Goal: Task Accomplishment & Management: Use online tool/utility

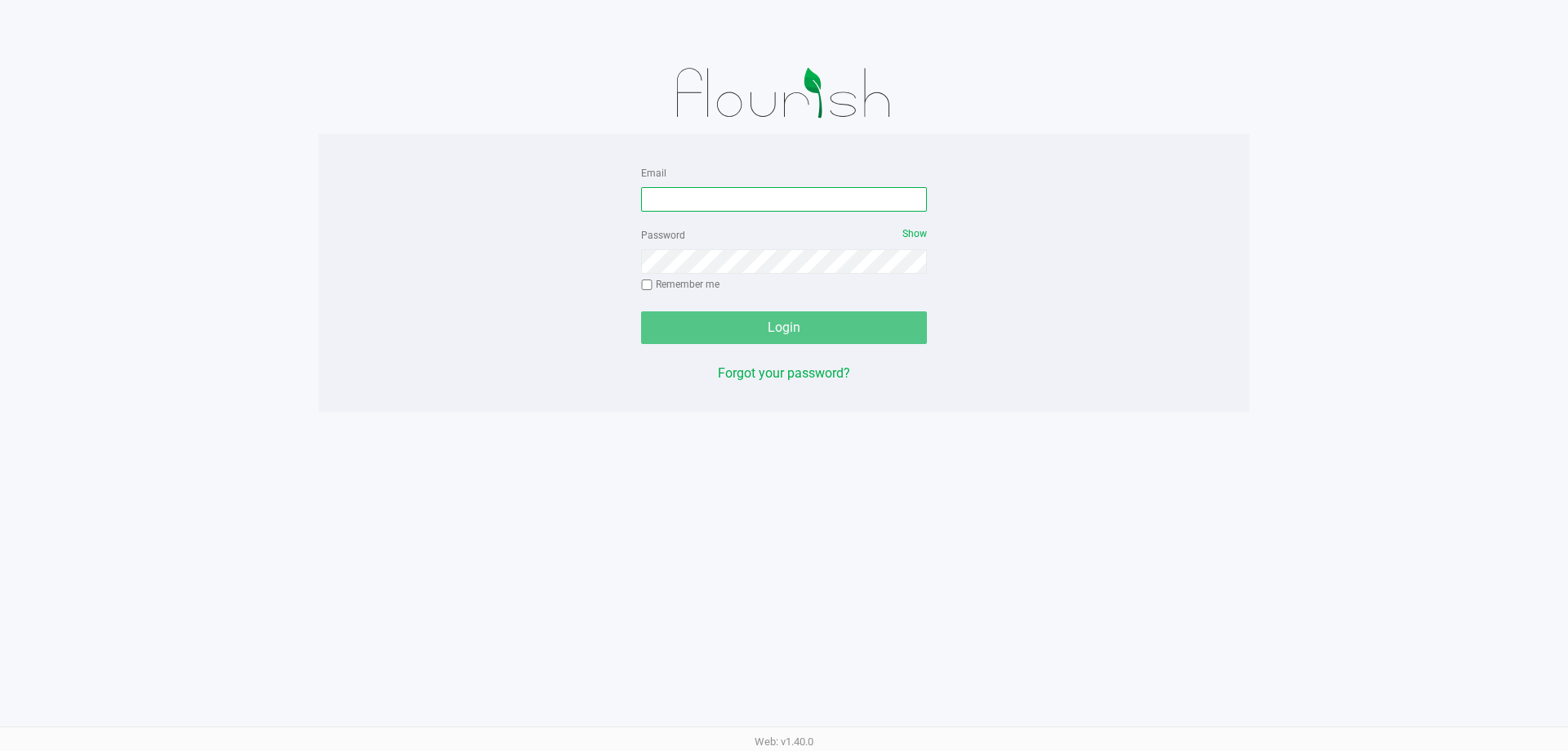
click at [663, 200] on input "Email" at bounding box center [784, 199] width 286 height 25
type input "[EMAIL_ADDRESS][DOMAIN_NAME]"
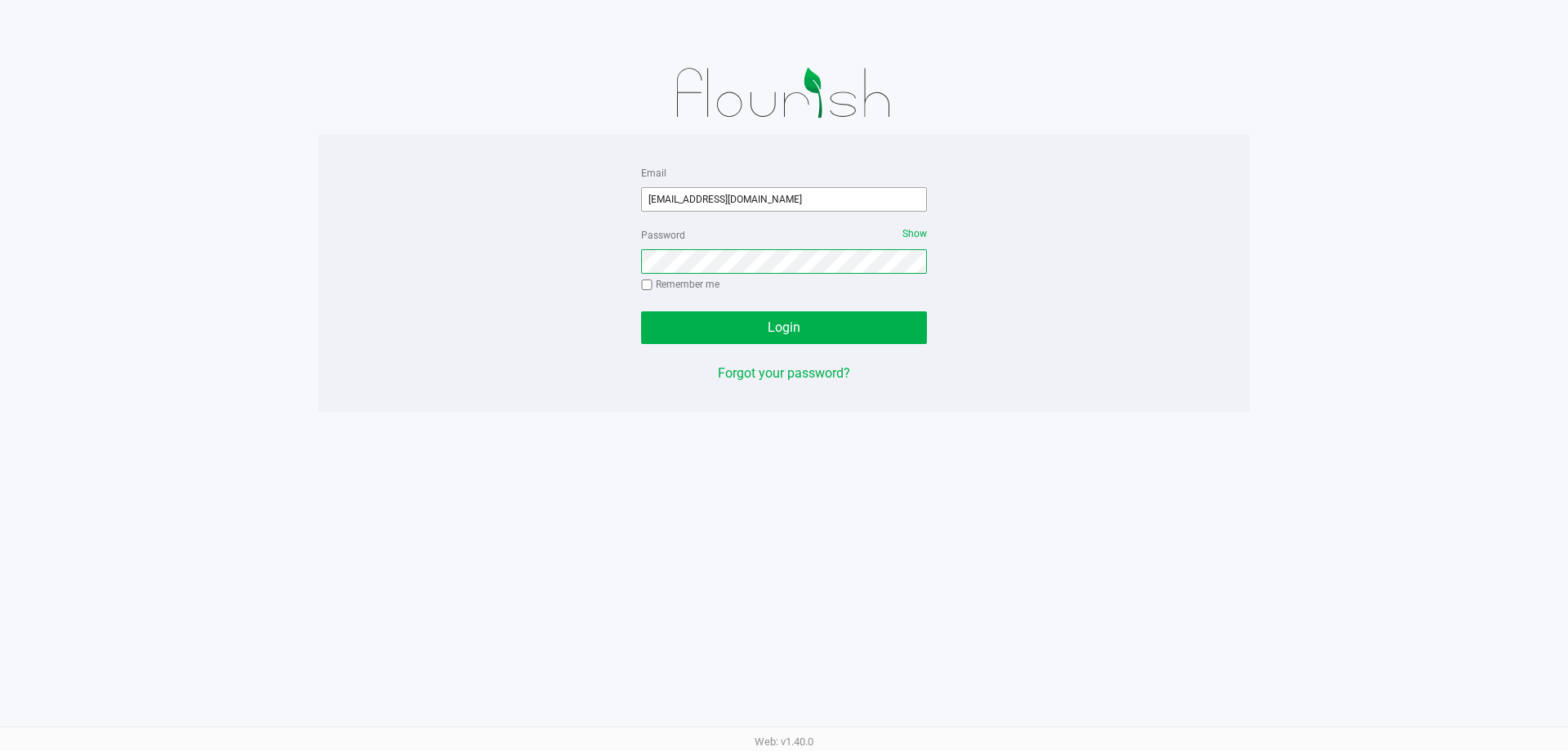
click at [641, 312] on button "Login" at bounding box center [784, 328] width 286 height 33
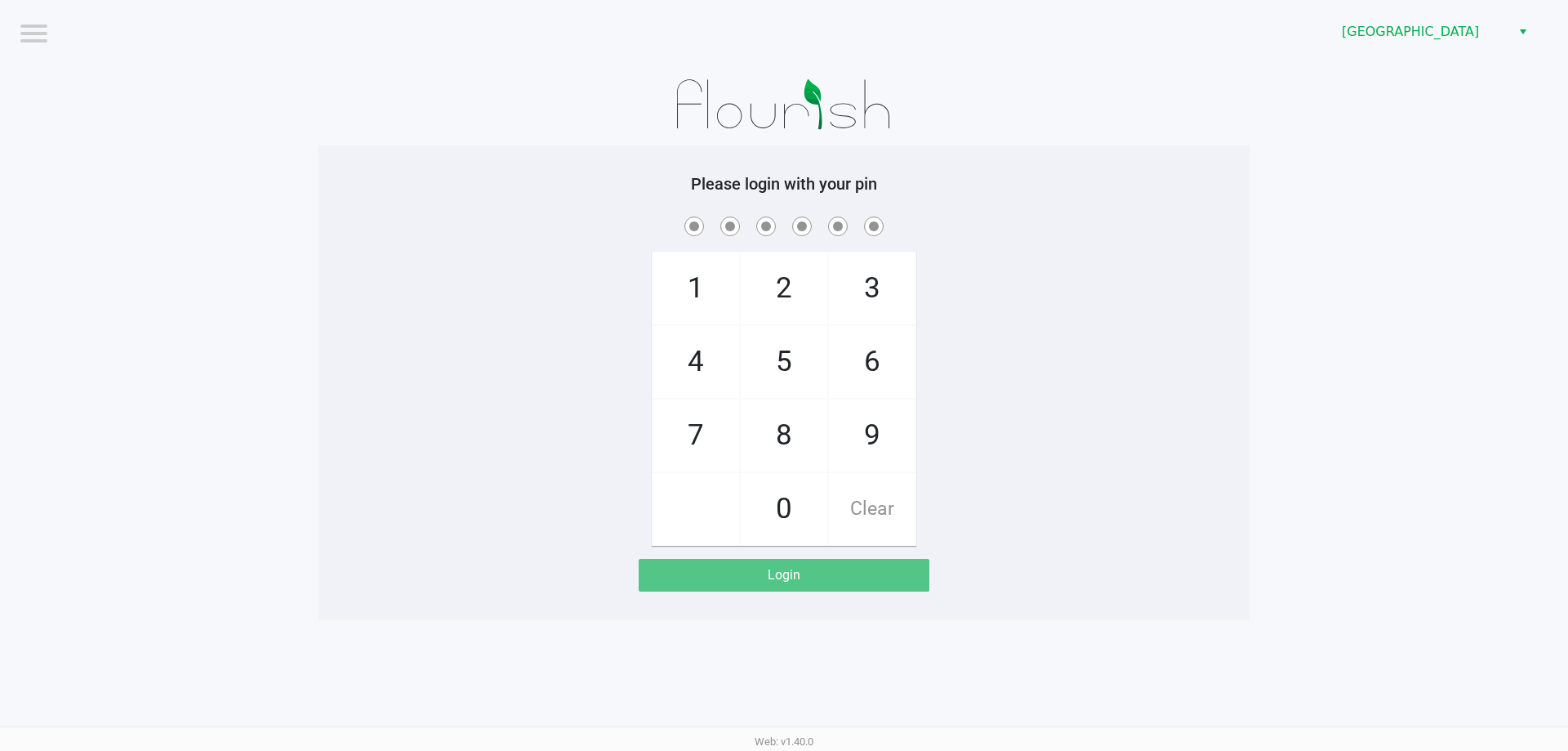
click at [1039, 295] on div "1 4 7 2 5 8 0 3 6 9 Clear" at bounding box center [784, 379] width 931 height 332
checkbox input "true"
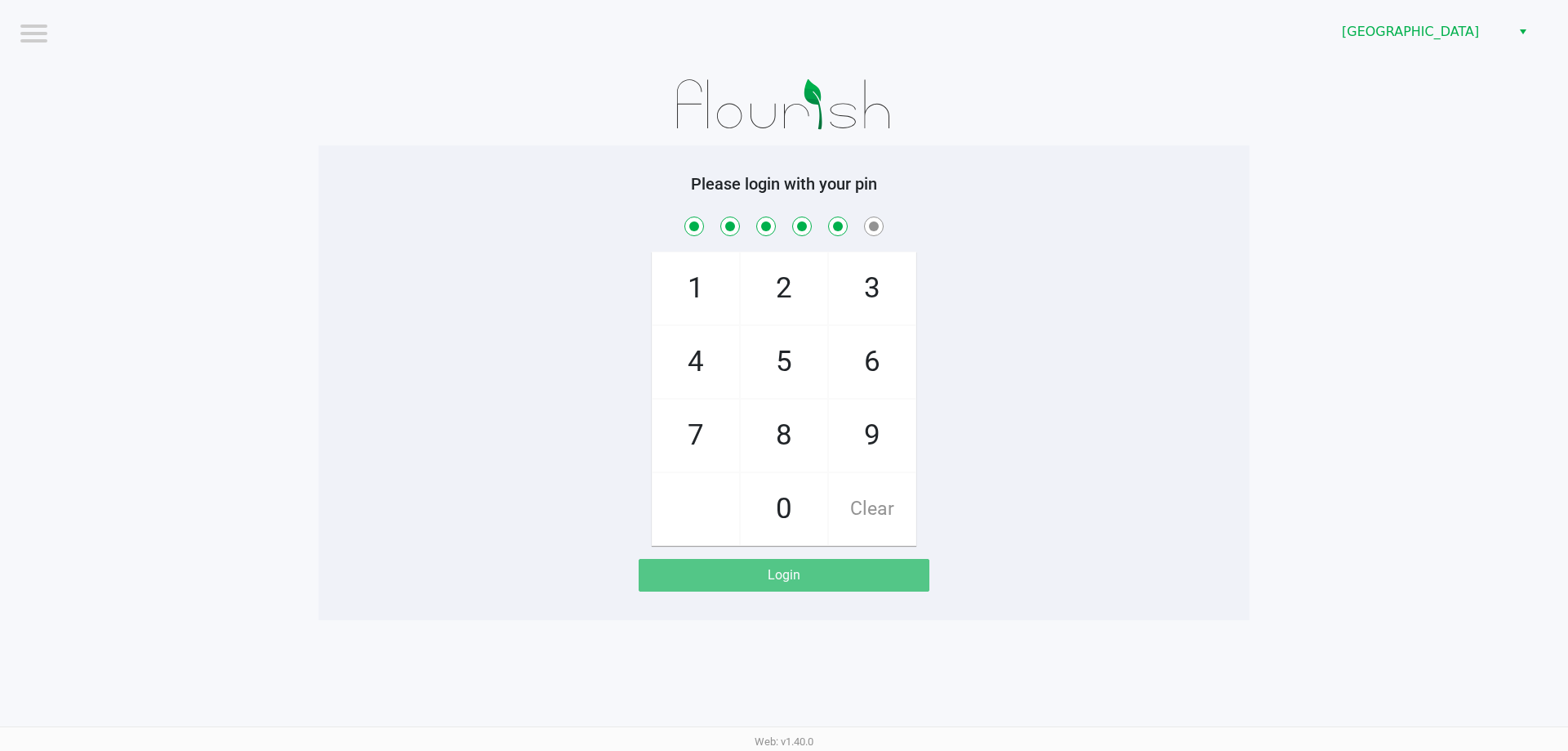
checkbox input "true"
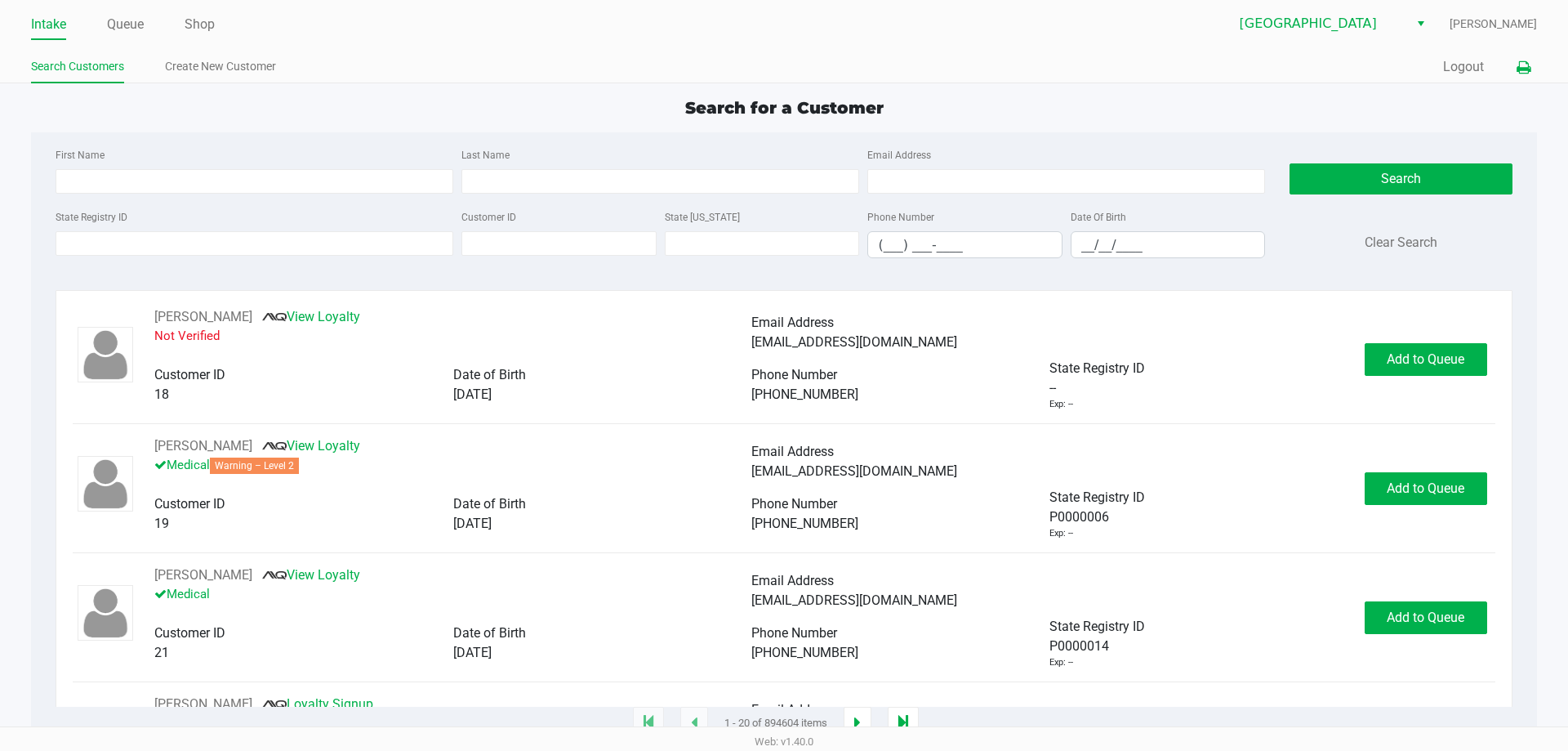
click at [1523, 73] on icon at bounding box center [1523, 68] width 14 height 12
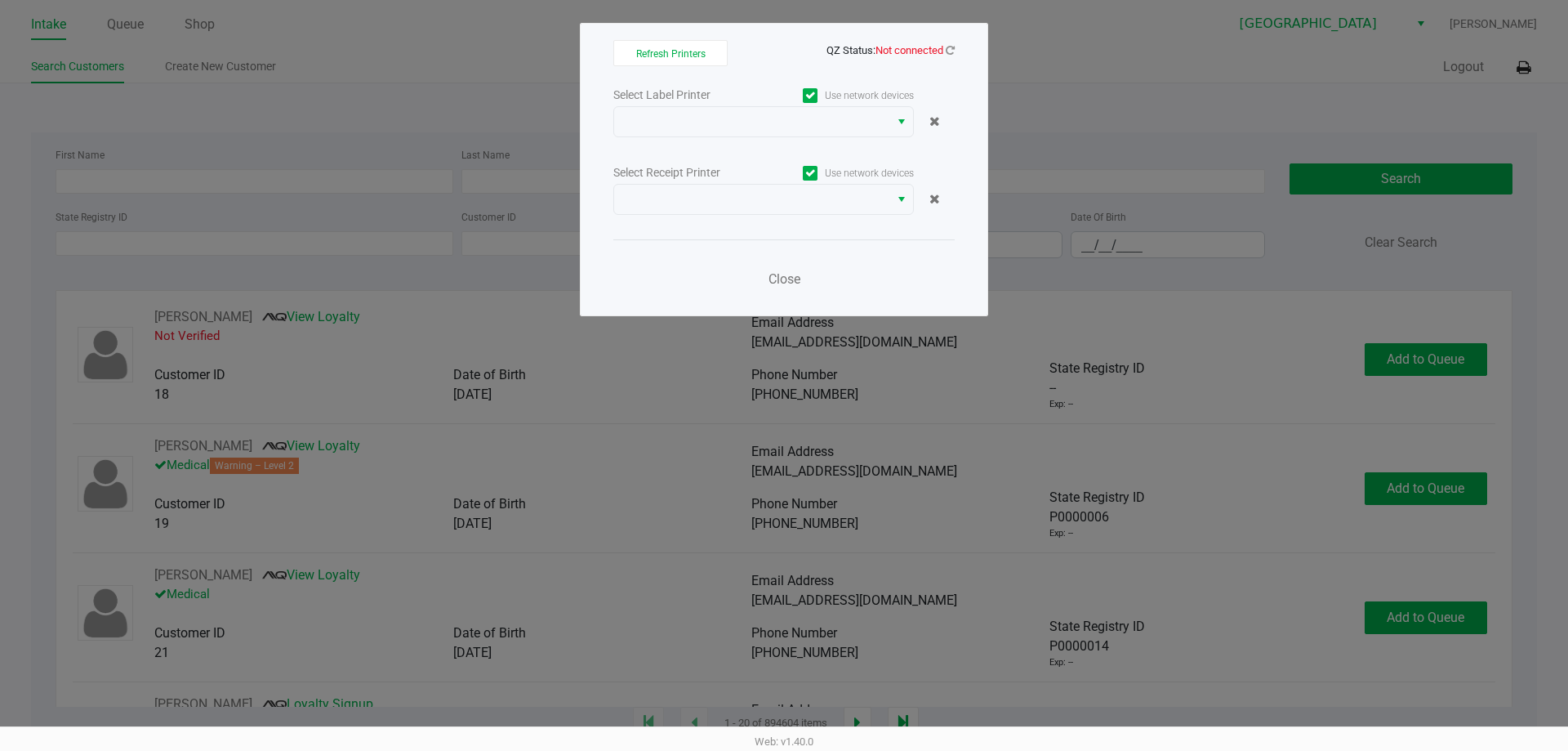
click at [688, 141] on div "Select Label Printer Use network devices Select Receipt Printer Use network dev…" at bounding box center [784, 191] width 341 height 215
click at [691, 129] on span at bounding box center [751, 122] width 255 height 20
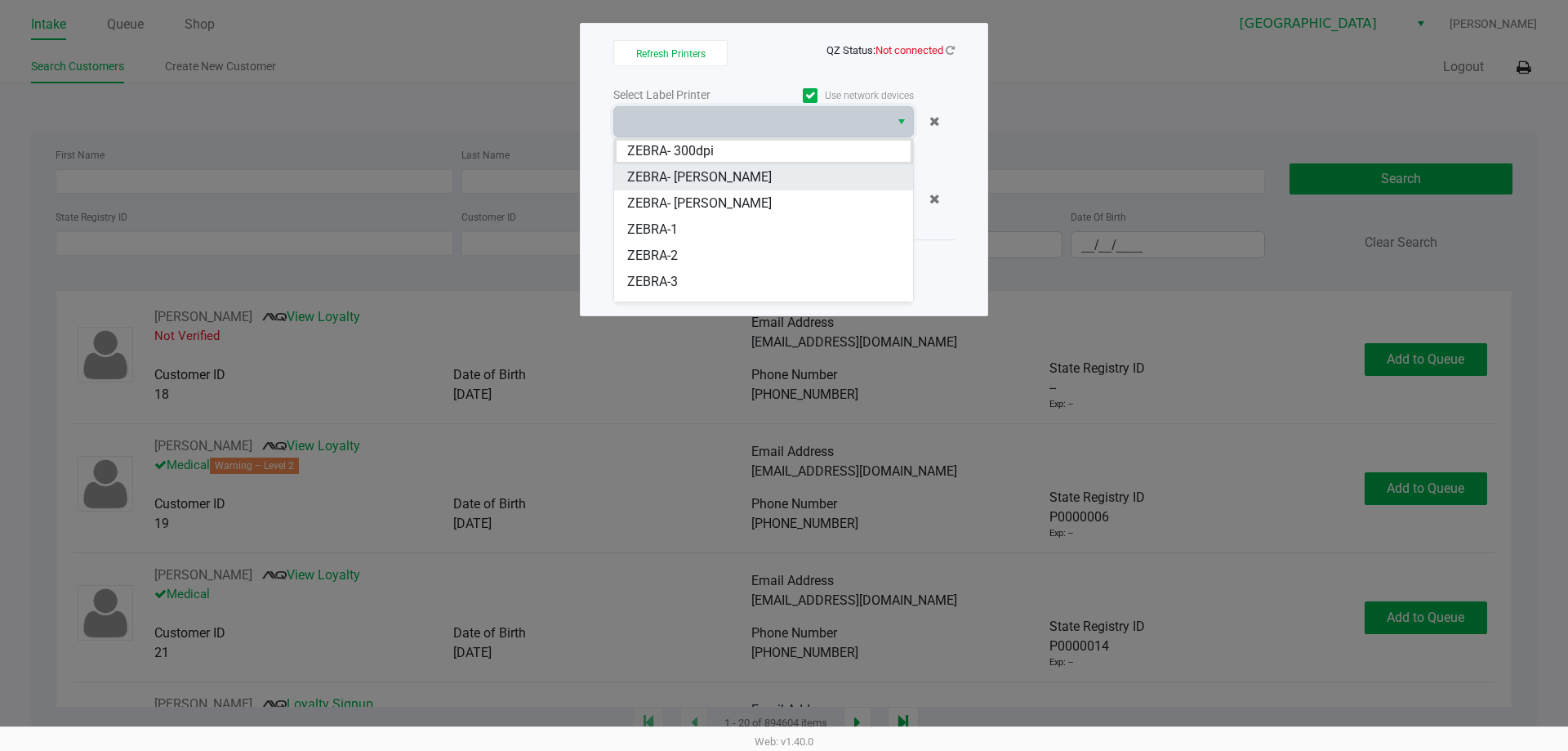
click at [706, 183] on span "ZEBRA- [PERSON_NAME]" at bounding box center [699, 177] width 144 height 20
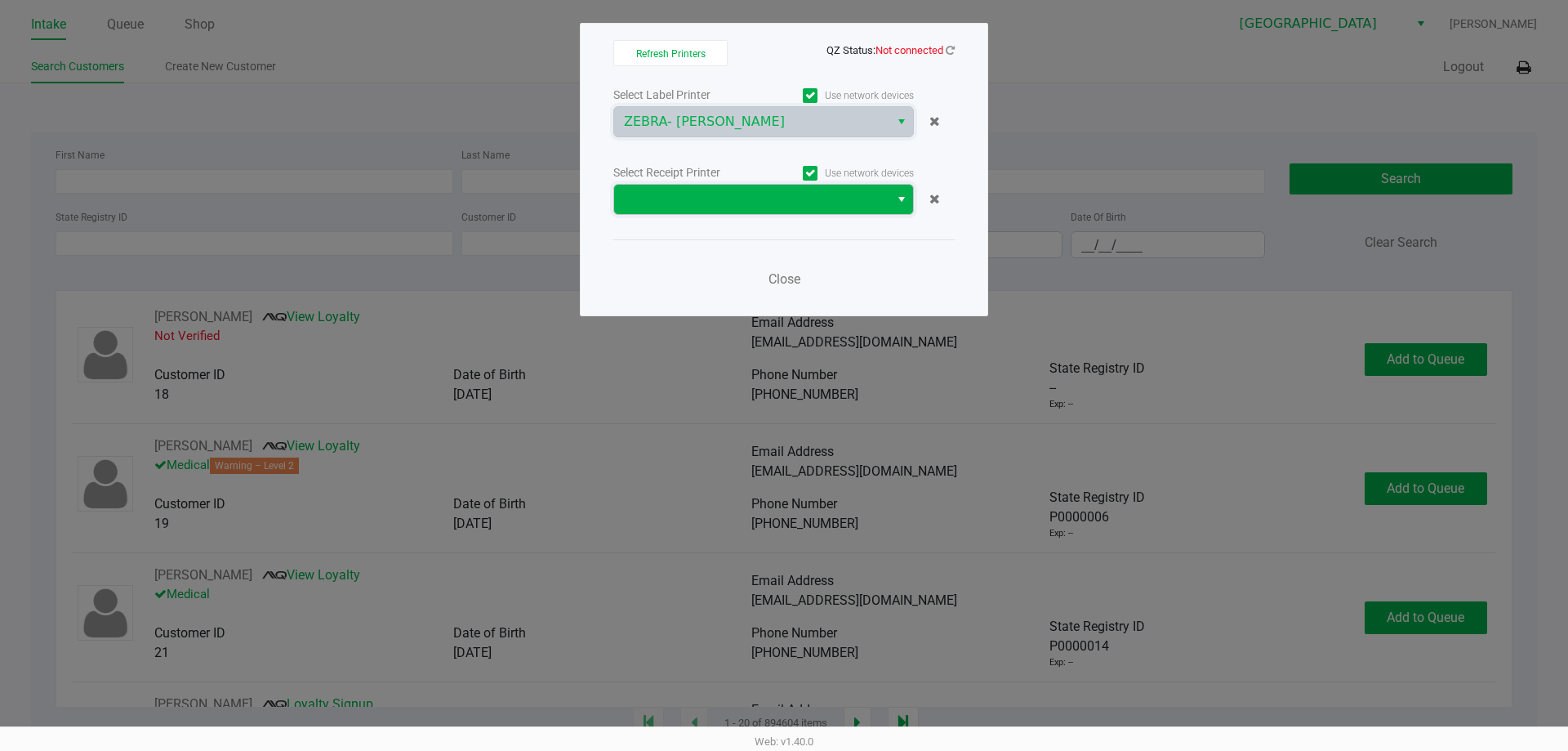
click at [706, 195] on span at bounding box center [751, 199] width 255 height 20
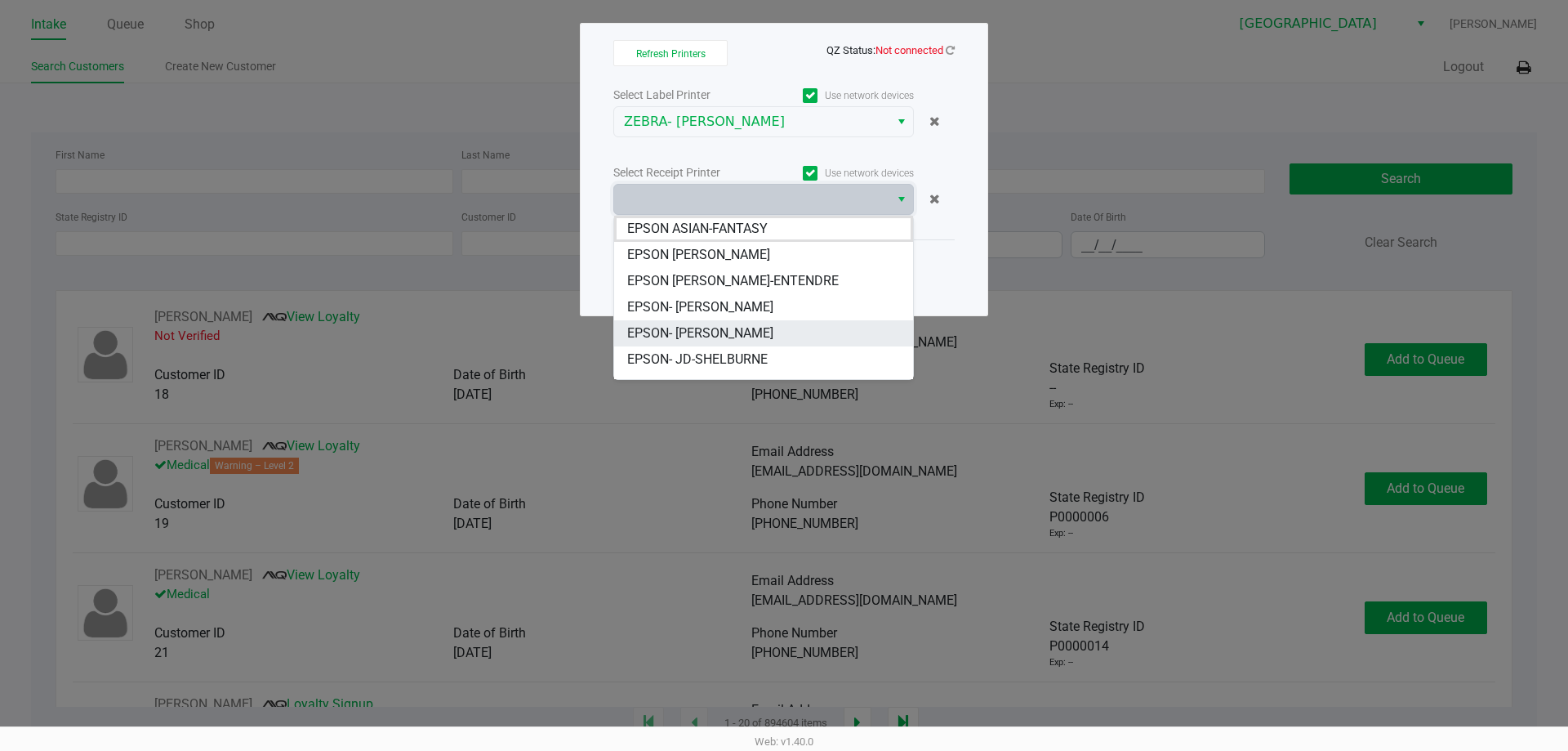
click at [709, 340] on span "EPSON- JAZMIN-WHITLEY" at bounding box center [700, 333] width 146 height 20
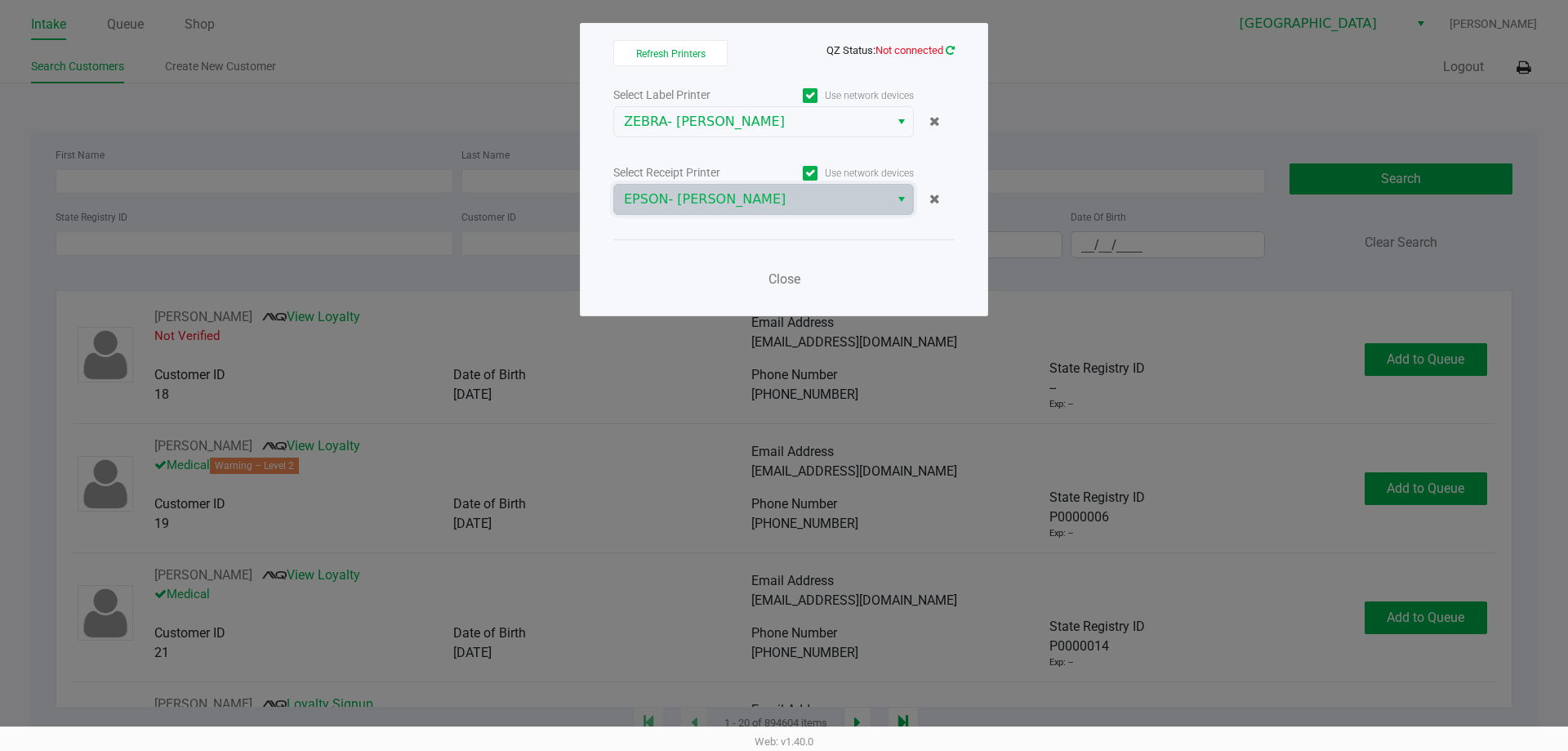
click at [948, 54] on icon at bounding box center [950, 50] width 9 height 11
click at [951, 45] on link at bounding box center [950, 50] width 9 height 12
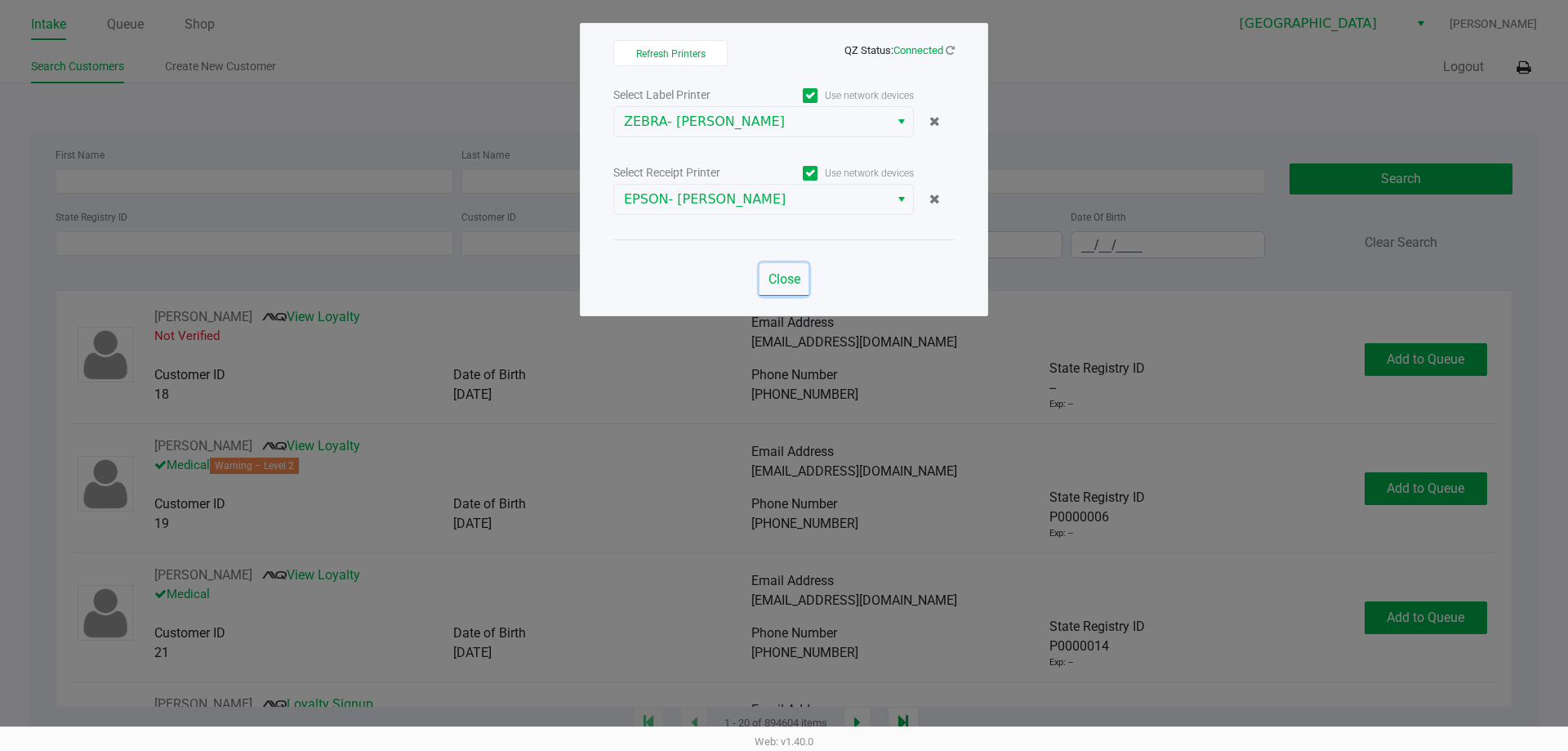
click at [792, 289] on button "Close" at bounding box center [784, 279] width 49 height 33
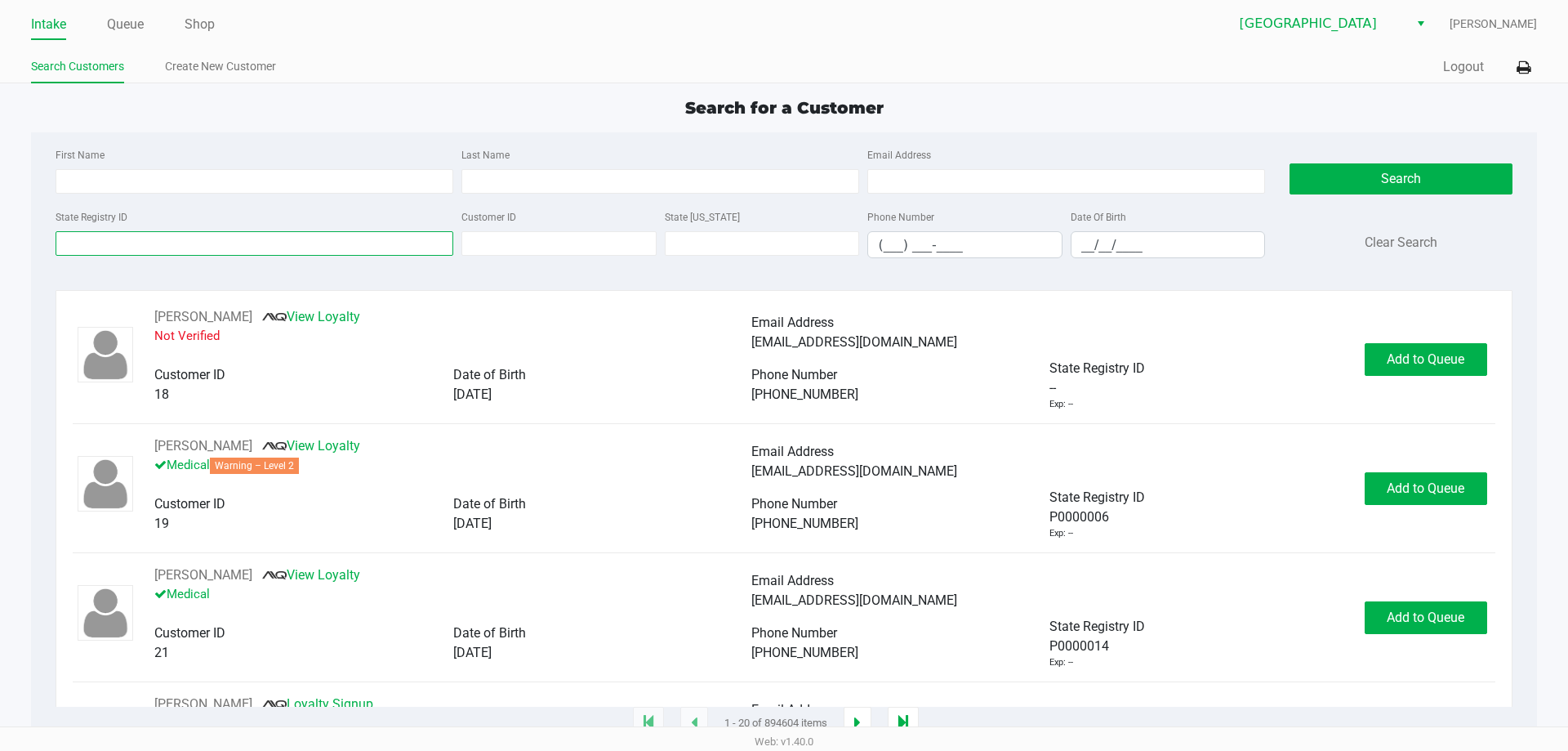
click at [262, 233] on input "State Registry ID" at bounding box center [254, 243] width 398 height 25
click at [306, 234] on input "State Registry ID" at bounding box center [254, 243] width 398 height 25
click at [313, 241] on input "State Registry ID" at bounding box center [254, 243] width 398 height 25
click at [377, 240] on input "State Registry ID" at bounding box center [254, 243] width 398 height 25
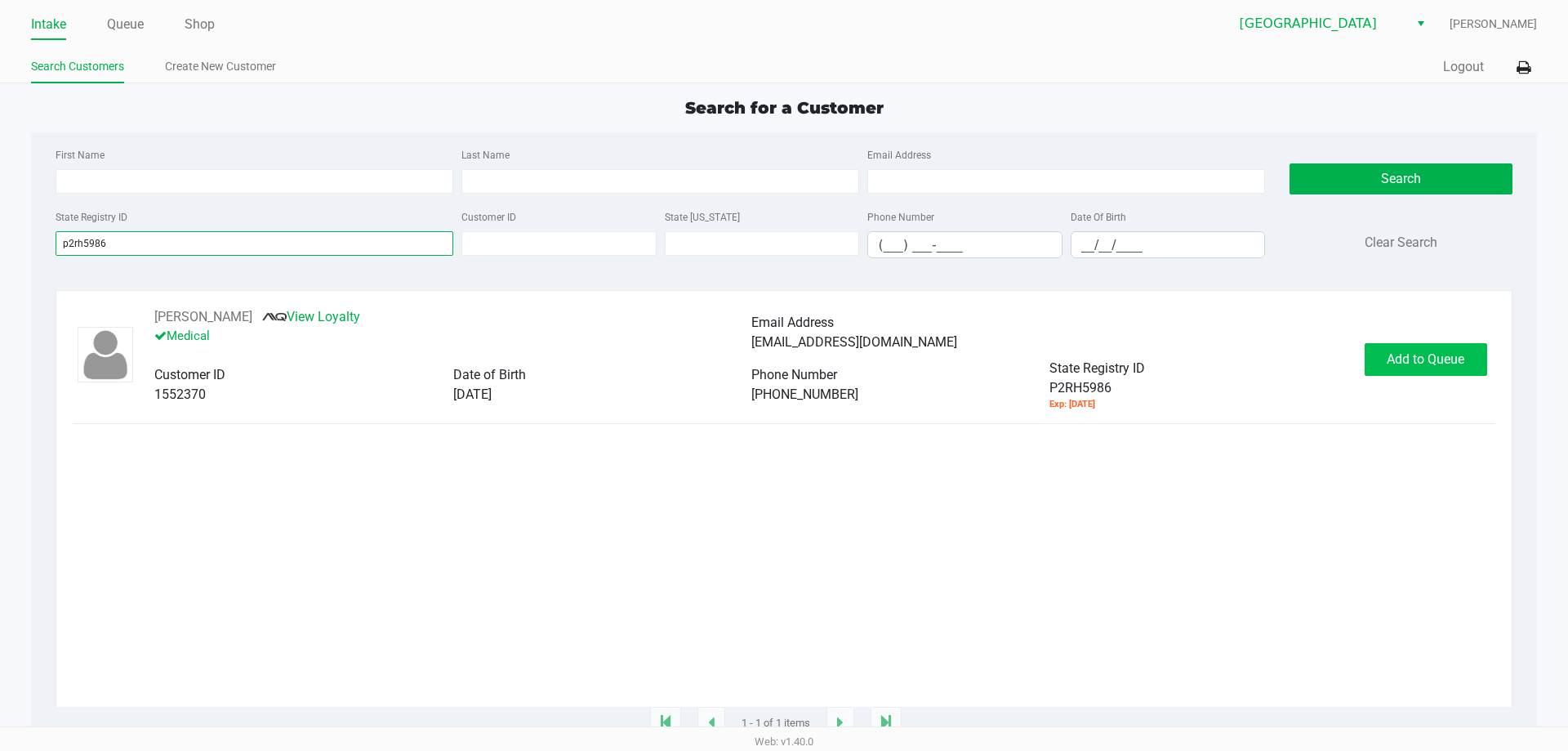
type input "p2rh5986"
click at [1418, 367] on span "Add to Queue" at bounding box center [1425, 359] width 77 height 16
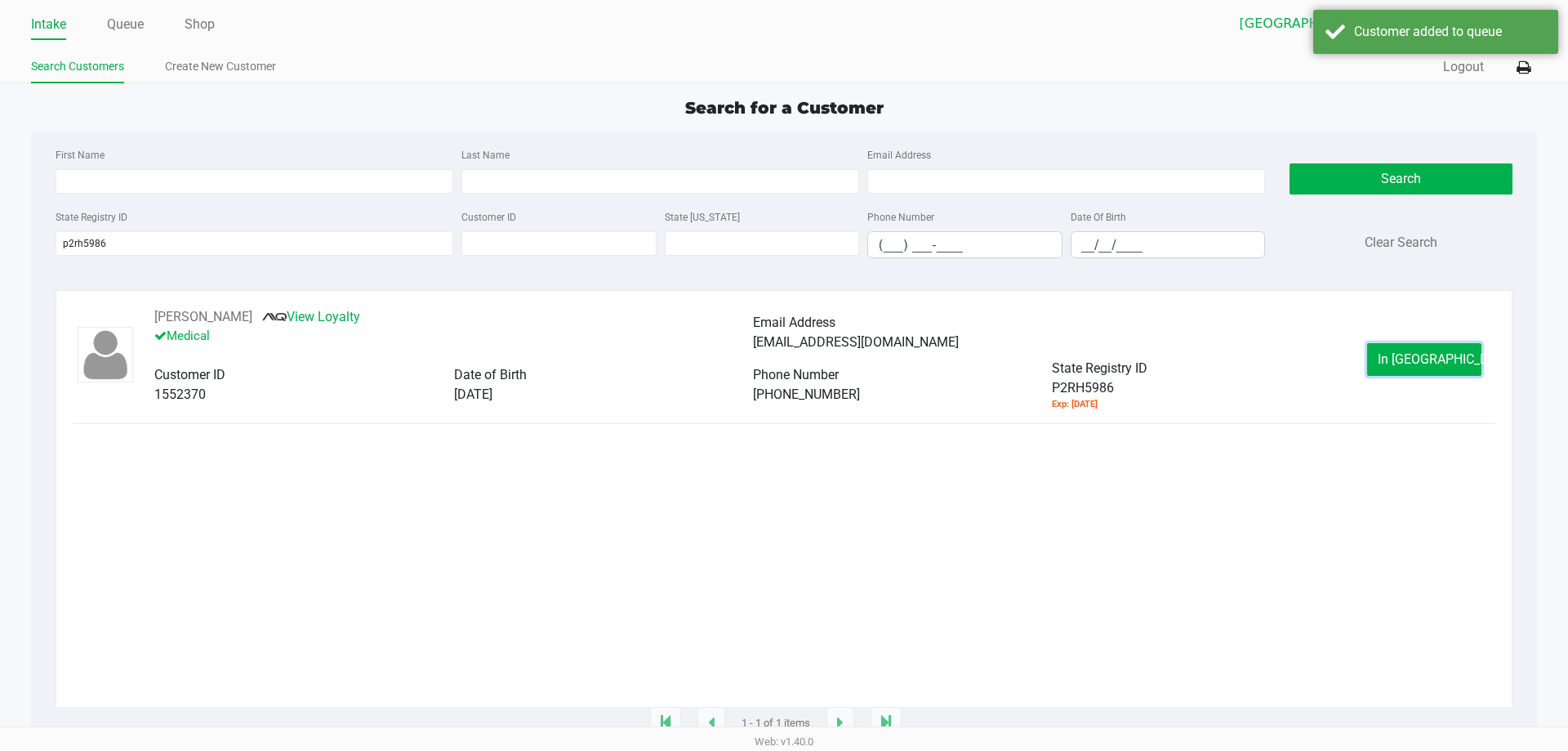
click at [1418, 367] on span "In Queue" at bounding box center [1446, 359] width 137 height 16
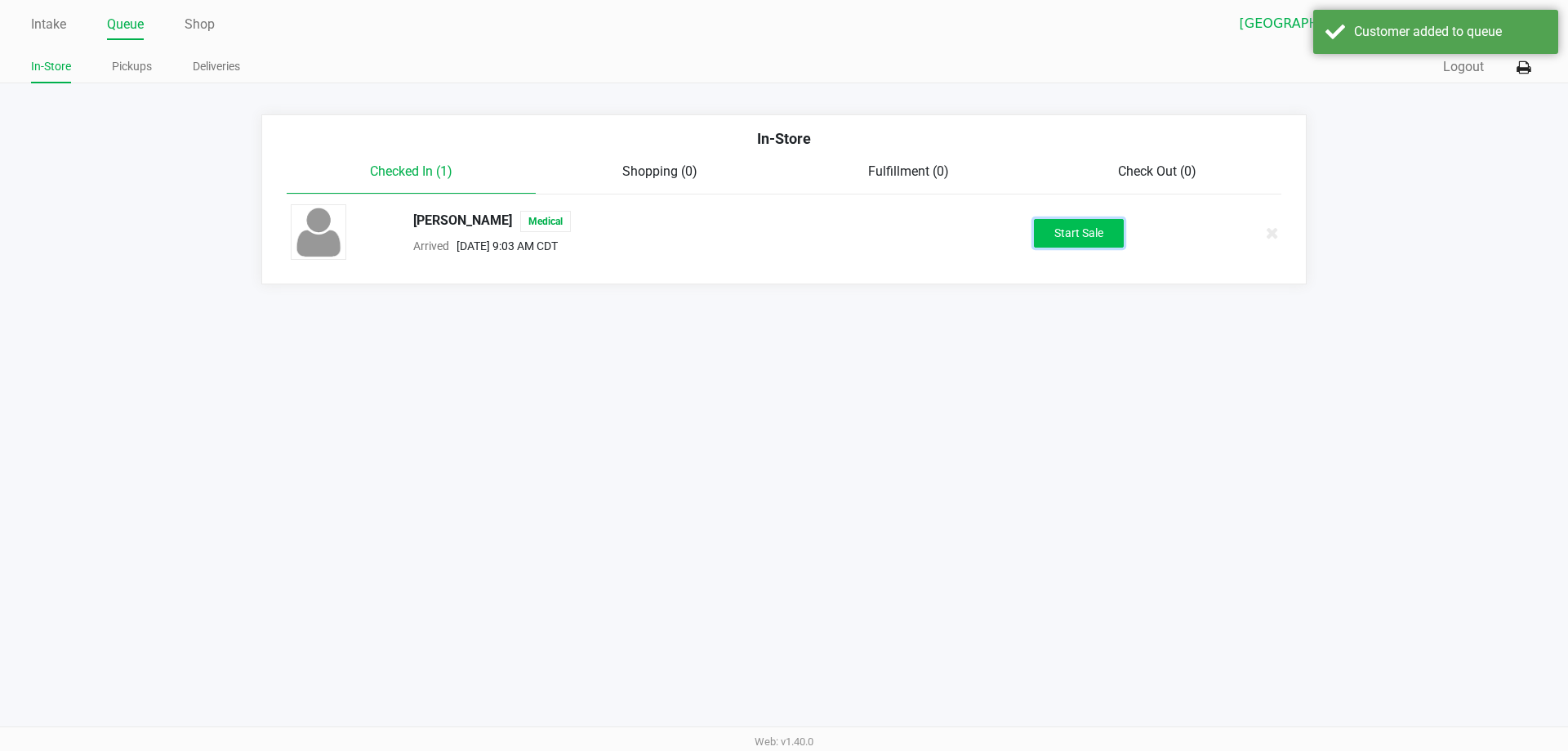
click at [1075, 232] on button "Start Sale" at bounding box center [1079, 233] width 90 height 29
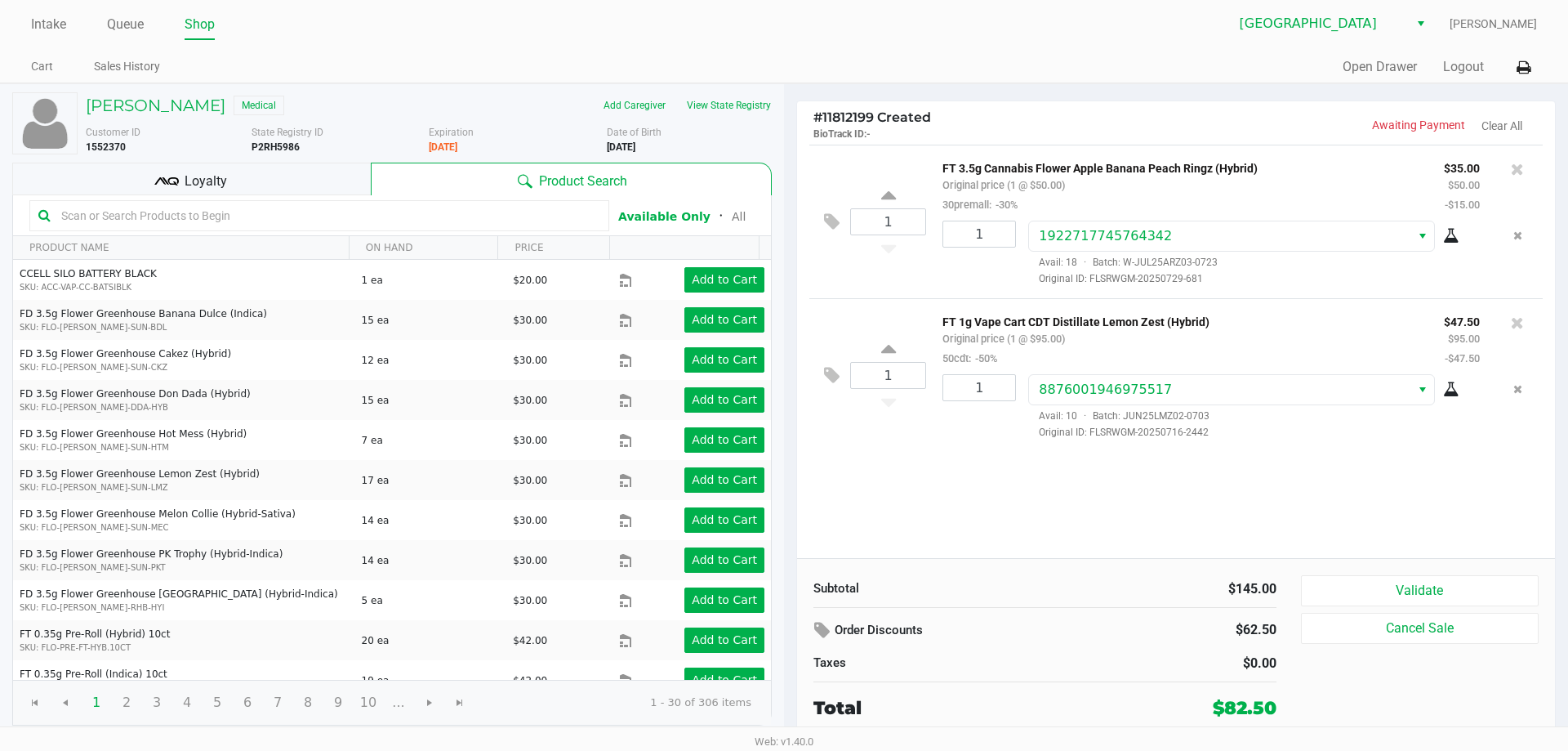
click at [182, 180] on div "Loyalty" at bounding box center [191, 179] width 358 height 33
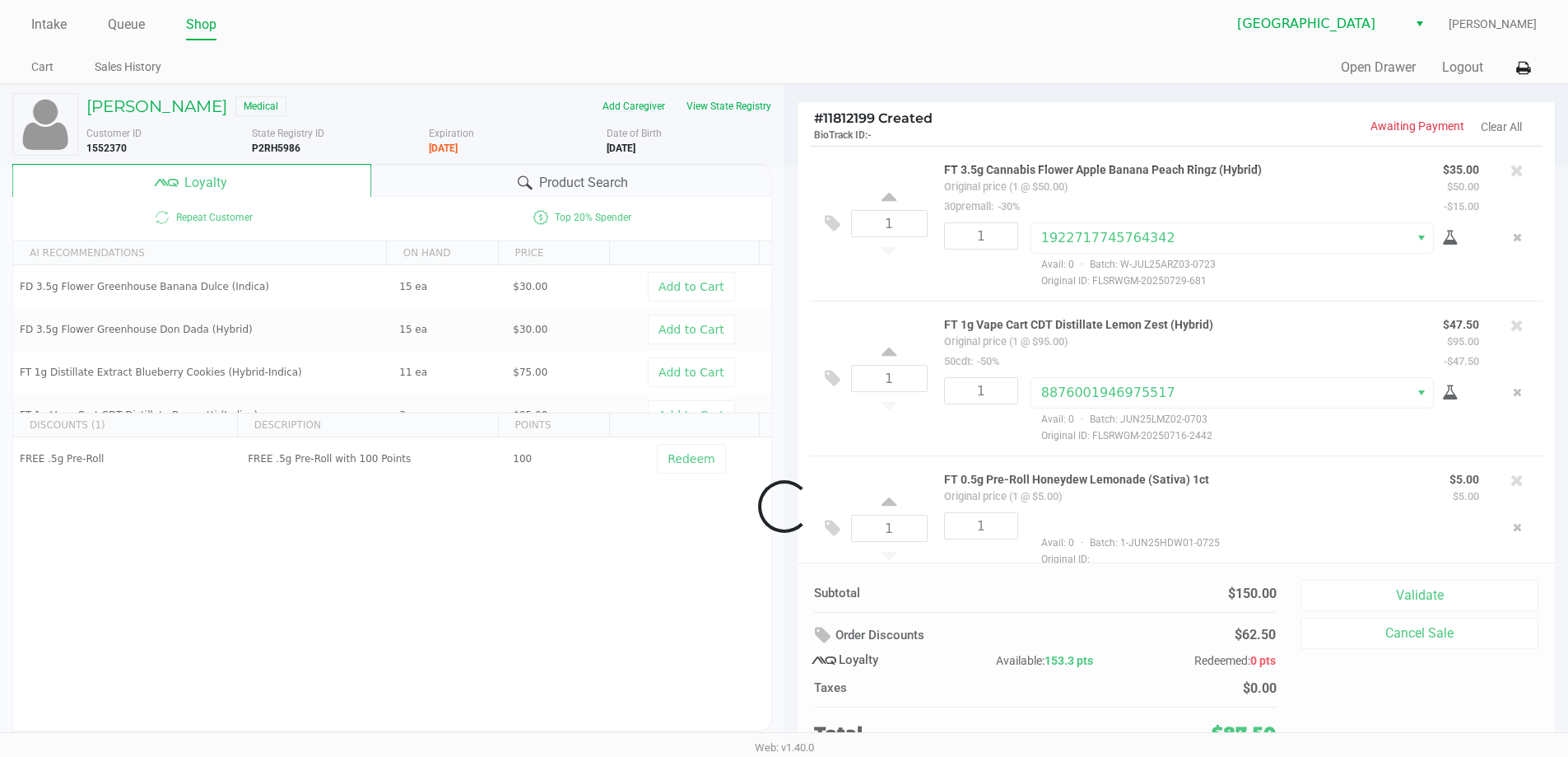
scroll to position [31, 0]
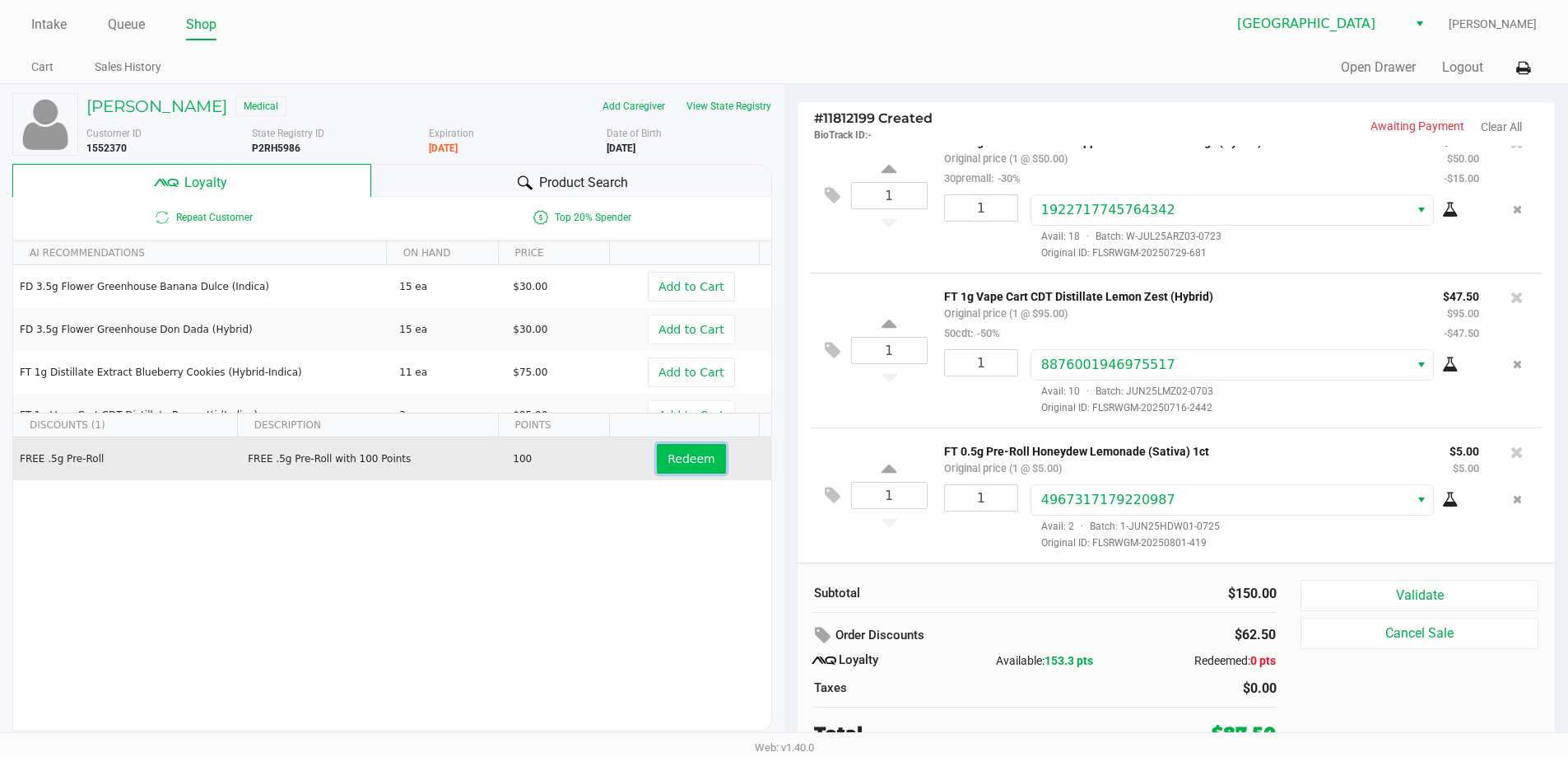
click at [667, 470] on button "Redeem" at bounding box center [691, 459] width 68 height 30
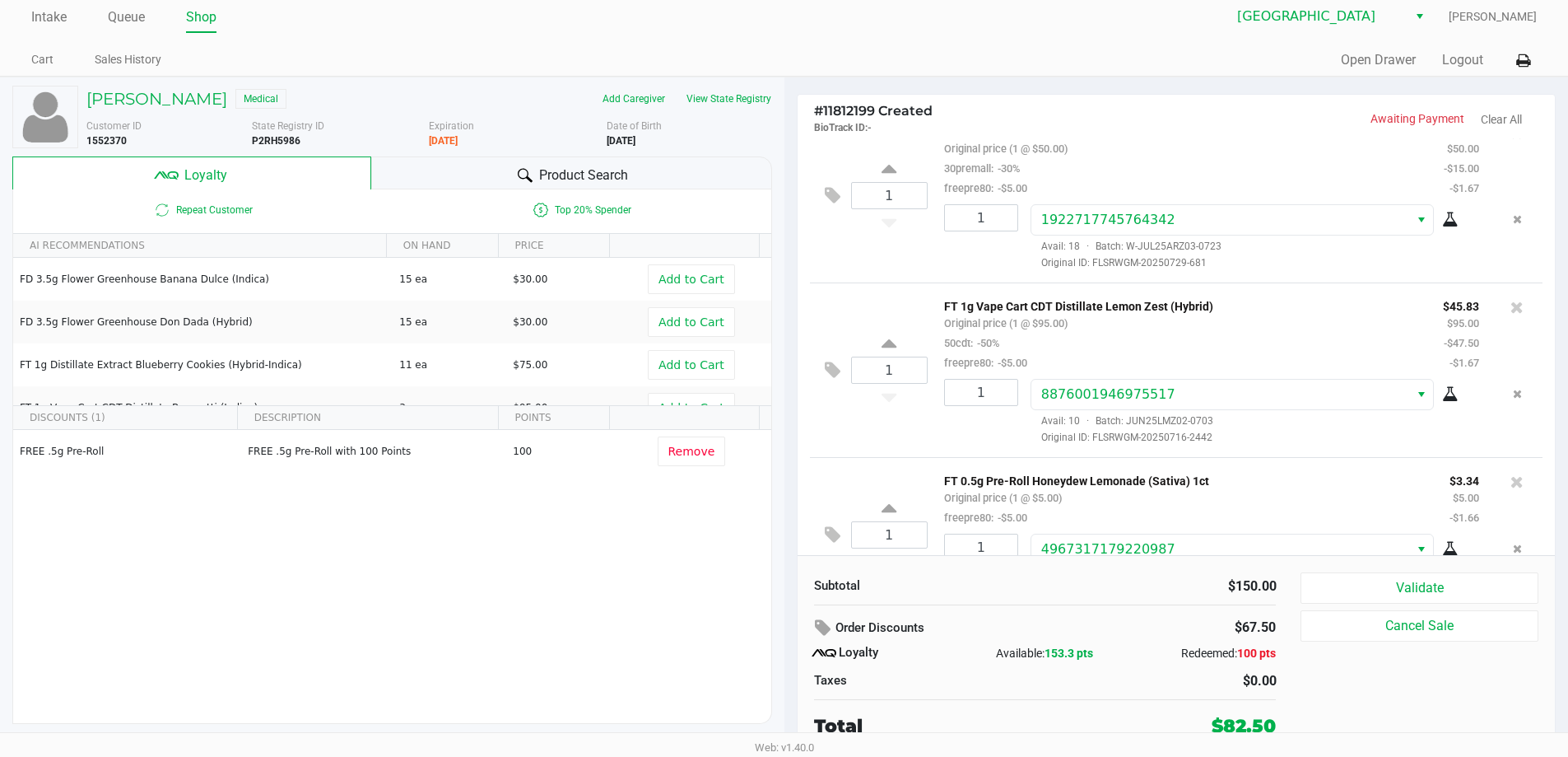
scroll to position [7, 0]
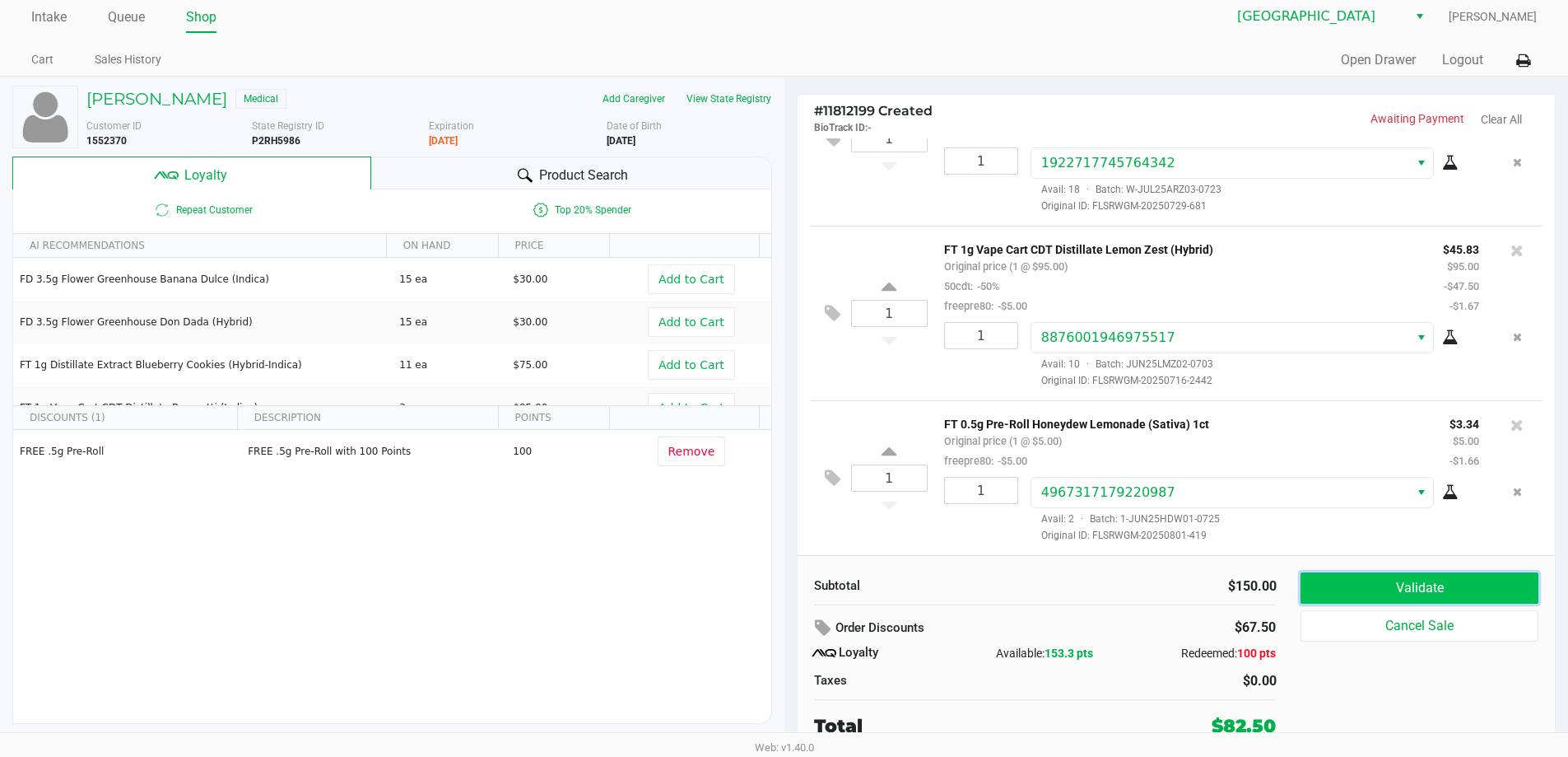
click at [1438, 596] on button "Validate" at bounding box center [1419, 588] width 237 height 32
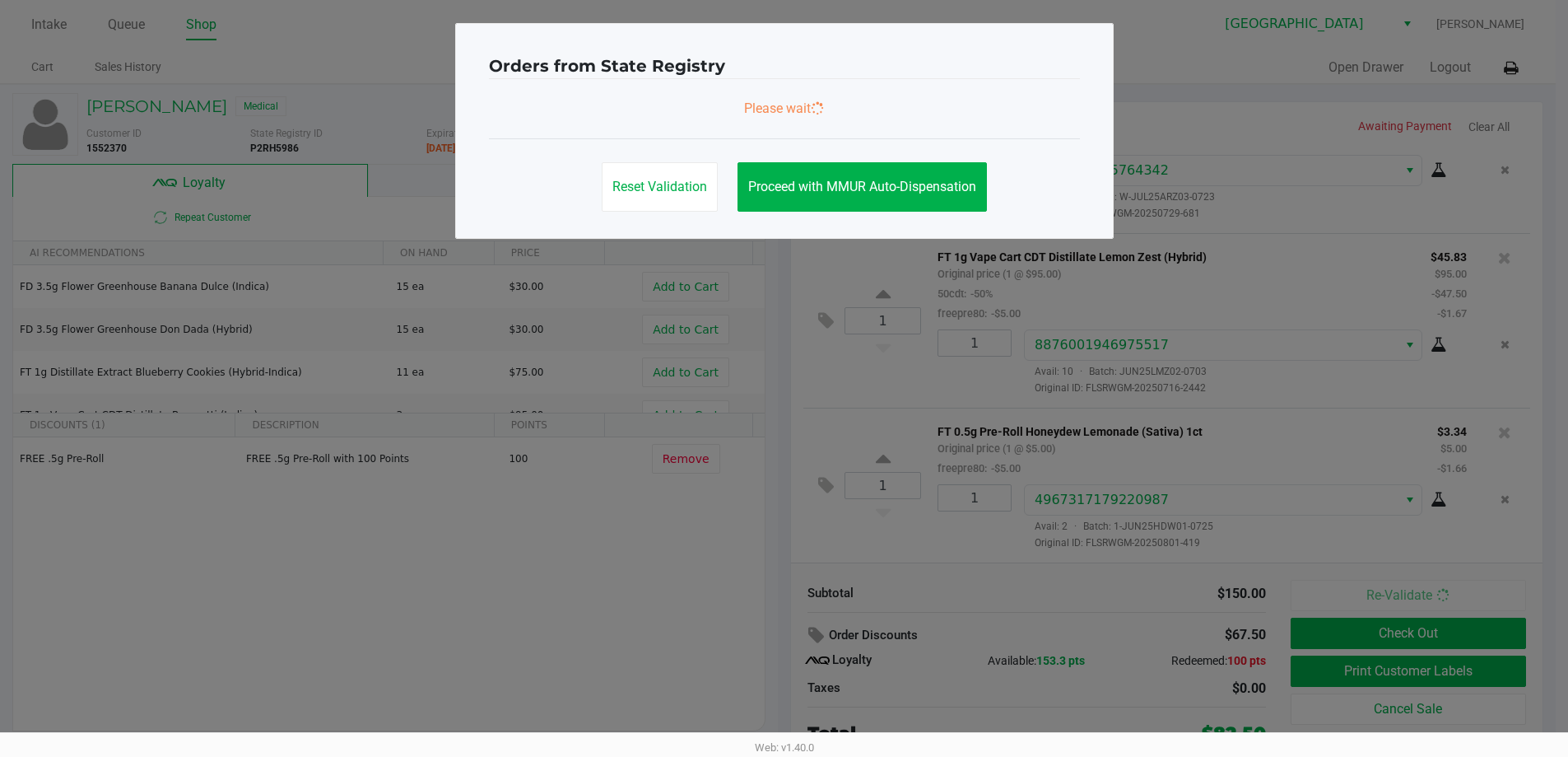
scroll to position [0, 0]
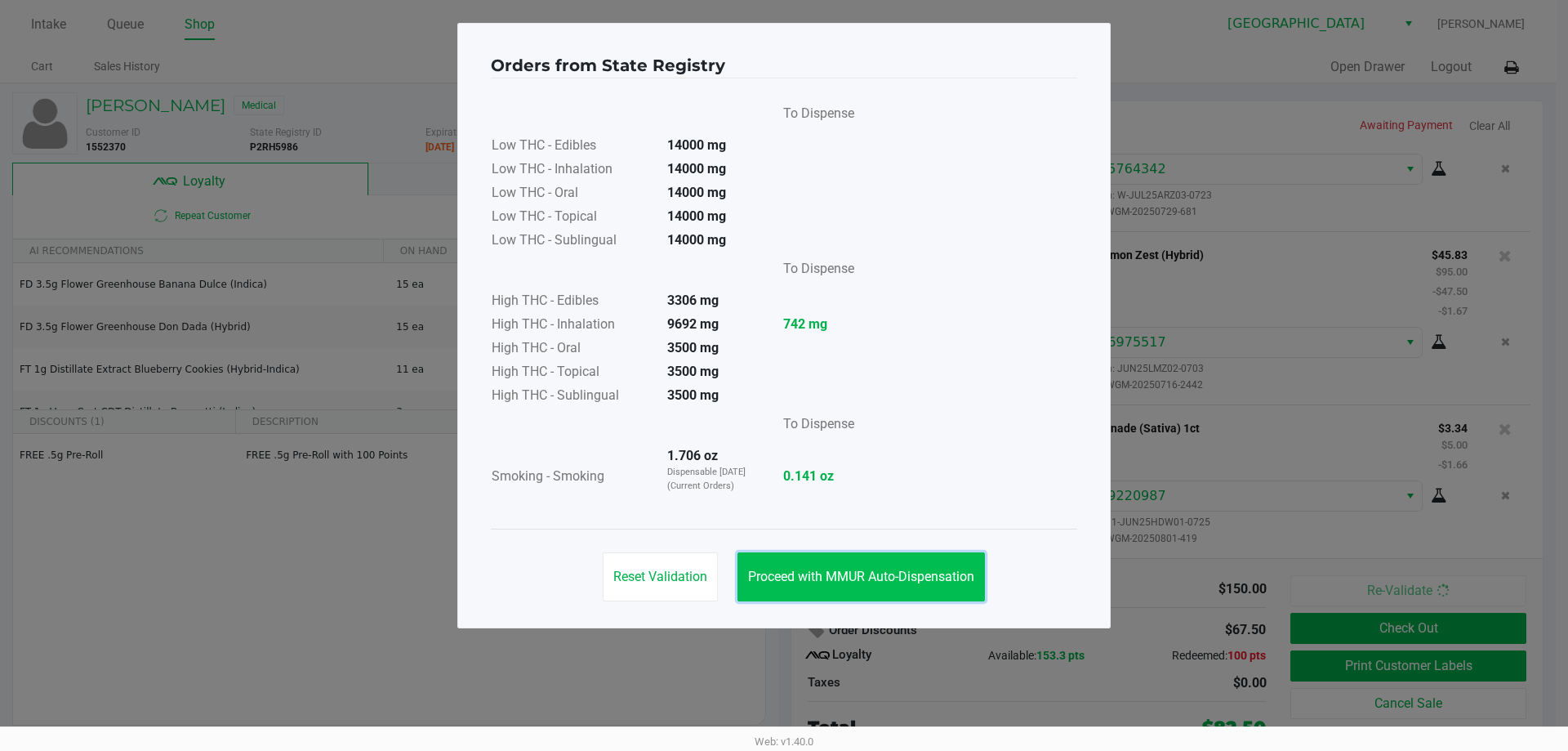
click at [953, 598] on button "Proceed with MMUR Auto-Dispensation" at bounding box center [861, 576] width 247 height 49
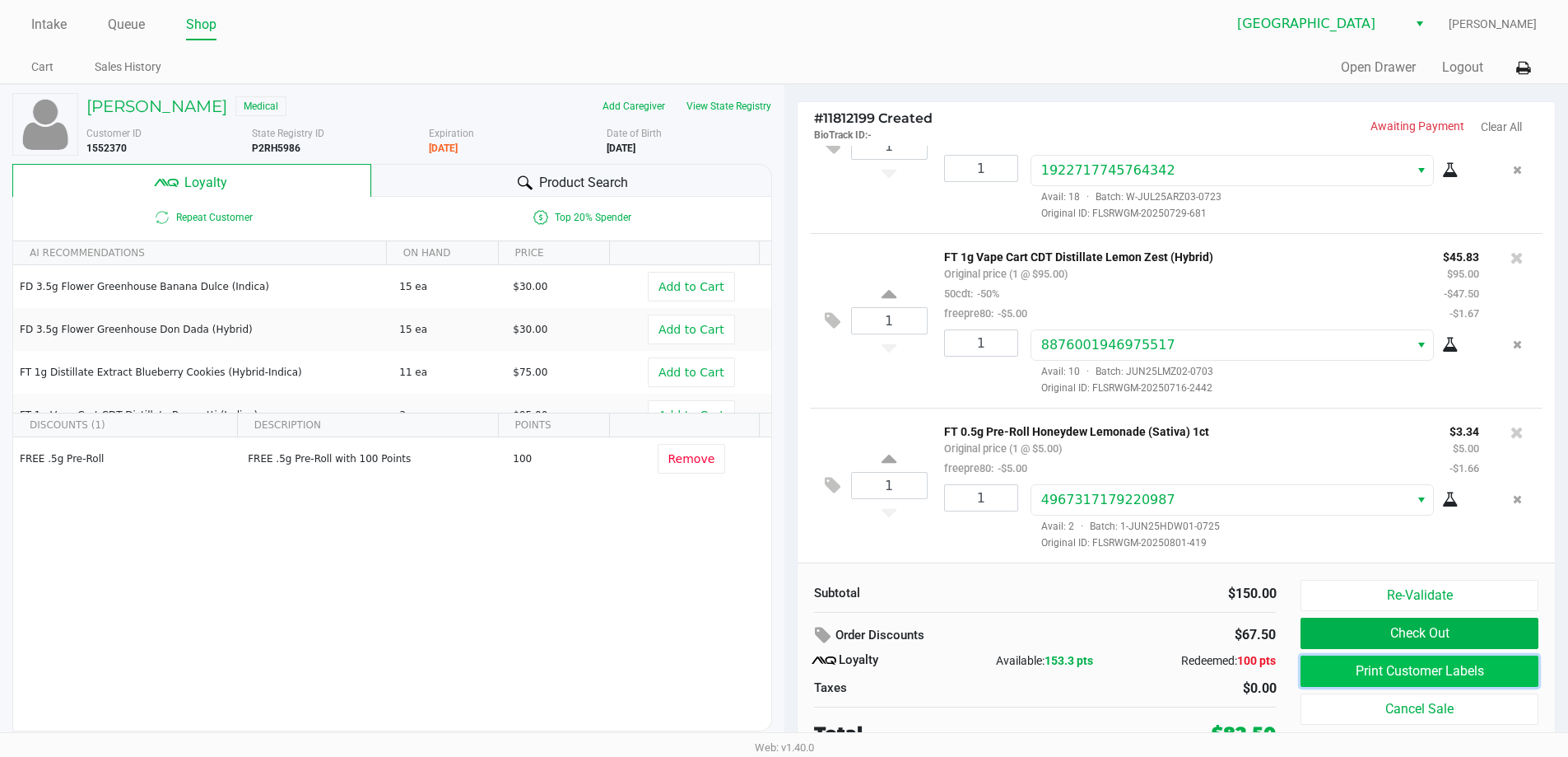
click at [1399, 670] on button "Print Customer Labels" at bounding box center [1419, 671] width 237 height 32
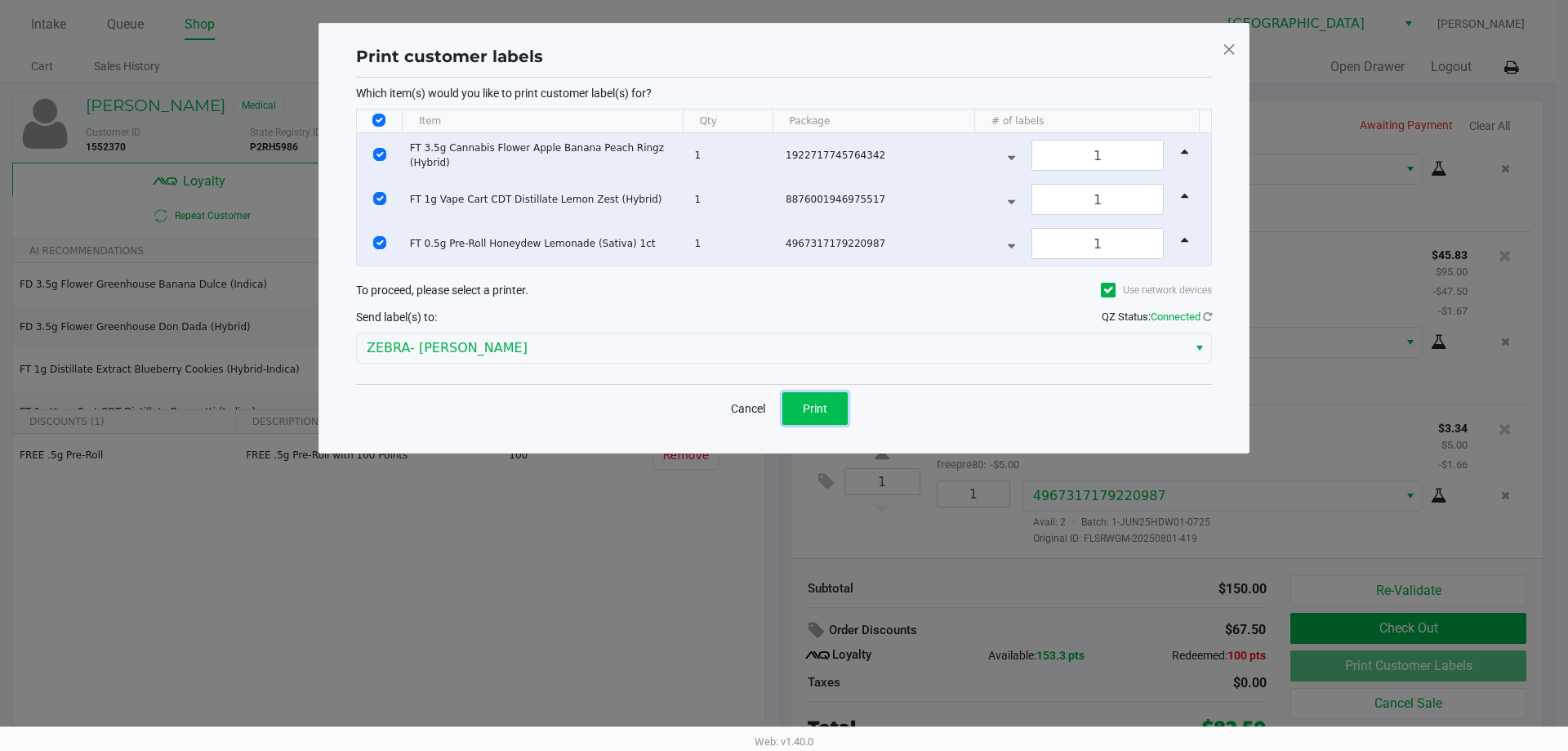
click at [810, 402] on span "Print" at bounding box center [815, 409] width 25 height 13
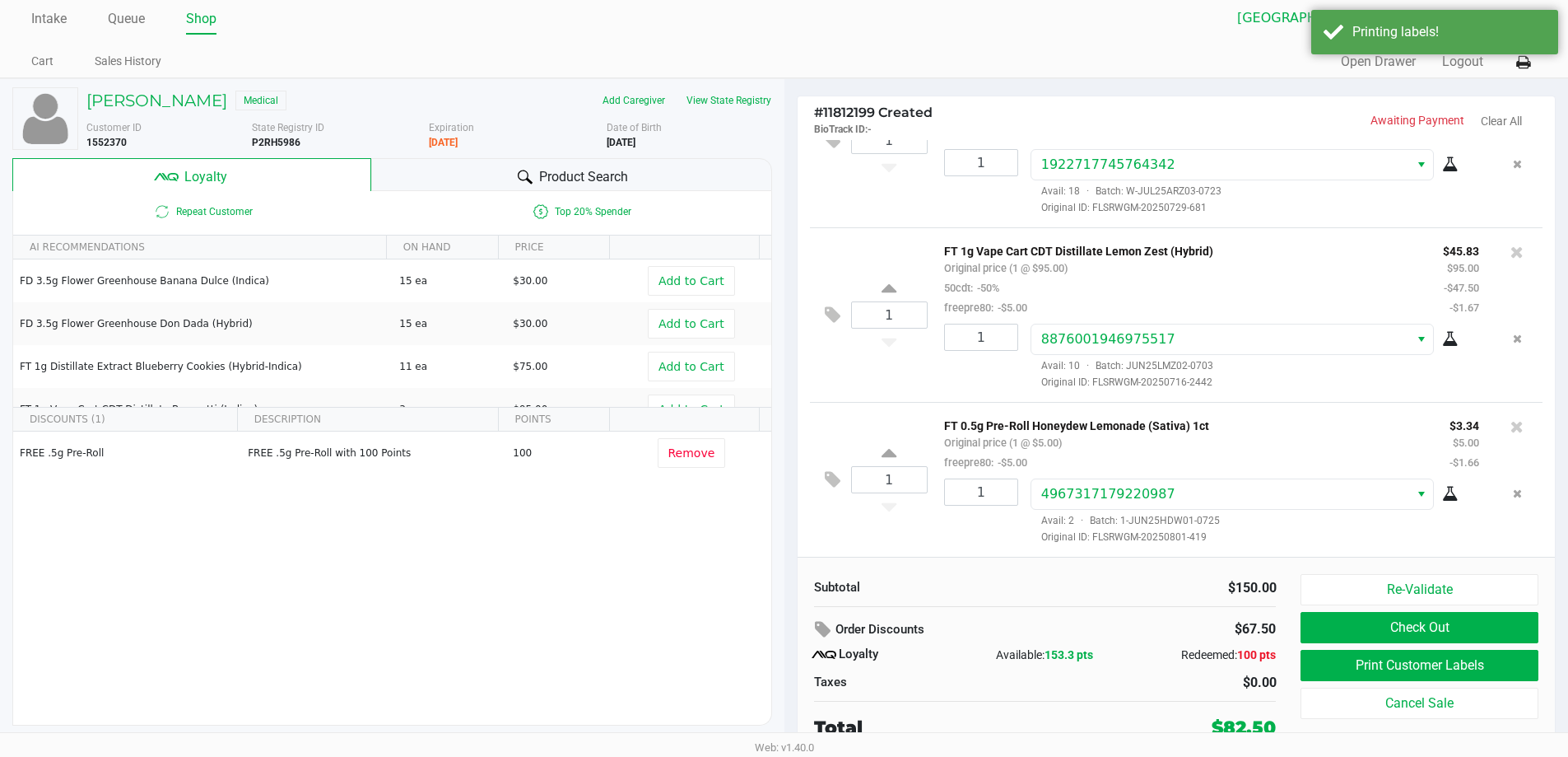
scroll to position [7, 0]
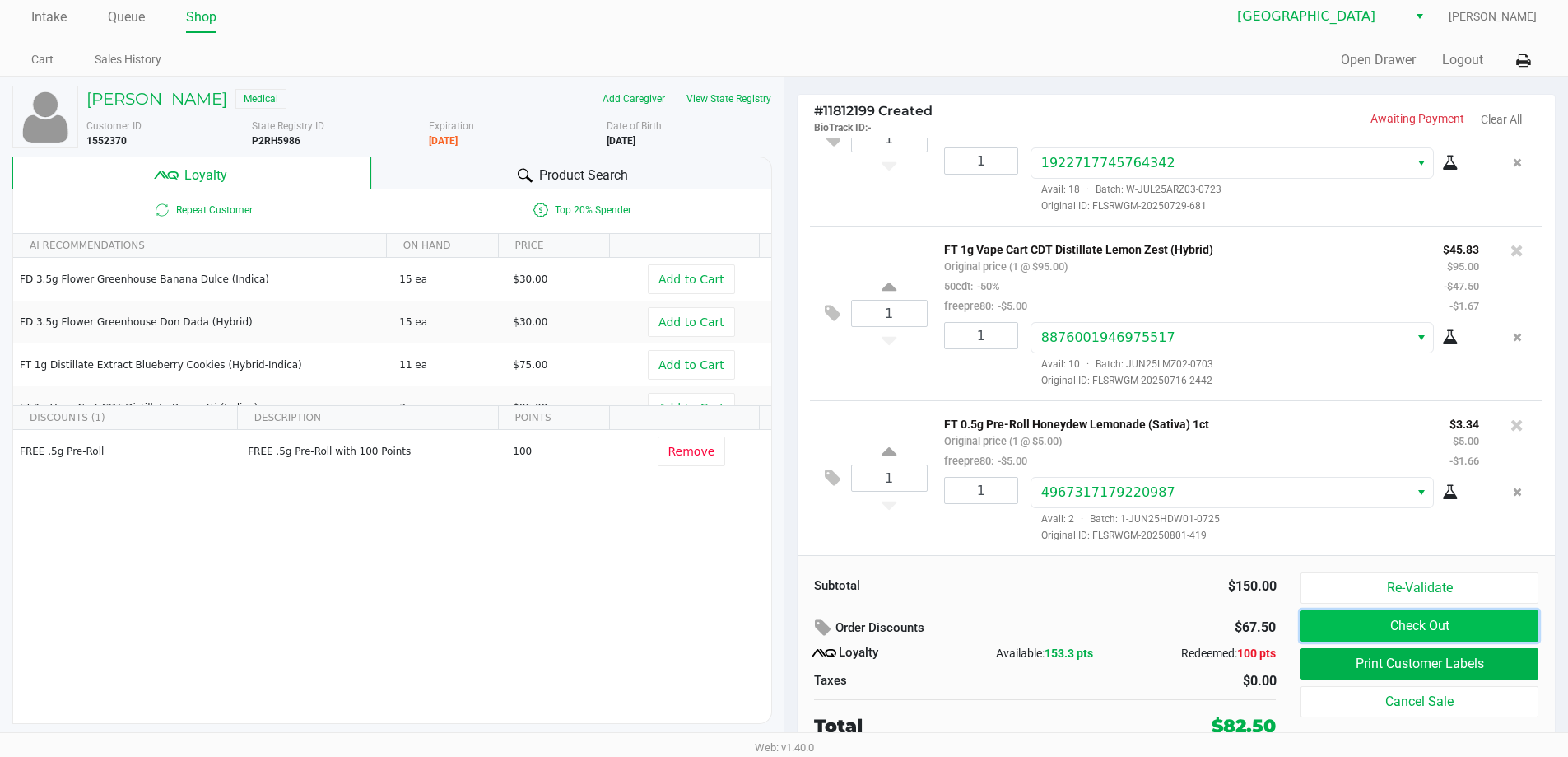
click at [1396, 620] on button "Check Out" at bounding box center [1419, 626] width 237 height 32
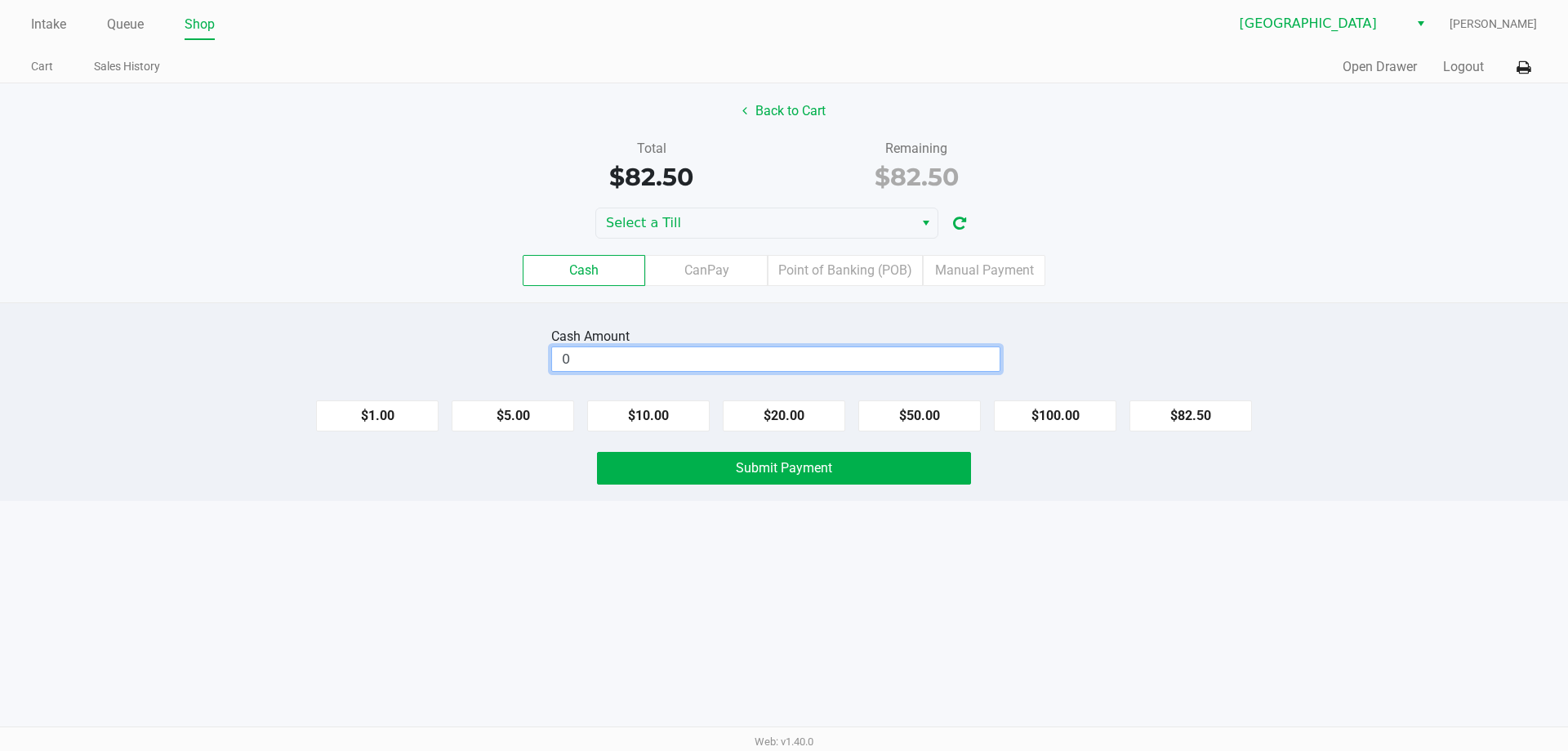
click at [873, 359] on input "0" at bounding box center [775, 359] width 447 height 24
type input "$83.00"
click at [841, 471] on button "Submit Payment" at bounding box center [784, 468] width 374 height 33
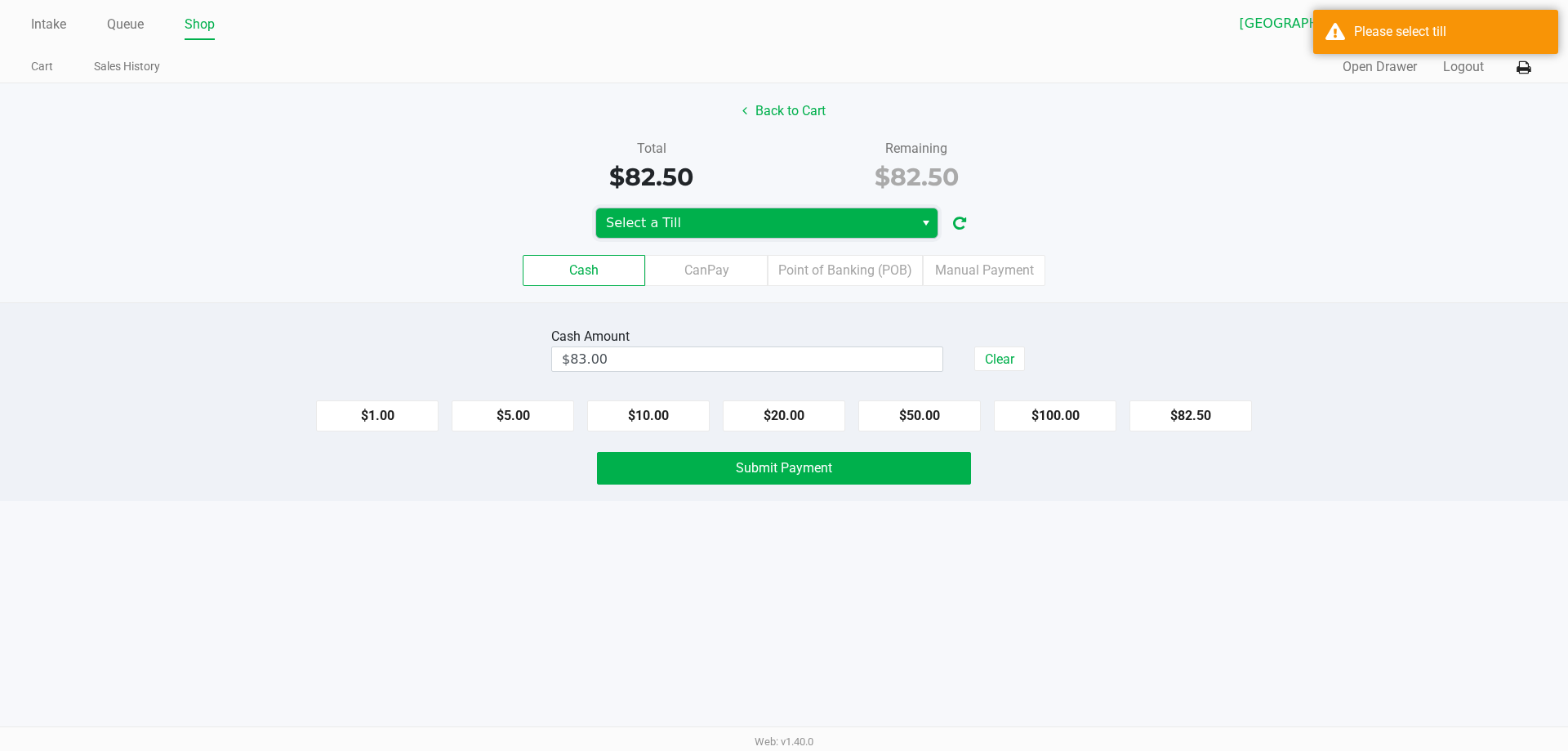
click at [708, 209] on span "Select a Till" at bounding box center [755, 223] width 318 height 30
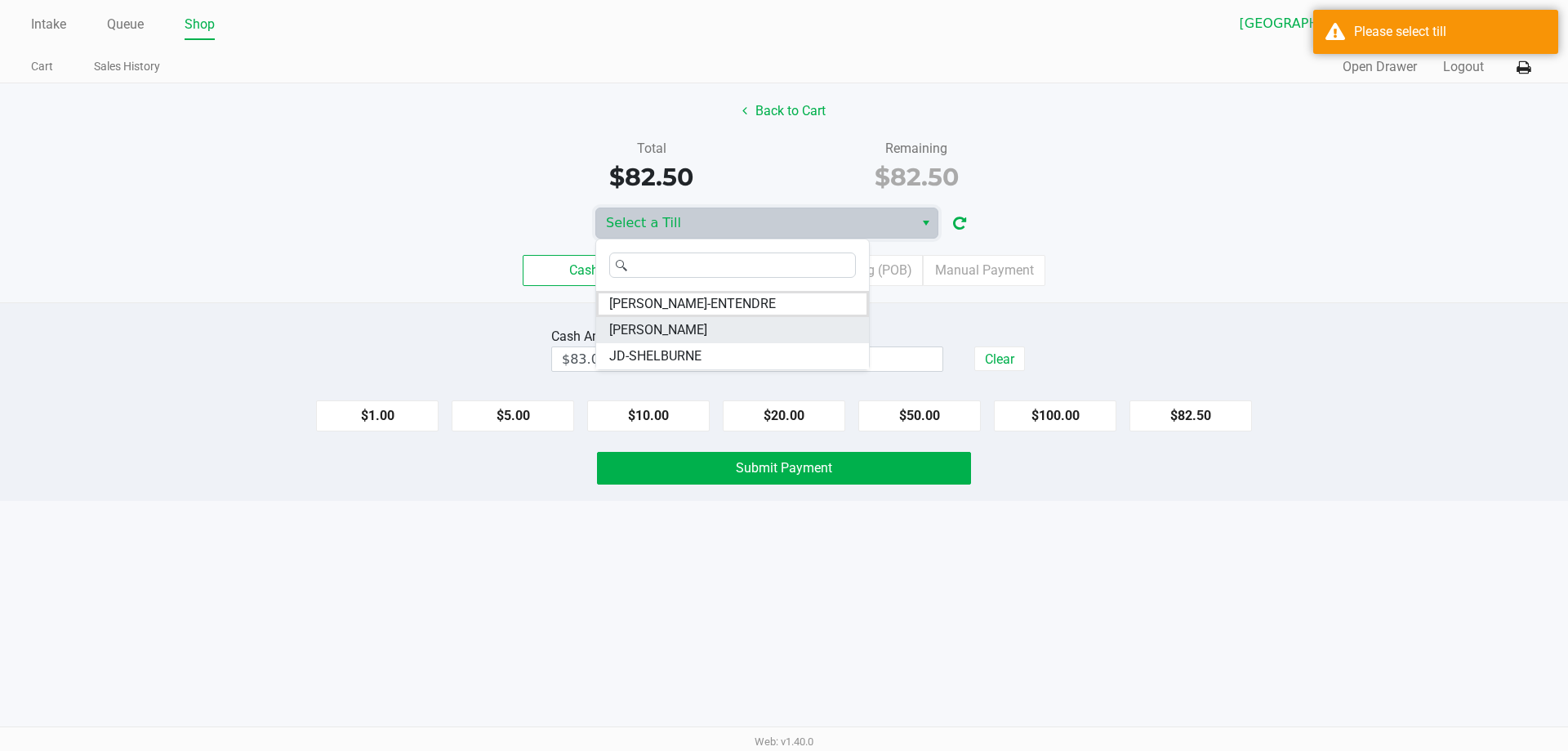
click at [707, 330] on span "JAZMIN-WHITLEY" at bounding box center [658, 330] width 98 height 20
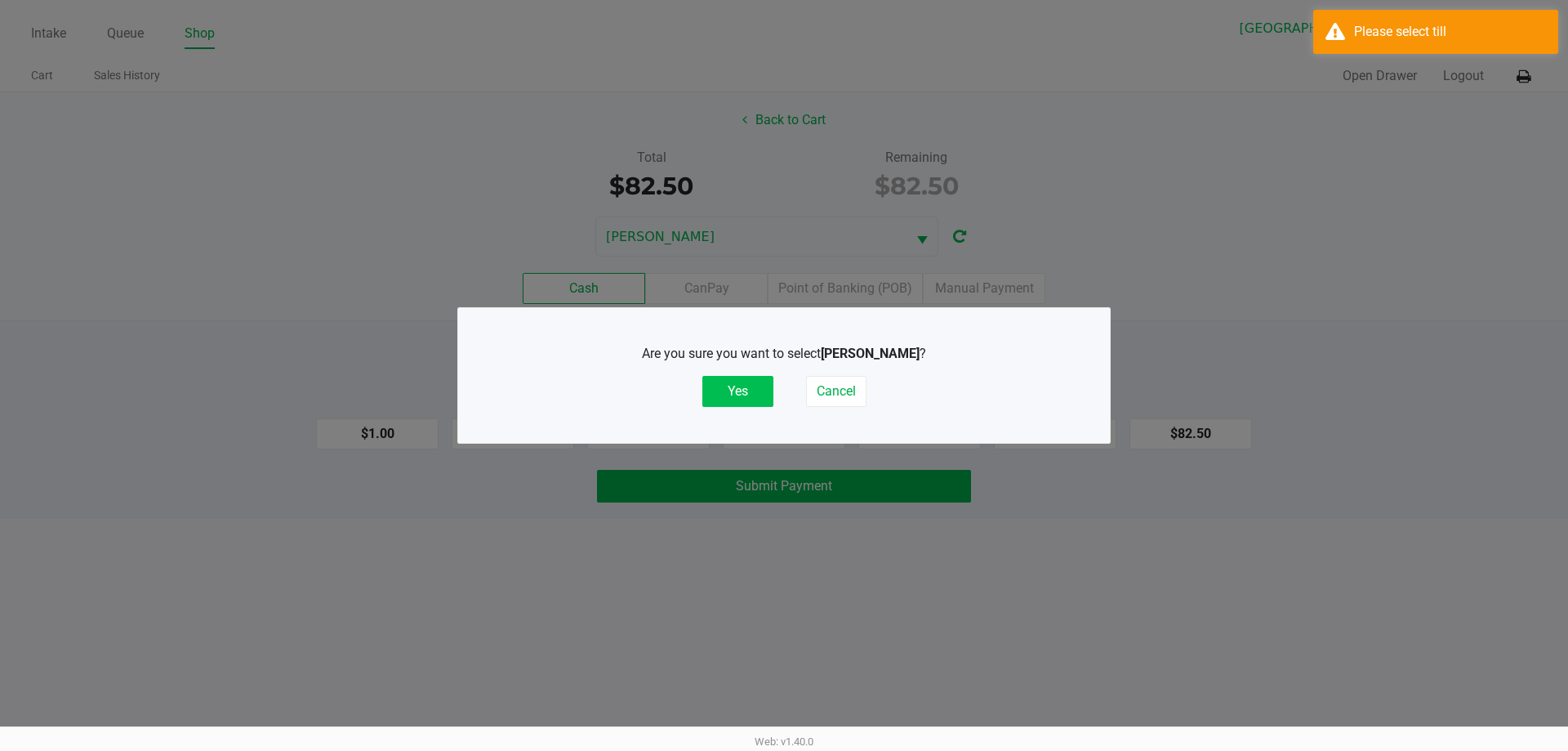
click at [761, 383] on button "Yes" at bounding box center [737, 392] width 71 height 31
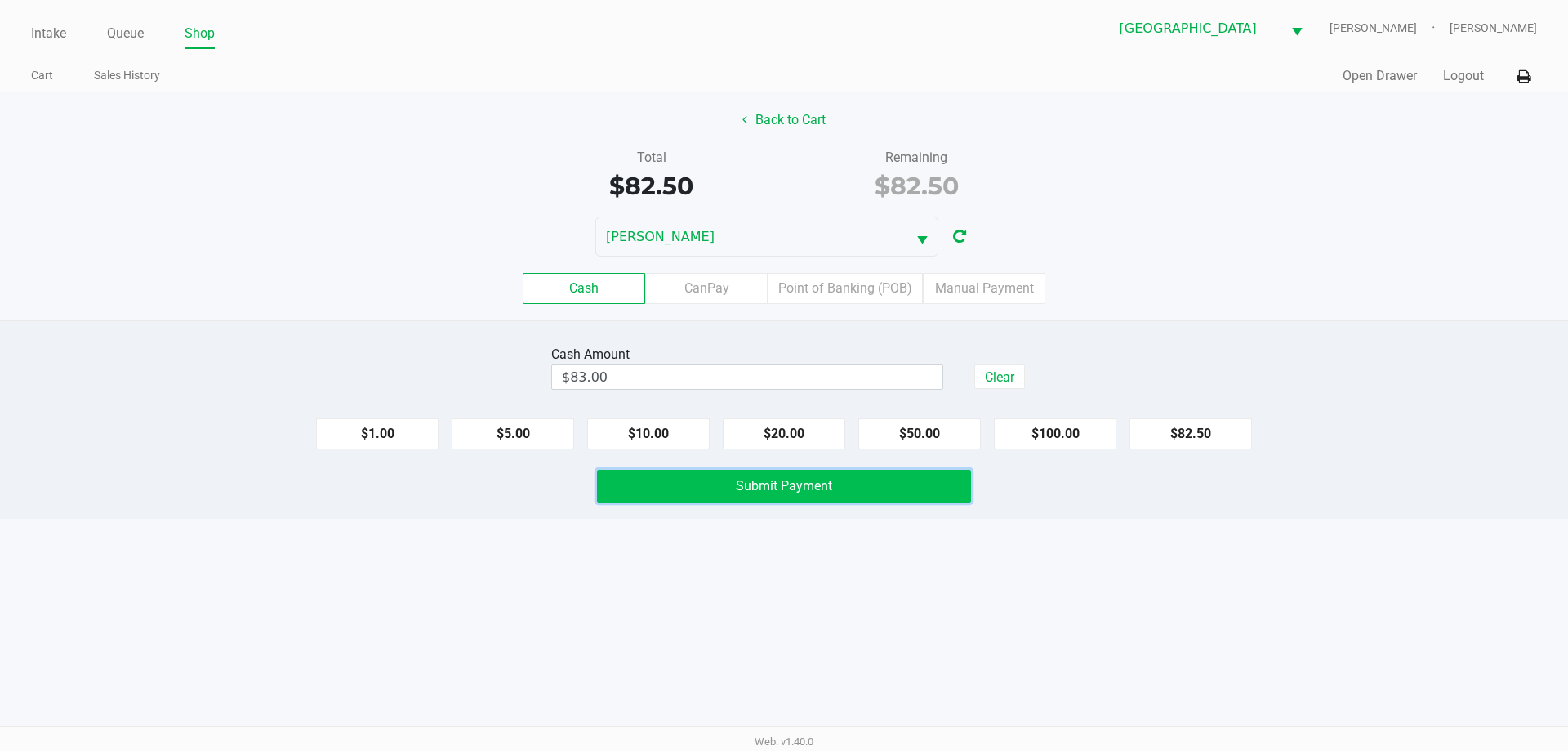
click at [811, 485] on span "Submit Payment" at bounding box center [784, 486] width 96 height 16
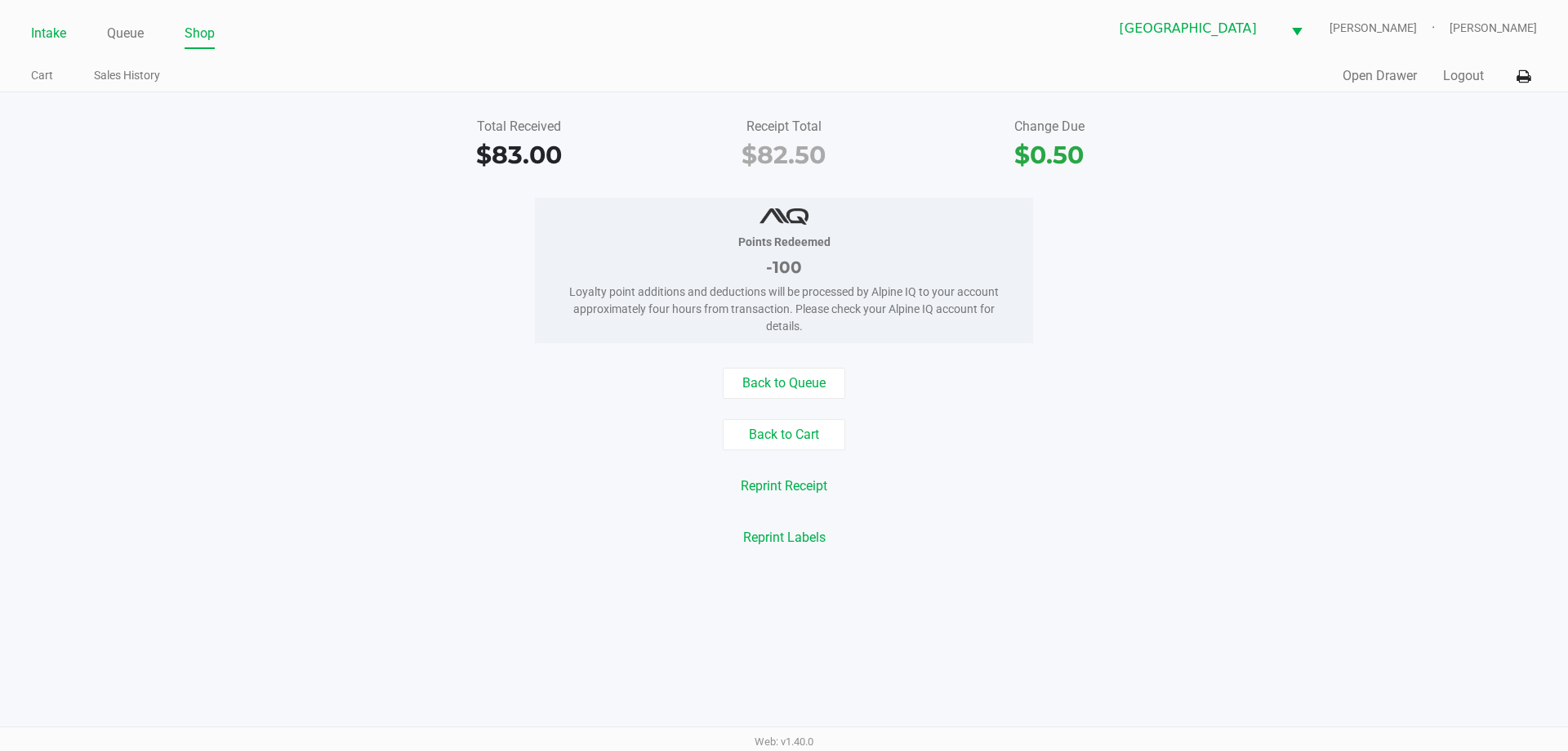
click at [59, 43] on link "Intake" at bounding box center [49, 34] width 35 height 23
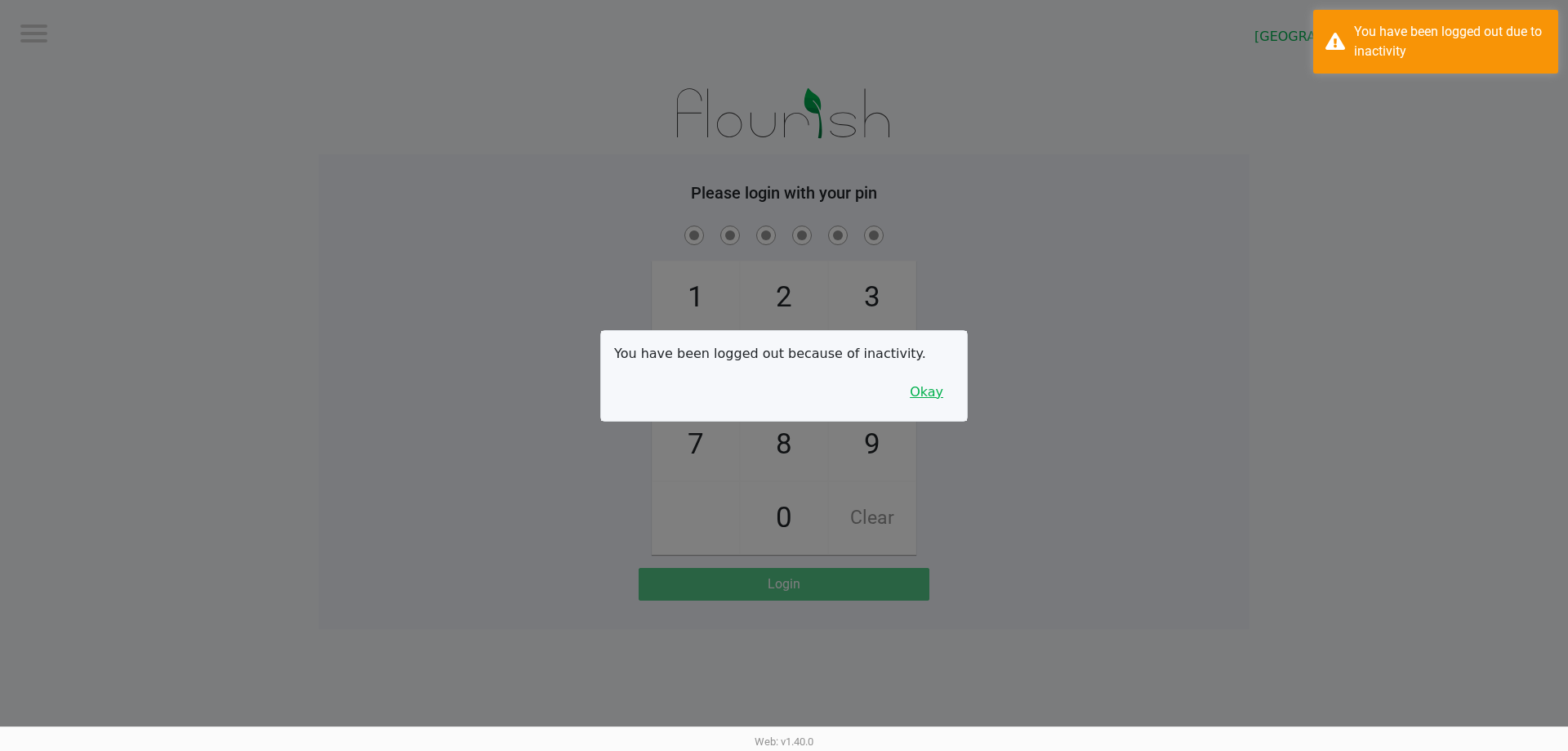
click at [937, 401] on button "Okay" at bounding box center [926, 392] width 54 height 31
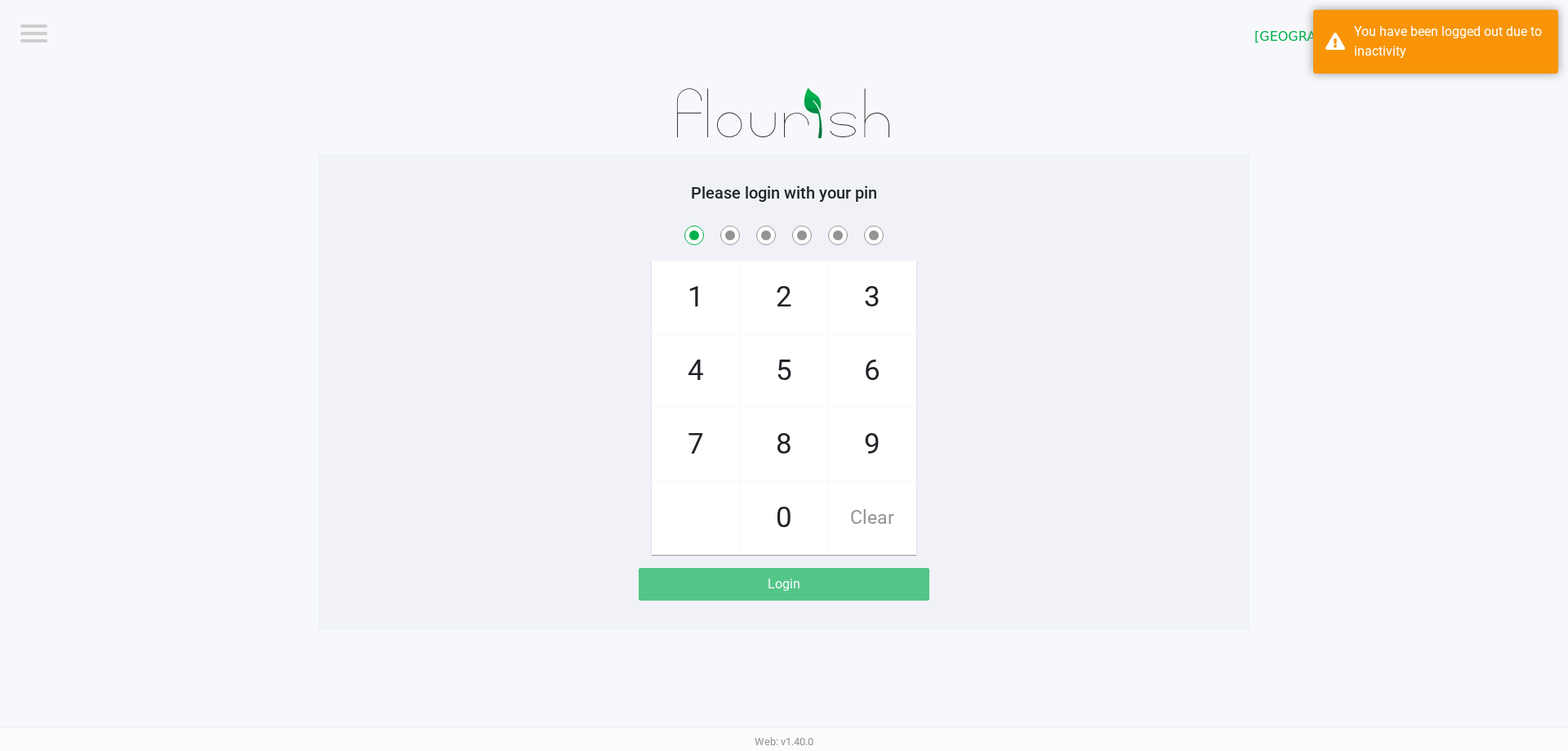
checkbox input "true"
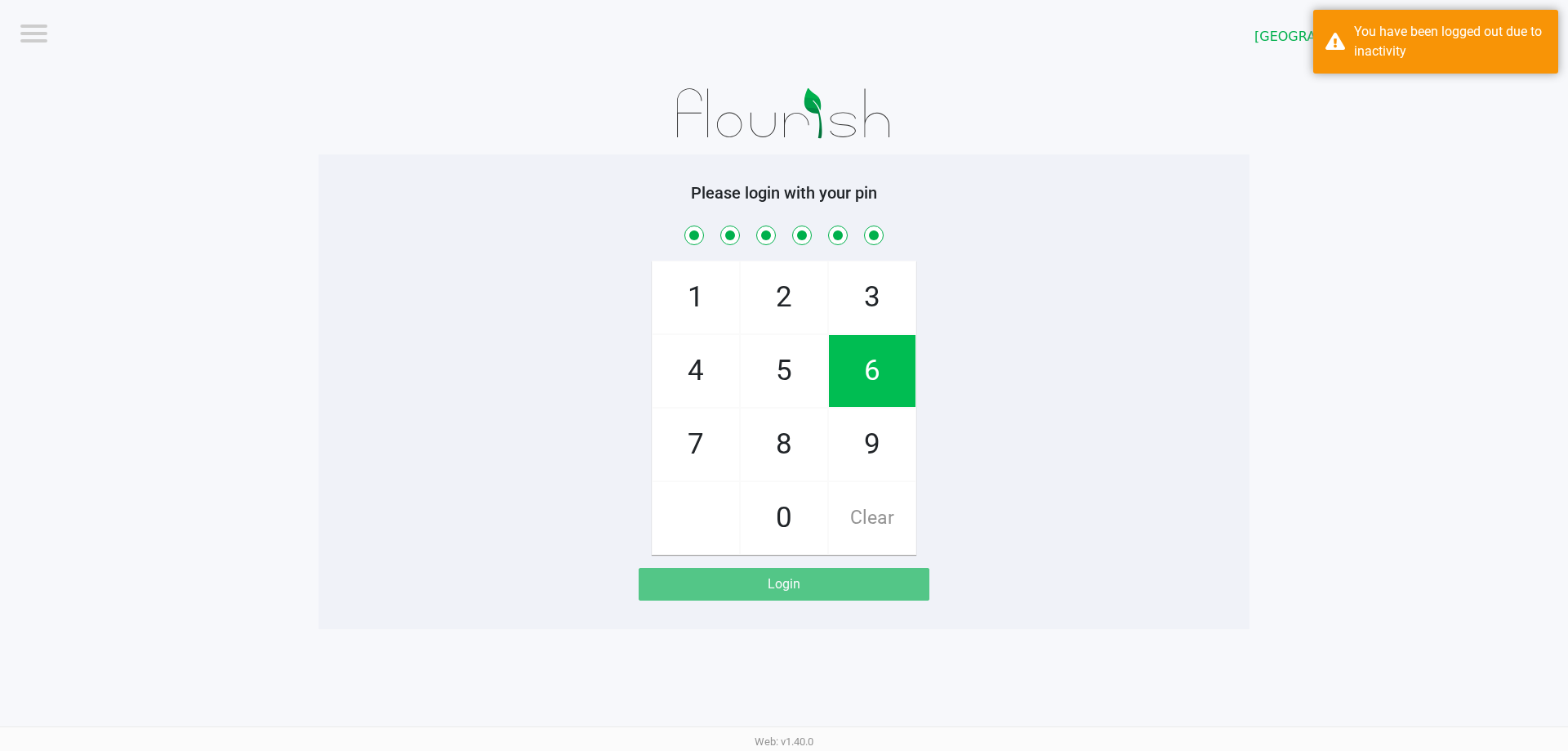
checkbox input "true"
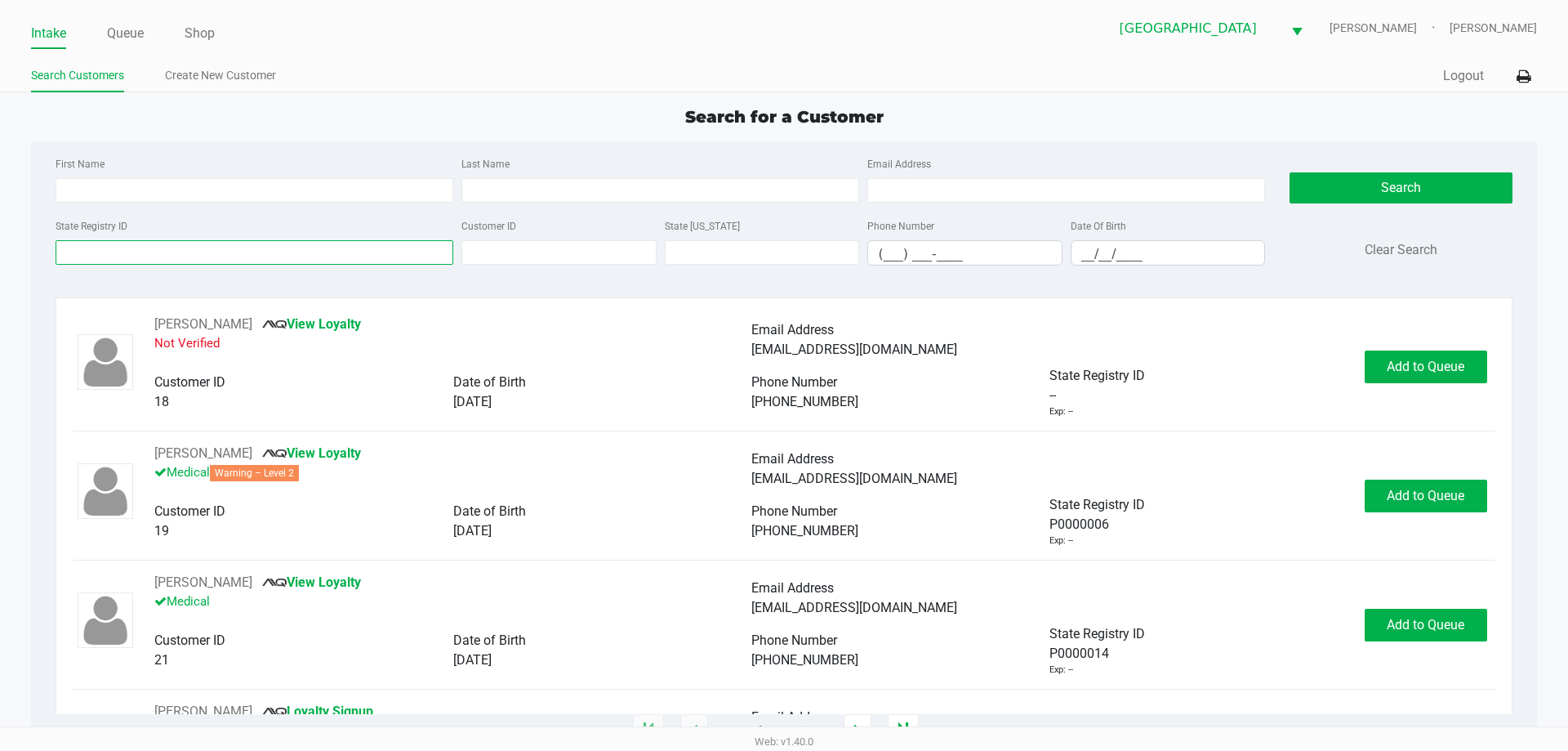
click at [270, 259] on input "State Registry ID" at bounding box center [254, 252] width 398 height 25
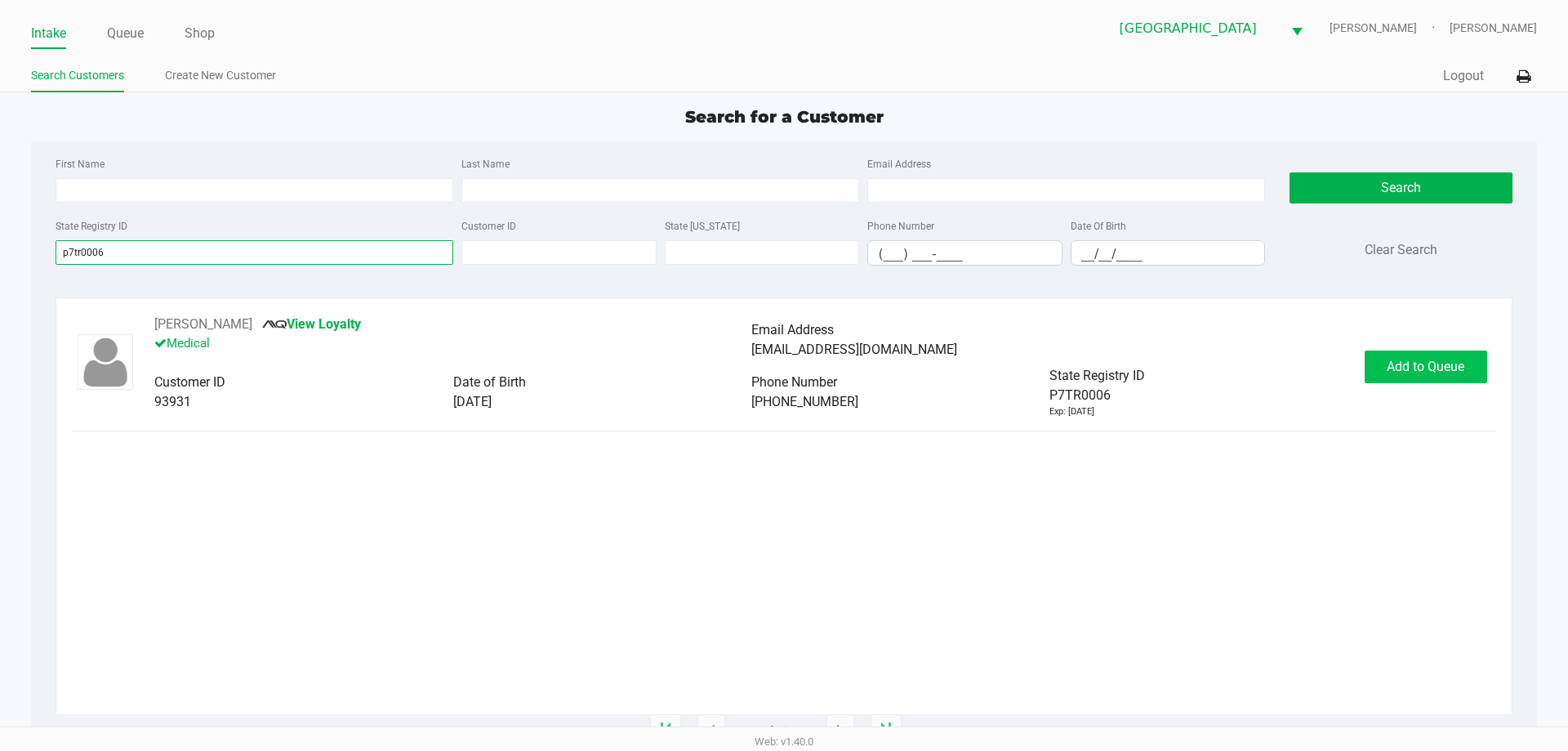
type input "p7tr0006"
click at [1439, 364] on span "Add to Queue" at bounding box center [1425, 366] width 77 height 16
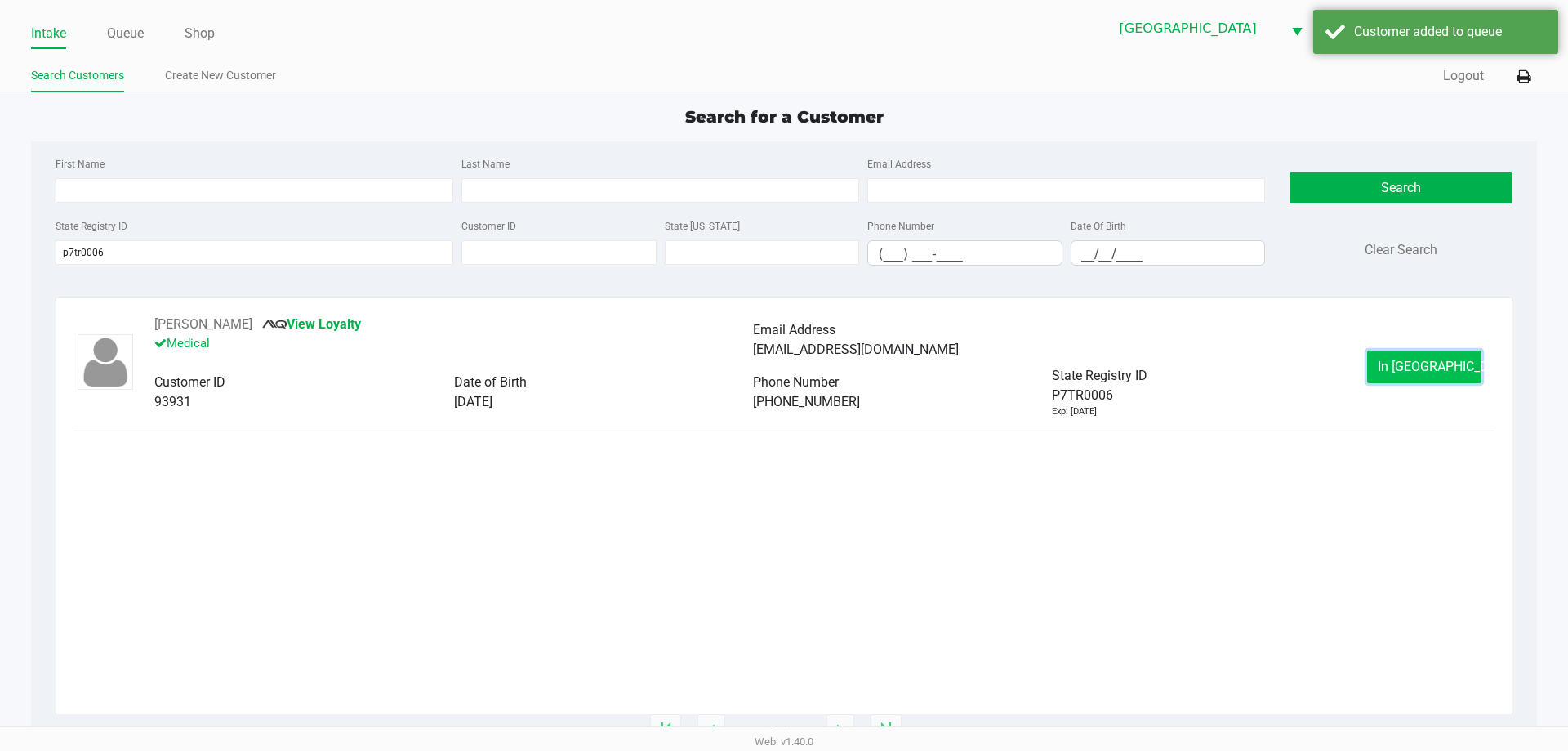
click at [1421, 372] on span "In Queue" at bounding box center [1446, 366] width 137 height 16
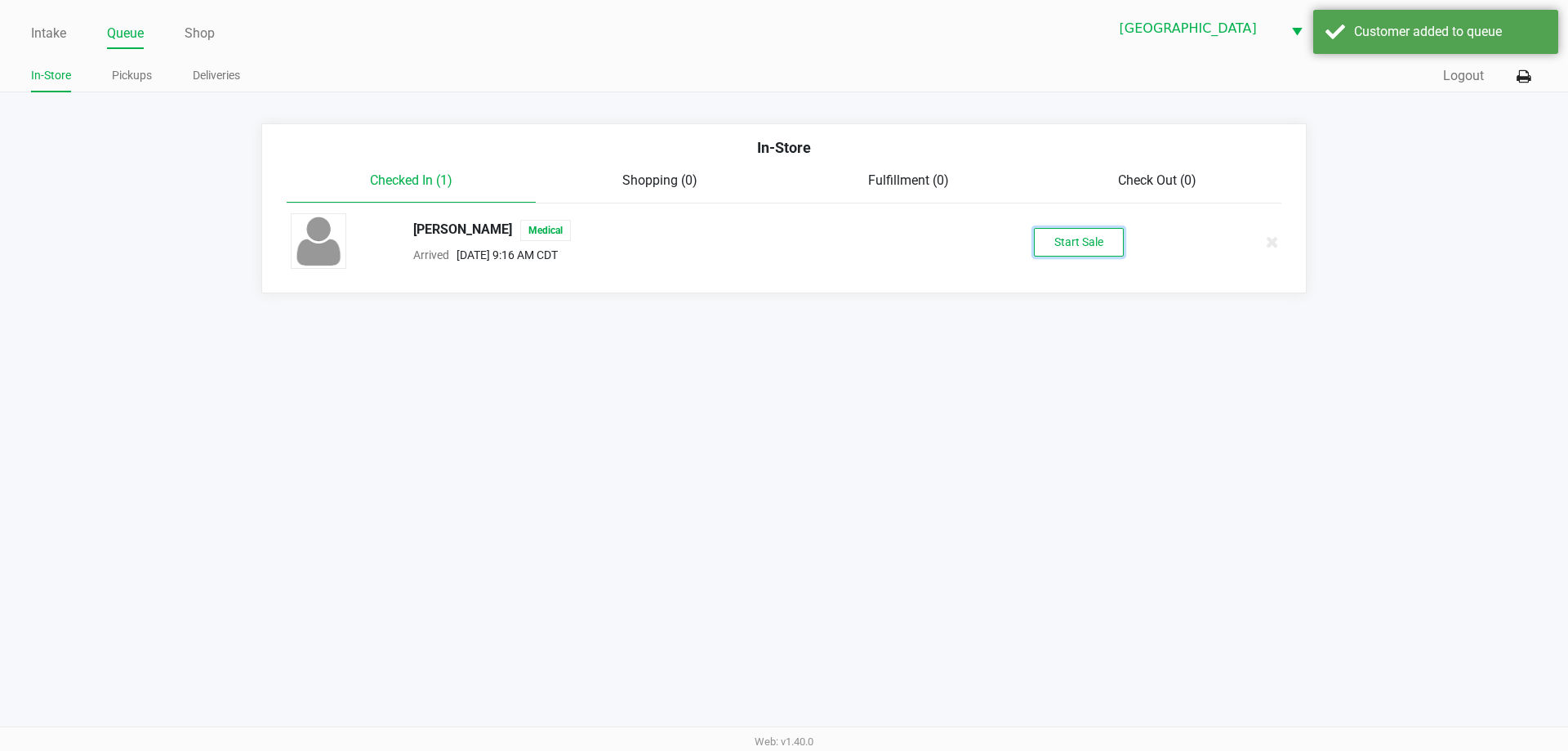
click at [1079, 250] on button "Start Sale" at bounding box center [1079, 242] width 90 height 29
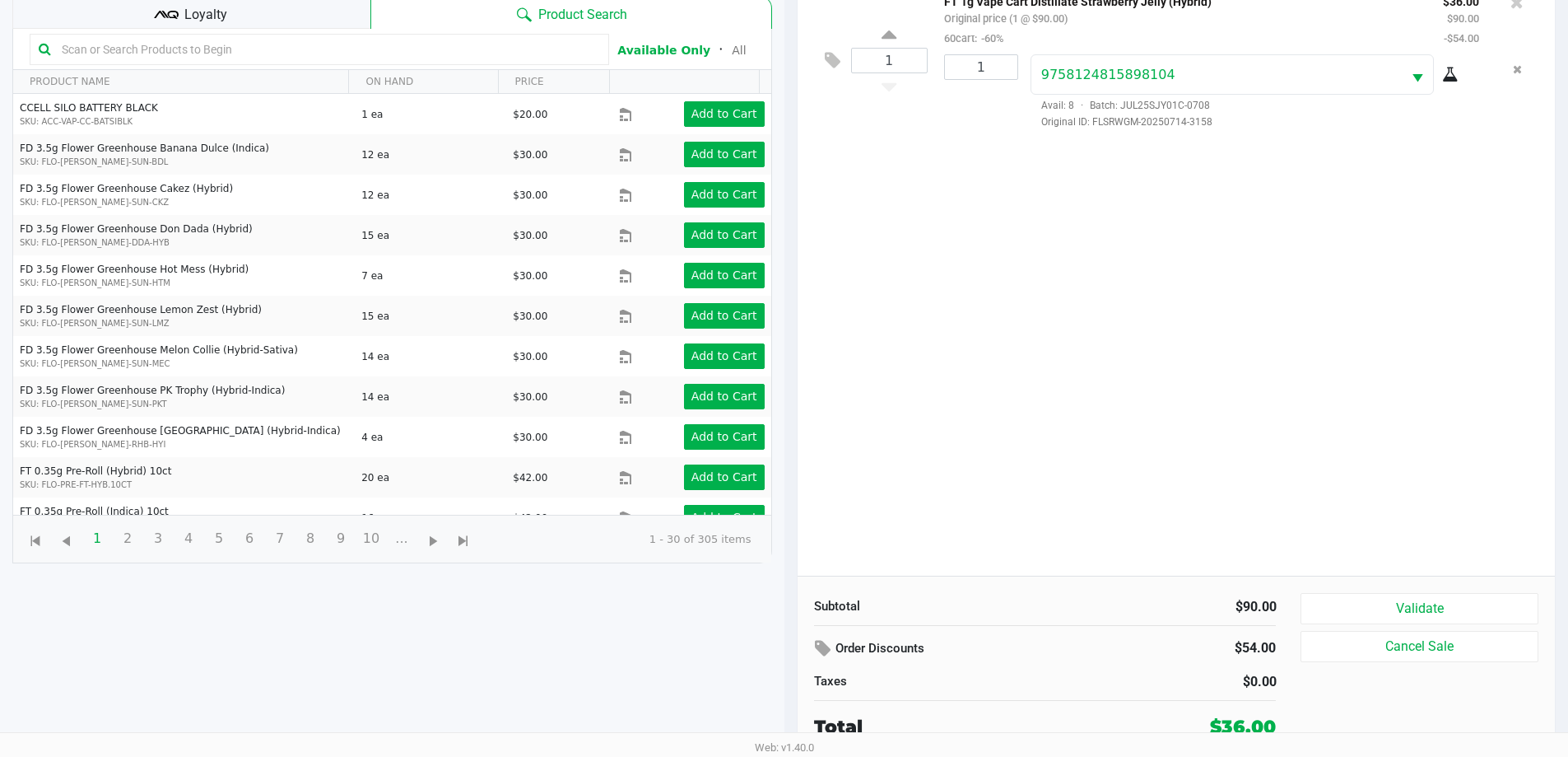
scroll to position [178, 0]
click at [1440, 612] on button "Validate" at bounding box center [1419, 608] width 237 height 32
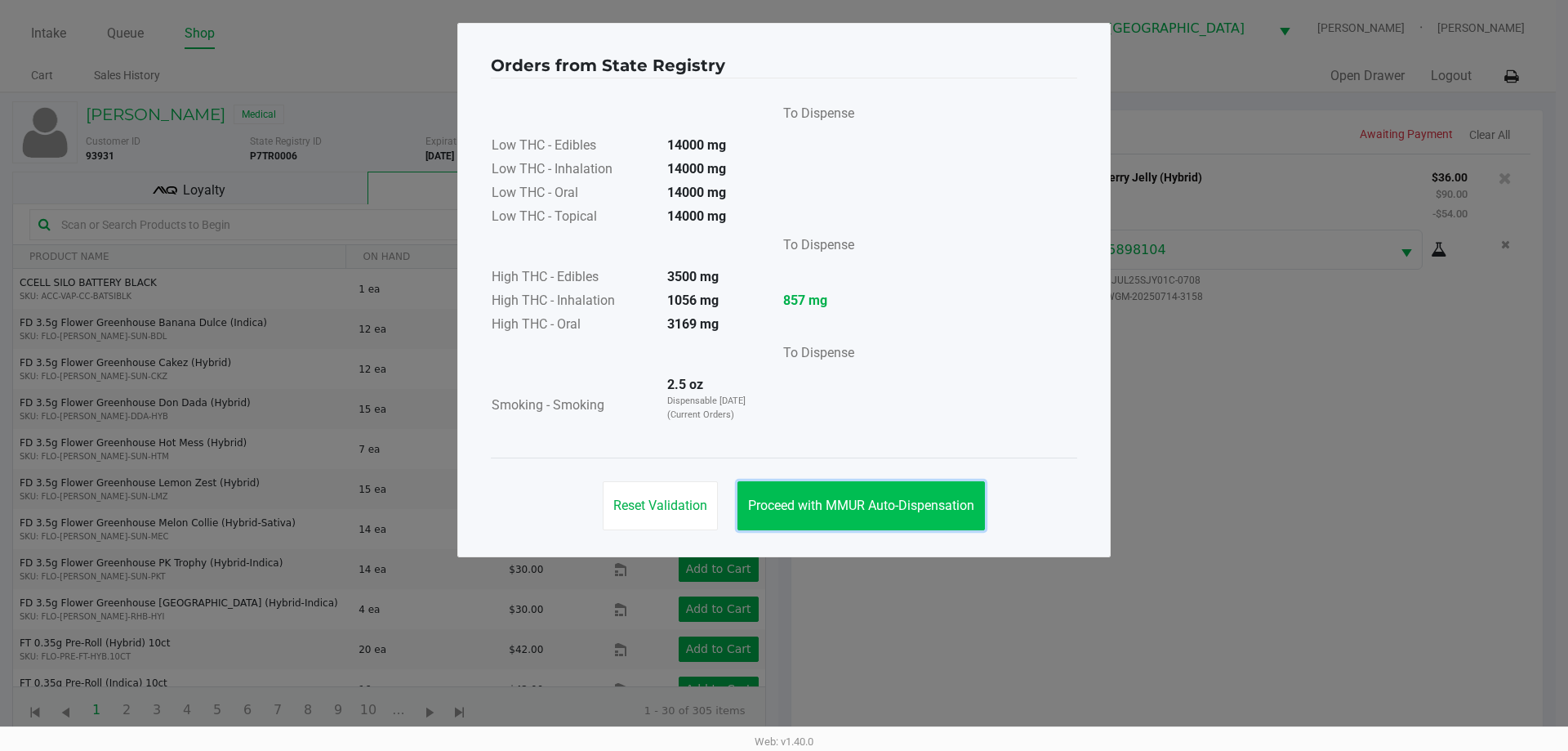
click at [814, 495] on button "Proceed with MMUR Auto-Dispensation" at bounding box center [861, 505] width 247 height 49
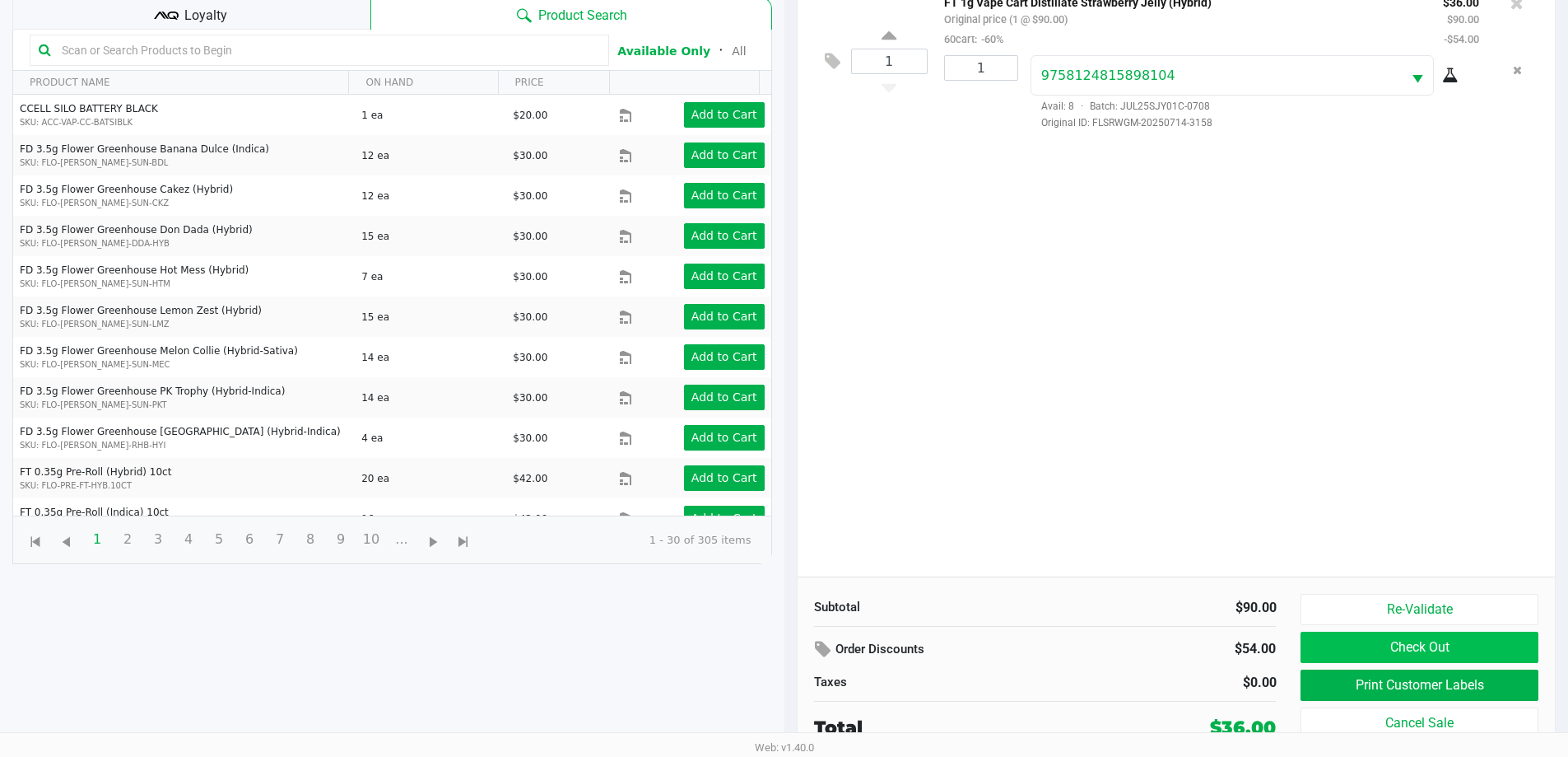
scroll to position [178, 0]
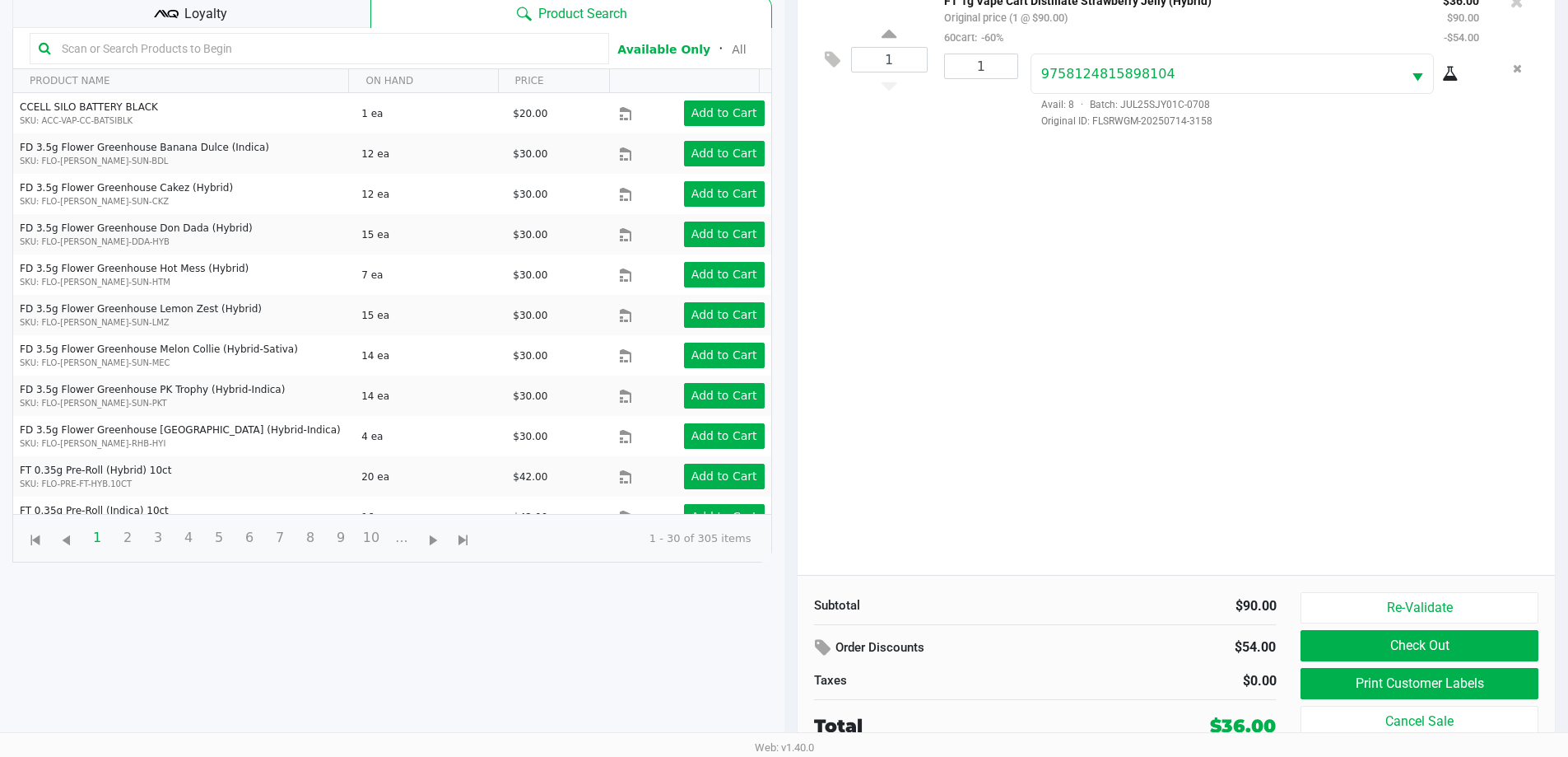
click at [1433, 666] on div "Re-Validate Check Out Print Customer Labels Cancel Sale" at bounding box center [1425, 666] width 249 height 147
click at [1433, 676] on button "Print Customer Labels" at bounding box center [1419, 684] width 237 height 32
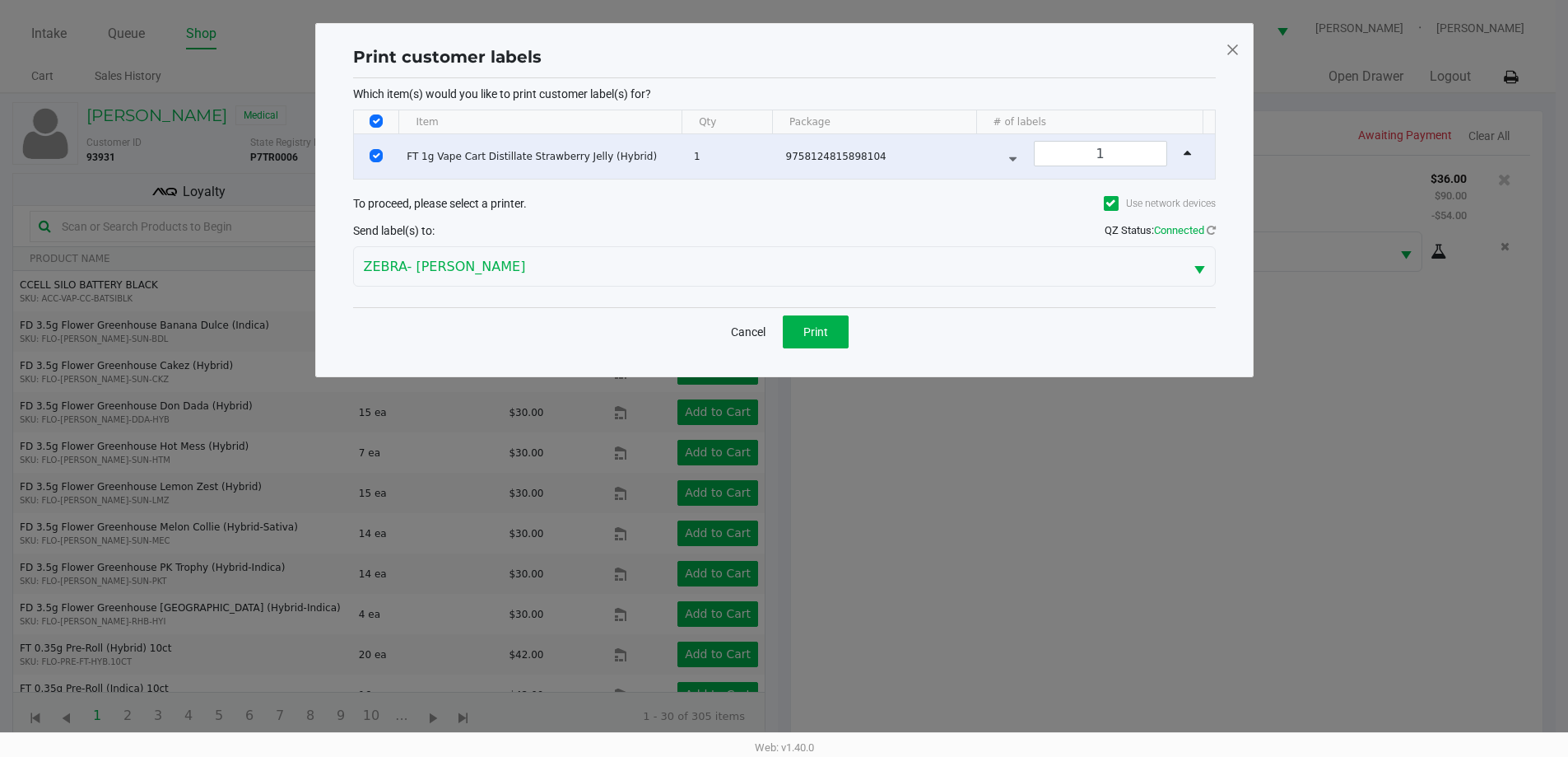
scroll to position [0, 0]
click at [833, 333] on button "Print" at bounding box center [821, 332] width 66 height 33
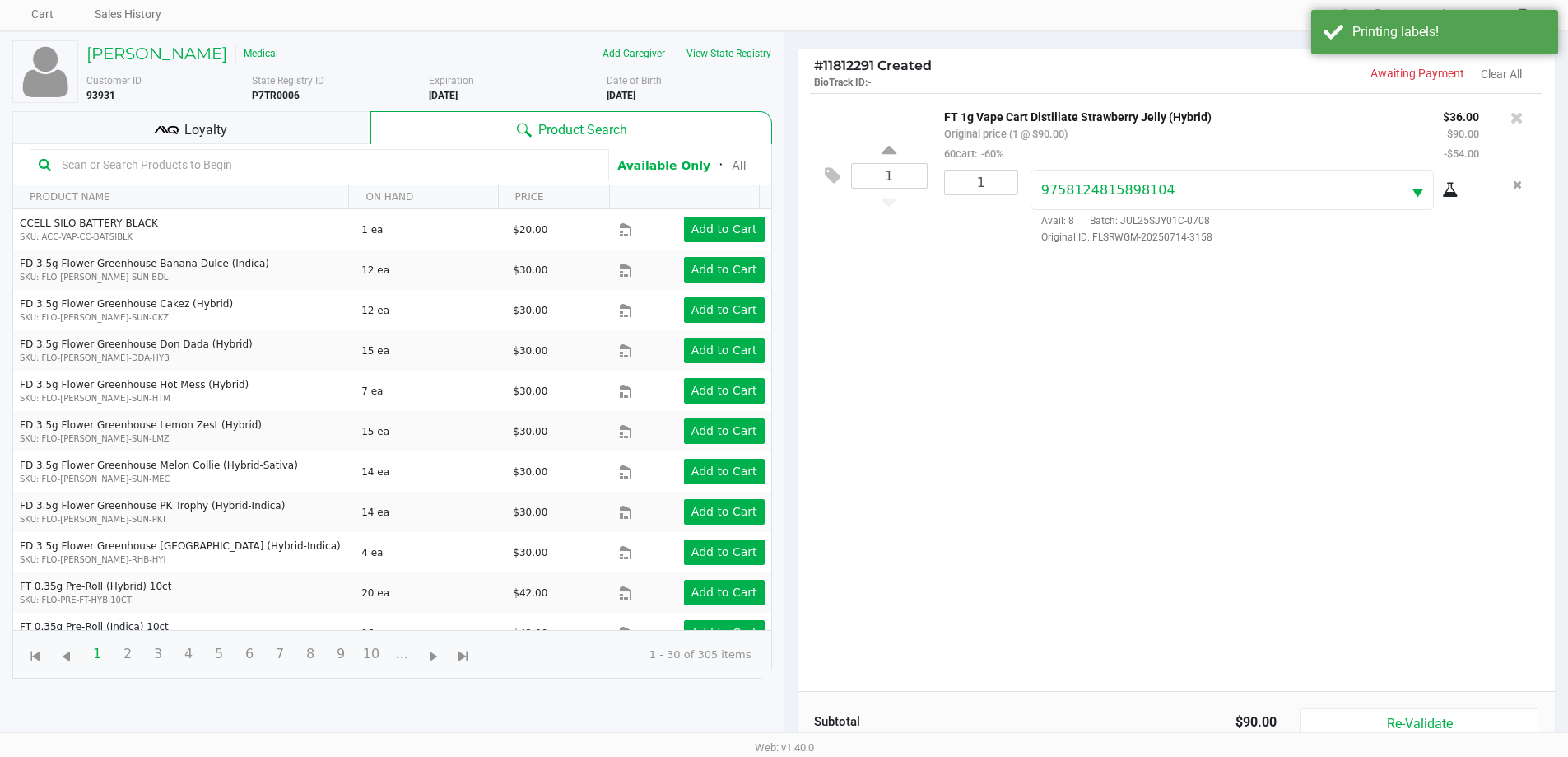
scroll to position [178, 0]
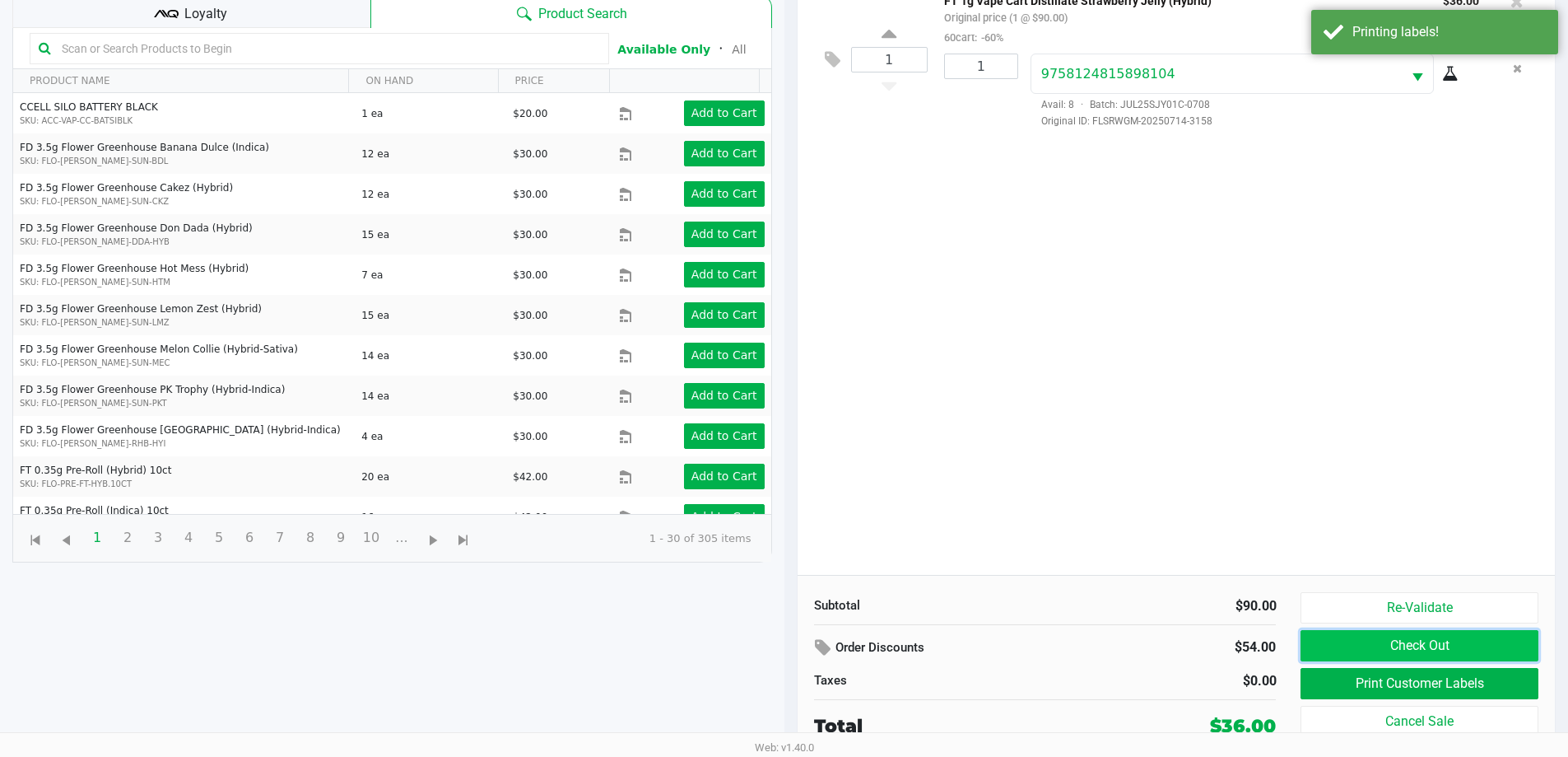
click at [1404, 634] on button "Check Out" at bounding box center [1419, 646] width 237 height 32
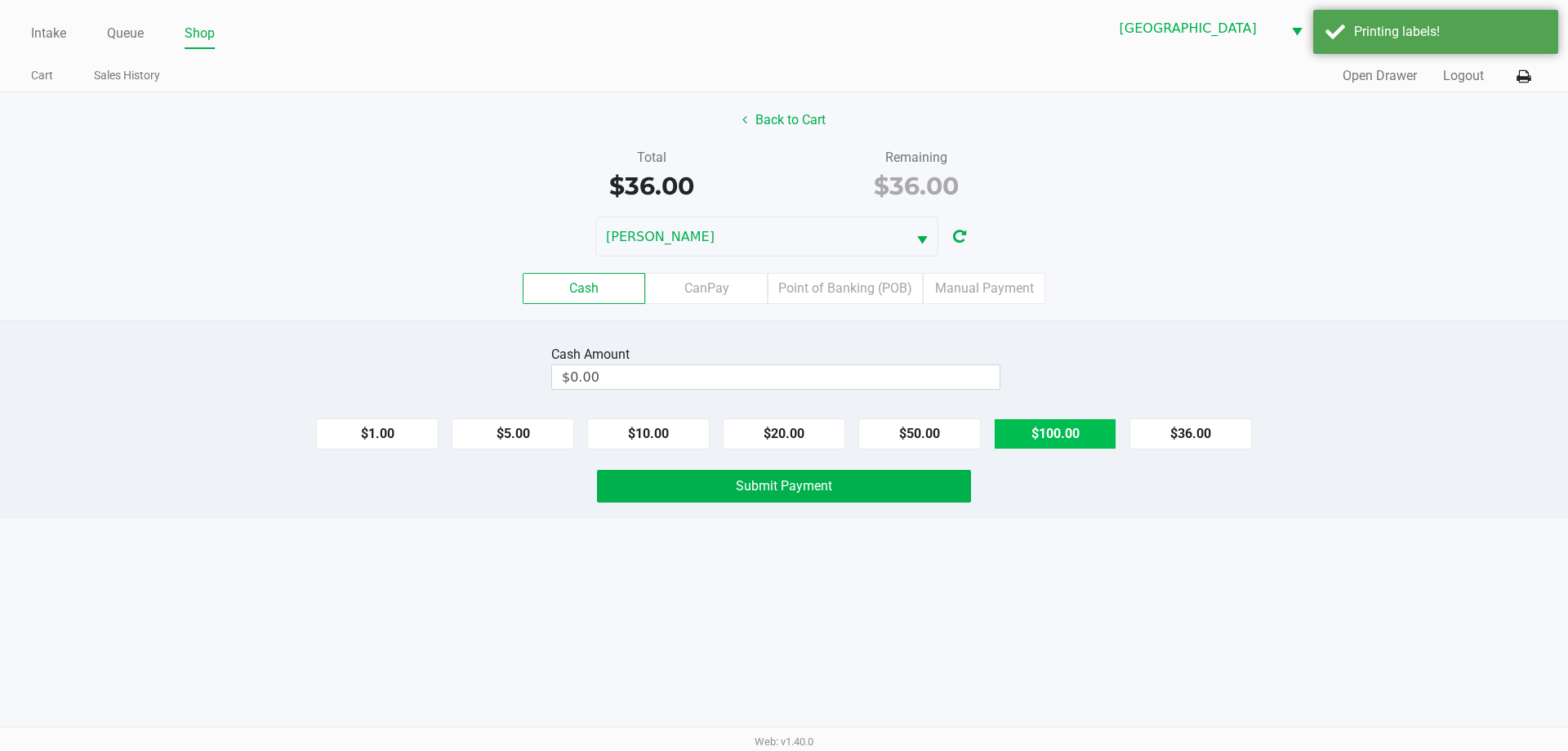
click at [1058, 439] on button "$100.00" at bounding box center [1055, 434] width 123 height 31
type input "$100.00"
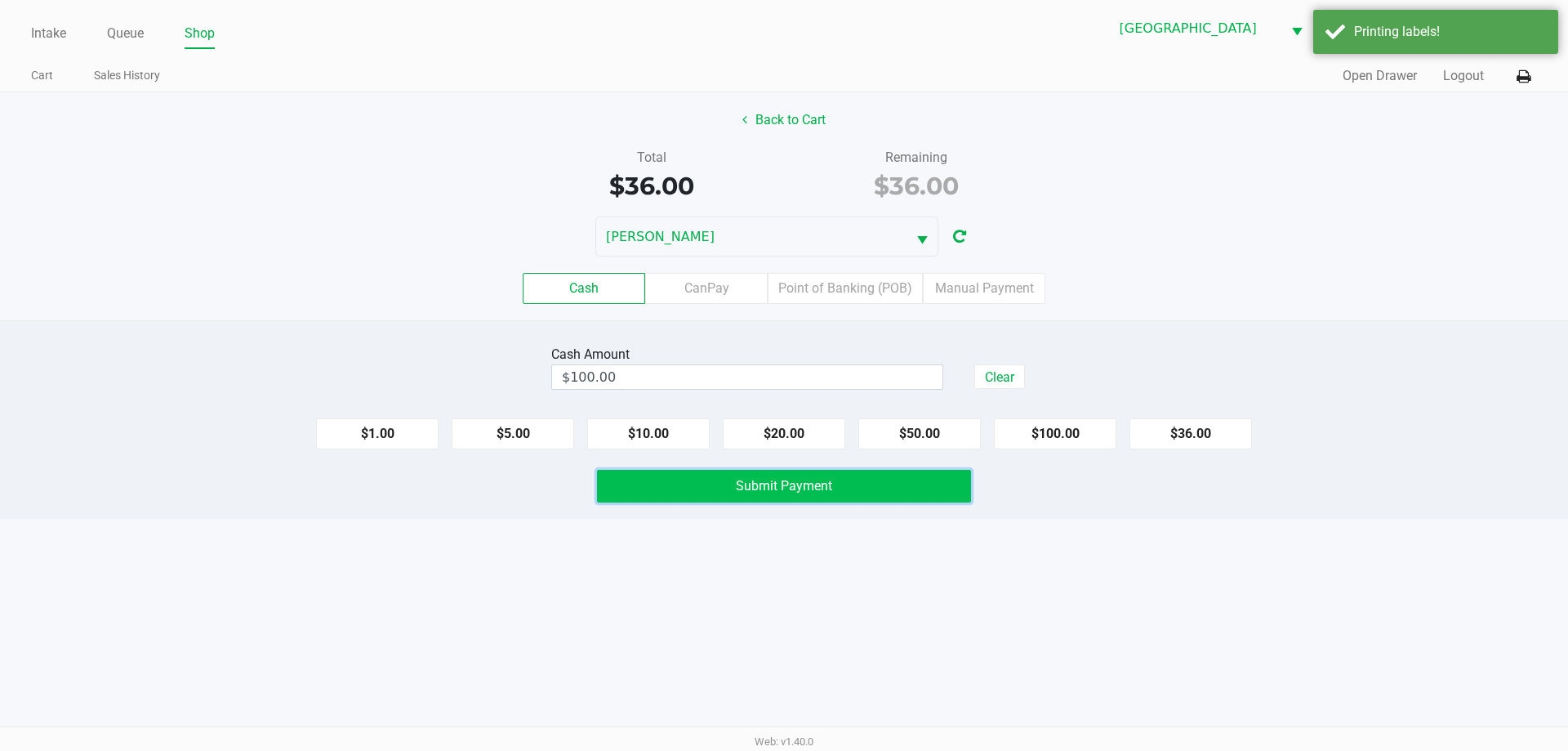
click at [789, 478] on span "Submit Payment" at bounding box center [784, 486] width 96 height 16
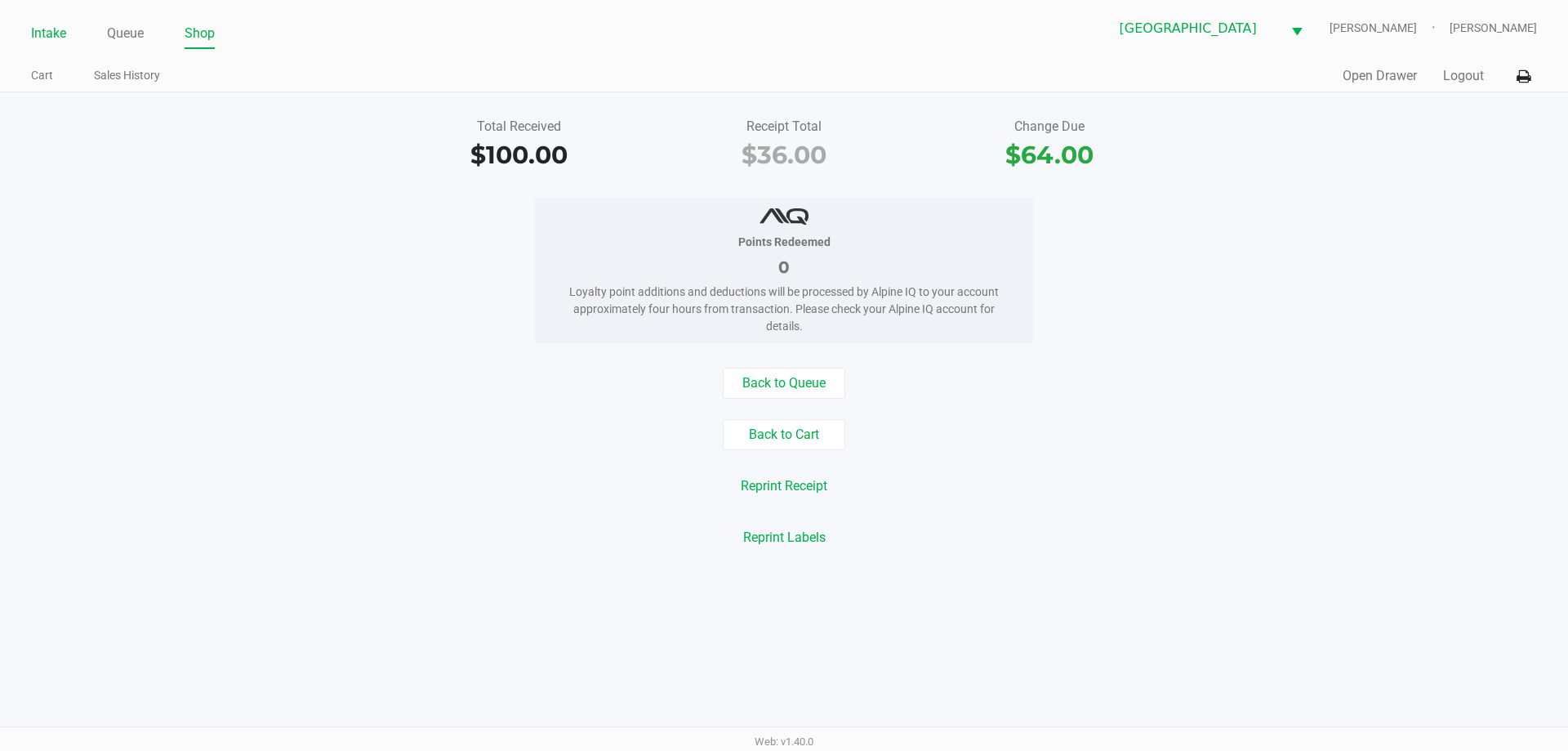
click at [63, 44] on link "Intake" at bounding box center [49, 34] width 35 height 23
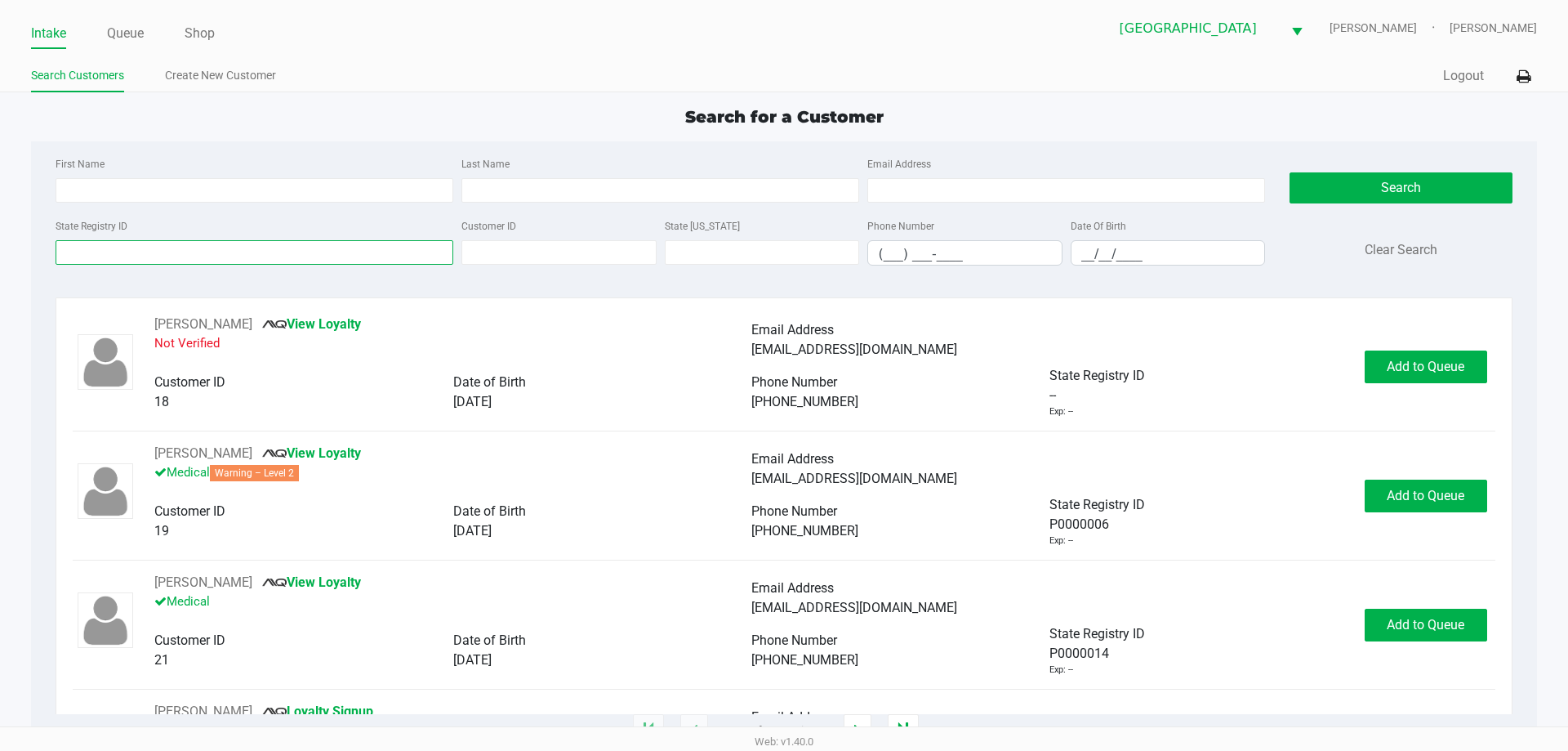
click at [232, 257] on input "State Registry ID" at bounding box center [254, 252] width 398 height 25
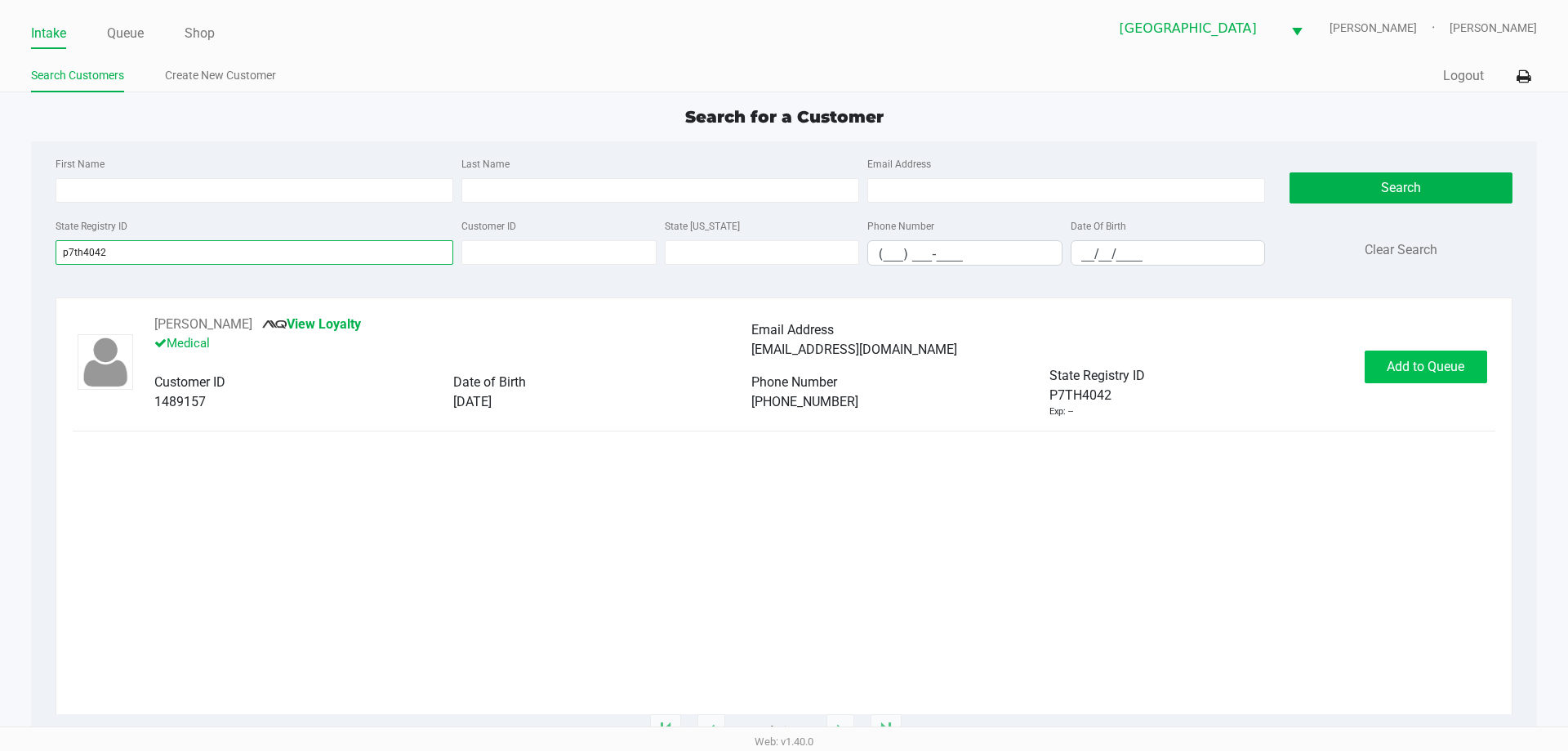
type input "p7th4042"
click at [1404, 373] on span "Add to Queue" at bounding box center [1425, 366] width 77 height 16
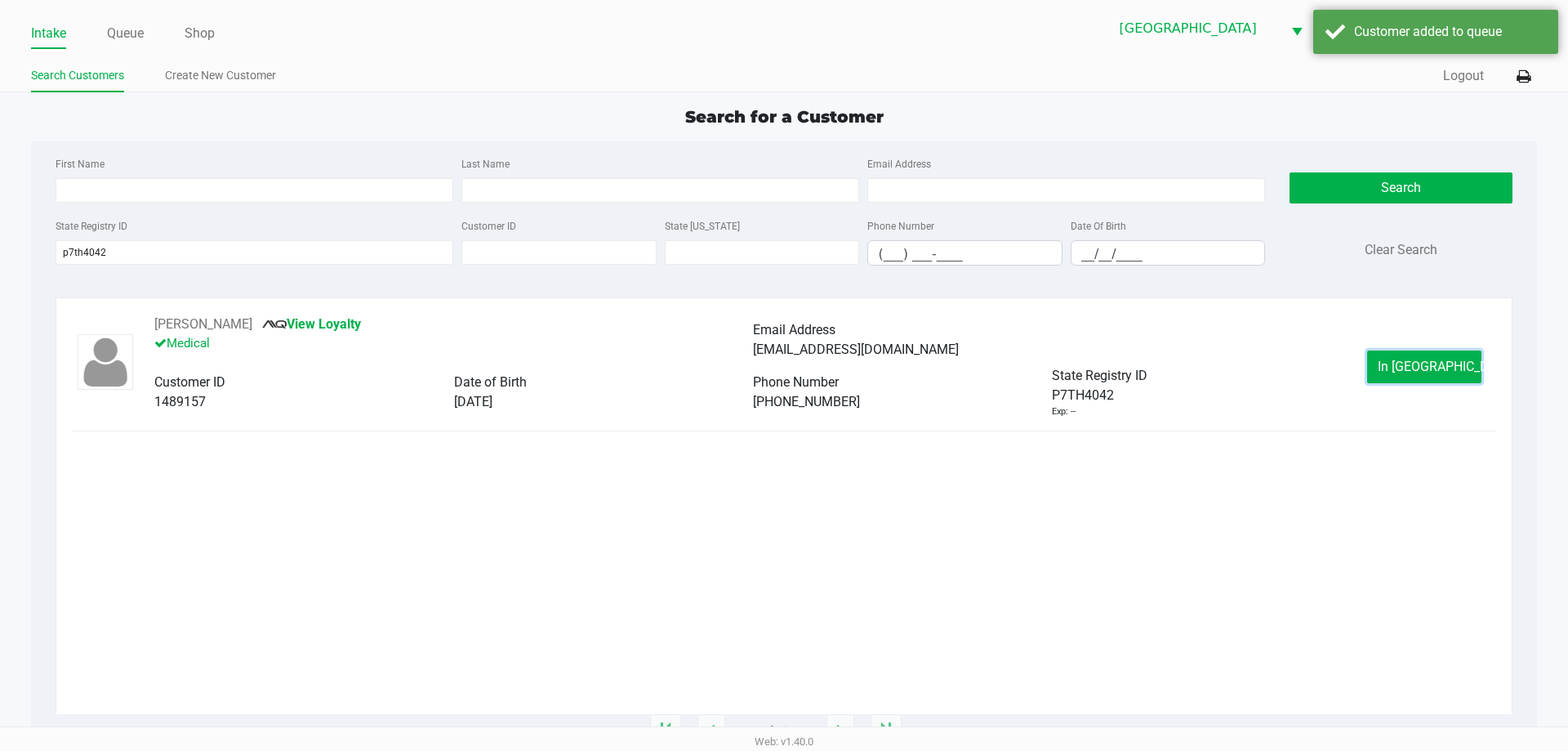
click at [1404, 373] on span "In Queue" at bounding box center [1446, 366] width 137 height 16
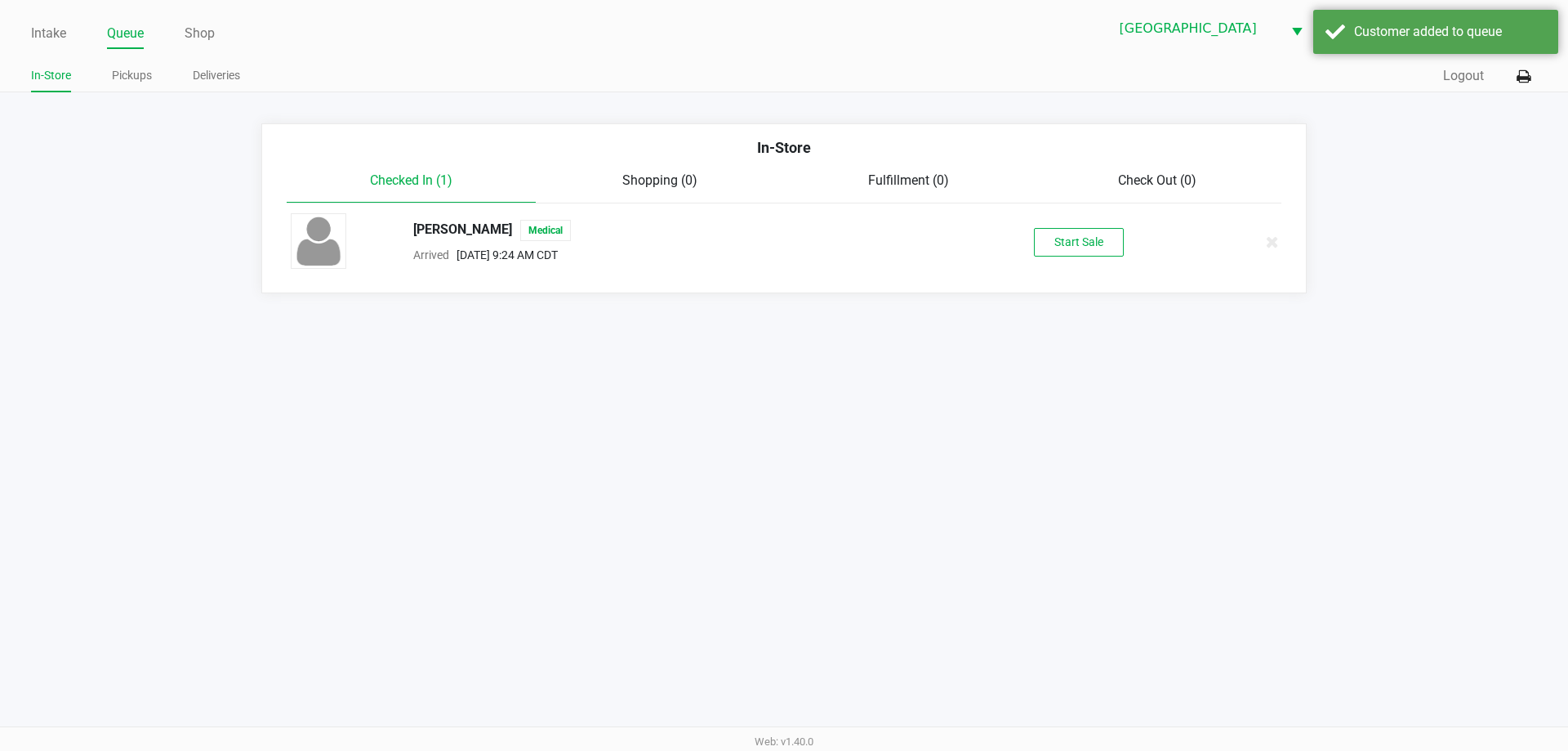
click at [1112, 257] on div "GEORGE GOODMAN Medical Arrived Aug 19, 2025 9:24 AM CDT Start Sale" at bounding box center [784, 242] width 1011 height 57
click at [1115, 242] on button "Start Sale" at bounding box center [1079, 242] width 90 height 29
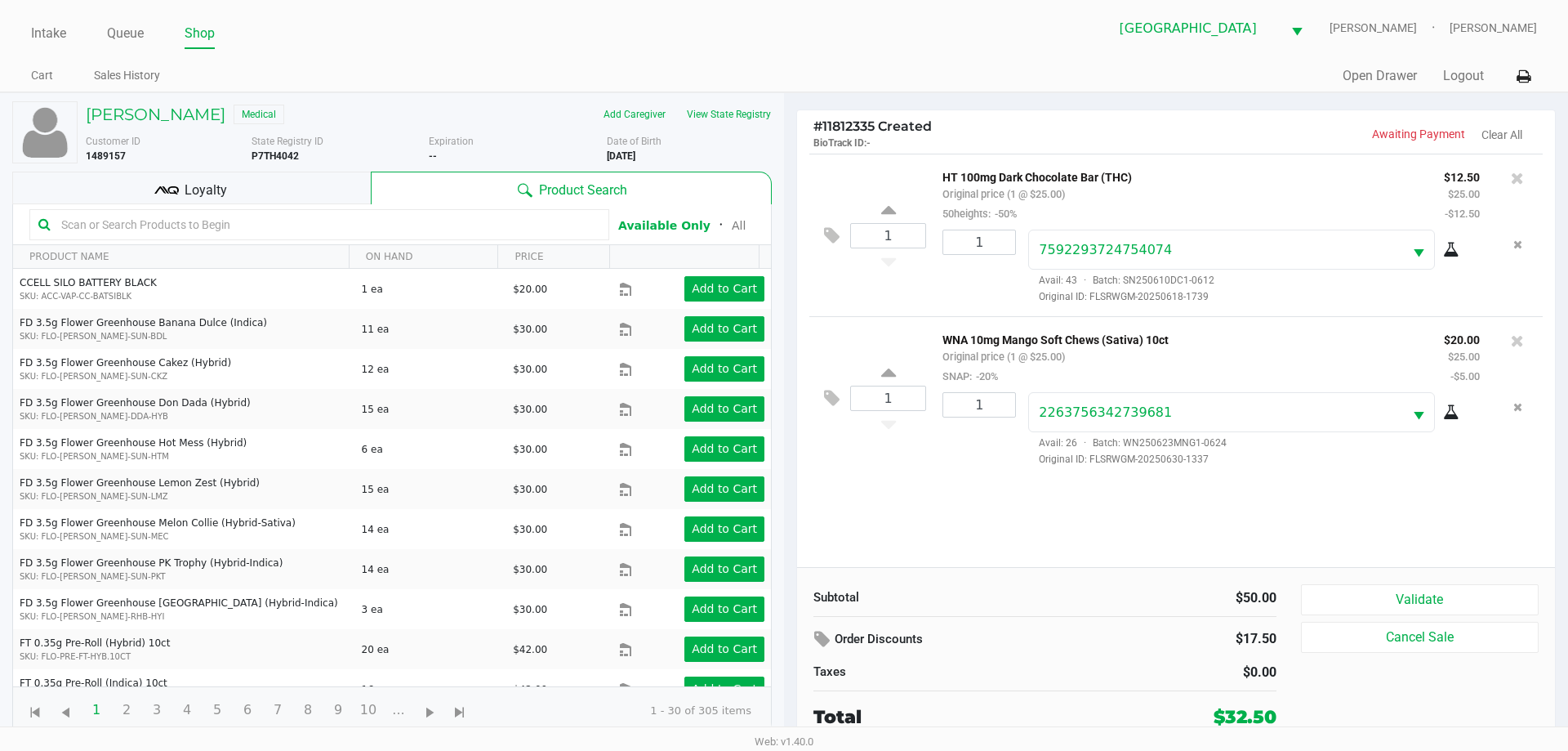
click at [263, 188] on div "Loyalty" at bounding box center [191, 188] width 358 height 33
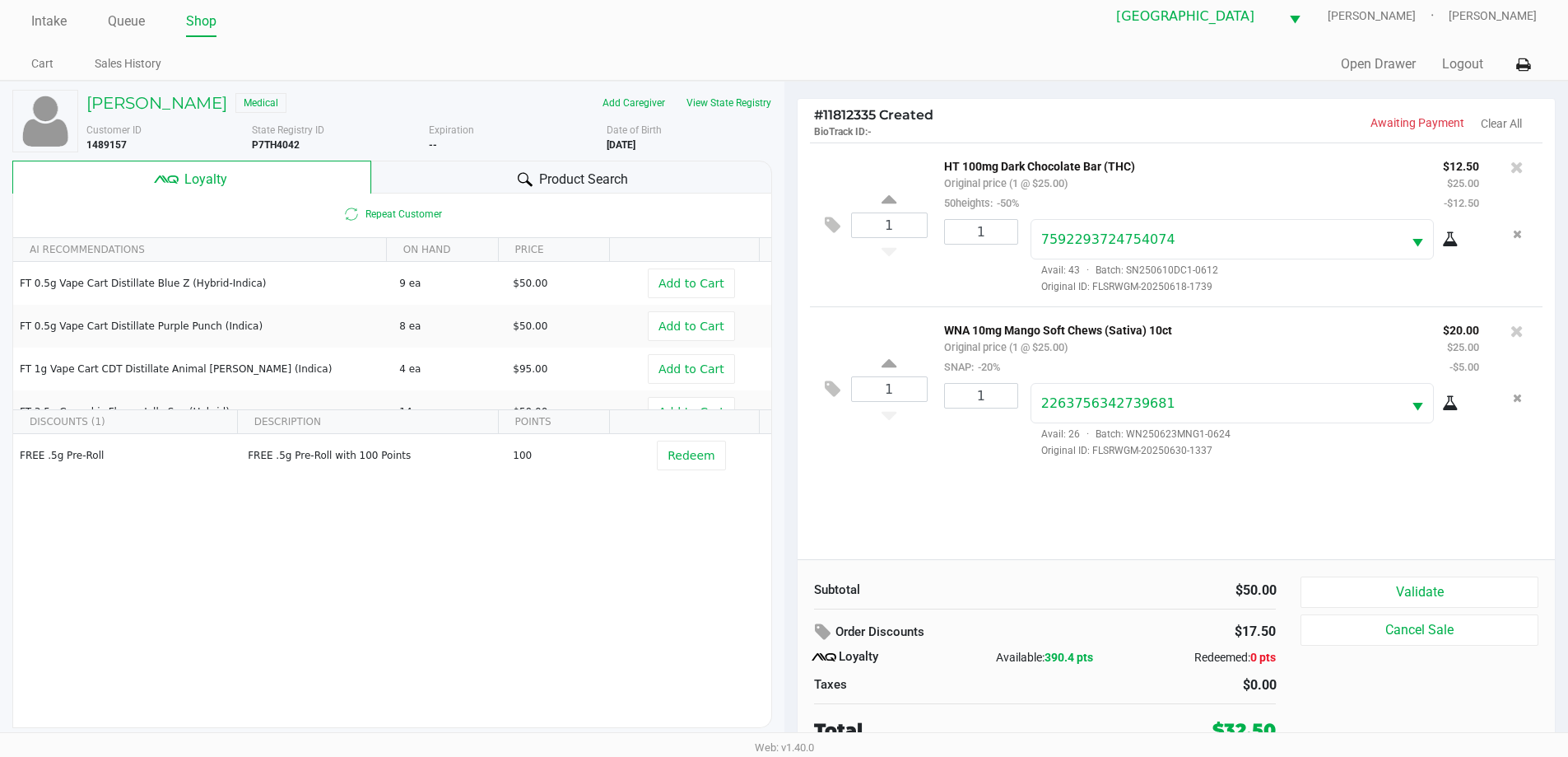
scroll to position [17, 0]
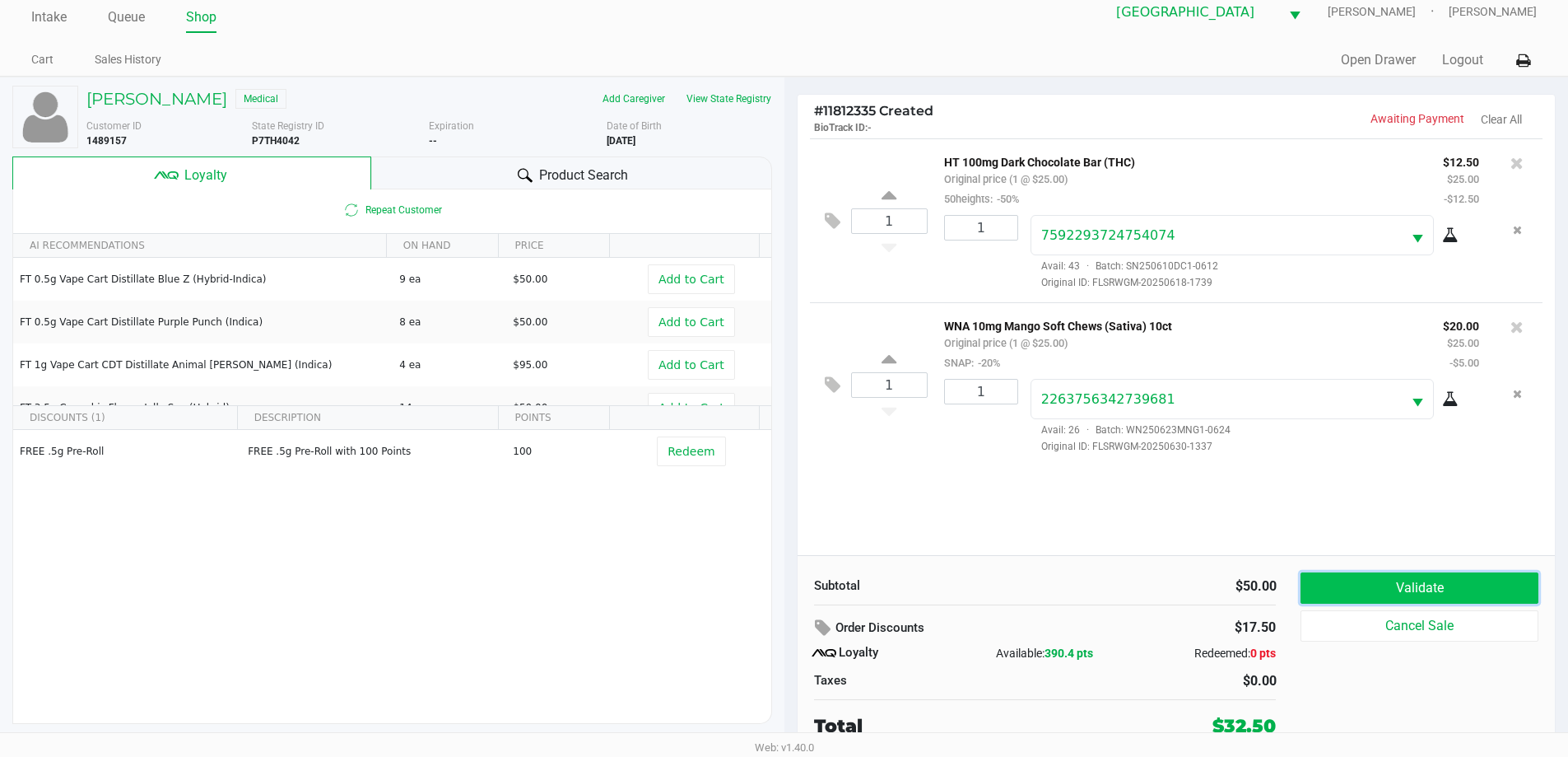
click at [1394, 586] on button "Validate" at bounding box center [1419, 588] width 237 height 32
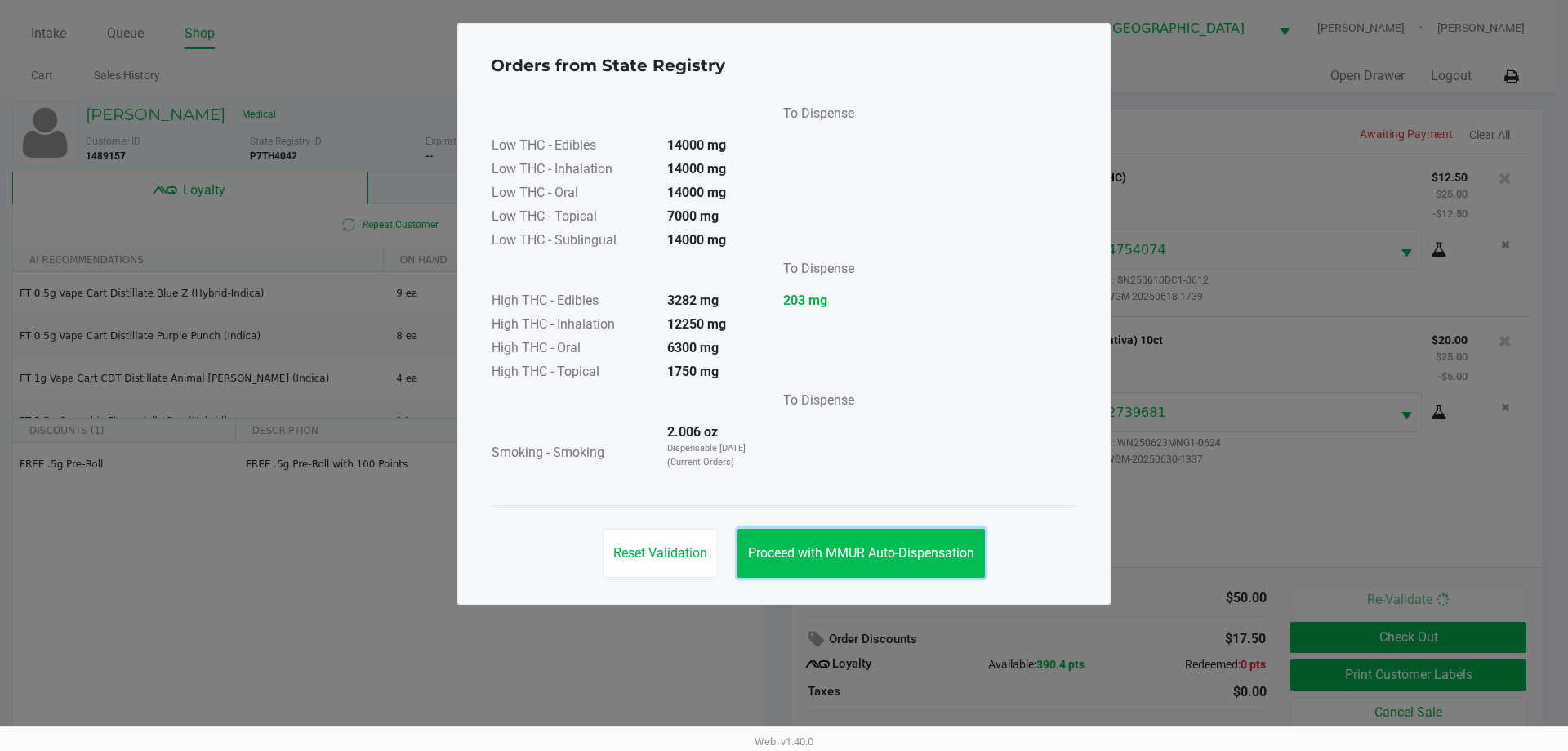
click at [855, 556] on span "Proceed with MMUR Auto-Dispensation" at bounding box center [861, 552] width 227 height 16
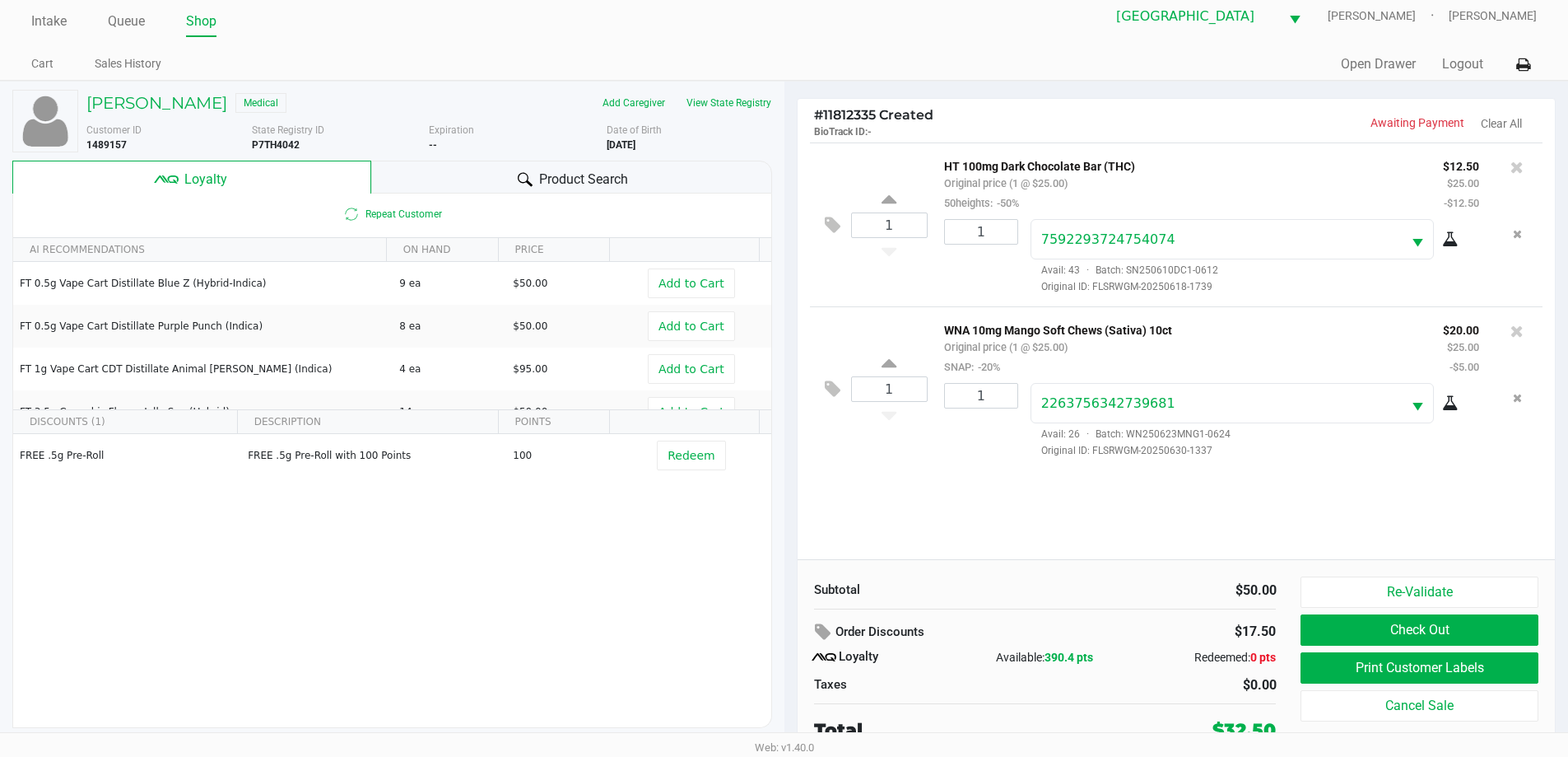
scroll to position [17, 0]
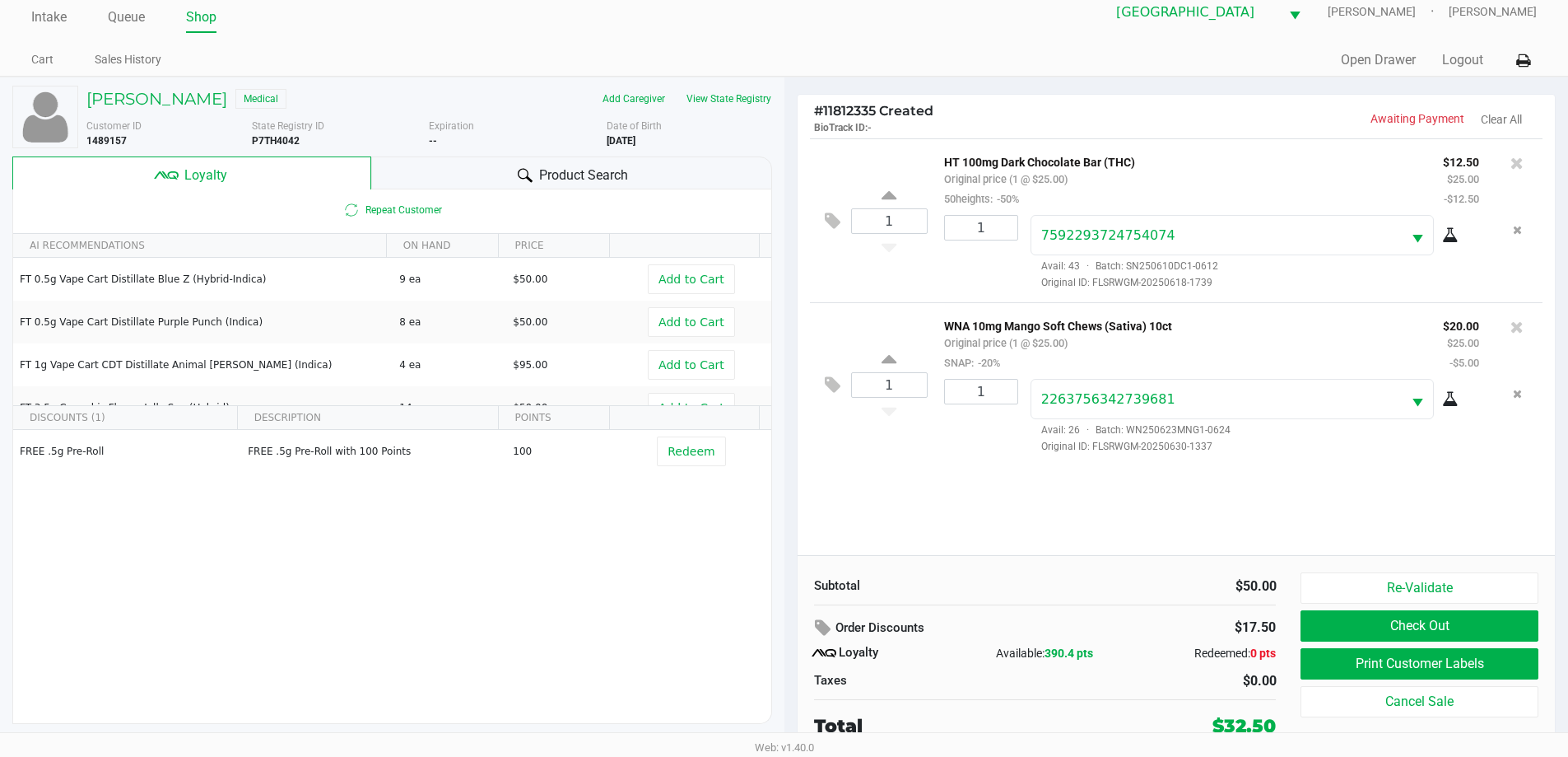
click at [1170, 494] on div "1 HT 100mg Dark Chocolate Bar (THC) Original price (1 @ $25.00) 50heights: -50%…" at bounding box center [1176, 346] width 758 height 416
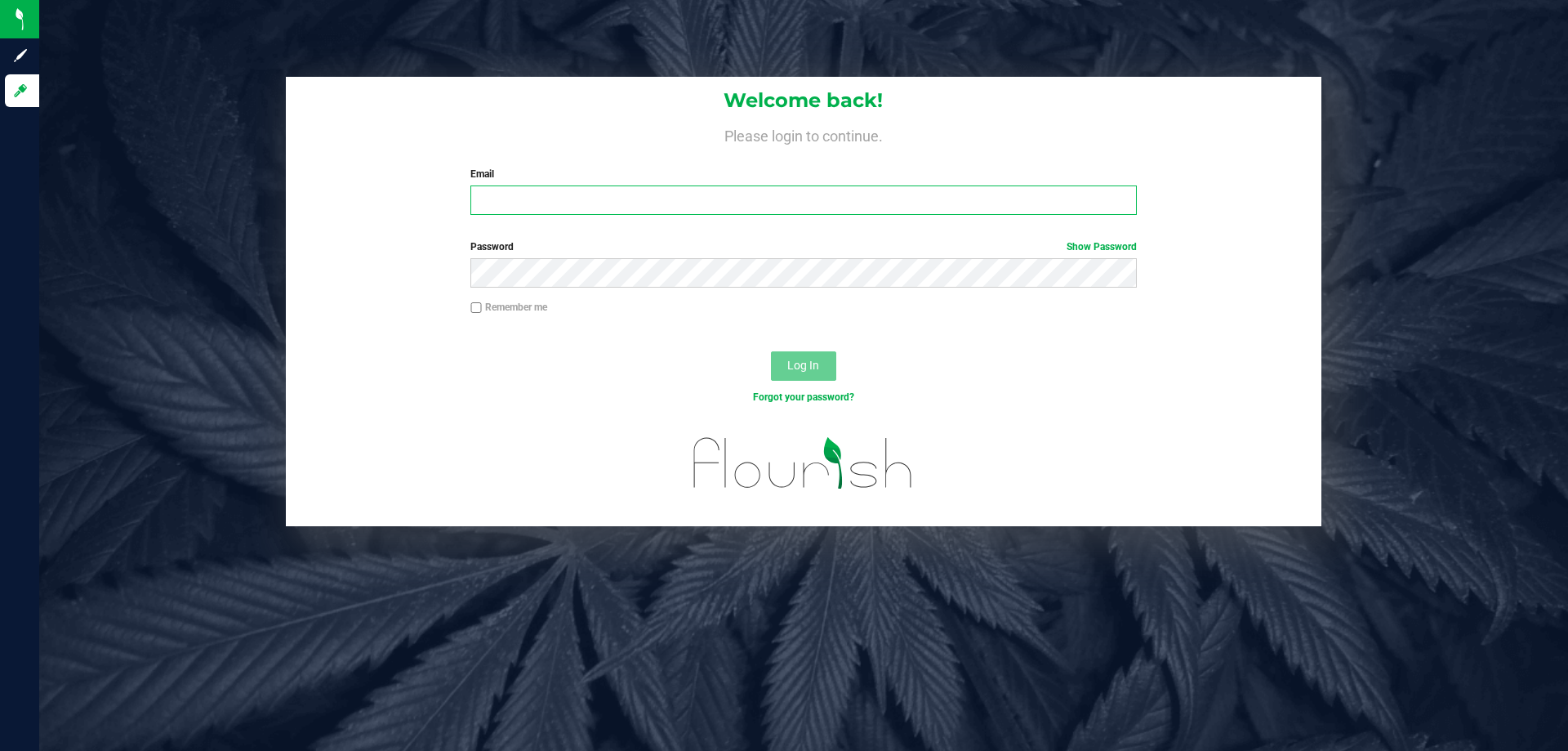
click at [847, 205] on input "Email" at bounding box center [803, 200] width 666 height 30
type input "[EMAIL_ADDRESS][DOMAIN_NAME]"
click at [771, 351] on button "Log In" at bounding box center [803, 366] width 65 height 30
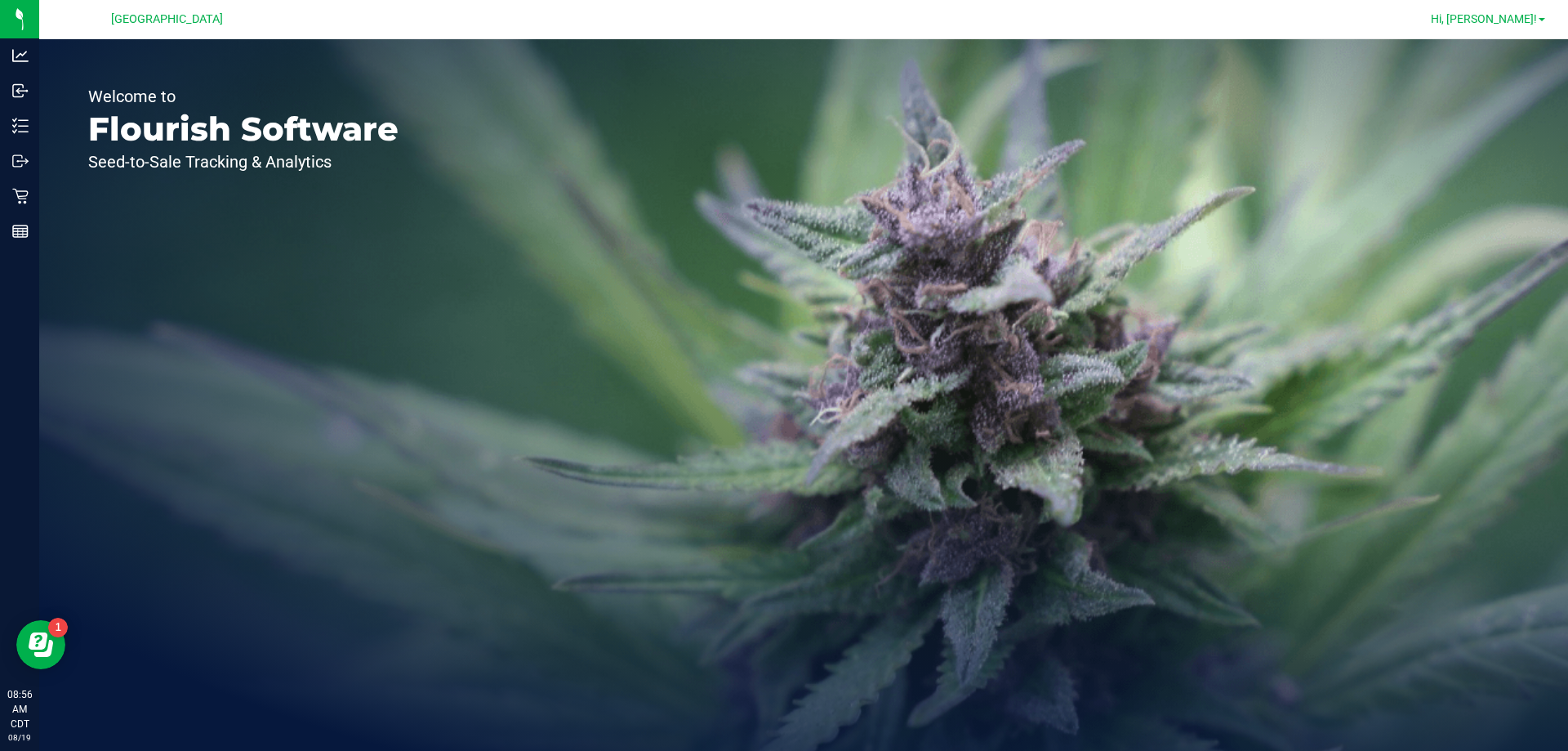
click at [1519, 19] on span "Hi, [PERSON_NAME]!" at bounding box center [1483, 19] width 106 height 13
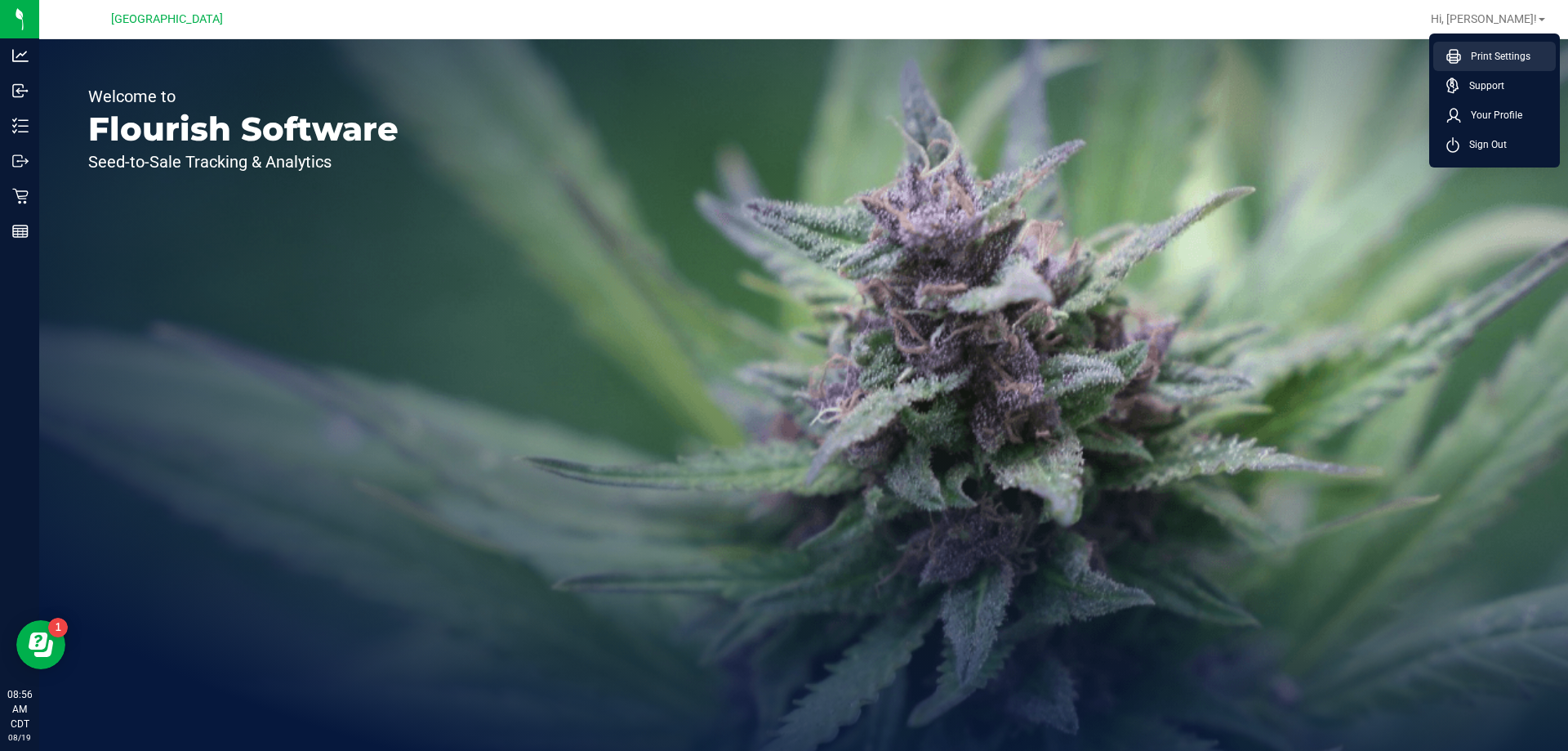
click at [1495, 60] on span "Print Settings" at bounding box center [1495, 56] width 69 height 16
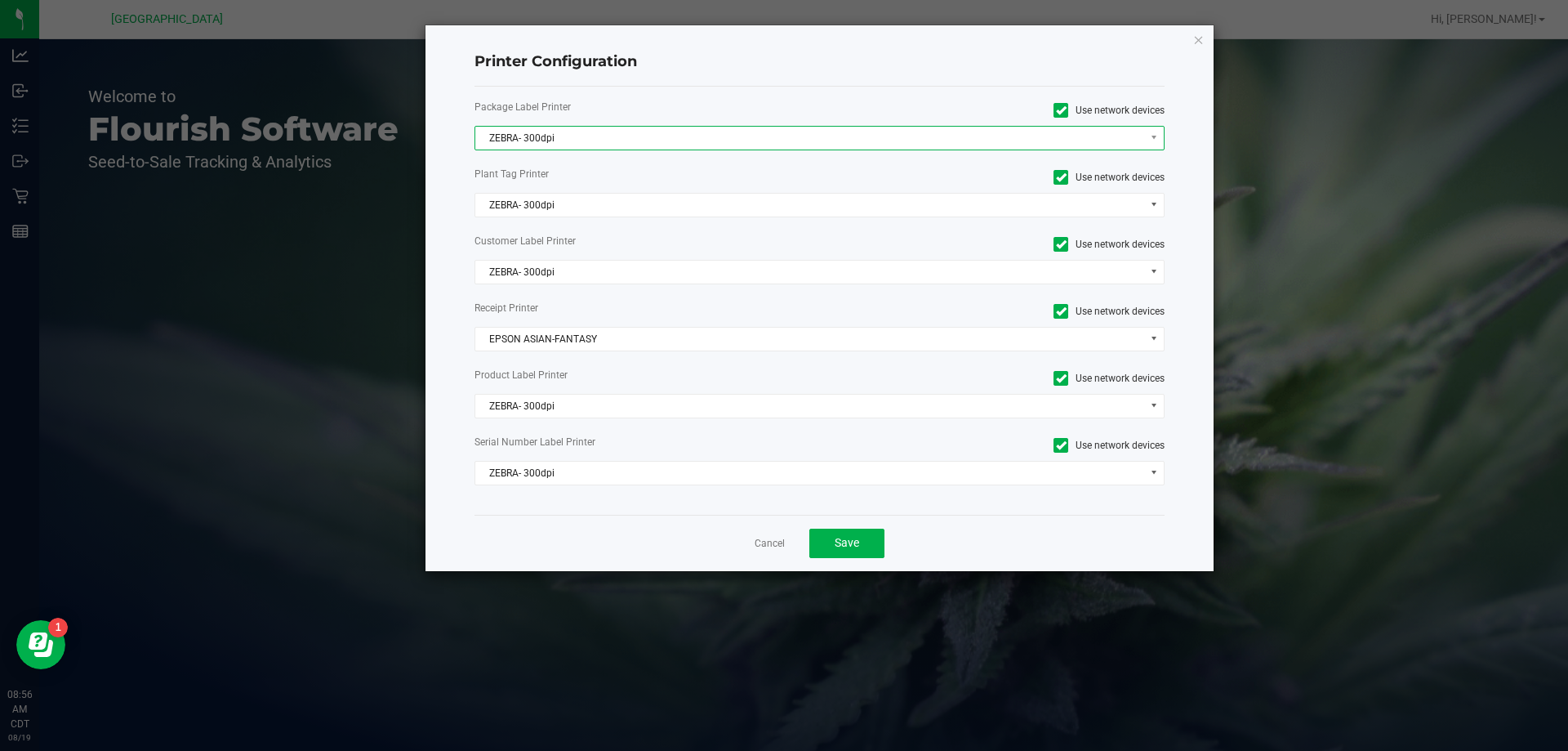
click at [884, 146] on span "ZEBRA- 300dpi" at bounding box center [810, 138] width 669 height 23
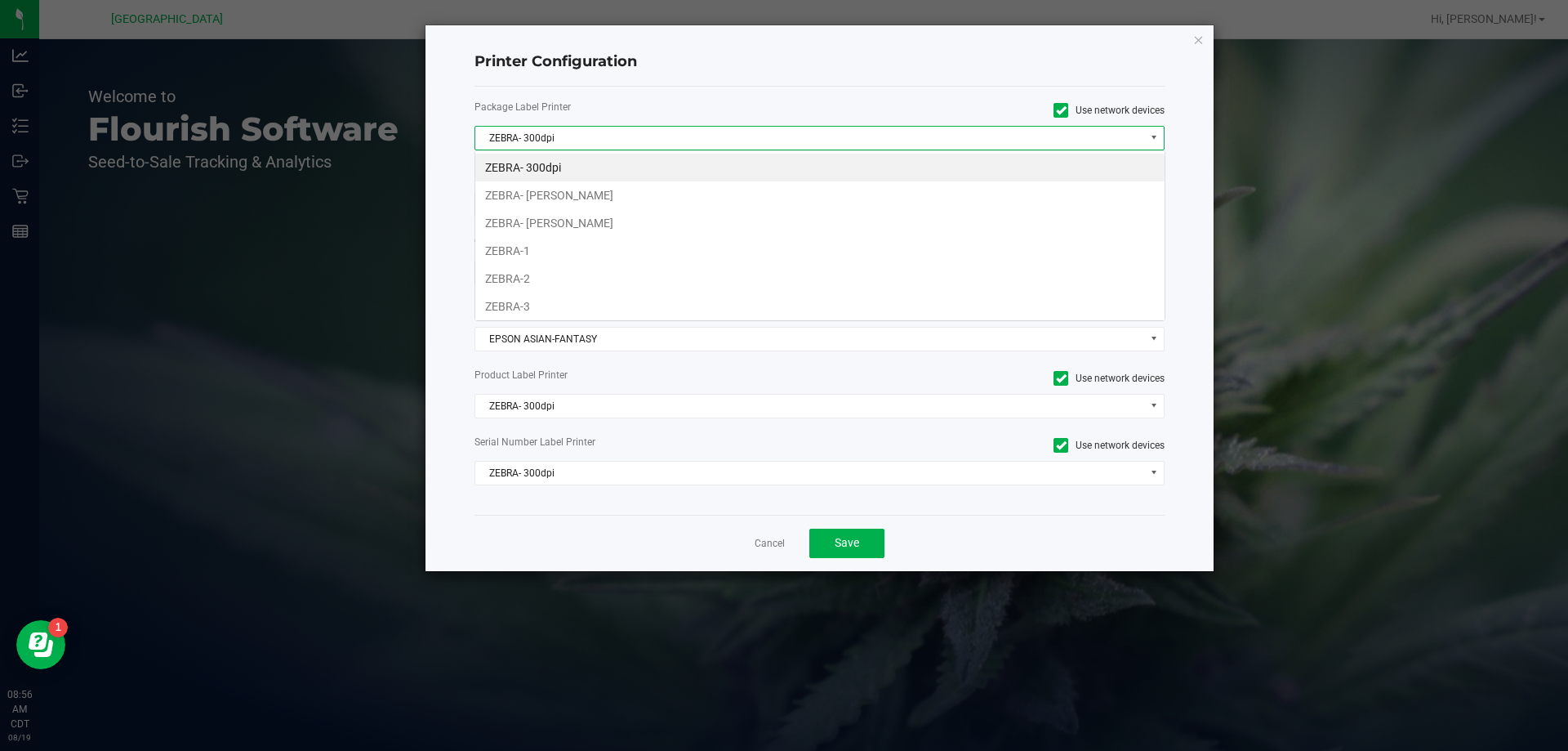
scroll to position [25, 690]
click at [807, 200] on li "ZEBRA- [PERSON_NAME]" at bounding box center [820, 195] width 689 height 28
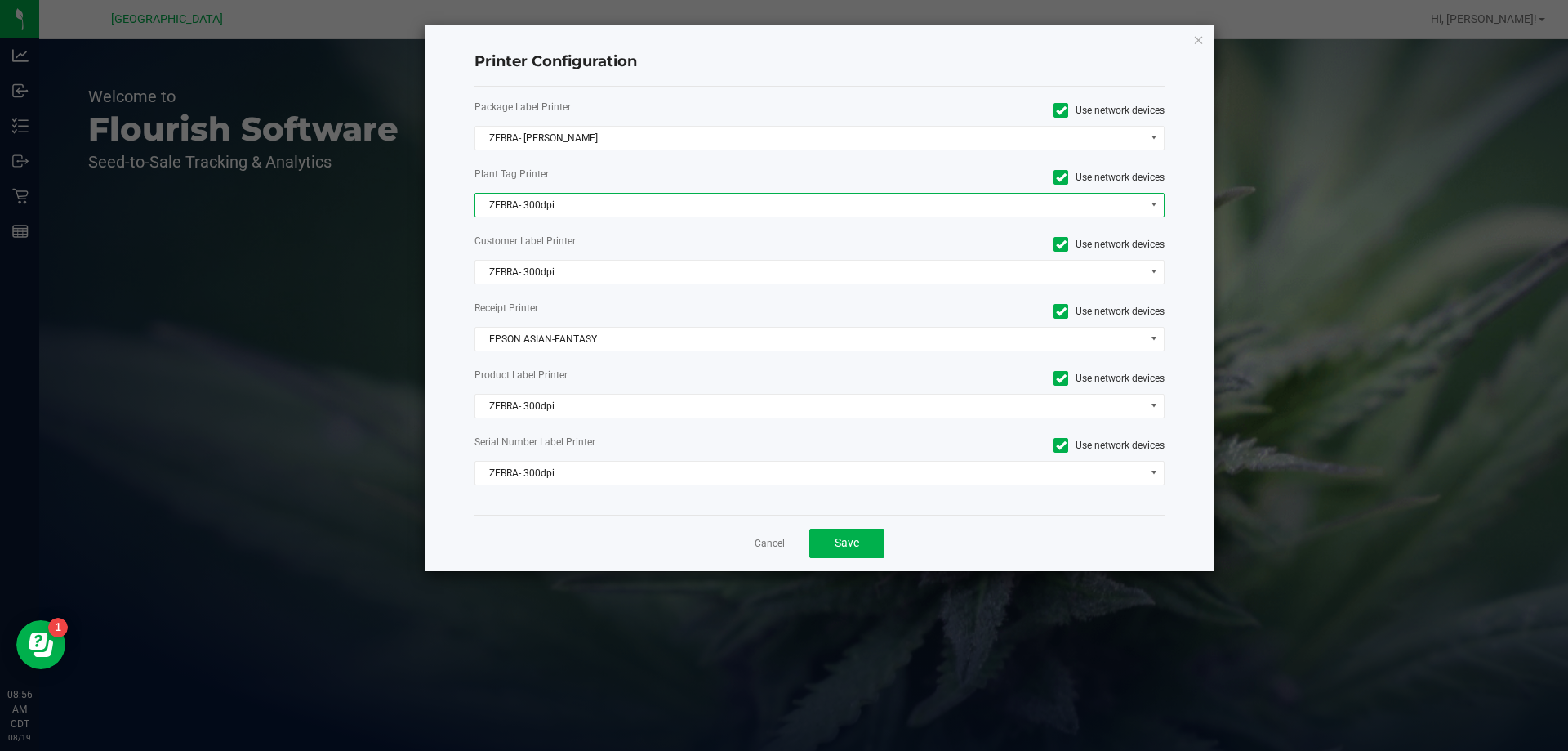
click at [800, 214] on span "ZEBRA- 300dpi" at bounding box center [810, 205] width 669 height 23
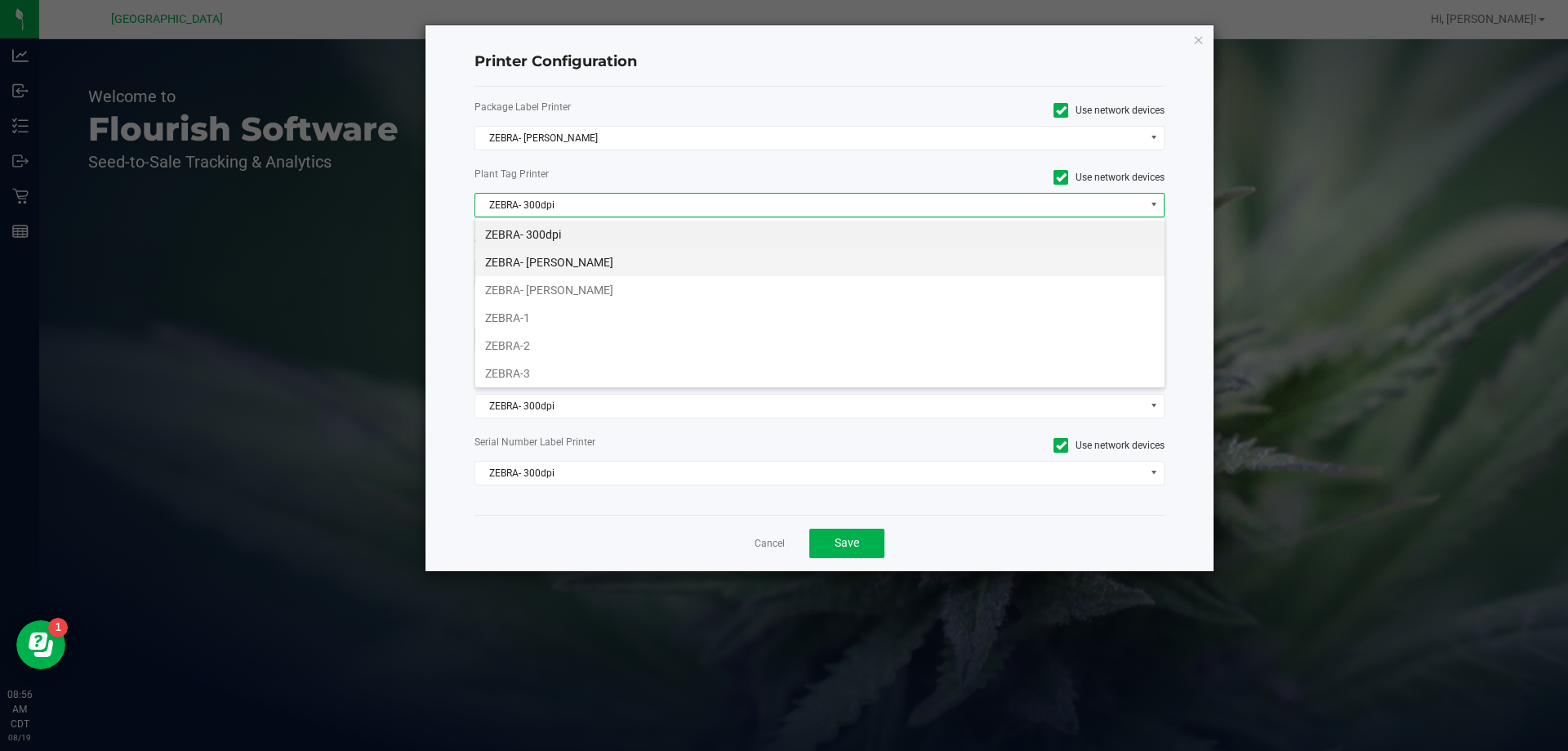
click at [787, 266] on li "ZEBRA- [PERSON_NAME]" at bounding box center [820, 262] width 689 height 28
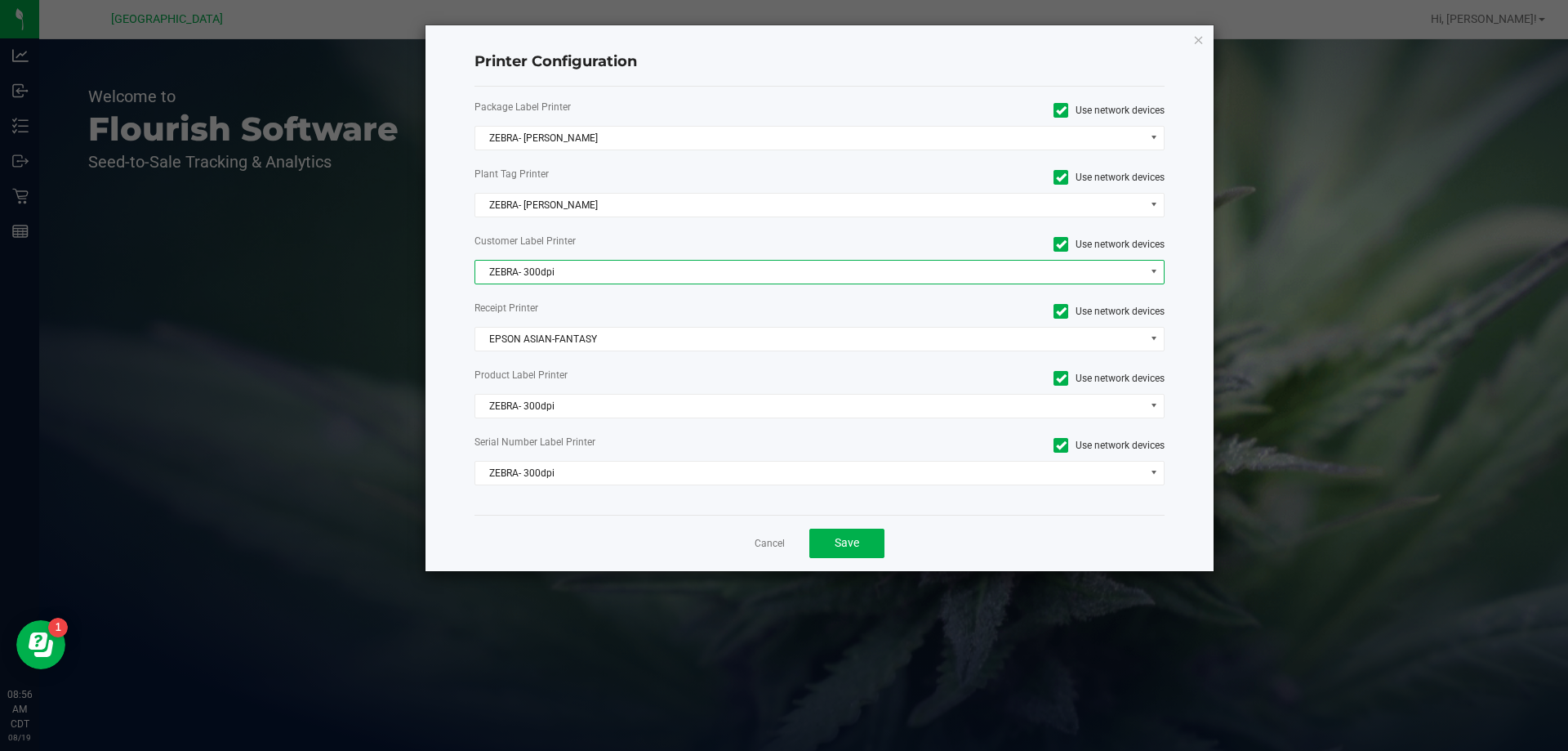
click at [787, 266] on span "ZEBRA- 300dpi" at bounding box center [810, 272] width 669 height 23
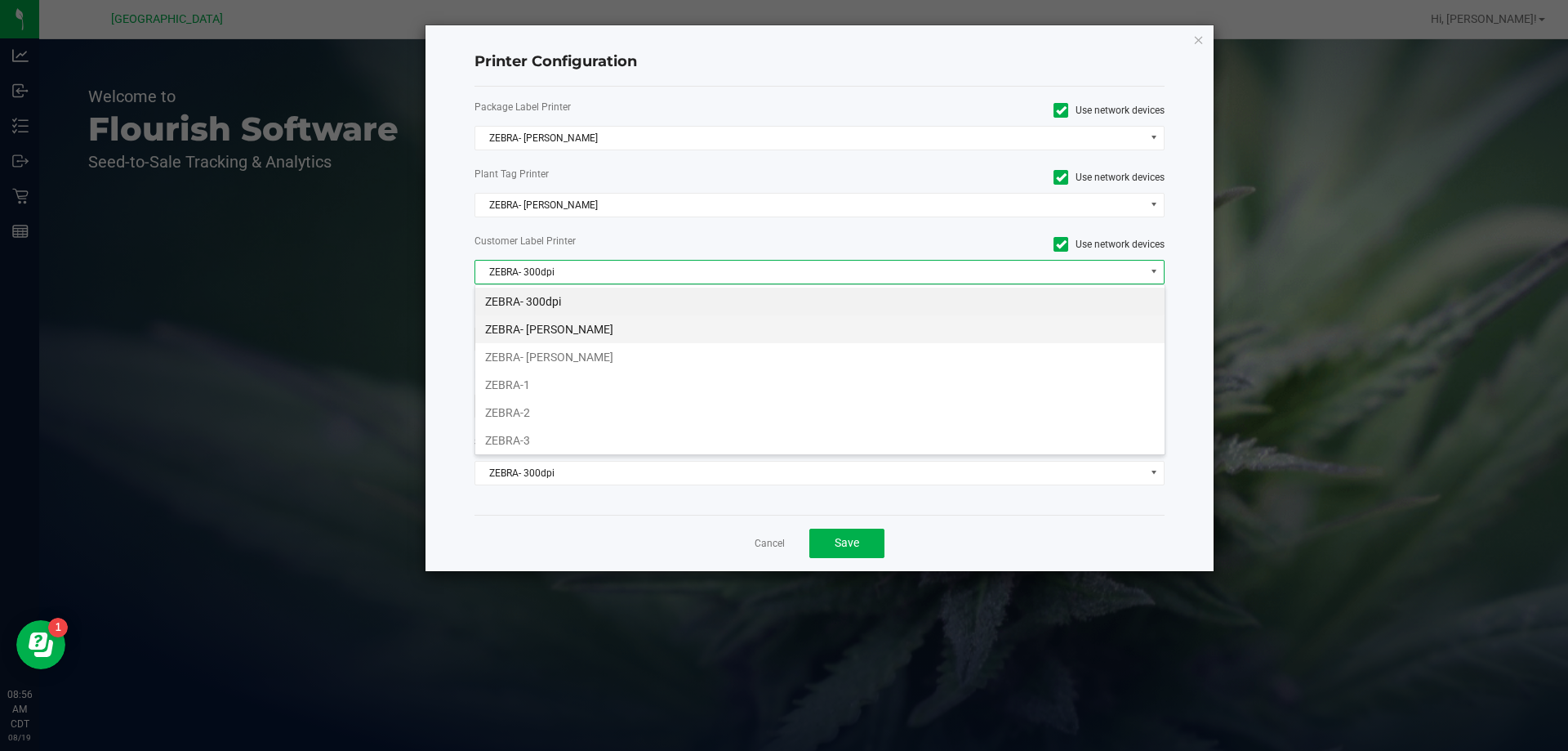
click at [776, 336] on li "ZEBRA- [PERSON_NAME]" at bounding box center [820, 330] width 689 height 28
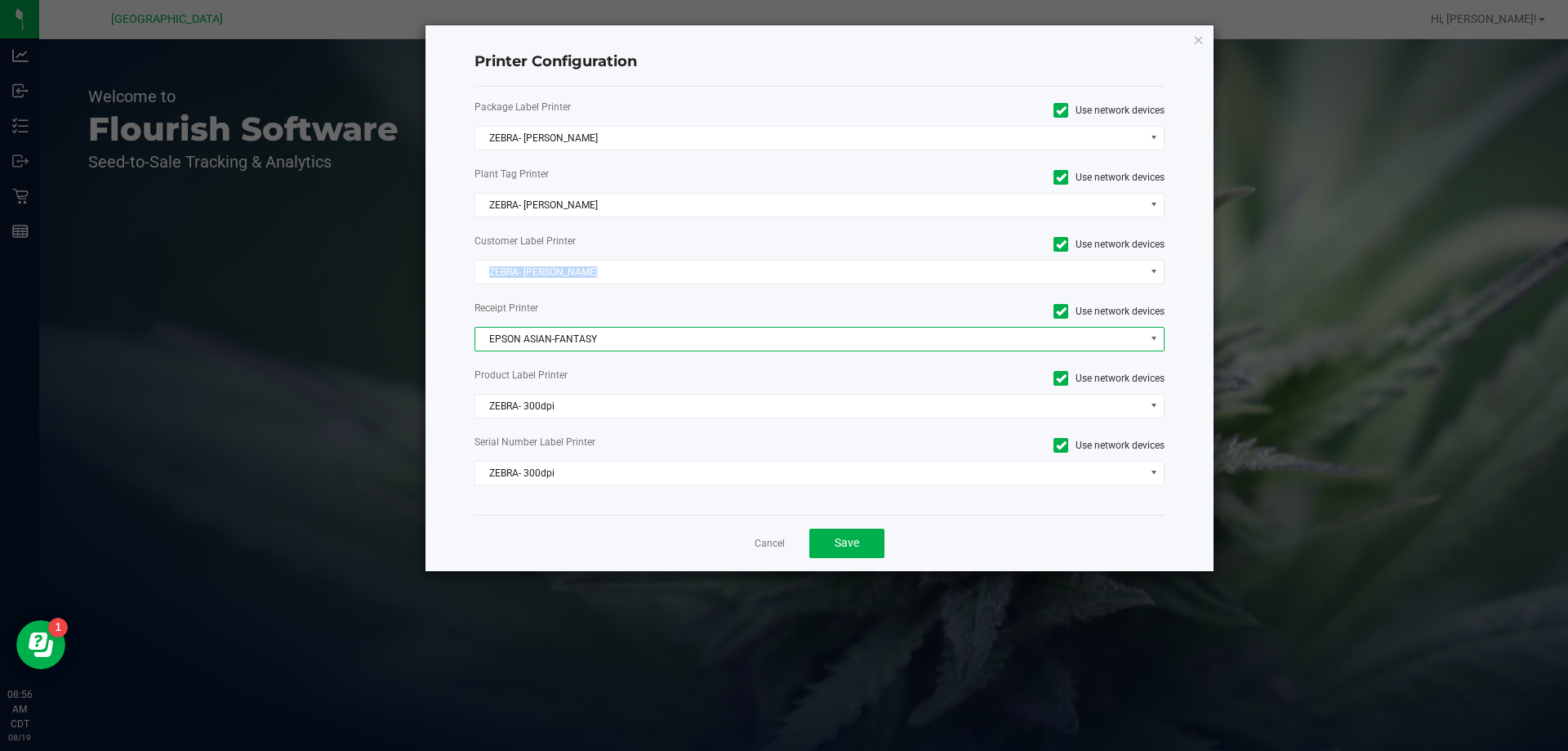
click at [776, 336] on span "EPSON ASIAN-FANTASY" at bounding box center [810, 339] width 669 height 23
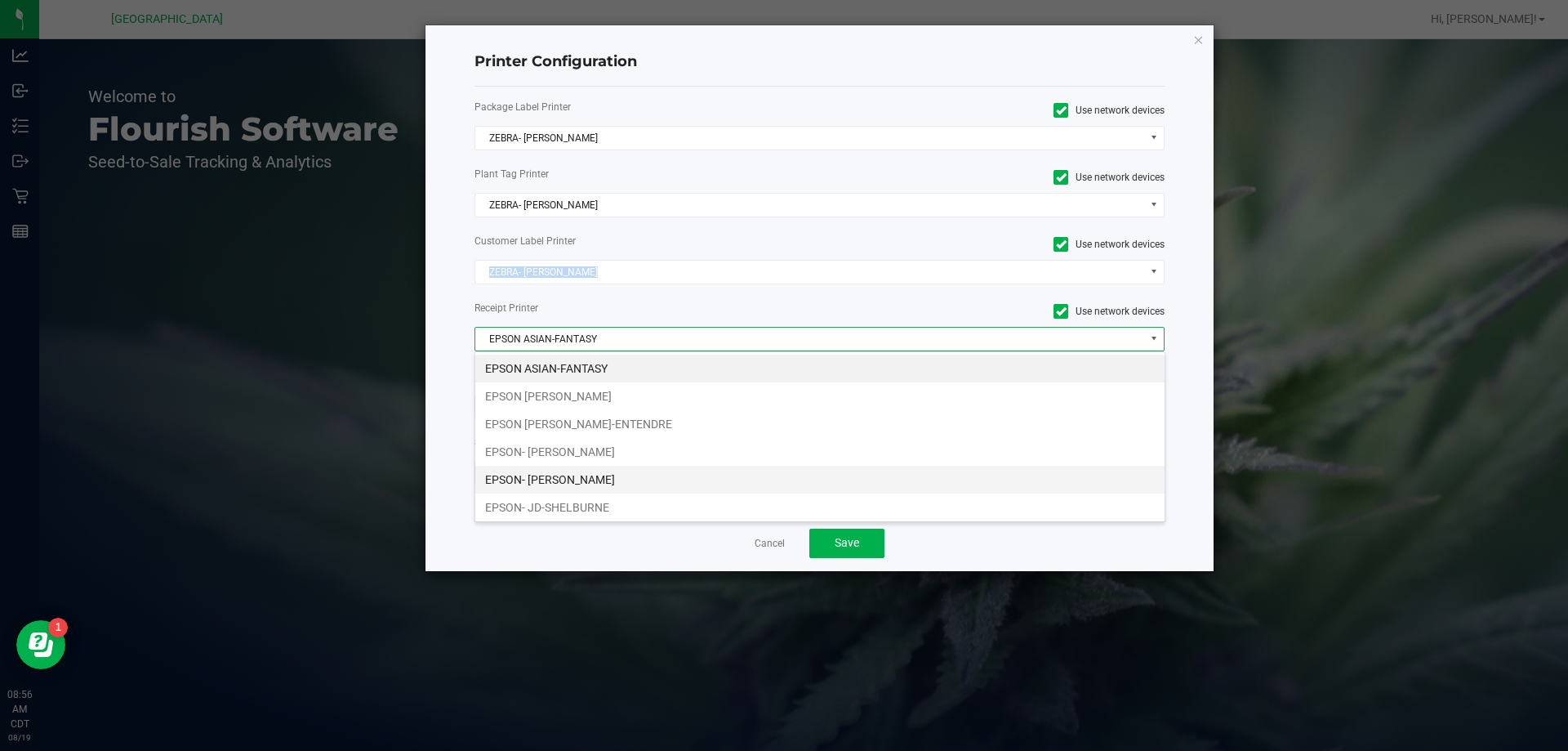
click at [655, 475] on li "EPSON- JAZMIN-WHITLEY" at bounding box center [820, 480] width 689 height 28
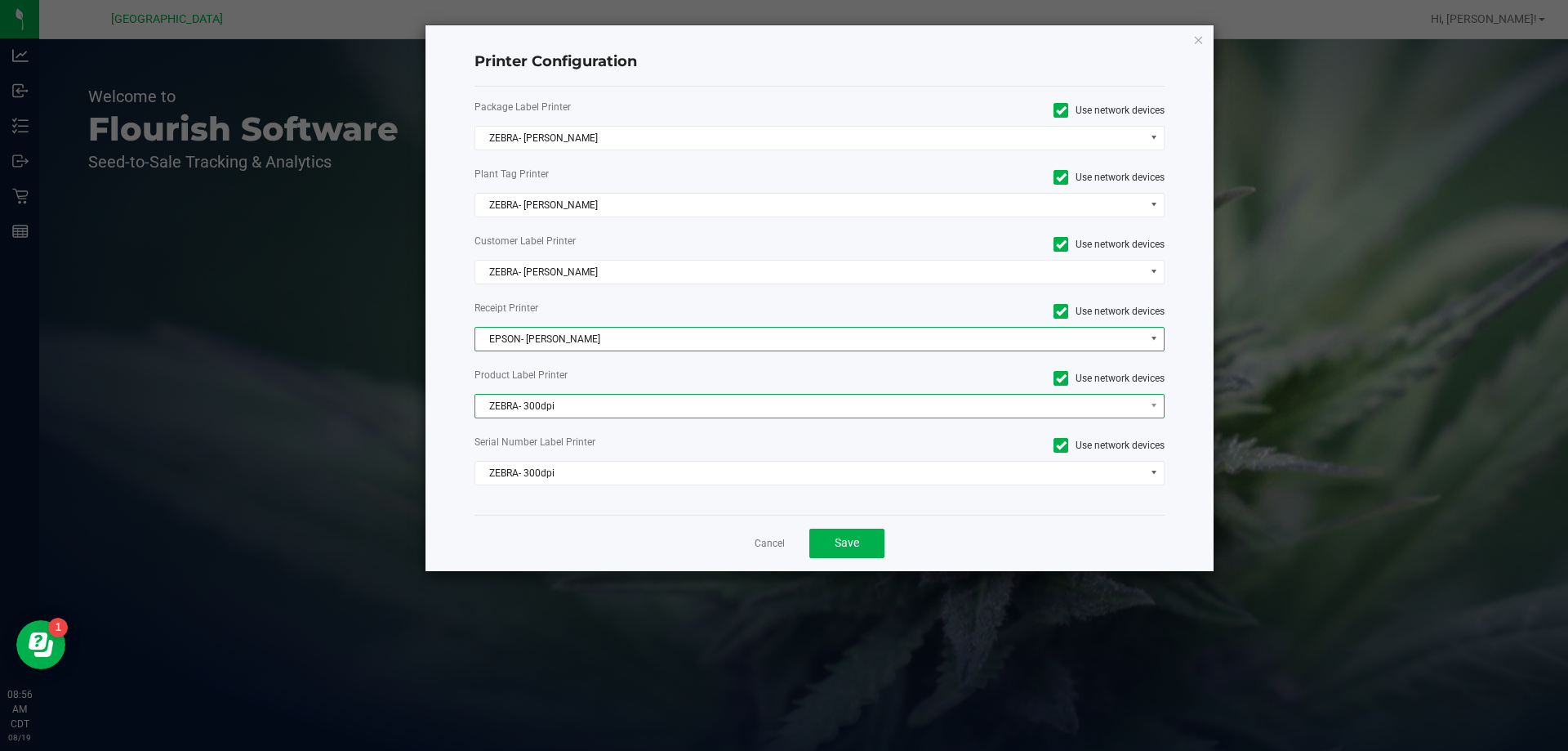
click at [657, 408] on span "ZEBRA- 300dpi" at bounding box center [810, 406] width 669 height 23
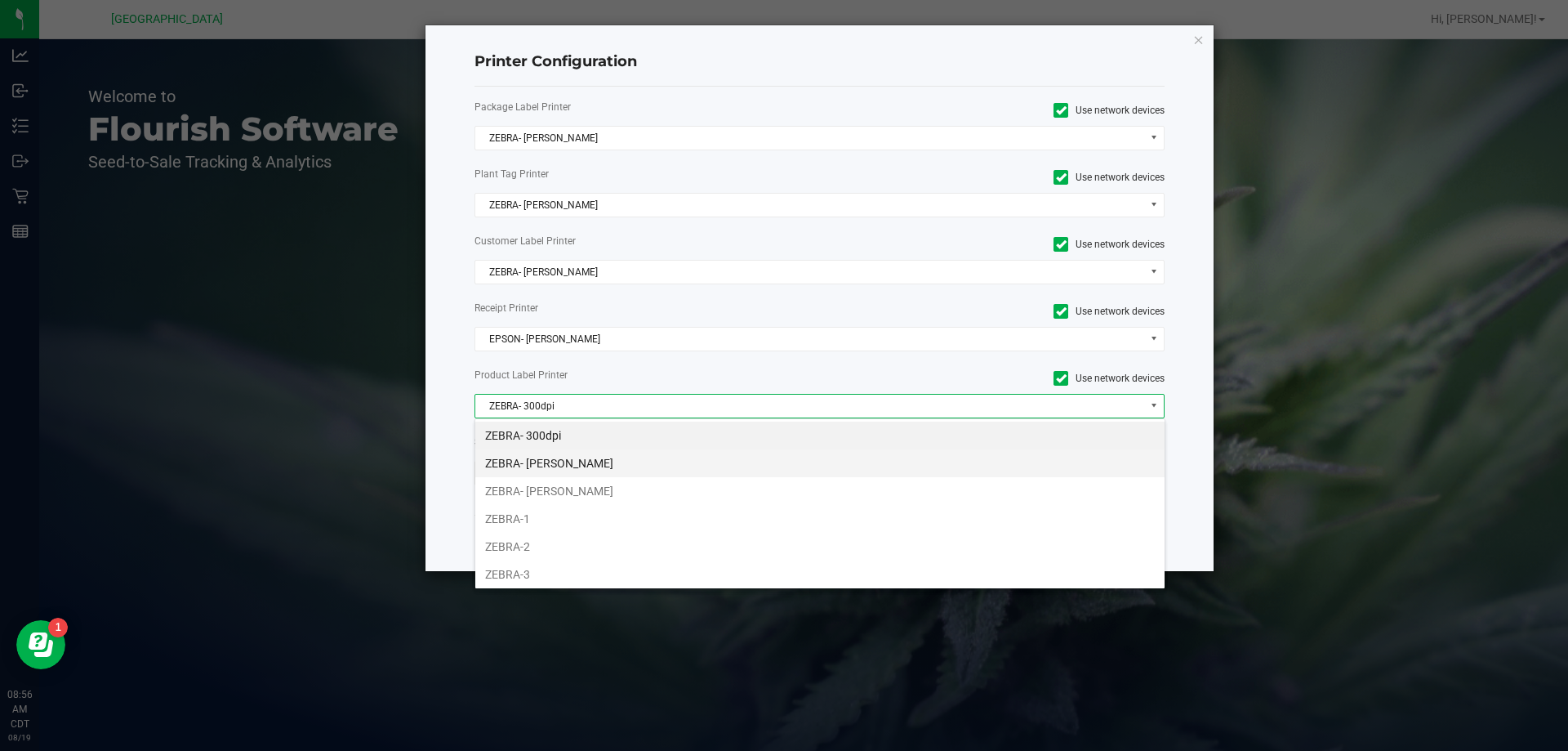
click at [654, 468] on li "ZEBRA- [PERSON_NAME]" at bounding box center [820, 463] width 689 height 28
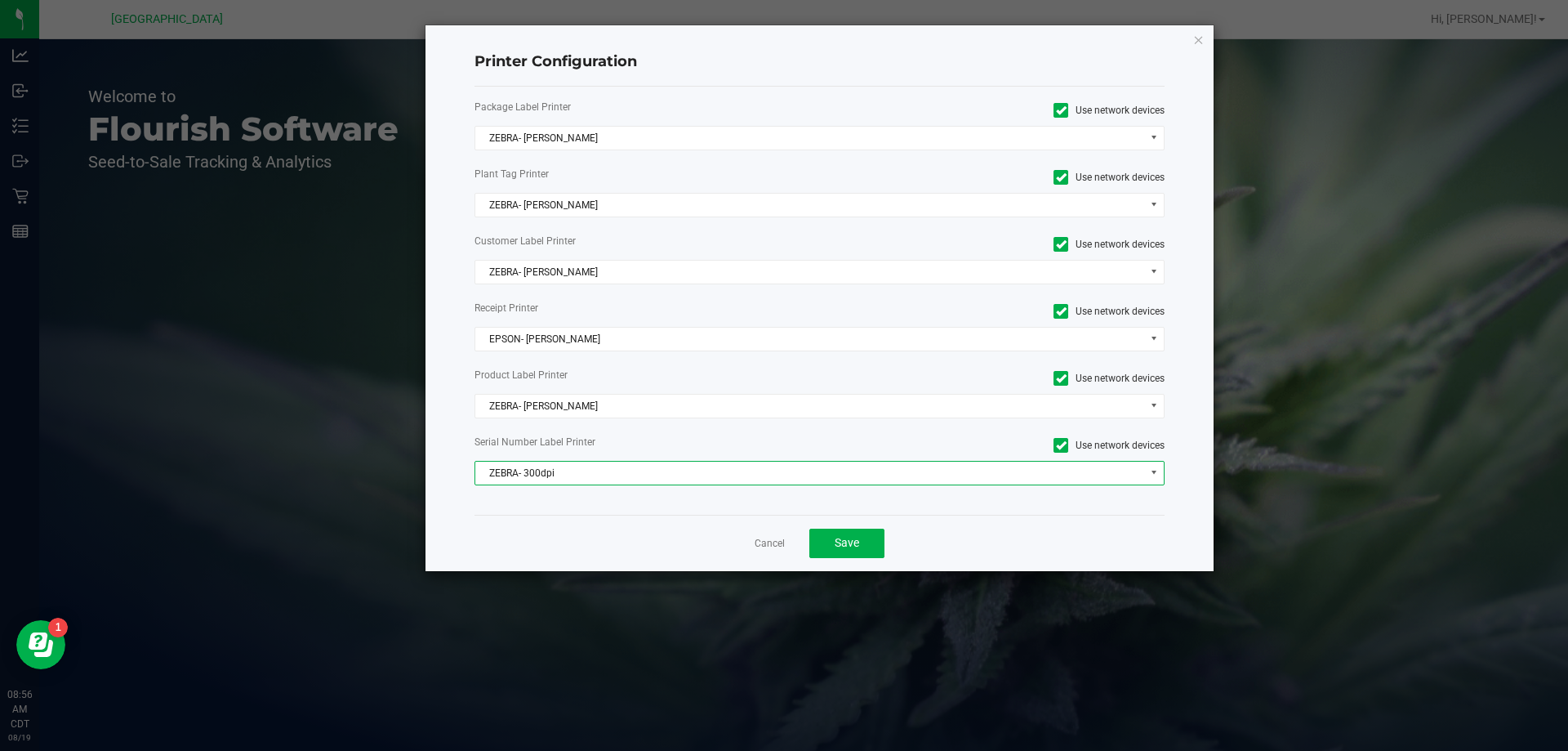
click at [654, 468] on span "ZEBRA- 300dpi" at bounding box center [810, 473] width 669 height 23
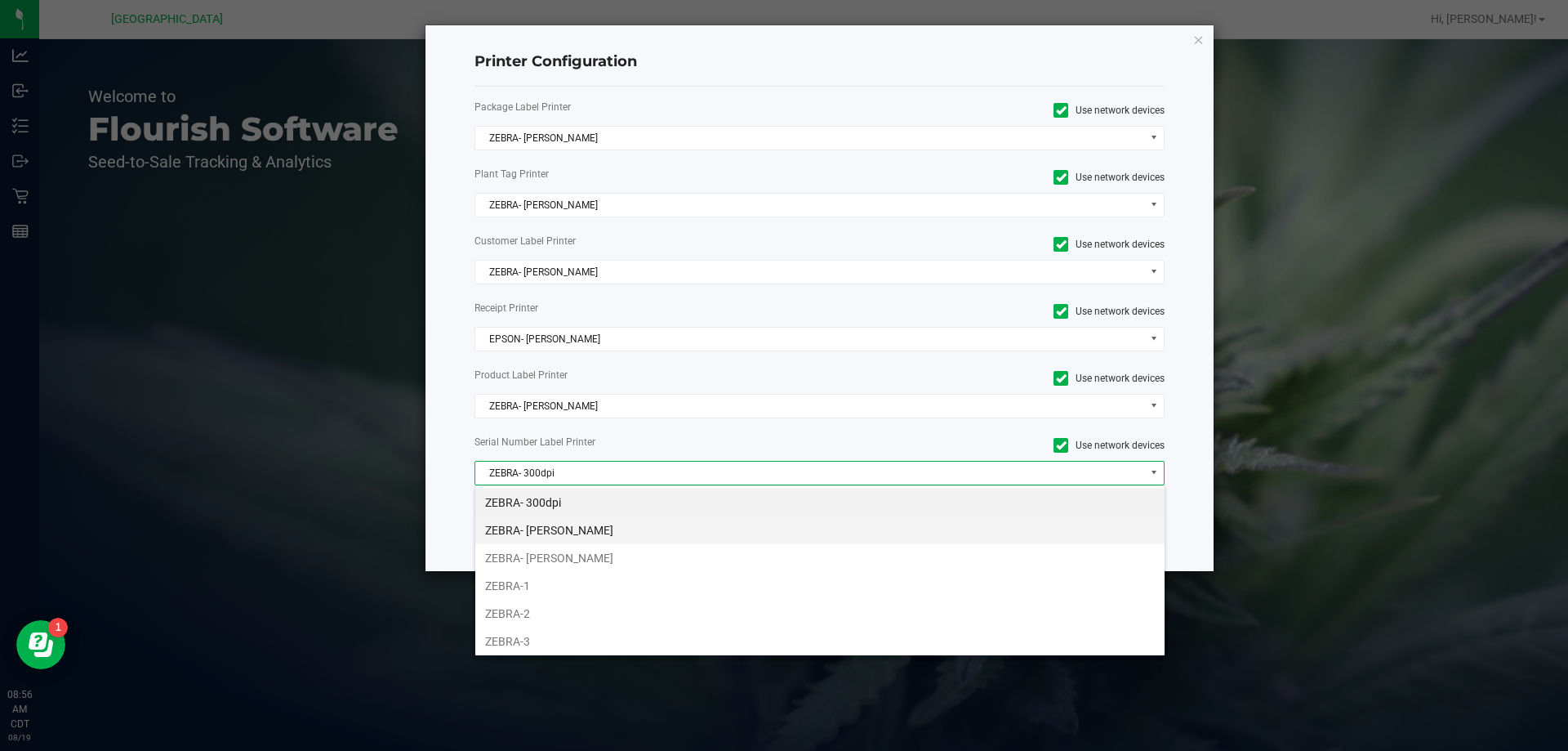
click at [649, 533] on li "ZEBRA- [PERSON_NAME]" at bounding box center [820, 530] width 689 height 28
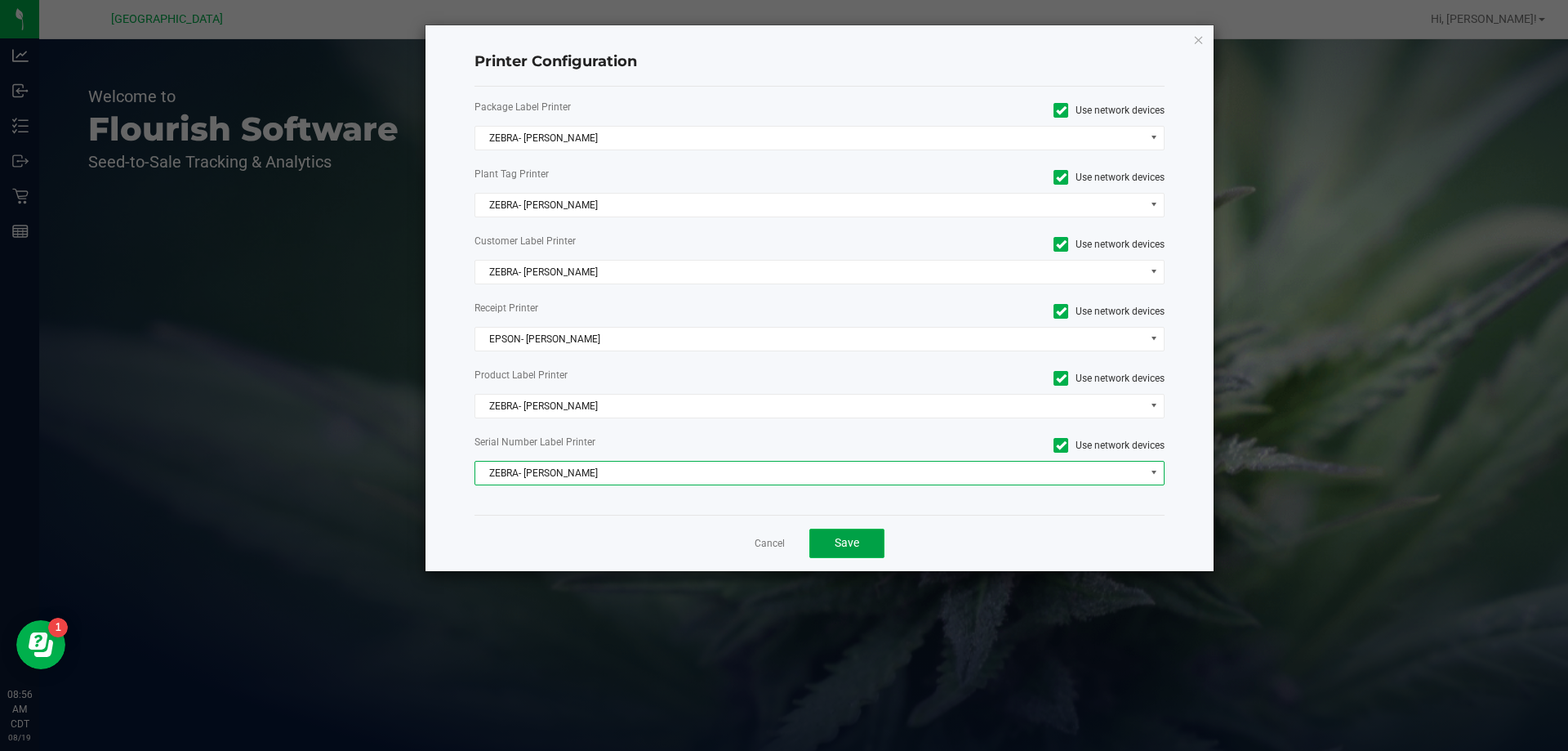
click at [836, 546] on span "Save" at bounding box center [847, 542] width 25 height 13
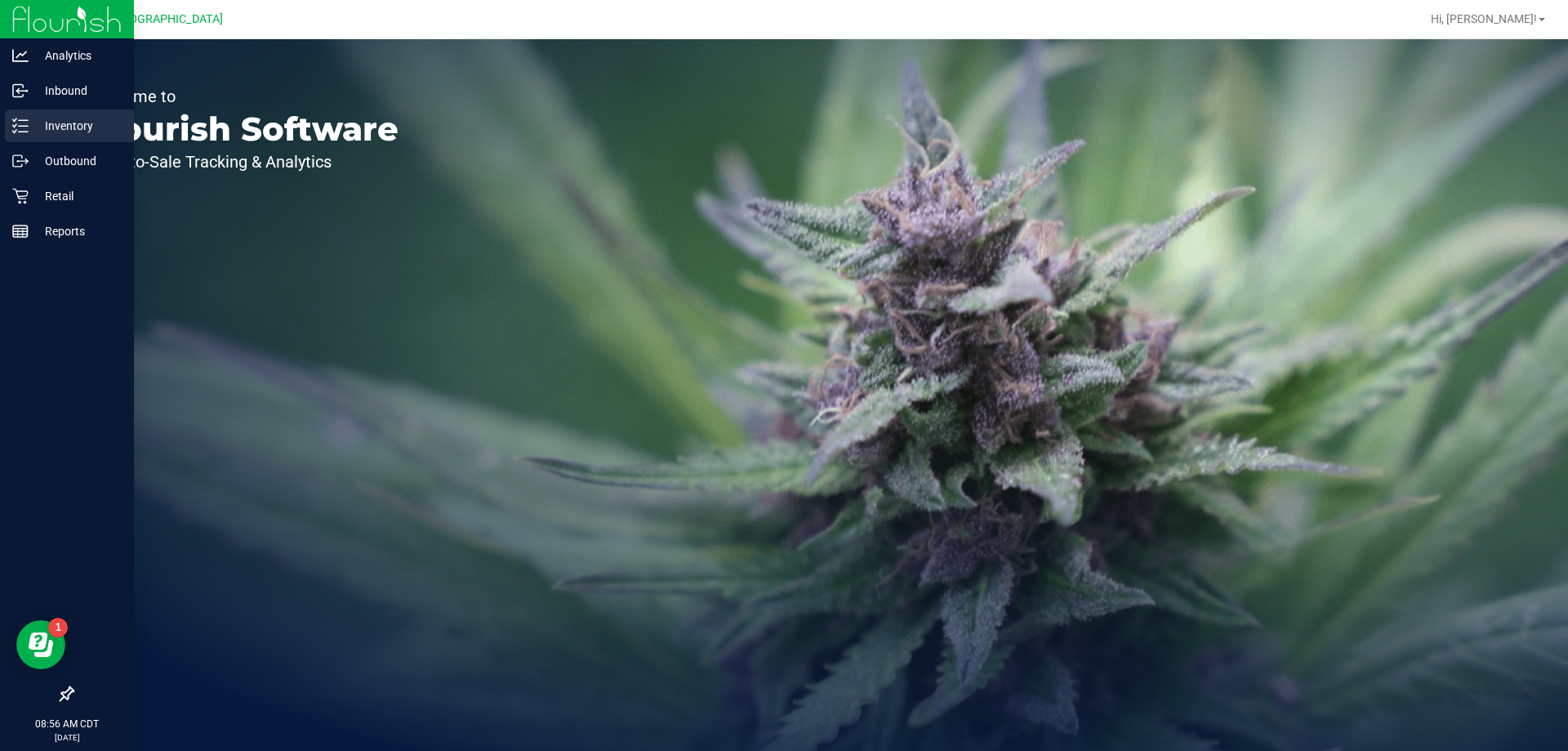
click at [35, 131] on p "Inventory" at bounding box center [77, 126] width 98 height 20
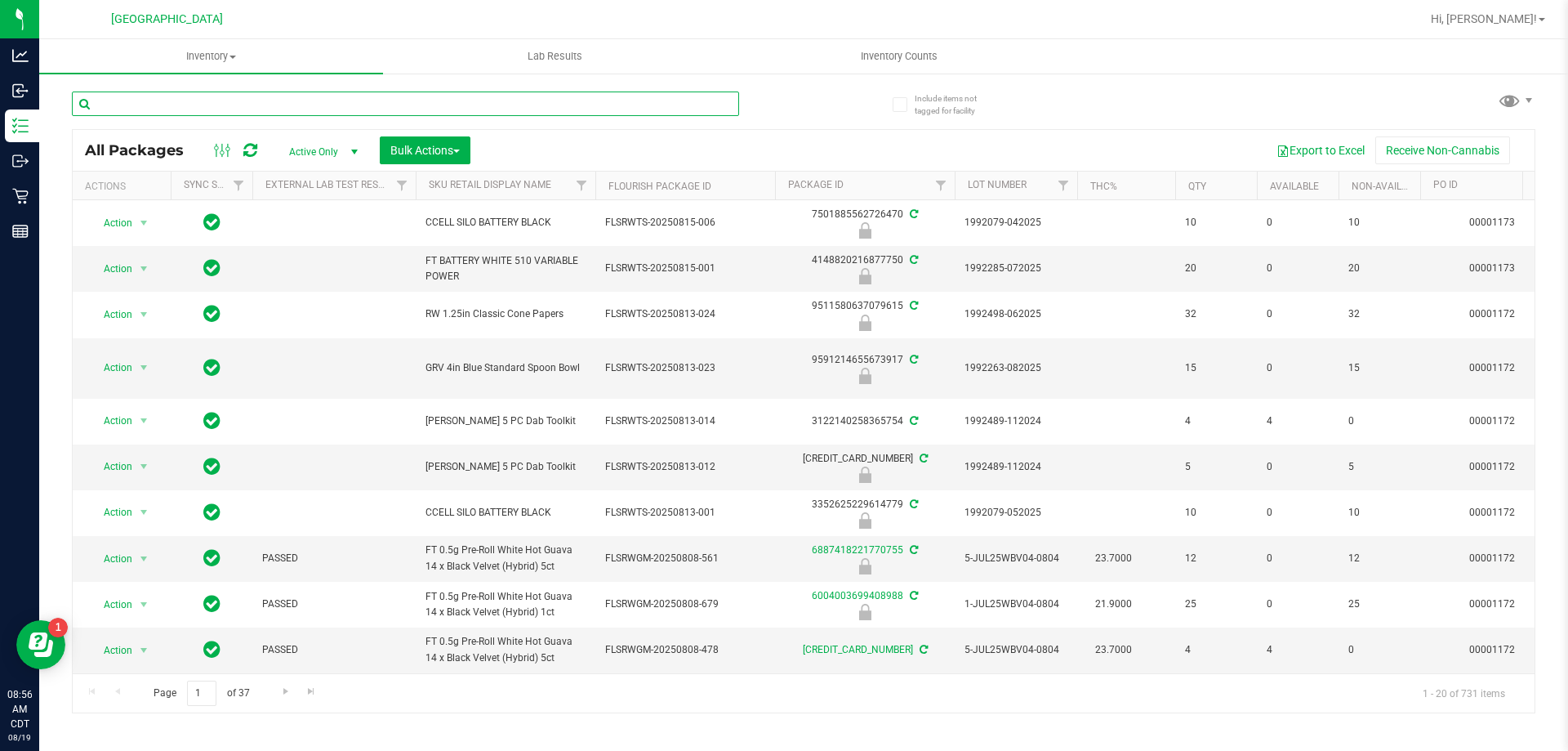
click at [295, 92] on input "text" at bounding box center [405, 104] width 667 height 25
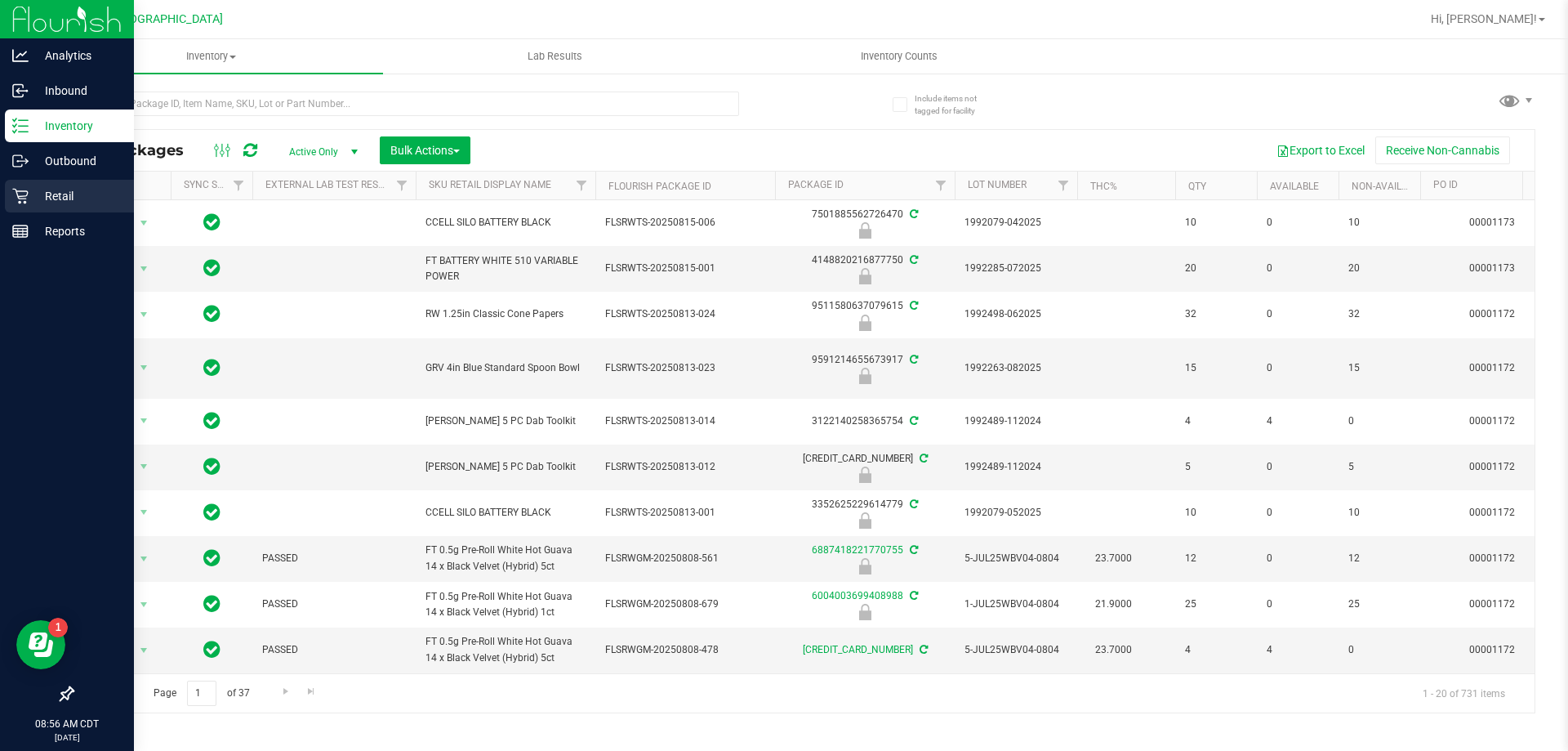
click at [54, 209] on div "Retail" at bounding box center [69, 196] width 129 height 33
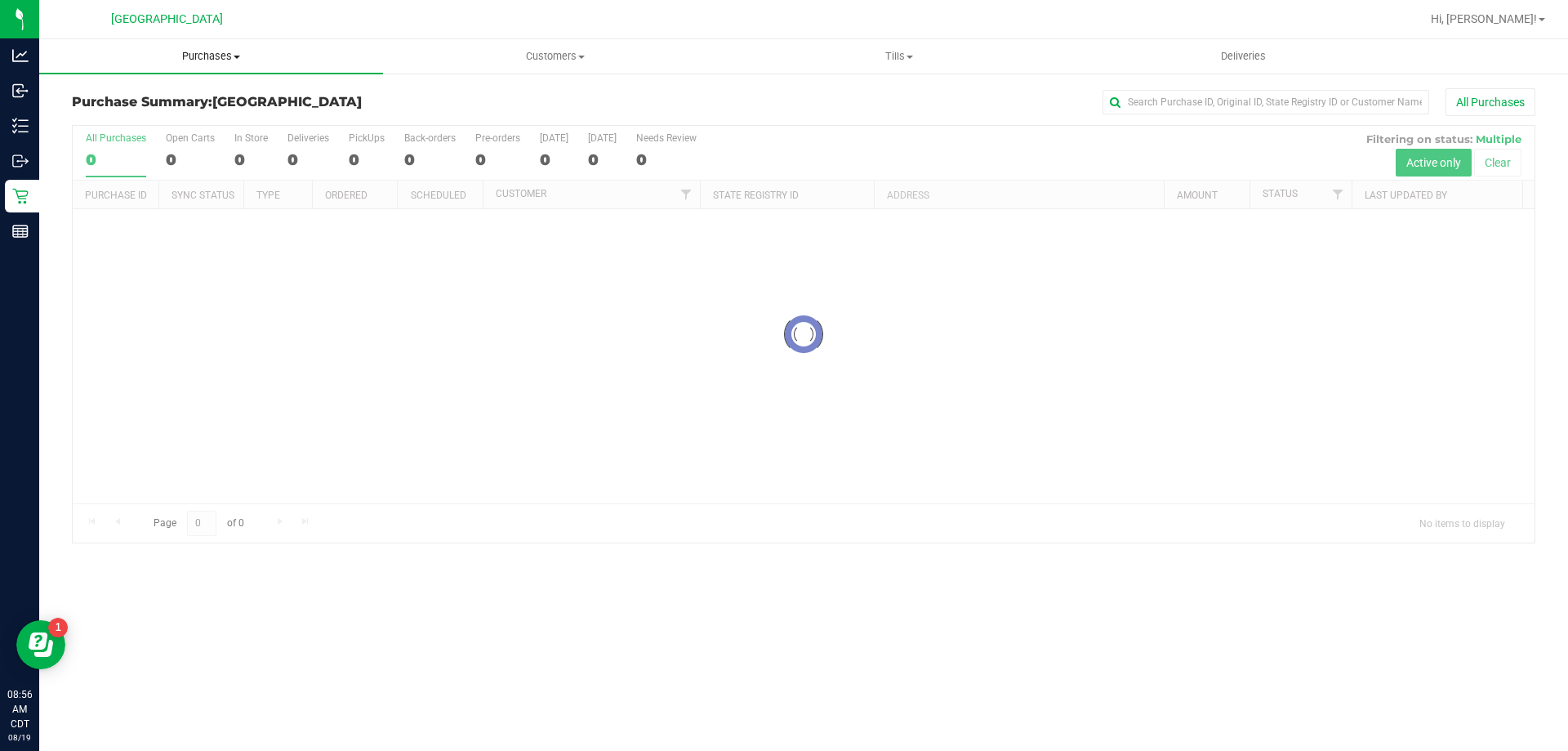
click at [216, 49] on span "Purchases" at bounding box center [211, 56] width 344 height 15
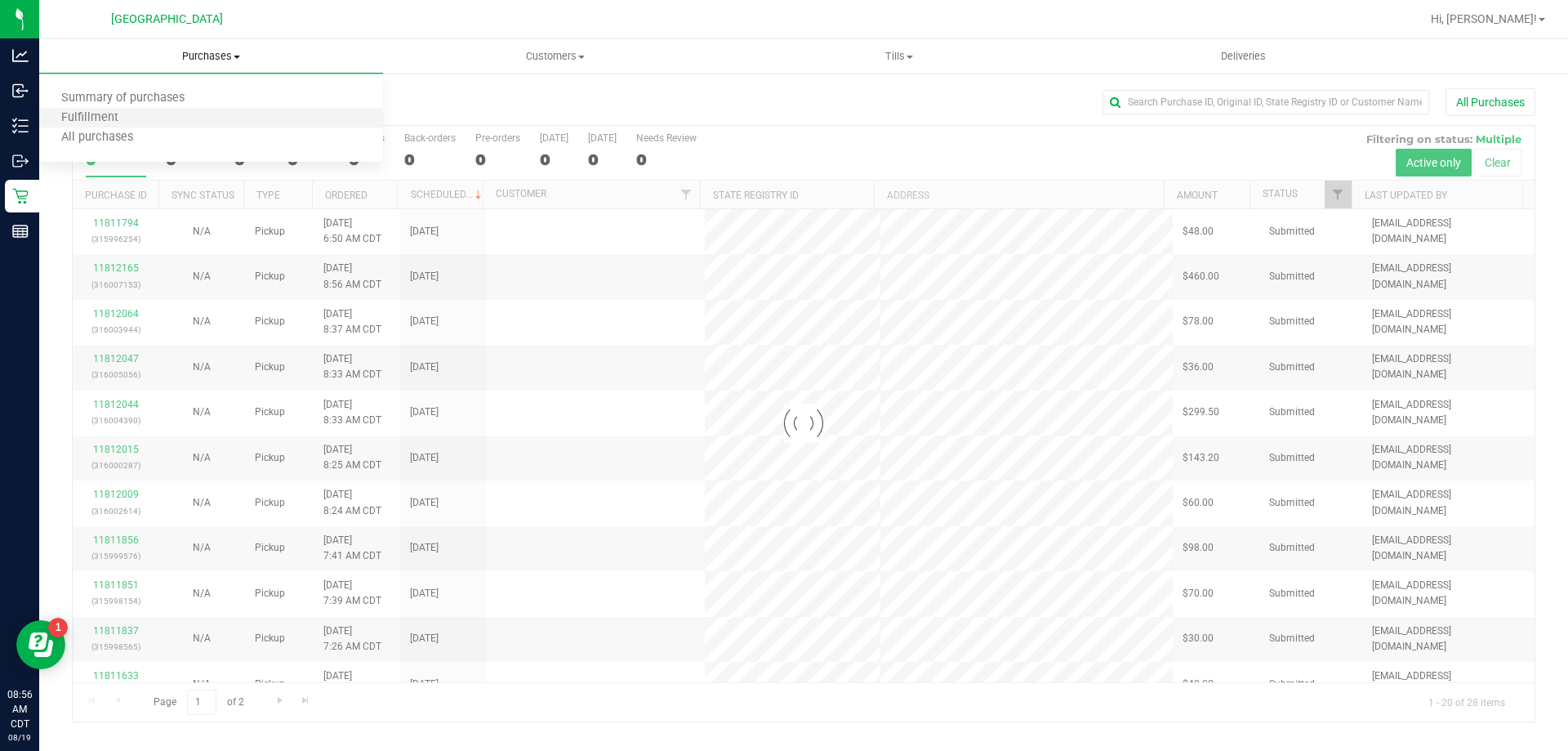
click at [187, 115] on li "Fulfillment" at bounding box center [211, 119] width 344 height 20
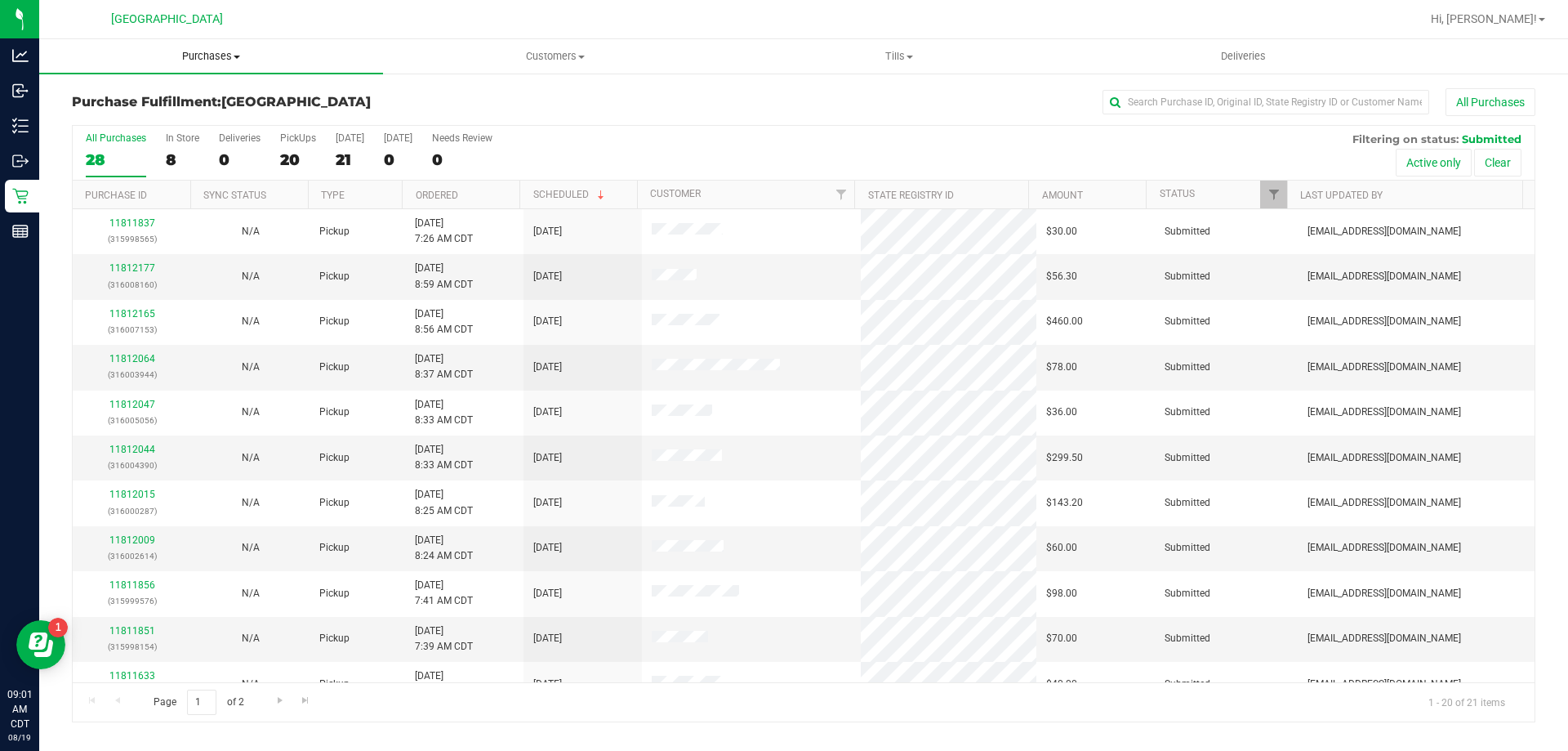
click at [217, 60] on span "Purchases" at bounding box center [211, 56] width 344 height 15
click at [194, 118] on li "Fulfillment" at bounding box center [211, 119] width 344 height 20
click at [496, 199] on th "Ordered" at bounding box center [461, 195] width 118 height 29
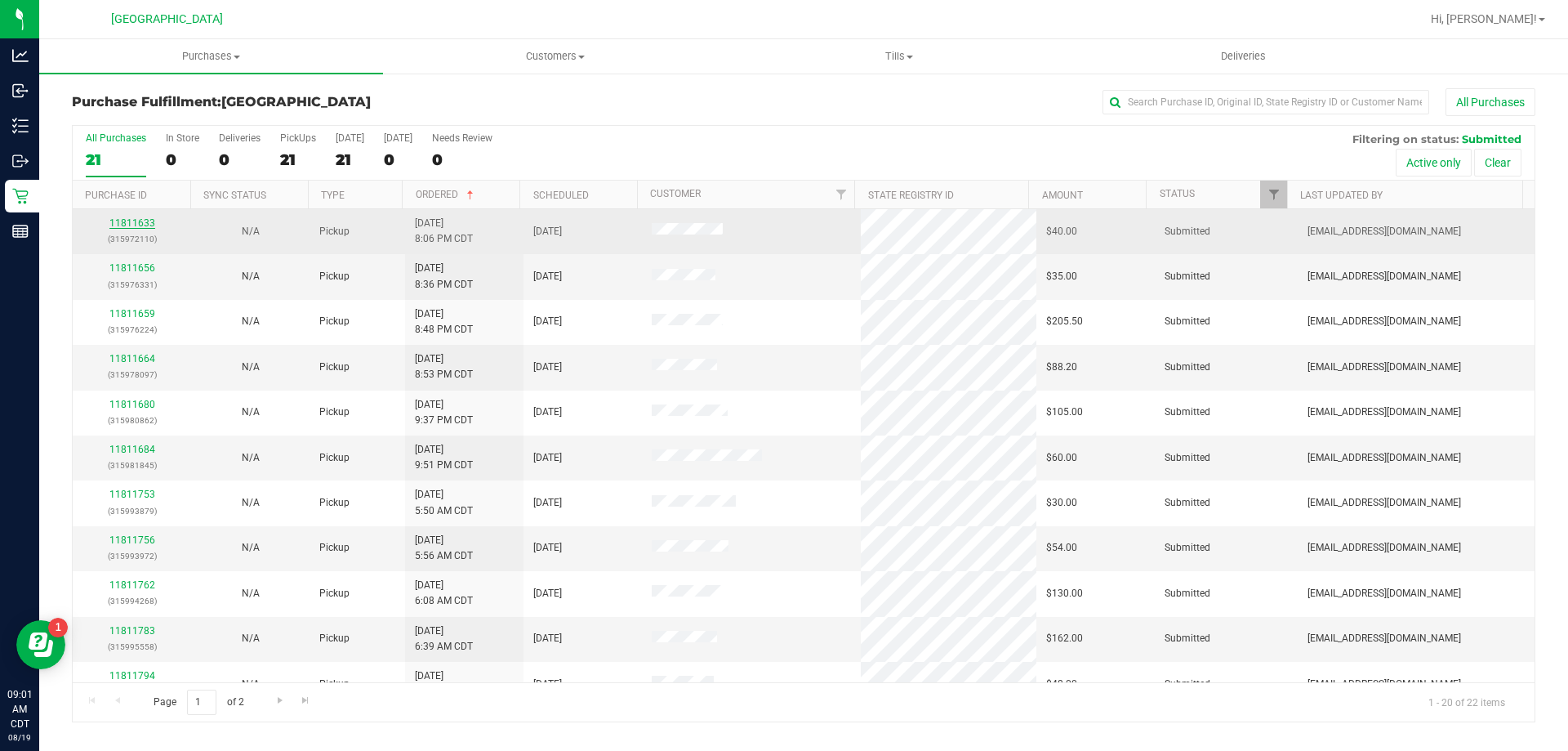
click at [129, 220] on link "11811633" at bounding box center [132, 223] width 45 height 12
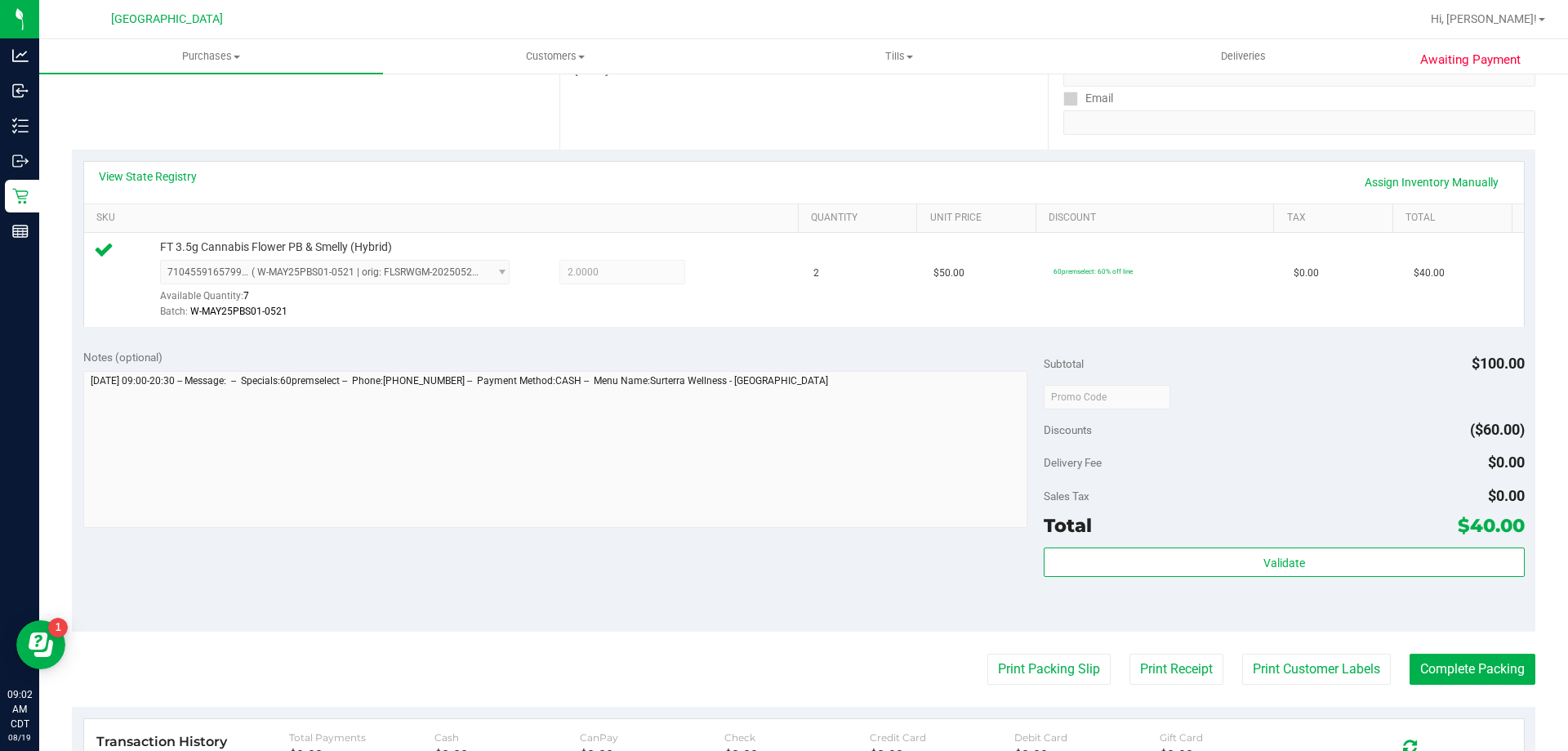
scroll to position [409, 0]
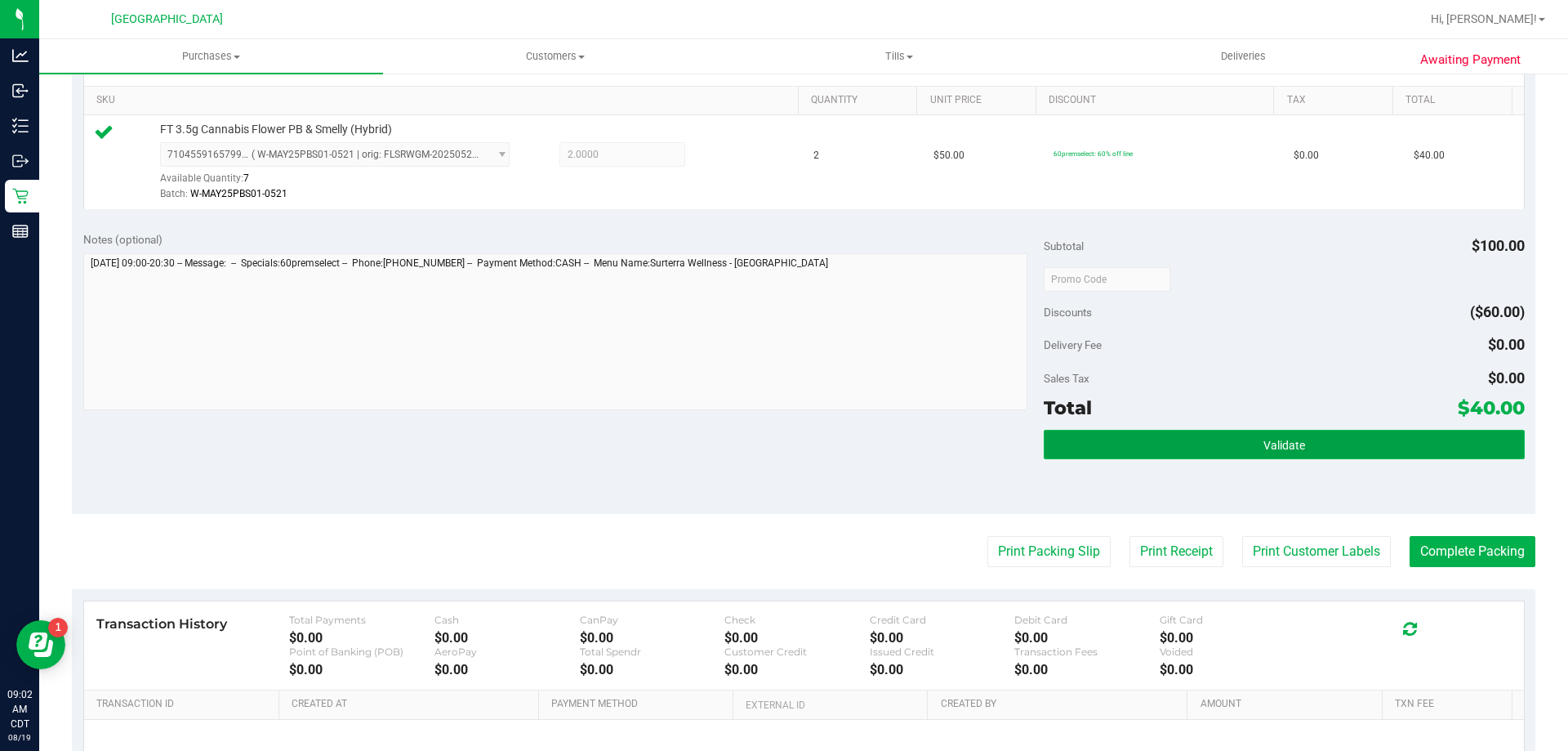
click at [1123, 455] on button "Validate" at bounding box center [1284, 444] width 480 height 30
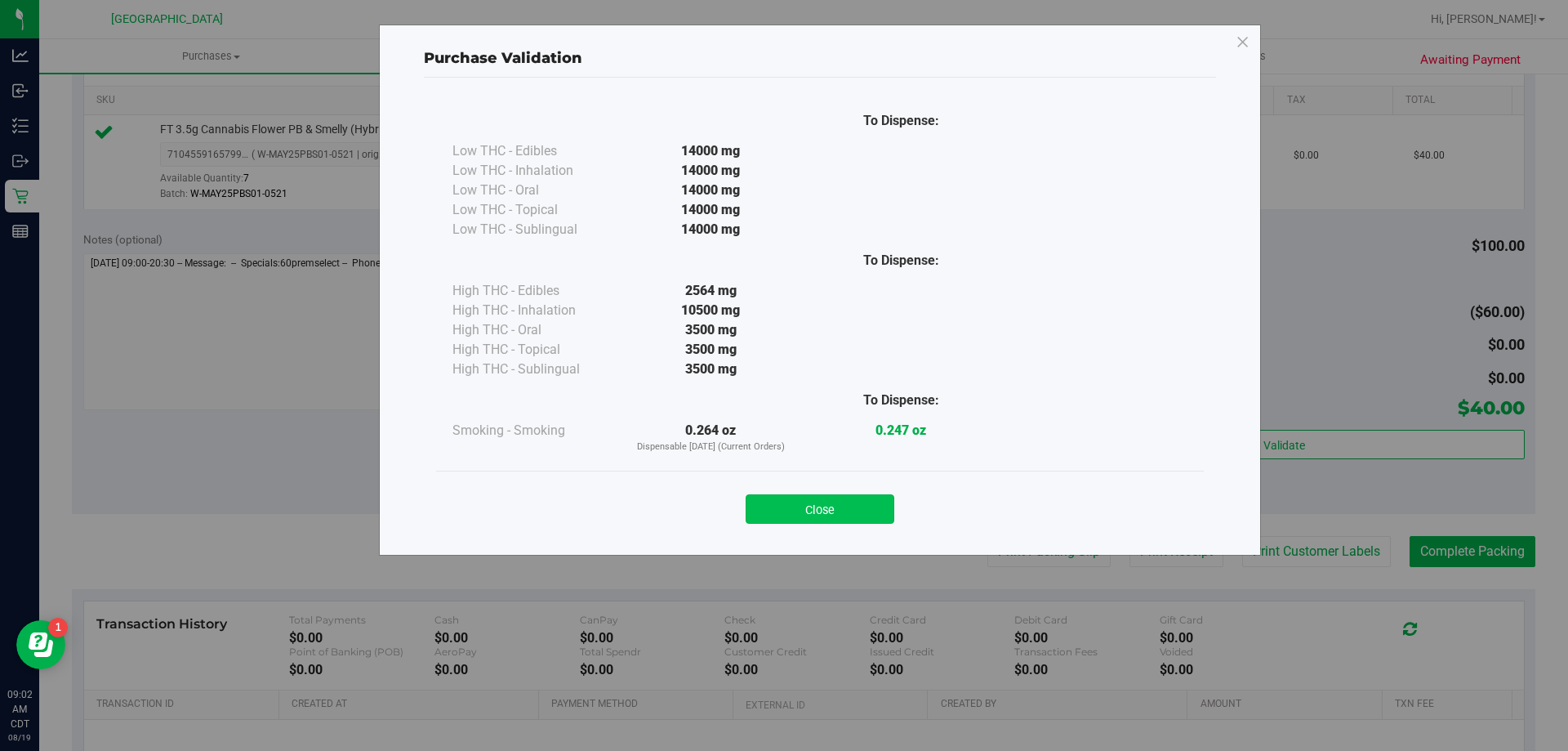
click at [804, 499] on button "Close" at bounding box center [820, 509] width 148 height 30
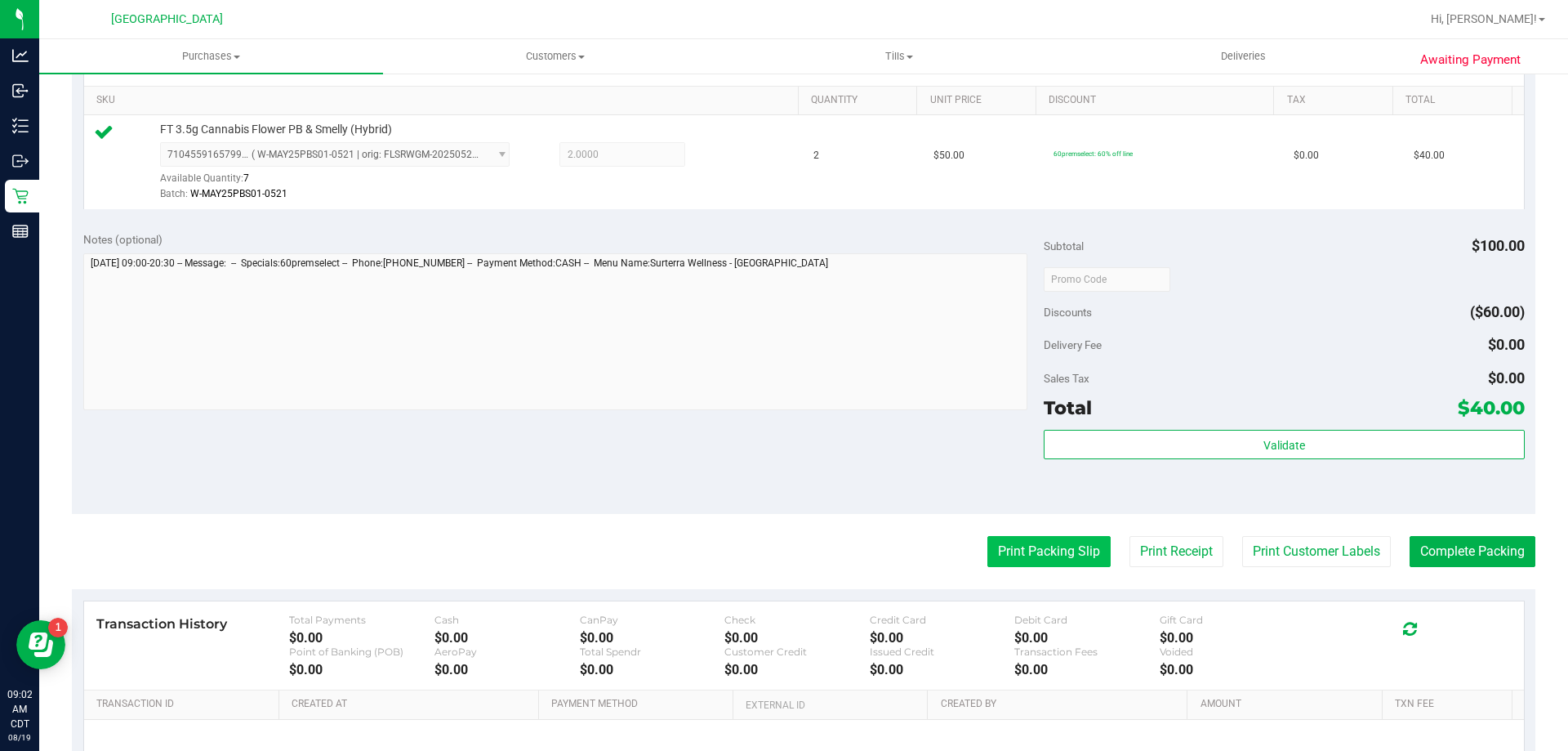
click at [1009, 556] on button "Print Packing Slip" at bounding box center [1049, 552] width 124 height 31
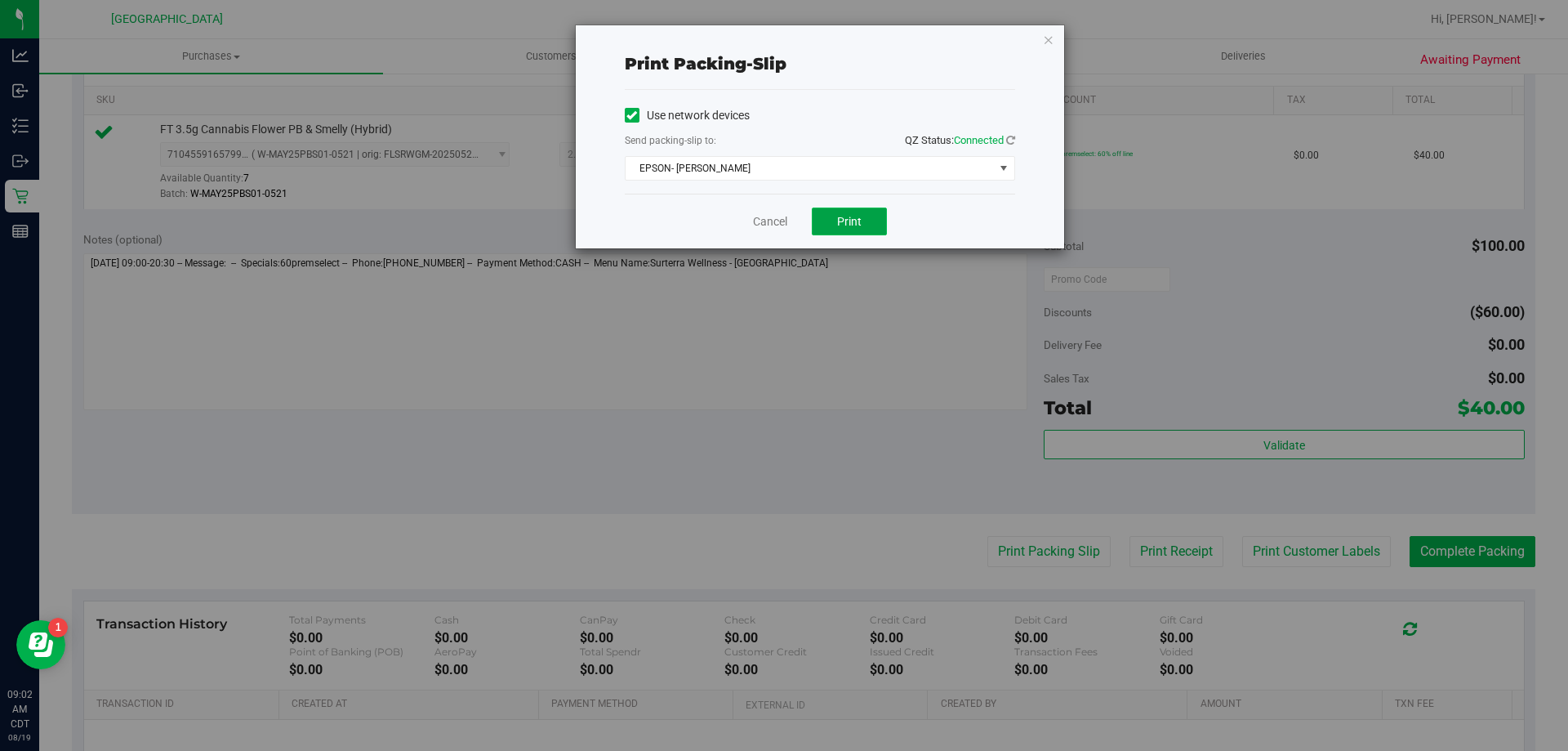
click at [846, 225] on span "Print" at bounding box center [850, 222] width 25 height 13
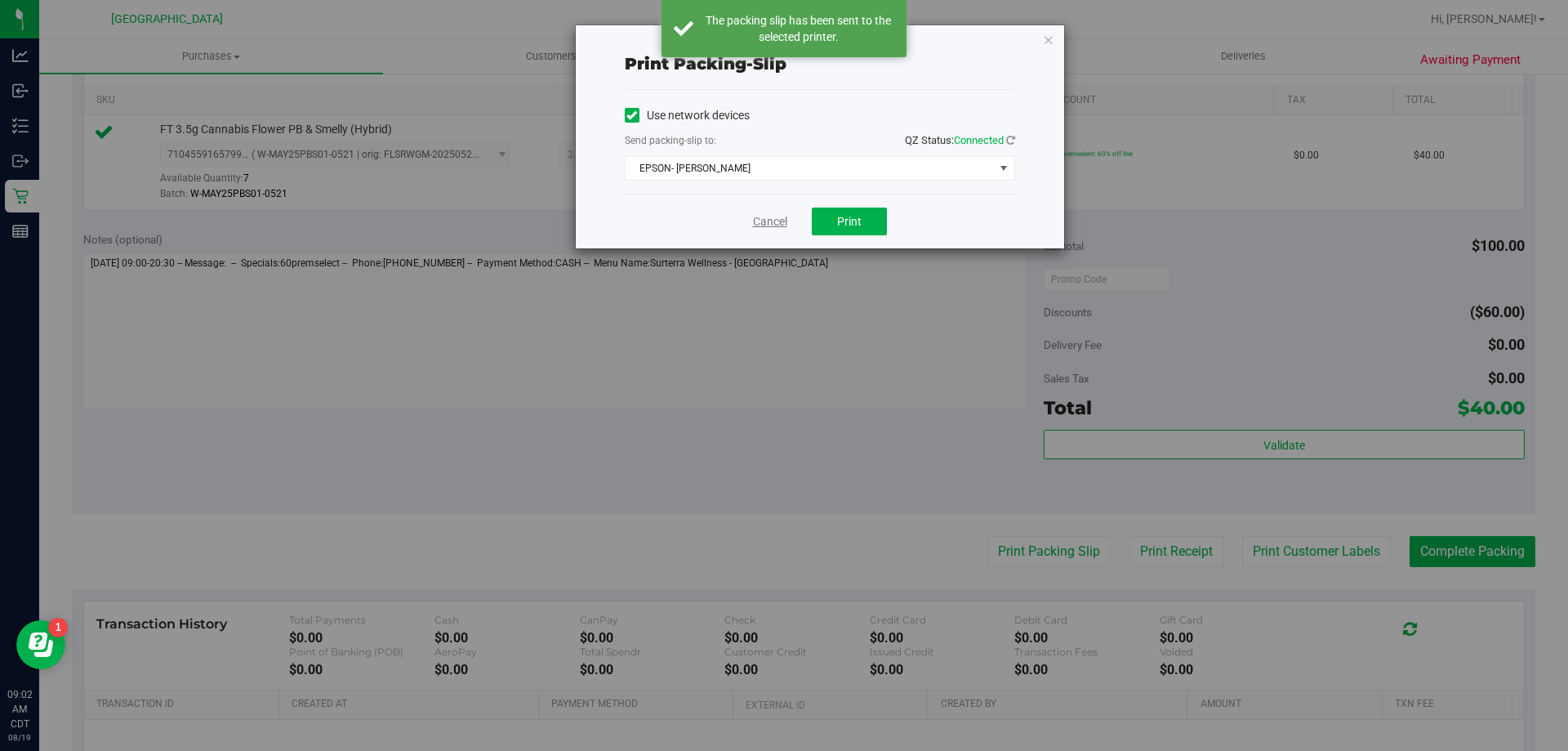
click at [766, 225] on link "Cancel" at bounding box center [770, 222] width 35 height 17
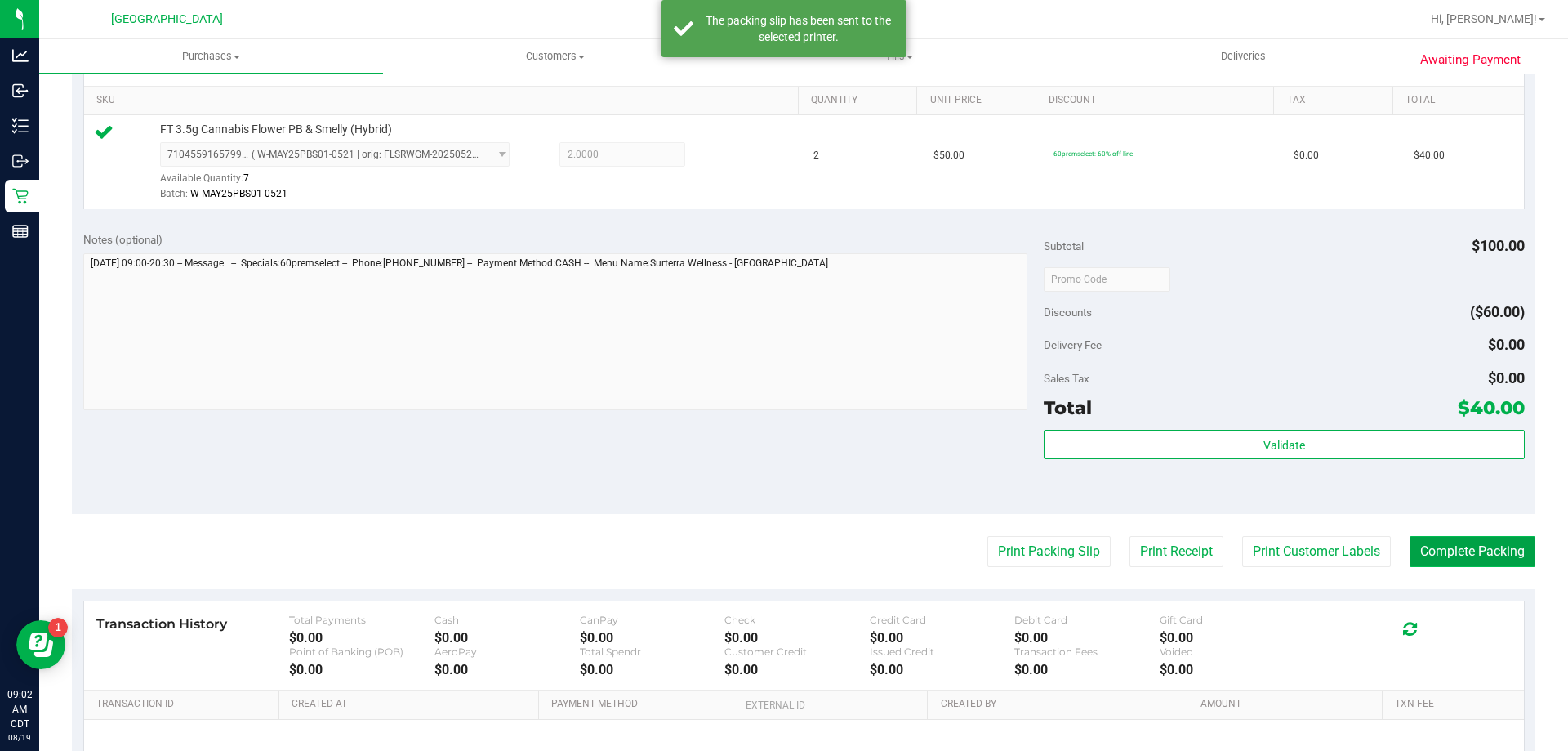
click at [1423, 547] on button "Complete Packing" at bounding box center [1472, 552] width 126 height 31
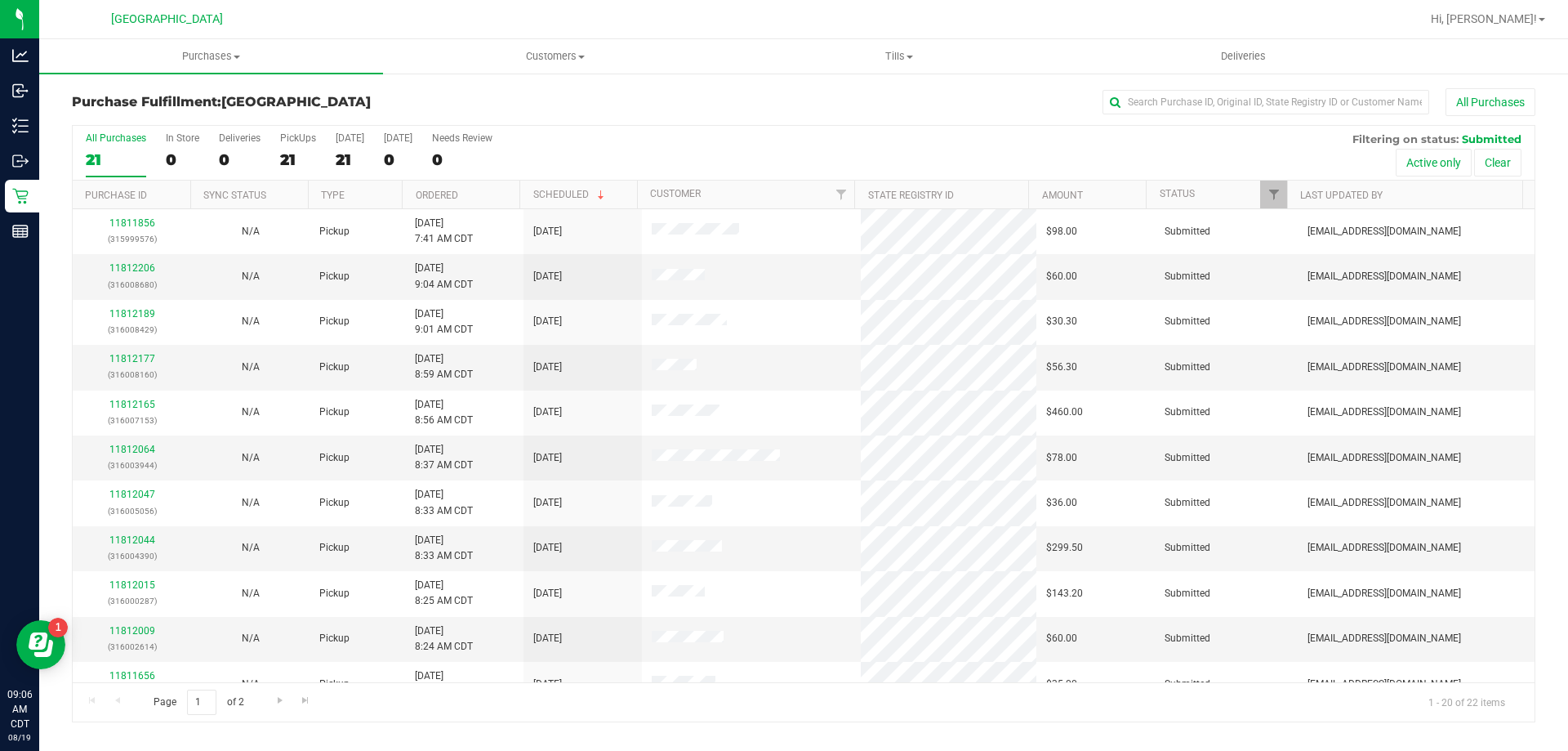
click at [496, 187] on th "Ordered" at bounding box center [461, 195] width 118 height 29
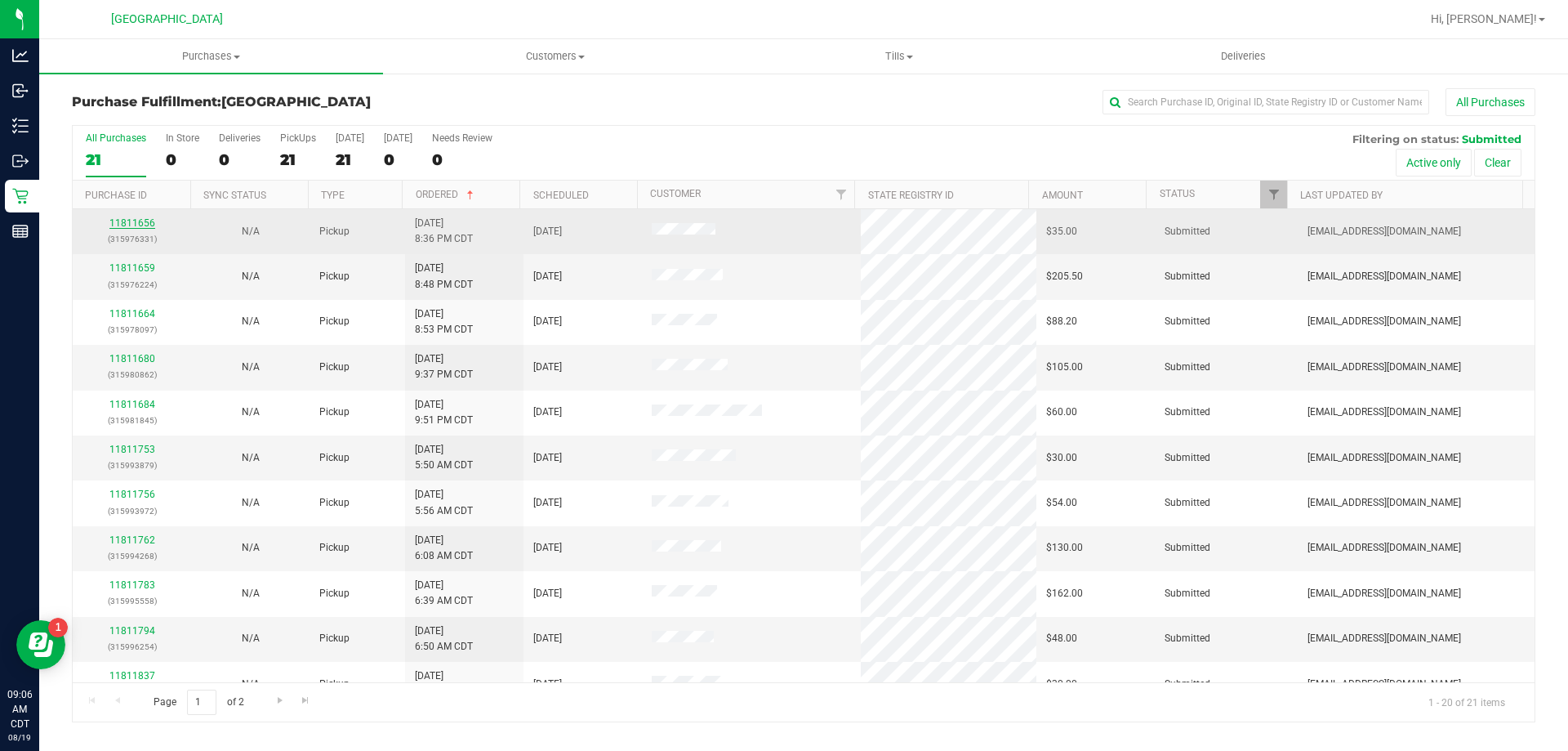
click at [133, 220] on link "11811656" at bounding box center [132, 223] width 45 height 12
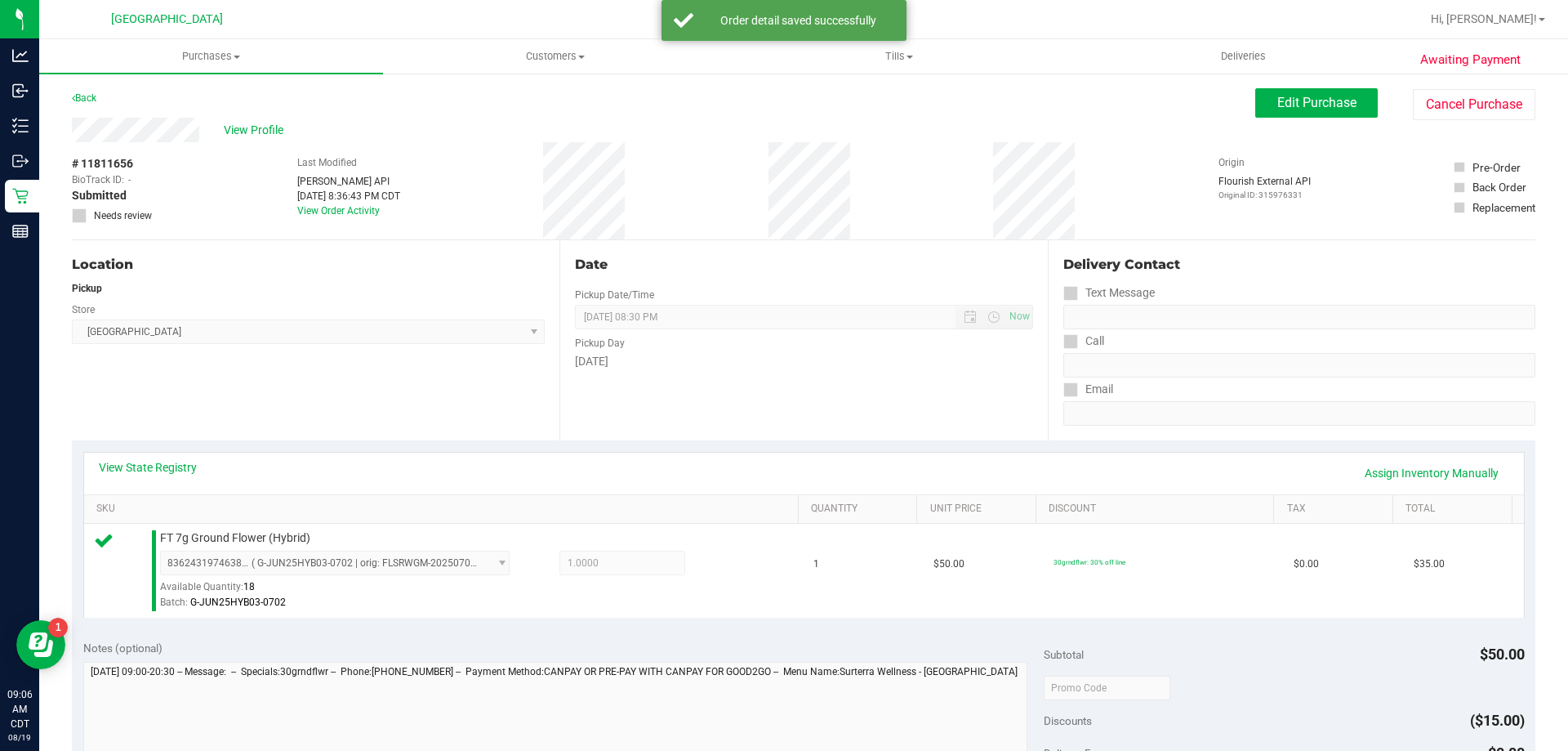
scroll to position [409, 0]
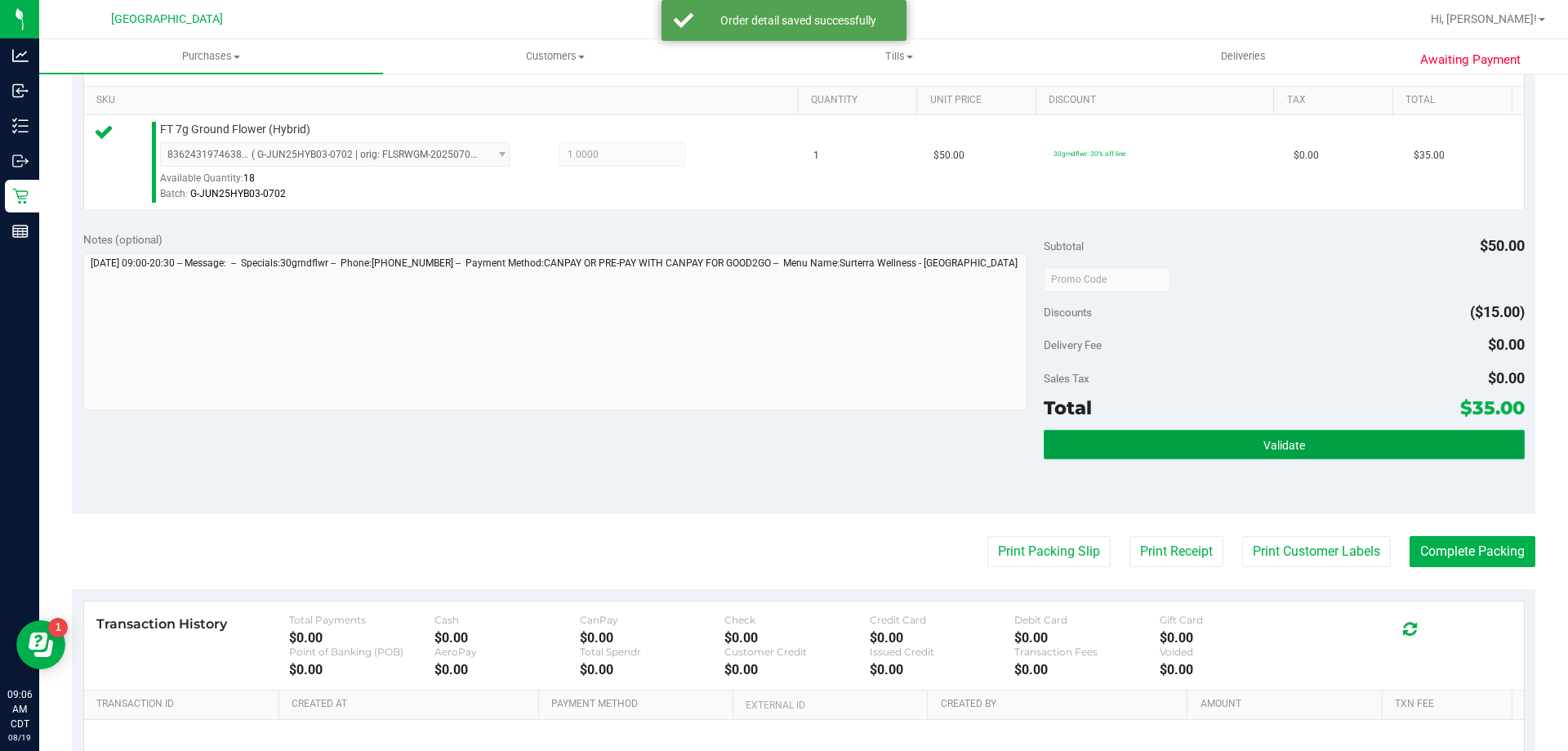
click at [1109, 447] on button "Validate" at bounding box center [1284, 444] width 480 height 30
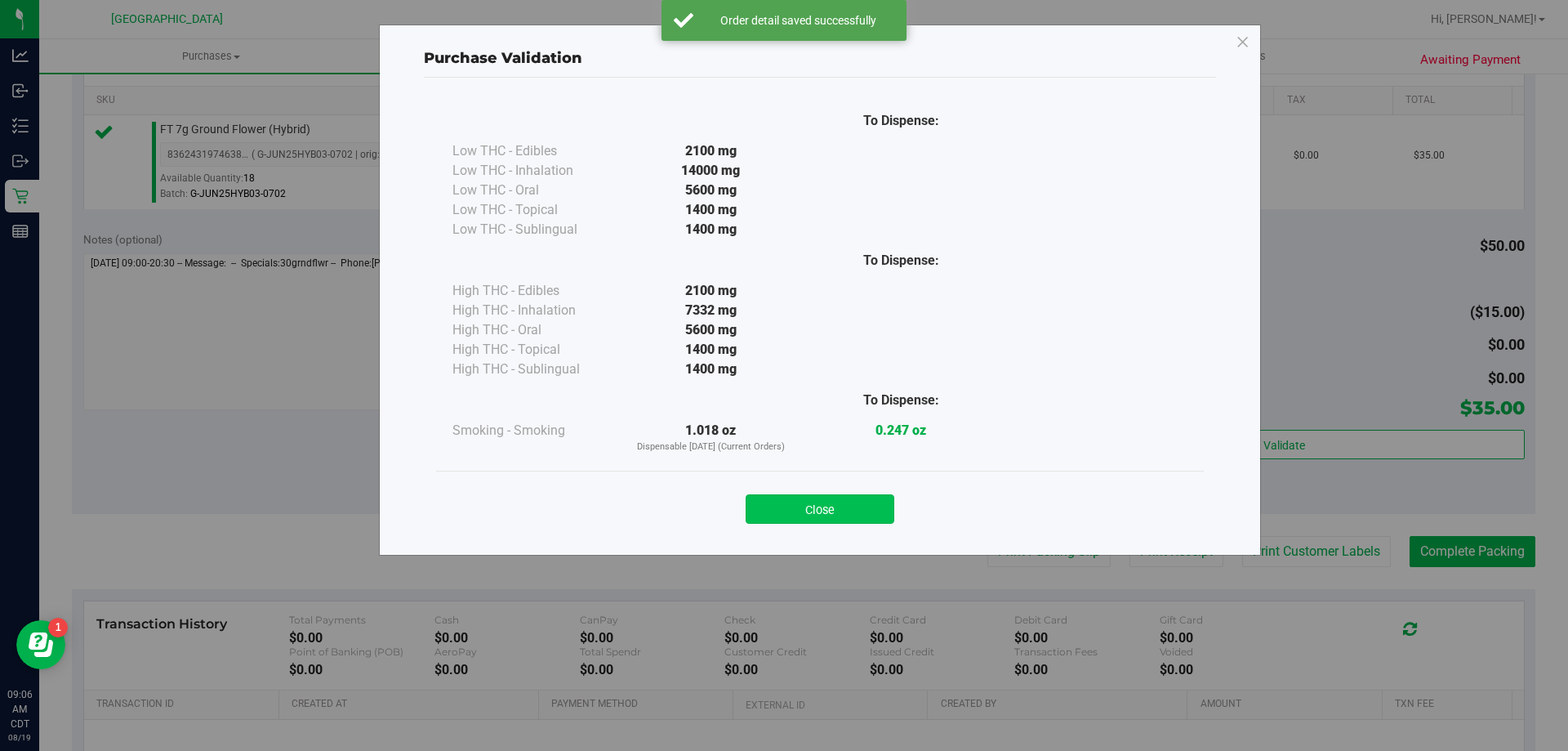
click at [832, 512] on button "Close" at bounding box center [820, 509] width 148 height 30
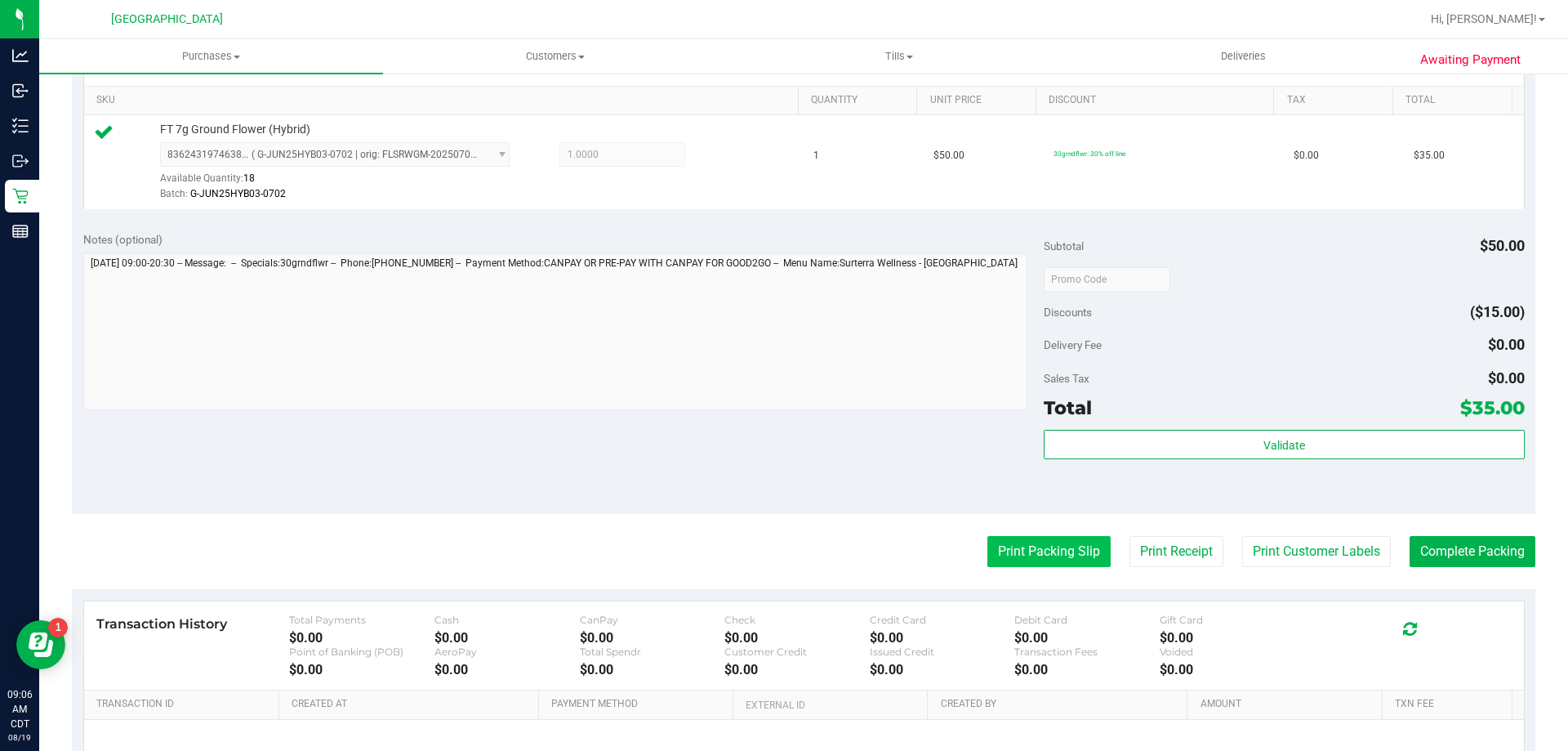
click at [1055, 547] on button "Print Packing Slip" at bounding box center [1049, 552] width 124 height 31
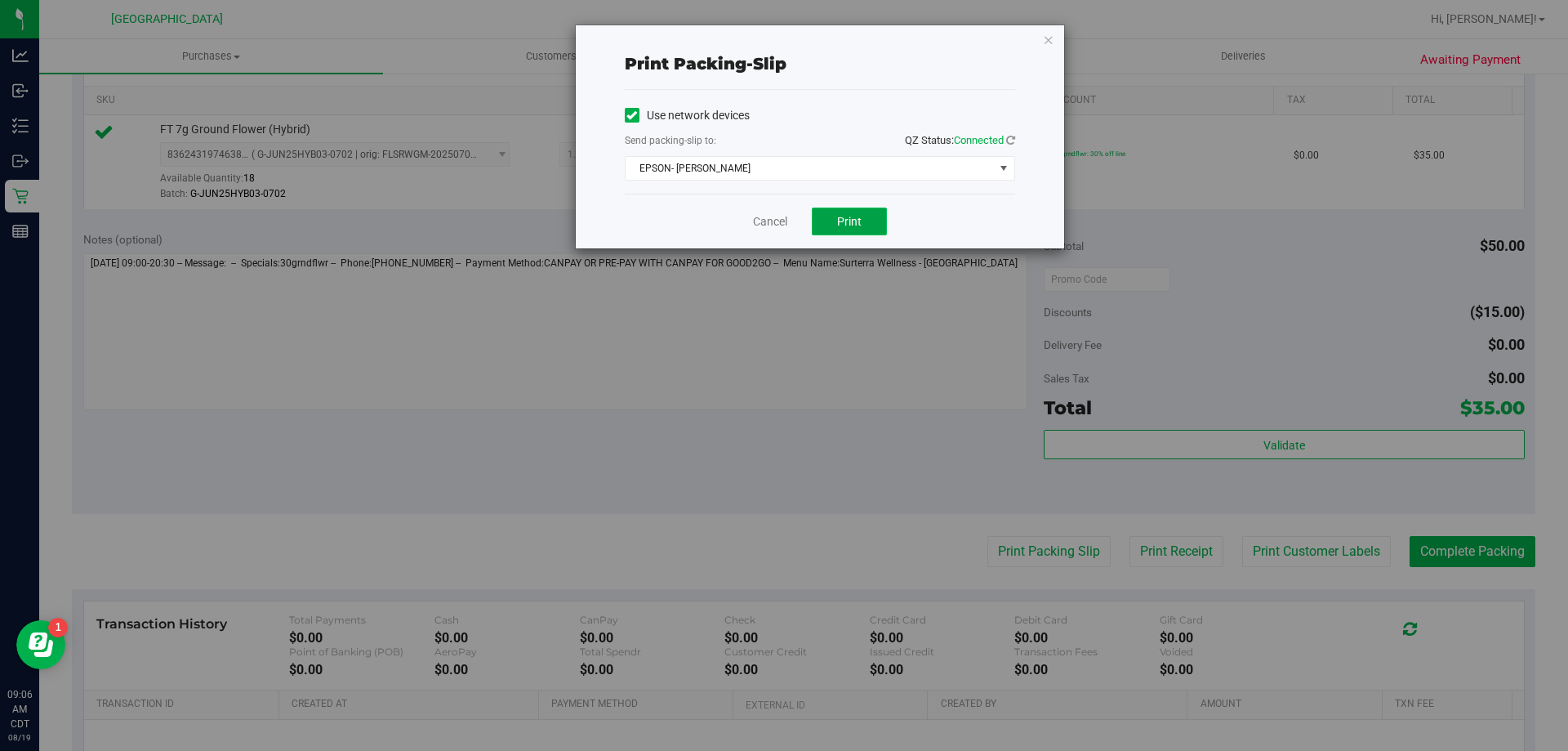
click at [862, 224] on button "Print" at bounding box center [849, 222] width 75 height 28
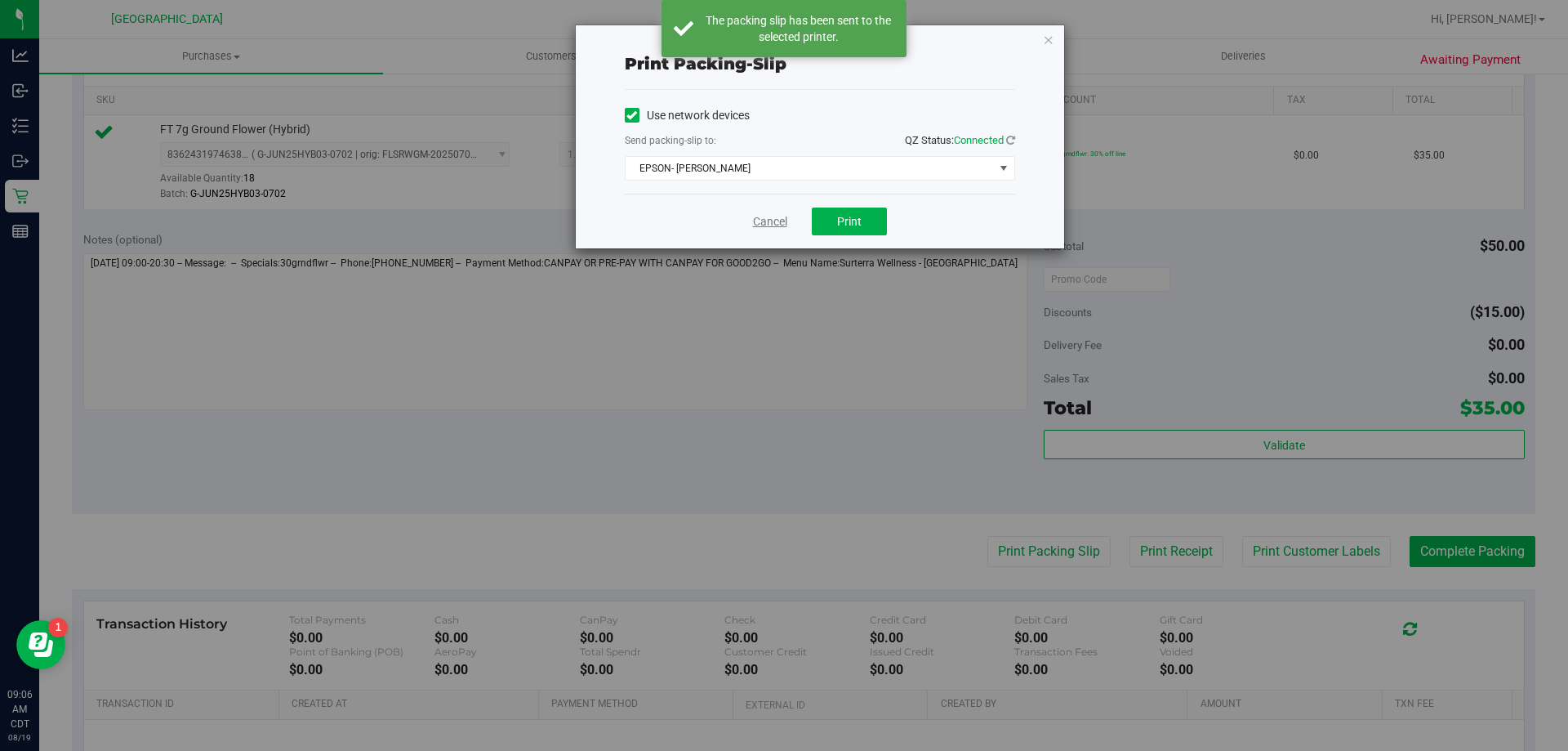
click at [768, 219] on link "Cancel" at bounding box center [770, 222] width 35 height 17
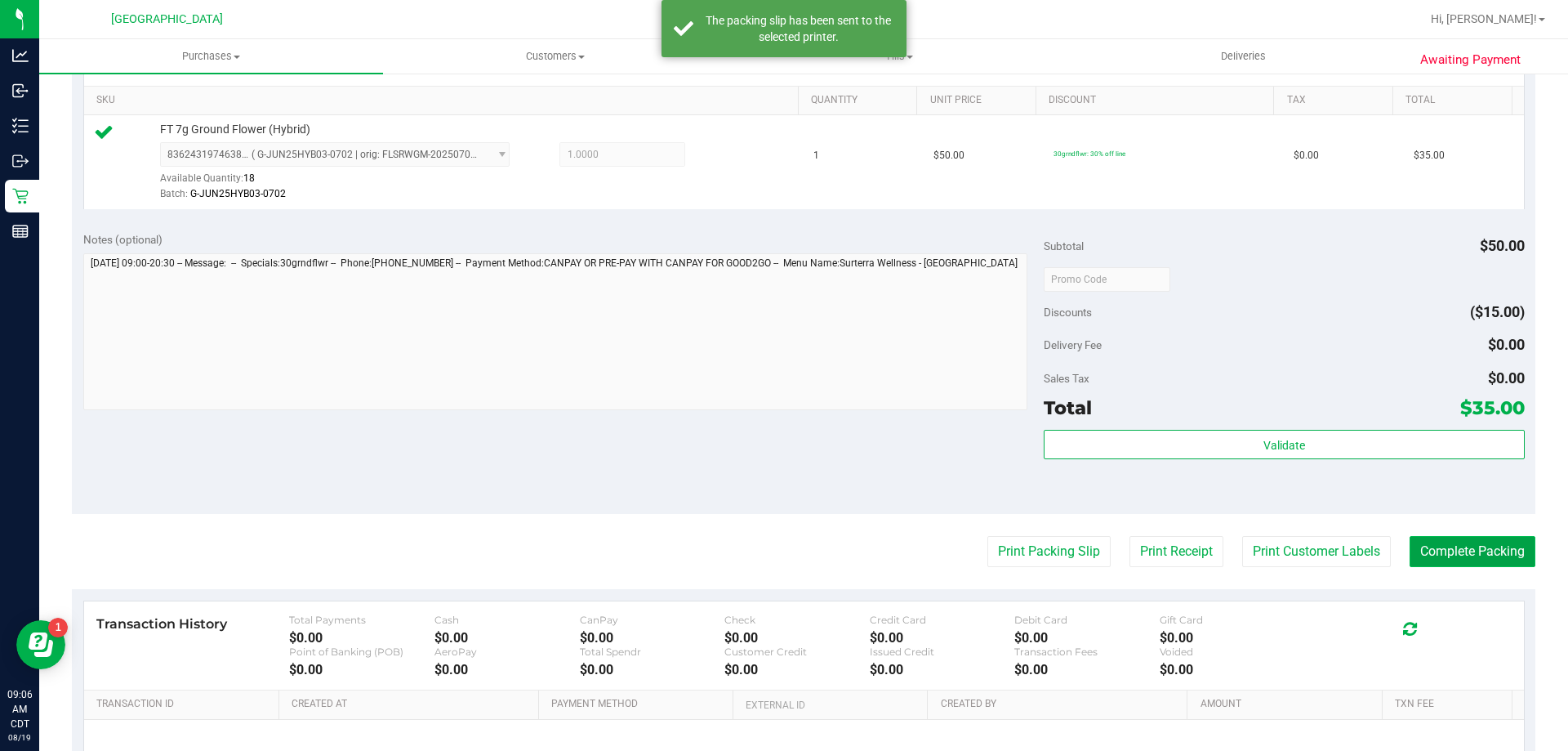
click at [1443, 545] on button "Complete Packing" at bounding box center [1472, 552] width 126 height 31
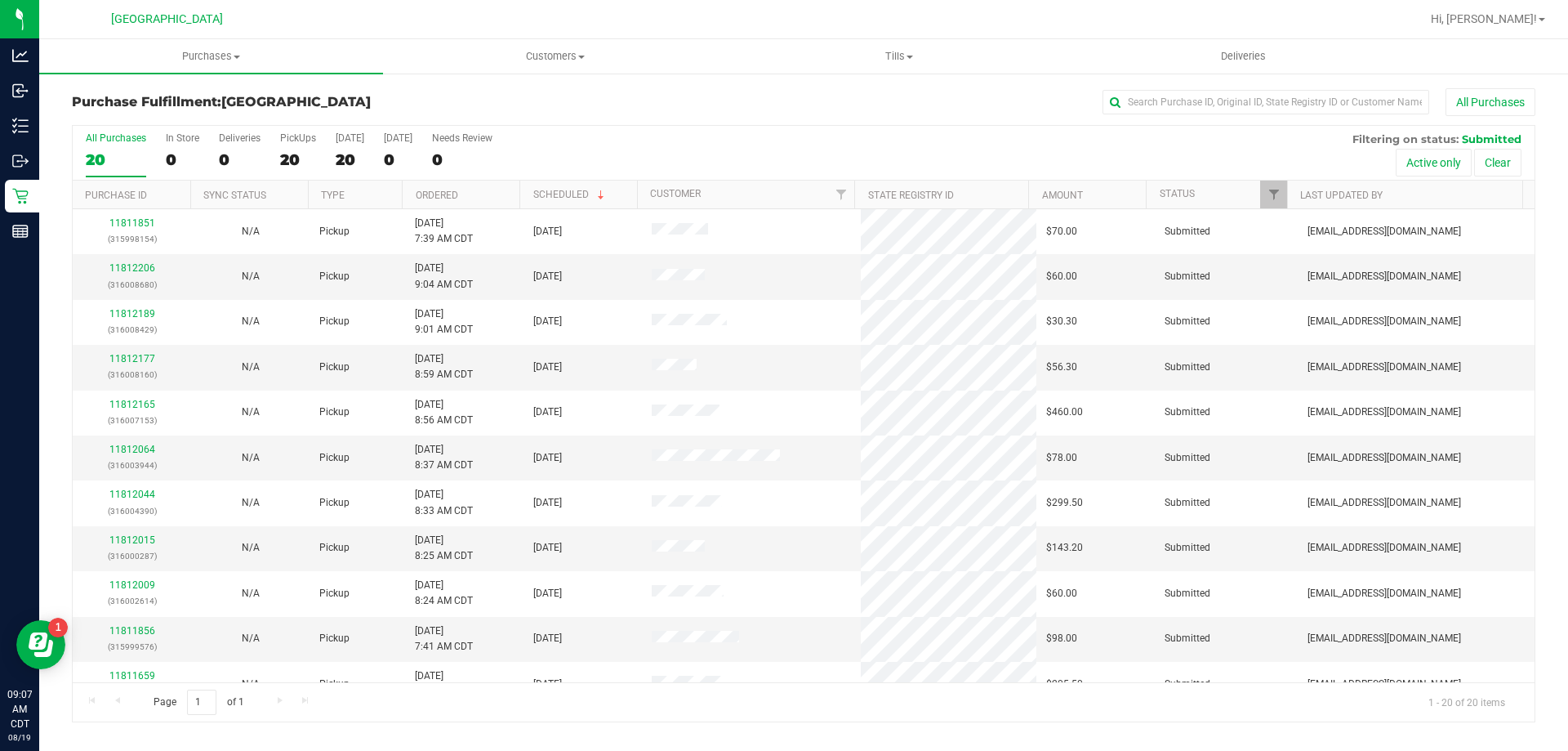
click at [491, 192] on th "Ordered" at bounding box center [461, 195] width 118 height 29
click at [136, 265] on link "11811664" at bounding box center [132, 268] width 45 height 12
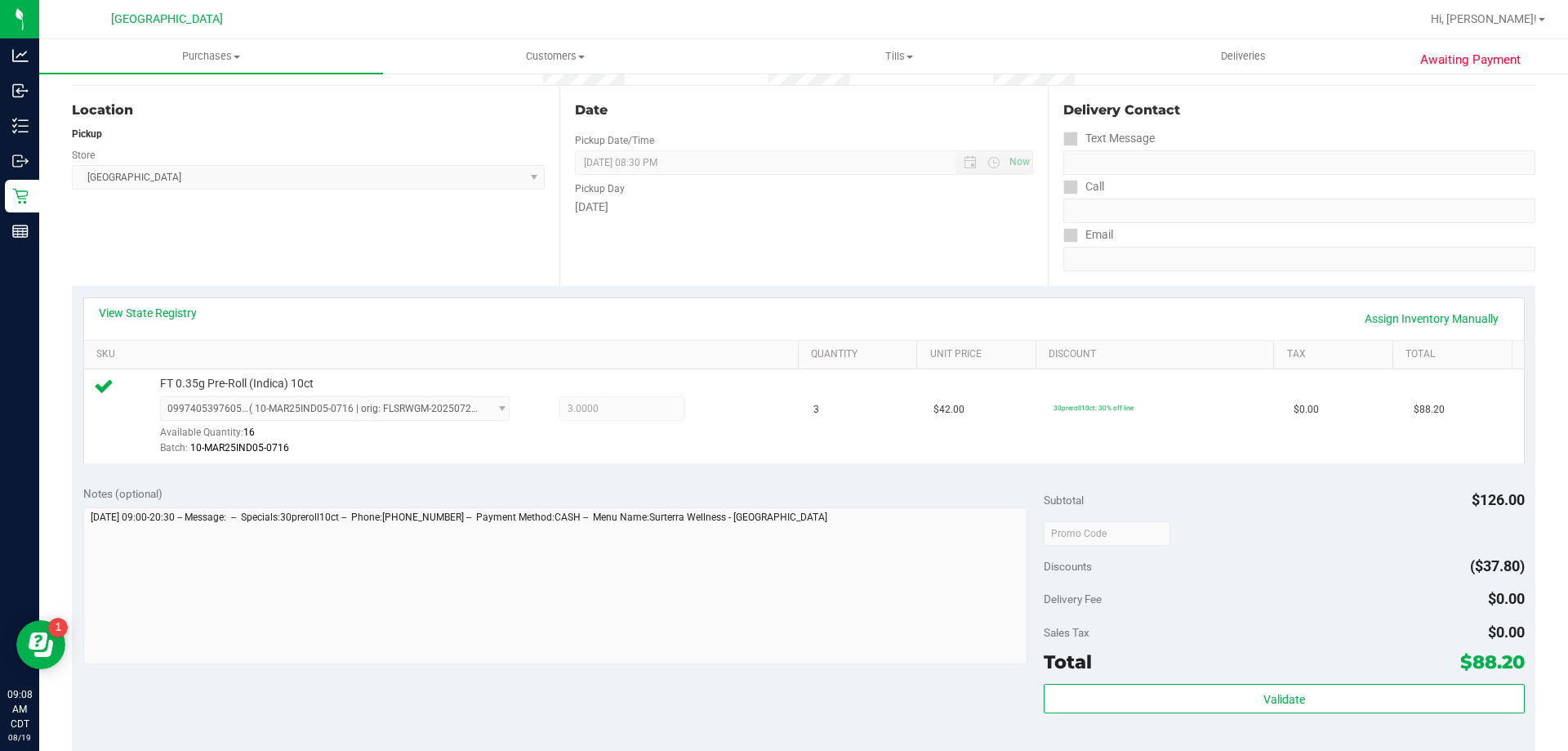
scroll to position [326, 0]
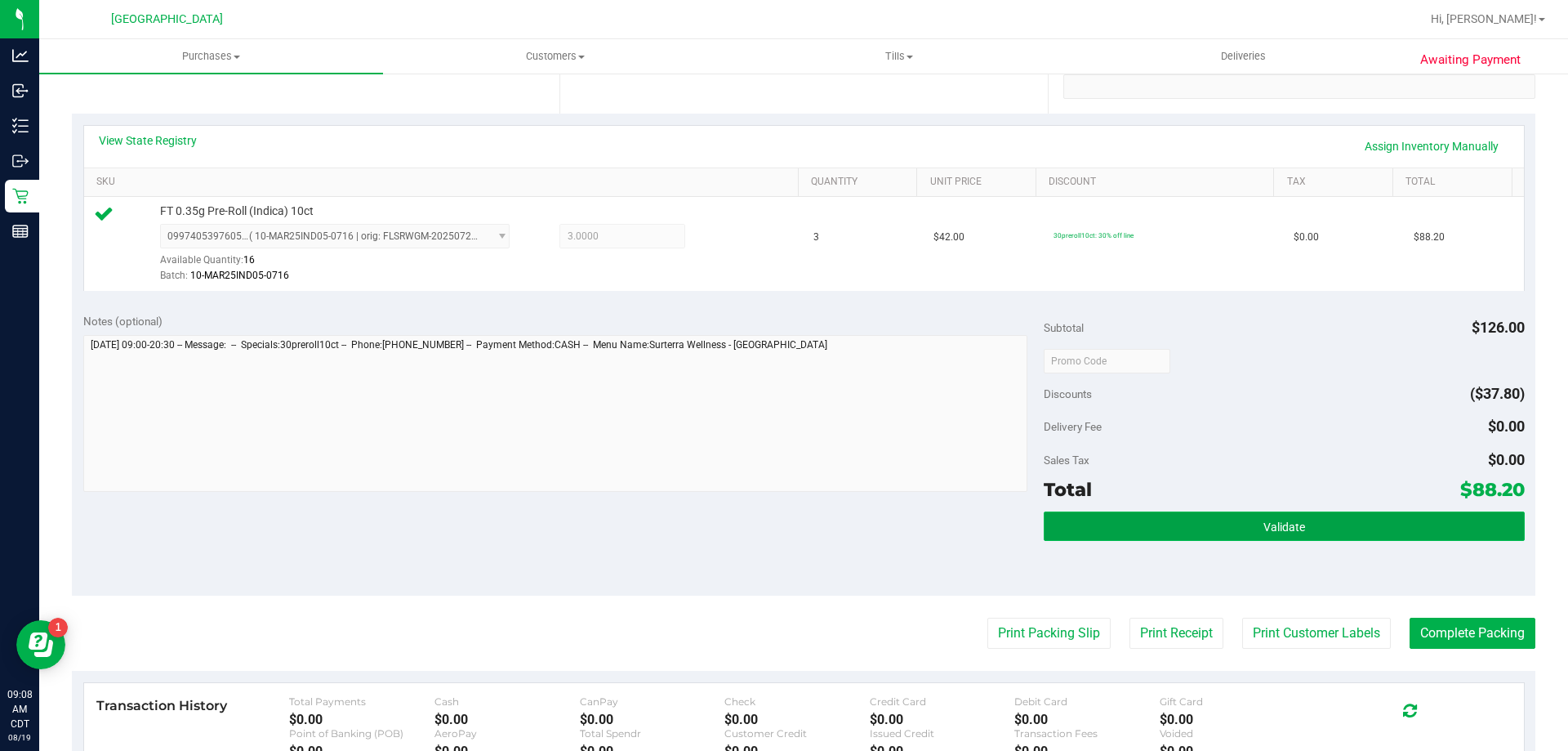
click at [1163, 529] on button "Validate" at bounding box center [1284, 526] width 480 height 30
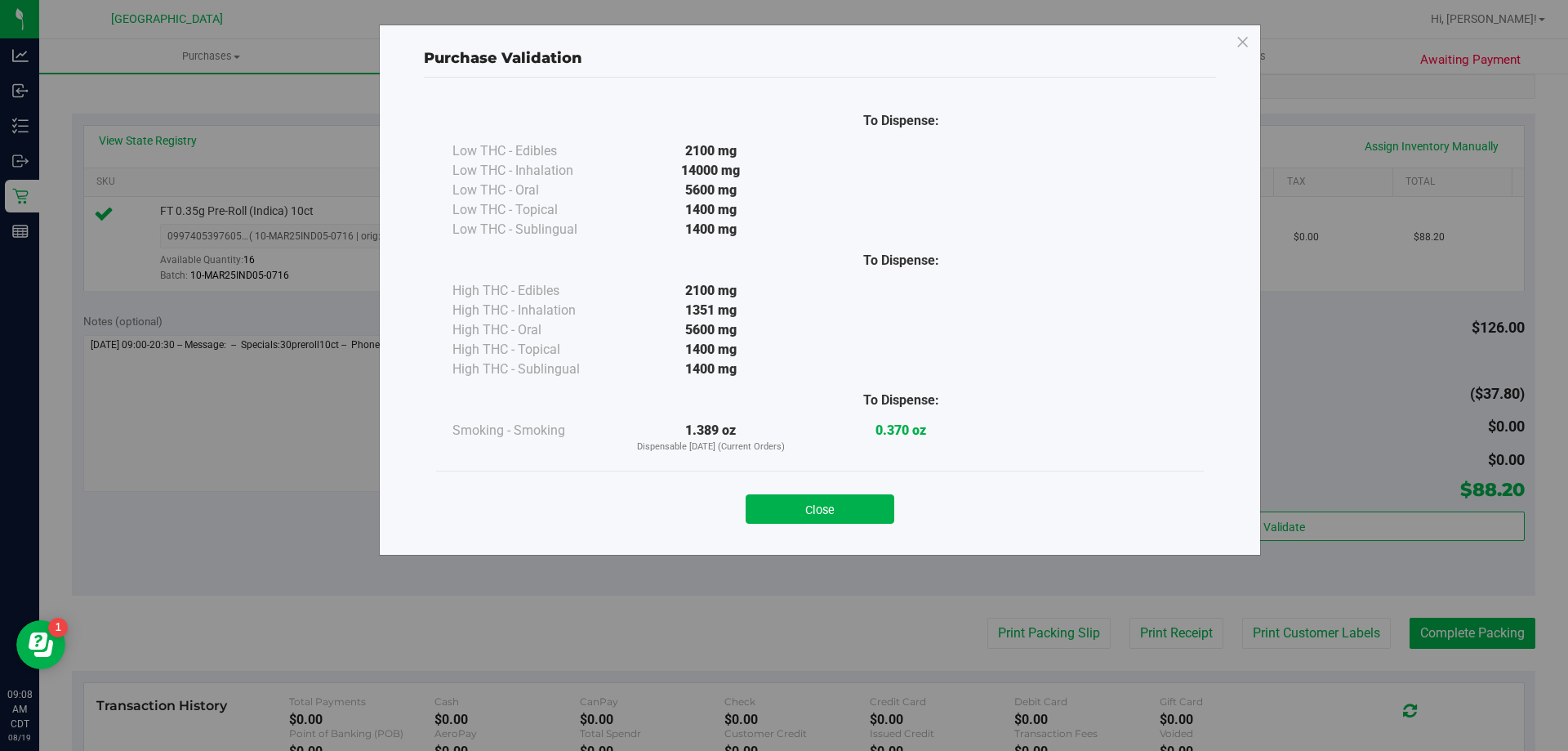
click at [776, 528] on div "Close" at bounding box center [820, 504] width 768 height 66
click at [786, 510] on button "Close" at bounding box center [820, 509] width 148 height 30
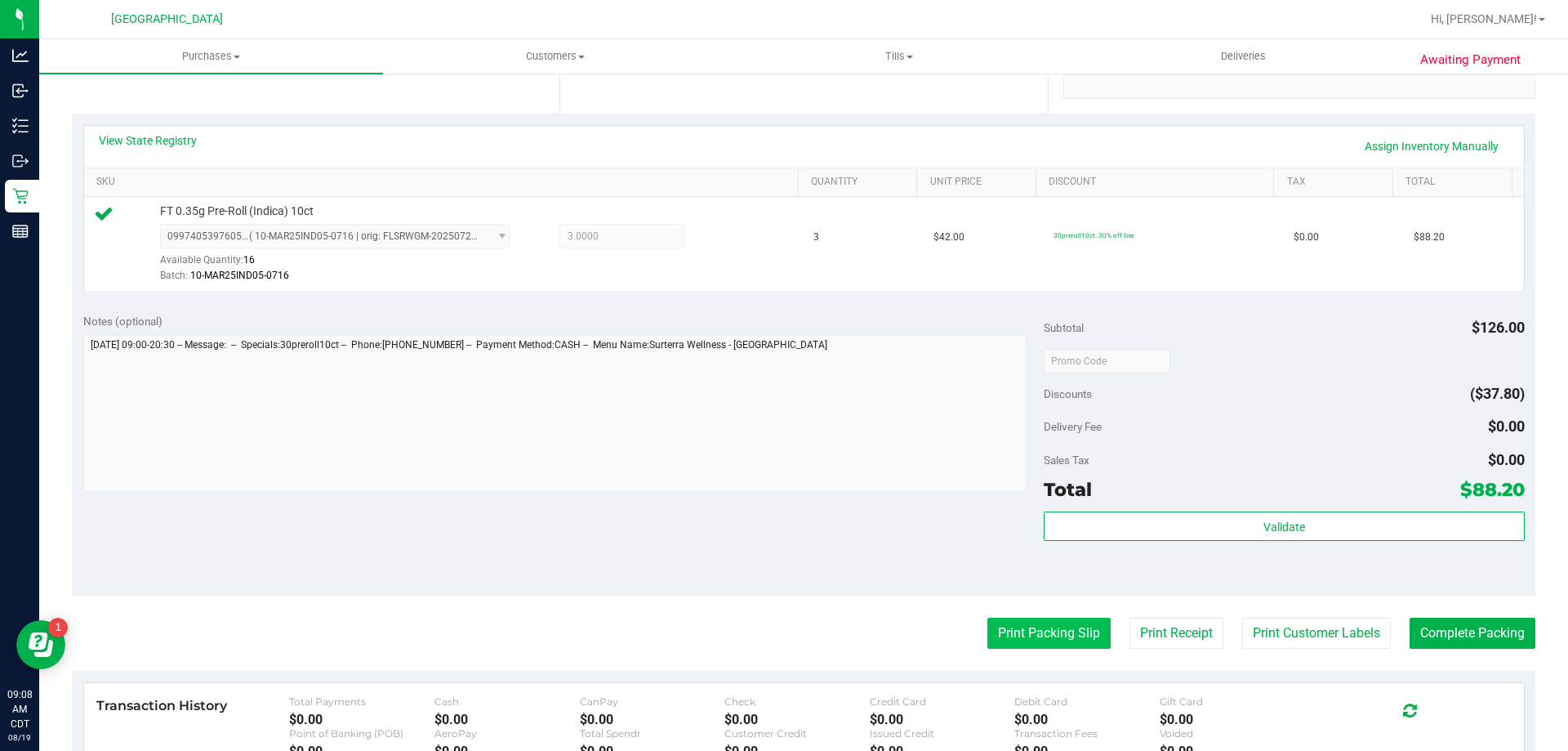
click at [991, 634] on button "Print Packing Slip" at bounding box center [1049, 633] width 124 height 31
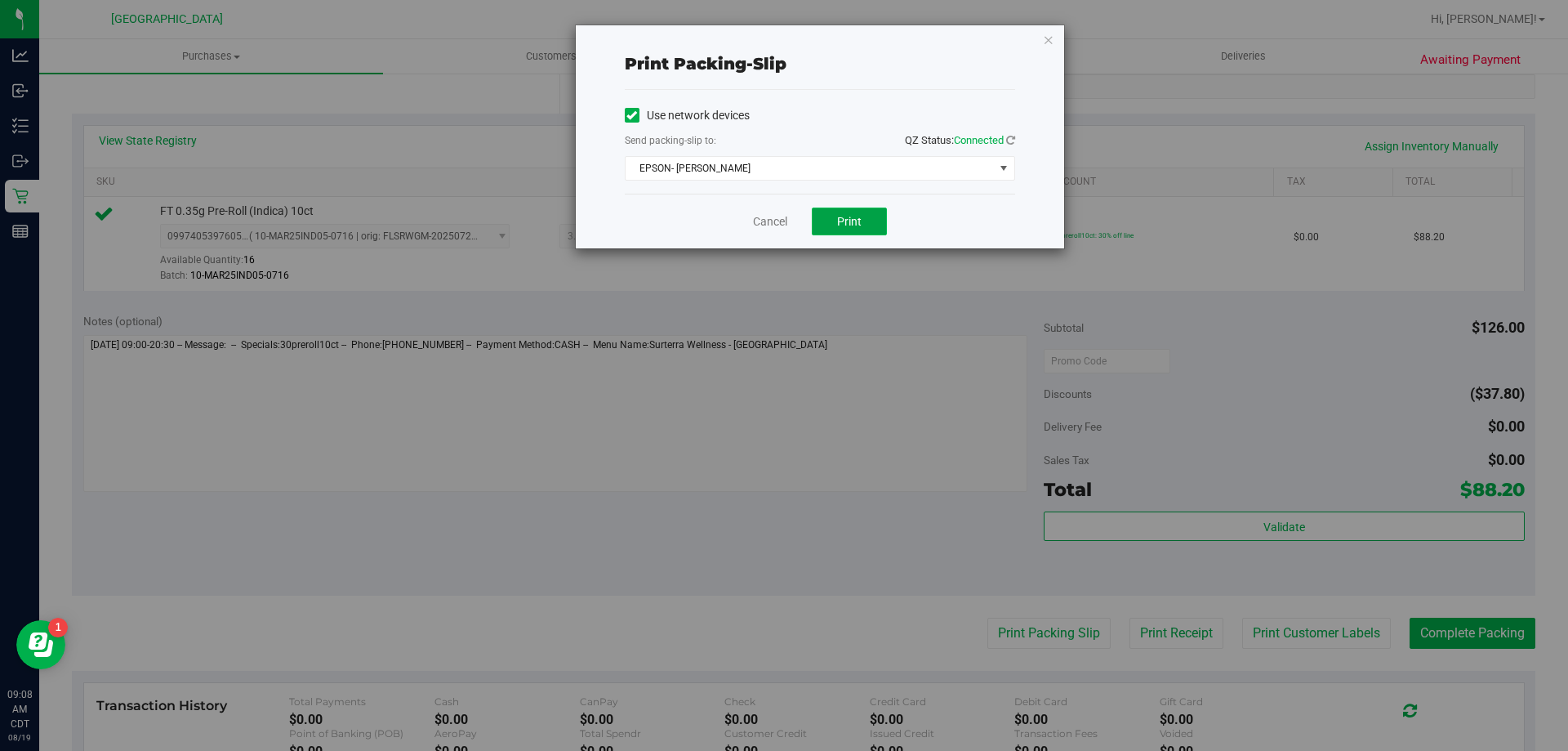
click at [854, 214] on button "Print" at bounding box center [849, 222] width 75 height 28
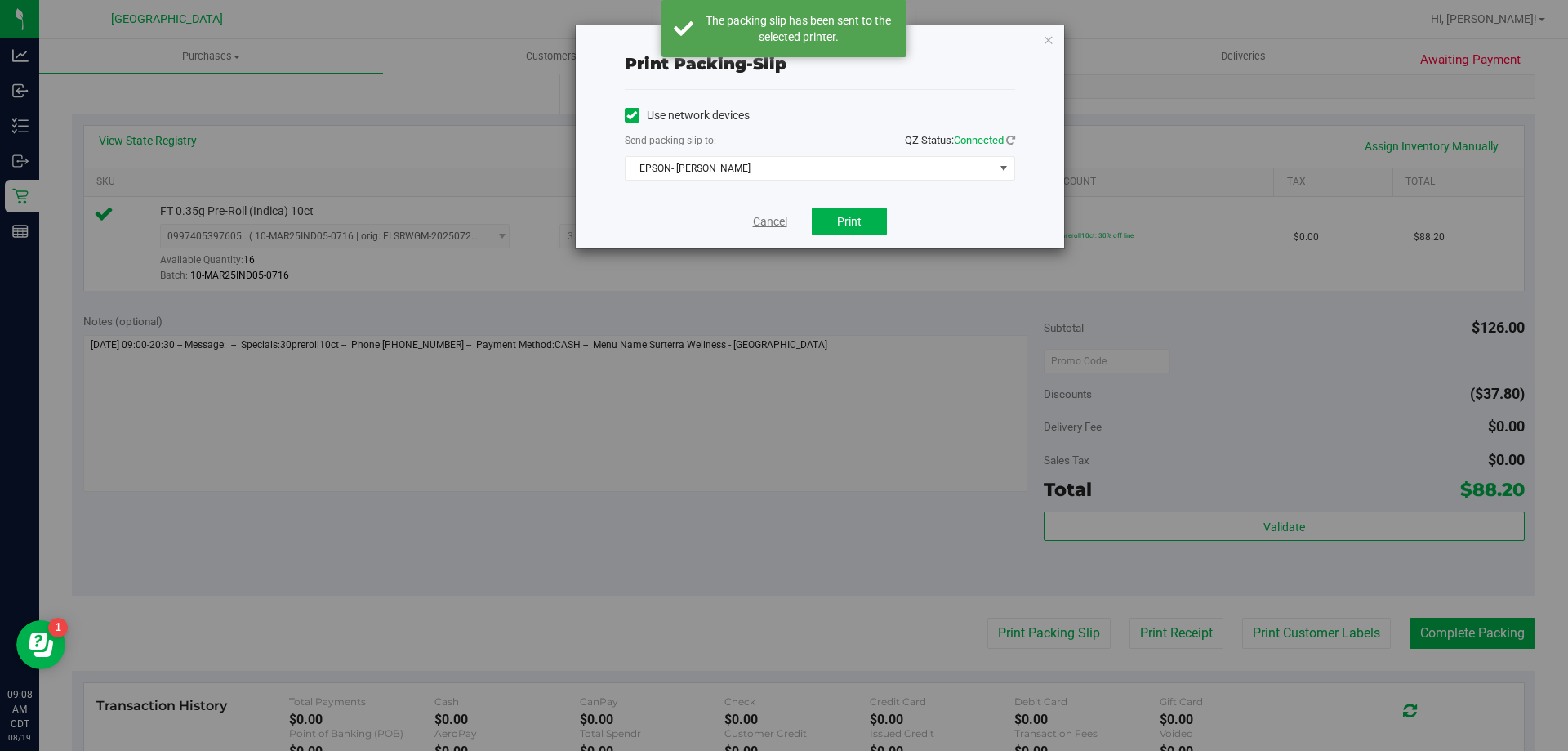
click at [763, 225] on link "Cancel" at bounding box center [770, 222] width 35 height 17
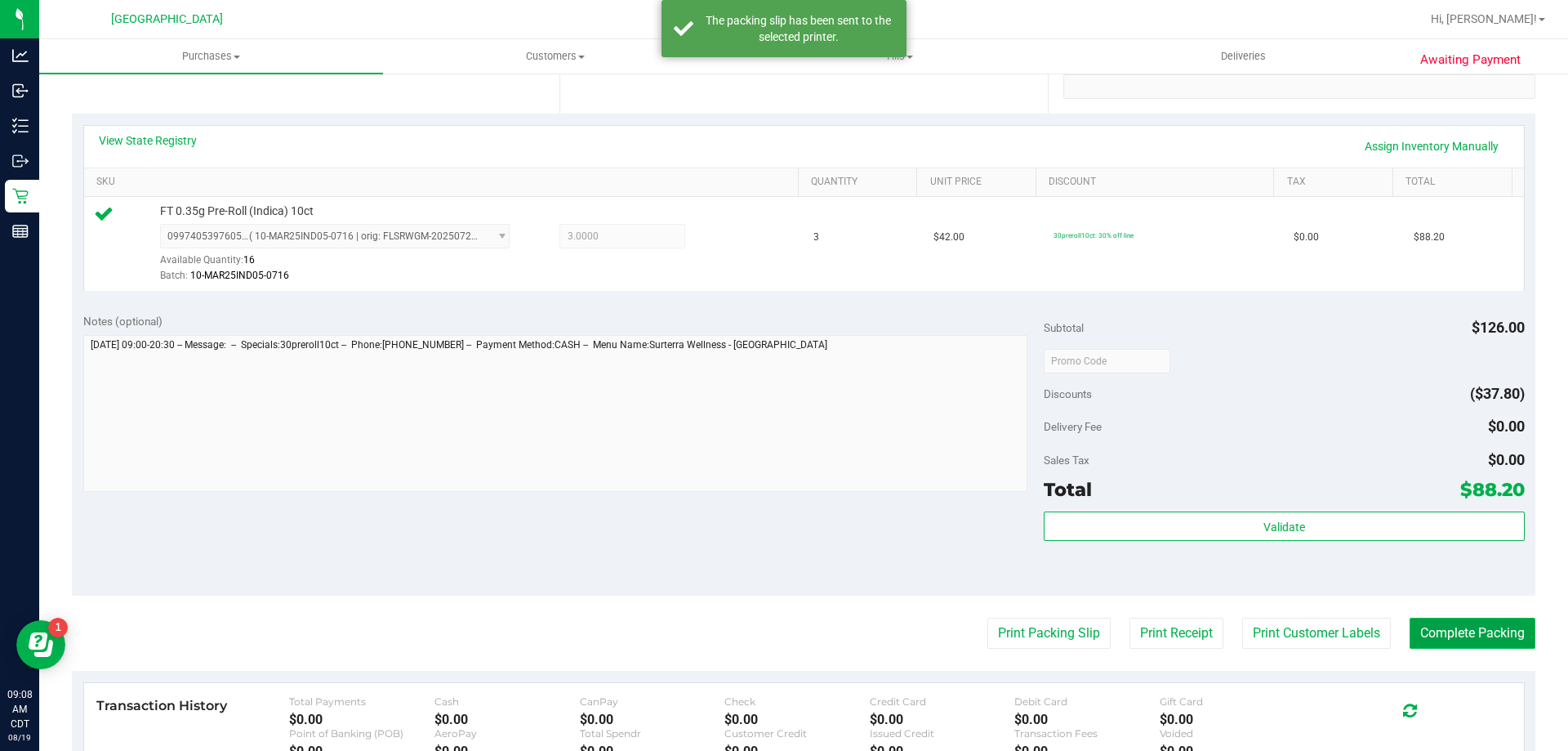
click at [1453, 633] on button "Complete Packing" at bounding box center [1472, 633] width 126 height 31
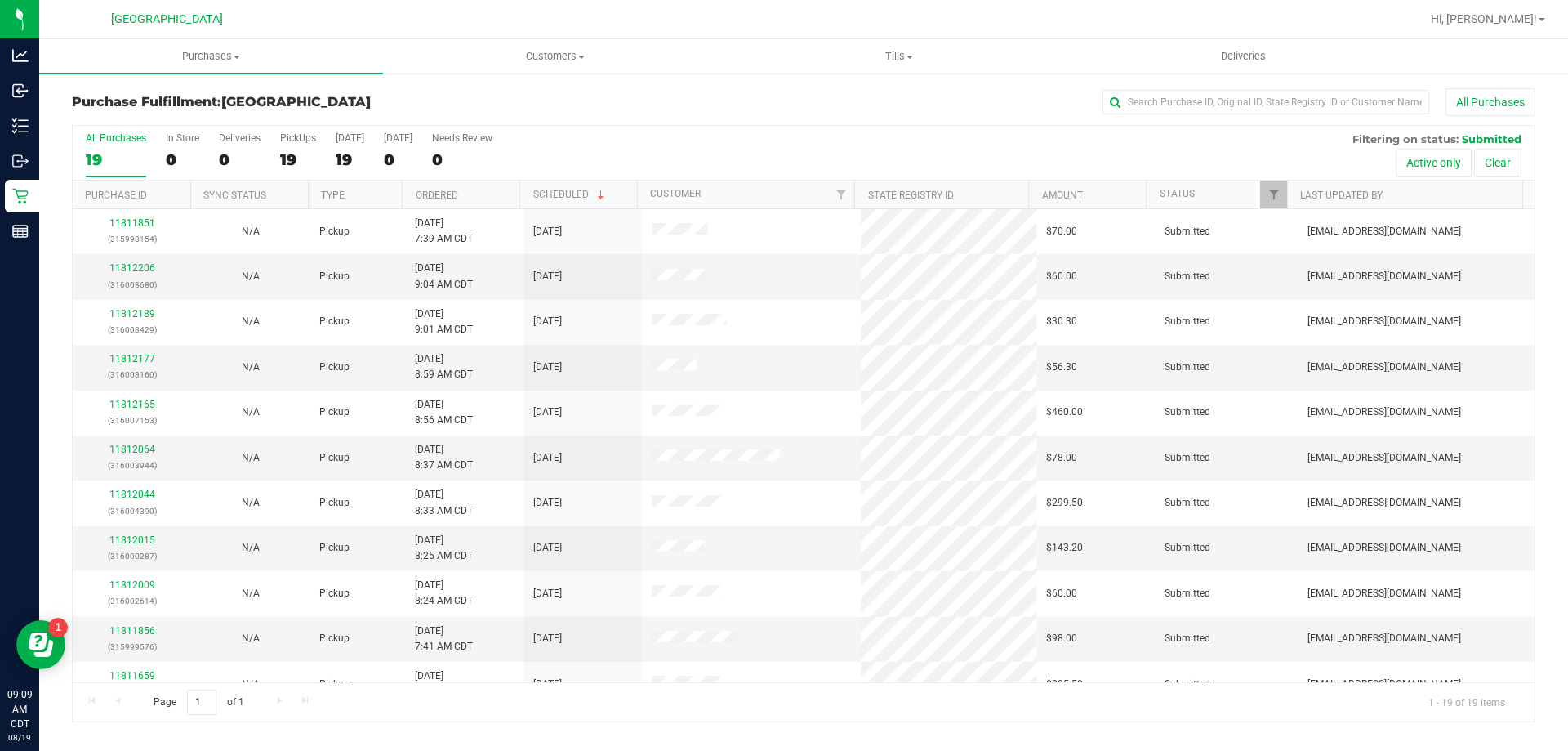
click at [475, 195] on th "Ordered" at bounding box center [461, 195] width 118 height 29
click at [141, 268] on link "11811680" at bounding box center [132, 268] width 45 height 12
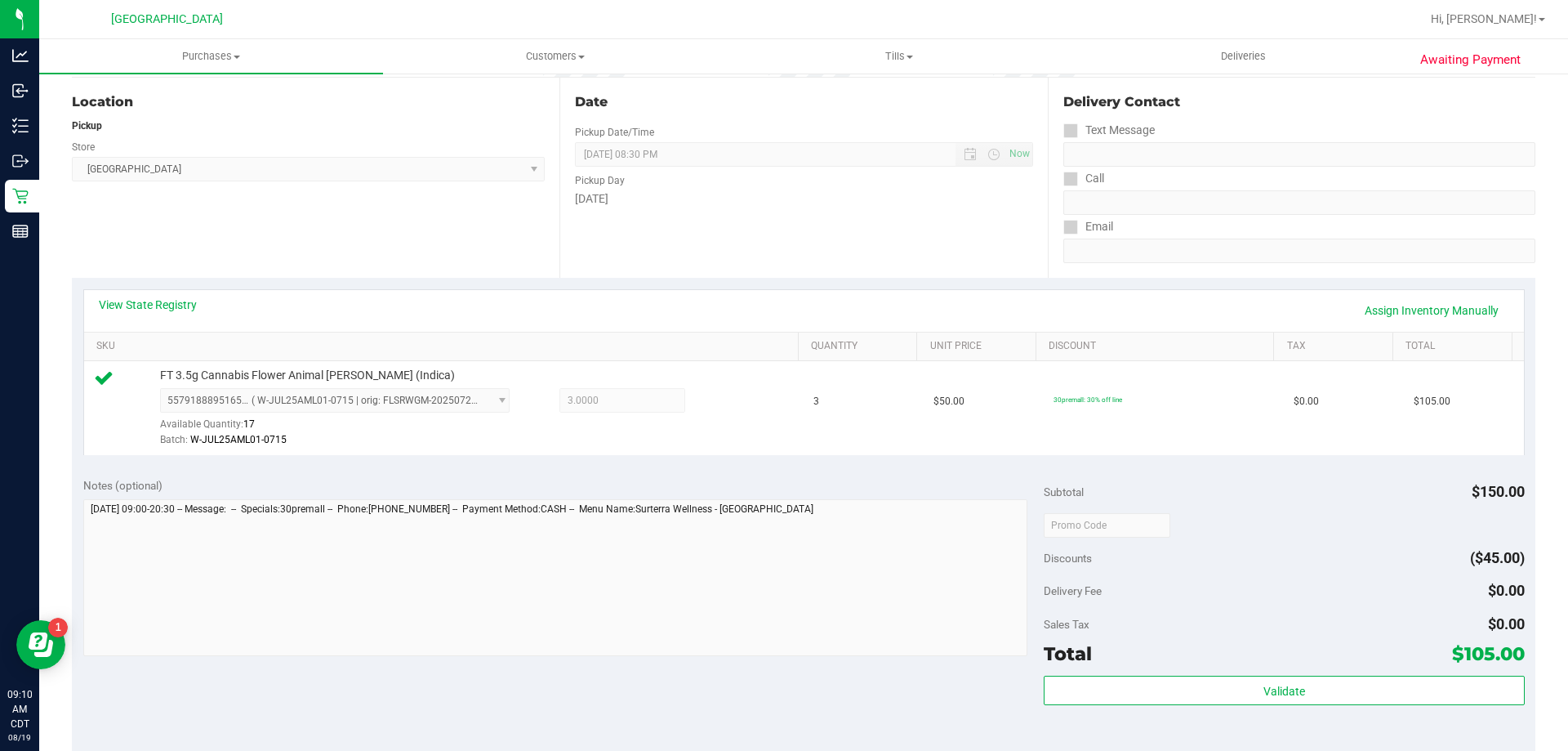
scroll to position [163, 0]
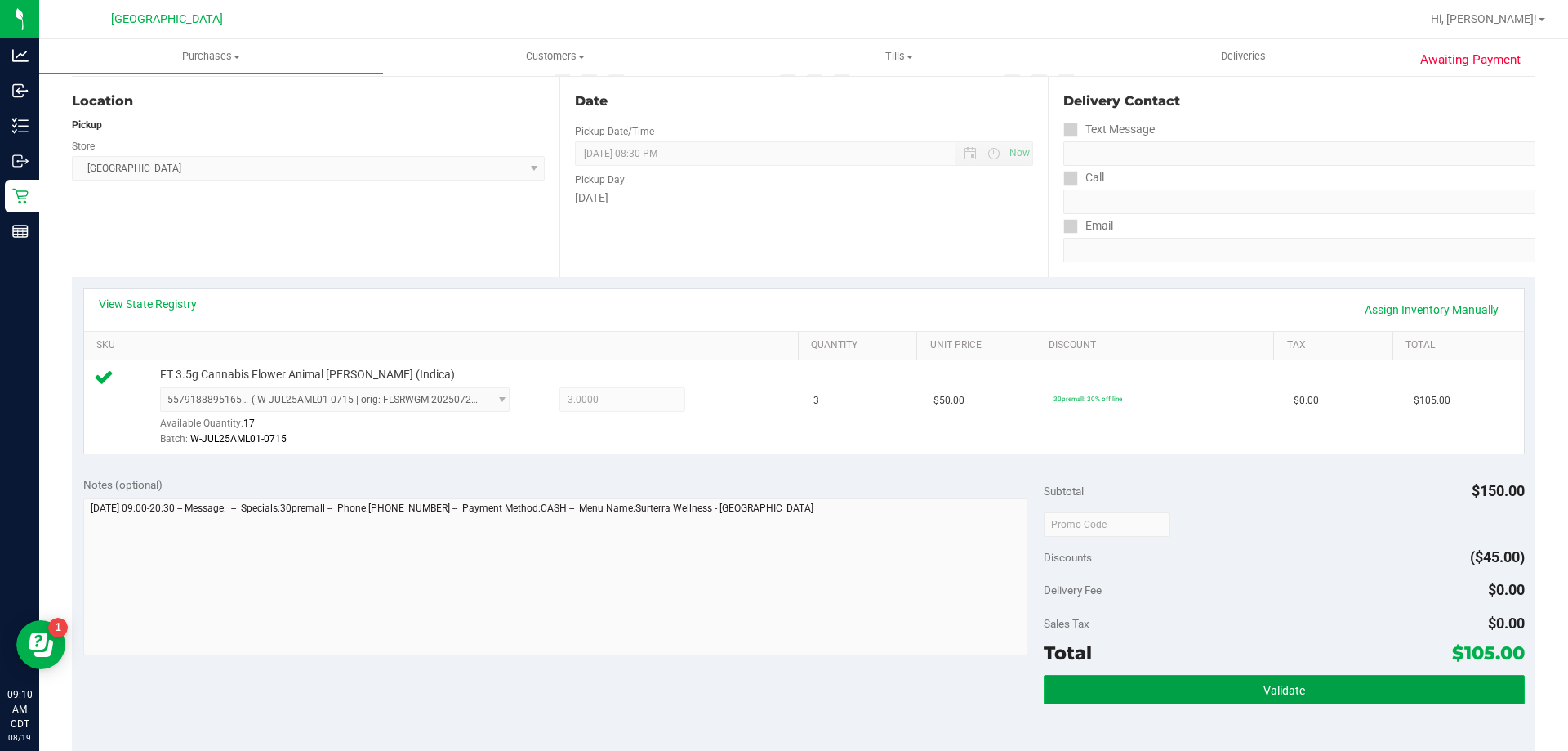
click at [1170, 679] on button "Validate" at bounding box center [1284, 690] width 480 height 30
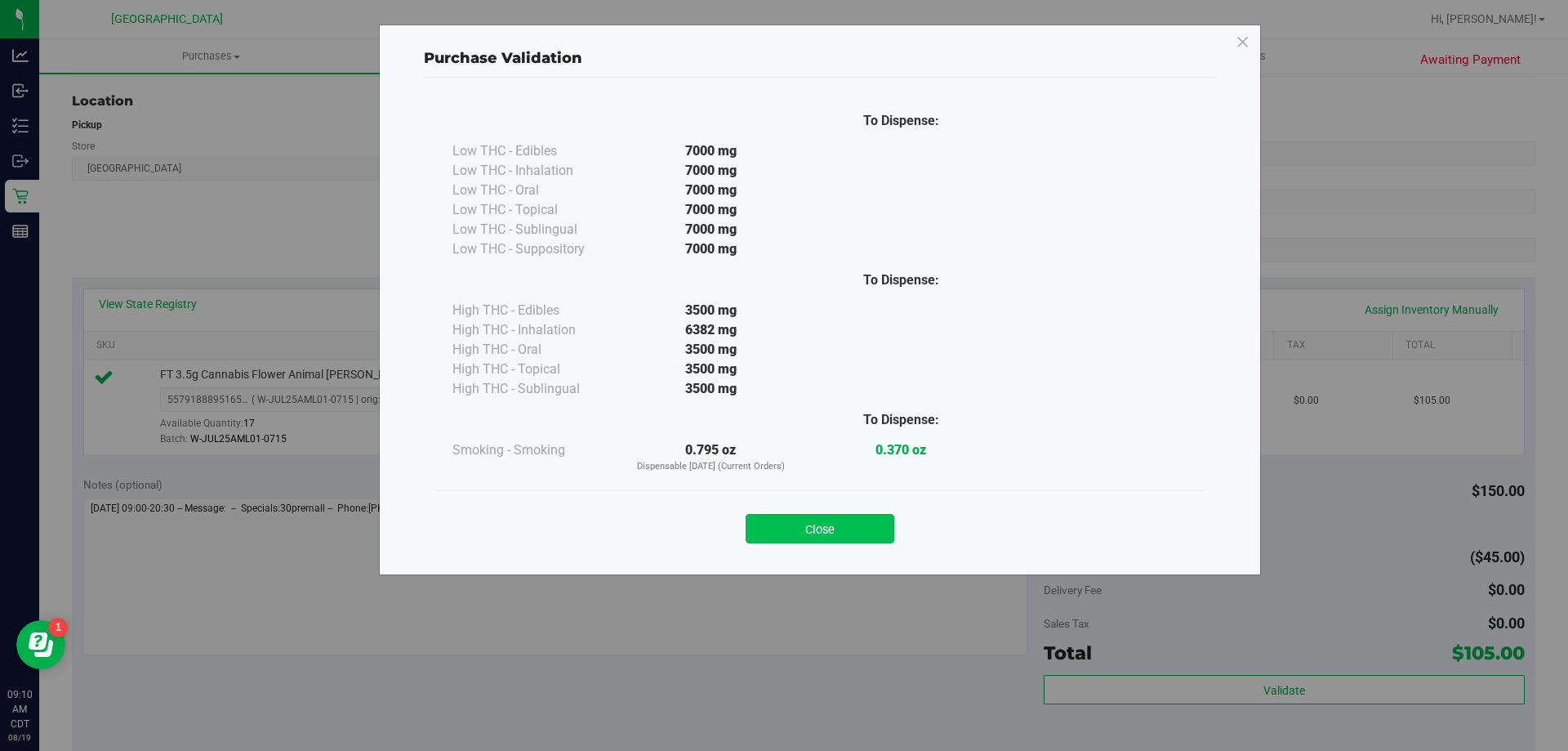
click at [879, 528] on button "Close" at bounding box center [820, 528] width 148 height 30
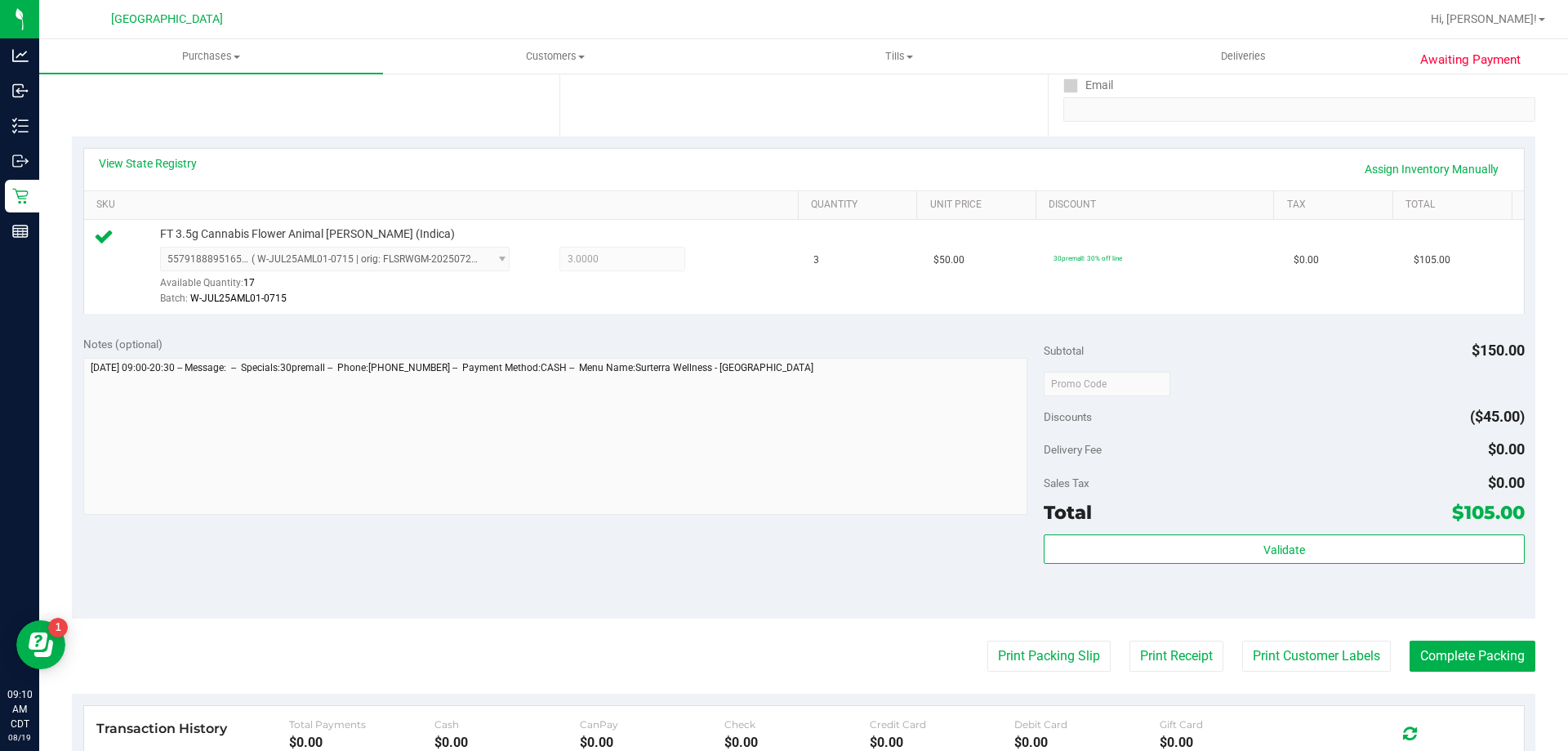
scroll to position [409, 0]
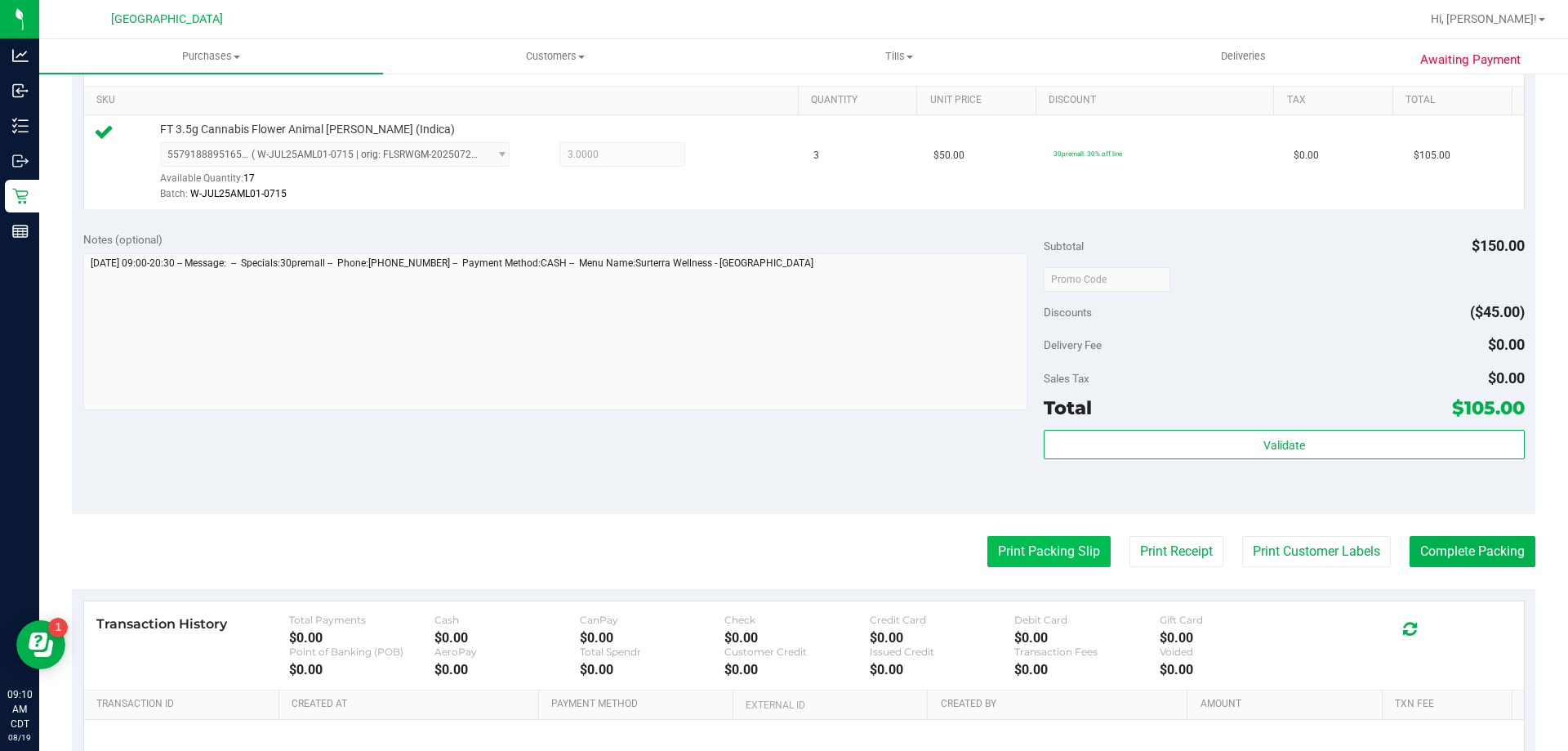
click at [1024, 551] on button "Print Packing Slip" at bounding box center [1049, 552] width 124 height 31
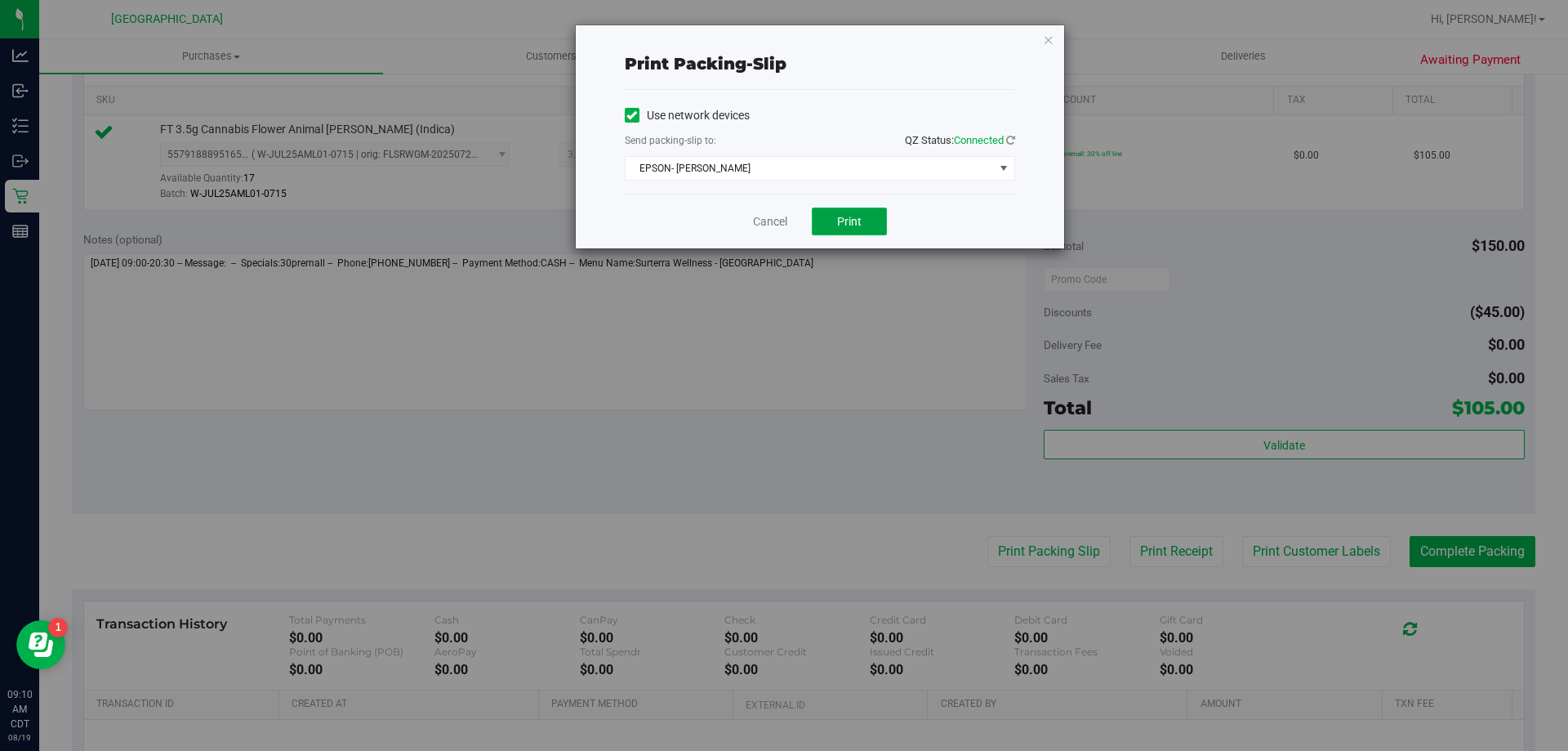
click at [859, 230] on button "Print" at bounding box center [849, 222] width 75 height 28
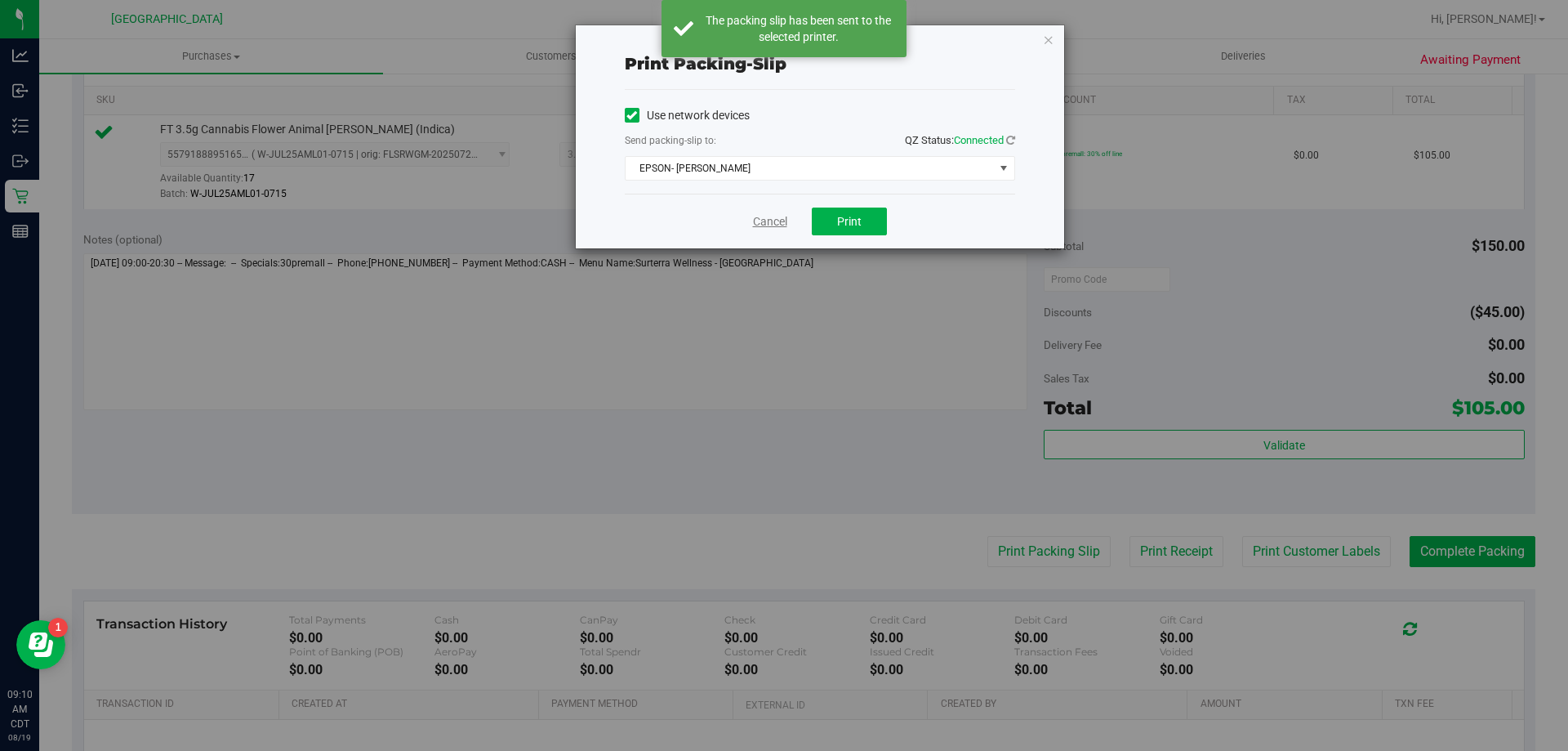
click at [765, 214] on link "Cancel" at bounding box center [770, 222] width 35 height 17
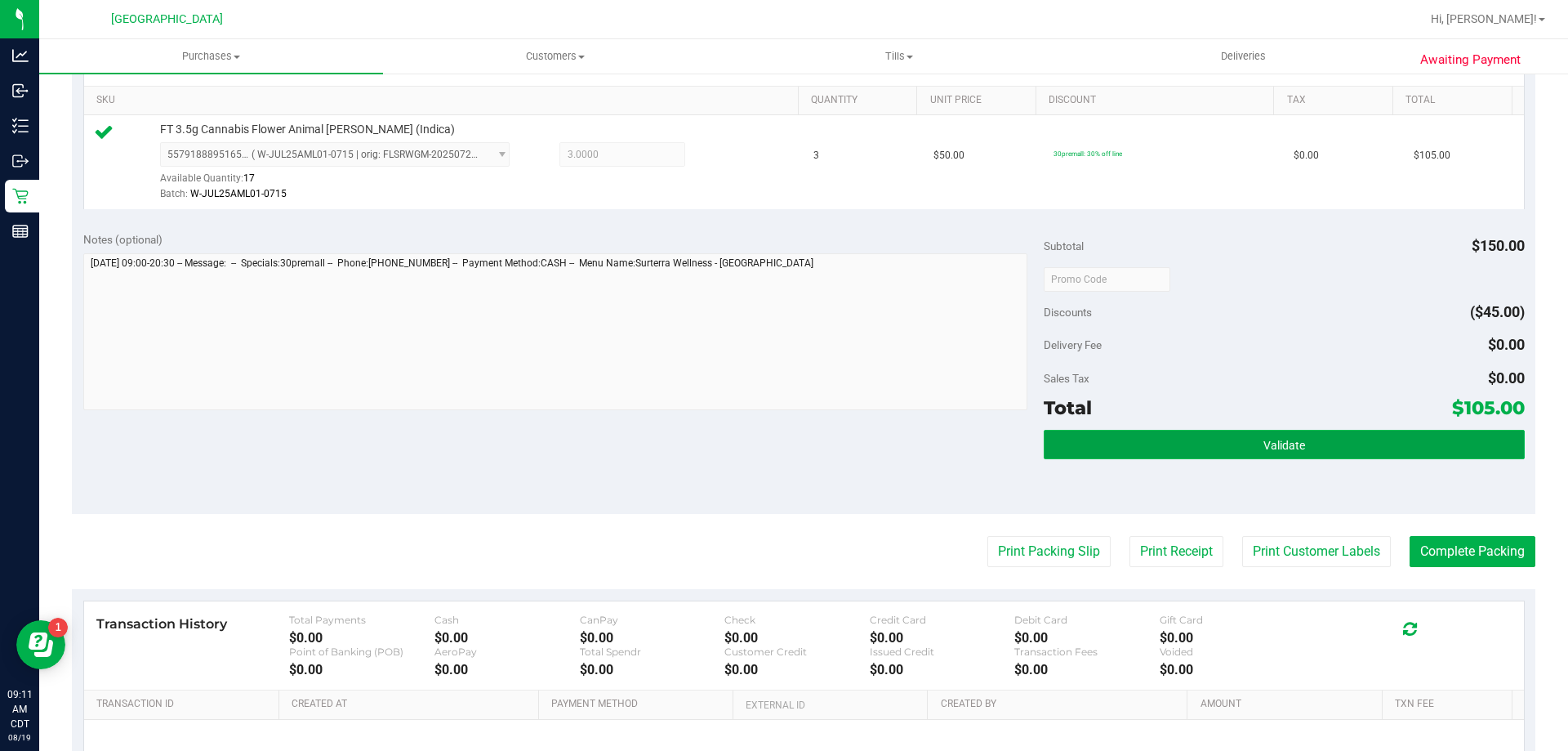
click at [1367, 440] on button "Validate" at bounding box center [1284, 444] width 480 height 30
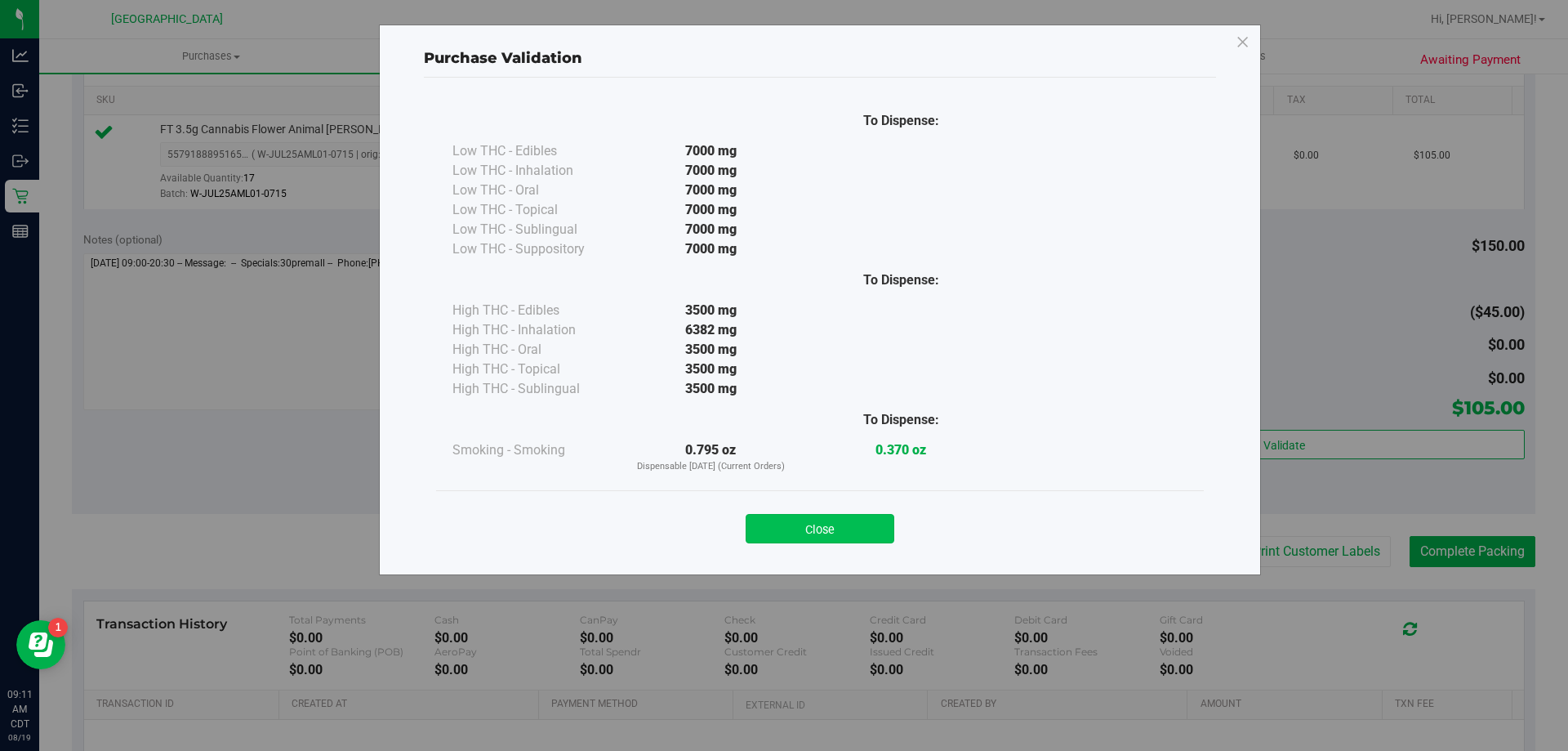
click at [855, 524] on button "Close" at bounding box center [820, 528] width 148 height 30
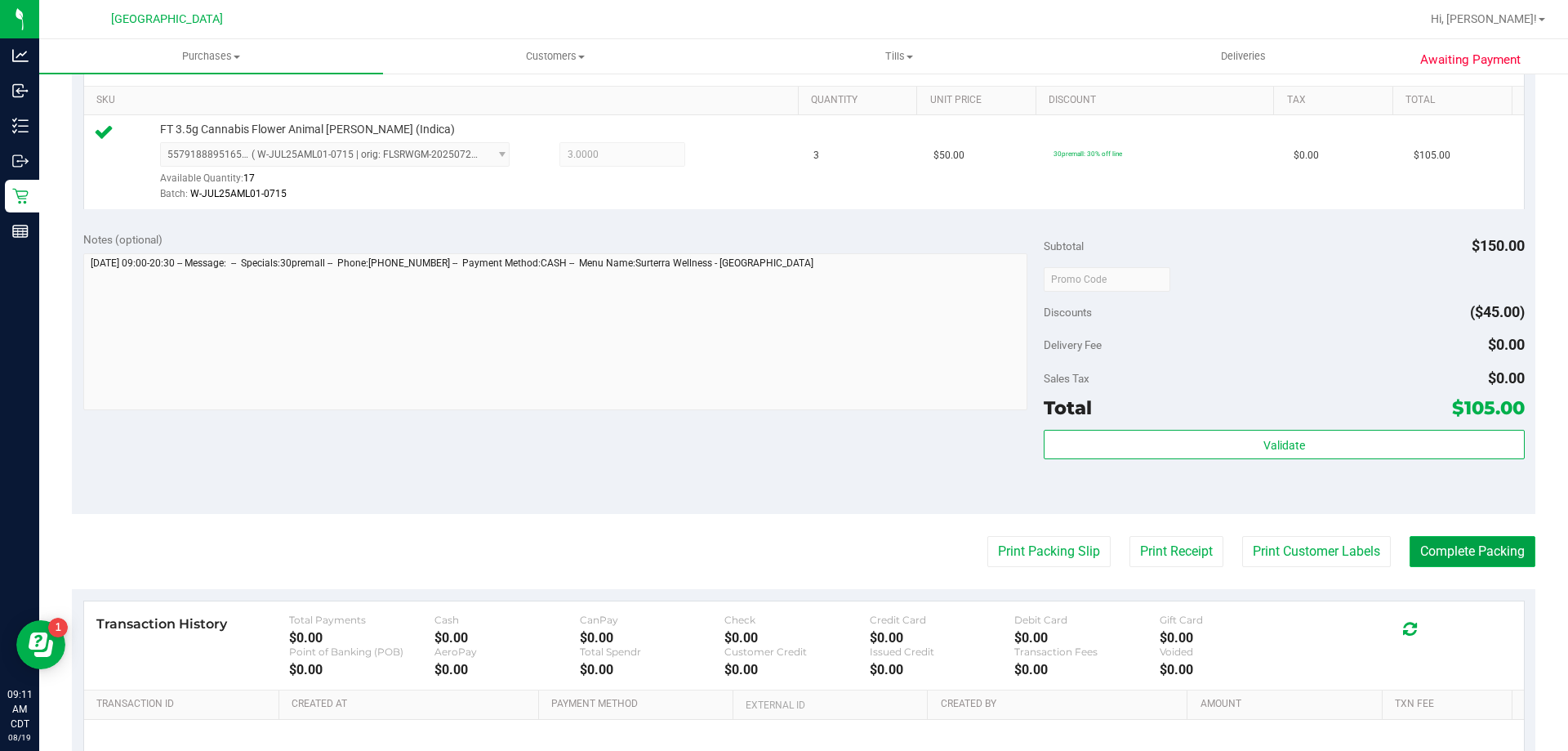
click at [1447, 546] on button "Complete Packing" at bounding box center [1472, 552] width 126 height 31
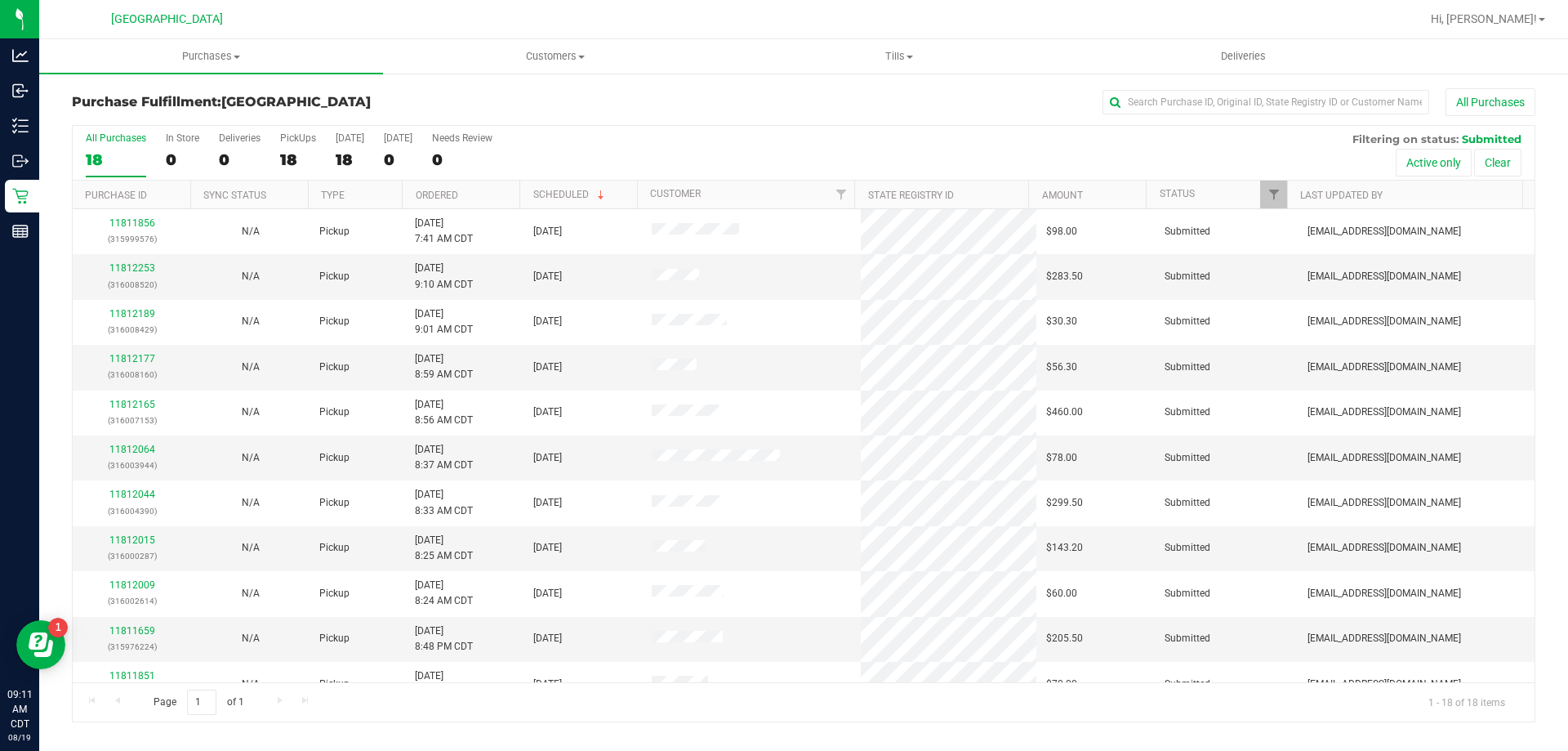
click at [490, 194] on th "Ordered" at bounding box center [461, 195] width 118 height 29
click at [133, 262] on link "11811684" at bounding box center [132, 268] width 45 height 12
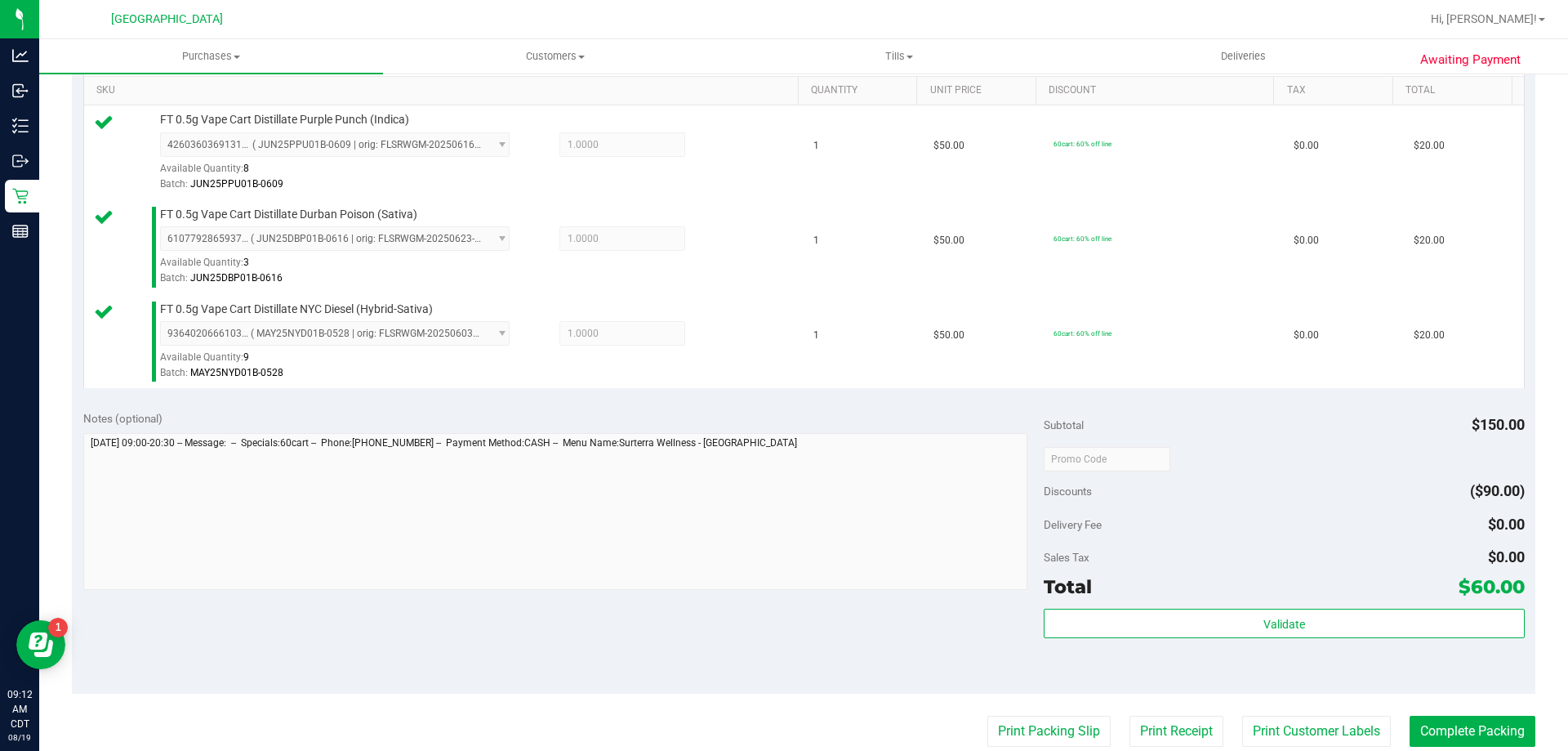
scroll to position [490, 0]
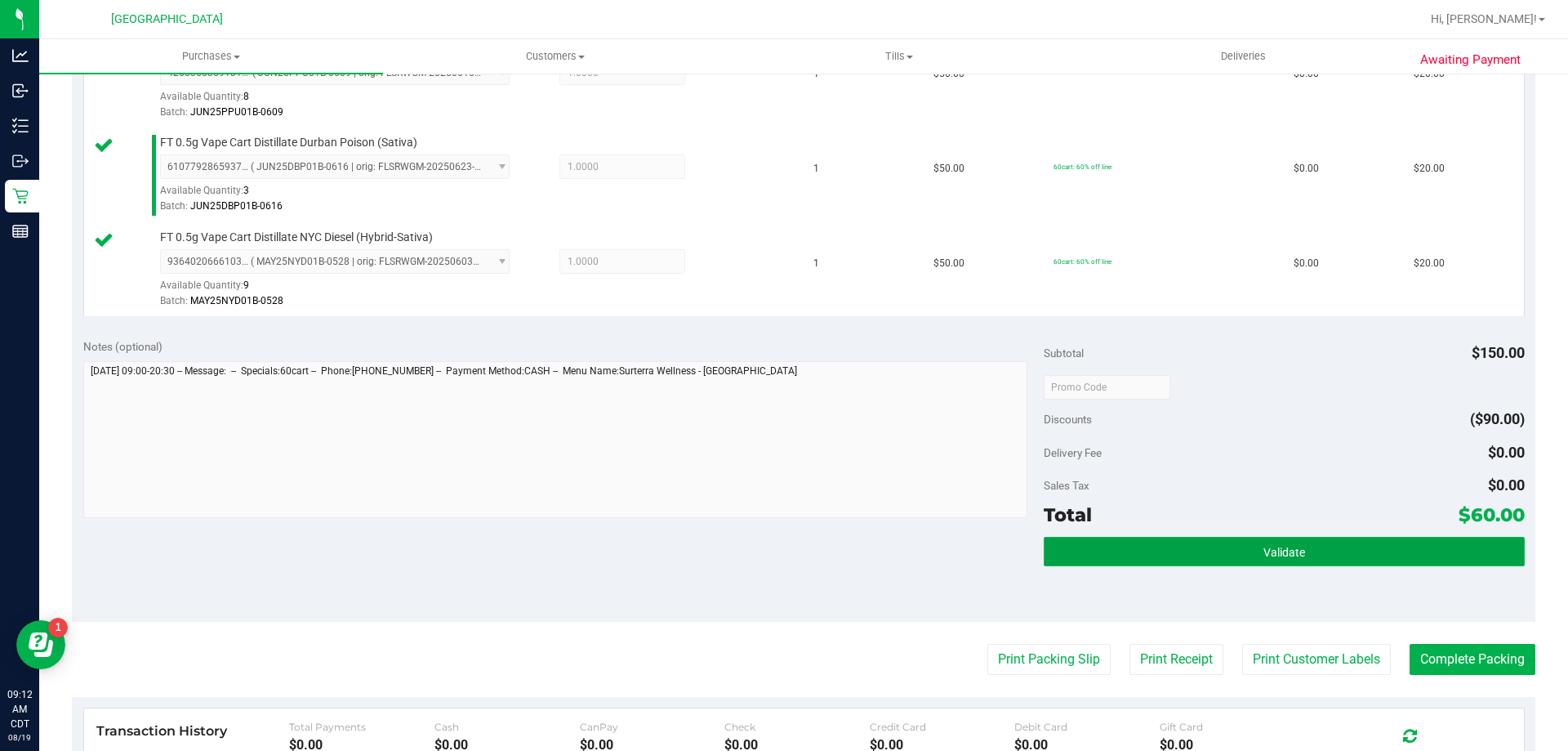
click at [1057, 552] on button "Validate" at bounding box center [1284, 552] width 480 height 30
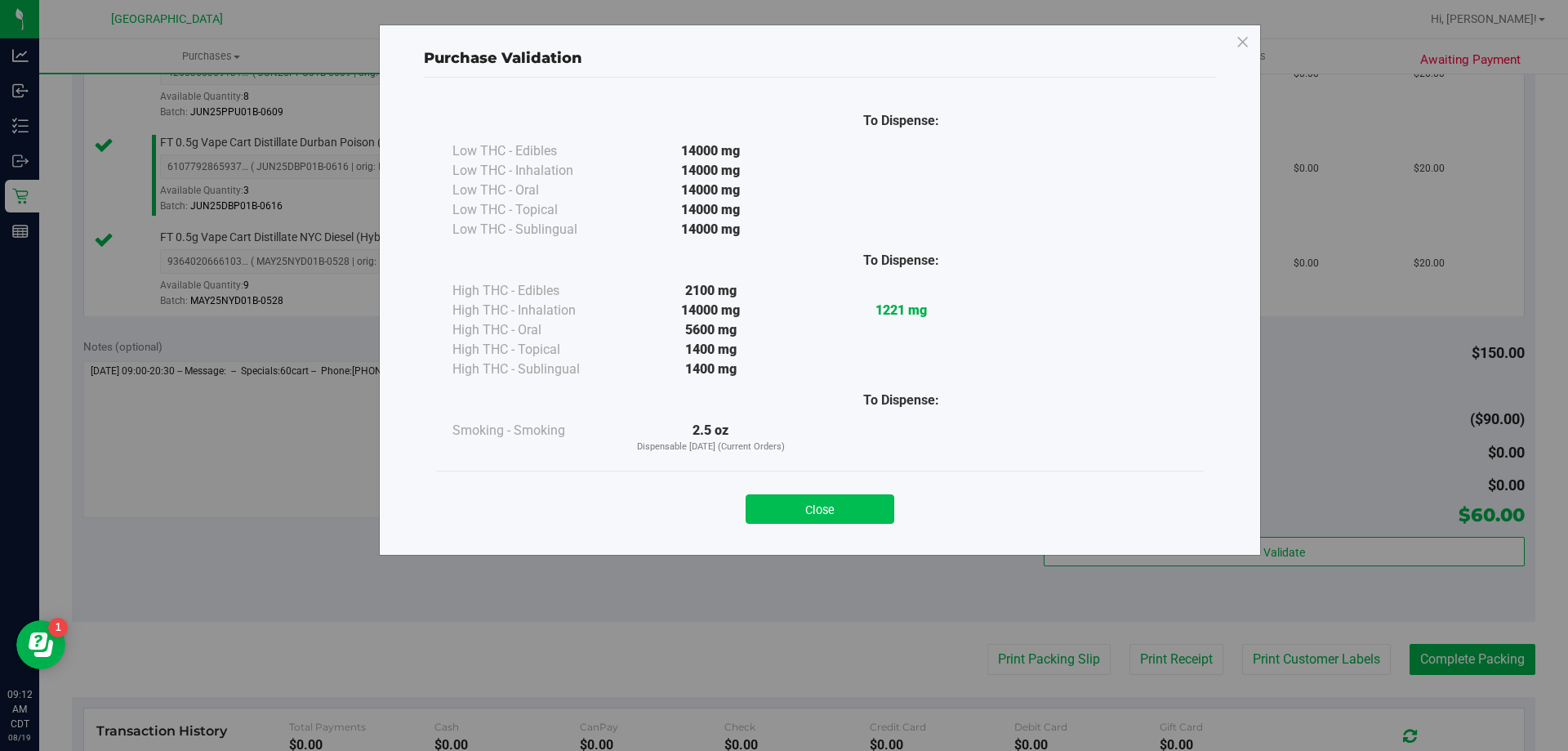
click at [864, 500] on button "Close" at bounding box center [820, 509] width 148 height 30
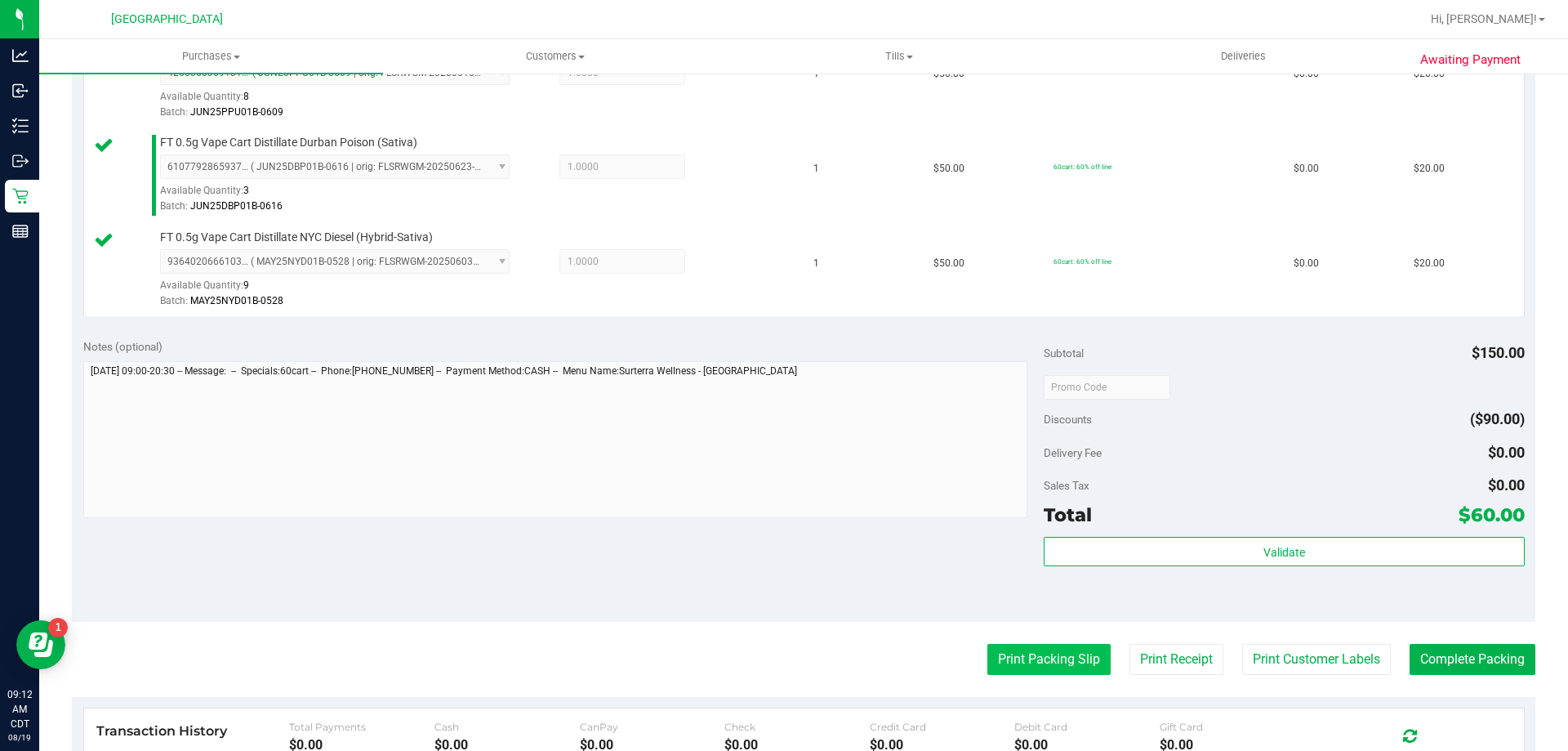
click at [1022, 673] on button "Print Packing Slip" at bounding box center [1049, 659] width 124 height 31
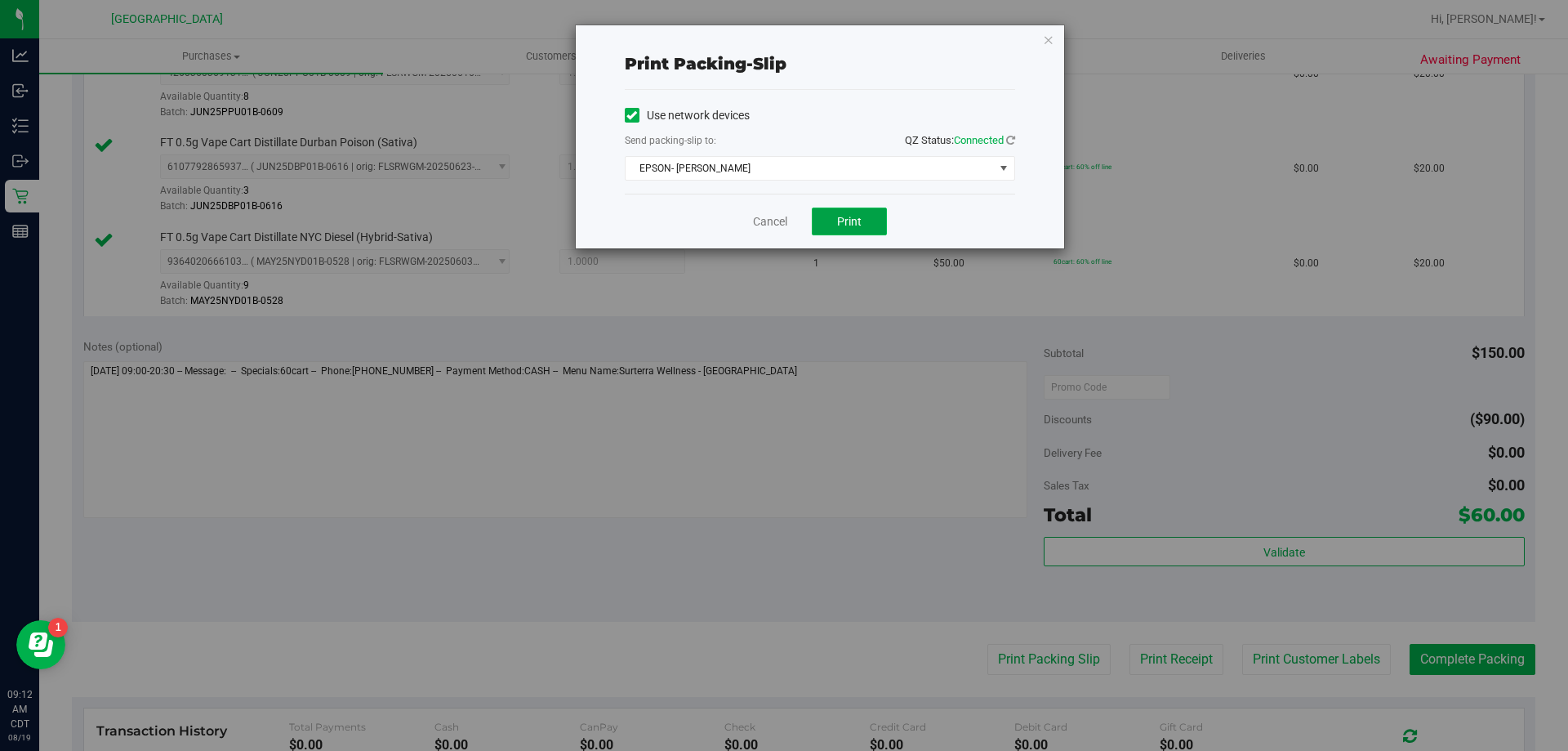
click at [856, 227] on span "Print" at bounding box center [850, 222] width 25 height 13
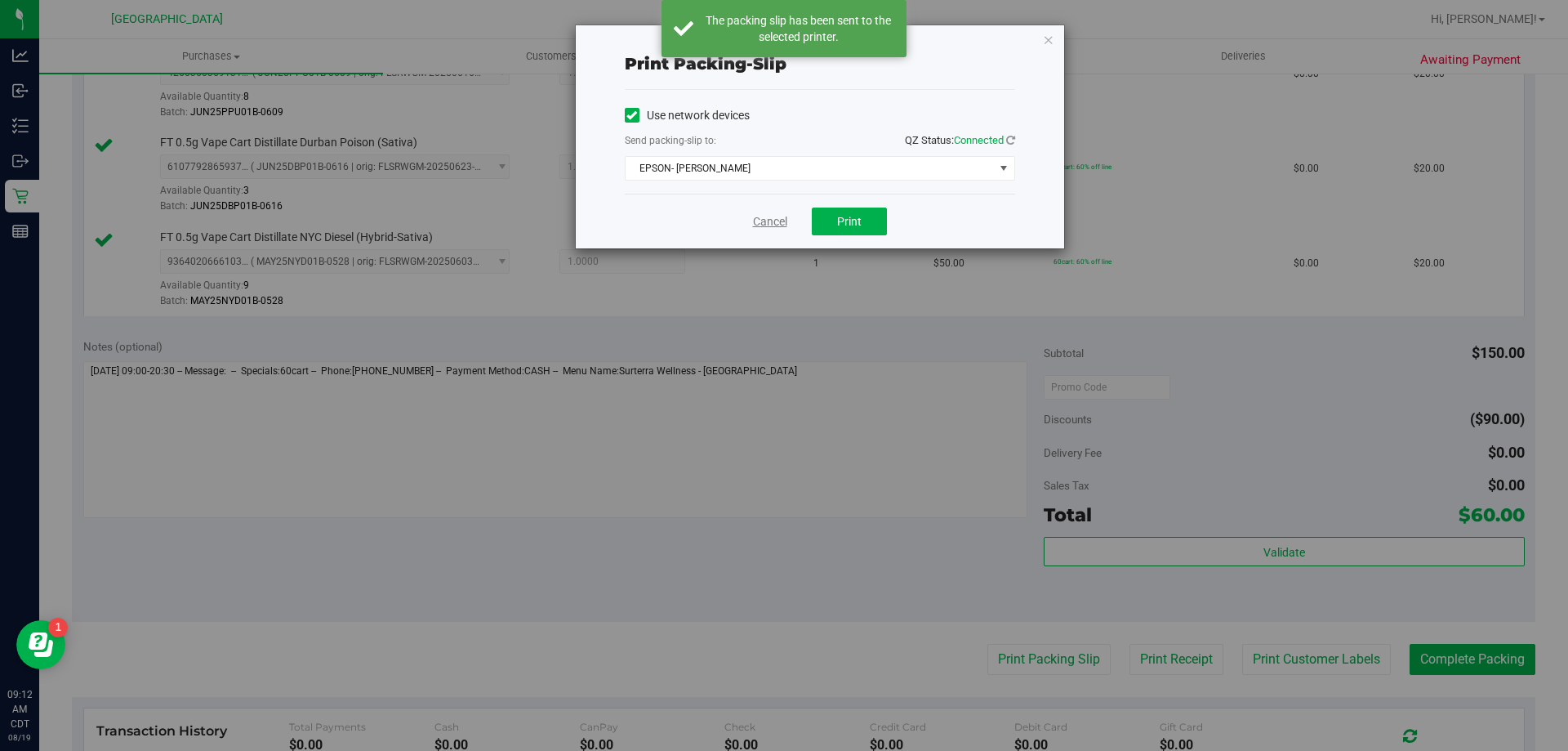
click at [761, 224] on link "Cancel" at bounding box center [770, 222] width 35 height 17
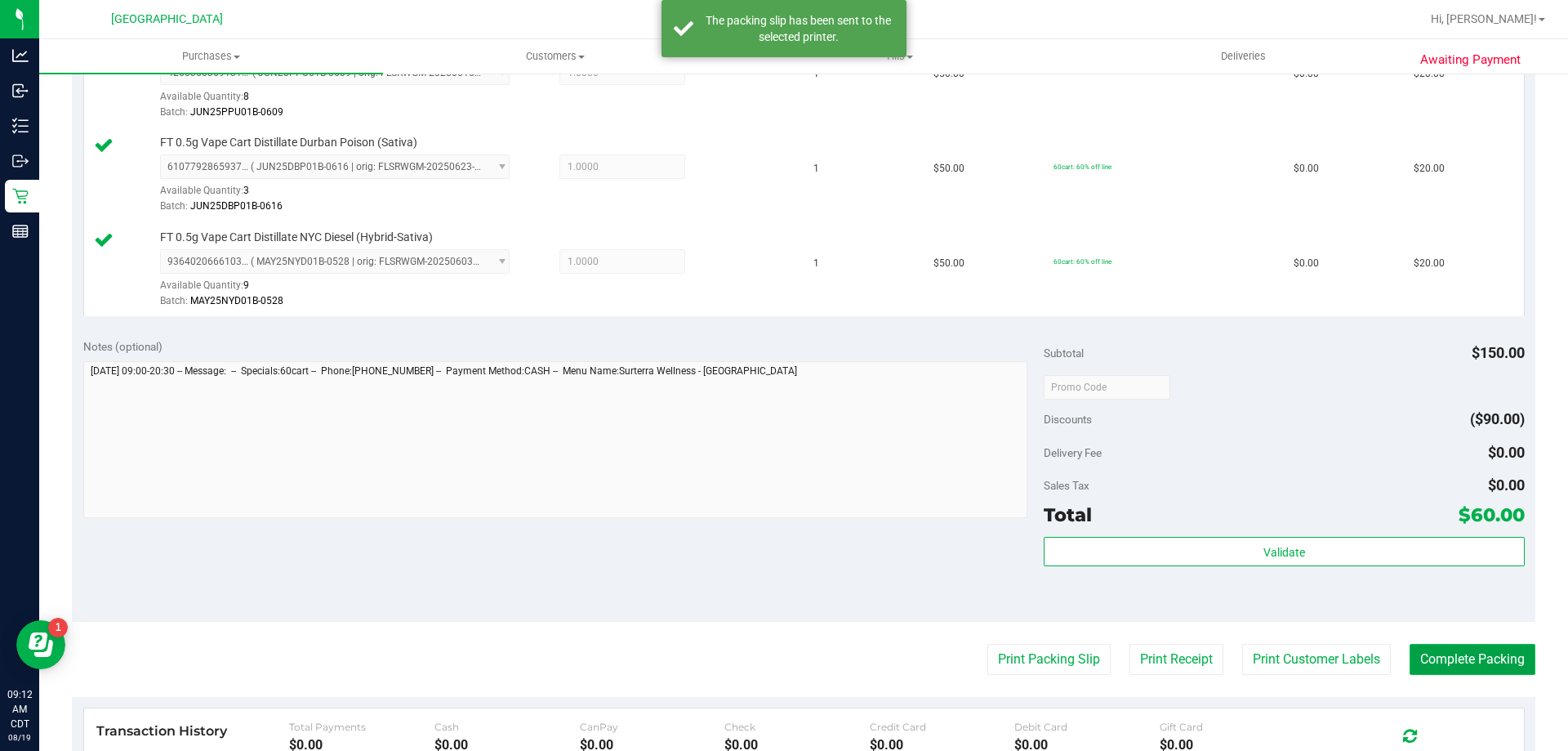
click at [1473, 658] on button "Complete Packing" at bounding box center [1472, 659] width 126 height 31
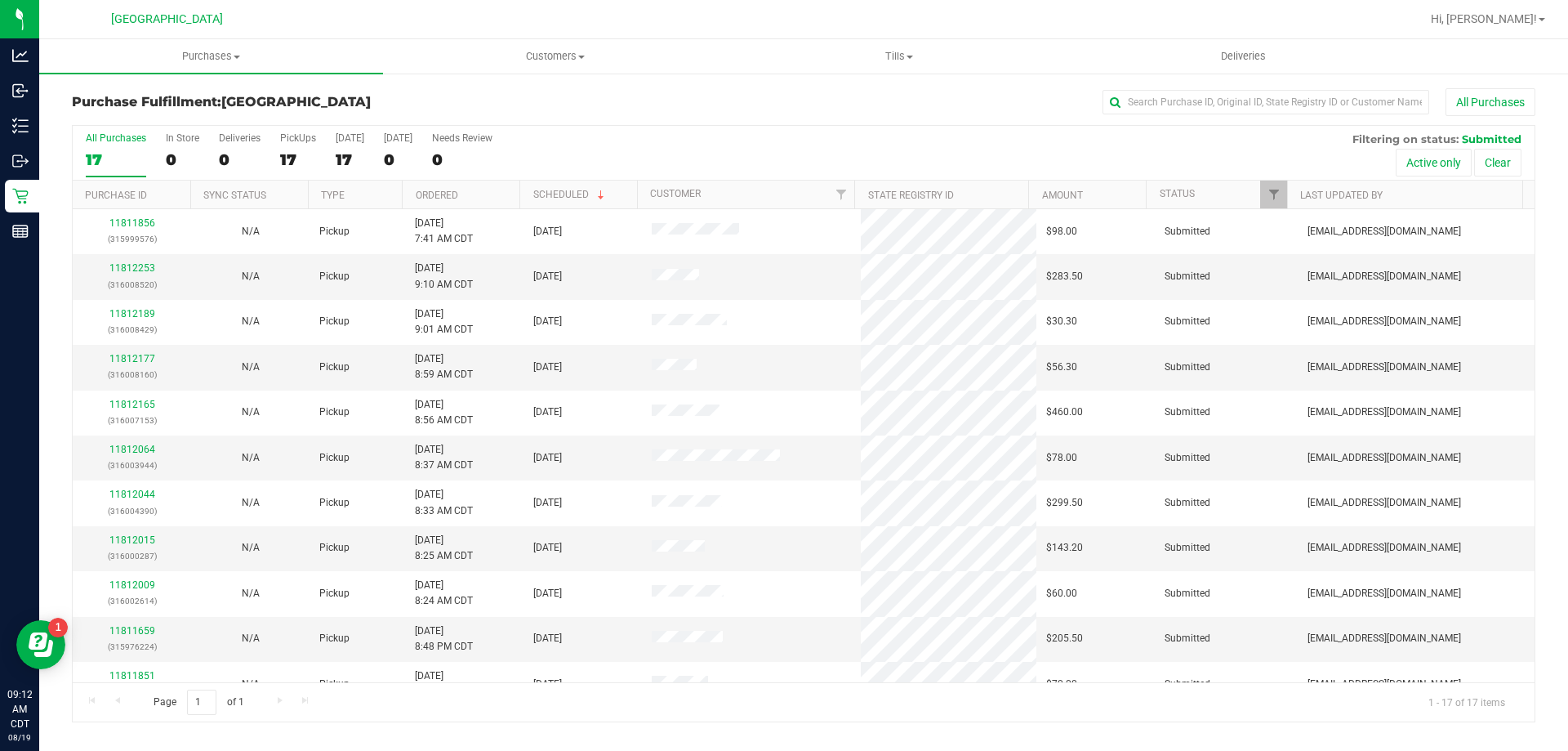
click at [486, 188] on th "Ordered" at bounding box center [461, 195] width 118 height 29
click at [124, 271] on link "11811753" at bounding box center [132, 268] width 45 height 12
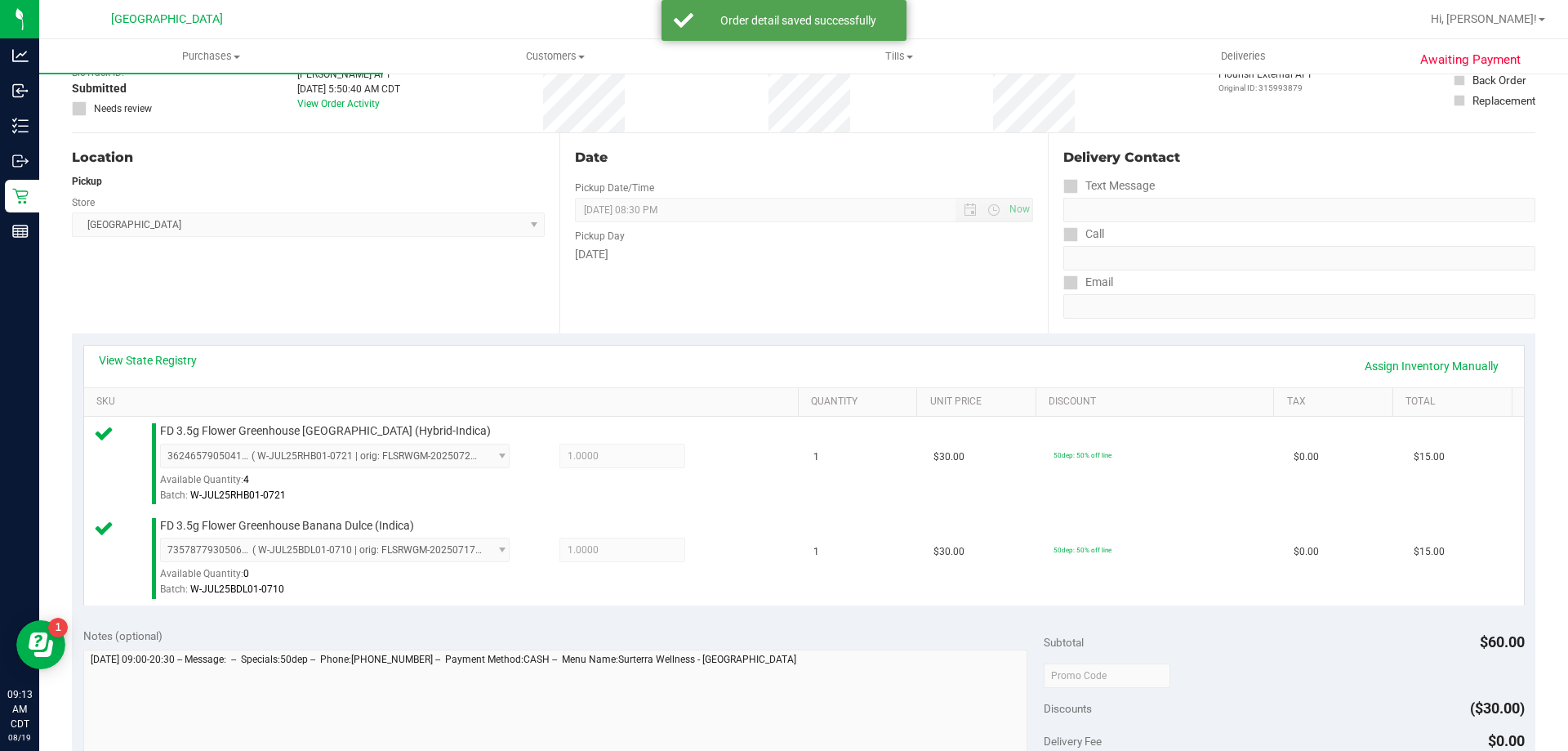
scroll to position [245, 0]
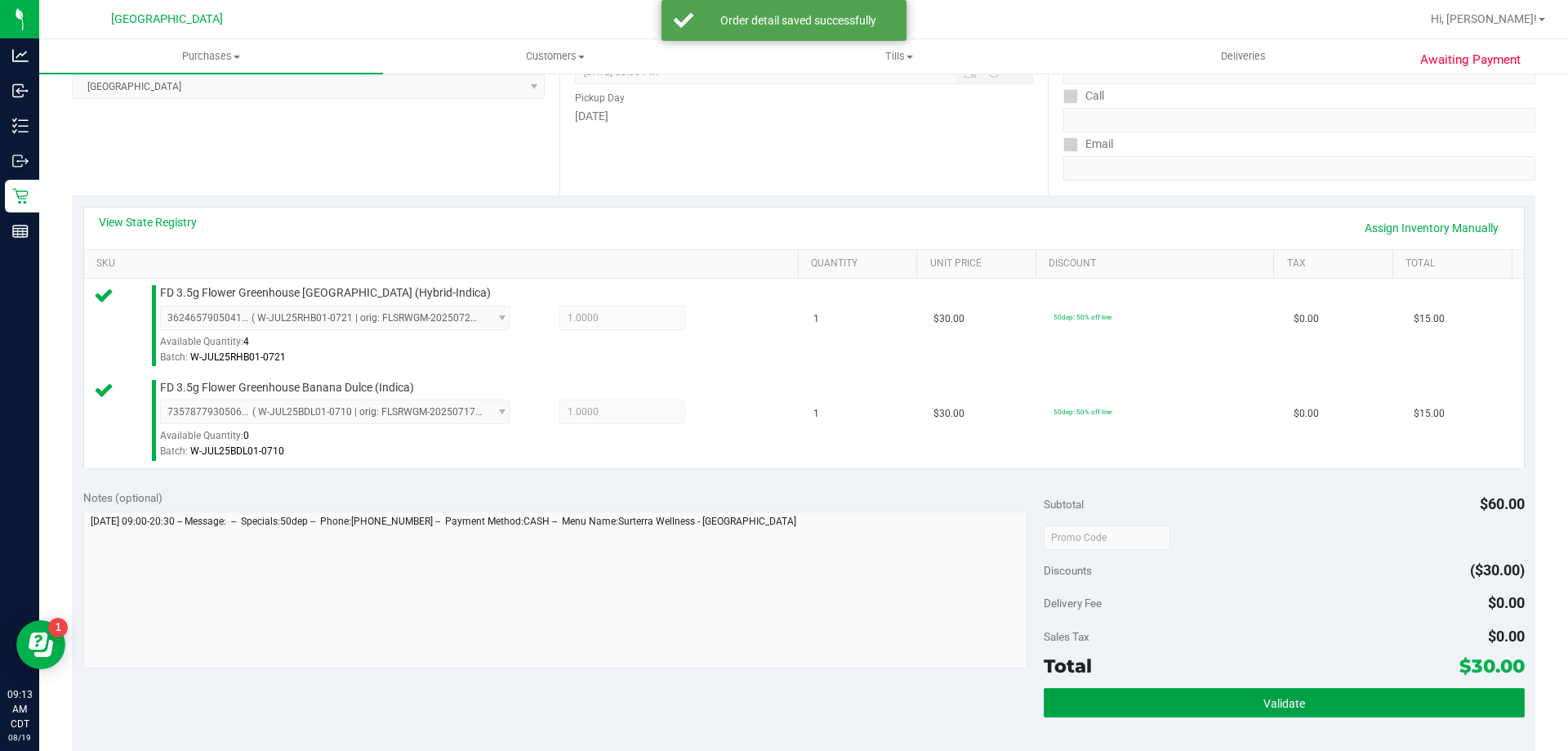
click at [1136, 698] on button "Validate" at bounding box center [1284, 702] width 480 height 30
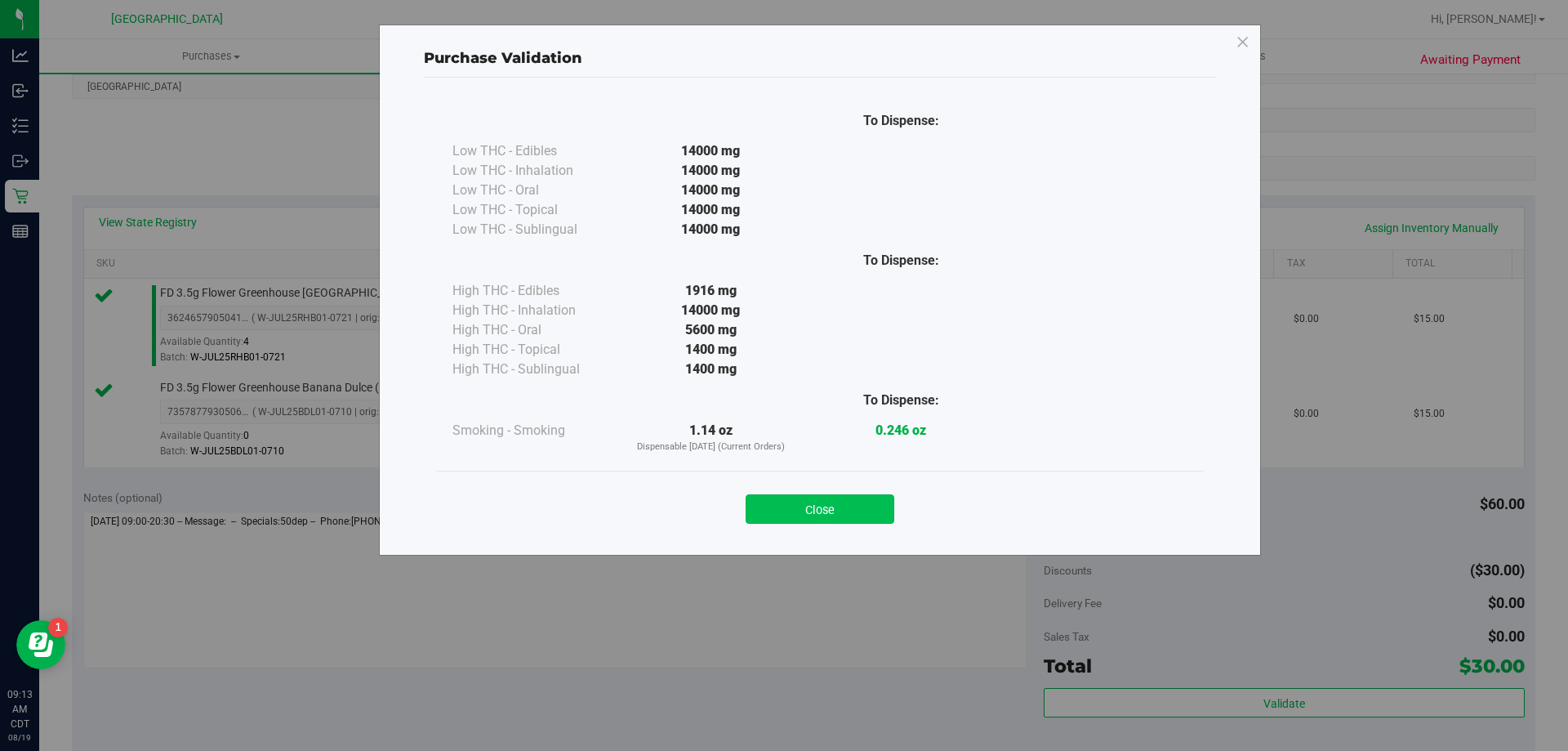
click at [835, 507] on button "Close" at bounding box center [820, 509] width 148 height 30
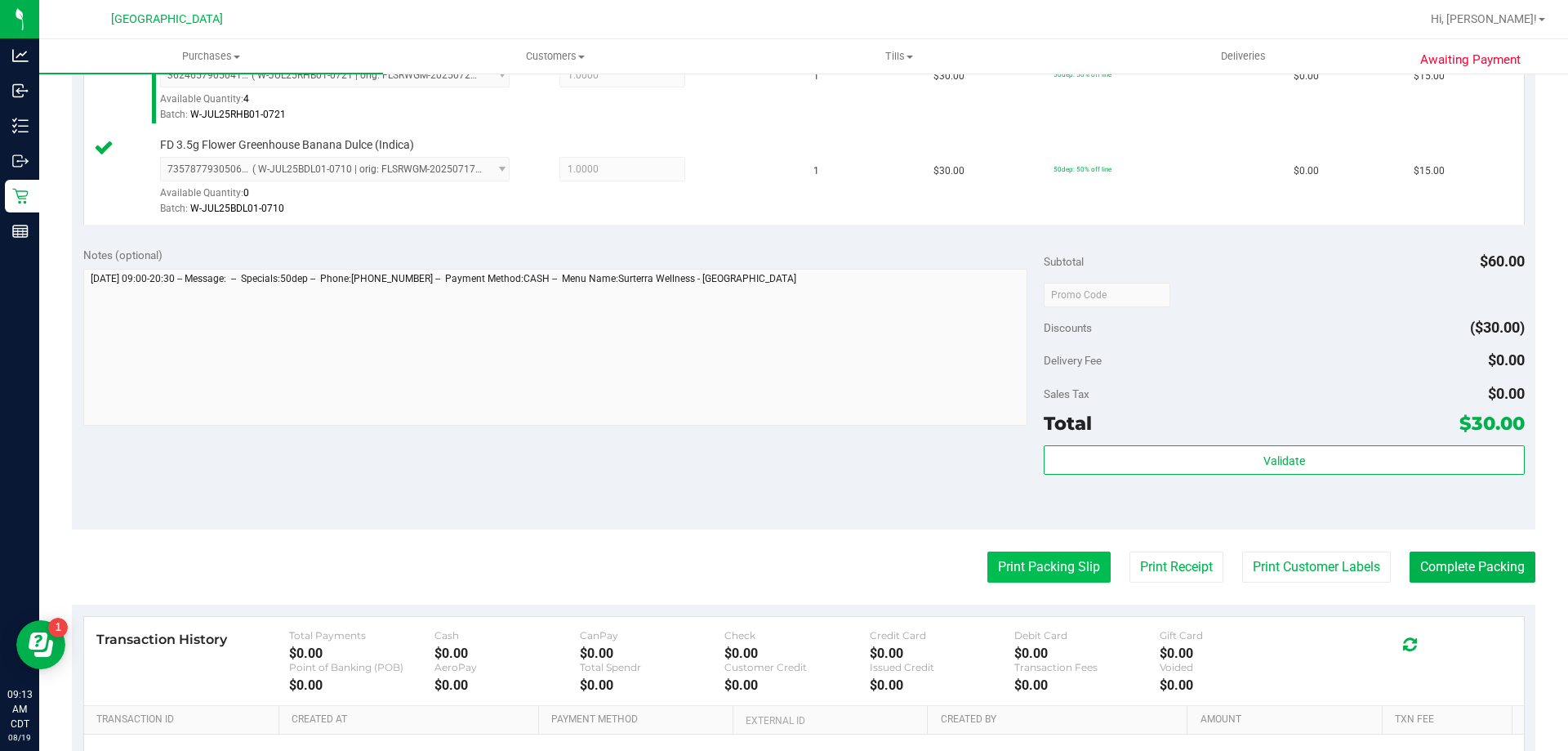
scroll to position [490, 0]
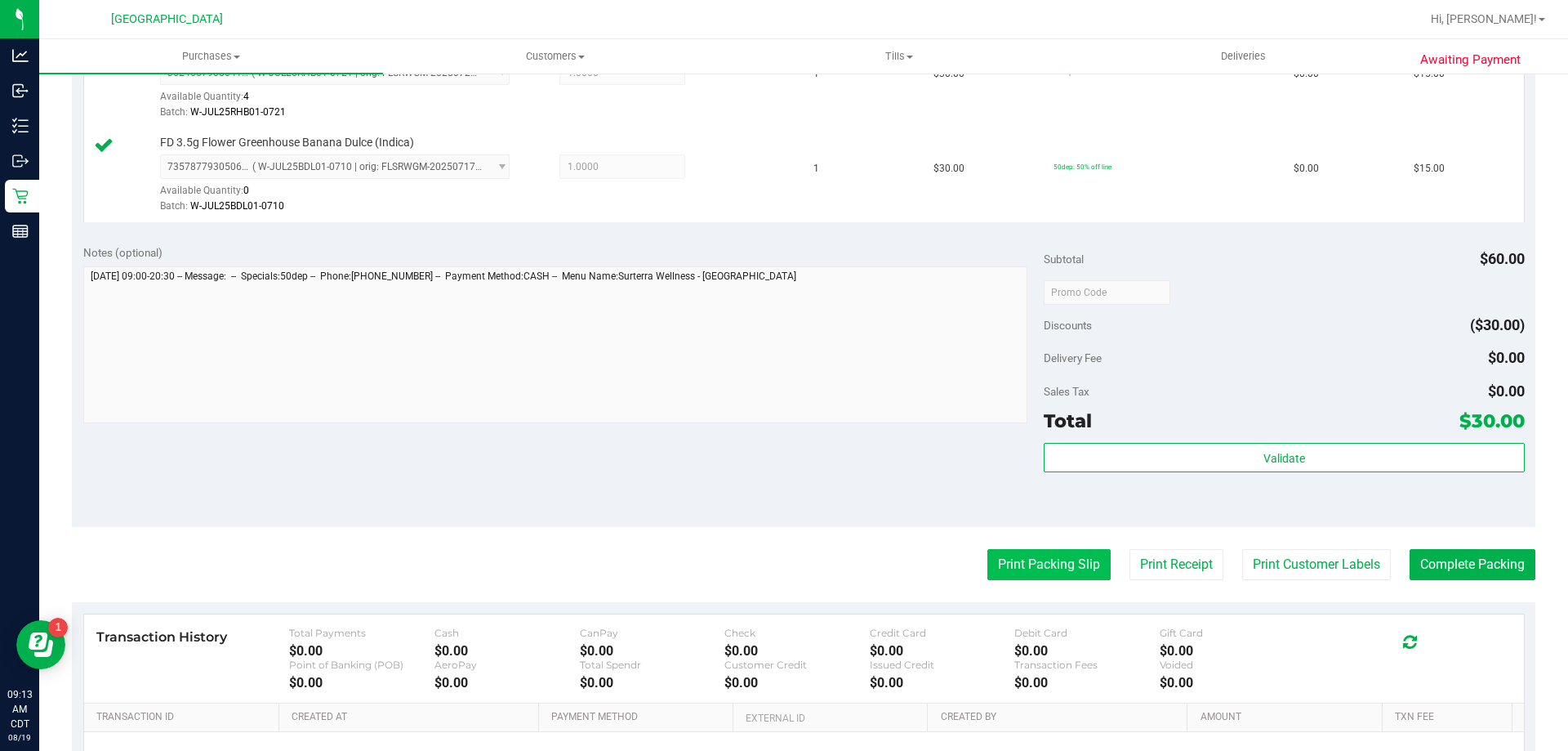
click at [1072, 565] on button "Print Packing Slip" at bounding box center [1049, 565] width 124 height 31
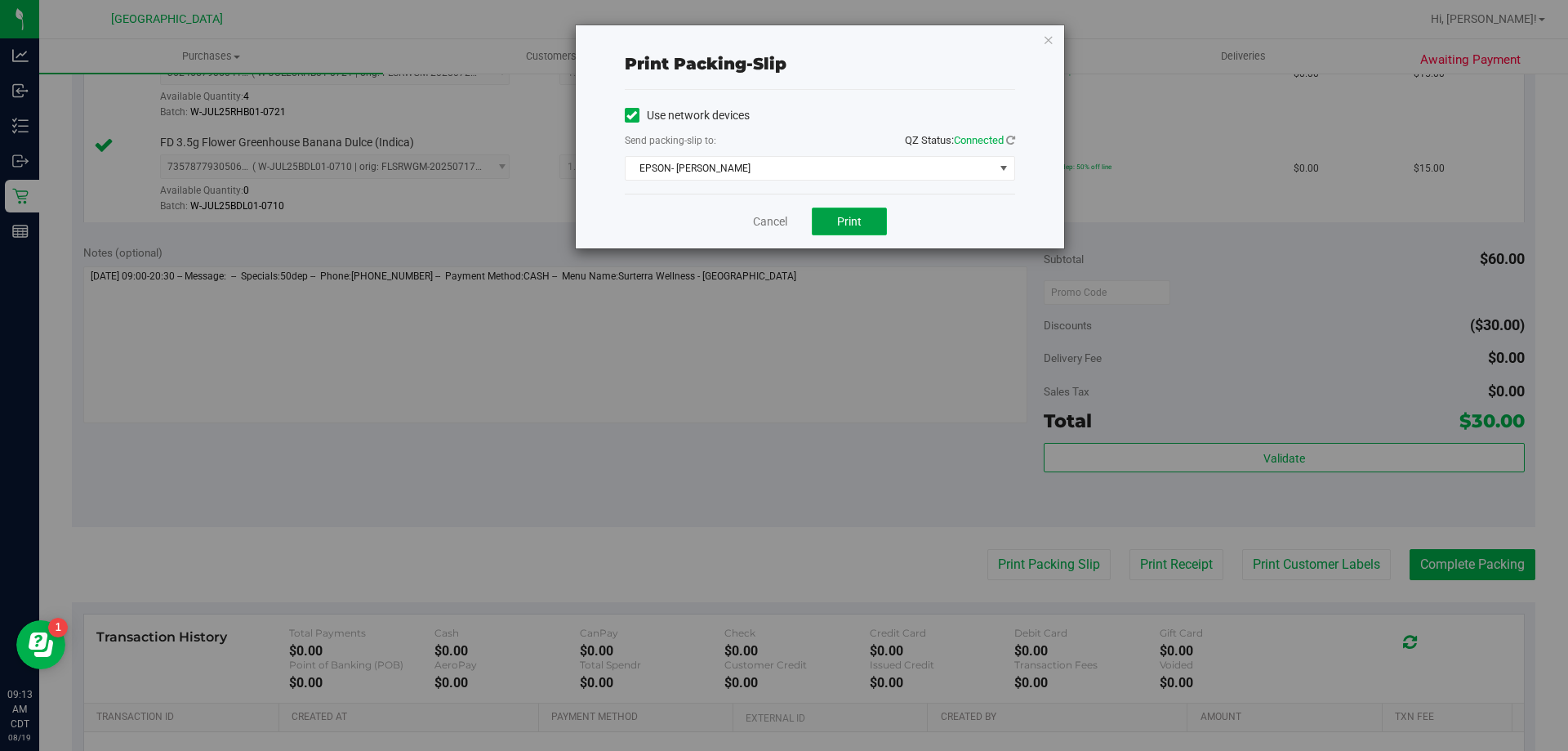
drag, startPoint x: 863, startPoint y: 213, endPoint x: 845, endPoint y: 221, distance: 19.7
click at [863, 214] on button "Print" at bounding box center [849, 222] width 75 height 28
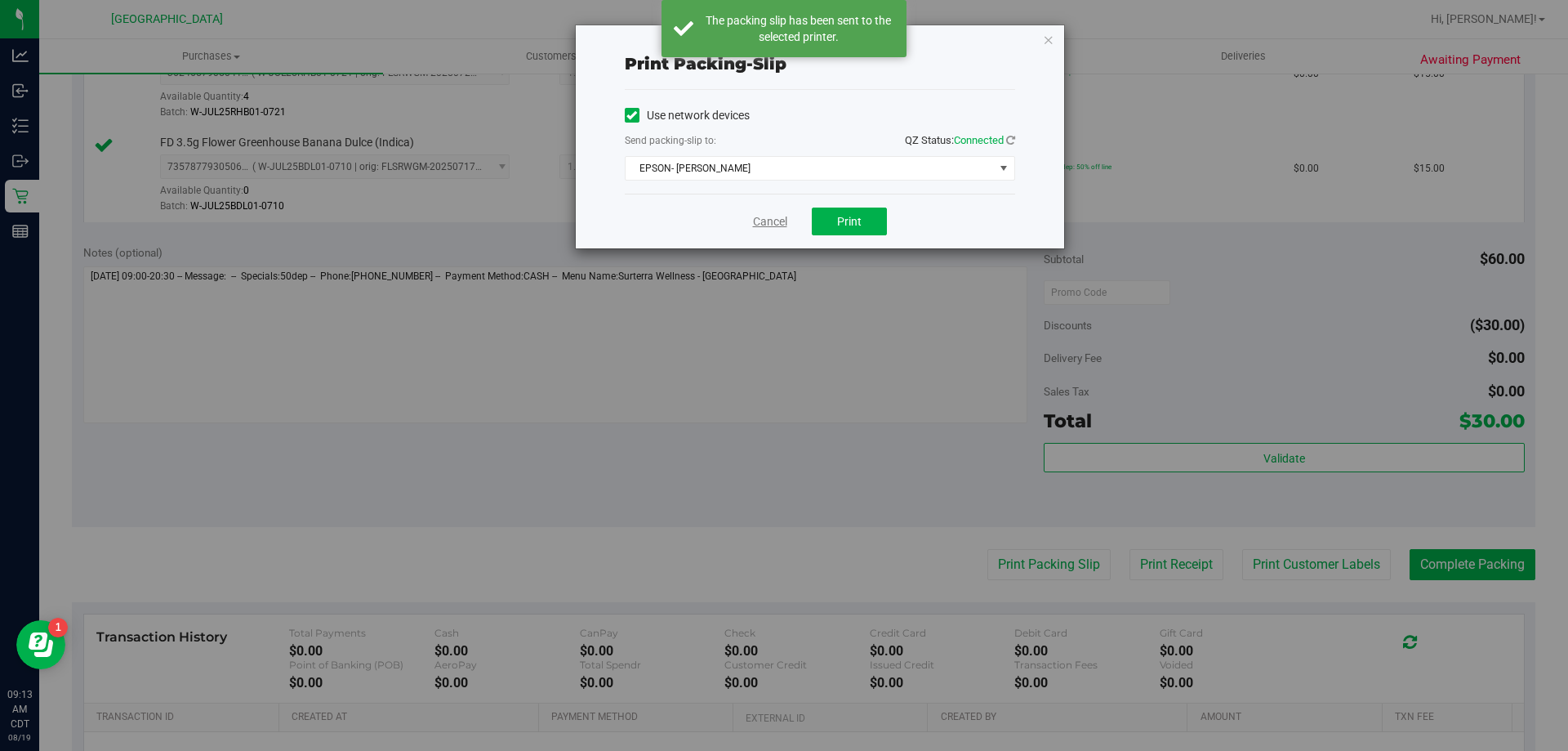
click at [770, 223] on link "Cancel" at bounding box center [770, 222] width 35 height 17
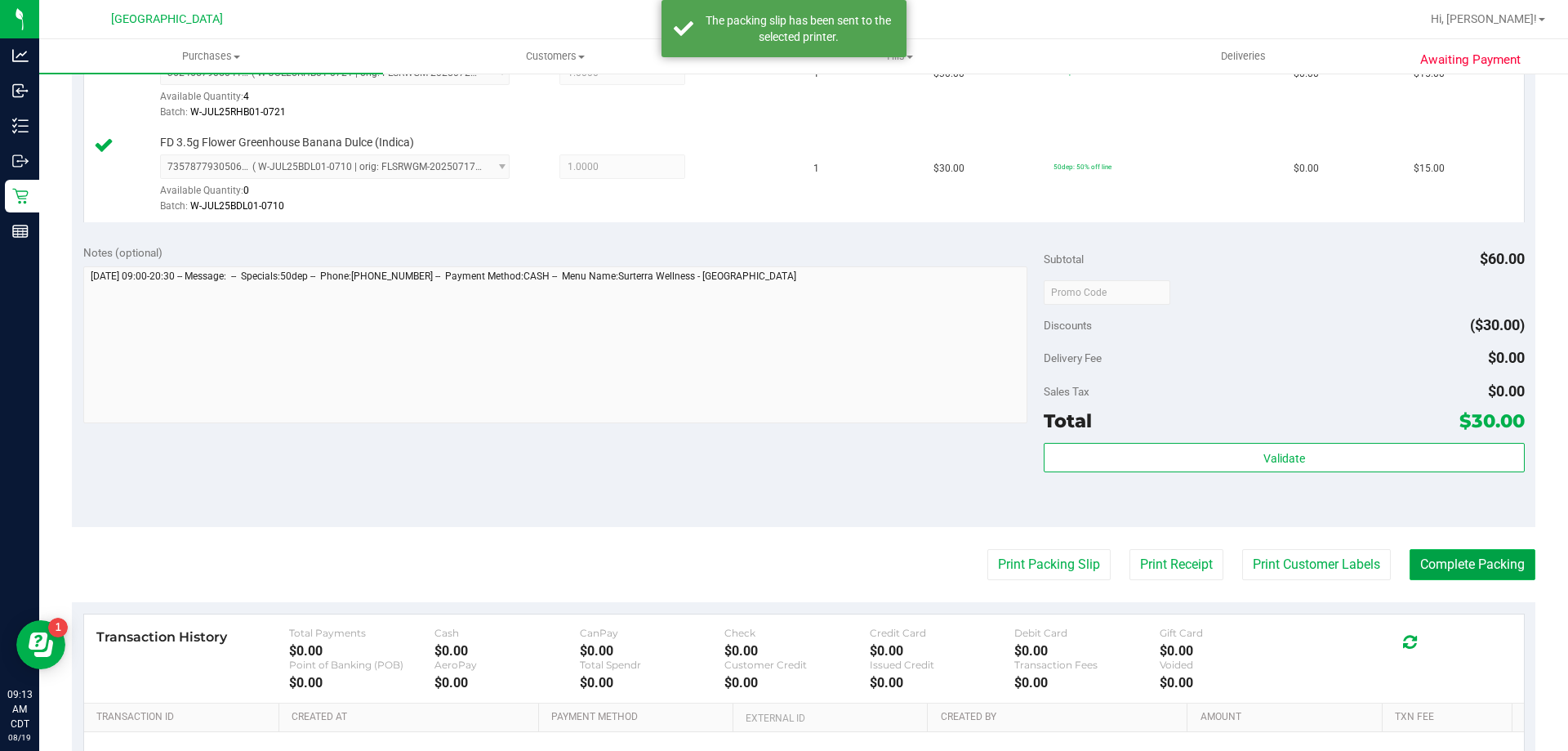
click at [1432, 573] on button "Complete Packing" at bounding box center [1472, 565] width 126 height 31
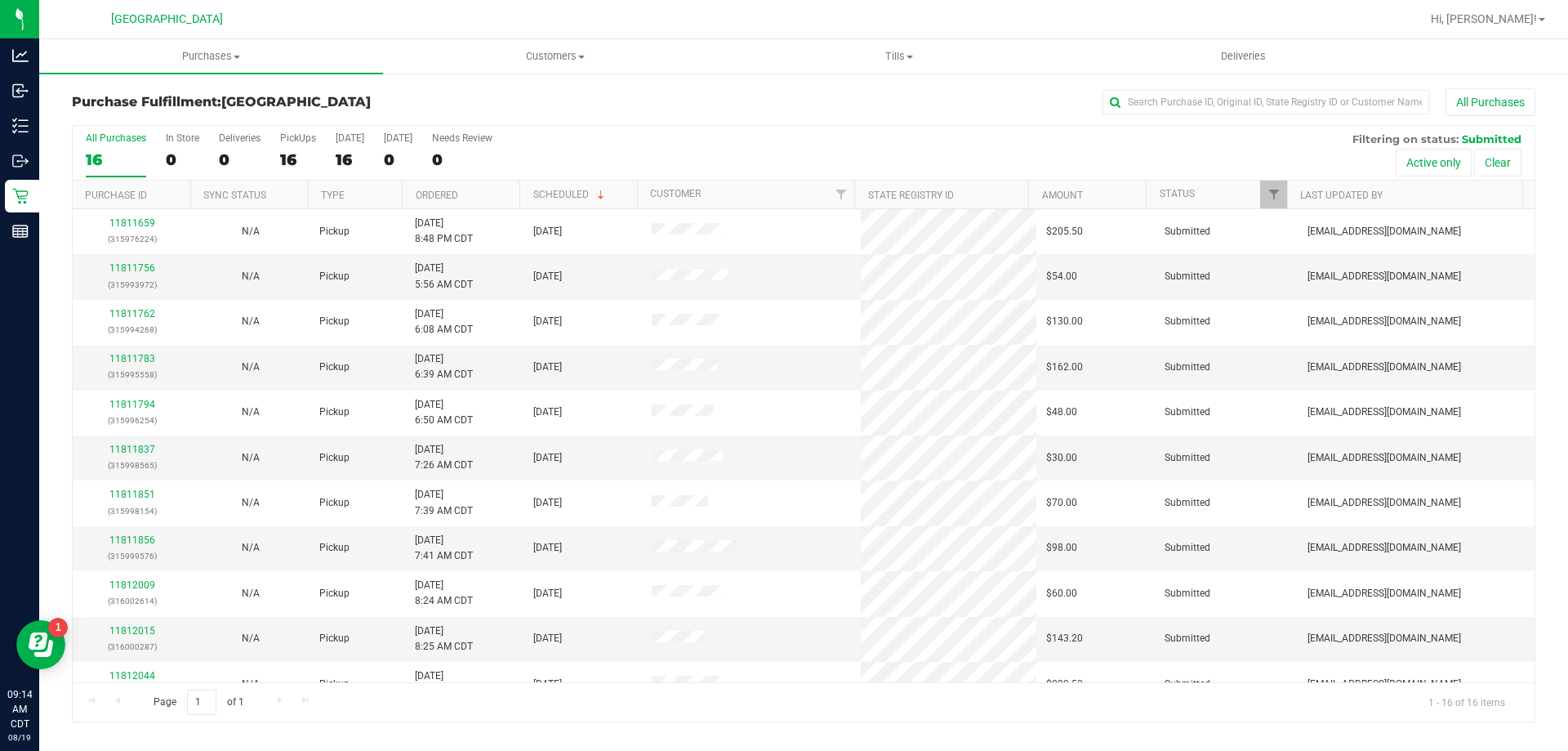
click at [494, 197] on th "Ordered" at bounding box center [461, 195] width 118 height 29
click at [147, 266] on link "11811756" at bounding box center [132, 268] width 45 height 12
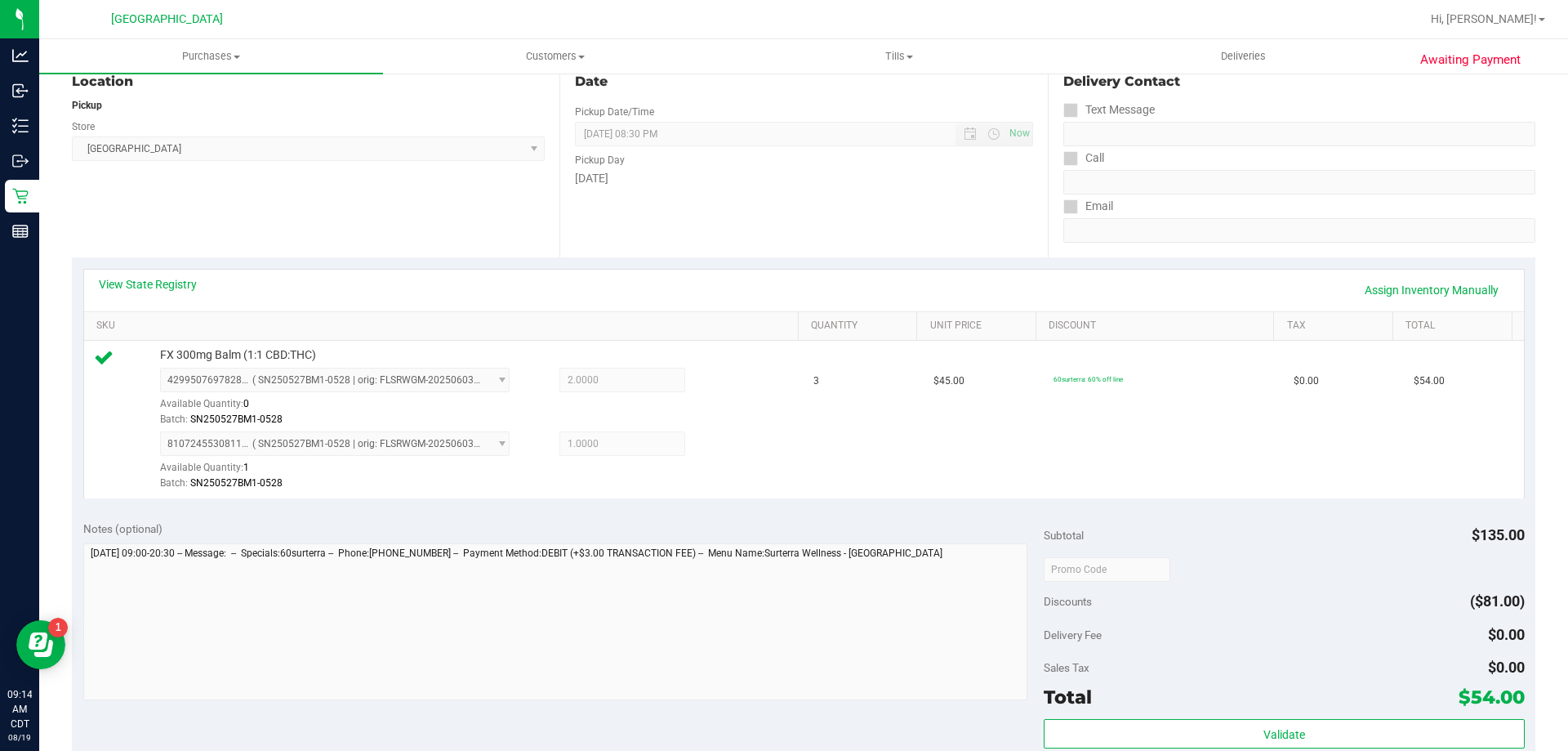
scroll to position [326, 0]
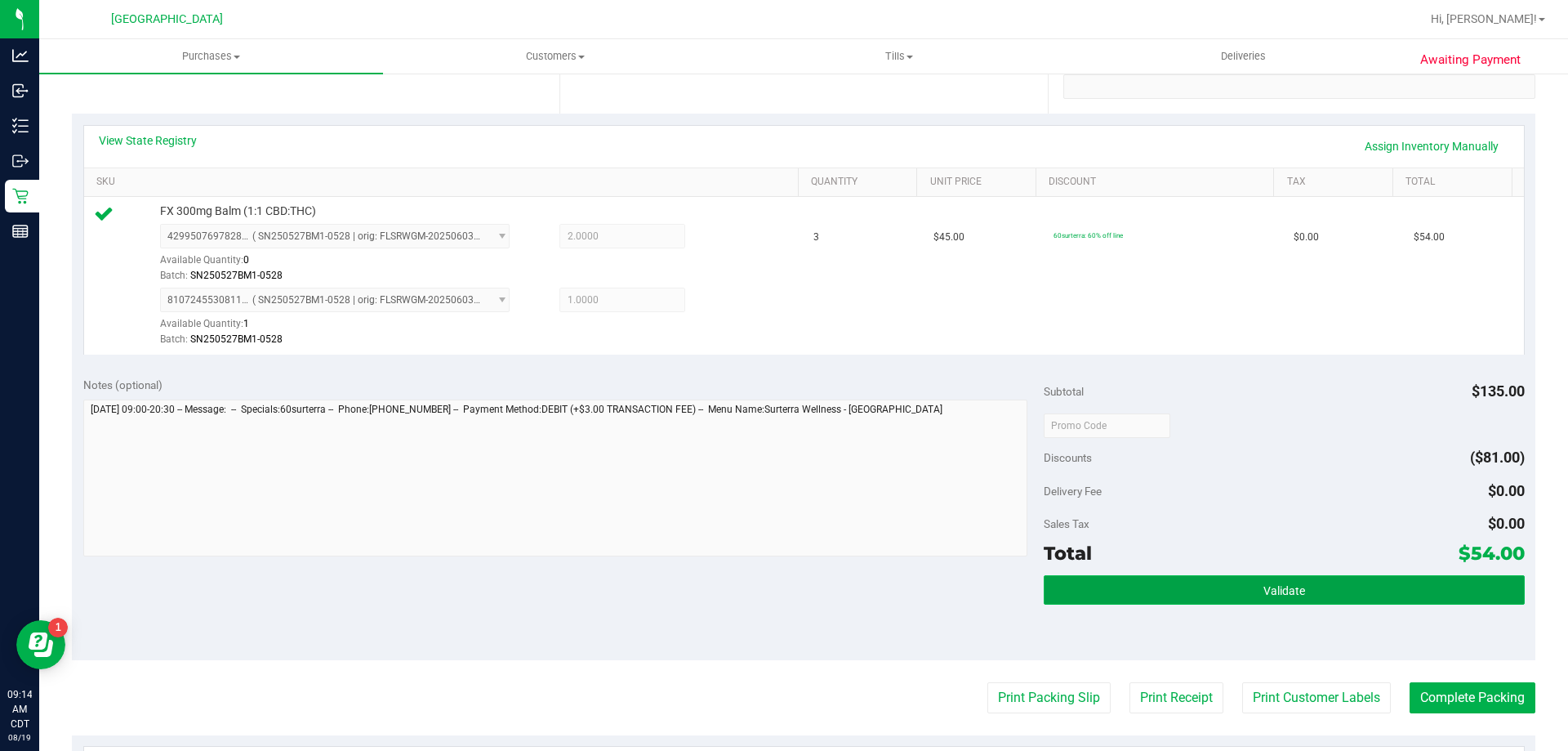
click at [1089, 596] on button "Validate" at bounding box center [1284, 590] width 480 height 30
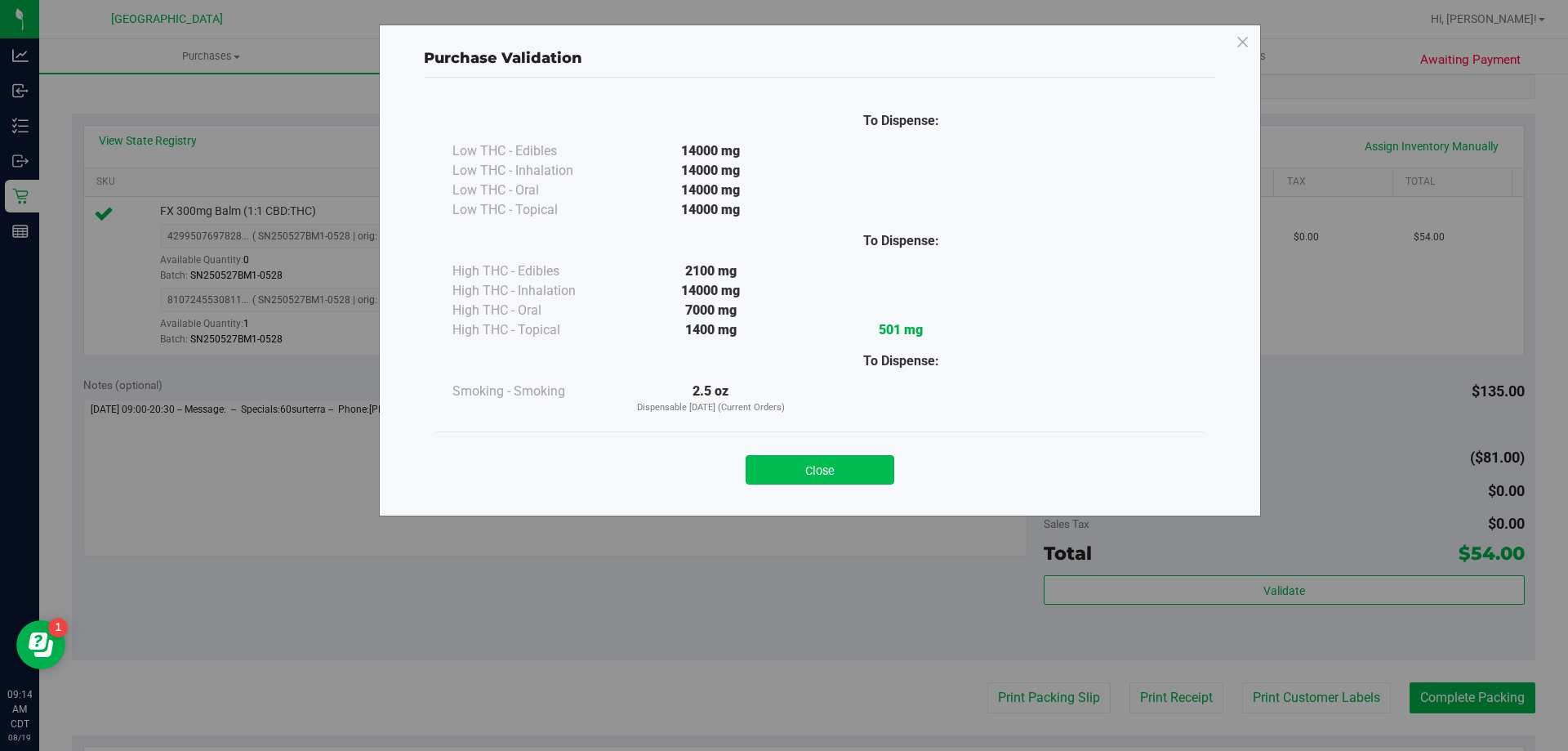
click at [805, 481] on button "Close" at bounding box center [820, 470] width 148 height 30
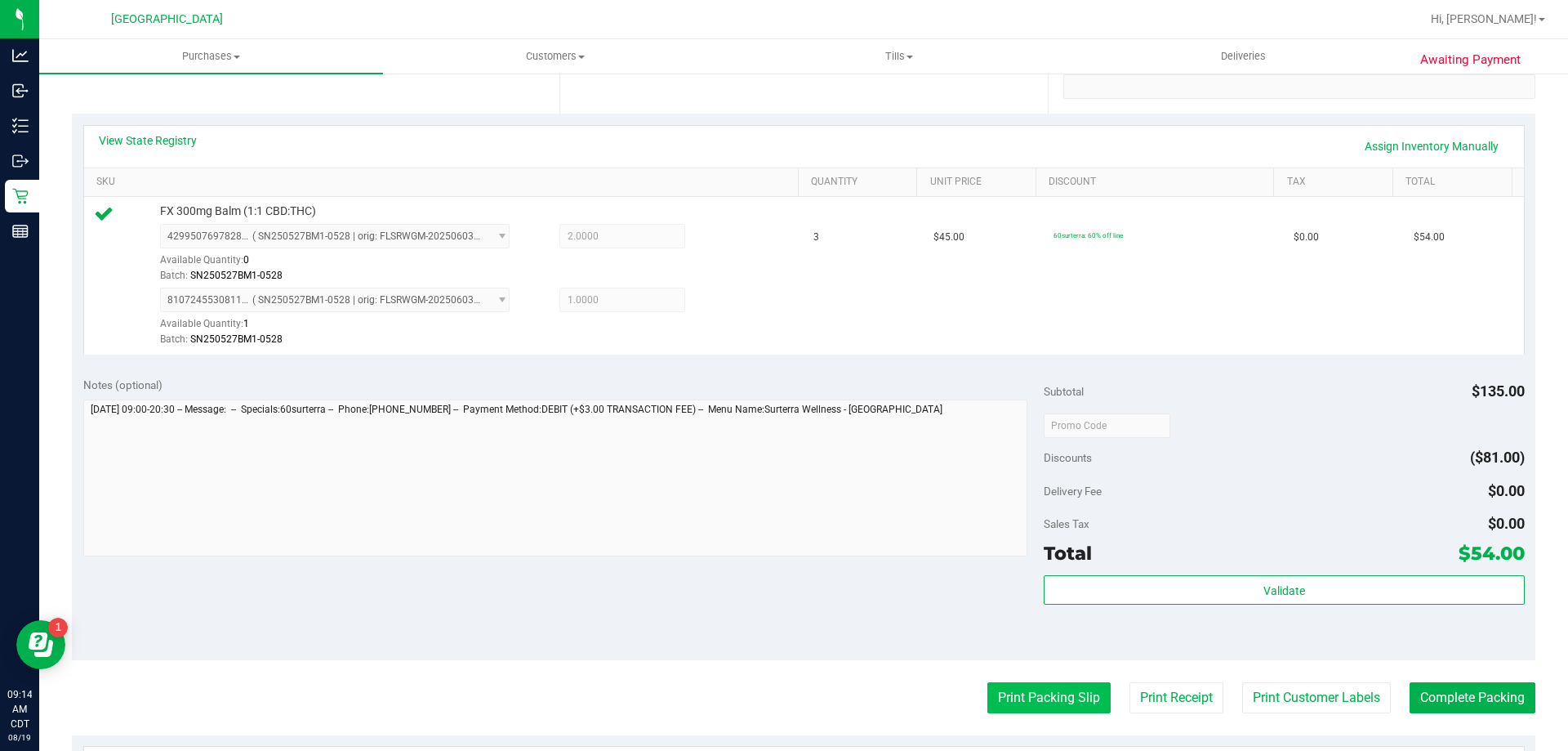
click at [1045, 688] on button "Print Packing Slip" at bounding box center [1049, 698] width 124 height 31
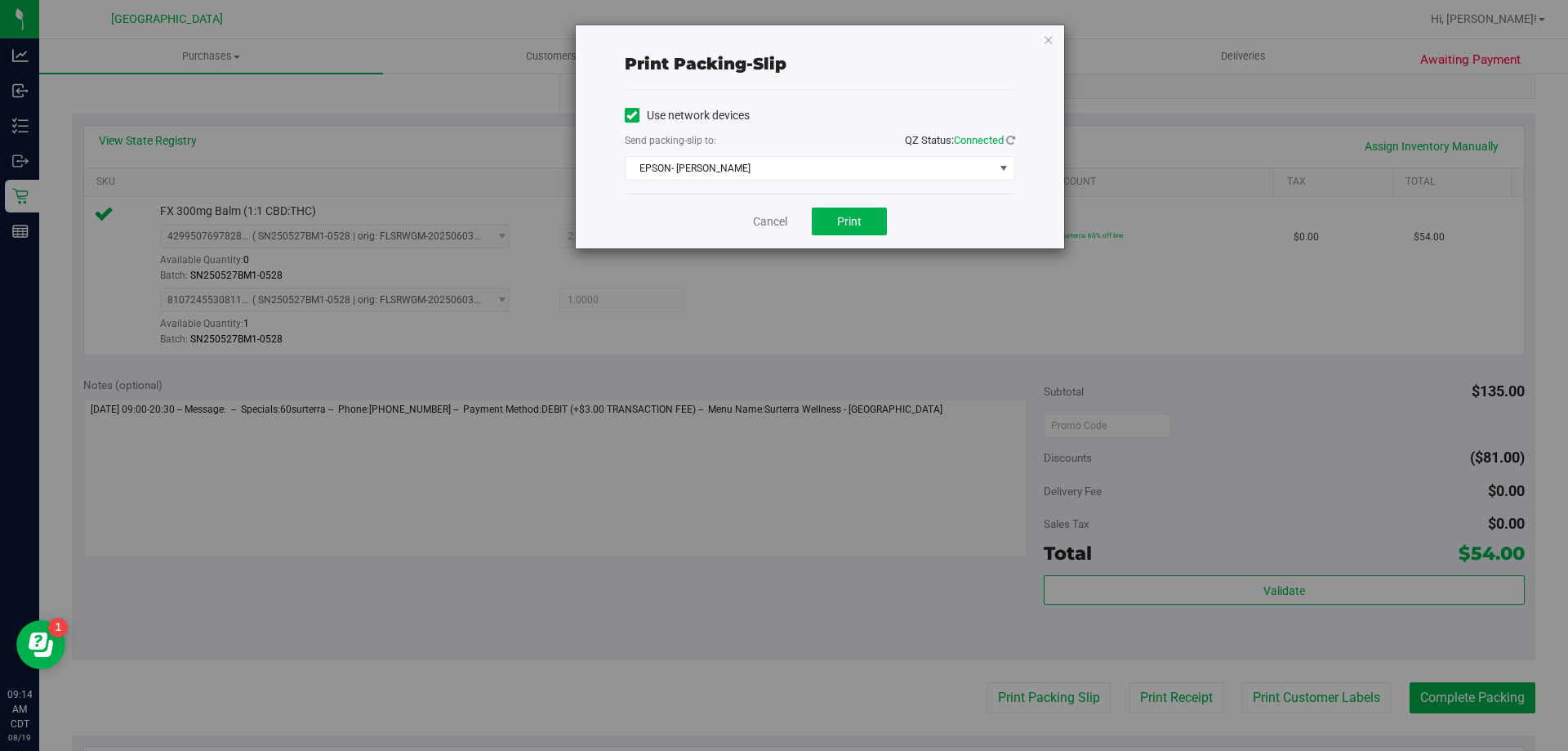
click at [843, 197] on div "Cancel Print" at bounding box center [820, 221] width 391 height 54
click at [842, 213] on button "Print" at bounding box center [849, 222] width 75 height 28
click at [764, 218] on link "Cancel" at bounding box center [770, 222] width 35 height 17
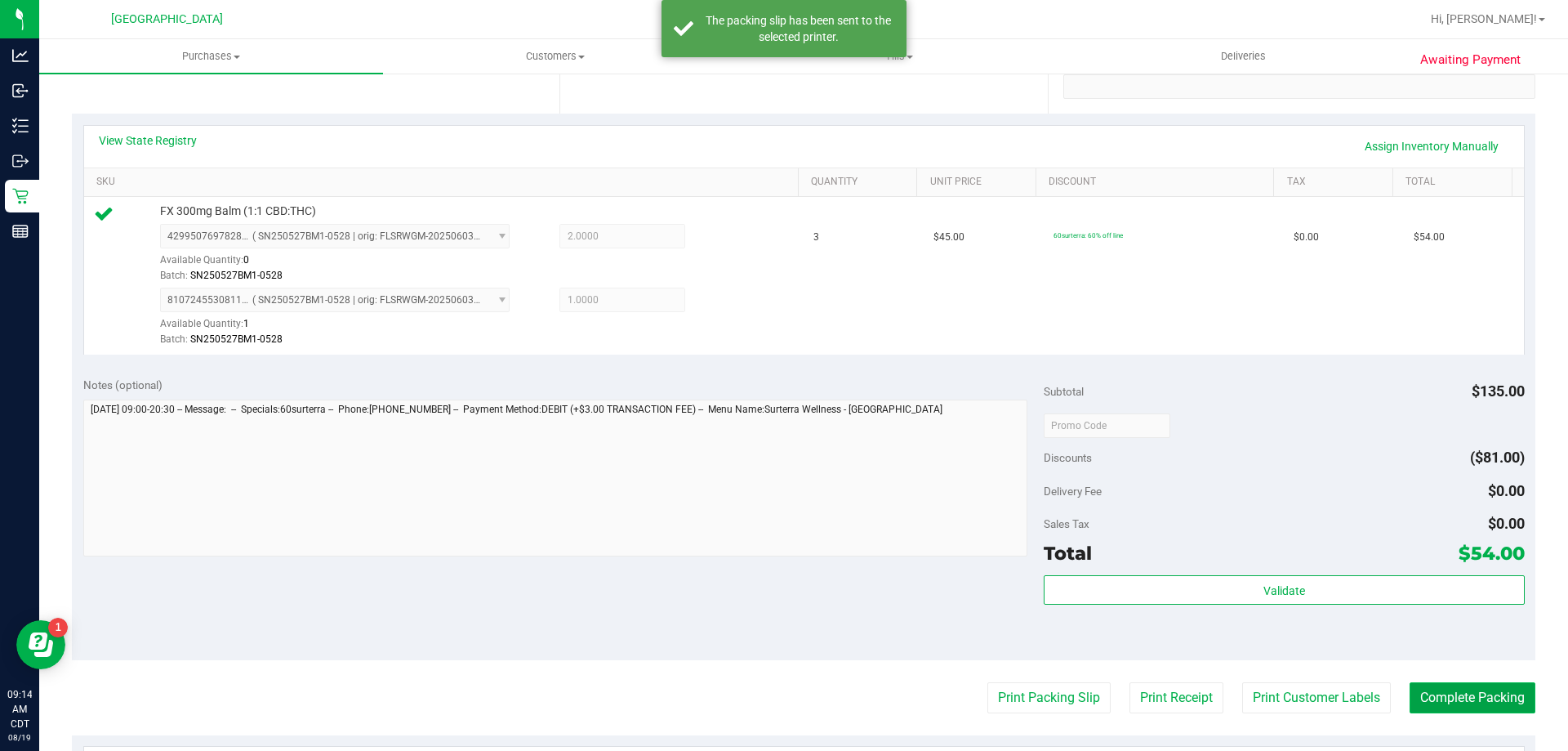
click at [1493, 693] on button "Complete Packing" at bounding box center [1472, 698] width 126 height 31
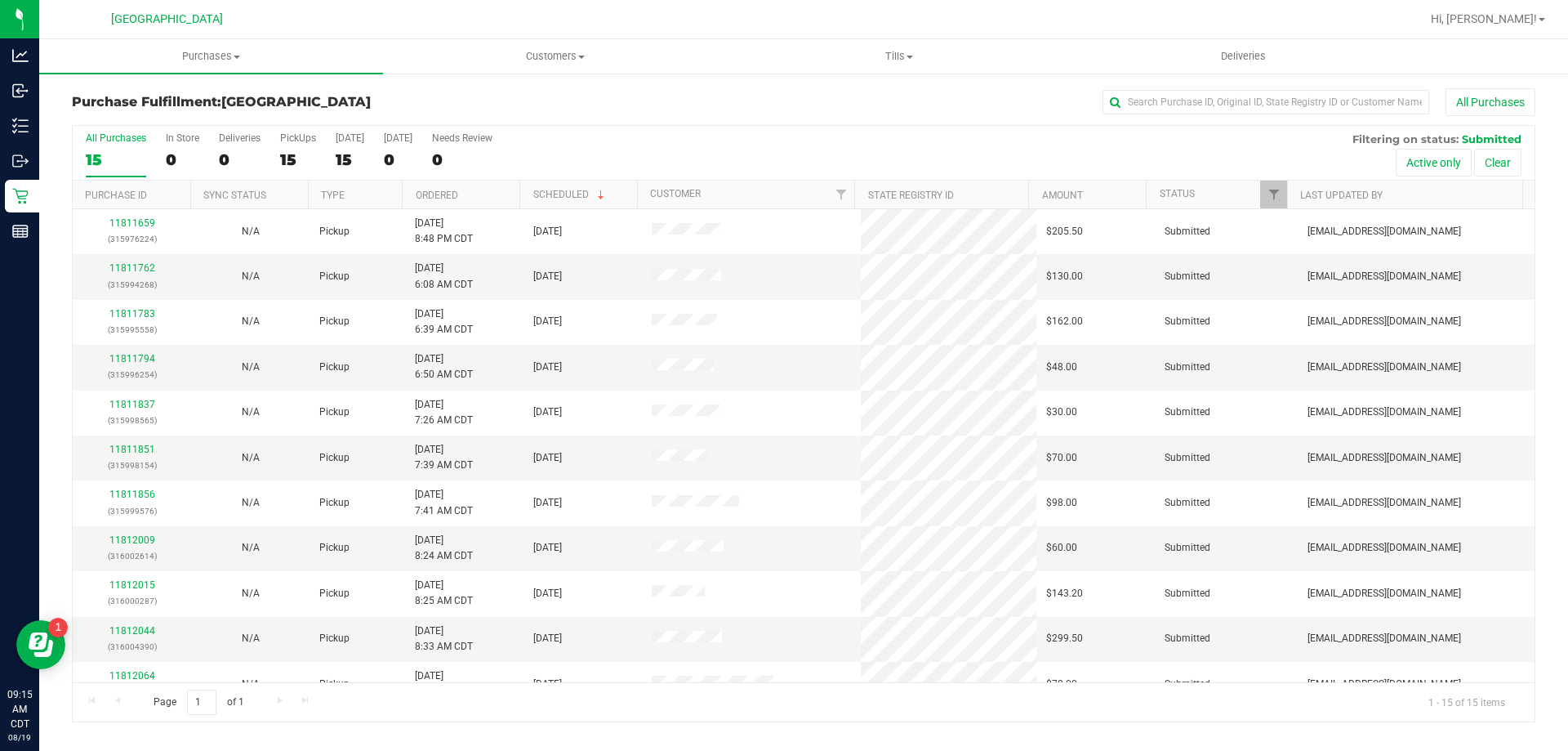
click at [493, 185] on th "Ordered" at bounding box center [461, 195] width 118 height 29
click at [137, 265] on link "11811762" at bounding box center [132, 268] width 45 height 12
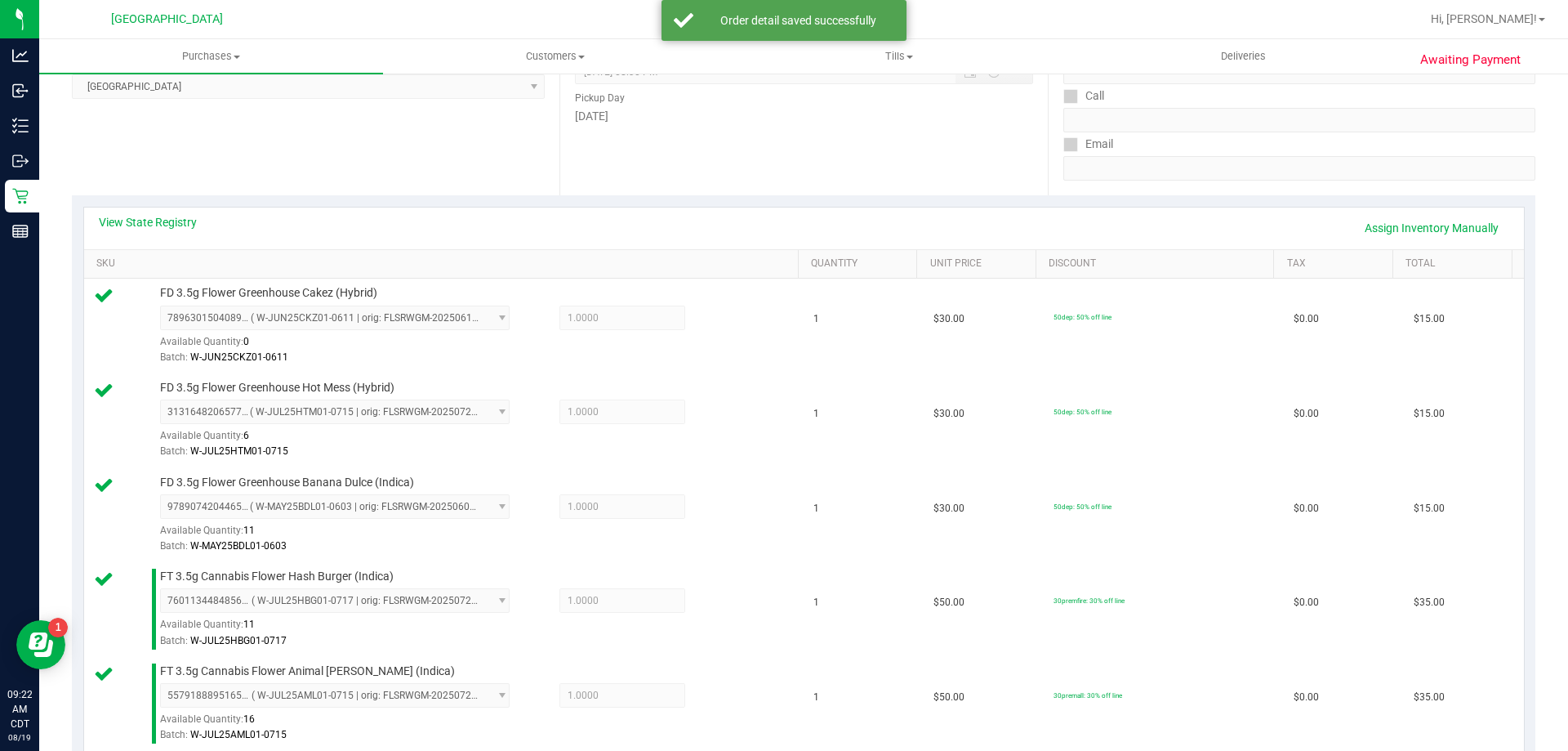
scroll to position [654, 0]
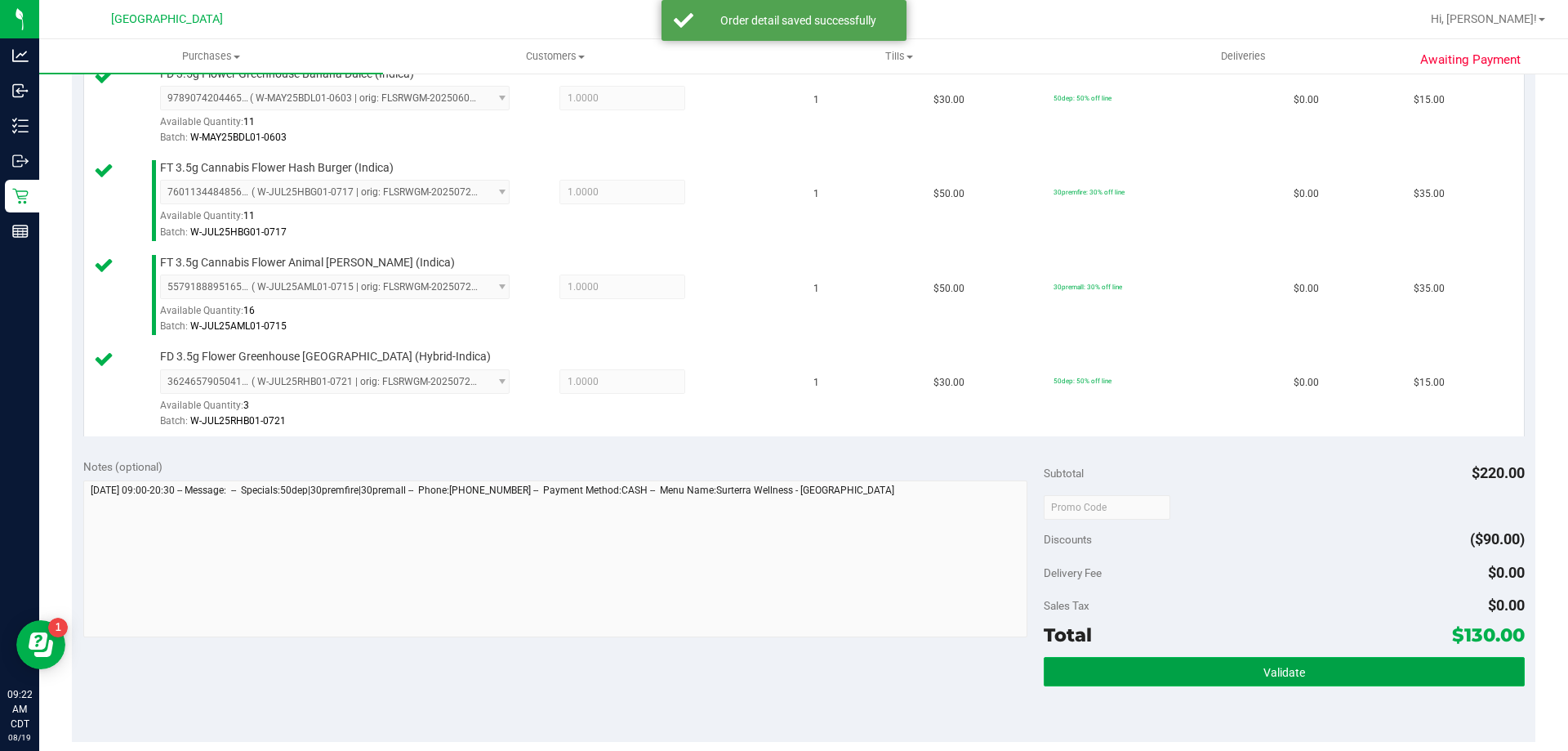
click at [1283, 669] on span "Validate" at bounding box center [1284, 673] width 42 height 13
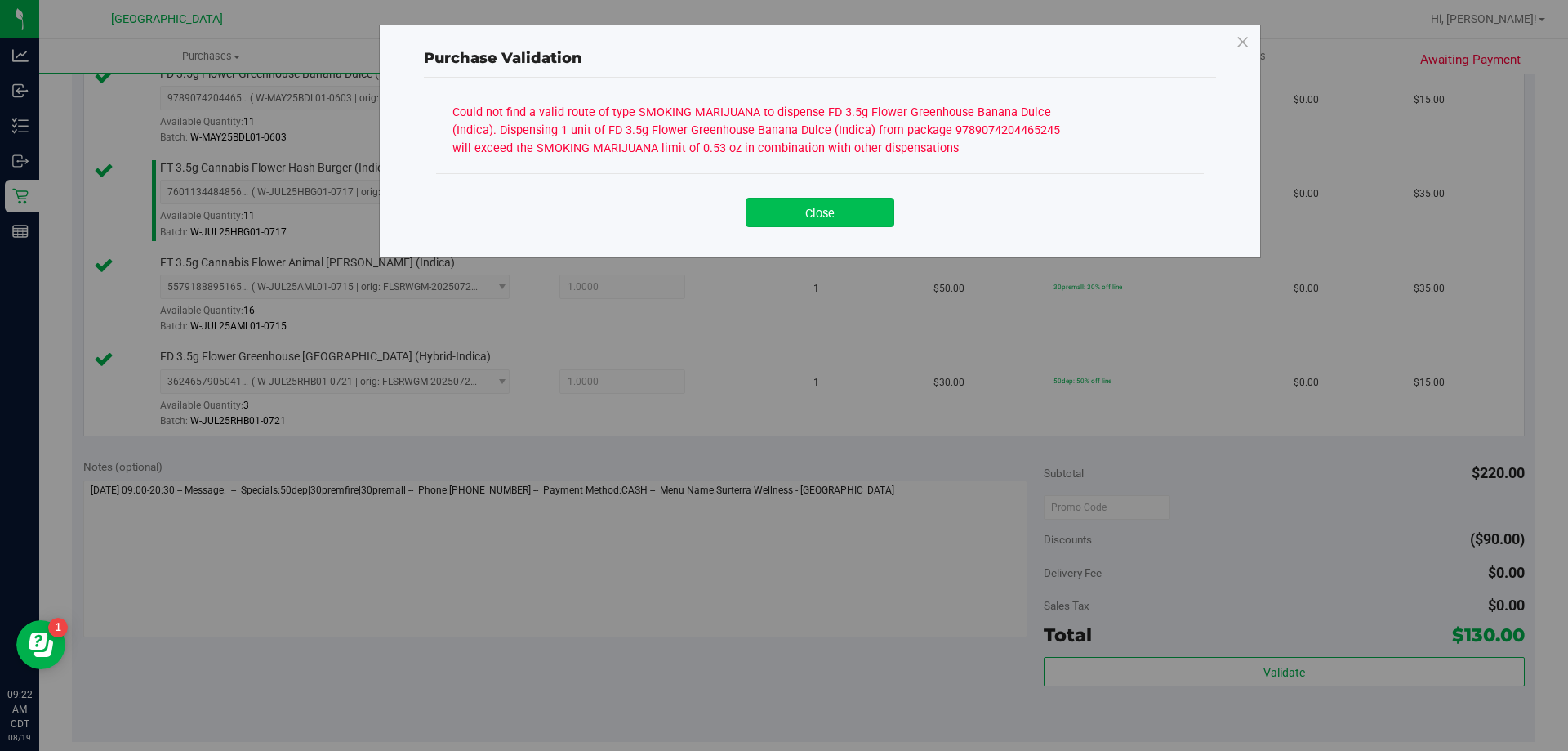
click at [797, 215] on button "Close" at bounding box center [820, 213] width 148 height 30
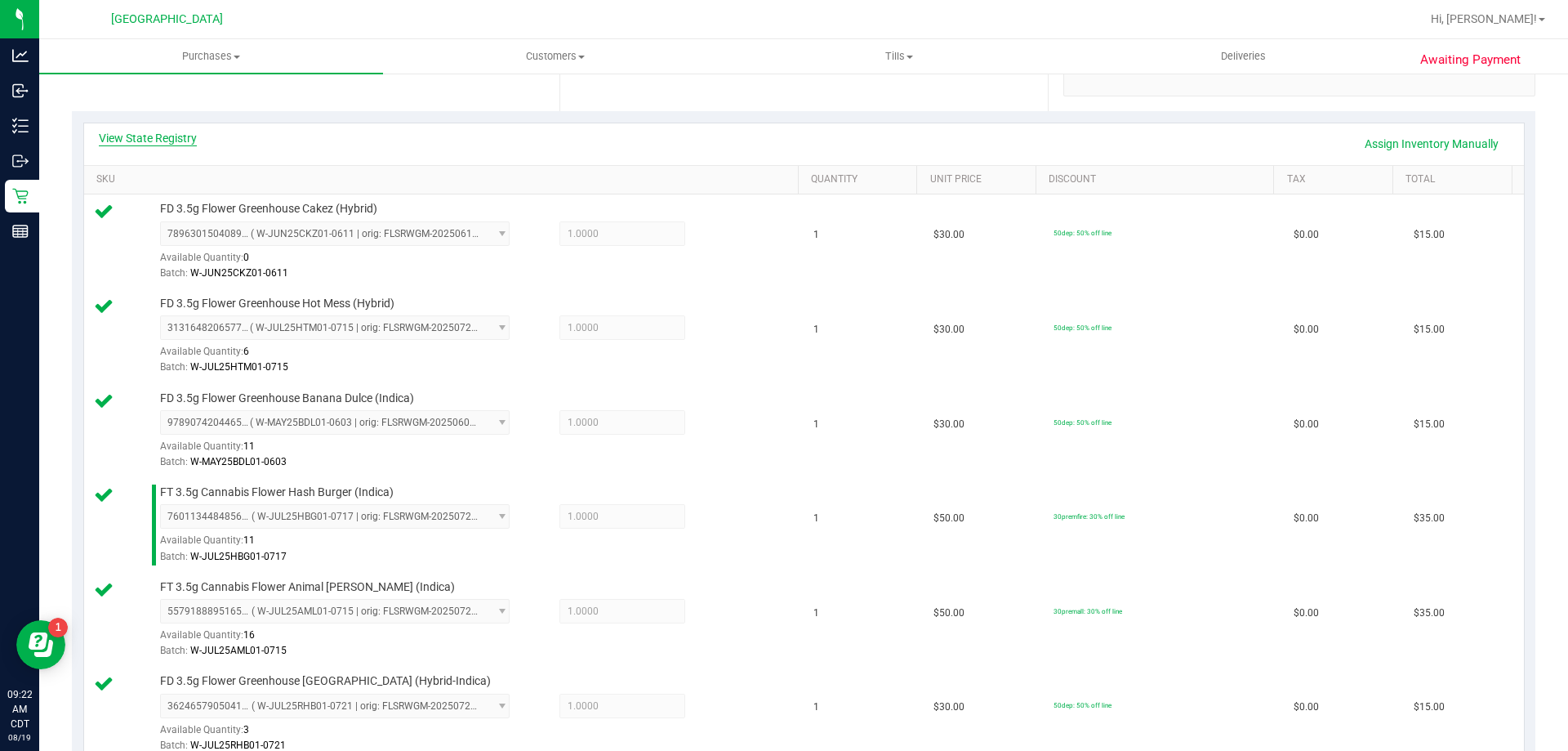
scroll to position [326, 0]
click at [172, 141] on link "View State Registry" at bounding box center [147, 141] width 98 height 16
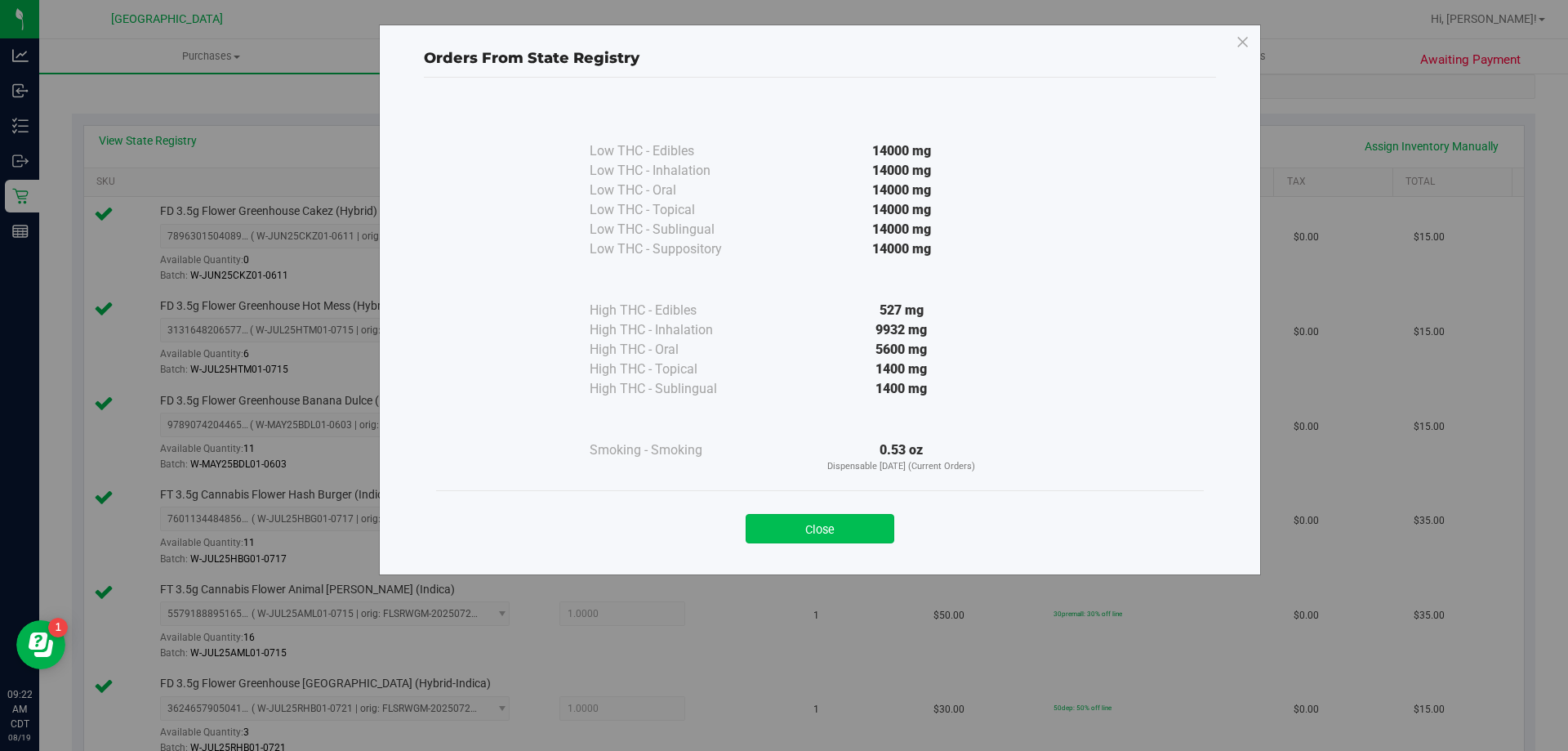
click at [835, 515] on button "Close" at bounding box center [820, 528] width 148 height 30
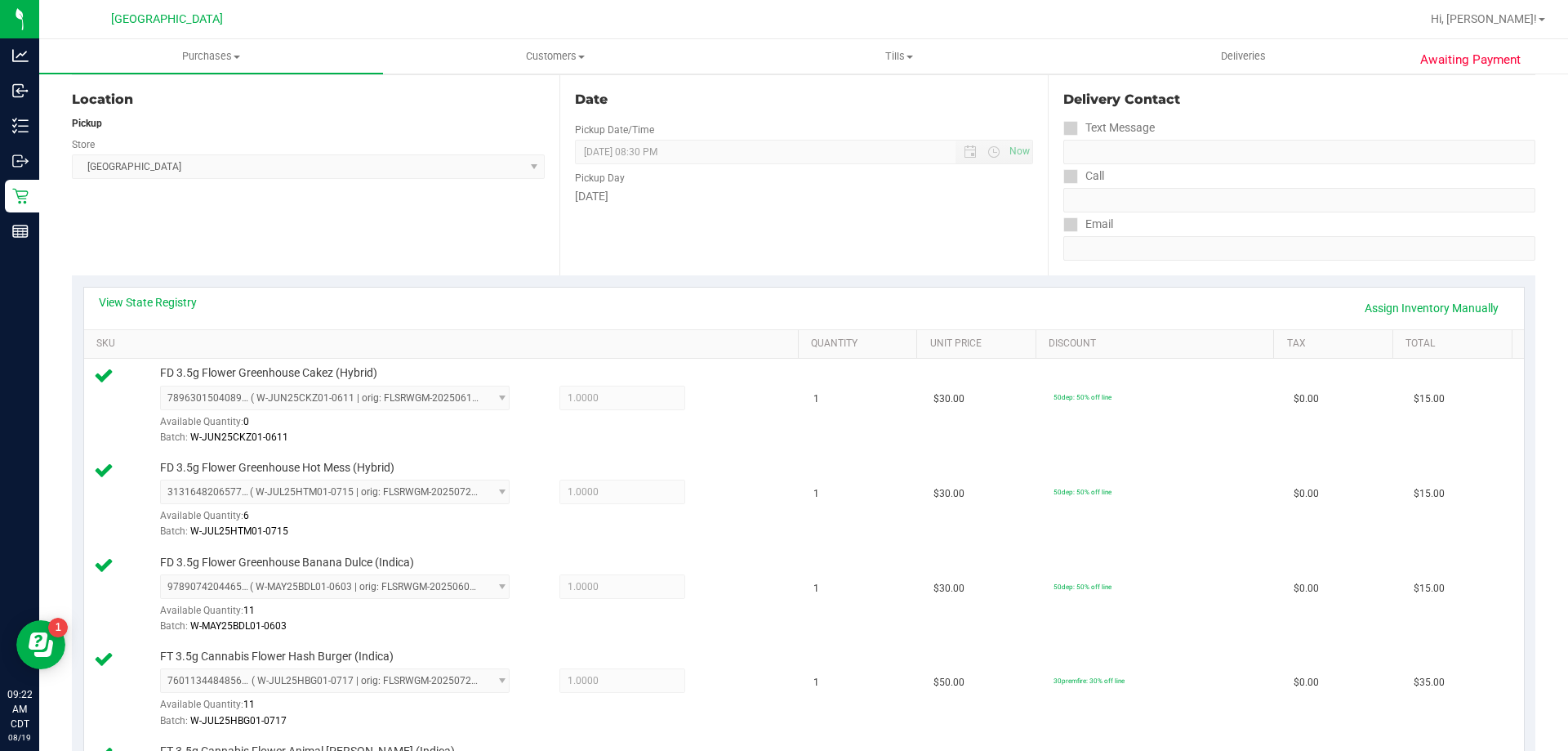
scroll to position [163, 0]
click at [1444, 301] on link "Assign Inventory Manually" at bounding box center [1431, 310] width 155 height 28
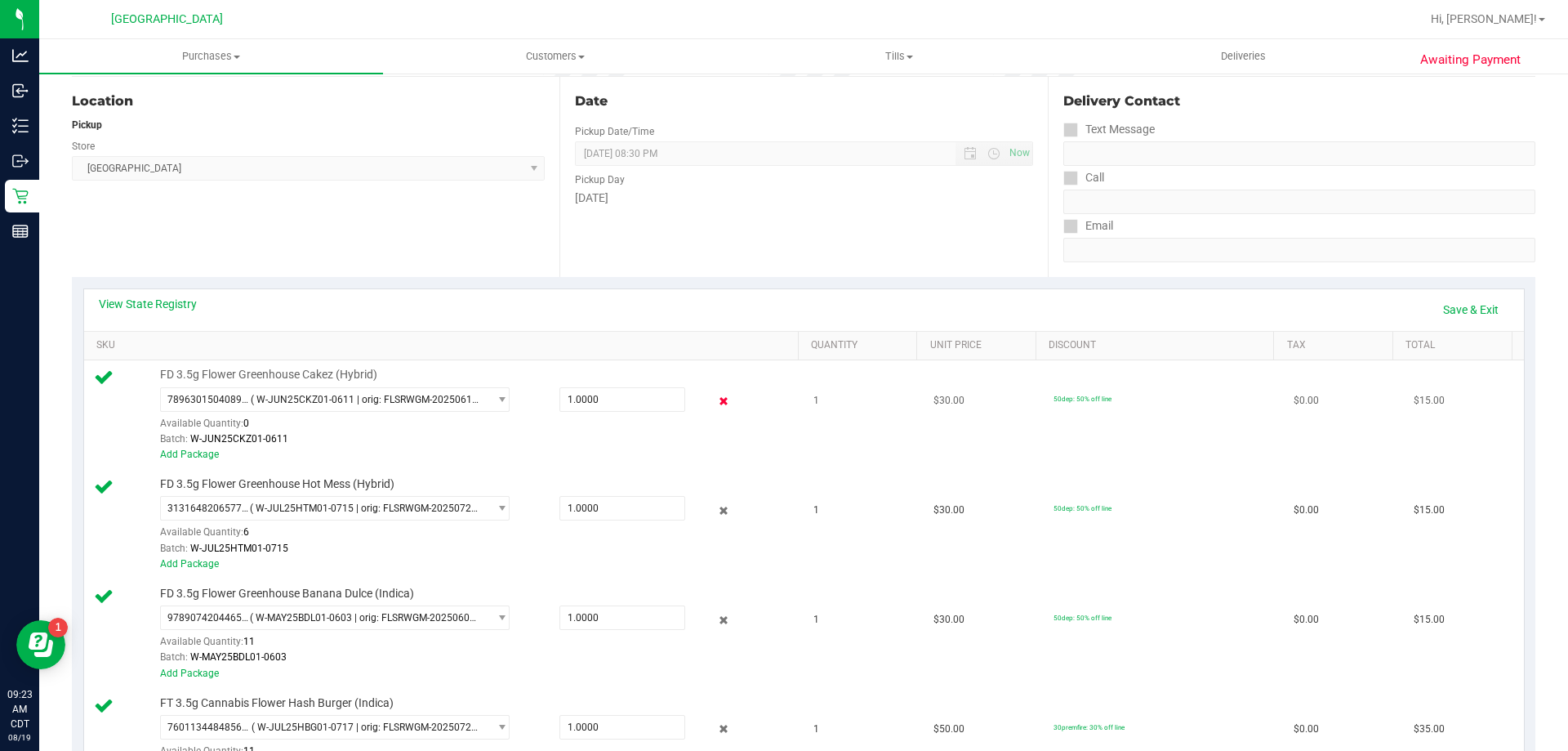
click at [716, 392] on icon at bounding box center [723, 401] width 17 height 19
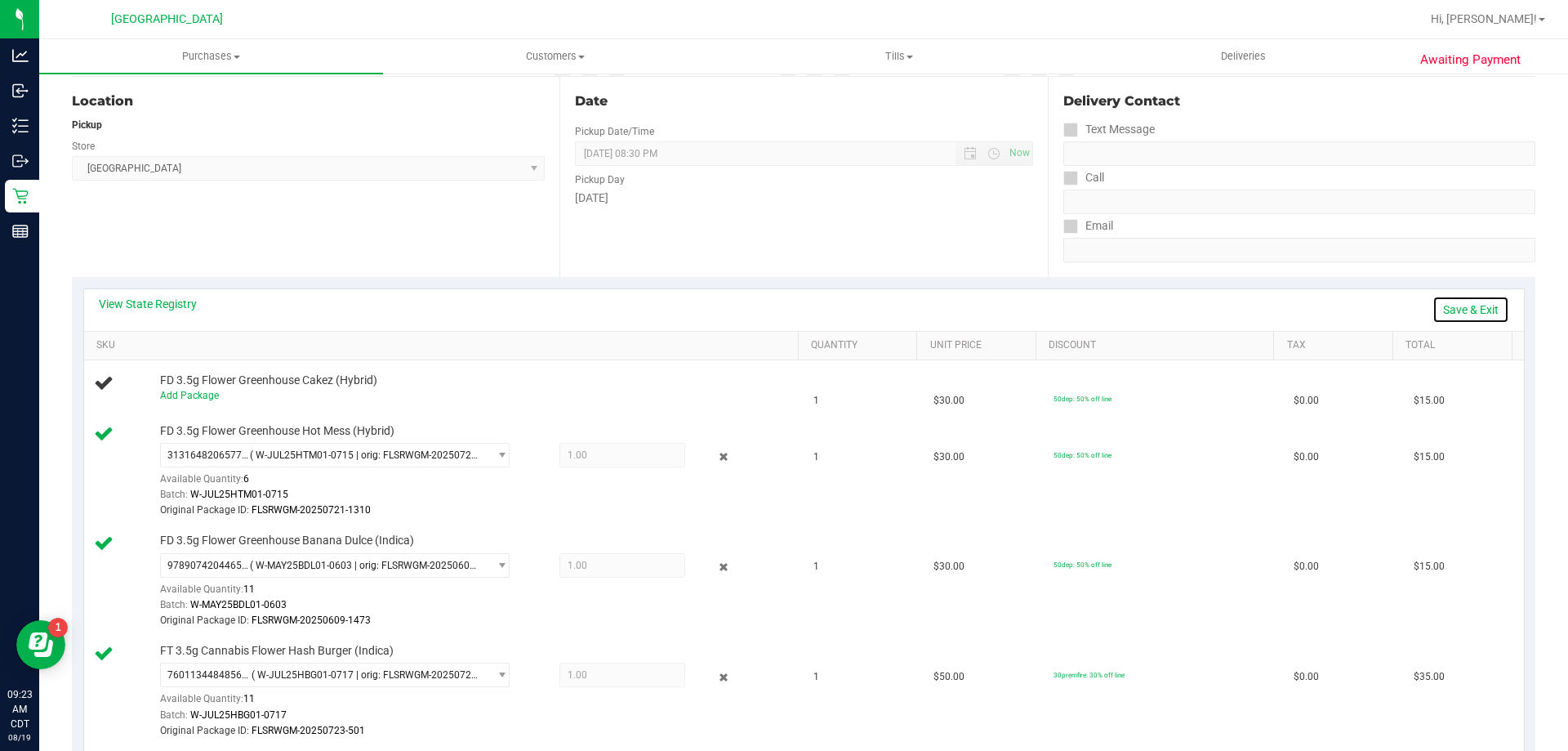
click at [1439, 308] on link "Save & Exit" at bounding box center [1470, 310] width 77 height 28
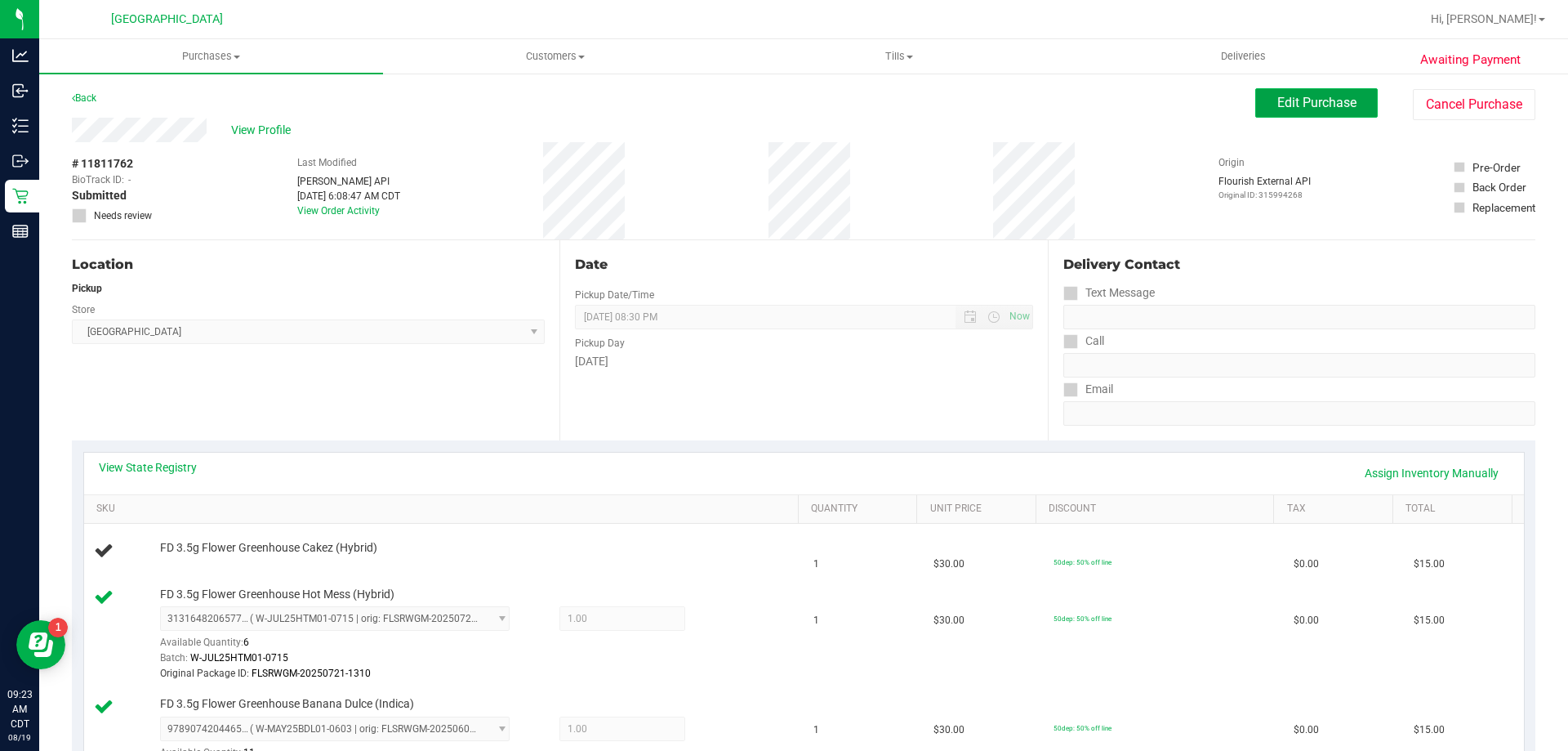
click at [1349, 107] on button "Edit Purchase" at bounding box center [1316, 103] width 123 height 30
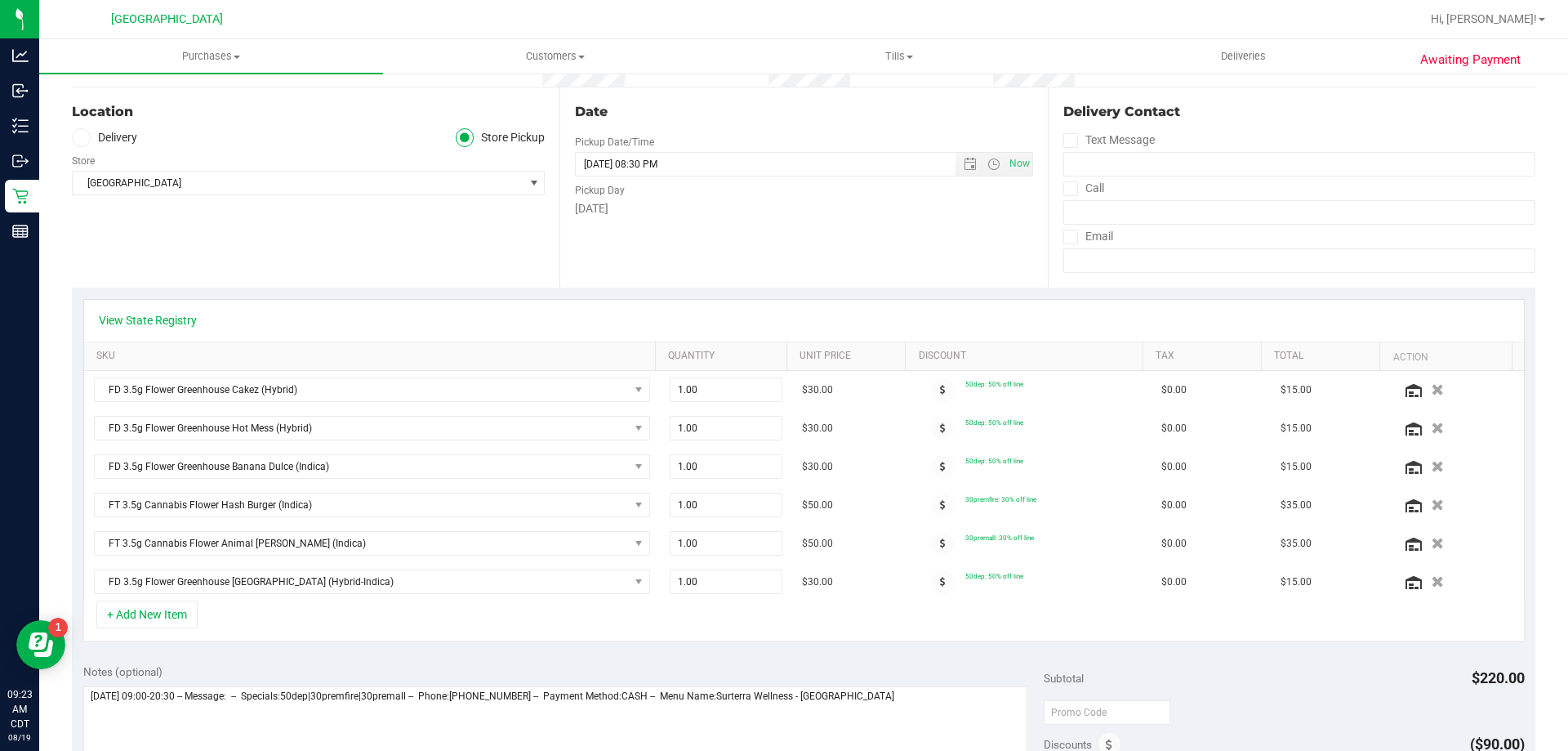
scroll to position [163, 0]
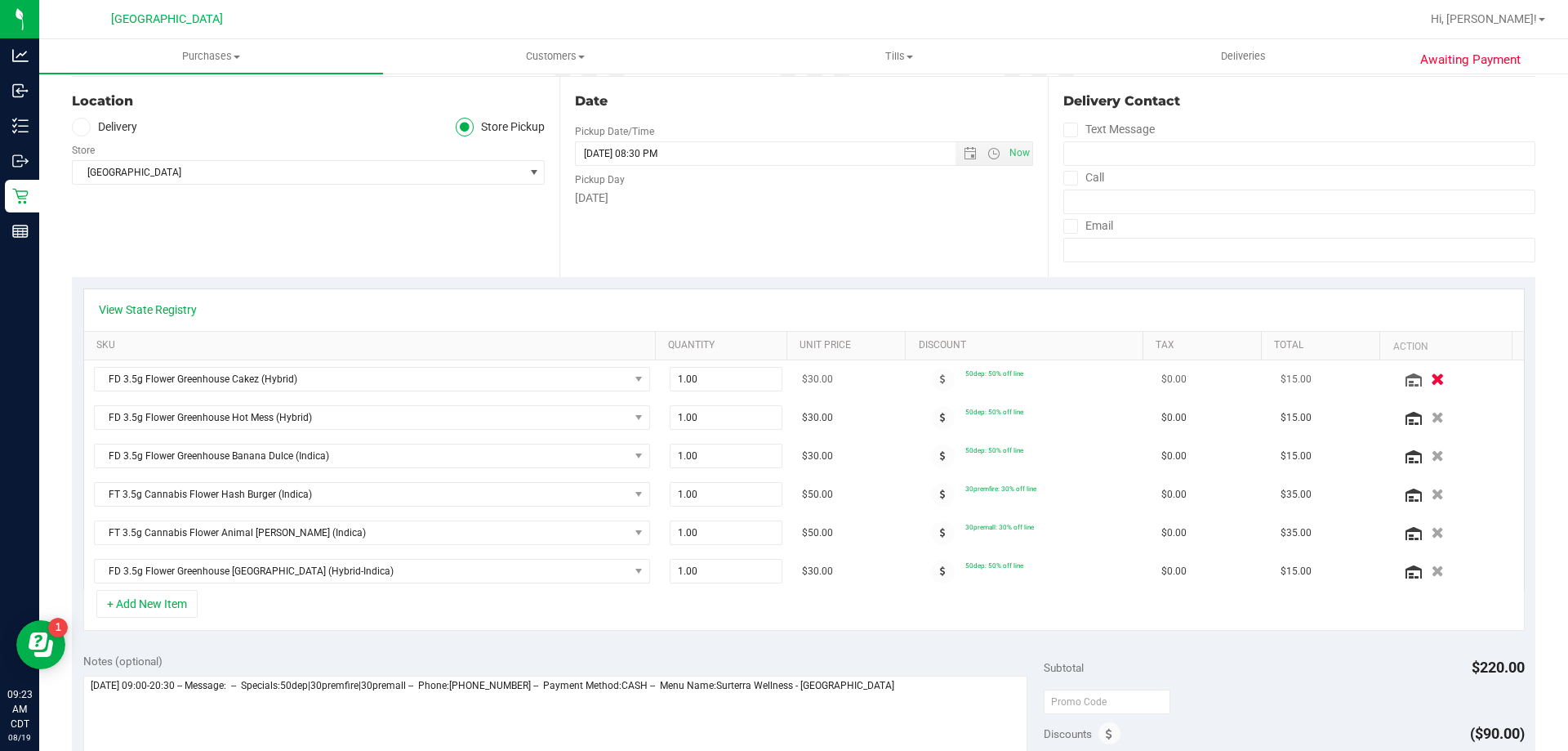
click at [1430, 378] on icon "button" at bounding box center [1437, 379] width 14 height 12
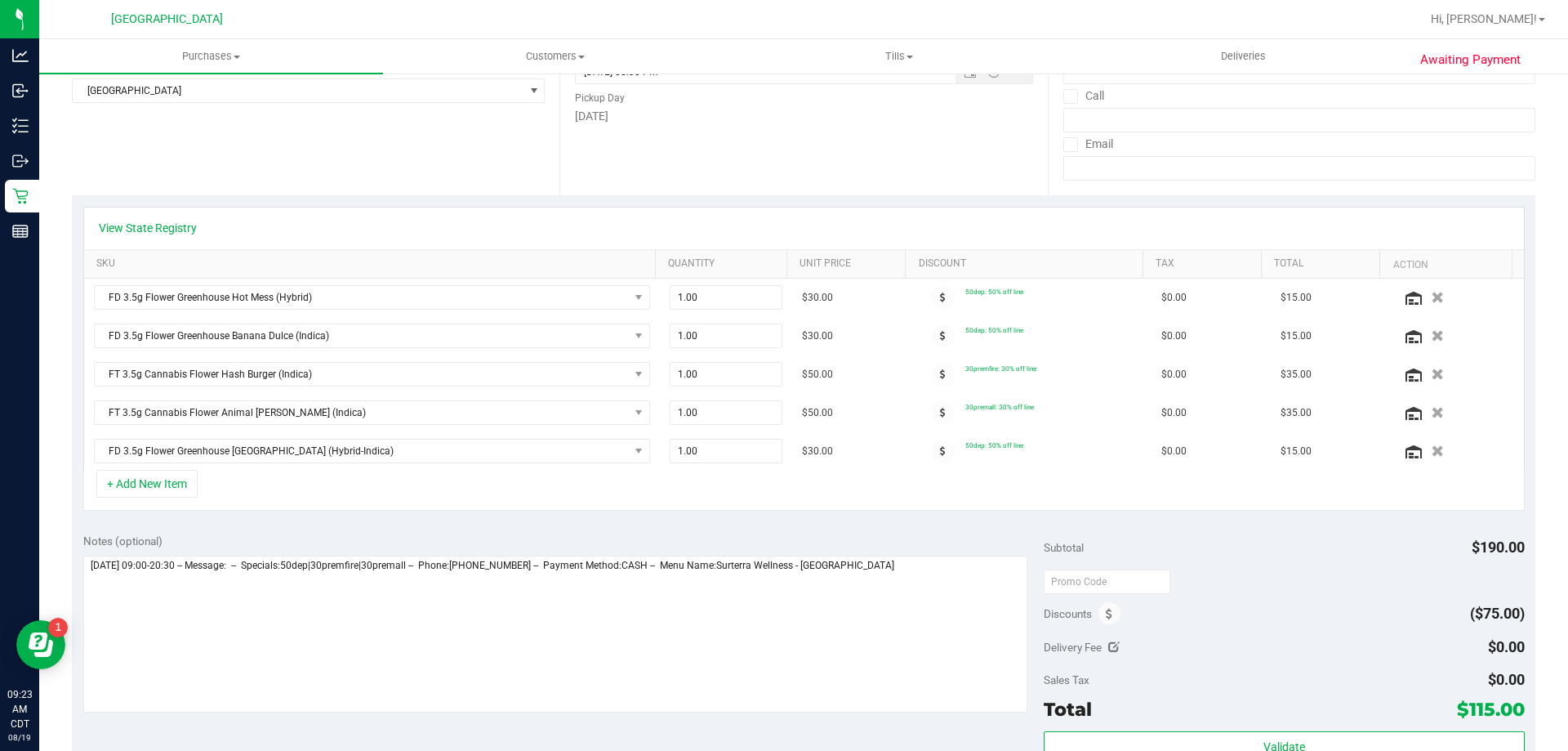
scroll to position [0, 0]
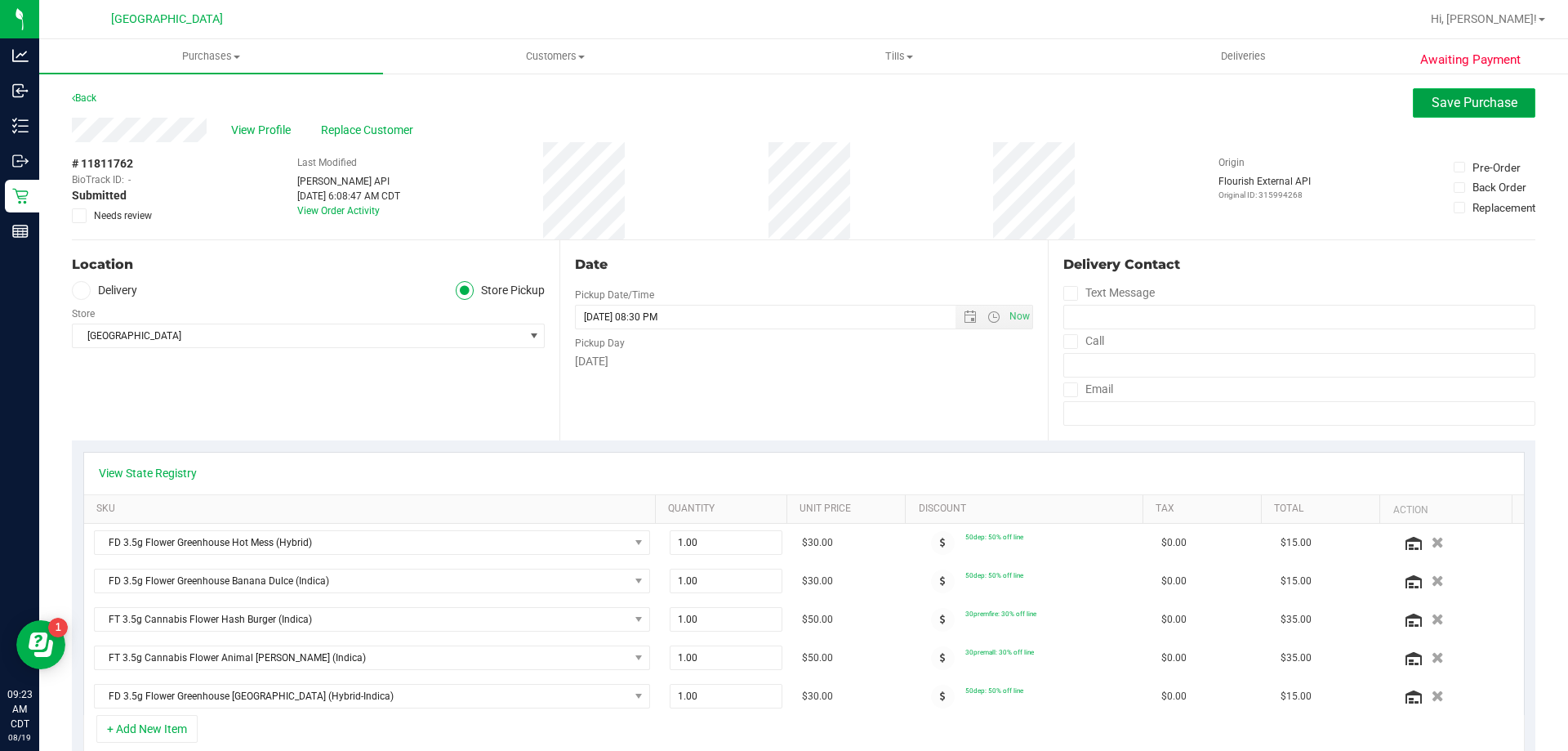
click at [1458, 105] on span "Save Purchase" at bounding box center [1474, 102] width 86 height 16
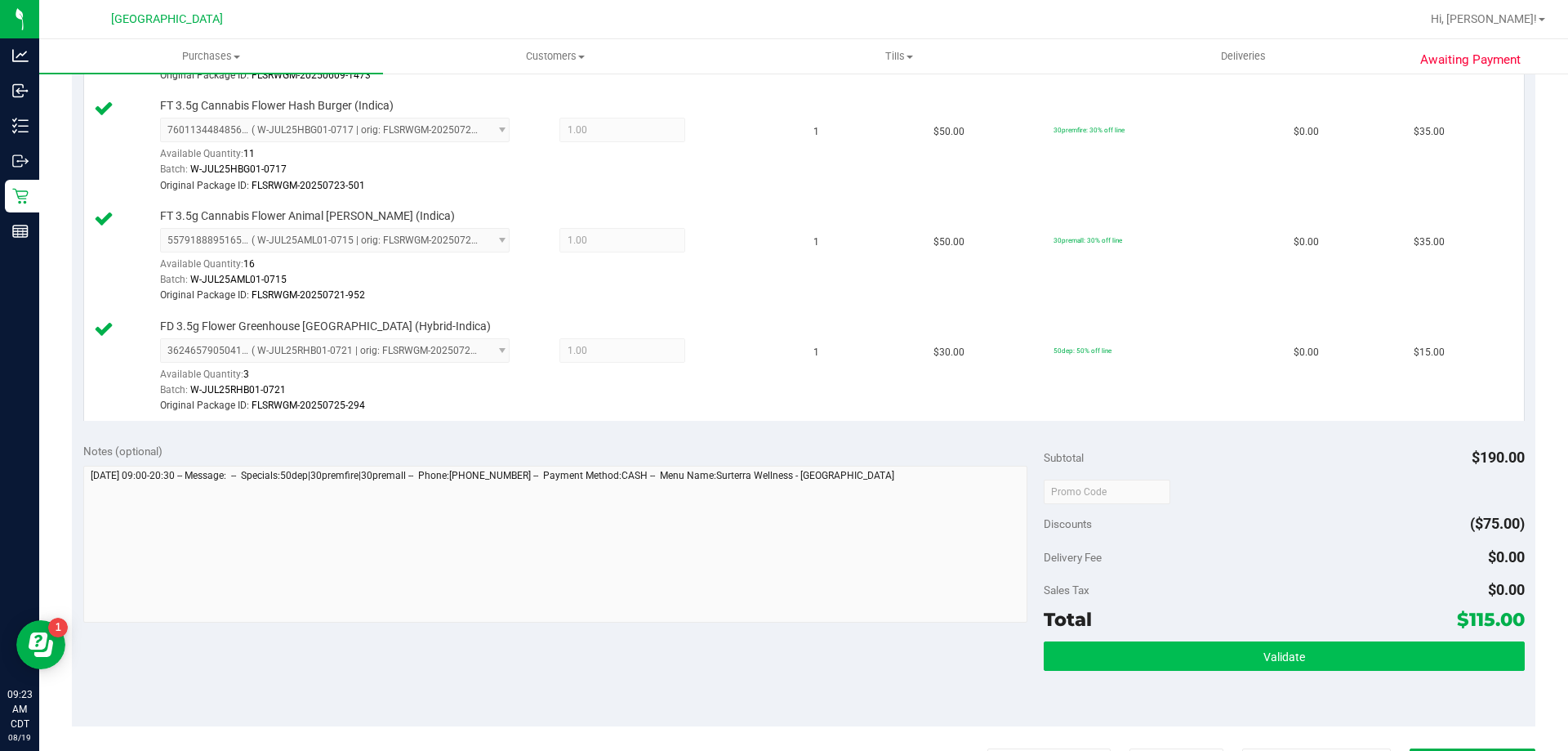
scroll to position [654, 0]
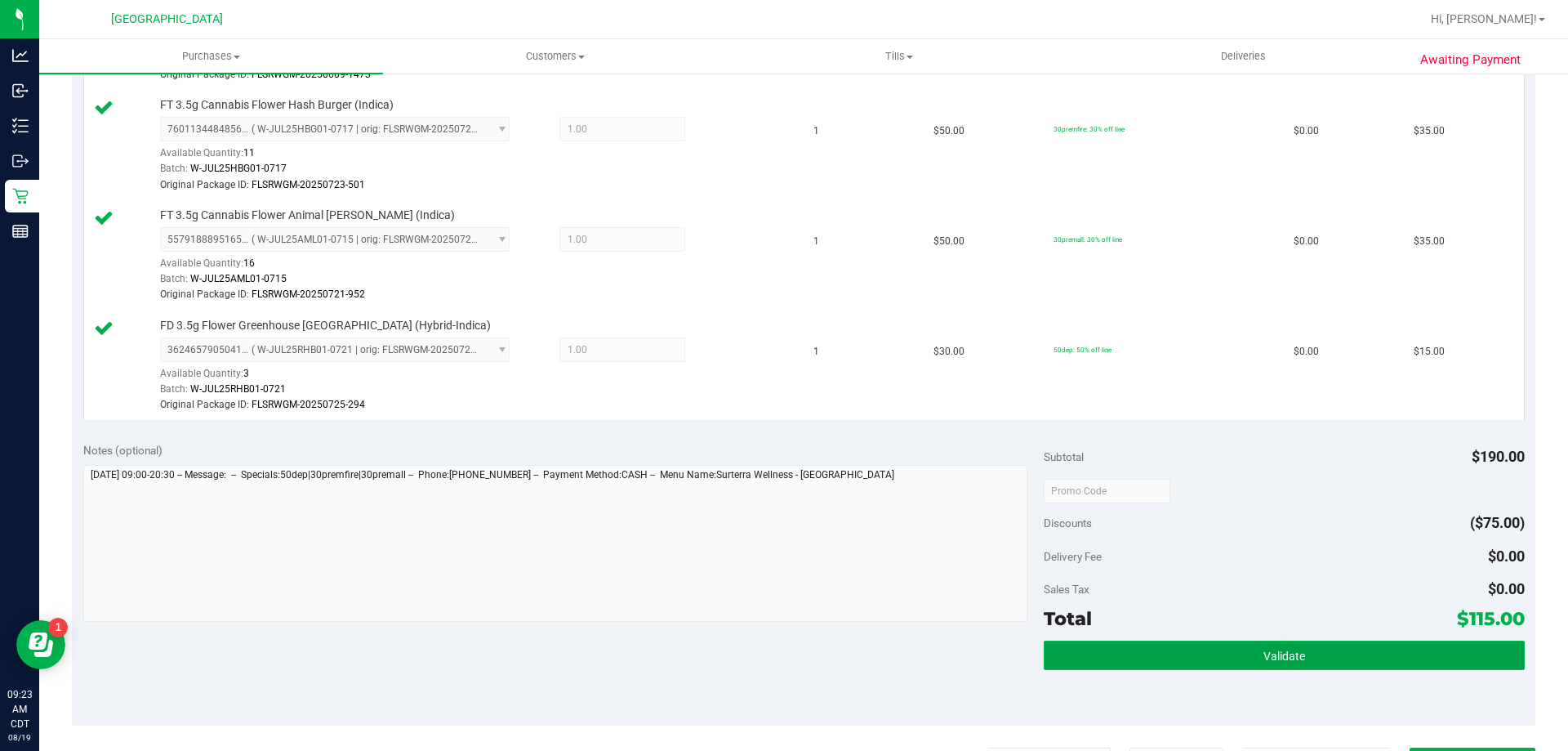
click at [1252, 648] on button "Validate" at bounding box center [1284, 655] width 480 height 30
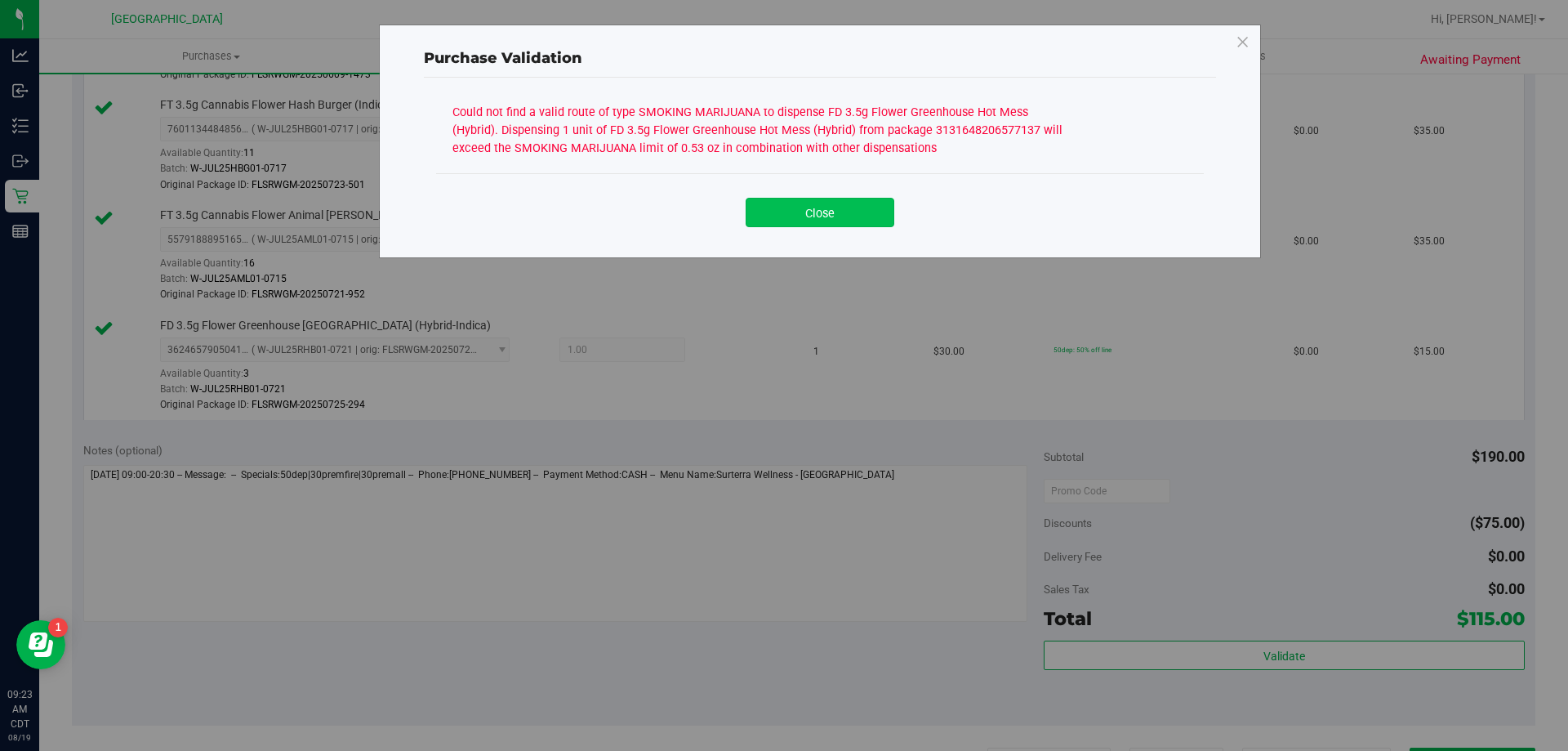
click at [803, 209] on button "Close" at bounding box center [820, 213] width 148 height 30
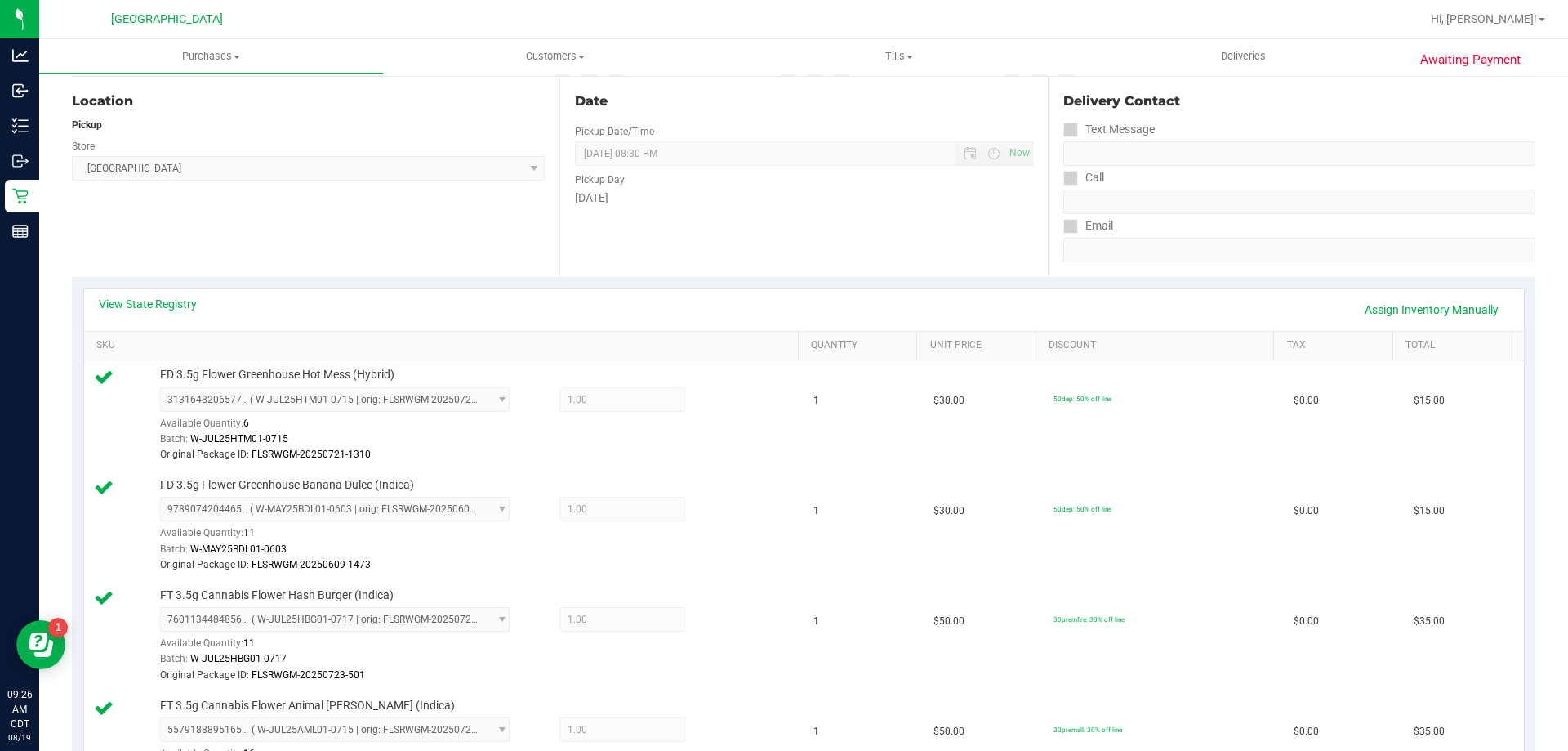
scroll to position [0, 0]
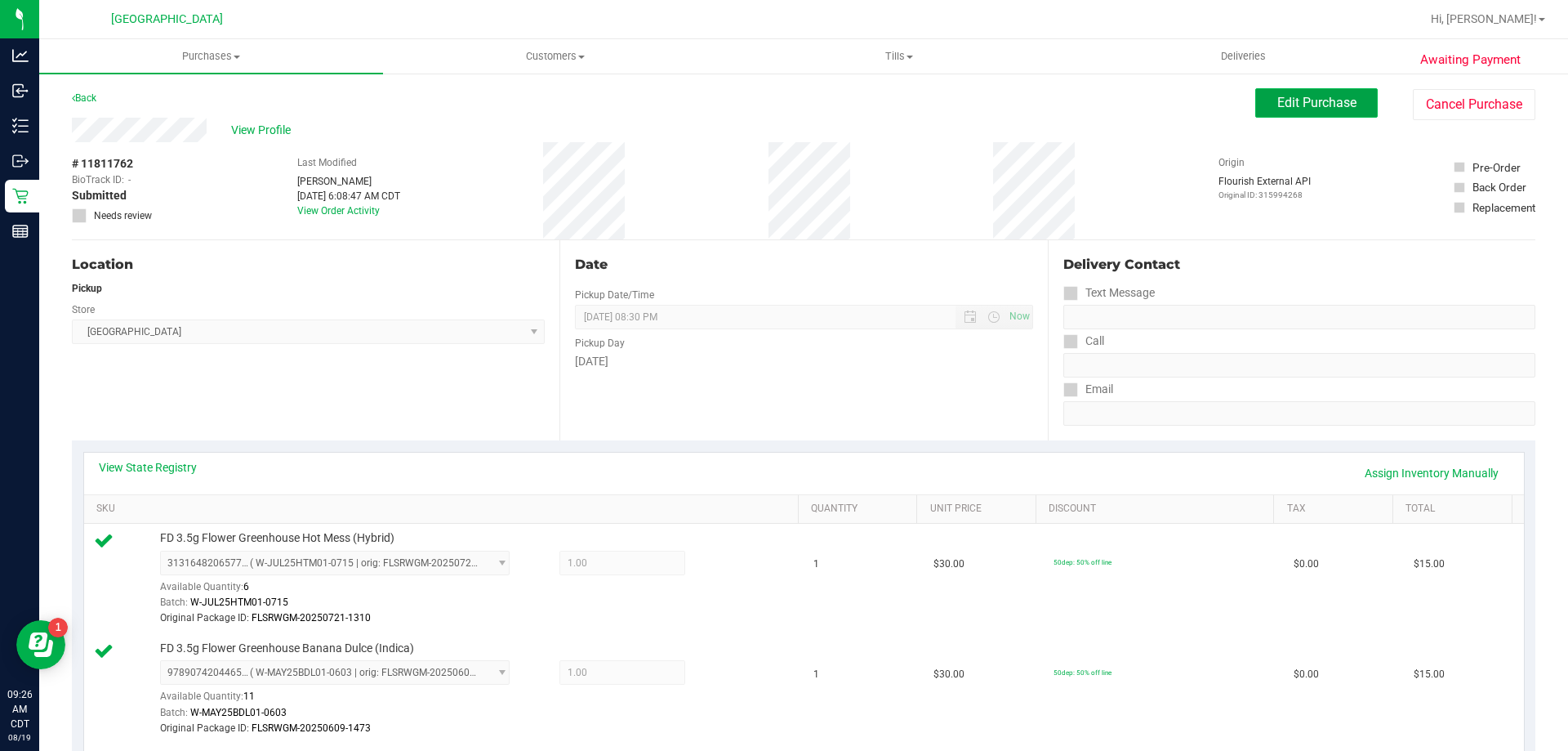
click at [1303, 102] on span "Edit Purchase" at bounding box center [1317, 102] width 79 height 16
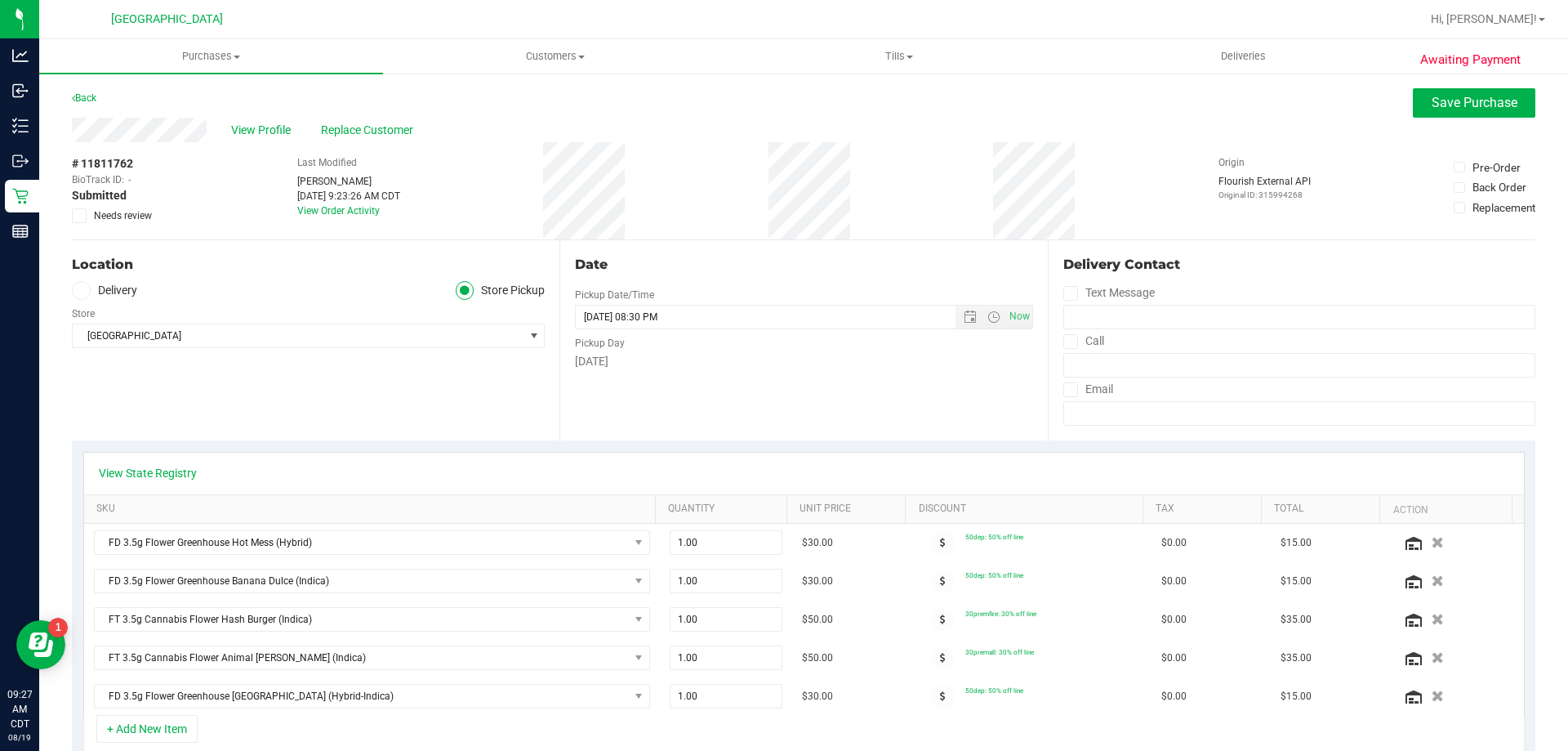
scroll to position [82, 0]
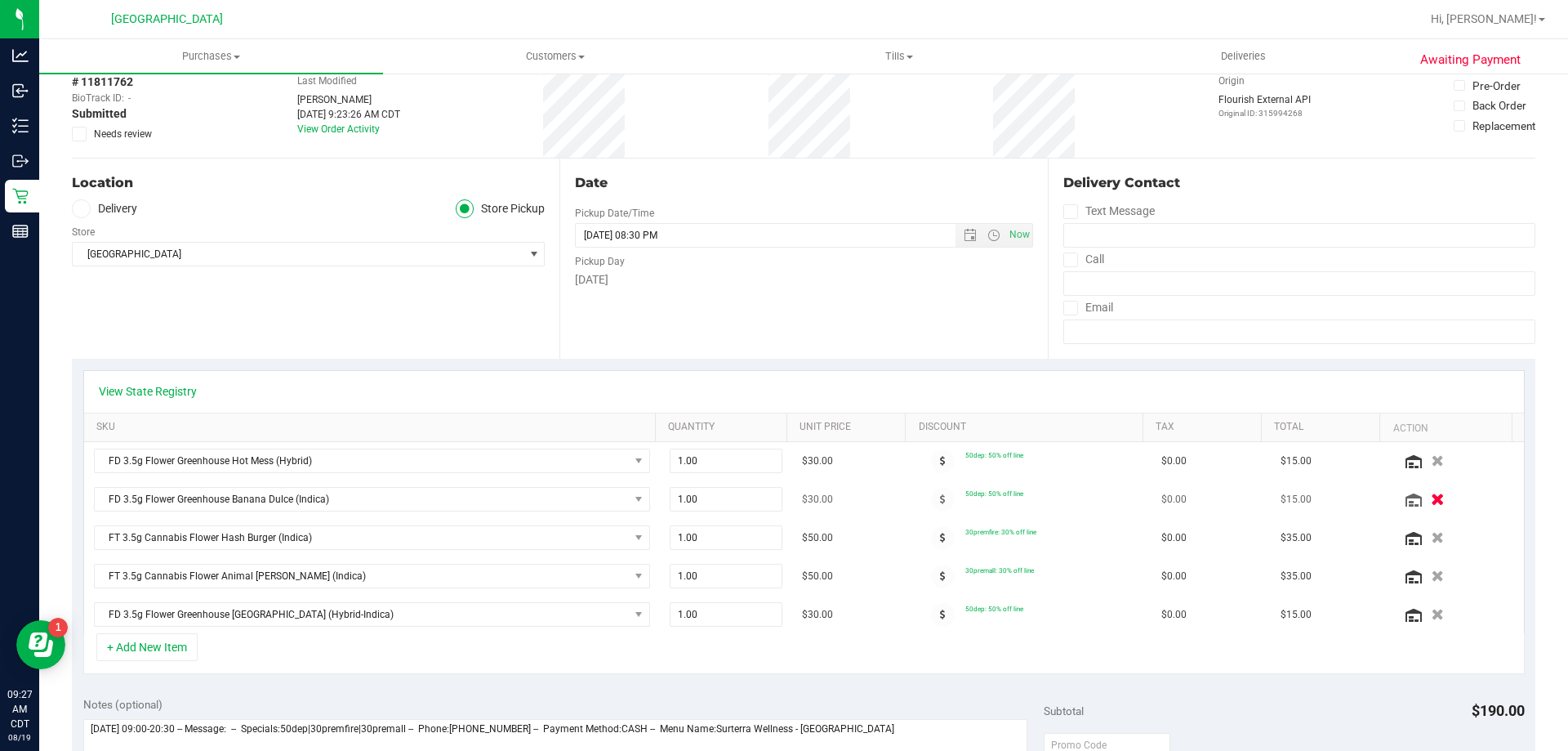
click at [1430, 494] on icon "button" at bounding box center [1437, 500] width 14 height 12
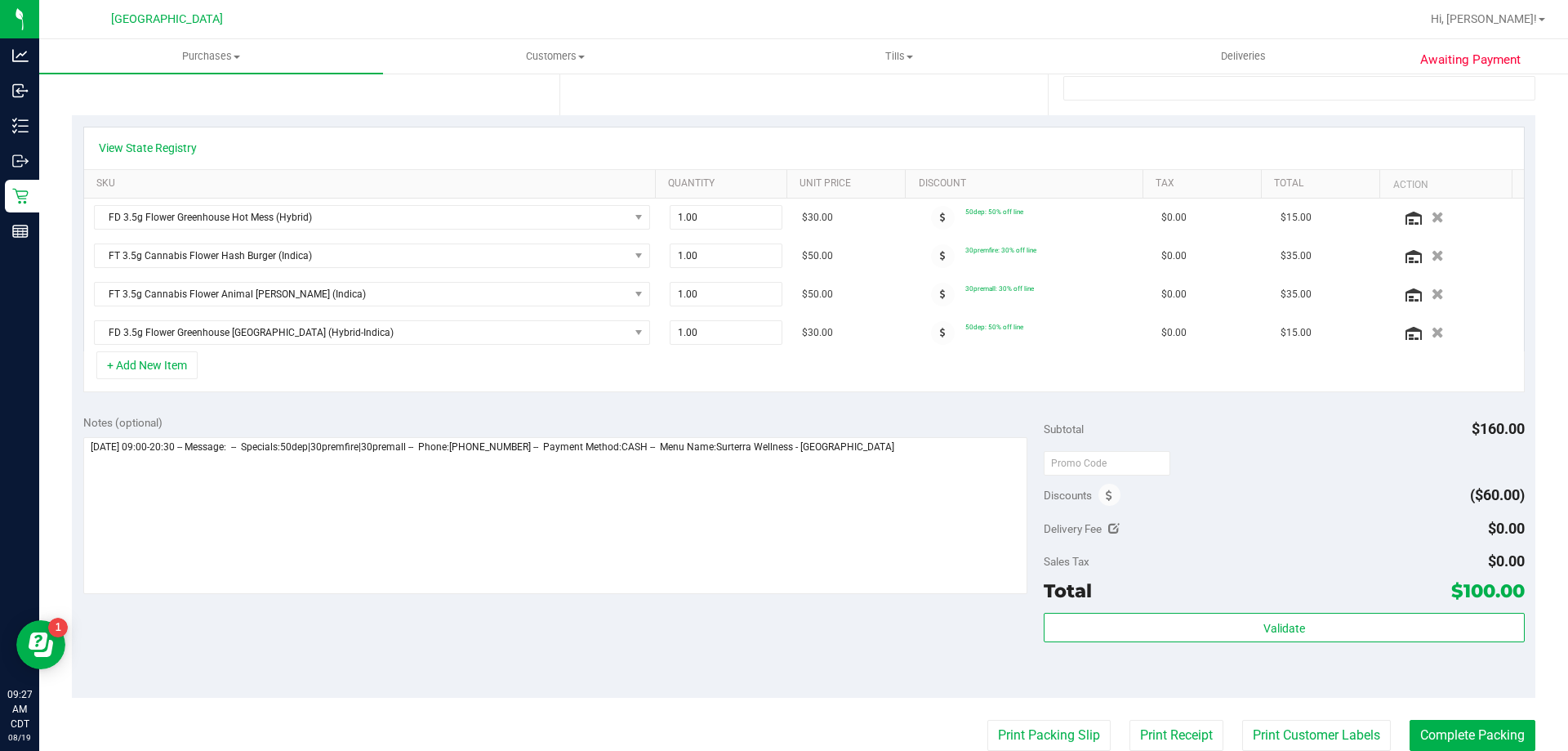
scroll to position [326, 0]
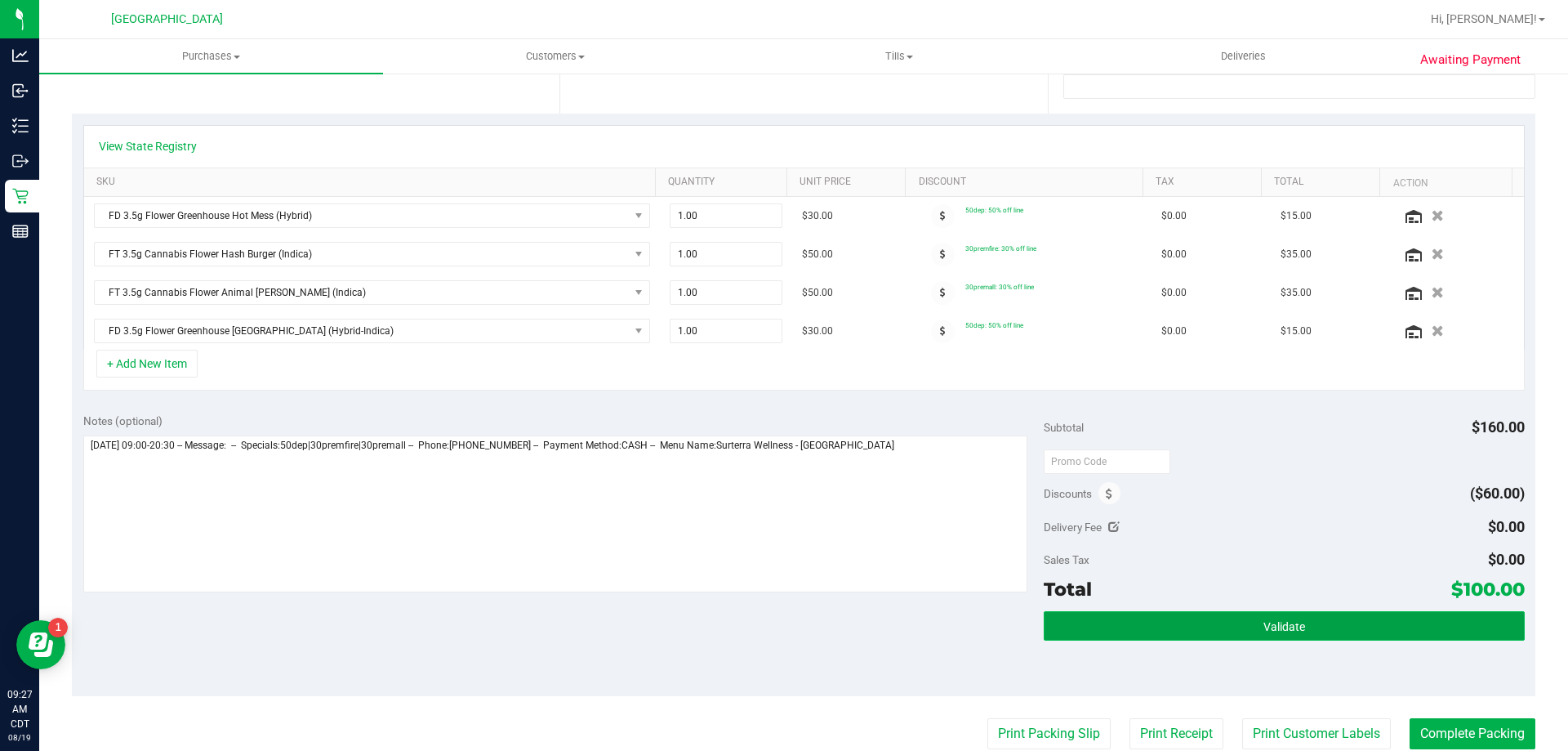
click at [1263, 631] on span "Validate" at bounding box center [1284, 627] width 42 height 13
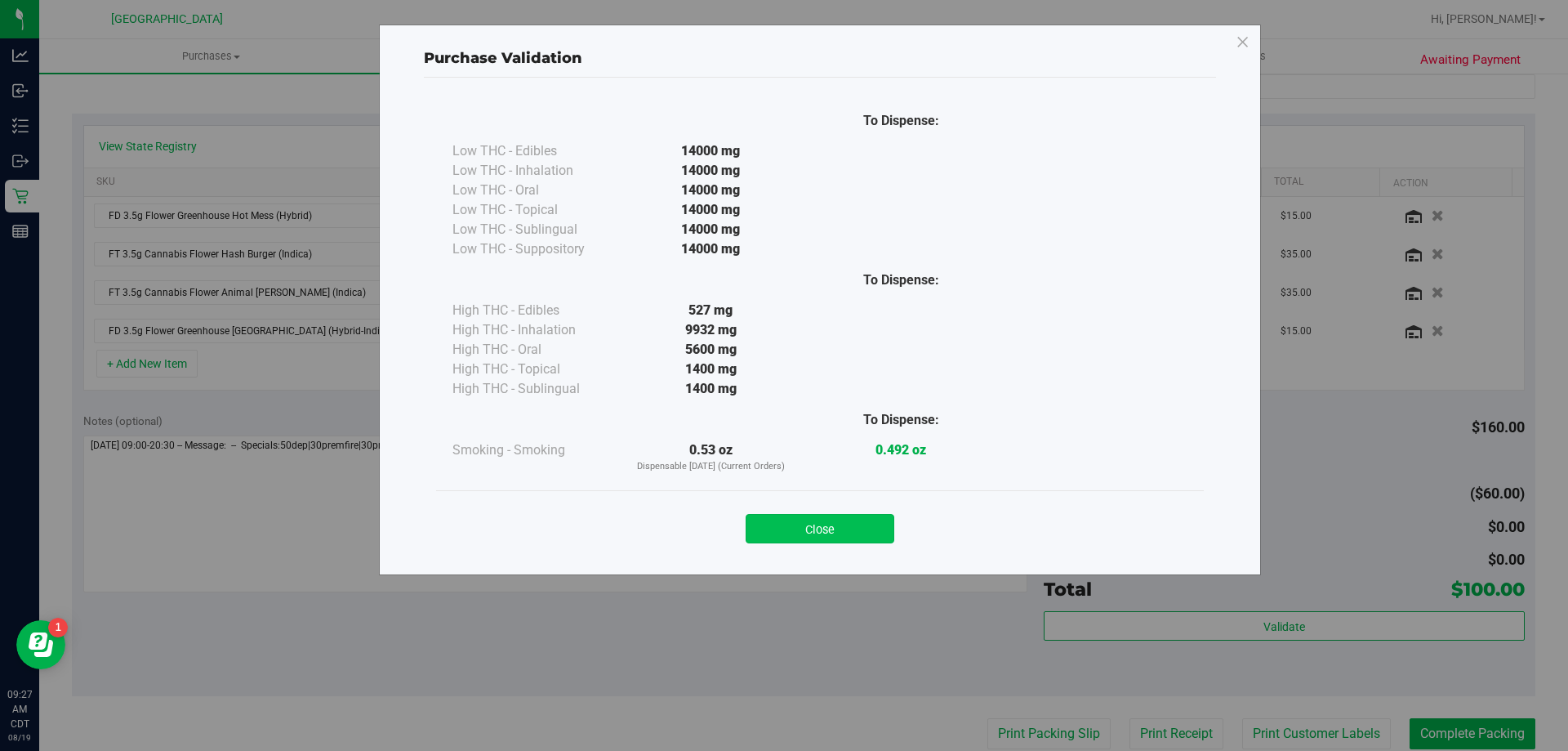
click at [866, 535] on button "Close" at bounding box center [820, 528] width 148 height 30
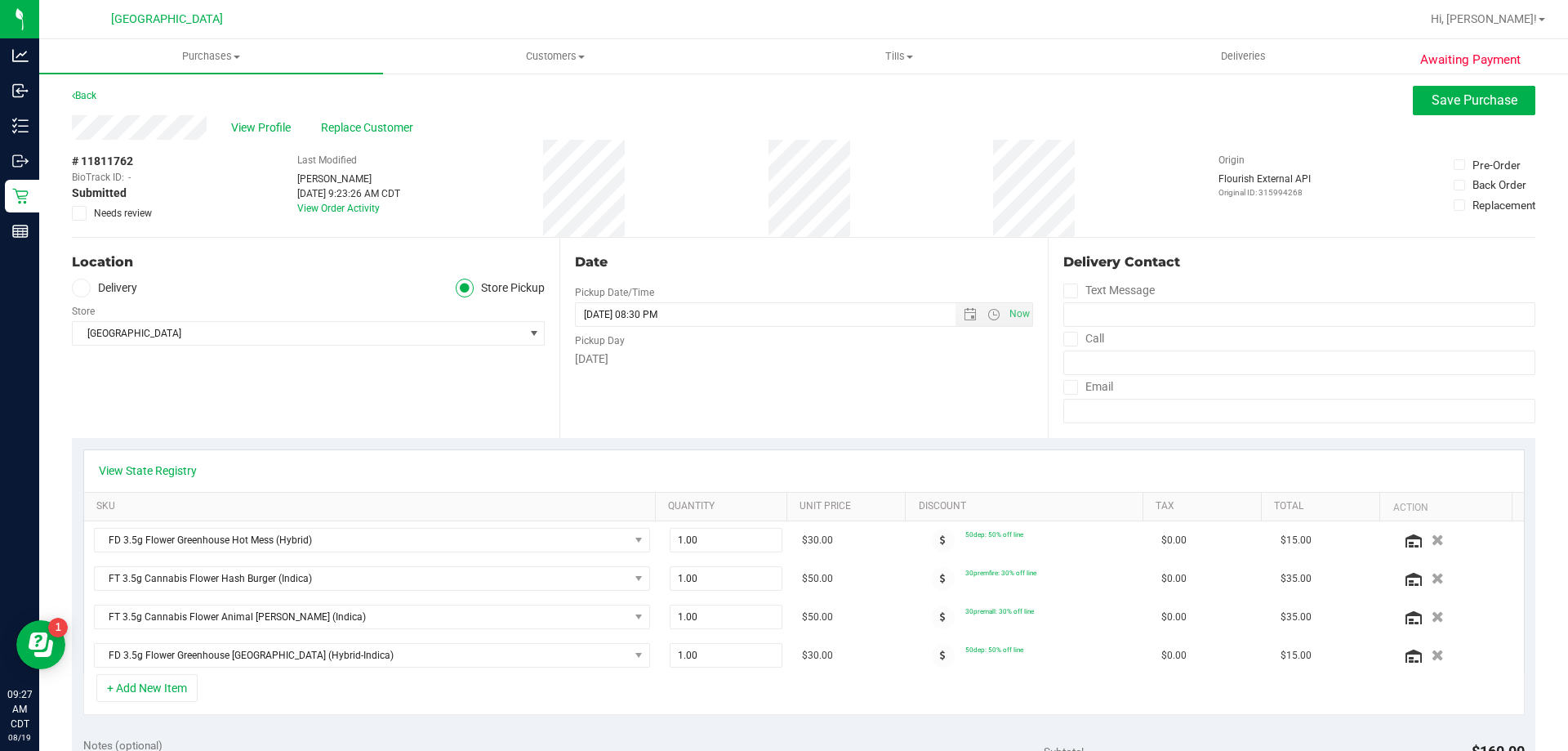
scroll to position [0, 0]
click at [1432, 104] on span "Save Purchase" at bounding box center [1474, 102] width 86 height 16
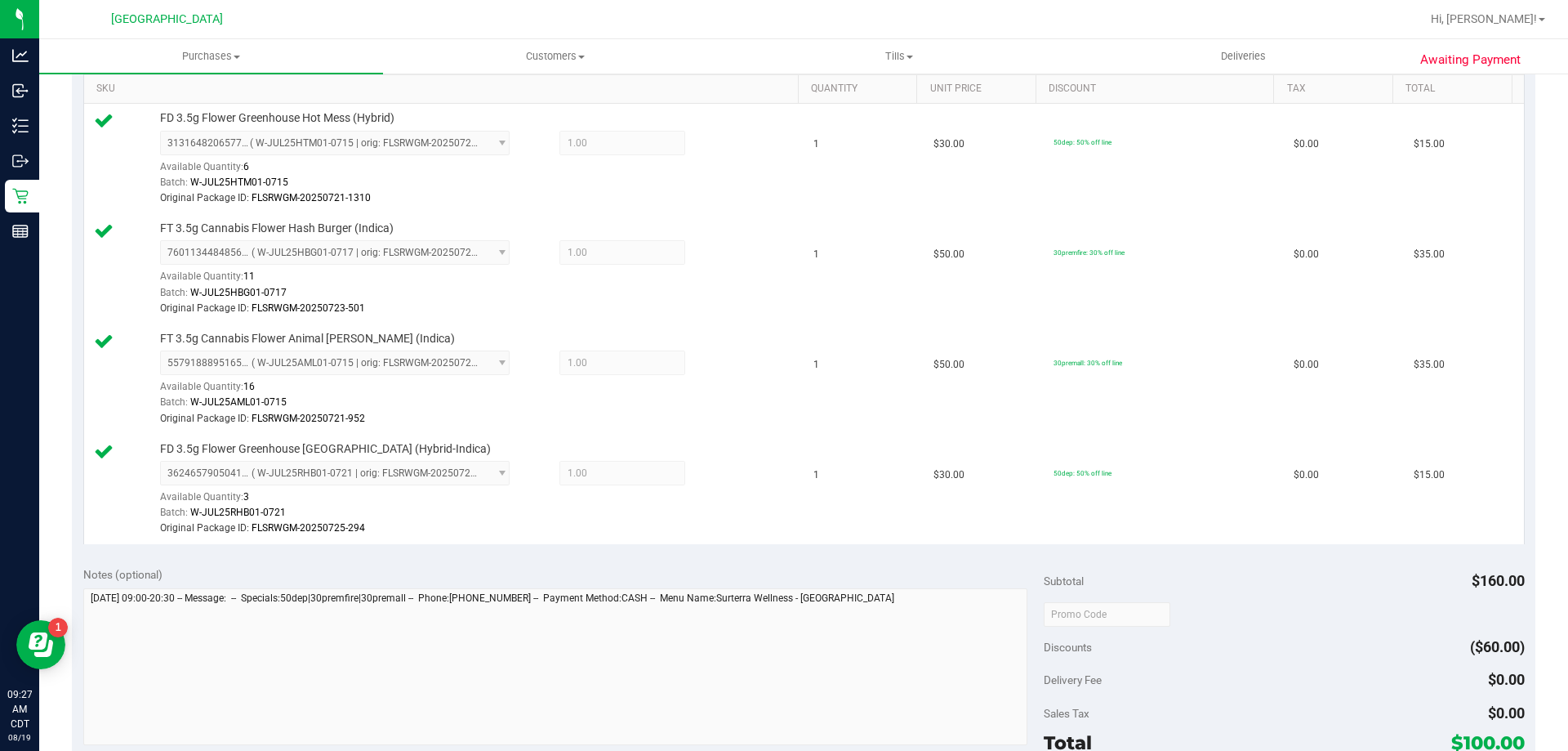
scroll to position [490, 0]
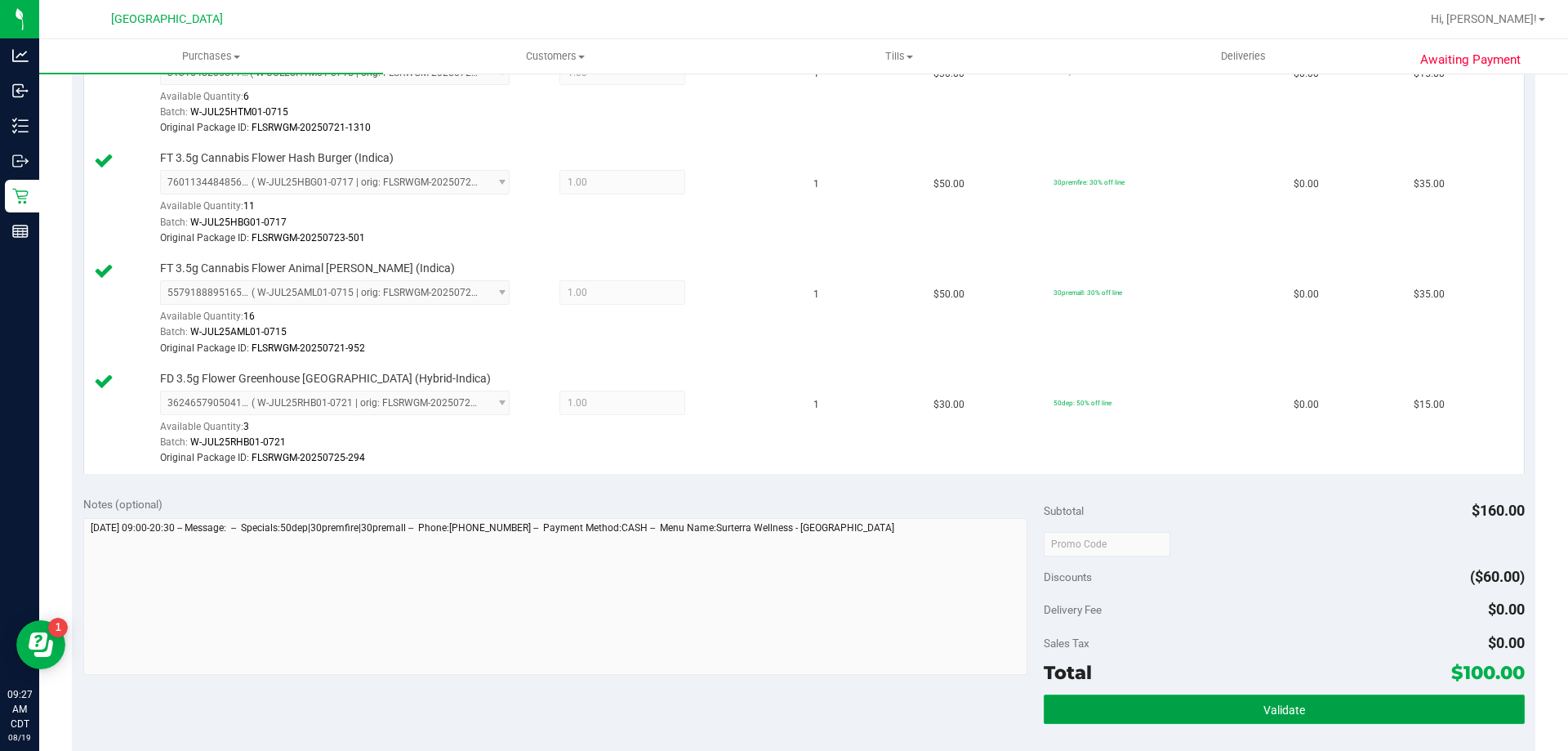
click at [1298, 715] on button "Validate" at bounding box center [1284, 709] width 480 height 30
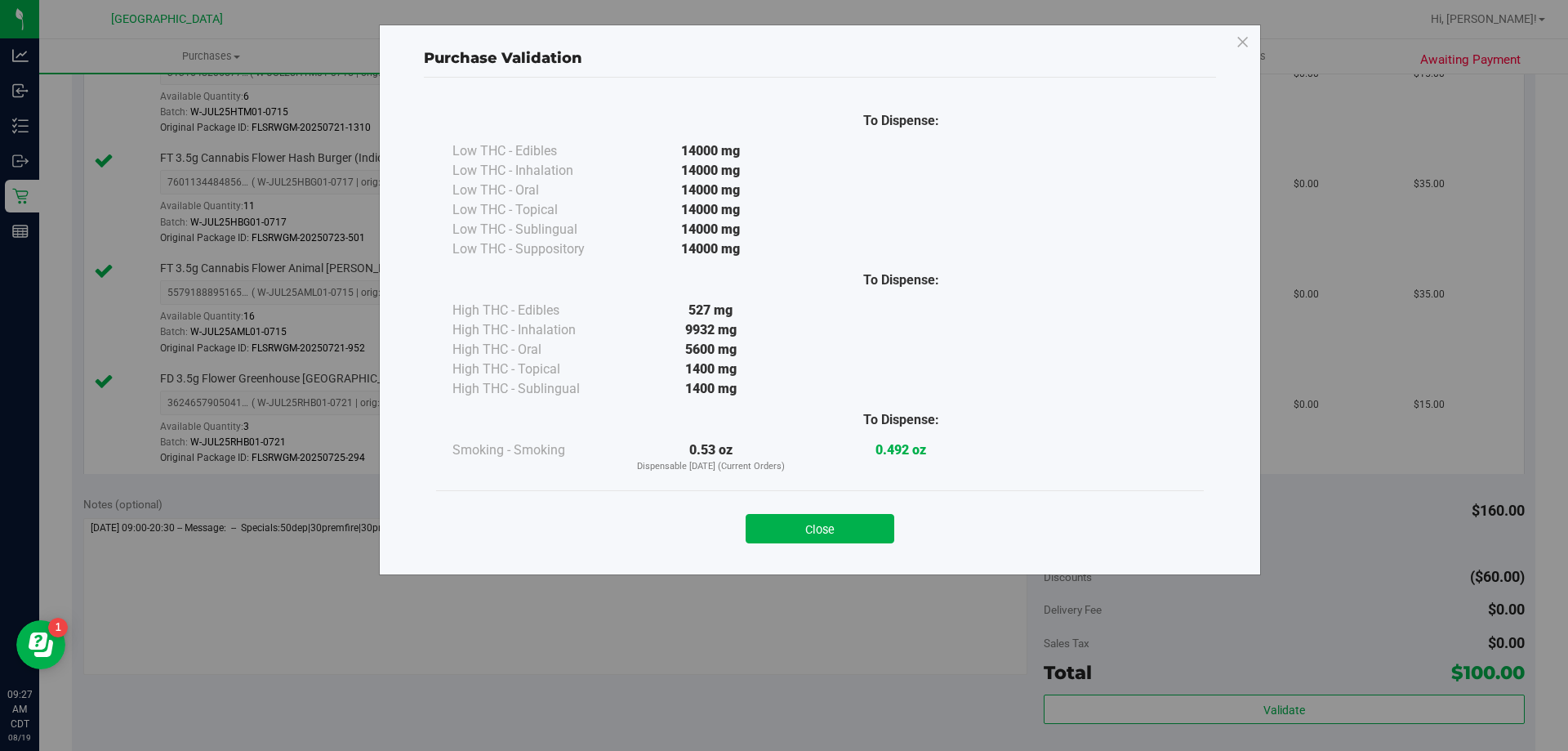
click at [856, 506] on div "Close" at bounding box center [820, 523] width 743 height 41
click at [861, 530] on button "Close" at bounding box center [820, 528] width 148 height 30
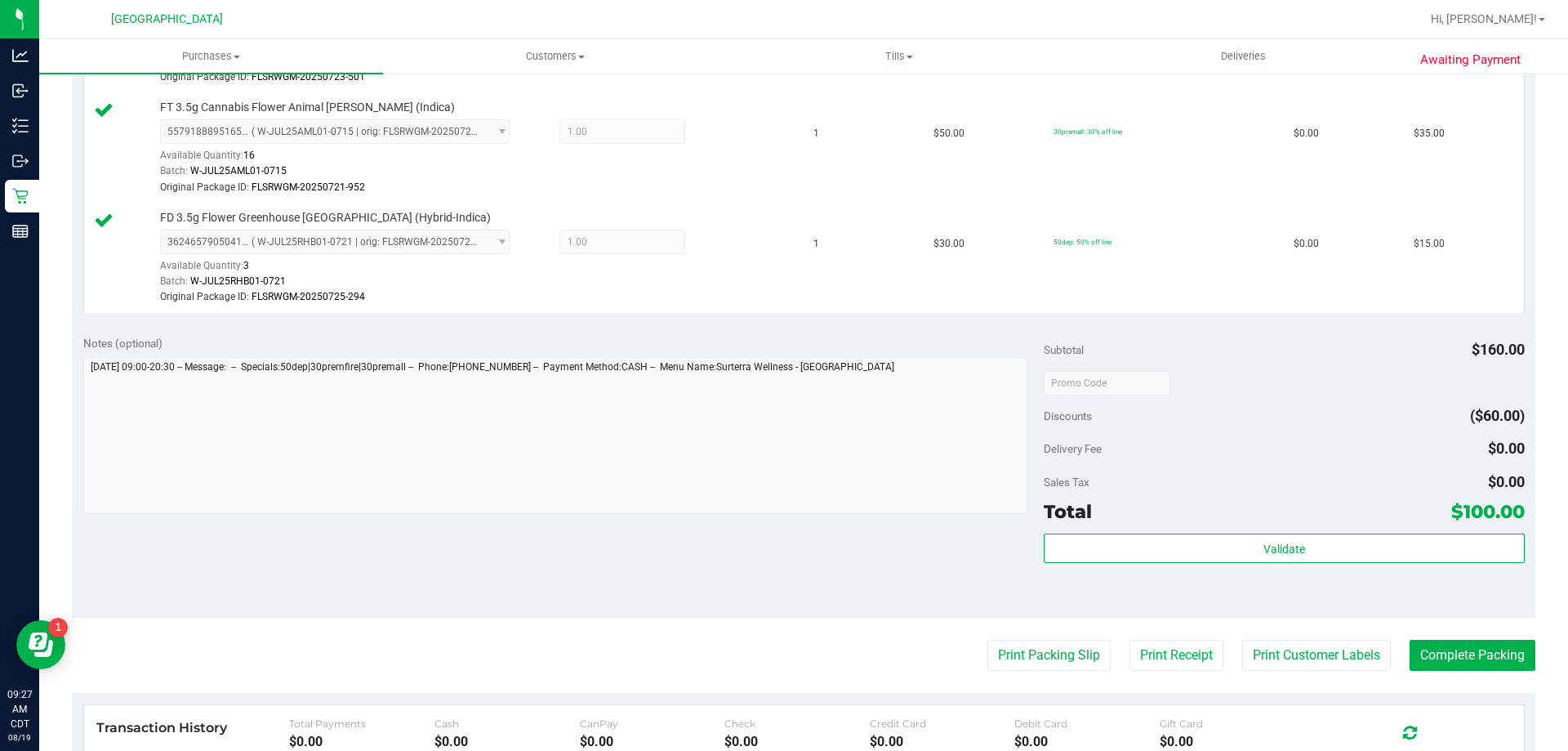
scroll to position [817, 0]
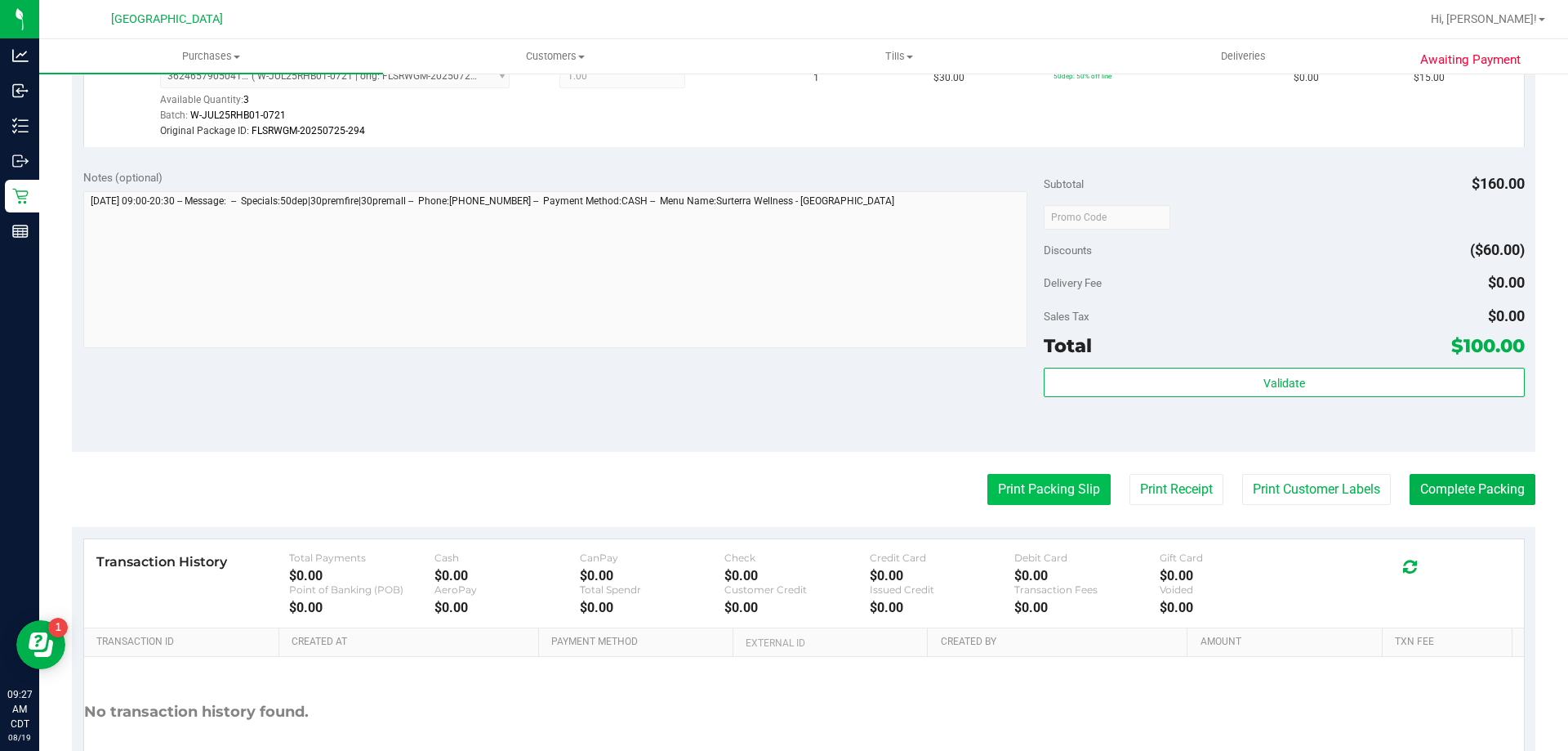
click at [1033, 484] on button "Print Packing Slip" at bounding box center [1049, 490] width 124 height 31
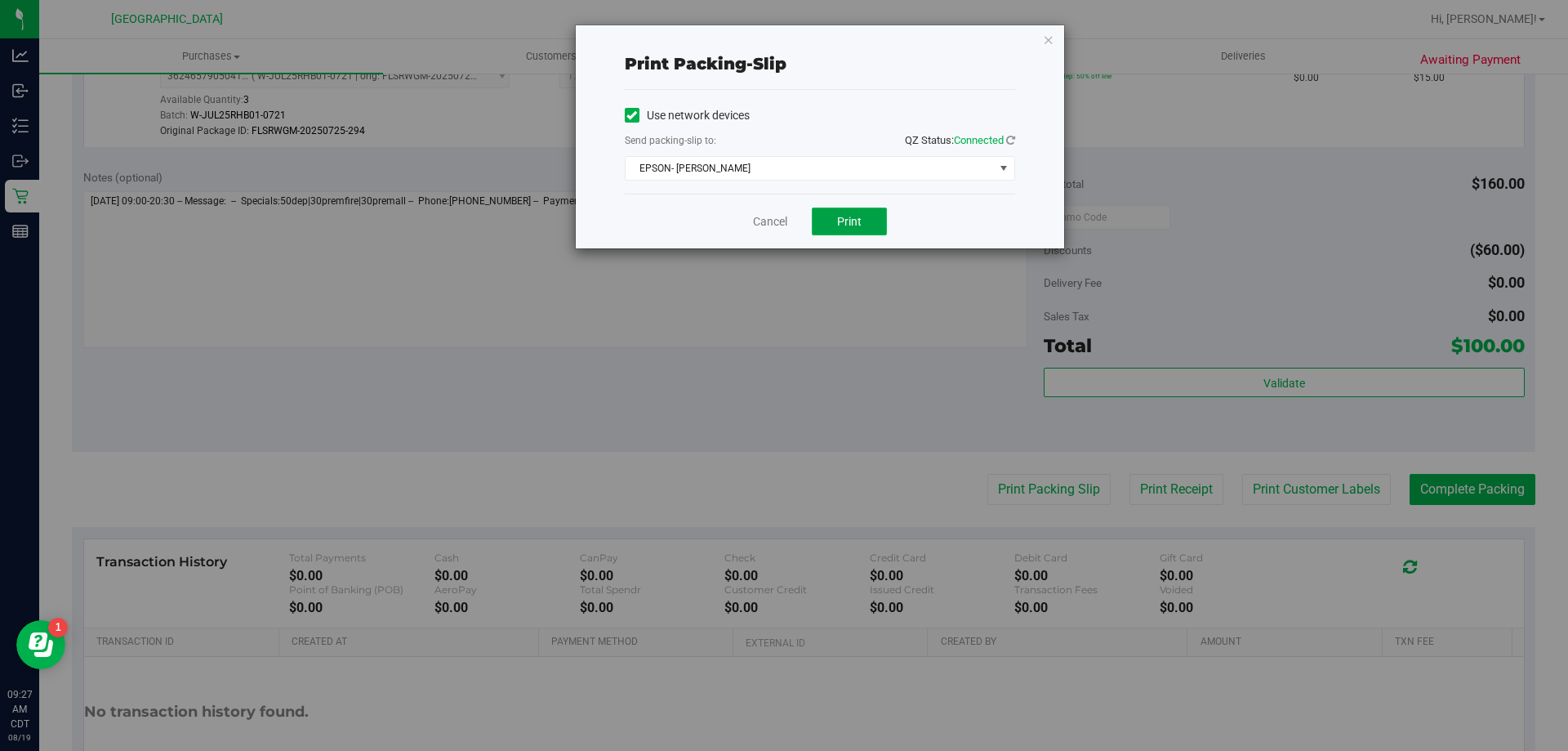
click at [828, 224] on button "Print" at bounding box center [849, 222] width 75 height 28
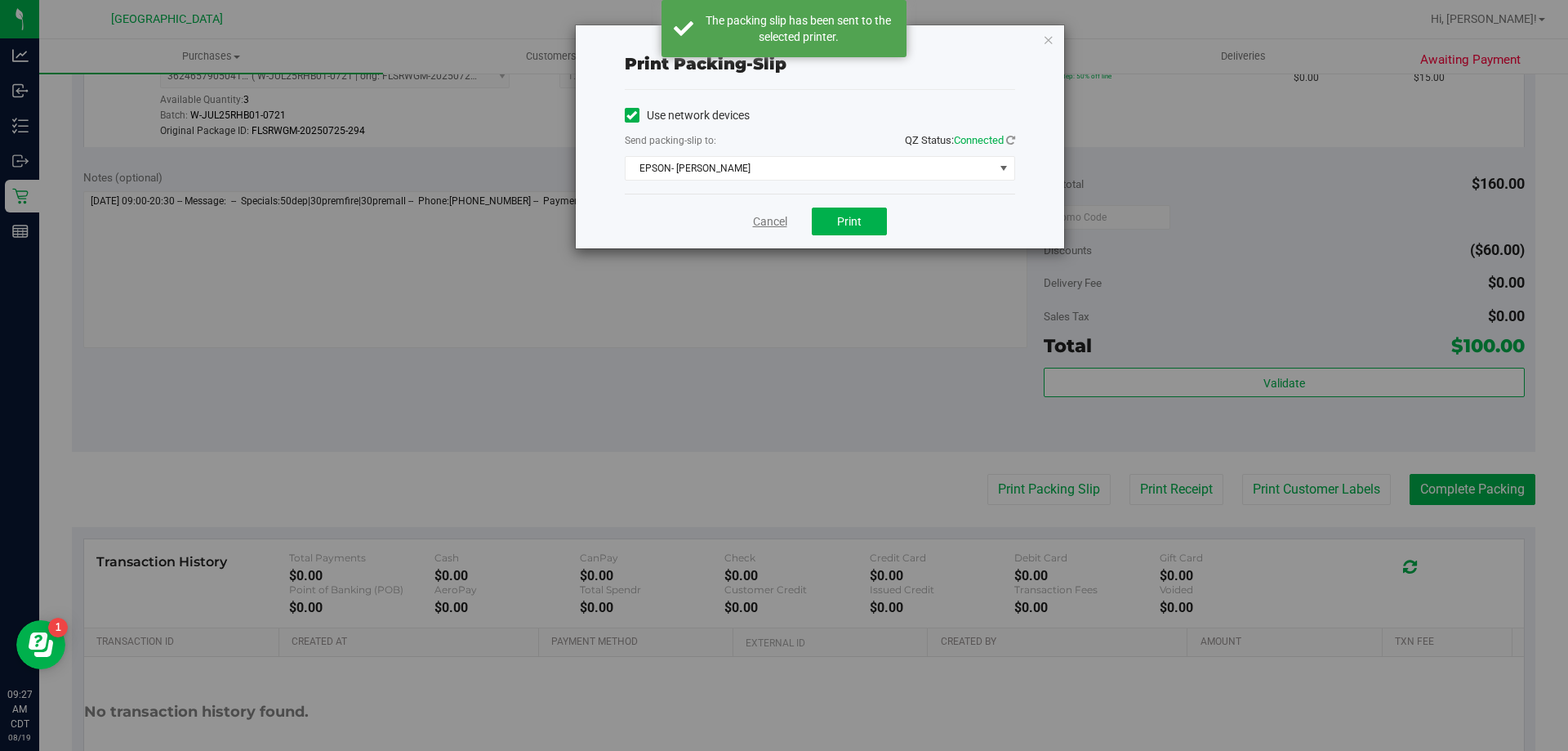
click at [762, 218] on link "Cancel" at bounding box center [770, 222] width 35 height 17
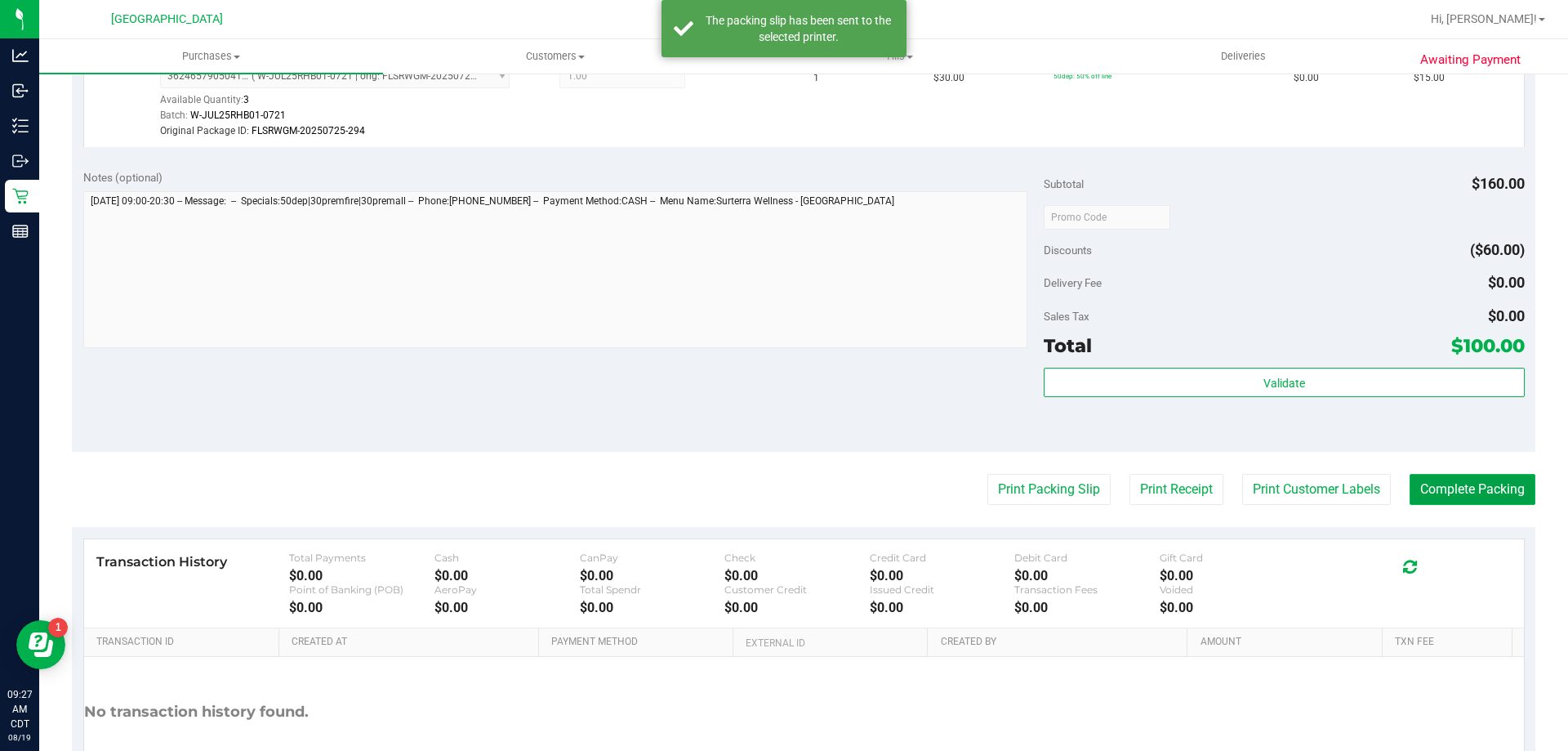
click at [1490, 490] on button "Complete Packing" at bounding box center [1472, 490] width 126 height 31
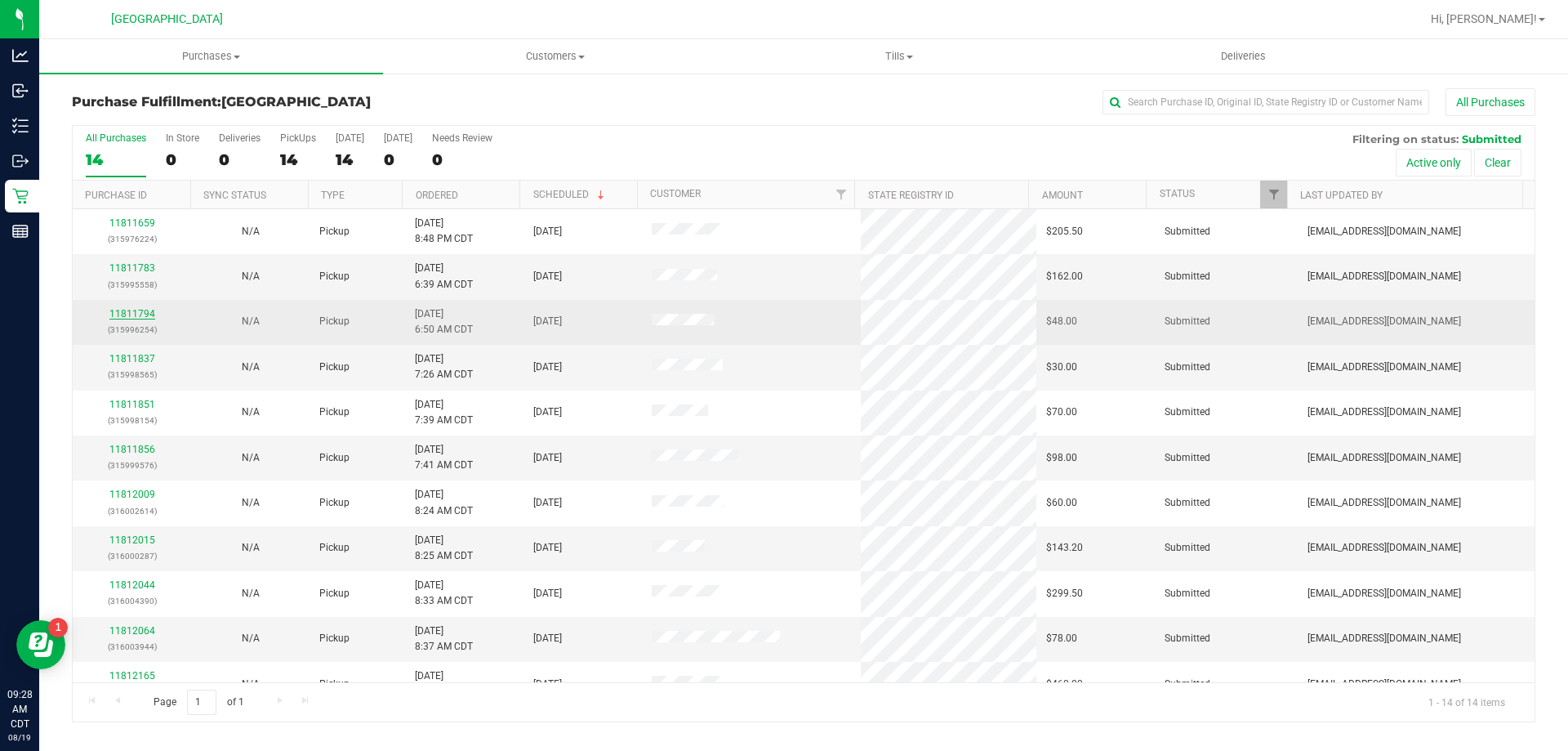
click at [144, 317] on link "11811794" at bounding box center [132, 314] width 45 height 12
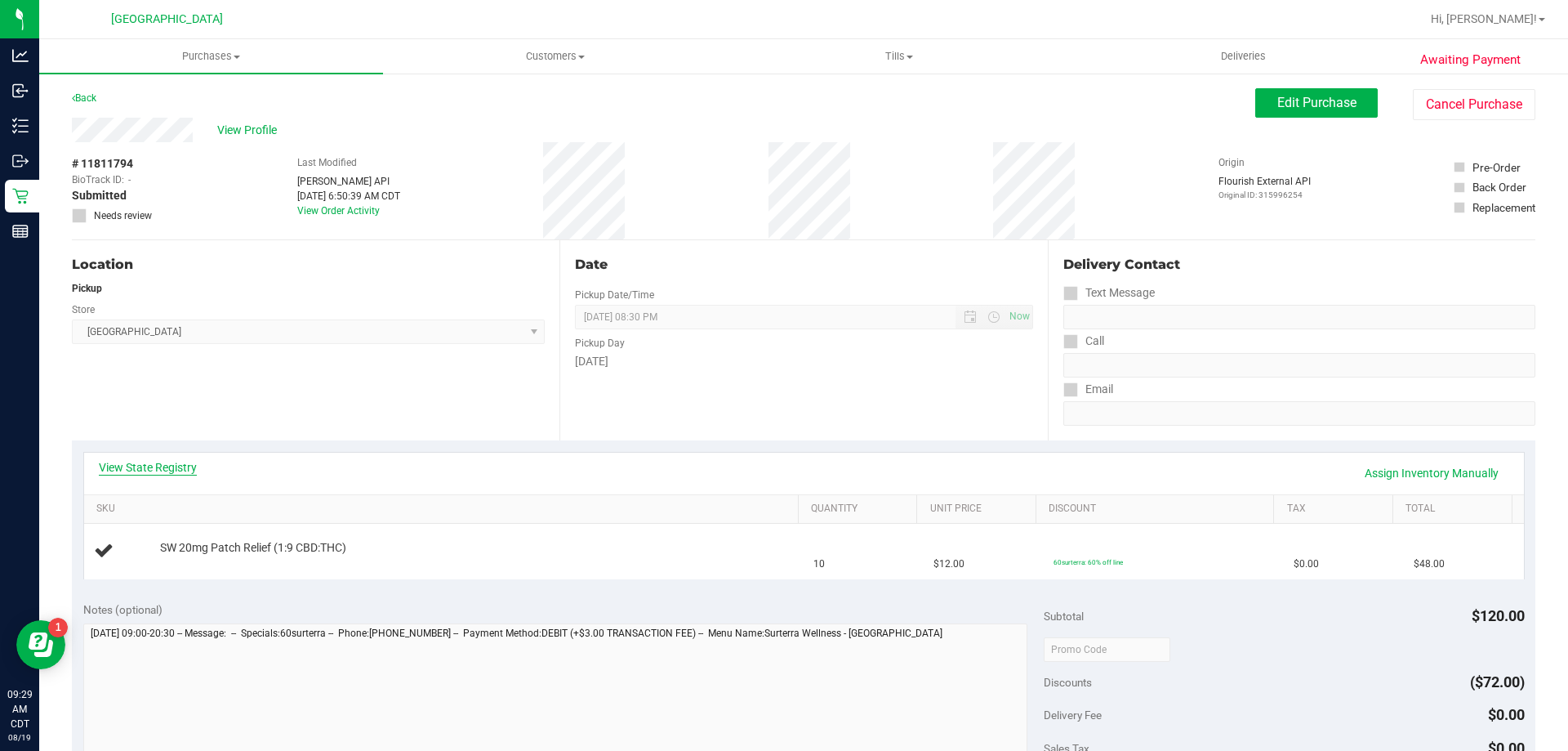
click at [143, 472] on link "View State Registry" at bounding box center [147, 467] width 98 height 16
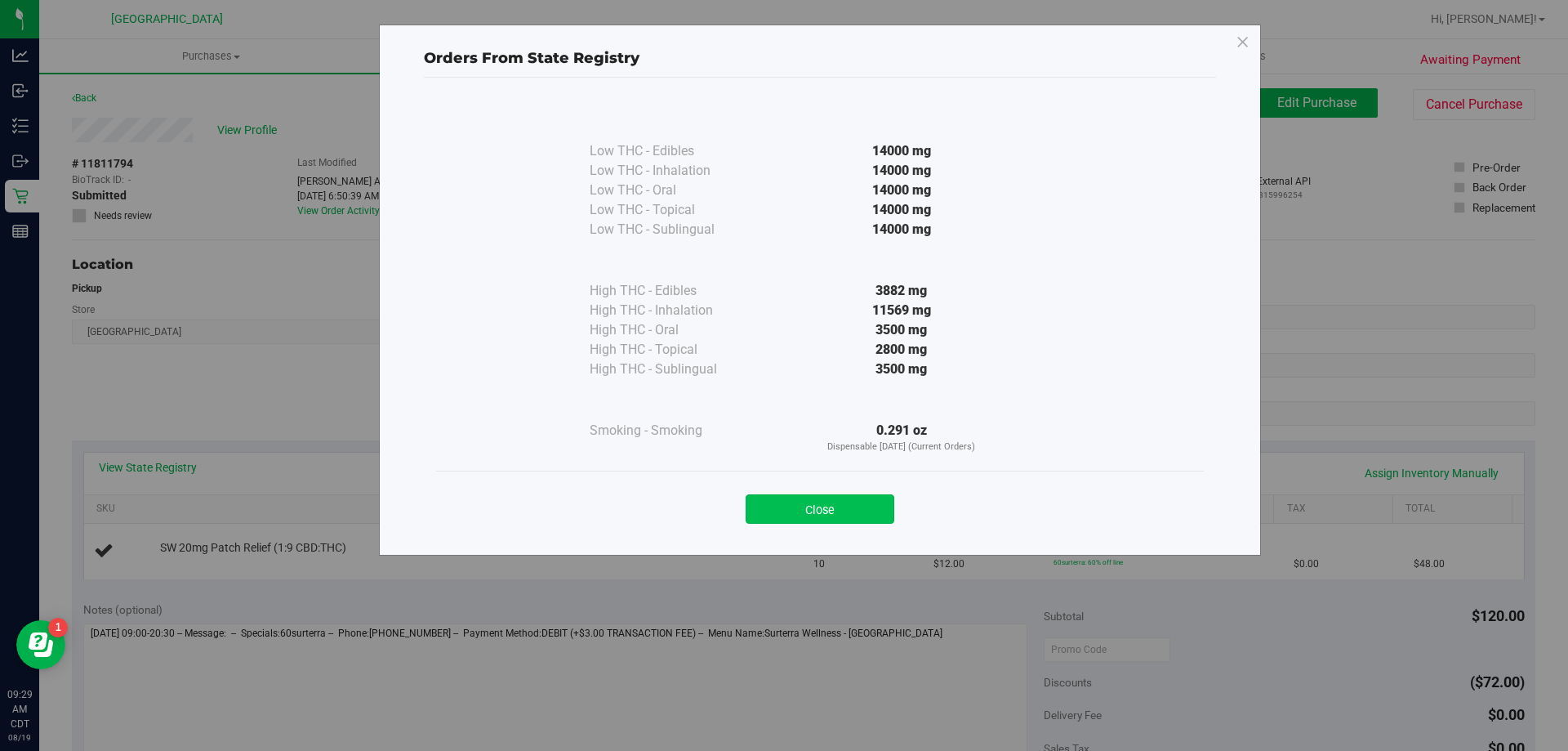
click at [845, 505] on button "Close" at bounding box center [820, 509] width 148 height 30
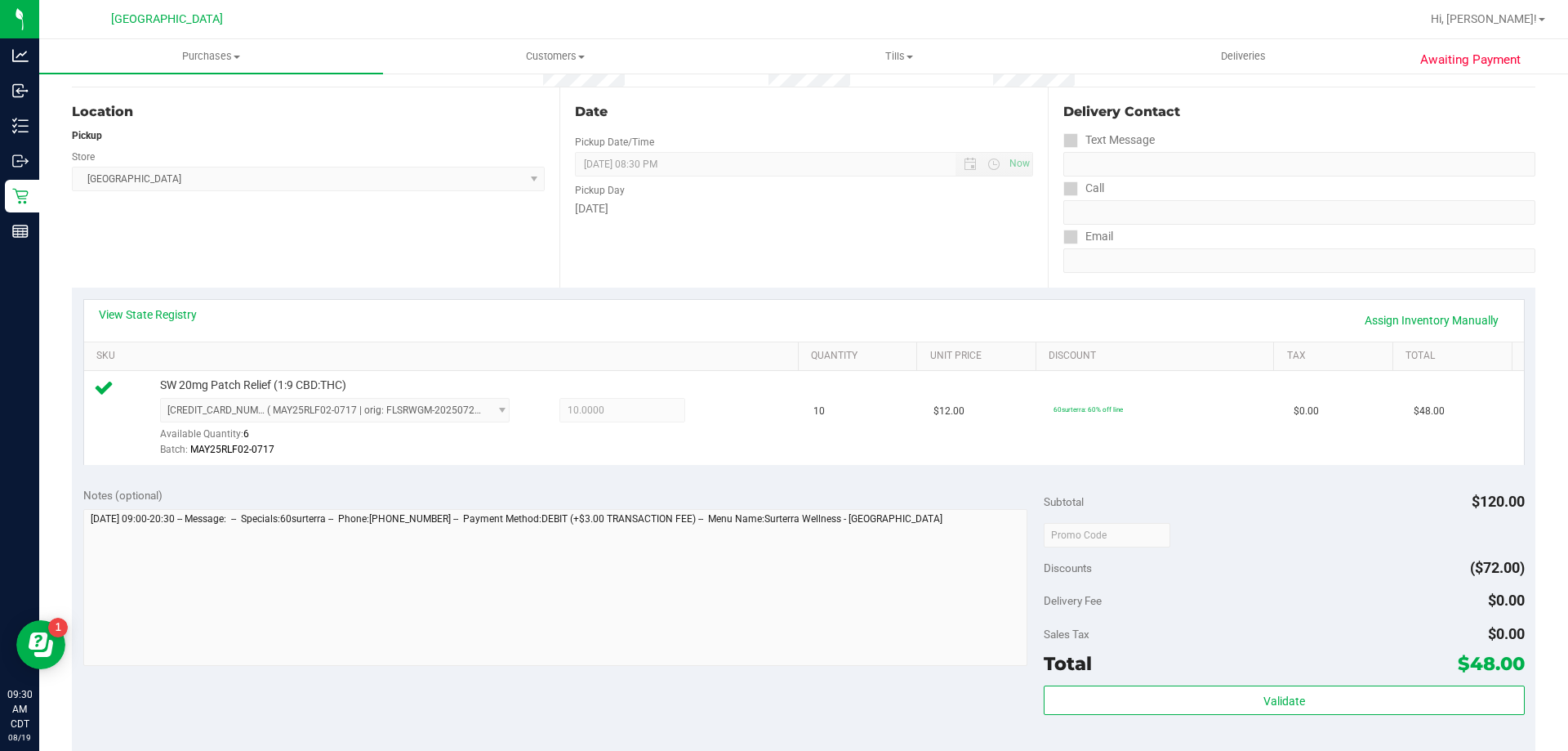
scroll to position [163, 0]
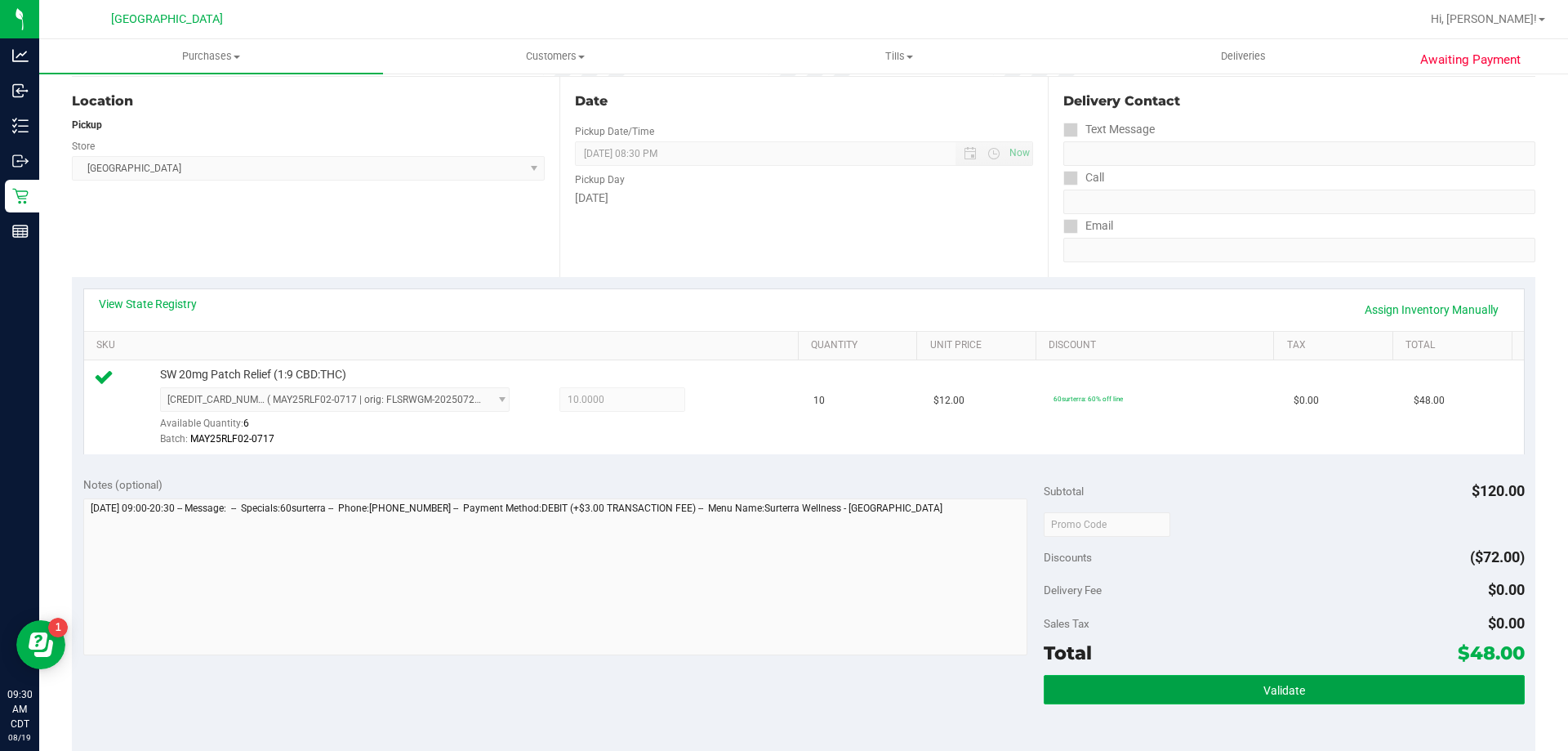
click at [1245, 683] on button "Validate" at bounding box center [1284, 690] width 480 height 30
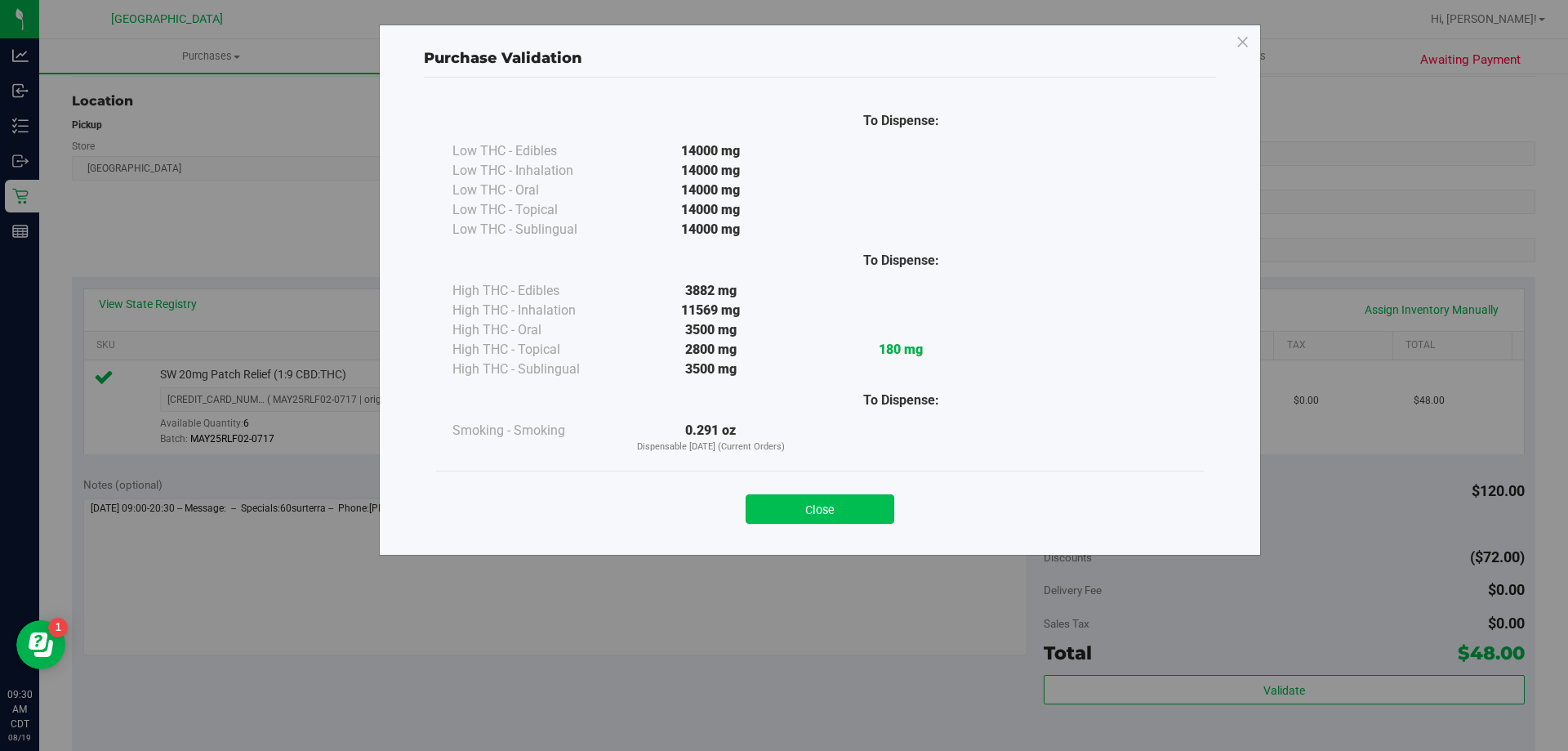
click at [761, 516] on button "Close" at bounding box center [820, 509] width 148 height 30
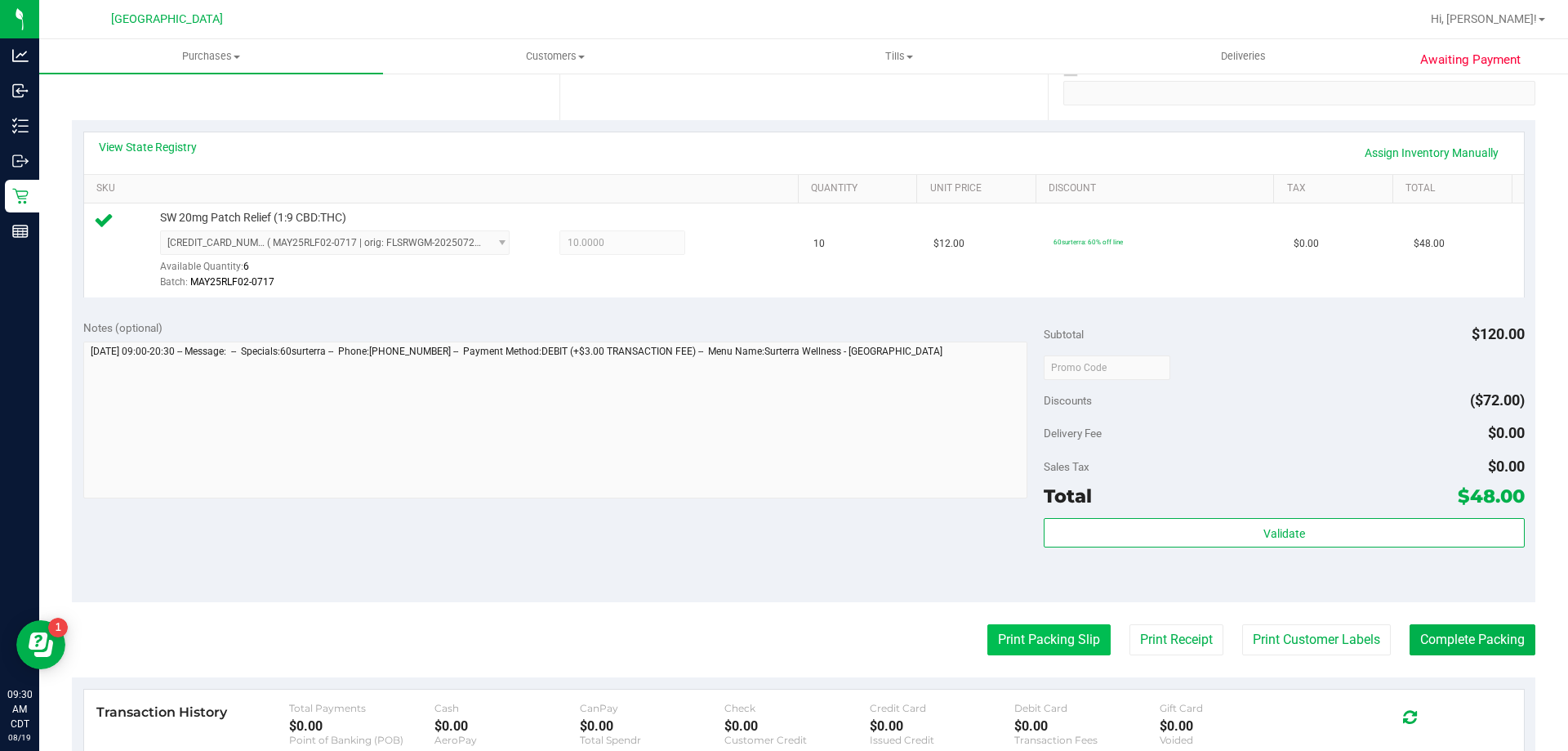
scroll to position [326, 0]
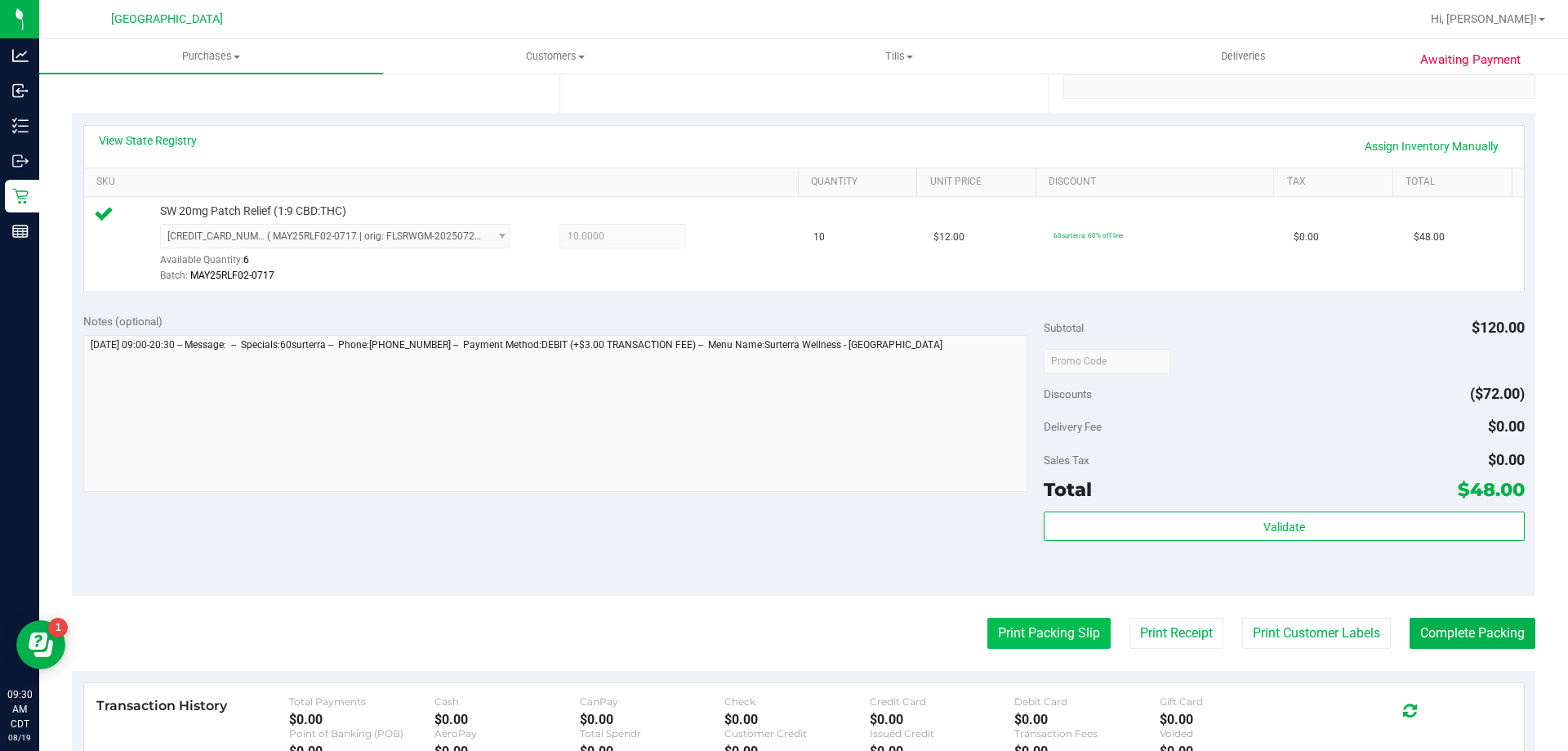
click at [1032, 641] on button "Print Packing Slip" at bounding box center [1049, 633] width 124 height 31
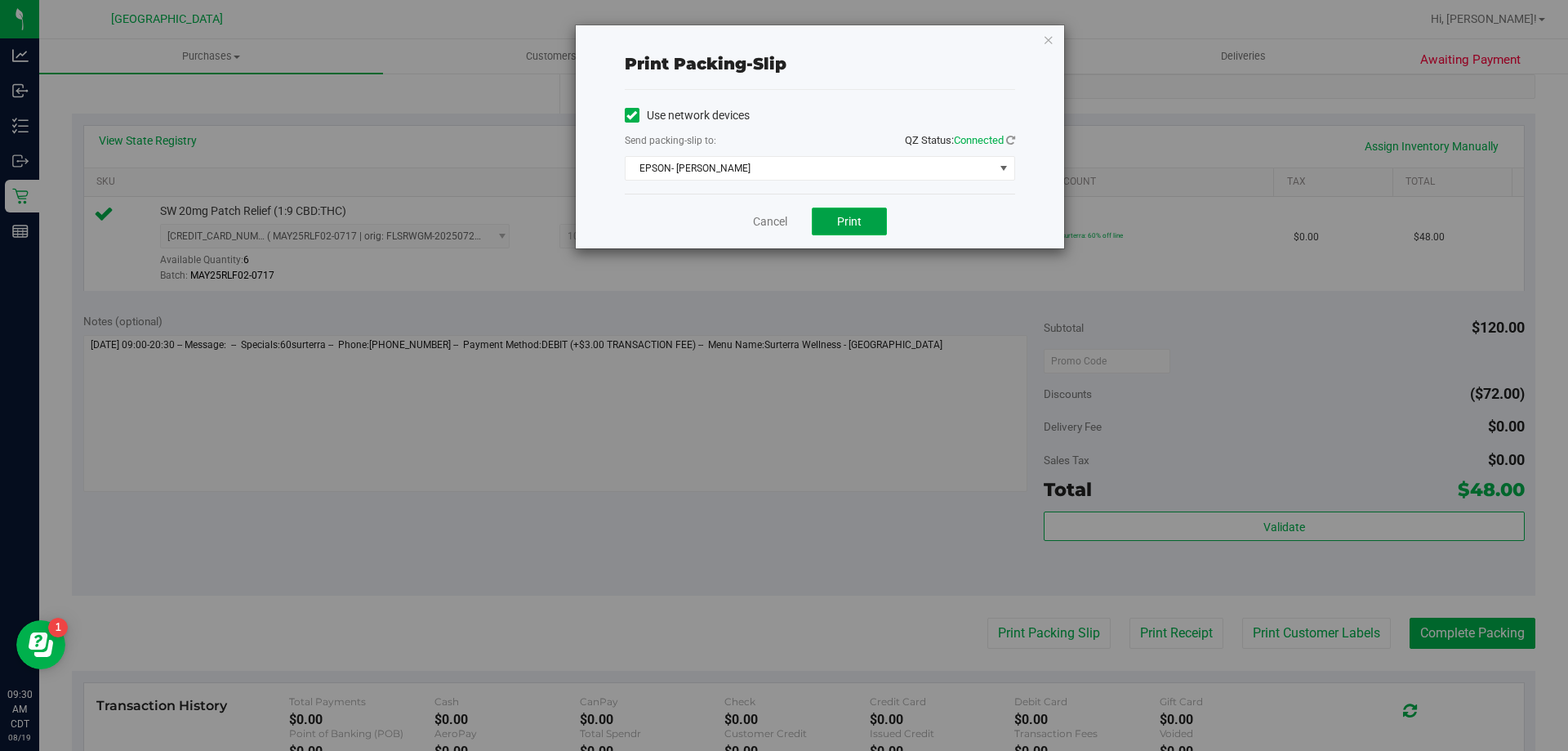
click at [847, 209] on button "Print" at bounding box center [849, 222] width 75 height 28
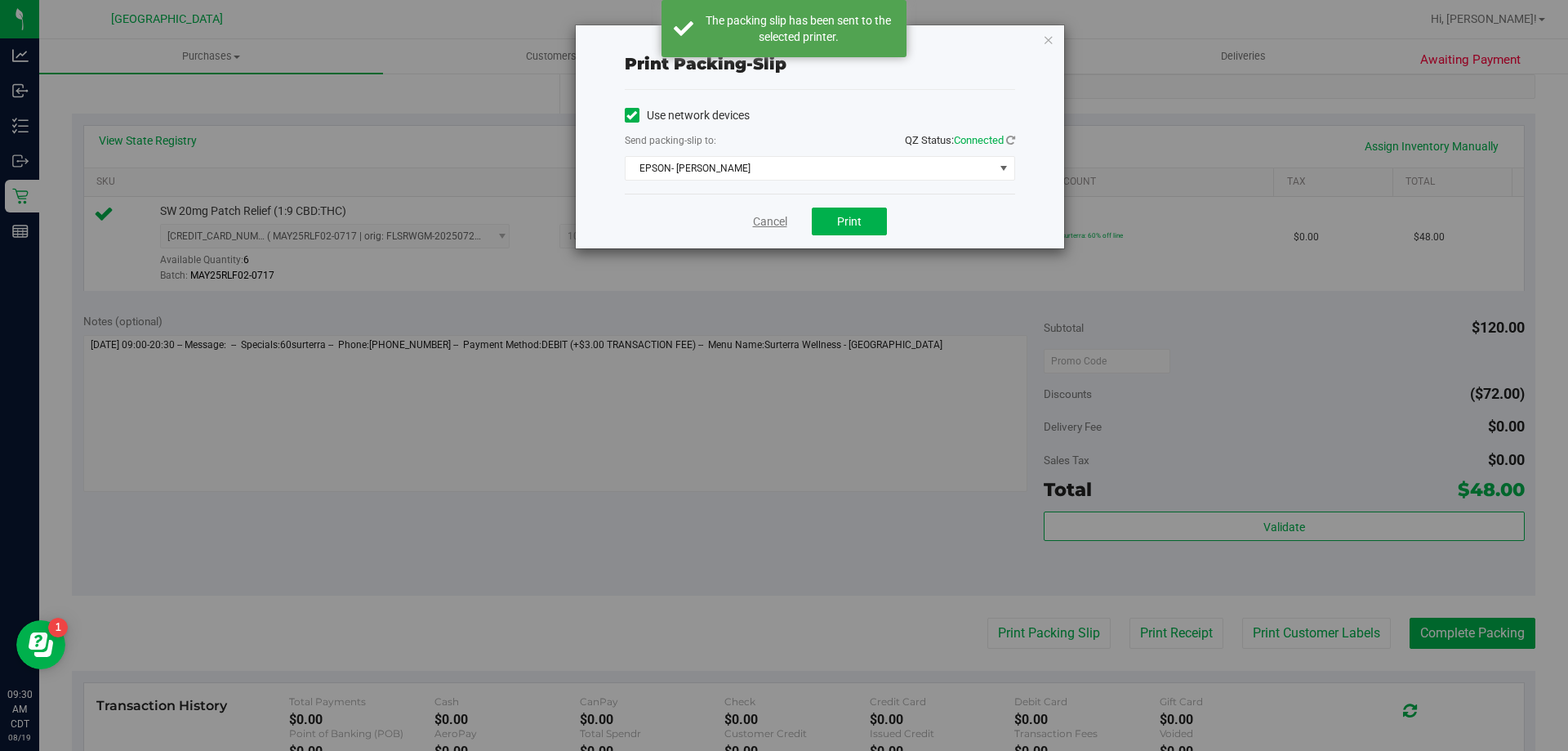
click at [761, 223] on link "Cancel" at bounding box center [770, 222] width 35 height 17
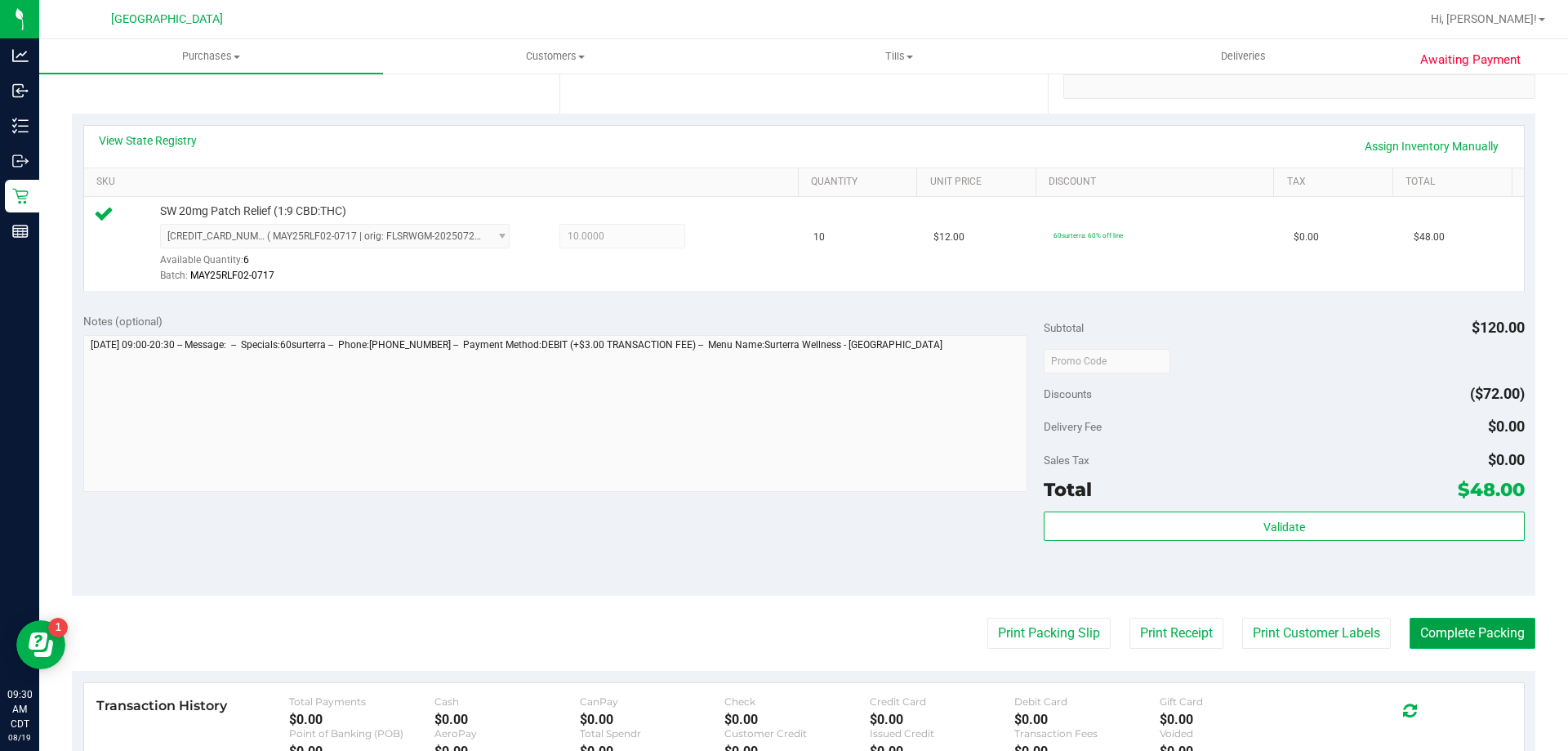
click at [1498, 645] on button "Complete Packing" at bounding box center [1472, 633] width 126 height 31
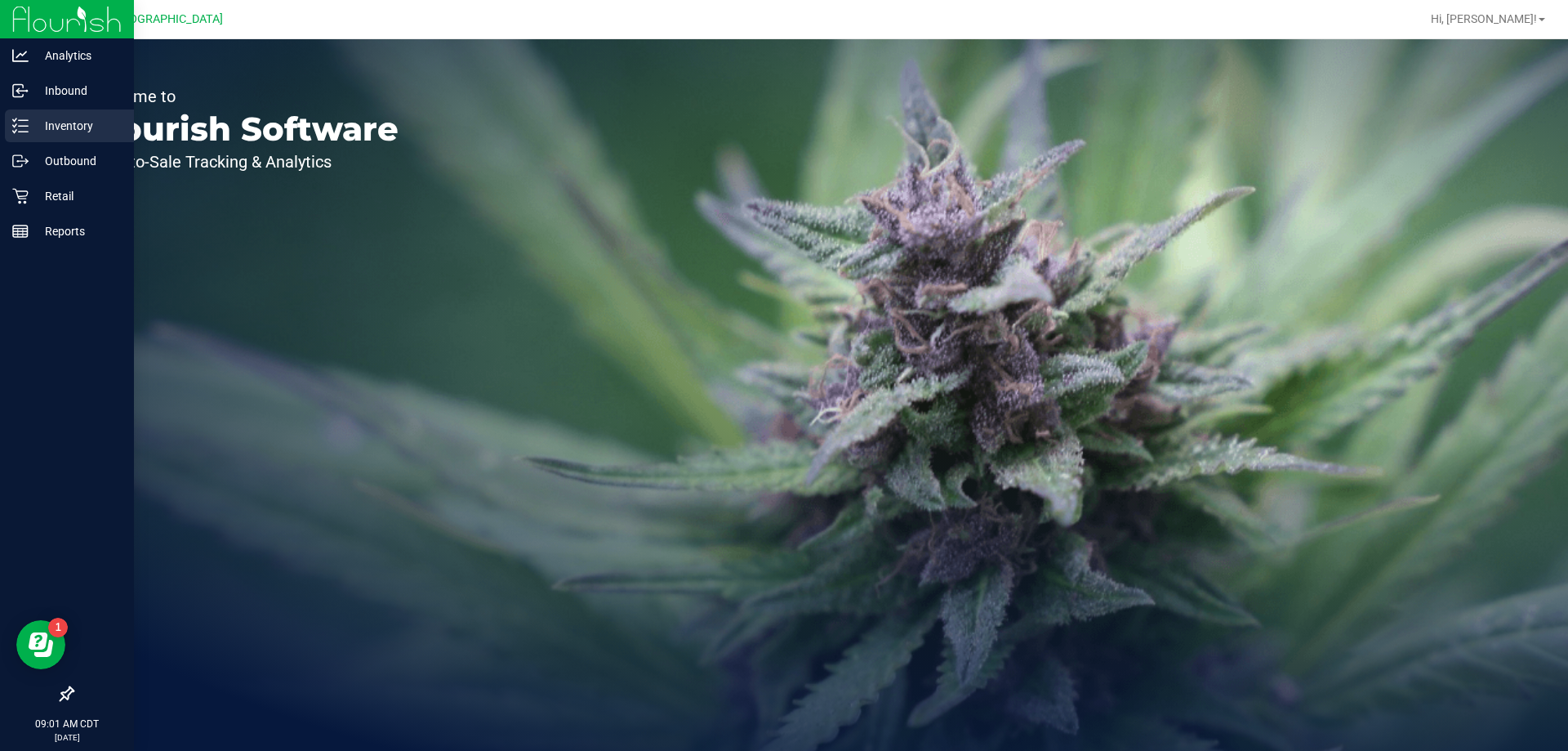
click at [39, 114] on div "Inventory" at bounding box center [69, 126] width 129 height 33
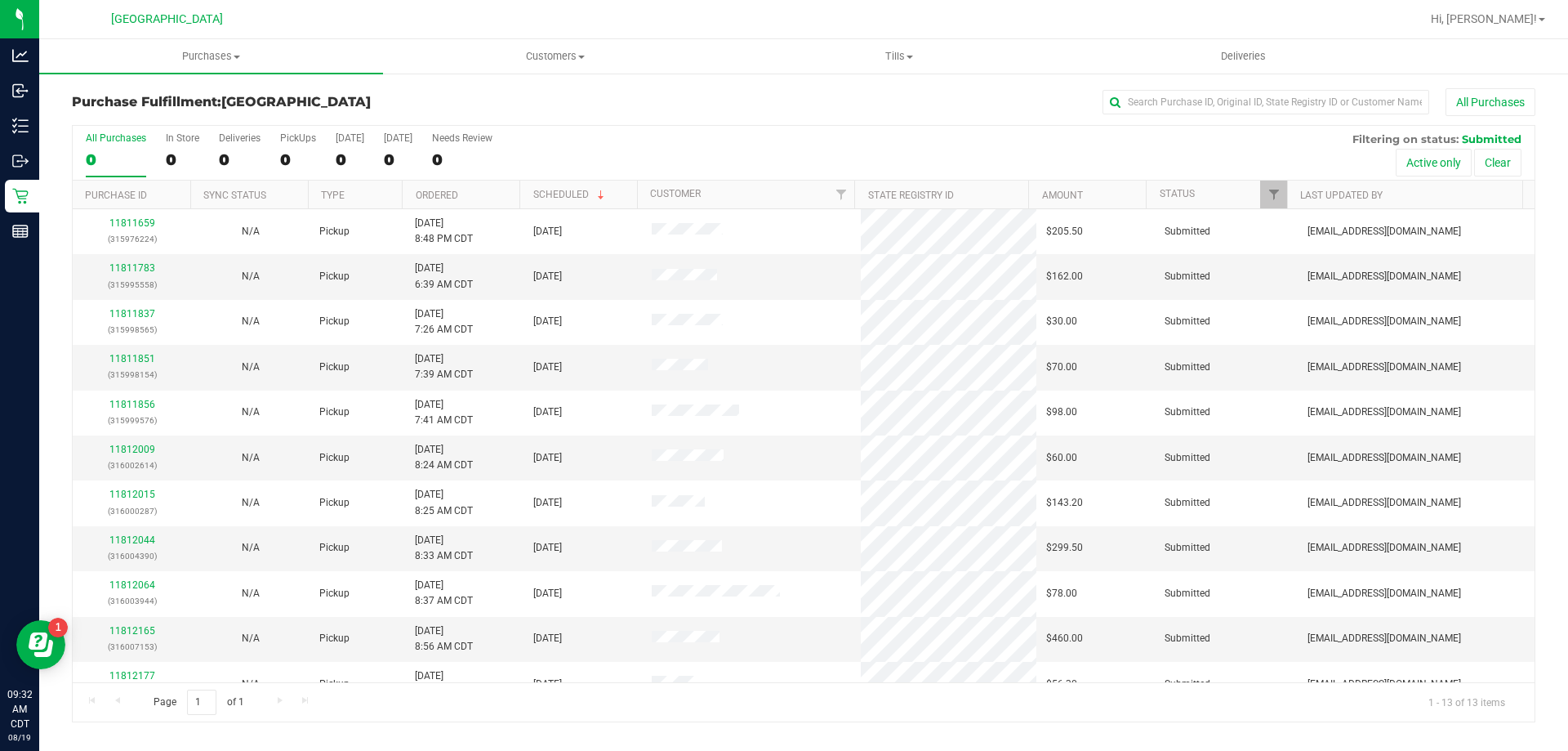
click at [483, 181] on th "Ordered" at bounding box center [461, 195] width 118 height 29
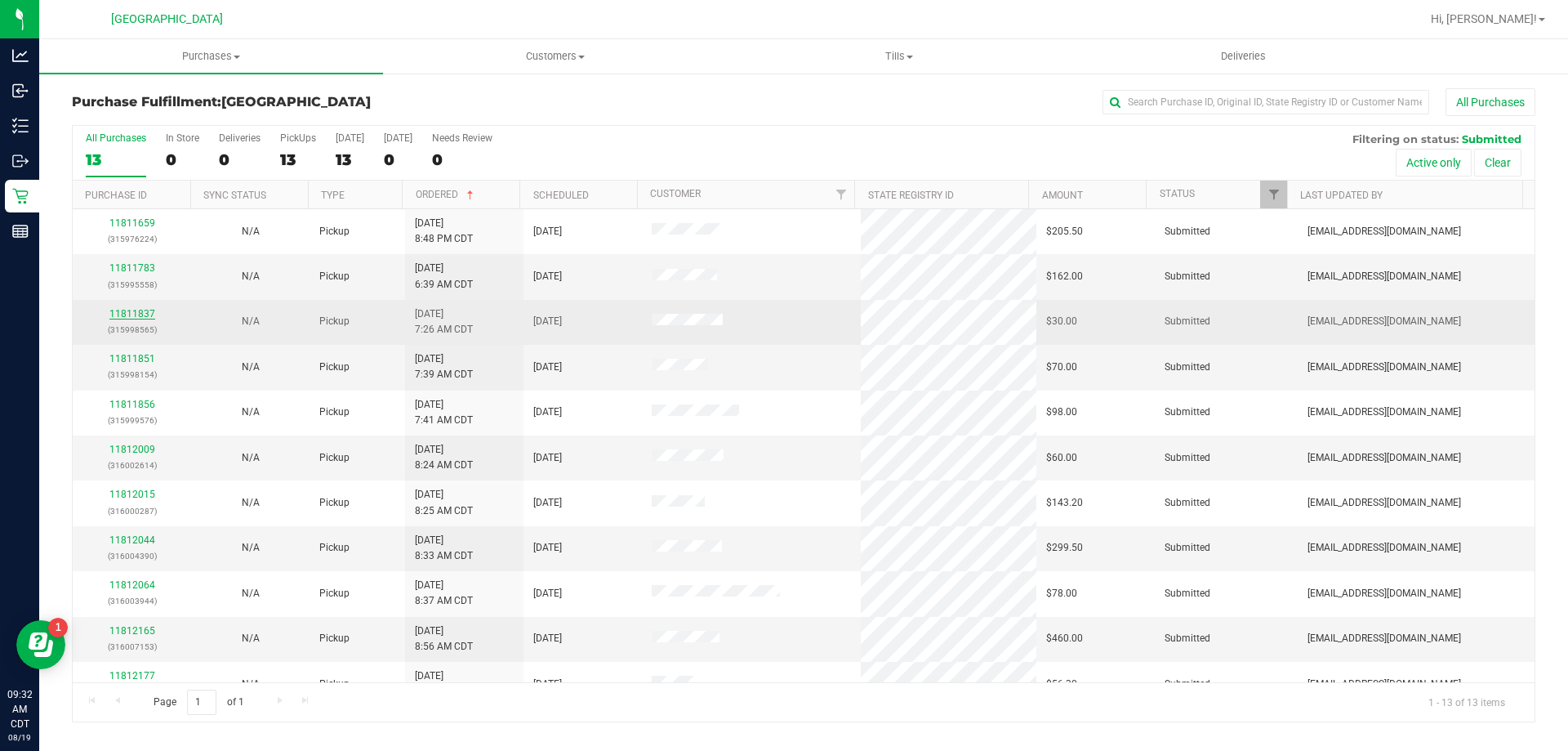
click at [124, 317] on link "11811837" at bounding box center [132, 314] width 45 height 12
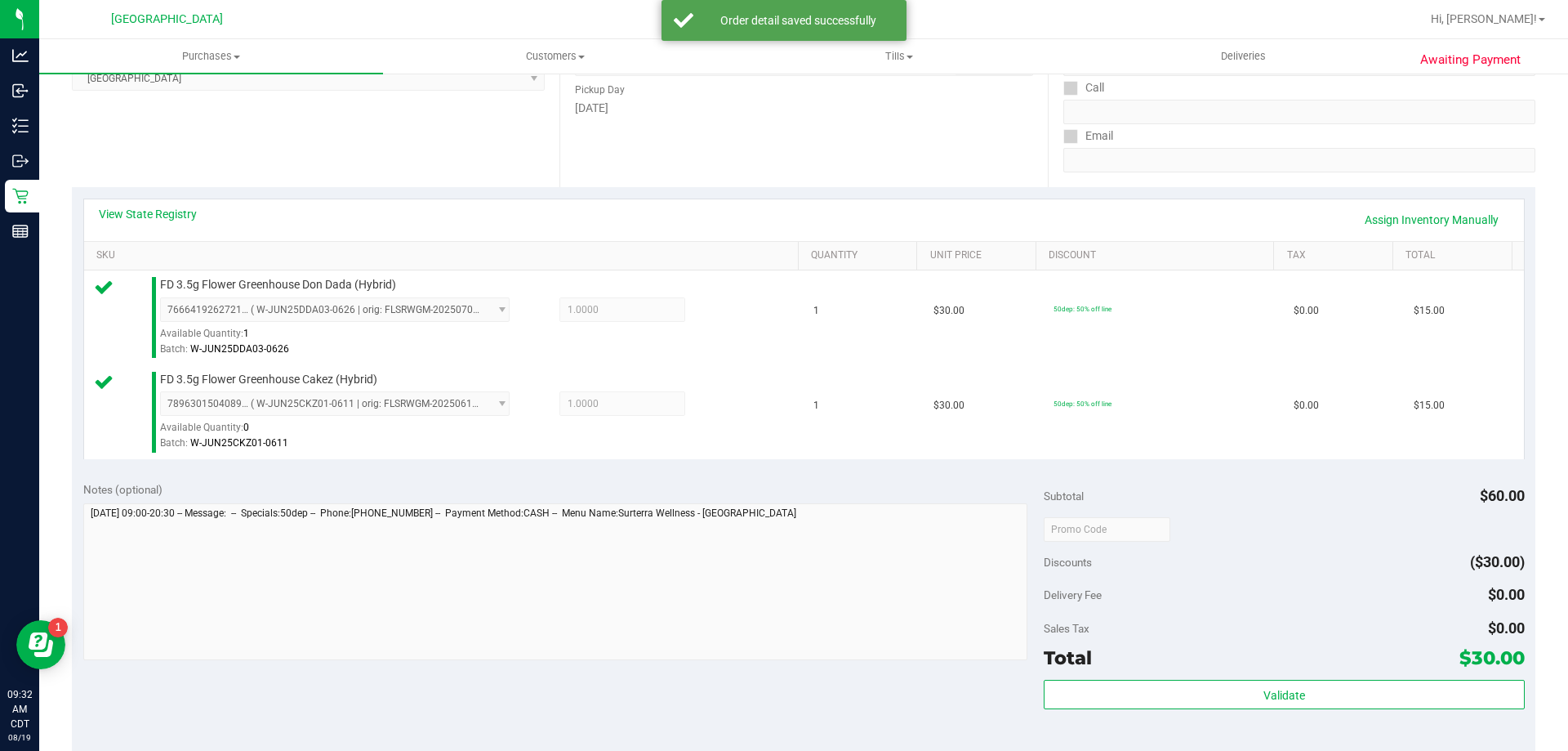
scroll to position [490, 0]
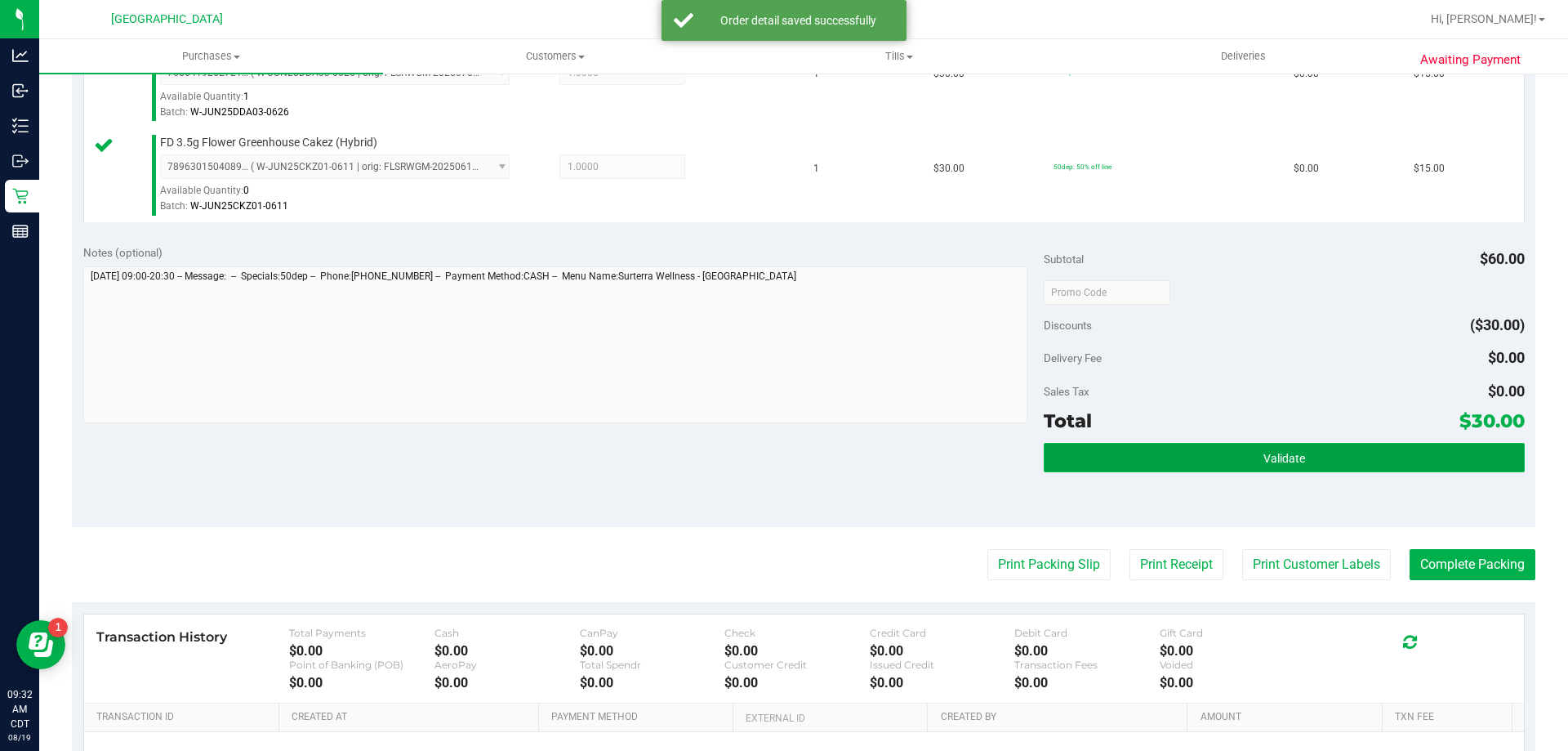
click at [1189, 463] on button "Validate" at bounding box center [1284, 458] width 480 height 30
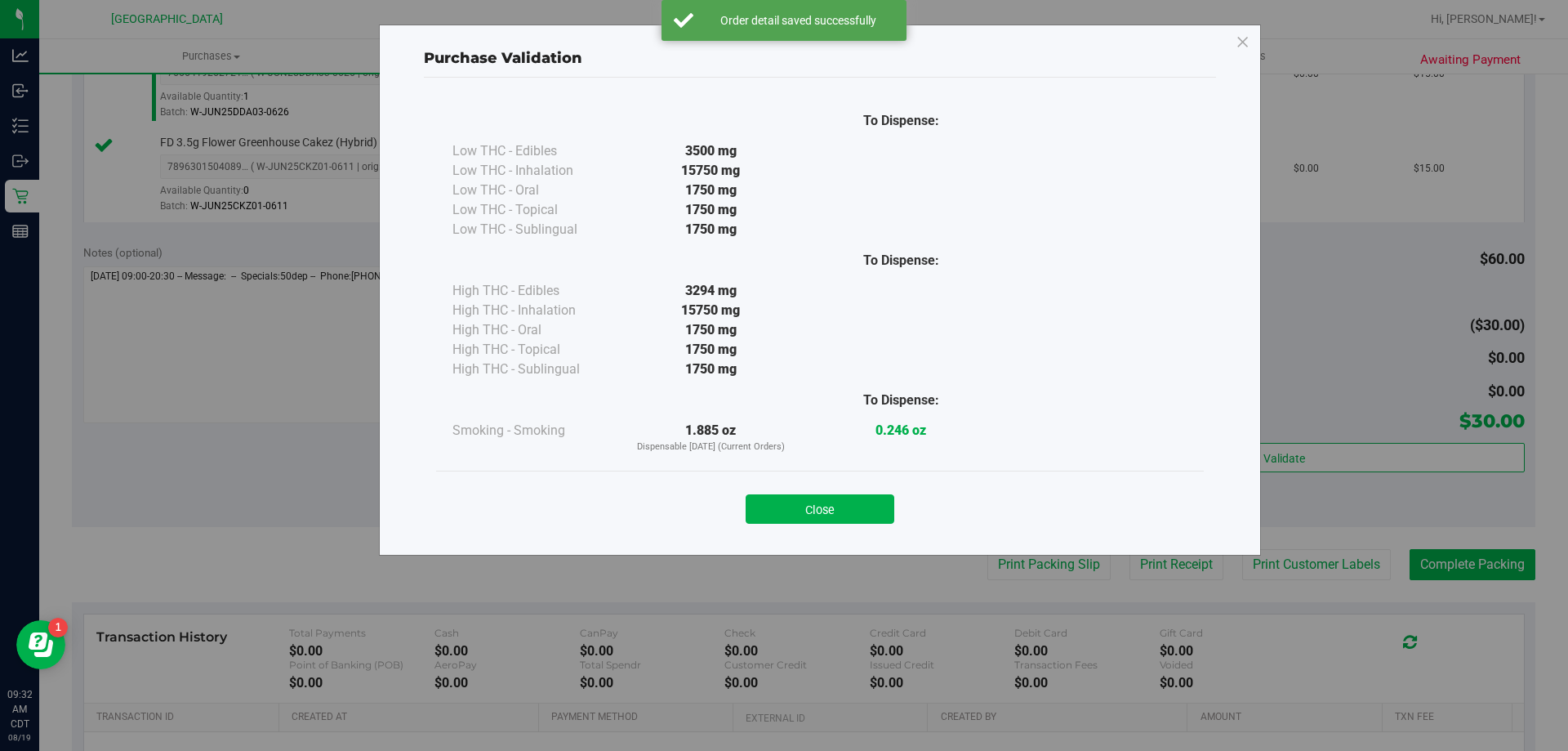
click at [788, 490] on div "Close" at bounding box center [820, 505] width 743 height 41
click at [805, 502] on button "Close" at bounding box center [820, 509] width 148 height 30
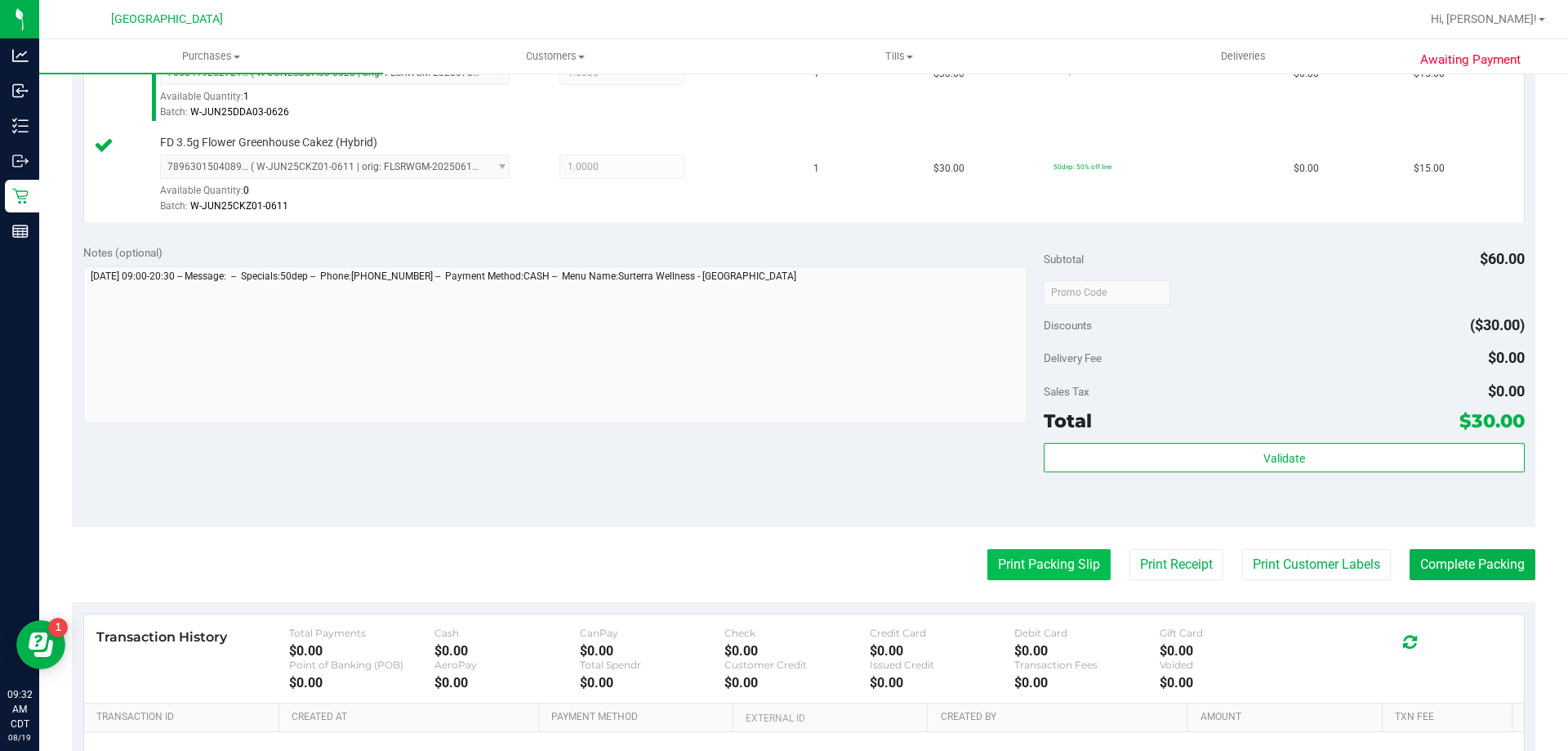
click at [1003, 562] on button "Print Packing Slip" at bounding box center [1049, 565] width 124 height 31
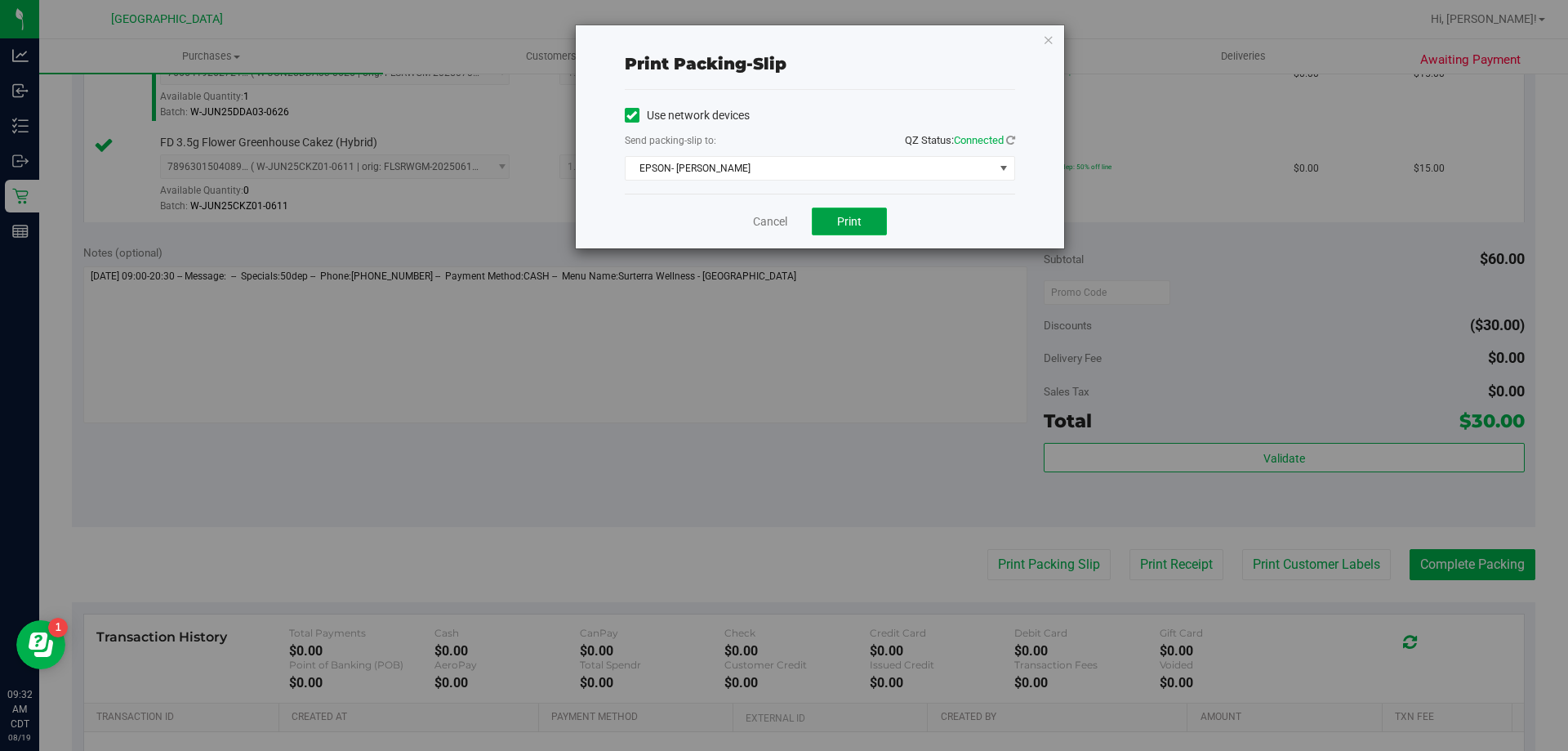
click at [849, 218] on span "Print" at bounding box center [850, 222] width 25 height 13
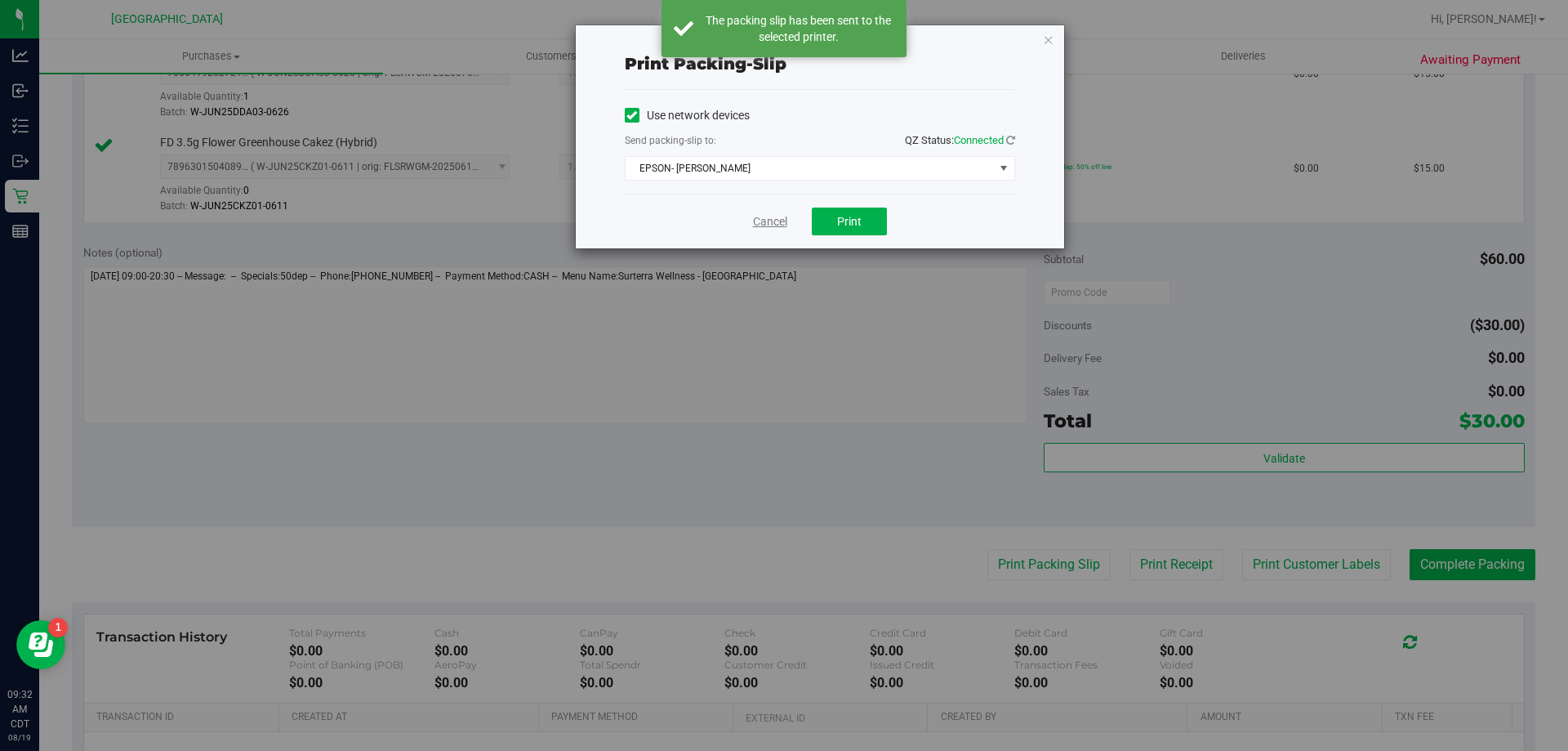
click at [771, 224] on link "Cancel" at bounding box center [770, 222] width 35 height 17
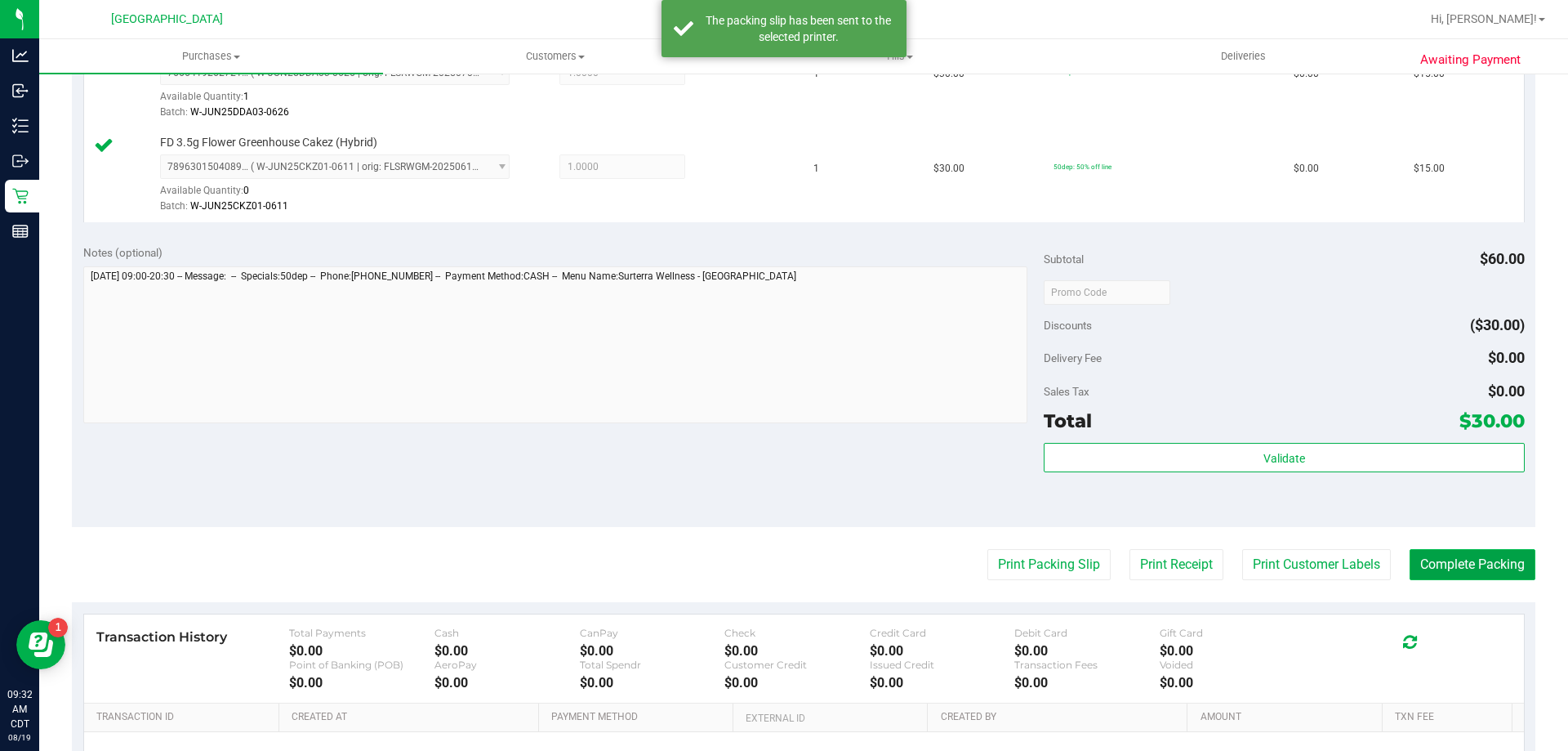
click at [1441, 558] on button "Complete Packing" at bounding box center [1472, 565] width 126 height 31
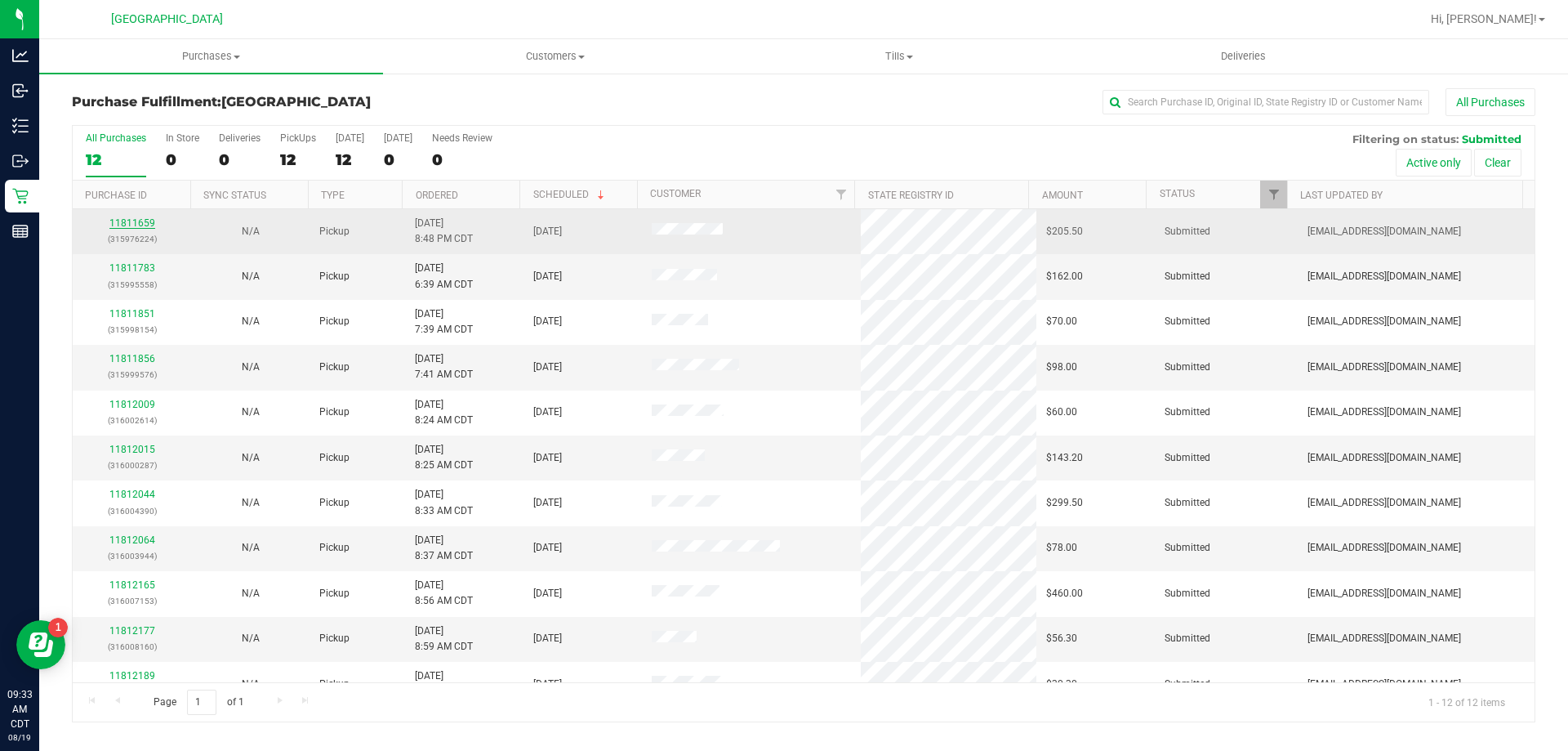
click at [129, 227] on link "11811659" at bounding box center [132, 223] width 45 height 12
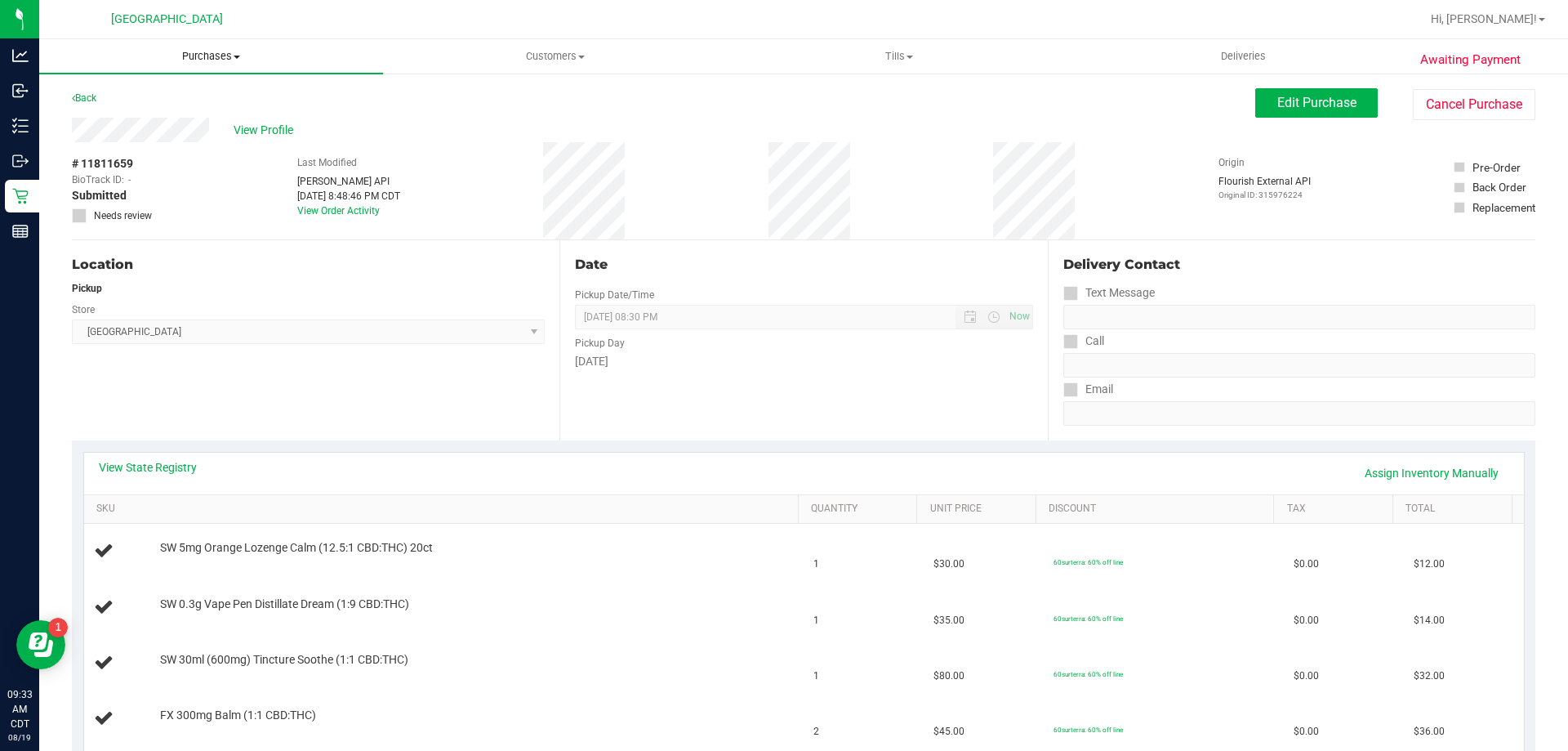
click at [208, 54] on span "Purchases" at bounding box center [211, 56] width 344 height 15
click at [191, 121] on li "Fulfillment" at bounding box center [211, 119] width 344 height 20
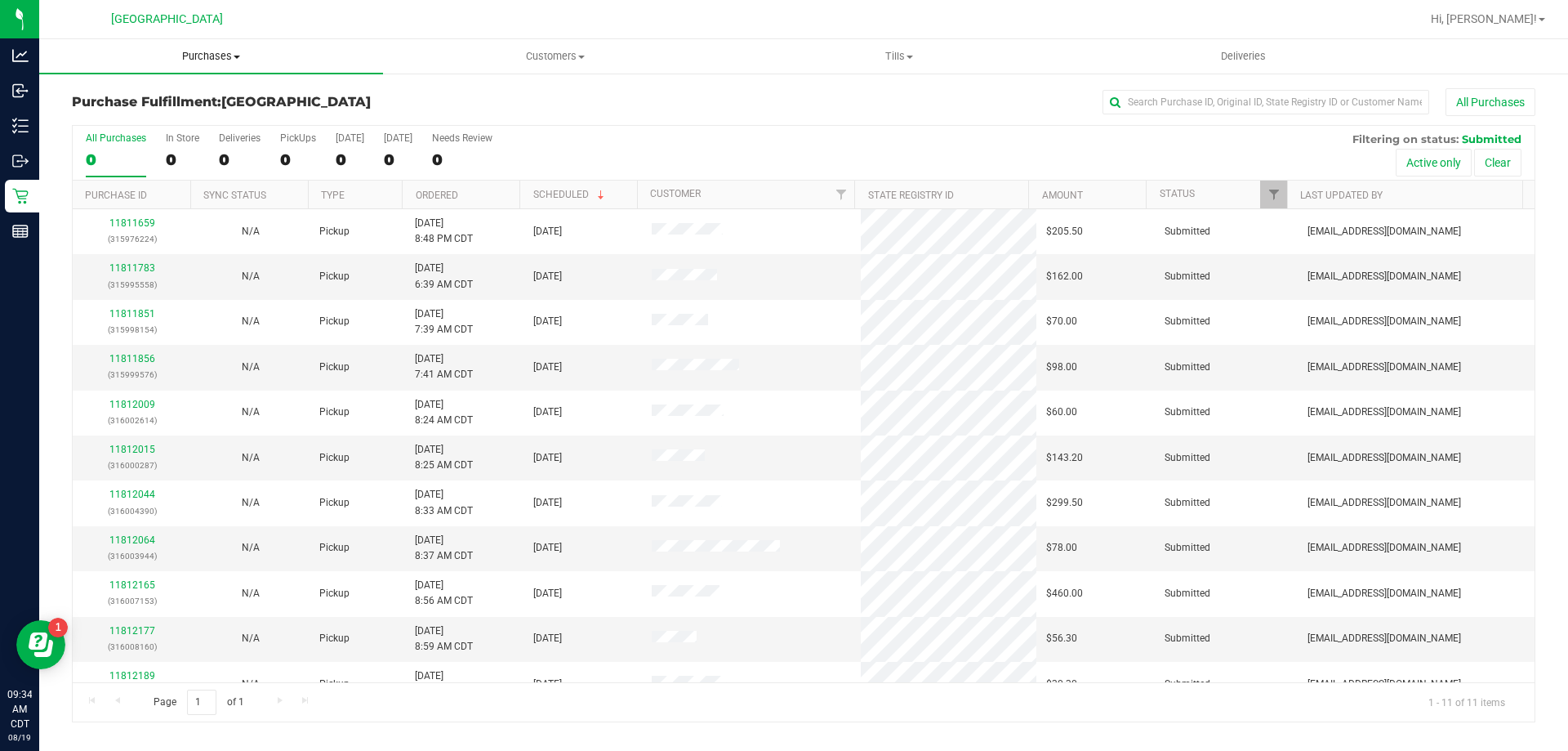
click at [232, 63] on uib-tab-heading "Purchases Summary of purchases Fulfillment All purchases" at bounding box center [211, 57] width 344 height 35
click at [208, 122] on li "Fulfillment" at bounding box center [211, 119] width 344 height 20
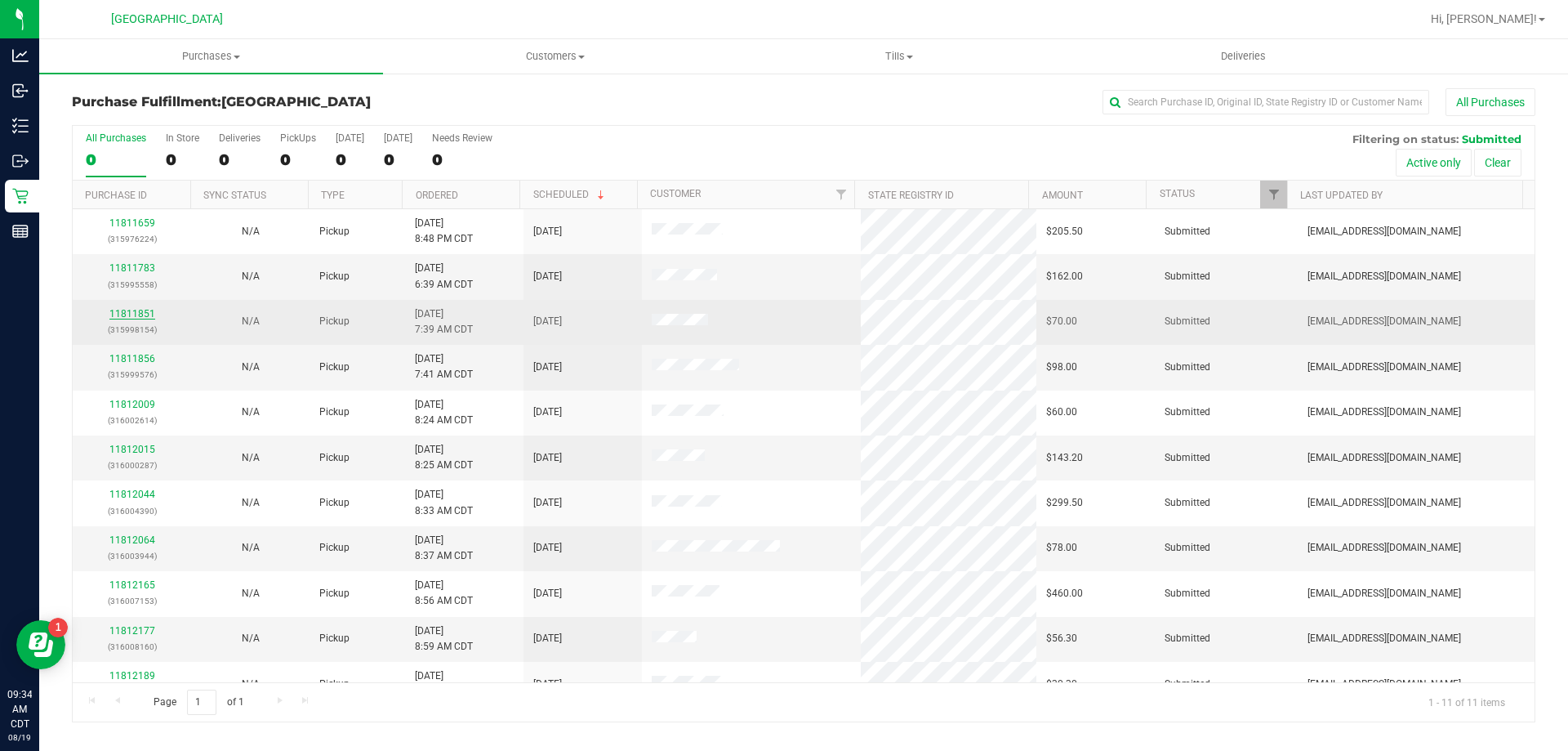
click at [125, 311] on link "11811851" at bounding box center [132, 314] width 45 height 12
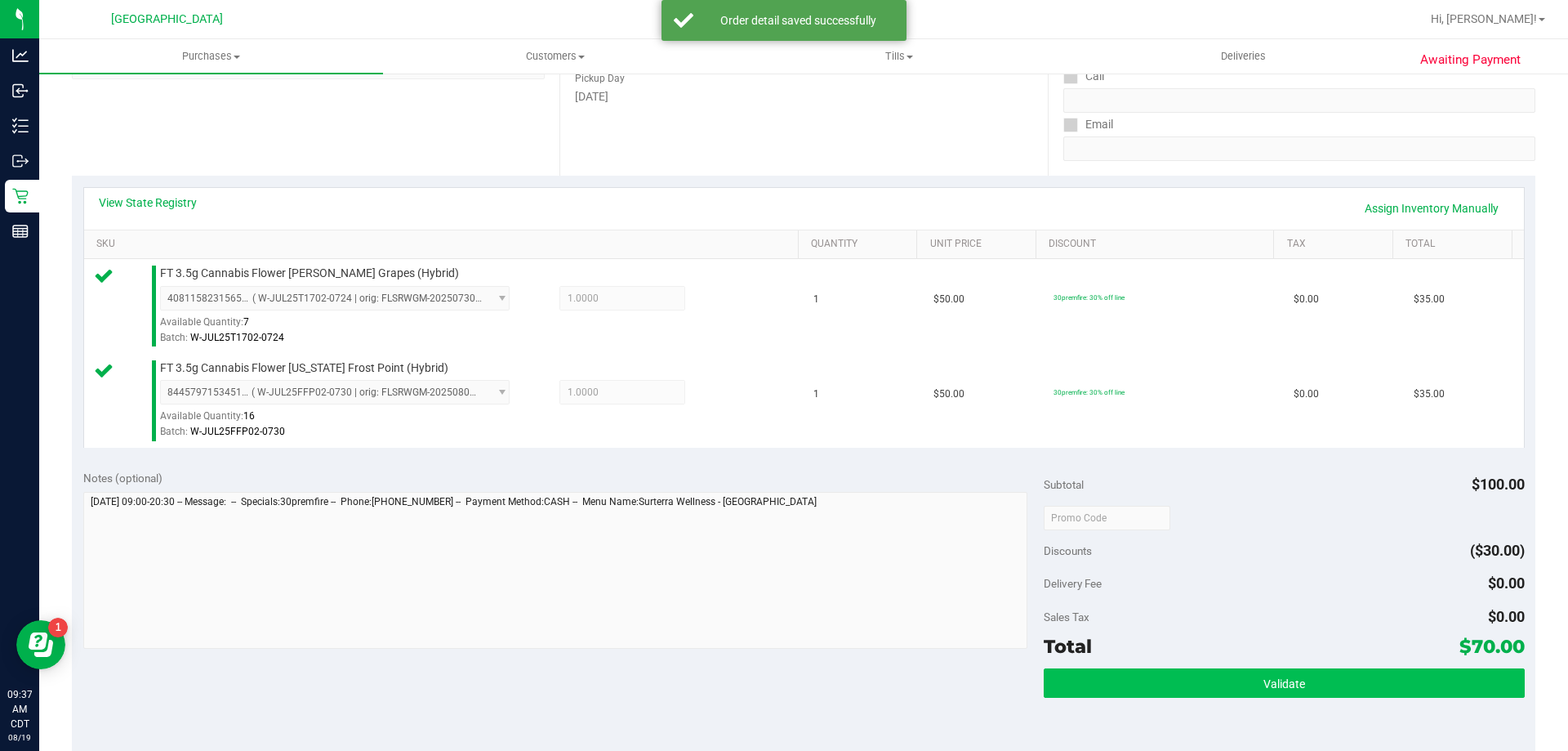
scroll to position [326, 0]
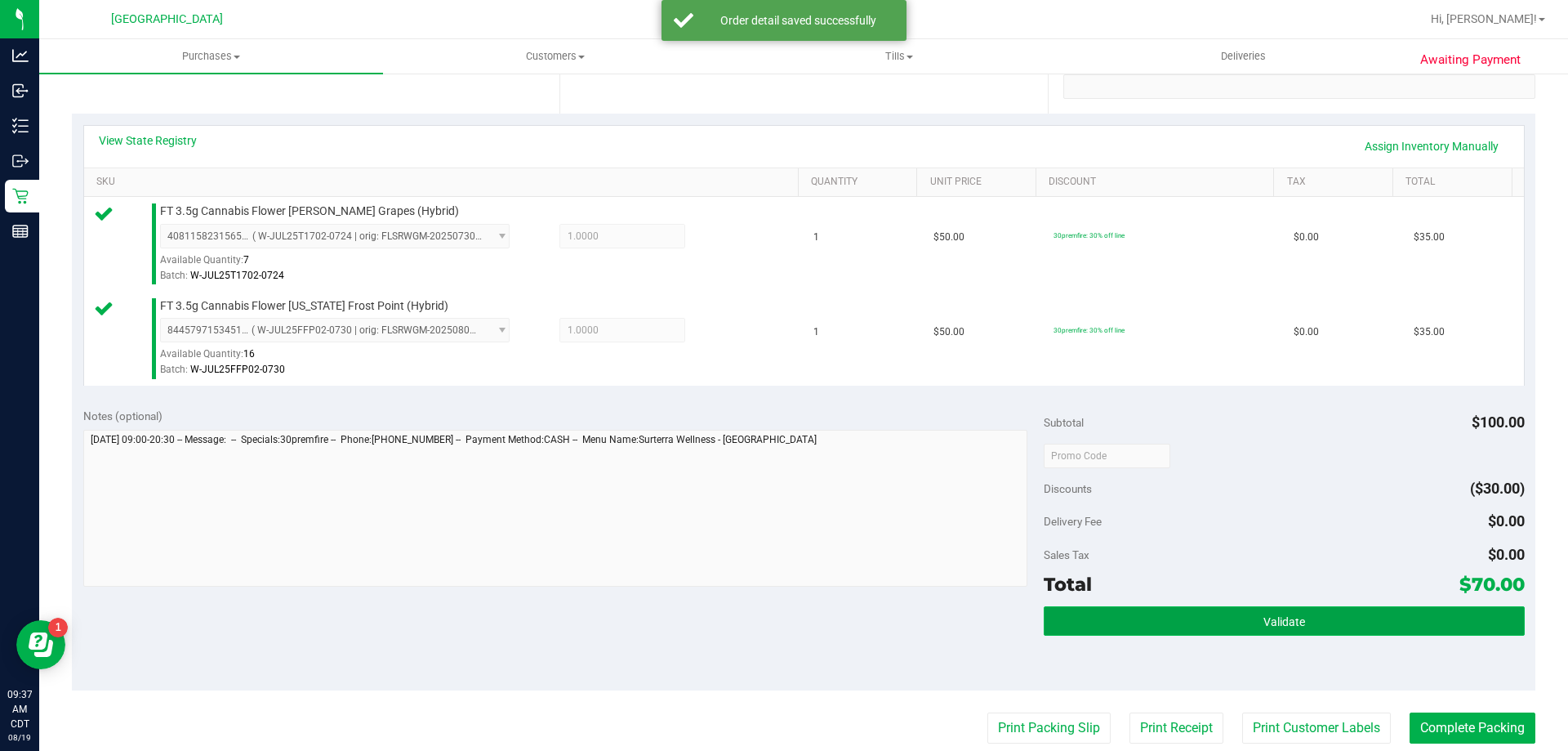
click at [1173, 613] on button "Validate" at bounding box center [1284, 621] width 480 height 30
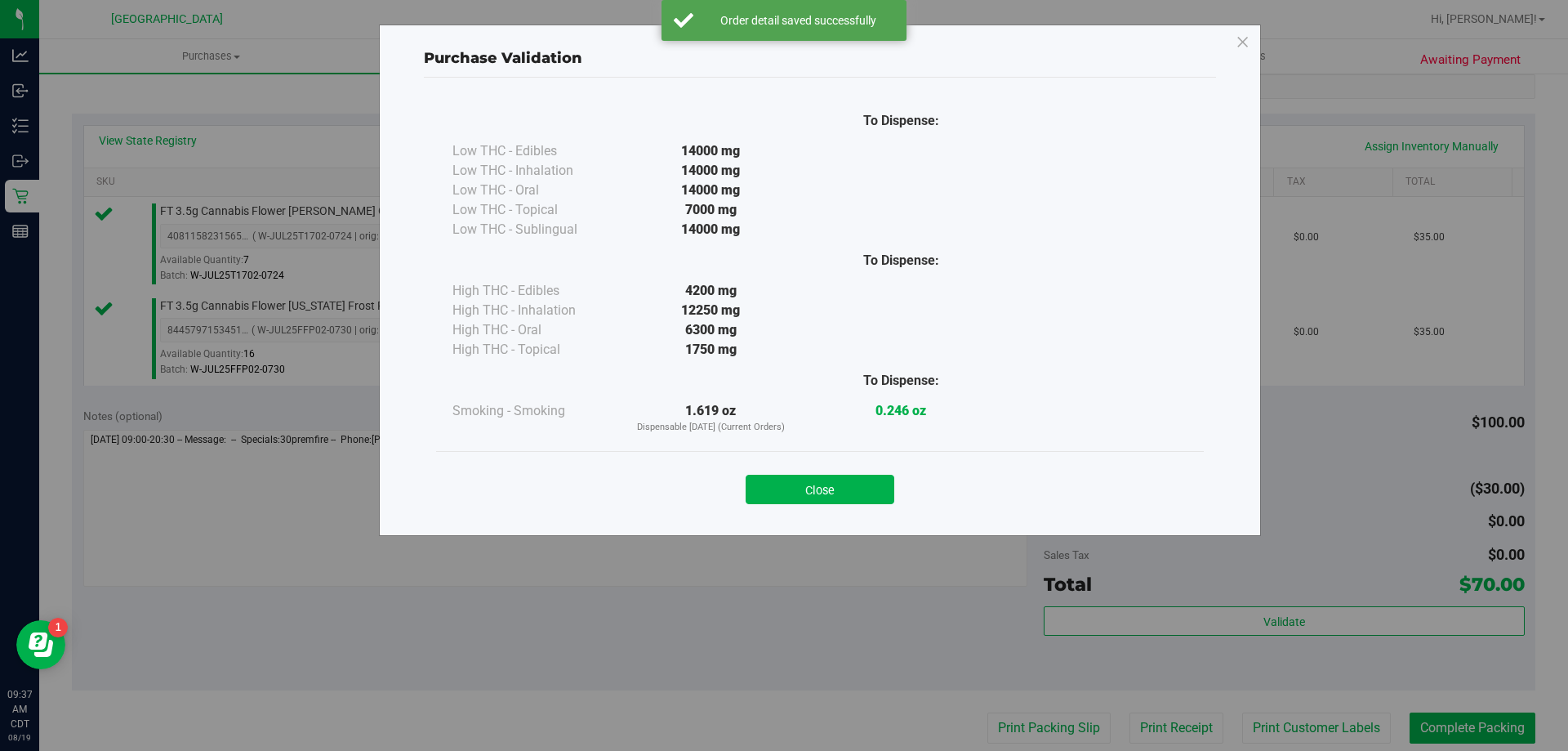
click at [799, 487] on button "Close" at bounding box center [820, 490] width 148 height 30
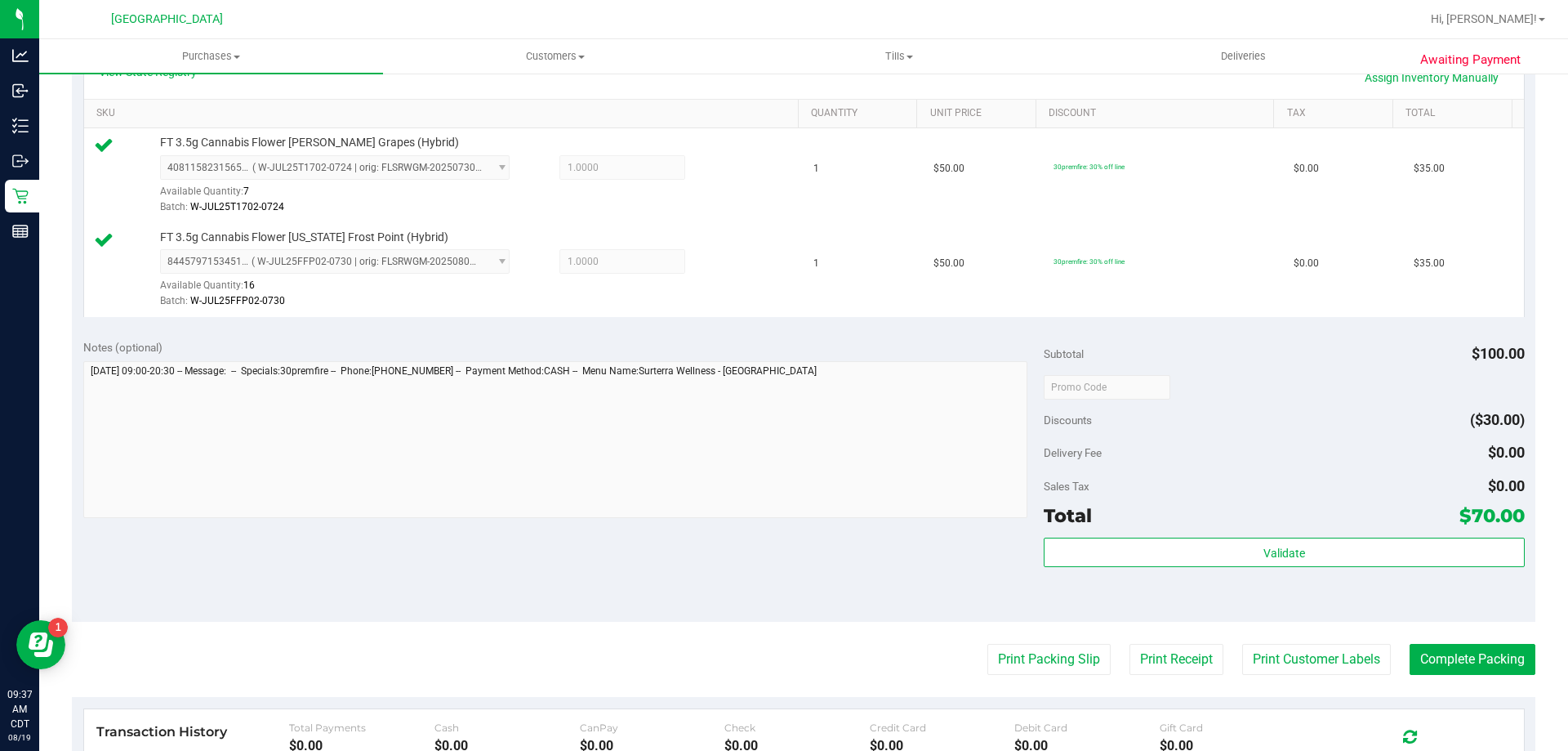
scroll to position [572, 0]
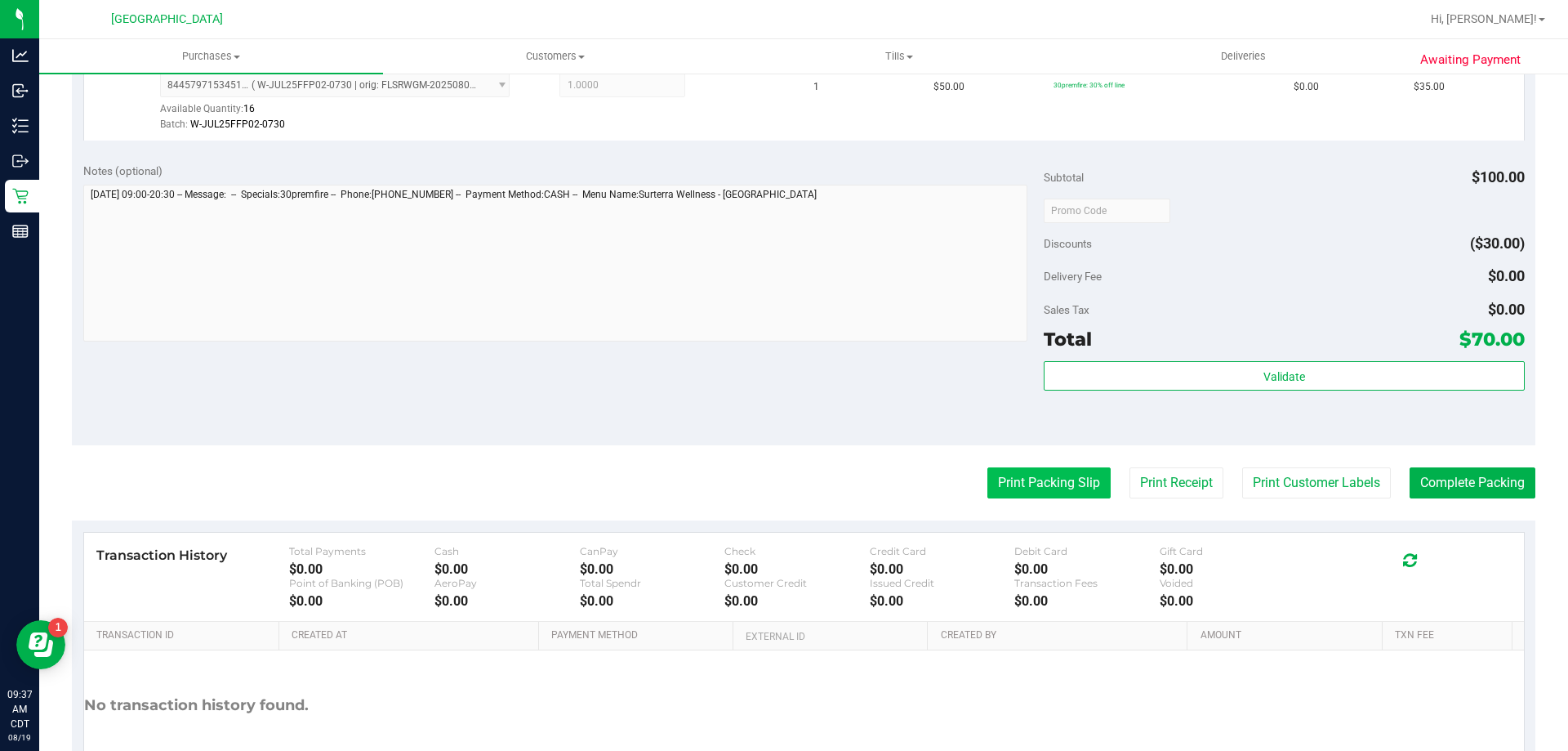
click at [1038, 486] on button "Print Packing Slip" at bounding box center [1049, 483] width 124 height 31
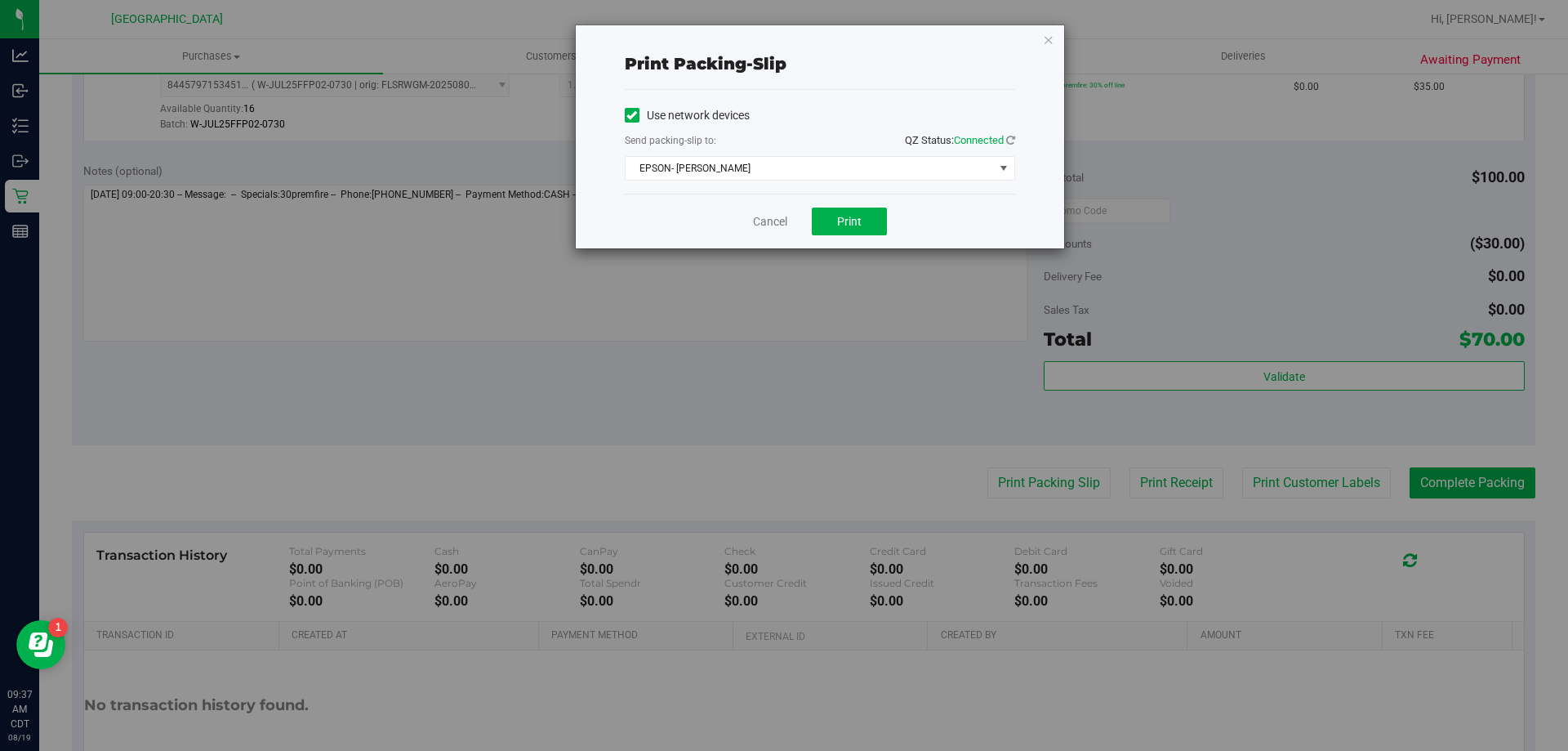
click at [826, 236] on div "Cancel Print" at bounding box center [820, 221] width 391 height 54
click at [829, 225] on button "Print" at bounding box center [849, 222] width 75 height 28
click at [760, 217] on link "Cancel" at bounding box center [770, 222] width 35 height 17
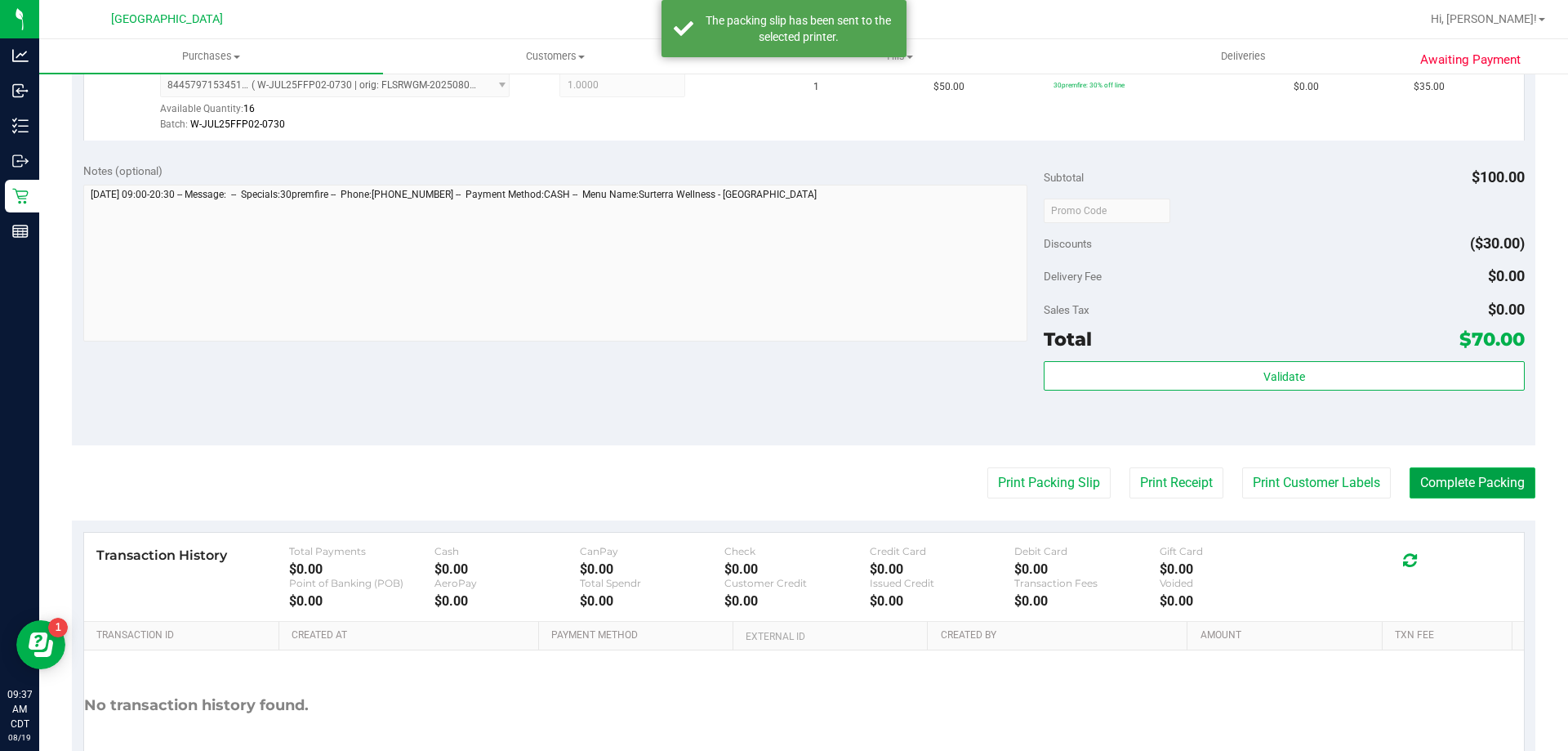
click at [1429, 481] on button "Complete Packing" at bounding box center [1472, 483] width 126 height 31
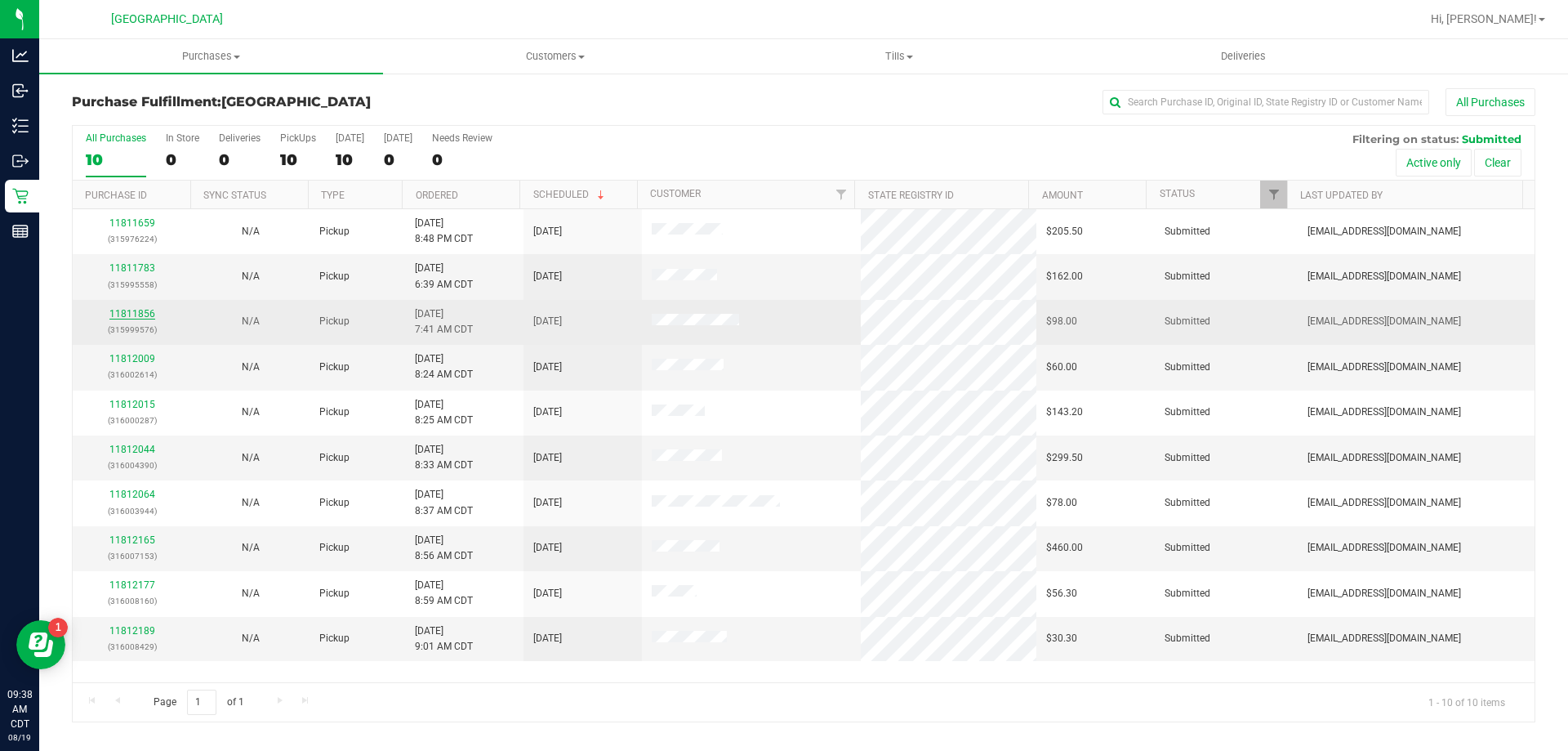
click at [129, 312] on link "11811856" at bounding box center [132, 314] width 45 height 12
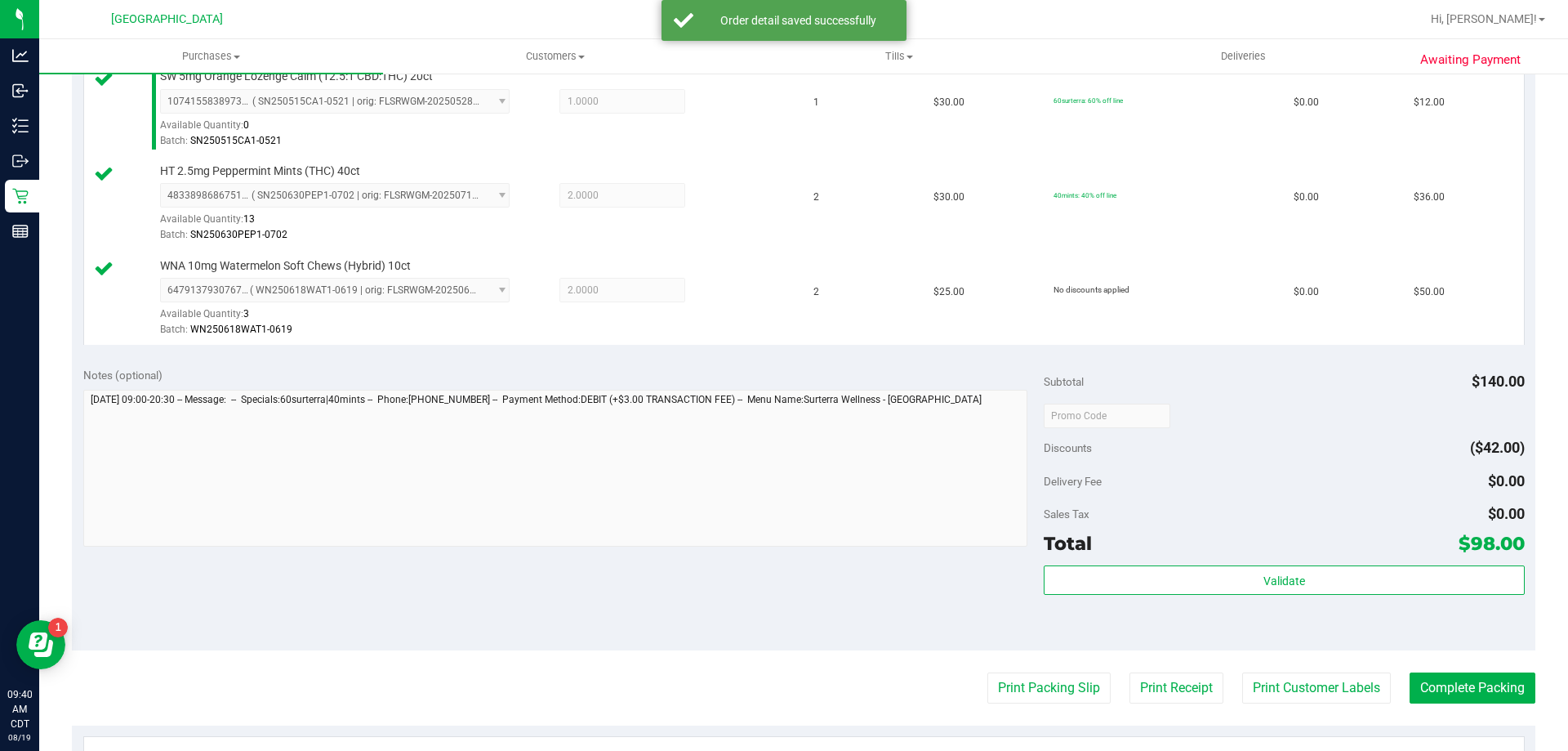
scroll to position [490, 0]
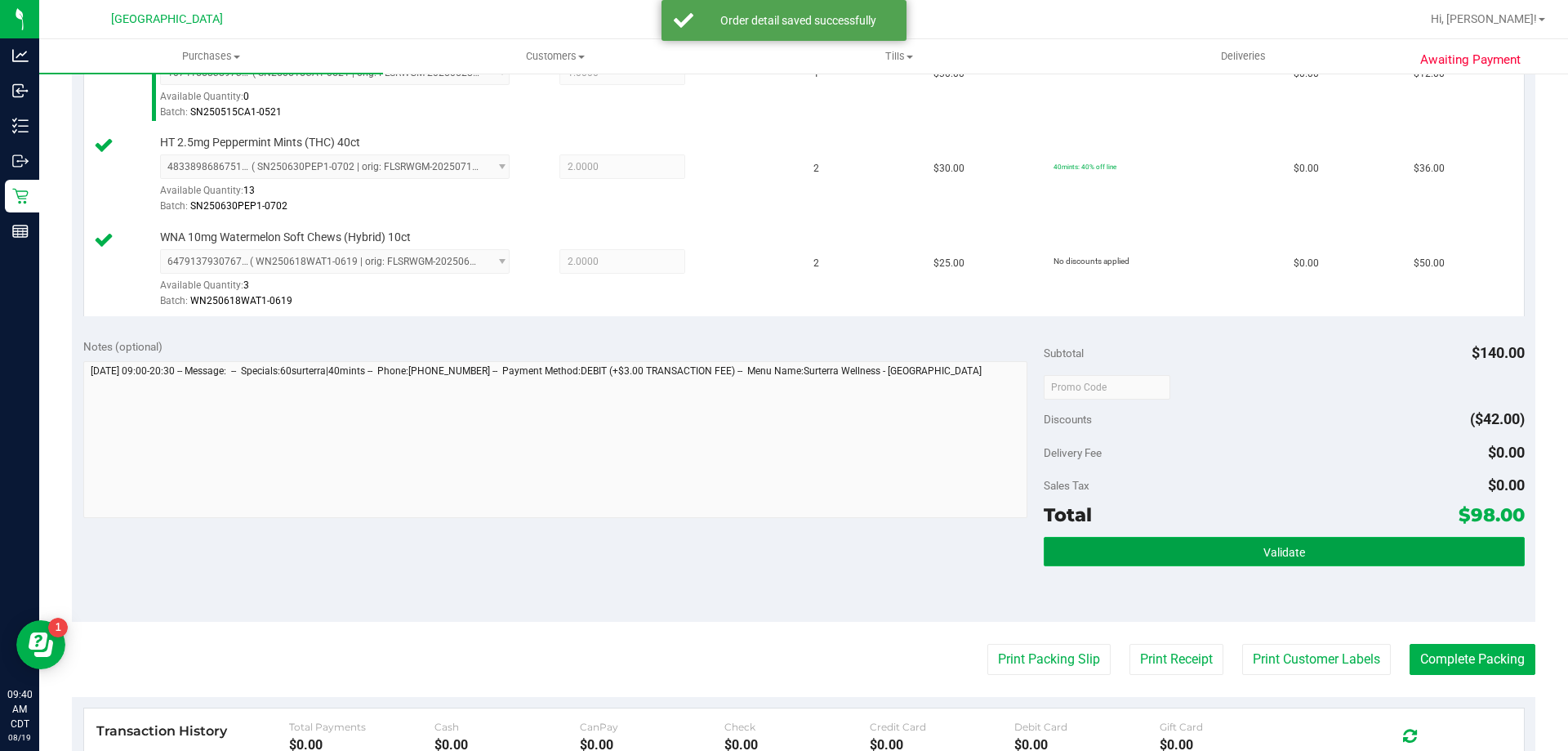
click at [1067, 547] on button "Validate" at bounding box center [1284, 552] width 480 height 30
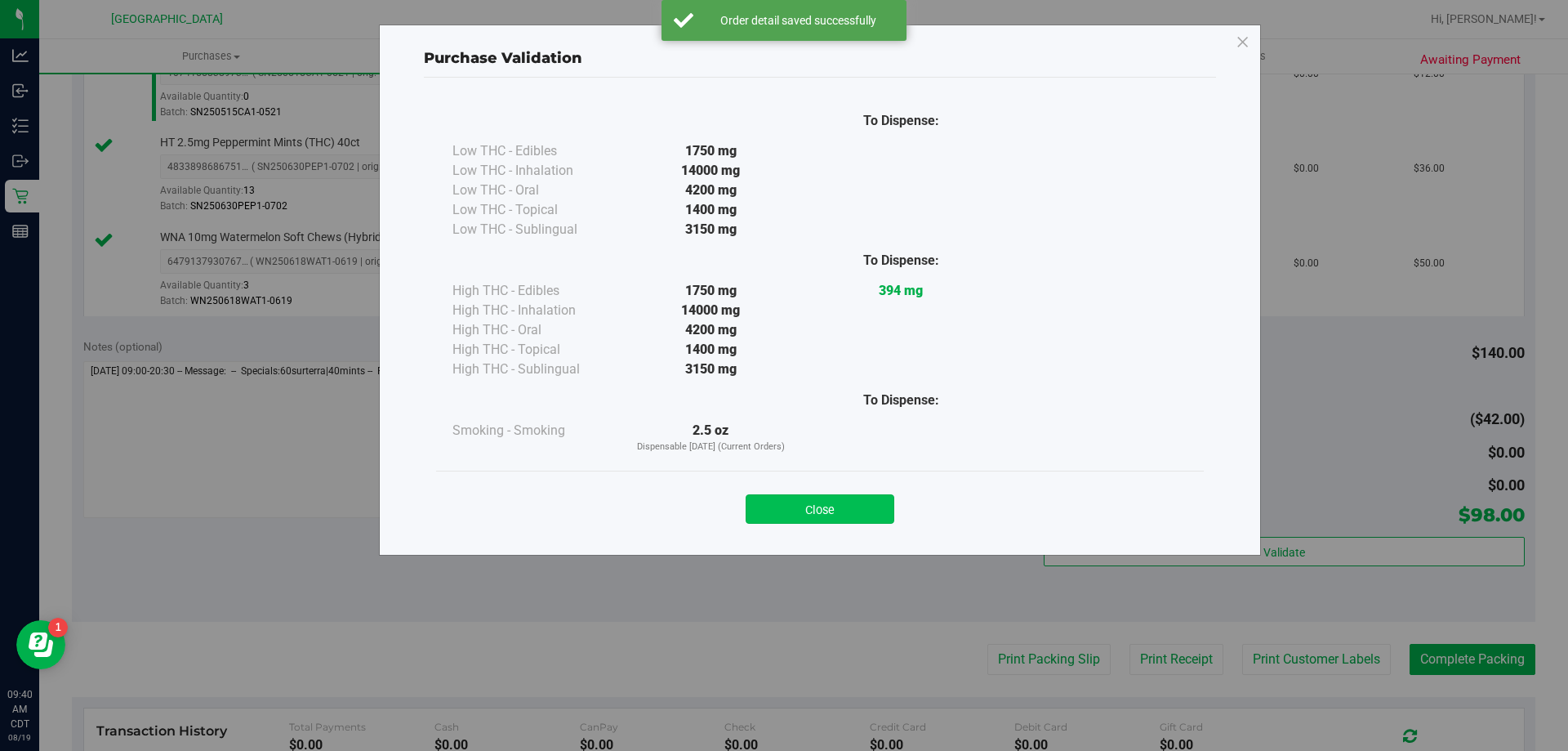
click at [851, 510] on button "Close" at bounding box center [820, 509] width 148 height 30
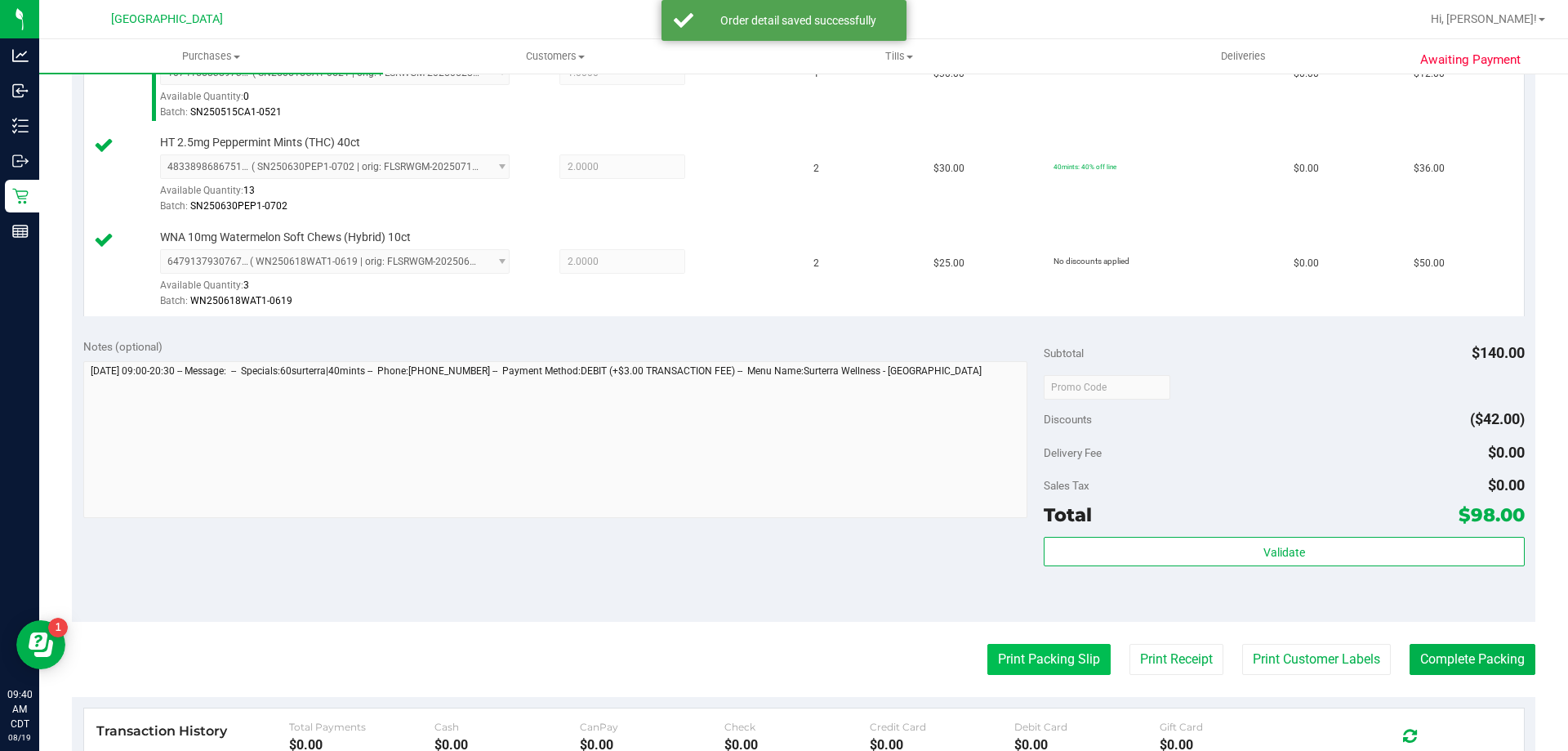
click at [991, 654] on button "Print Packing Slip" at bounding box center [1049, 659] width 124 height 31
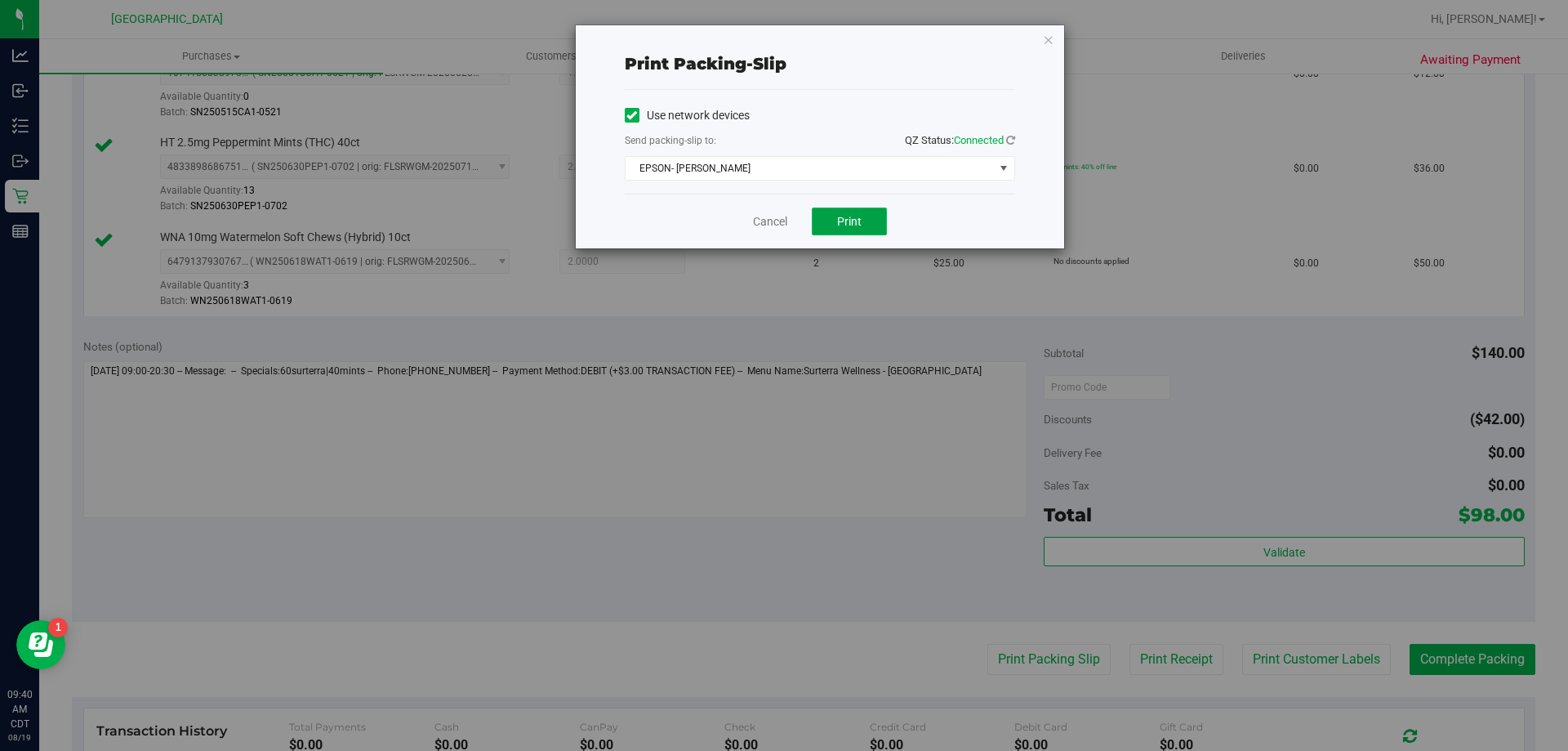
click at [852, 220] on span "Print" at bounding box center [850, 222] width 25 height 13
click at [763, 228] on link "Cancel" at bounding box center [770, 222] width 35 height 17
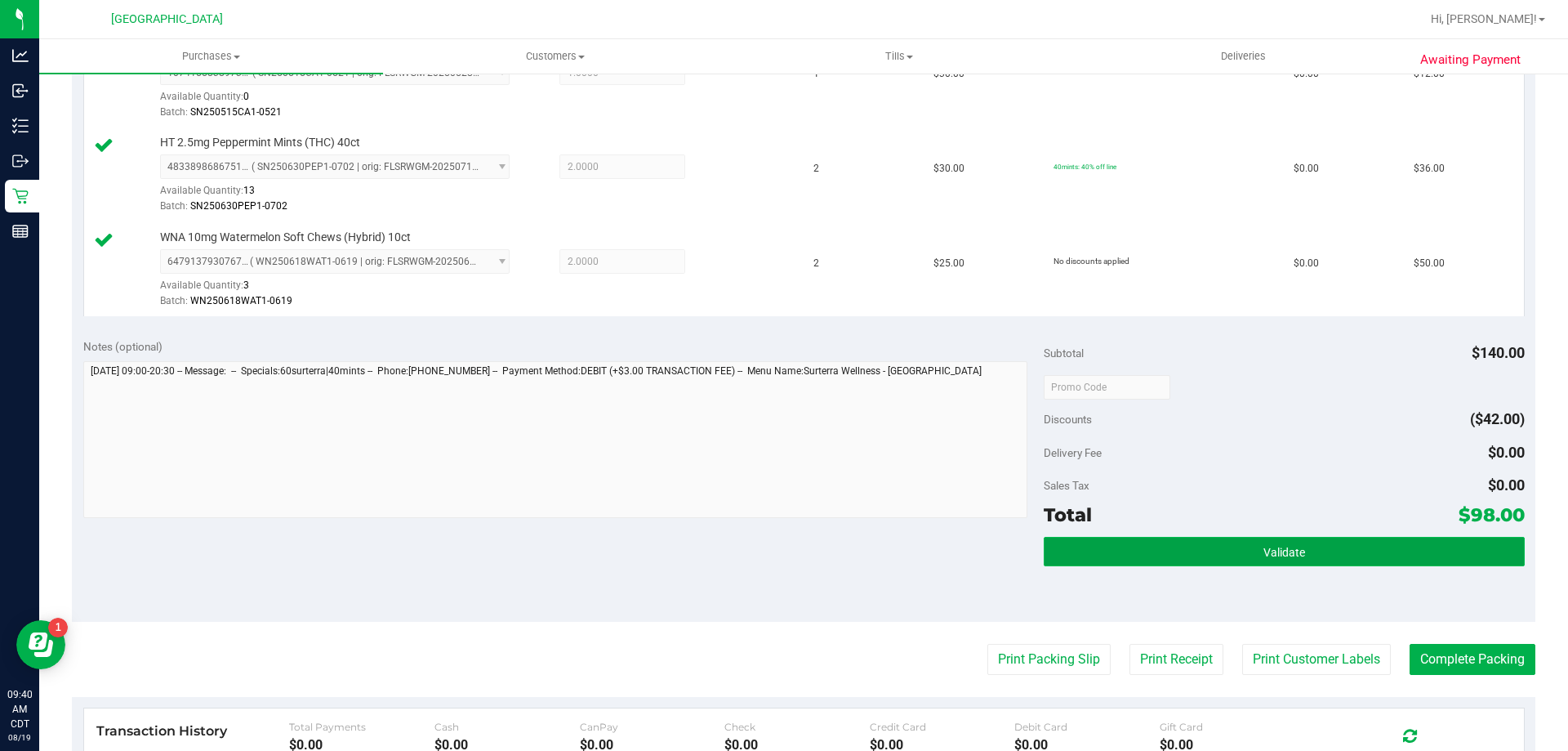
click at [1418, 558] on button "Validate" at bounding box center [1284, 552] width 480 height 30
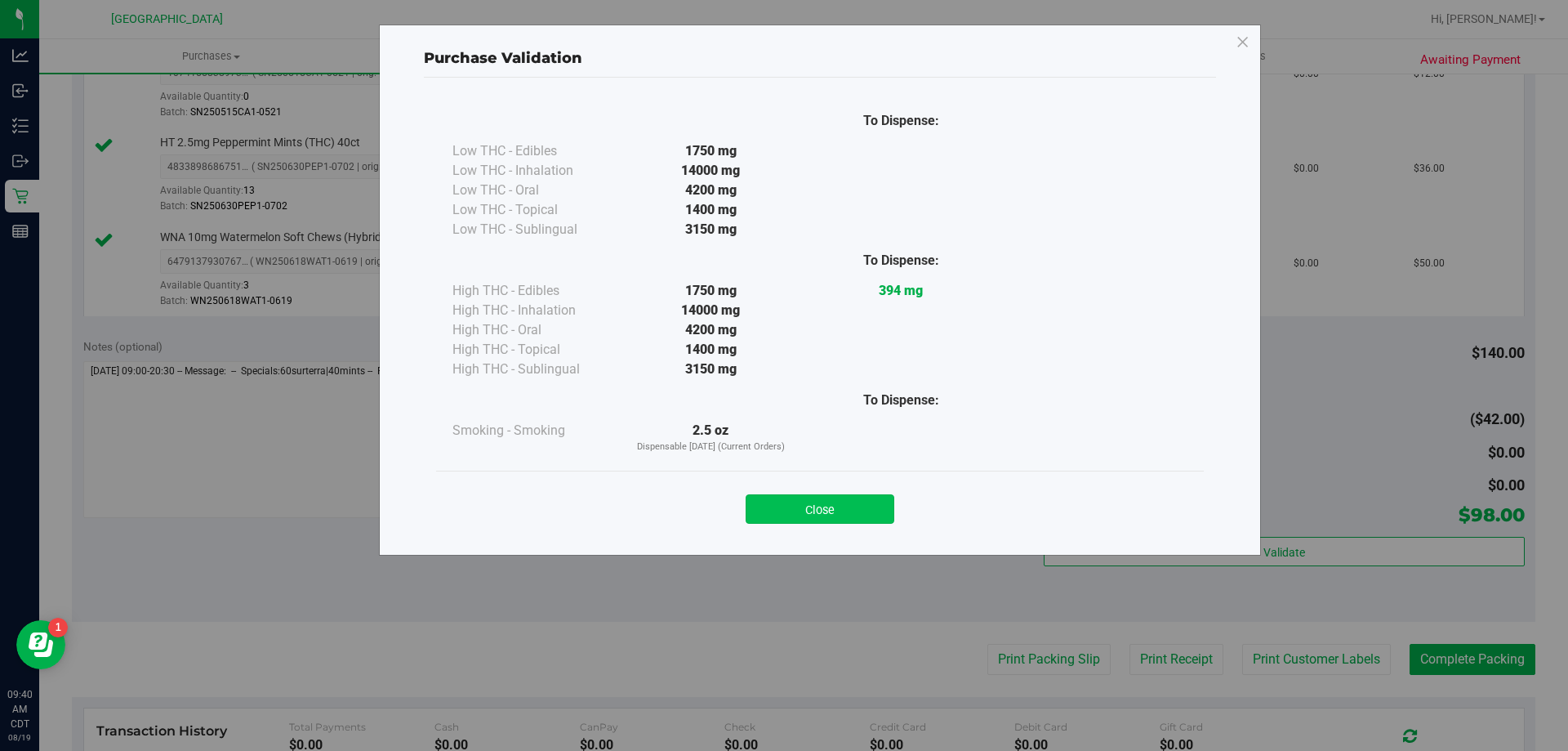
click at [769, 512] on button "Close" at bounding box center [820, 509] width 148 height 30
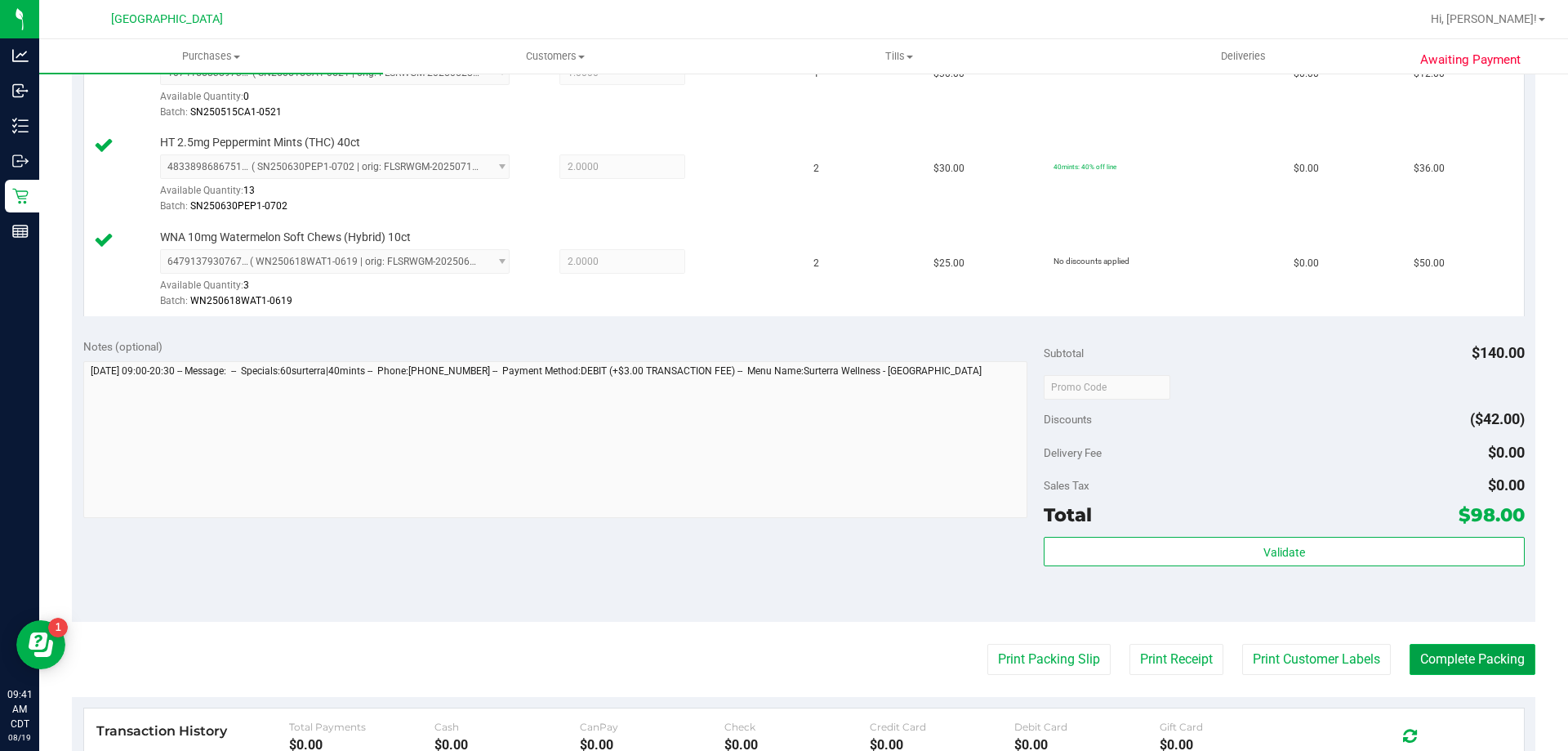
click at [1477, 663] on button "Complete Packing" at bounding box center [1472, 659] width 126 height 31
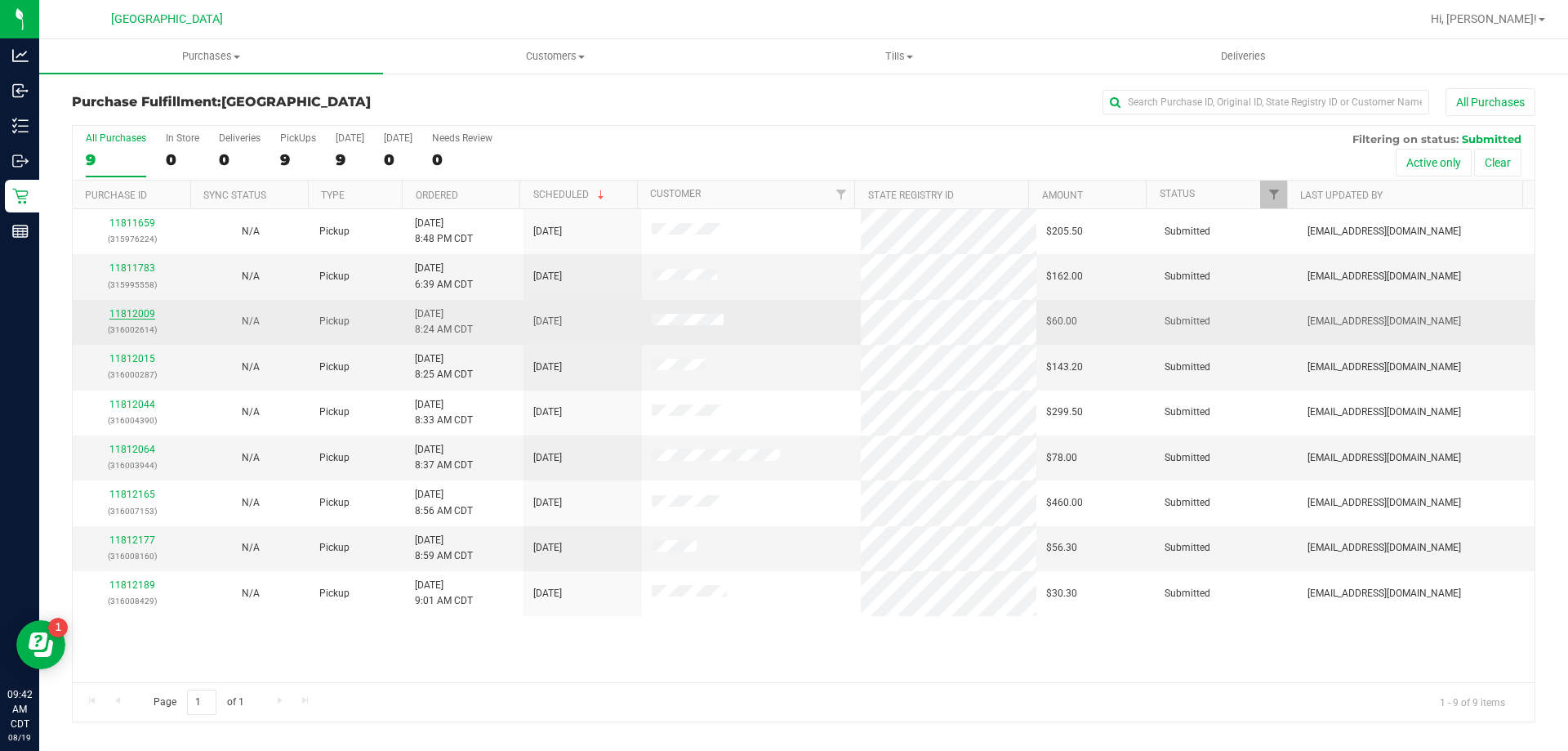
click at [136, 317] on link "11812009" at bounding box center [132, 314] width 45 height 12
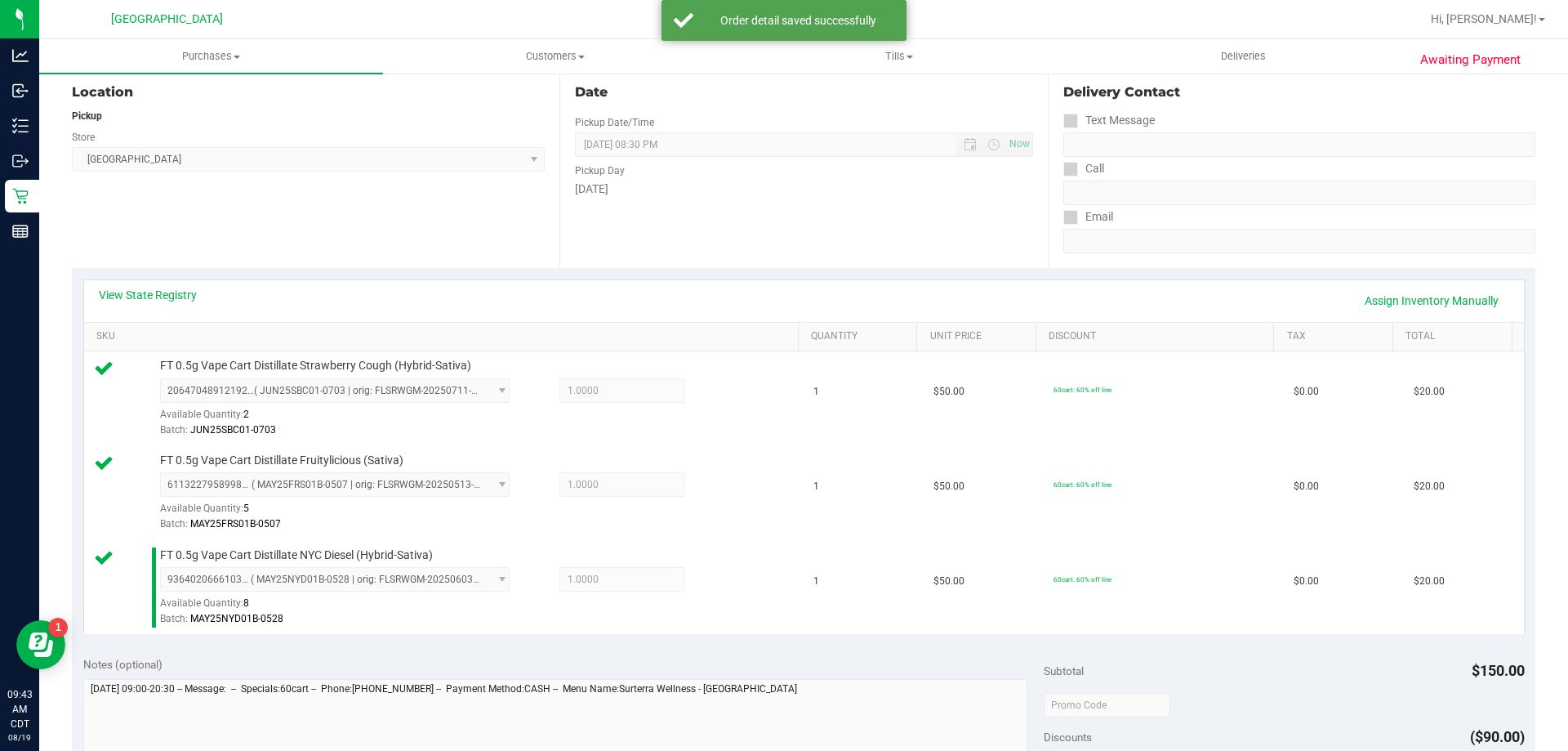
scroll to position [409, 0]
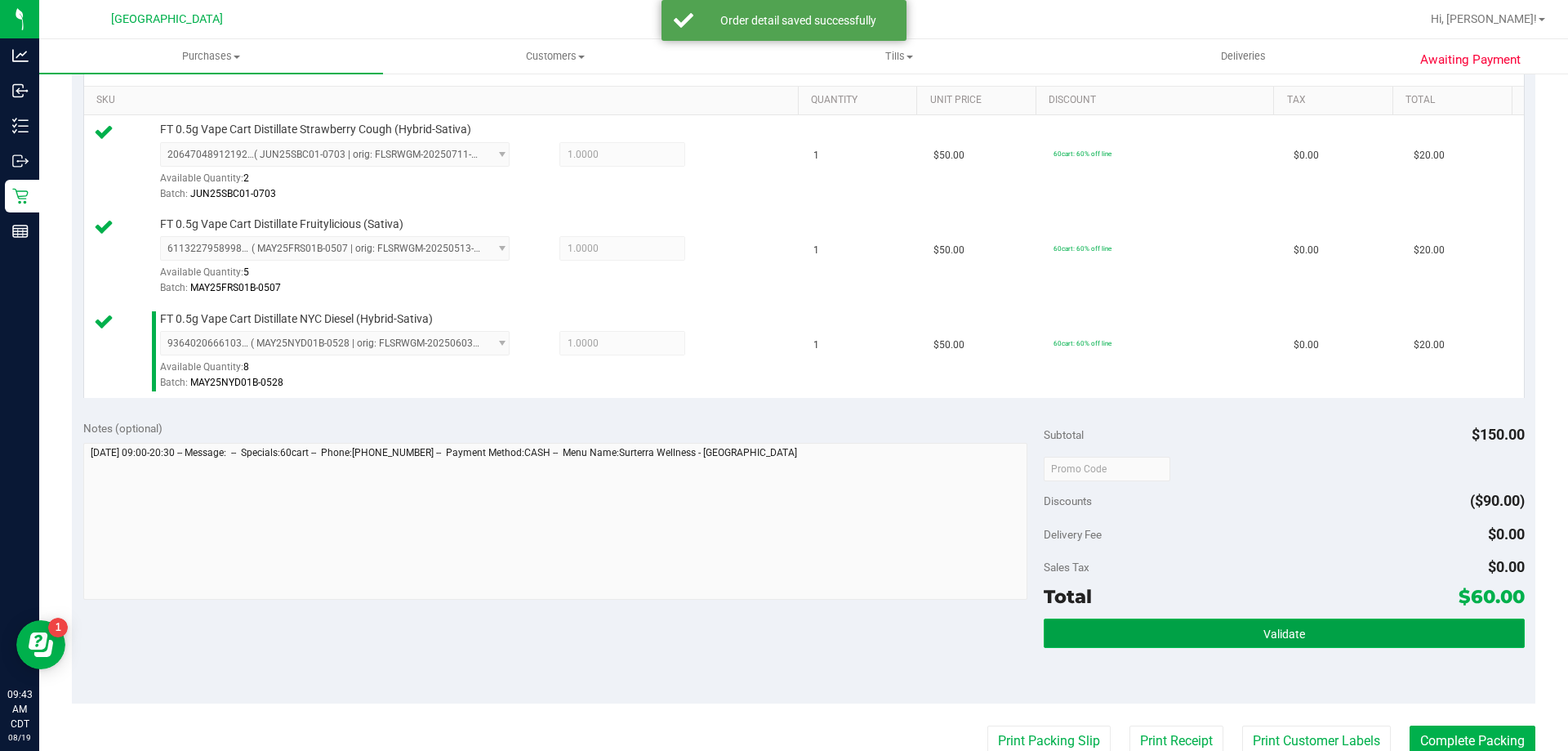
click at [1182, 639] on button "Validate" at bounding box center [1284, 633] width 480 height 30
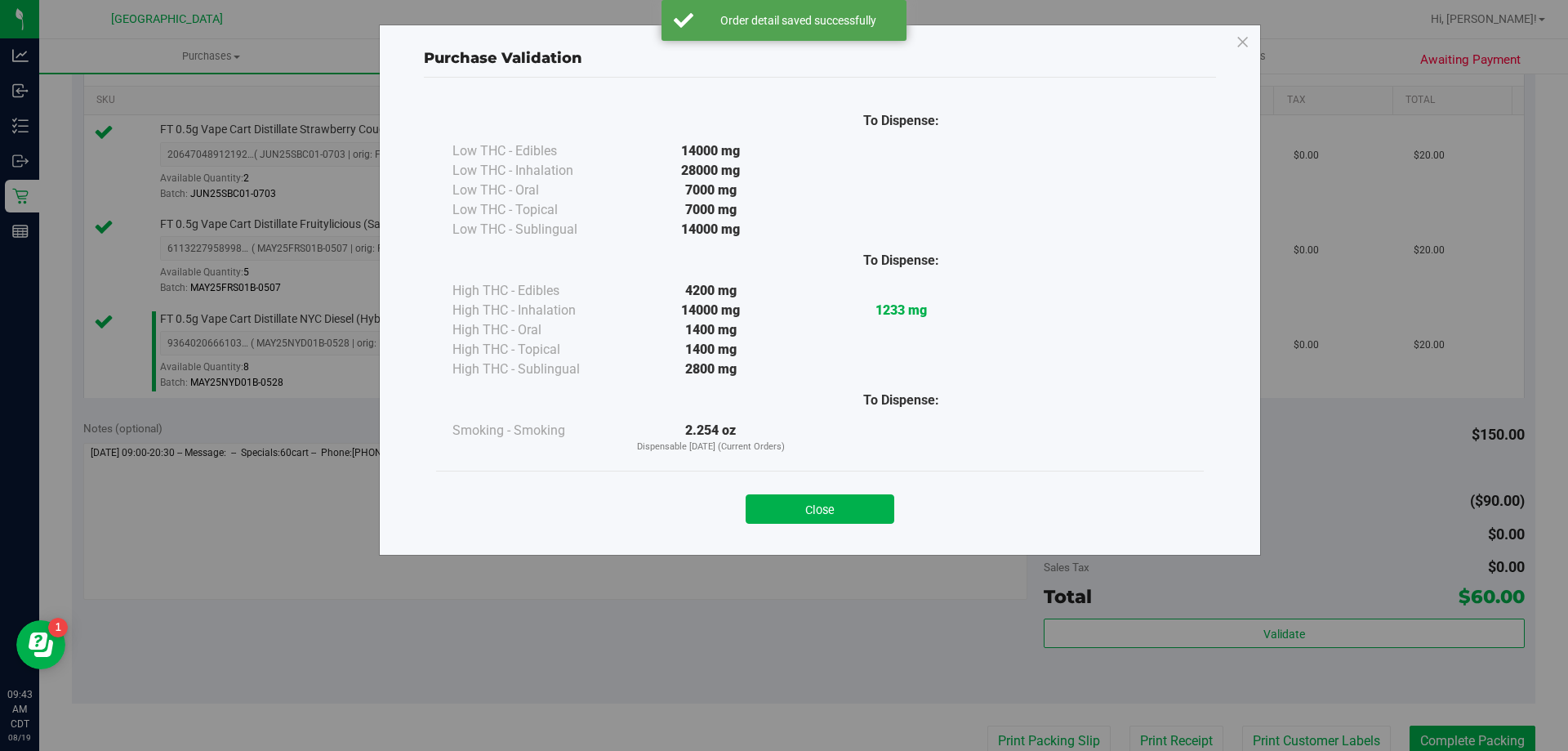
click at [780, 525] on div "Close" at bounding box center [820, 504] width 768 height 66
click at [786, 520] on button "Close" at bounding box center [820, 509] width 148 height 30
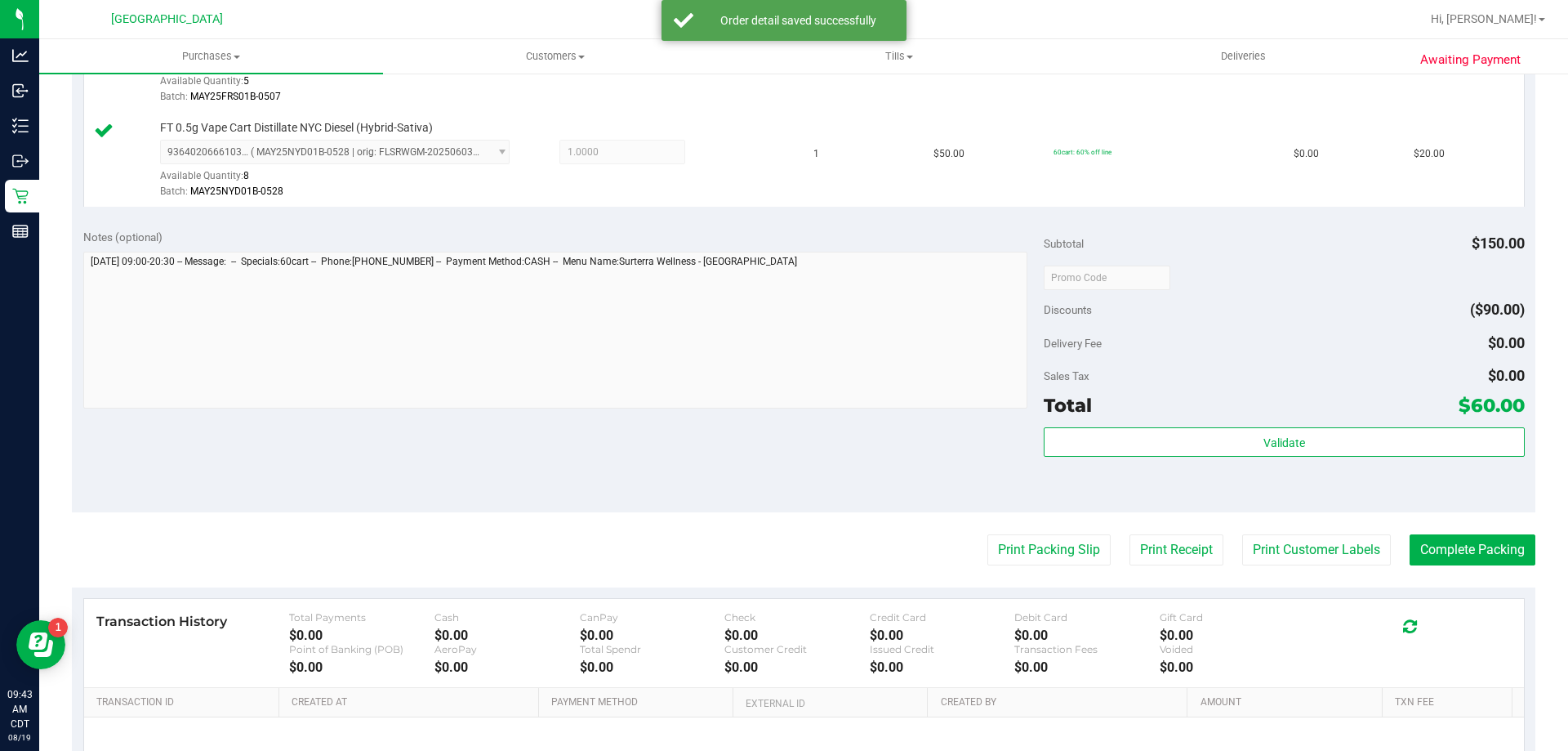
scroll to position [735, 0]
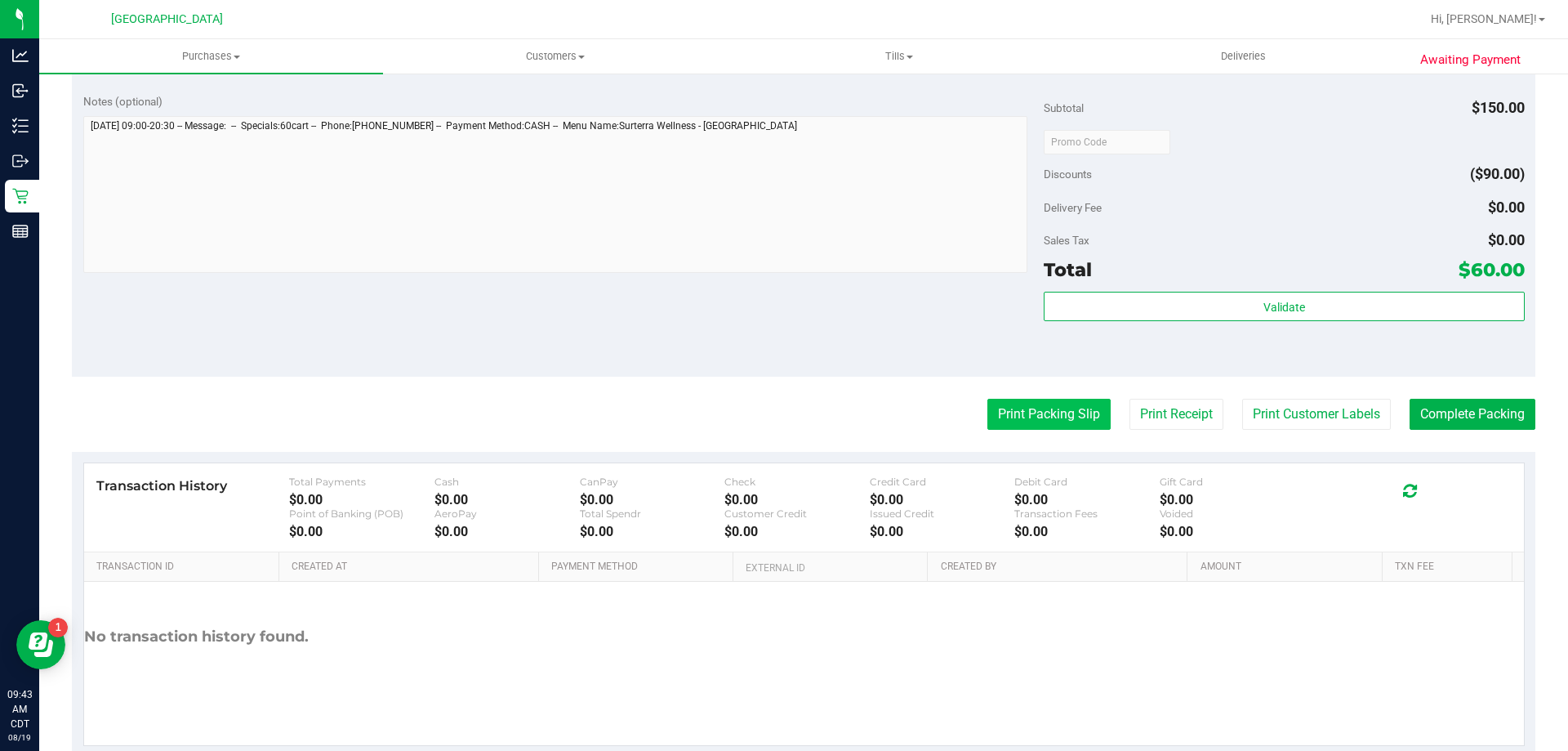
click at [1048, 422] on button "Print Packing Slip" at bounding box center [1049, 415] width 124 height 31
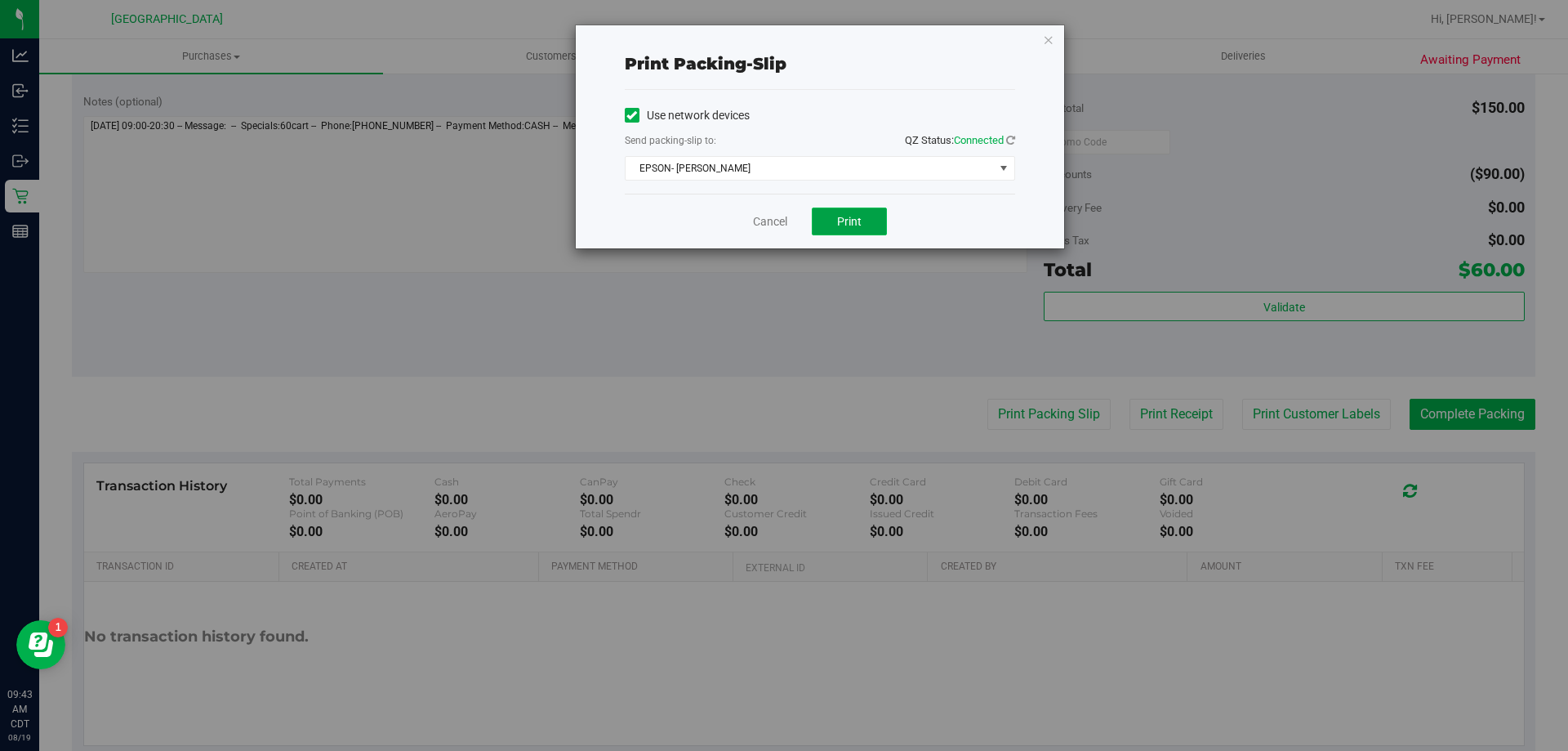
click at [857, 233] on button "Print" at bounding box center [849, 222] width 75 height 28
click at [757, 223] on link "Cancel" at bounding box center [770, 222] width 35 height 17
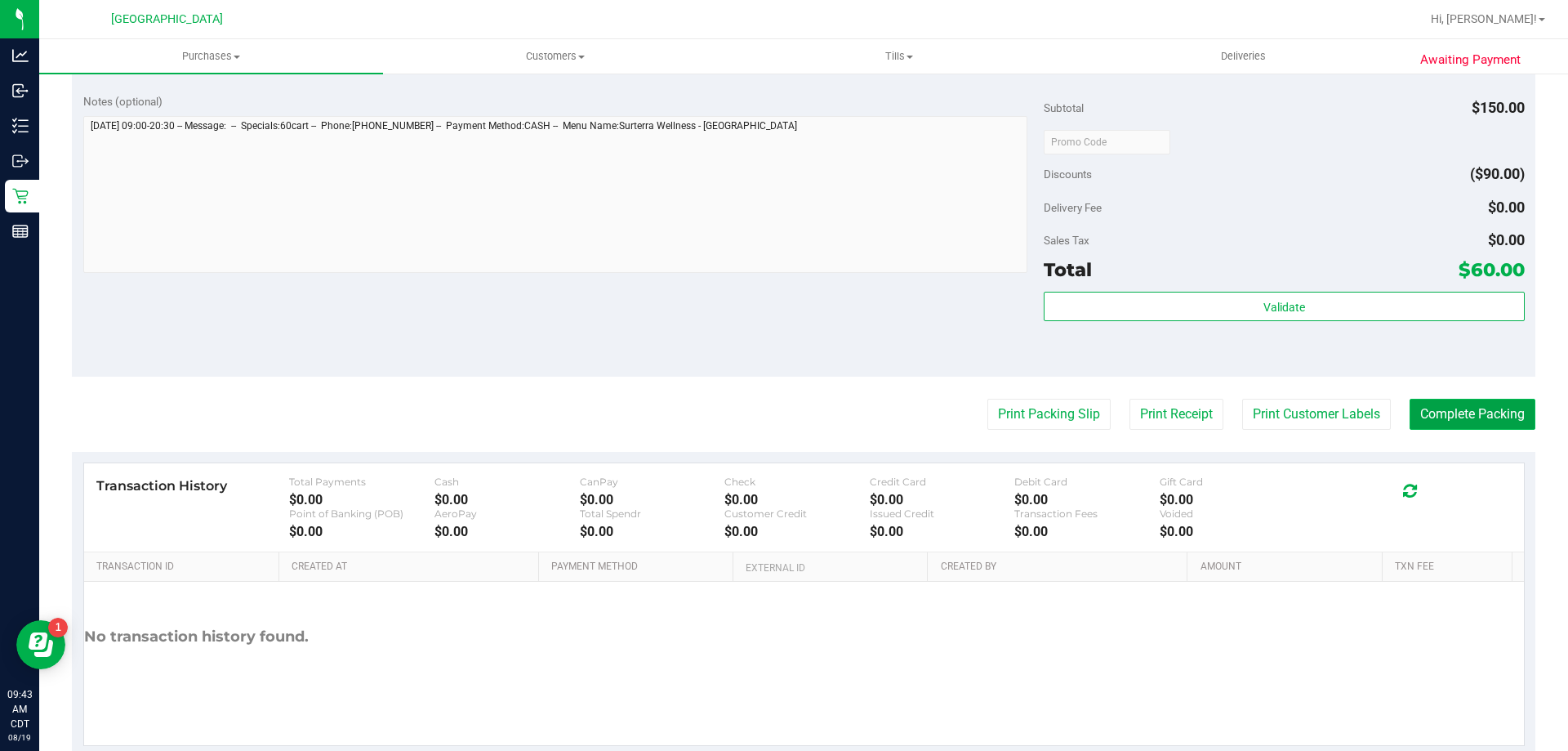
click at [1495, 417] on button "Complete Packing" at bounding box center [1472, 415] width 126 height 31
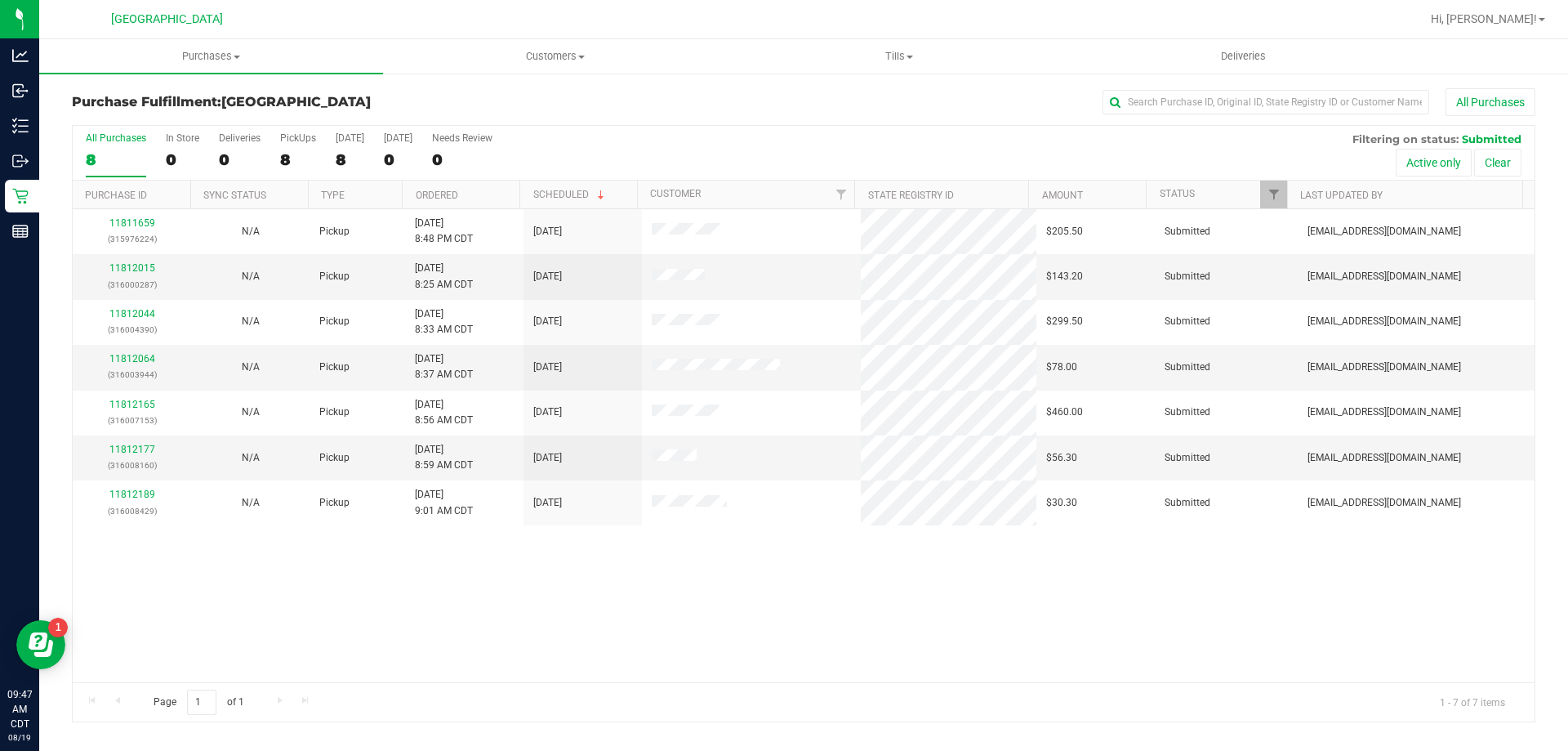
click at [464, 199] on th "Ordered" at bounding box center [461, 195] width 118 height 29
click at [616, 188] on th "Scheduled" at bounding box center [578, 195] width 118 height 29
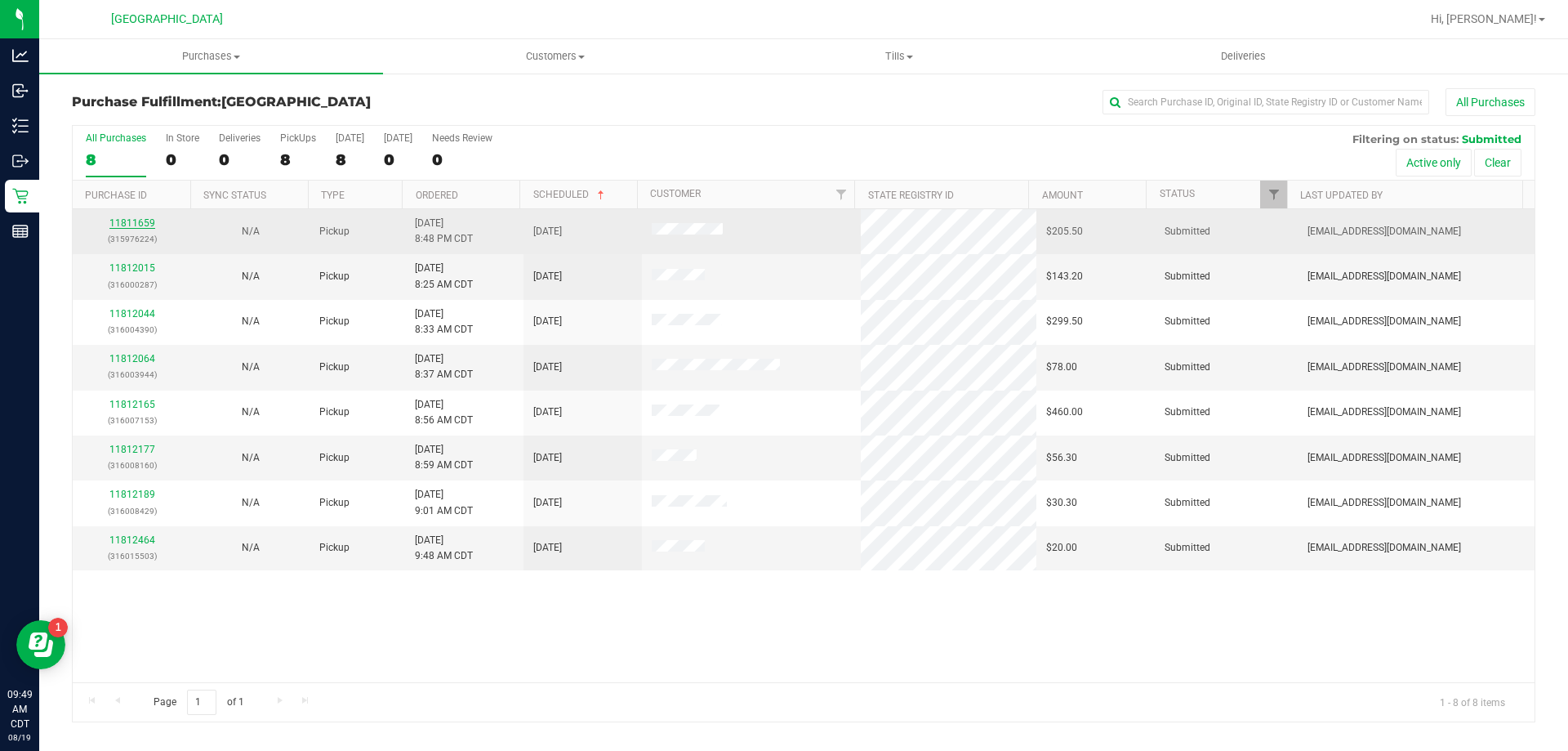
click at [144, 225] on link "11811659" at bounding box center [132, 223] width 45 height 12
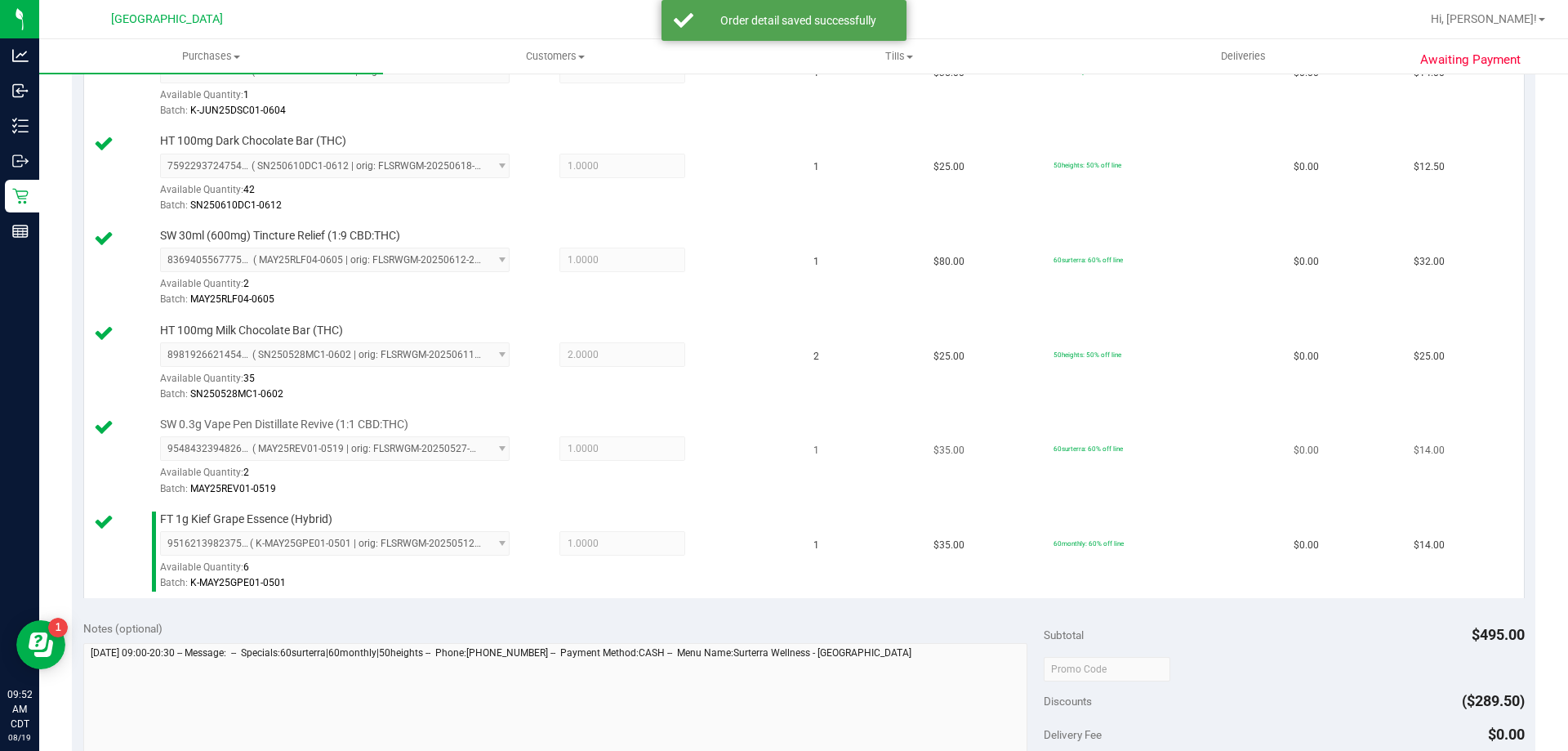
scroll to position [1143, 0]
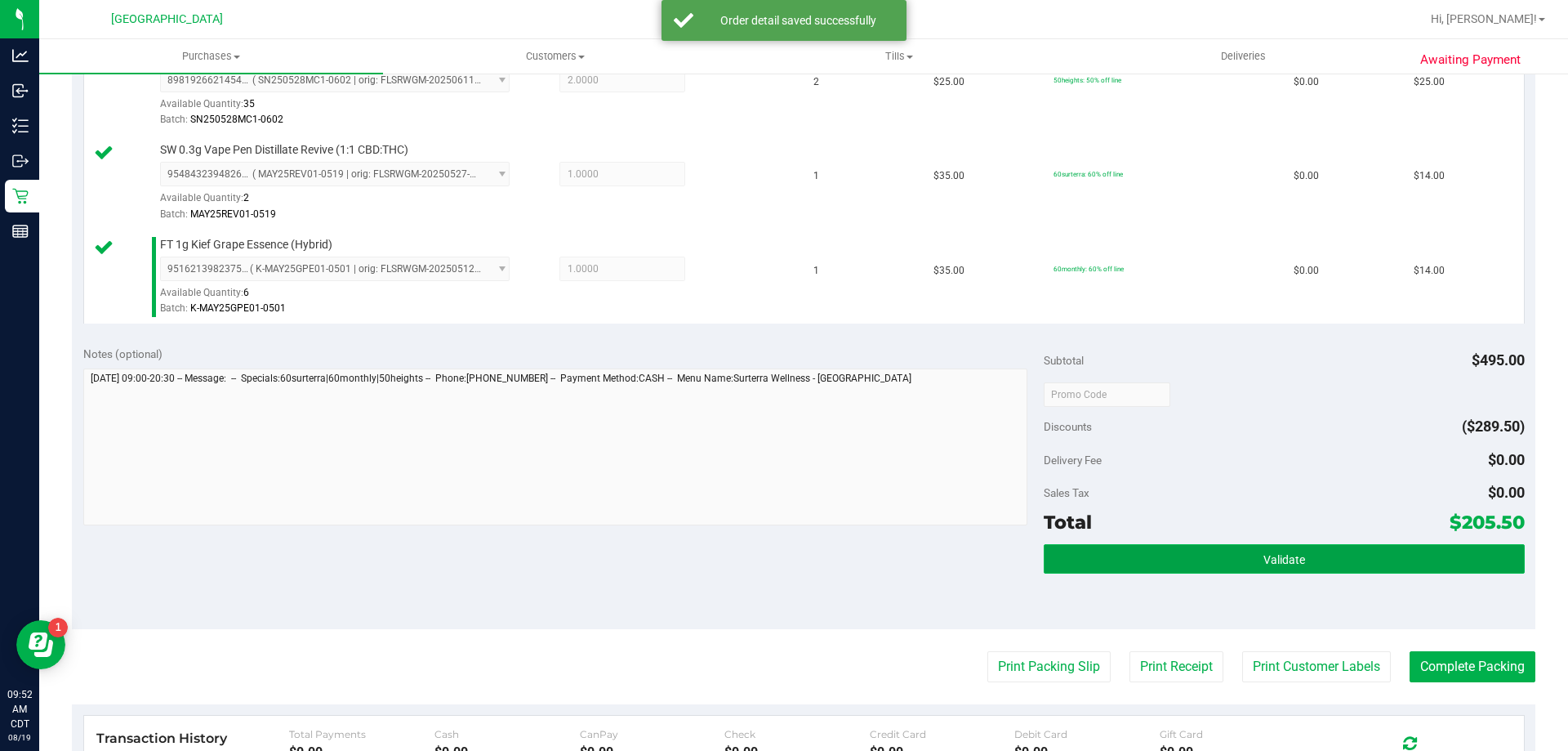
click at [1203, 554] on button "Validate" at bounding box center [1284, 559] width 480 height 30
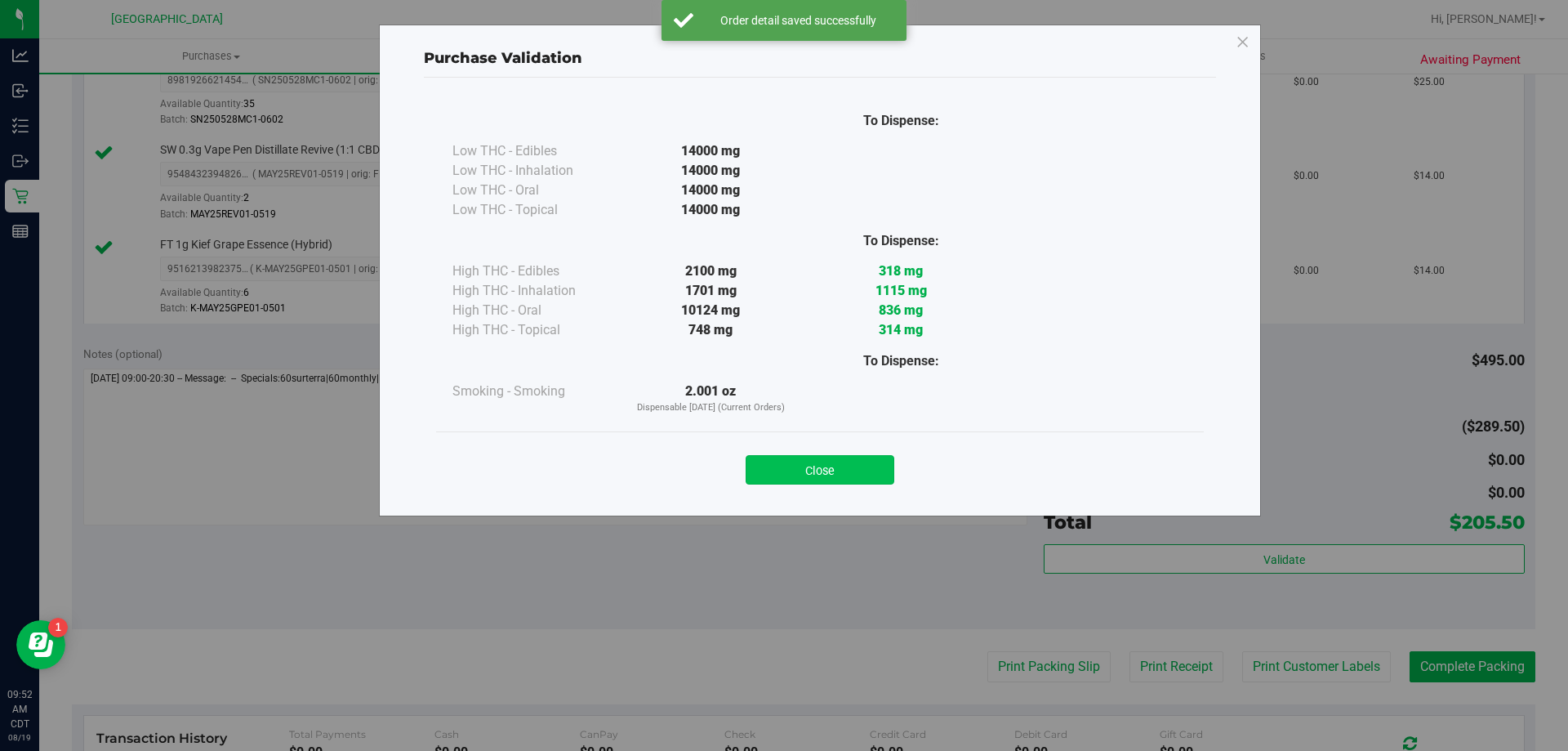
click at [825, 461] on button "Close" at bounding box center [820, 470] width 148 height 30
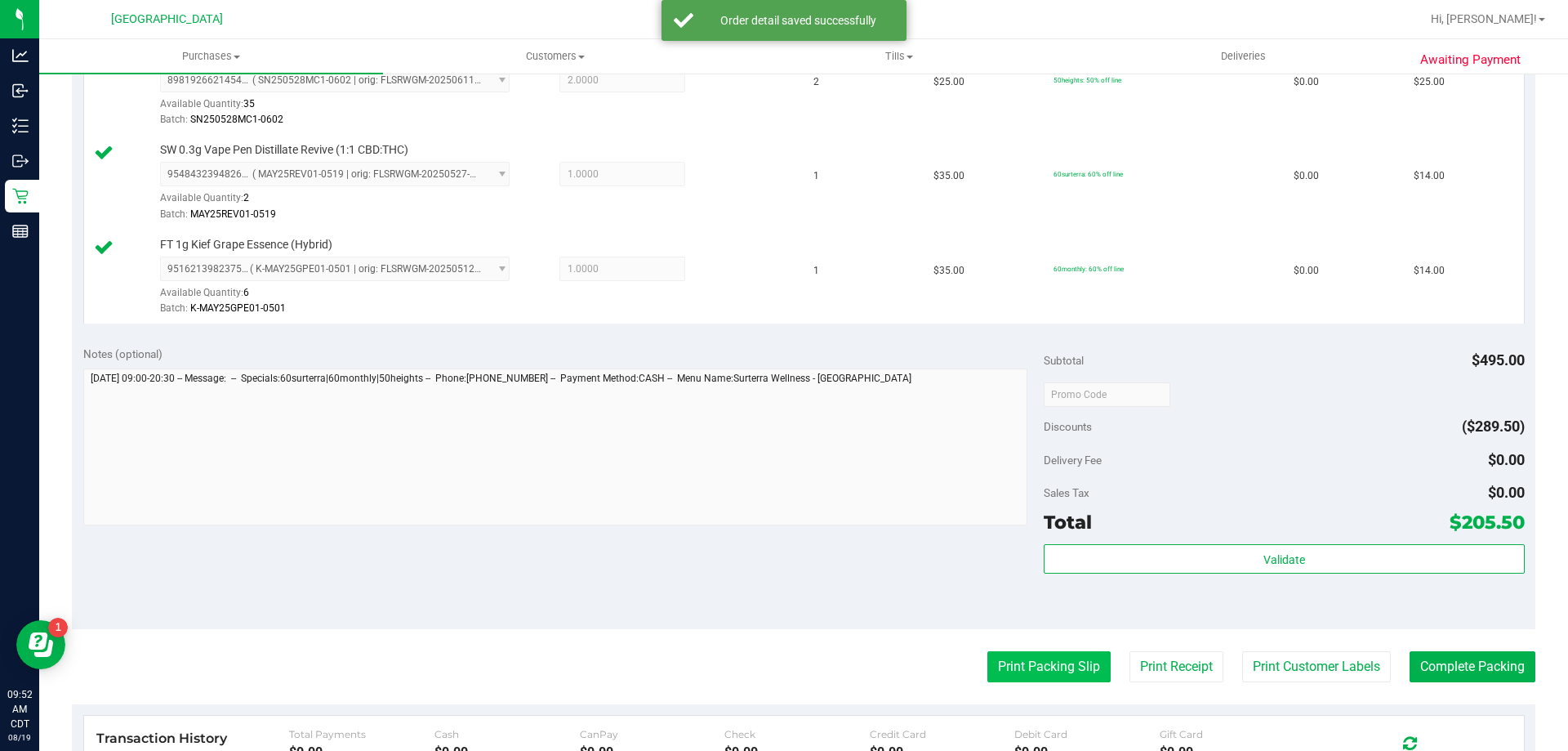
drag, startPoint x: 1024, startPoint y: 685, endPoint x: 1013, endPoint y: 653, distance: 33.8
click at [1013, 653] on button "Print Packing Slip" at bounding box center [1049, 667] width 124 height 31
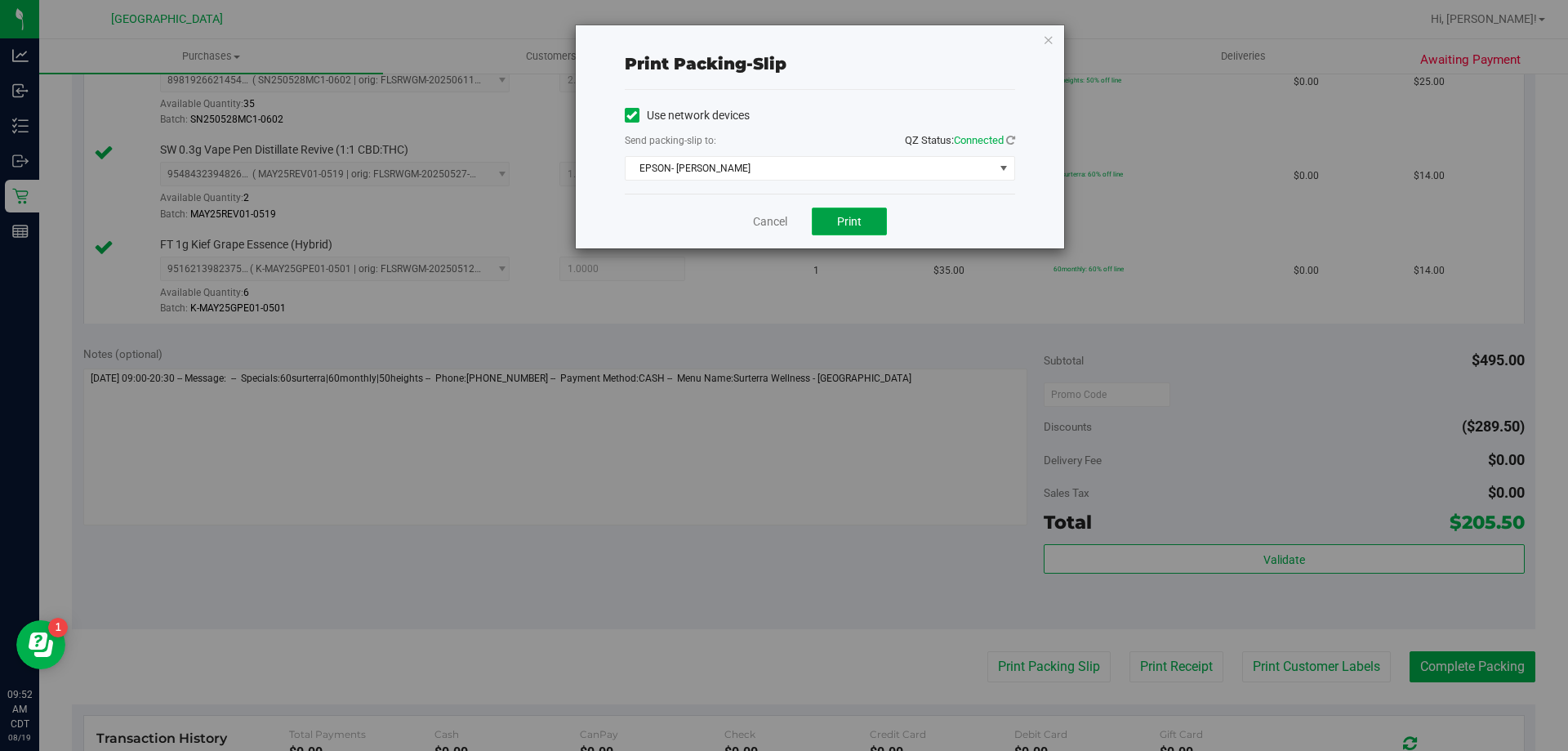
click at [850, 214] on button "Print" at bounding box center [849, 222] width 75 height 28
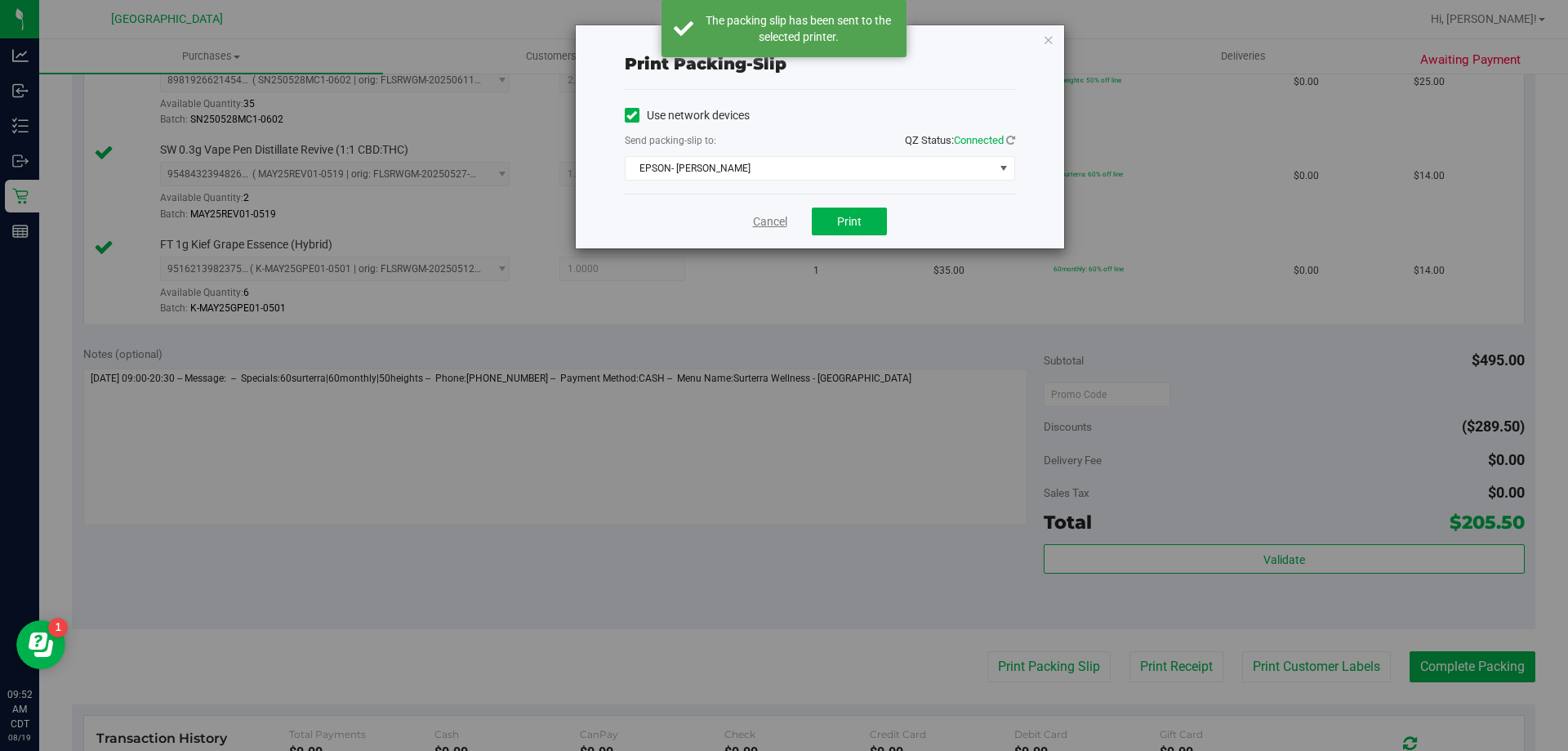
click at [774, 226] on link "Cancel" at bounding box center [770, 222] width 35 height 17
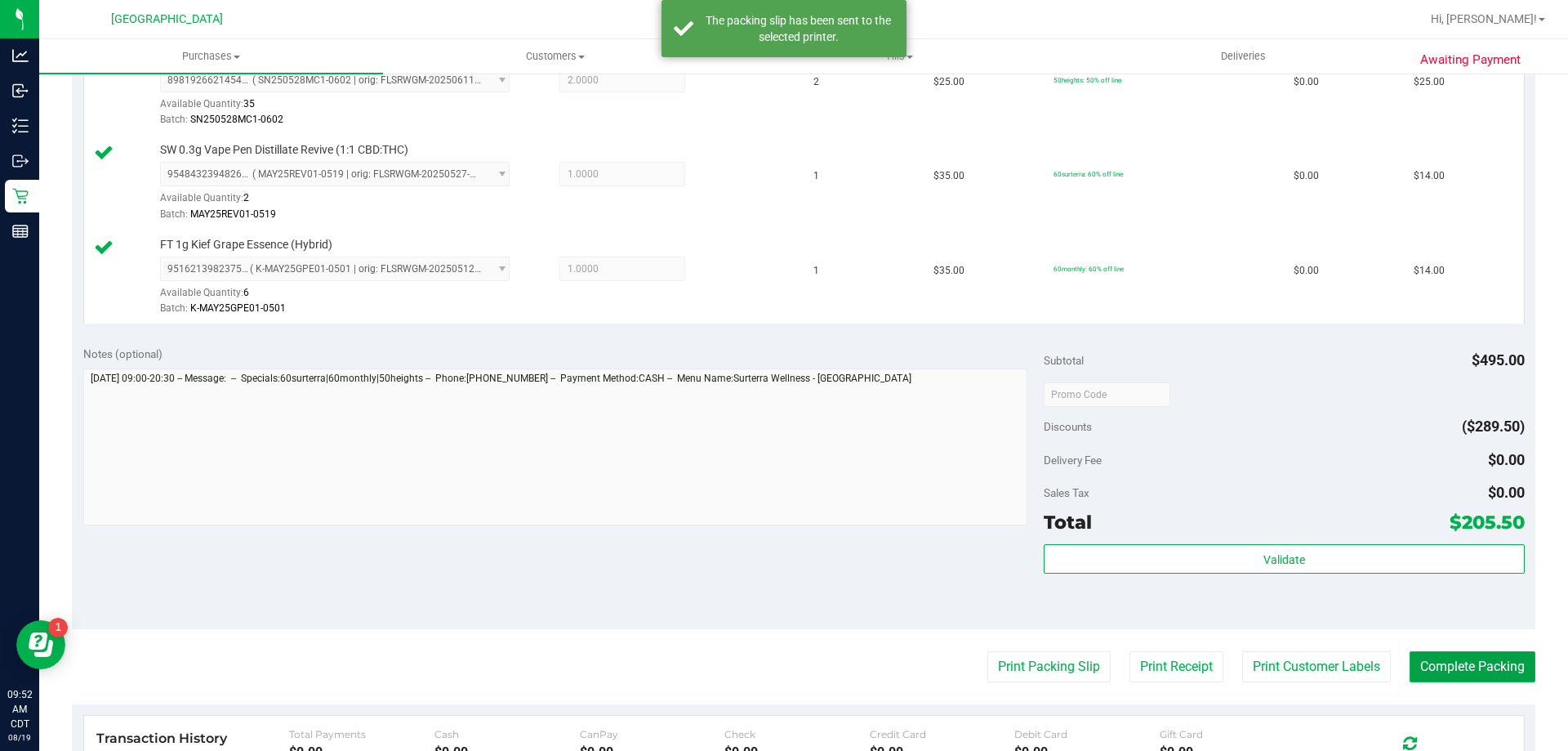
click at [1431, 669] on button "Complete Packing" at bounding box center [1472, 667] width 126 height 31
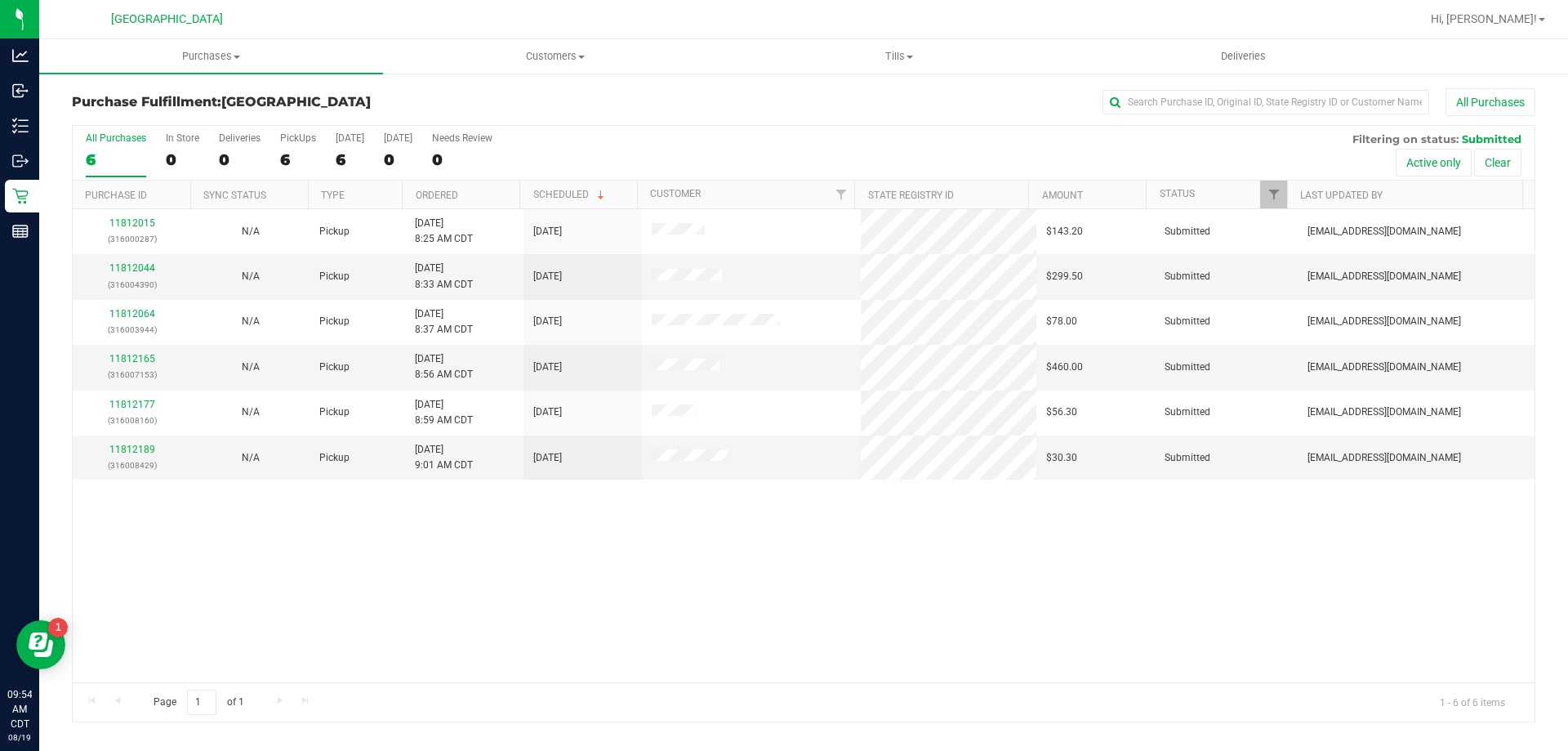
click at [480, 192] on th "Ordered" at bounding box center [461, 195] width 118 height 29
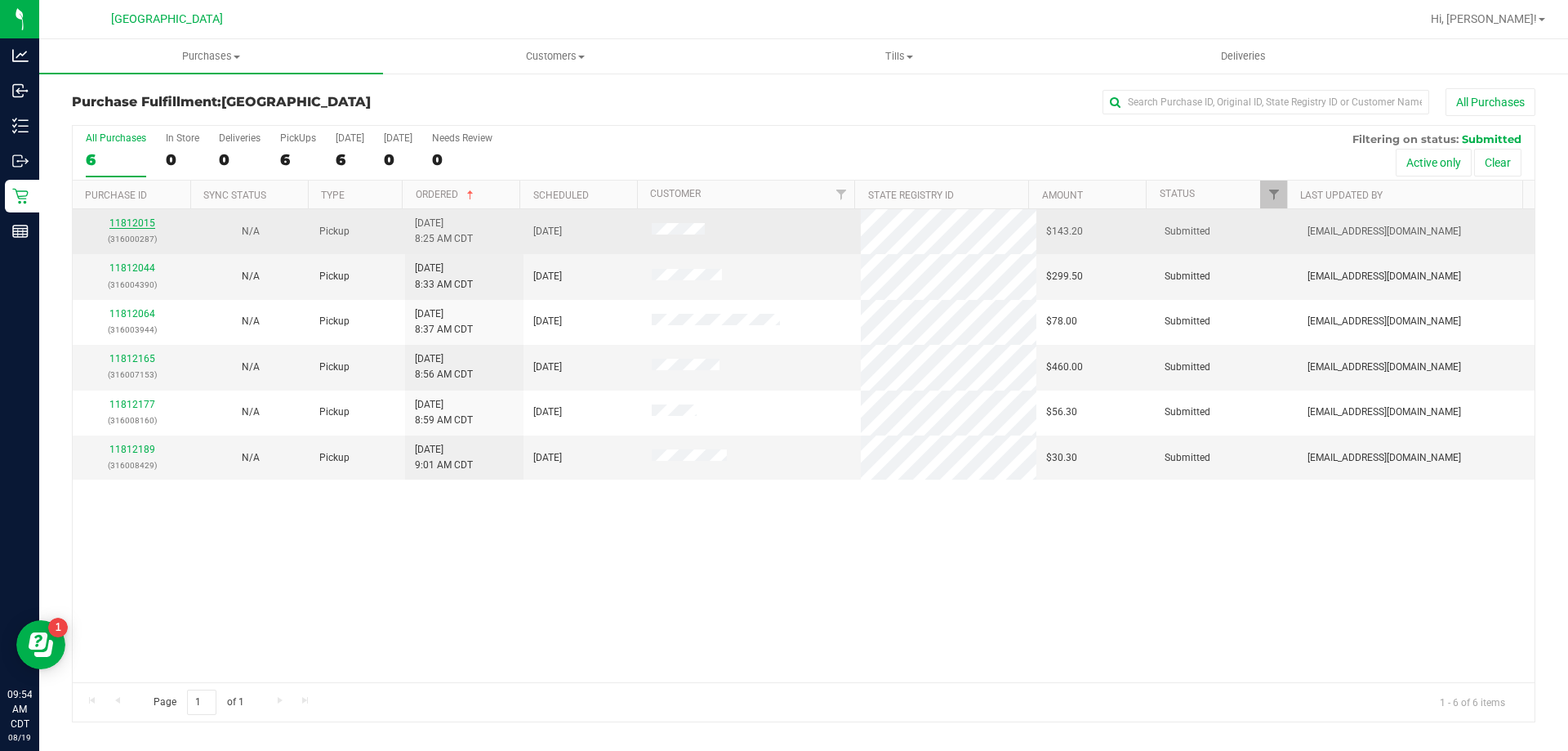
click at [124, 225] on link "11812015" at bounding box center [132, 223] width 45 height 12
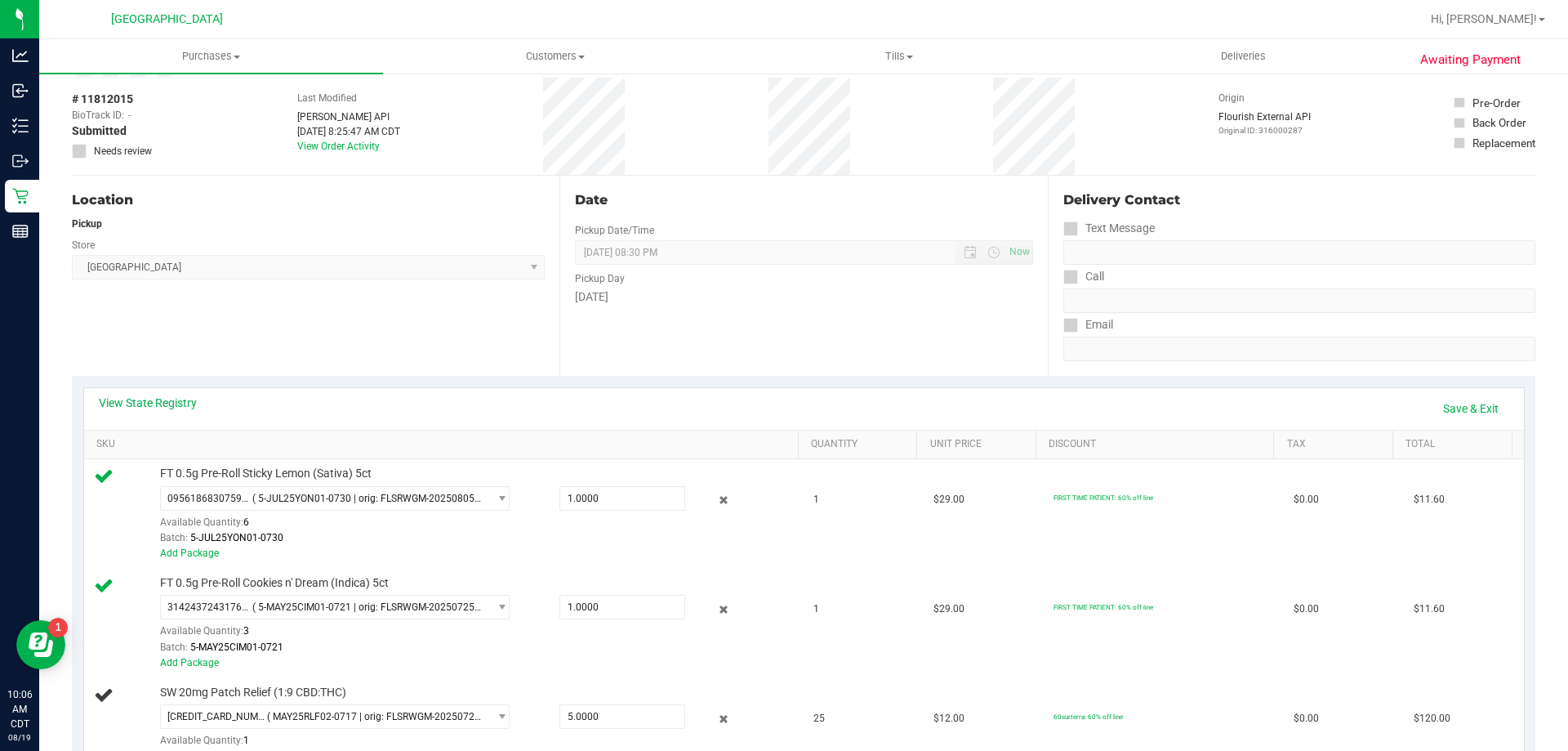
scroll to position [326, 0]
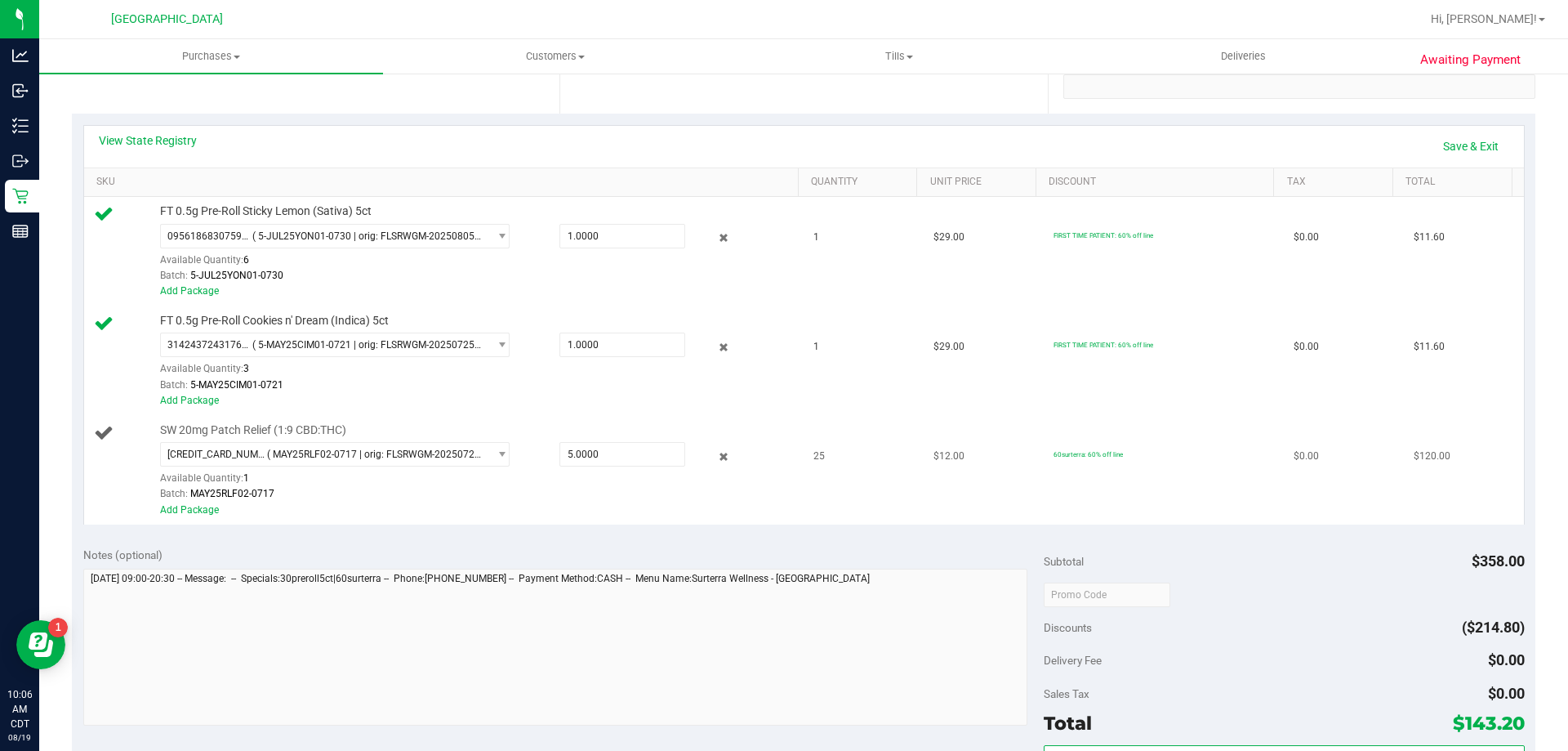
click at [808, 509] on td "25" at bounding box center [864, 470] width 120 height 109
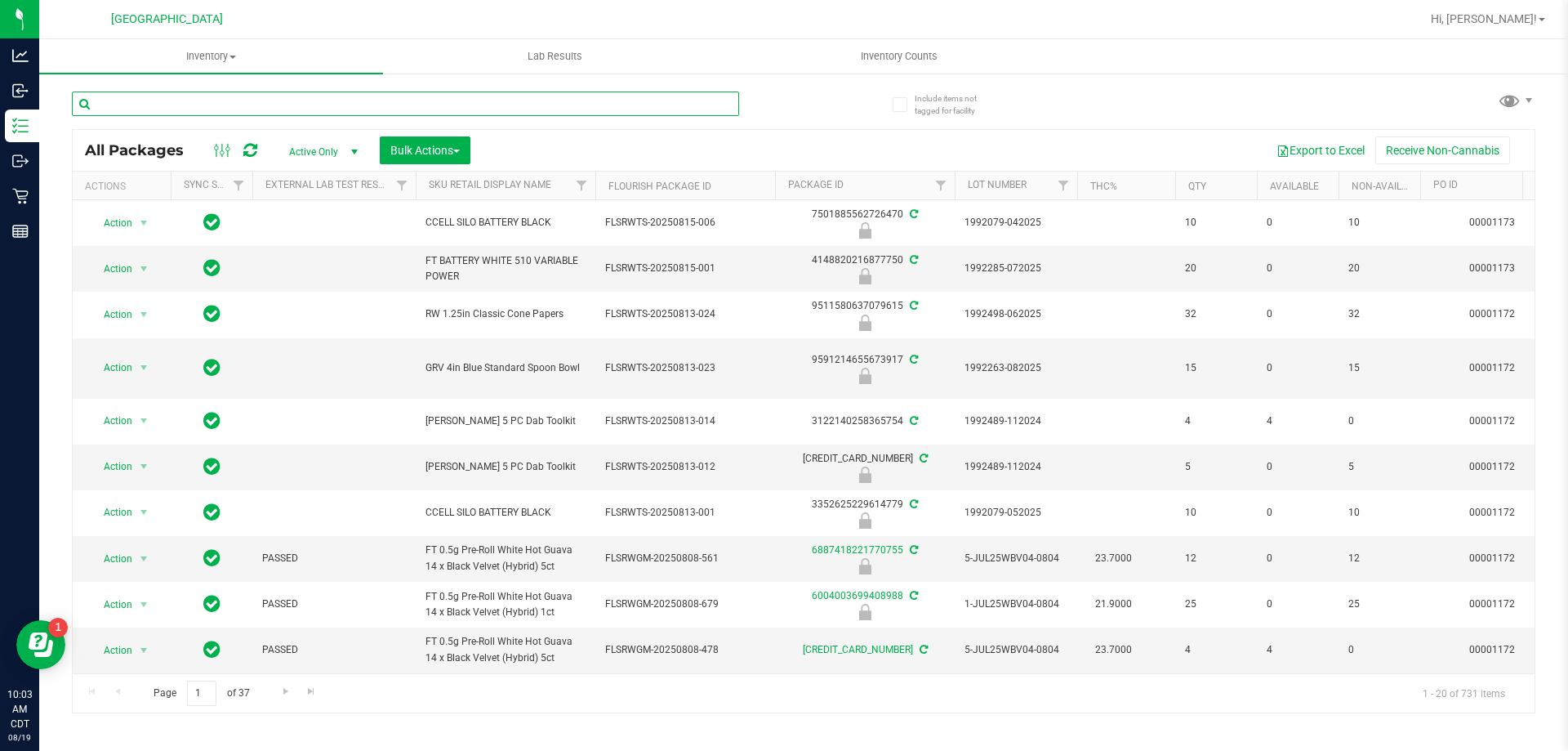
click at [118, 106] on input "text" at bounding box center [405, 104] width 667 height 25
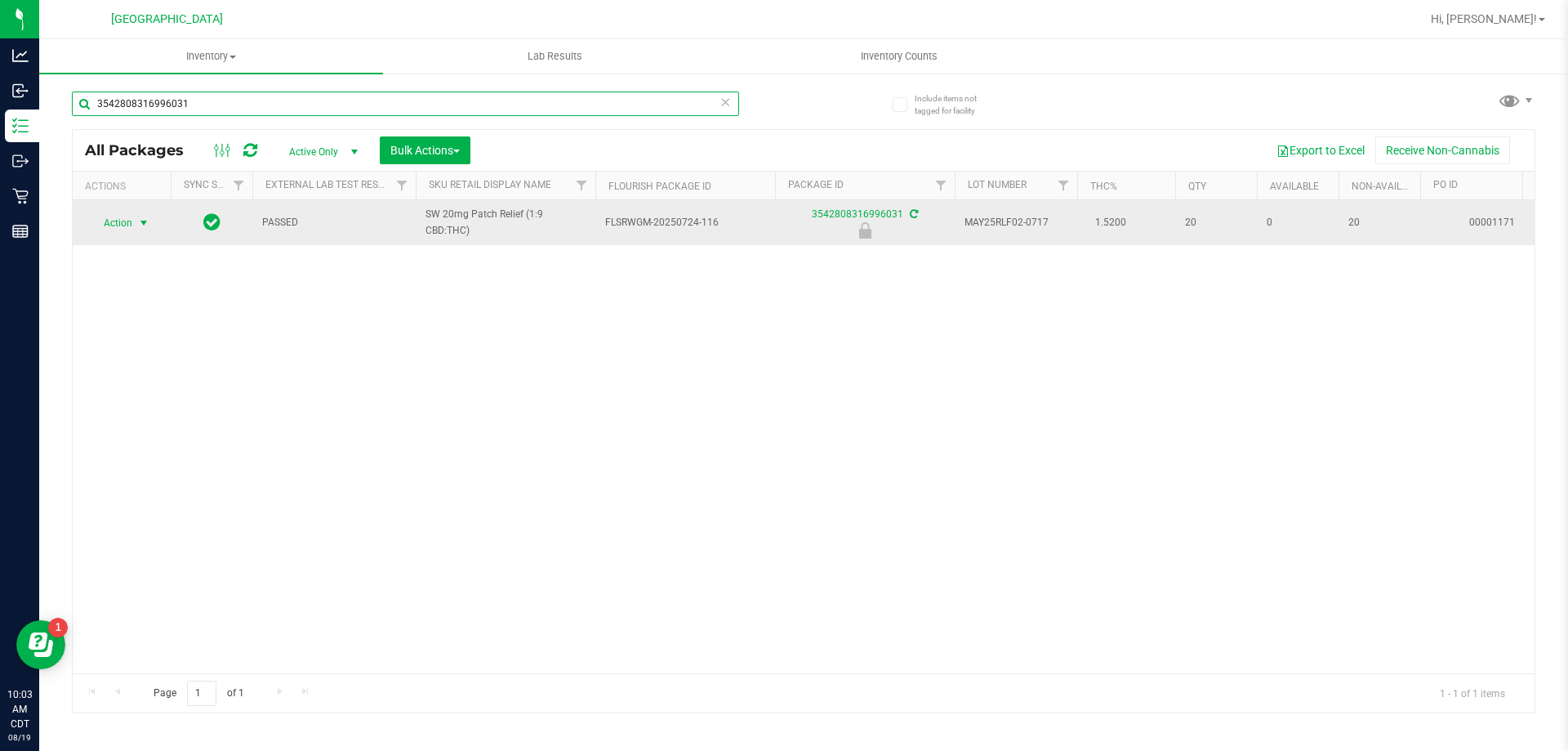
type input "3542808316996031"
click at [116, 214] on span "Action" at bounding box center [111, 223] width 44 height 23
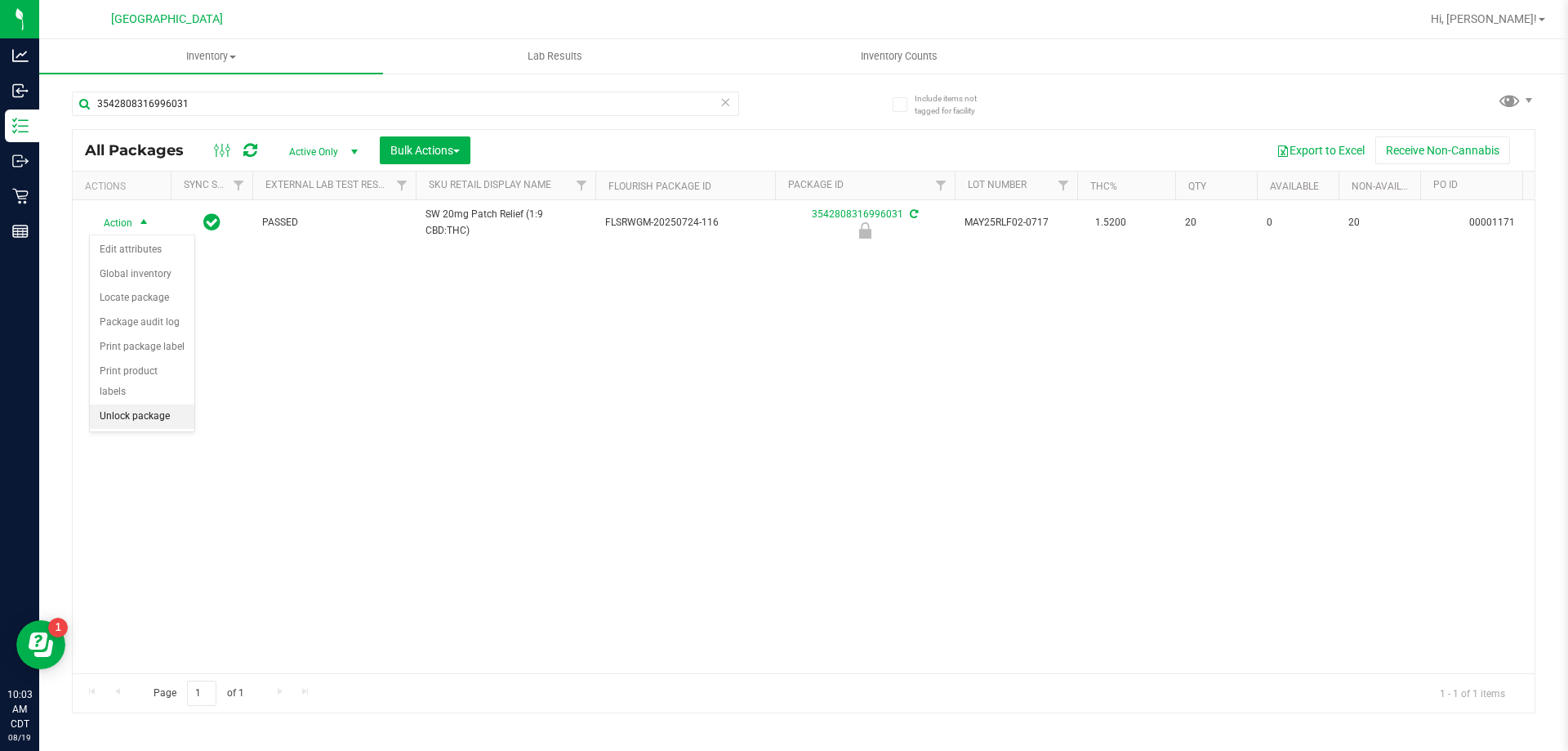
click at [116, 405] on li "Unlock package" at bounding box center [142, 417] width 105 height 25
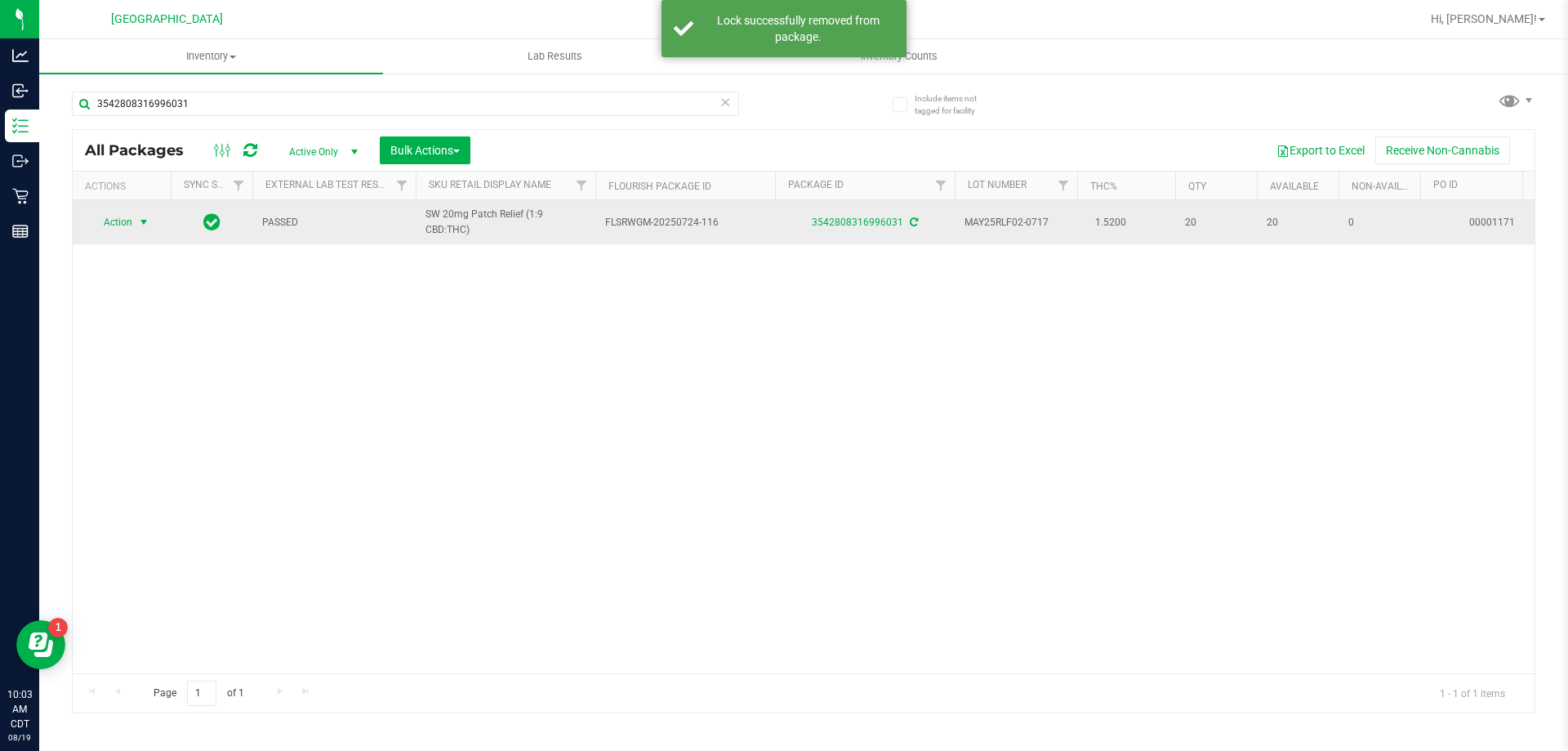
click at [113, 215] on span "Action" at bounding box center [111, 223] width 44 height 23
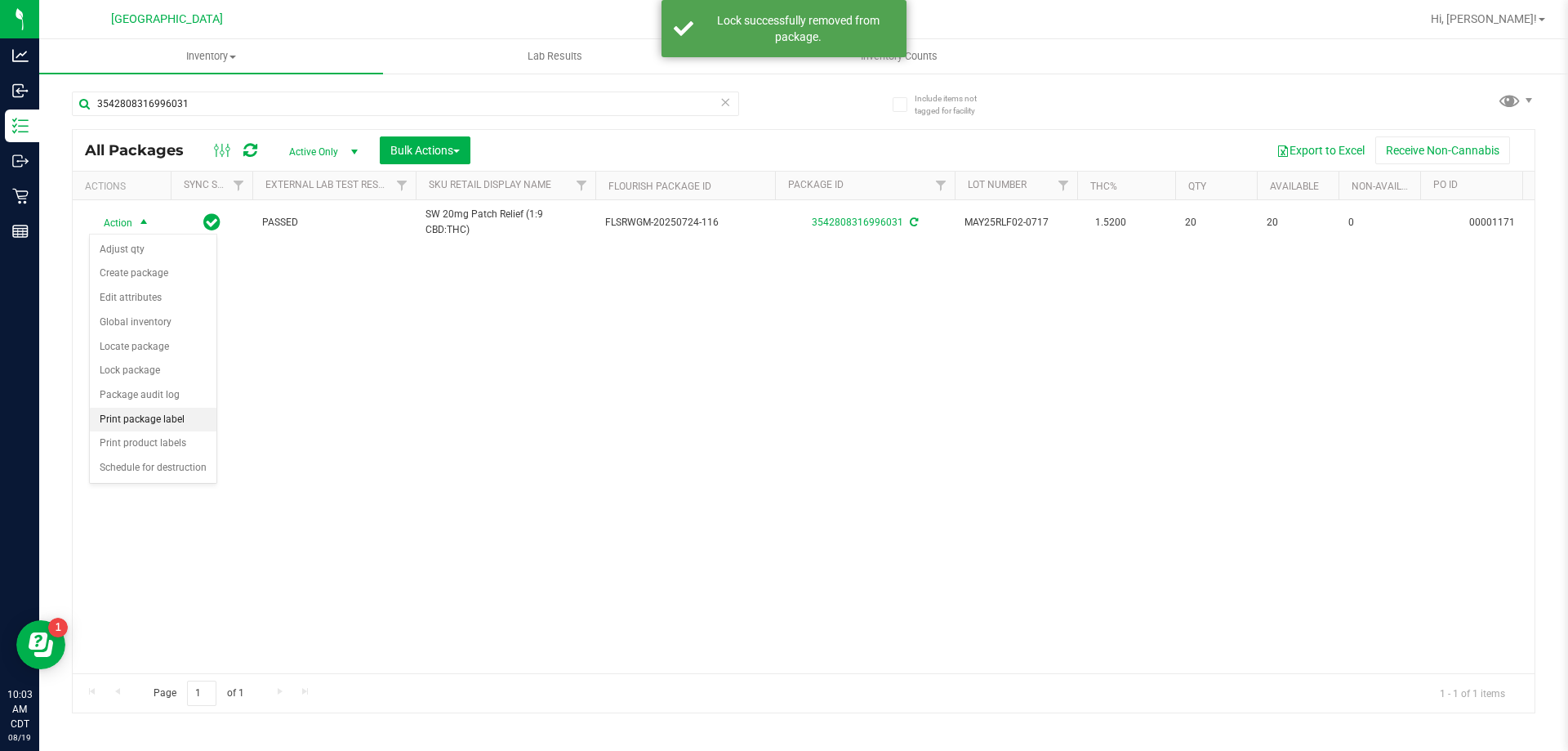
click at [162, 420] on li "Print package label" at bounding box center [153, 420] width 127 height 25
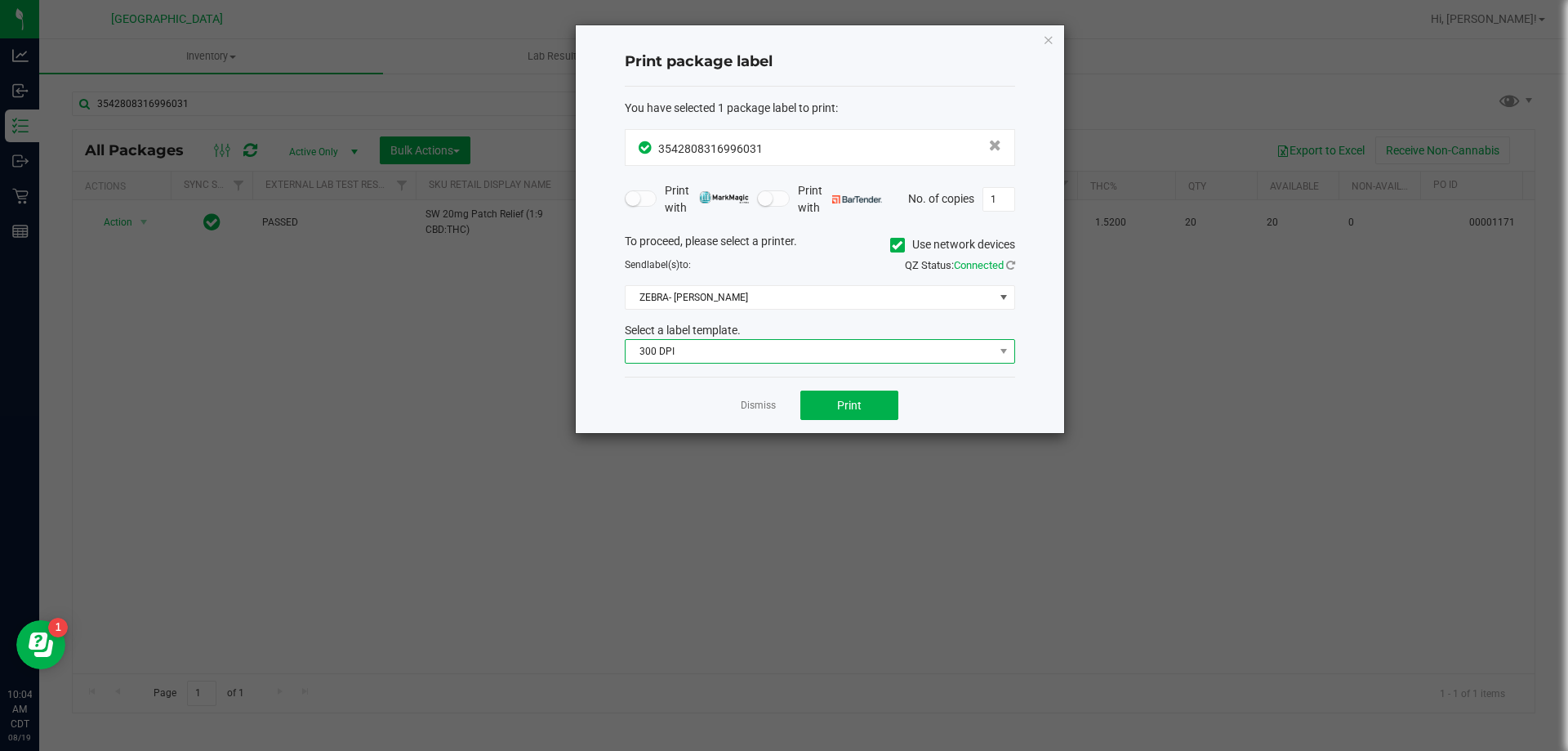
click at [830, 363] on span "300 DPI" at bounding box center [809, 351] width 368 height 23
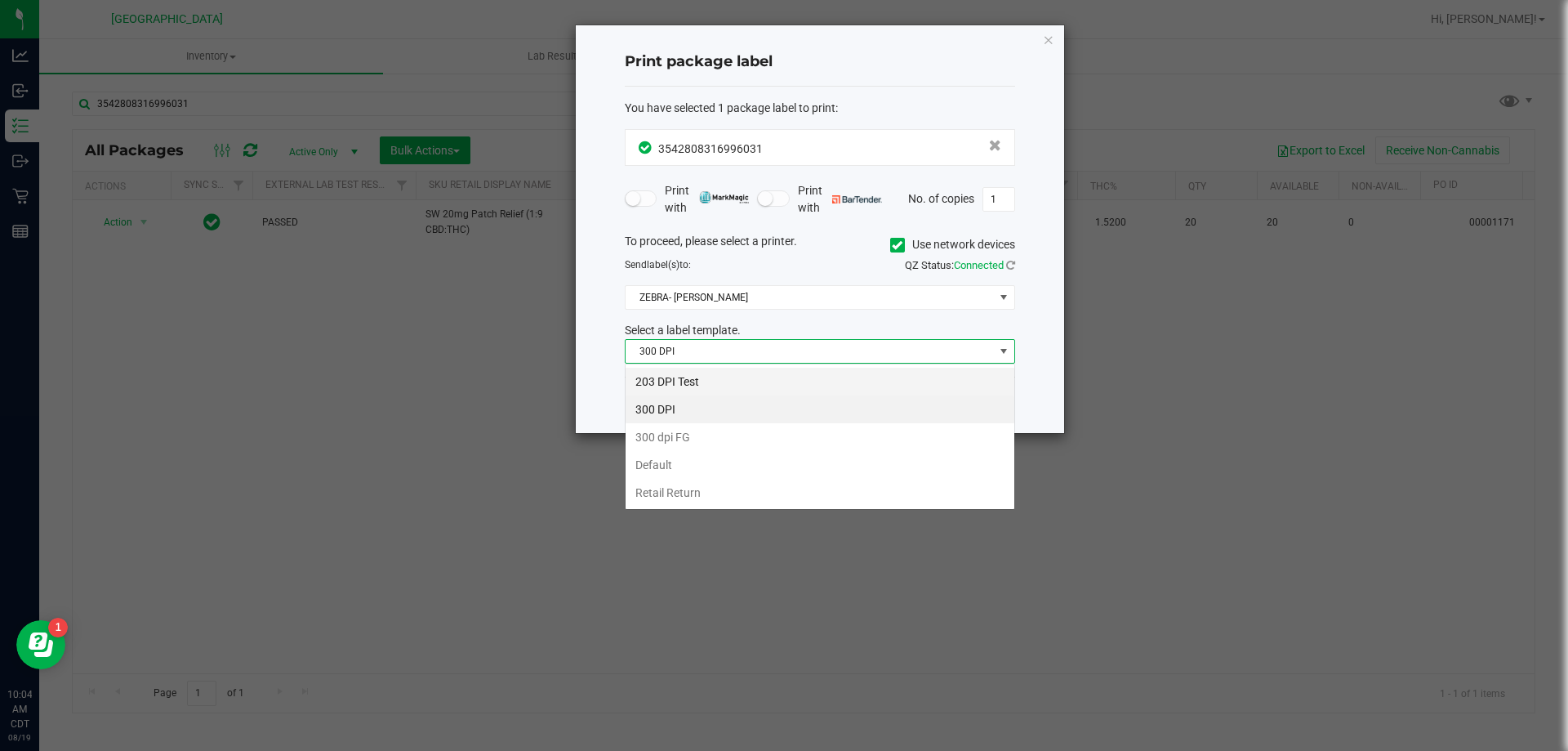
scroll to position [25, 391]
click at [821, 379] on li "203 DPI Test" at bounding box center [820, 382] width 389 height 28
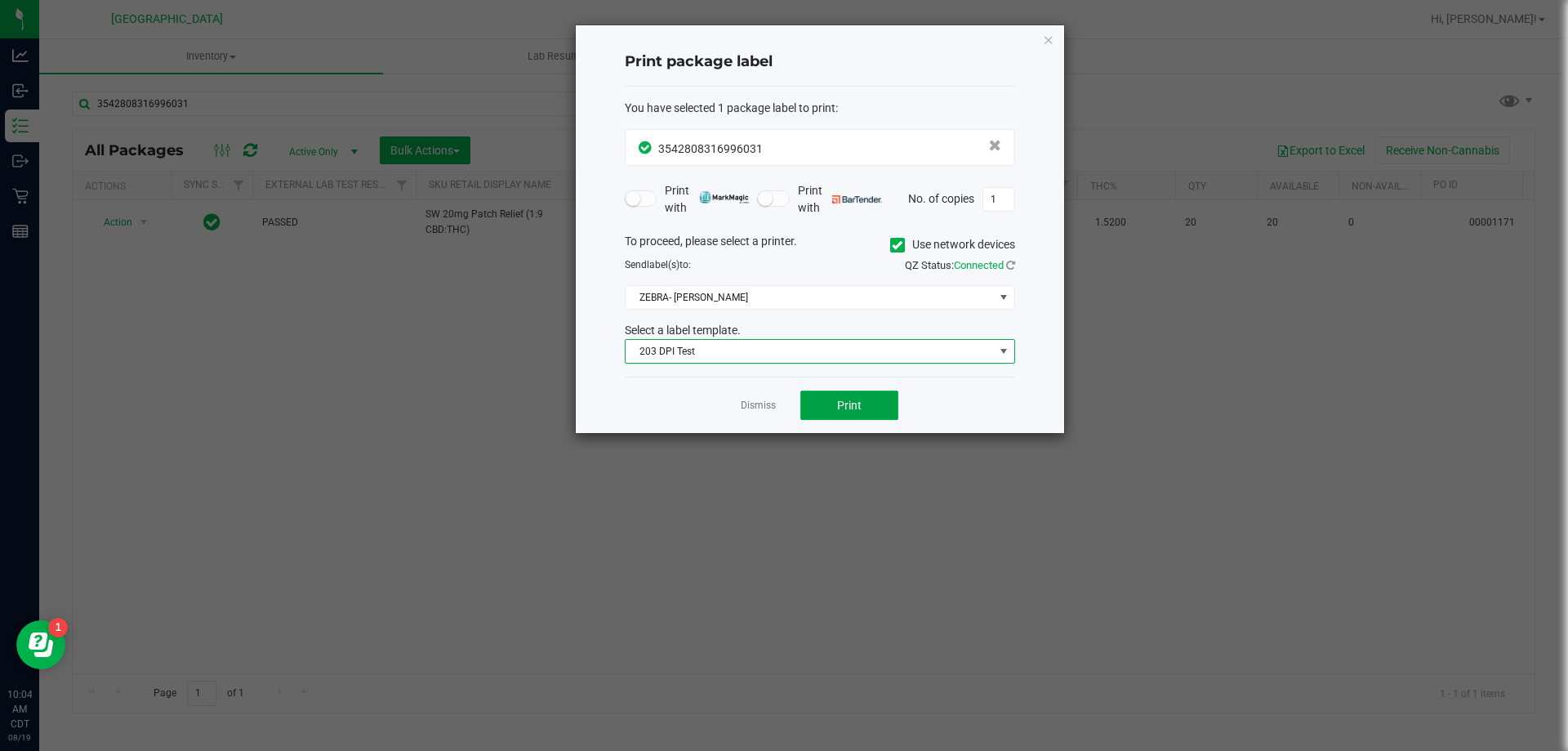
click at [840, 409] on span "Print" at bounding box center [850, 406] width 25 height 13
click at [753, 403] on link "Dismiss" at bounding box center [758, 406] width 35 height 14
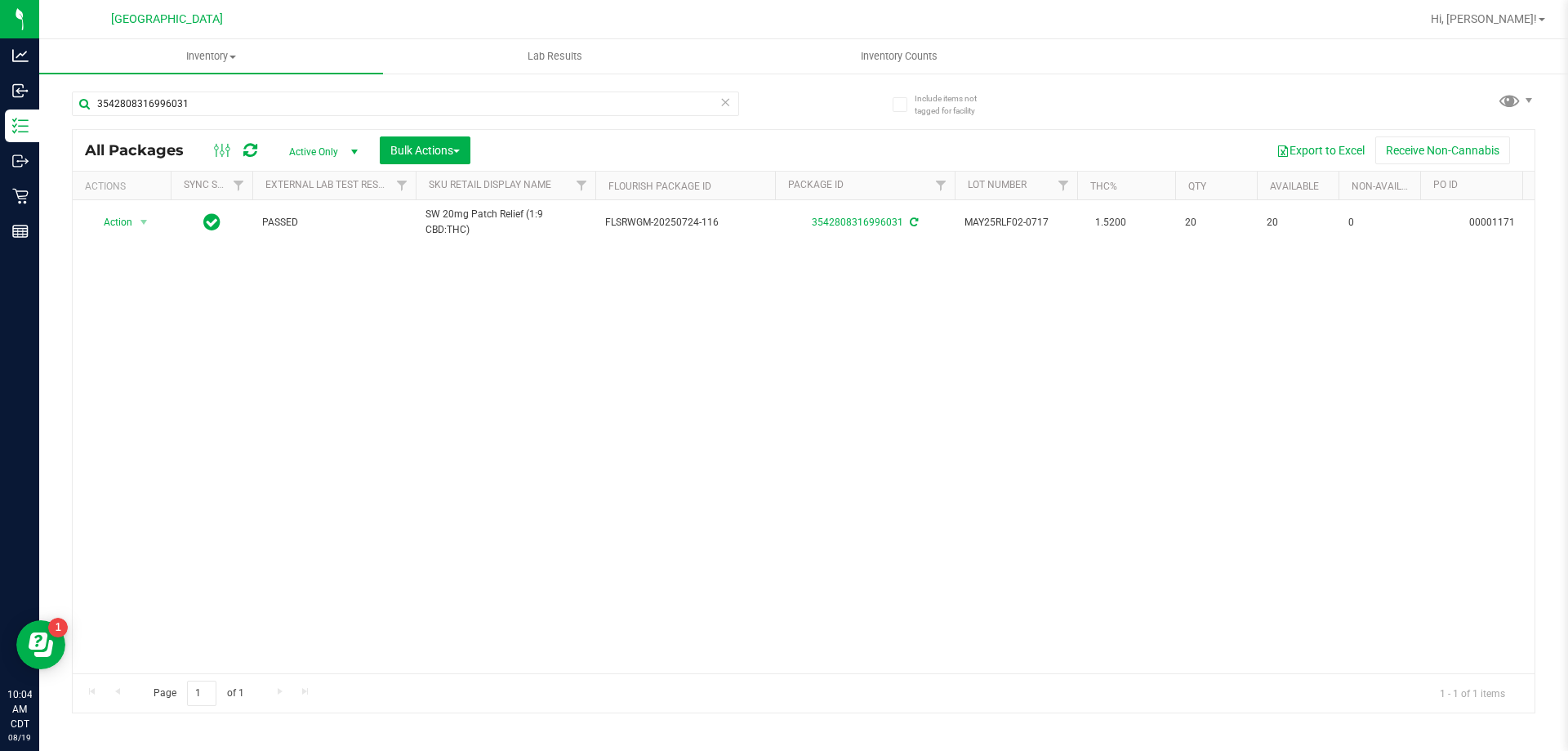
click at [724, 105] on icon at bounding box center [725, 101] width 12 height 20
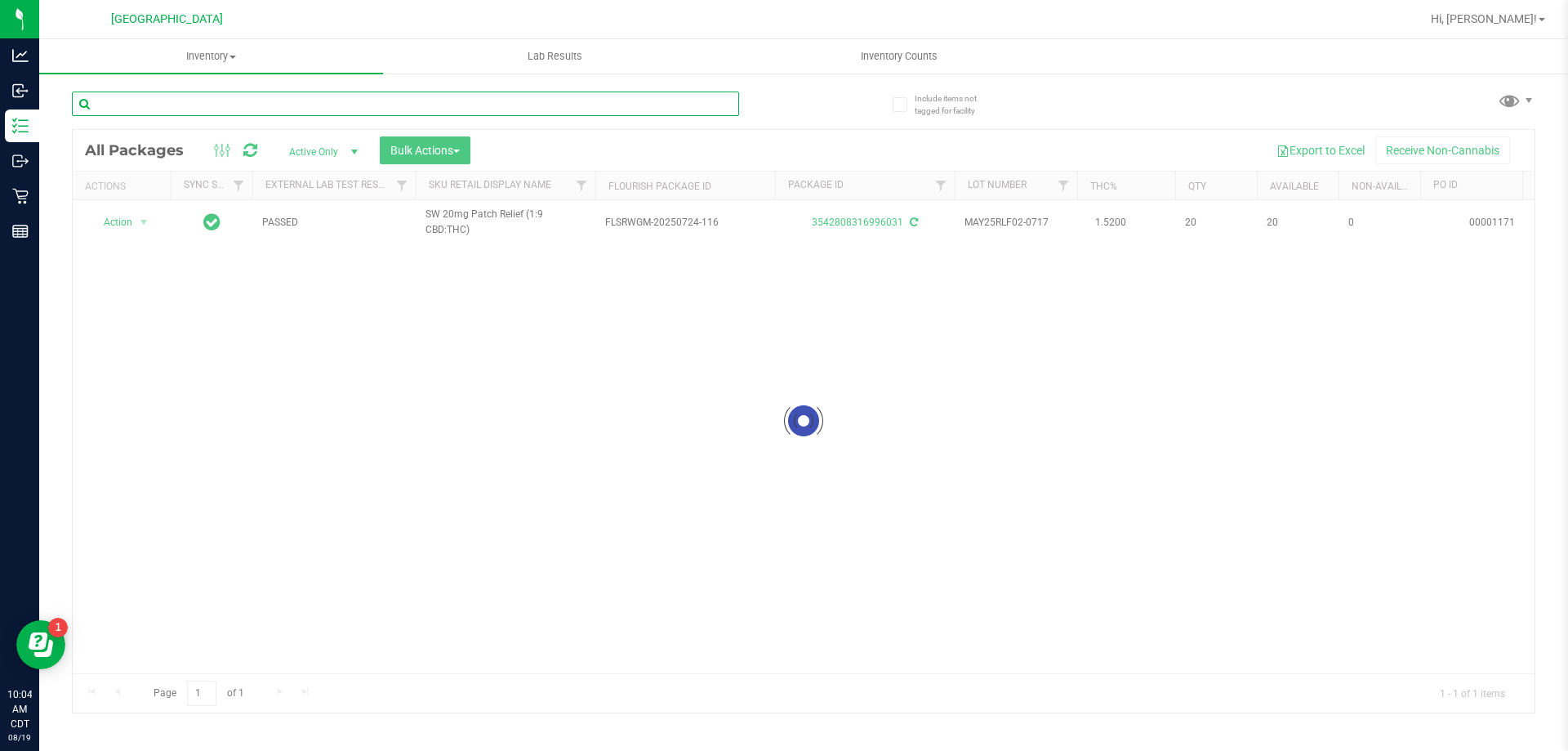
click at [672, 110] on input "text" at bounding box center [405, 104] width 667 height 25
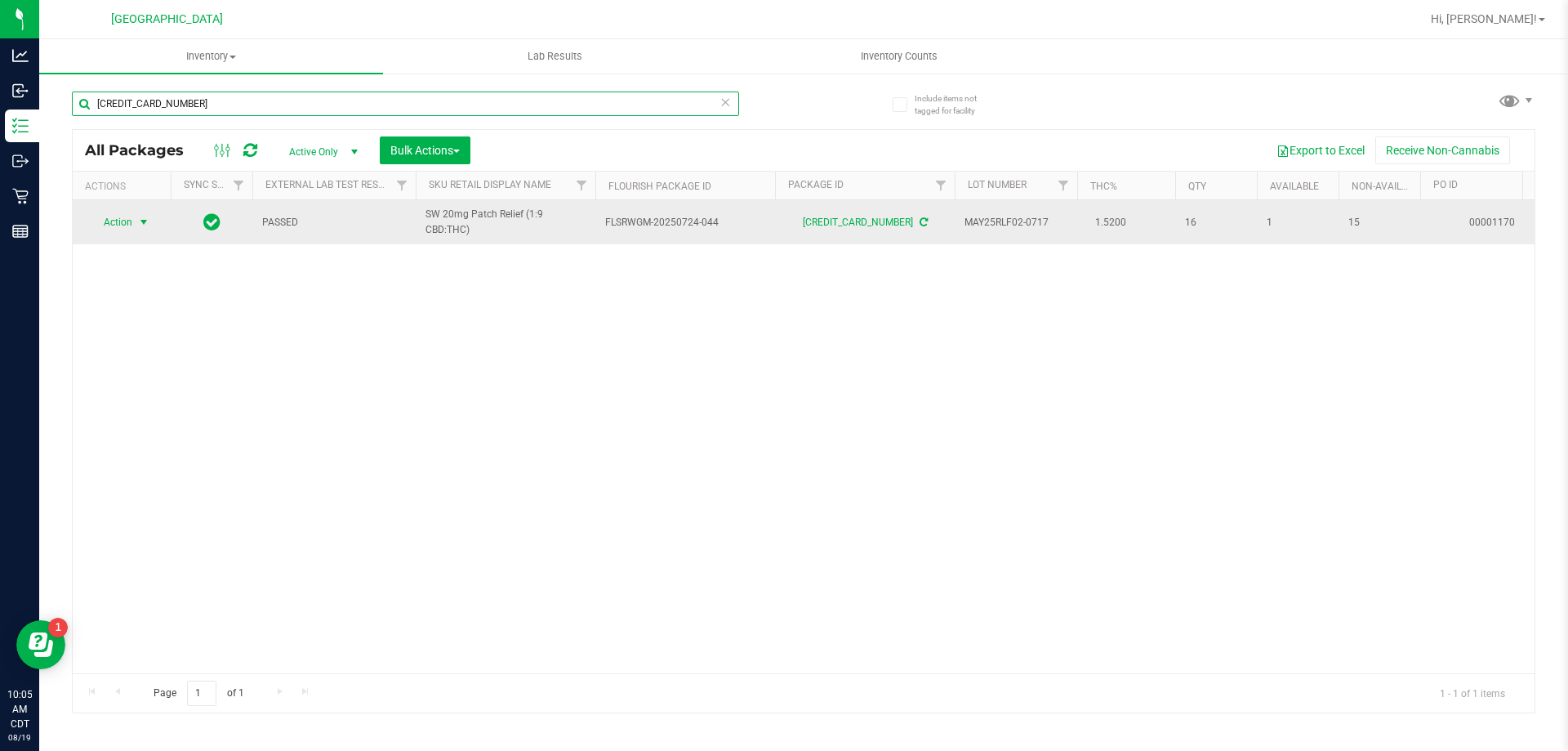
type input "[CREDIT_CARD_NUMBER]"
click at [125, 222] on span "Action" at bounding box center [111, 223] width 44 height 23
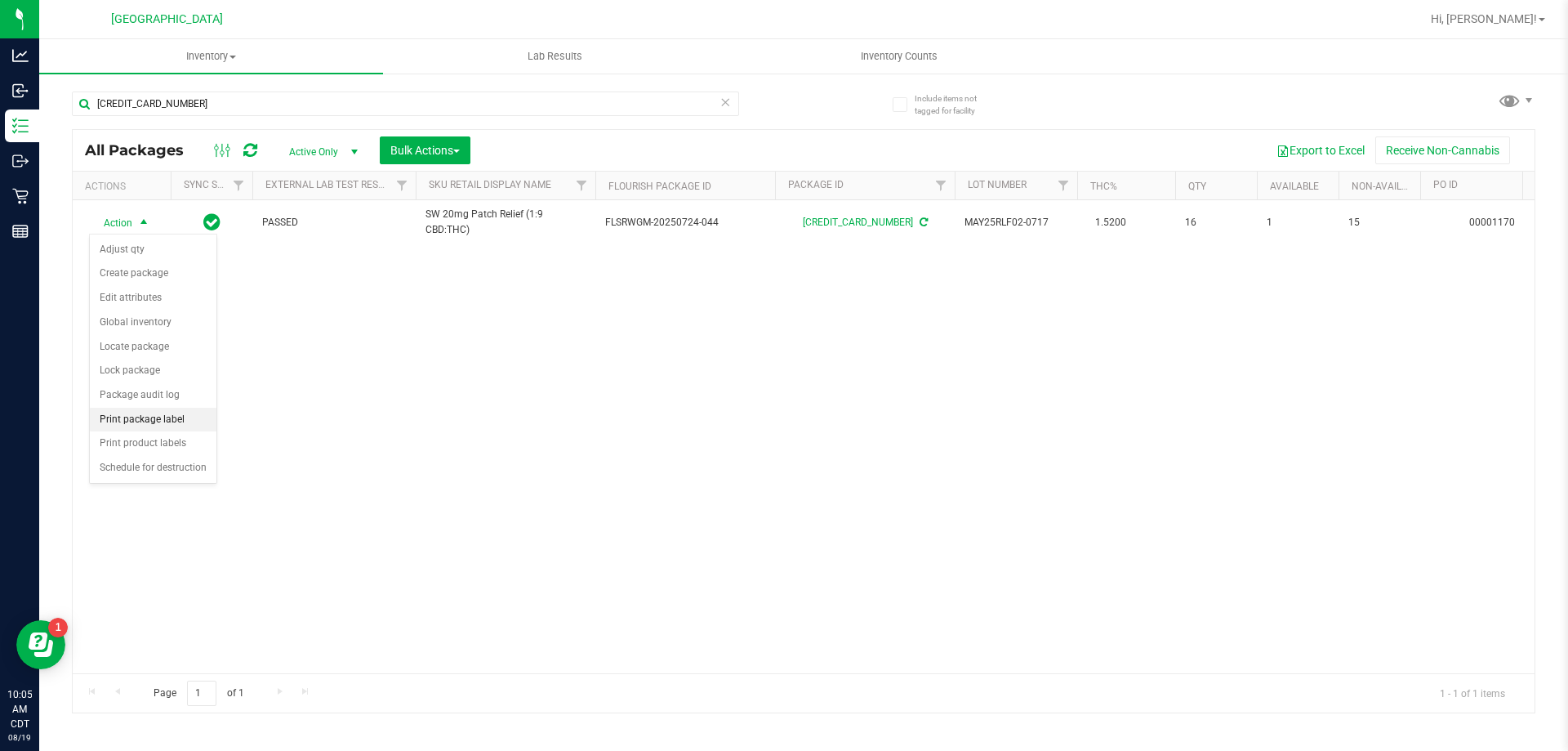
click at [157, 416] on li "Print package label" at bounding box center [153, 420] width 127 height 25
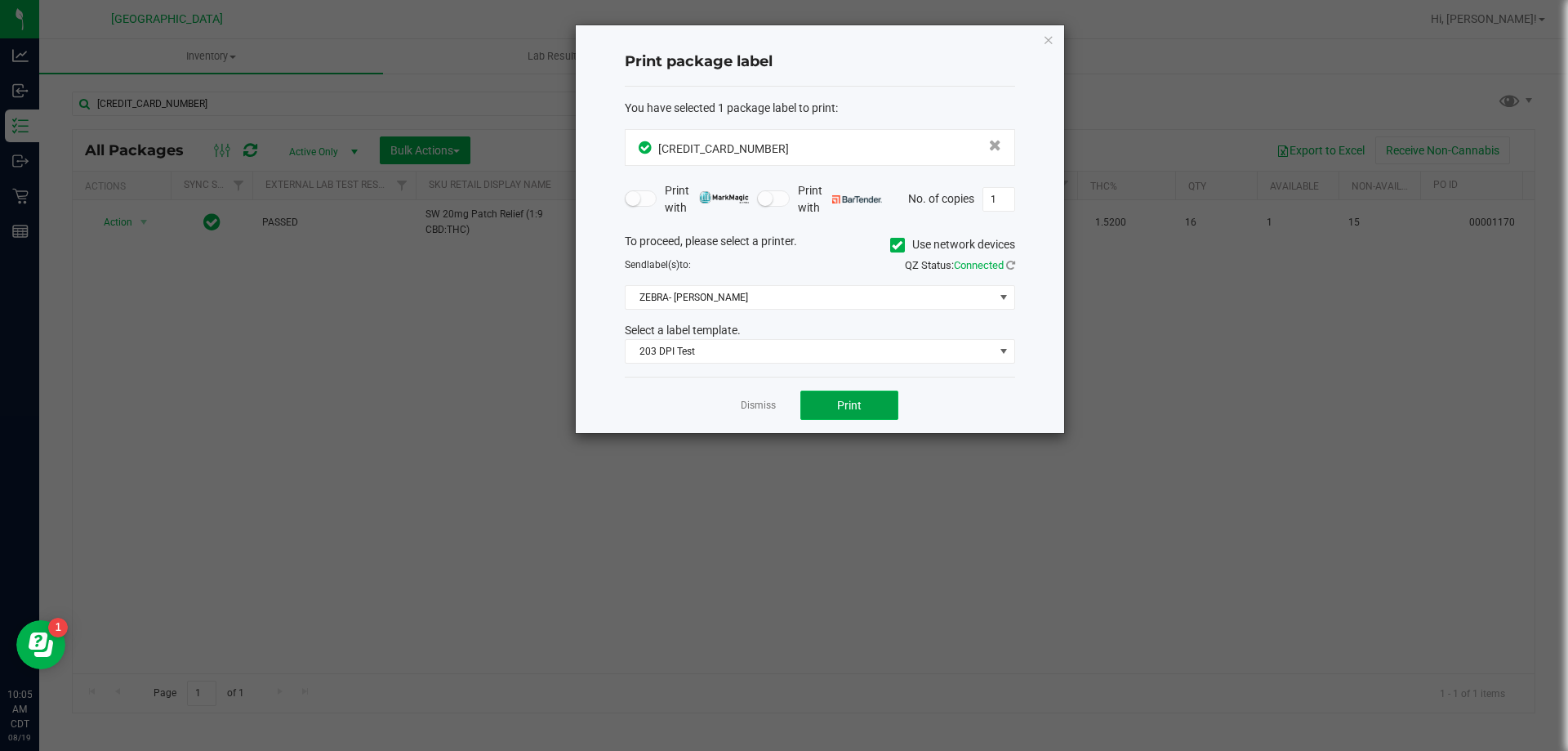
click at [845, 408] on span "Print" at bounding box center [850, 406] width 25 height 13
click at [755, 407] on link "Dismiss" at bounding box center [758, 406] width 35 height 14
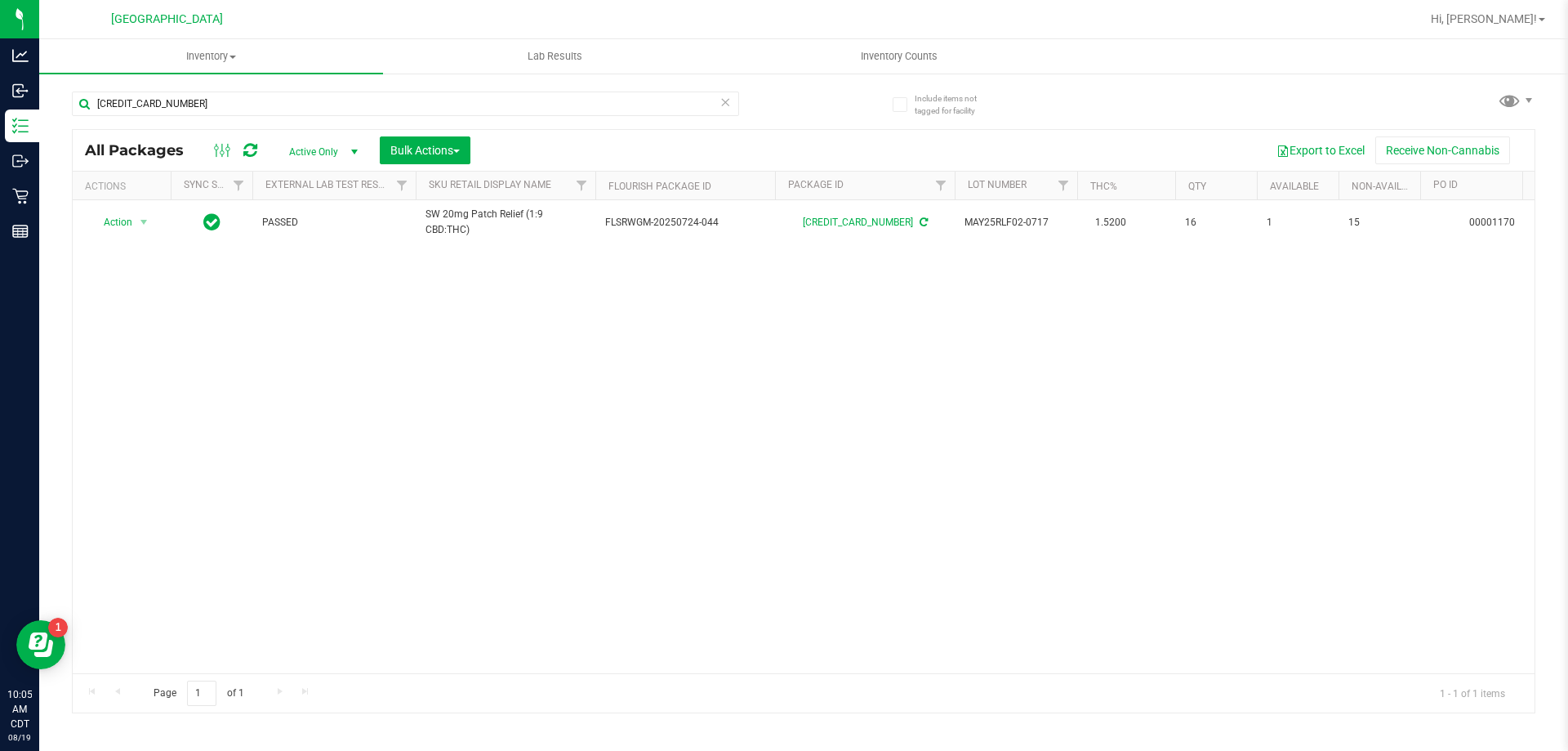
click at [727, 97] on icon at bounding box center [725, 101] width 12 height 20
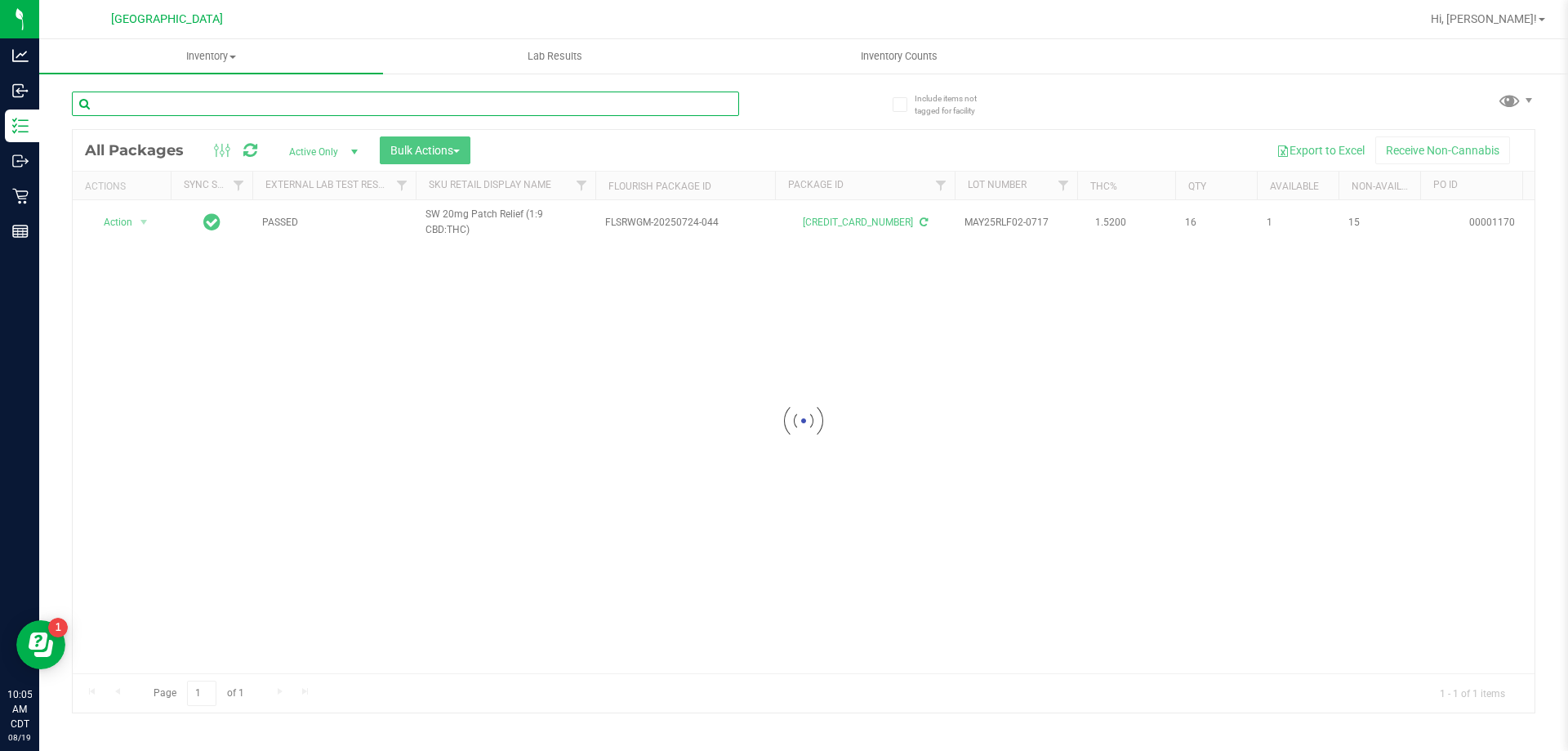
click at [680, 97] on input "text" at bounding box center [405, 104] width 667 height 25
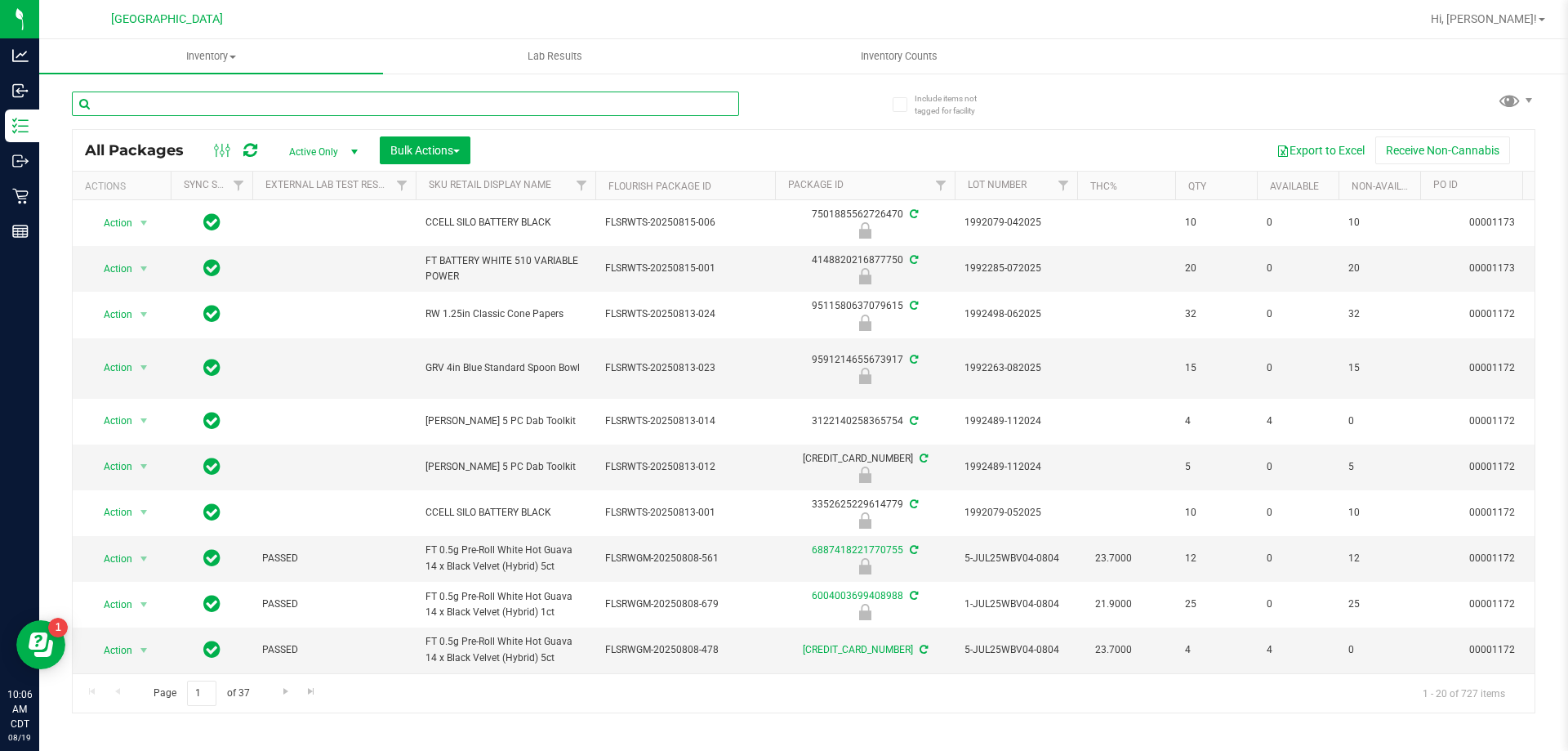
click at [410, 98] on input "text" at bounding box center [405, 104] width 667 height 25
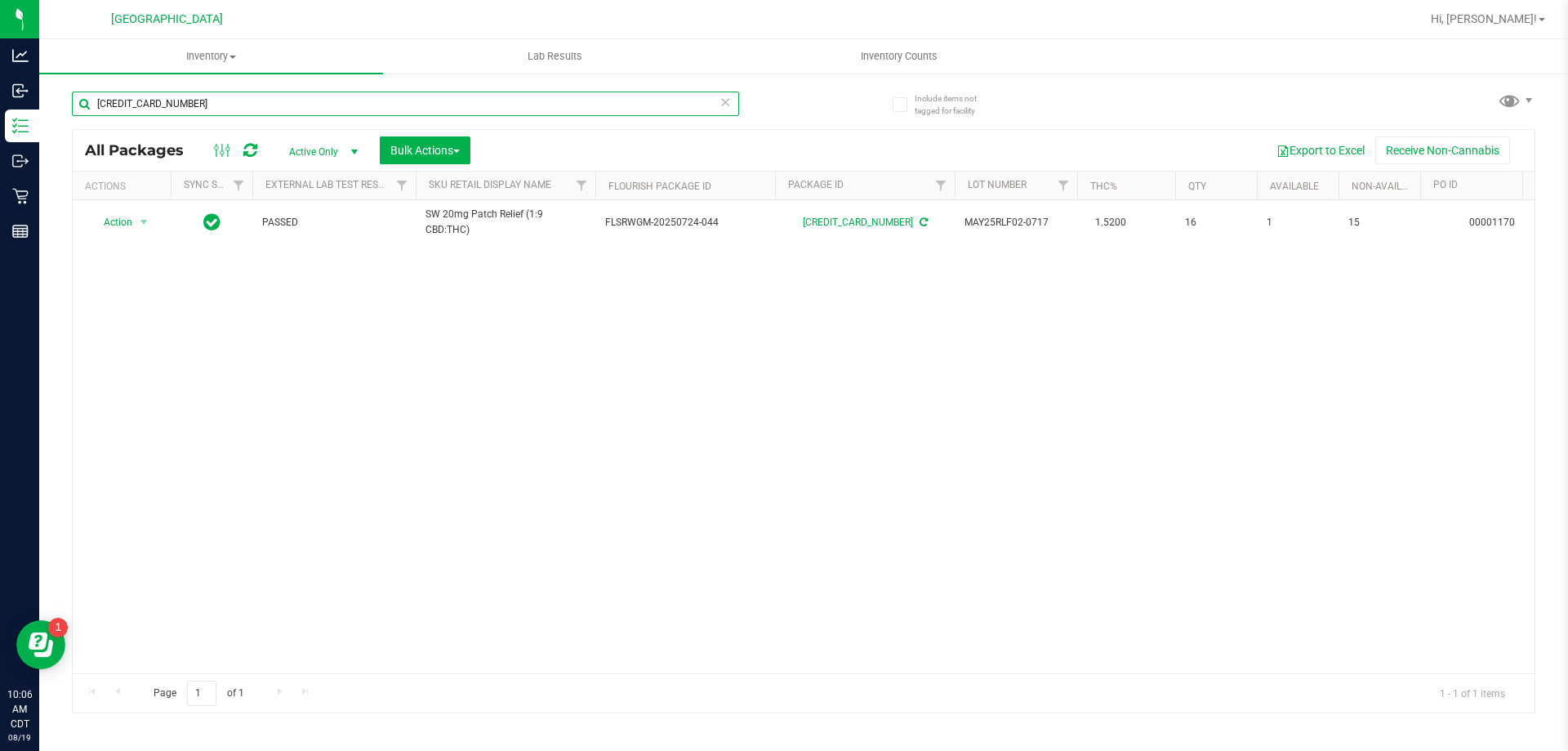
type input "[CREDIT_CARD_NUMBER]"
click at [726, 103] on icon at bounding box center [725, 101] width 12 height 20
click at [695, 106] on input "text" at bounding box center [405, 104] width 667 height 25
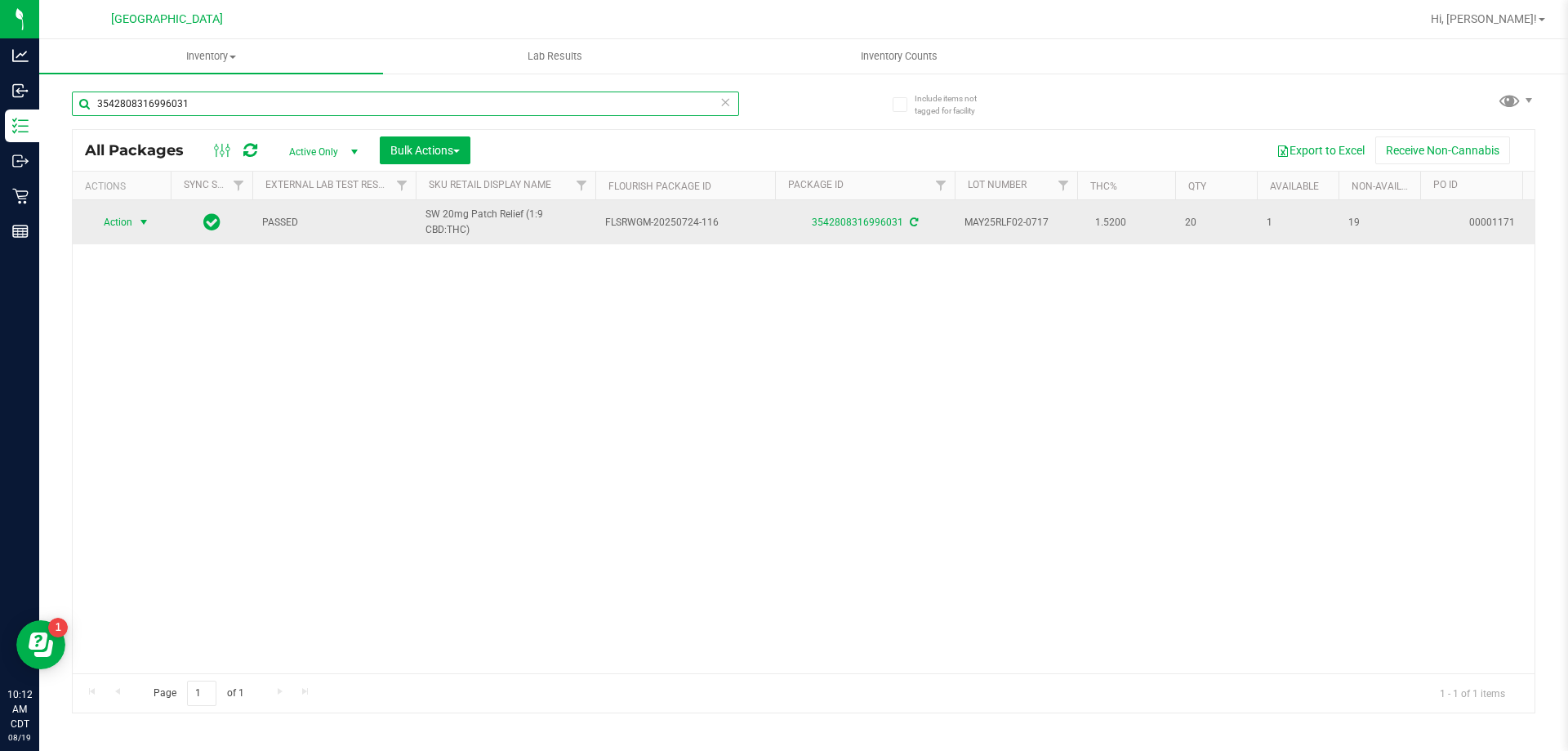
type input "3542808316996031"
click at [134, 227] on span "select" at bounding box center [144, 223] width 21 height 23
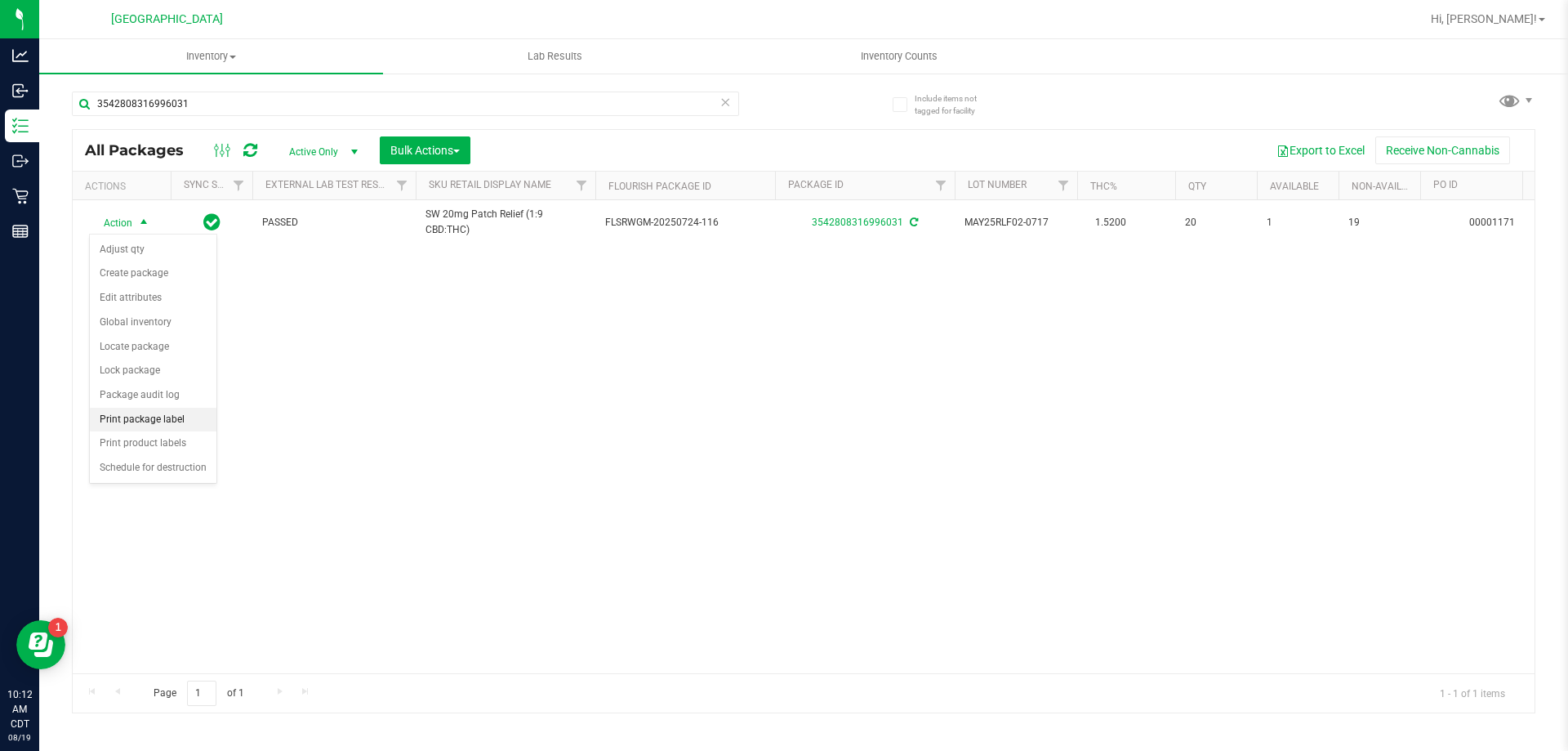
click at [168, 415] on li "Print package label" at bounding box center [153, 420] width 127 height 25
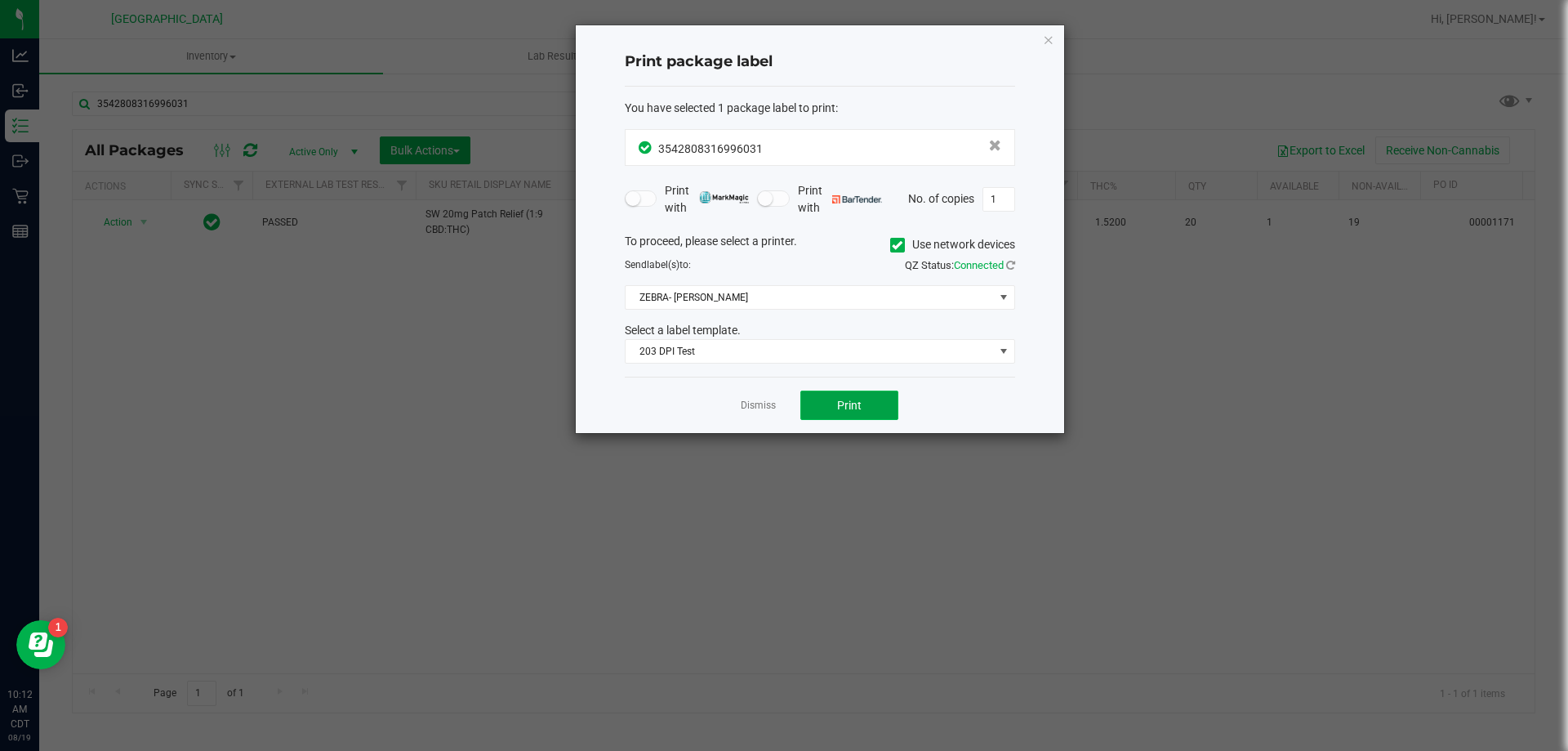
click at [865, 406] on button "Print" at bounding box center [849, 406] width 98 height 30
click at [765, 408] on link "Dismiss" at bounding box center [758, 406] width 35 height 14
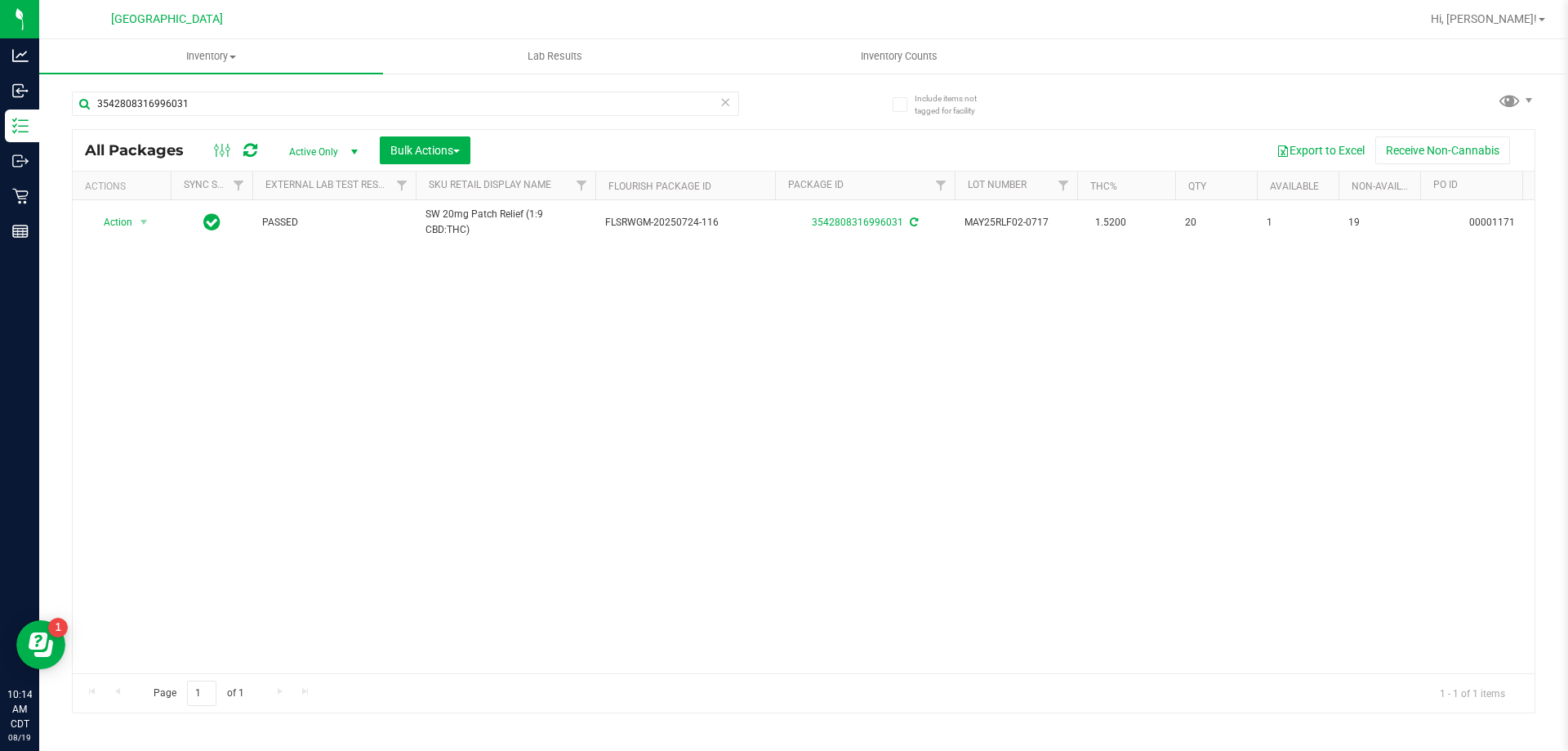
click at [729, 101] on icon at bounding box center [725, 101] width 12 height 20
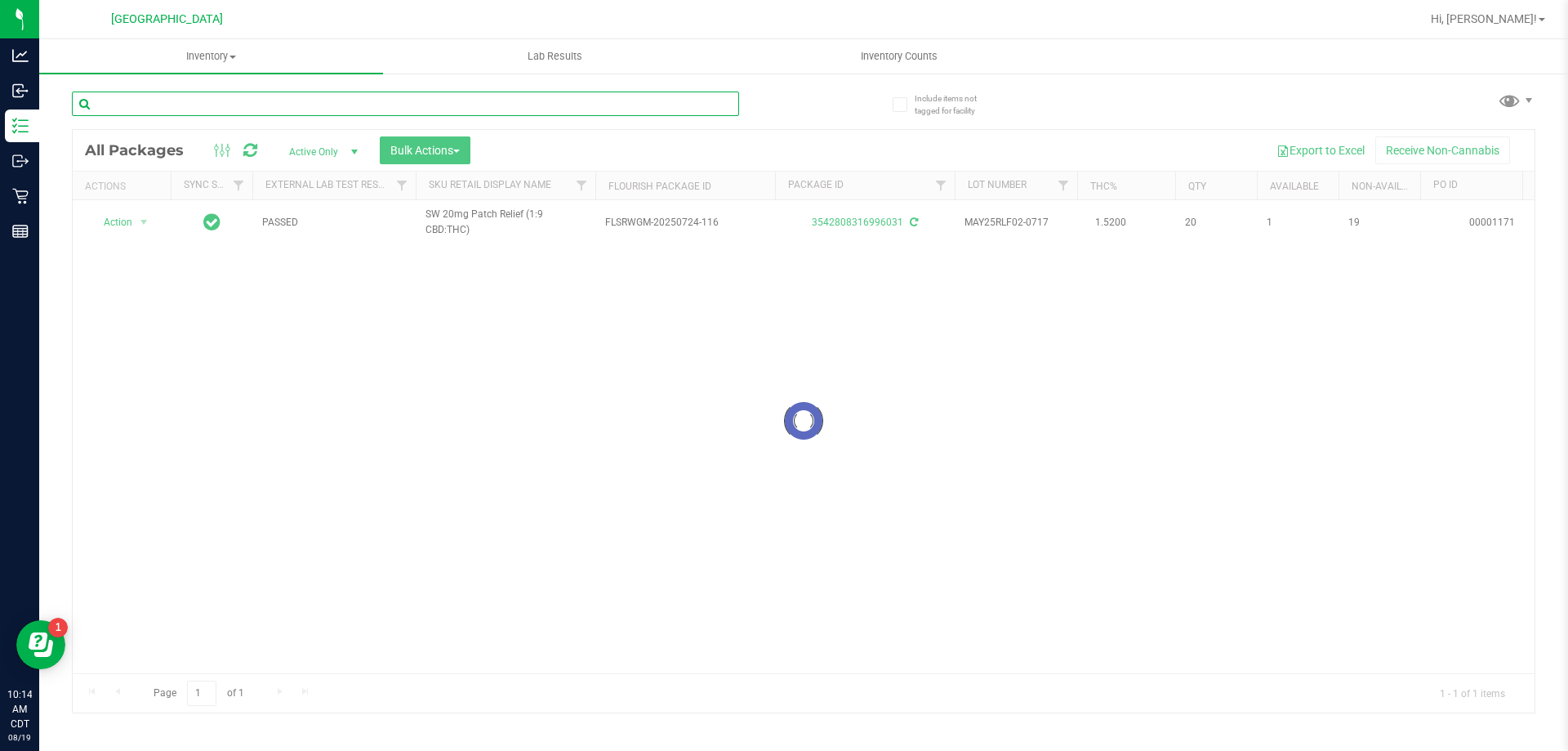
click at [688, 102] on input "text" at bounding box center [405, 104] width 667 height 25
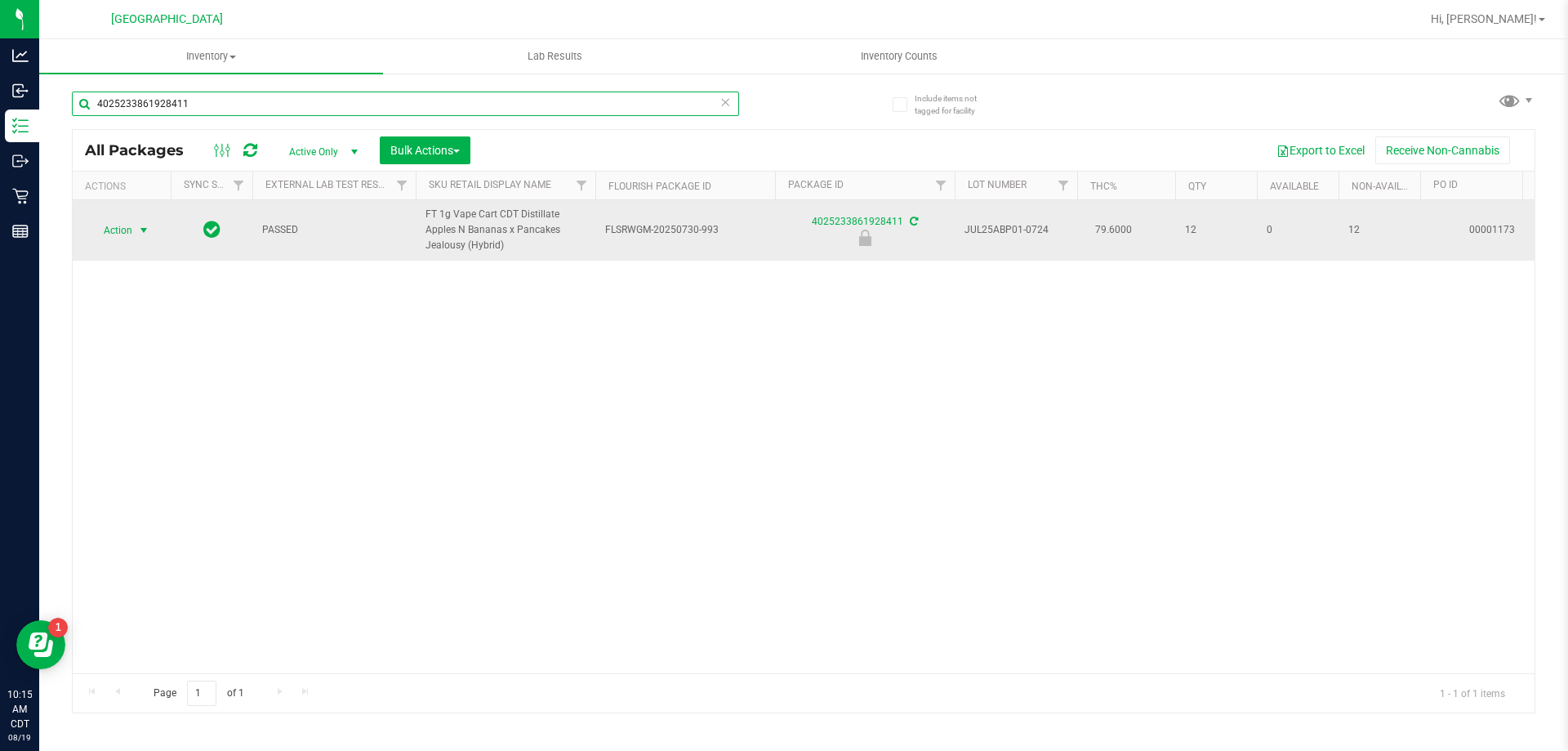
type input "4025233861928411"
click at [137, 228] on span "select" at bounding box center [143, 231] width 13 height 13
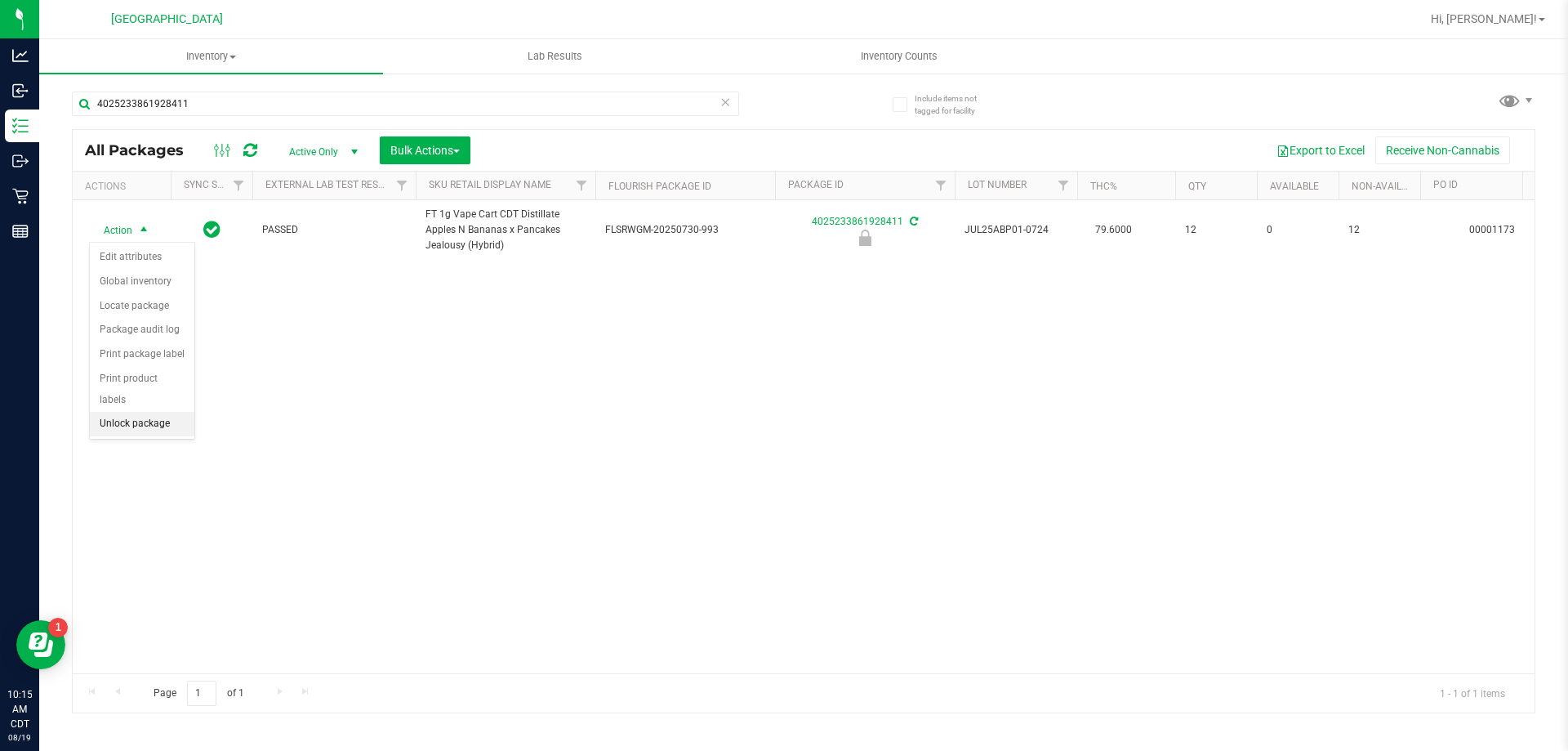
click at [171, 411] on li "Unlock package" at bounding box center [142, 424] width 105 height 25
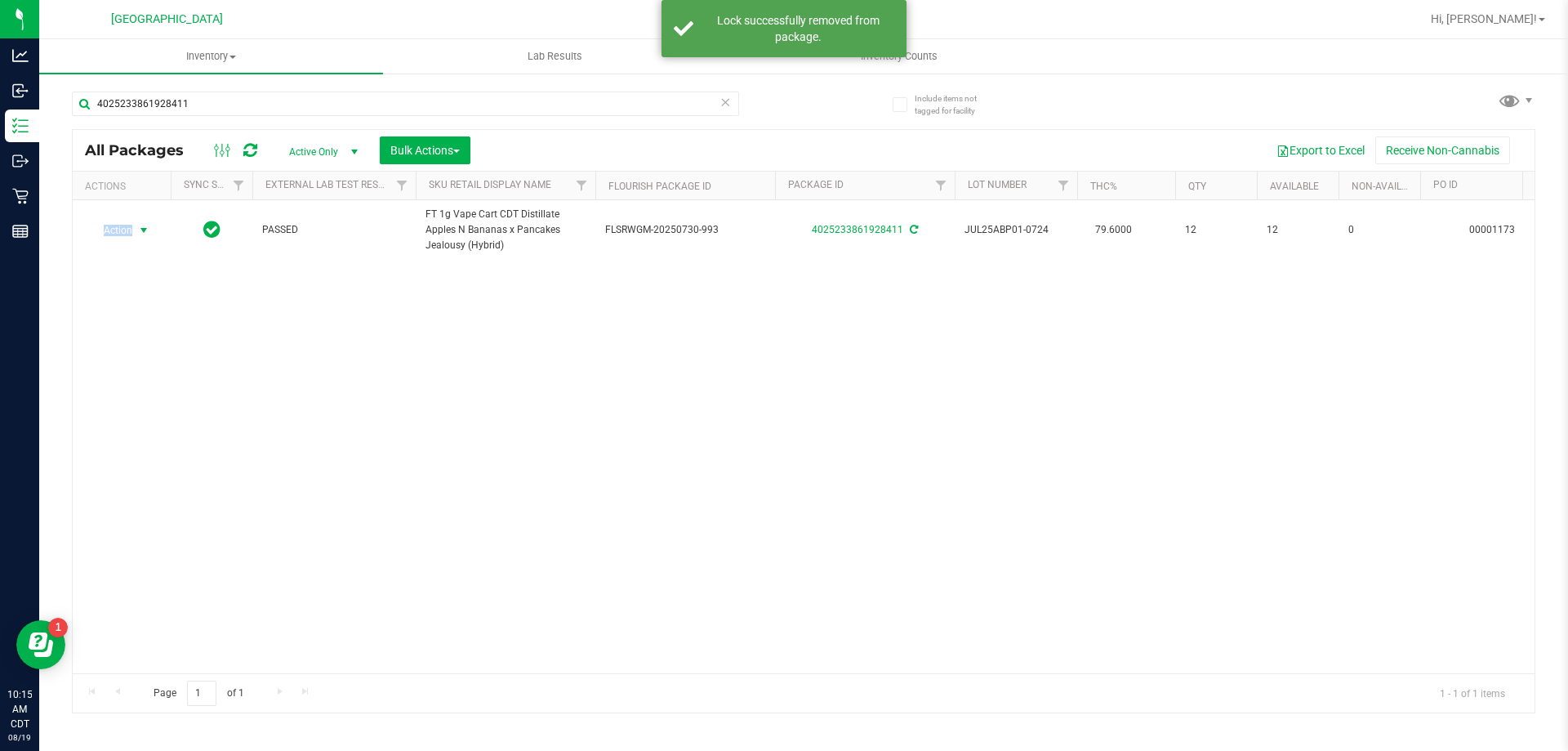
click at [119, 233] on span "Action" at bounding box center [111, 231] width 44 height 23
click at [154, 417] on li "Print package label" at bounding box center [153, 427] width 127 height 25
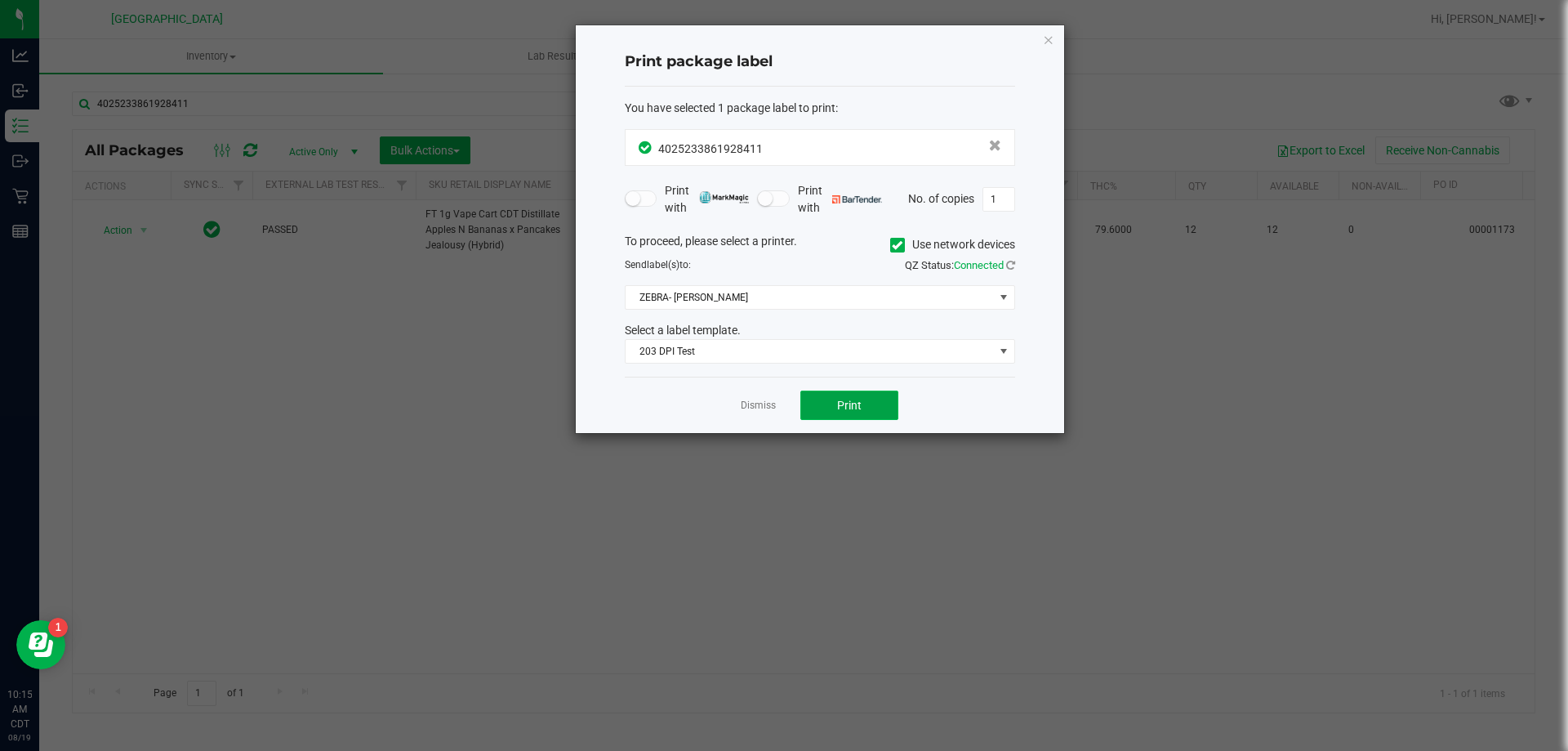
click at [881, 392] on button "Print" at bounding box center [849, 406] width 98 height 30
click at [751, 409] on link "Dismiss" at bounding box center [758, 406] width 35 height 14
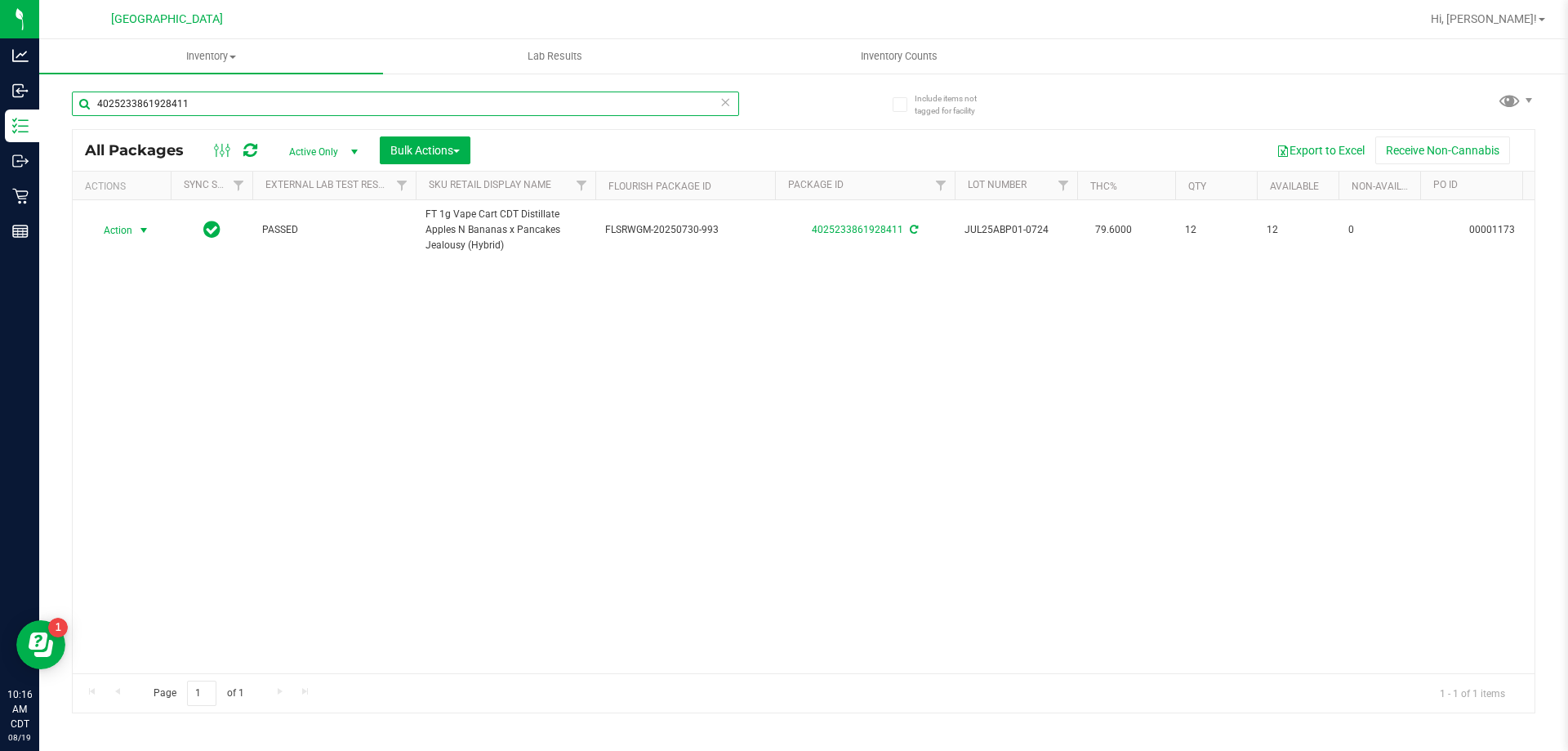
click at [733, 111] on input "4025233861928411" at bounding box center [405, 104] width 667 height 25
click at [743, 115] on div "4025233861928411" at bounding box center [438, 102] width 732 height 52
click at [668, 107] on input "4025233861928411" at bounding box center [405, 104] width 667 height 25
drag, startPoint x: 734, startPoint y: 97, endPoint x: 712, endPoint y: 103, distance: 22.8
click at [732, 96] on input "4025233861928411" at bounding box center [405, 104] width 667 height 25
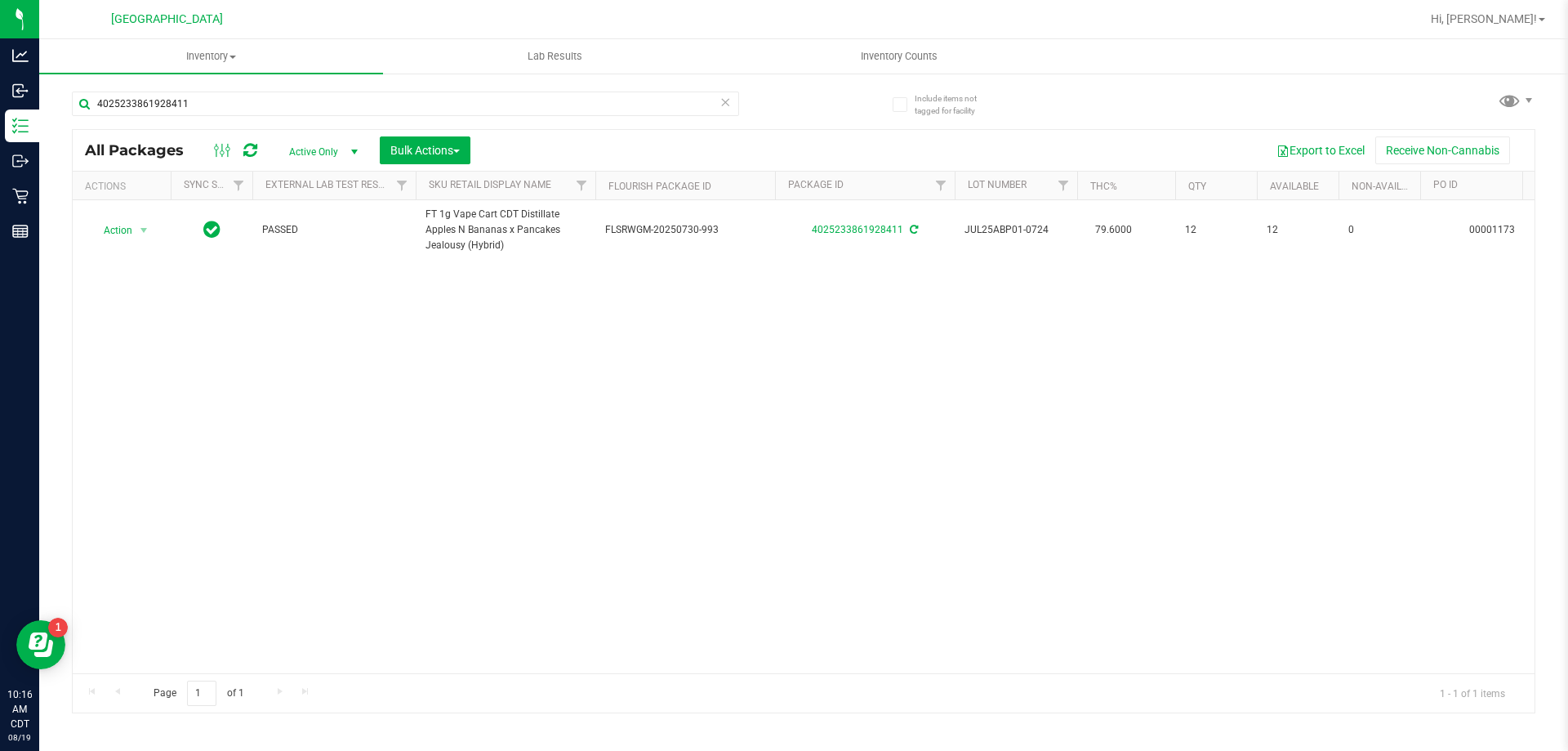
click at [726, 112] on span at bounding box center [725, 102] width 12 height 21
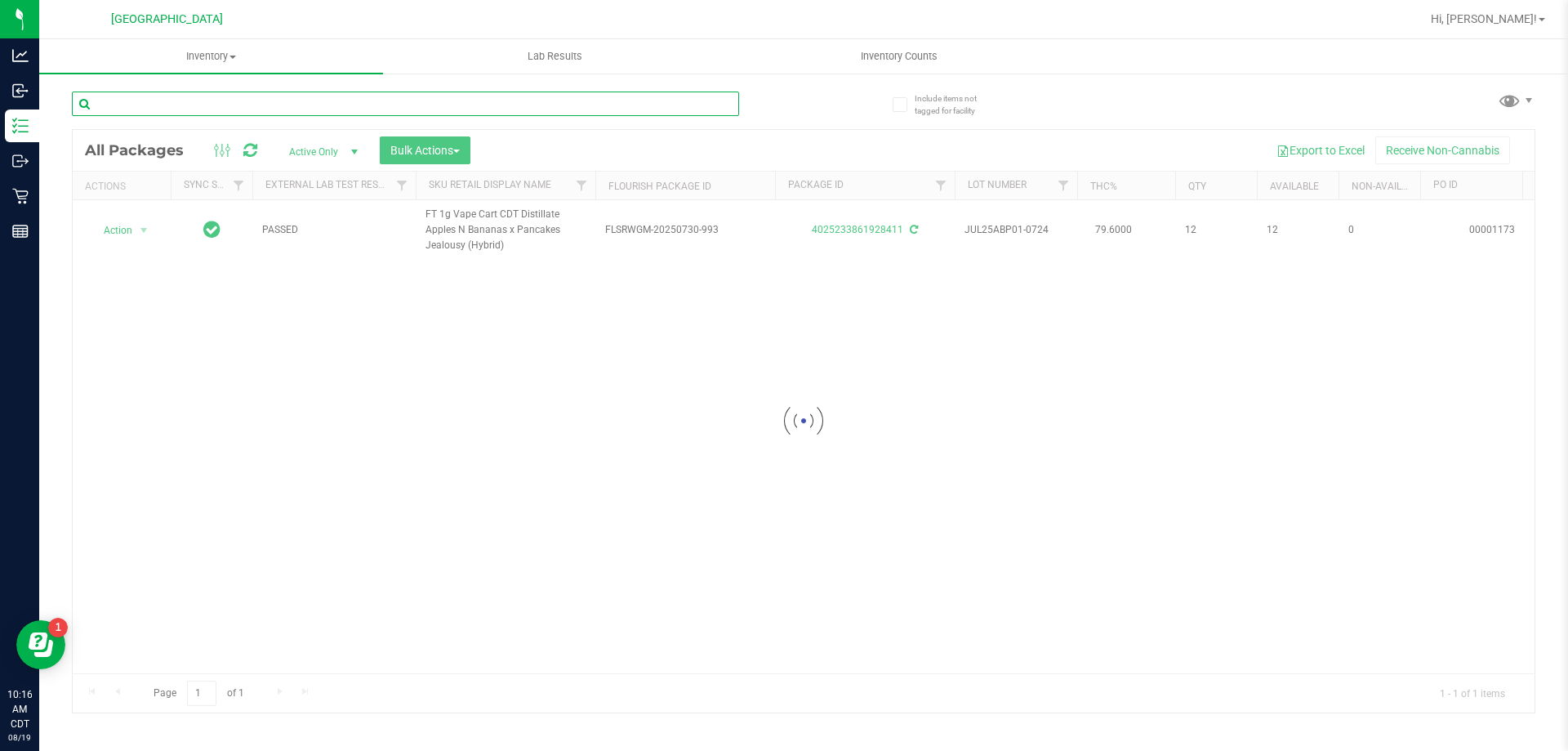
click at [685, 107] on input "text" at bounding box center [405, 104] width 667 height 25
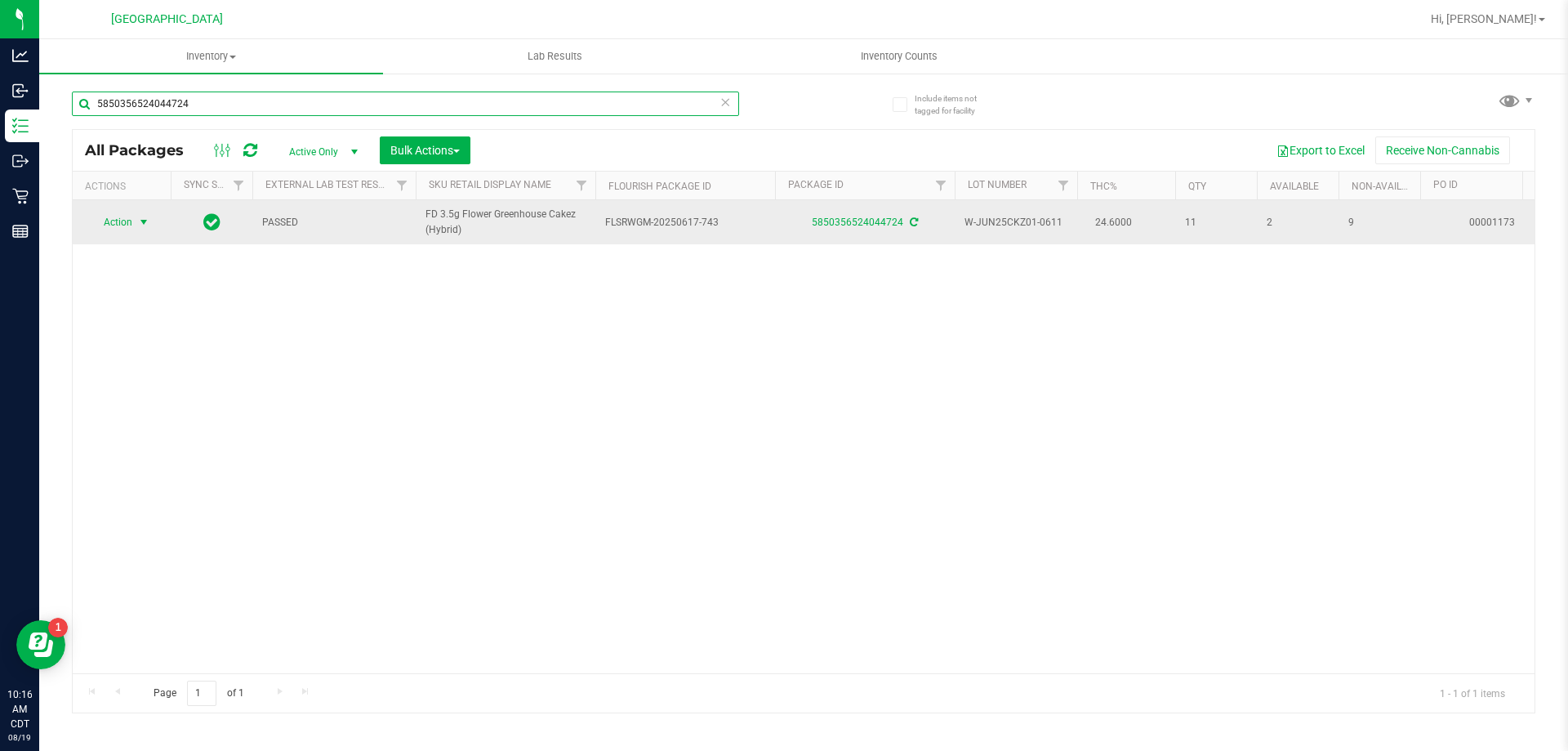
type input "5850356524044724"
click at [124, 215] on span "Action" at bounding box center [111, 223] width 44 height 23
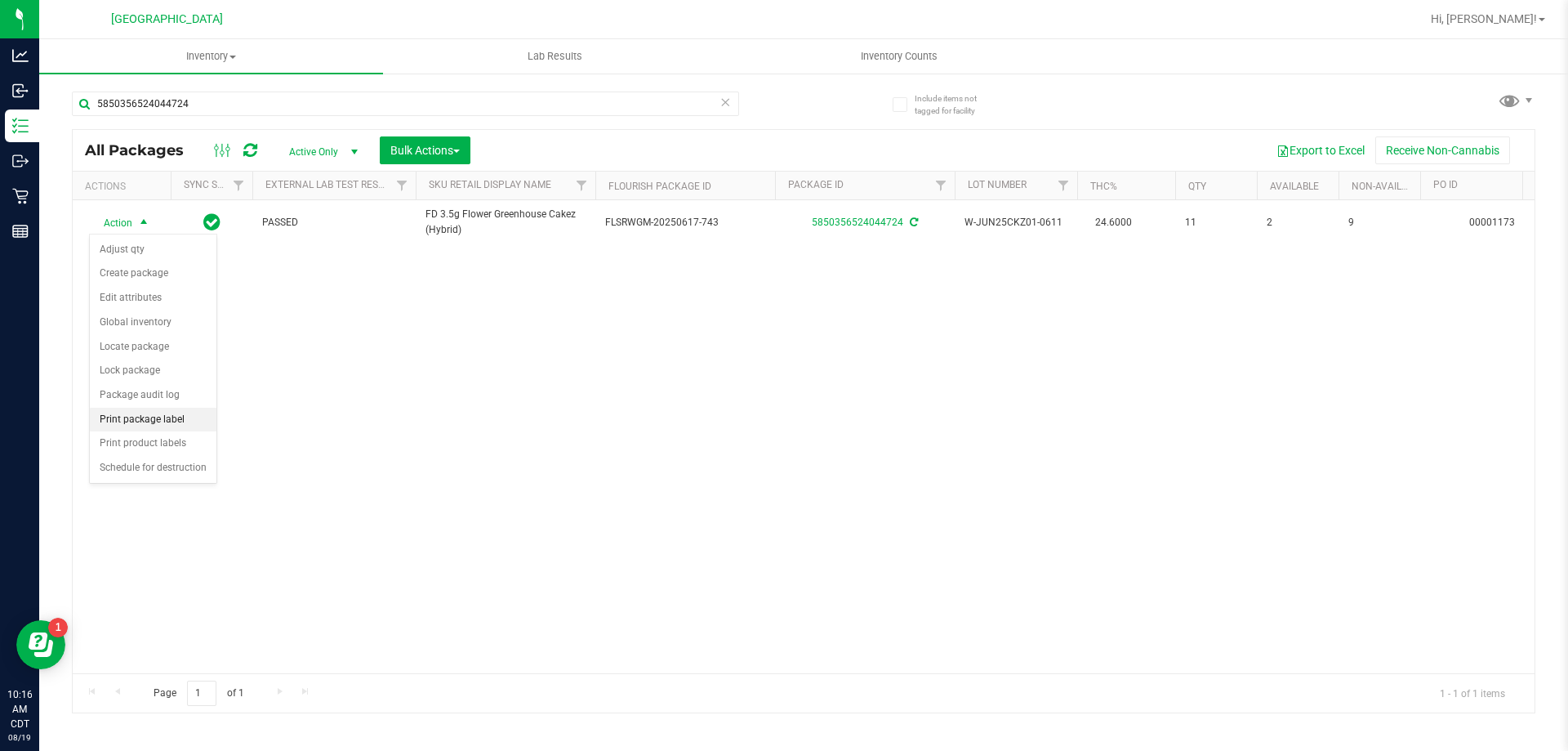
click at [157, 425] on li "Print package label" at bounding box center [153, 420] width 127 height 25
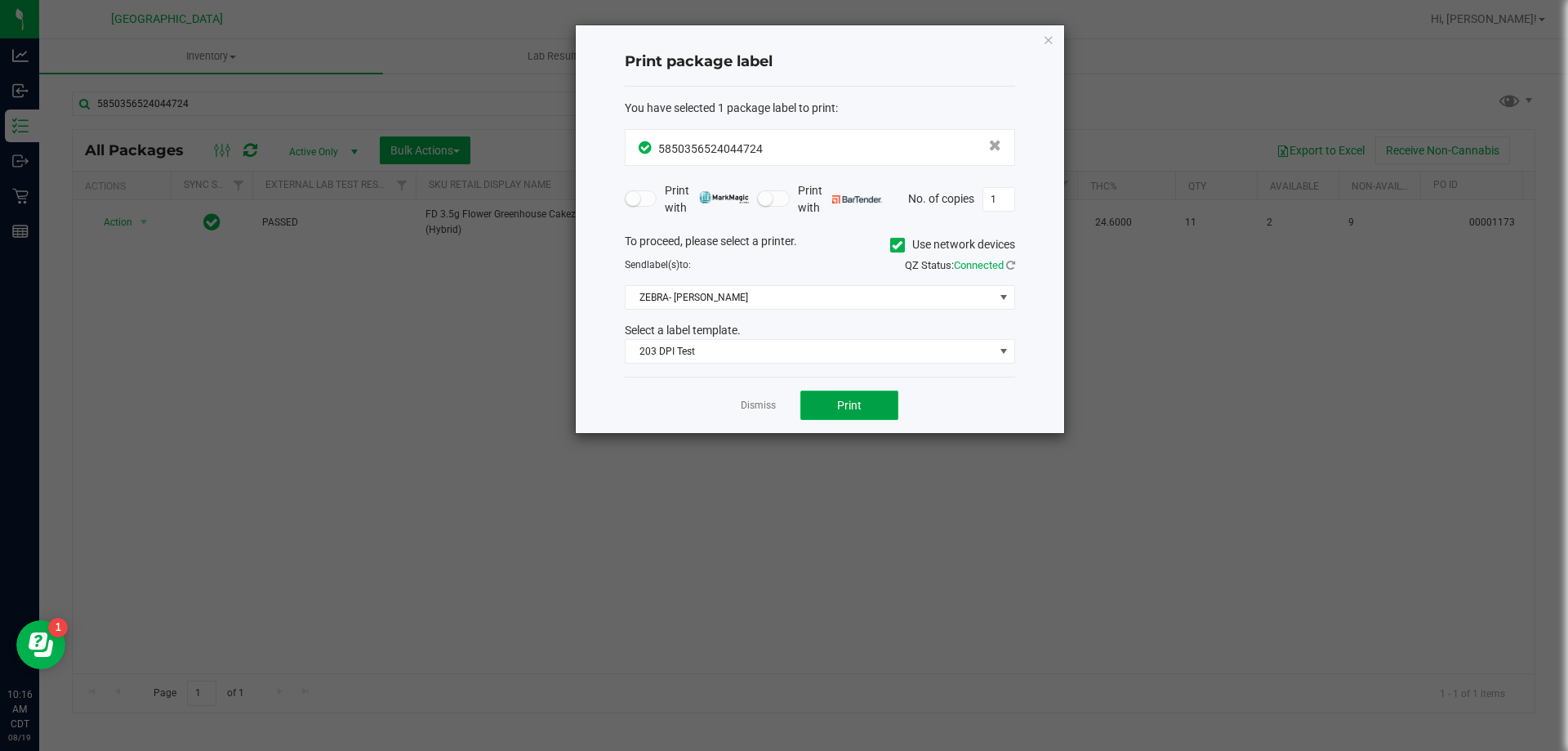
click at [880, 406] on button "Print" at bounding box center [849, 406] width 98 height 30
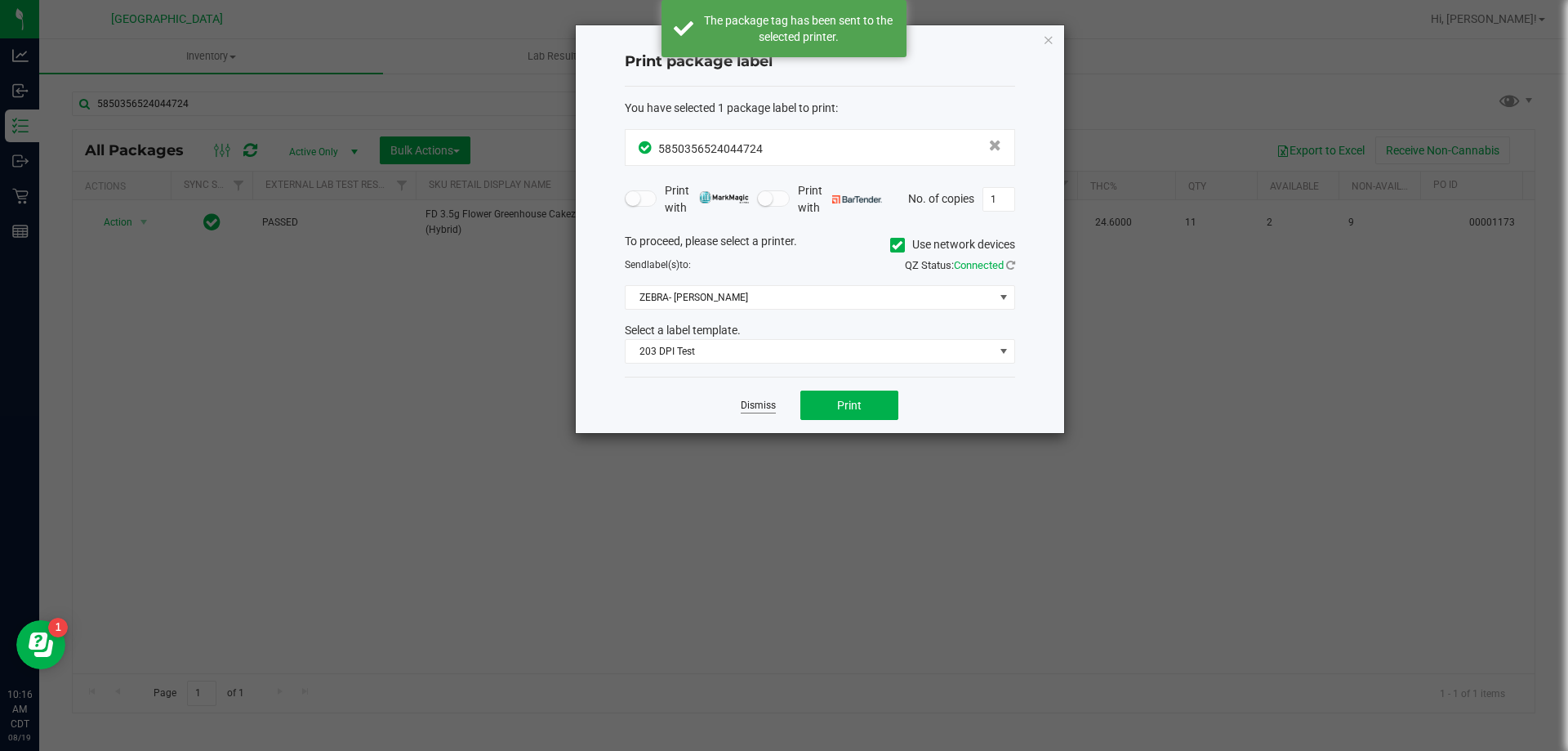
click at [762, 408] on link "Dismiss" at bounding box center [758, 406] width 35 height 14
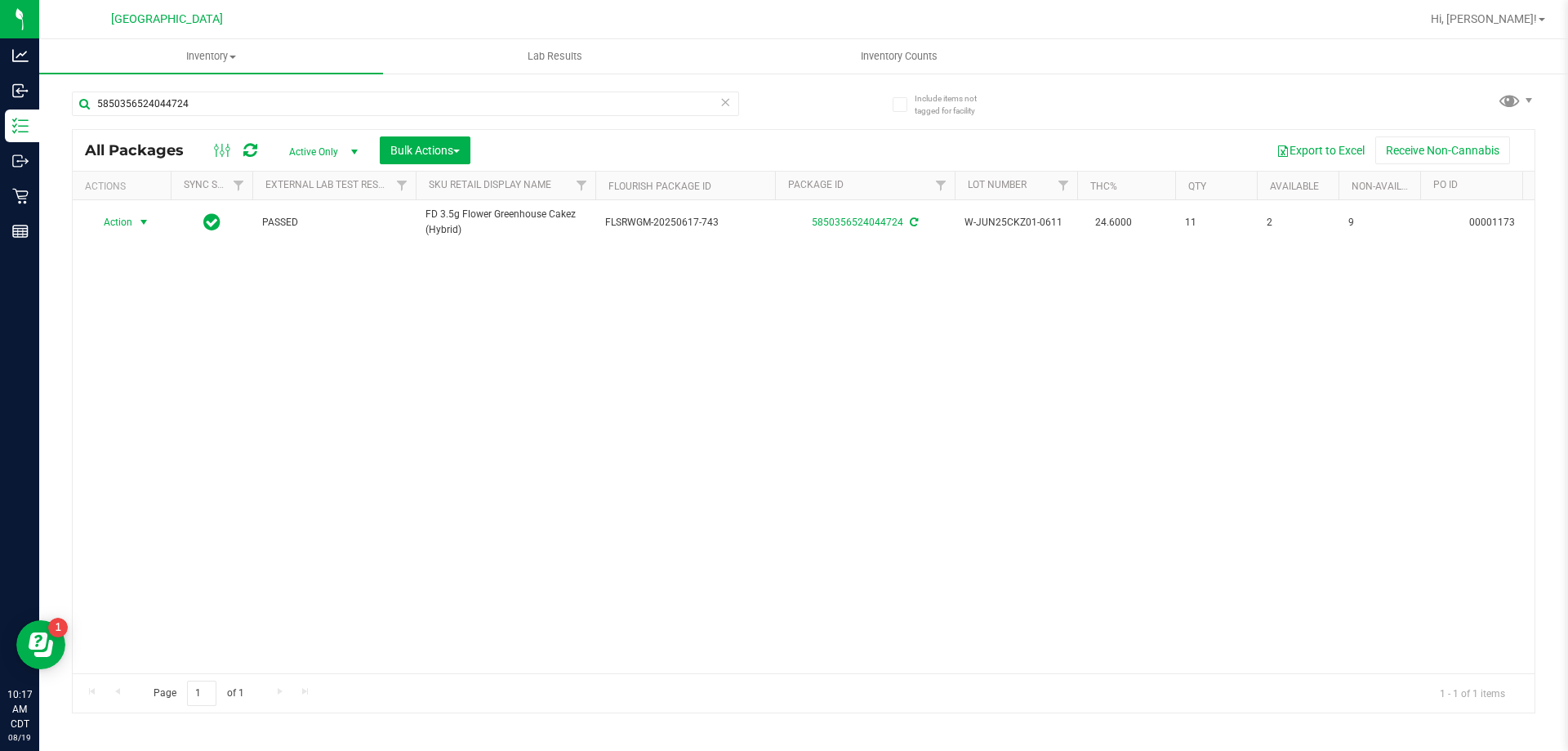
click at [727, 96] on icon at bounding box center [725, 101] width 12 height 20
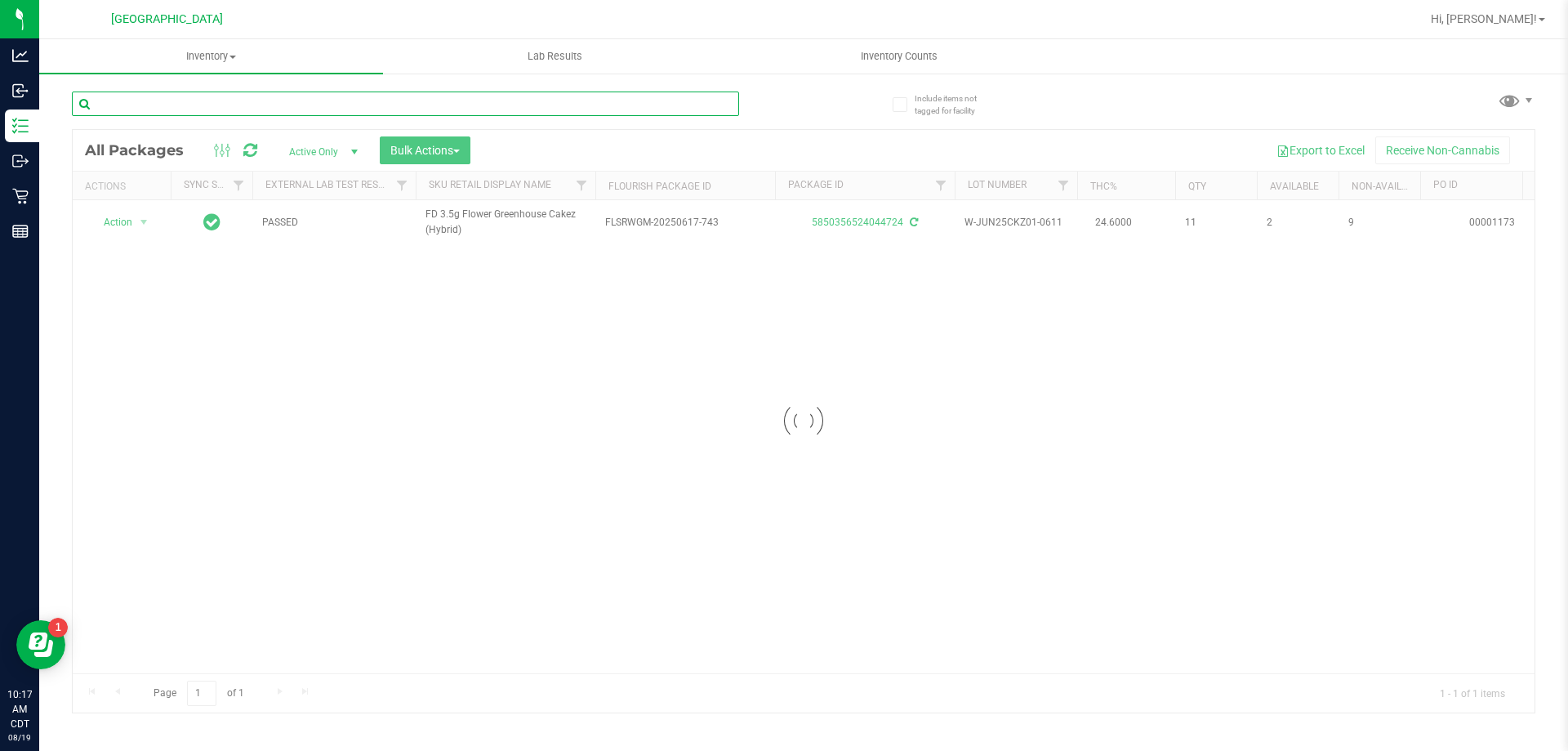
click at [684, 101] on input "text" at bounding box center [405, 104] width 667 height 25
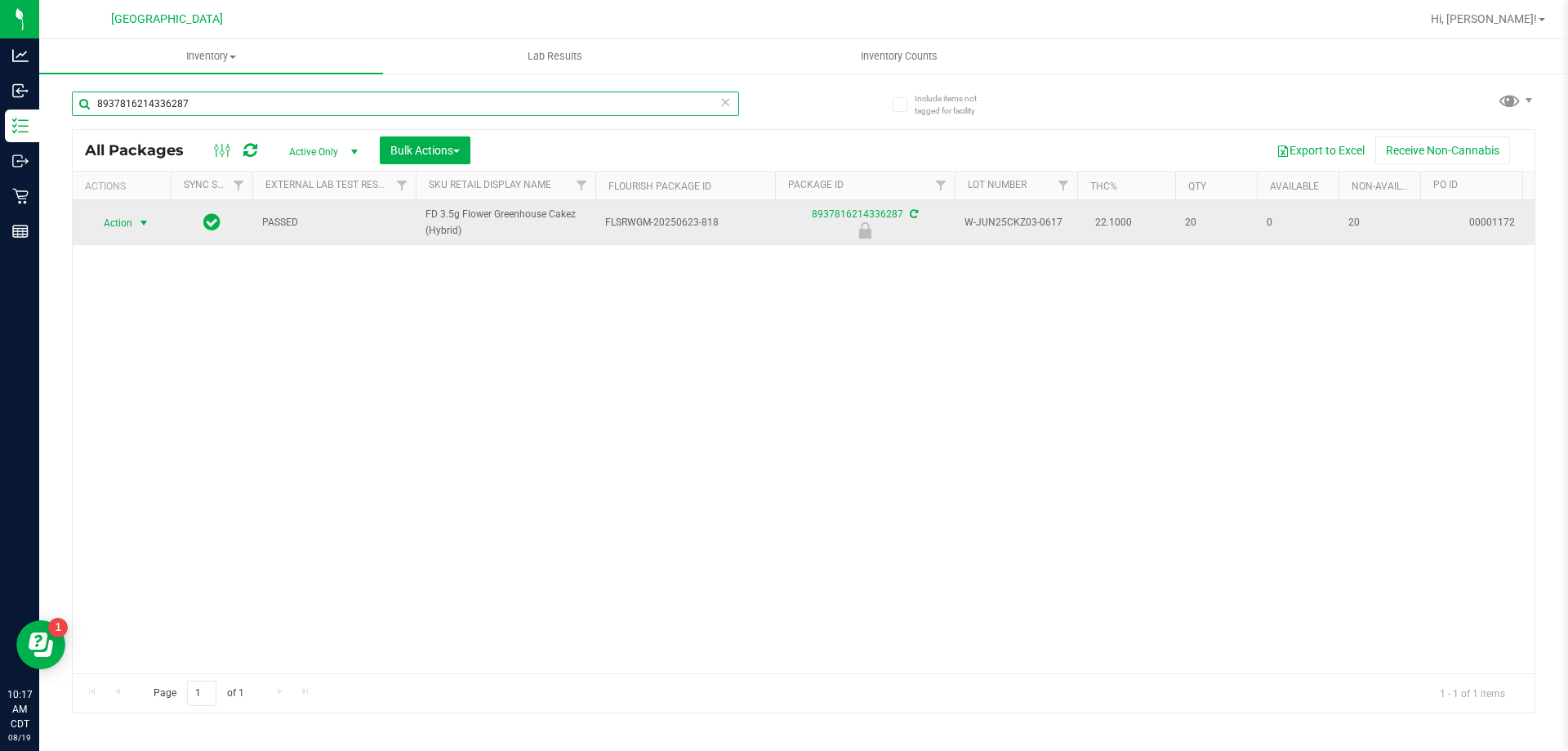
type input "8937816214336287"
click at [118, 228] on span "Action" at bounding box center [111, 223] width 44 height 23
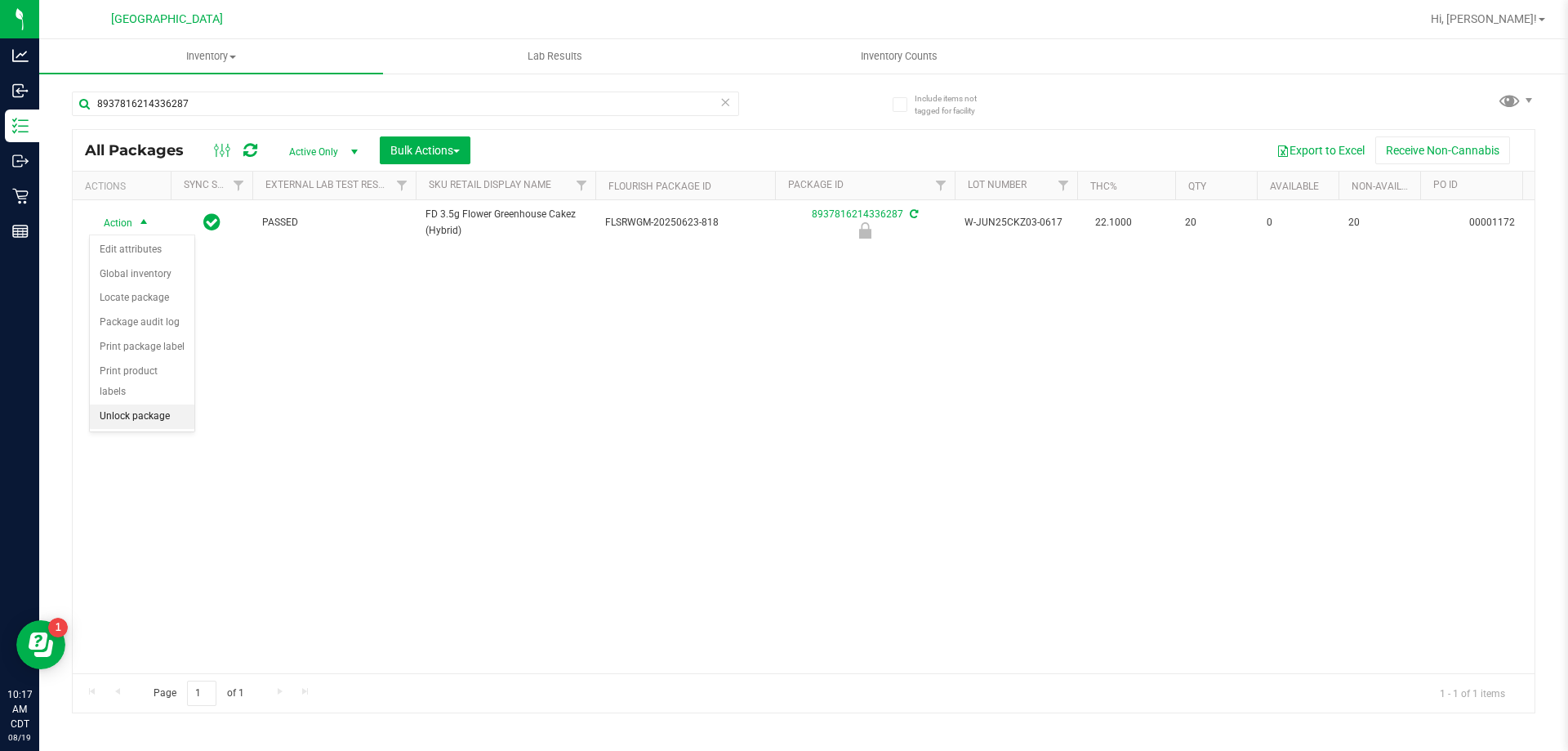
click at [117, 405] on li "Unlock package" at bounding box center [142, 417] width 105 height 25
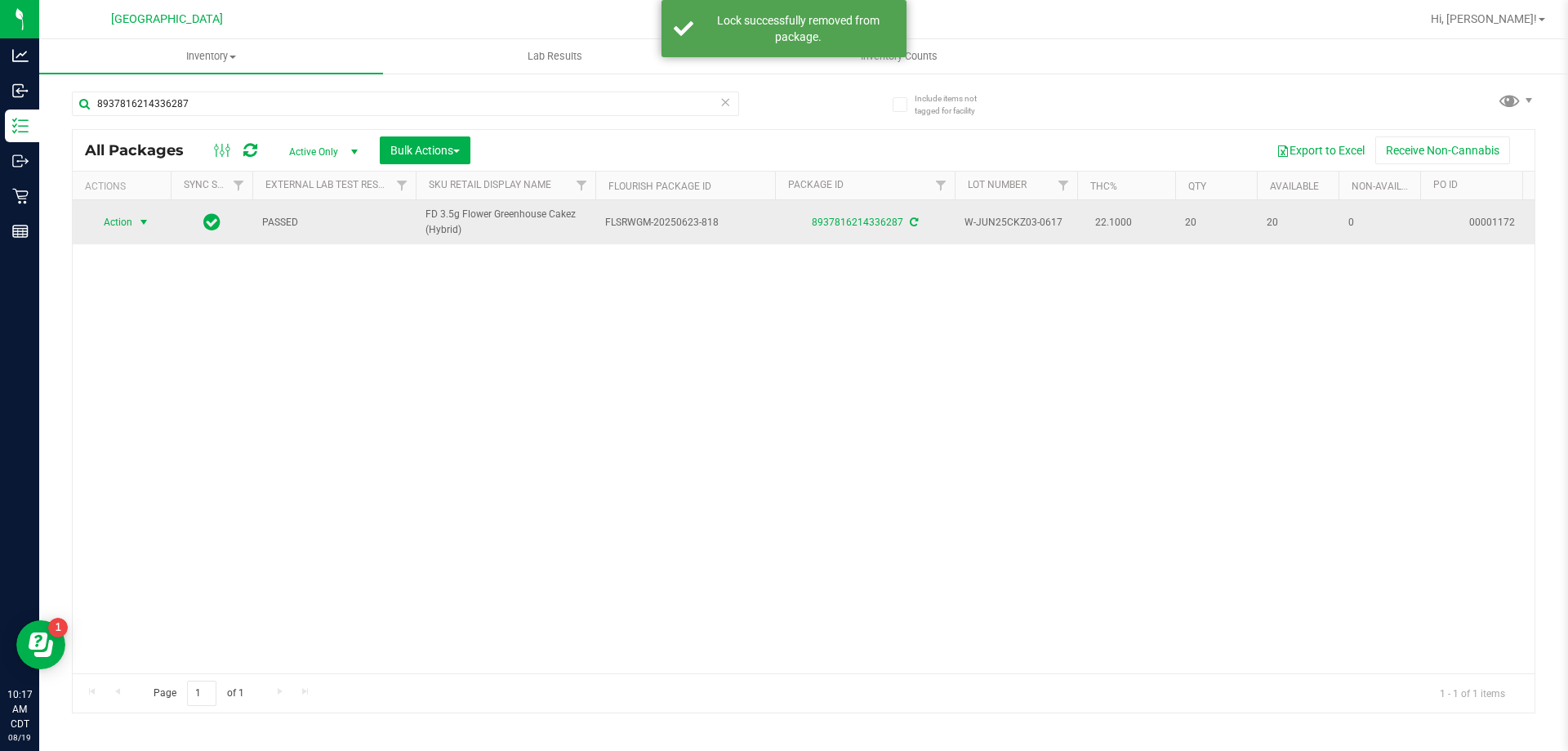
click at [117, 212] on span "Action" at bounding box center [111, 223] width 44 height 23
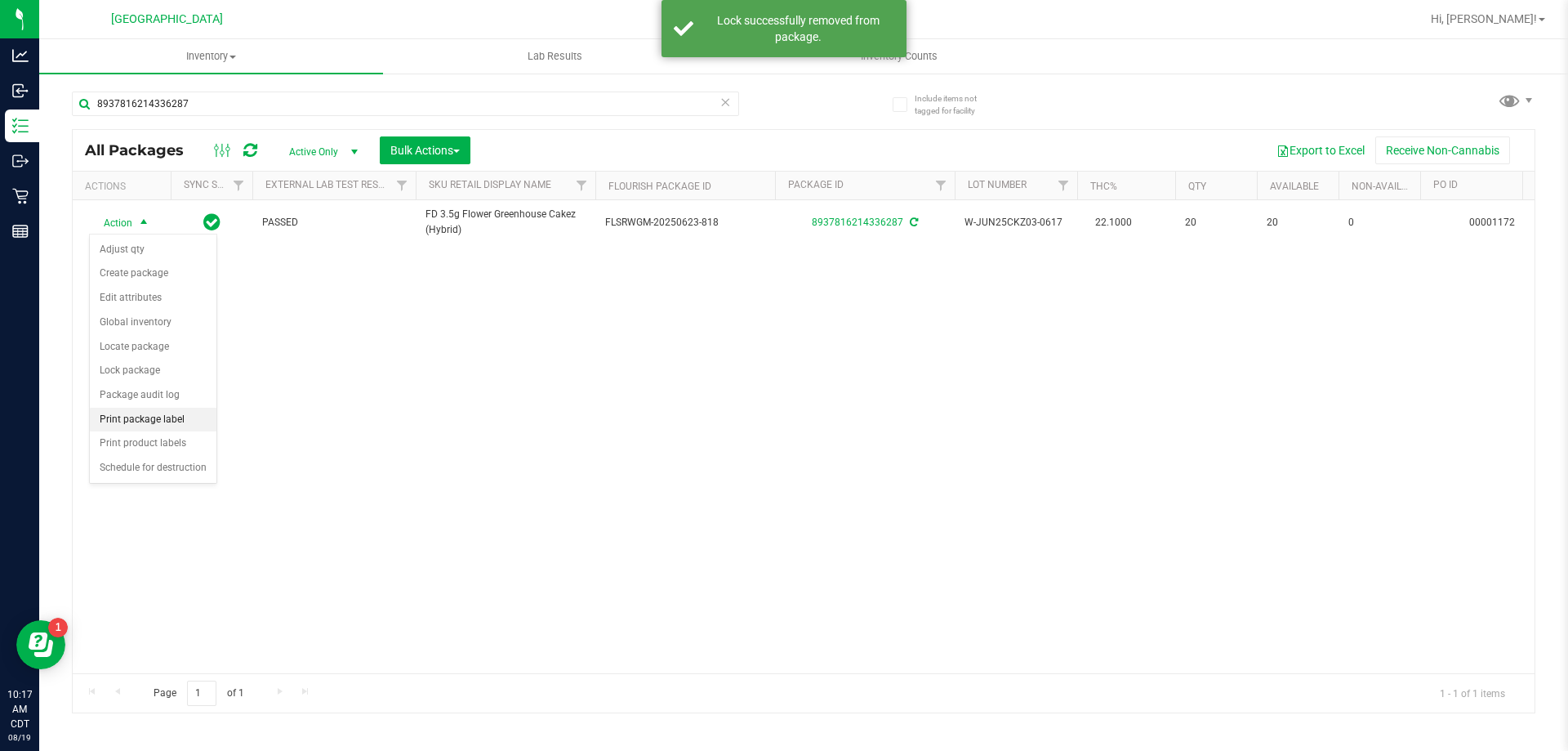
click at [132, 408] on li "Print package label" at bounding box center [153, 420] width 127 height 25
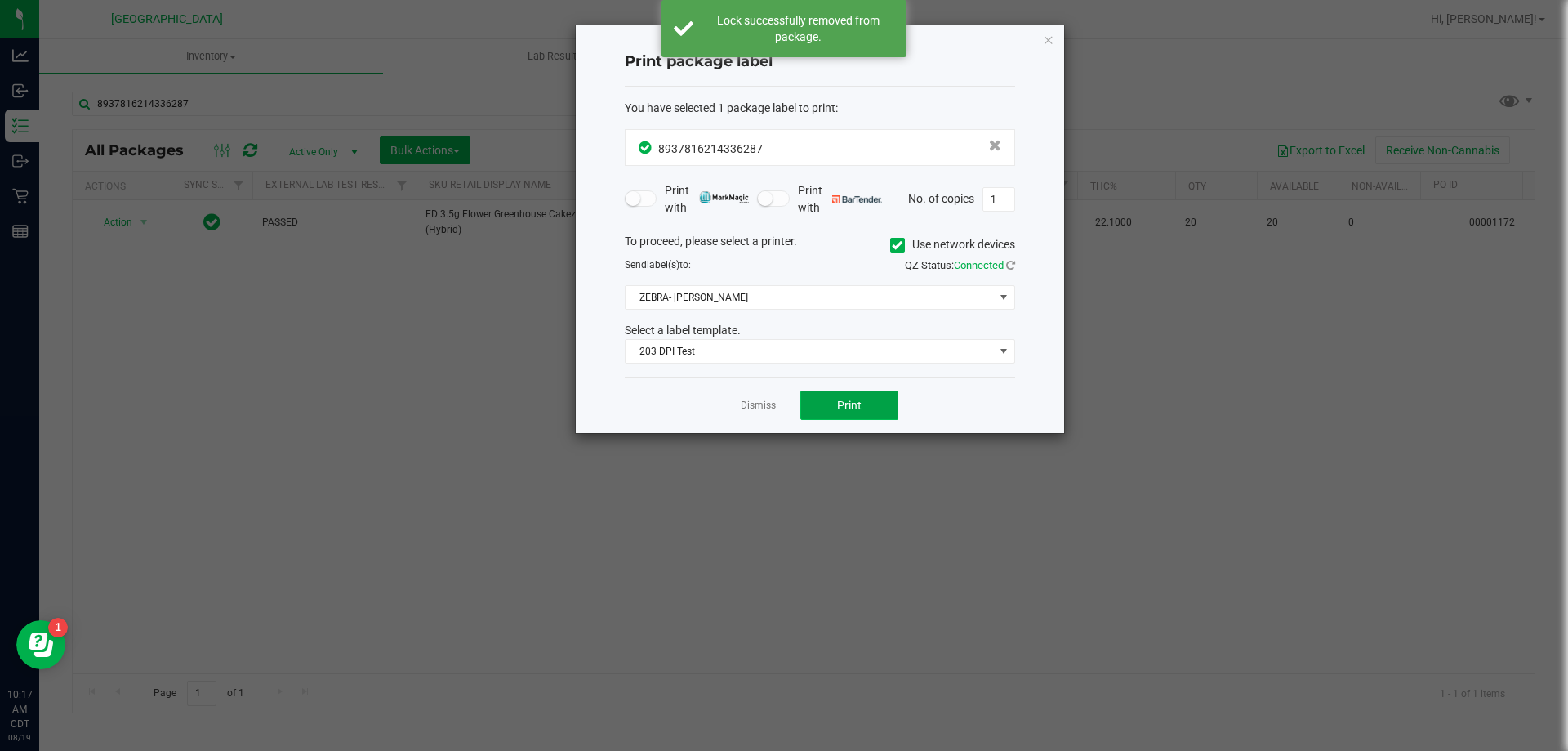
click at [838, 395] on button "Print" at bounding box center [849, 406] width 98 height 30
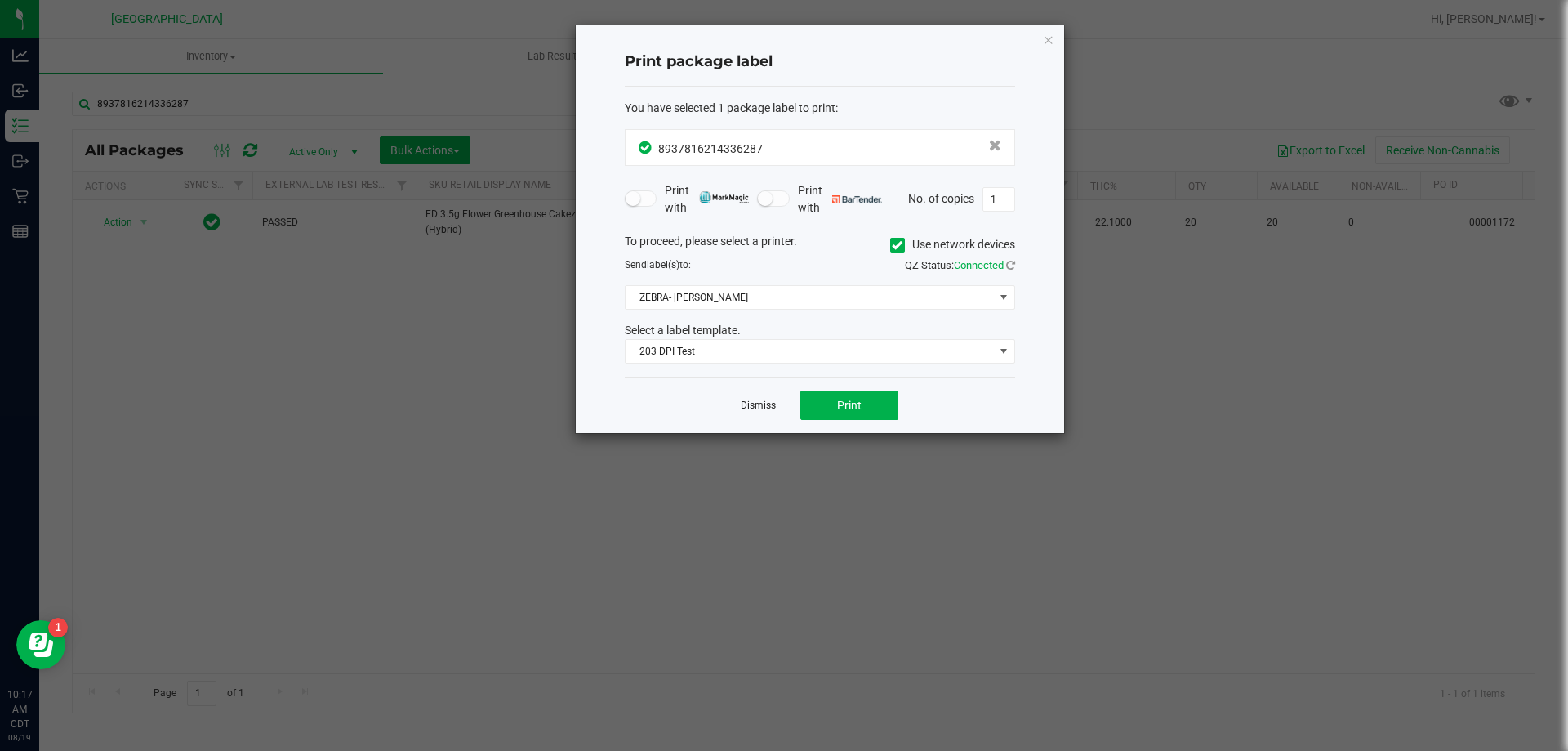
click at [758, 405] on link "Dismiss" at bounding box center [758, 406] width 35 height 14
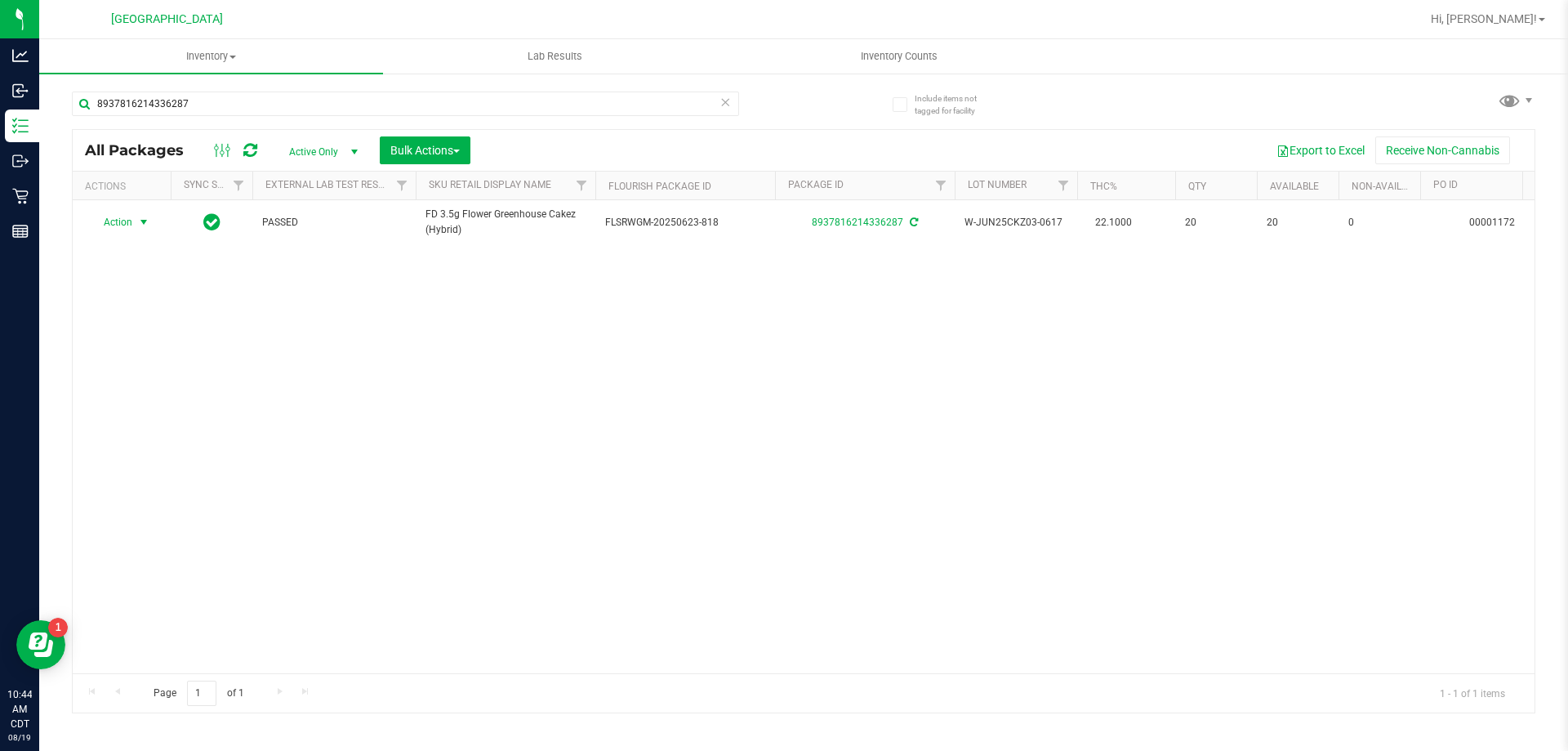
click at [556, 429] on div "Action Action Adjust qty Create package Edit attributes Global inventory Locate…" at bounding box center [803, 437] width 1462 height 473
click at [721, 106] on icon at bounding box center [725, 101] width 12 height 20
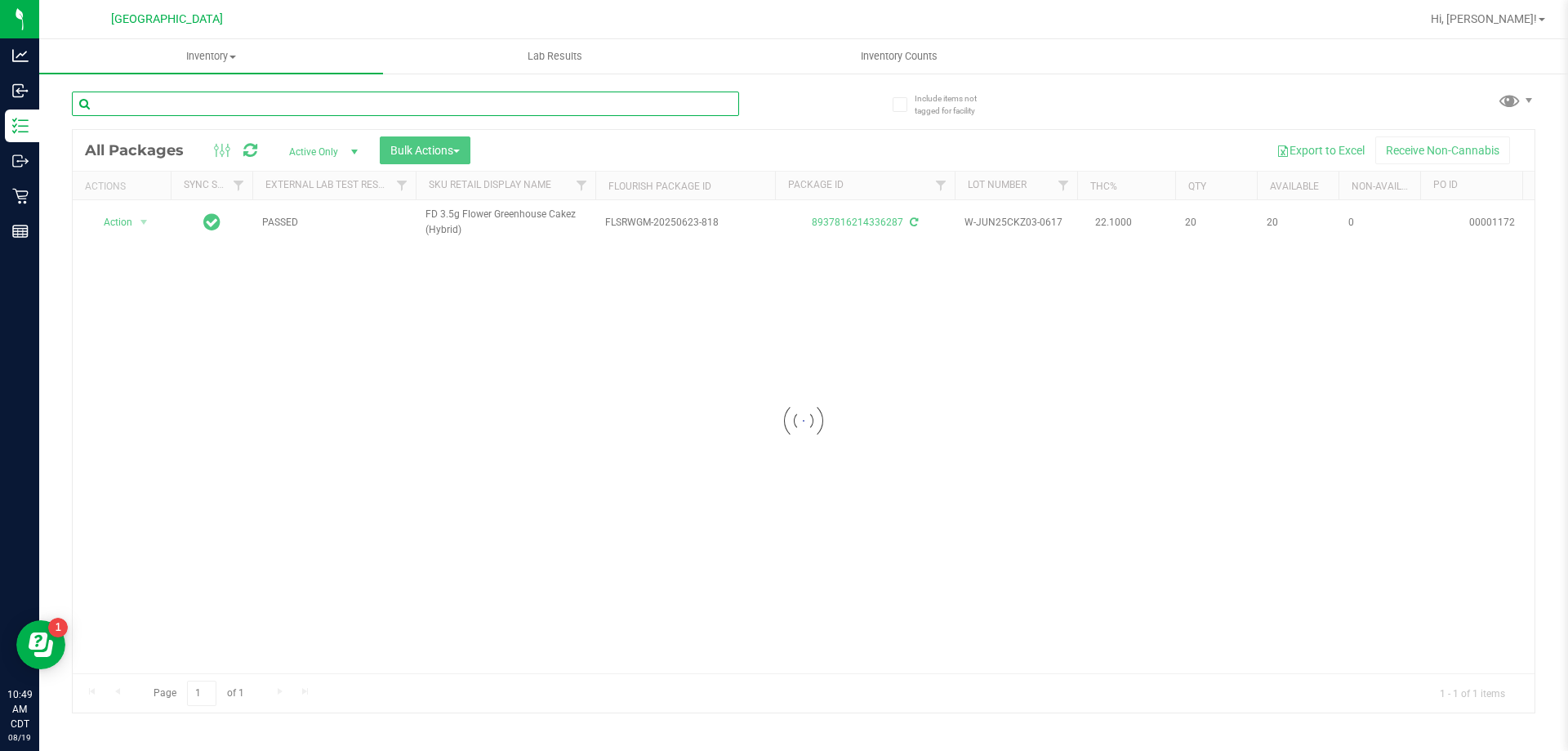
click at [690, 104] on input "text" at bounding box center [405, 104] width 667 height 25
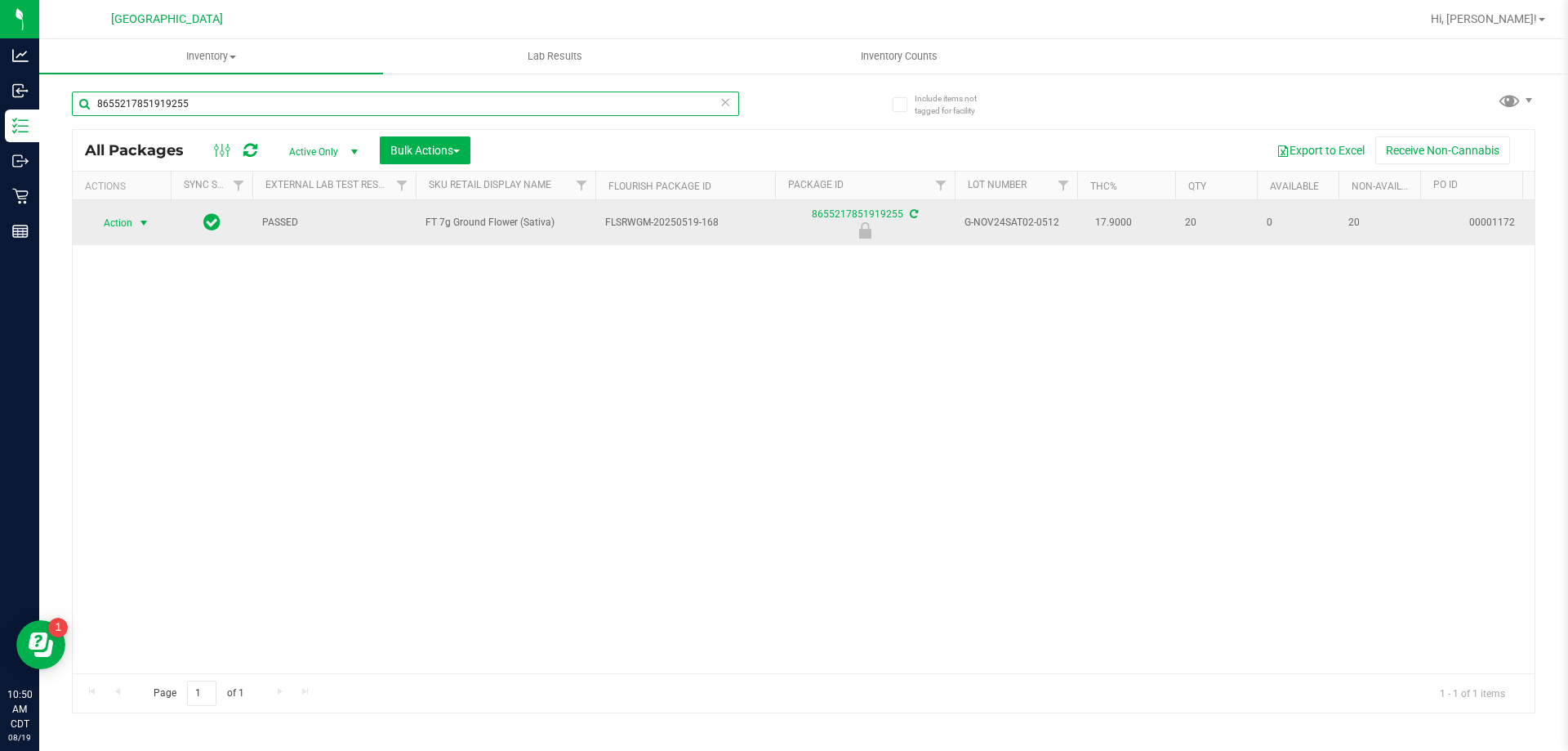
type input "8655217851919255"
click at [126, 234] on td "Action Action Edit attributes Global inventory Locate package Package audit log…" at bounding box center [121, 223] width 98 height 45
click at [120, 227] on span "Action" at bounding box center [111, 223] width 44 height 23
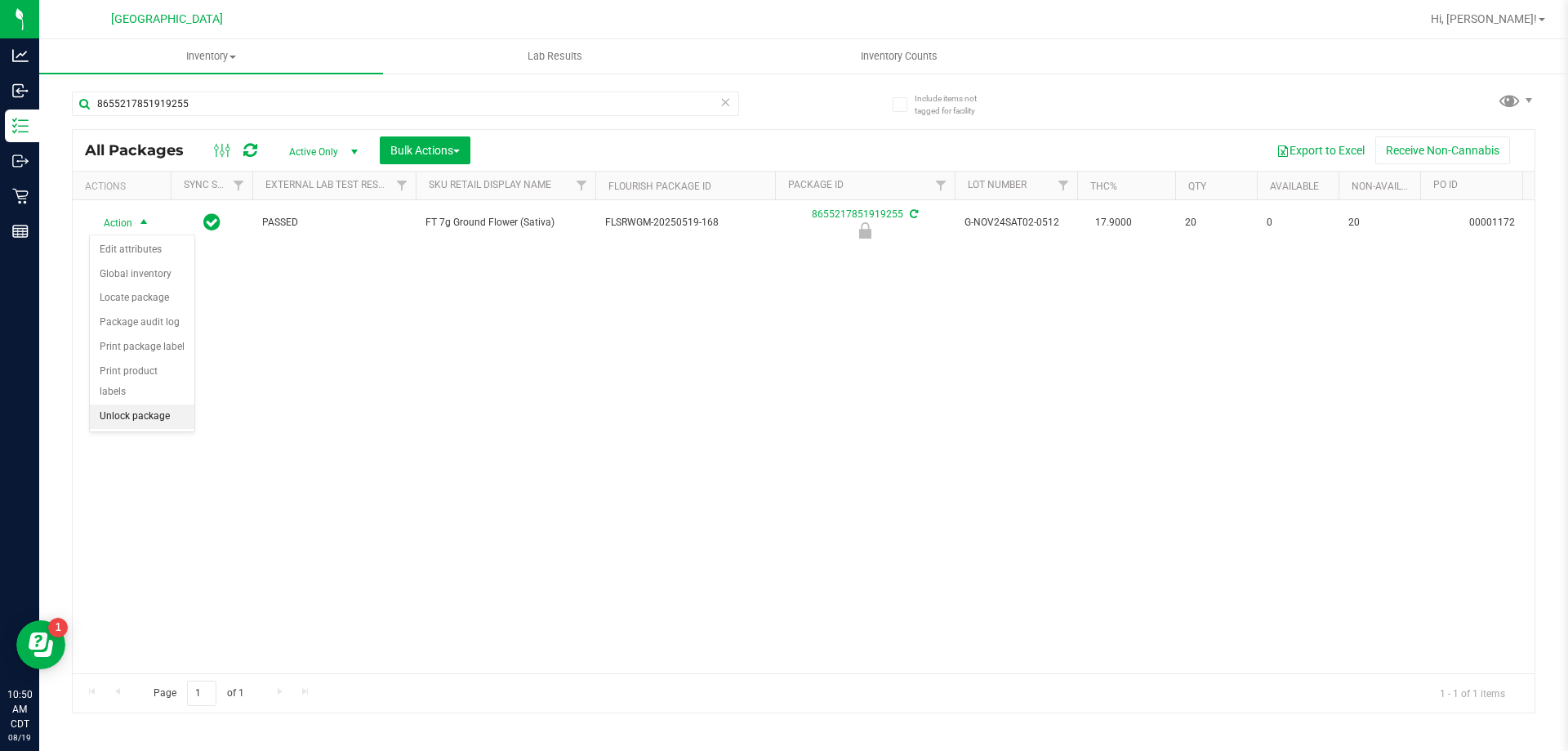
click at [134, 405] on li "Unlock package" at bounding box center [142, 417] width 105 height 25
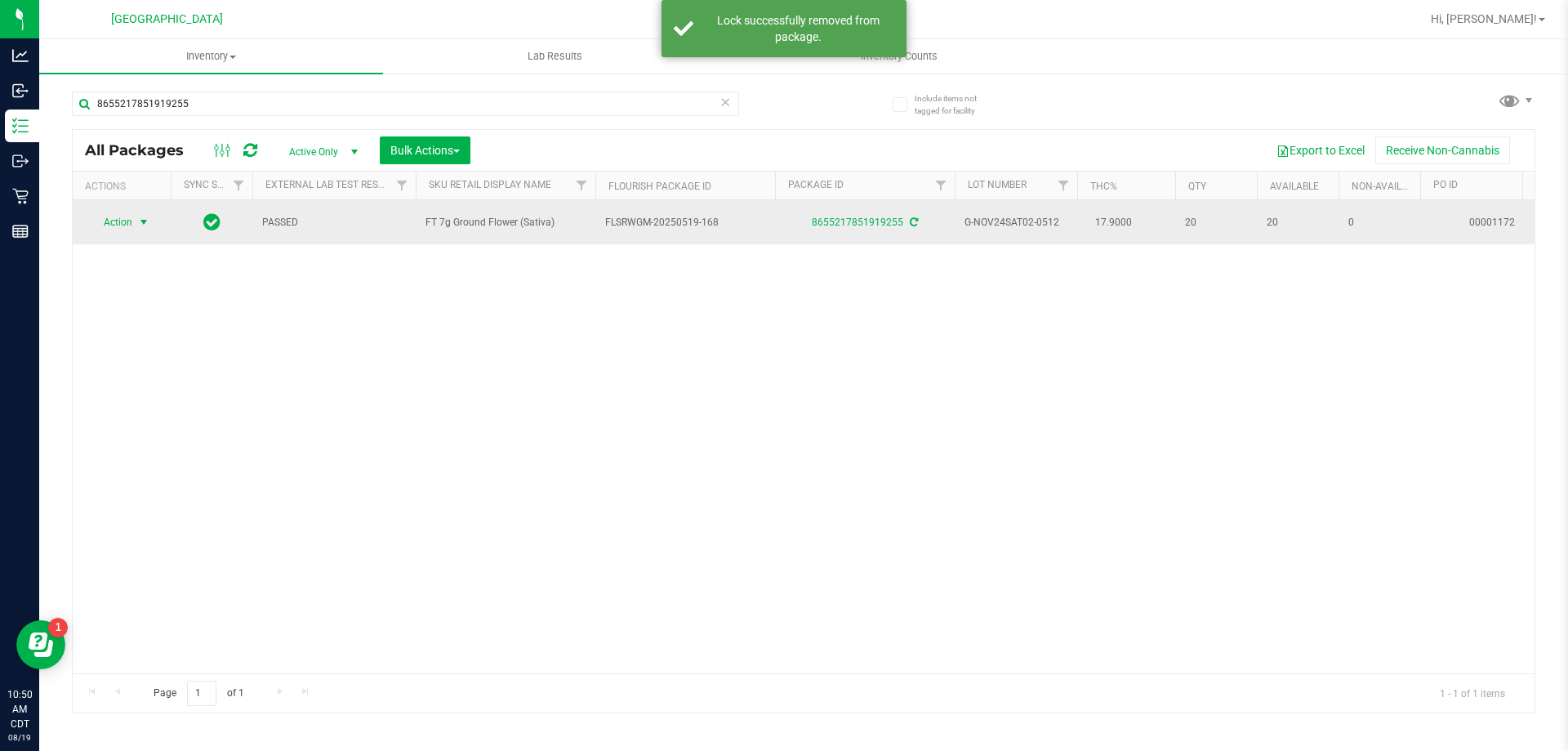
click at [123, 222] on span "Action" at bounding box center [111, 223] width 44 height 23
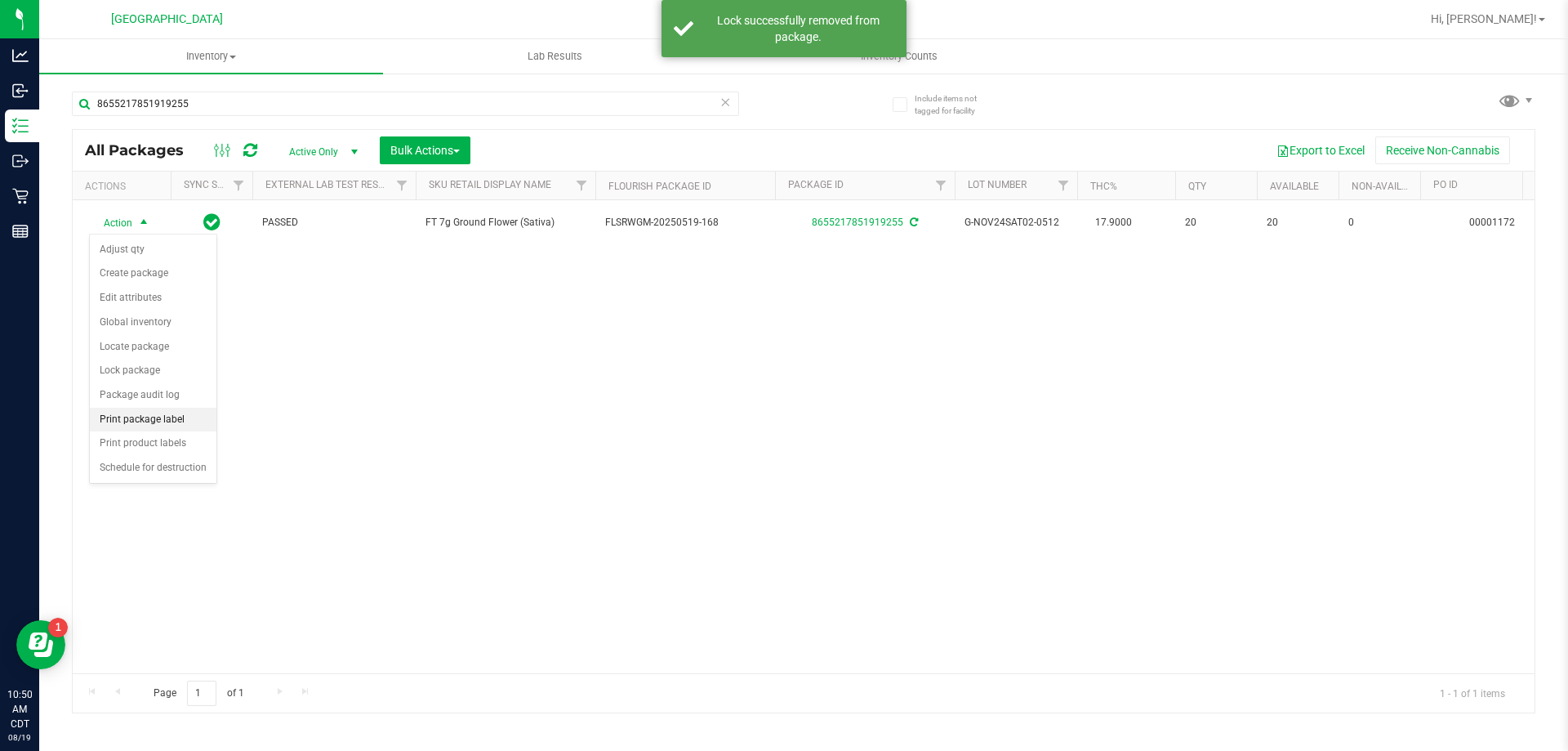
click at [157, 417] on li "Print package label" at bounding box center [153, 420] width 127 height 25
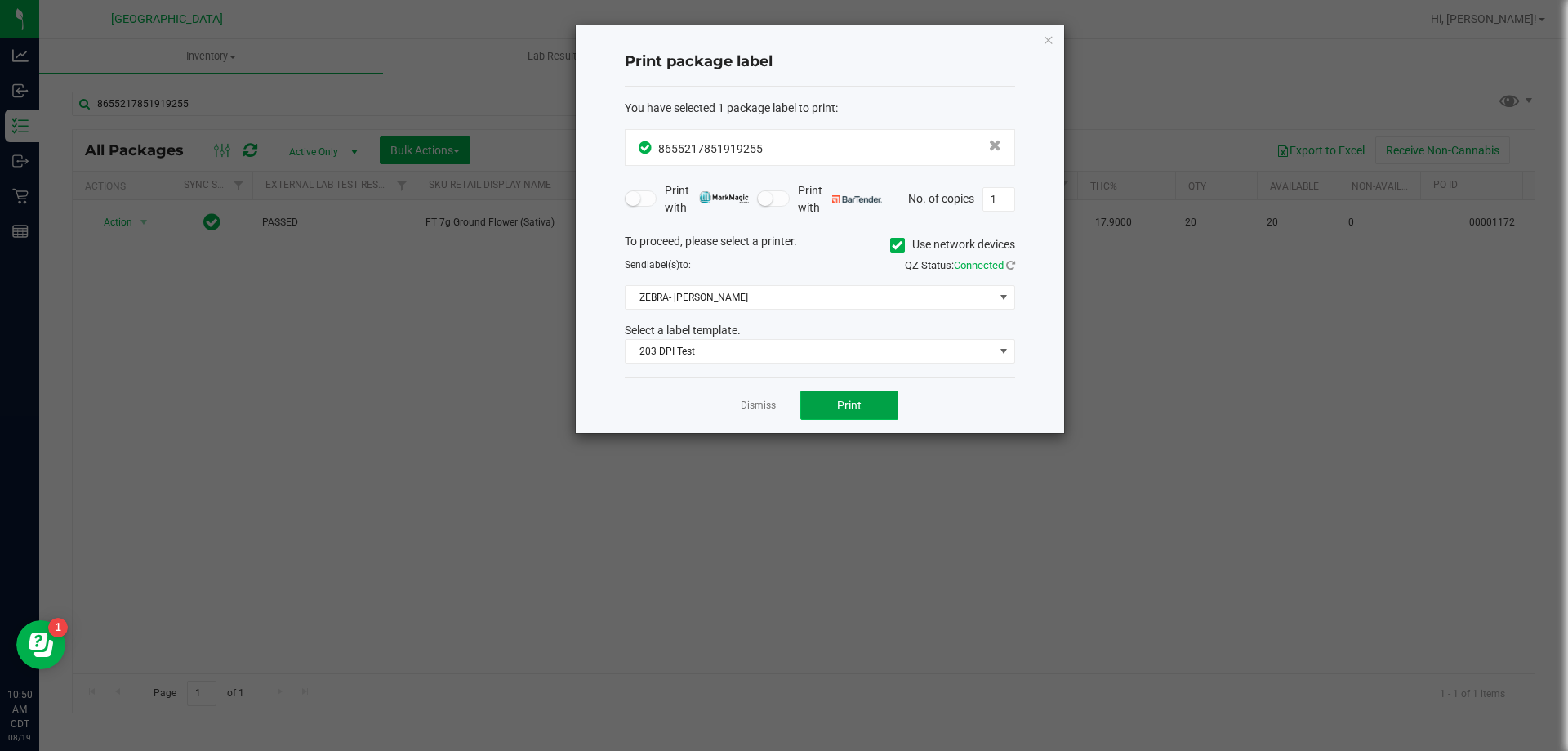
click at [855, 408] on span "Print" at bounding box center [850, 406] width 25 height 13
click at [758, 411] on link "Dismiss" at bounding box center [758, 406] width 35 height 14
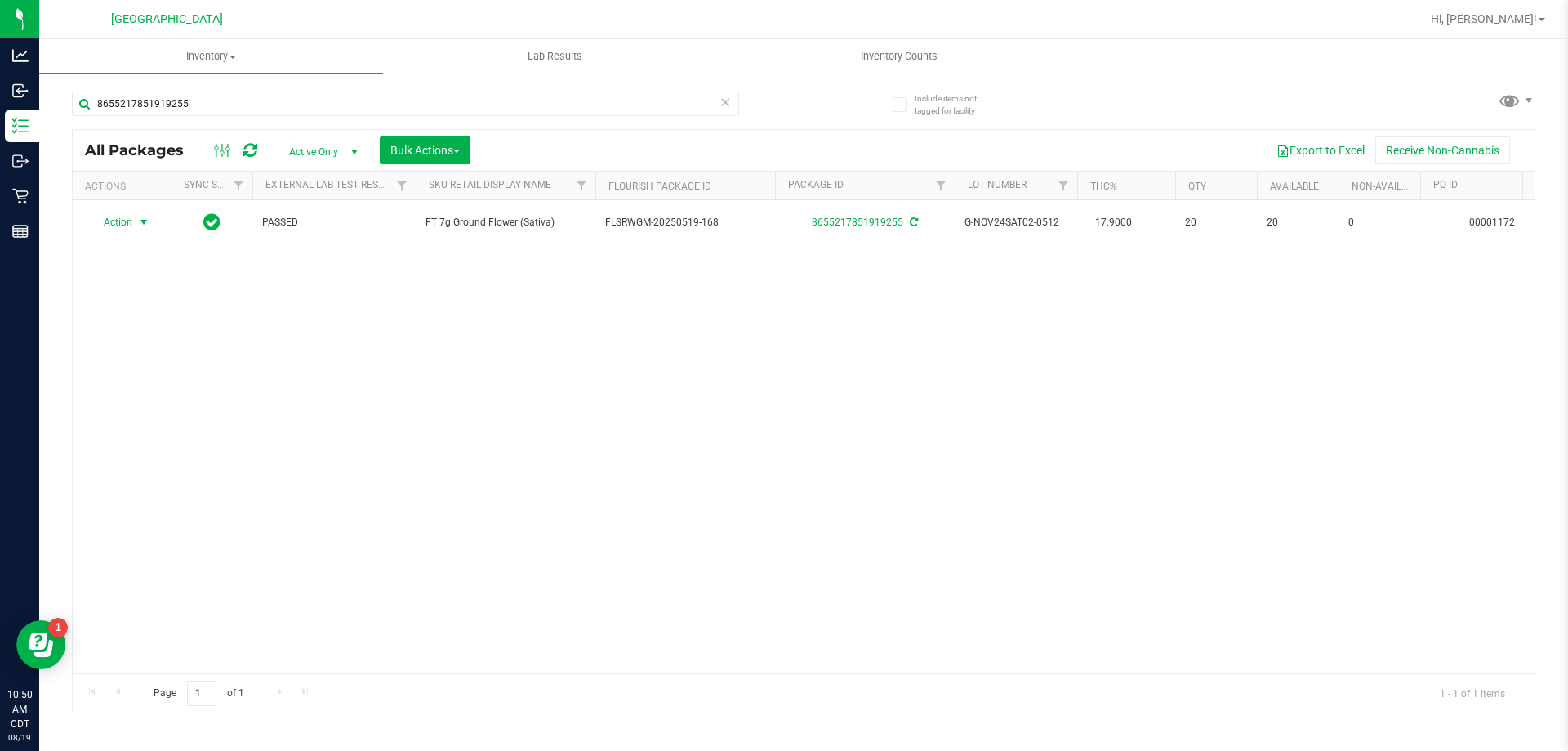
click at [637, 369] on div "Action Action Adjust qty Create package Edit attributes Global inventory Locate…" at bounding box center [803, 437] width 1462 height 473
click at [729, 105] on icon at bounding box center [725, 101] width 12 height 20
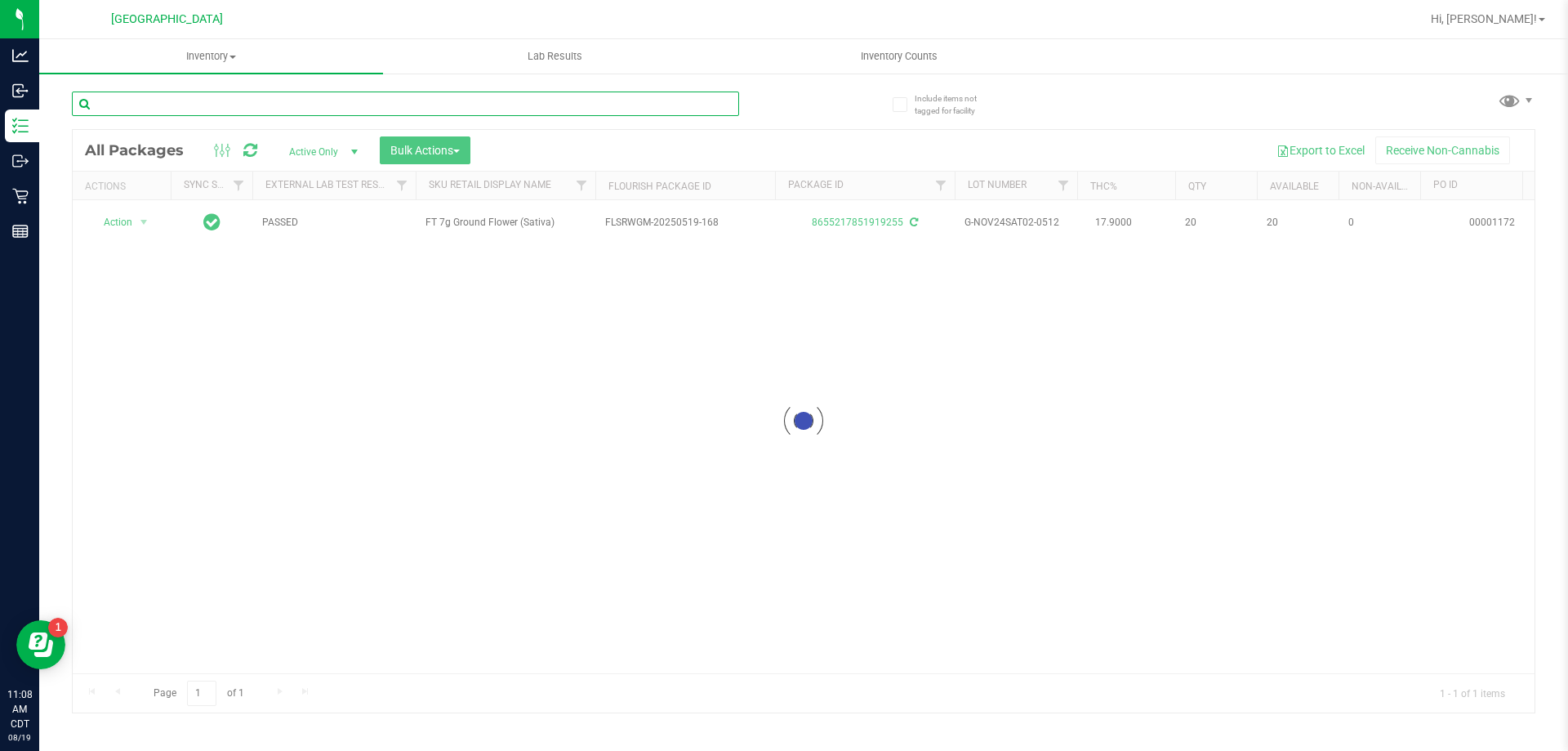
click at [692, 100] on input "text" at bounding box center [405, 104] width 667 height 25
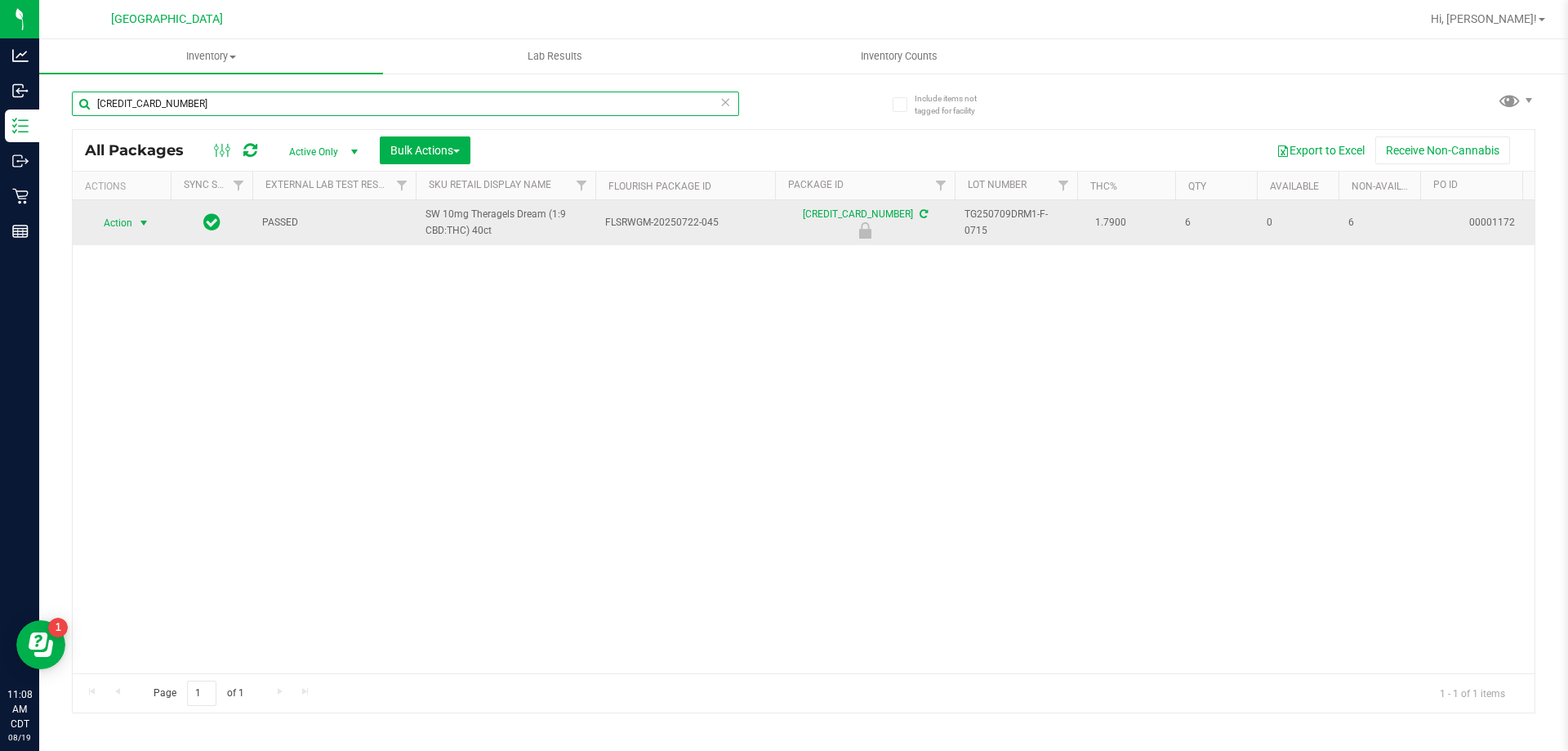
type input "4571736992616854"
click at [125, 228] on span "Action" at bounding box center [111, 223] width 44 height 23
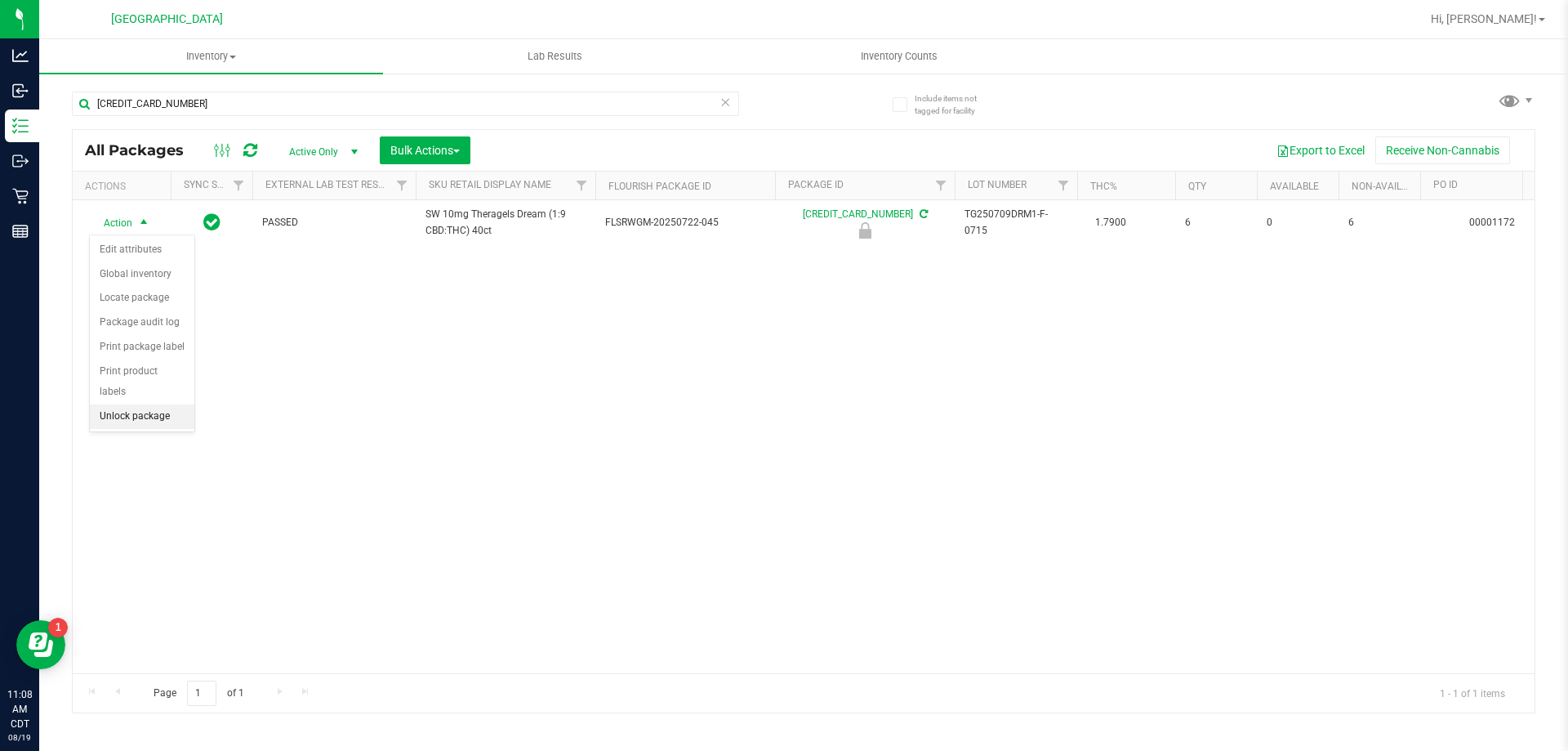
click at [109, 405] on li "Unlock package" at bounding box center [142, 417] width 105 height 25
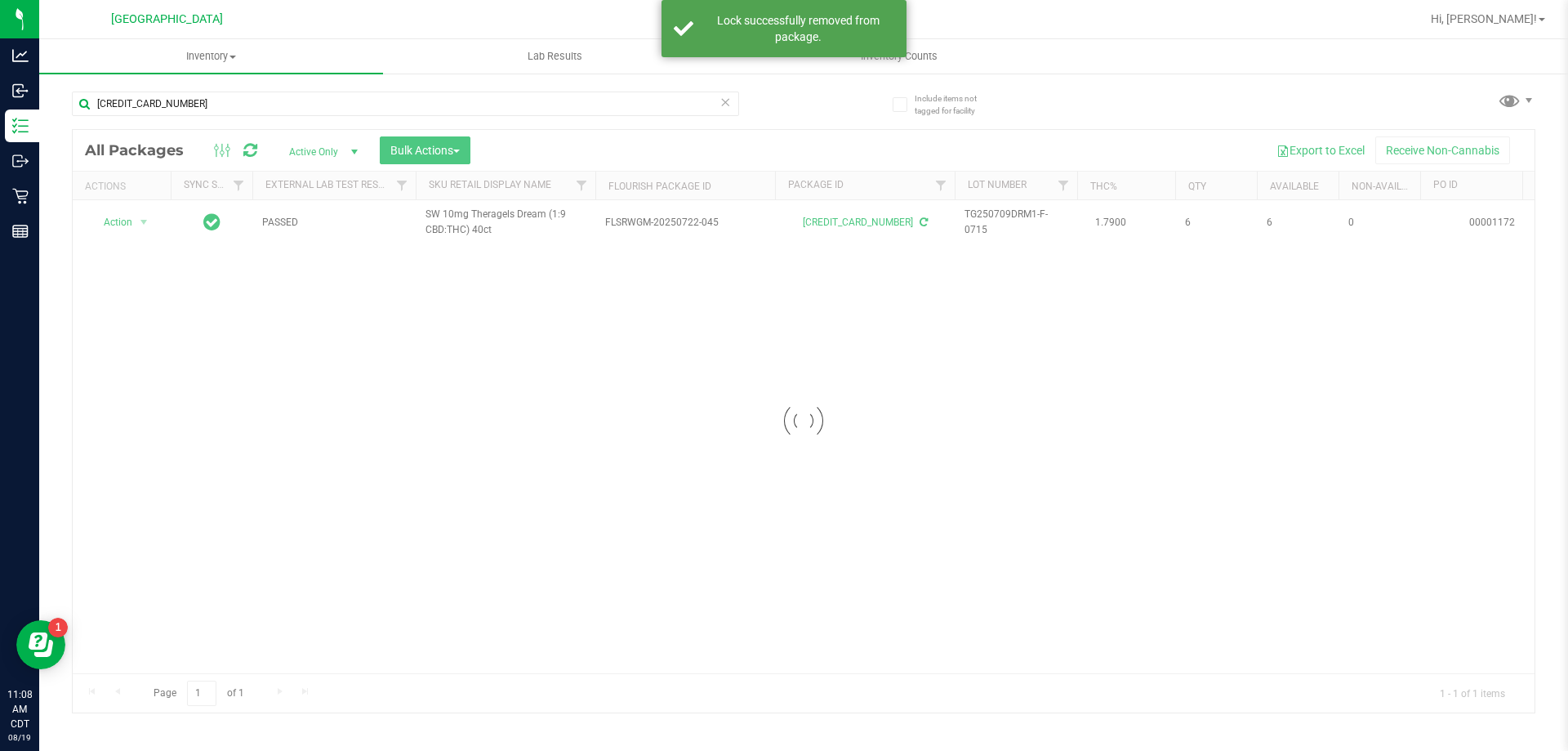
click at [129, 223] on div at bounding box center [803, 421] width 1462 height 583
click at [129, 223] on span "Action" at bounding box center [111, 223] width 44 height 23
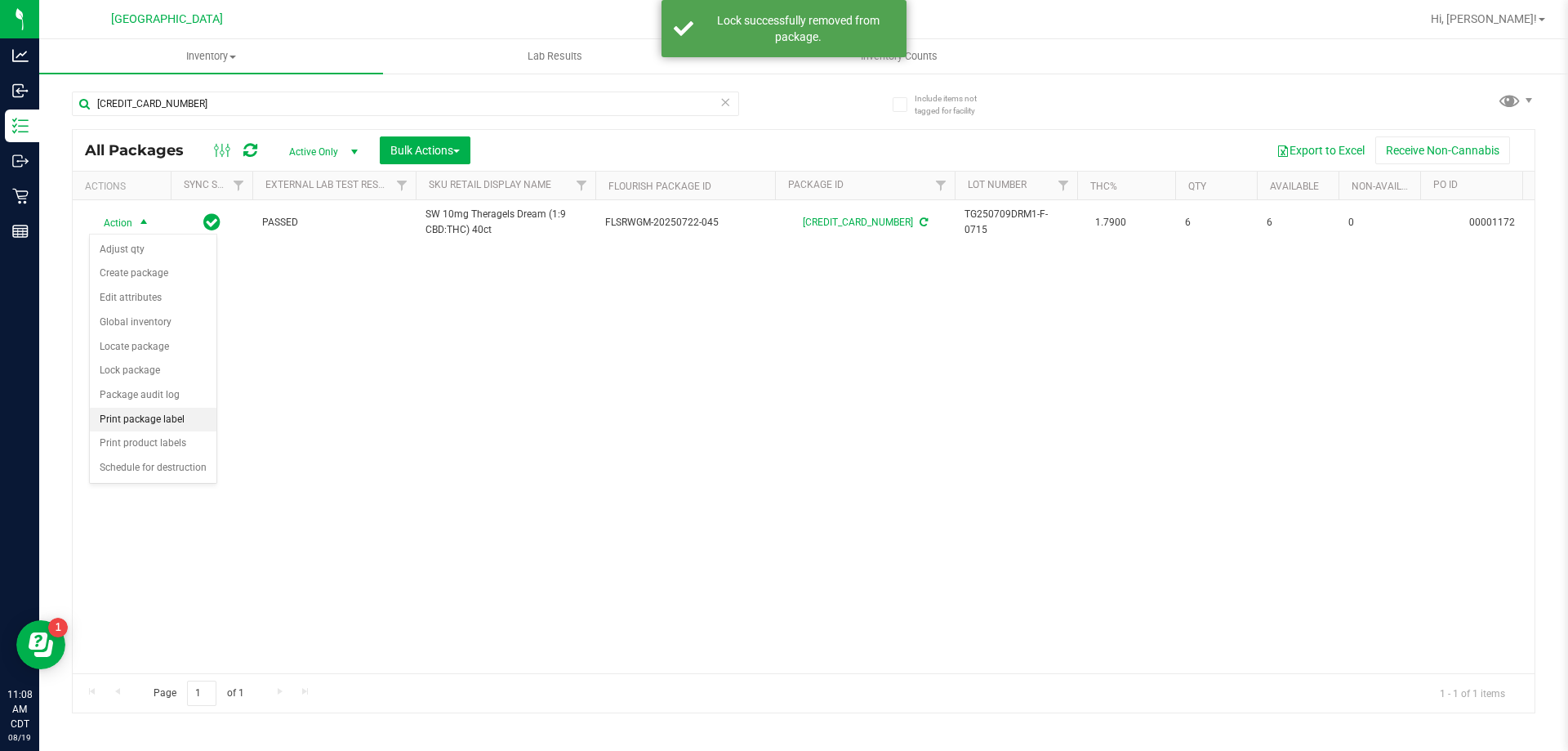
click at [158, 419] on li "Print package label" at bounding box center [153, 420] width 127 height 25
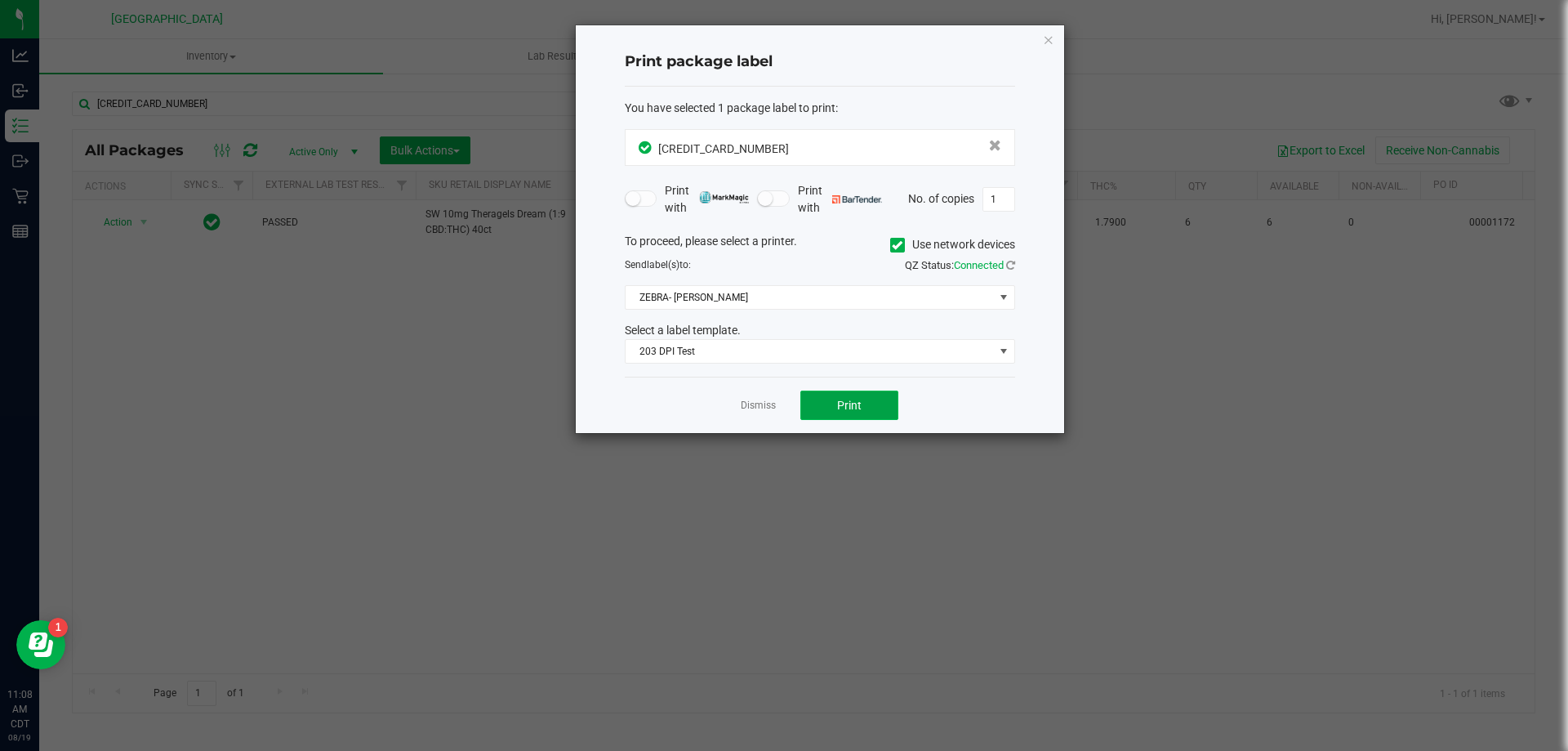
click at [868, 410] on button "Print" at bounding box center [849, 406] width 98 height 30
click at [750, 411] on link "Dismiss" at bounding box center [758, 406] width 35 height 14
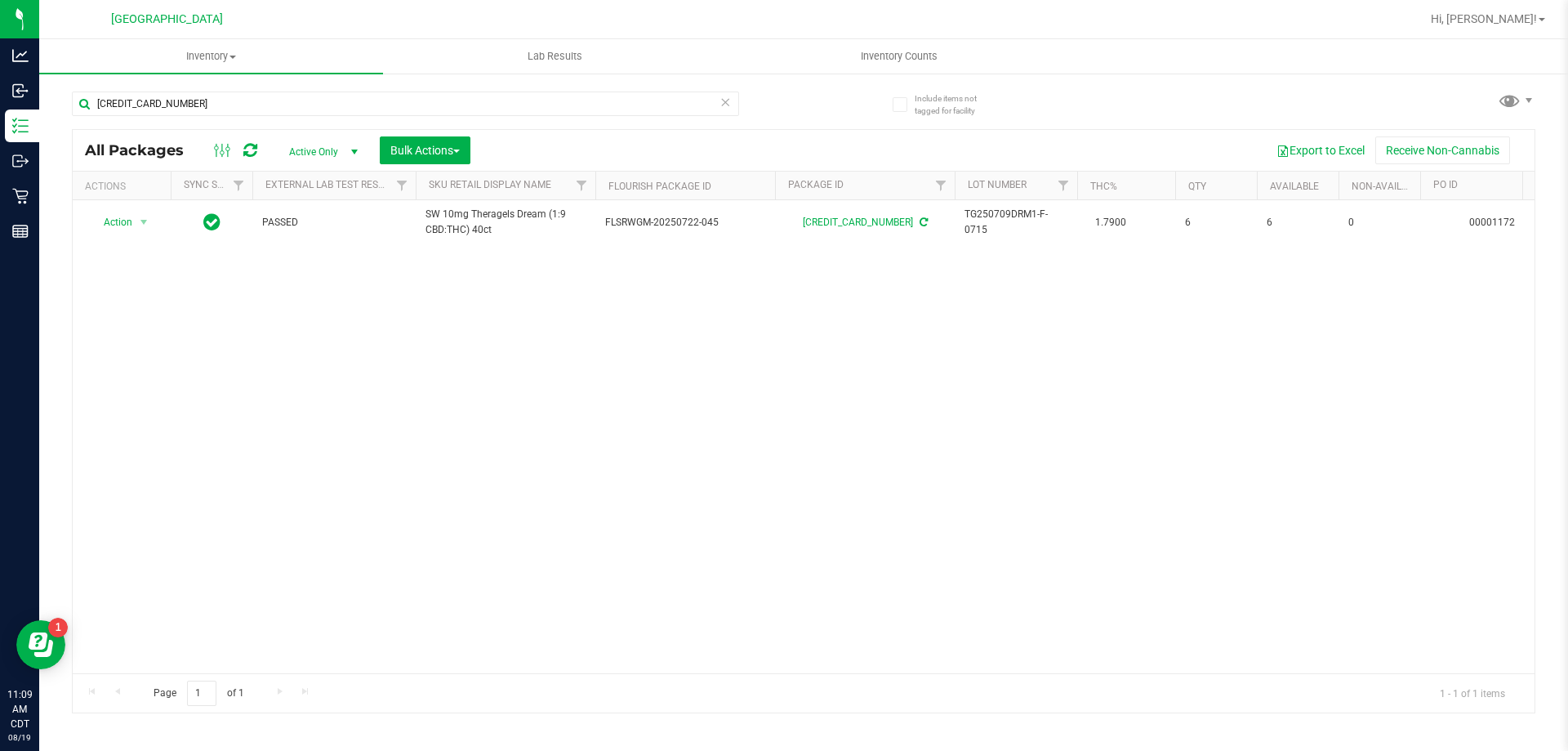
click at [610, 314] on div "Action Action Adjust qty Create package Edit attributes Global inventory Locate…" at bounding box center [803, 437] width 1462 height 473
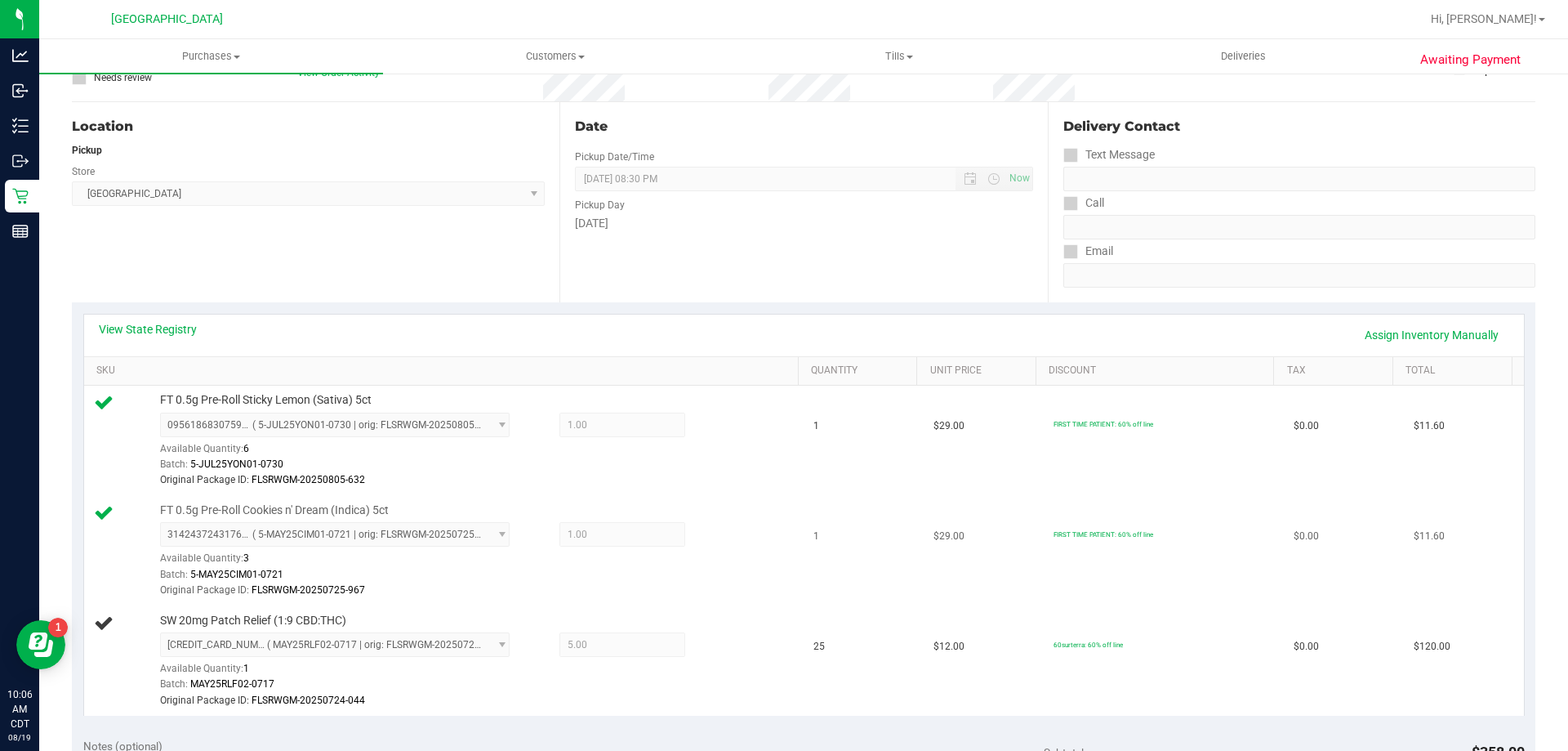
scroll to position [326, 0]
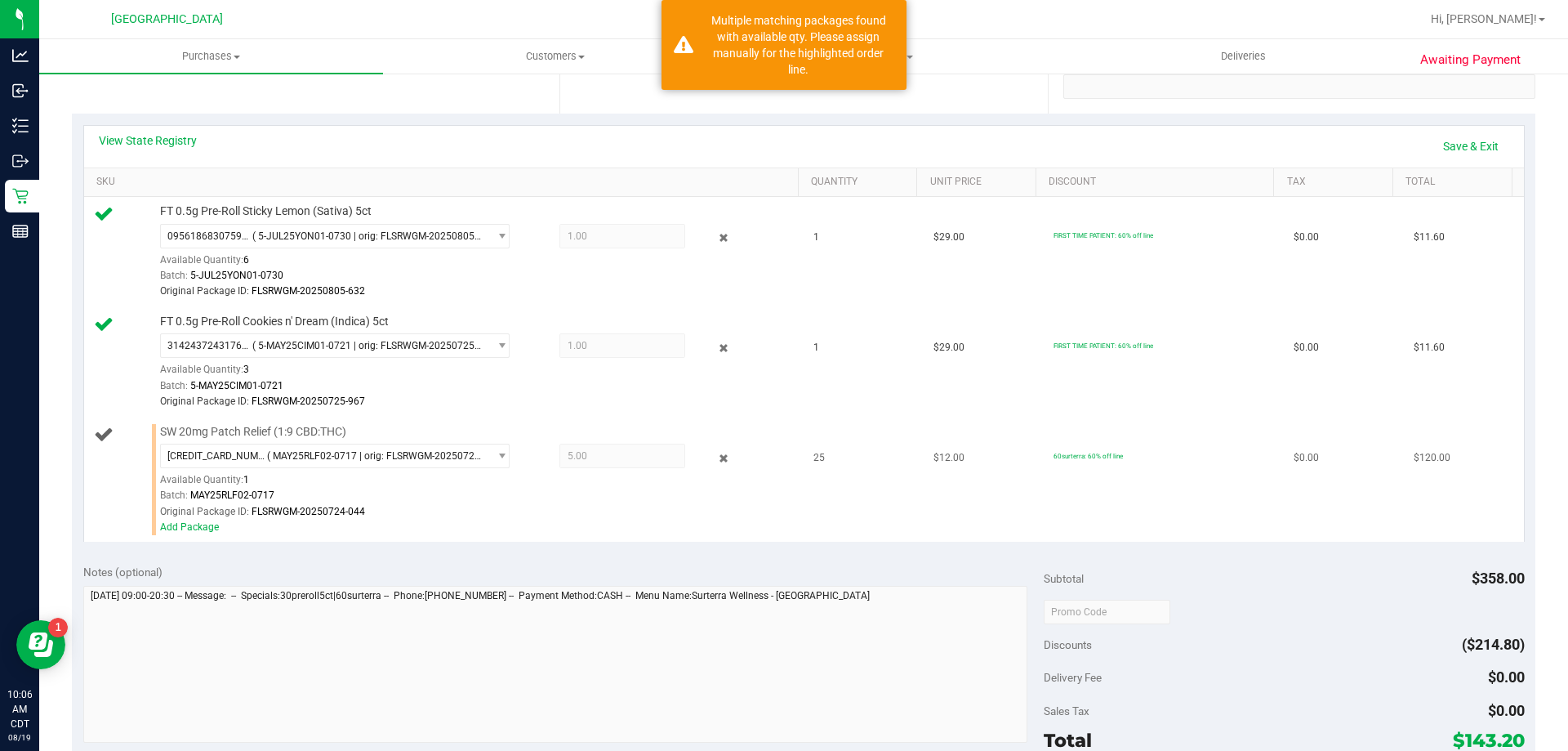
click at [190, 536] on td "SW 20mg Patch Relief (1:9 CBD:THC) [CREDIT_CARD_NUMBER] ( MAY25RLF02-0717 | ori…" at bounding box center [444, 479] width 720 height 124
click at [189, 527] on link "Add Package" at bounding box center [189, 527] width 59 height 12
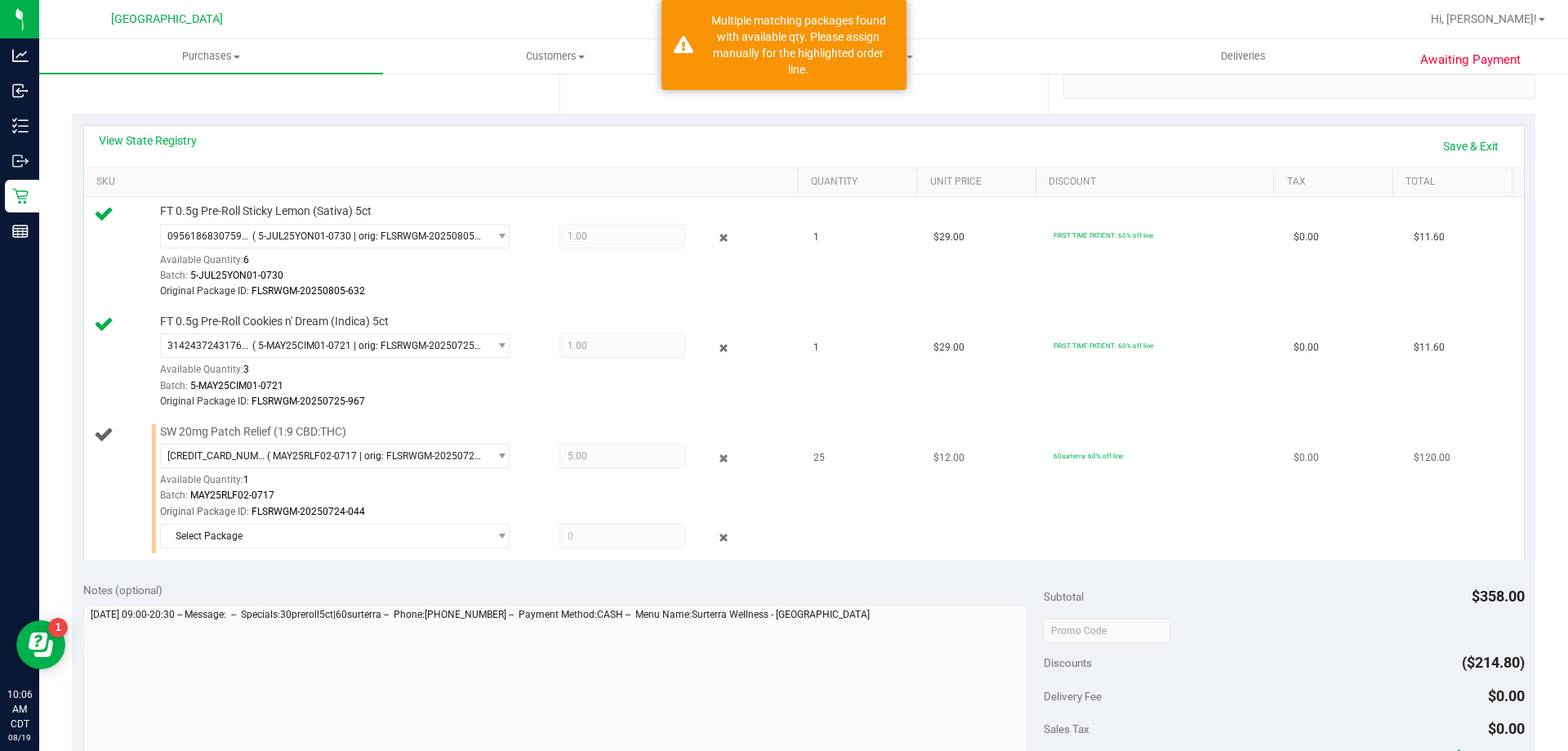
click at [615, 444] on span "5.00 5" at bounding box center [622, 456] width 126 height 25
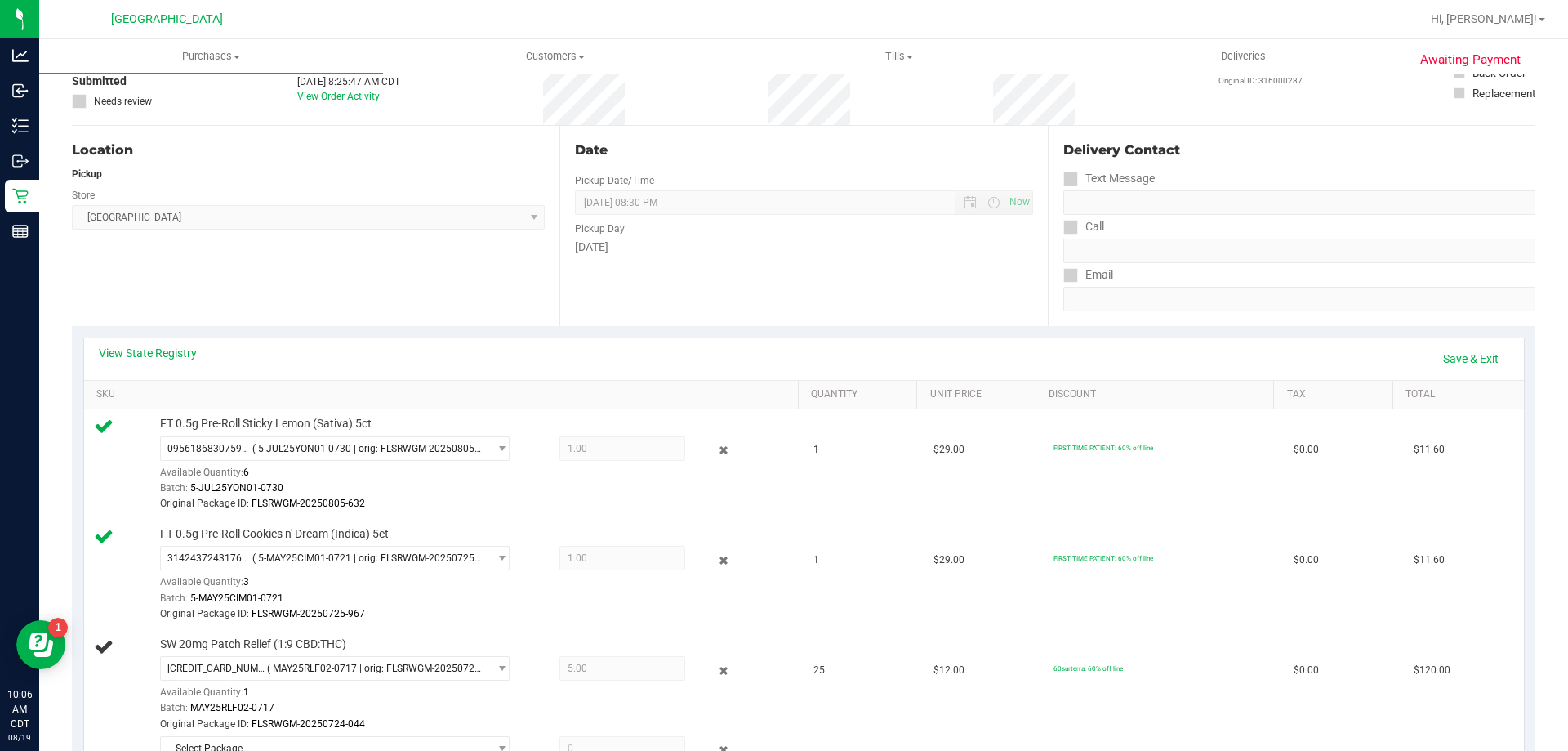
scroll to position [0, 0]
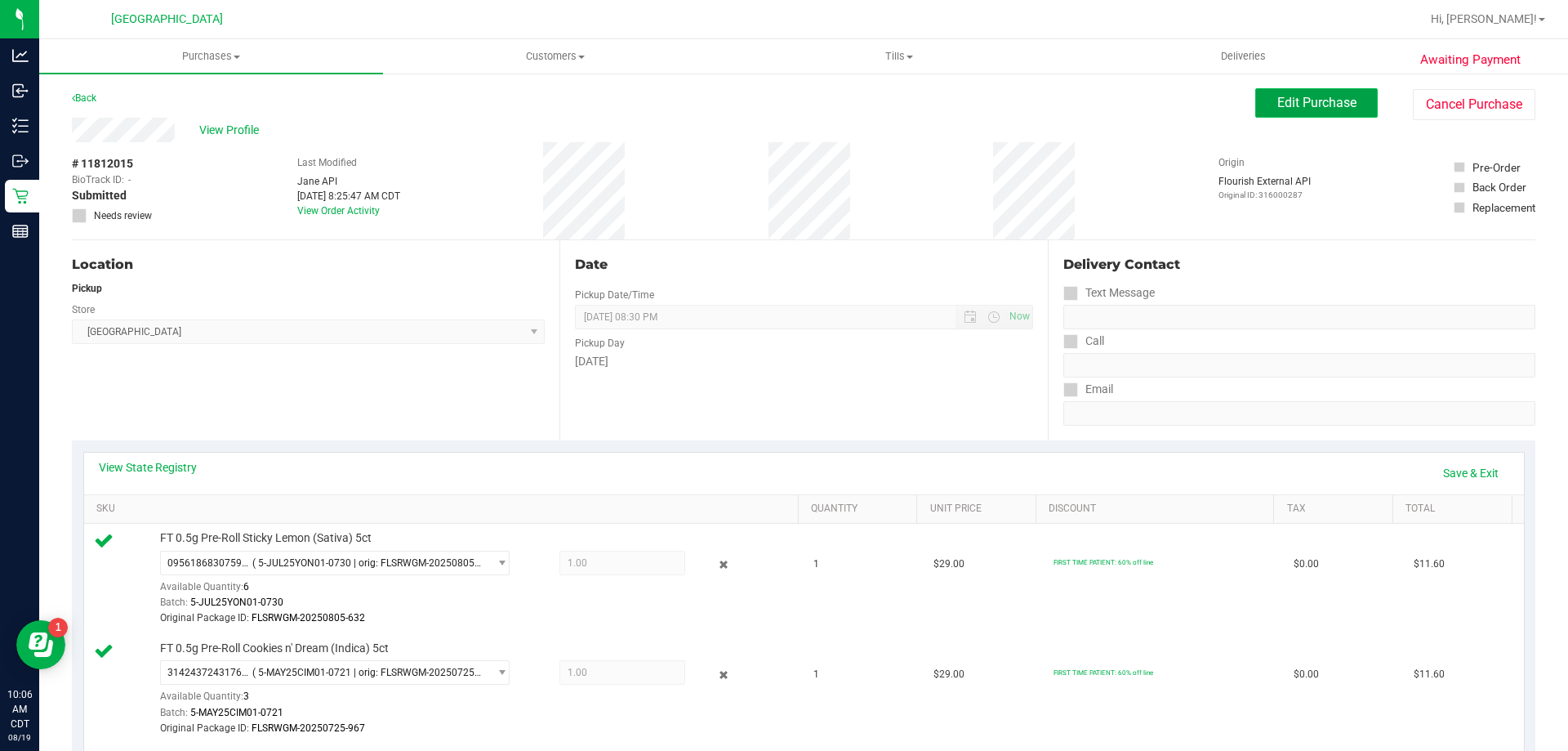
click at [1322, 97] on span "Edit Purchase" at bounding box center [1317, 102] width 79 height 16
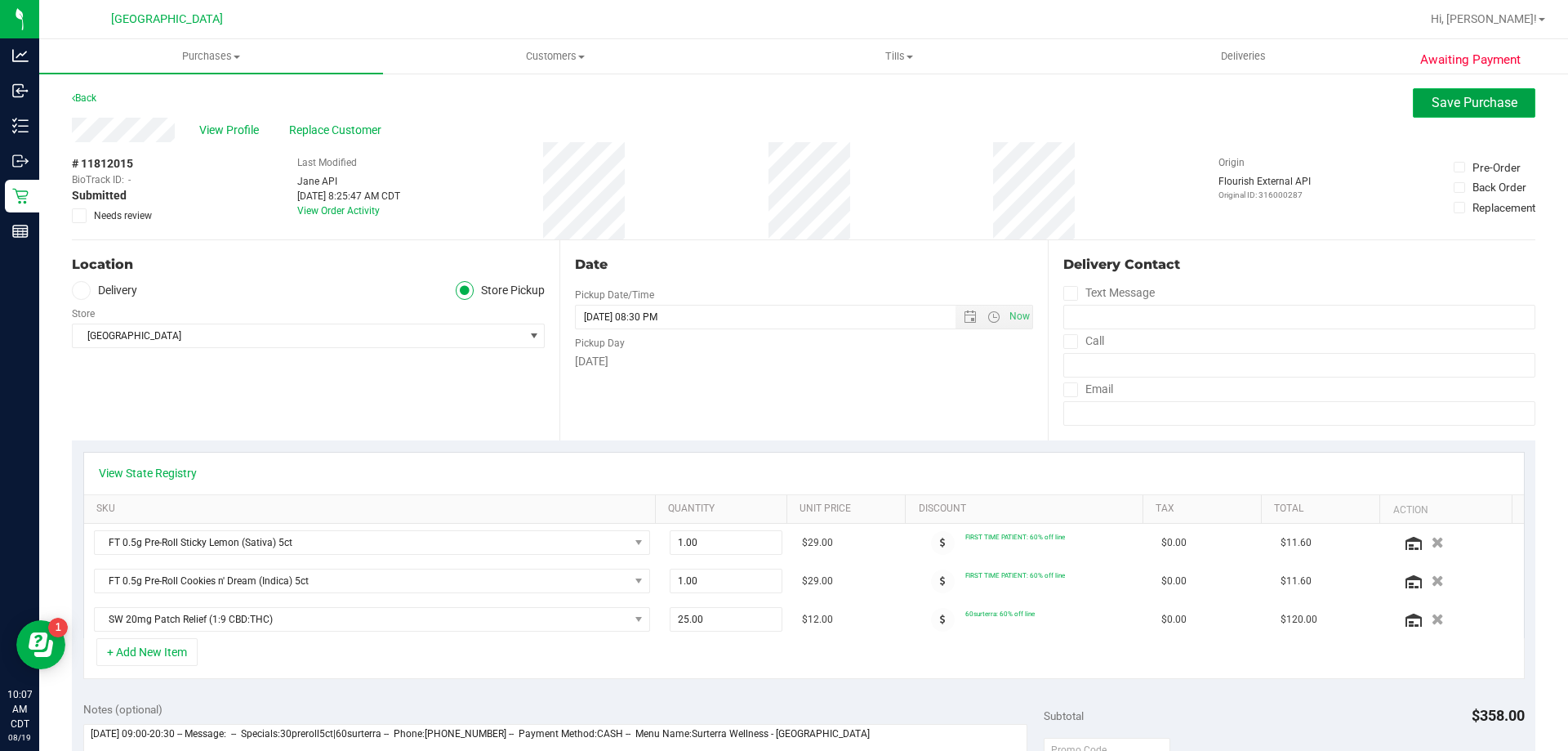
click at [1459, 101] on span "Save Purchase" at bounding box center [1474, 102] width 86 height 16
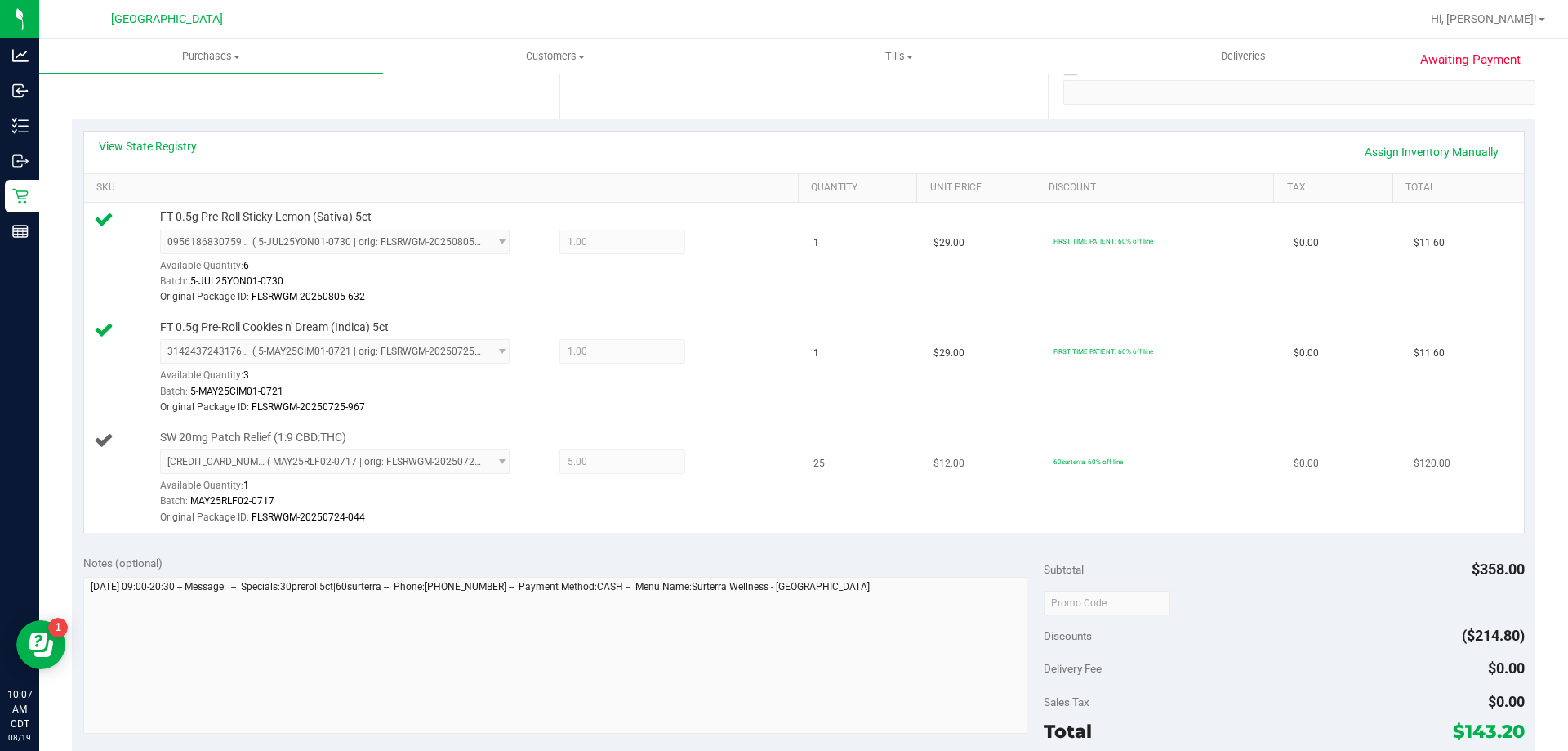
scroll to position [326, 0]
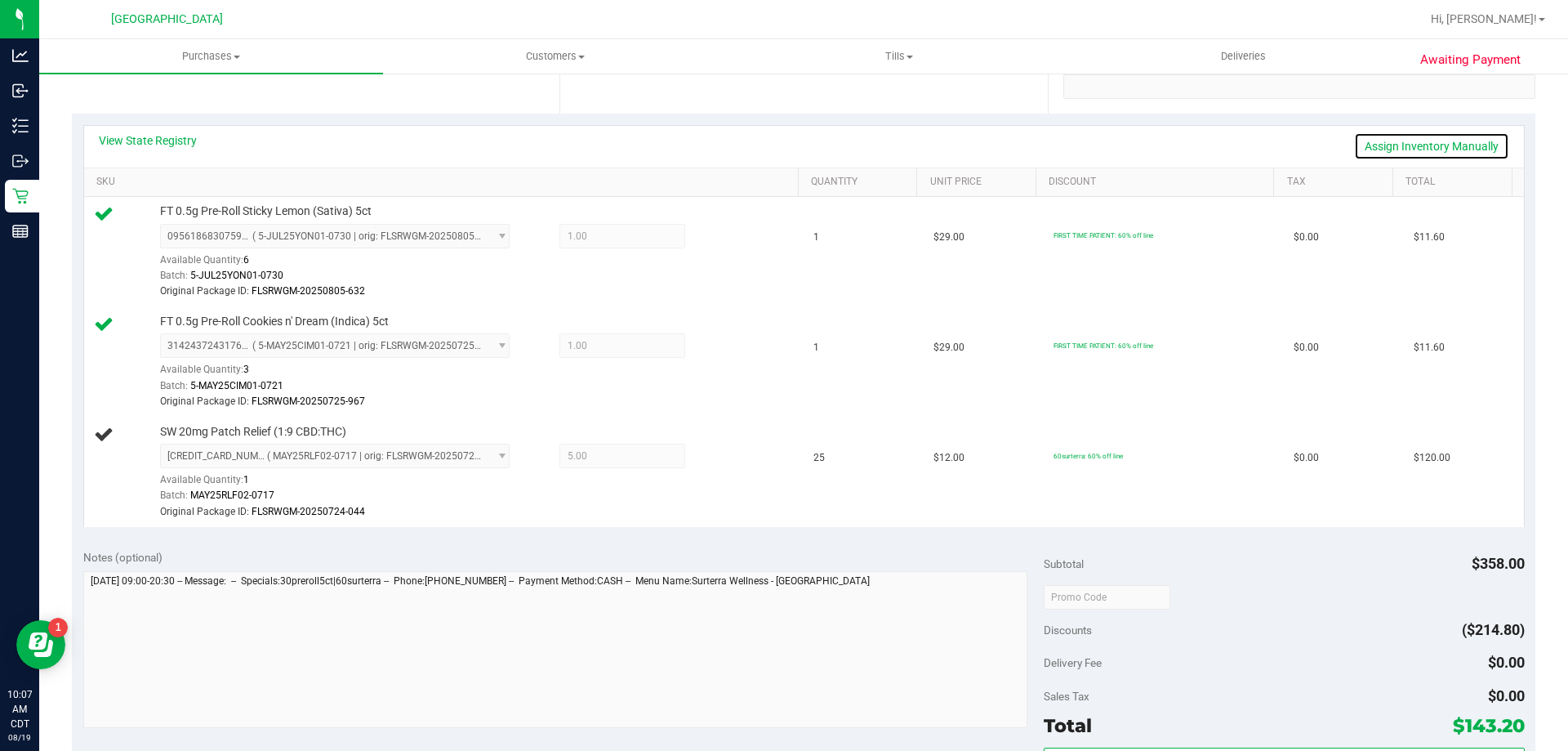
click at [1425, 139] on link "Assign Inventory Manually" at bounding box center [1431, 147] width 155 height 28
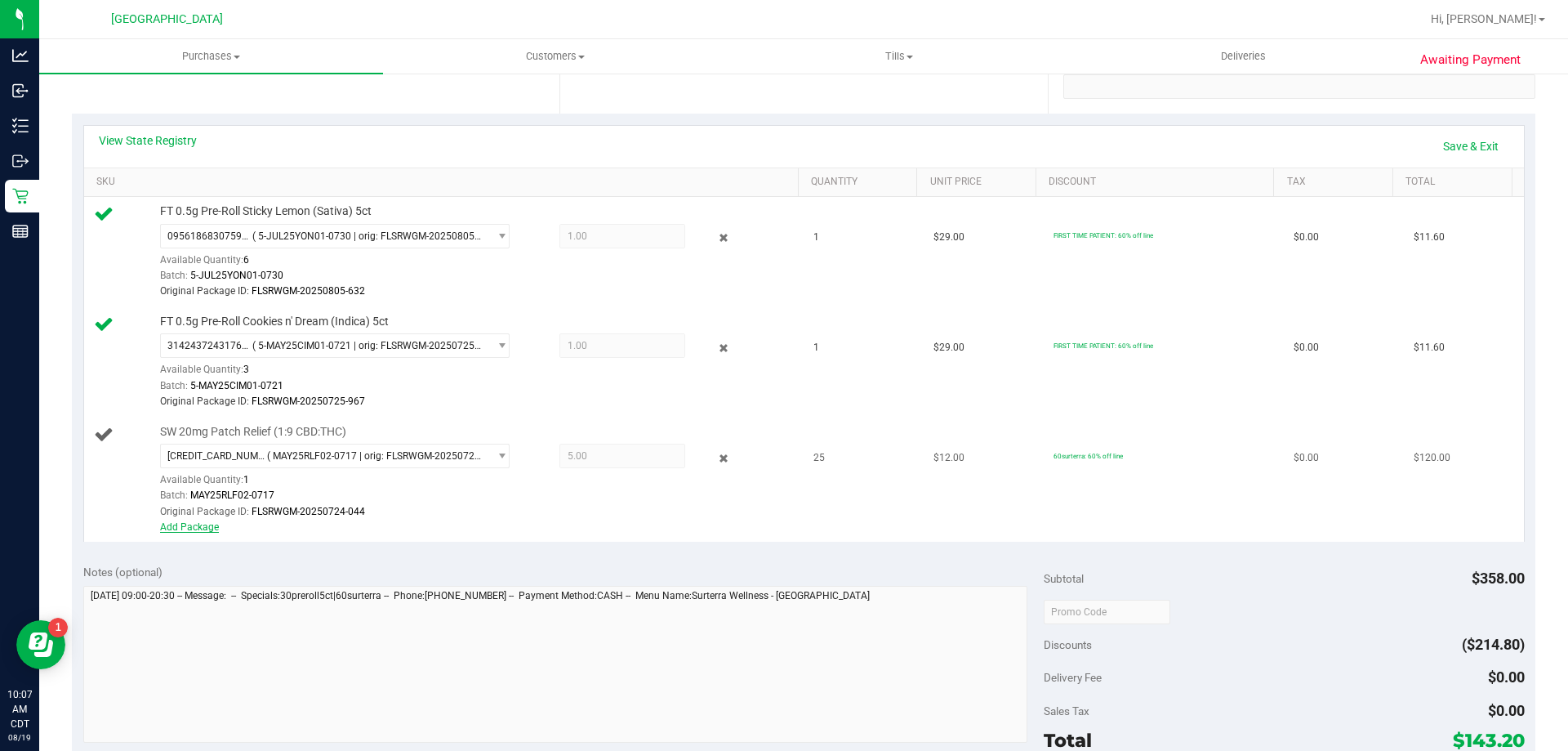
click at [194, 529] on link "Add Package" at bounding box center [189, 527] width 59 height 12
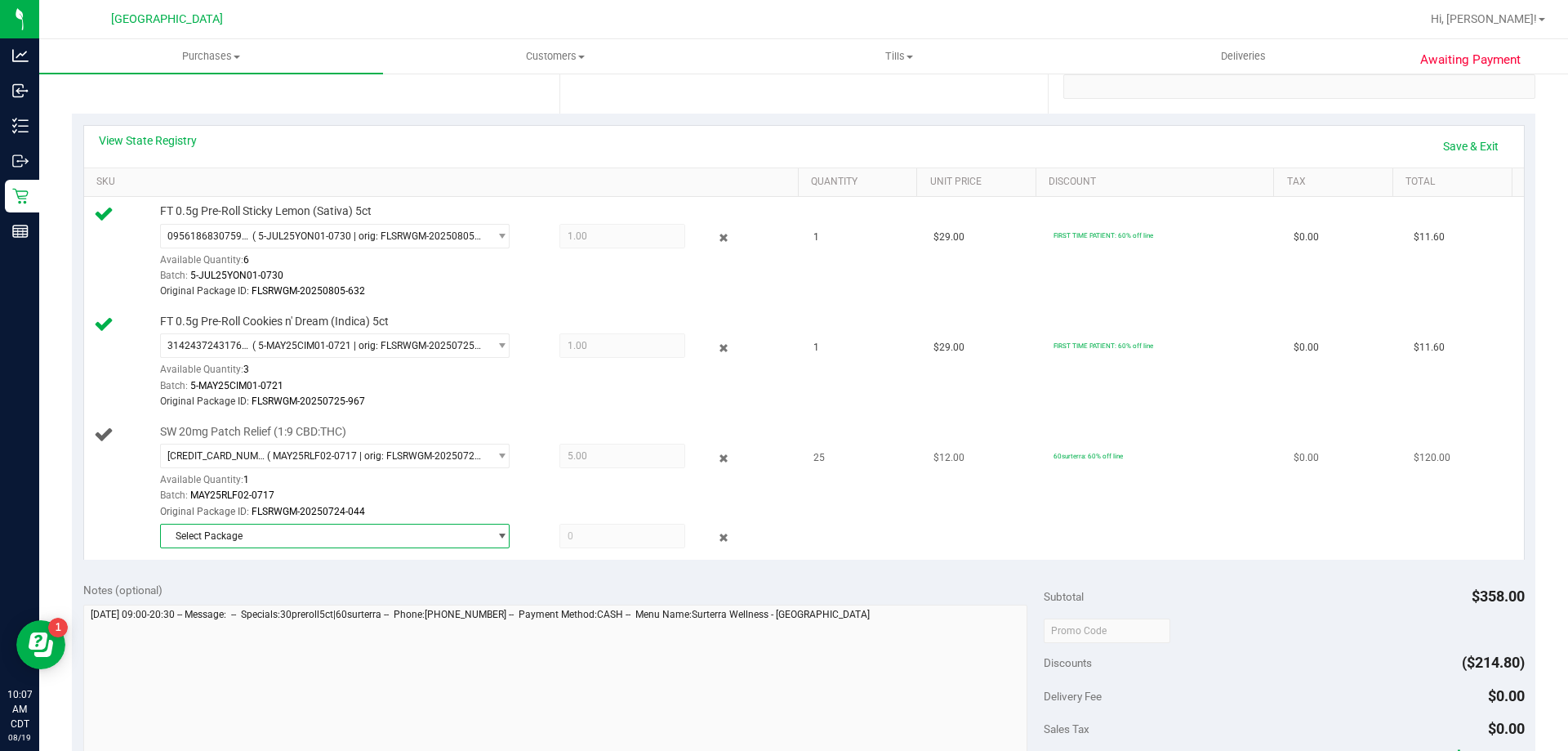
click at [227, 528] on span "Select Package" at bounding box center [324, 536] width 327 height 23
click at [226, 604] on span "3542808316996031" at bounding box center [215, 603] width 91 height 12
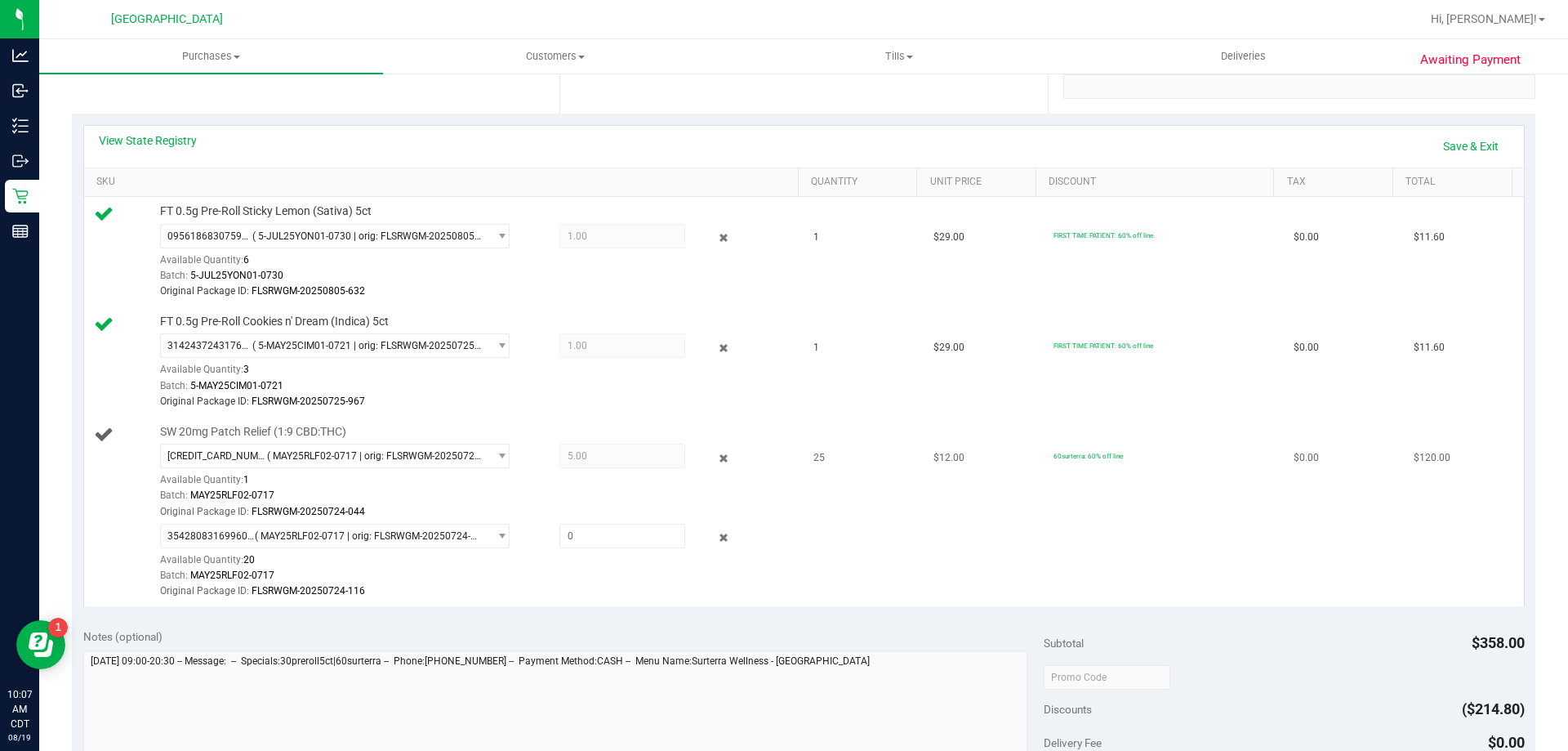
click at [318, 469] on div "Available Quantity: 1" at bounding box center [344, 484] width 367 height 32
click at [573, 453] on span "5.00 5" at bounding box center [622, 456] width 126 height 25
click at [715, 456] on icon at bounding box center [723, 458] width 17 height 19
click at [717, 461] on icon at bounding box center [723, 458] width 17 height 19
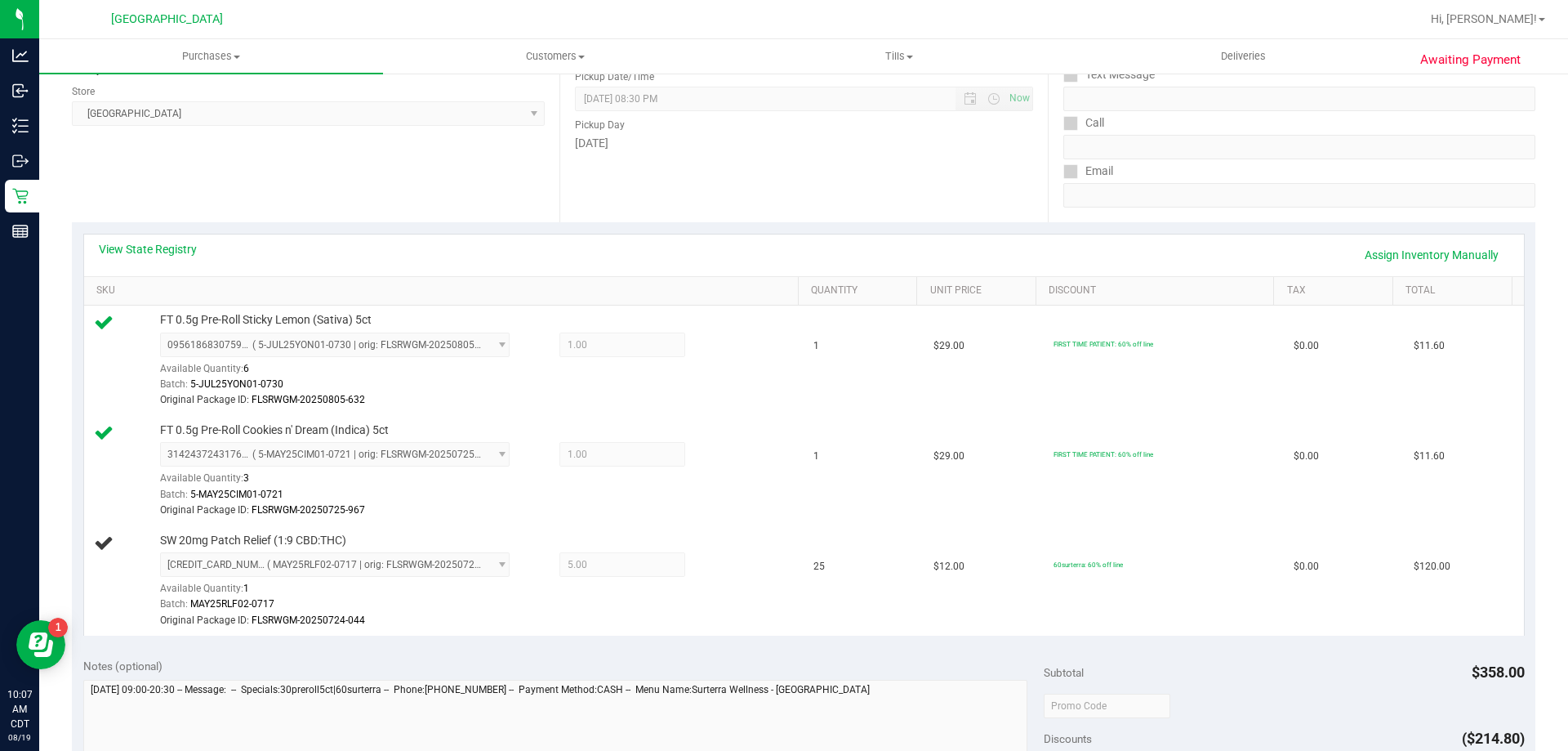
scroll to position [409, 0]
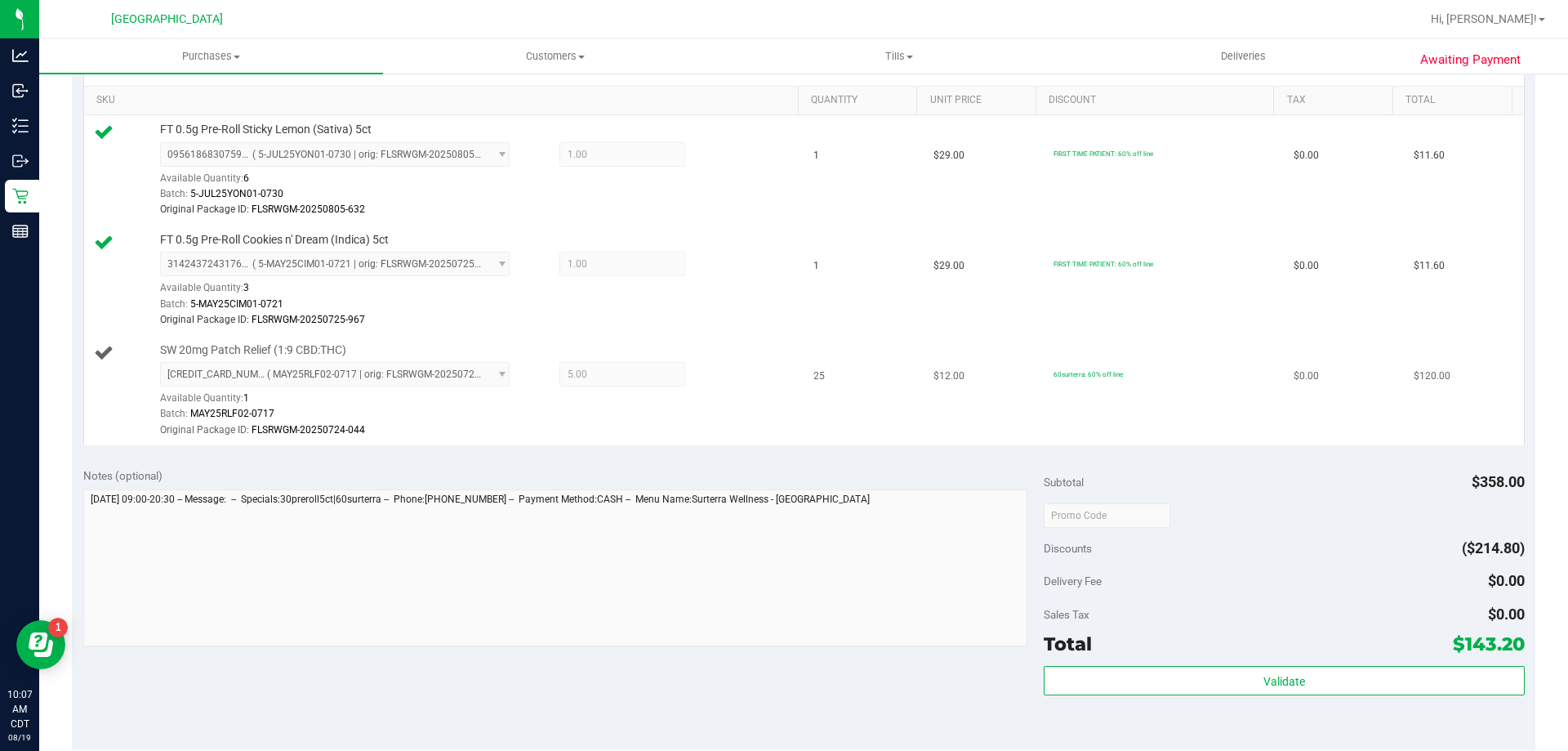
click at [317, 412] on div "Batch: MAY25RLF02-0717" at bounding box center [475, 414] width 630 height 16
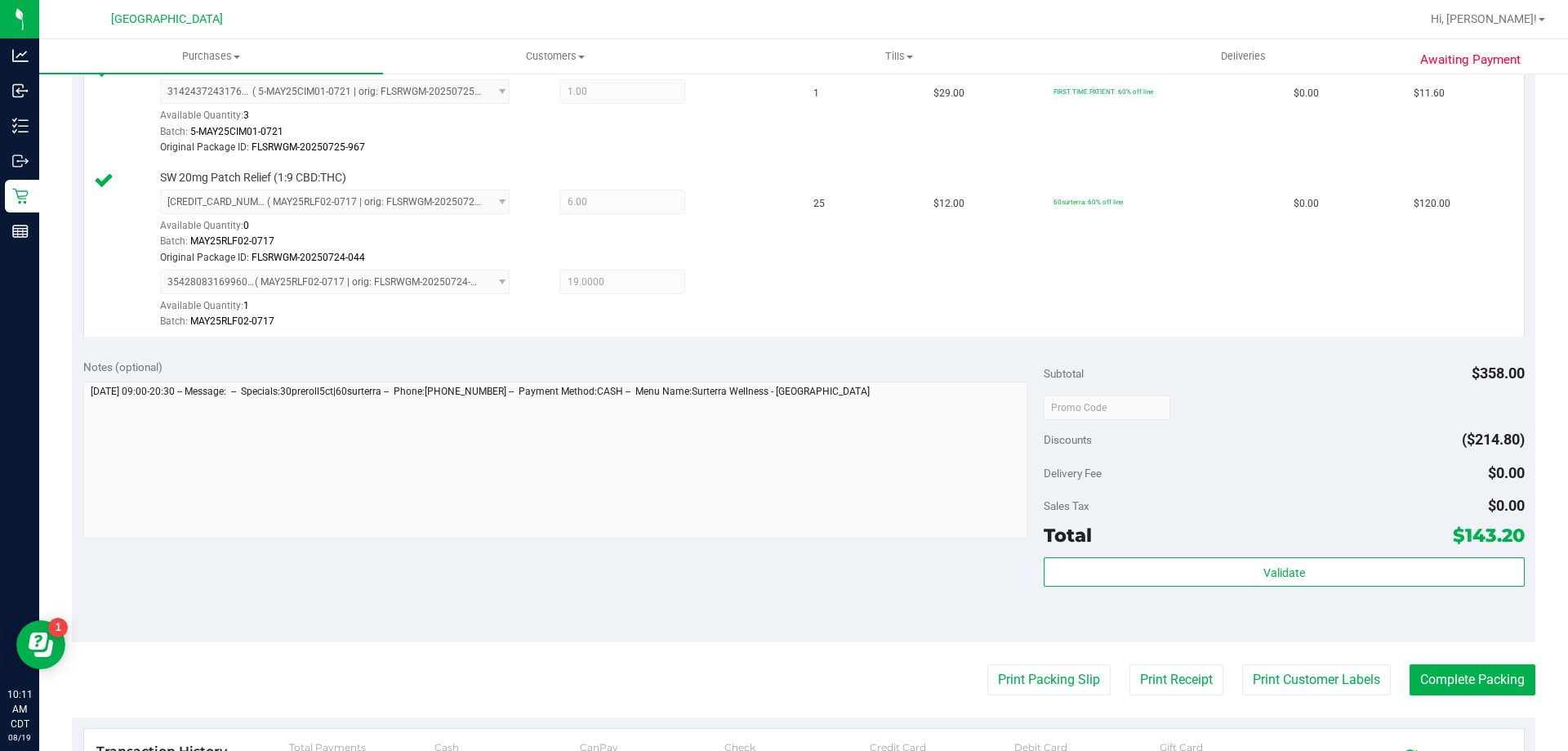
scroll to position [490, 0]
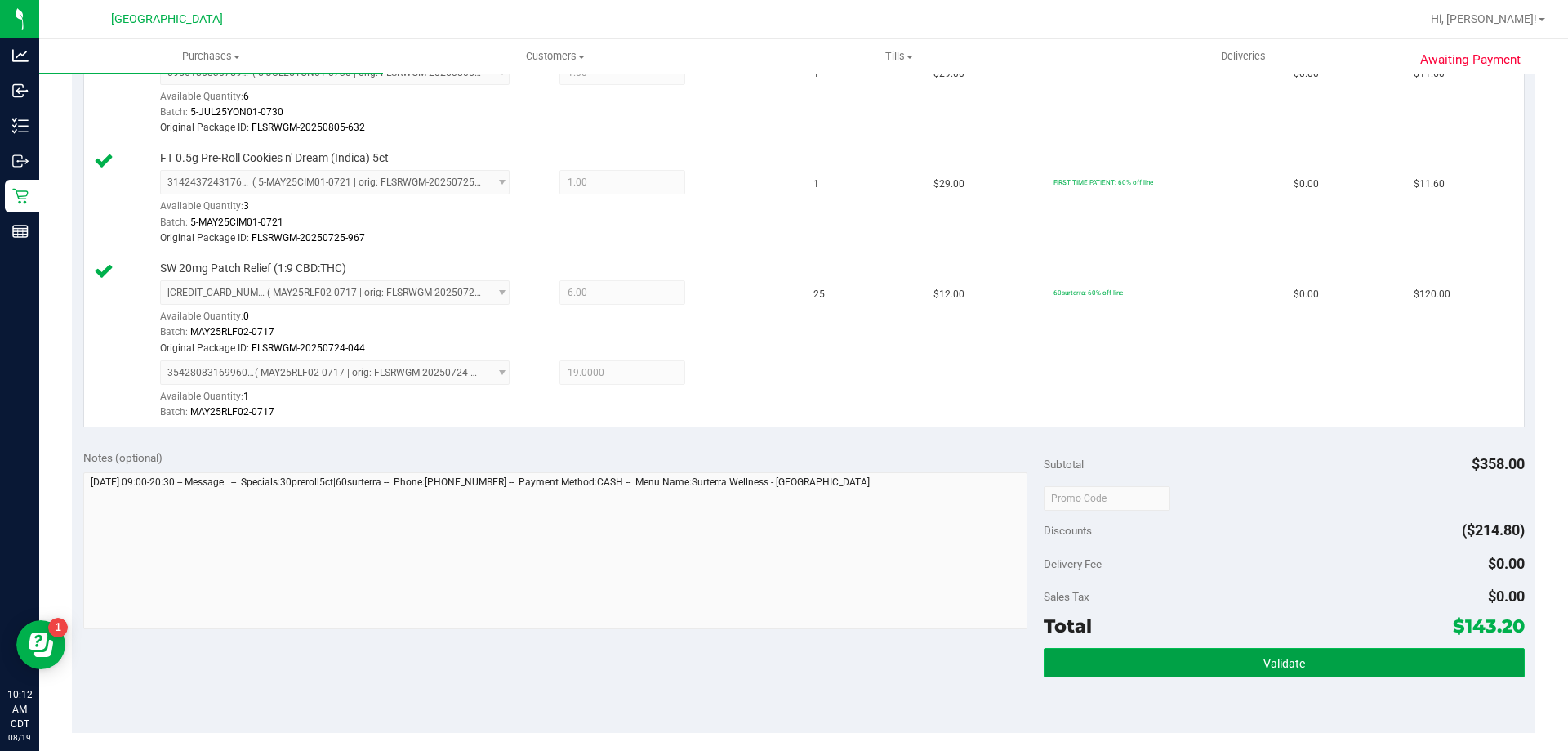
click at [1158, 650] on button "Validate" at bounding box center [1284, 663] width 480 height 30
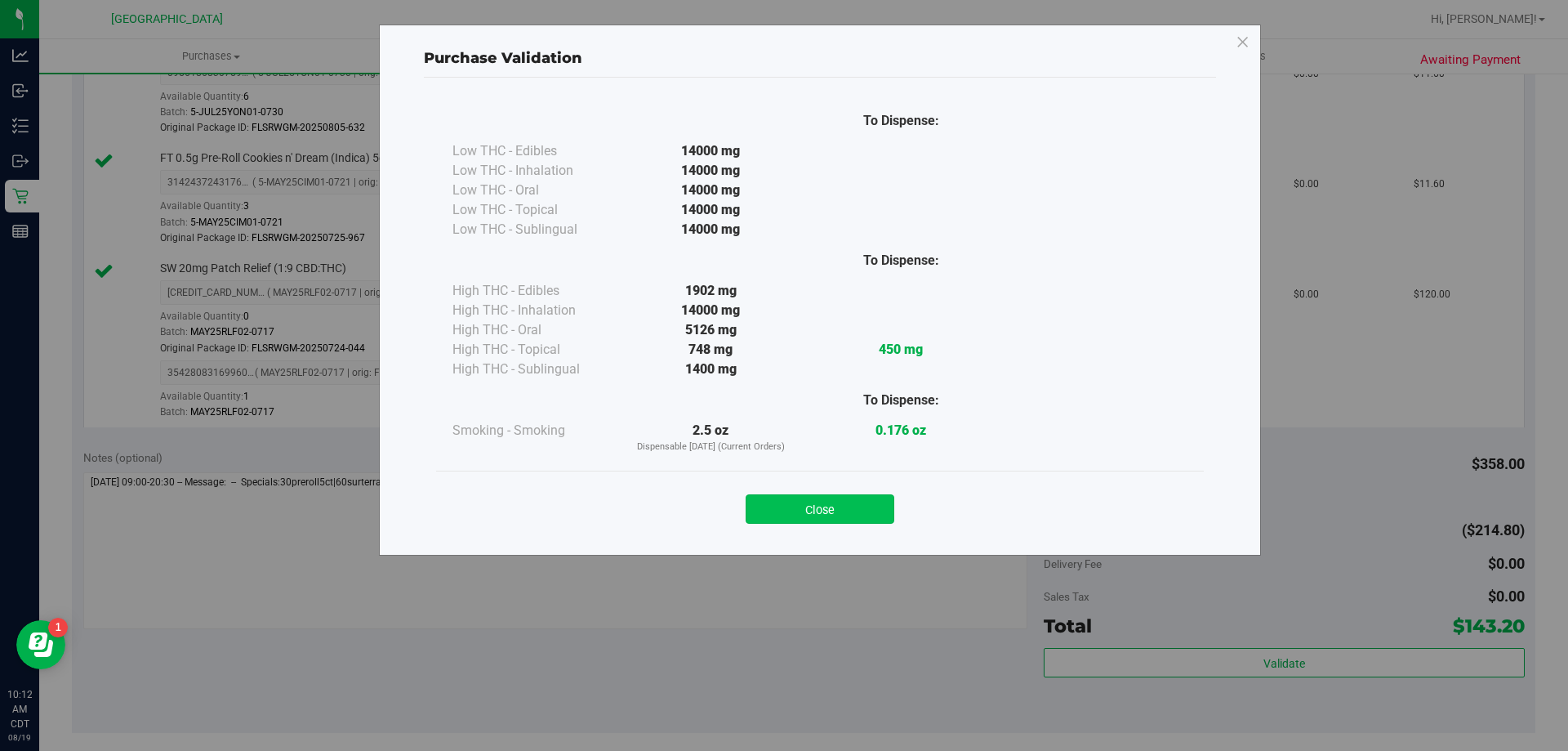
click at [826, 513] on button "Close" at bounding box center [820, 509] width 148 height 30
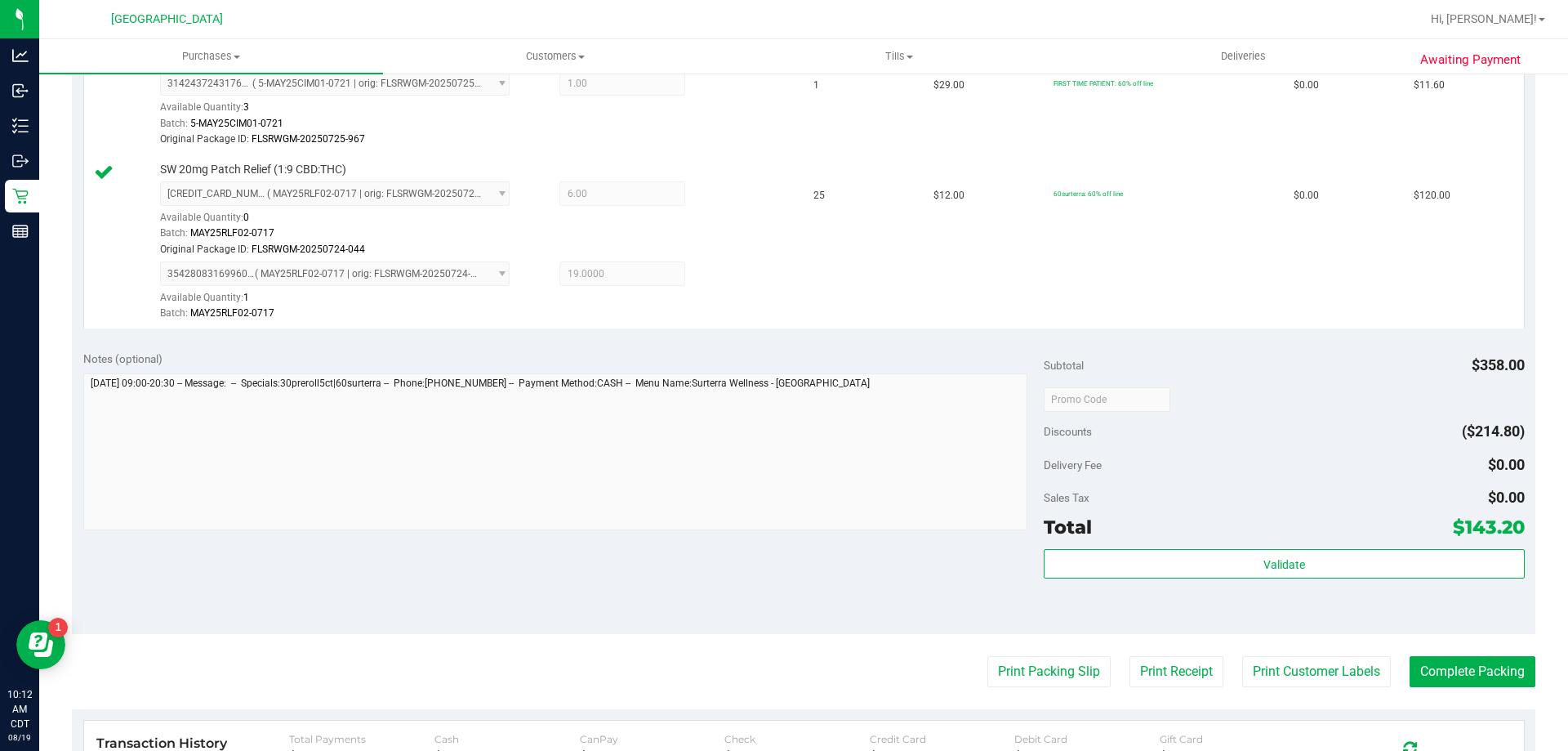
scroll to position [817, 0]
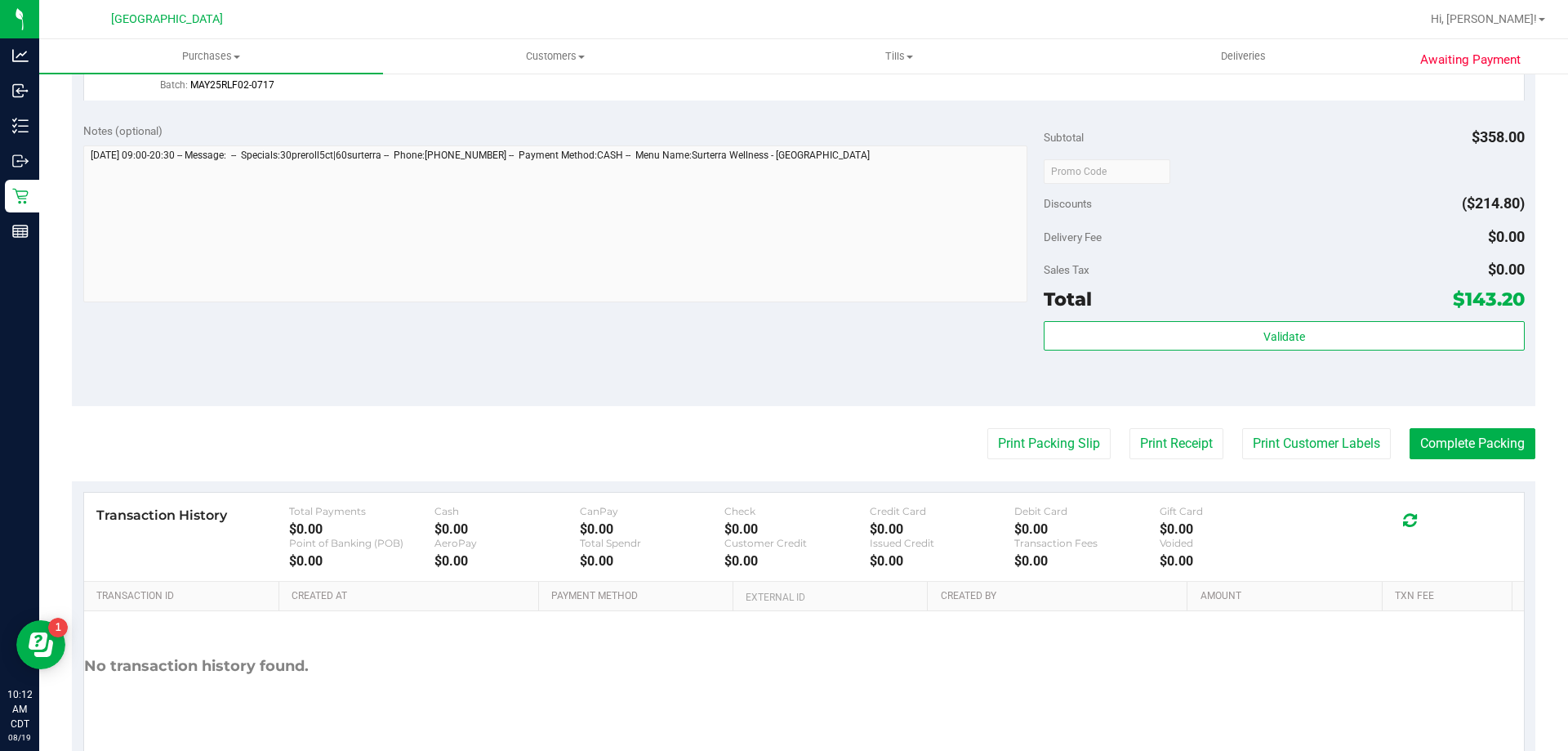
click at [998, 426] on purchase-details "Back Edit Purchase Cancel Purchase View Profile # 11812015 BioTrack ID: - Submi…" at bounding box center [803, 29] width 1463 height 1515
click at [995, 442] on button "Print Packing Slip" at bounding box center [1049, 444] width 124 height 31
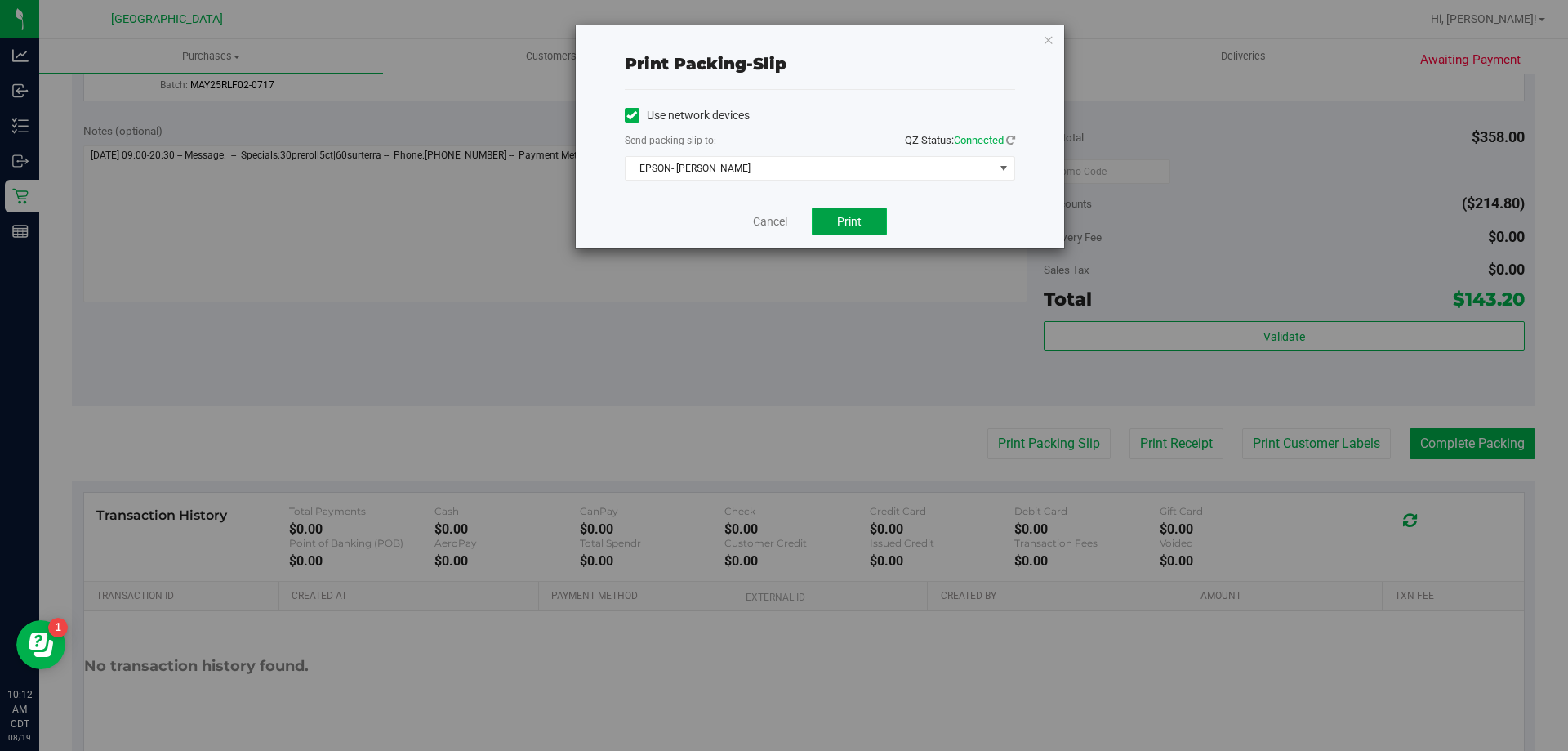
click at [840, 226] on span "Print" at bounding box center [850, 222] width 25 height 13
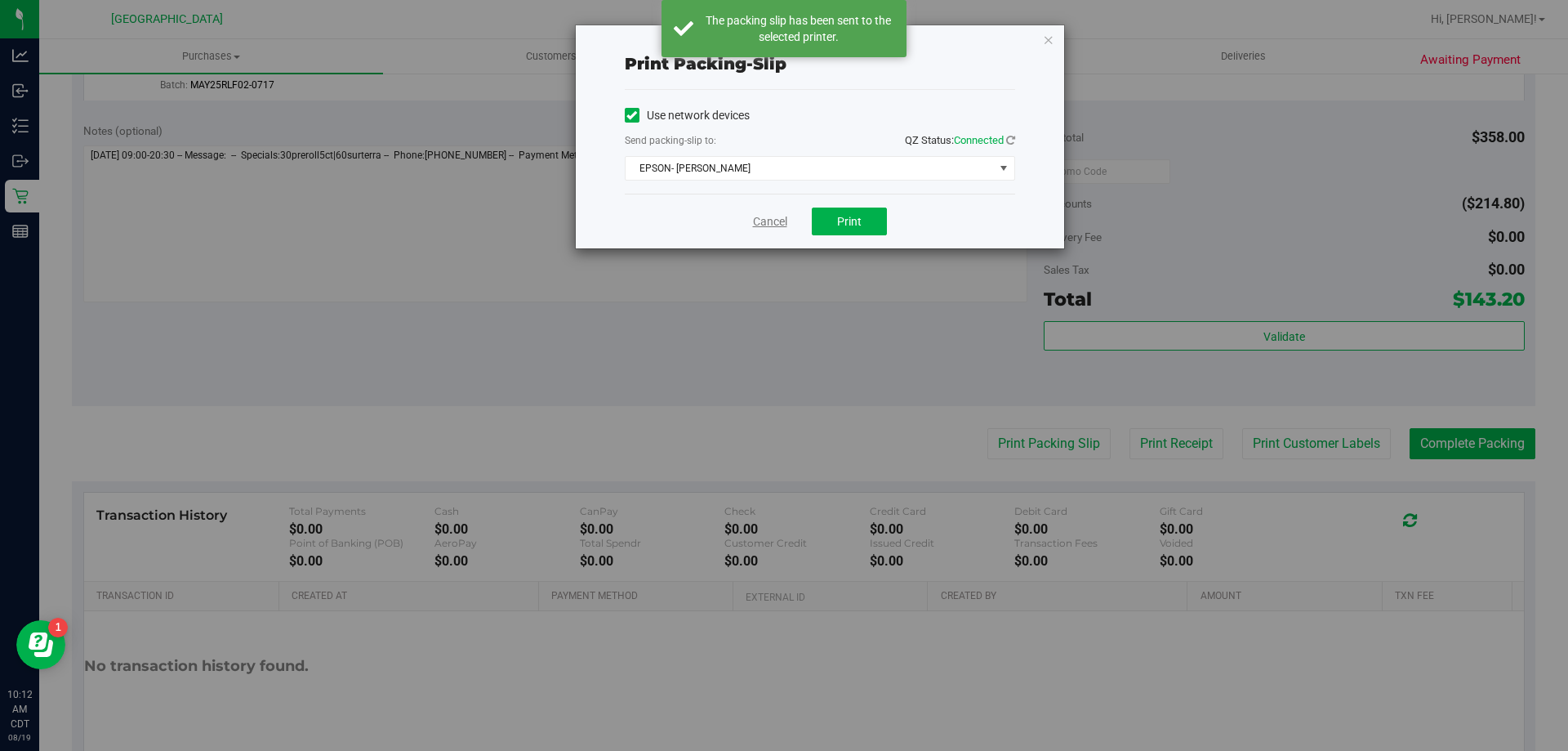
click at [779, 214] on link "Cancel" at bounding box center [770, 222] width 35 height 17
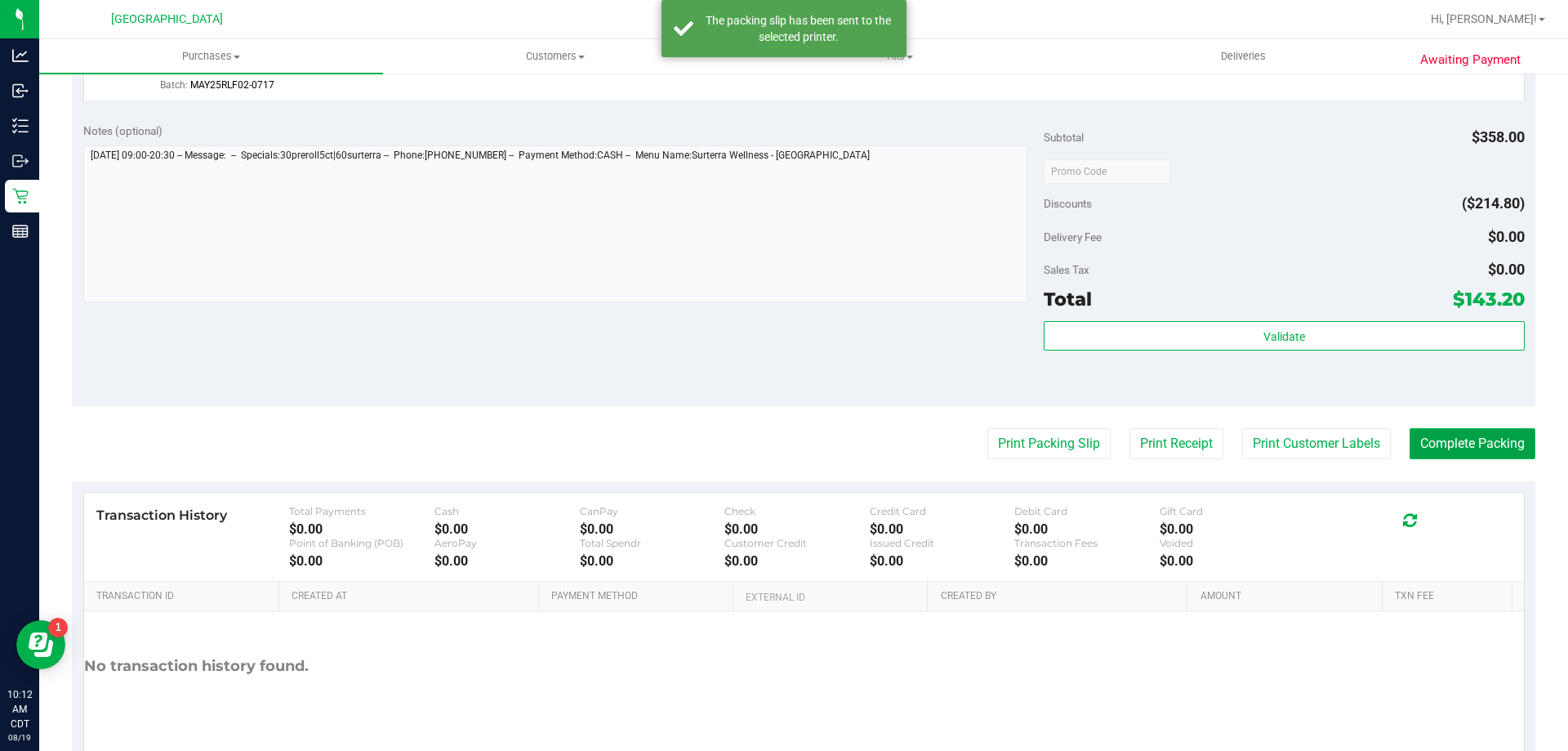
click at [1441, 444] on button "Complete Packing" at bounding box center [1472, 444] width 126 height 31
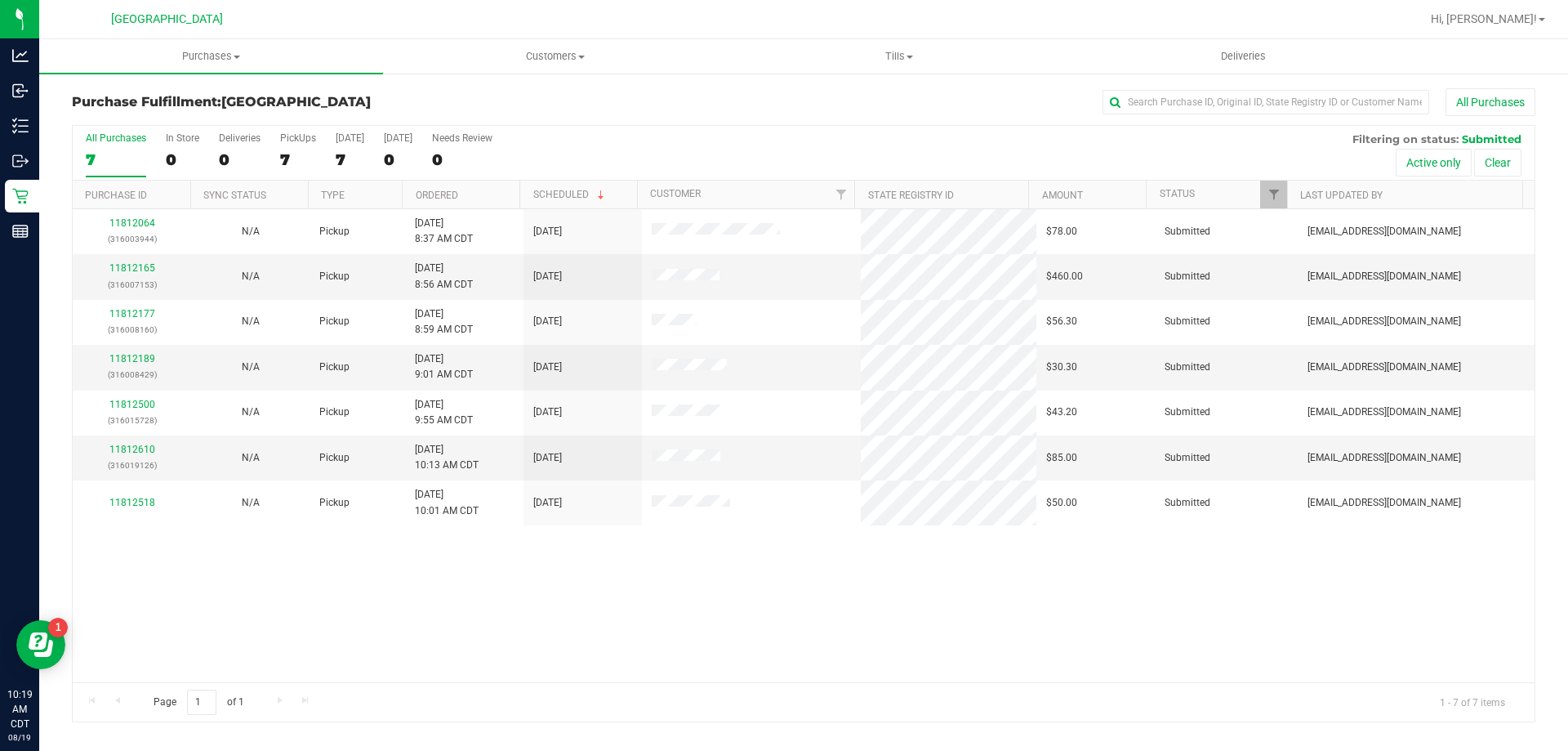
click at [466, 197] on th "Ordered" at bounding box center [461, 195] width 118 height 29
click at [119, 274] on div "11812189 (316008429)" at bounding box center [132, 276] width 99 height 31
click at [126, 265] on link "11812189" at bounding box center [132, 268] width 45 height 12
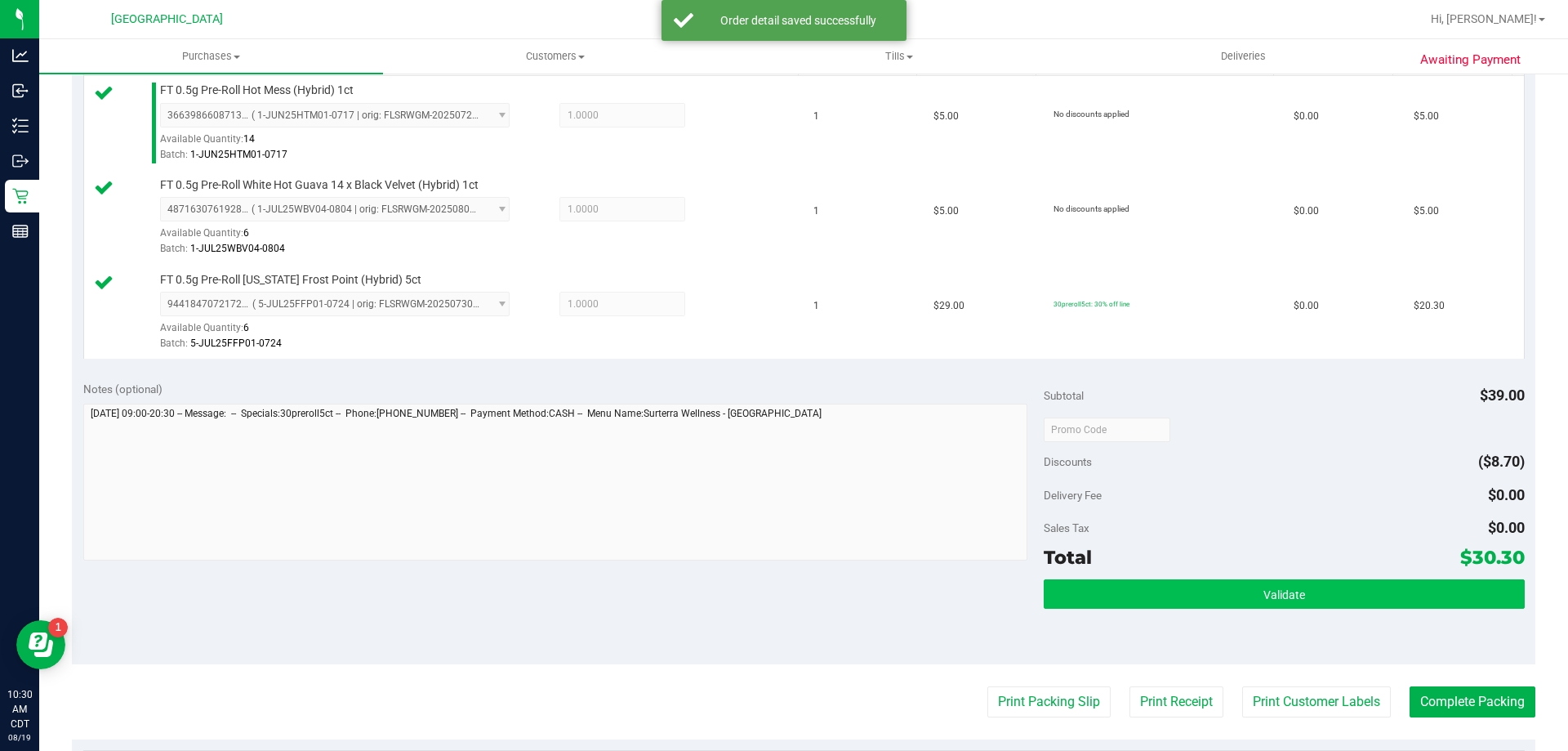
scroll to position [490, 0]
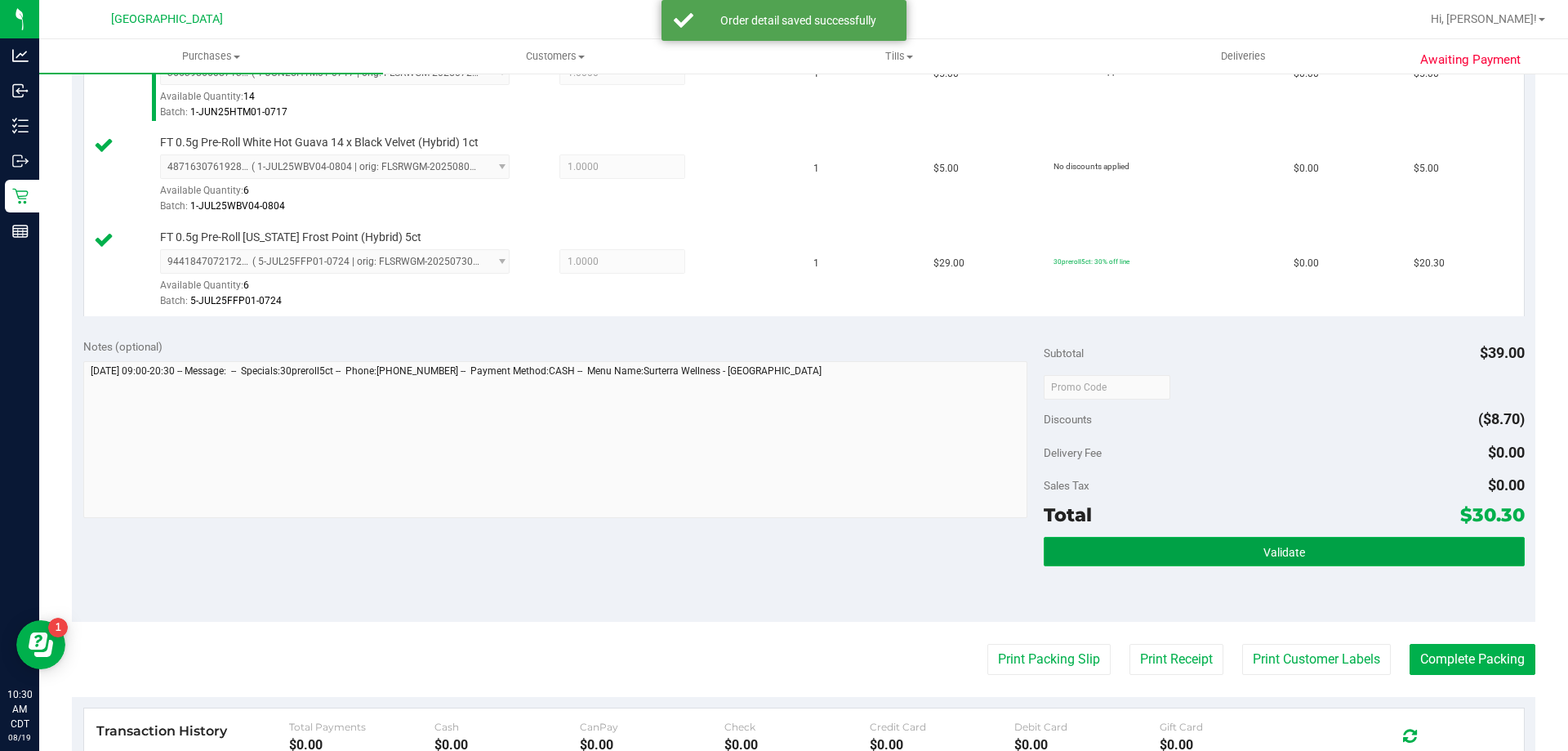
click at [1266, 564] on button "Validate" at bounding box center [1284, 552] width 480 height 30
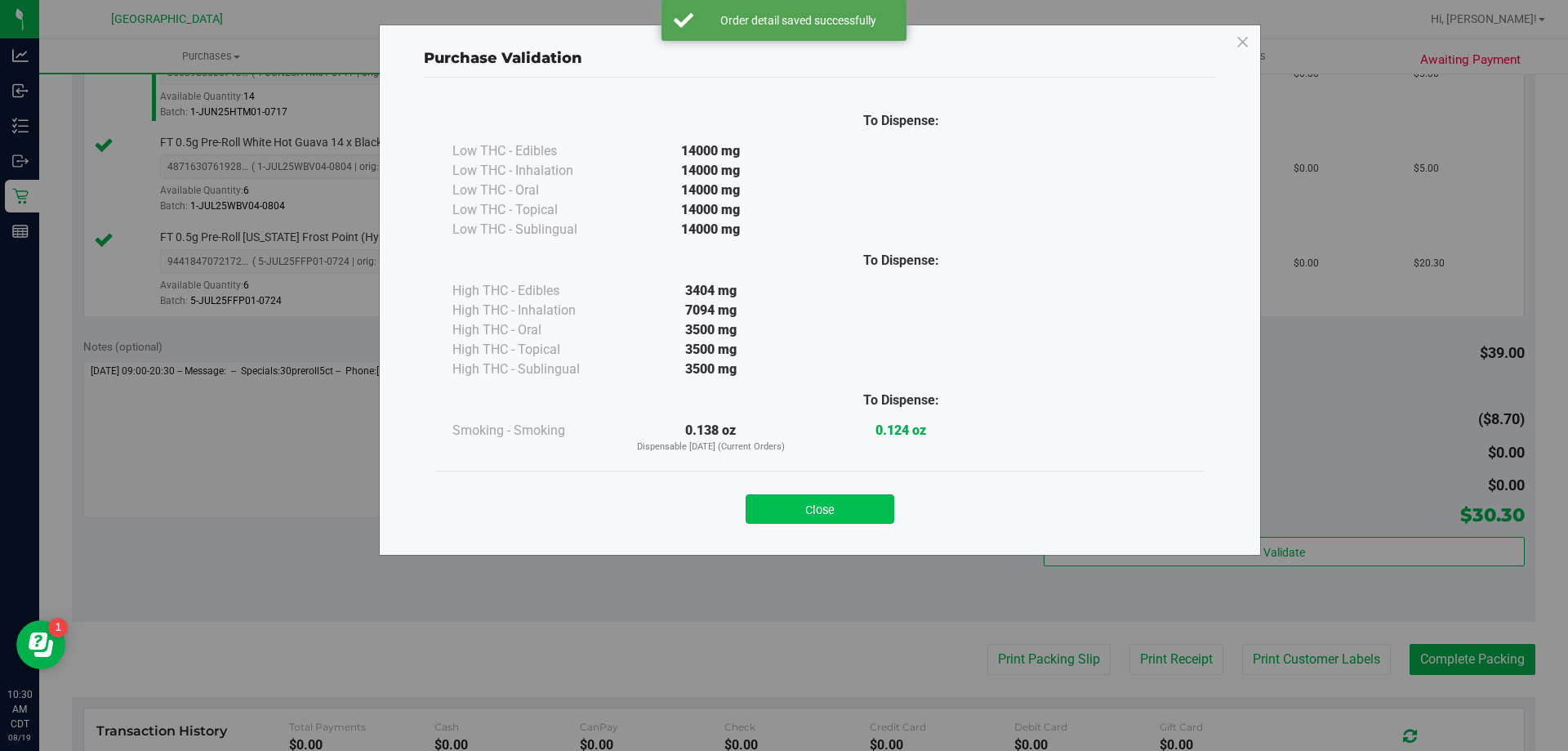
click at [862, 504] on button "Close" at bounding box center [820, 509] width 148 height 30
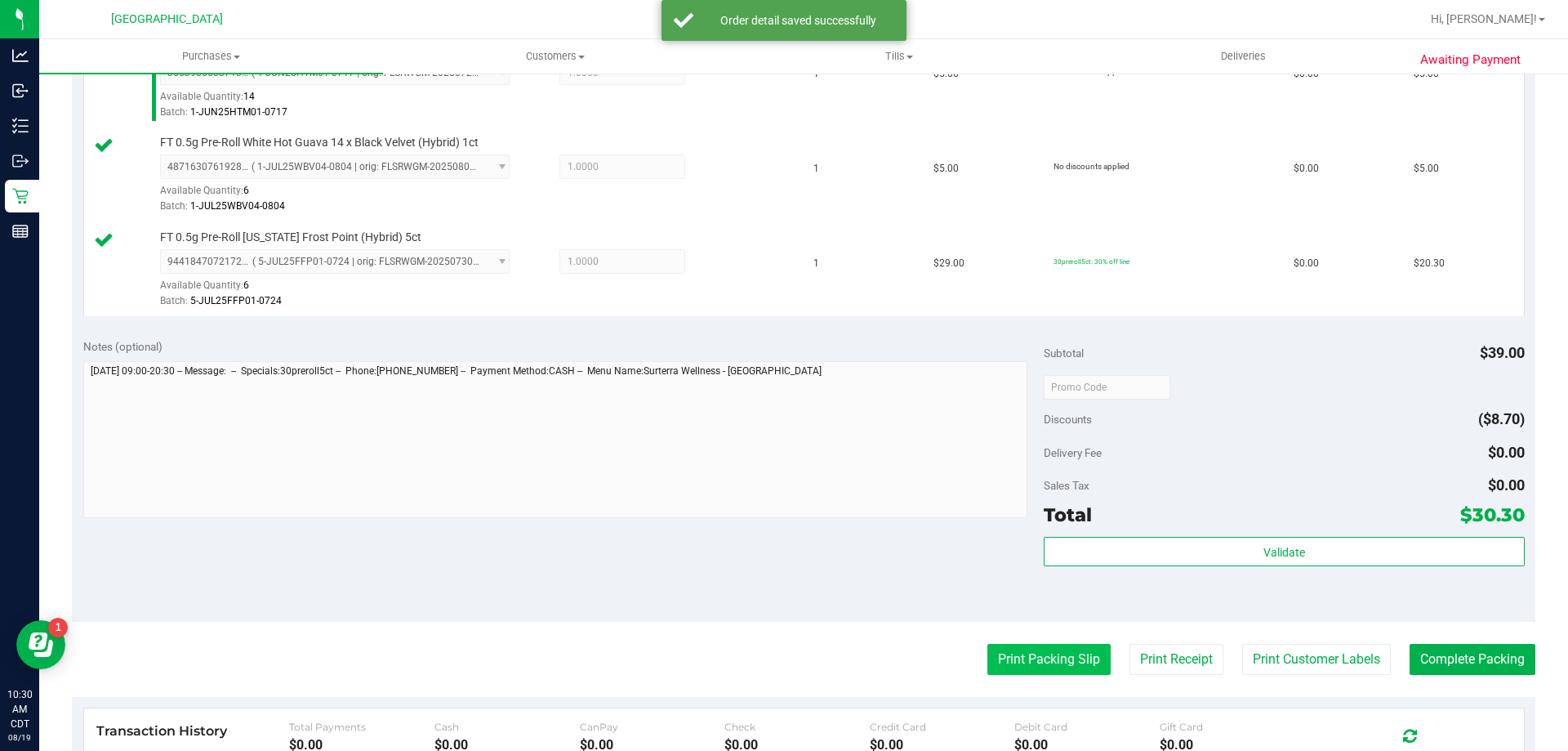
click at [1007, 652] on button "Print Packing Slip" at bounding box center [1049, 659] width 124 height 31
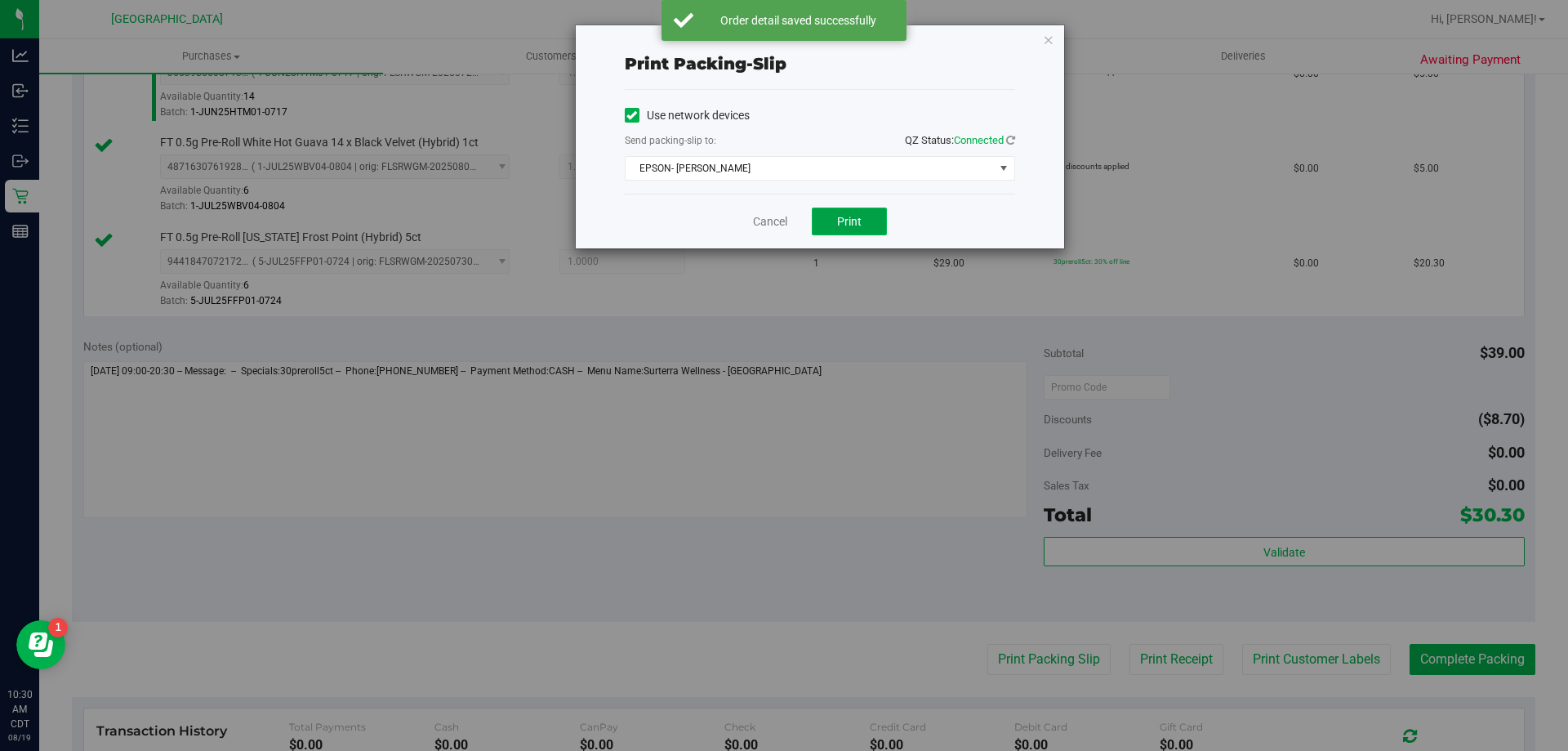
click at [834, 209] on button "Print" at bounding box center [849, 222] width 75 height 28
click at [768, 220] on link "Cancel" at bounding box center [770, 222] width 35 height 17
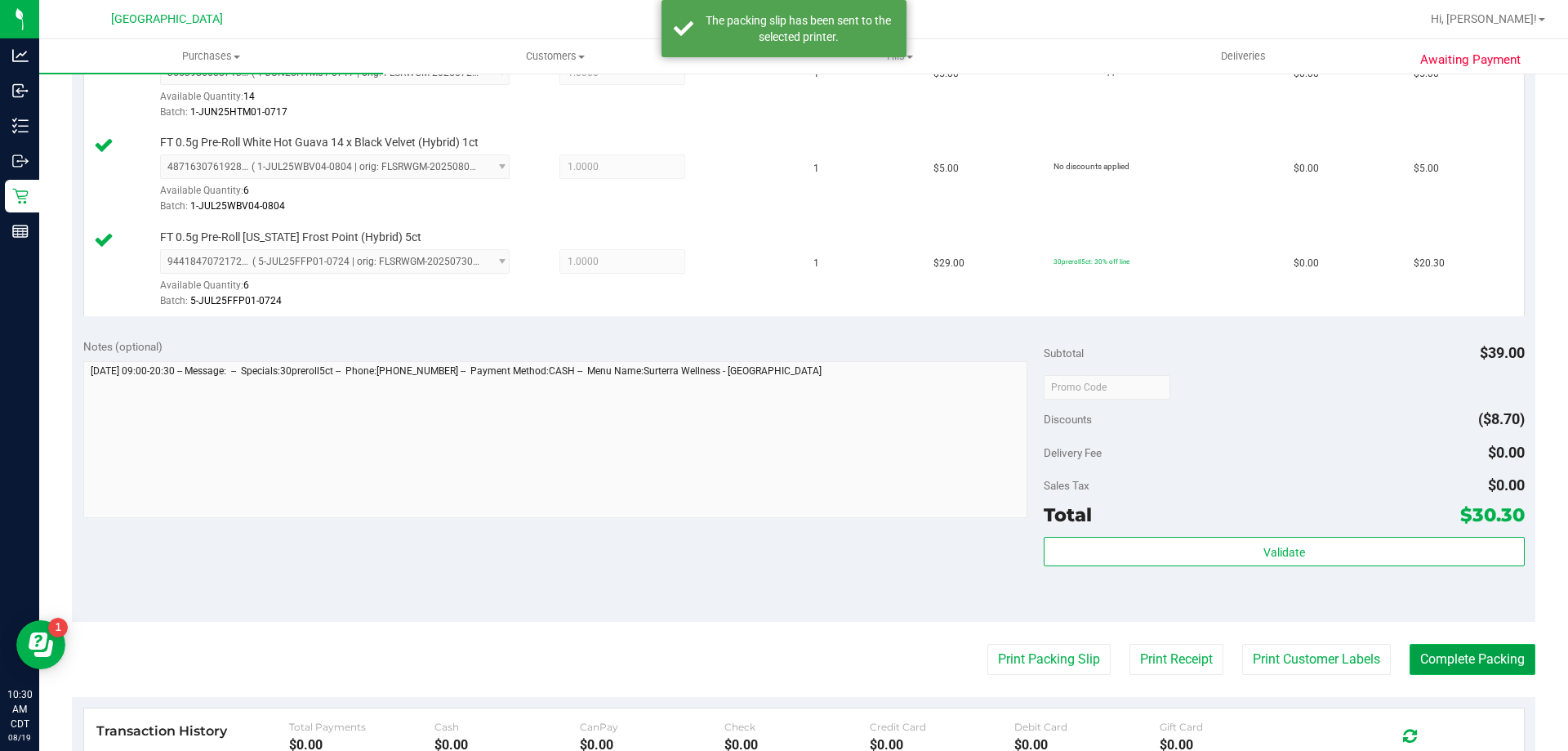
click at [1463, 664] on button "Complete Packing" at bounding box center [1472, 659] width 126 height 31
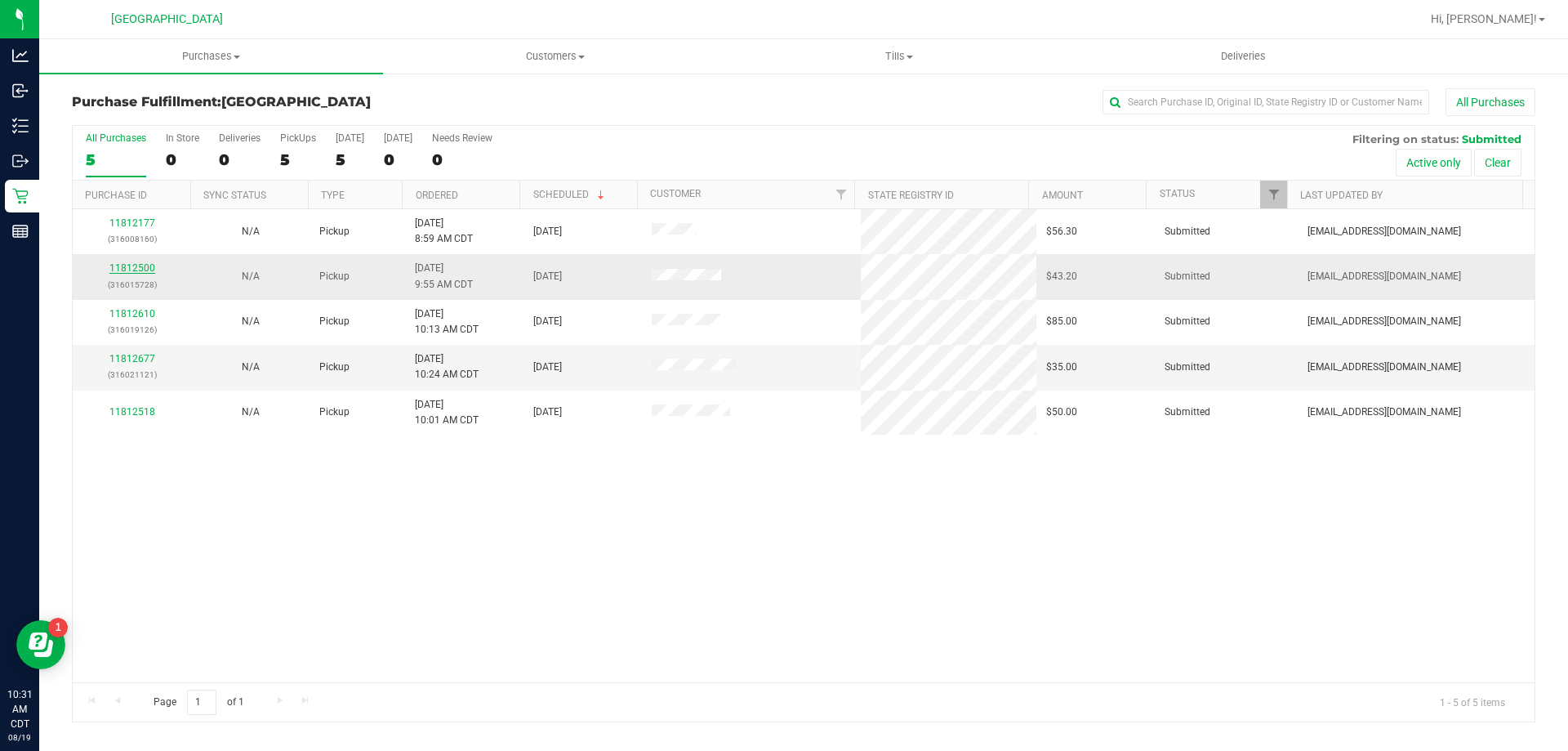
click at [120, 265] on link "11812500" at bounding box center [132, 268] width 45 height 12
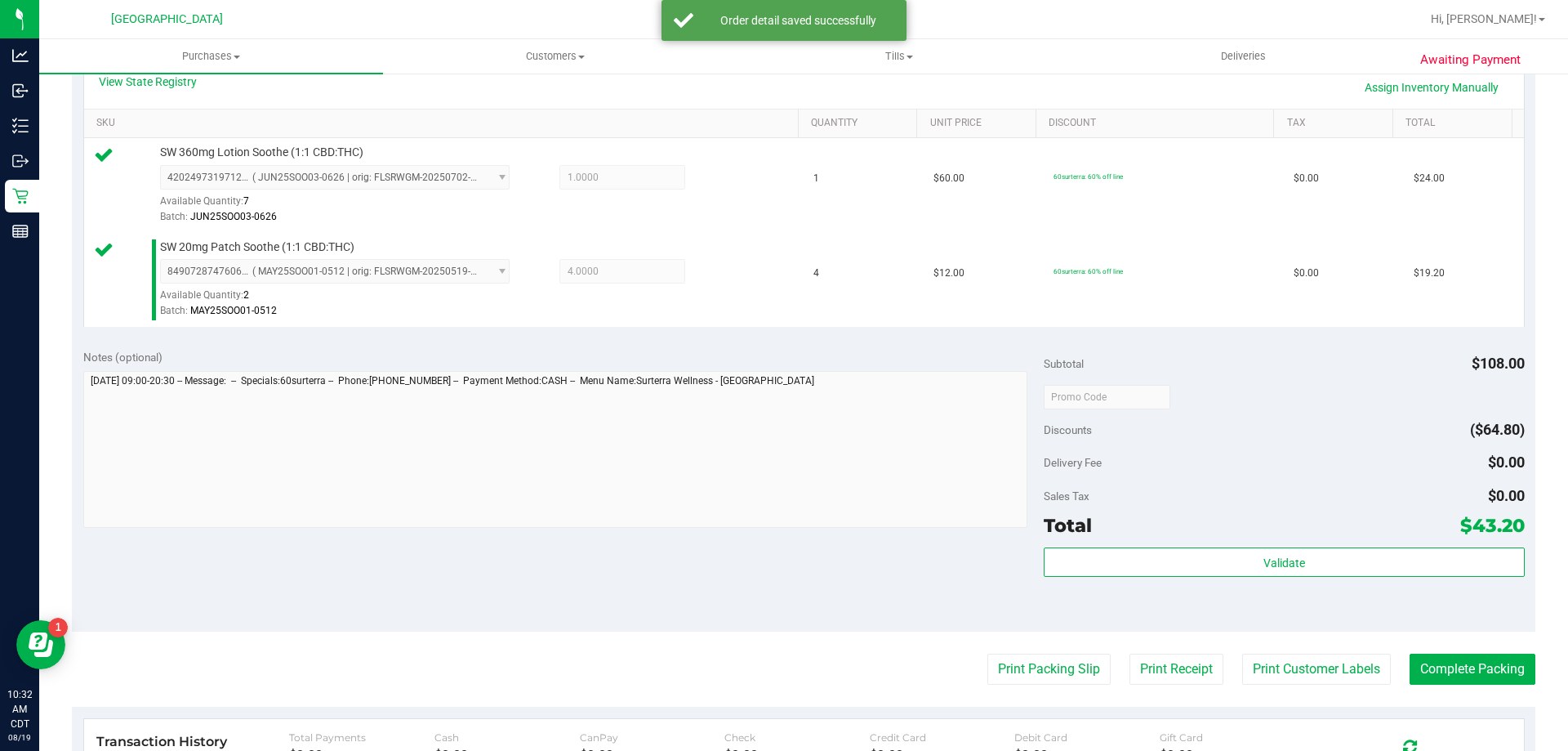
scroll to position [409, 0]
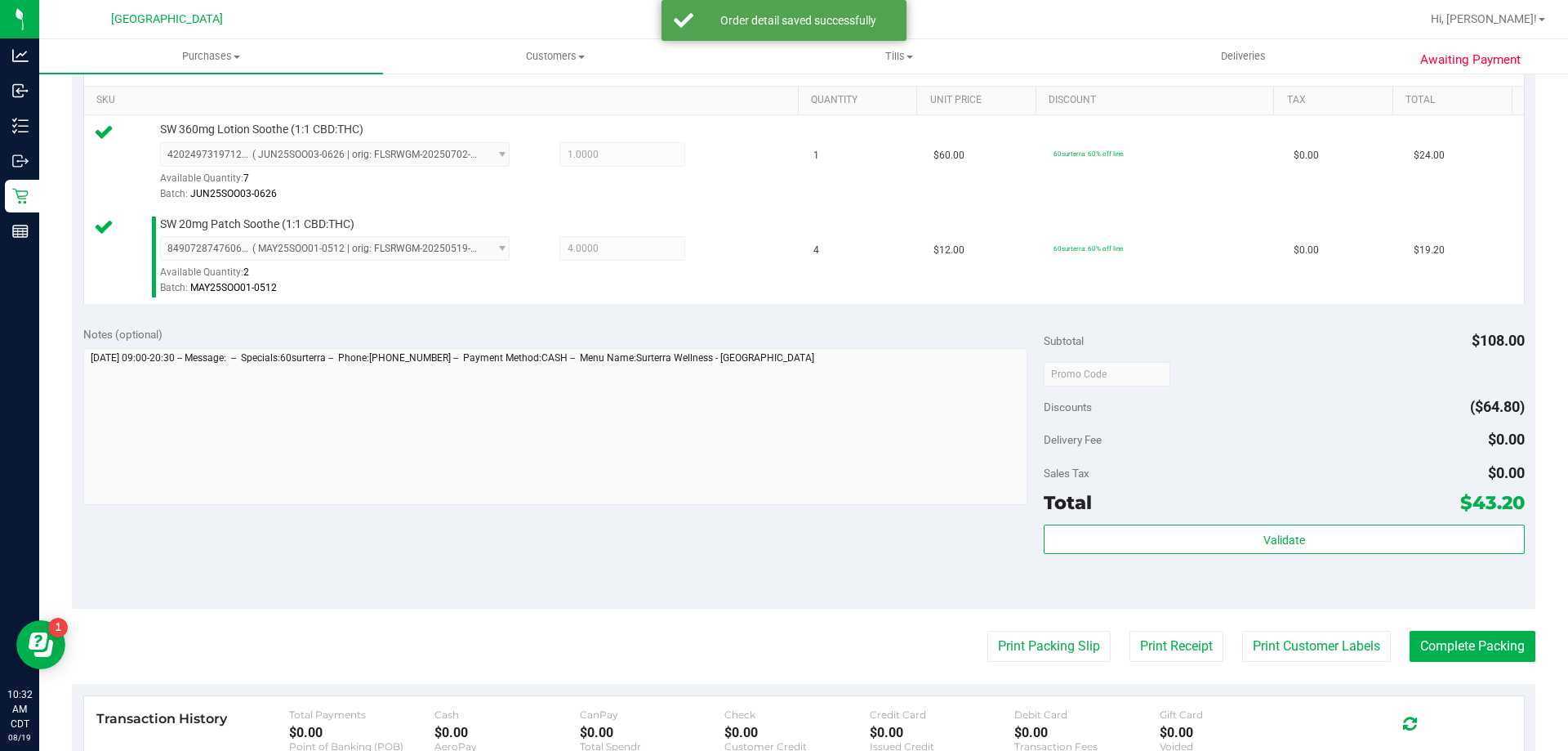
click at [1242, 562] on div "Validate" at bounding box center [1284, 561] width 480 height 73
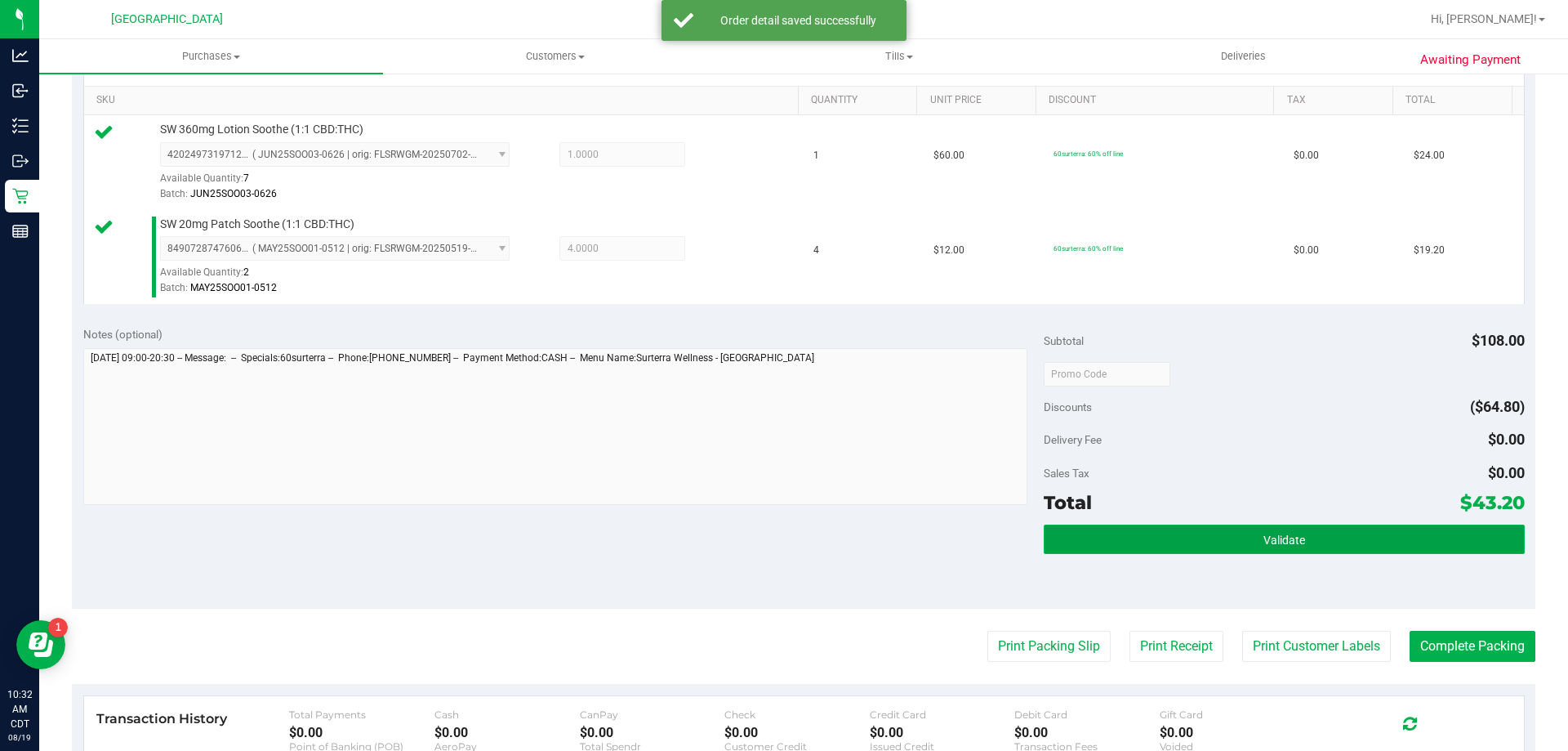
click at [1239, 550] on button "Validate" at bounding box center [1284, 539] width 480 height 30
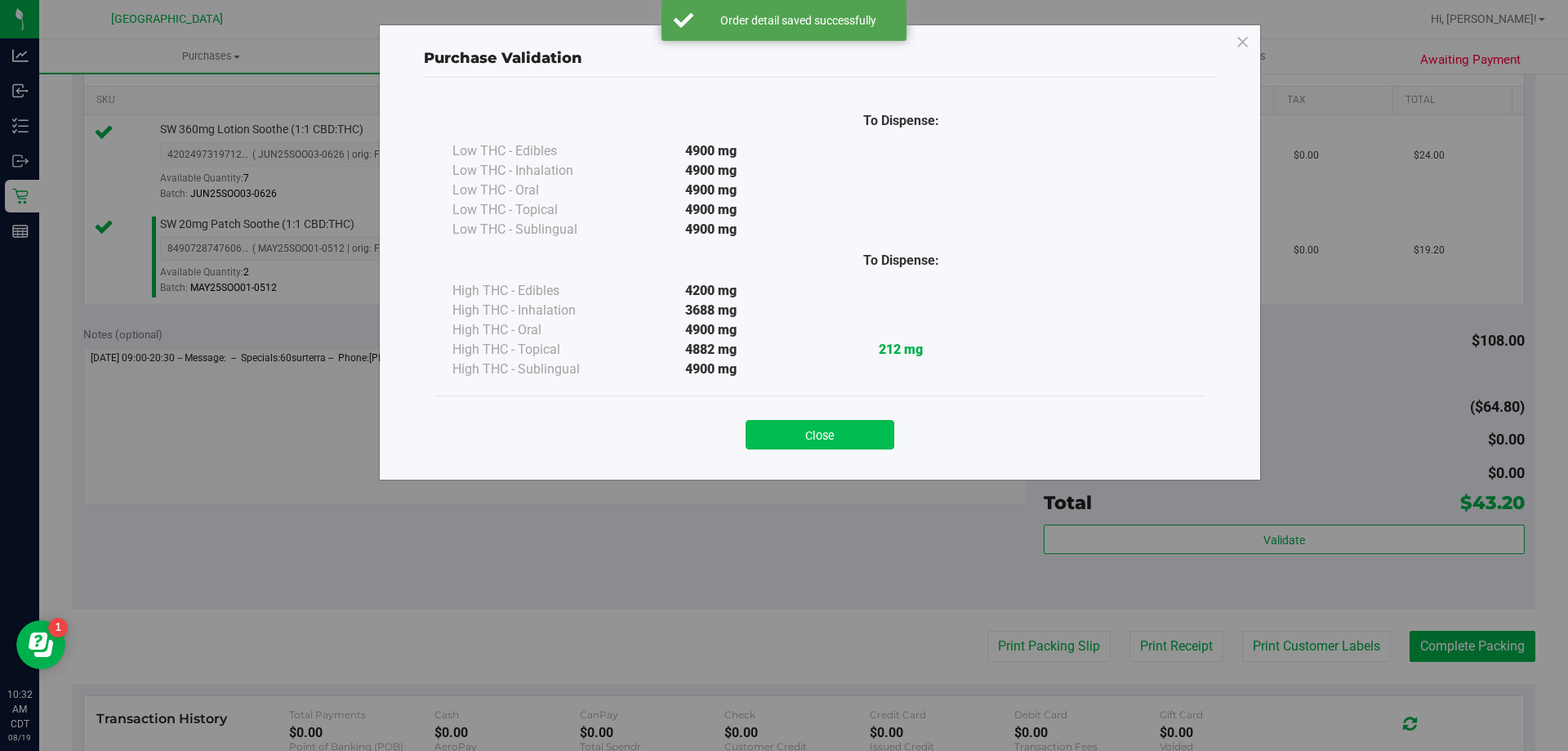
click at [812, 429] on button "Close" at bounding box center [820, 434] width 148 height 30
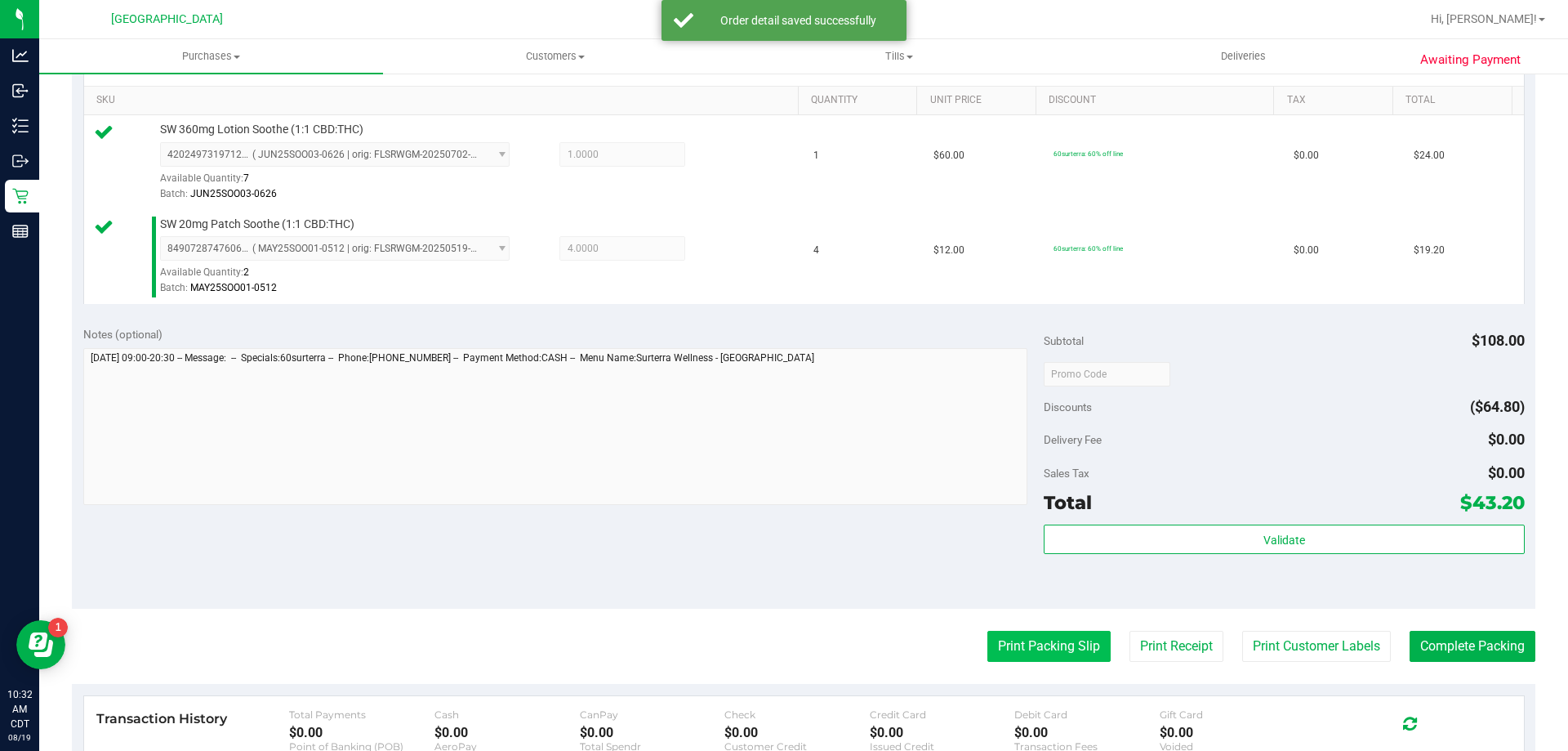
click at [1072, 661] on button "Print Packing Slip" at bounding box center [1049, 646] width 124 height 31
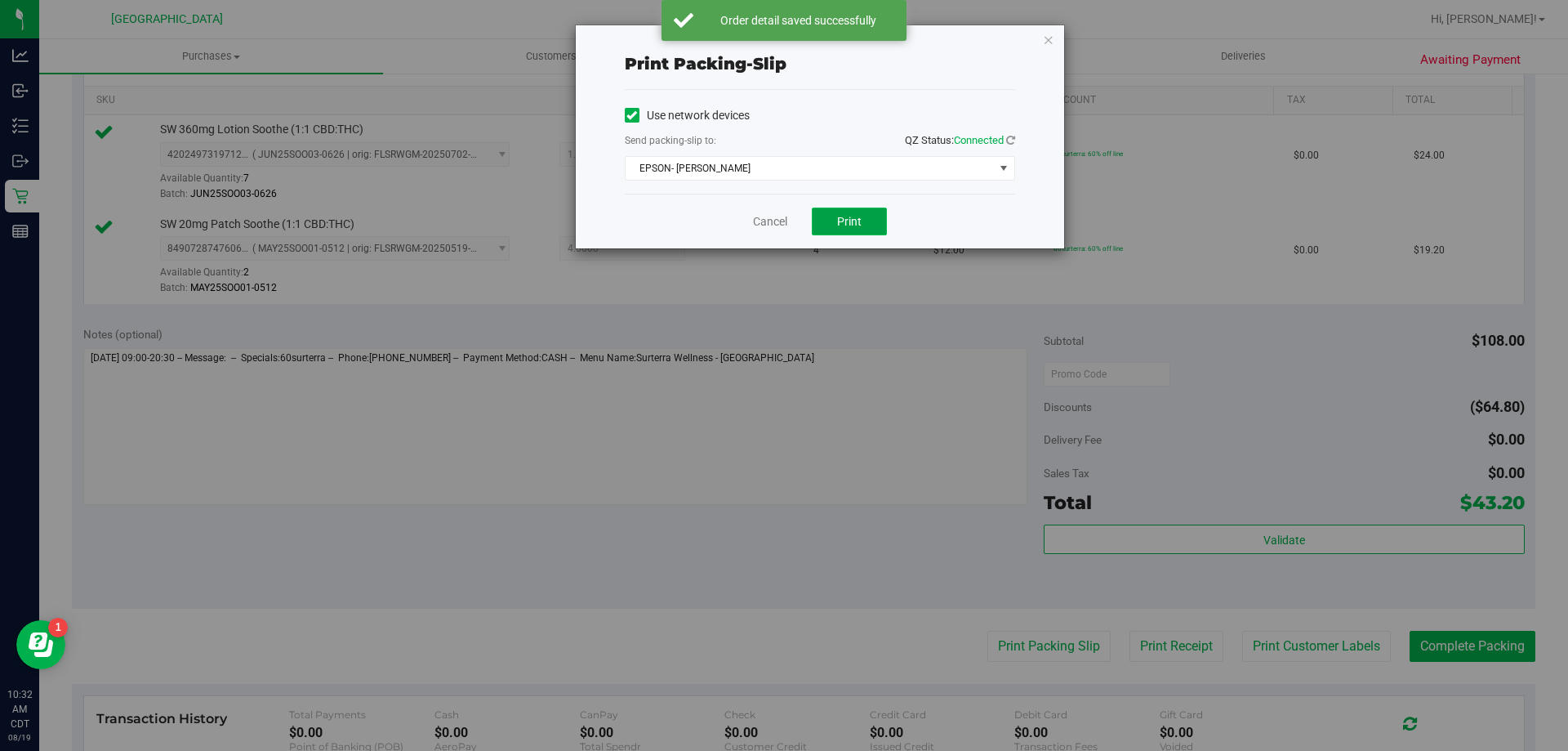
click at [835, 222] on button "Print" at bounding box center [849, 222] width 75 height 28
click at [762, 228] on link "Cancel" at bounding box center [770, 222] width 35 height 17
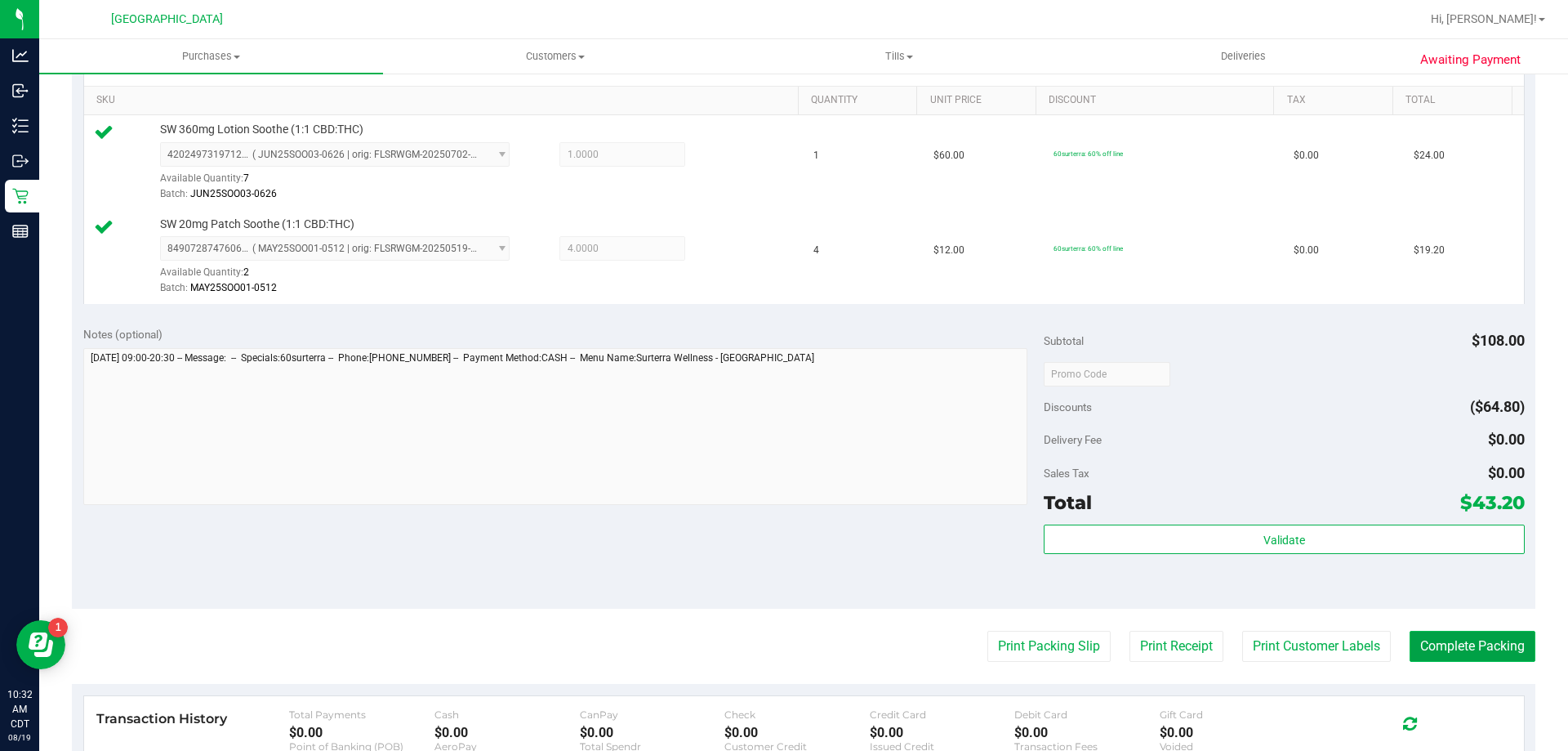
click at [1441, 654] on button "Complete Packing" at bounding box center [1472, 646] width 126 height 31
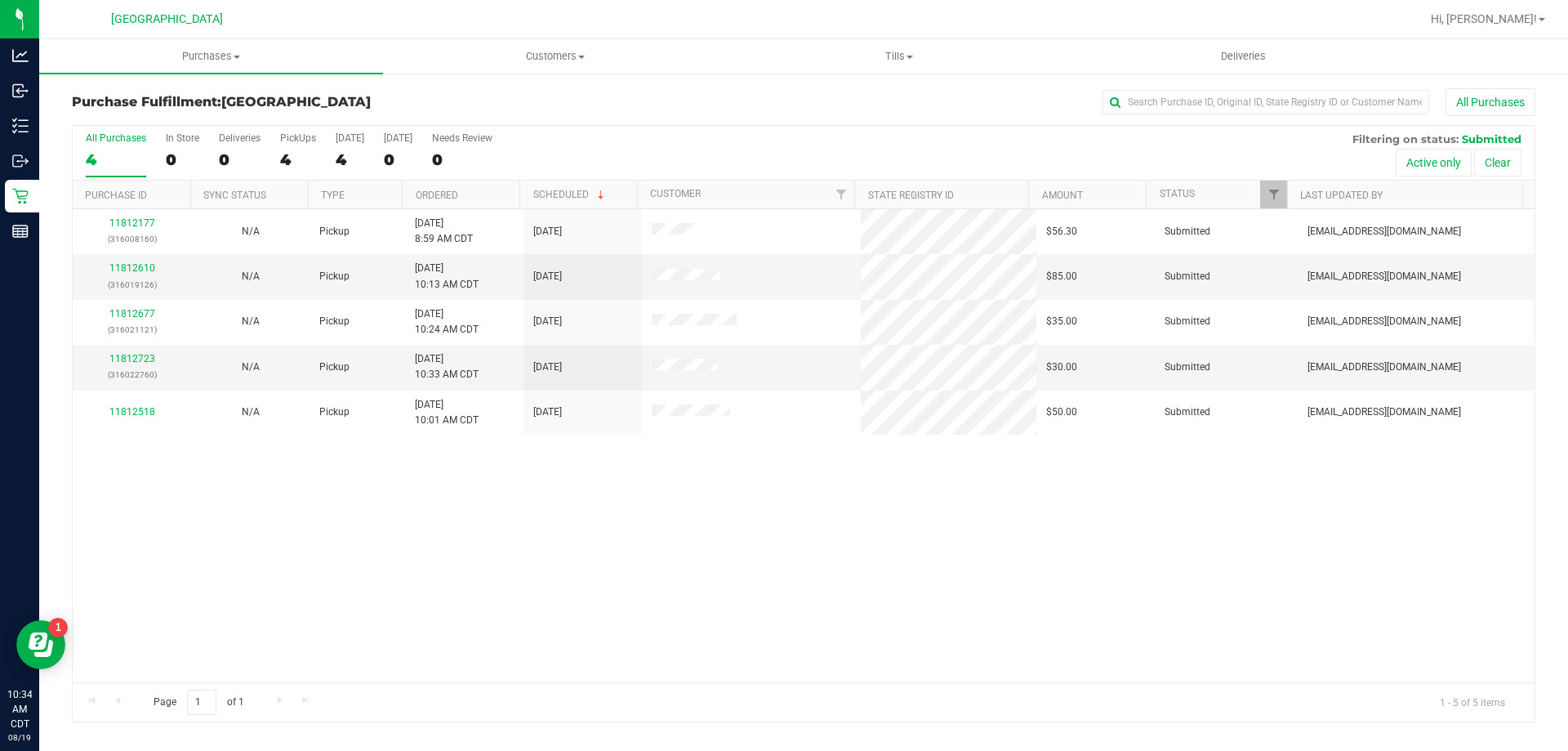
click at [522, 195] on div at bounding box center [519, 195] width 7 height 29
click at [499, 192] on th "Ordered" at bounding box center [461, 195] width 118 height 29
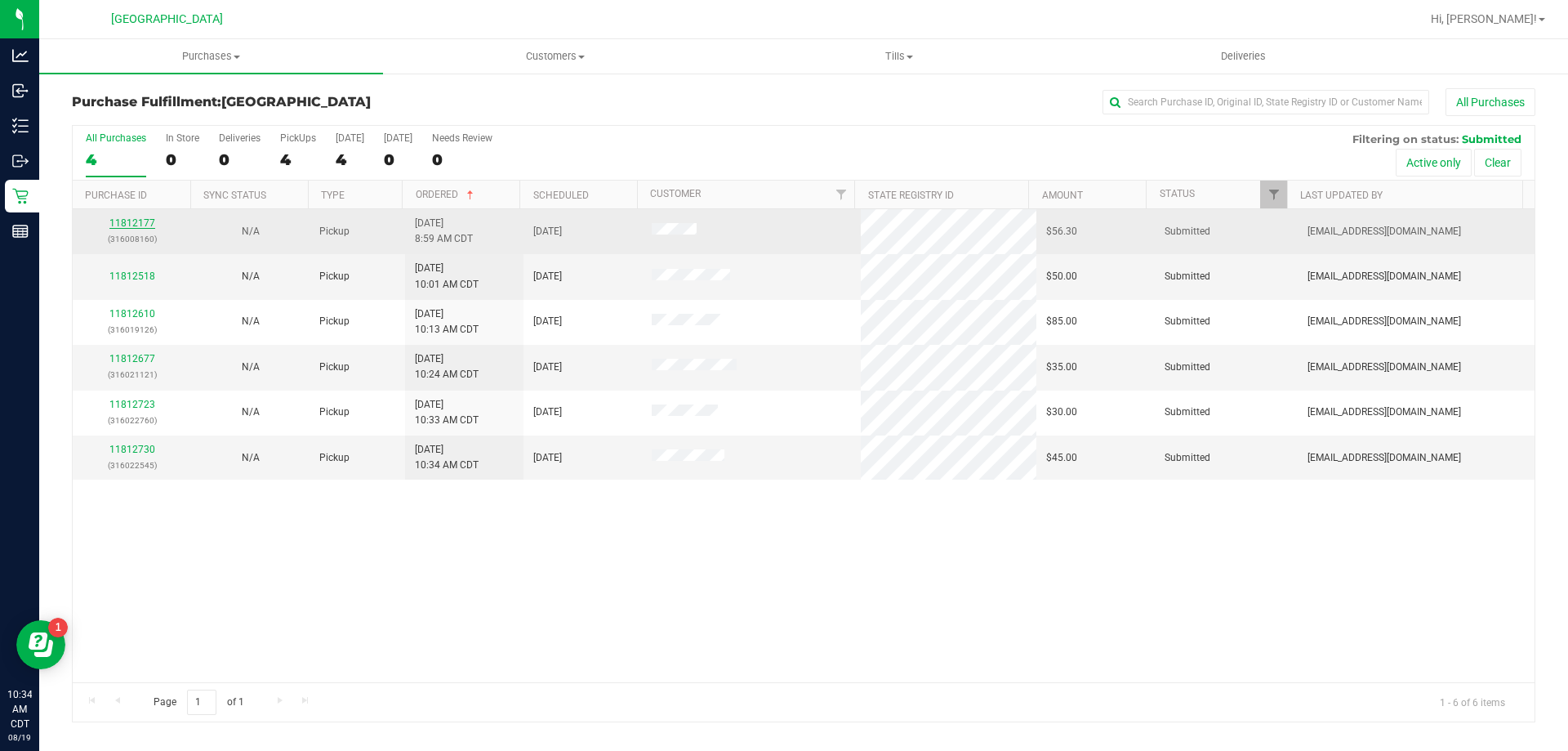
click at [137, 222] on link "11812177" at bounding box center [132, 223] width 45 height 12
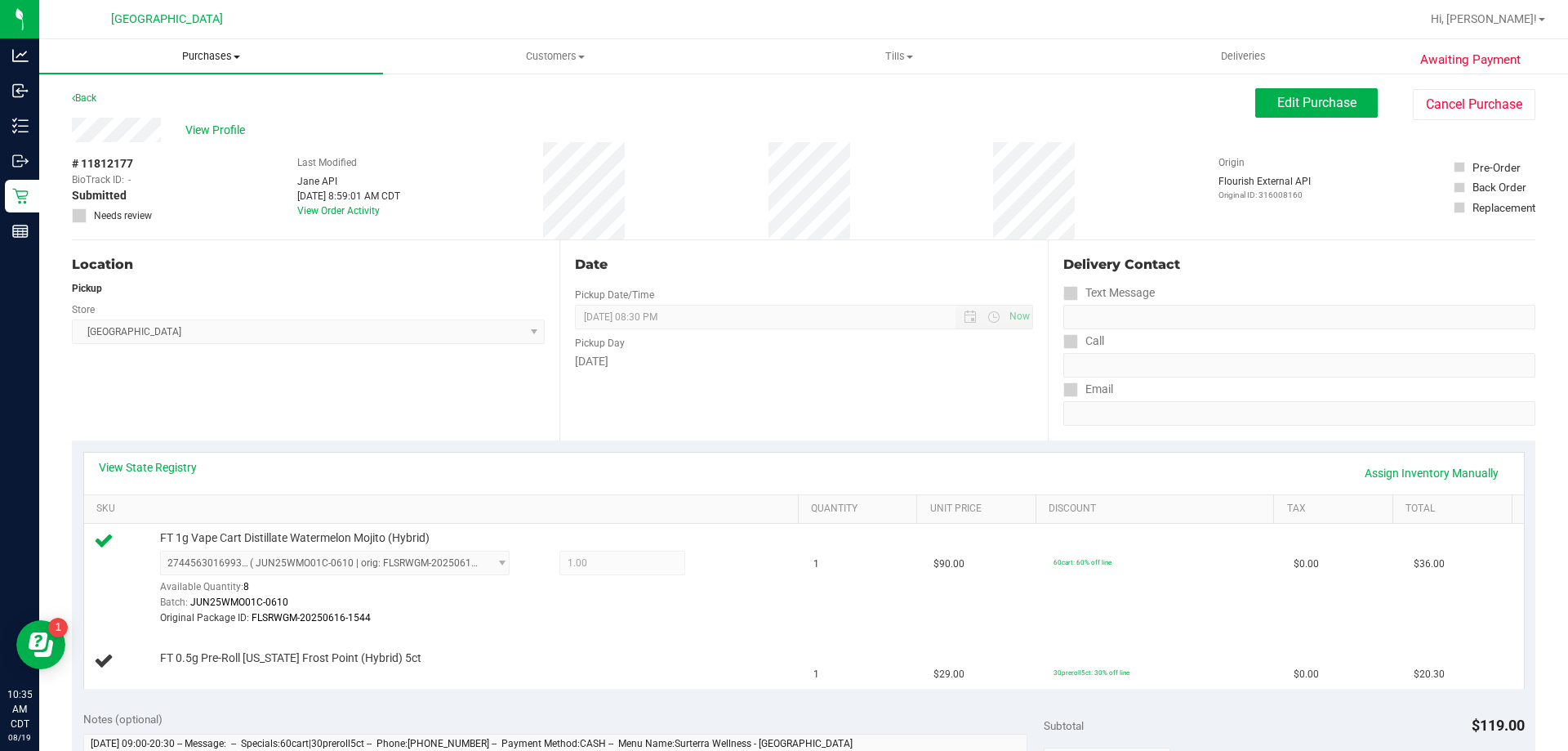
click at [220, 54] on span "Purchases" at bounding box center [211, 56] width 344 height 15
click at [204, 111] on li "Fulfillment" at bounding box center [211, 119] width 344 height 20
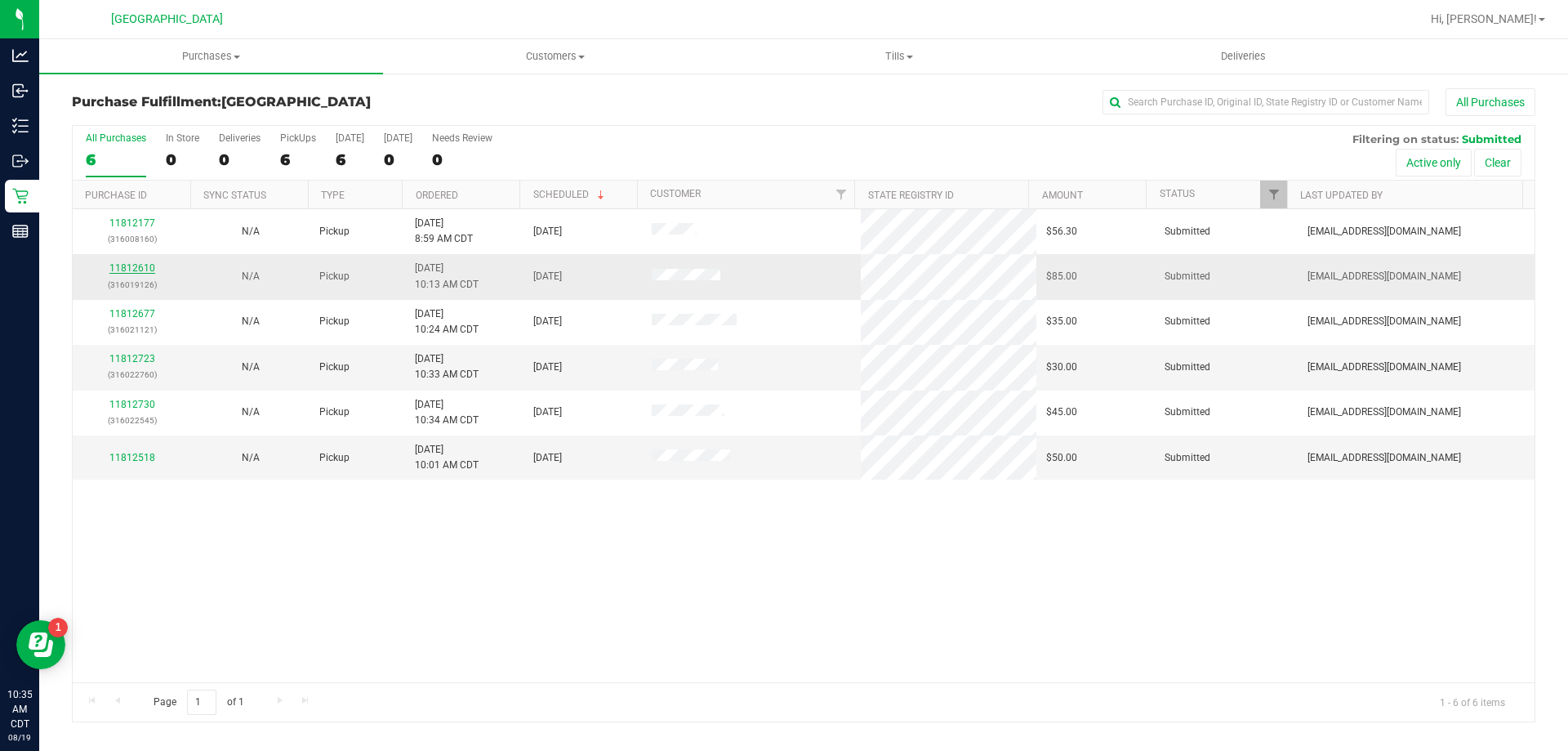
click at [138, 268] on link "11812610" at bounding box center [132, 268] width 45 height 12
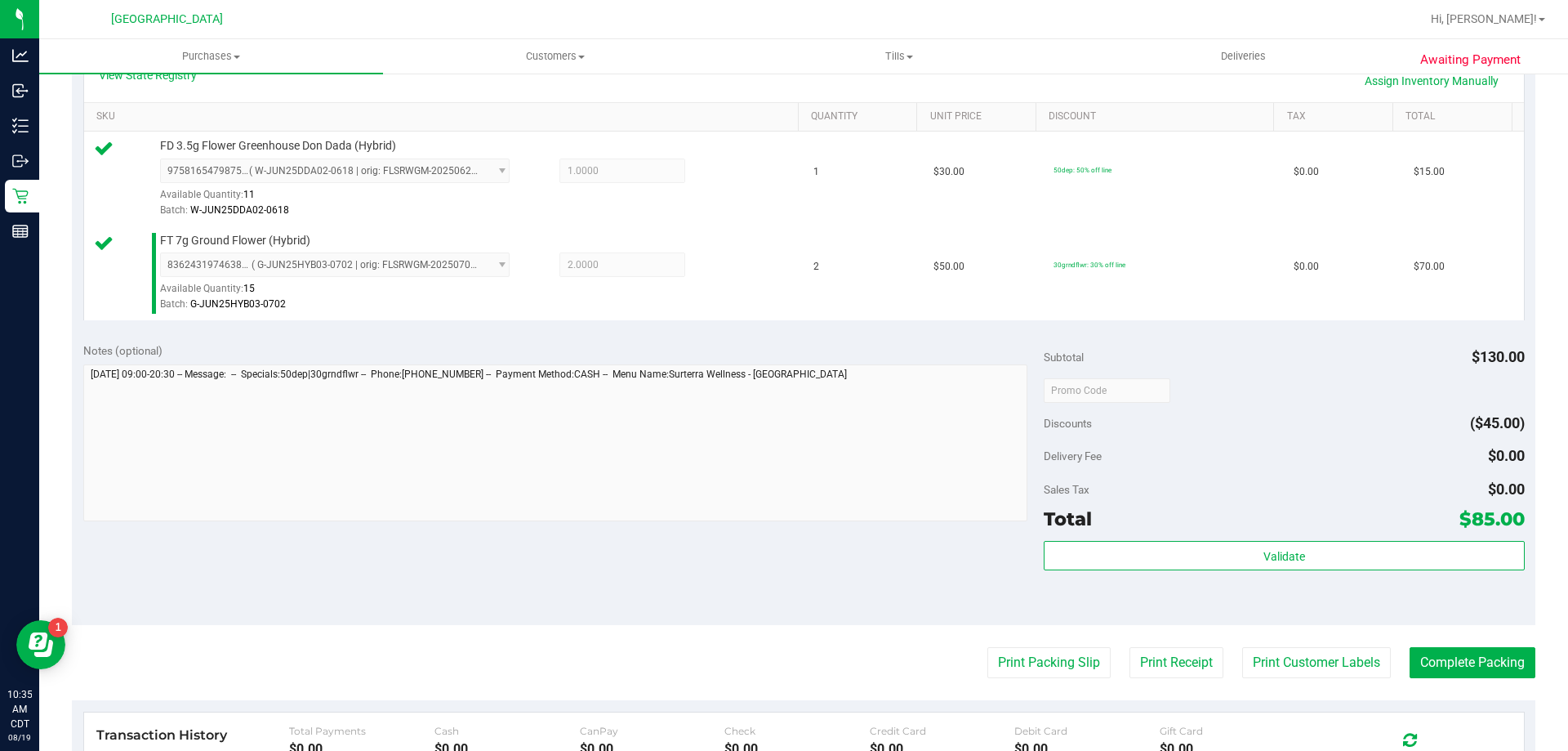
scroll to position [490, 0]
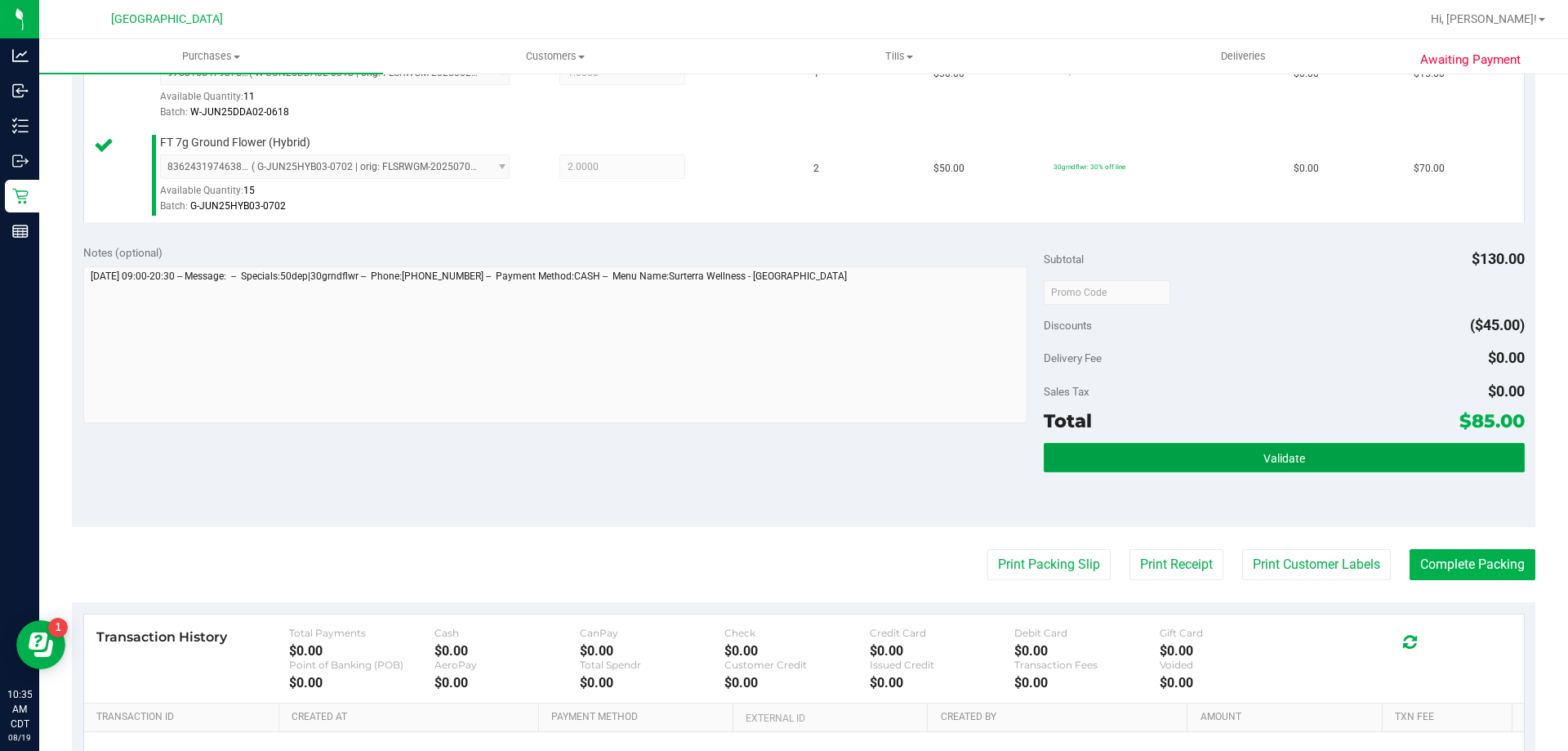
click at [1206, 454] on button "Validate" at bounding box center [1284, 458] width 480 height 30
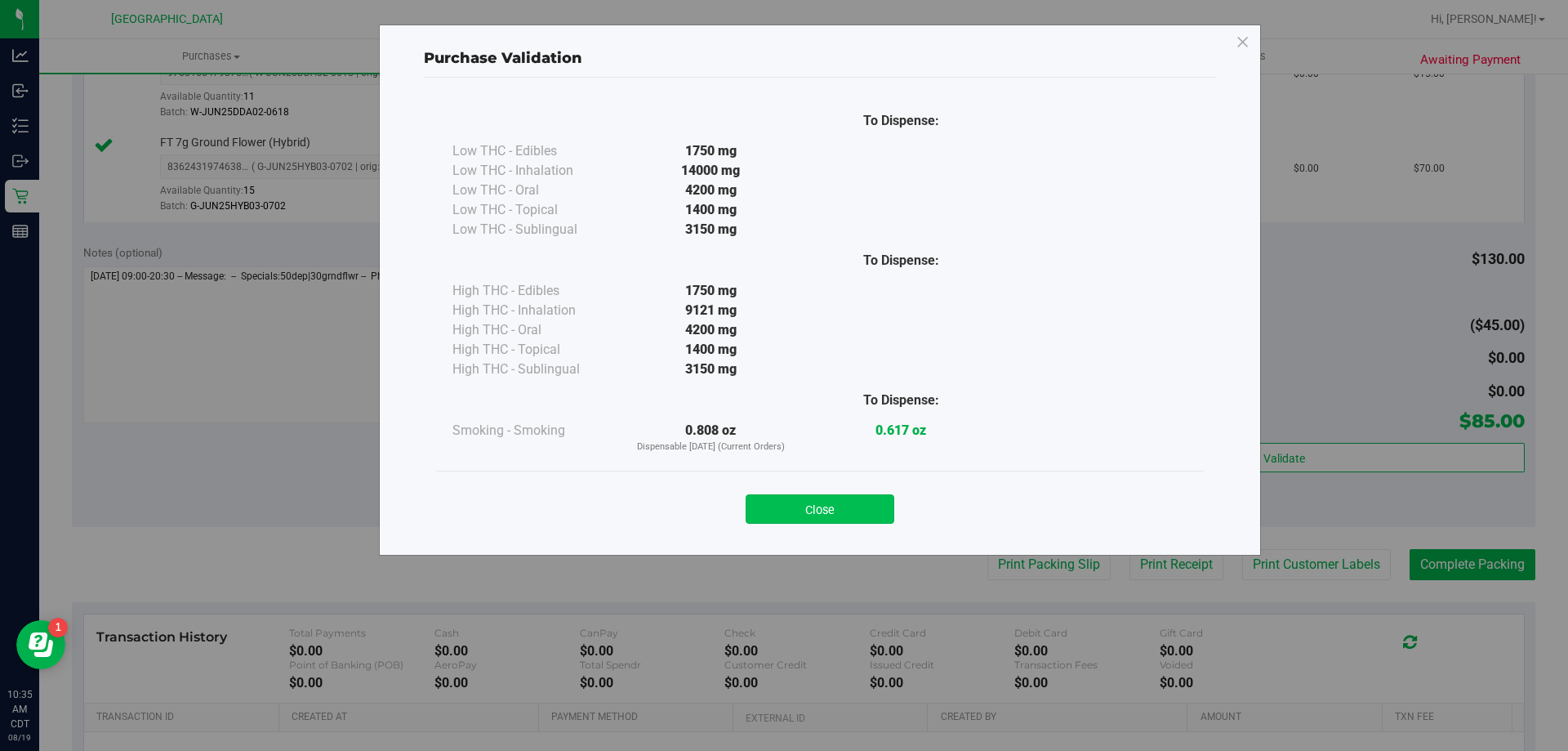
click at [832, 504] on button "Close" at bounding box center [820, 509] width 148 height 30
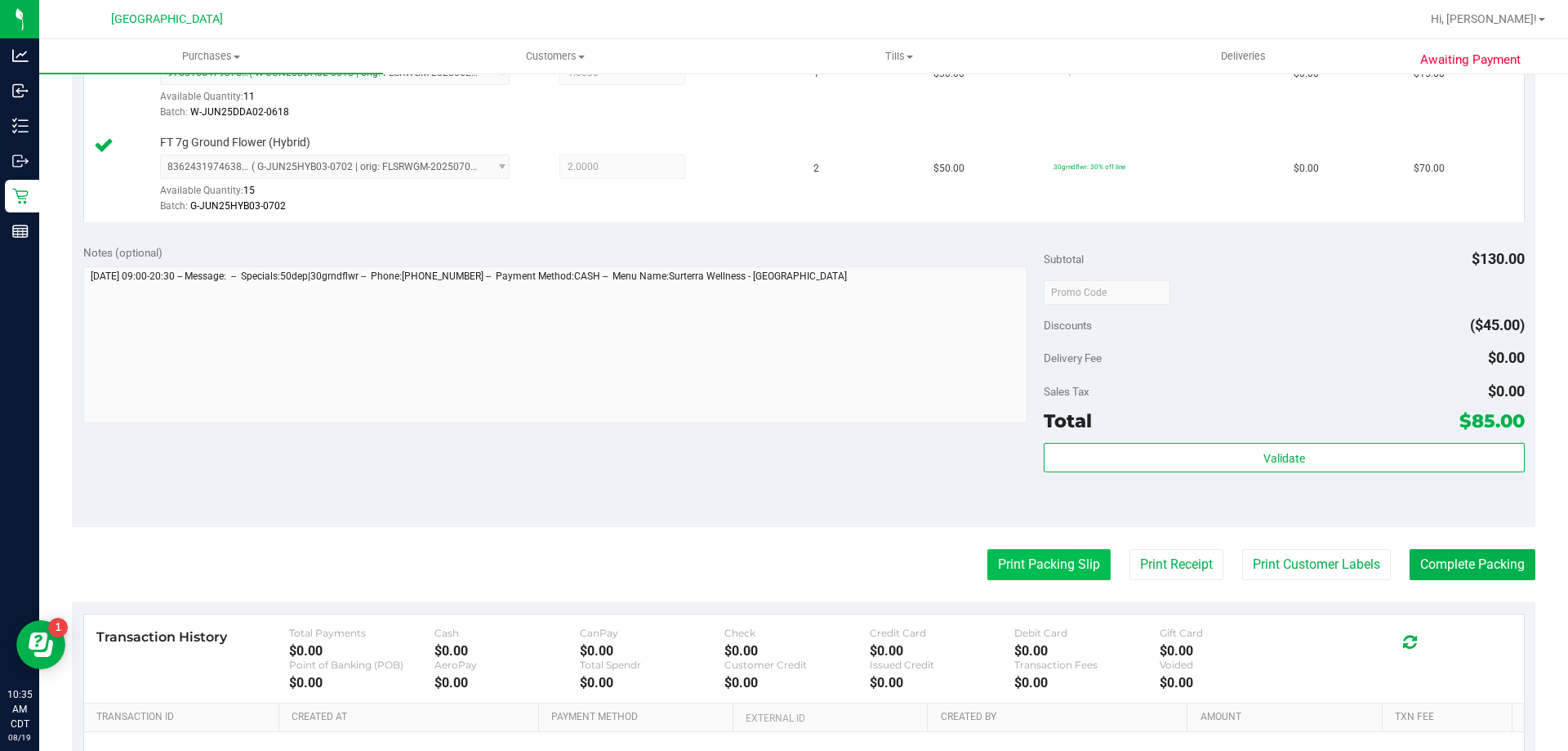
click at [1007, 559] on button "Print Packing Slip" at bounding box center [1049, 565] width 124 height 31
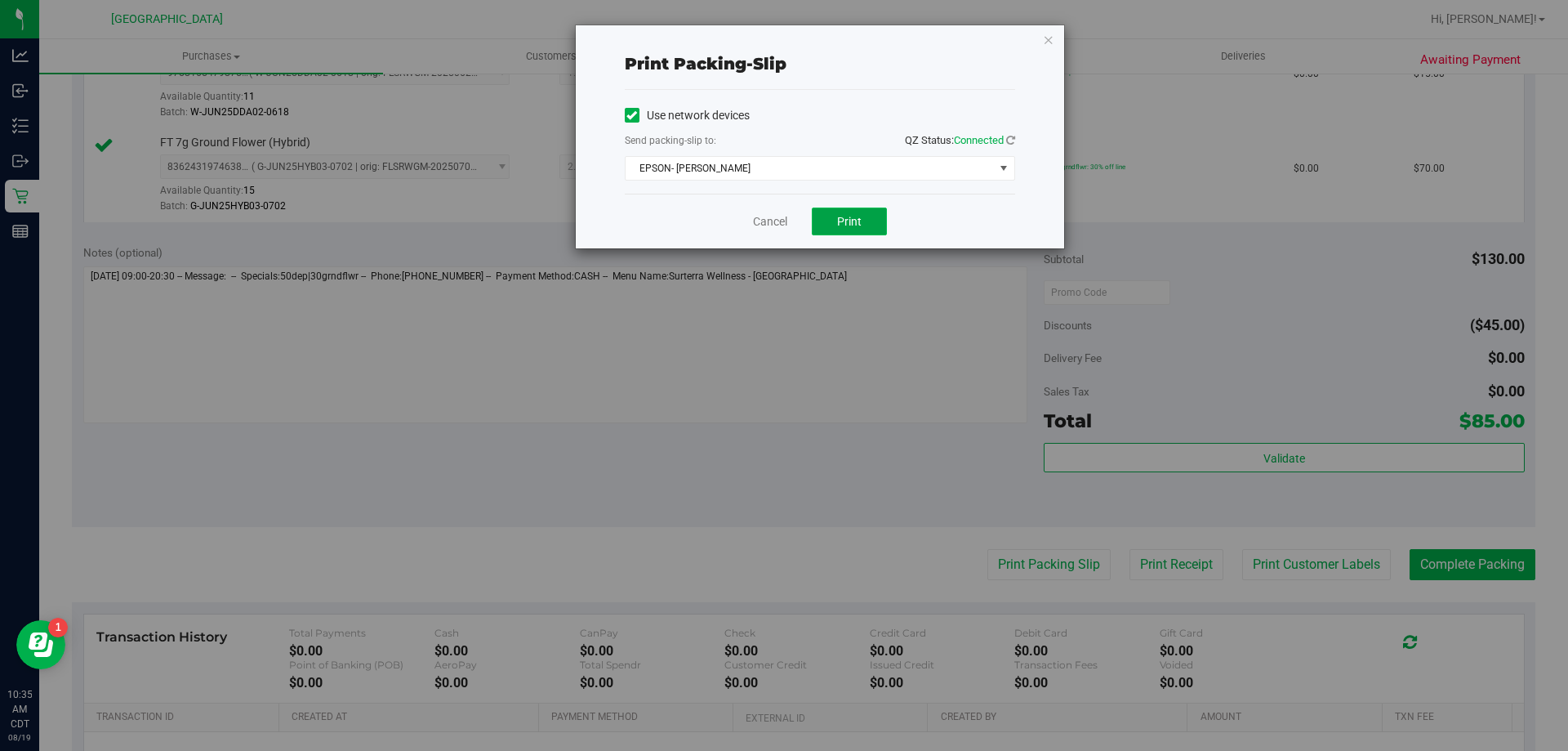
click at [824, 228] on button "Print" at bounding box center [849, 222] width 75 height 28
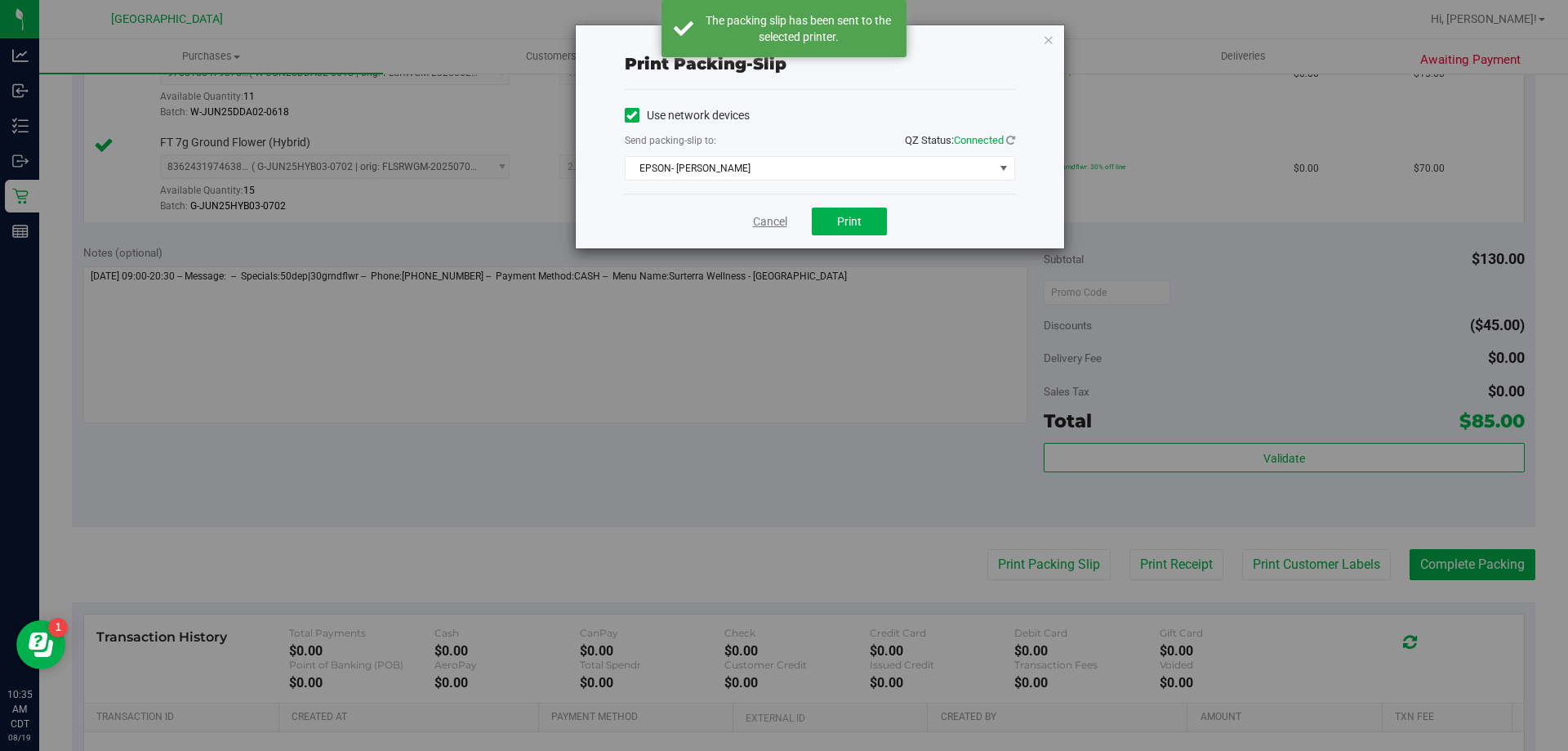
click at [762, 226] on link "Cancel" at bounding box center [770, 222] width 35 height 17
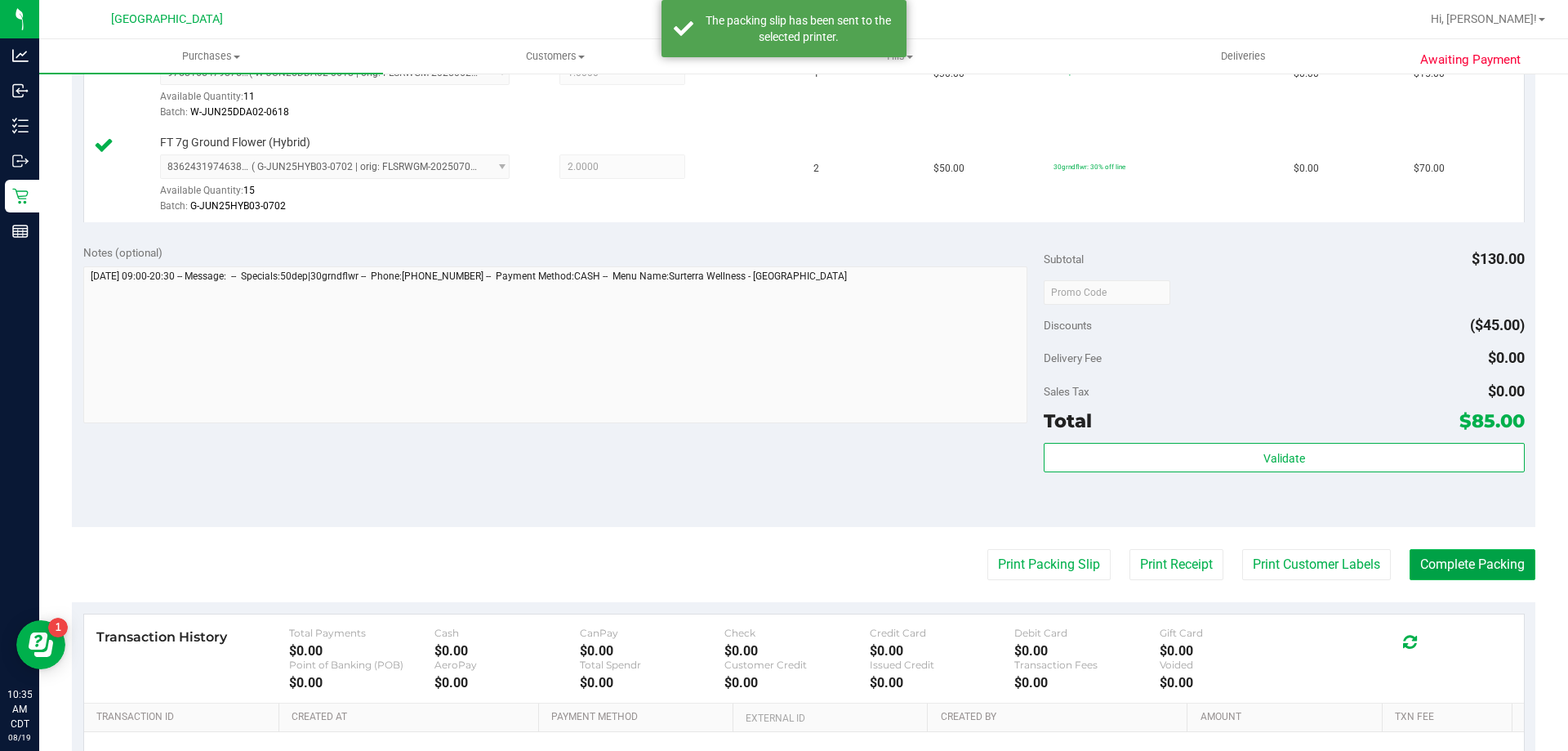
click at [1426, 570] on button "Complete Packing" at bounding box center [1472, 565] width 126 height 31
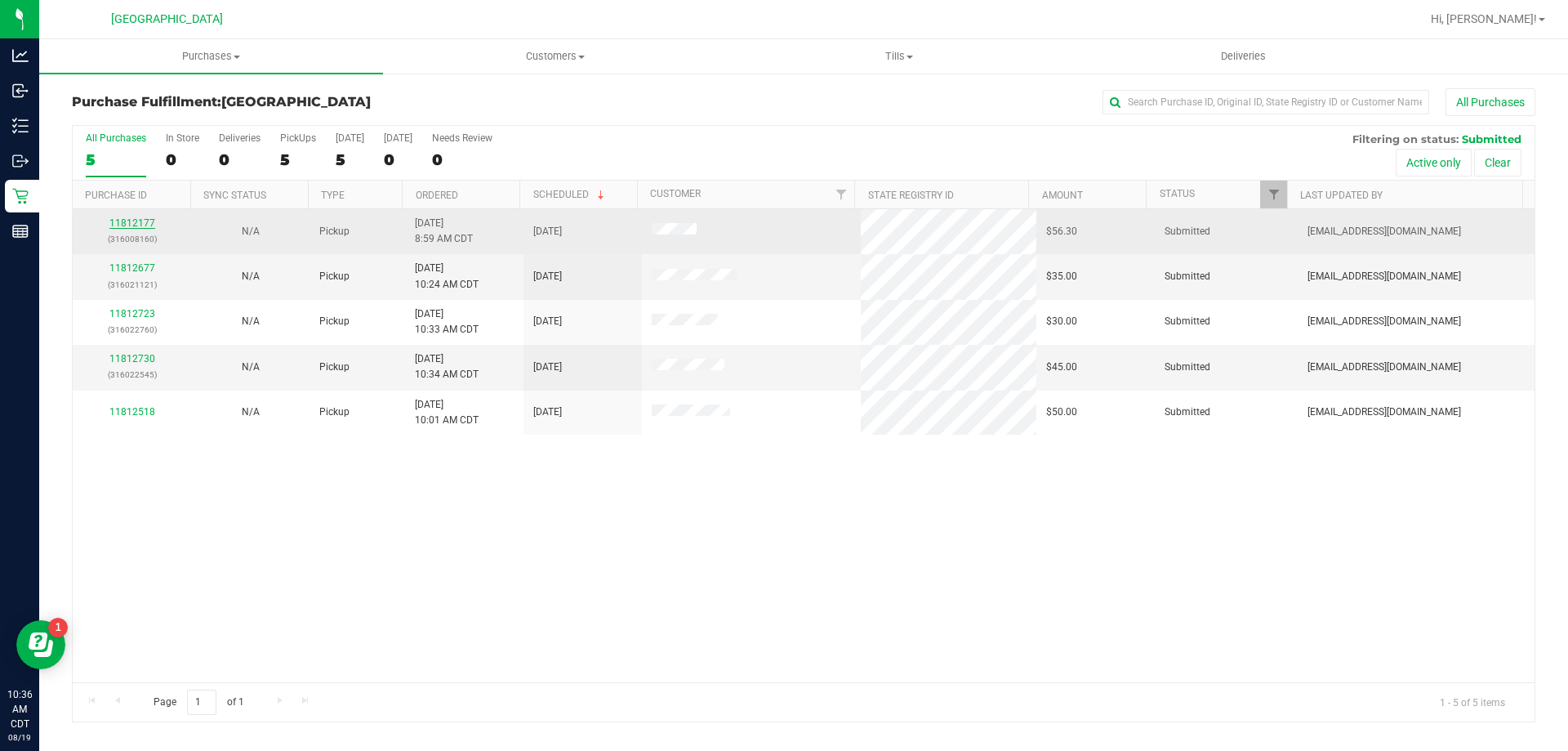
click at [133, 224] on link "11812177" at bounding box center [132, 223] width 45 height 12
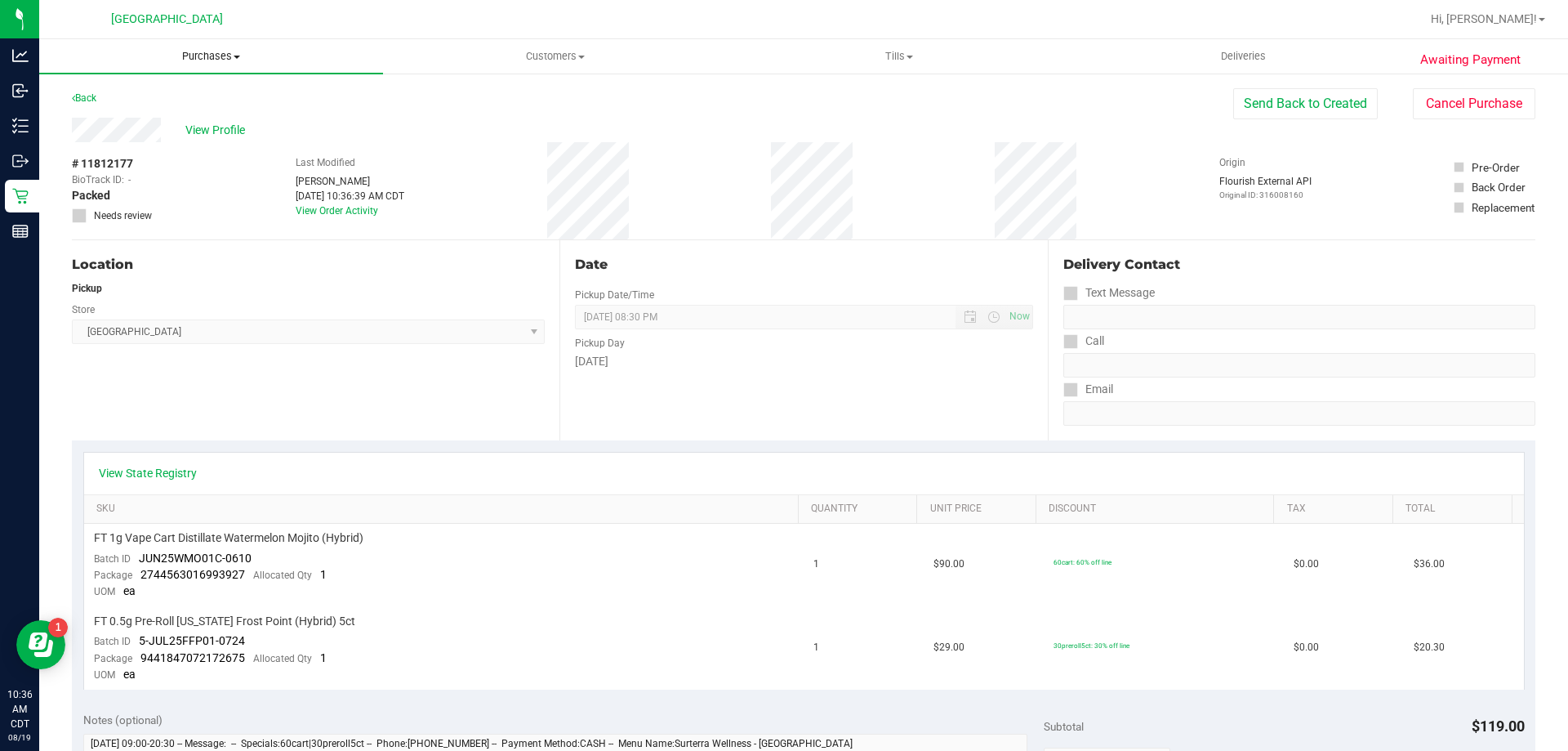
drag, startPoint x: 190, startPoint y: 54, endPoint x: 228, endPoint y: 129, distance: 84.1
click at [190, 54] on span "Purchases" at bounding box center [211, 56] width 344 height 15
click at [221, 109] on li "Fulfillment" at bounding box center [211, 119] width 344 height 20
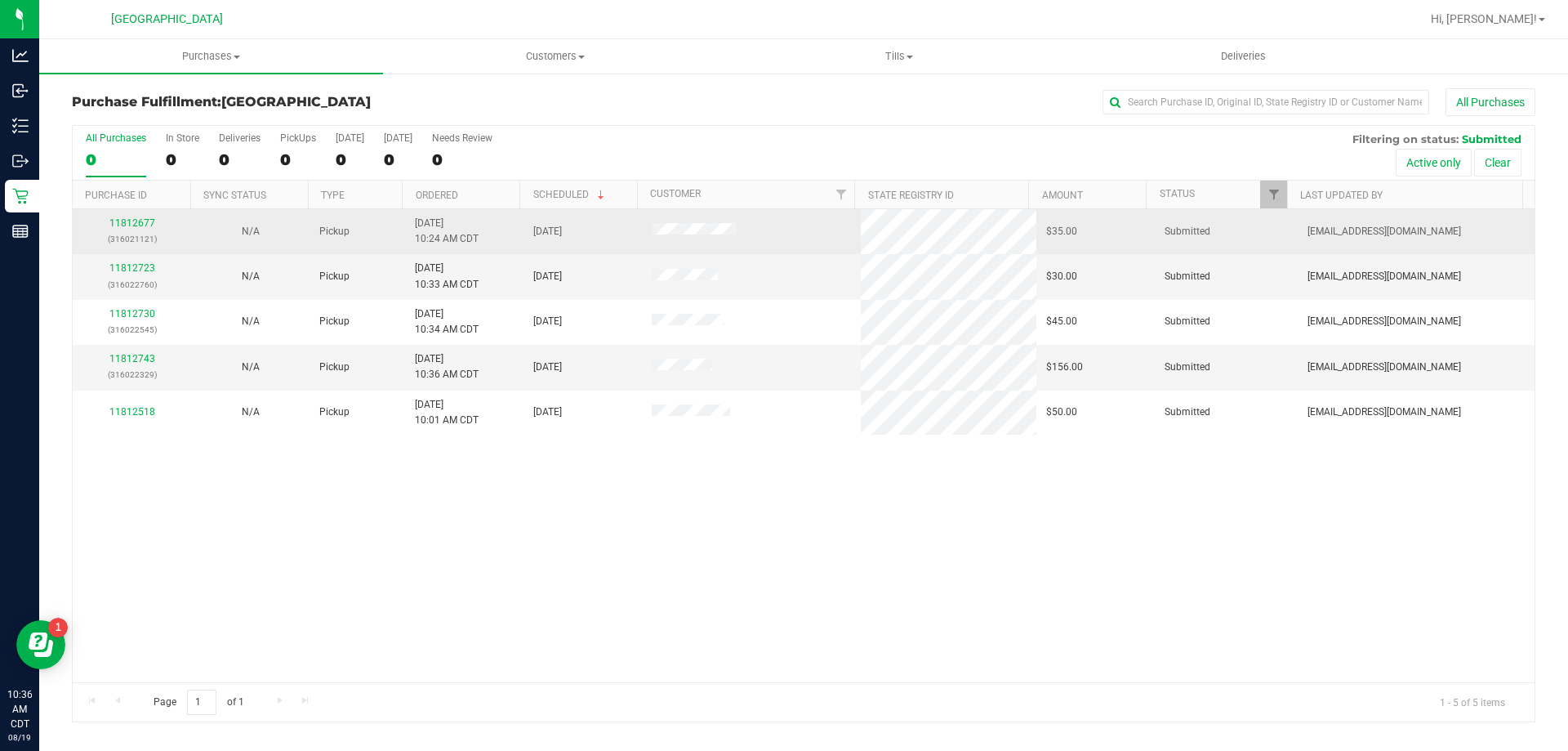
click at [135, 216] on div "11812677 (316021121)" at bounding box center [132, 232] width 99 height 31
click at [136, 228] on link "11812677" at bounding box center [132, 223] width 45 height 12
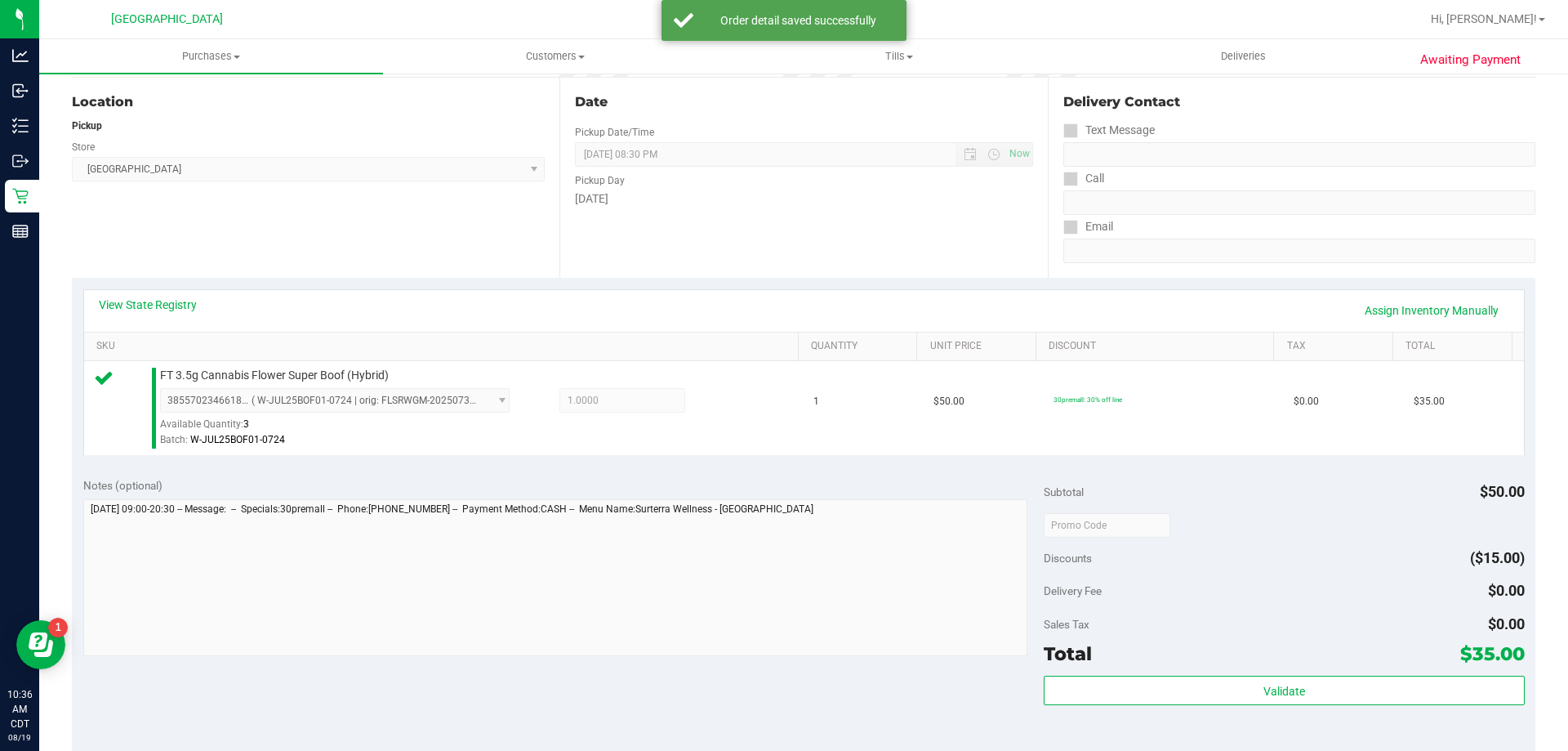
scroll to position [409, 0]
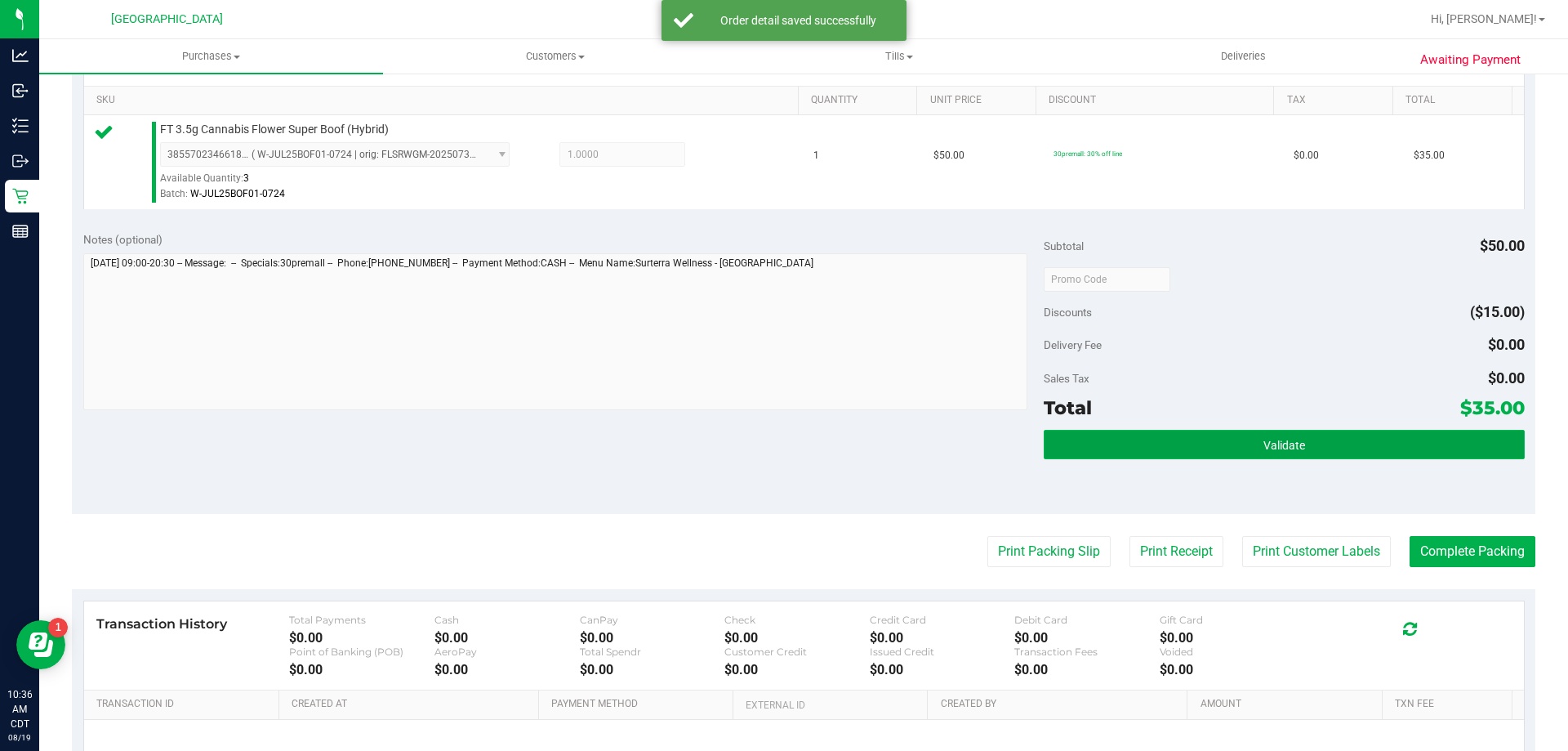
click at [1207, 451] on button "Validate" at bounding box center [1284, 444] width 480 height 30
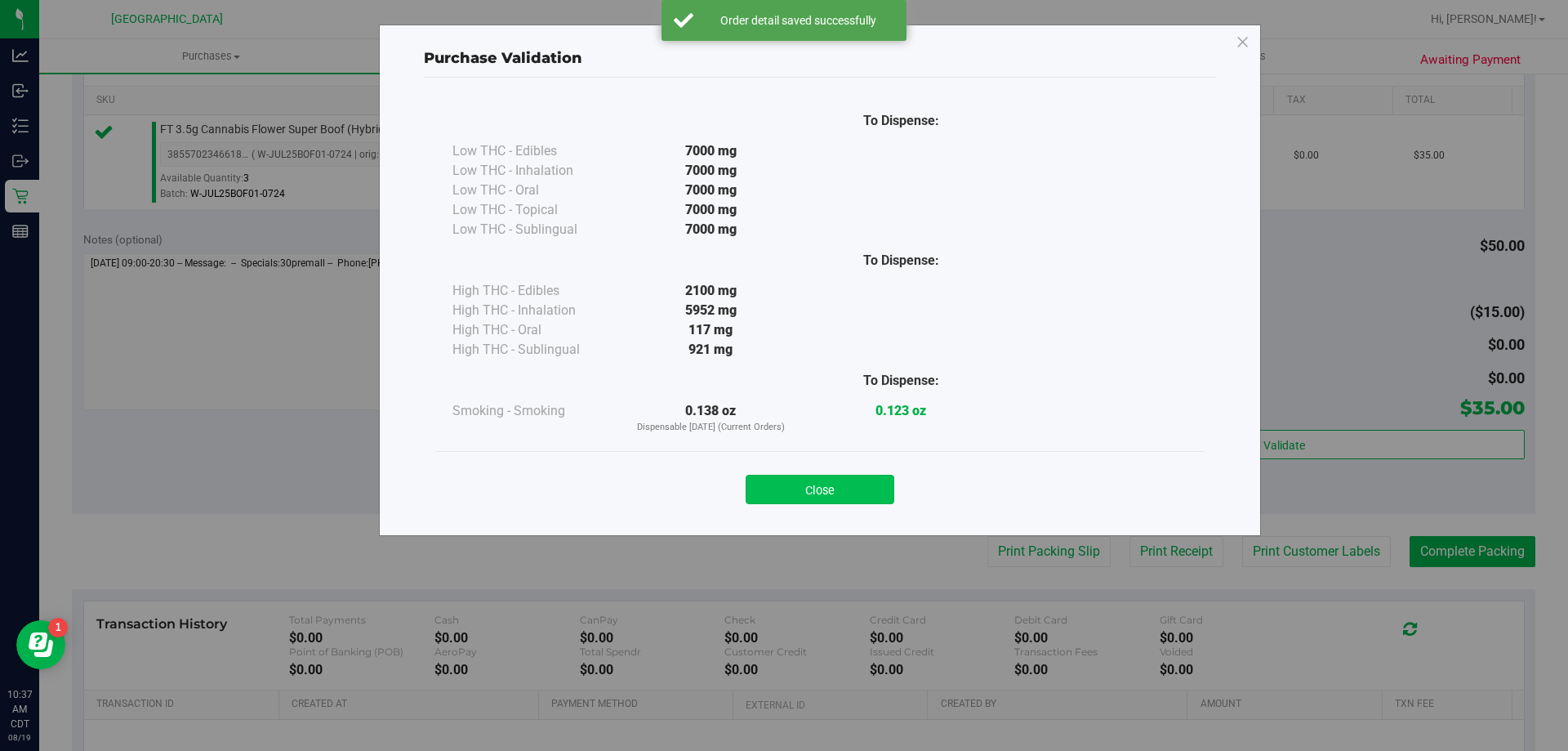
click at [856, 483] on button "Close" at bounding box center [820, 490] width 148 height 30
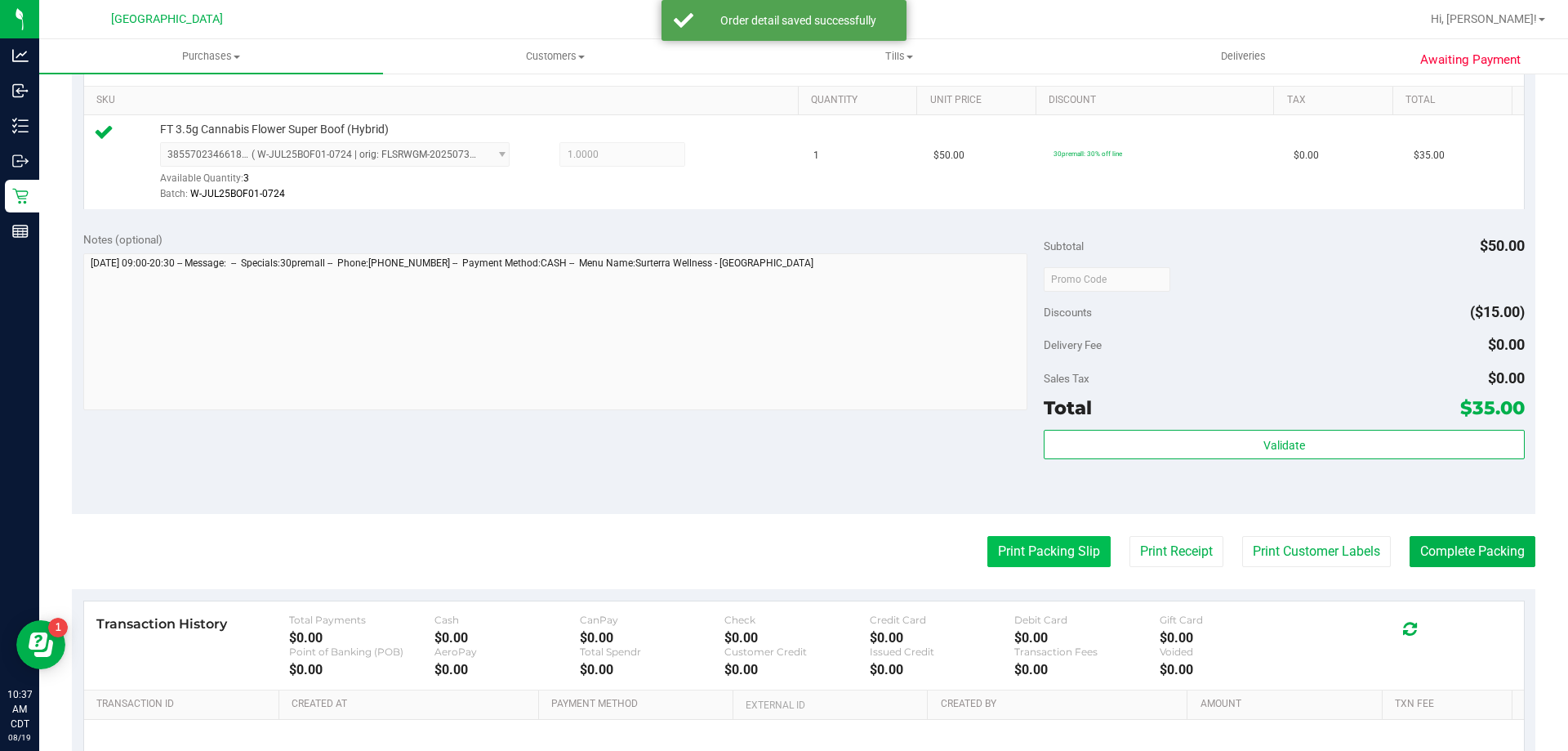
click at [994, 544] on button "Print Packing Slip" at bounding box center [1049, 552] width 124 height 31
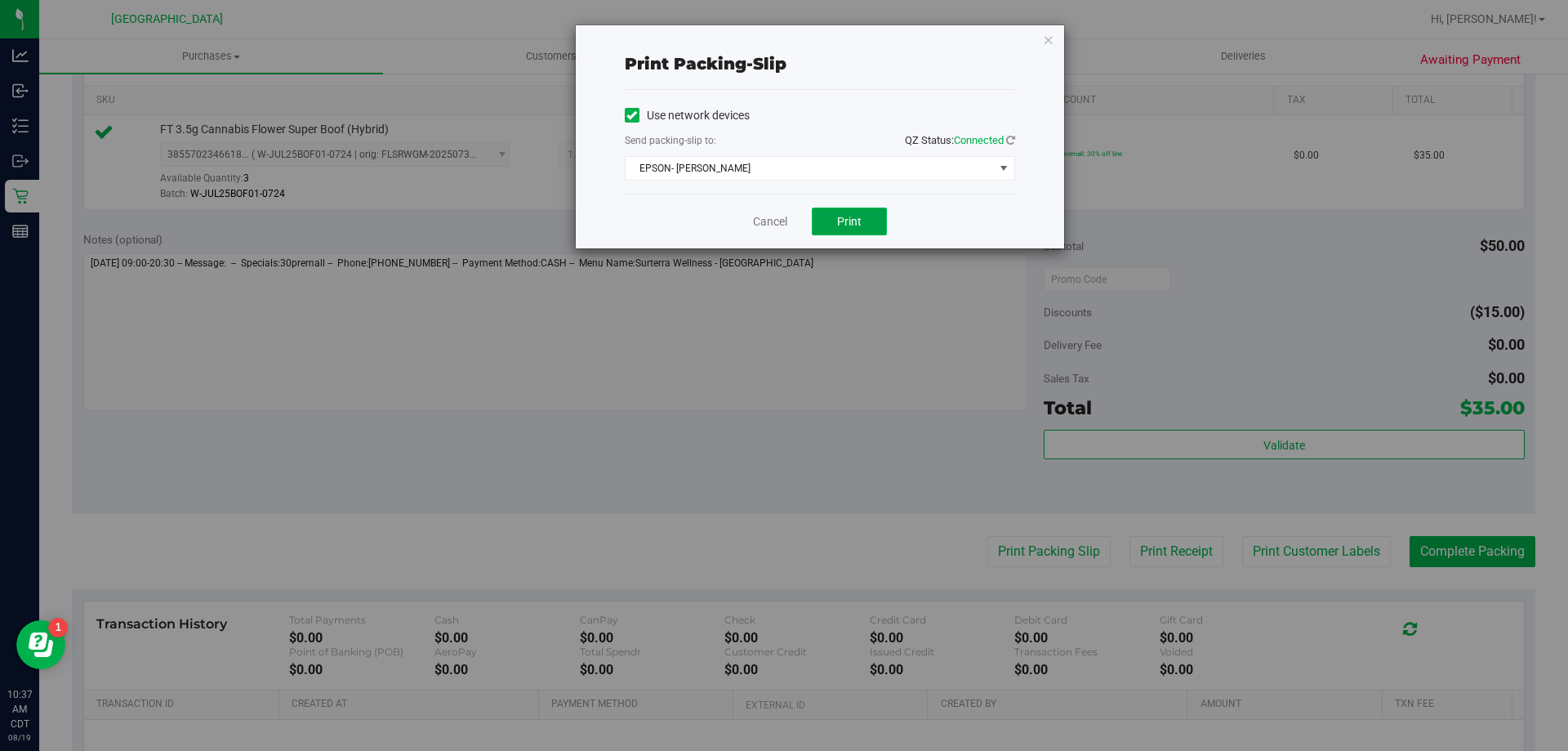
click at [841, 229] on button "Print" at bounding box center [849, 222] width 75 height 28
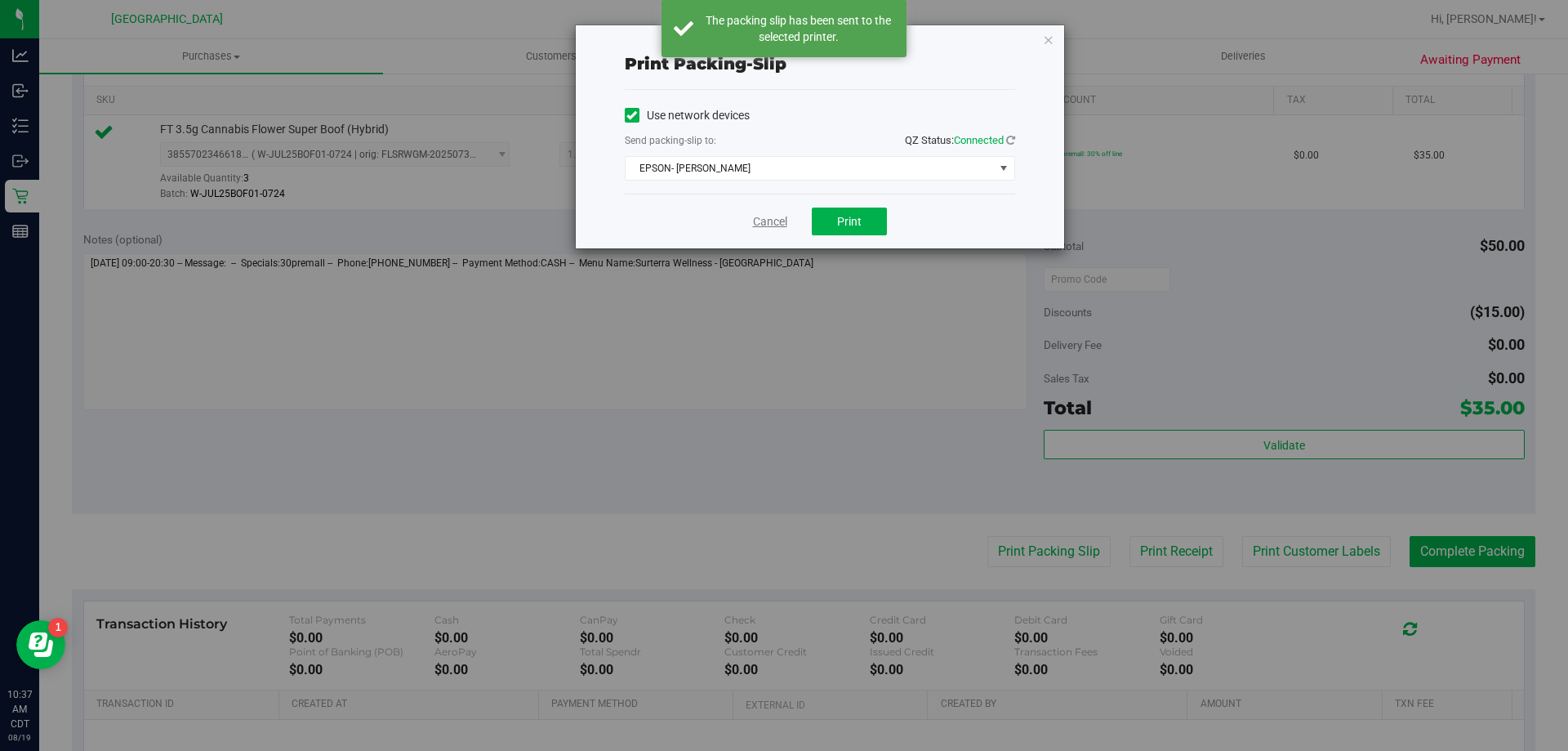
click at [763, 223] on link "Cancel" at bounding box center [770, 222] width 35 height 17
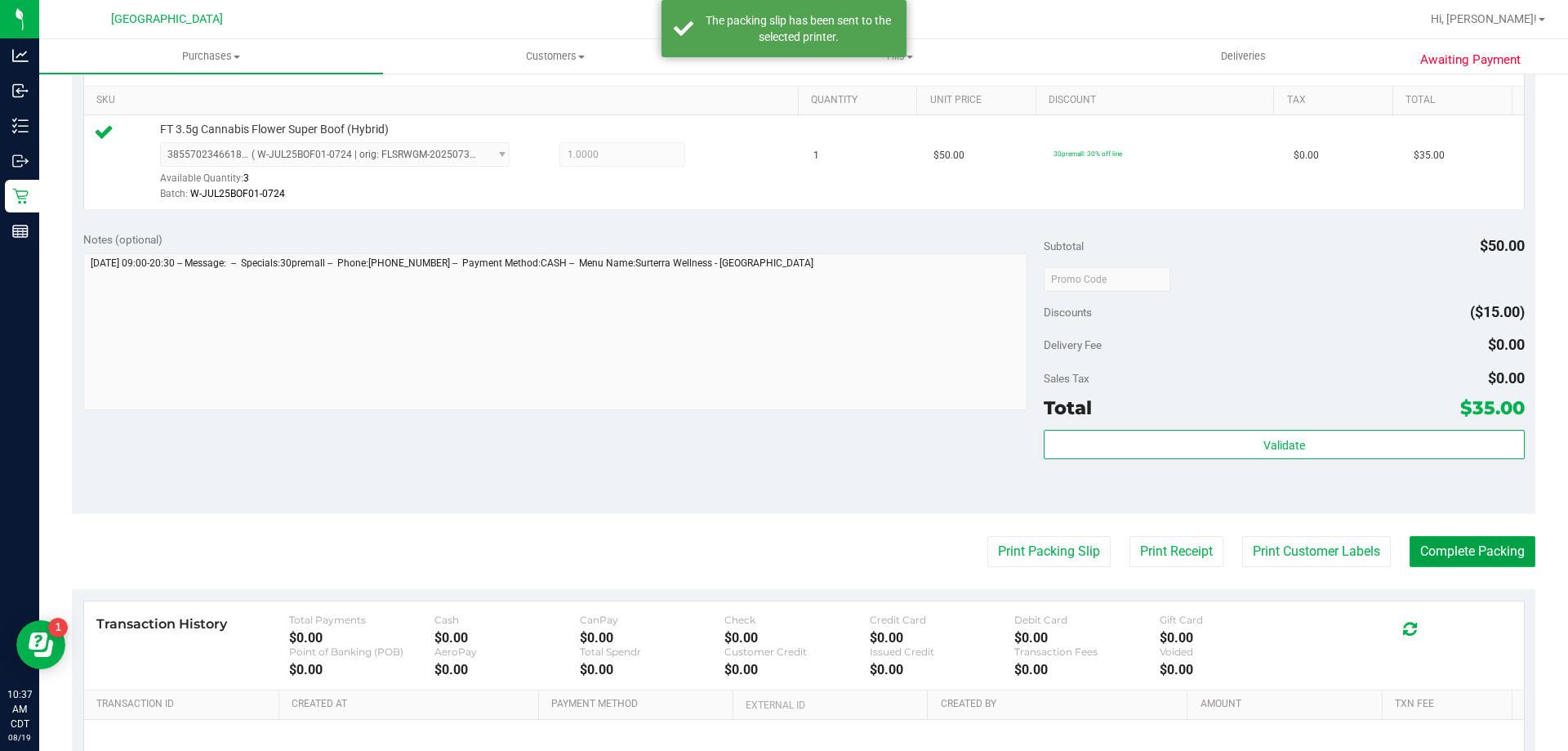
click at [1495, 556] on button "Complete Packing" at bounding box center [1472, 552] width 126 height 31
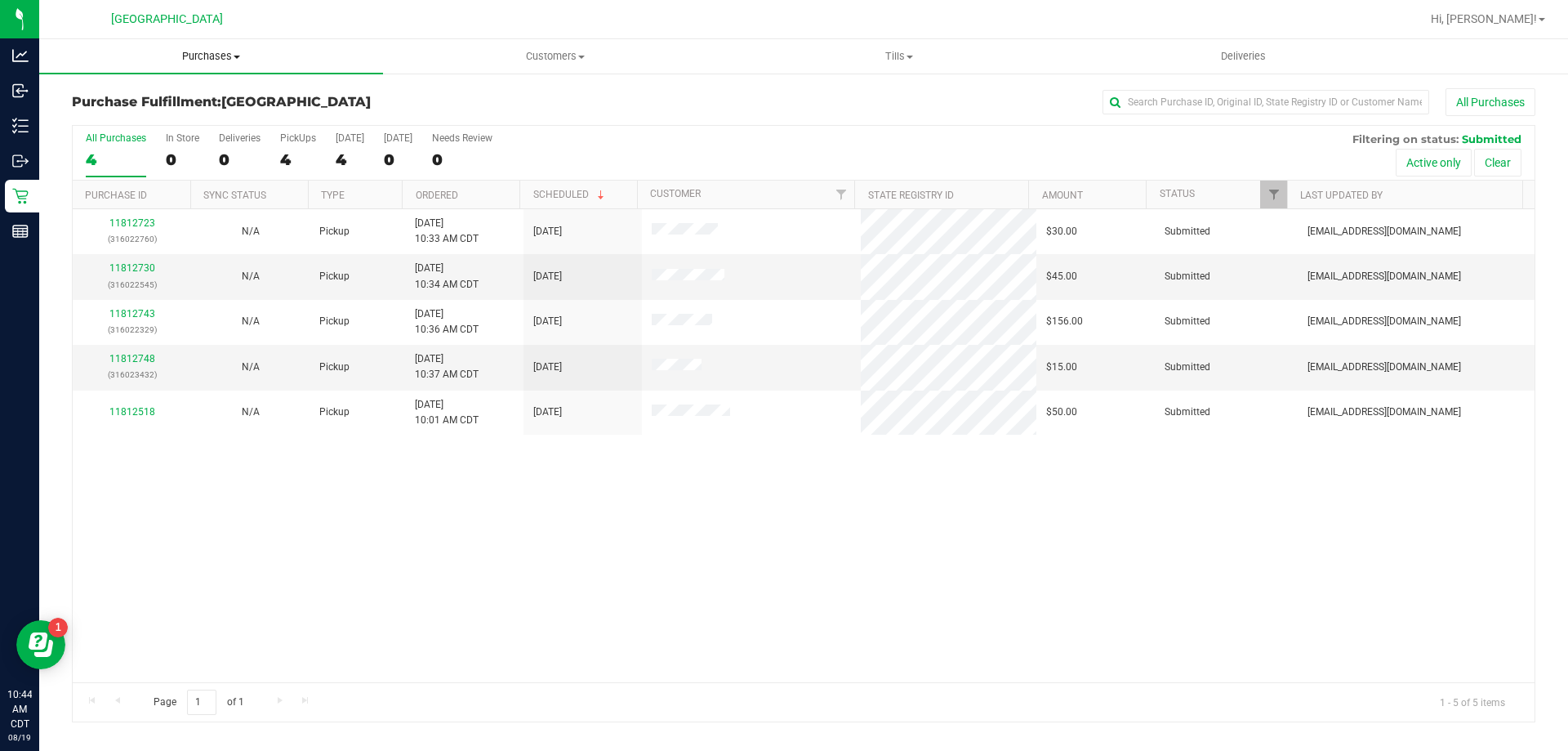
click at [203, 52] on span "Purchases" at bounding box center [211, 56] width 344 height 15
click at [204, 116] on li "Fulfillment" at bounding box center [211, 119] width 344 height 20
click at [137, 270] on link "11812730" at bounding box center [132, 268] width 45 height 12
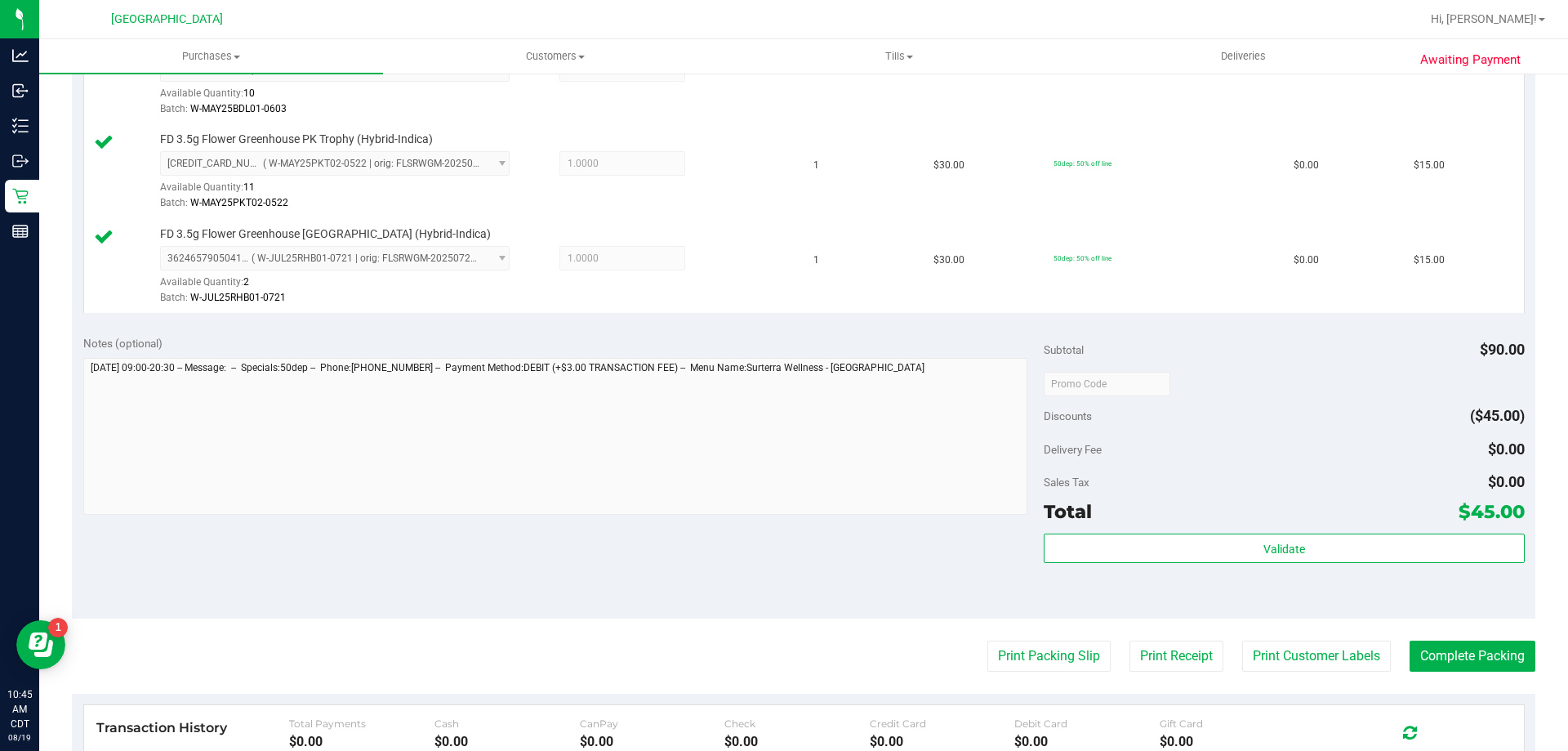
scroll to position [572, 0]
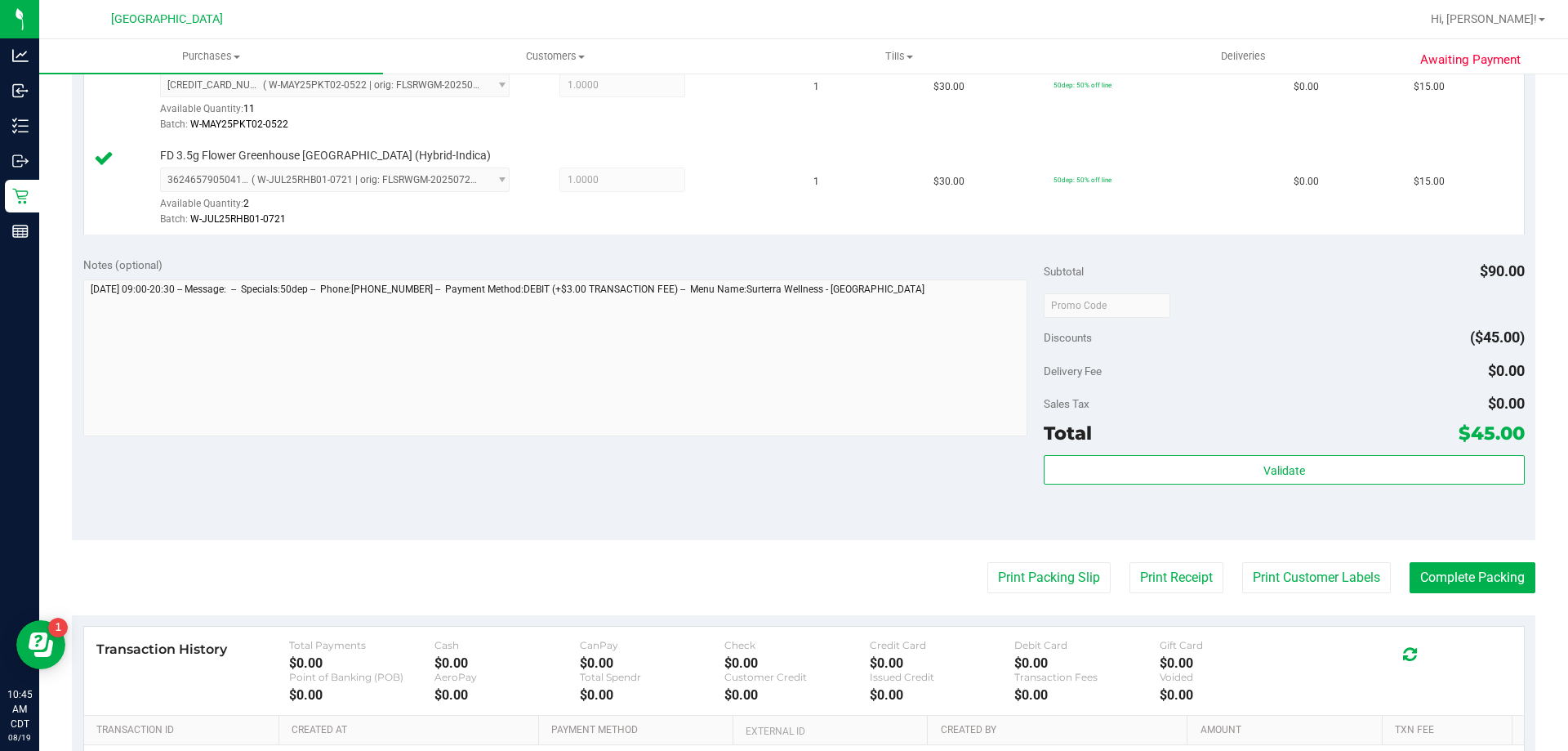
click at [1270, 448] on div "Total $45.00" at bounding box center [1284, 433] width 480 height 30
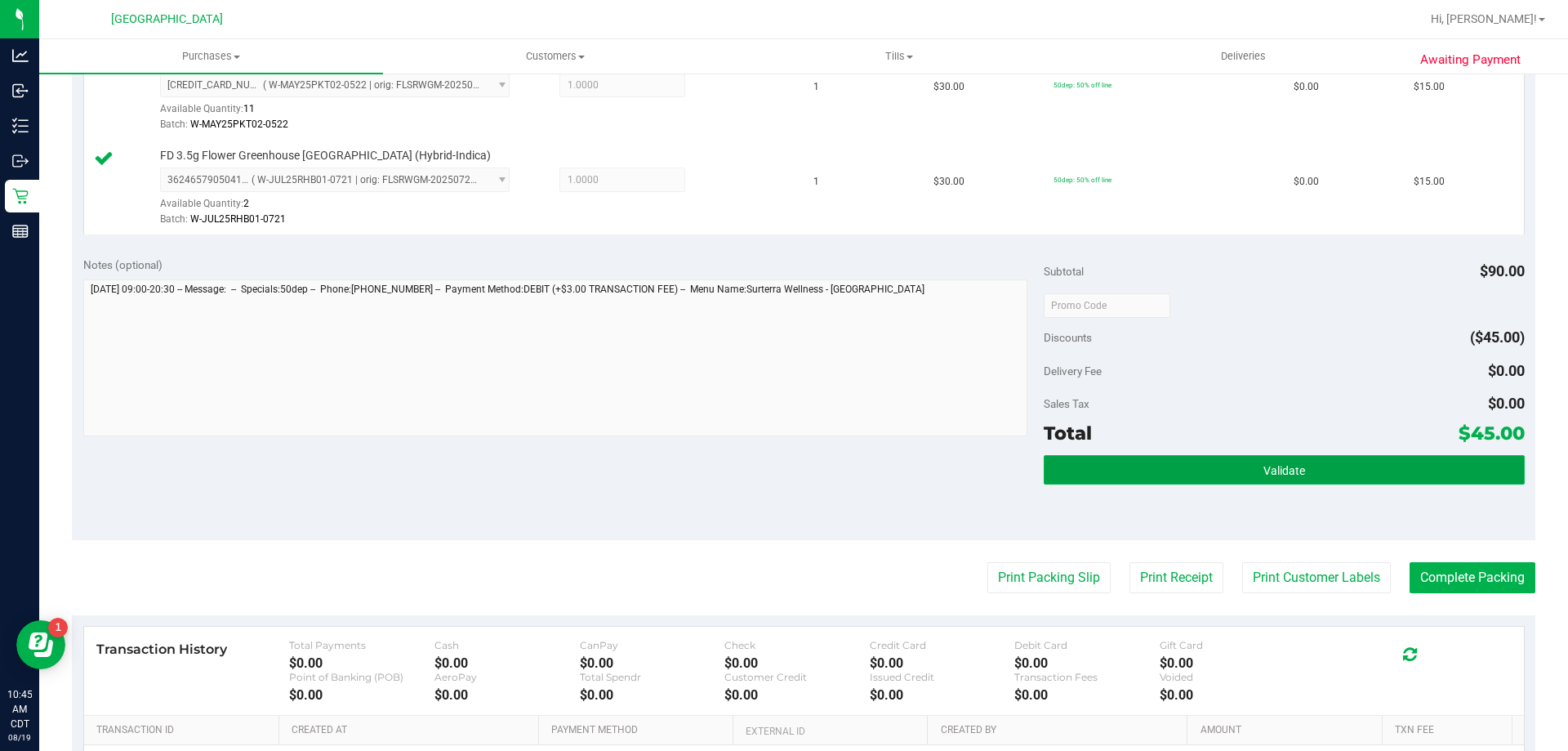
click at [1268, 468] on span "Validate" at bounding box center [1284, 471] width 42 height 13
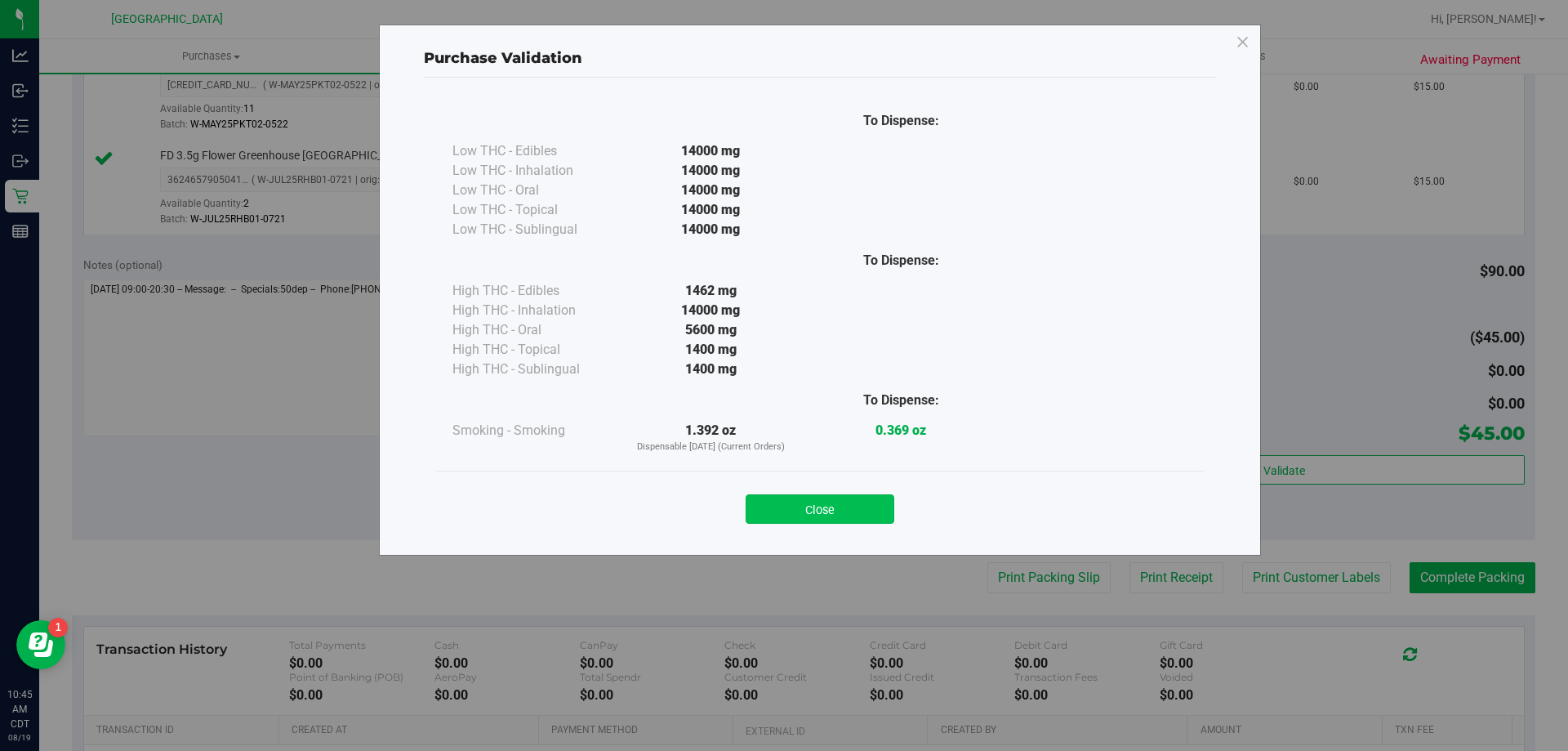
click at [868, 507] on button "Close" at bounding box center [820, 509] width 148 height 30
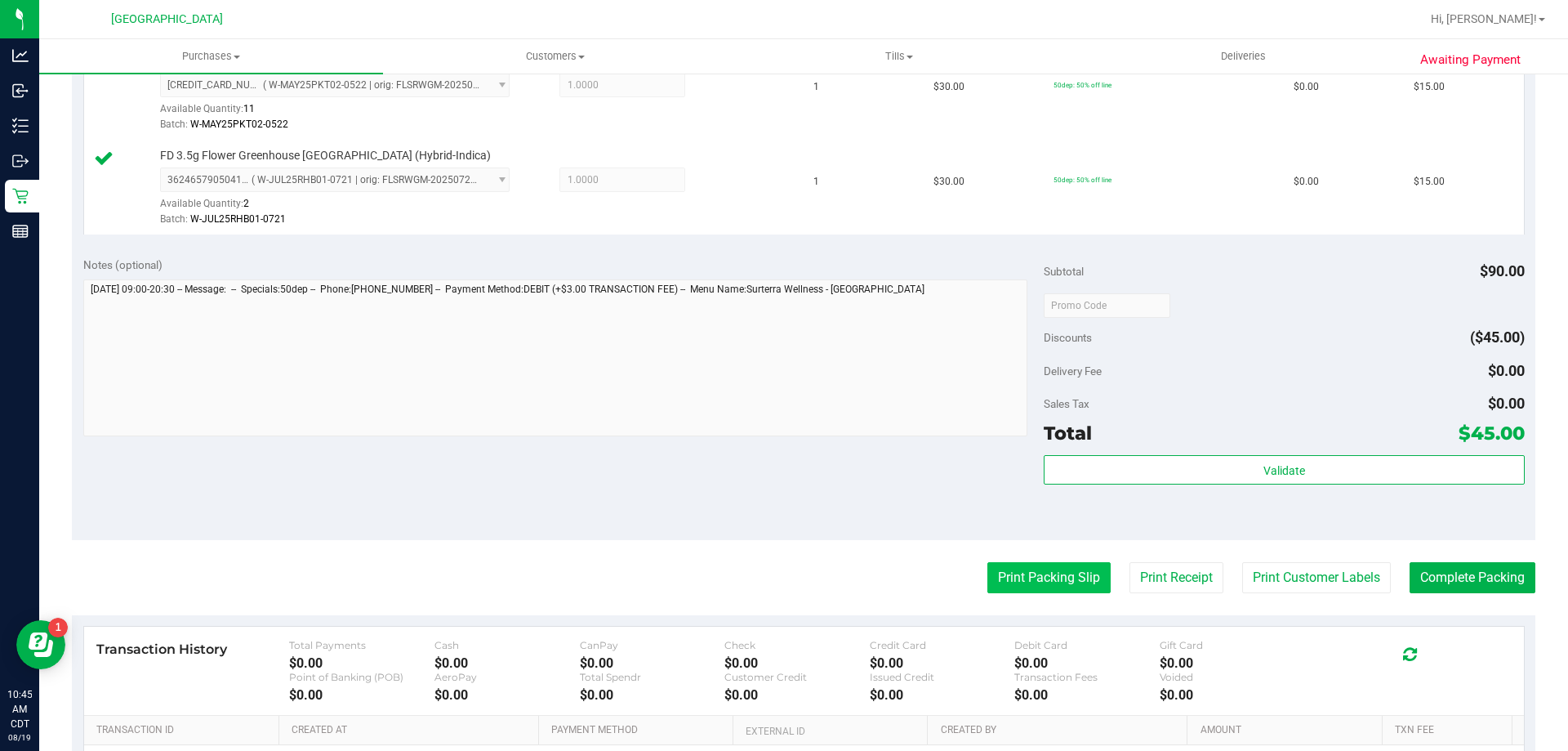
click at [1058, 589] on button "Print Packing Slip" at bounding box center [1049, 578] width 124 height 31
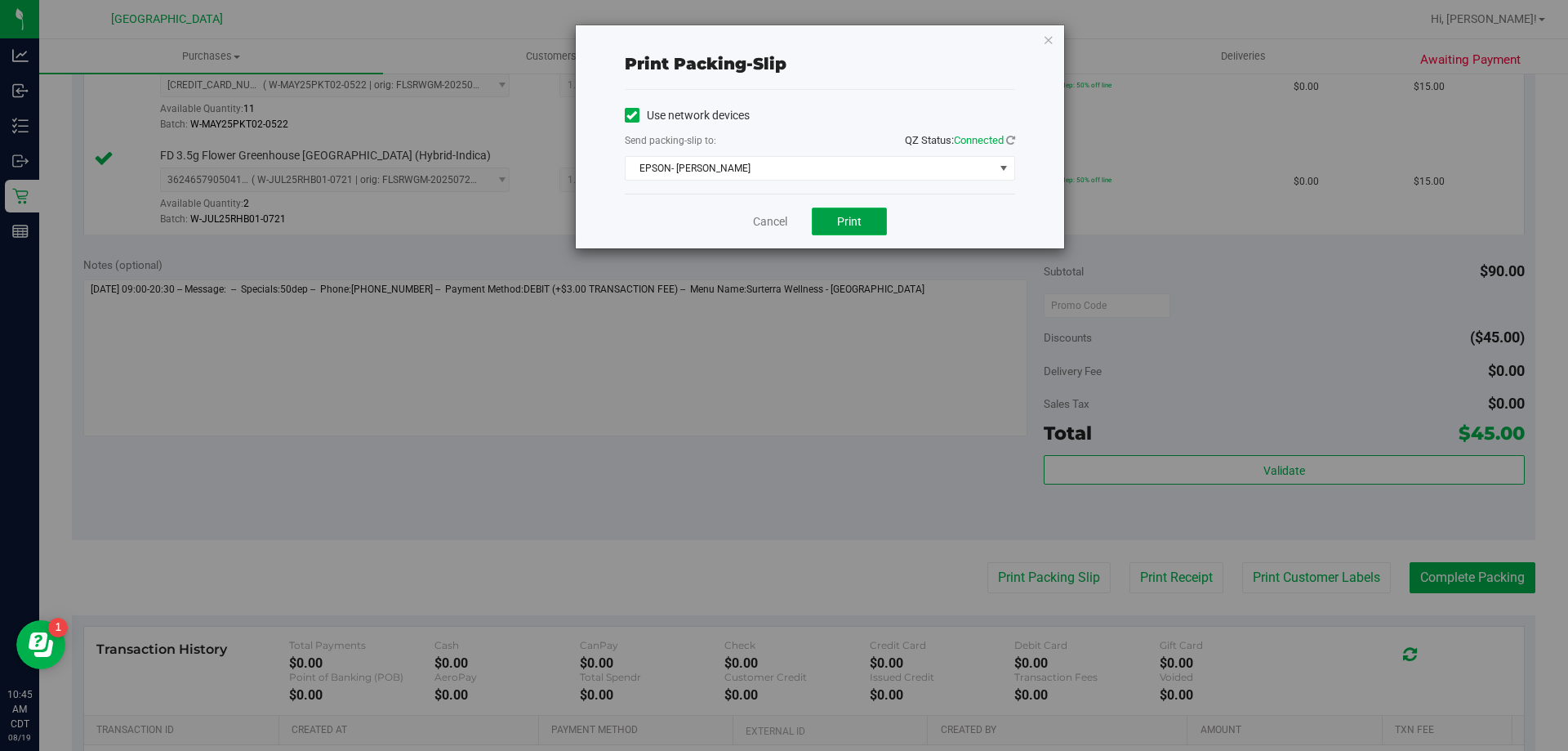
click at [868, 228] on button "Print" at bounding box center [849, 222] width 75 height 28
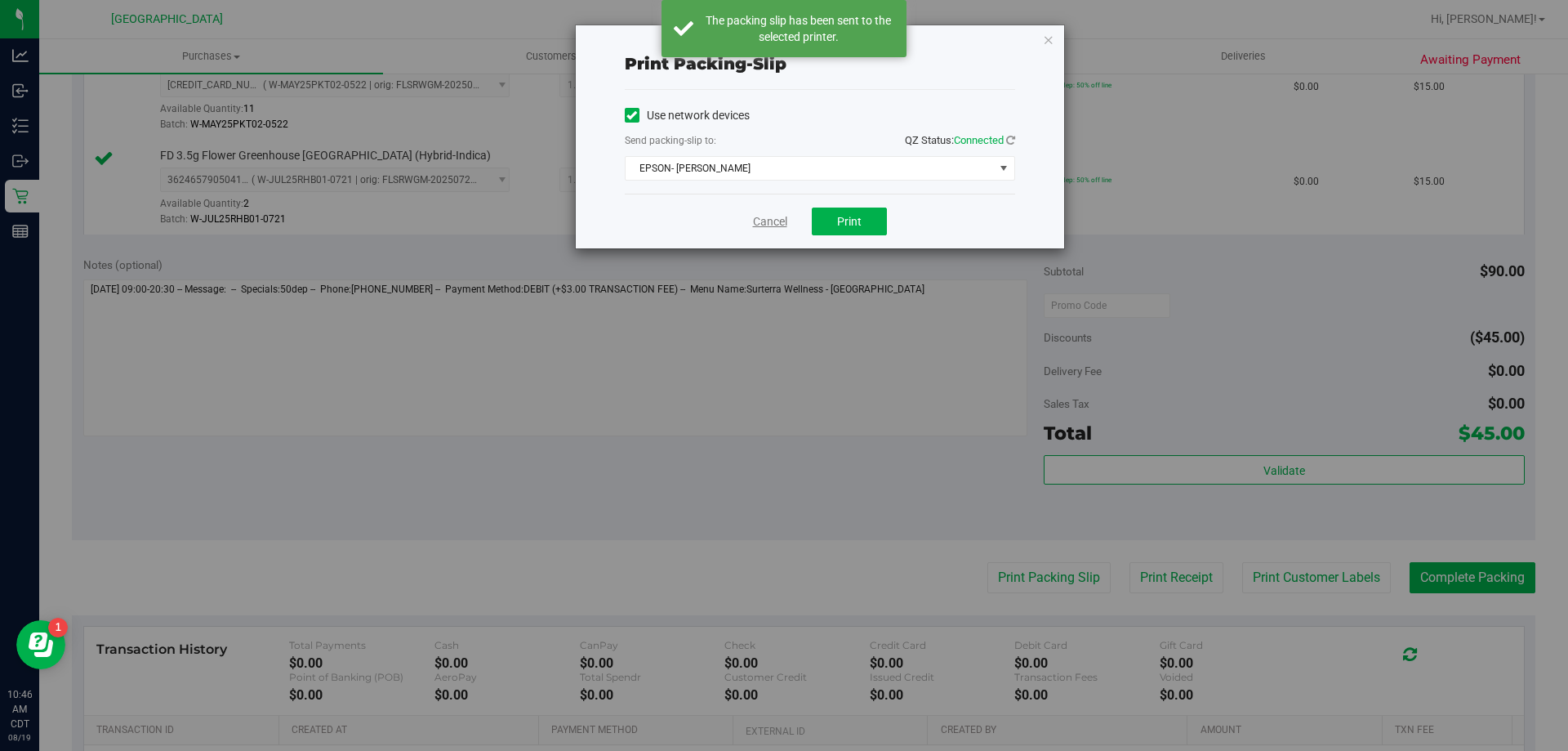
click at [762, 226] on link "Cancel" at bounding box center [770, 222] width 35 height 17
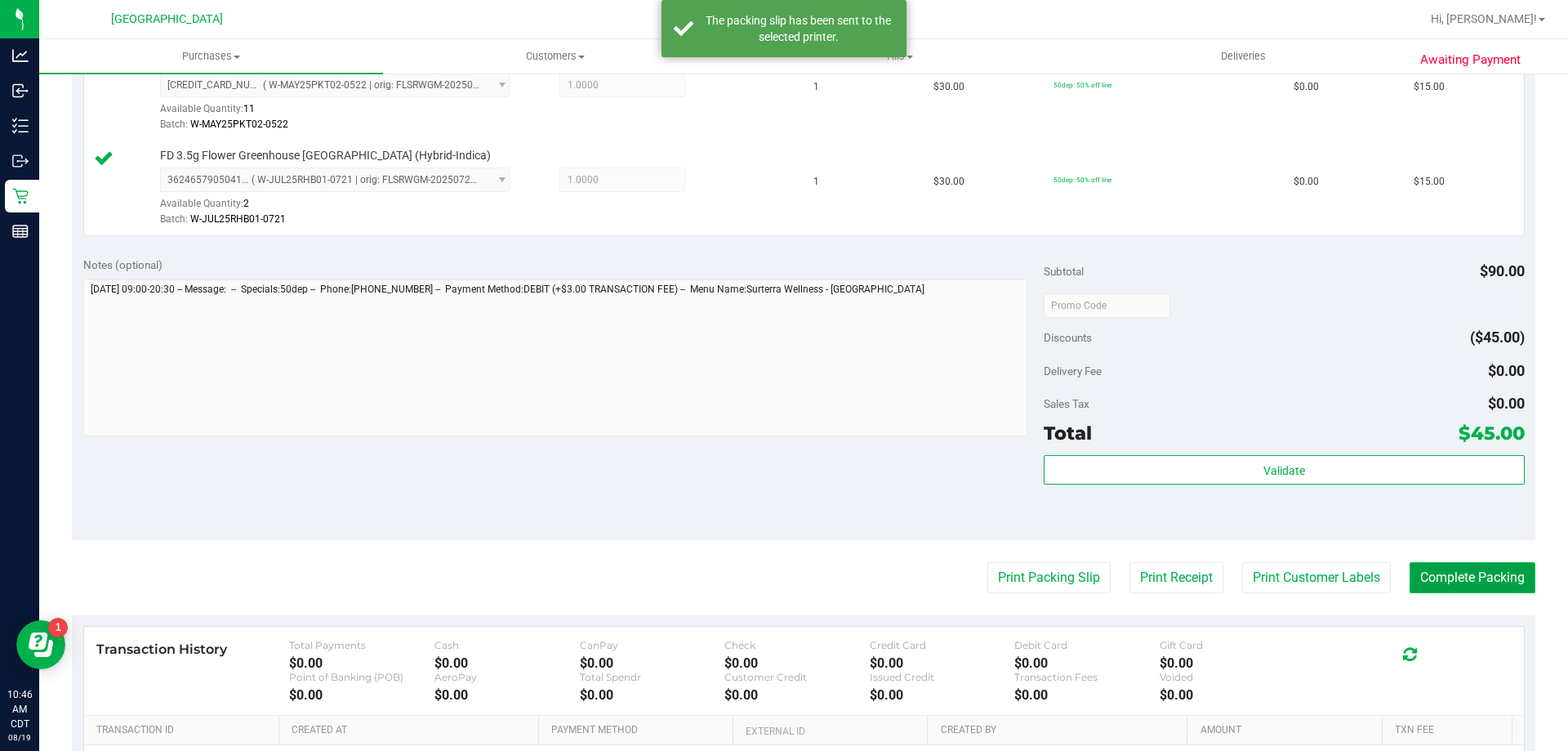
click at [1473, 584] on button "Complete Packing" at bounding box center [1472, 578] width 126 height 31
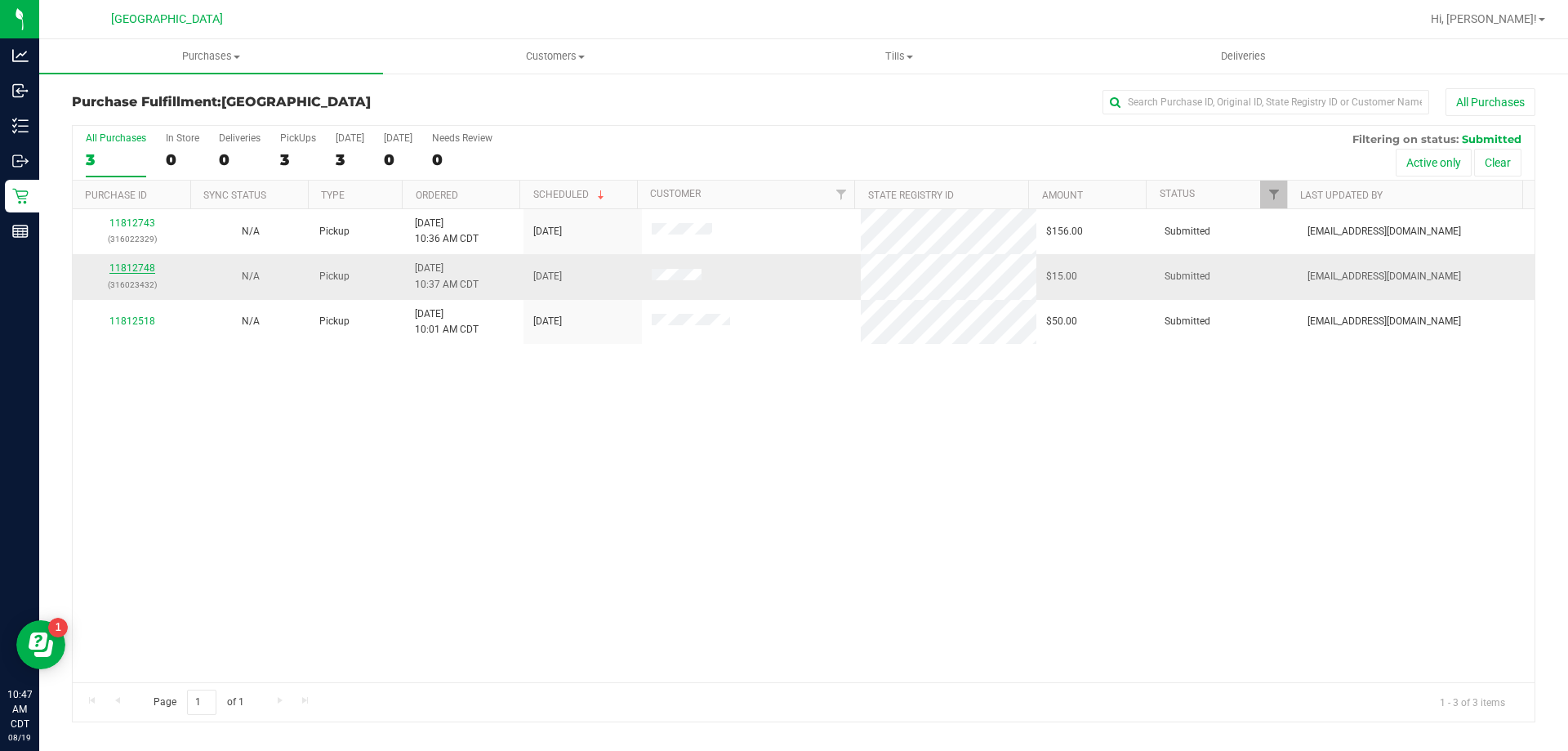
click at [137, 264] on link "11812748" at bounding box center [132, 268] width 45 height 12
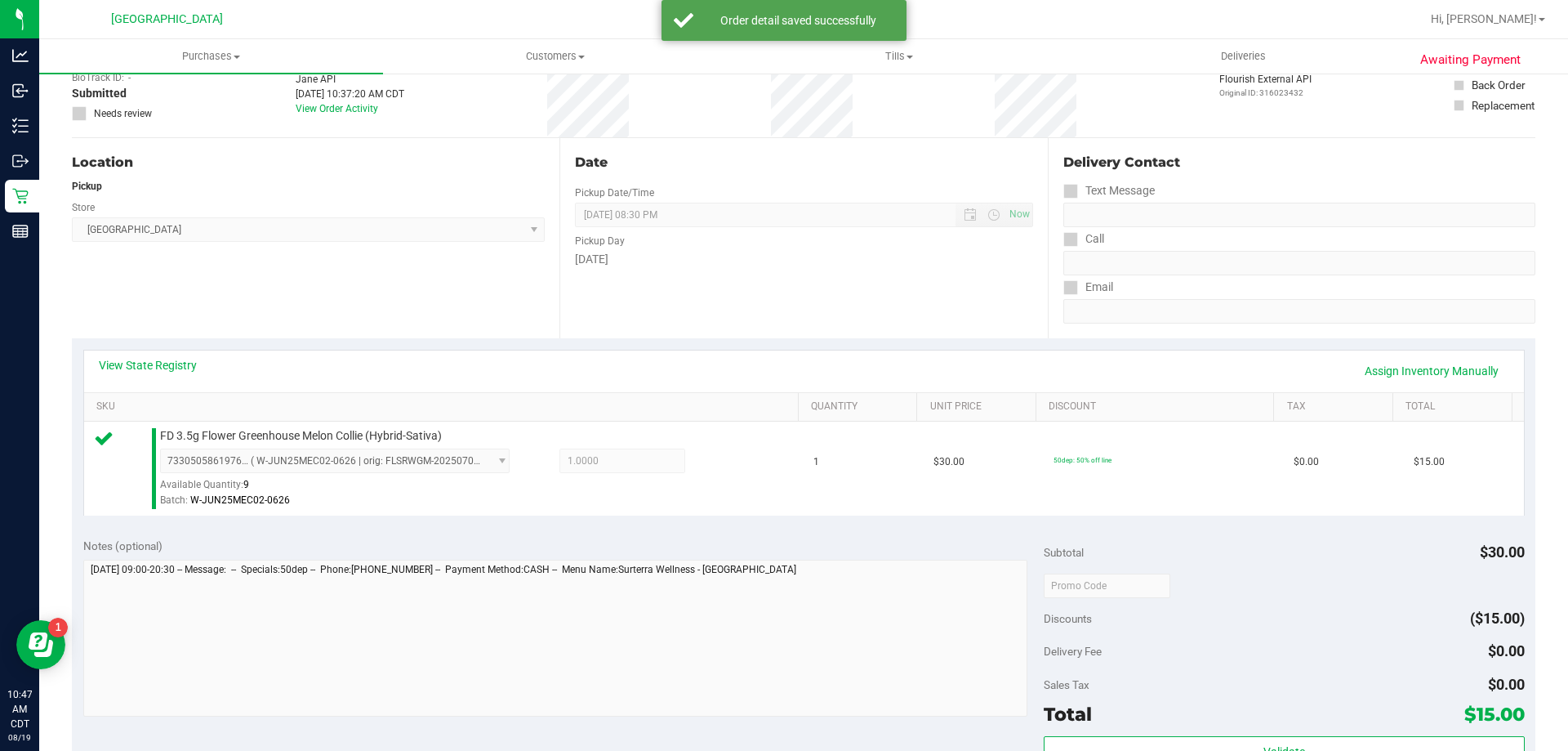
scroll to position [326, 0]
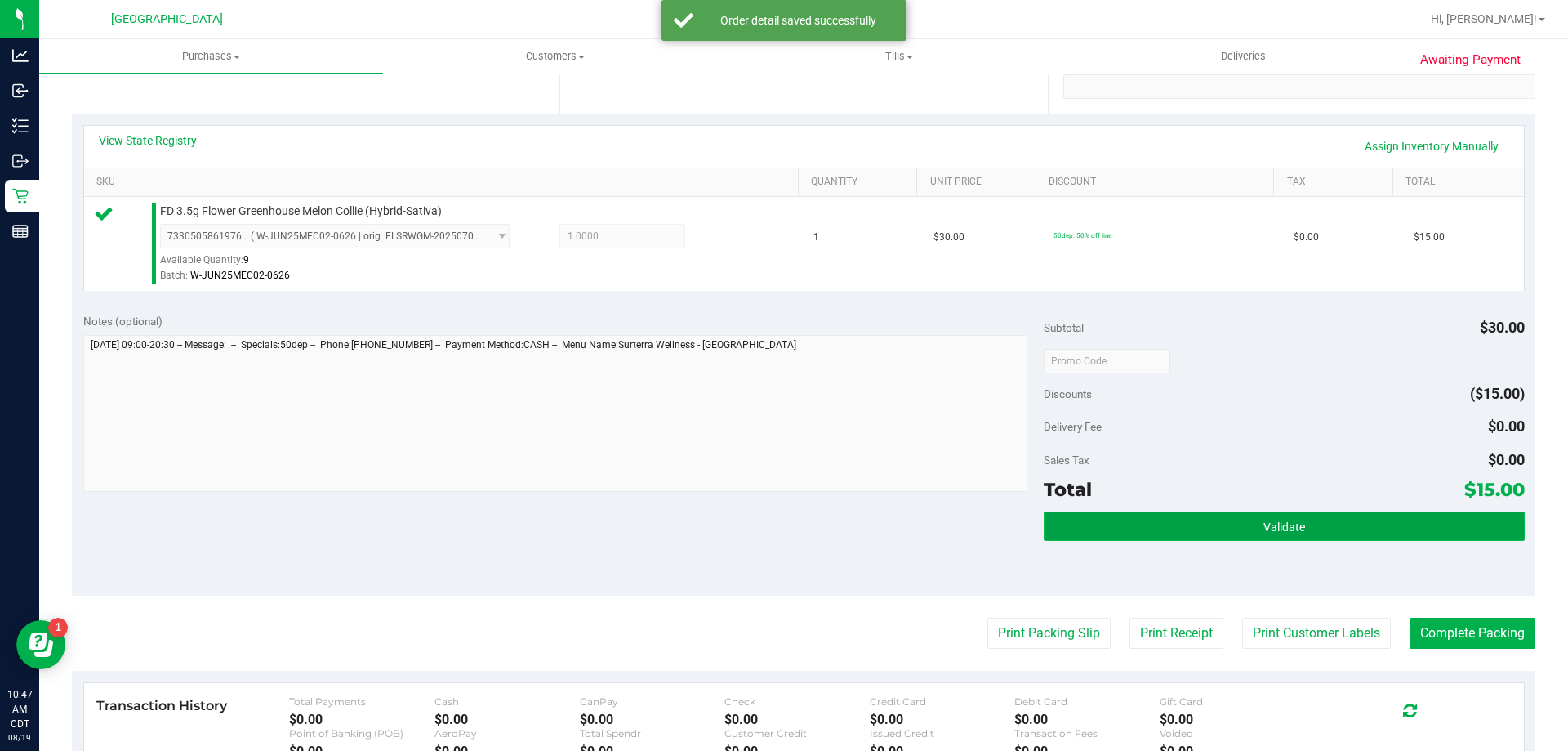
click at [1236, 518] on button "Validate" at bounding box center [1284, 526] width 480 height 30
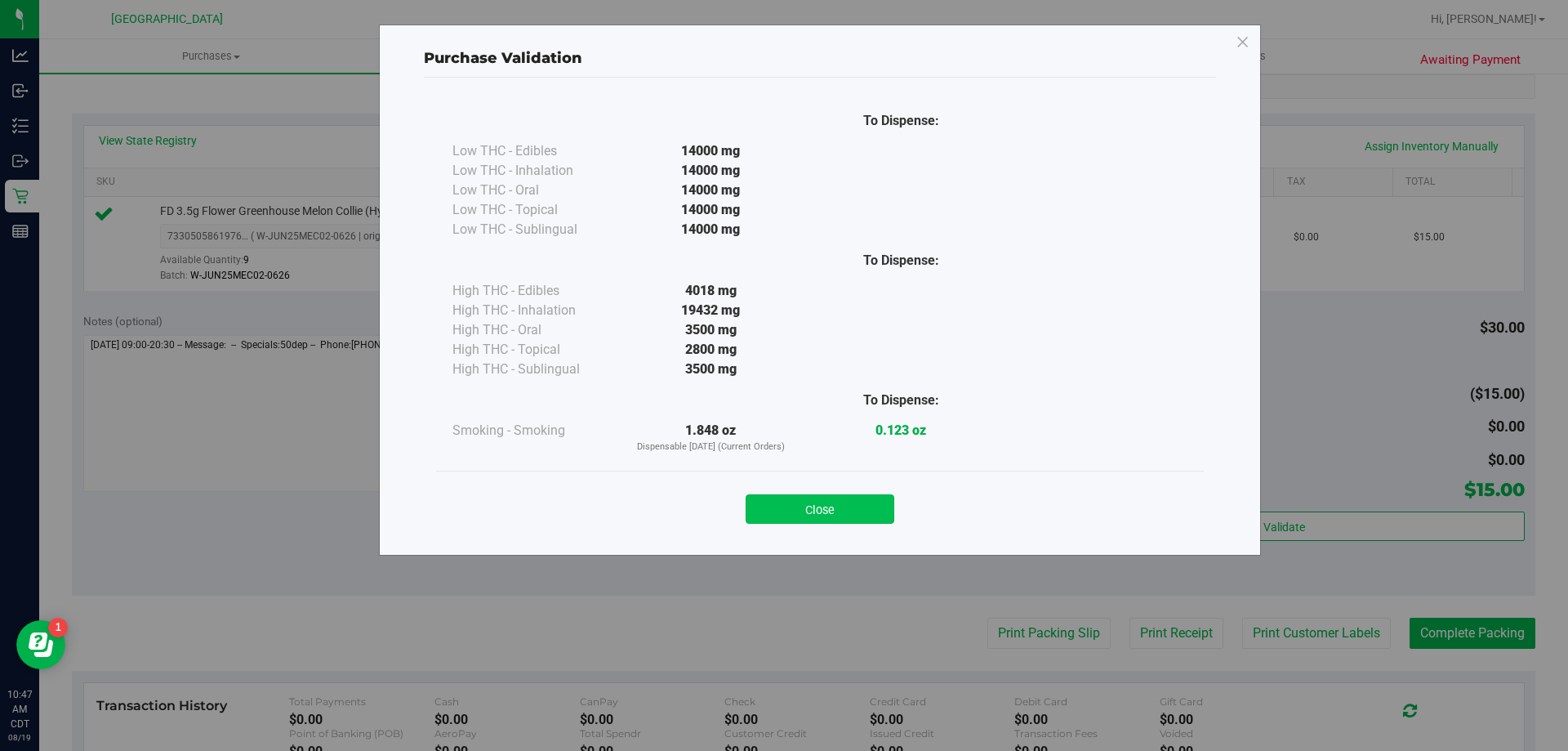
click at [798, 500] on button "Close" at bounding box center [820, 509] width 148 height 30
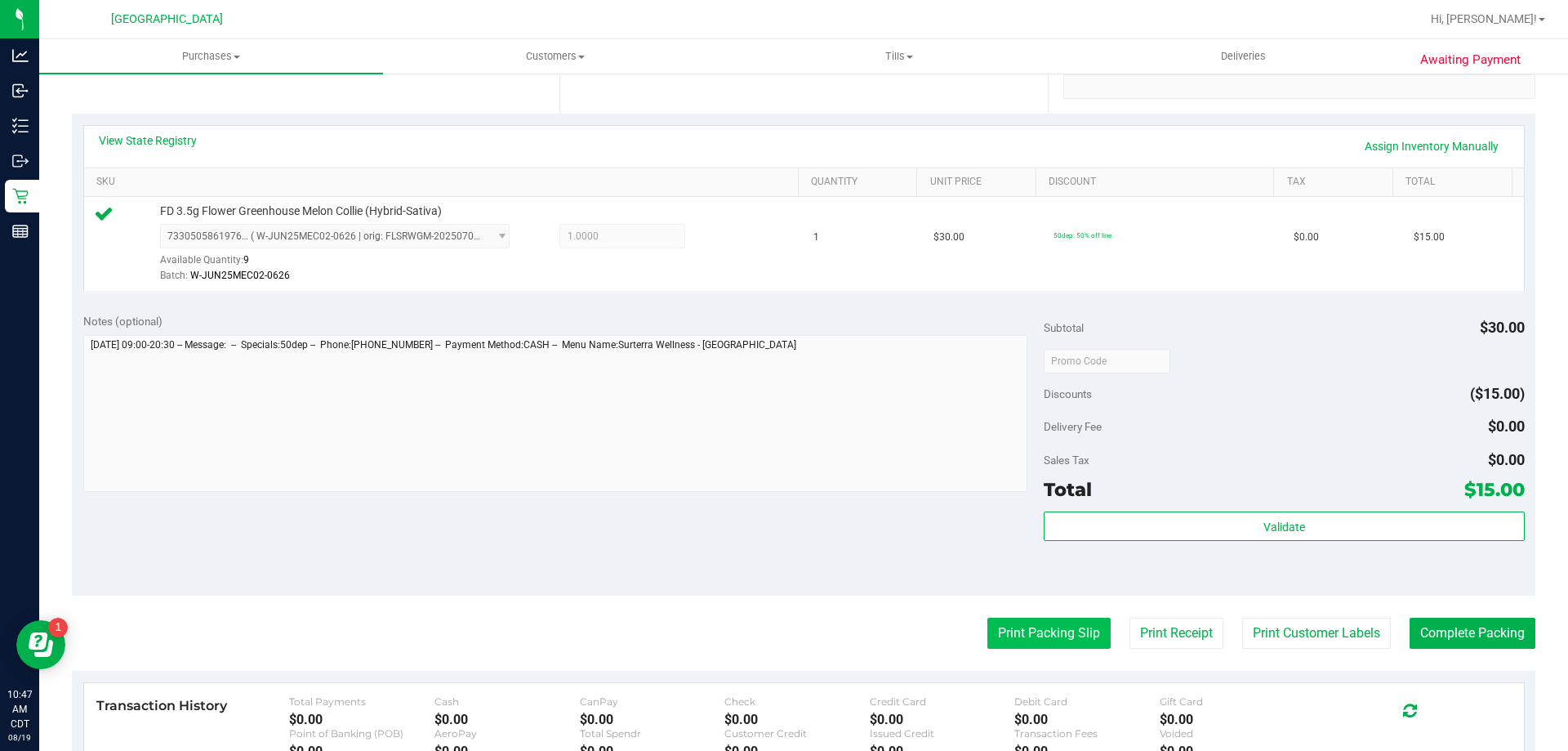
click at [1031, 640] on button "Print Packing Slip" at bounding box center [1049, 633] width 124 height 31
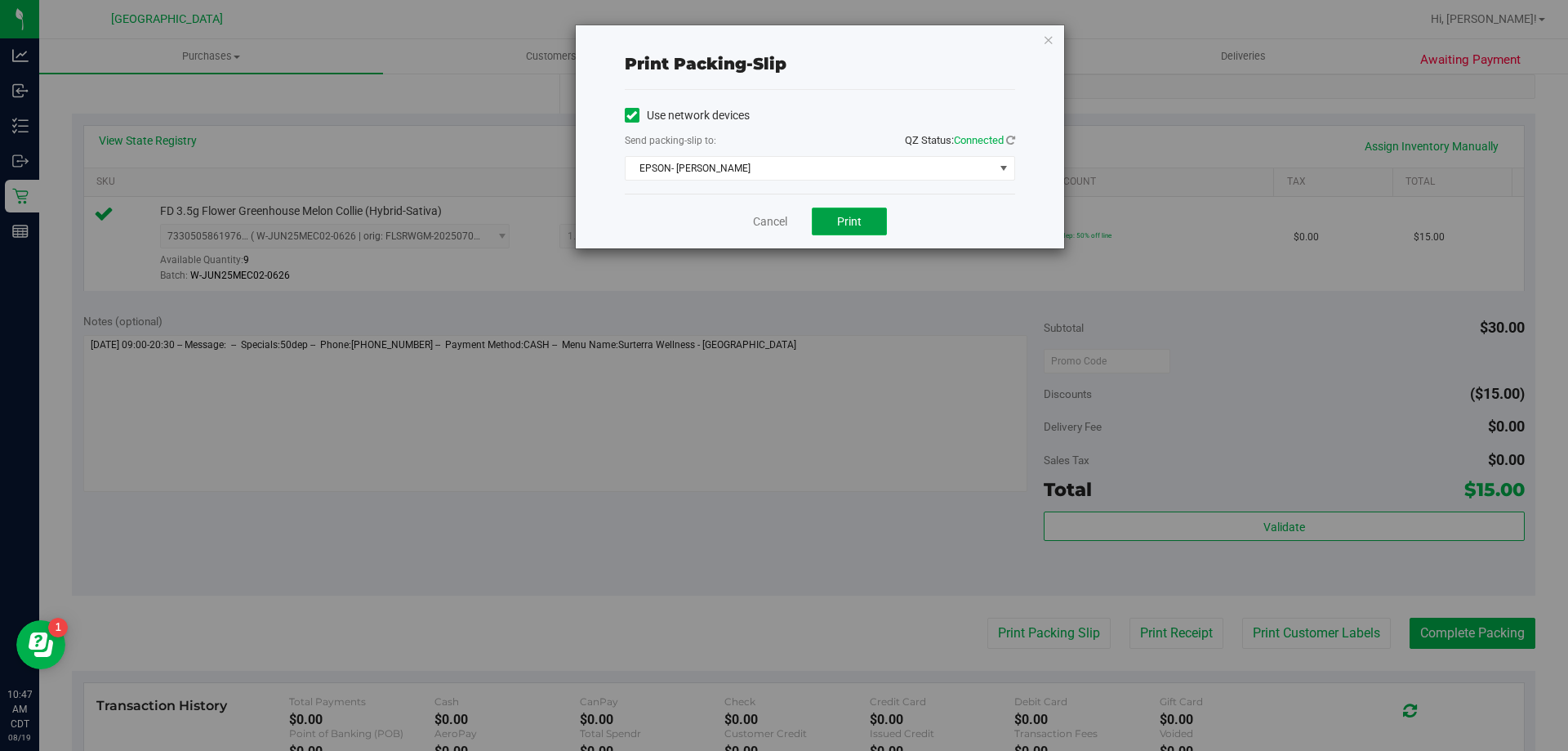
click at [854, 214] on button "Print" at bounding box center [849, 222] width 75 height 28
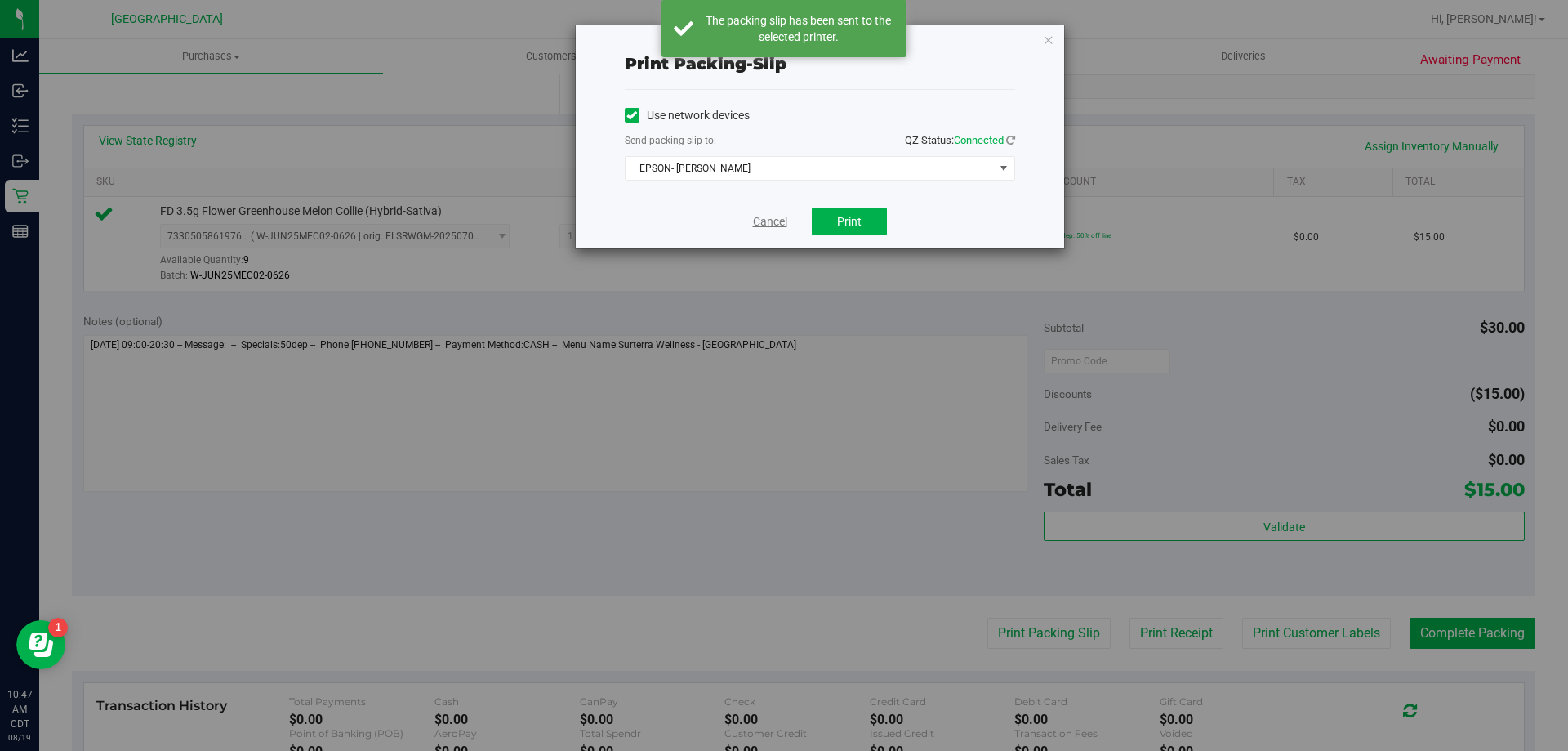
click at [770, 226] on link "Cancel" at bounding box center [770, 222] width 35 height 17
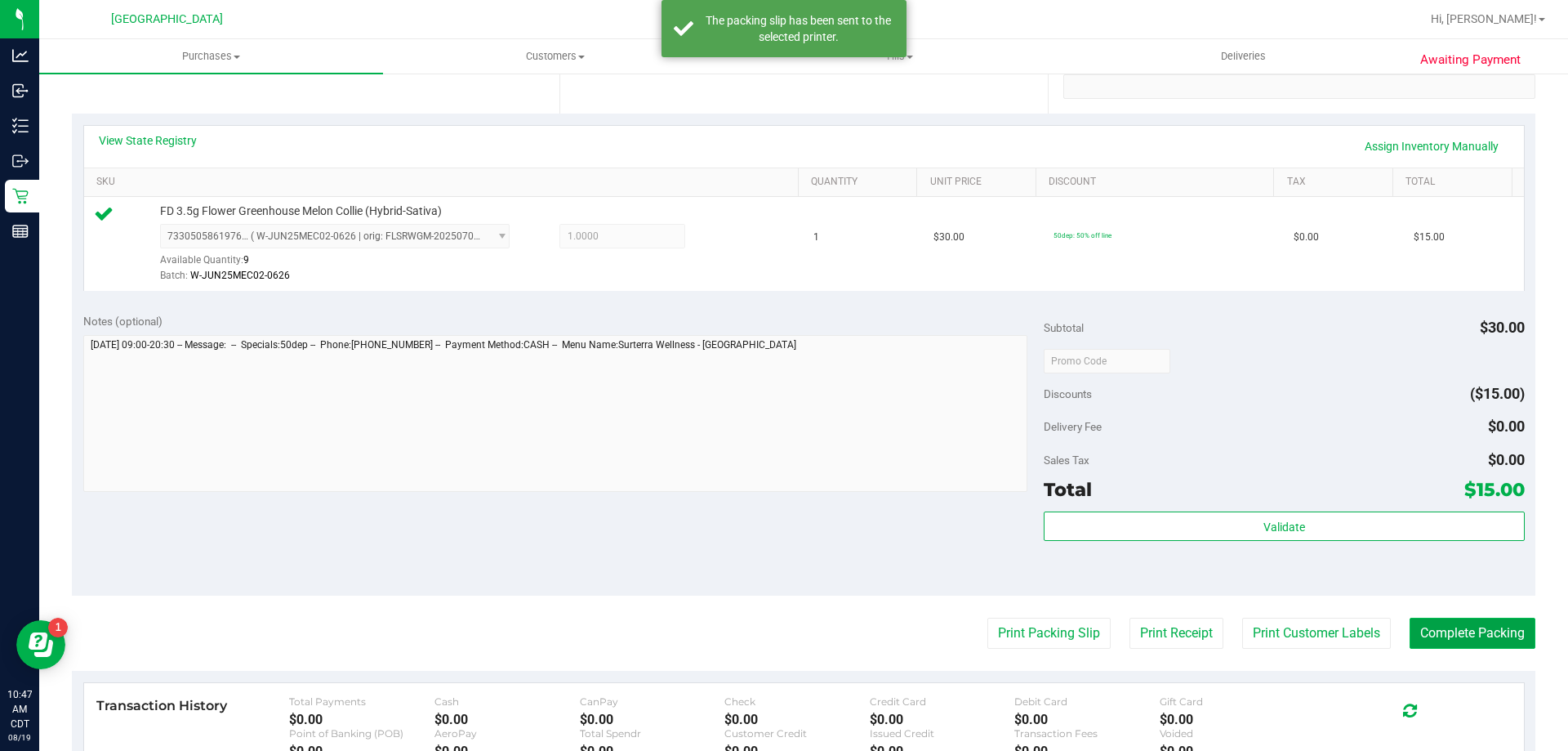
click at [1472, 623] on button "Complete Packing" at bounding box center [1472, 633] width 126 height 31
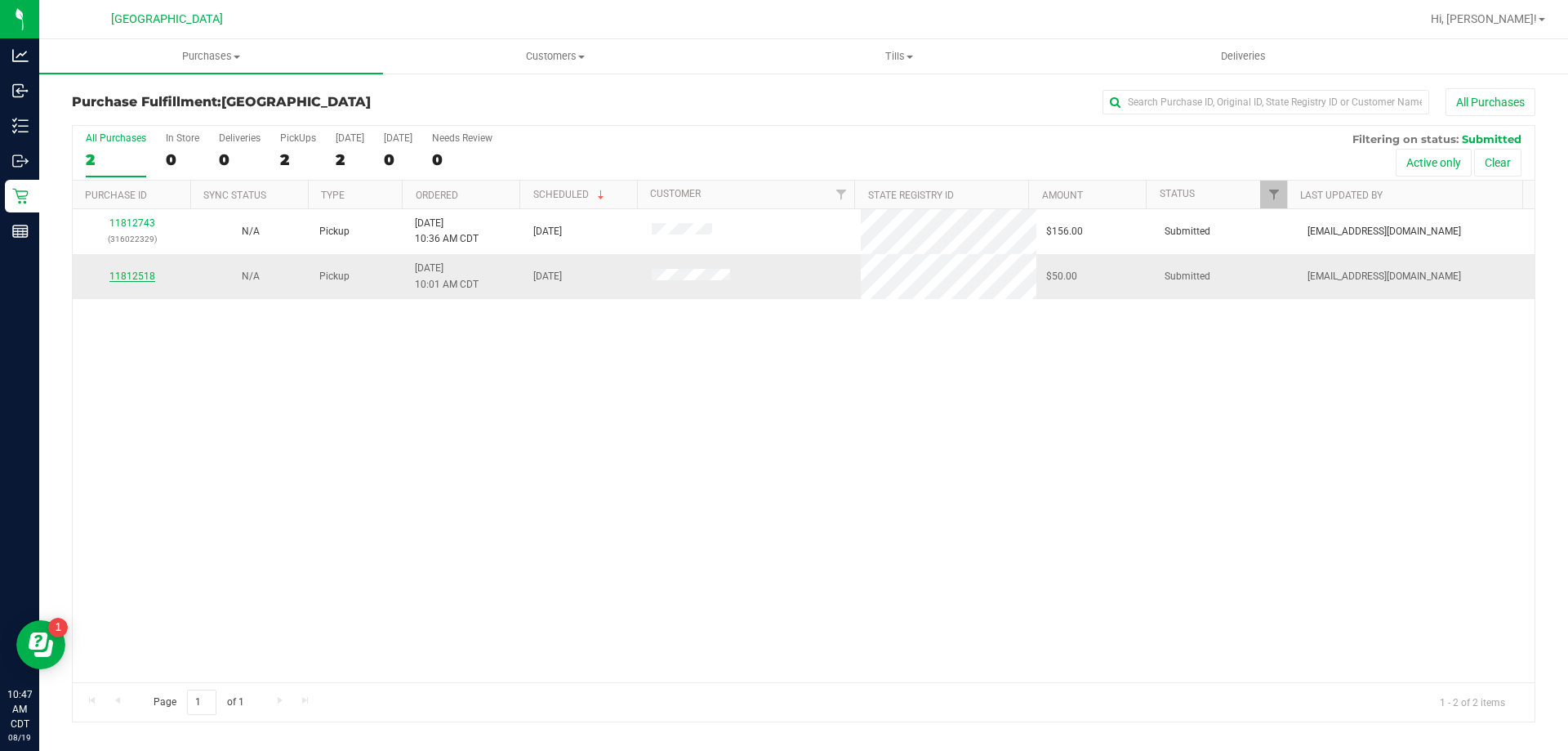
click at [137, 275] on link "11812518" at bounding box center [132, 276] width 45 height 12
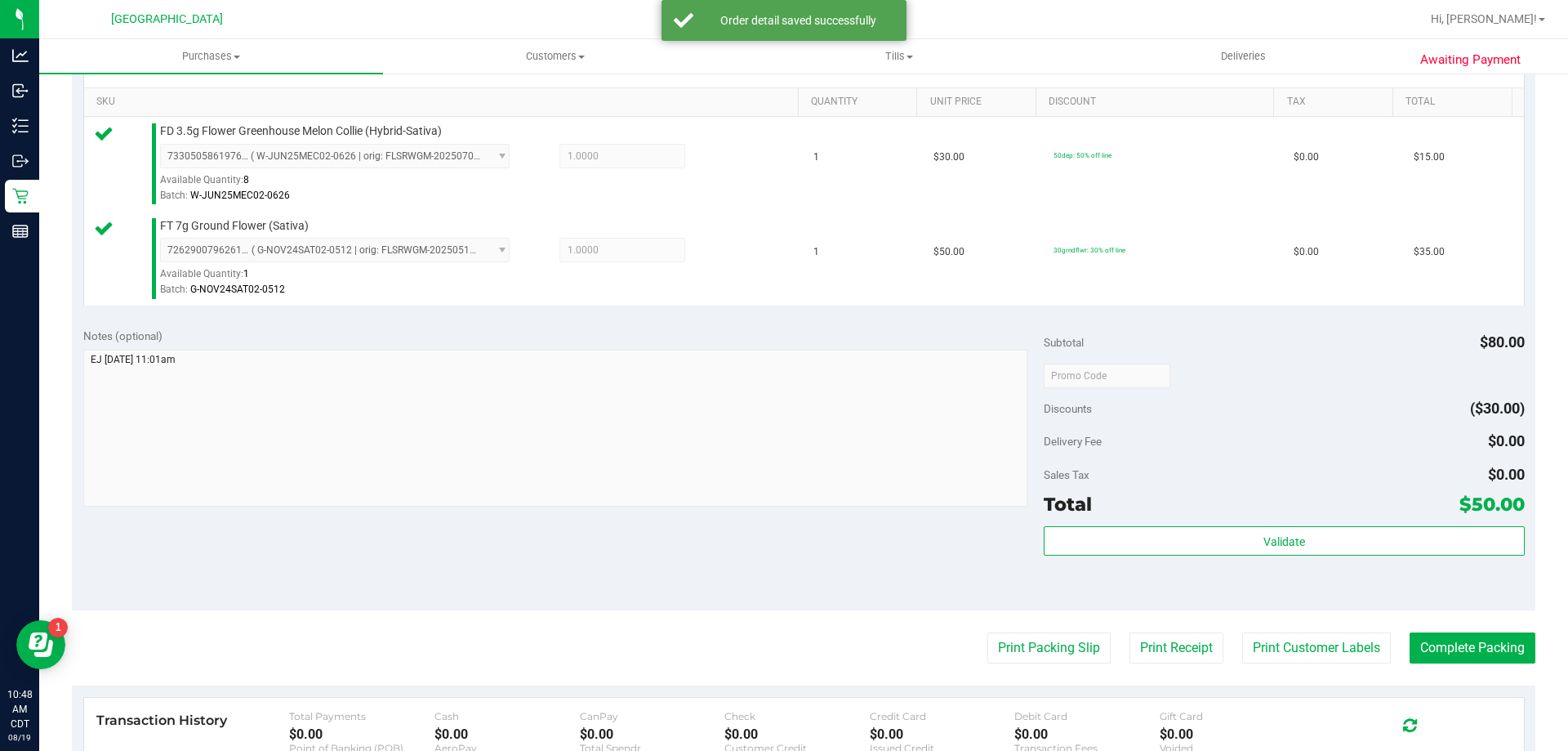
scroll to position [409, 0]
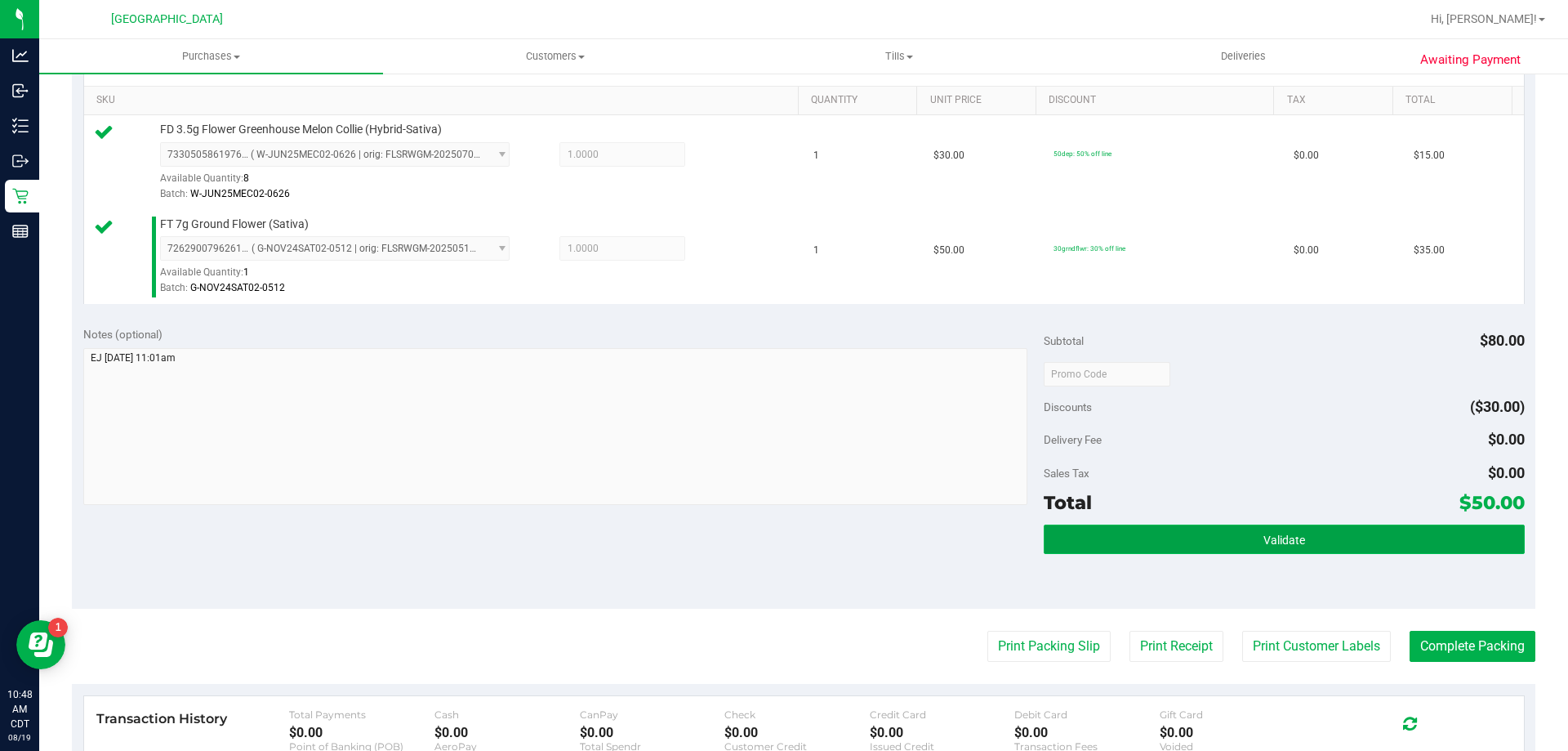
click at [1203, 550] on button "Validate" at bounding box center [1284, 539] width 480 height 30
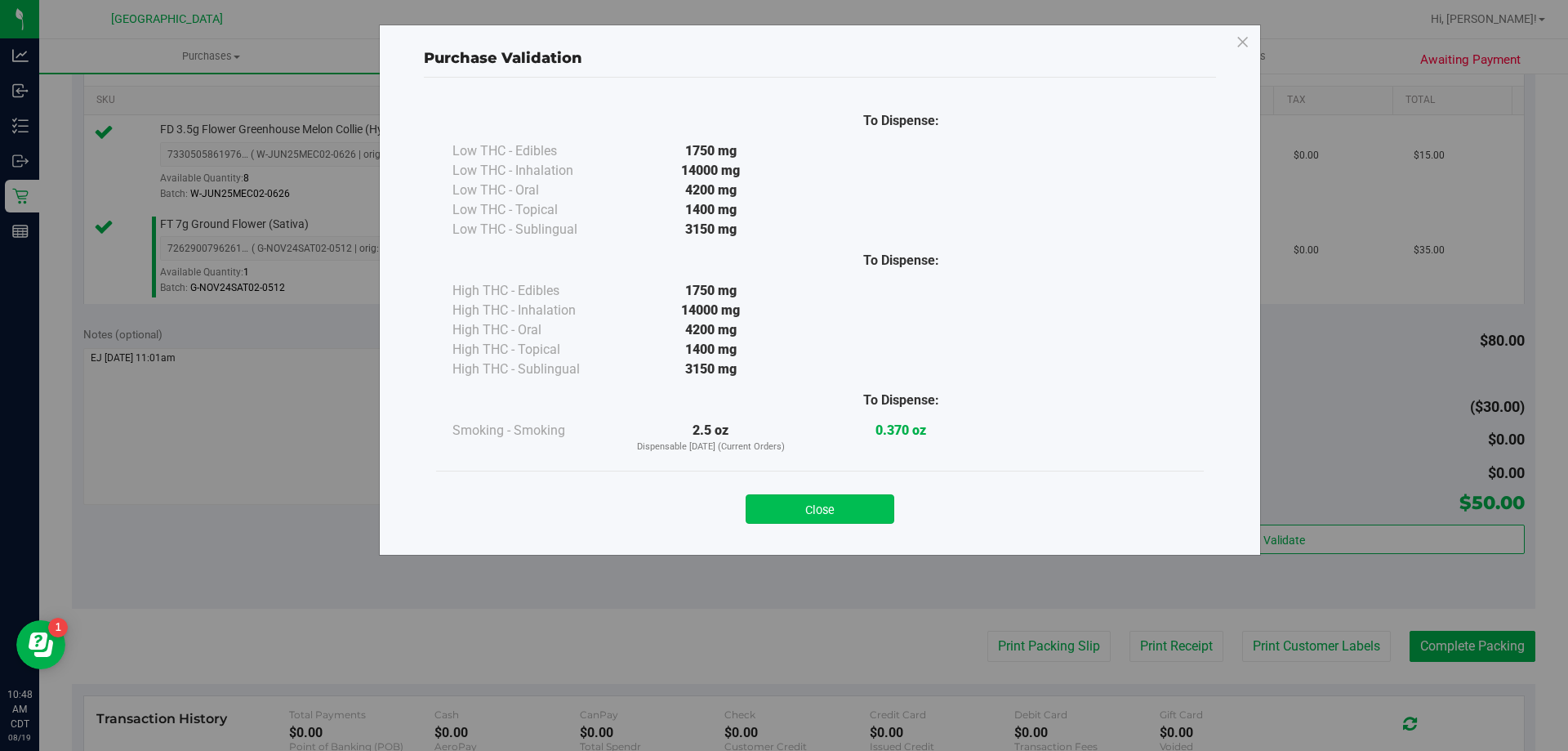
click at [854, 513] on button "Close" at bounding box center [820, 509] width 148 height 30
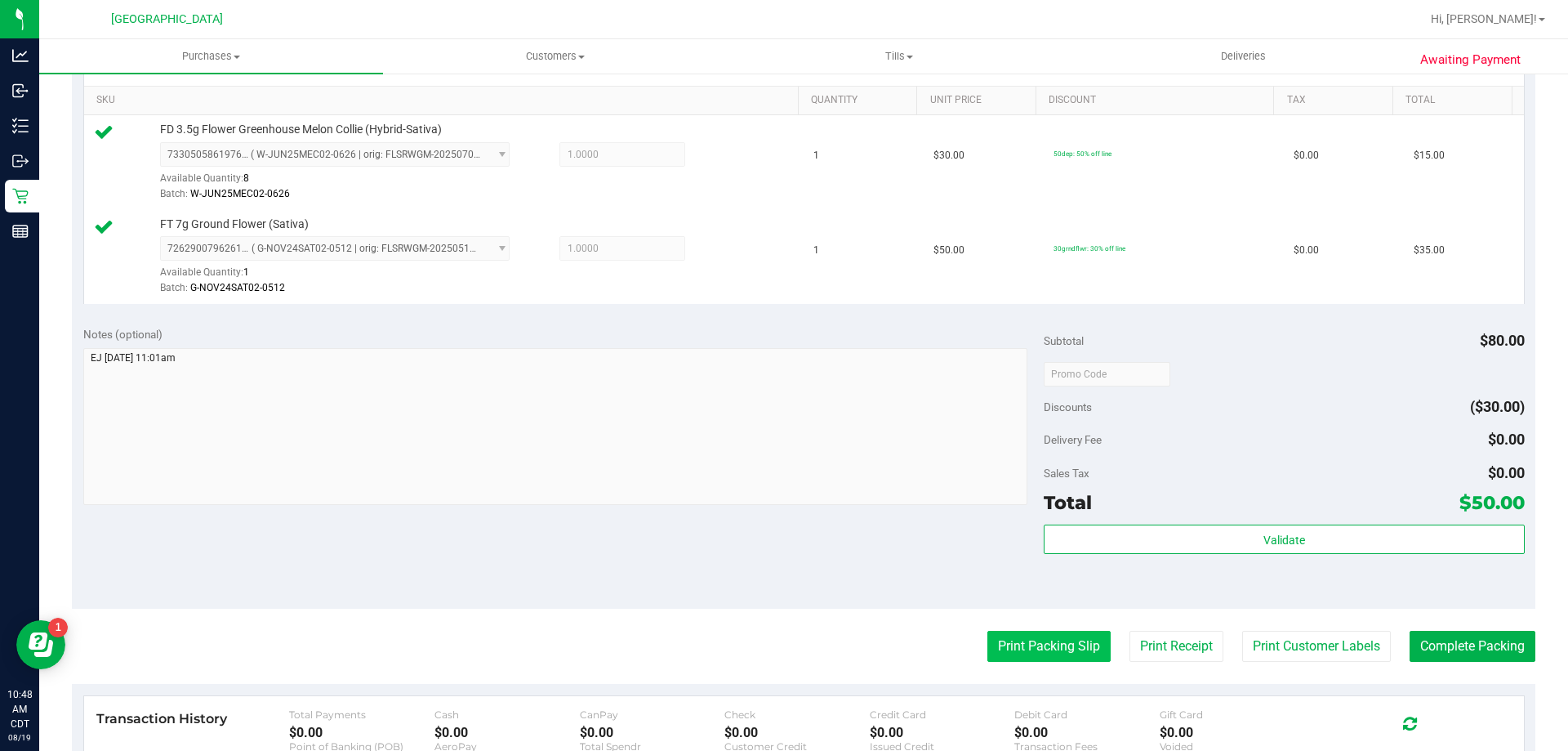
click at [1018, 644] on button "Print Packing Slip" at bounding box center [1049, 646] width 124 height 31
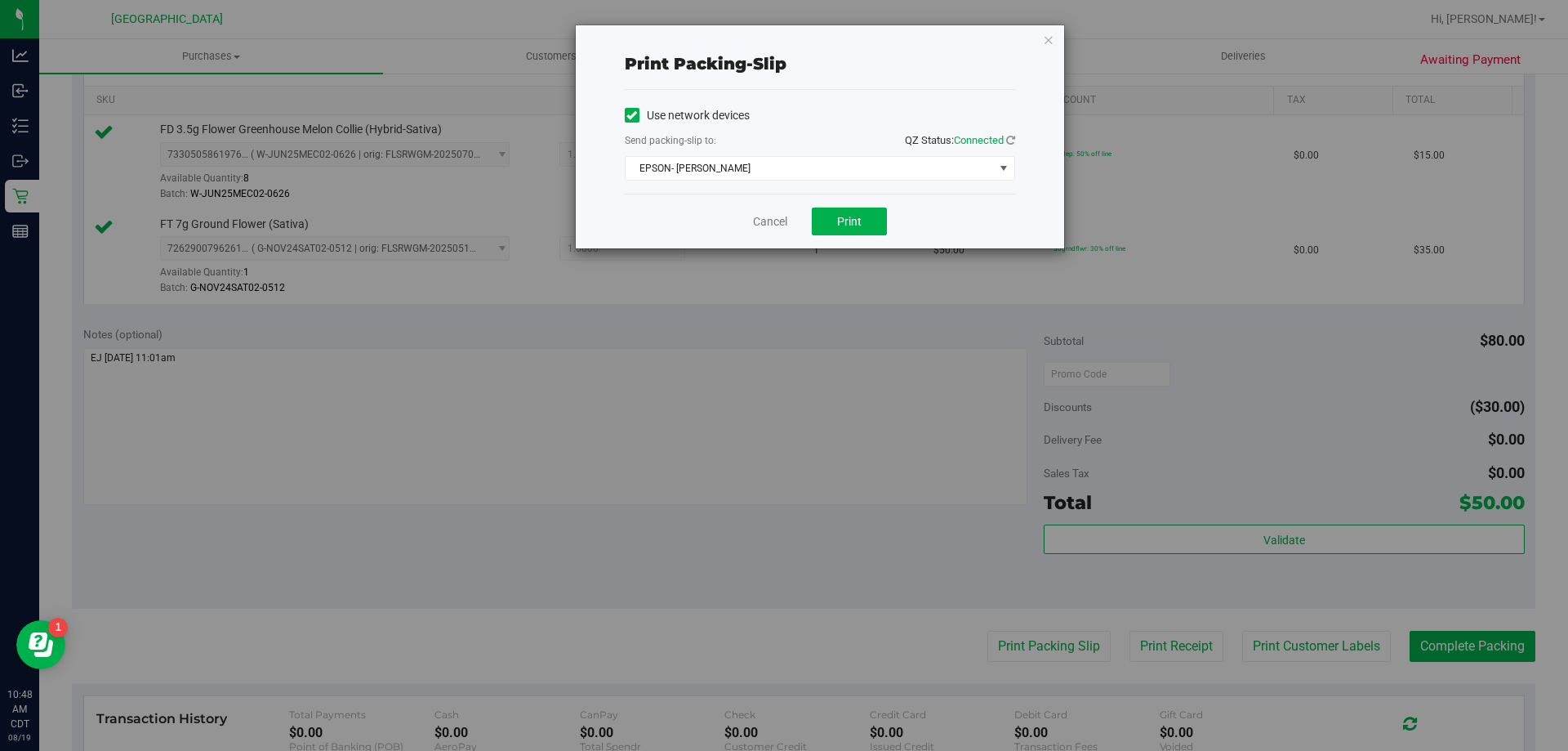
click at [845, 206] on div "Cancel Print" at bounding box center [820, 221] width 391 height 54
click at [824, 221] on button "Print" at bounding box center [849, 222] width 75 height 28
click at [763, 225] on link "Cancel" at bounding box center [770, 222] width 35 height 17
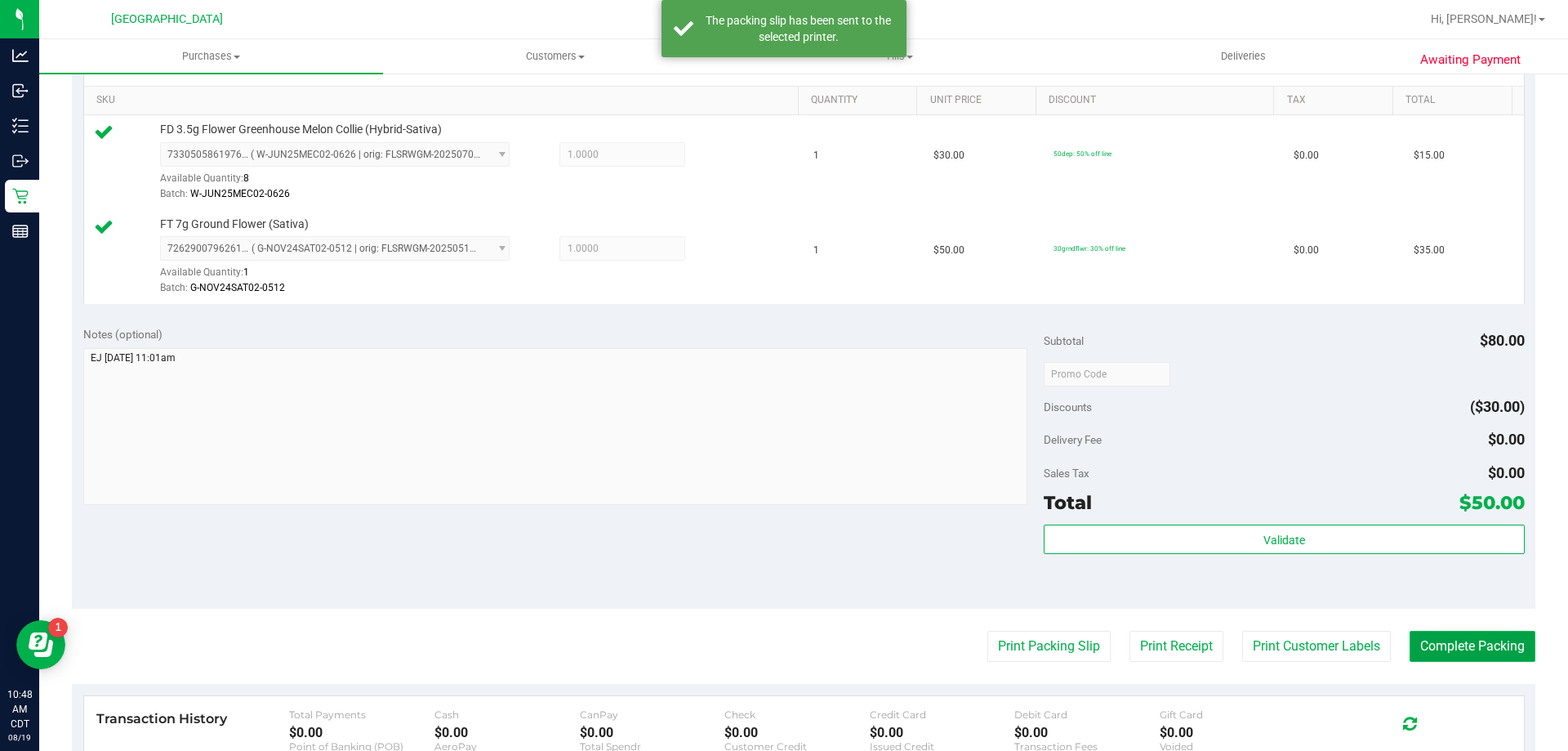
click at [1481, 639] on button "Complete Packing" at bounding box center [1472, 646] width 126 height 31
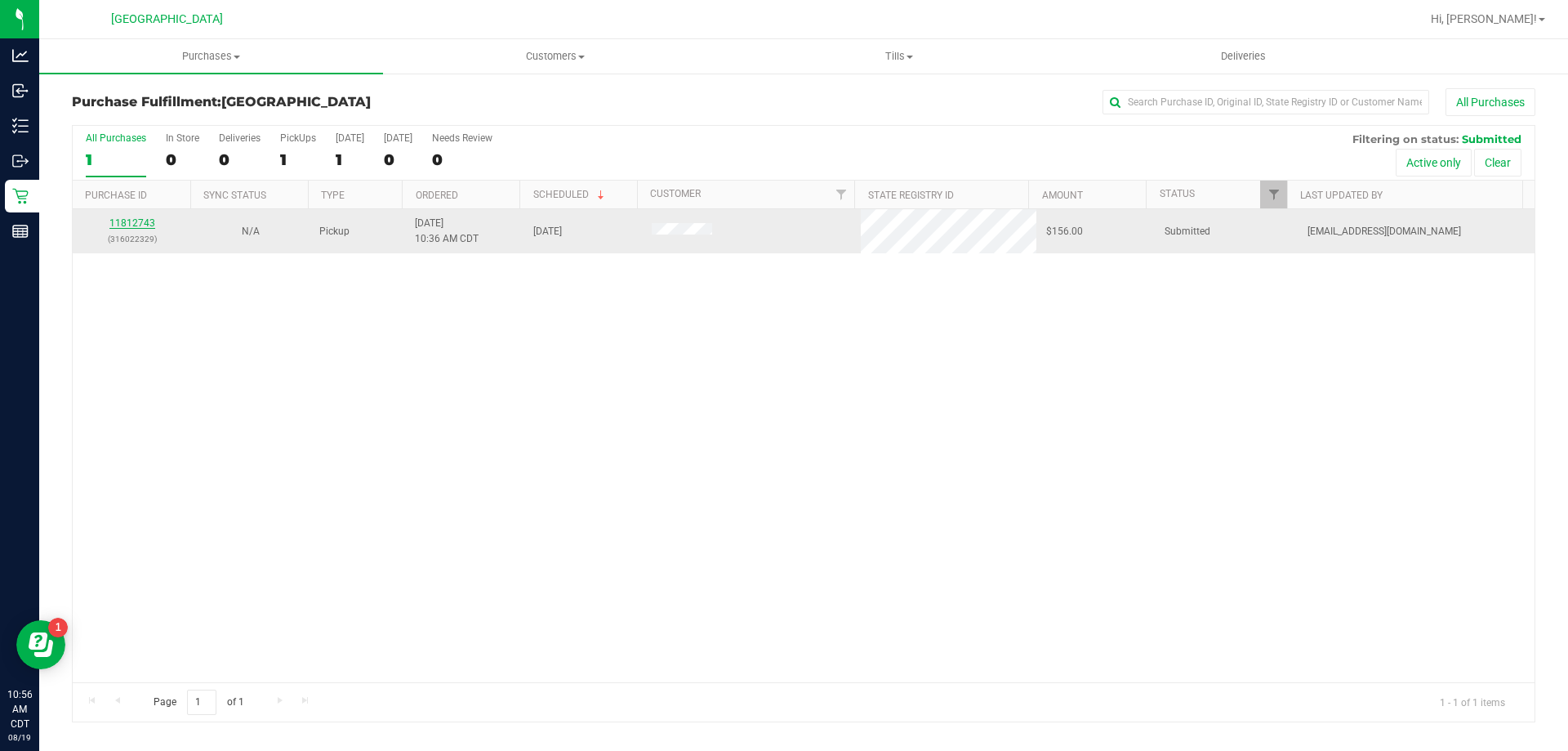
click at [145, 218] on link "11812743" at bounding box center [132, 223] width 45 height 12
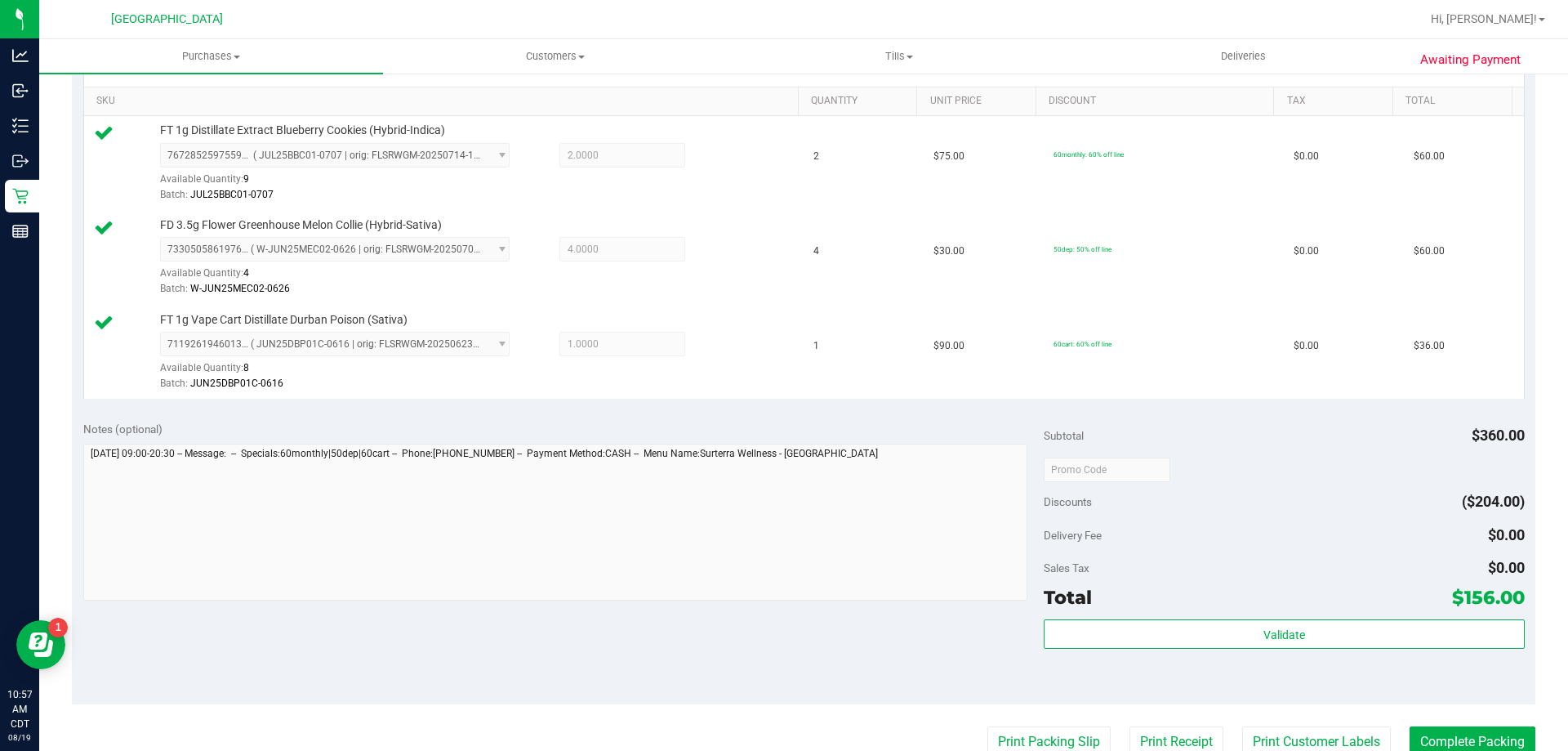
scroll to position [409, 0]
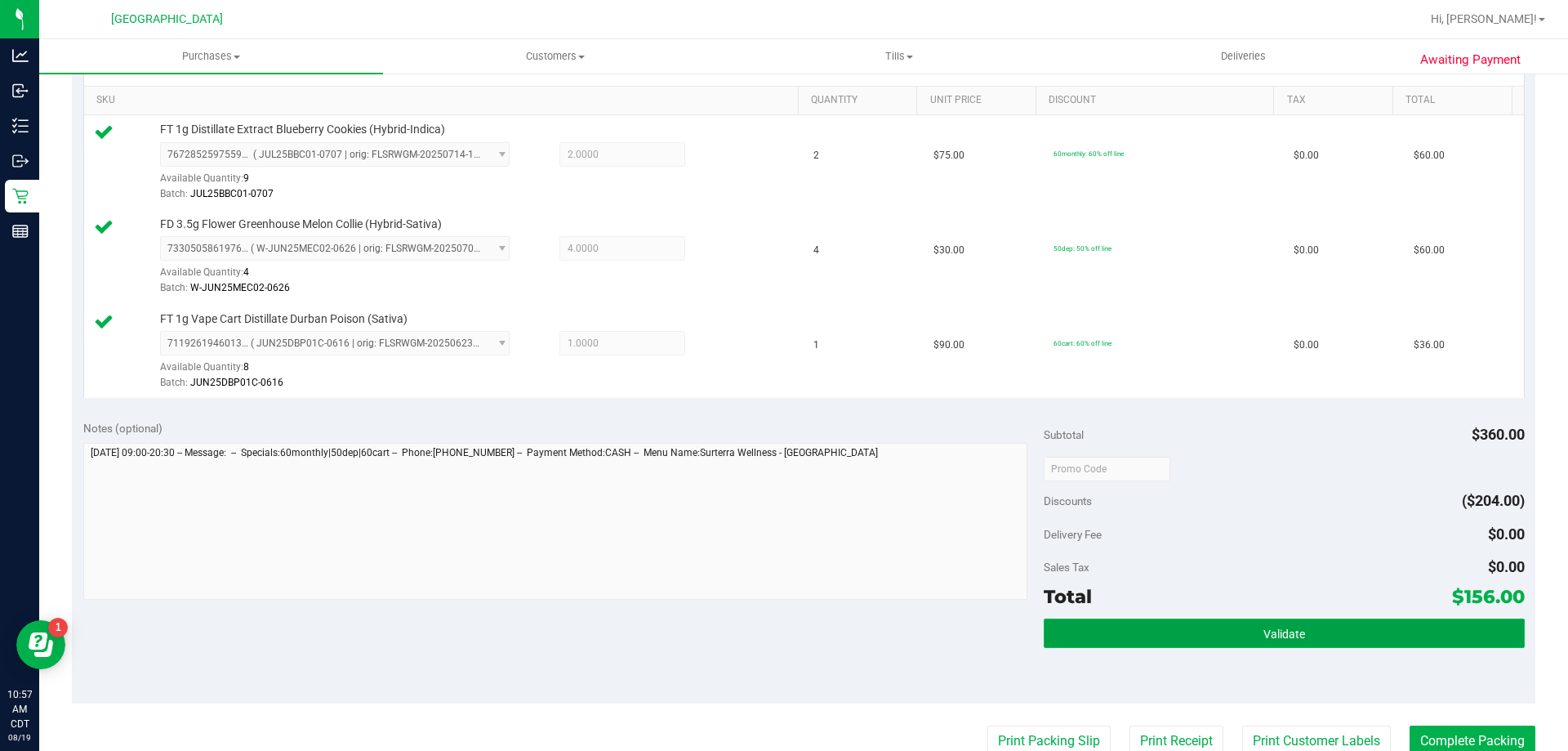
click at [1173, 638] on button "Validate" at bounding box center [1284, 633] width 480 height 30
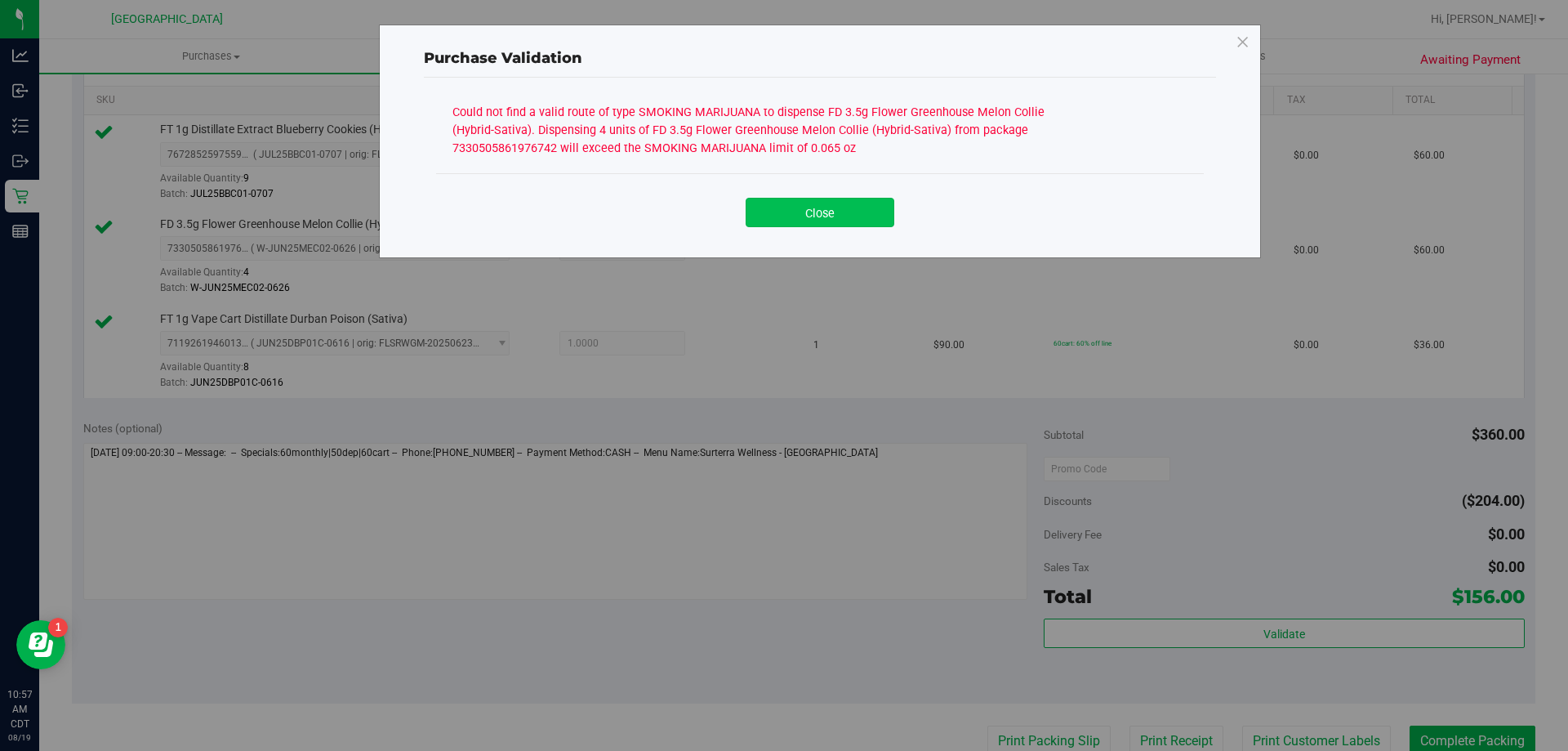
click at [861, 218] on button "Close" at bounding box center [820, 213] width 148 height 30
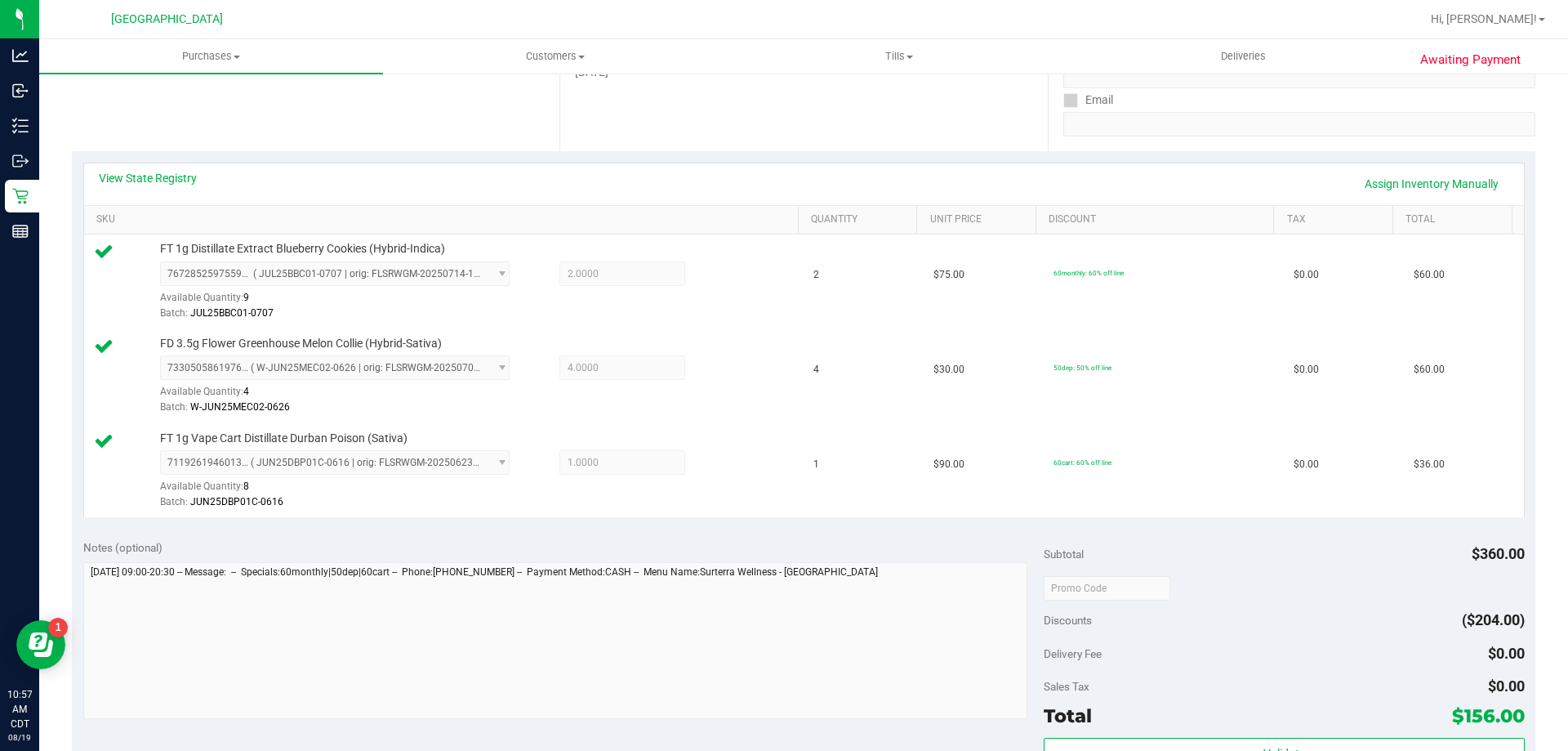
scroll to position [163, 0]
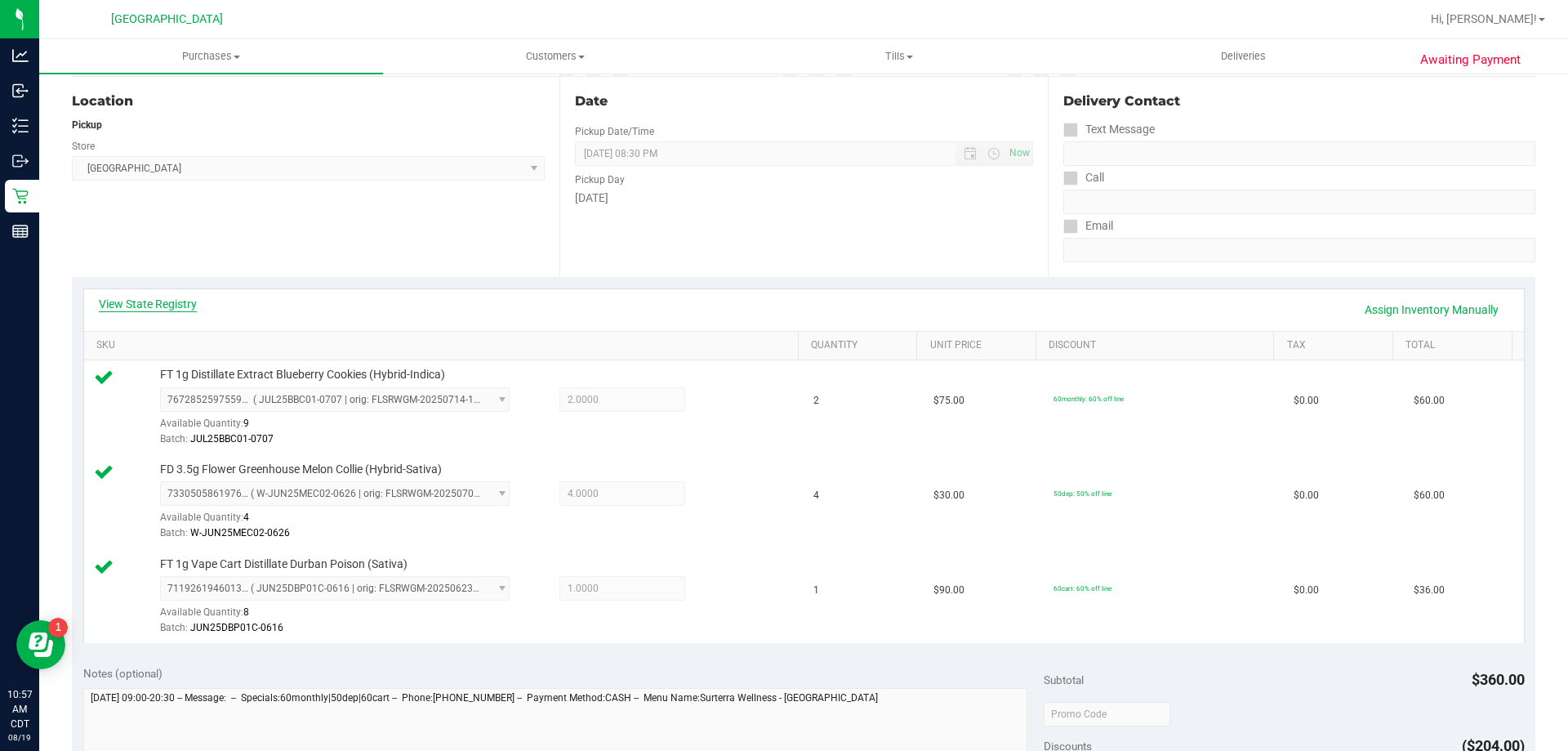
click at [133, 303] on link "View State Registry" at bounding box center [147, 304] width 98 height 16
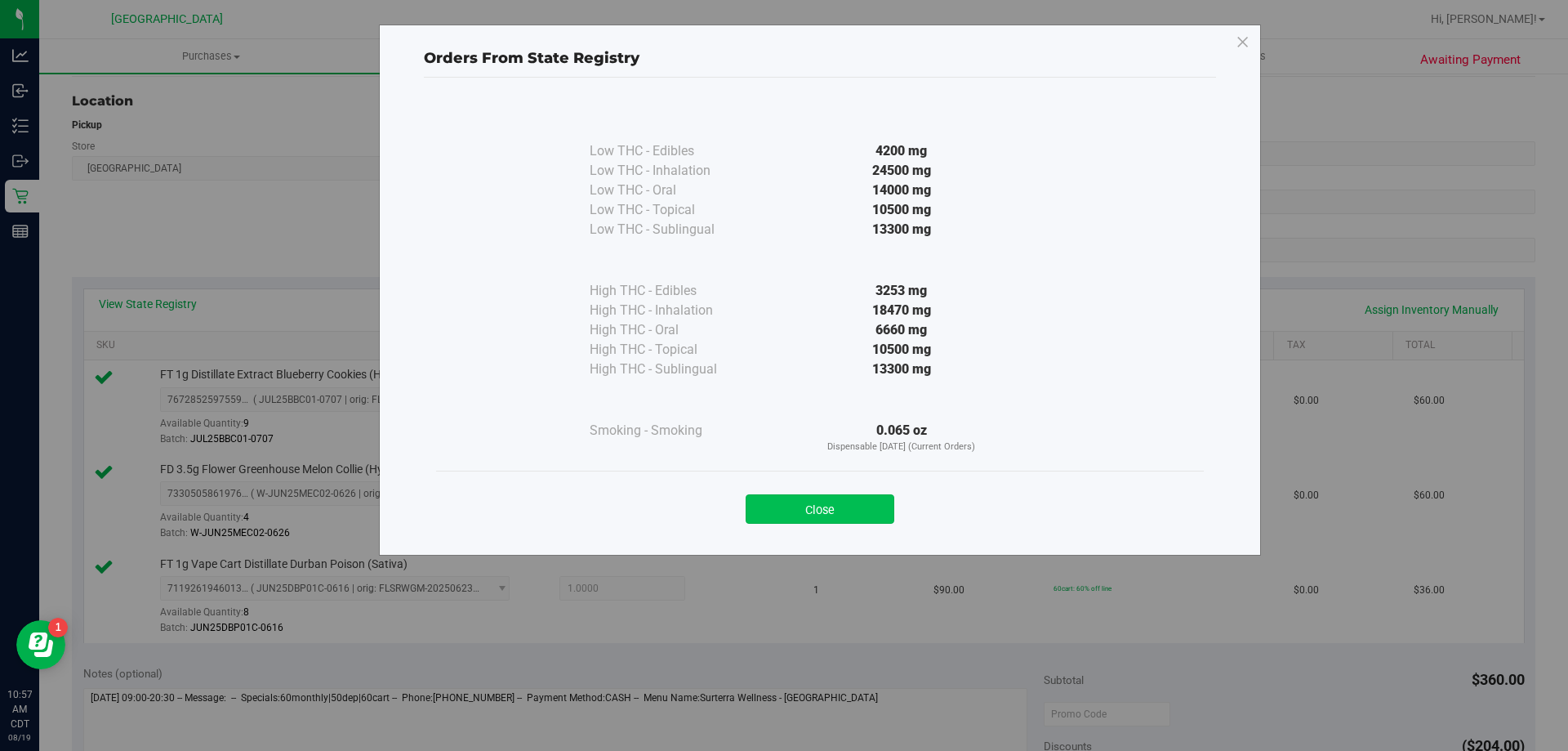
click at [864, 505] on button "Close" at bounding box center [820, 509] width 148 height 30
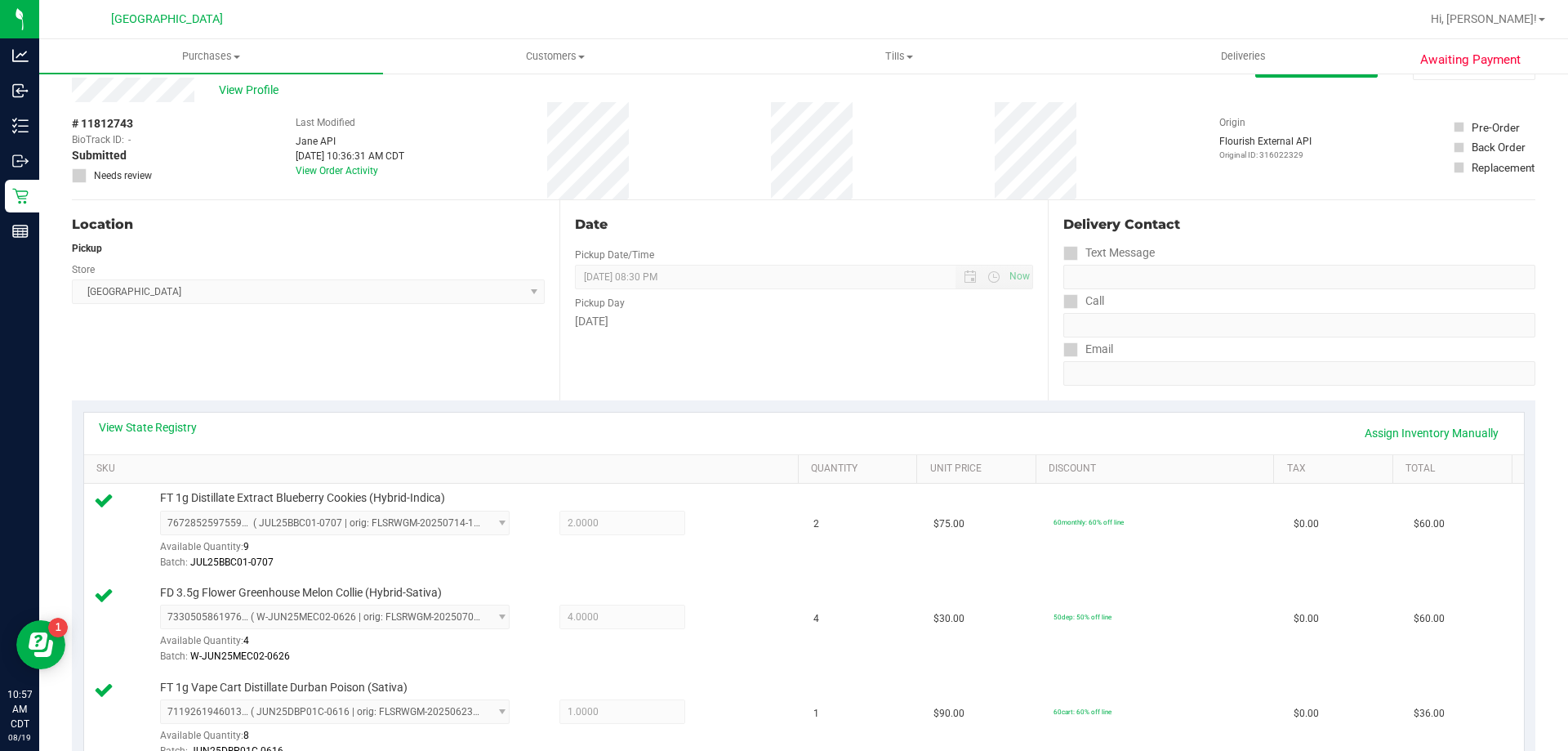
scroll to position [0, 0]
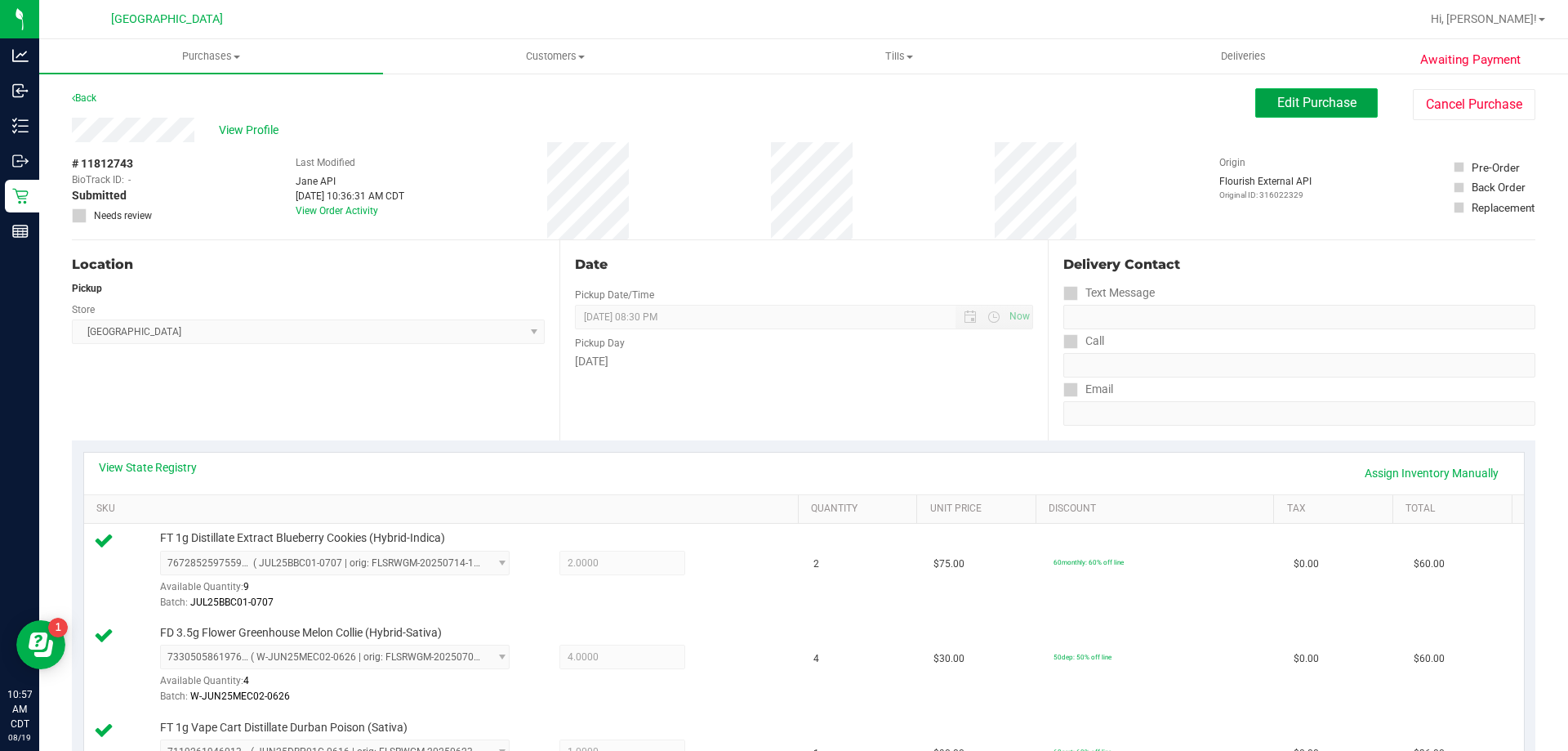
click at [1315, 113] on button "Edit Purchase" at bounding box center [1316, 103] width 123 height 30
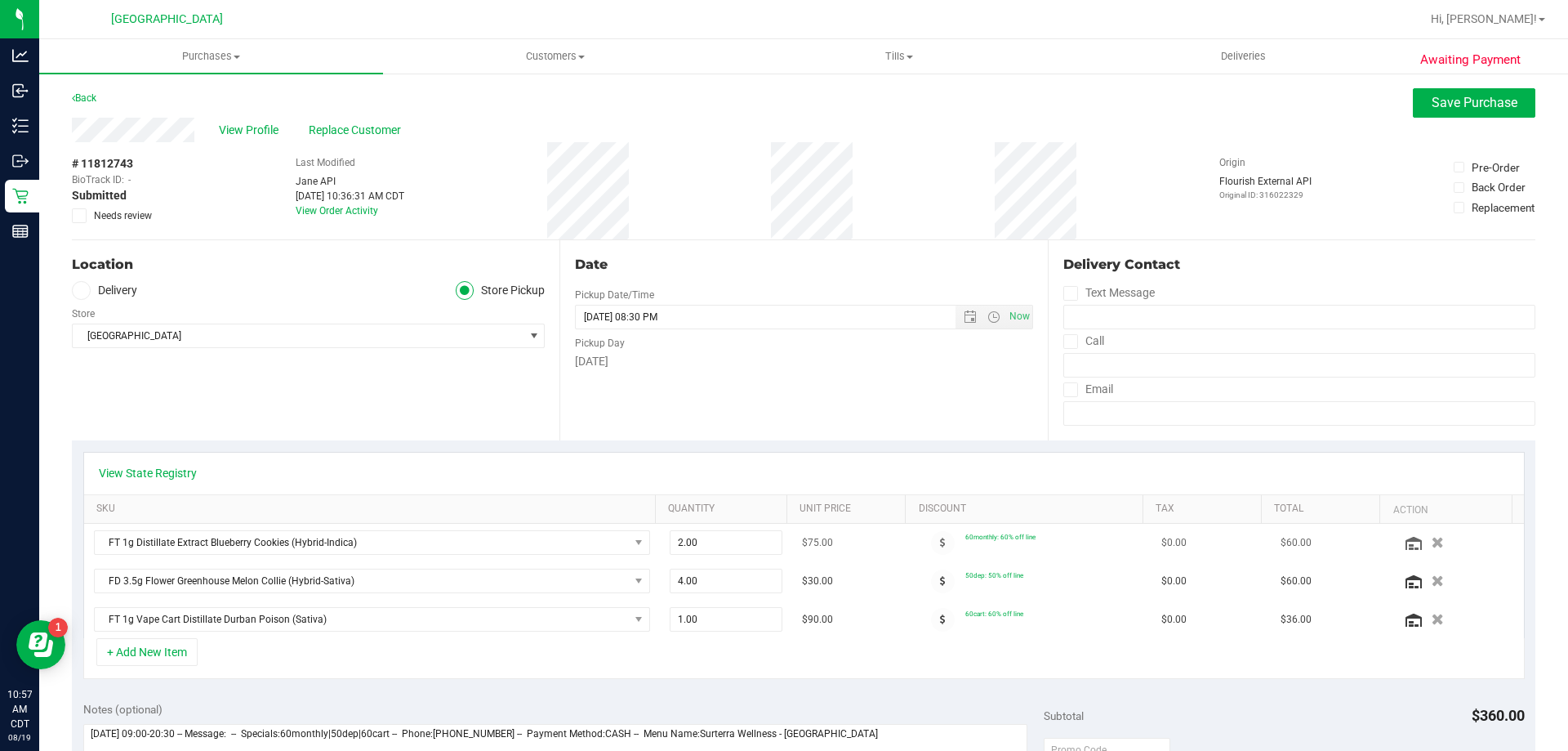
scroll to position [82, 0]
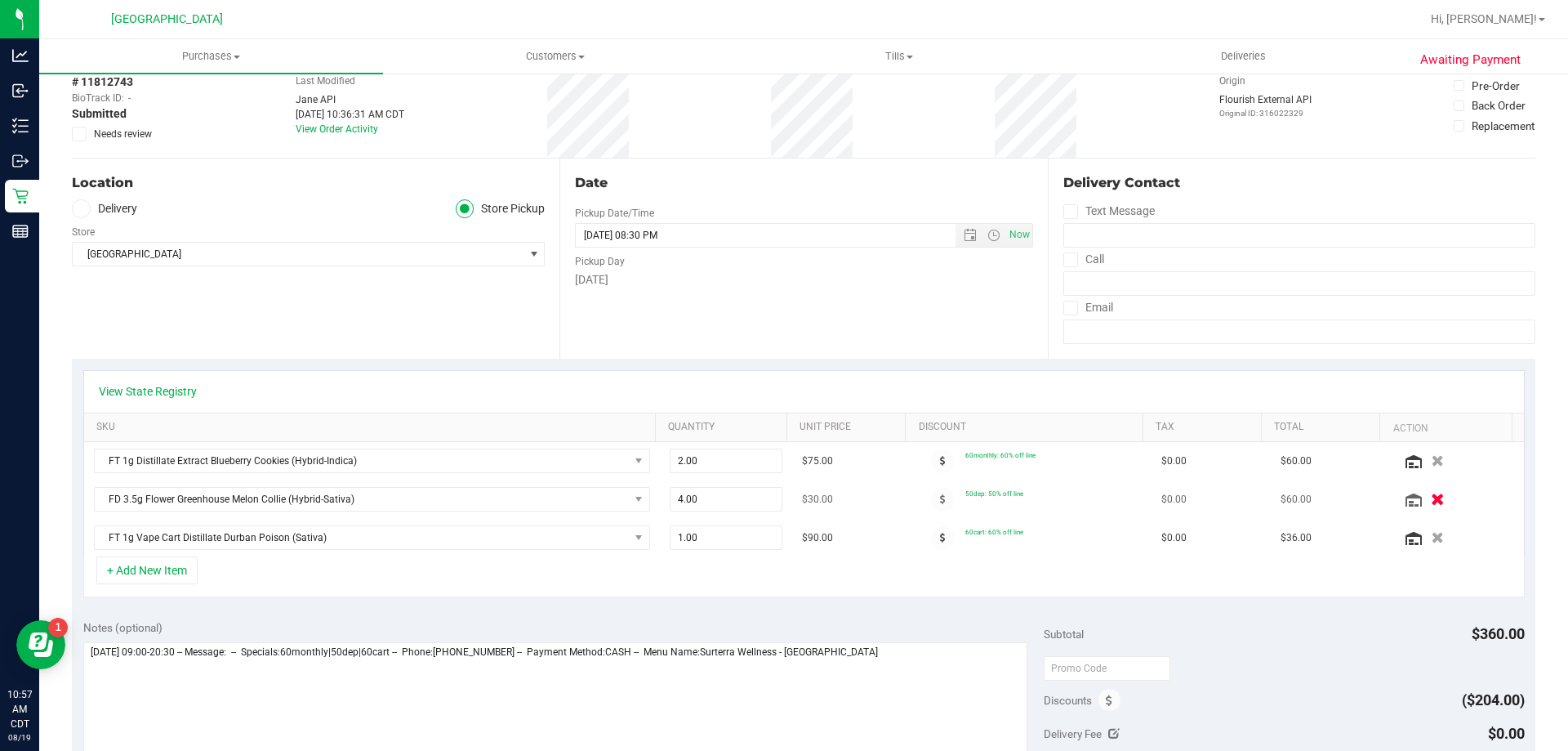
click at [1411, 490] on td at bounding box center [1458, 500] width 133 height 39
click at [1430, 498] on icon "button" at bounding box center [1437, 500] width 14 height 12
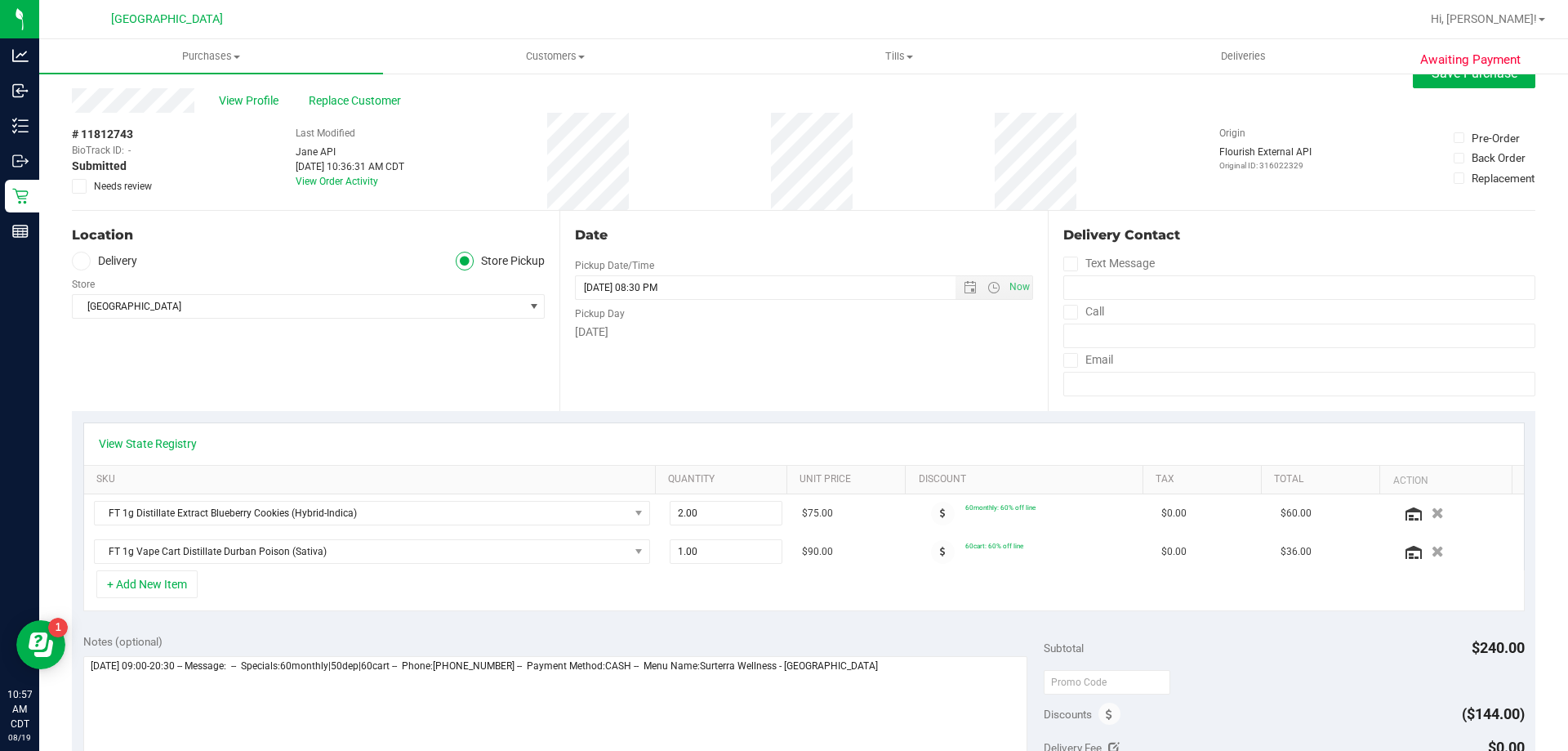
scroll to position [0, 0]
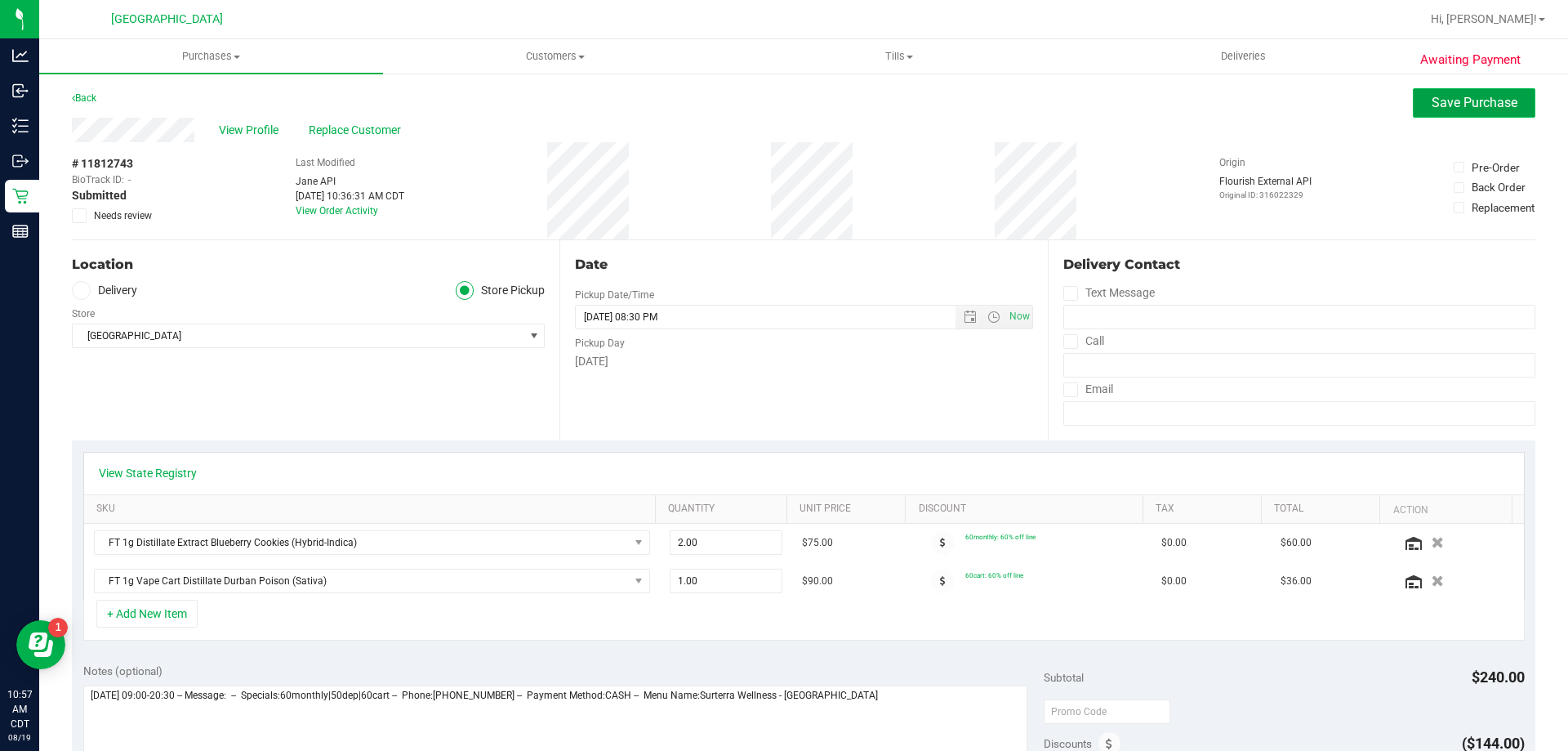
click at [1506, 93] on button "Save Purchase" at bounding box center [1474, 103] width 123 height 30
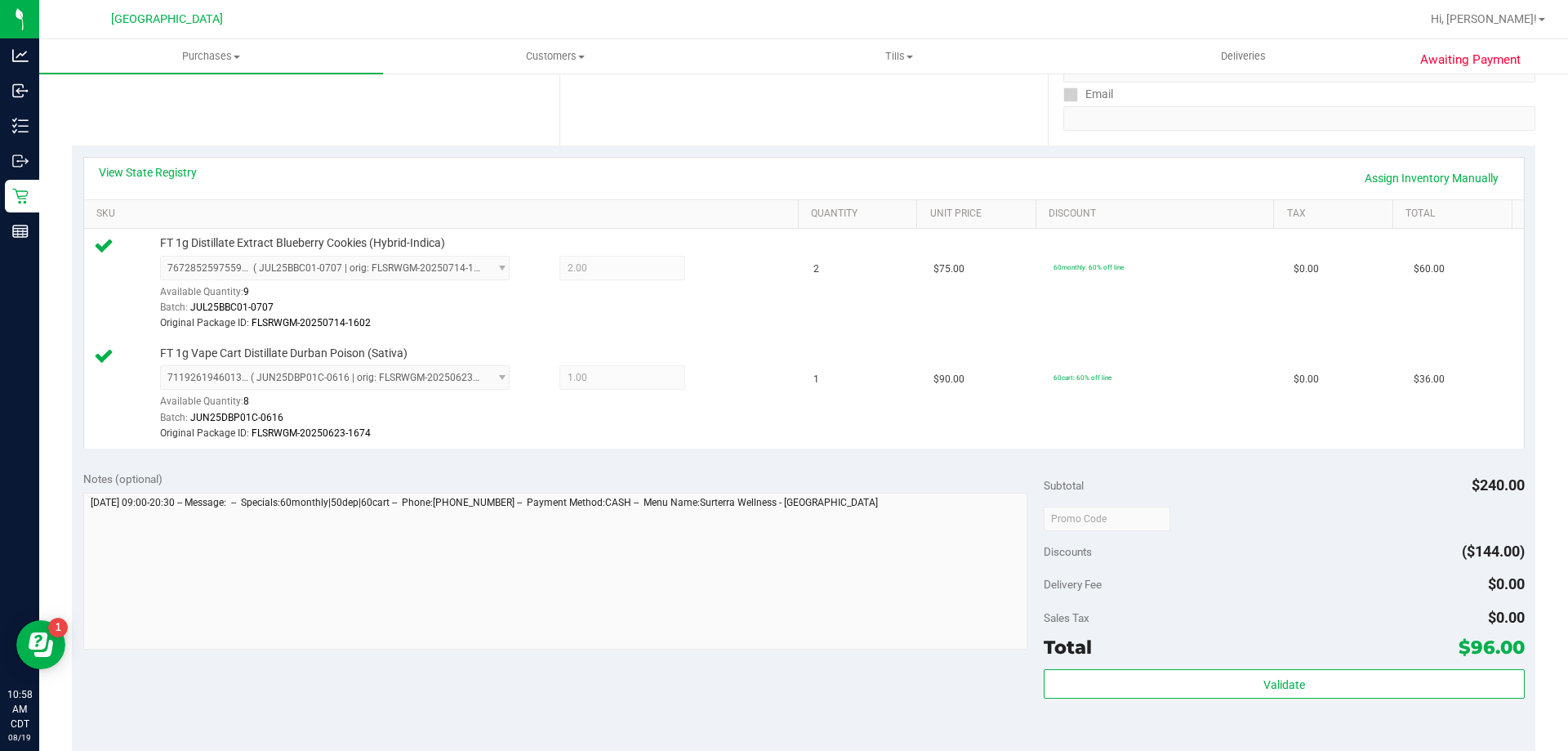
scroll to position [326, 0]
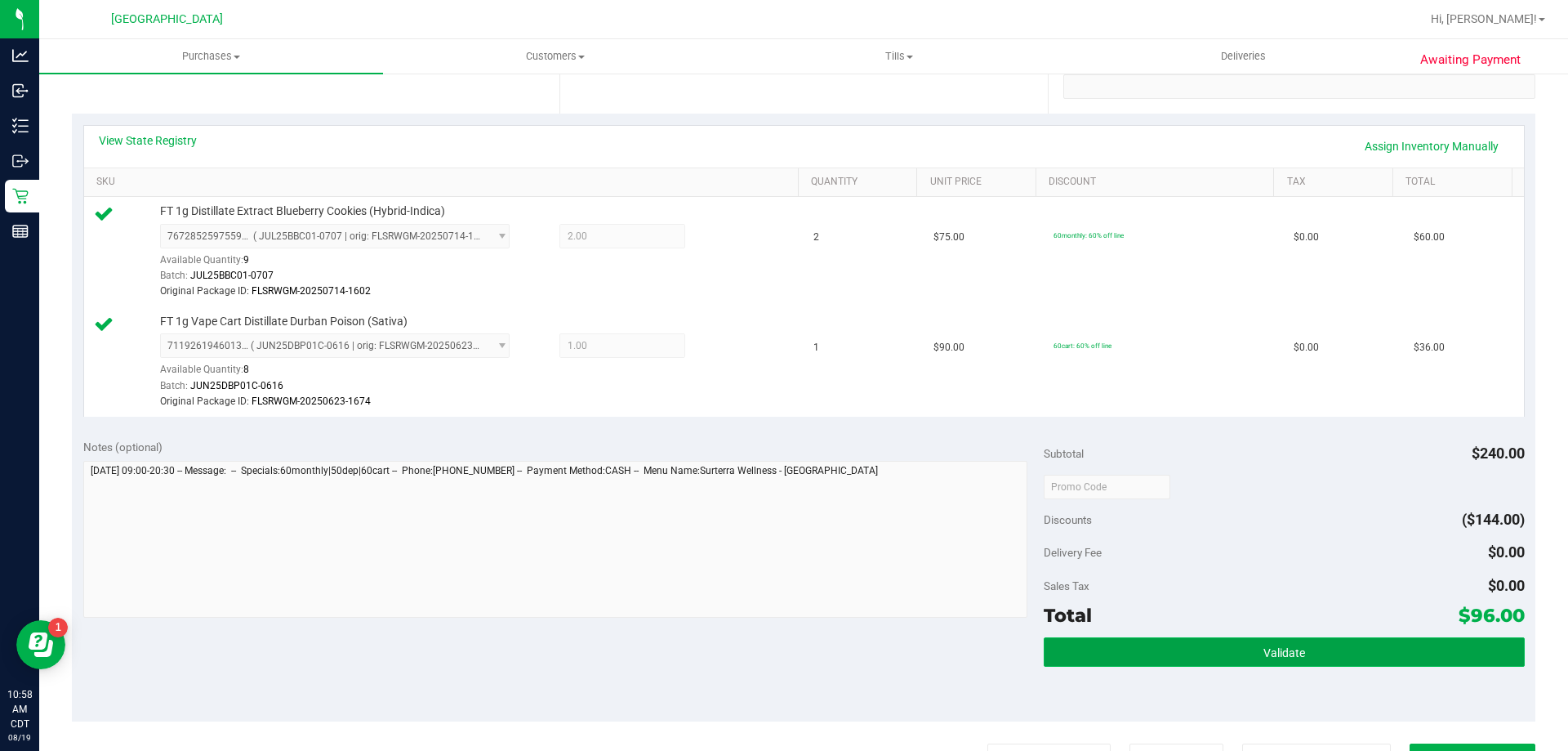
click at [1372, 659] on button "Validate" at bounding box center [1284, 652] width 480 height 30
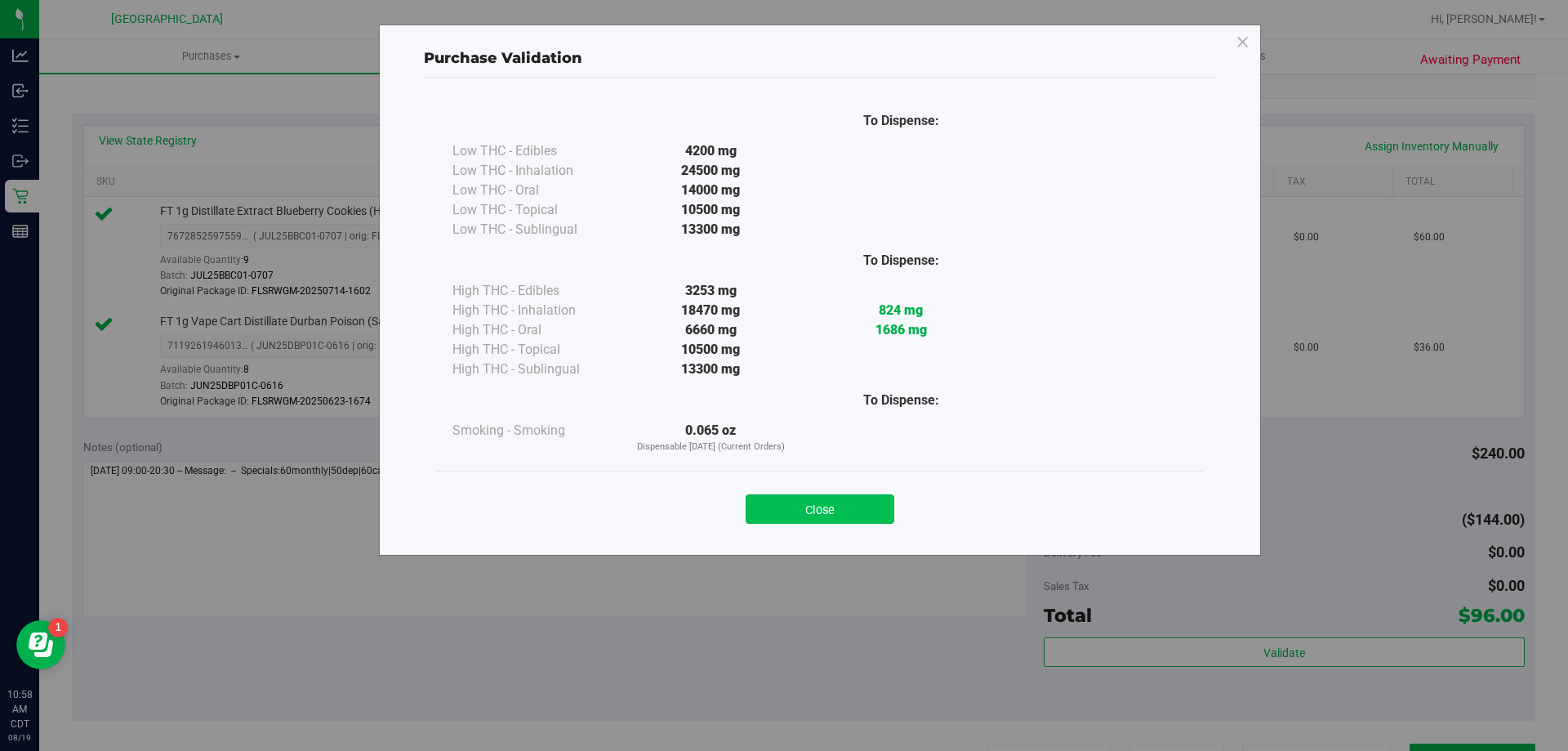
click at [833, 507] on button "Close" at bounding box center [820, 509] width 148 height 30
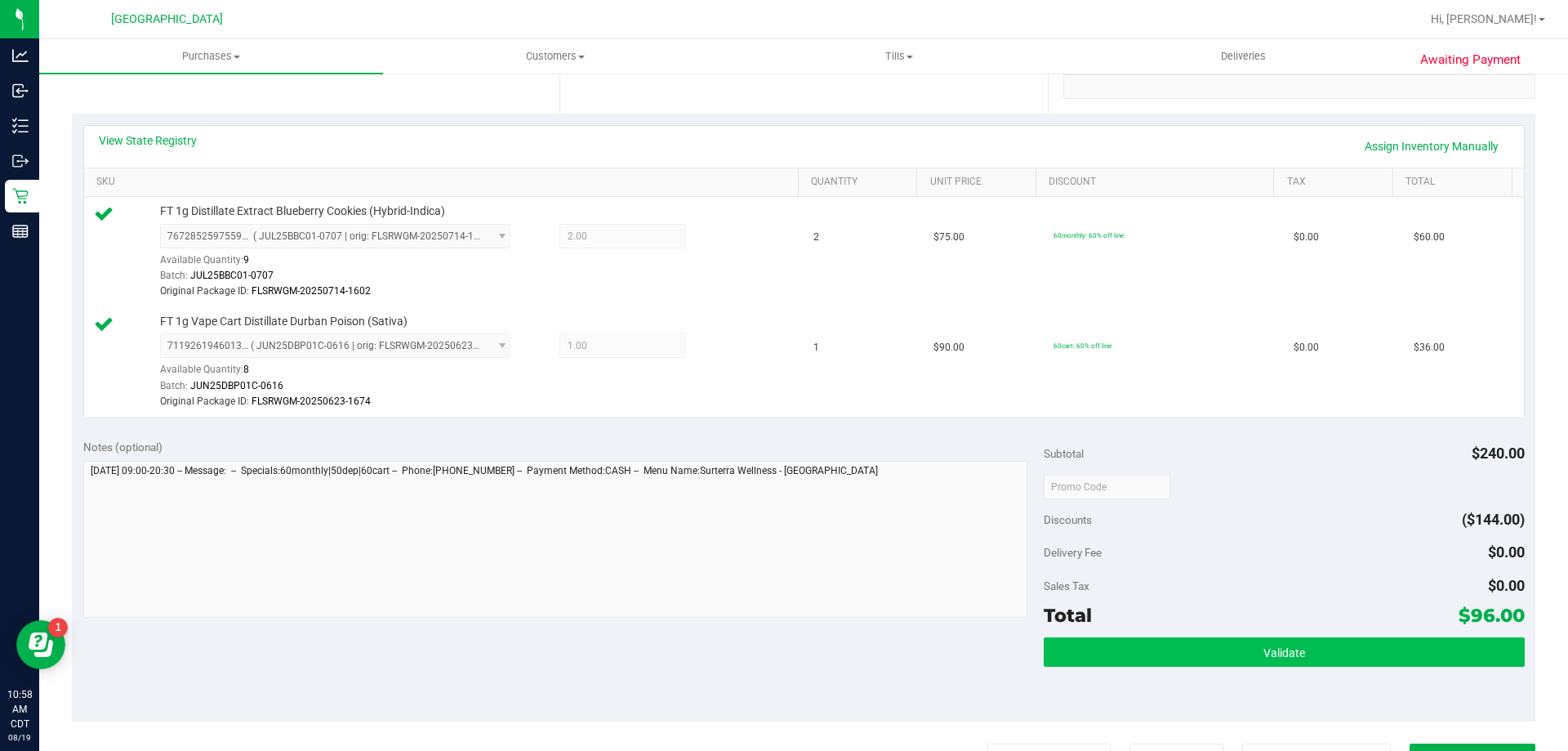
scroll to position [490, 0]
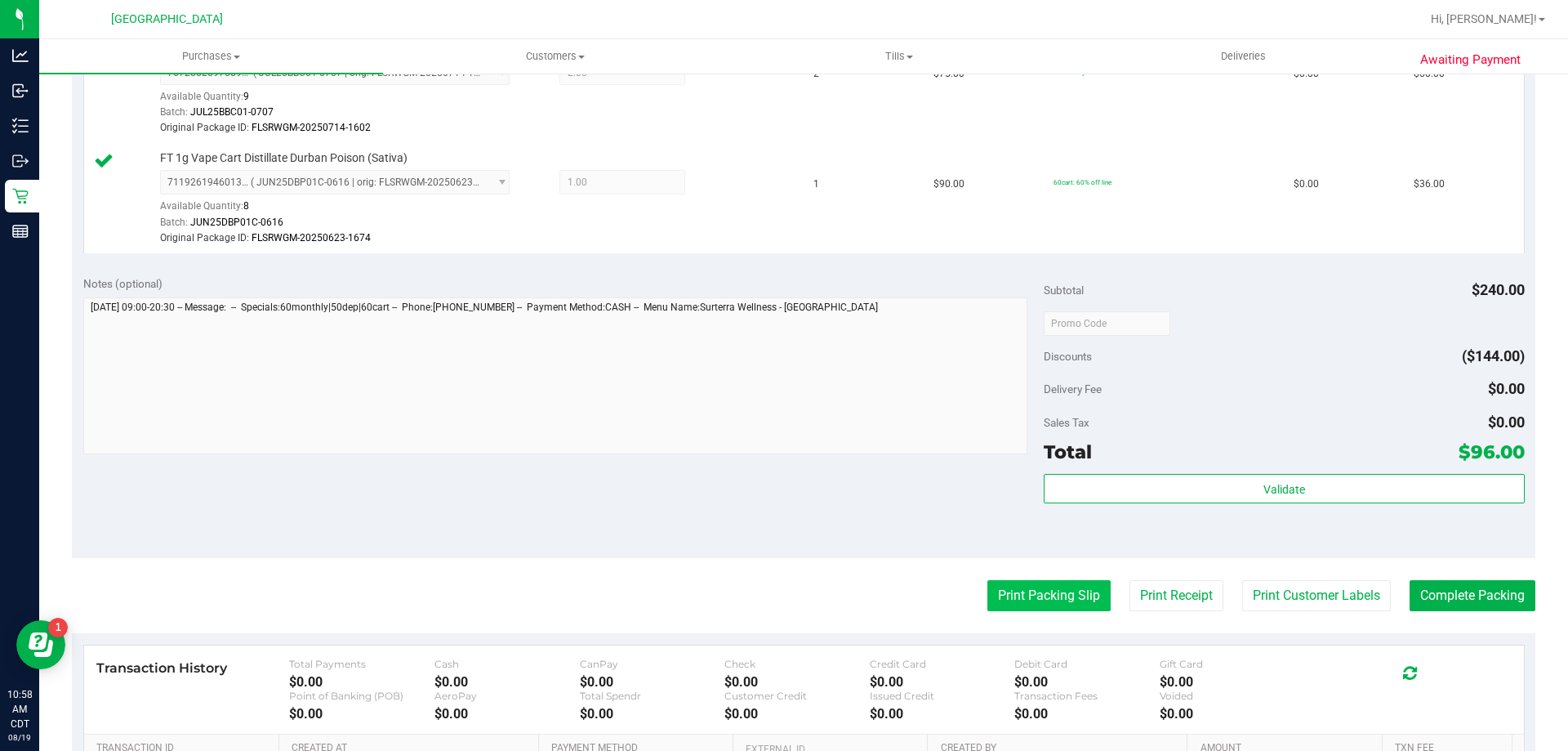
click at [1066, 594] on button "Print Packing Slip" at bounding box center [1049, 596] width 124 height 31
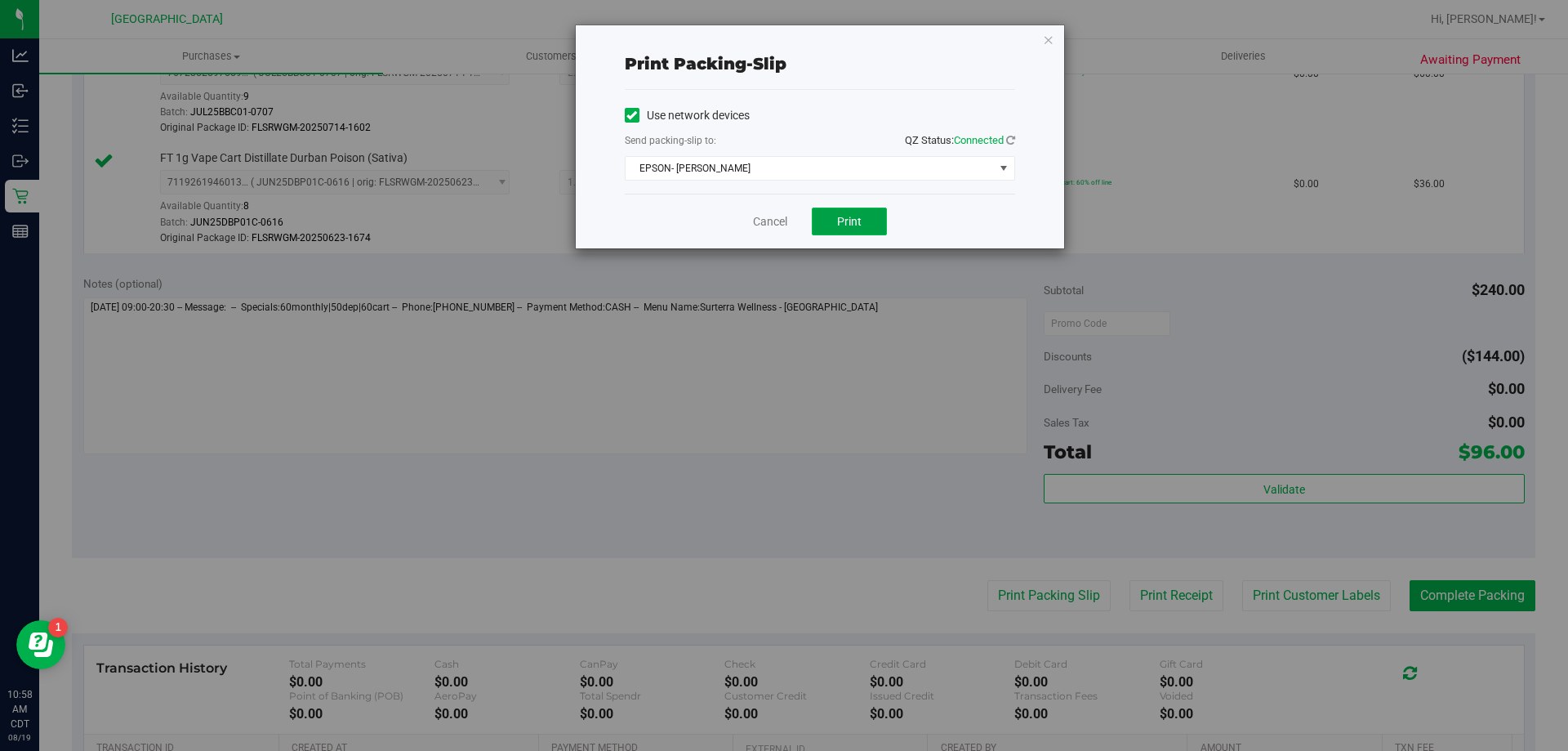
click at [835, 221] on button "Print" at bounding box center [849, 222] width 75 height 28
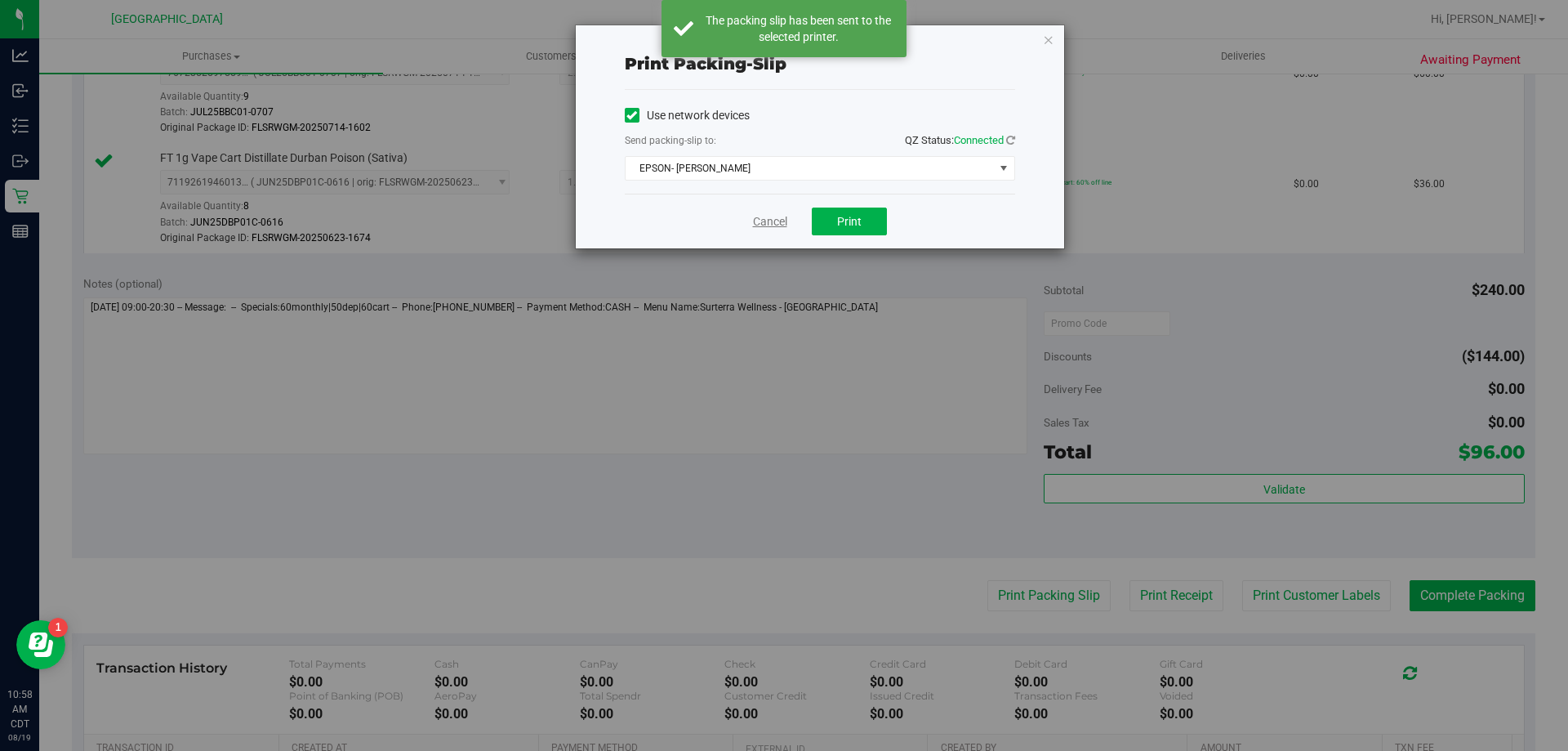
click at [757, 219] on link "Cancel" at bounding box center [770, 222] width 35 height 17
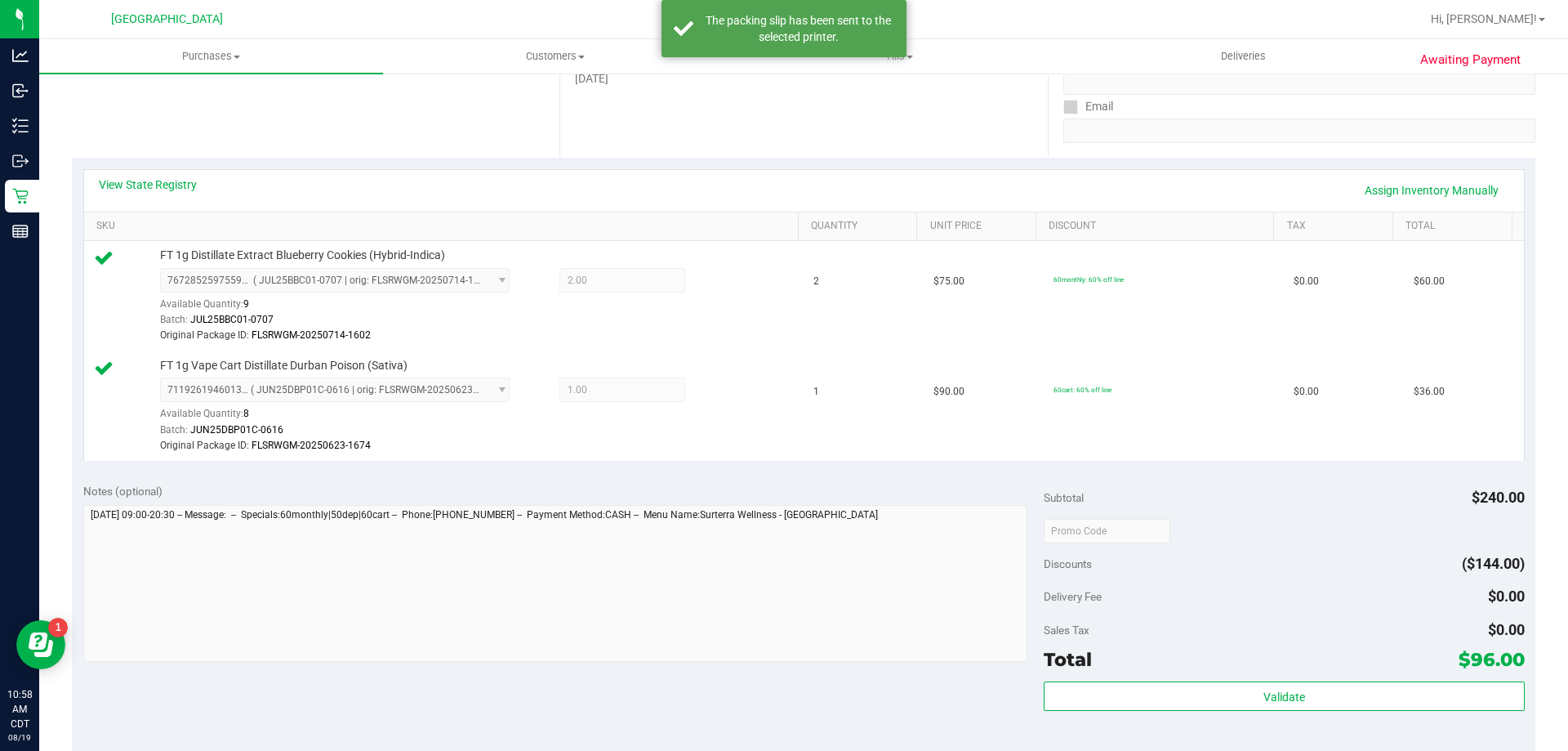
scroll to position [572, 0]
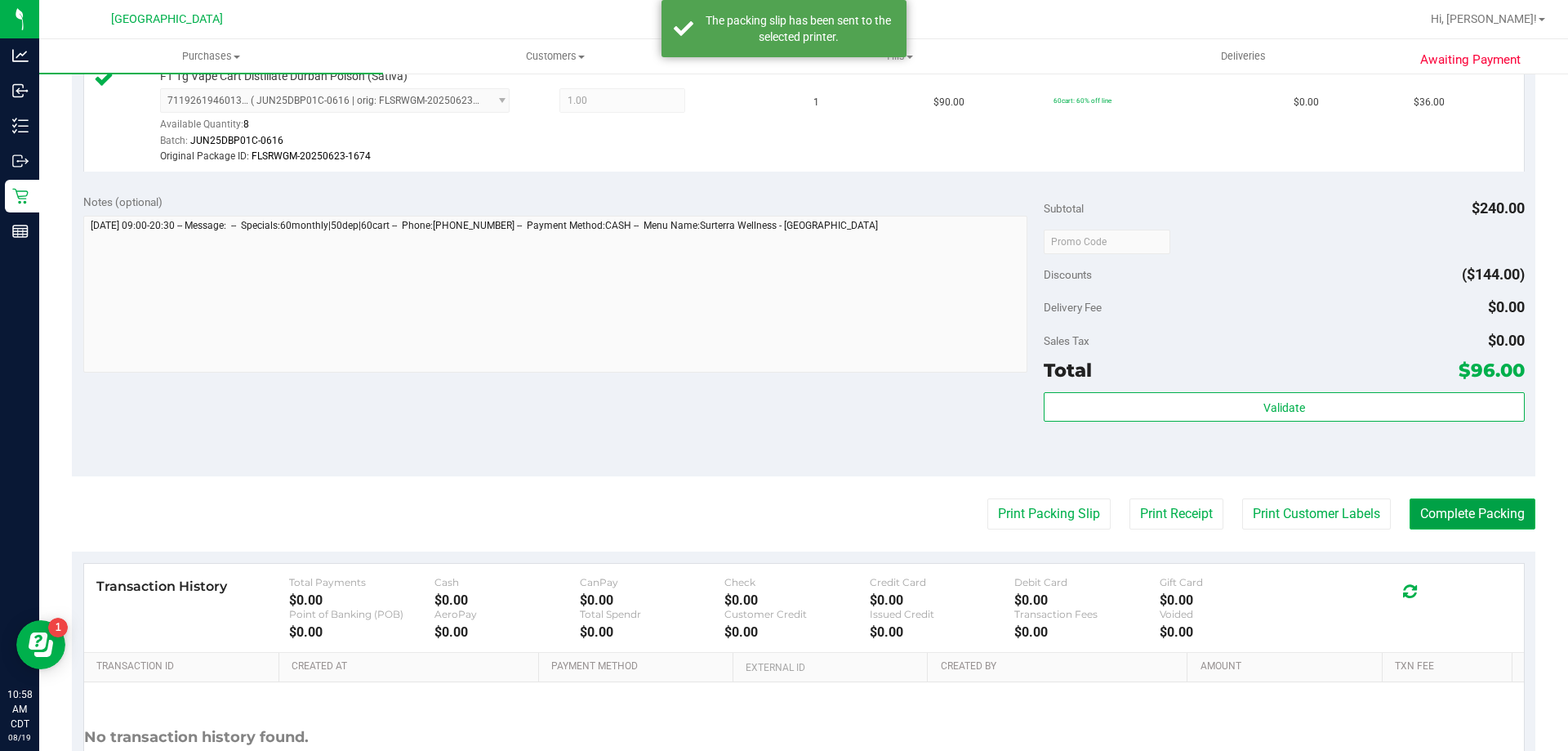
click at [1453, 528] on button "Complete Packing" at bounding box center [1472, 514] width 126 height 31
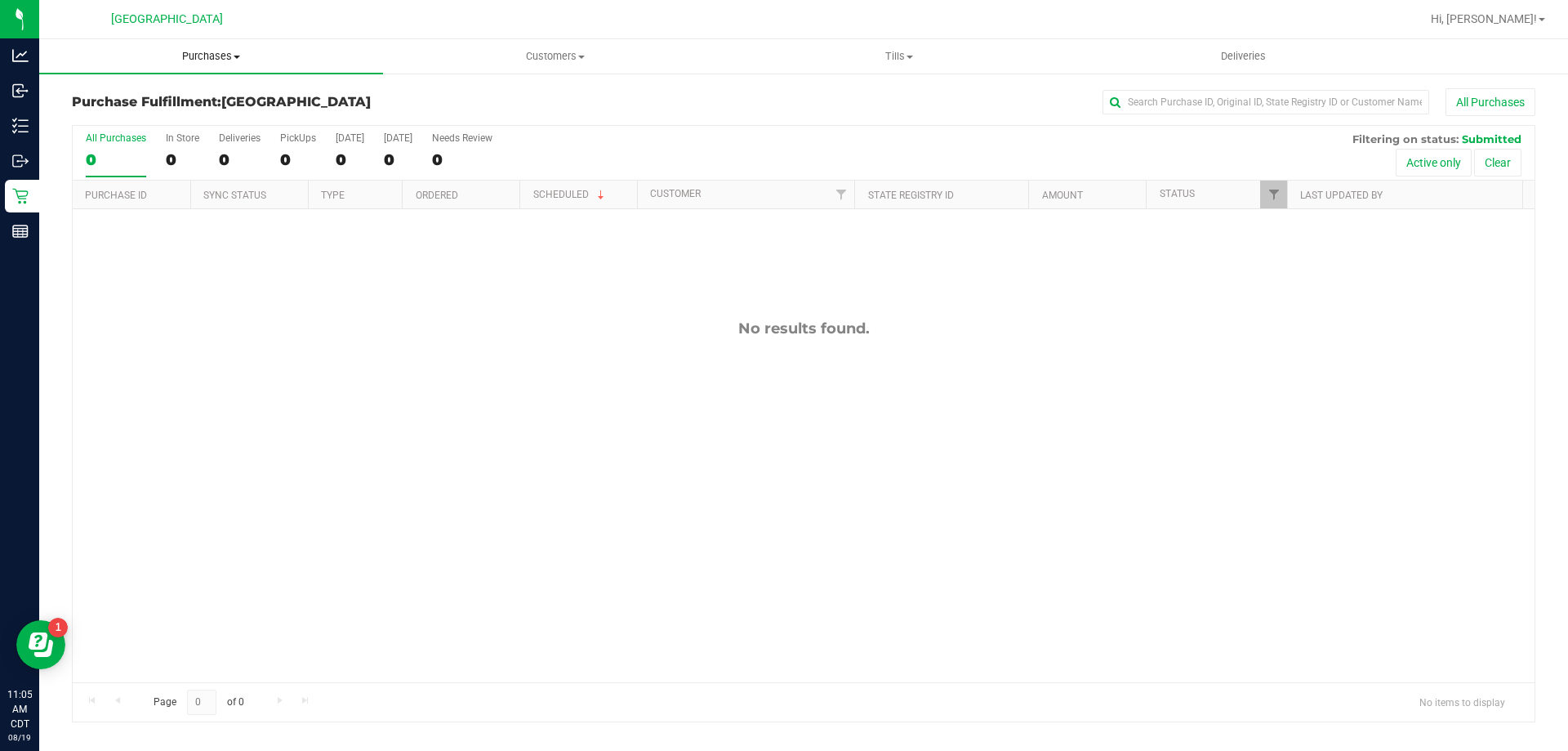
click at [194, 58] on span "Purchases" at bounding box center [211, 56] width 344 height 15
click at [197, 122] on li "Fulfillment" at bounding box center [211, 119] width 344 height 20
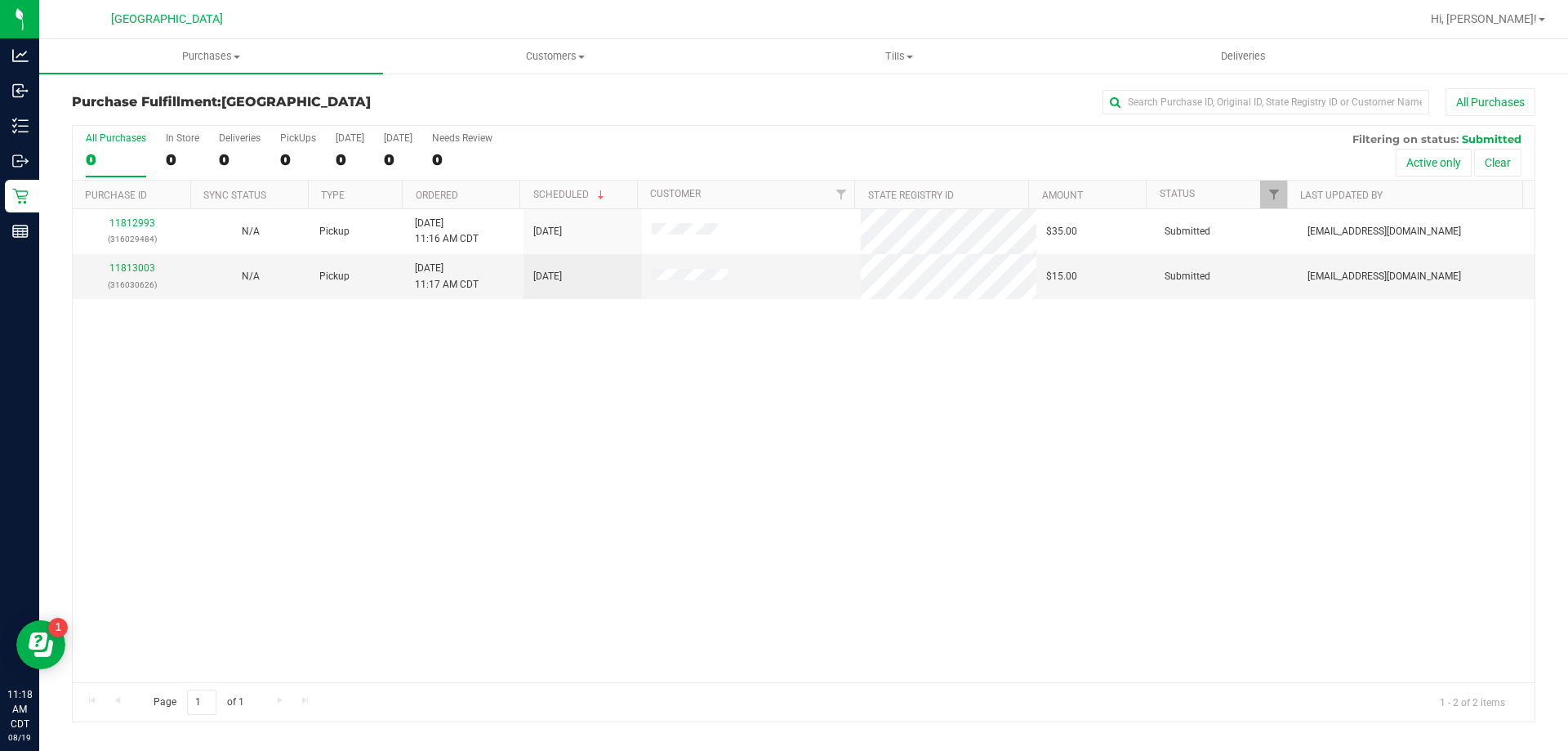
click at [441, 683] on div "Page 1 of 1 1 - 2 of 2 items" at bounding box center [803, 702] width 1462 height 40
click at [143, 261] on div "11813003 (316030626)" at bounding box center [132, 276] width 99 height 31
click at [137, 270] on link "11813003" at bounding box center [132, 268] width 45 height 12
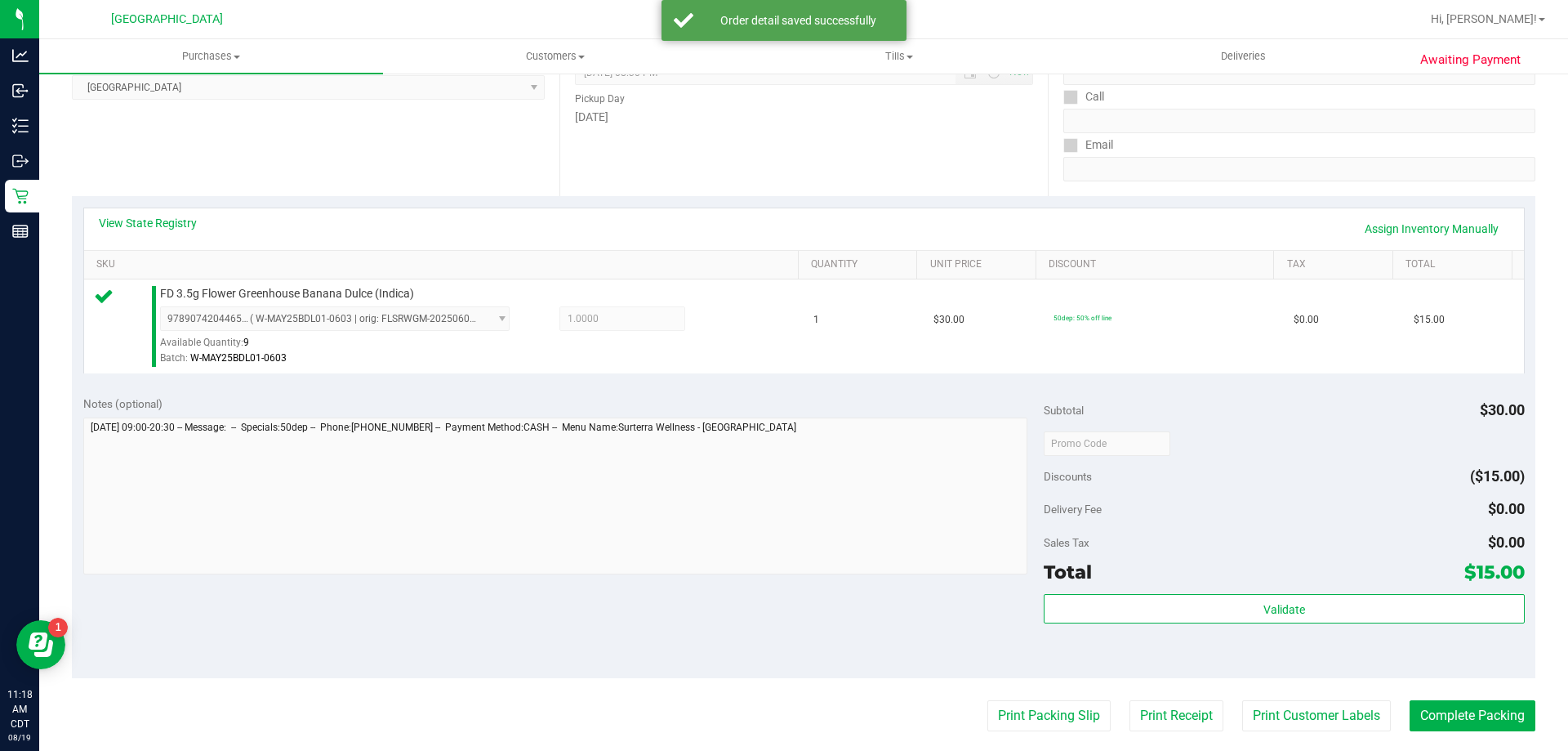
scroll to position [245, 0]
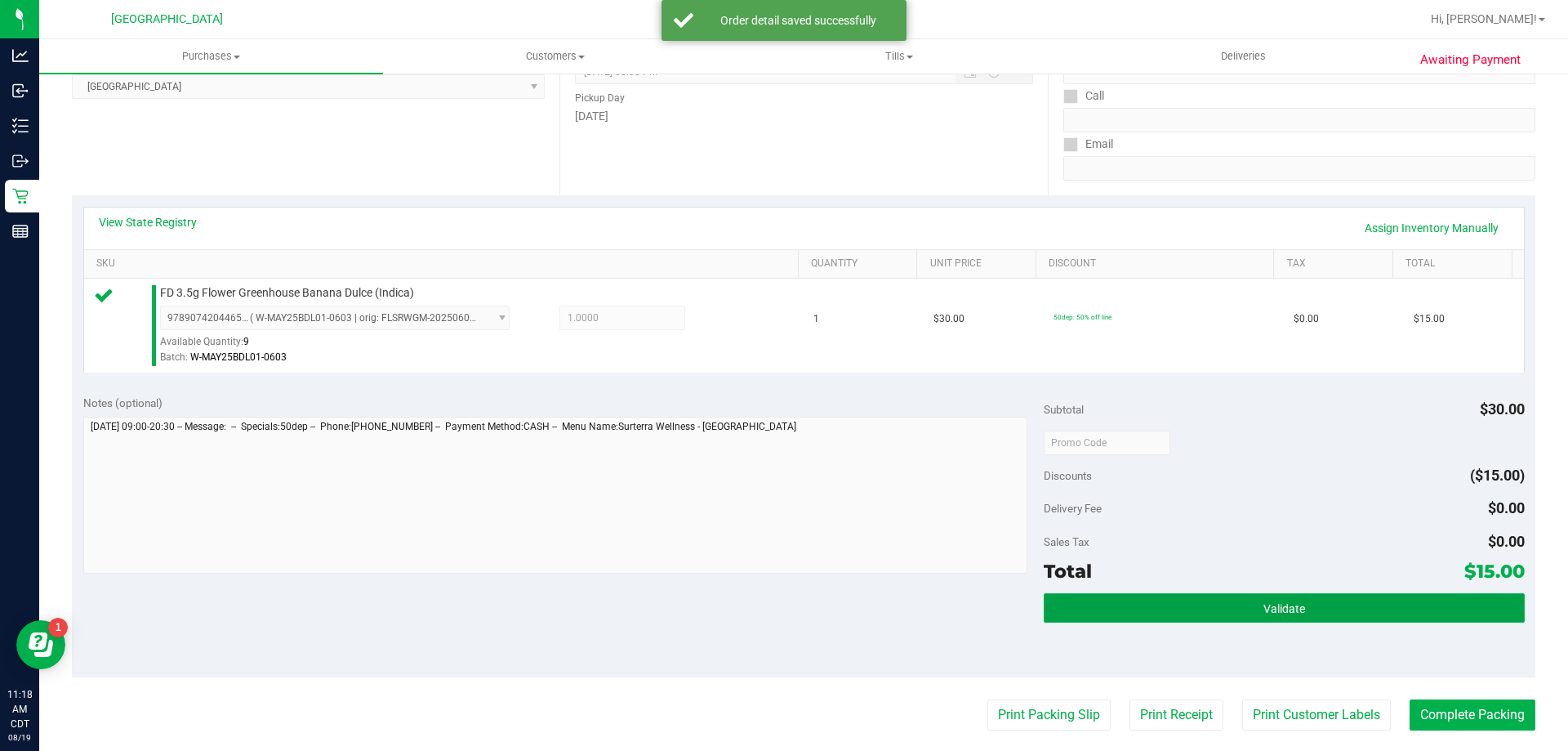
click at [1204, 615] on button "Validate" at bounding box center [1284, 608] width 480 height 30
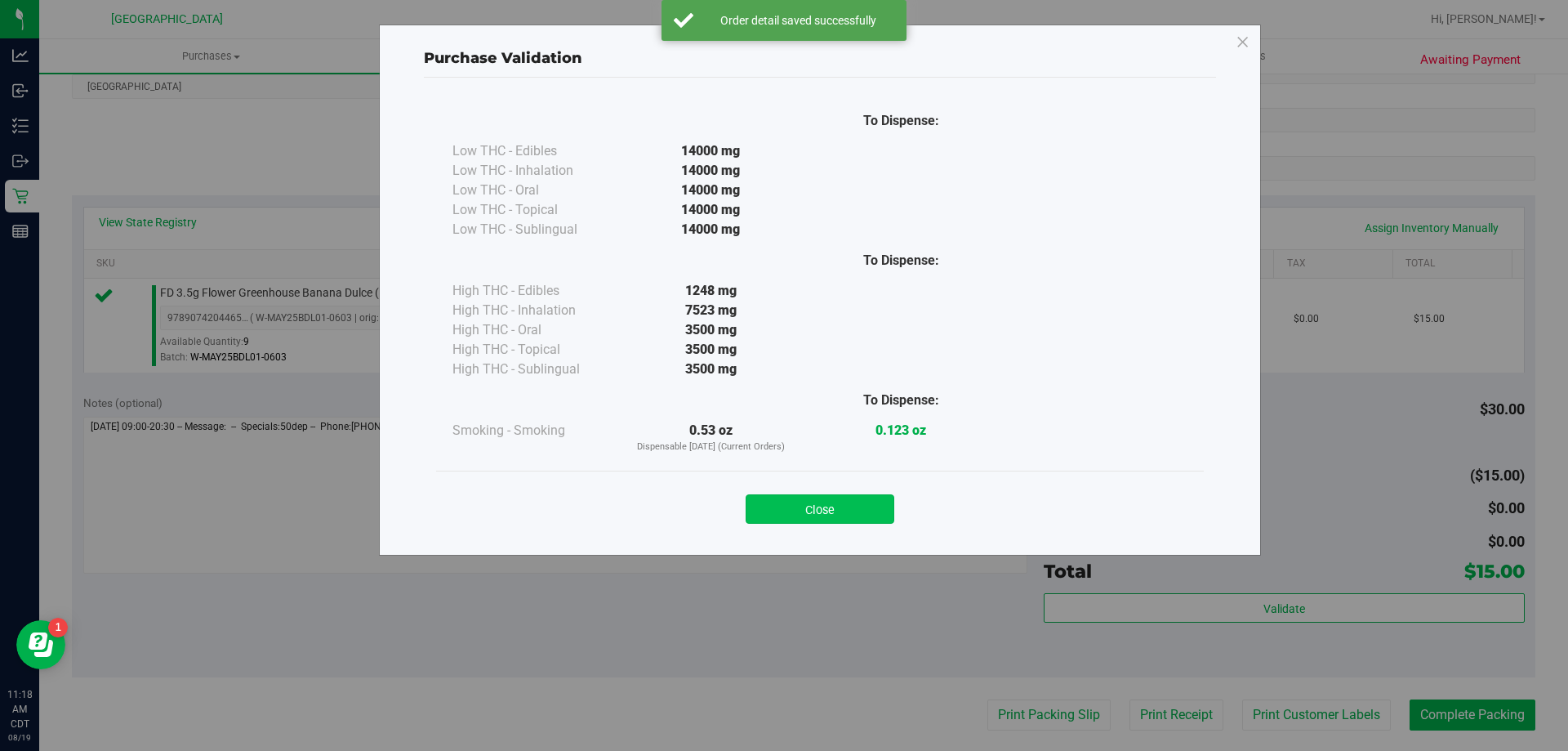
click at [772, 502] on button "Close" at bounding box center [820, 509] width 148 height 30
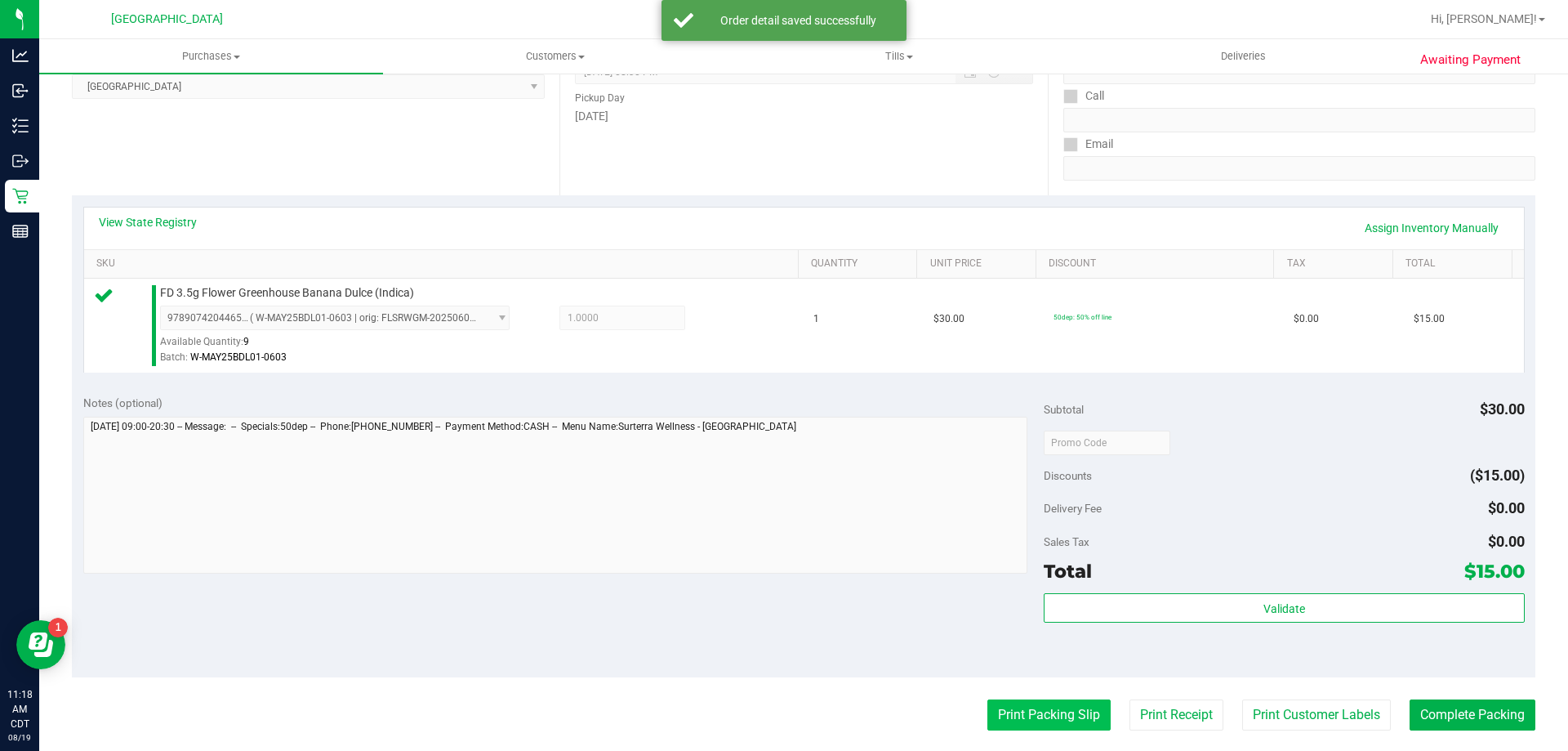
click at [1006, 720] on button "Print Packing Slip" at bounding box center [1049, 715] width 124 height 31
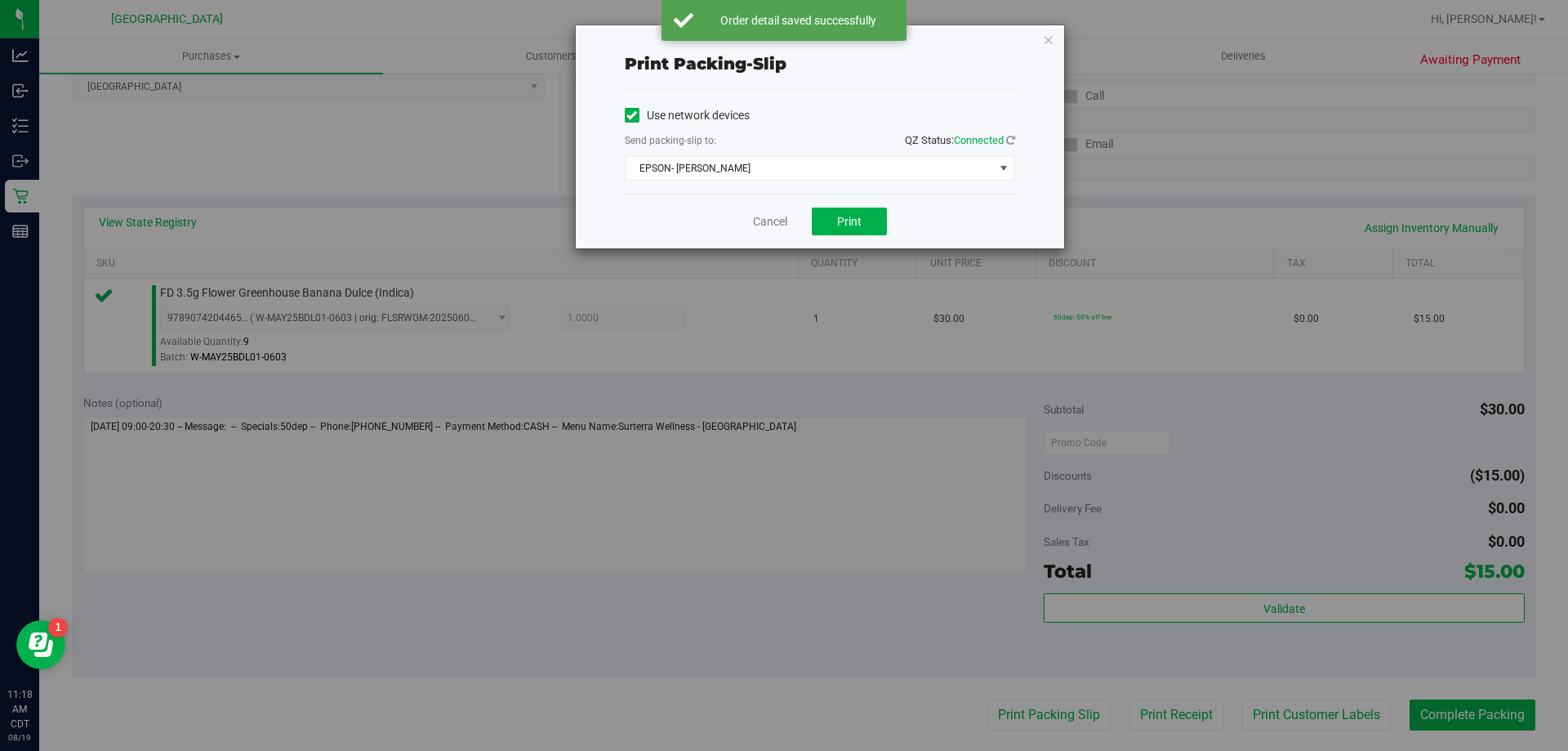
click at [889, 235] on div "Cancel Print" at bounding box center [820, 221] width 391 height 54
click at [860, 220] on button "Print" at bounding box center [849, 222] width 75 height 28
click at [757, 224] on link "Cancel" at bounding box center [770, 222] width 35 height 17
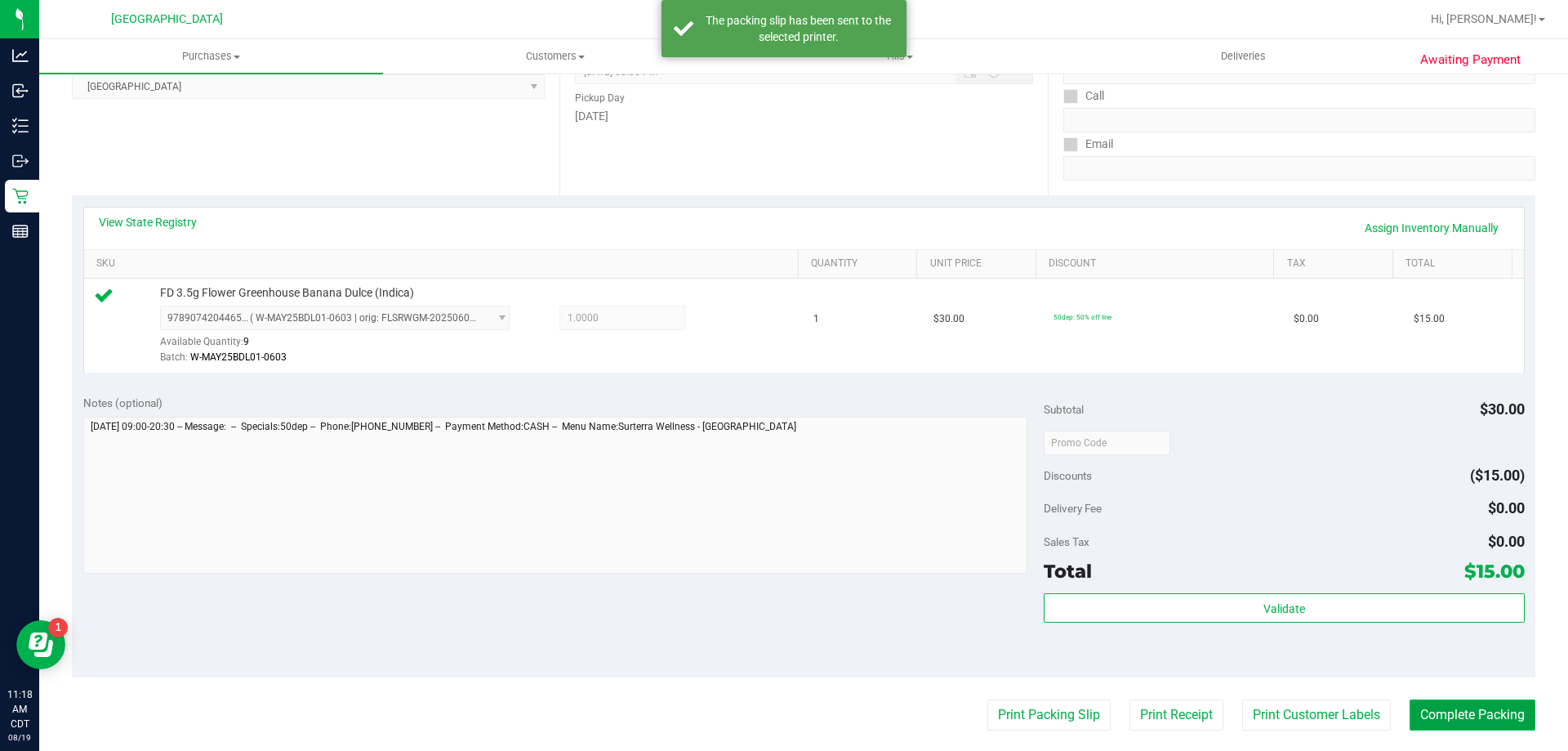
click at [1449, 722] on button "Complete Packing" at bounding box center [1472, 715] width 126 height 31
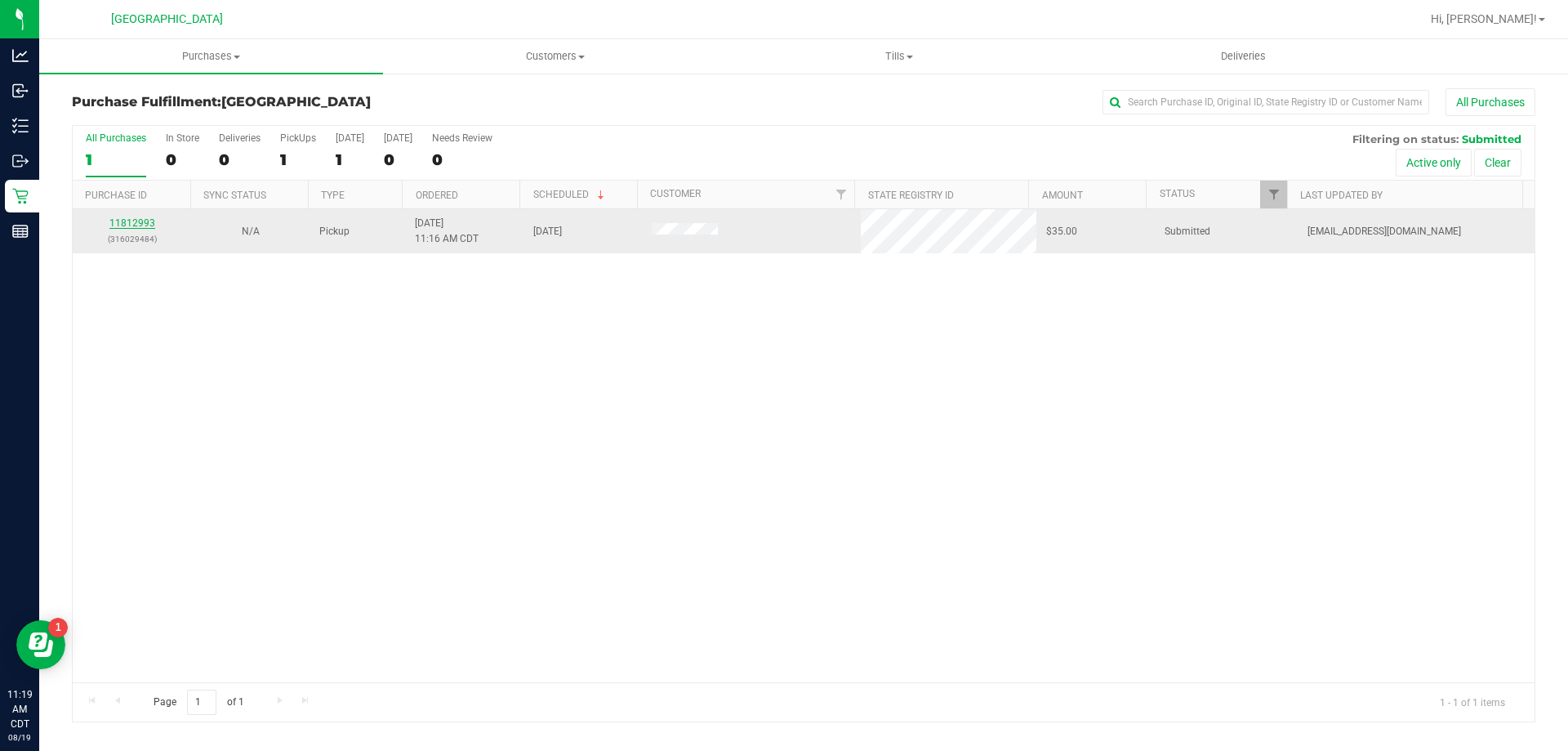
click at [116, 225] on link "11812993" at bounding box center [132, 223] width 45 height 12
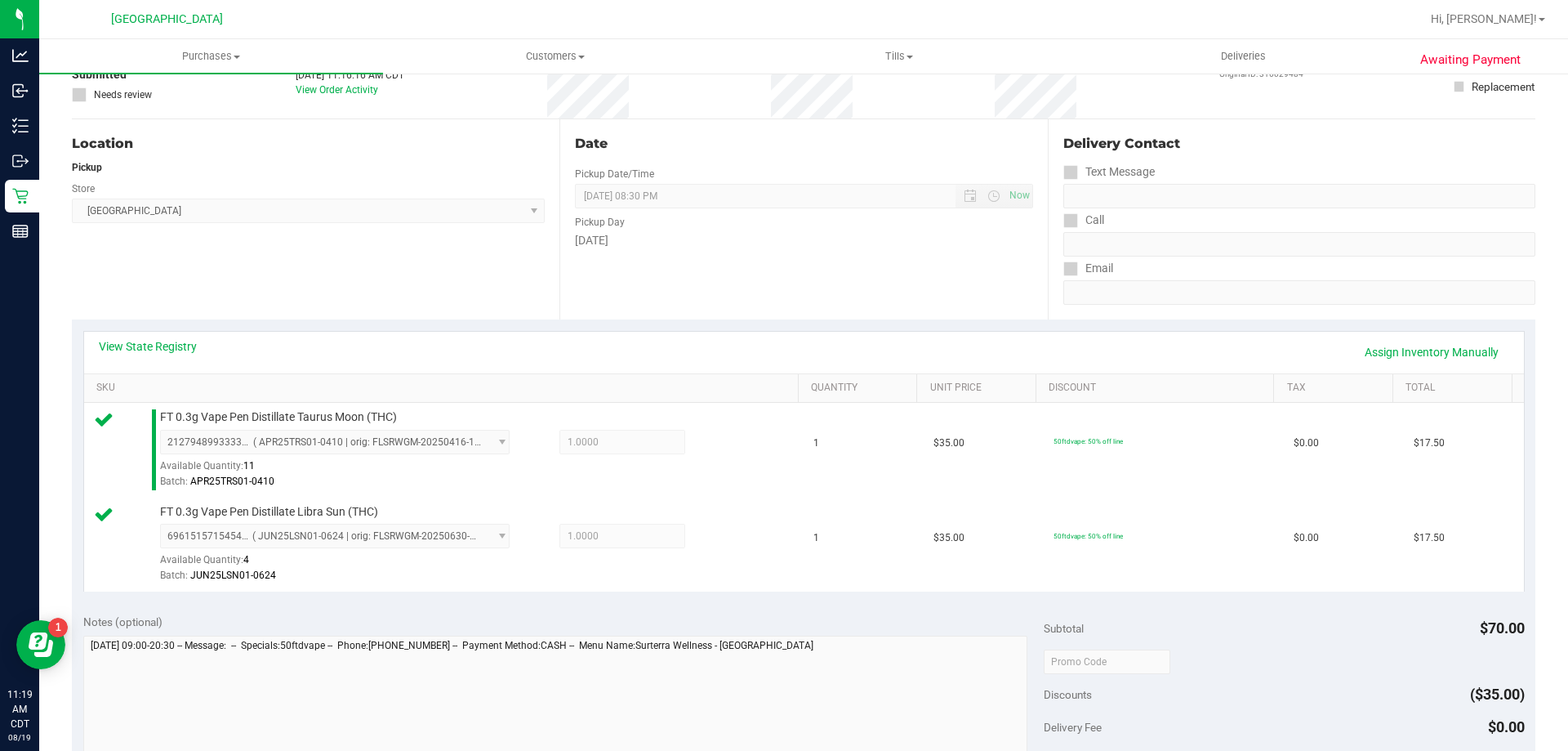
scroll to position [409, 0]
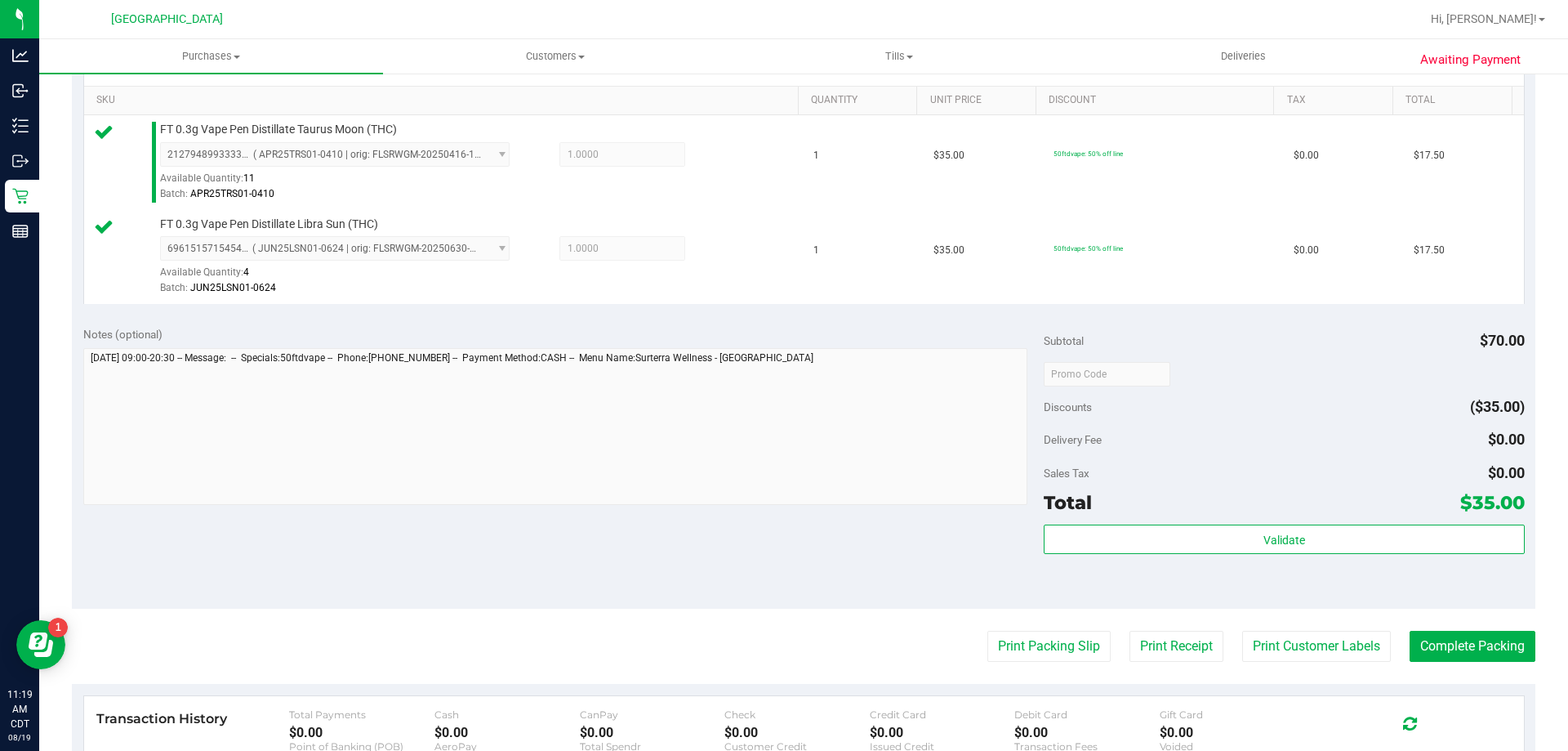
click at [1158, 554] on div "Validate" at bounding box center [1284, 540] width 480 height 31
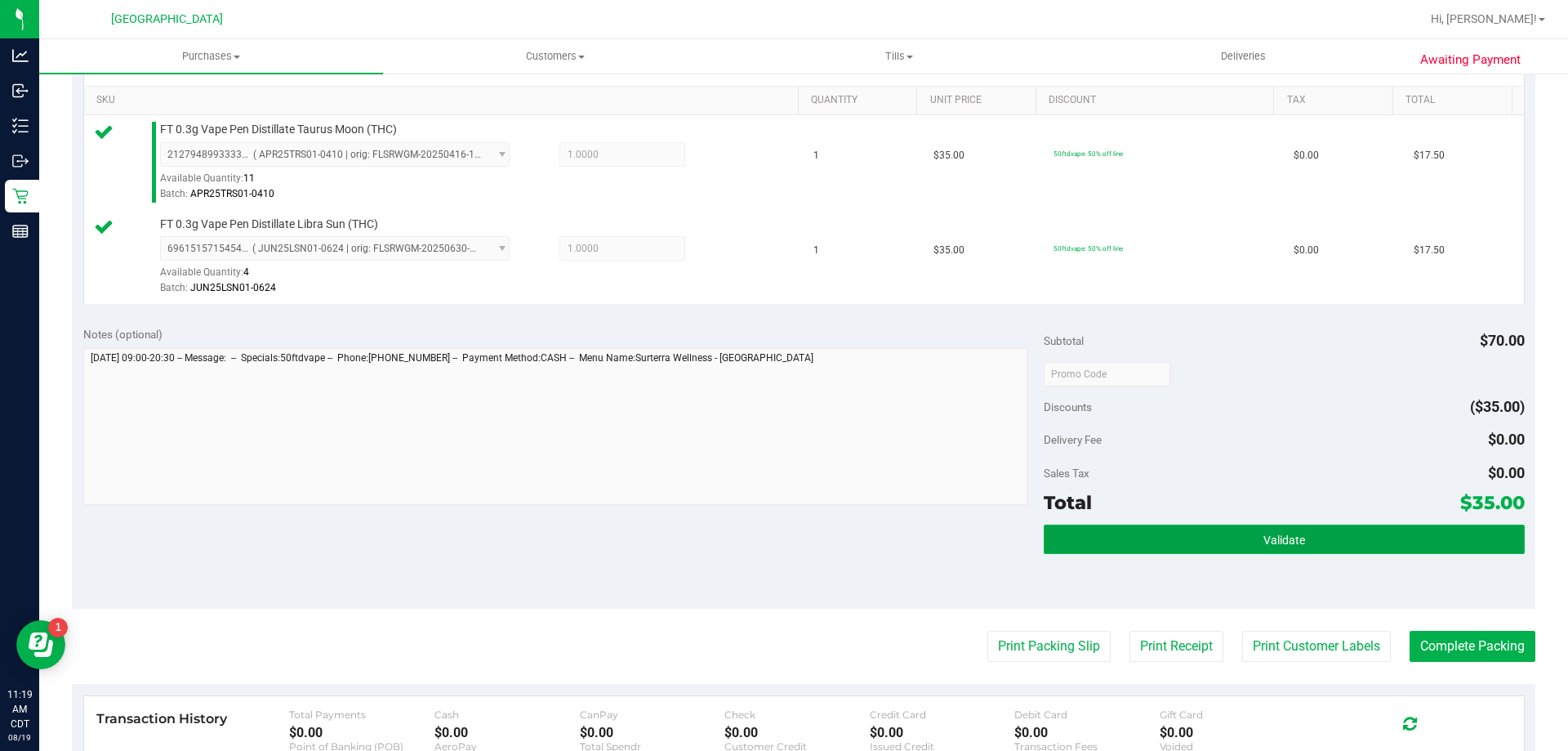
click at [1163, 535] on button "Validate" at bounding box center [1284, 539] width 480 height 30
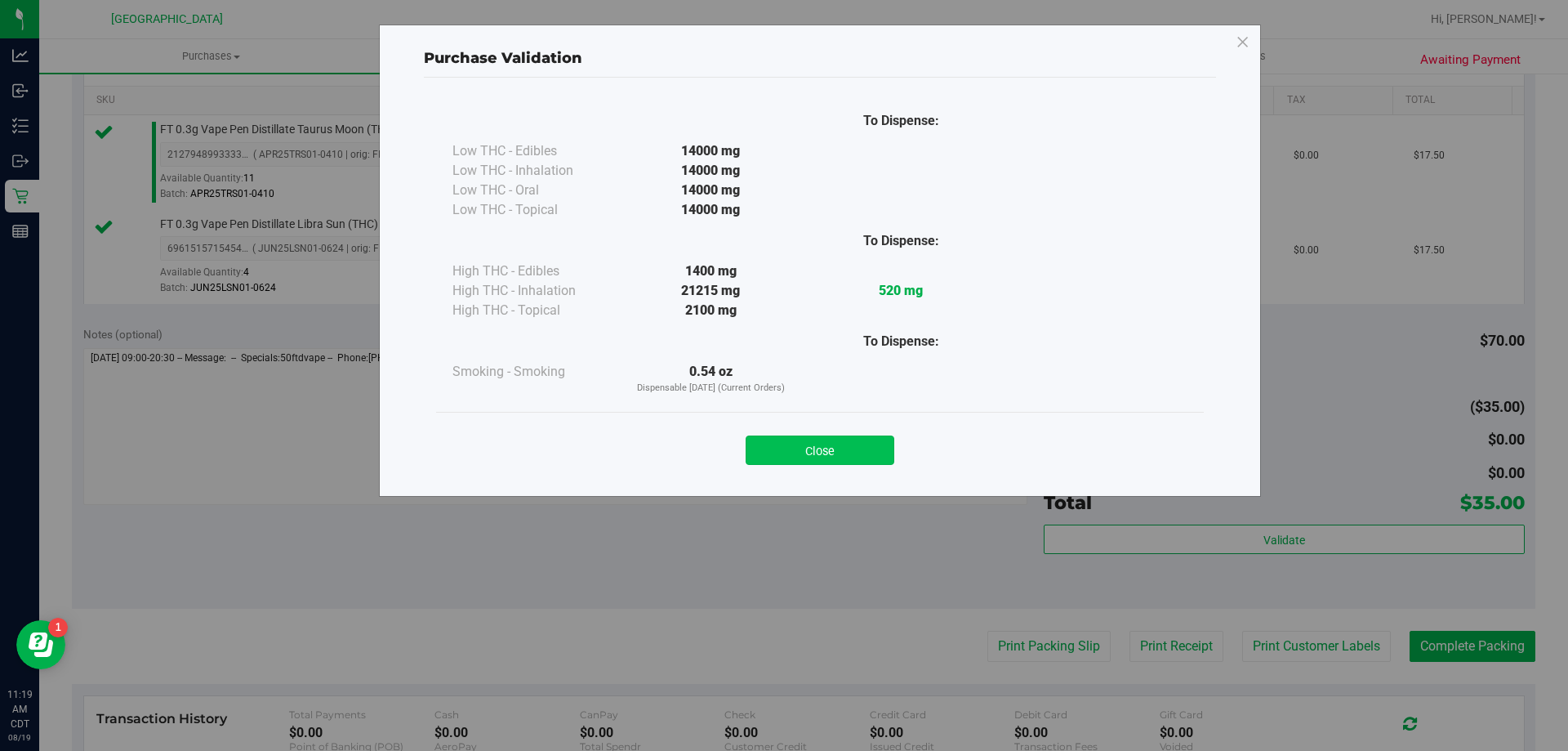
click at [833, 453] on button "Close" at bounding box center [820, 450] width 148 height 30
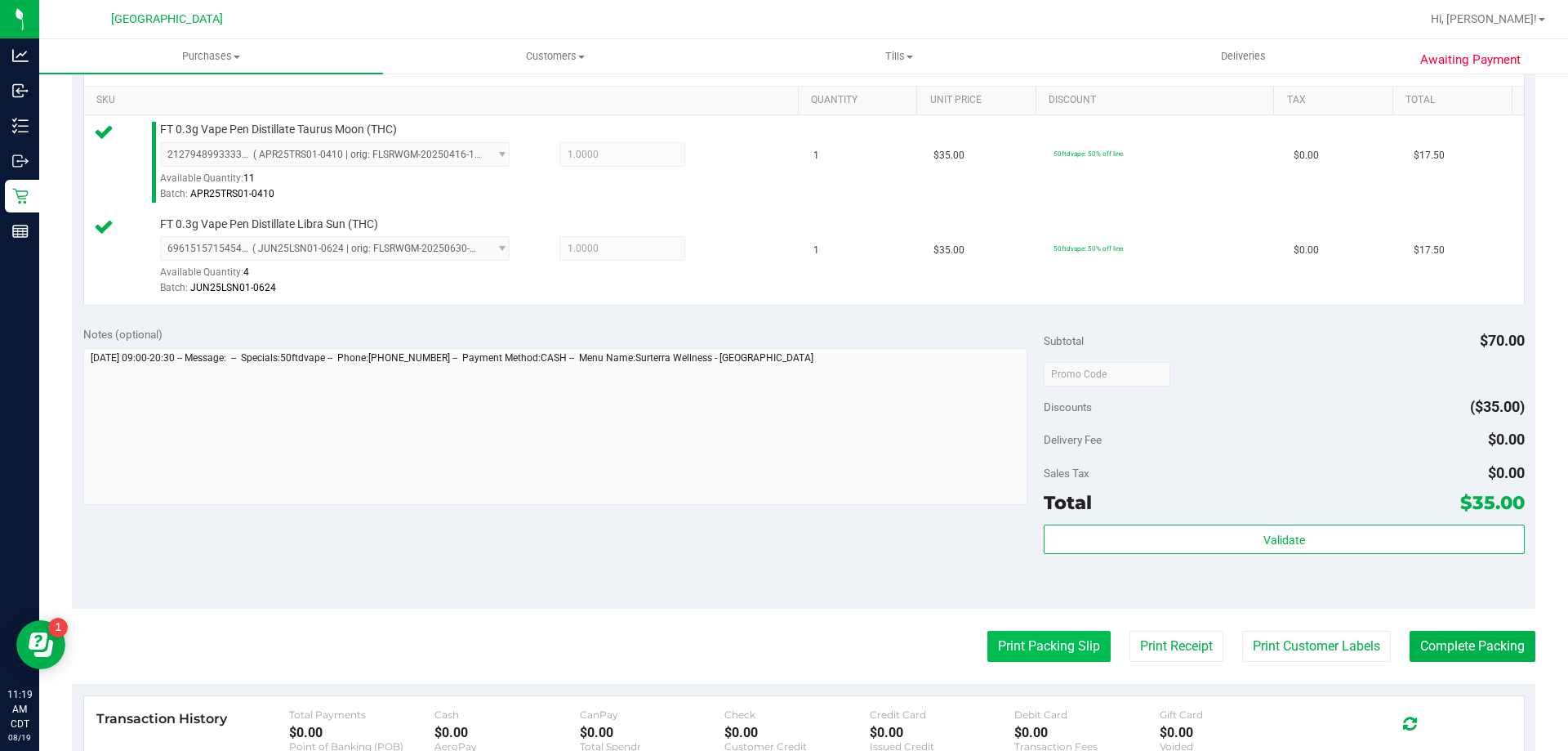
click at [991, 645] on button "Print Packing Slip" at bounding box center [1049, 646] width 124 height 31
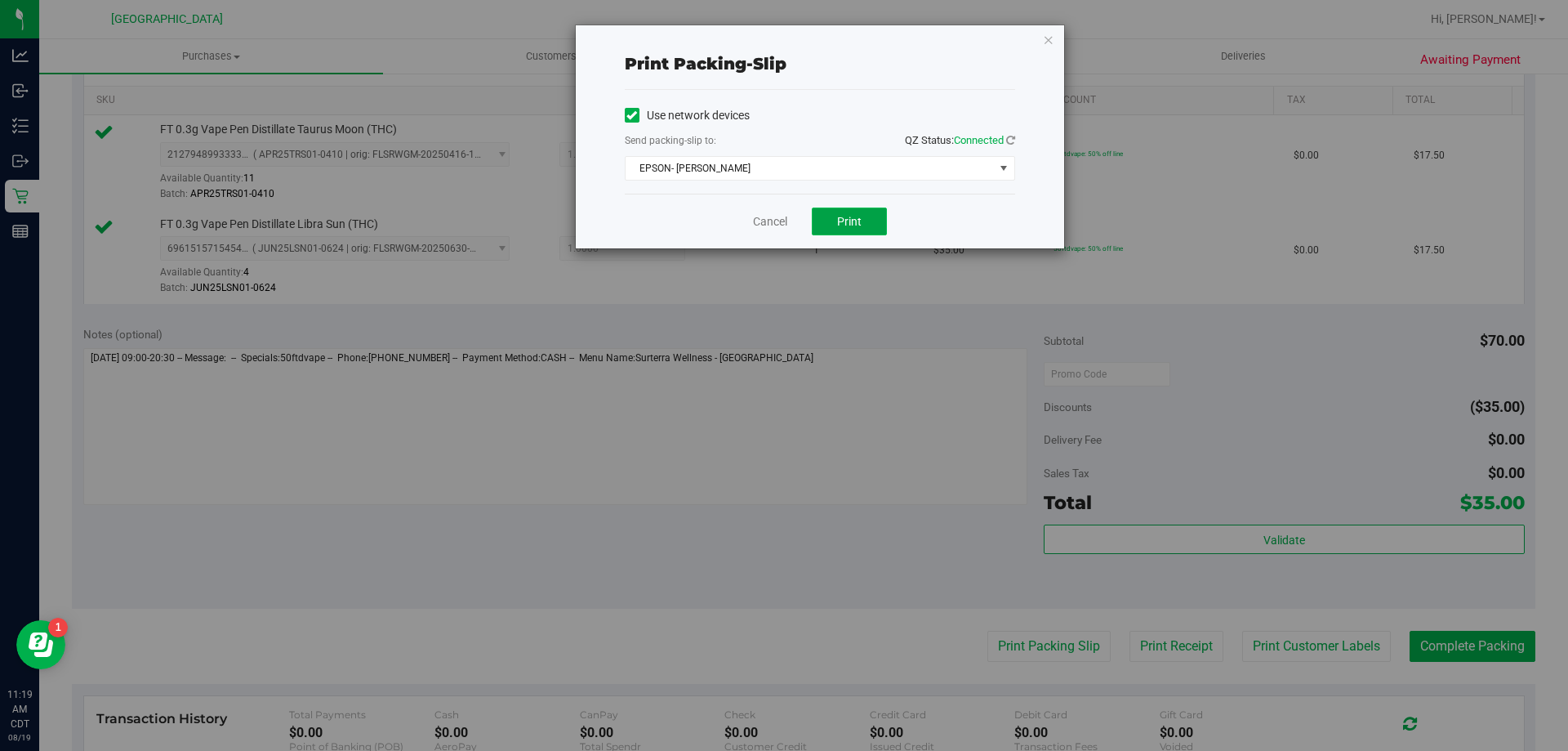
click at [855, 226] on span "Print" at bounding box center [850, 222] width 25 height 13
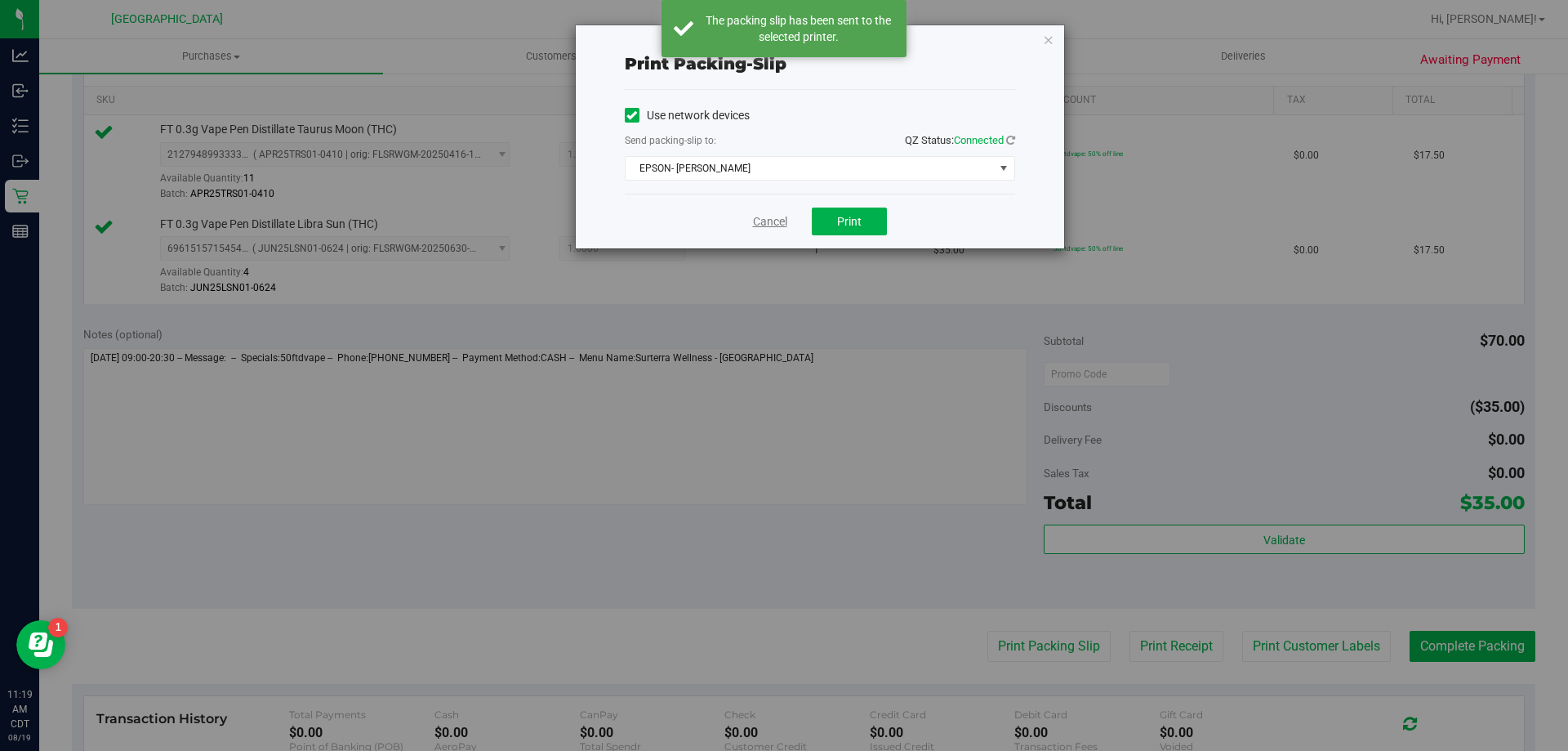
click at [768, 228] on link "Cancel" at bounding box center [770, 222] width 35 height 17
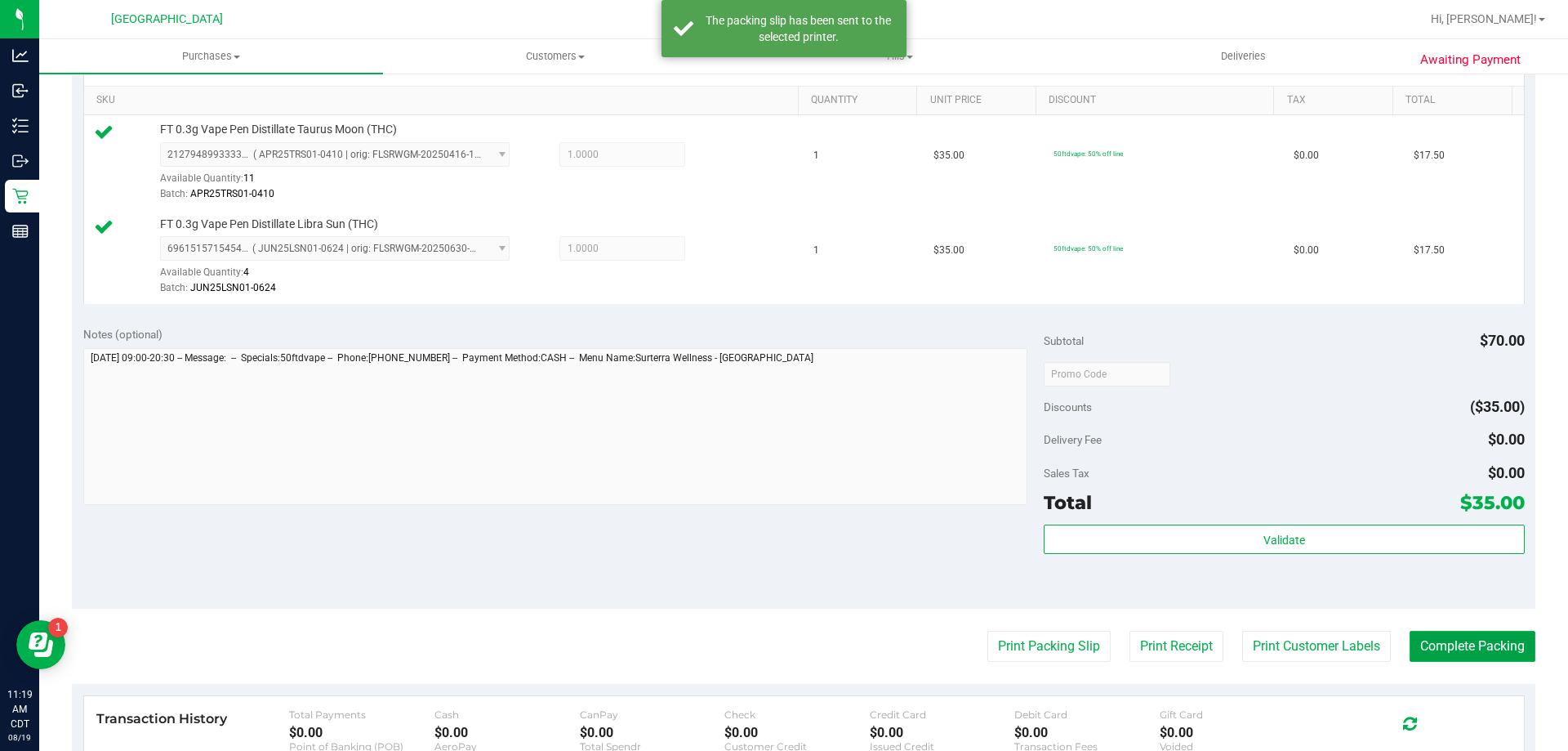
click at [1486, 652] on button "Complete Packing" at bounding box center [1472, 646] width 126 height 31
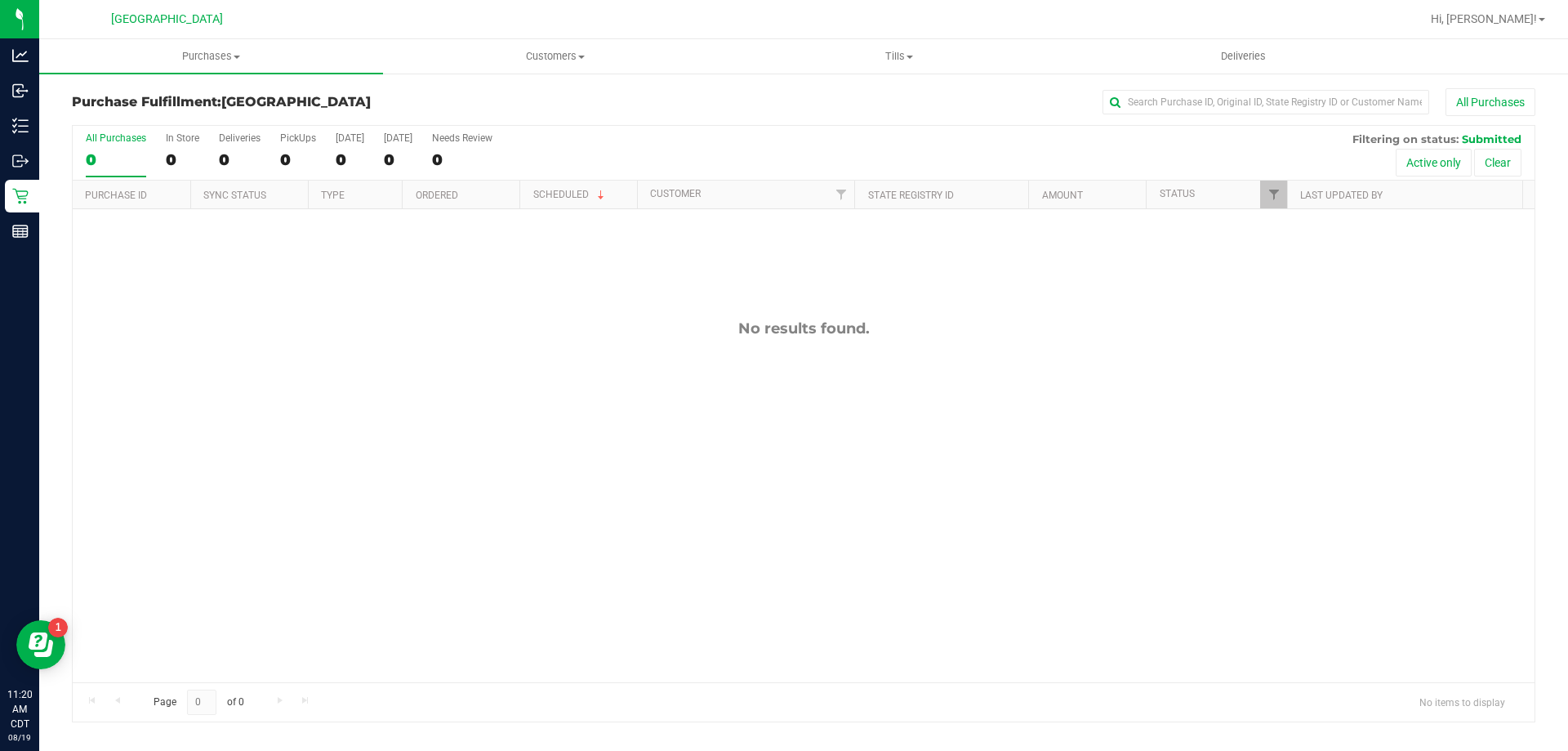
click at [863, 478] on div "No results found." at bounding box center [803, 501] width 1462 height 584
click at [339, 509] on div "11813277 (316038367) N/A Pickup 8/19/2025 12:00 PM CDT 8/19/2025 $180.00 Submit…" at bounding box center [803, 446] width 1462 height 473
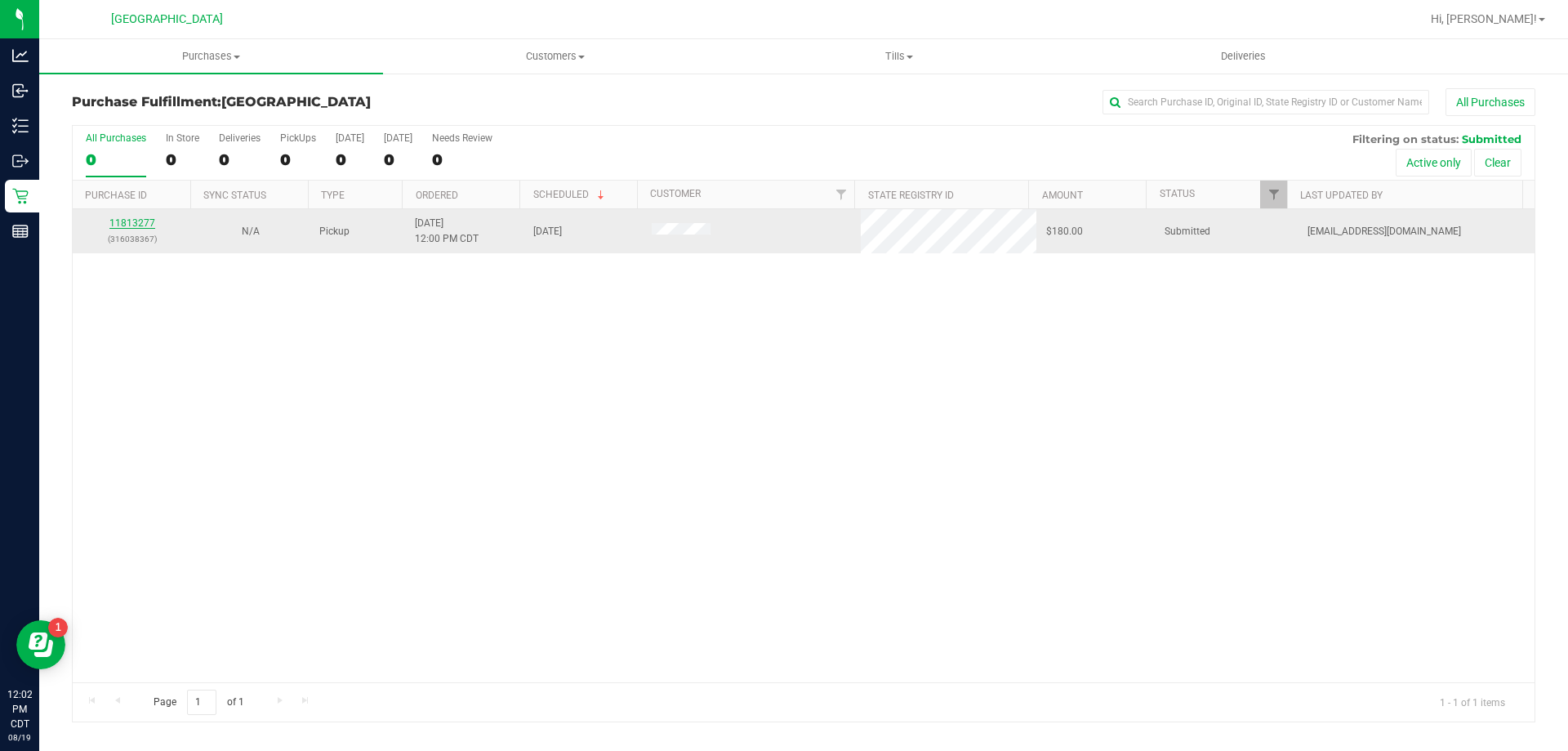
click at [129, 223] on link "11813277" at bounding box center [132, 223] width 45 height 12
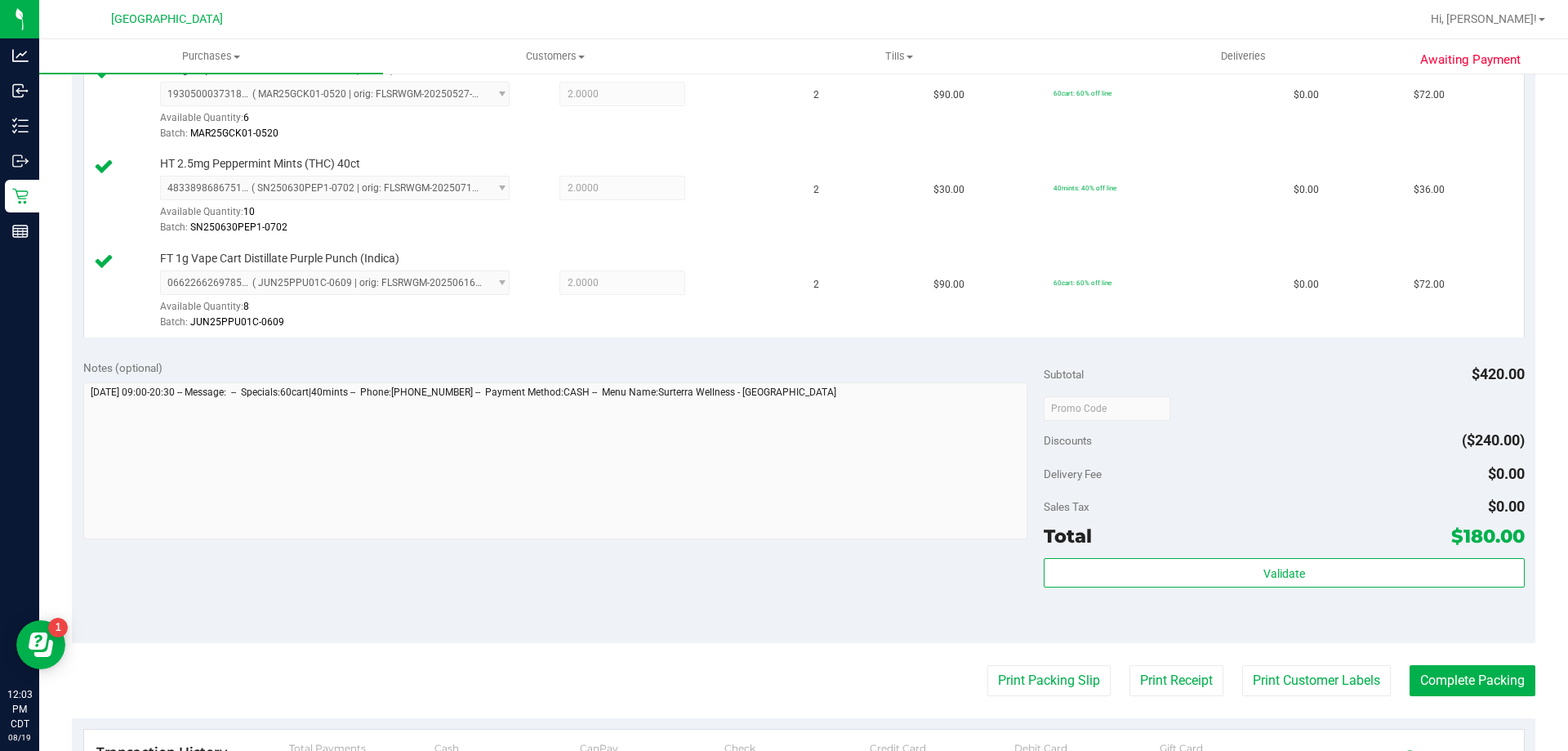
scroll to position [490, 0]
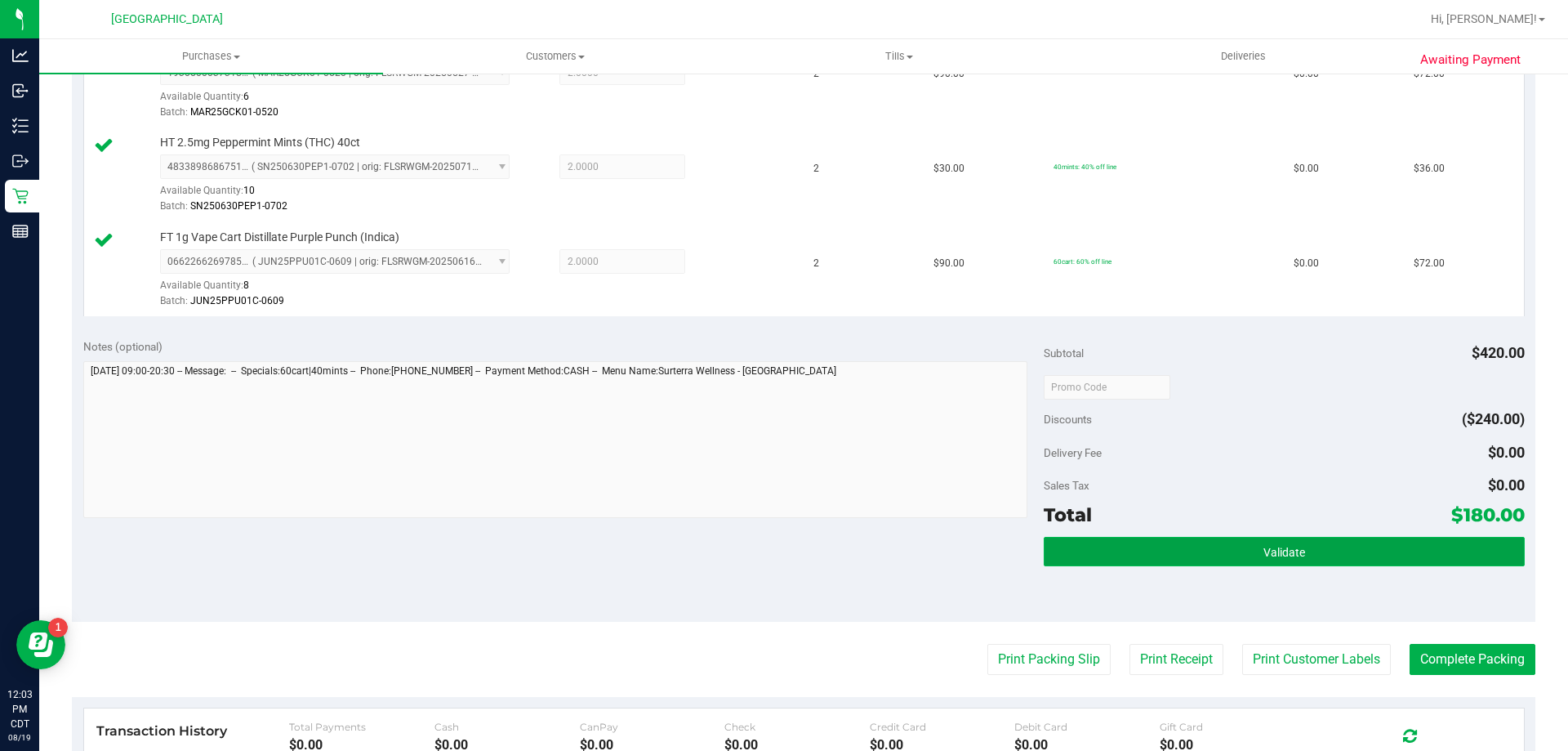
click at [1205, 552] on button "Validate" at bounding box center [1284, 552] width 480 height 30
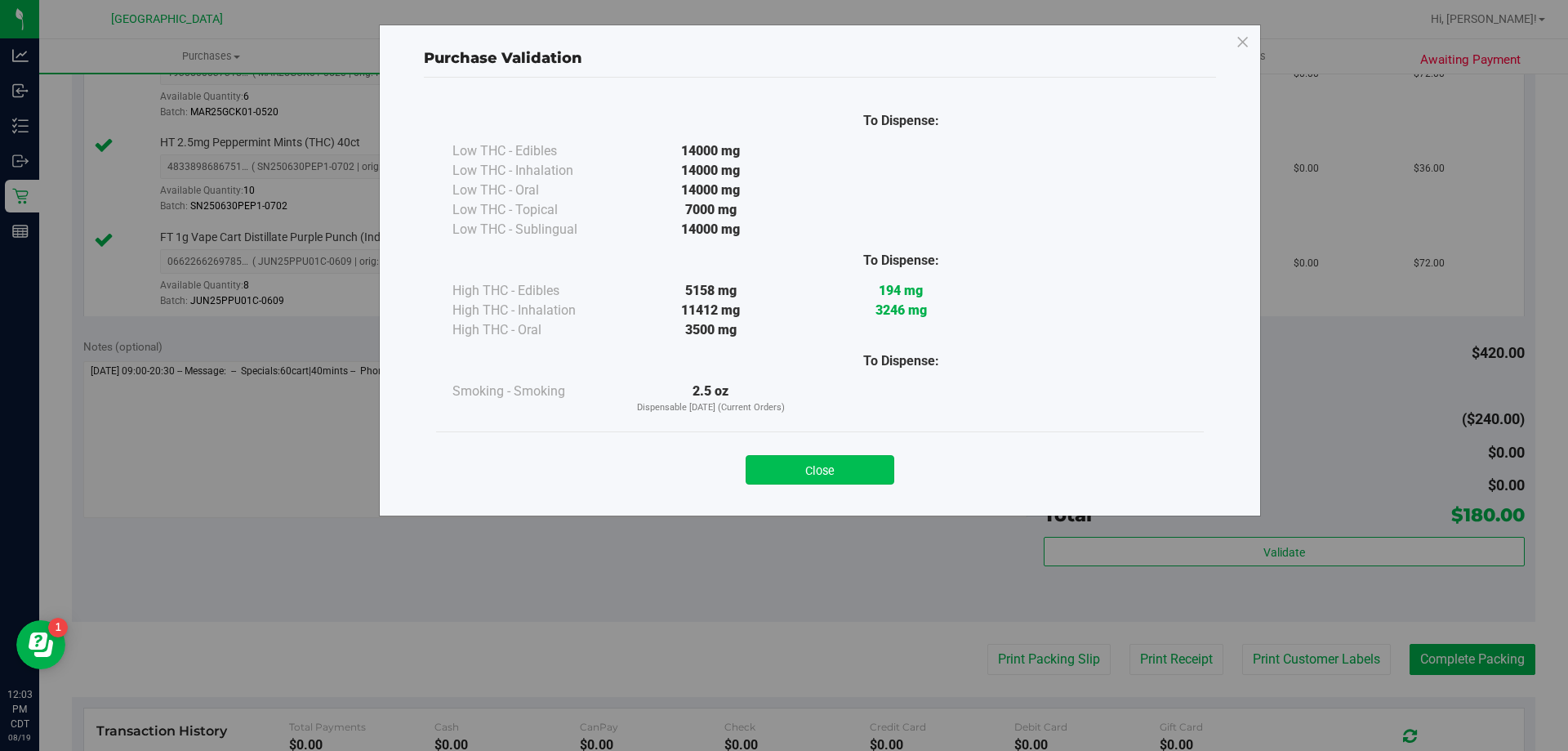
click at [808, 477] on button "Close" at bounding box center [820, 470] width 148 height 30
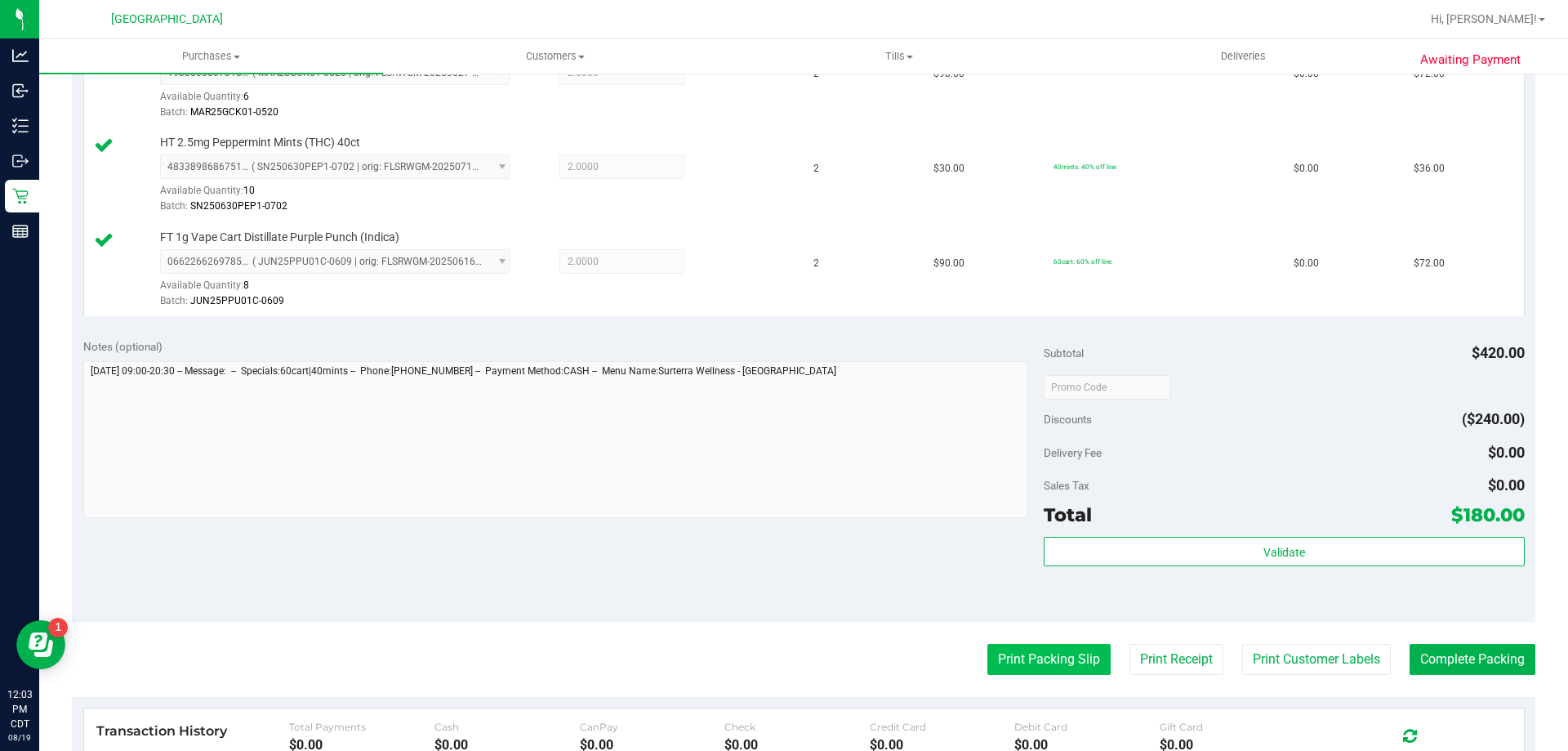
click at [998, 651] on button "Print Packing Slip" at bounding box center [1049, 659] width 124 height 31
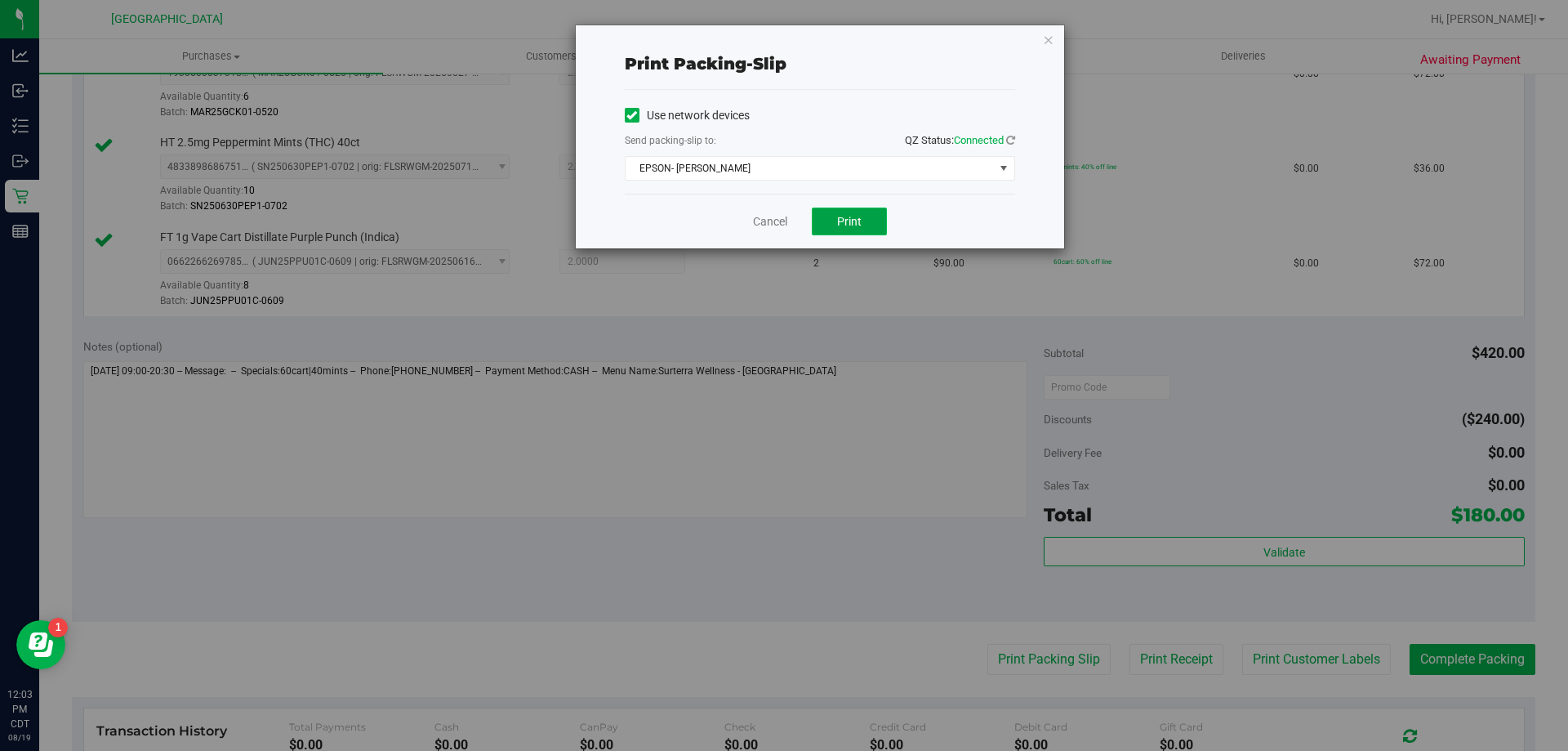
click at [833, 223] on button "Print" at bounding box center [849, 222] width 75 height 28
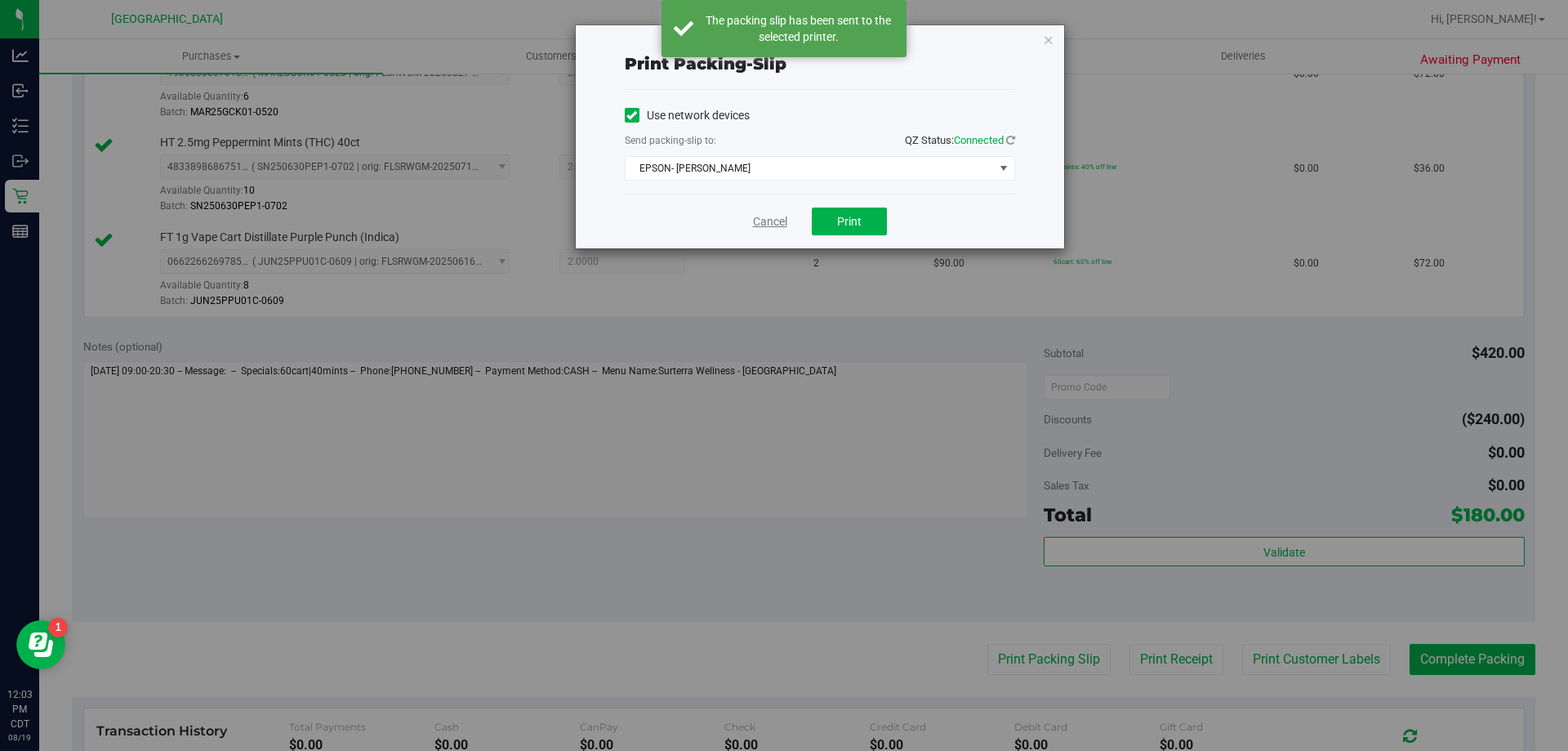
click at [770, 228] on link "Cancel" at bounding box center [770, 222] width 35 height 17
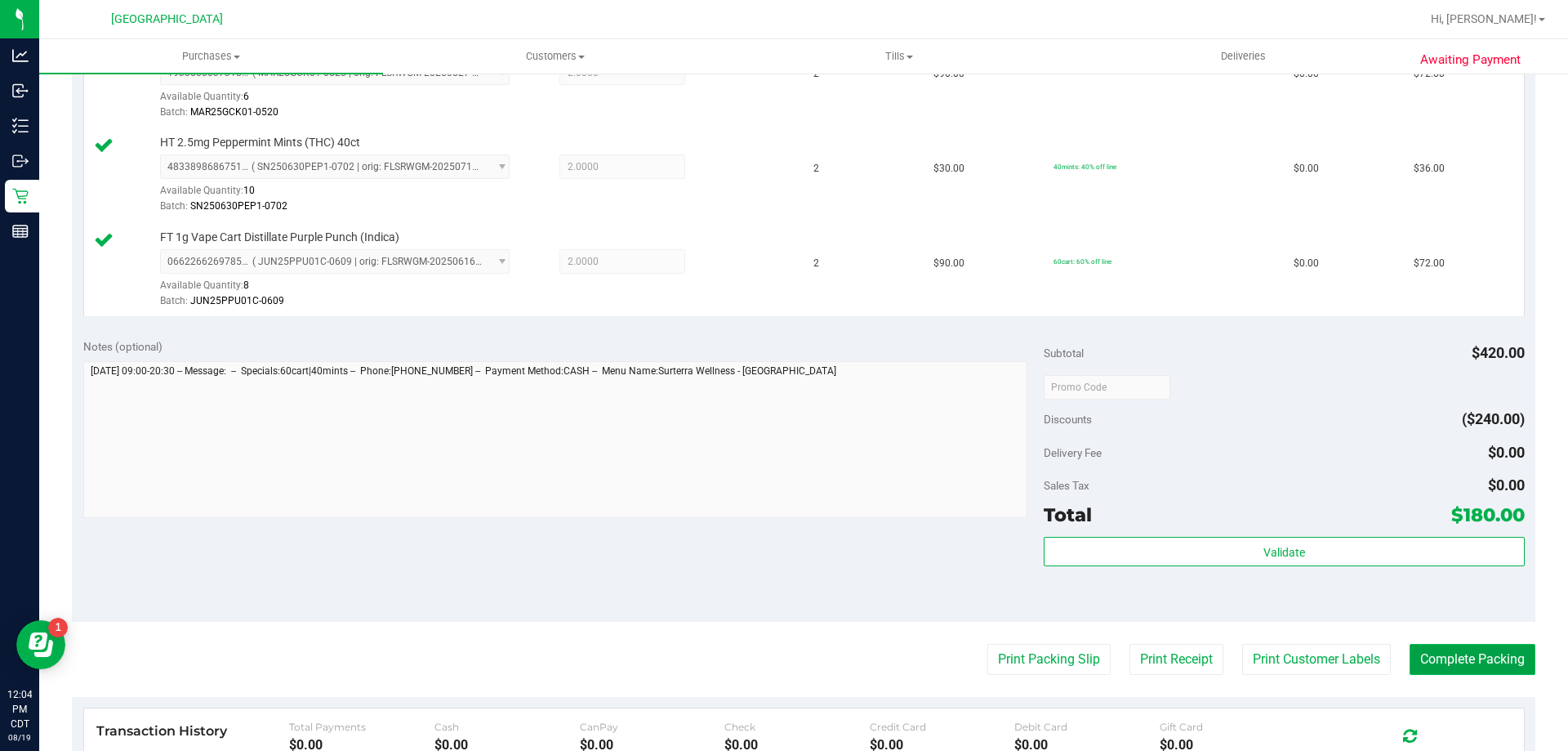
click at [1504, 655] on button "Complete Packing" at bounding box center [1472, 659] width 126 height 31
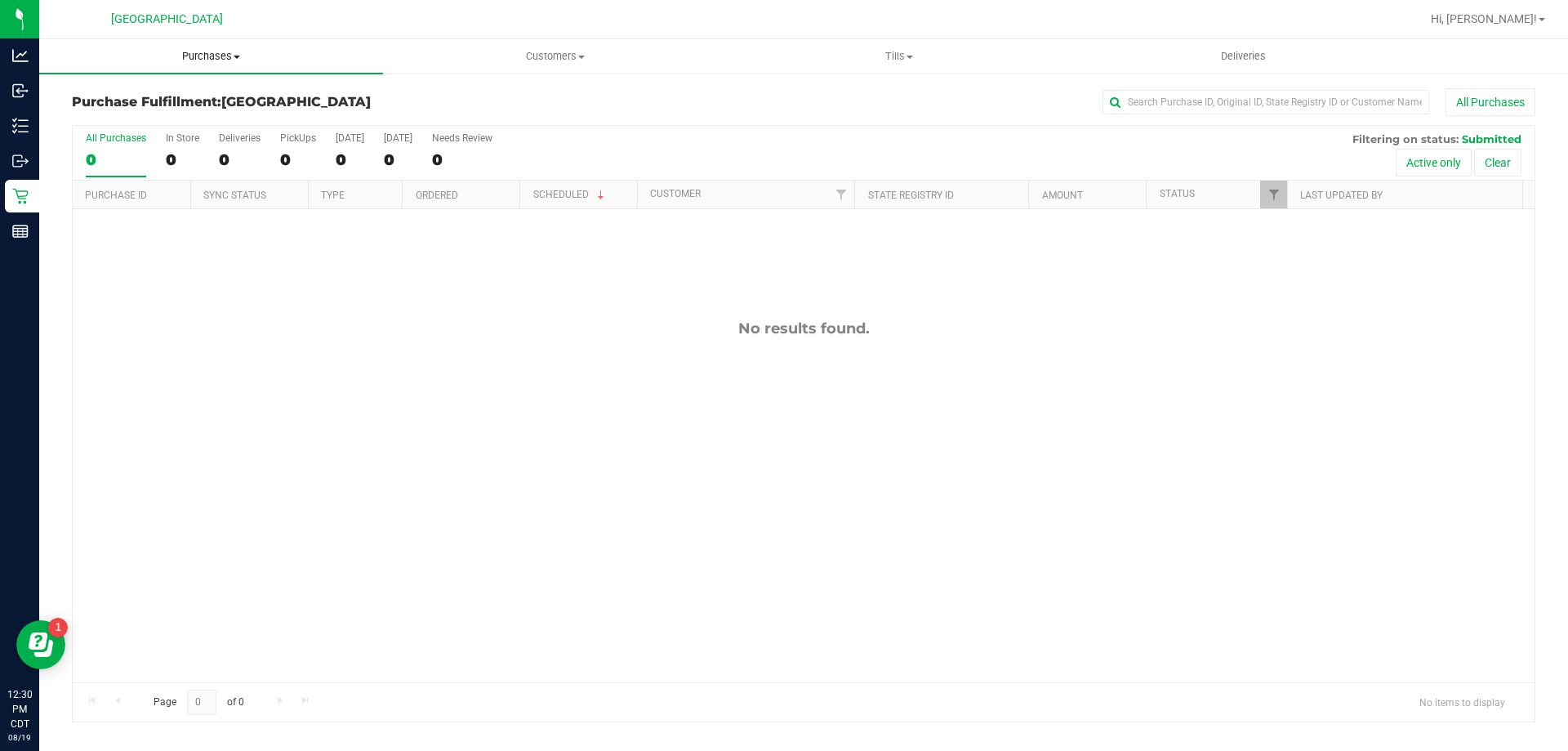
click at [207, 59] on span "Purchases" at bounding box center [211, 56] width 344 height 15
click at [169, 120] on li "Fulfillment" at bounding box center [211, 119] width 344 height 20
click at [311, 409] on div "No results found." at bounding box center [803, 501] width 1462 height 584
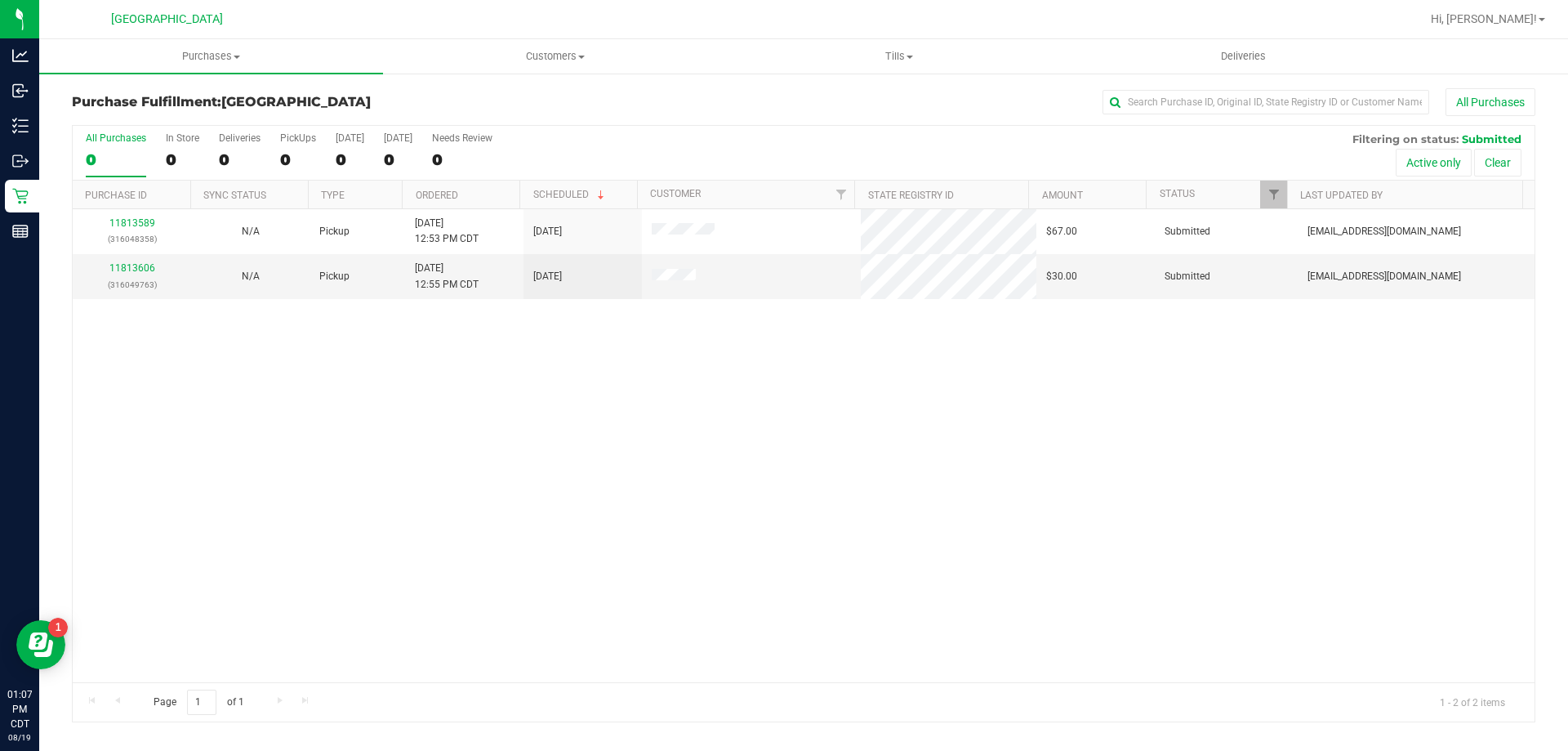
click at [503, 607] on div "11813589 (316048358) N/A Pickup 8/19/2025 12:53 PM CDT 8/19/2025 $67.00 Submitt…" at bounding box center [803, 446] width 1462 height 473
click at [149, 264] on link "11813606" at bounding box center [132, 268] width 45 height 12
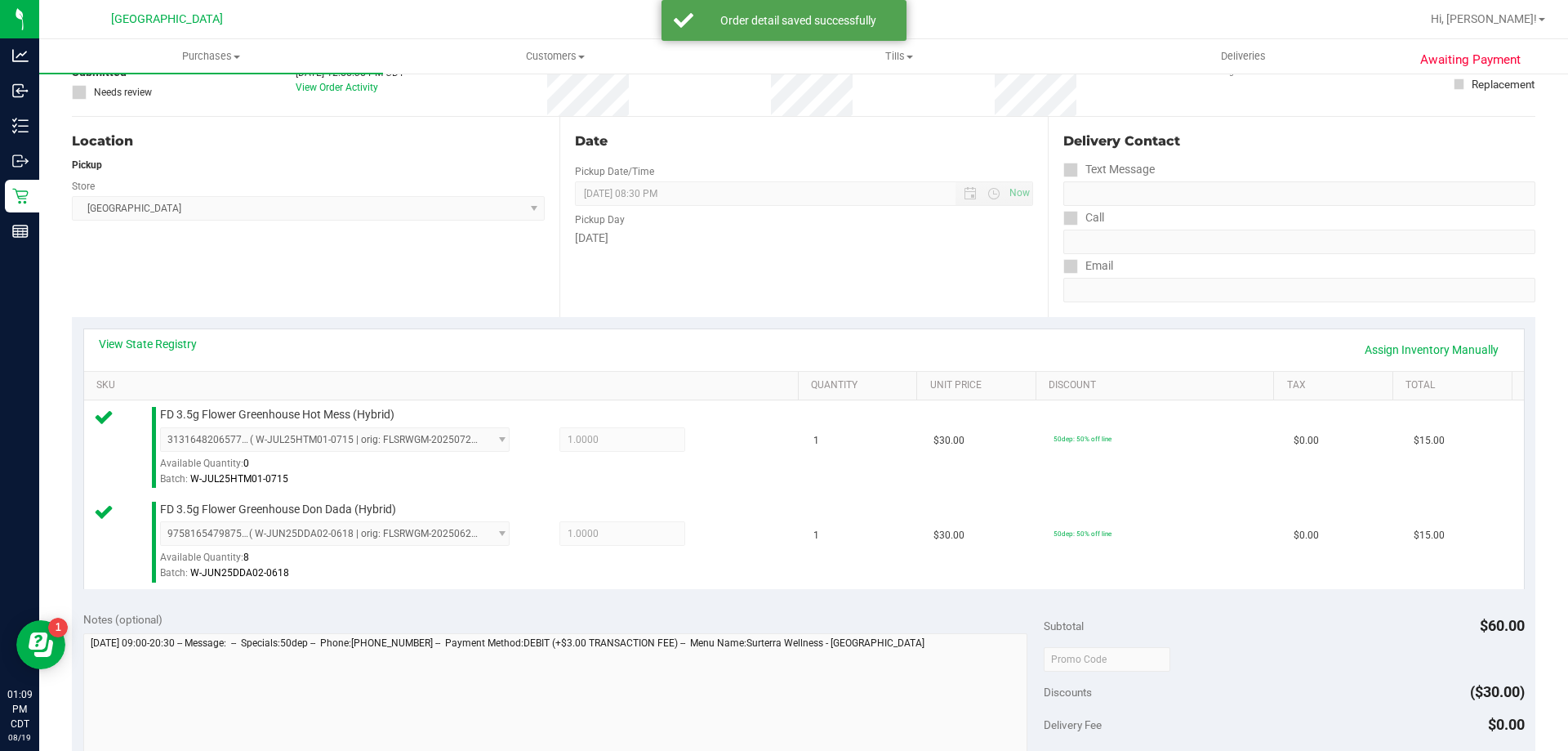
scroll to position [326, 0]
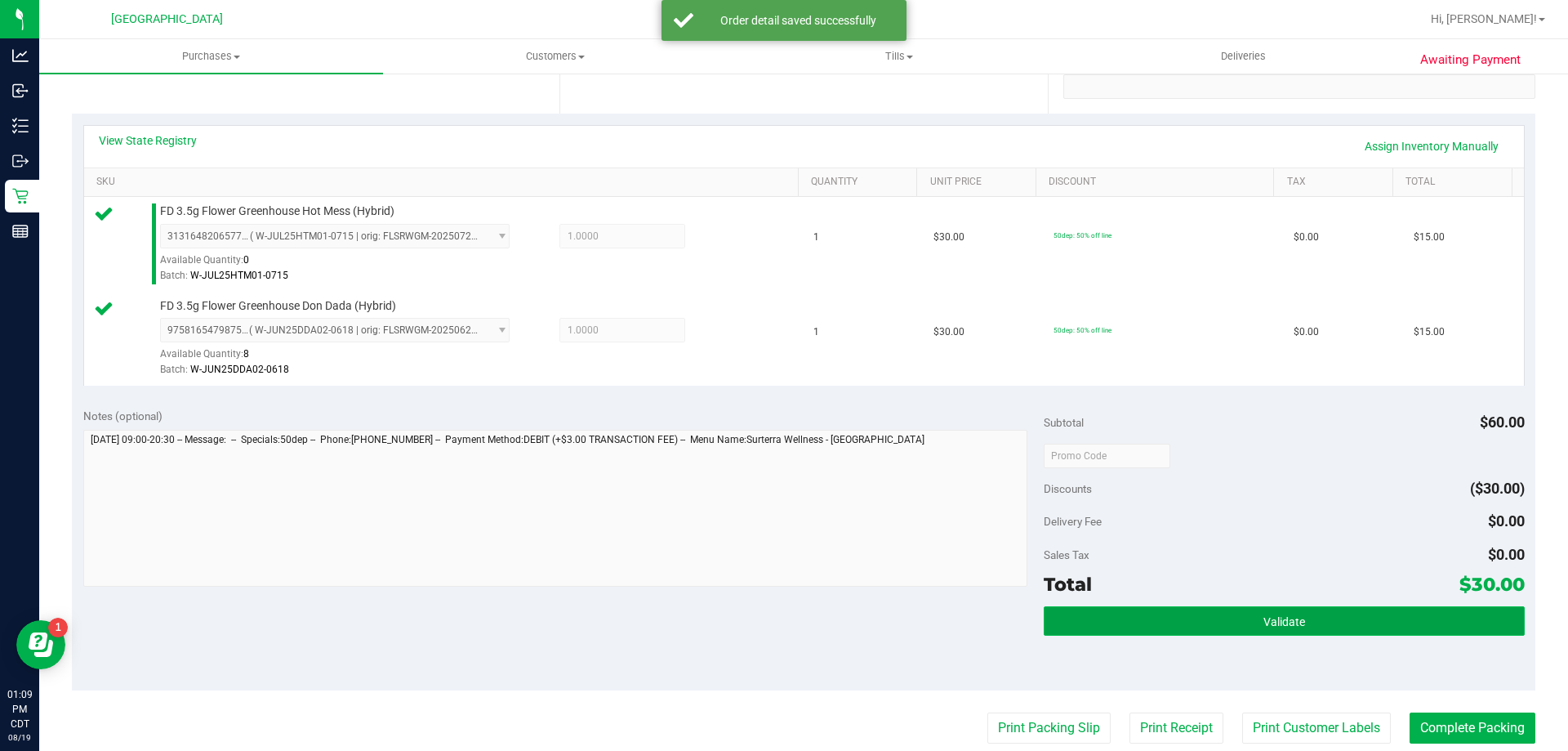
click at [1092, 612] on button "Validate" at bounding box center [1284, 621] width 480 height 30
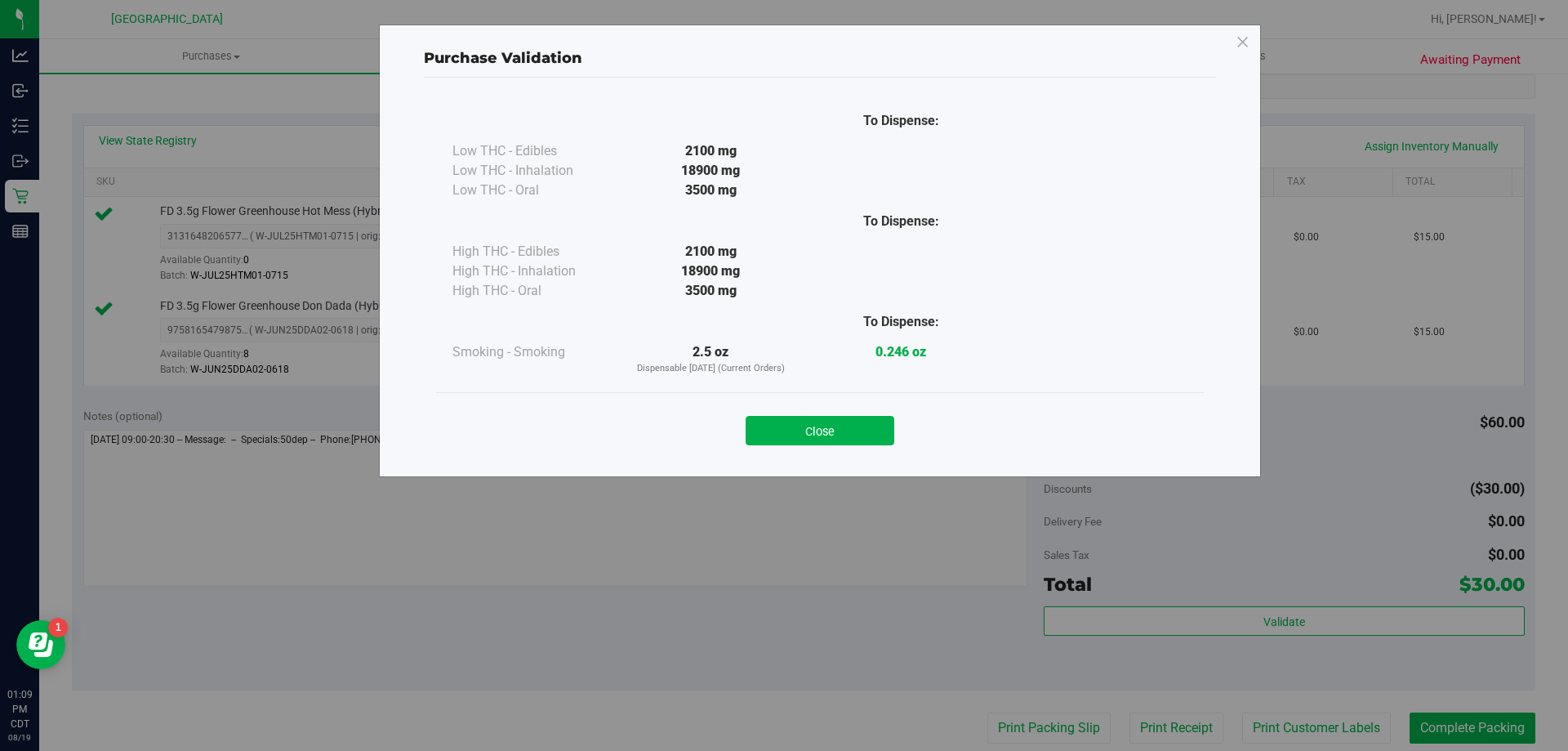
click at [839, 406] on div "Close" at bounding box center [820, 426] width 743 height 41
drag, startPoint x: 845, startPoint y: 425, endPoint x: 878, endPoint y: 456, distance: 45.3
click at [846, 425] on button "Close" at bounding box center [820, 430] width 148 height 30
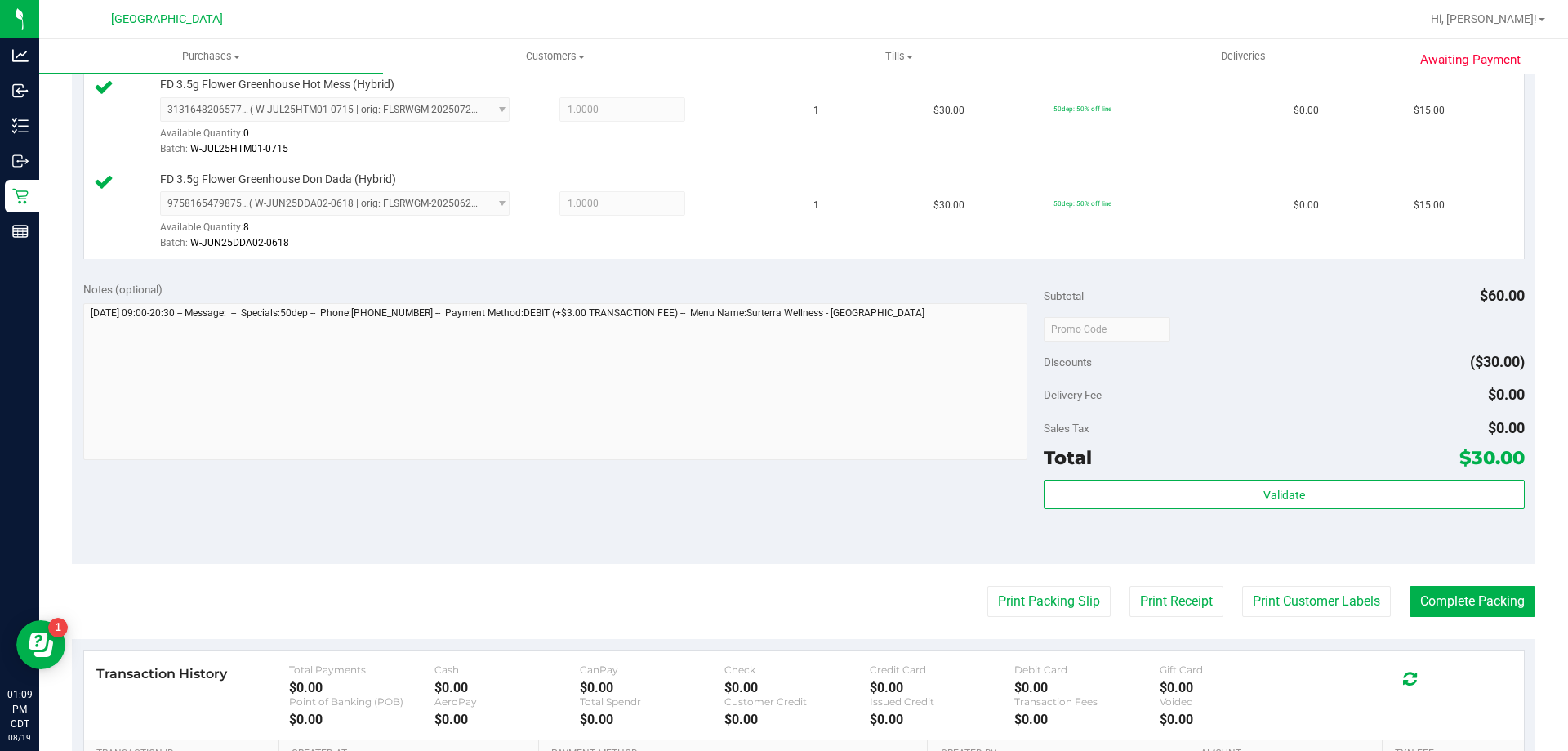
scroll to position [572, 0]
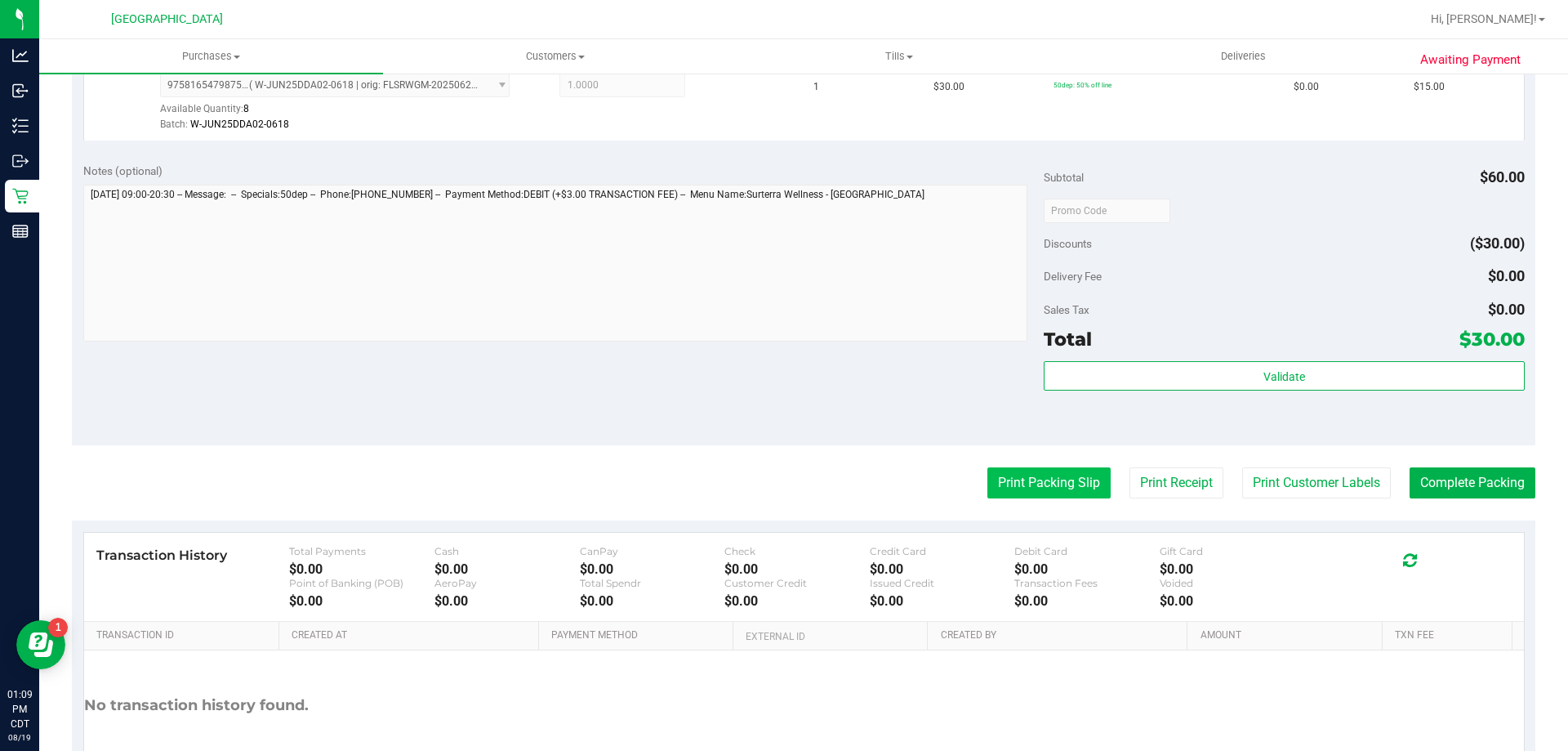
click at [1048, 474] on button "Print Packing Slip" at bounding box center [1049, 483] width 124 height 31
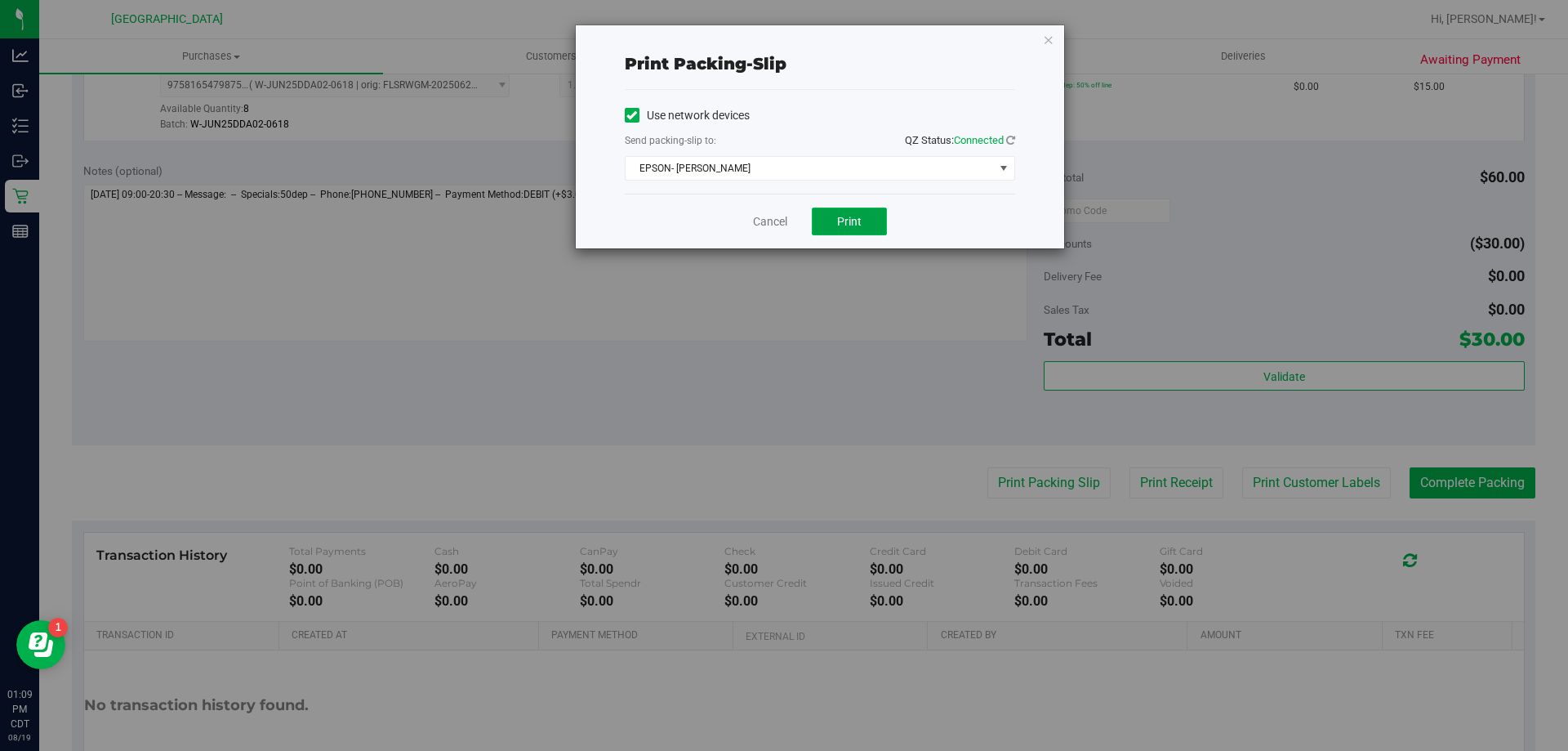
click at [861, 220] on span "Print" at bounding box center [850, 222] width 25 height 13
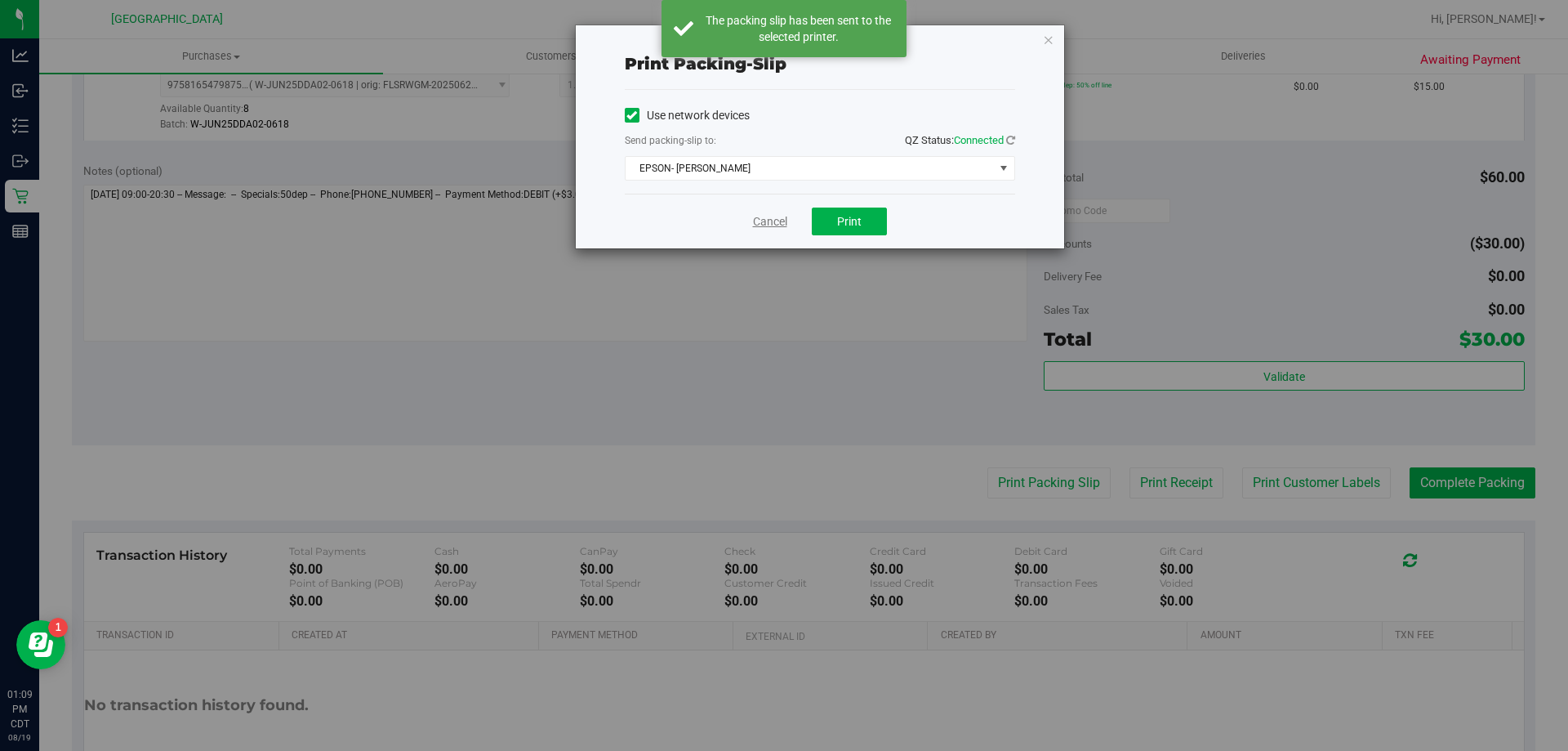
click at [779, 224] on link "Cancel" at bounding box center [770, 222] width 35 height 17
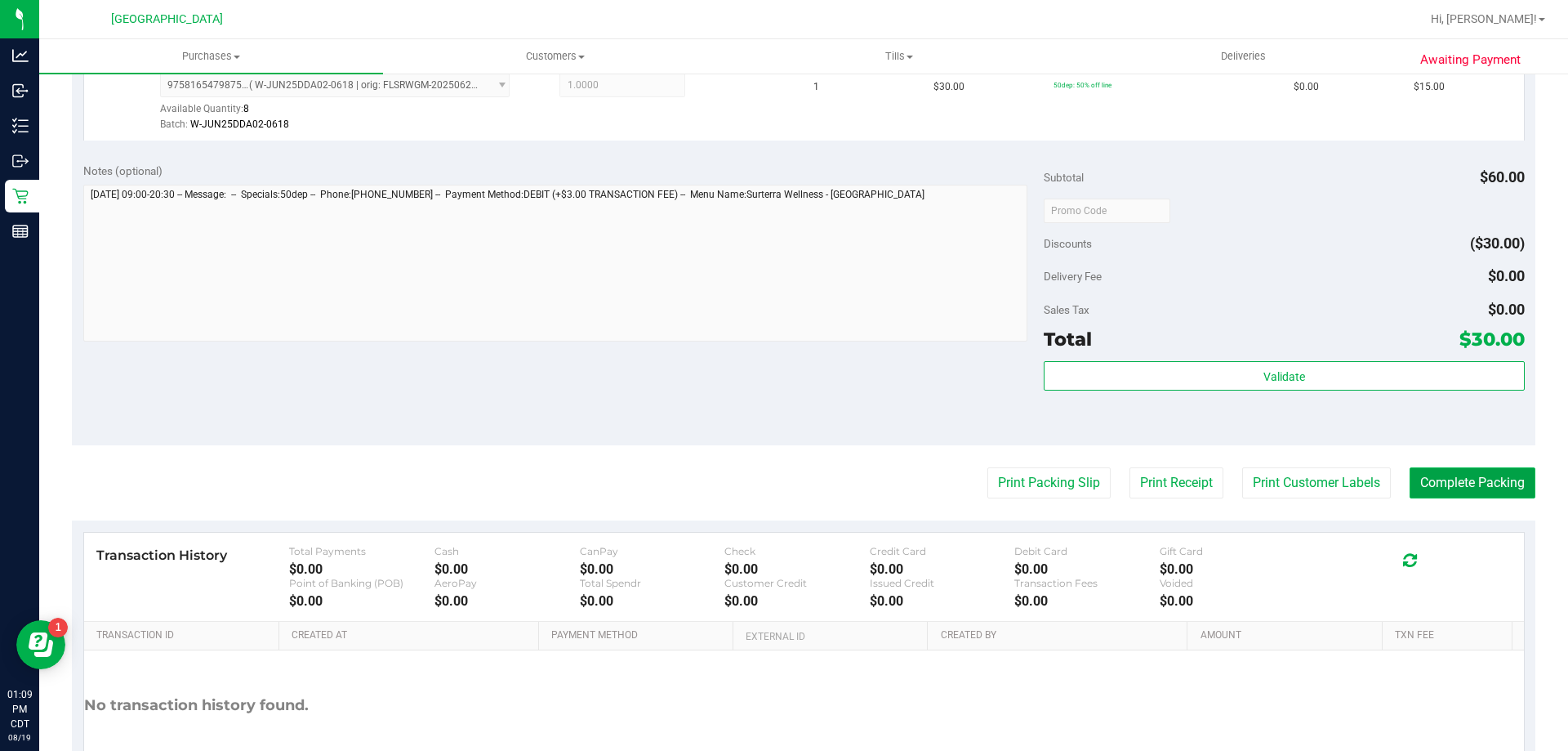
click at [1446, 485] on button "Complete Packing" at bounding box center [1472, 483] width 126 height 31
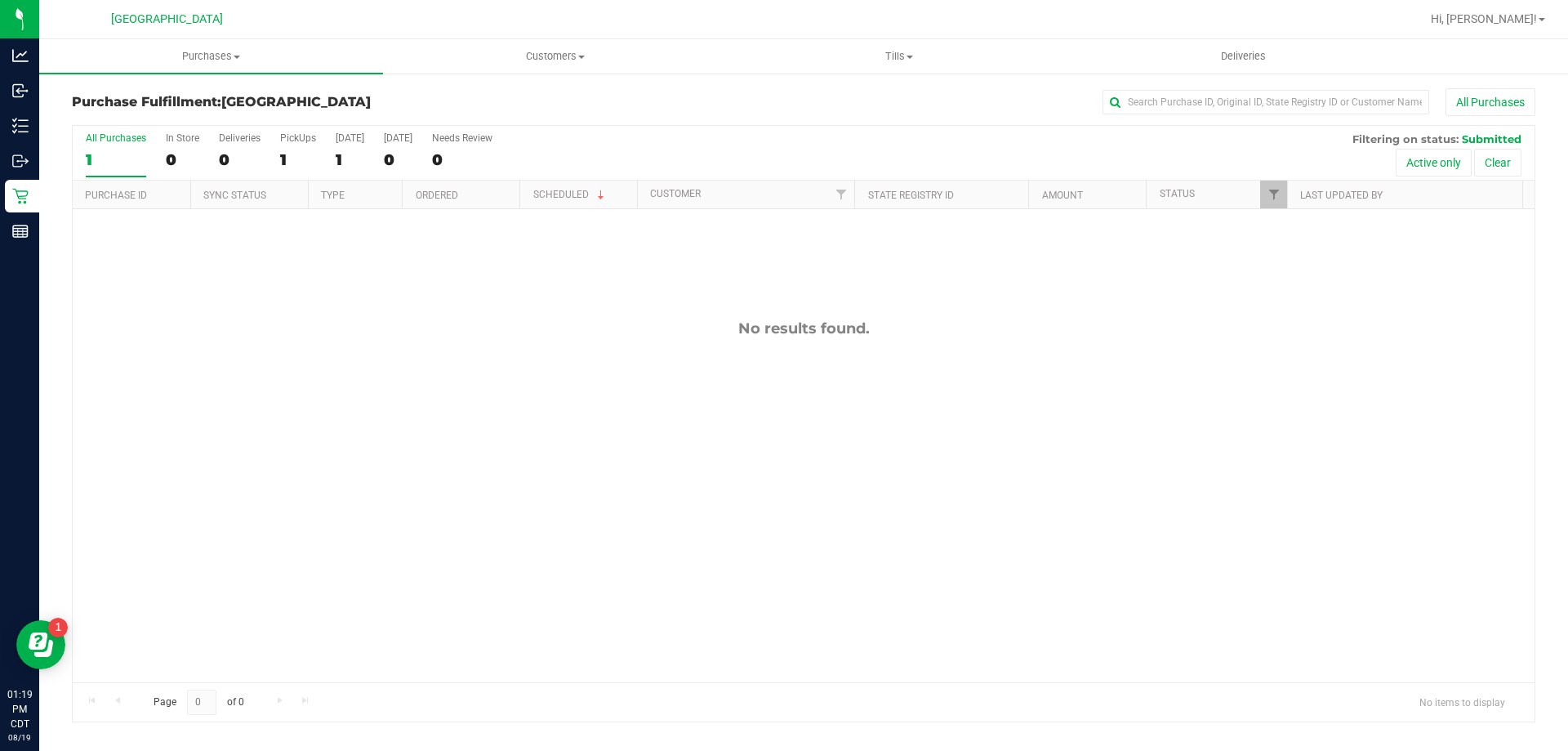
click at [480, 402] on div "No results found." at bounding box center [803, 501] width 1462 height 584
click at [419, 369] on div "No results found." at bounding box center [803, 501] width 1462 height 584
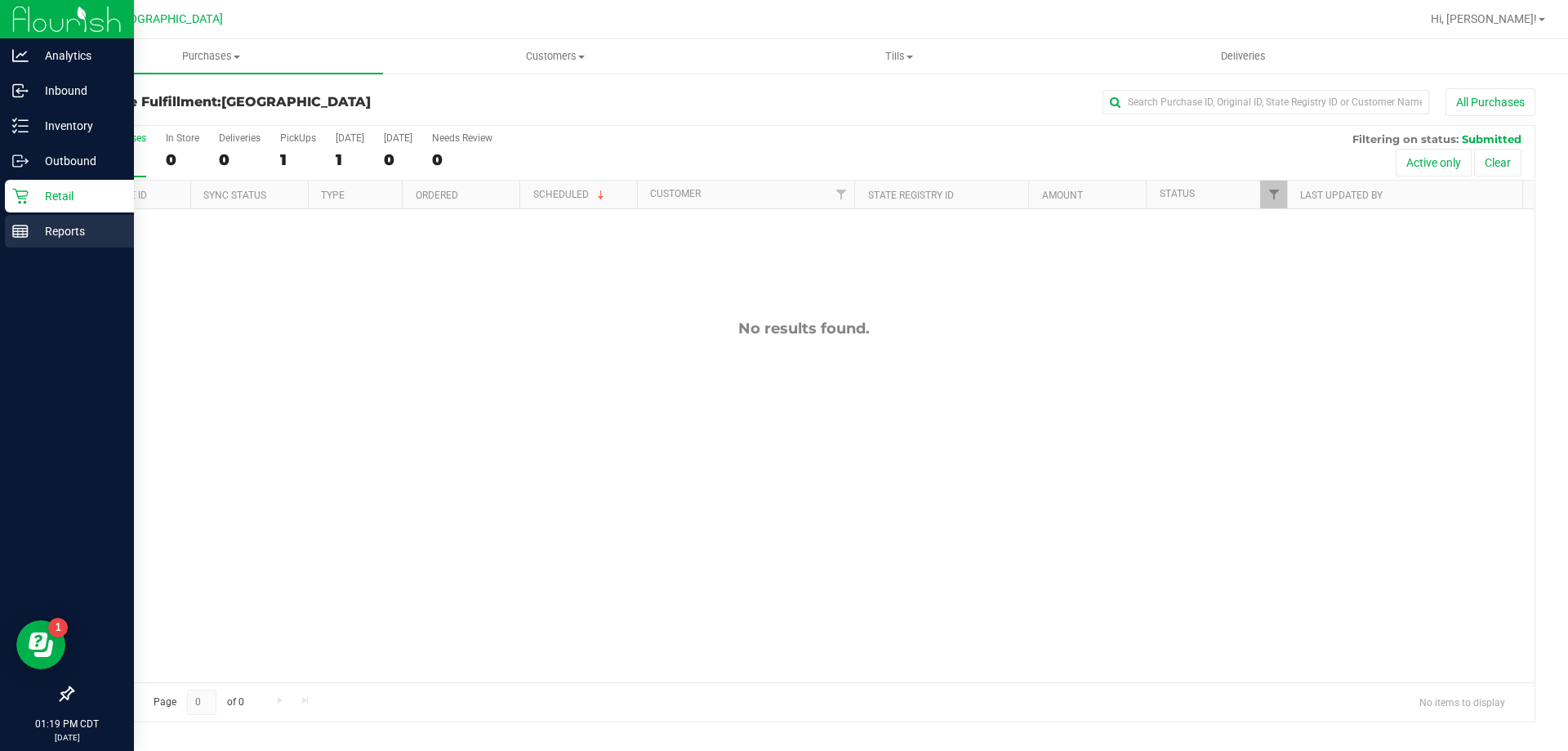
click at [39, 223] on p "Reports" at bounding box center [77, 232] width 98 height 20
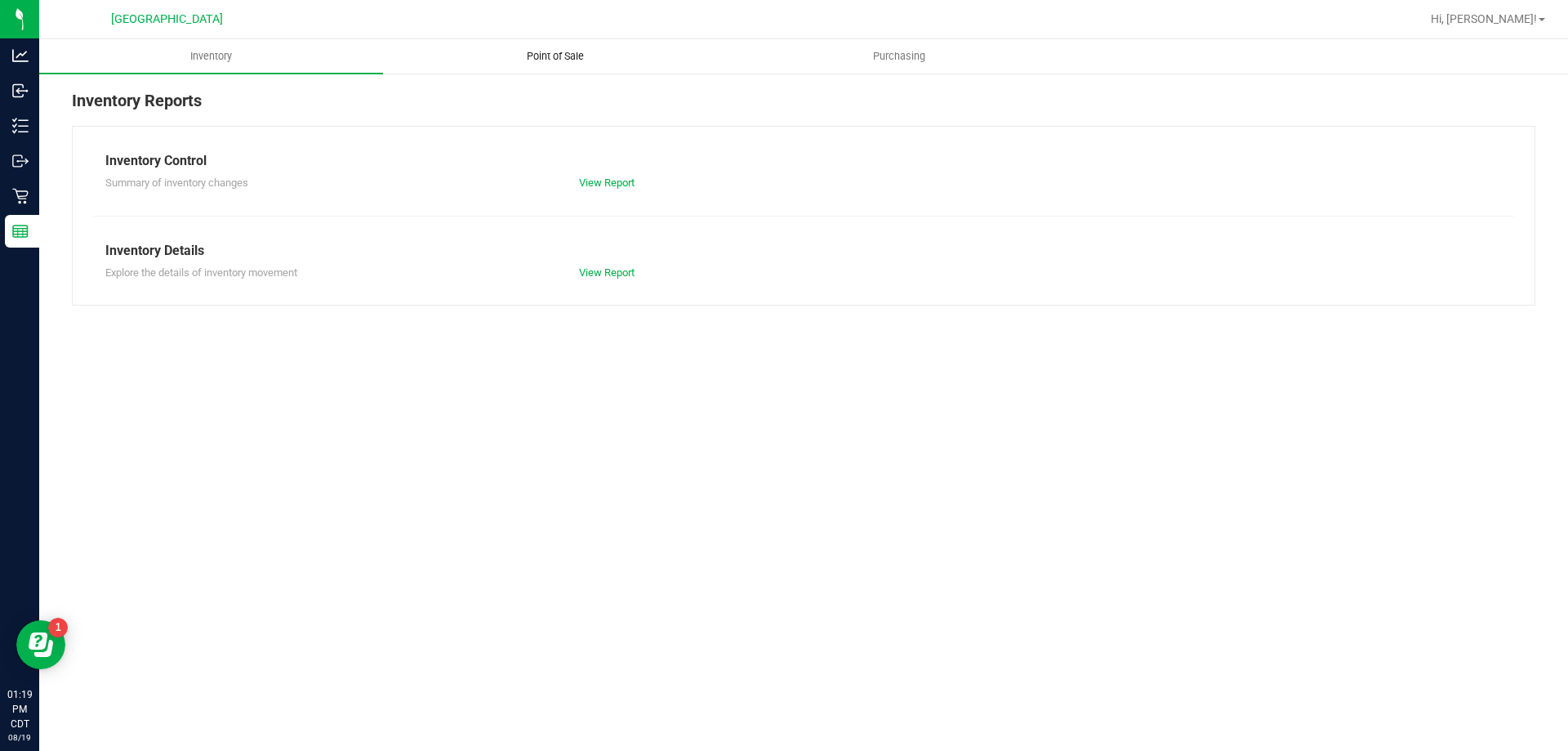
click at [544, 47] on uib-tab-heading "Point of Sale" at bounding box center [555, 57] width 342 height 33
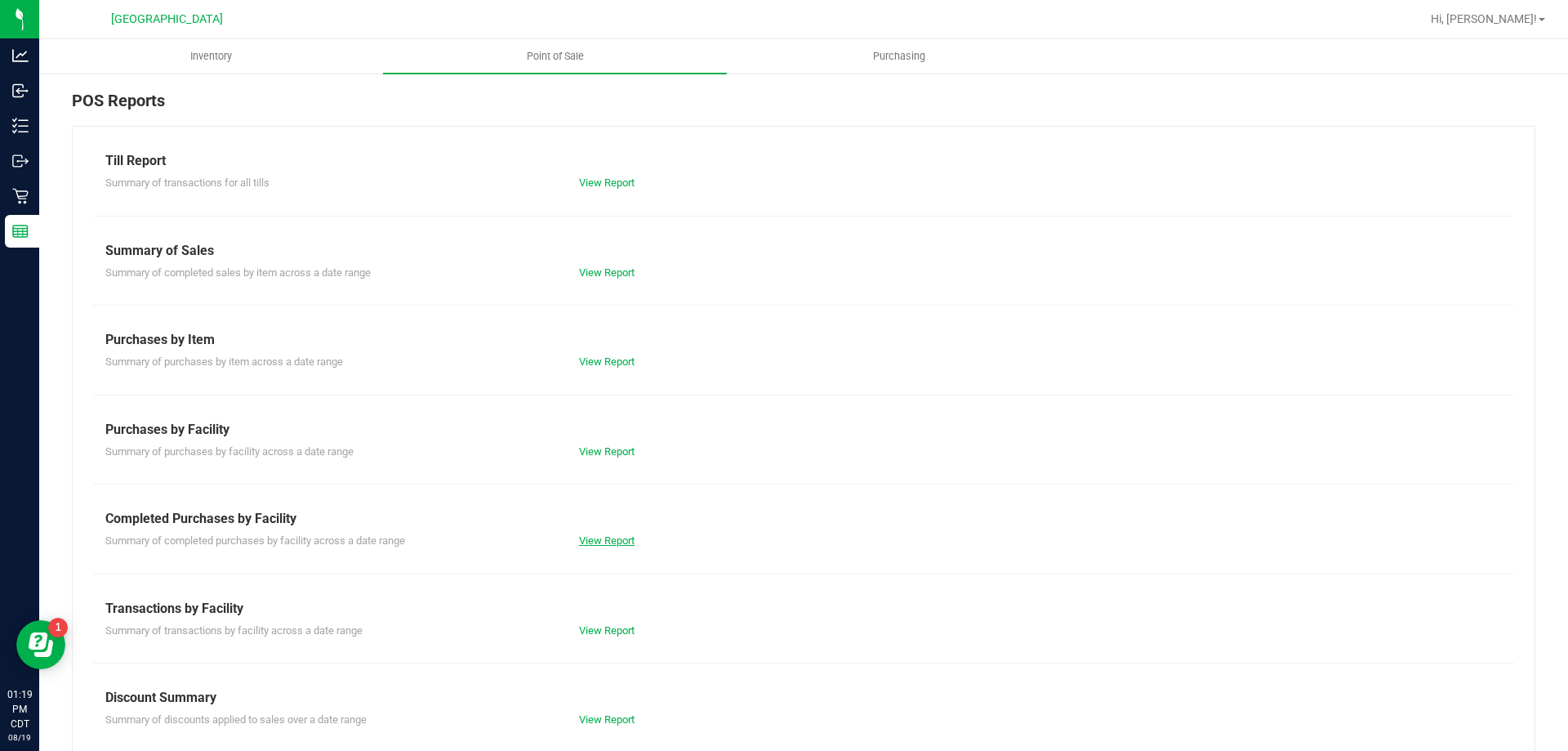
click at [595, 542] on link "View Report" at bounding box center [606, 540] width 55 height 12
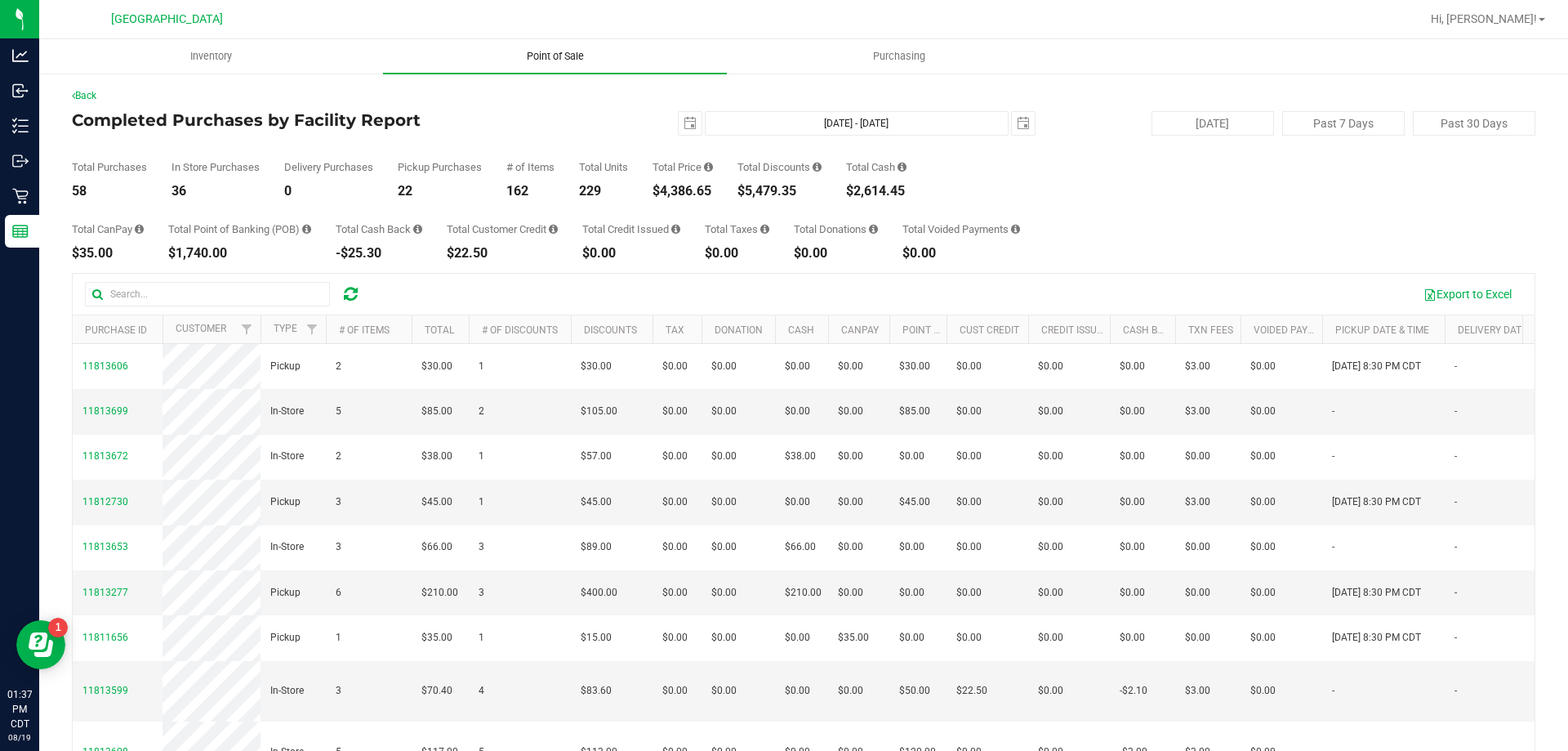
click at [536, 49] on span "Point of Sale" at bounding box center [555, 56] width 101 height 15
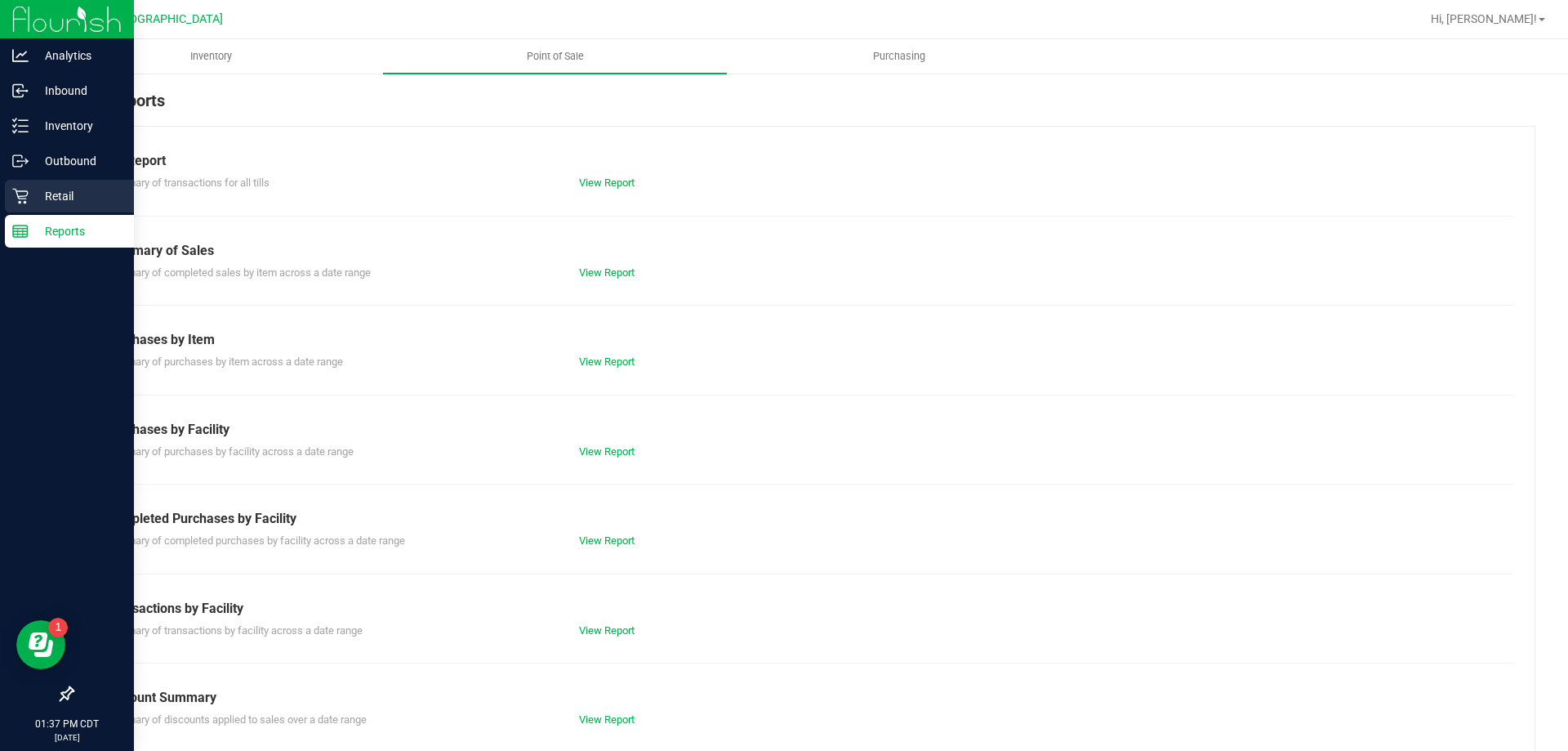
click at [42, 196] on p "Retail" at bounding box center [77, 196] width 98 height 20
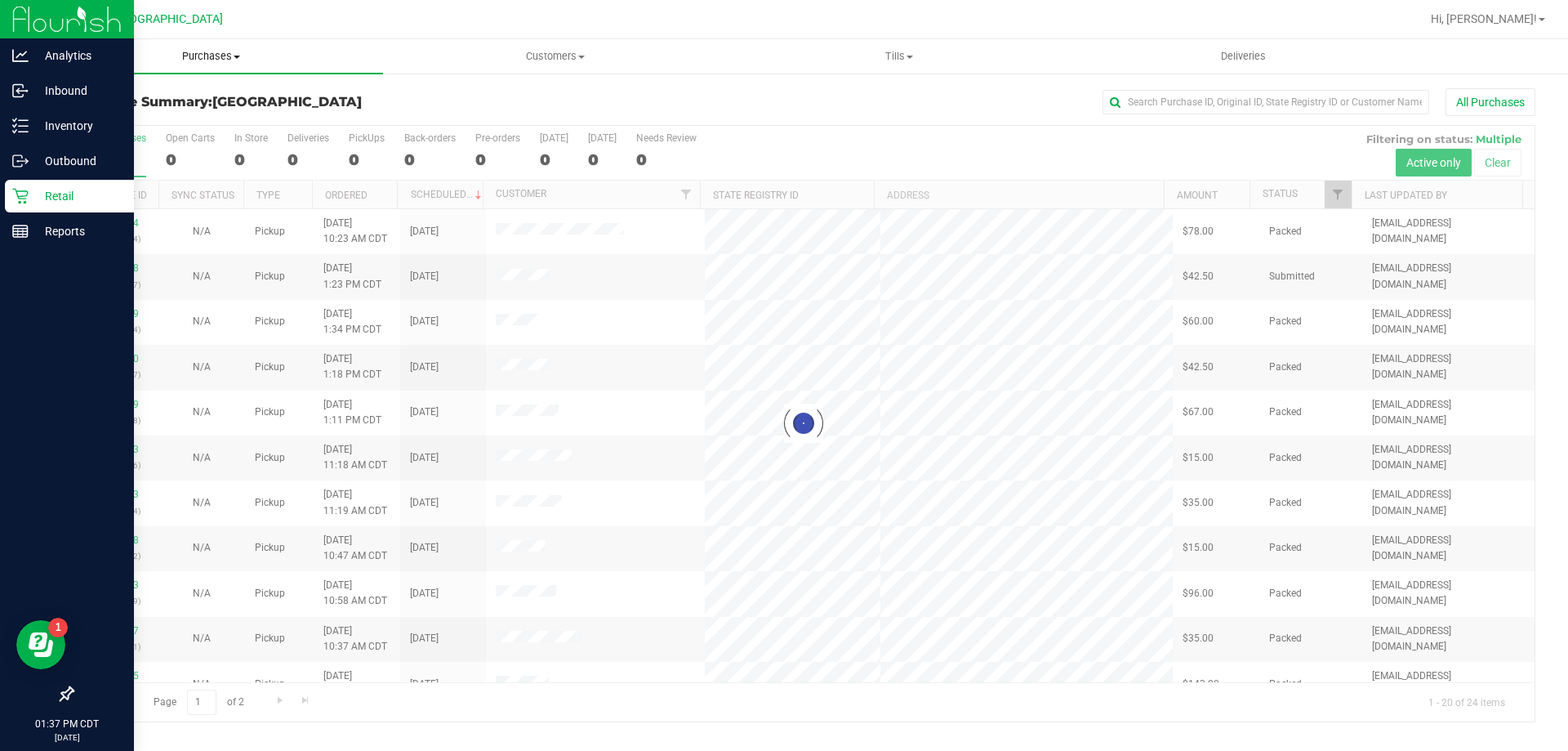
click at [211, 50] on span "Purchases" at bounding box center [211, 56] width 344 height 15
click at [188, 123] on li "Fulfillment" at bounding box center [211, 119] width 344 height 20
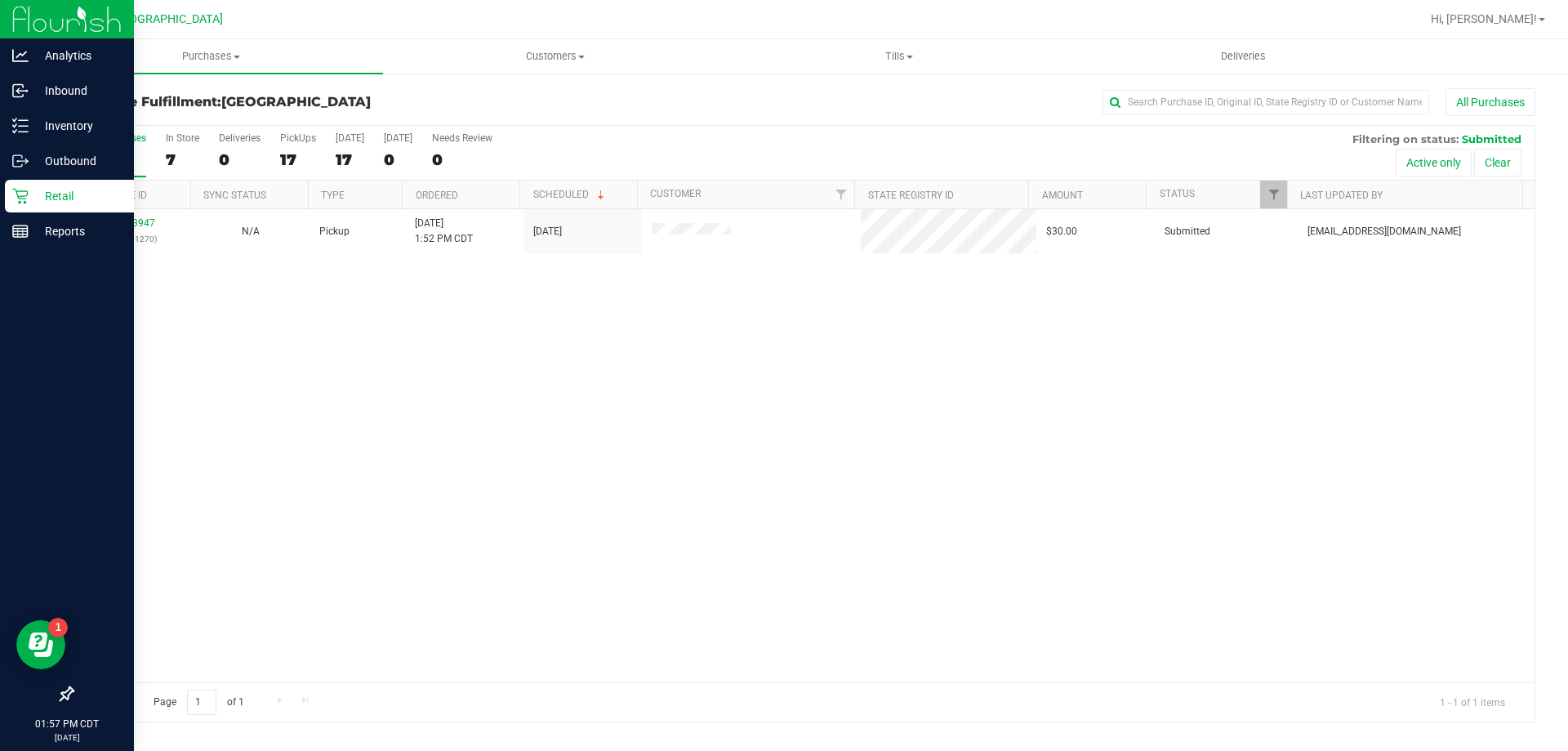
click at [330, 444] on div "11813947 (316061270) N/A Pickup 8/19/2025 1:52 PM CDT 8/19/2025 $30.00 Submitte…" at bounding box center [803, 446] width 1462 height 473
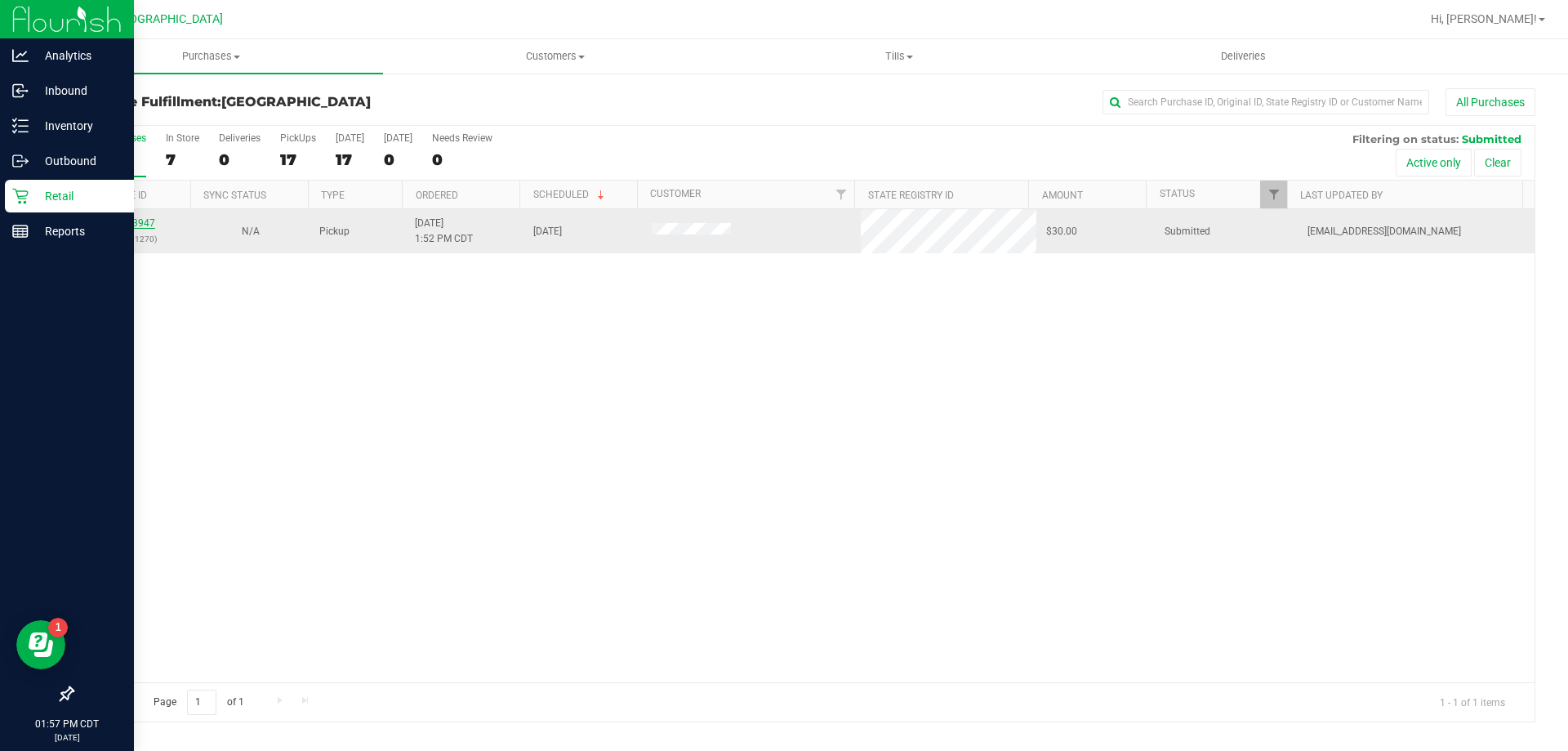
click at [117, 223] on link "11813947" at bounding box center [132, 223] width 45 height 12
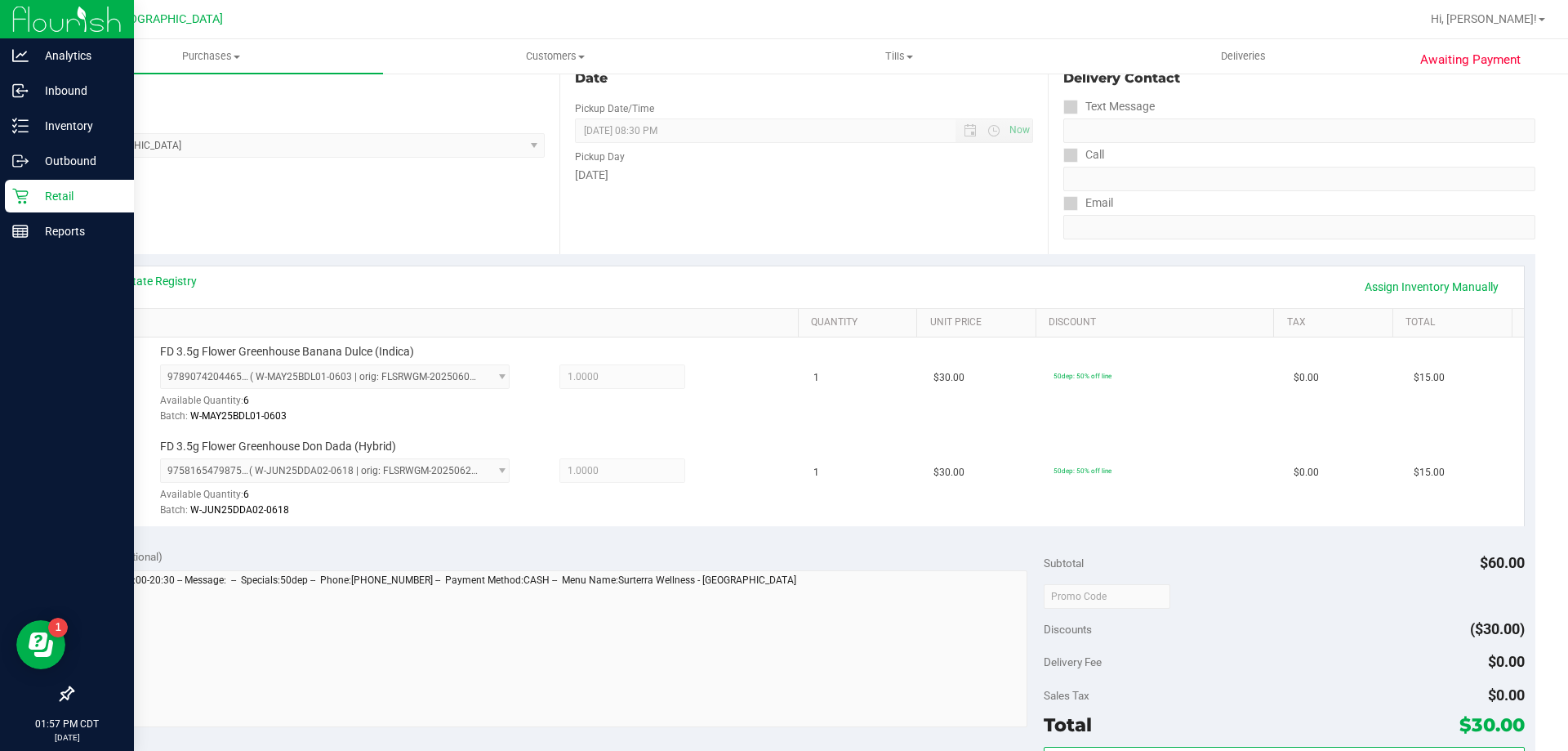
scroll to position [245, 0]
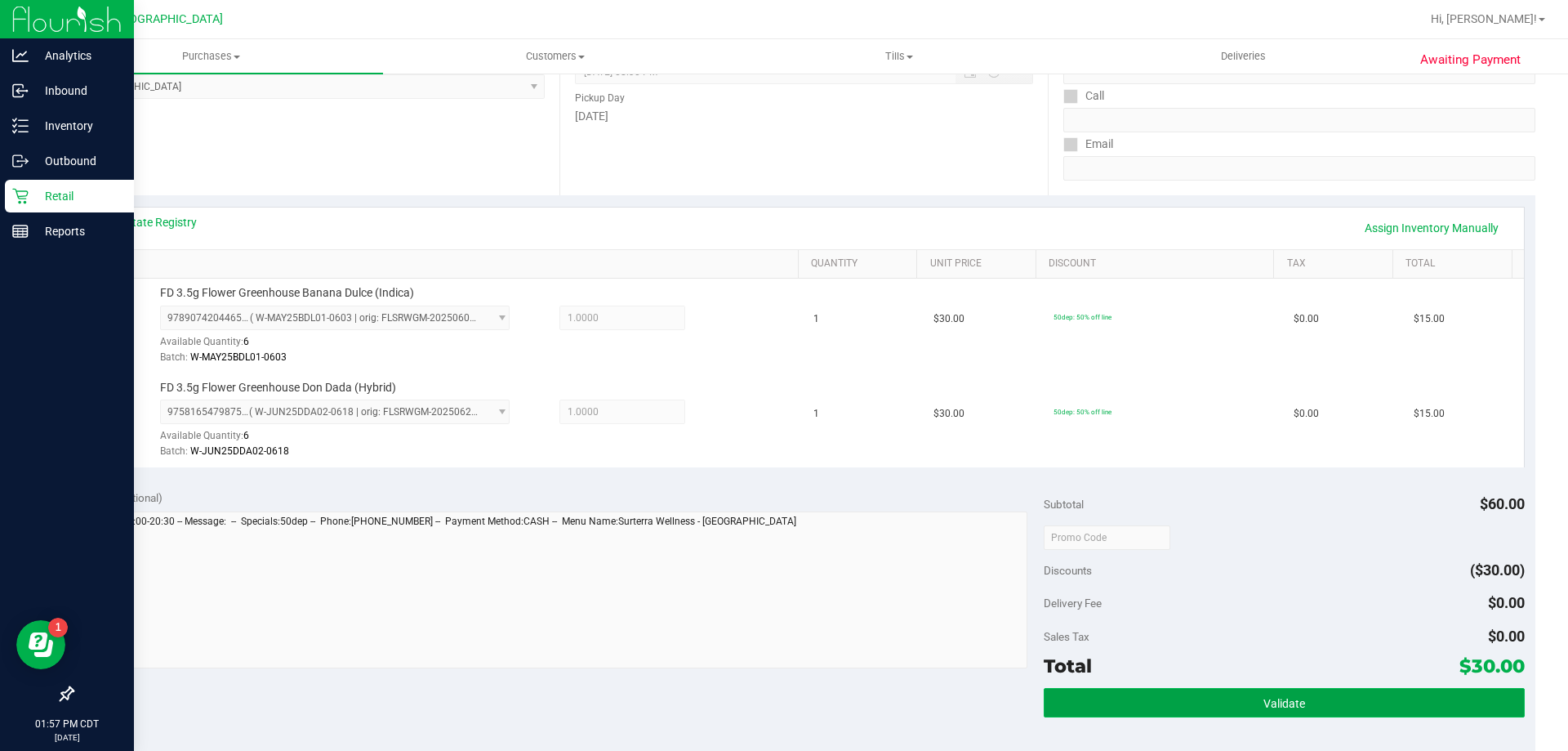
click at [1103, 711] on button "Validate" at bounding box center [1284, 702] width 480 height 30
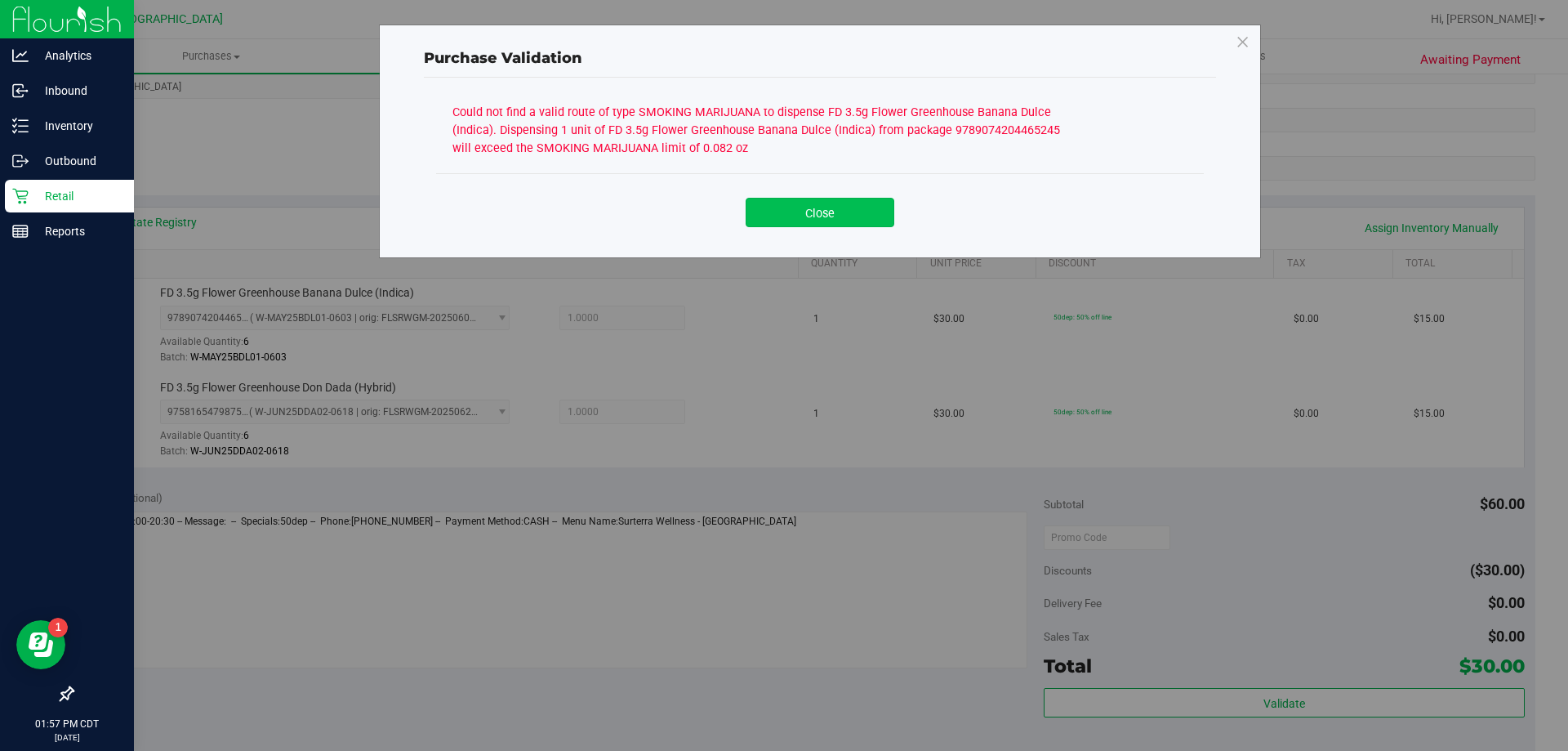
click at [843, 218] on button "Close" at bounding box center [820, 213] width 148 height 30
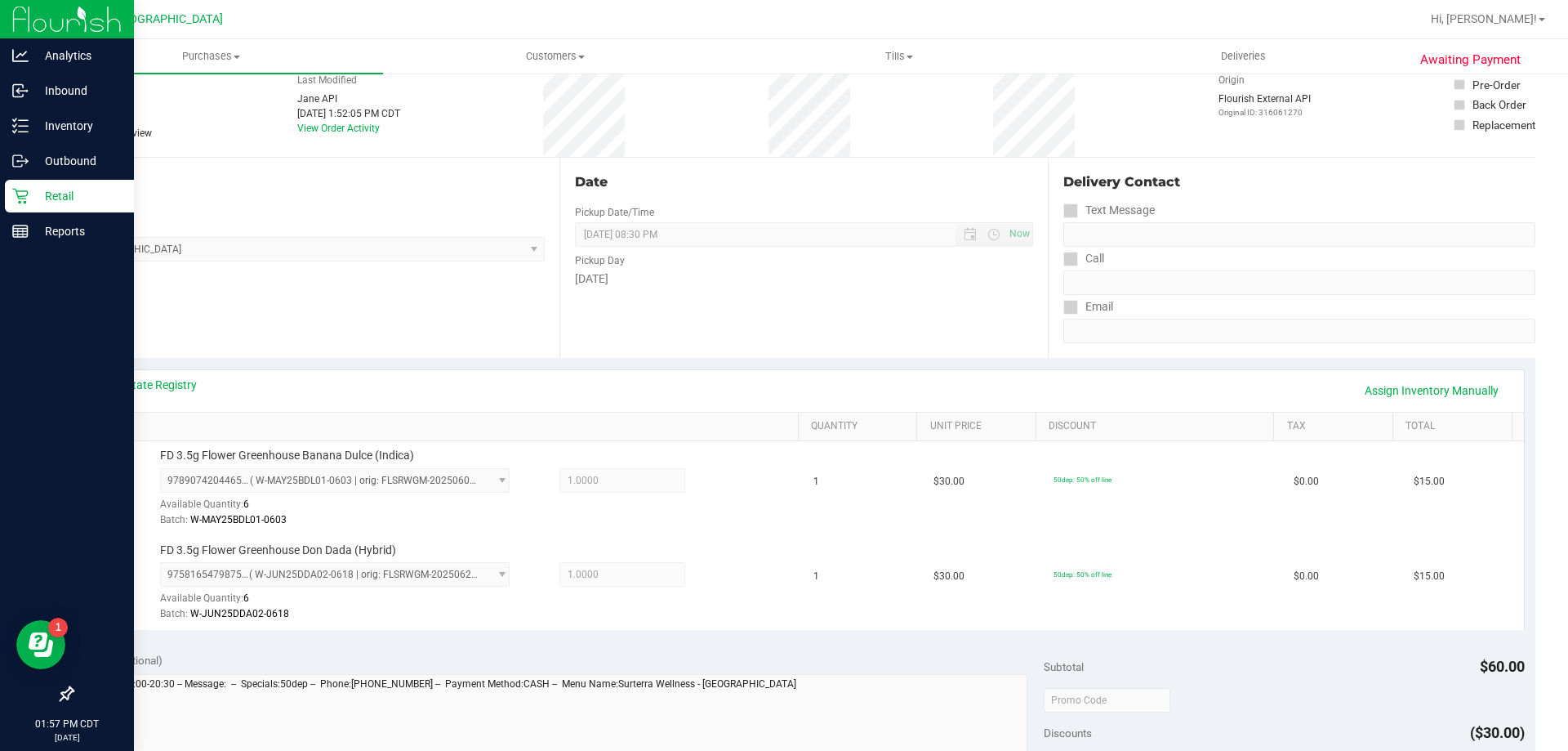
scroll to position [82, 0]
click at [176, 391] on link "View State Registry" at bounding box center [147, 386] width 98 height 16
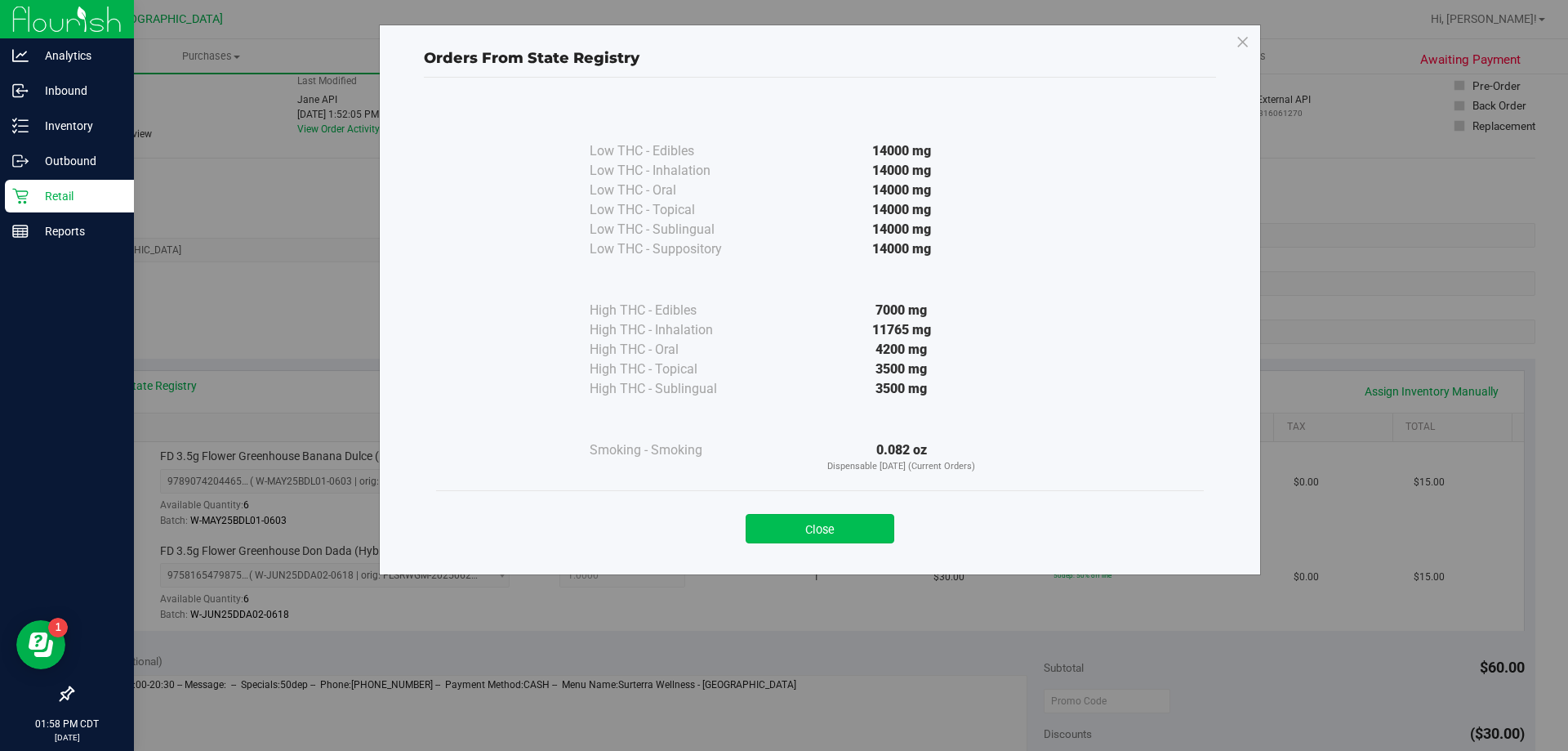
click at [802, 531] on button "Close" at bounding box center [820, 528] width 148 height 30
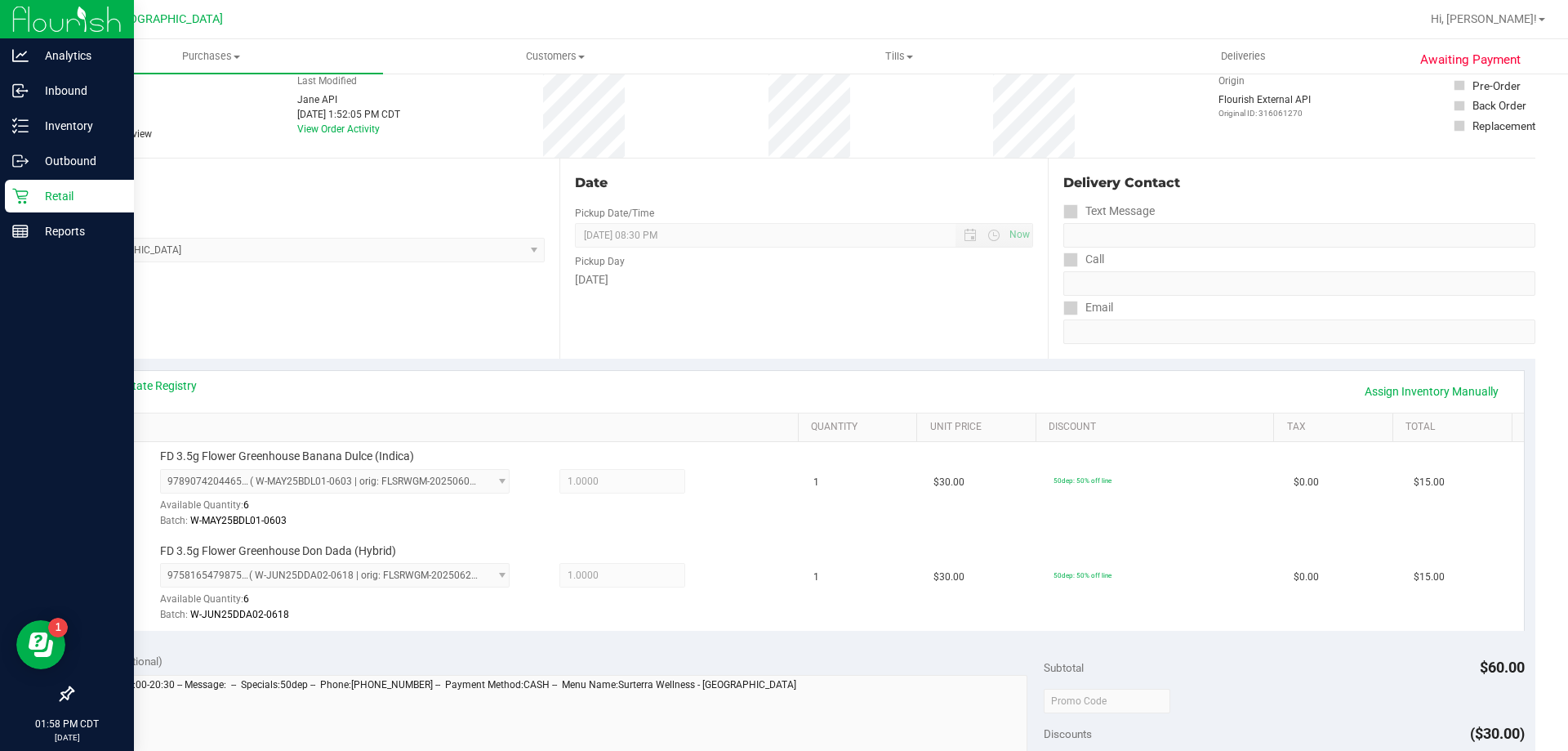
scroll to position [0, 0]
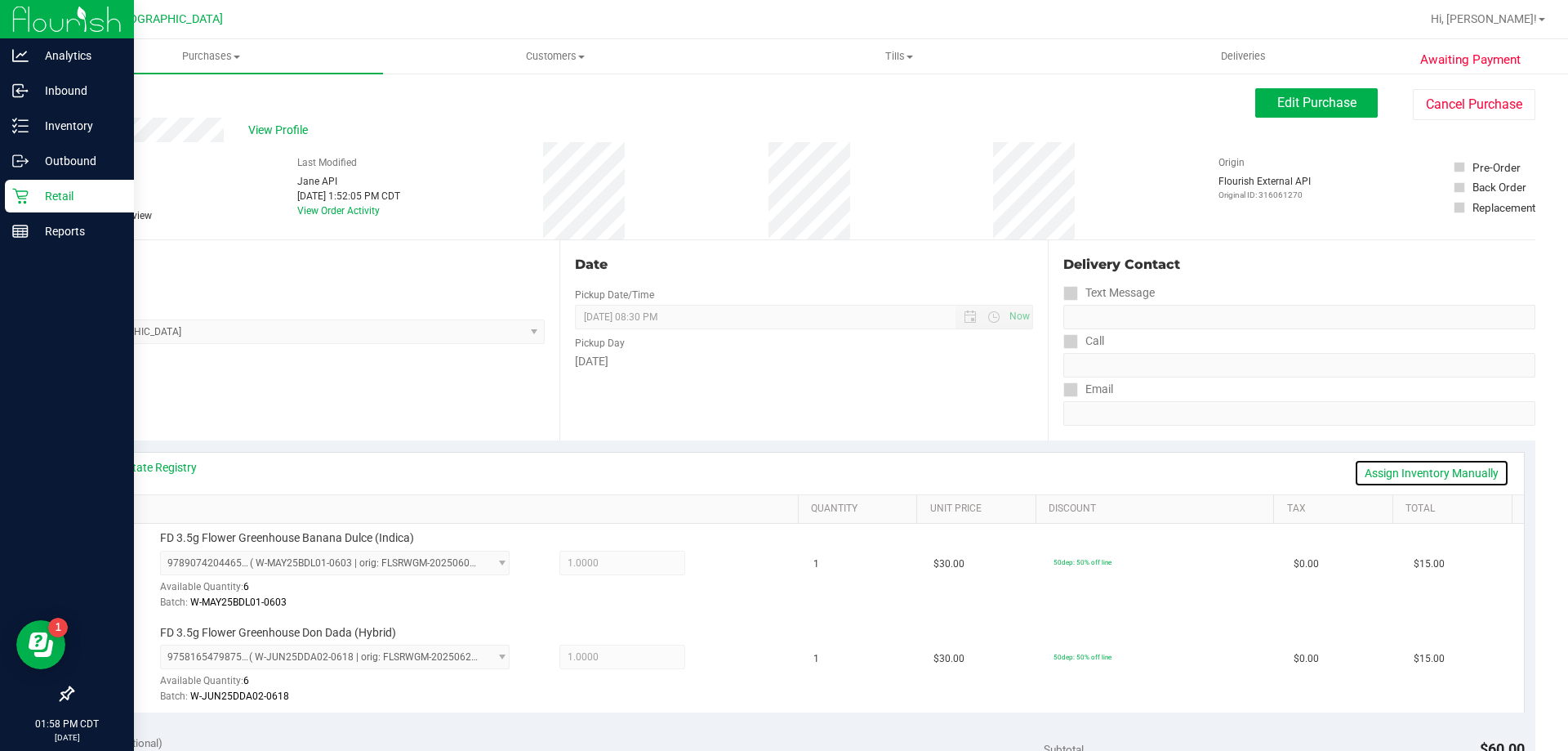
click at [1433, 467] on link "Assign Inventory Manually" at bounding box center [1431, 473] width 155 height 28
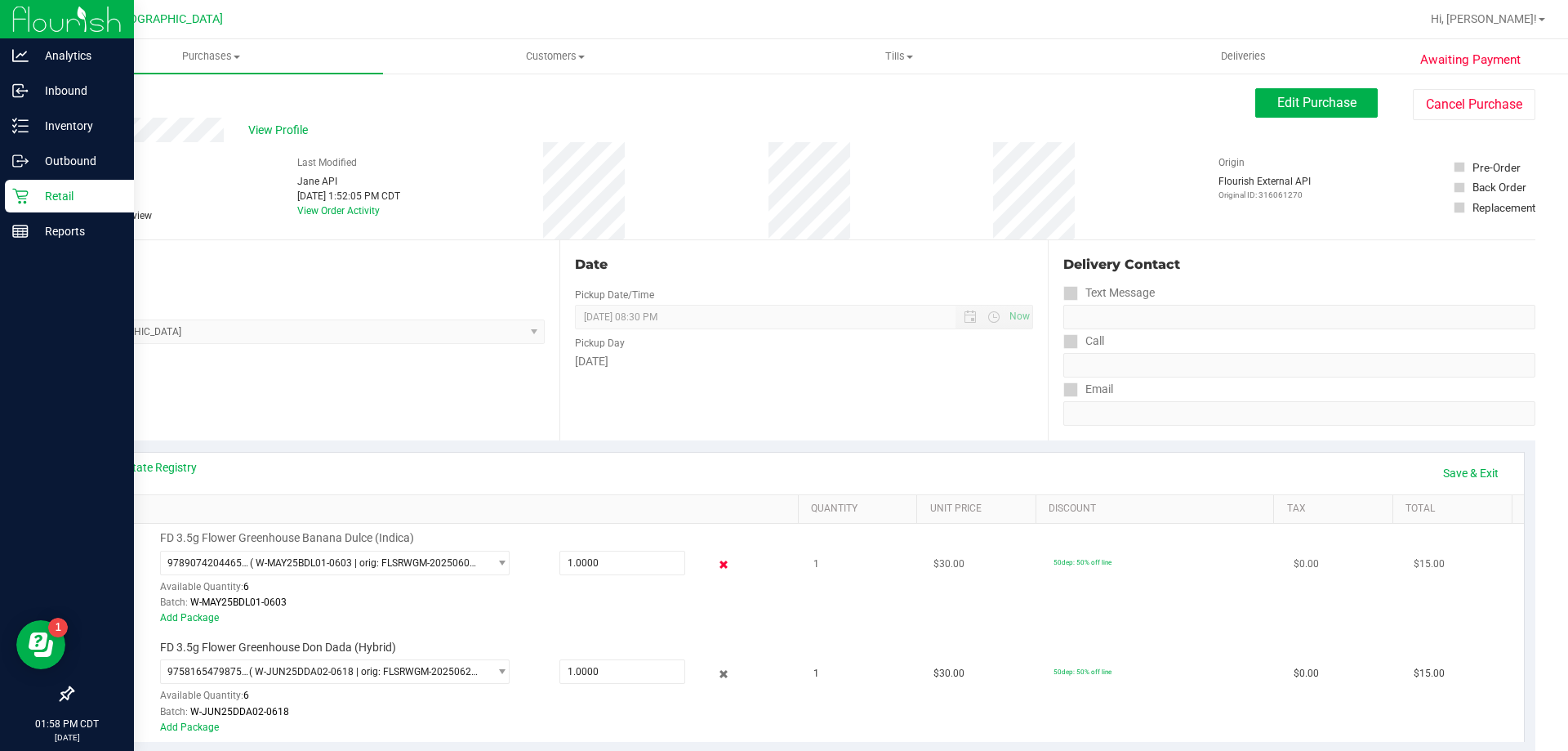
click at [715, 568] on icon at bounding box center [723, 565] width 17 height 19
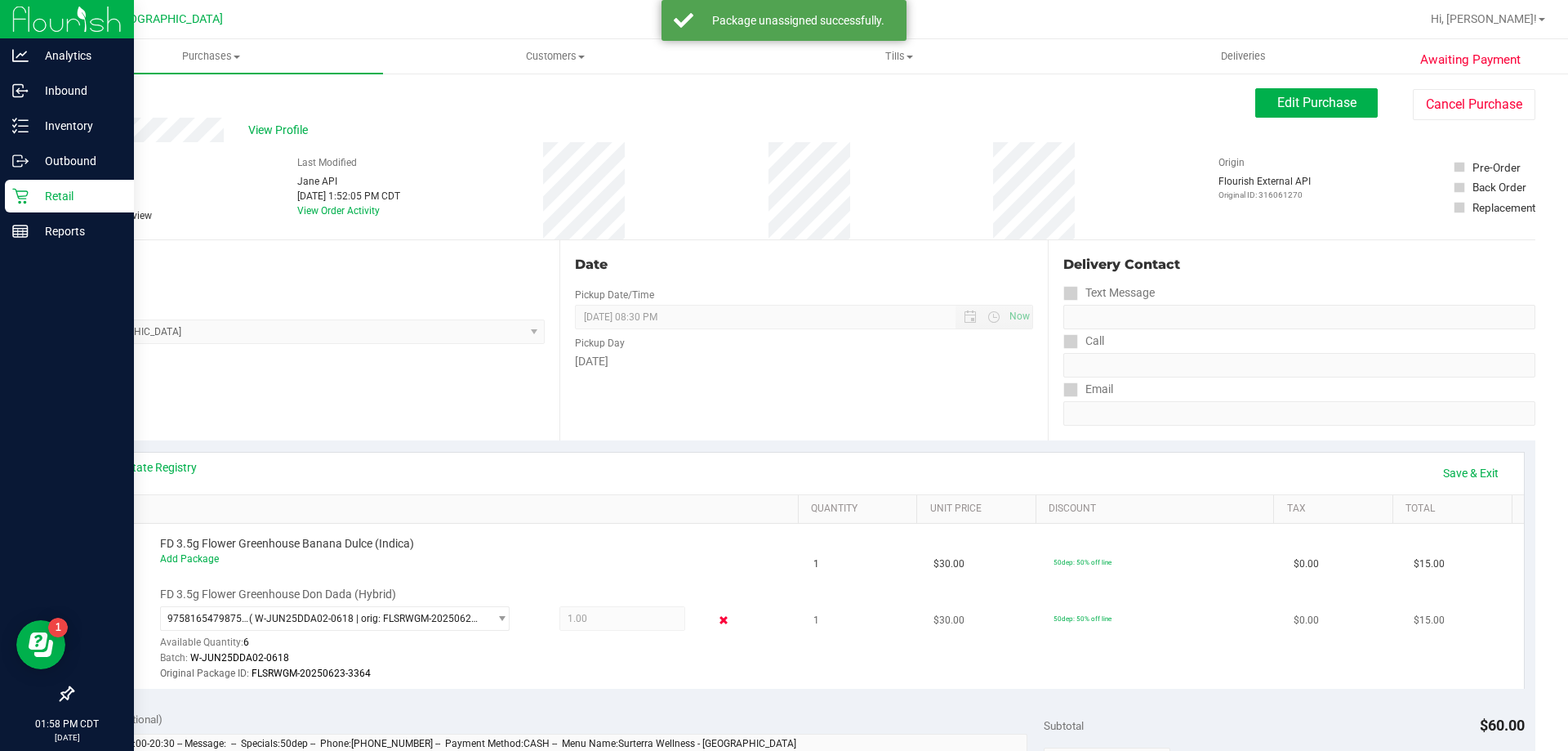
click at [715, 619] on icon at bounding box center [723, 620] width 17 height 19
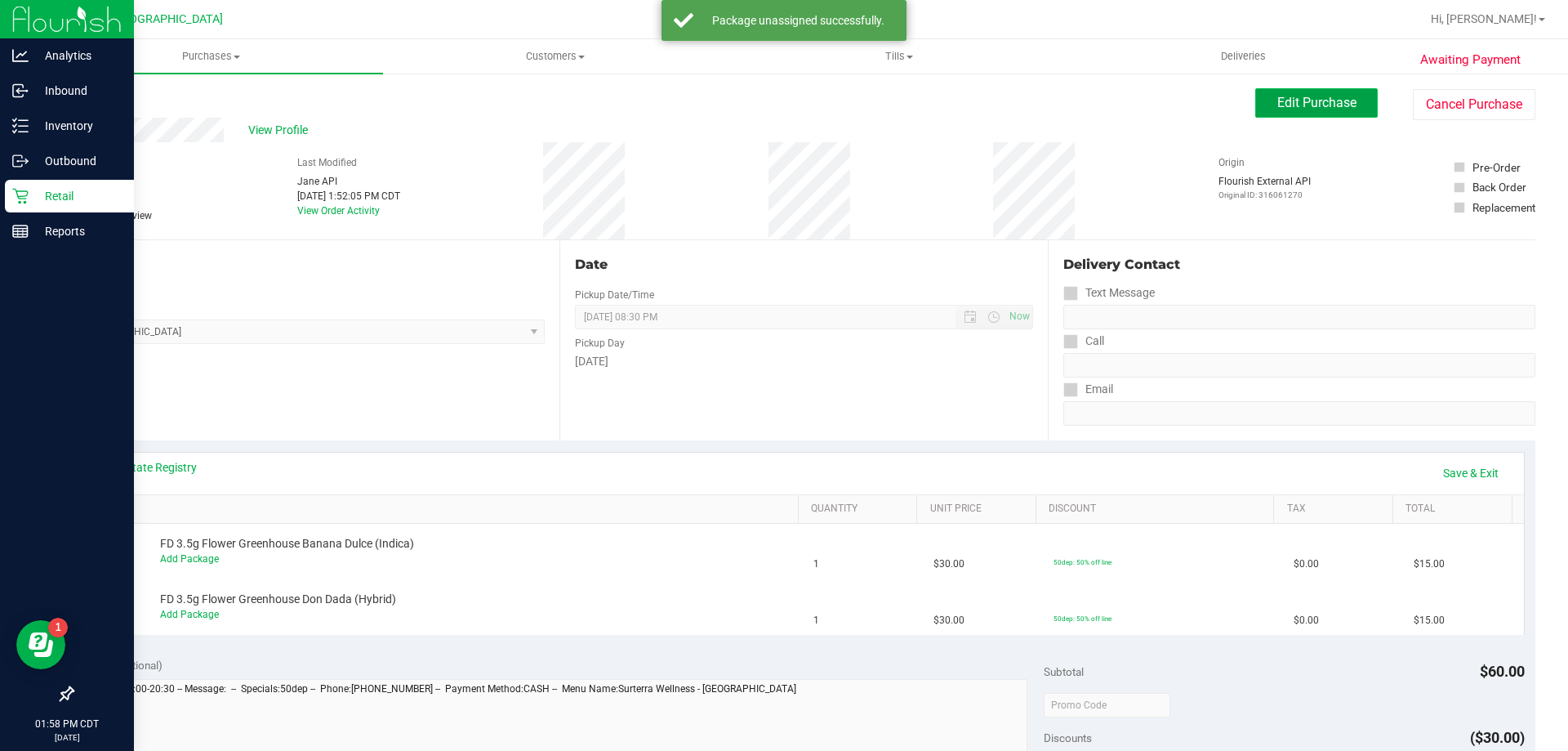
click at [1329, 104] on span "Edit Purchase" at bounding box center [1317, 102] width 79 height 16
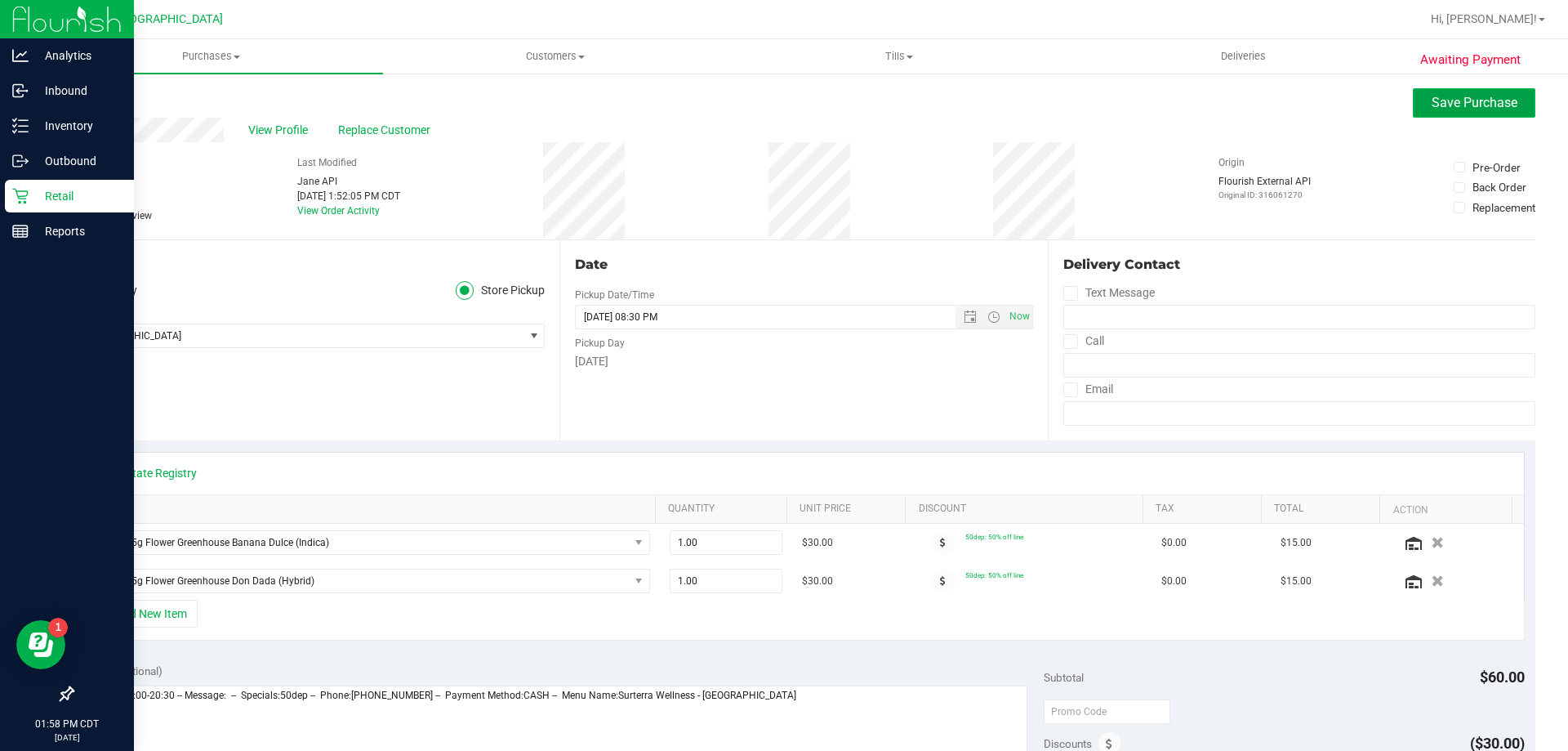
click at [1431, 97] on span "Save Purchase" at bounding box center [1474, 102] width 86 height 16
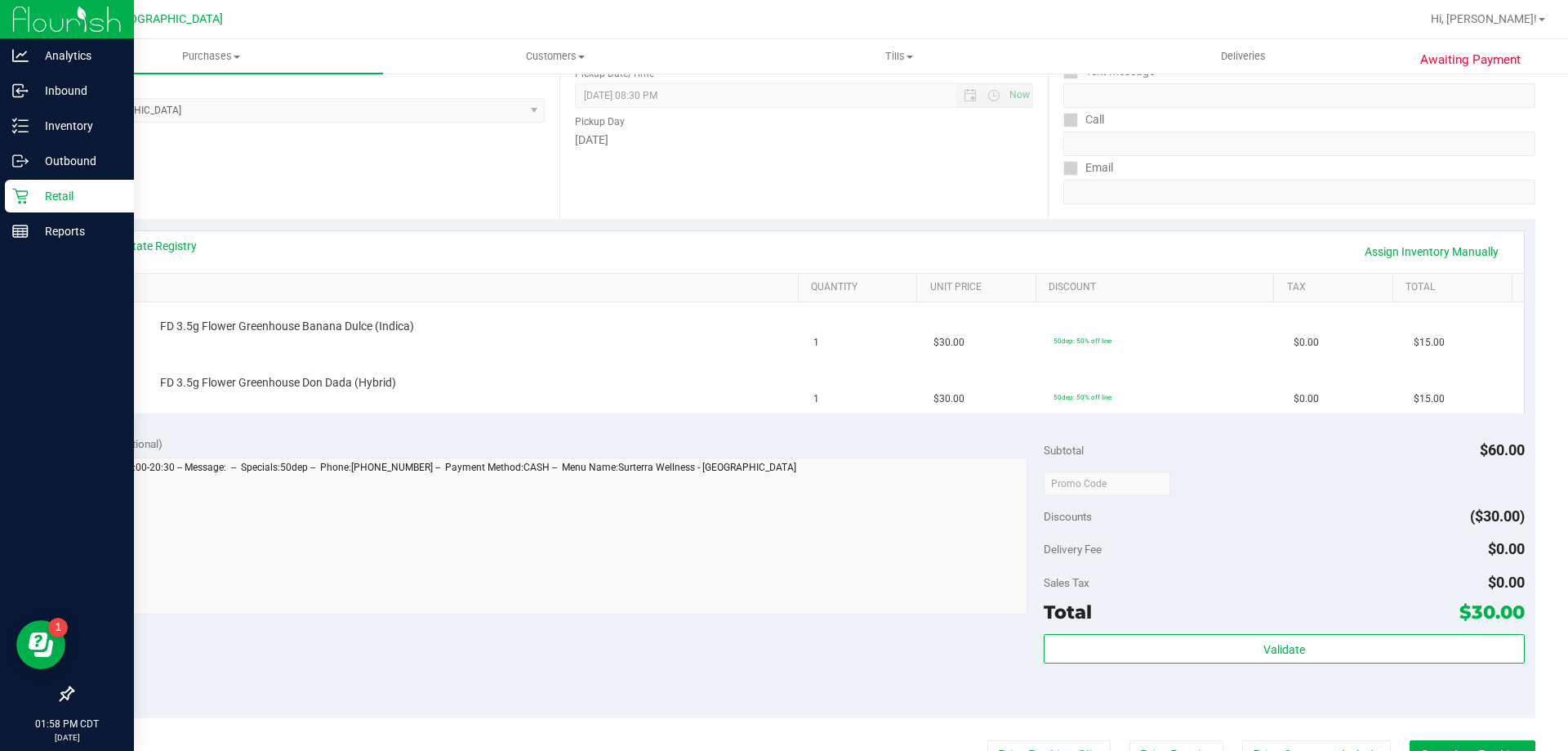
scroll to position [245, 0]
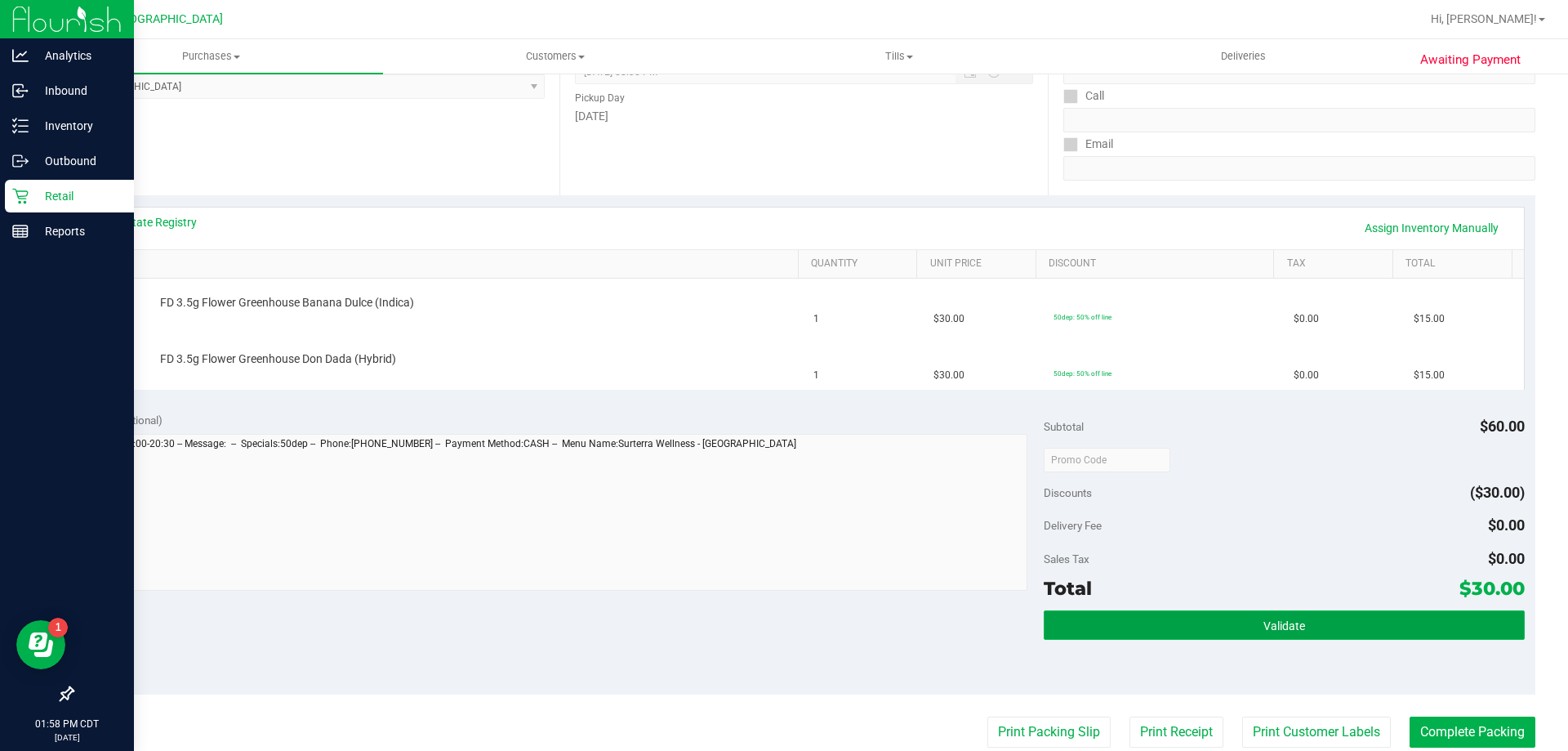
click at [1304, 629] on button "Validate" at bounding box center [1284, 625] width 480 height 30
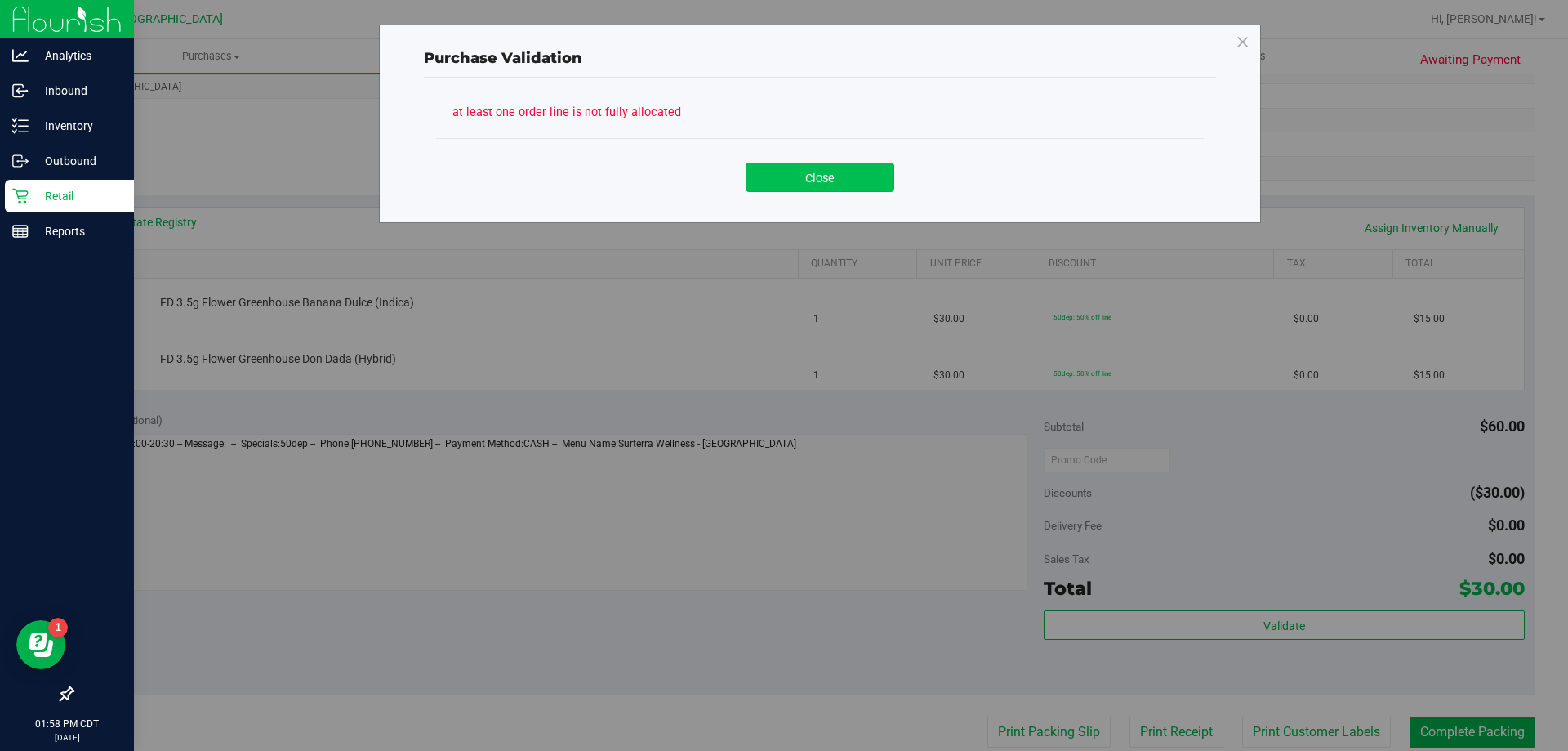
click at [840, 178] on button "Close" at bounding box center [820, 177] width 148 height 30
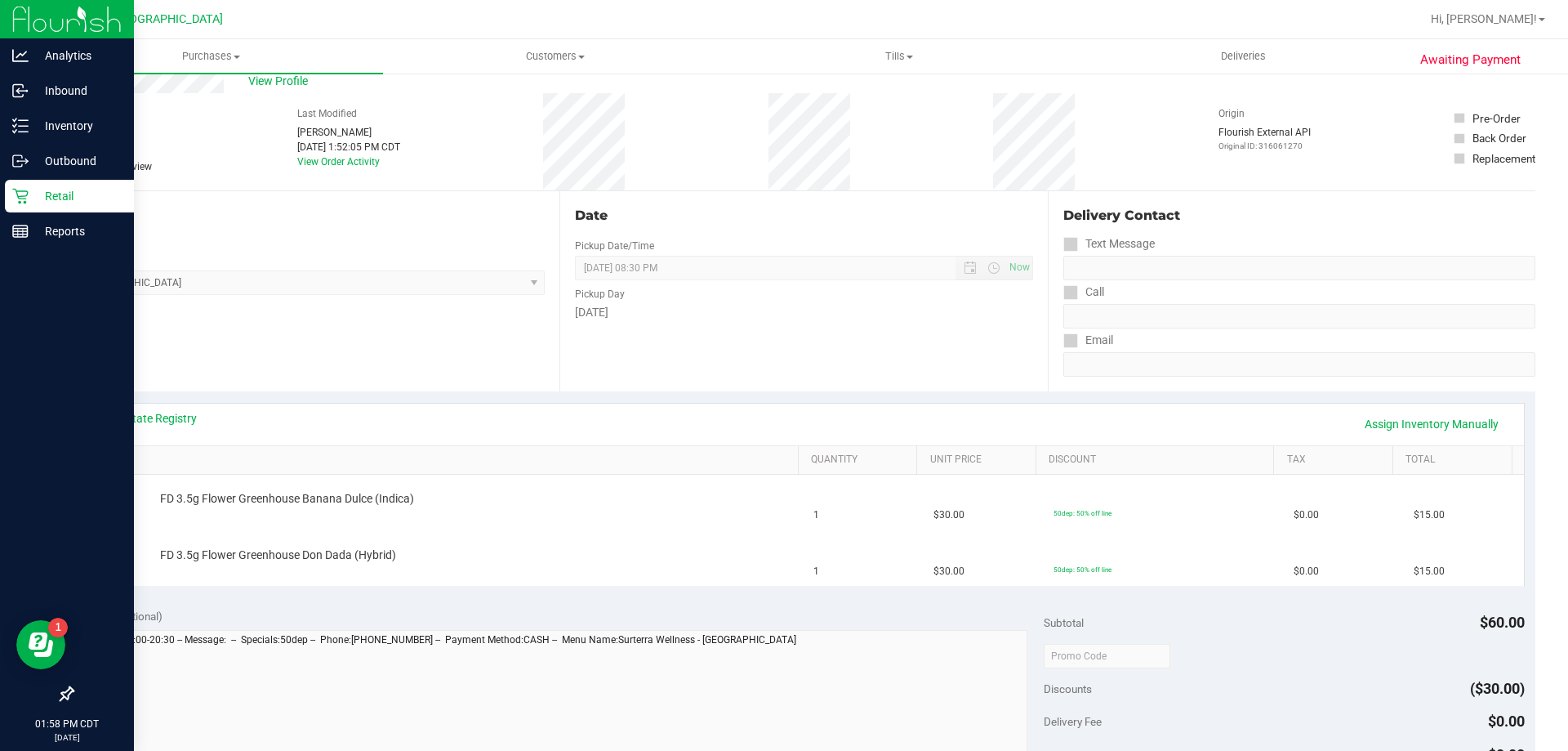
scroll to position [0, 0]
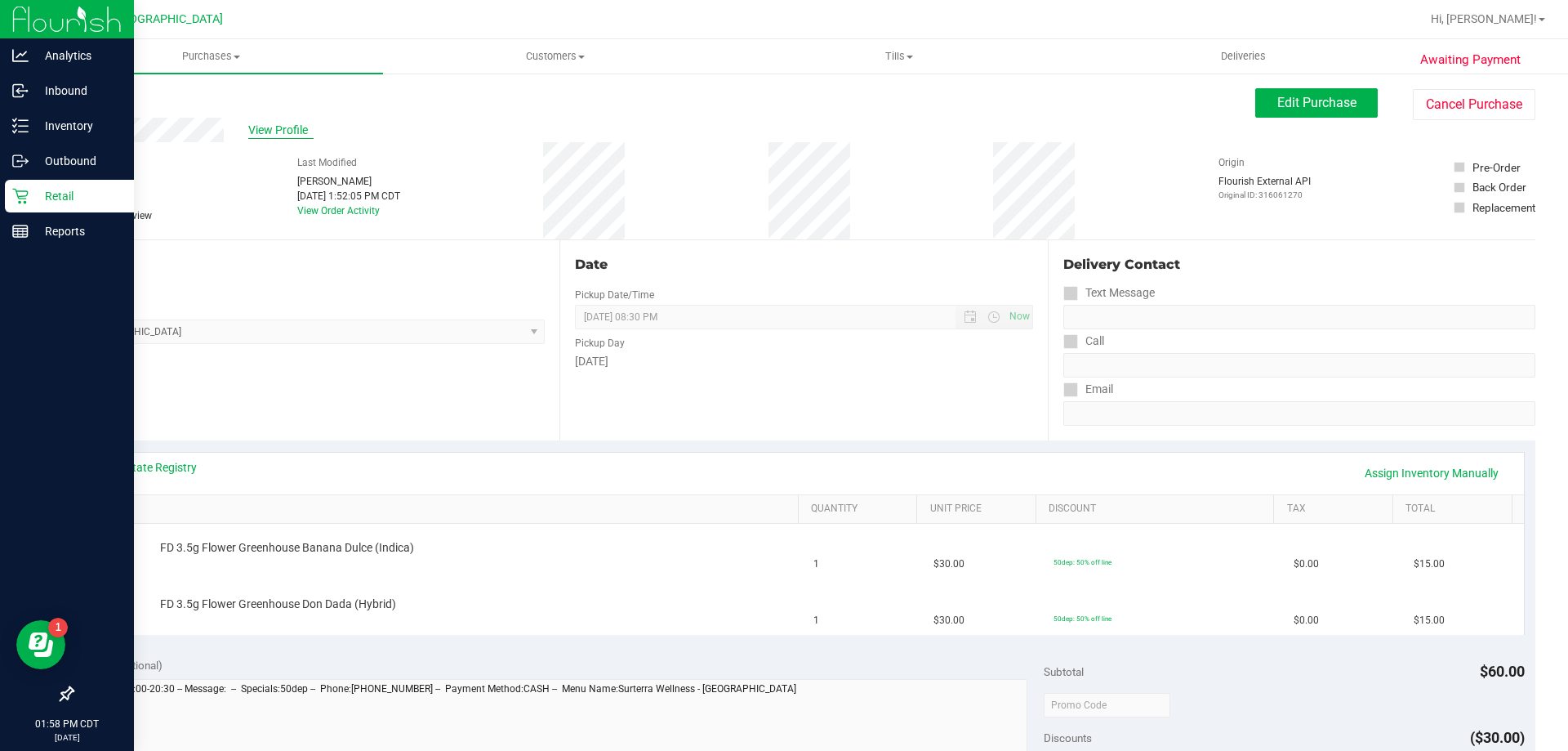
click at [280, 126] on span "View Profile" at bounding box center [280, 130] width 65 height 17
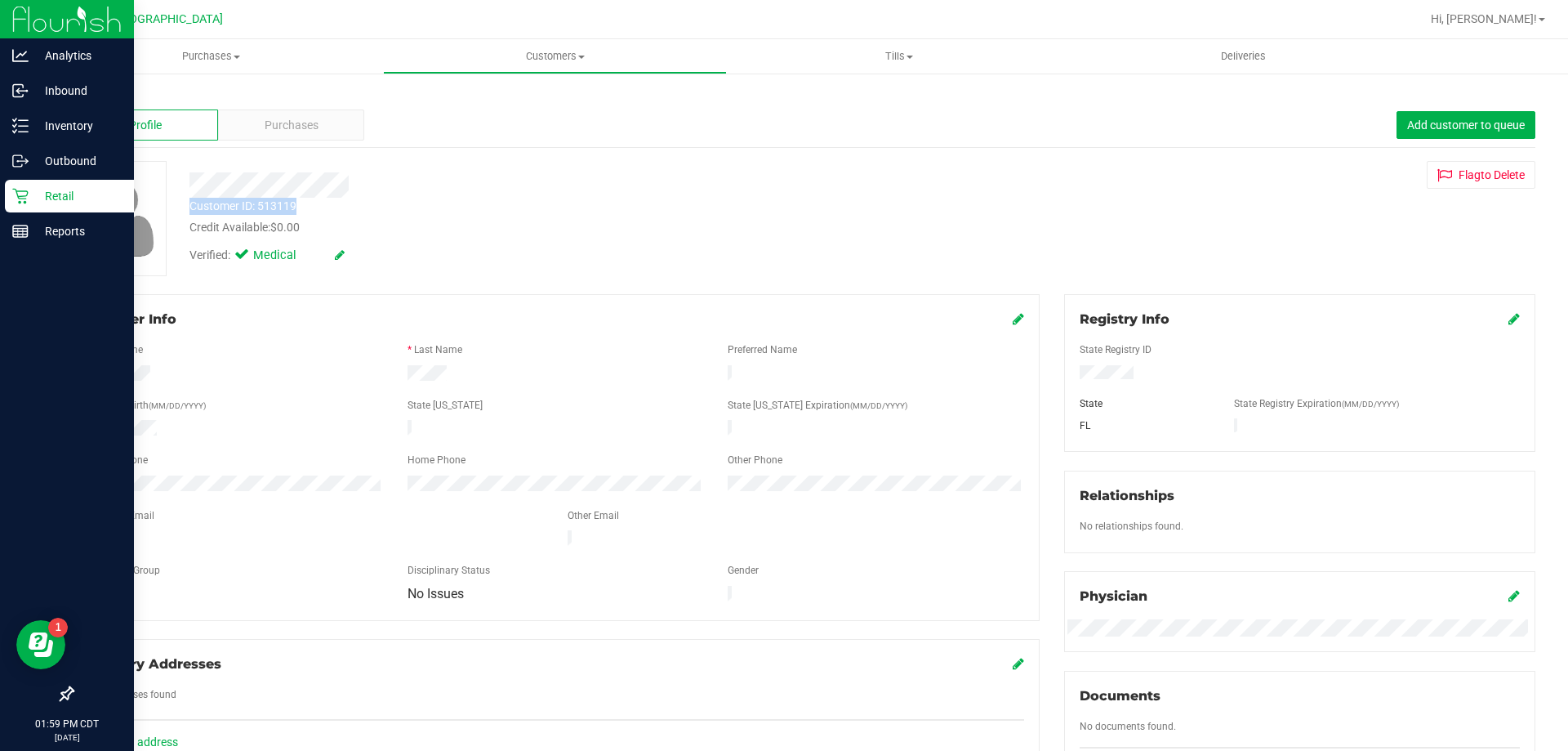
drag, startPoint x: 295, startPoint y: 206, endPoint x: 188, endPoint y: 209, distance: 107.0
click at [188, 209] on div "Customer ID: 513119 Credit Available: $0.00" at bounding box center [549, 217] width 744 height 39
copy div "Customer ID: 513119"
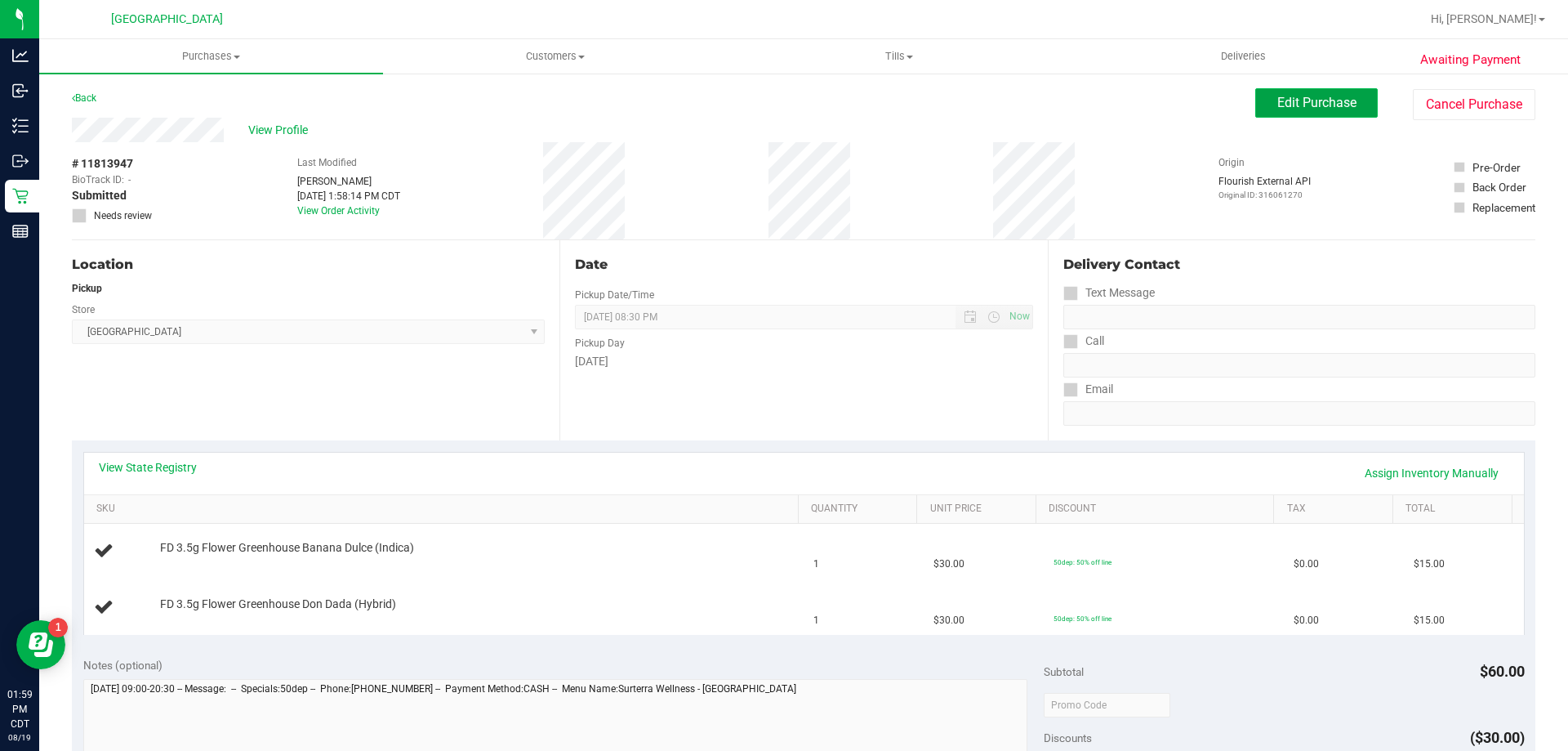
click at [1287, 113] on button "Edit Purchase" at bounding box center [1316, 103] width 123 height 30
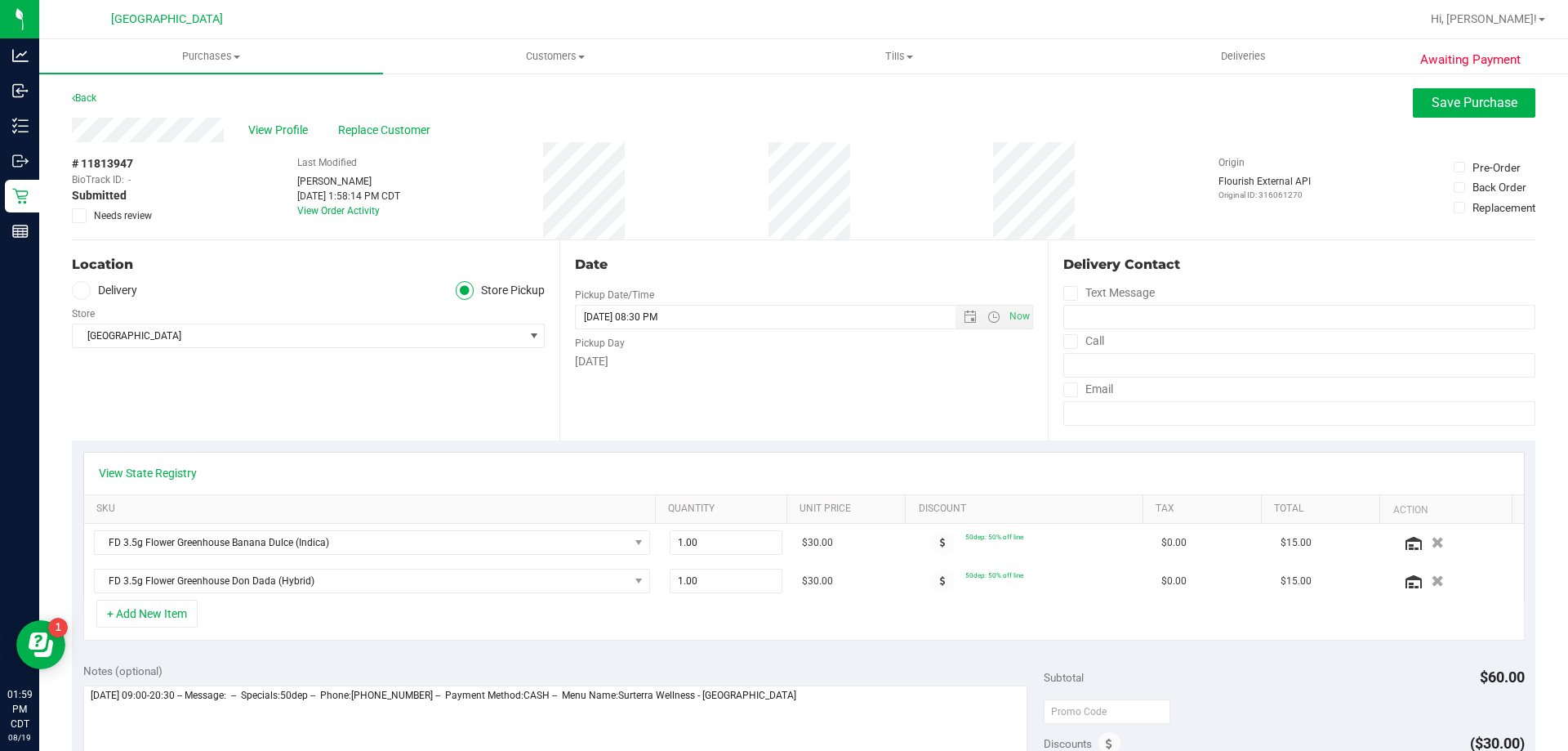
click at [82, 216] on icon at bounding box center [79, 216] width 11 height 0
click at [0, 0] on input "Needs review" at bounding box center [0, 0] width 0 height 0
click at [1477, 115] on button "Save Purchase" at bounding box center [1474, 103] width 123 height 30
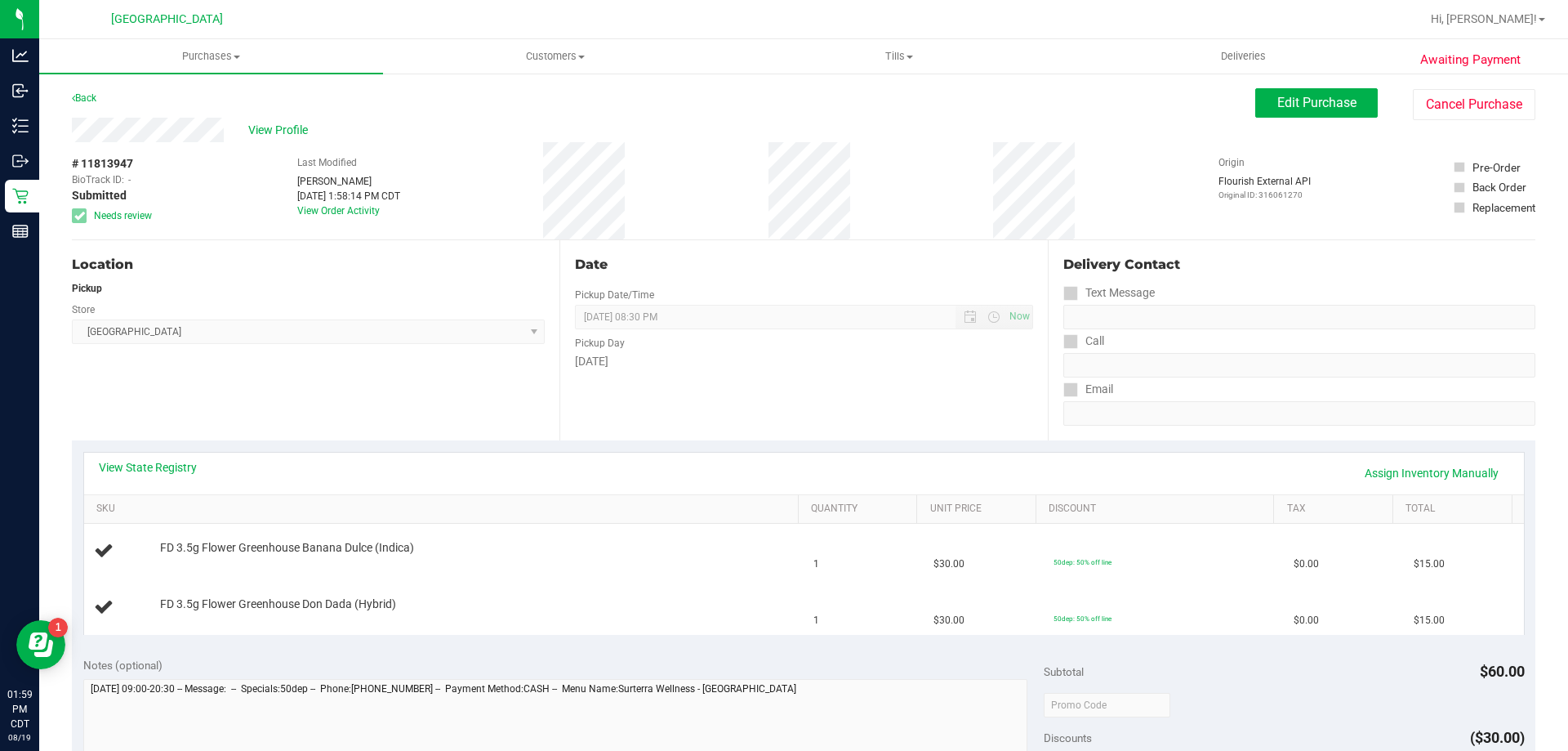
drag, startPoint x: 134, startPoint y: 164, endPoint x: 72, endPoint y: 163, distance: 62.0
click at [72, 163] on div "# 11813947 BioTrack ID: - Submitted Needs review" at bounding box center [112, 189] width 82 height 68
copy span "# 11813947"
click at [214, 54] on span "Purchases" at bounding box center [211, 56] width 344 height 15
click at [208, 124] on li "Fulfillment" at bounding box center [211, 119] width 344 height 20
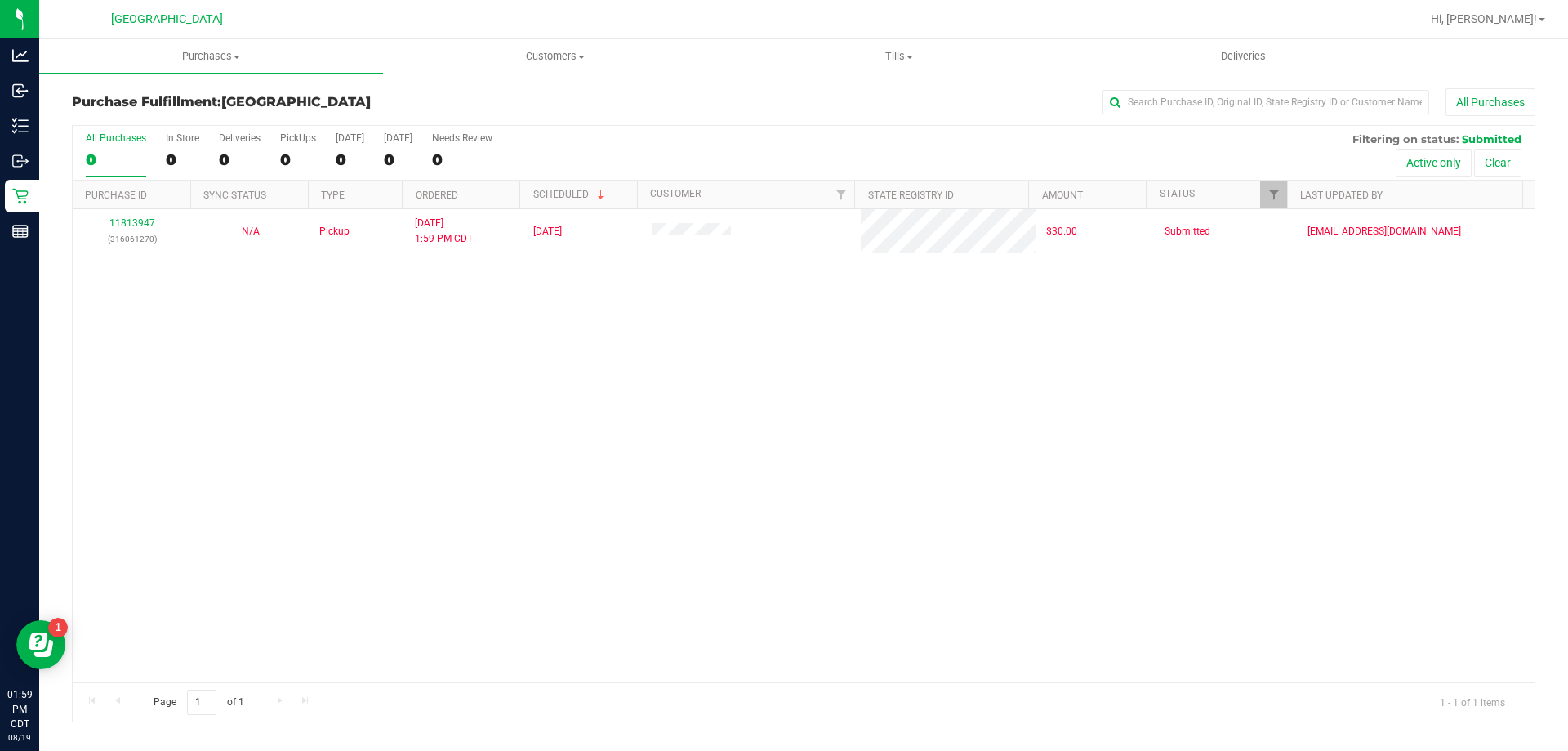
click at [685, 378] on div "11813947 (316061270) N/A Pickup [DATE] 1:59 PM CDT 8/19/2025 $30.00 Submitted […" at bounding box center [803, 446] width 1462 height 473
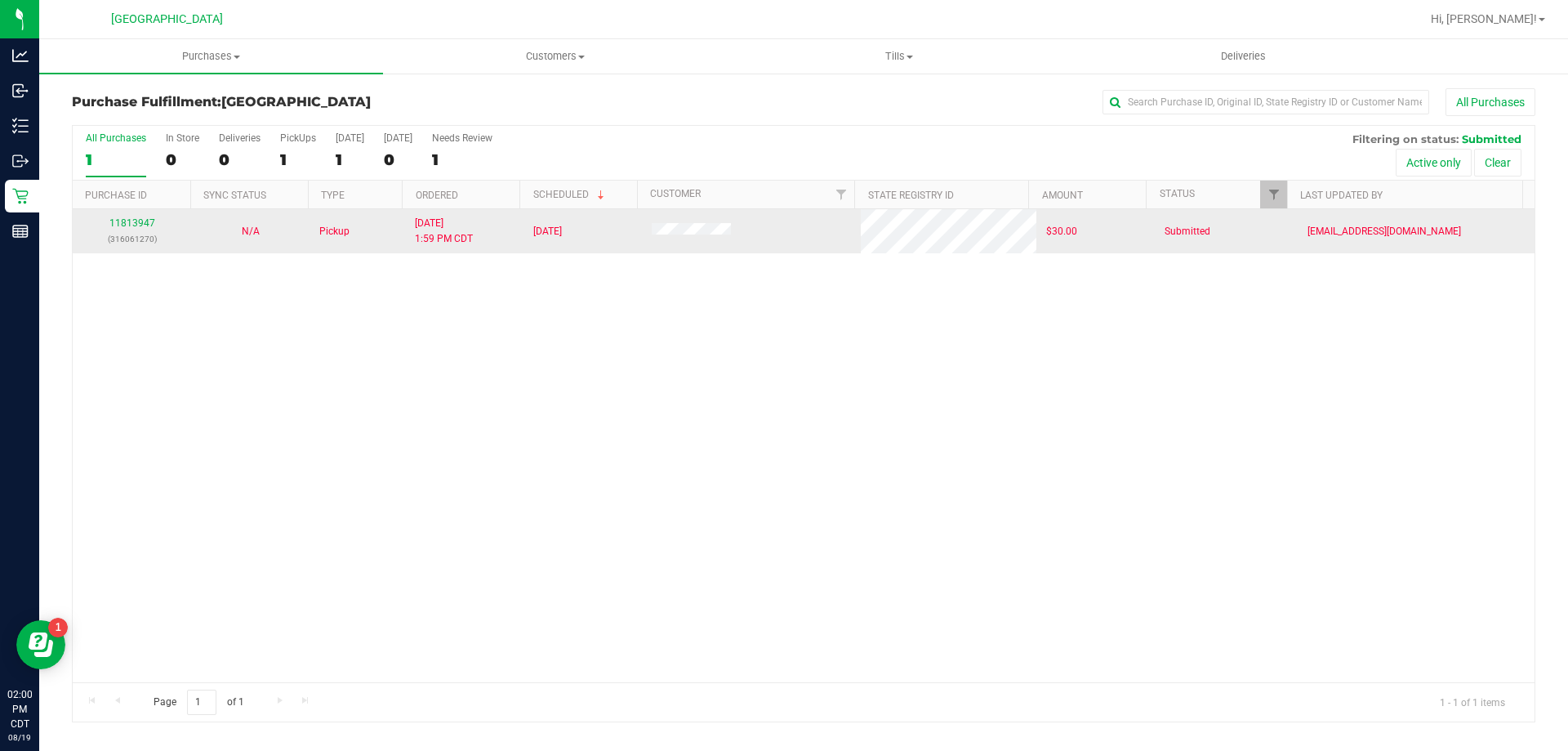
click at [665, 225] on span at bounding box center [691, 232] width 79 height 16
click at [662, 244] on td at bounding box center [751, 232] width 220 height 45
click at [126, 220] on link "11813947" at bounding box center [132, 223] width 45 height 12
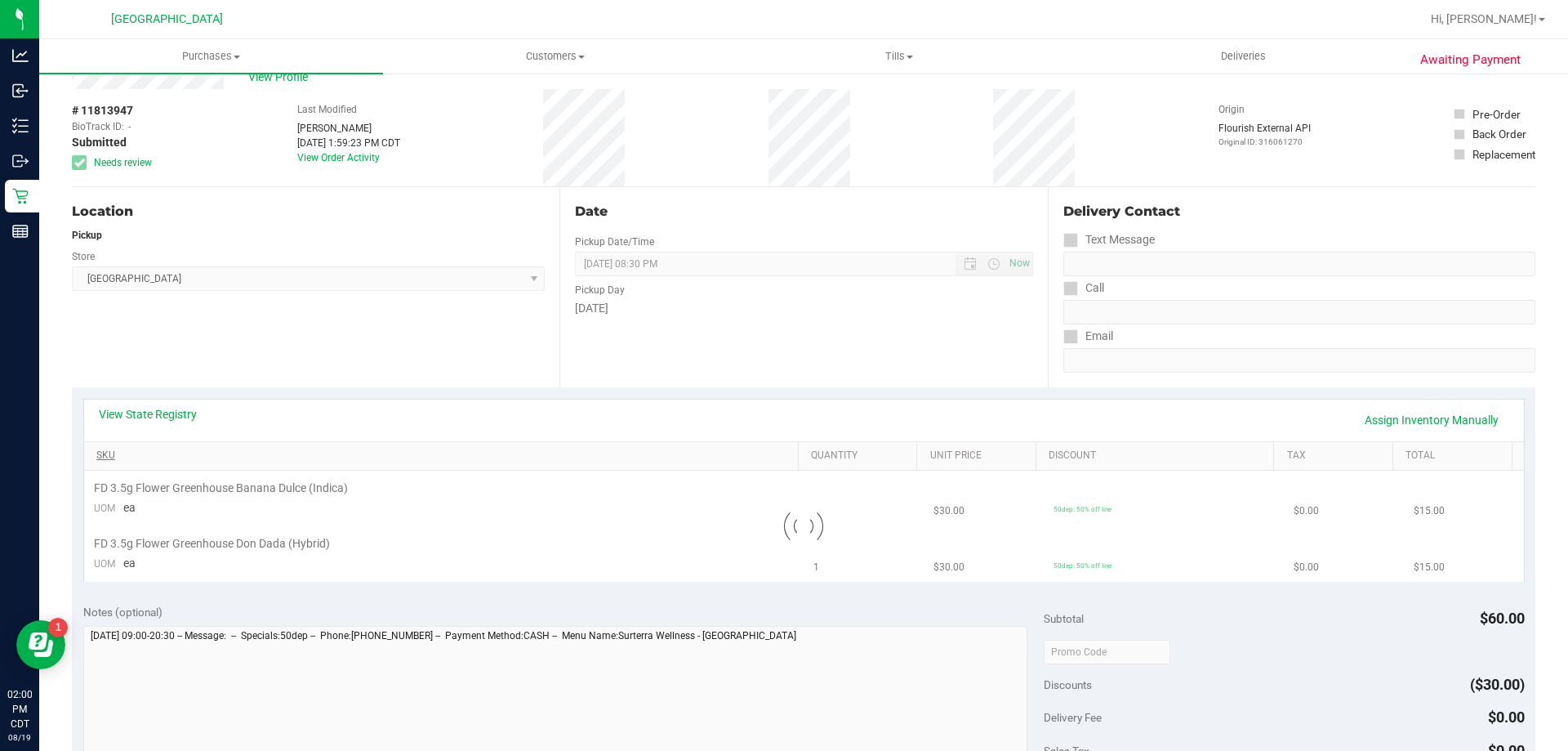
scroll to position [82, 0]
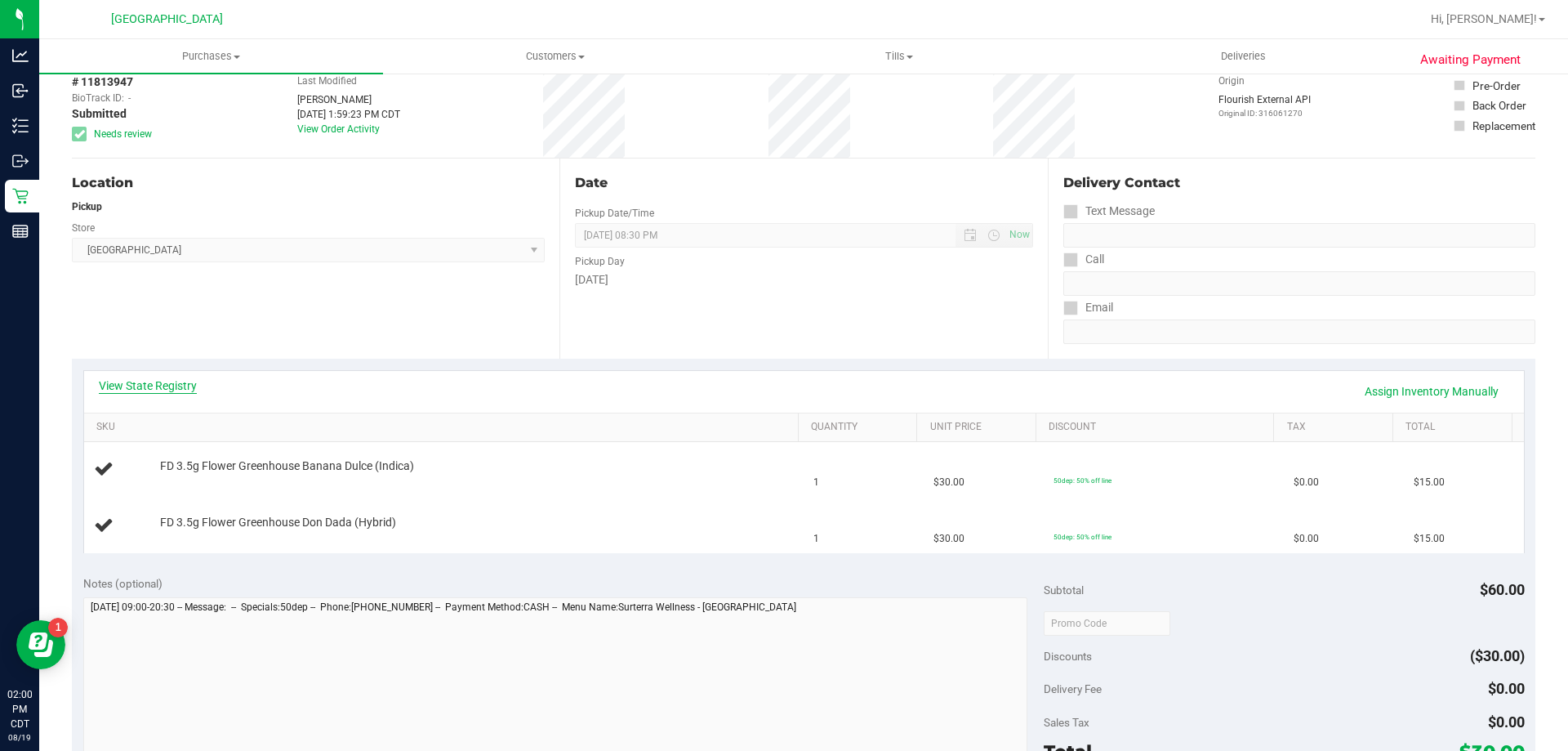
click at [129, 393] on link "View State Registry" at bounding box center [147, 386] width 98 height 16
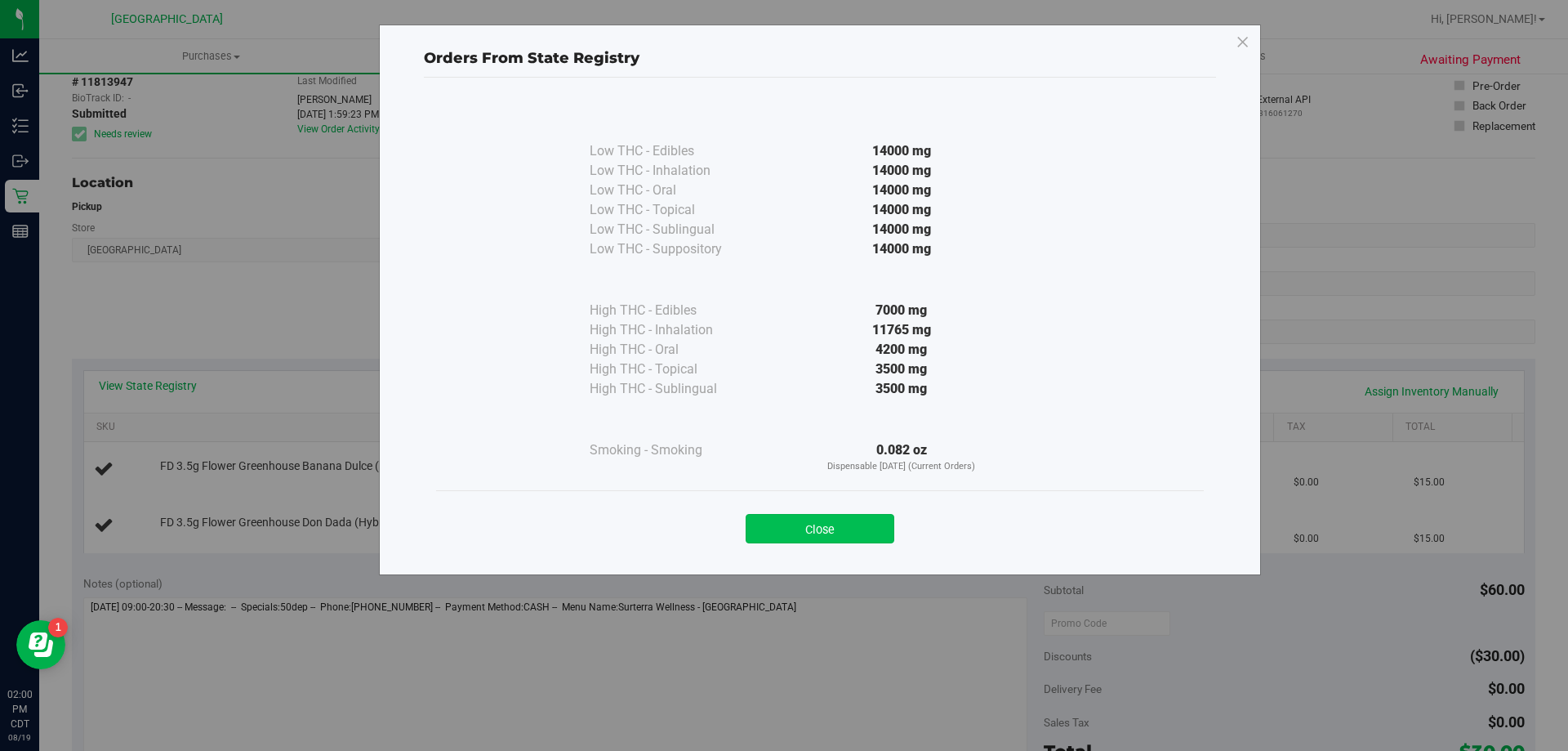
click at [840, 519] on button "Close" at bounding box center [820, 528] width 148 height 30
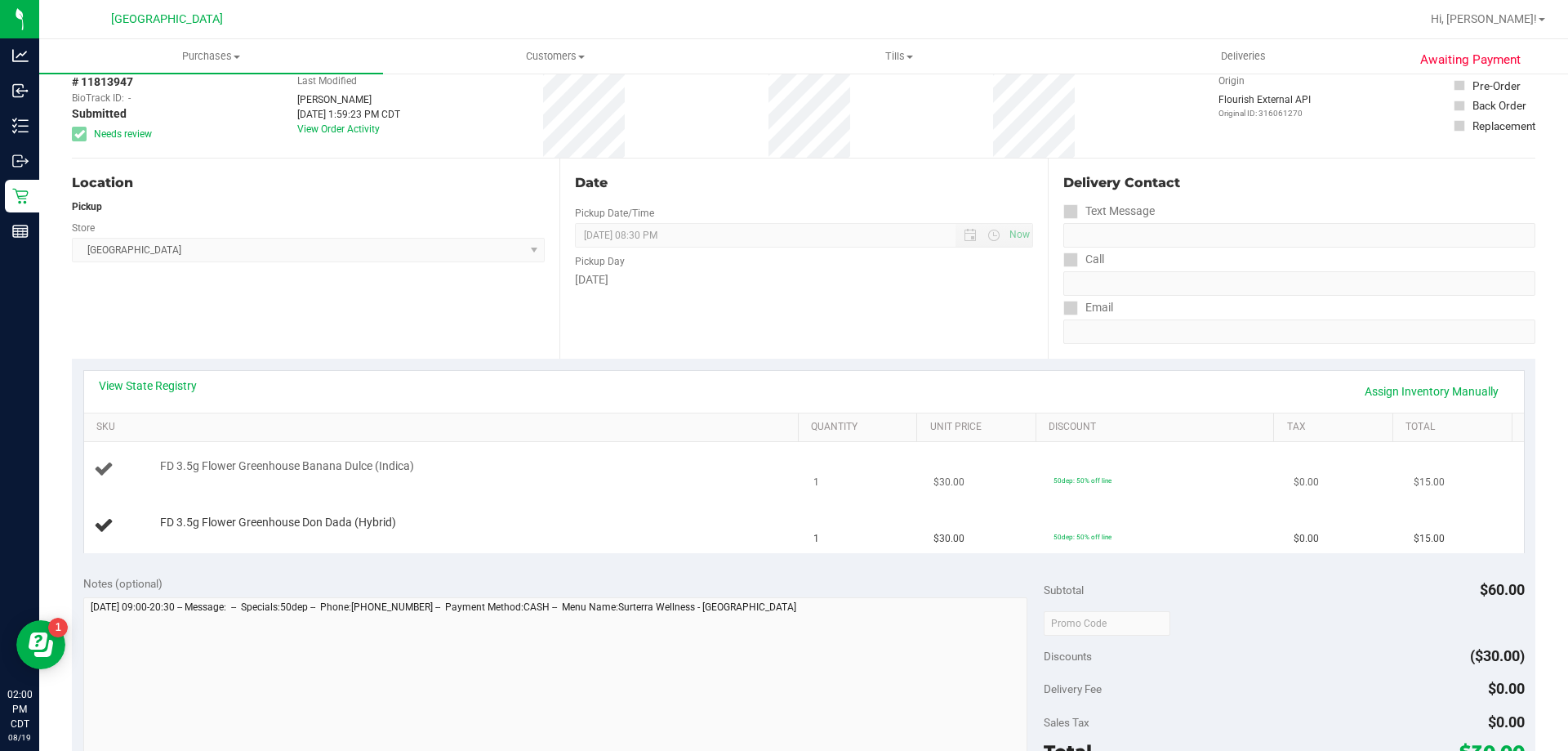
scroll to position [0, 0]
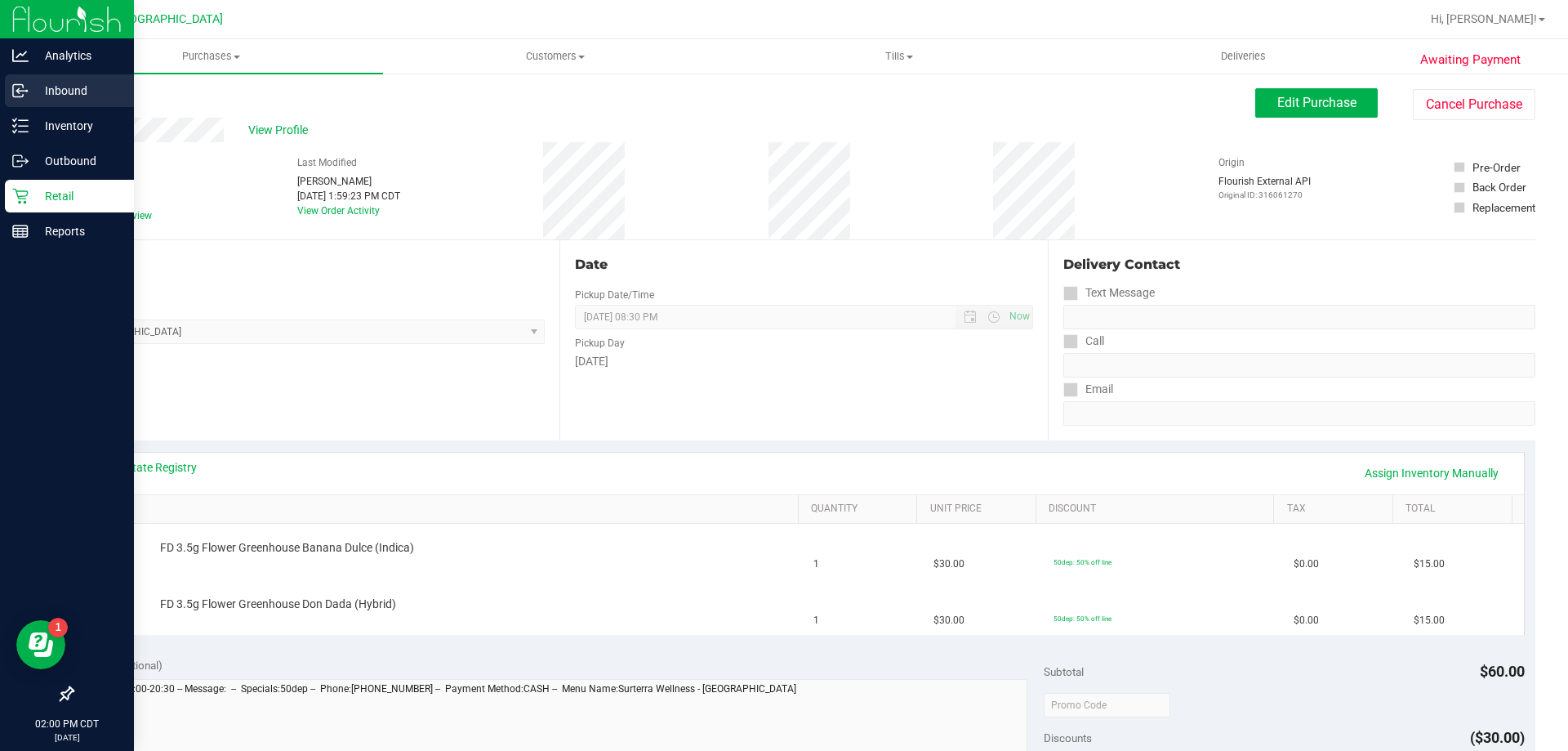
click at [62, 105] on div "Inbound" at bounding box center [69, 91] width 129 height 33
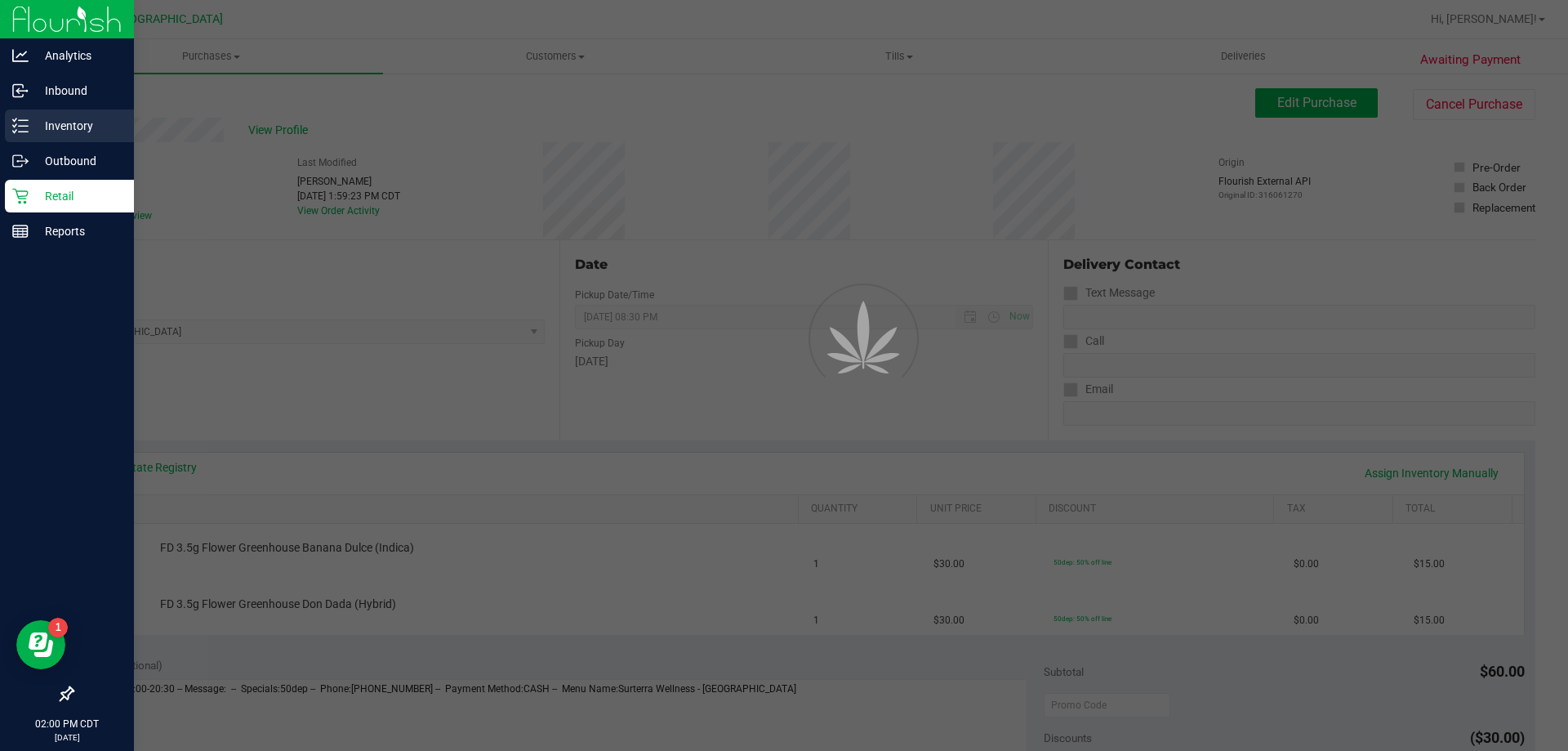
click at [66, 116] on p "Inventory" at bounding box center [77, 126] width 98 height 20
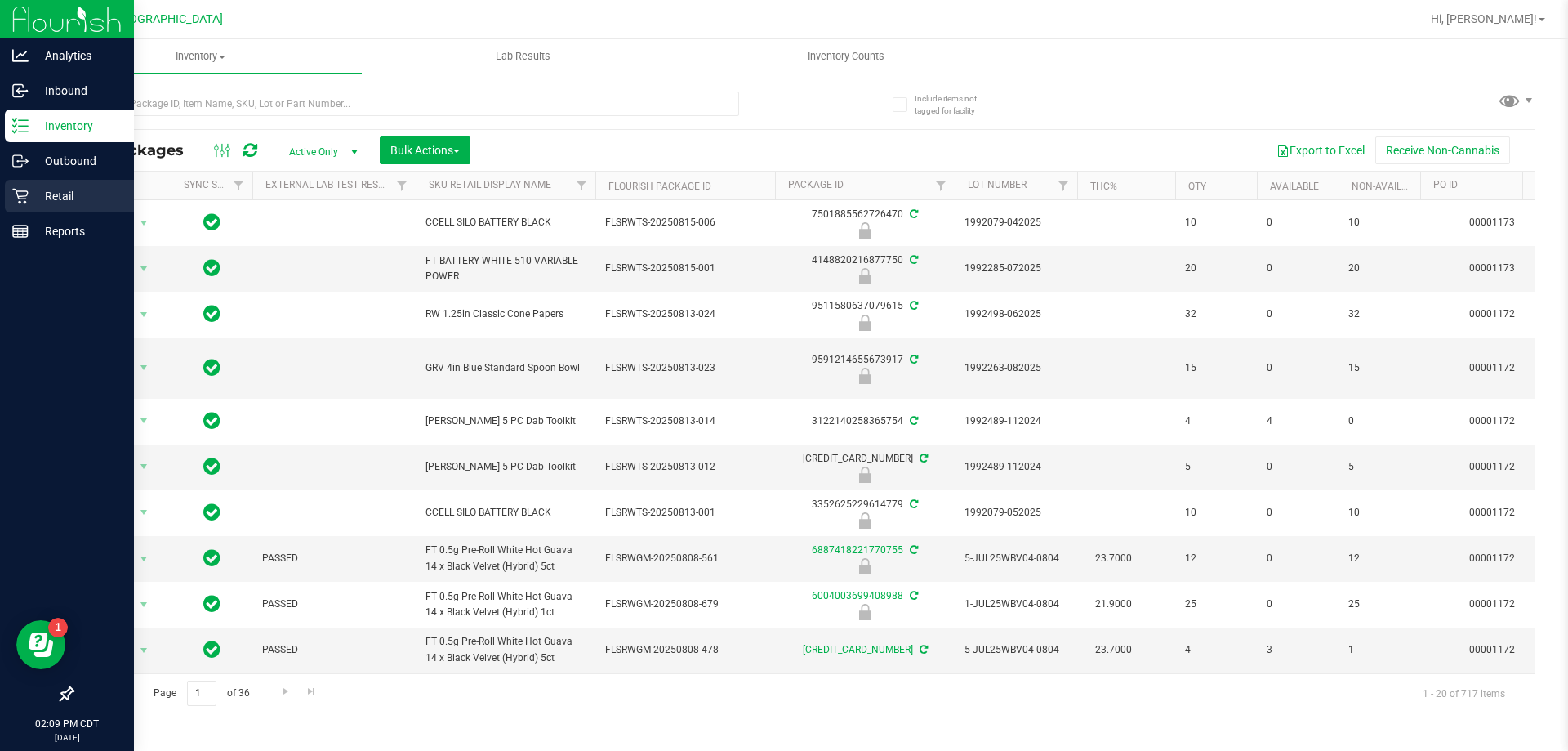
click at [26, 200] on icon at bounding box center [21, 196] width 16 height 16
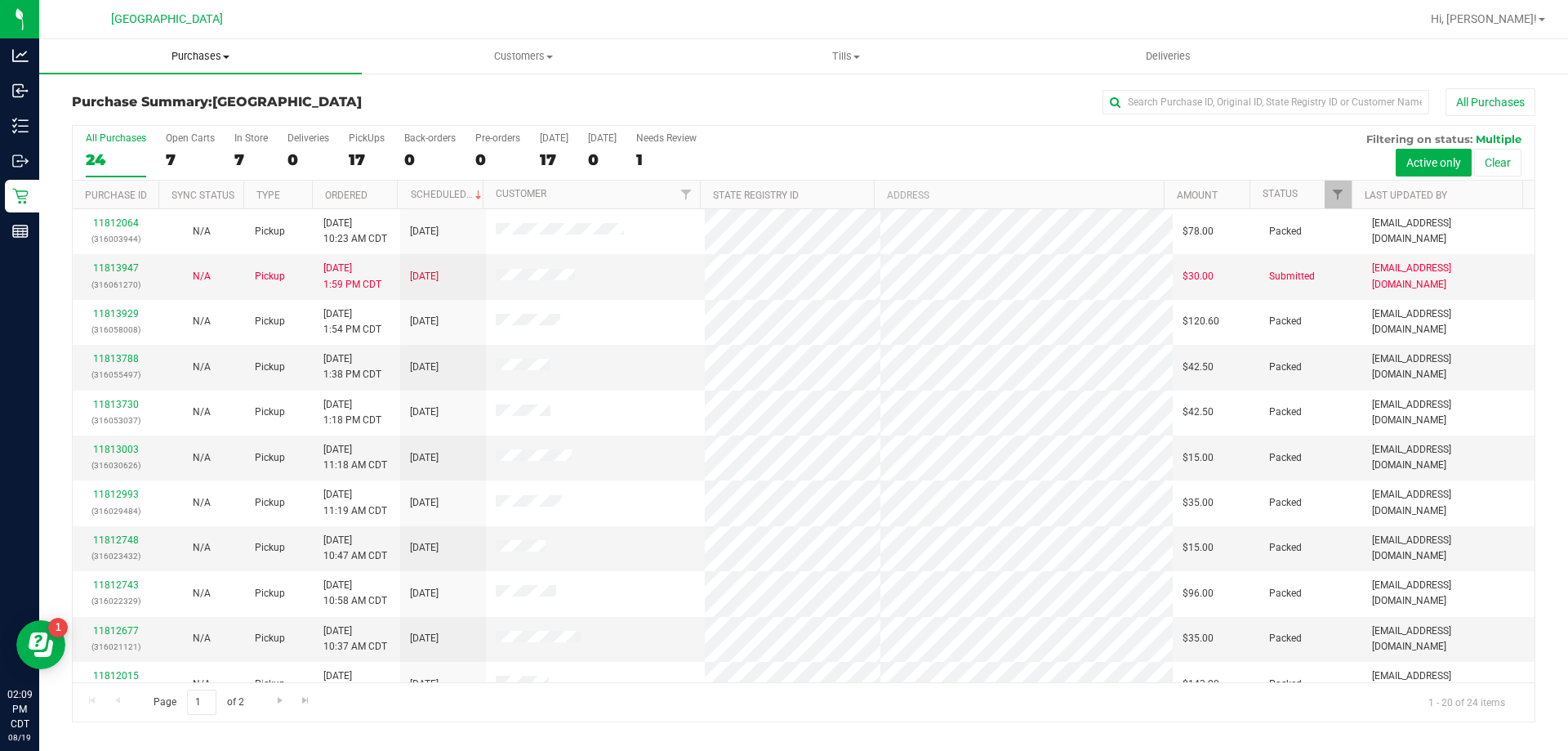
click at [204, 58] on span "Purchases" at bounding box center [200, 56] width 322 height 15
click at [216, 120] on li "Fulfillment" at bounding box center [200, 119] width 322 height 20
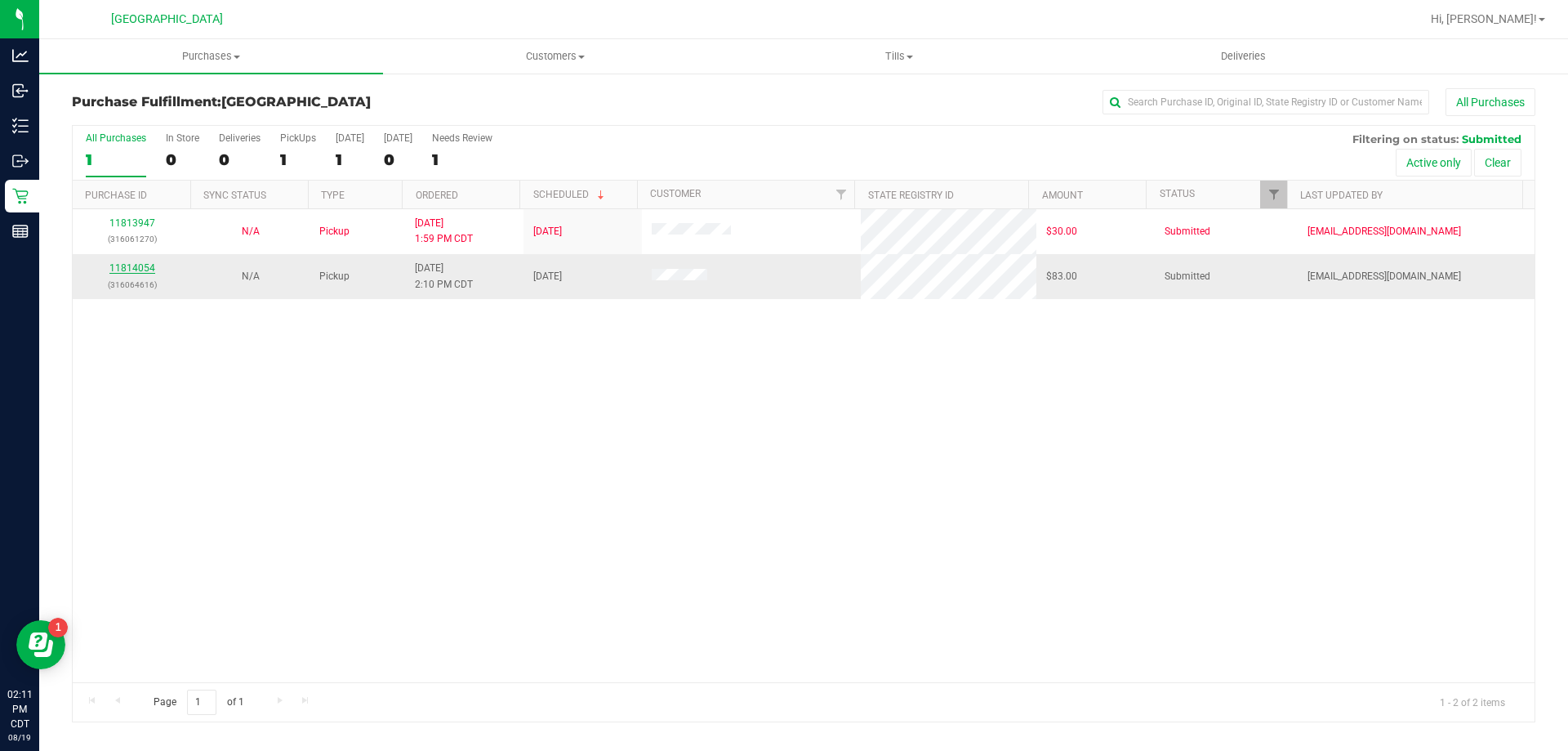
click at [136, 265] on link "11814054" at bounding box center [132, 268] width 45 height 12
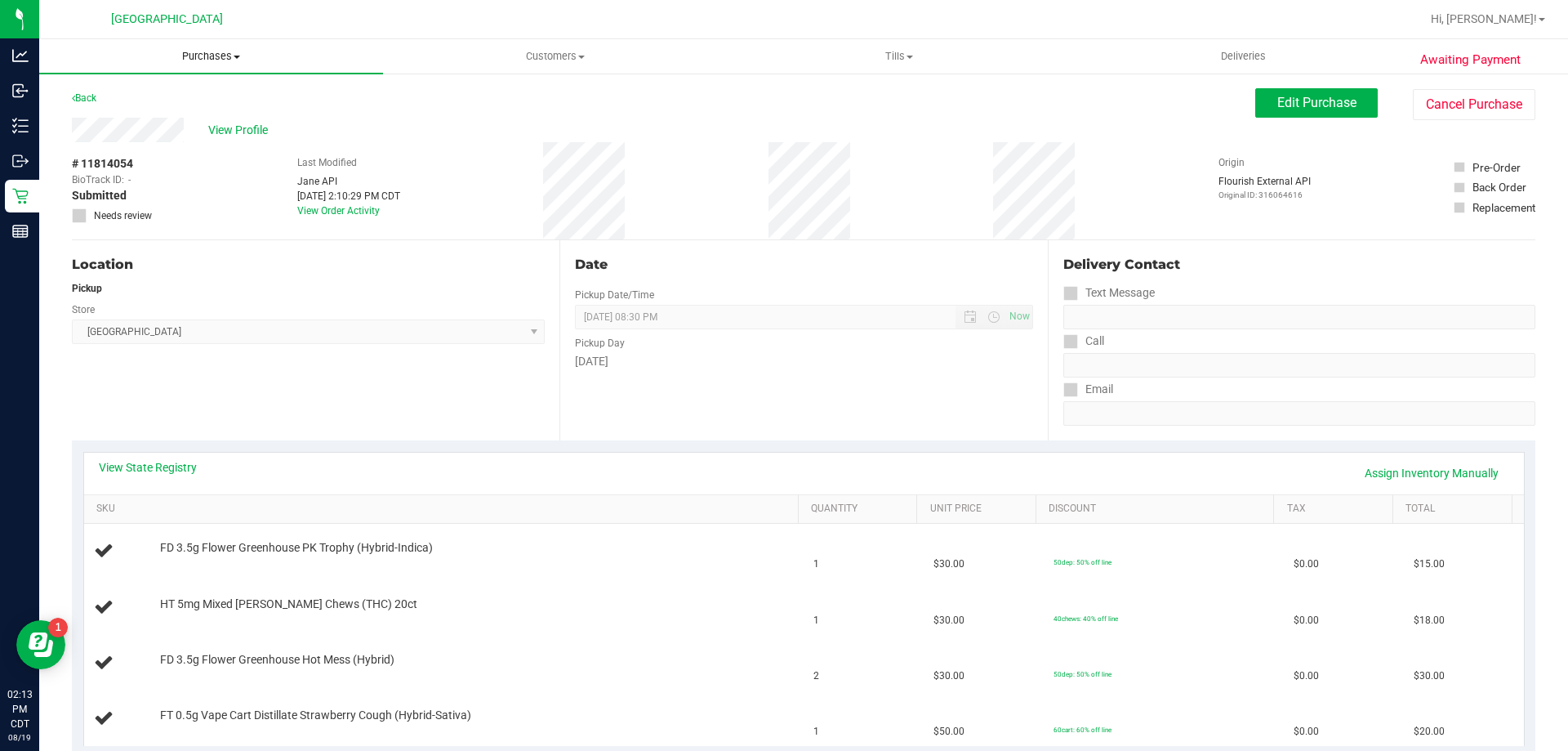
click at [189, 65] on uib-tab-heading "Purchases Summary of purchases Fulfillment All purchases" at bounding box center [211, 57] width 344 height 35
click at [190, 120] on li "Fulfillment" at bounding box center [211, 119] width 344 height 20
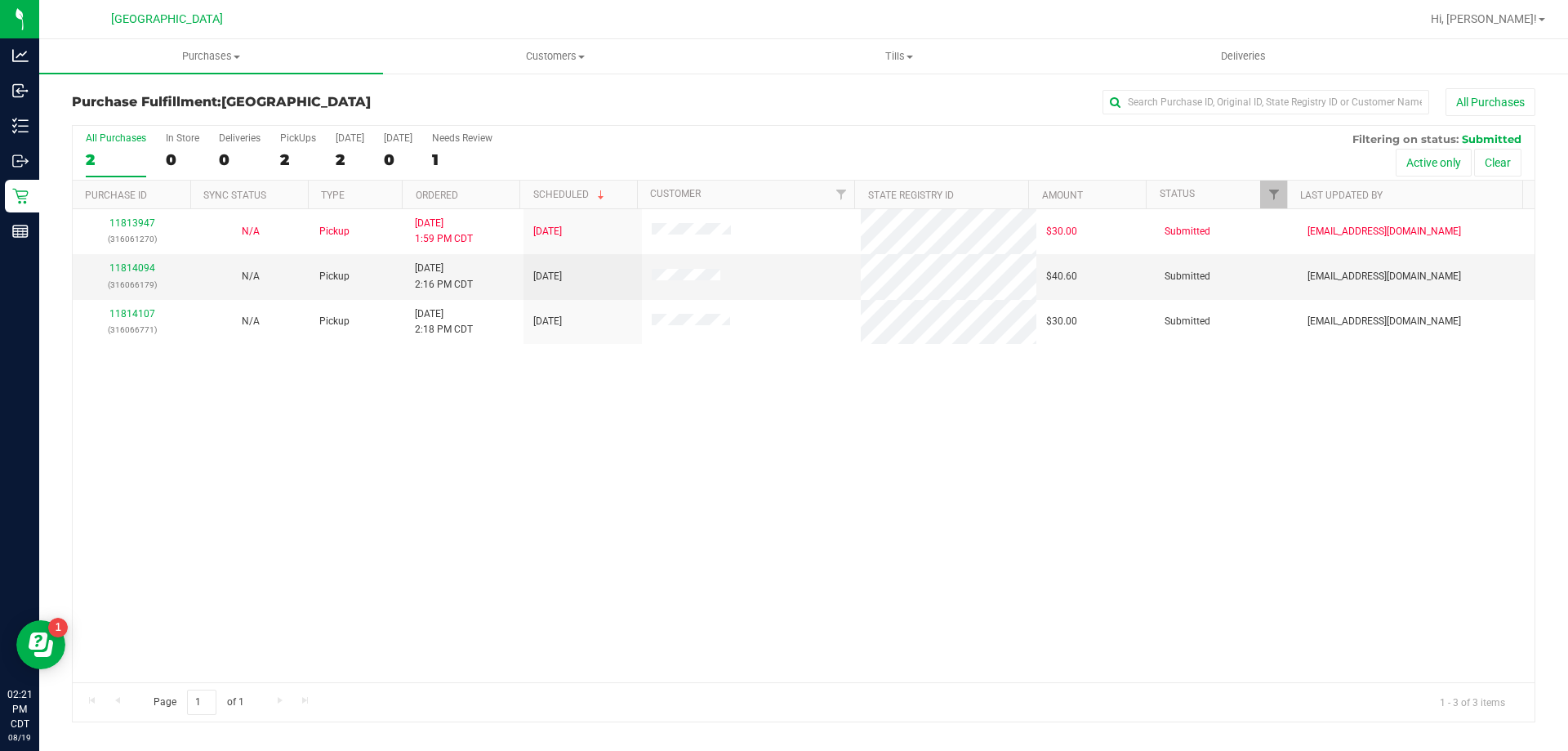
click at [1132, 540] on div "11813947 (316061270) N/A Pickup 8/19/2025 1:59 PM CDT 8/19/2025 $30.00 Submitte…" at bounding box center [803, 446] width 1462 height 473
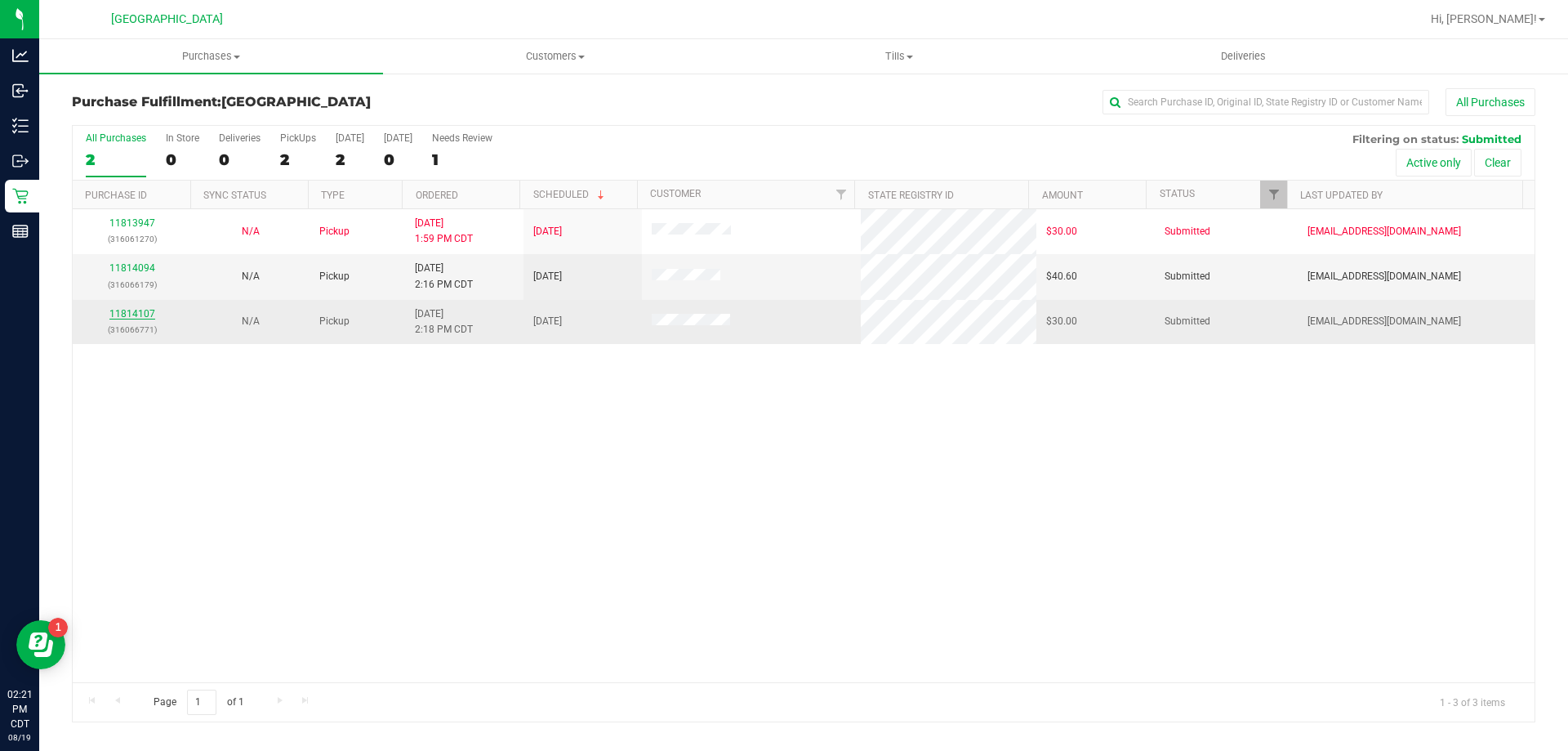
click at [114, 314] on link "11814107" at bounding box center [132, 314] width 45 height 12
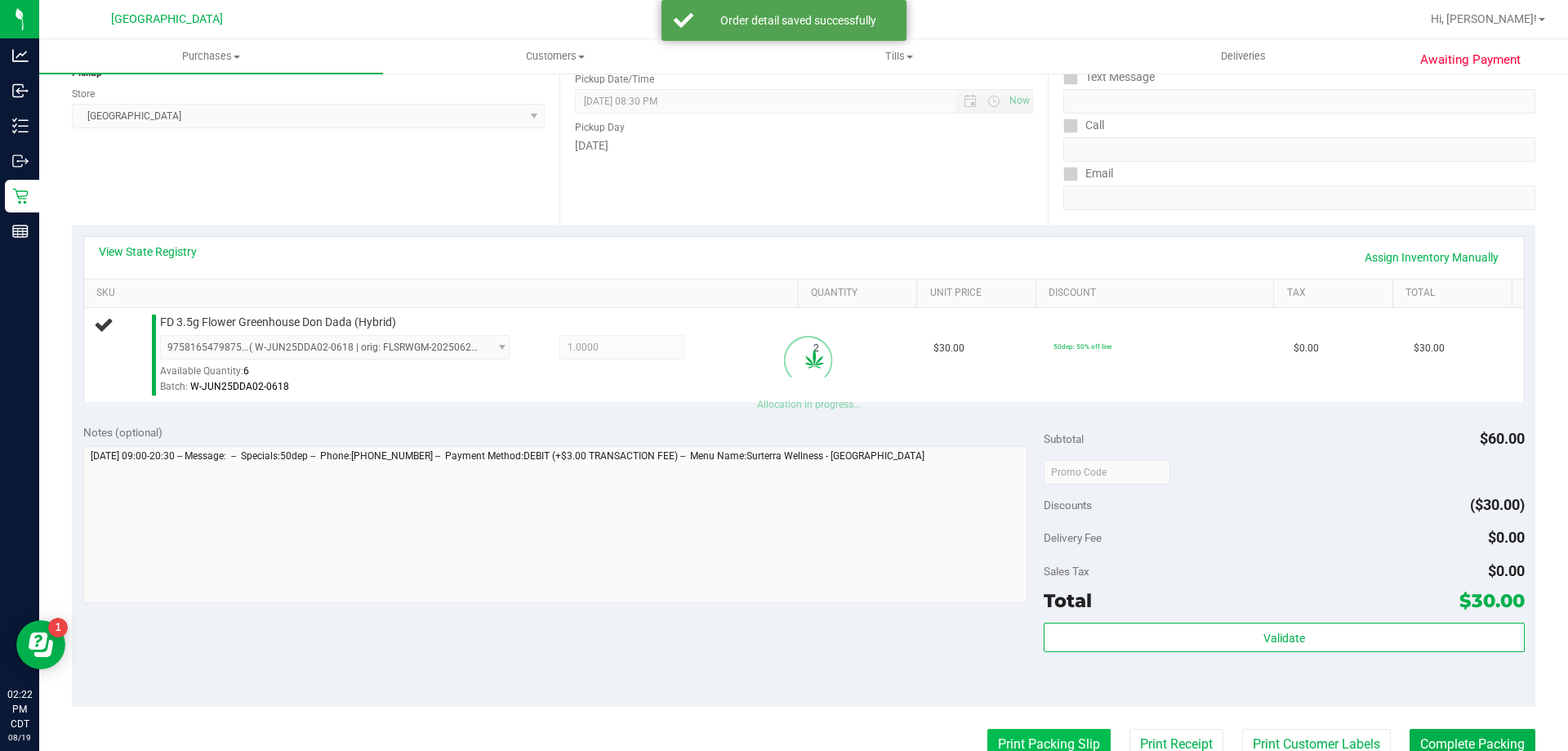
scroll to position [245, 0]
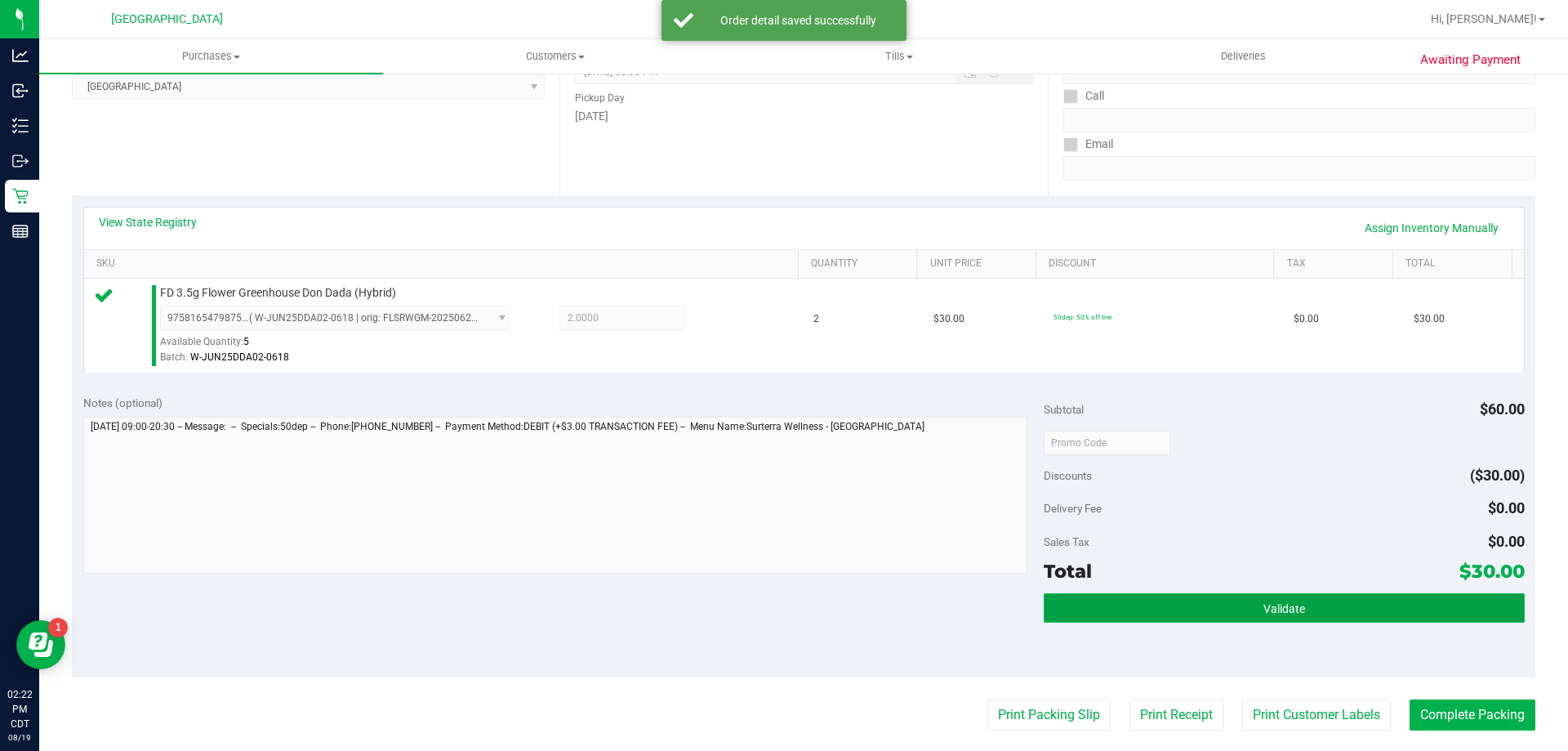
click at [1163, 594] on button "Validate" at bounding box center [1284, 608] width 480 height 30
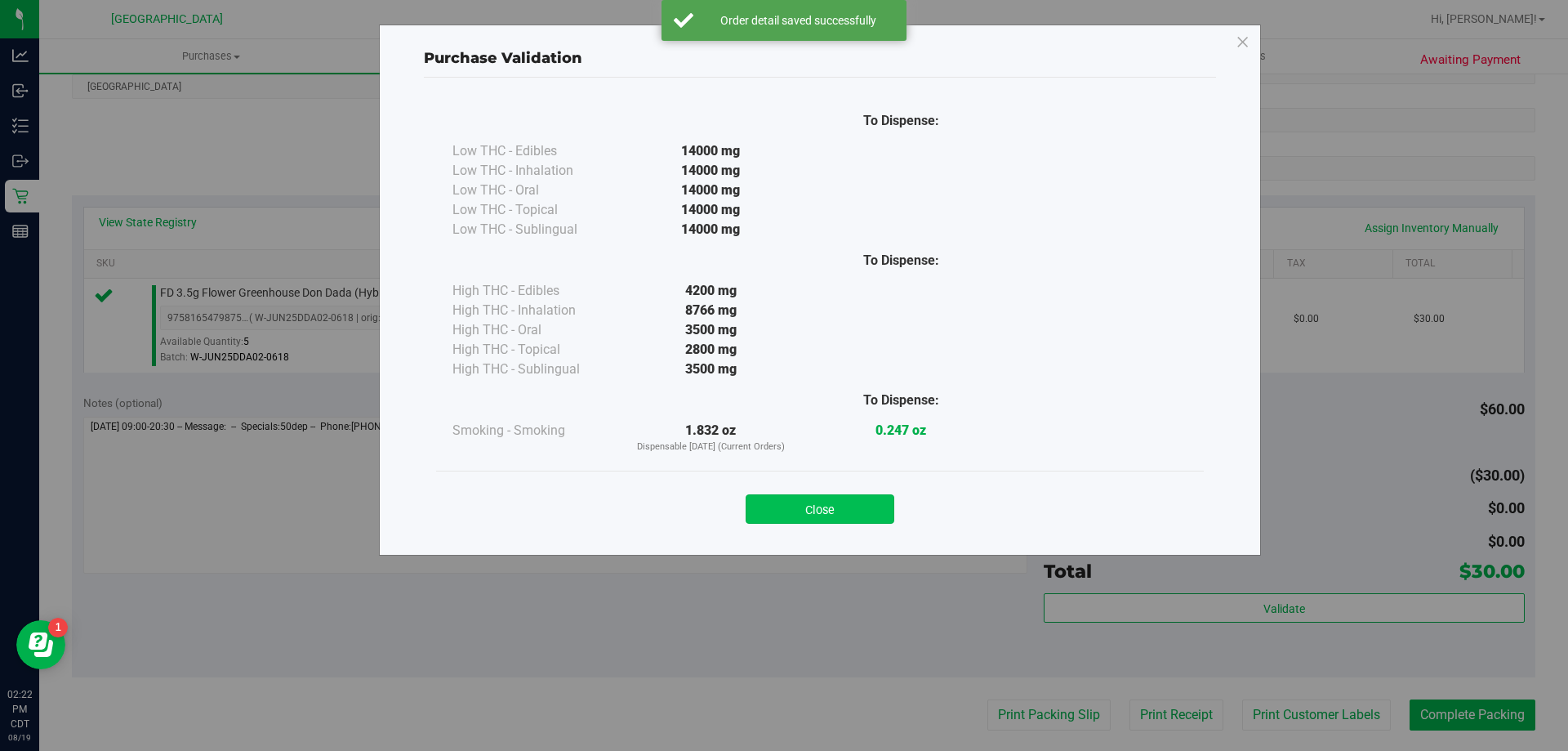
click at [819, 502] on button "Close" at bounding box center [820, 509] width 148 height 30
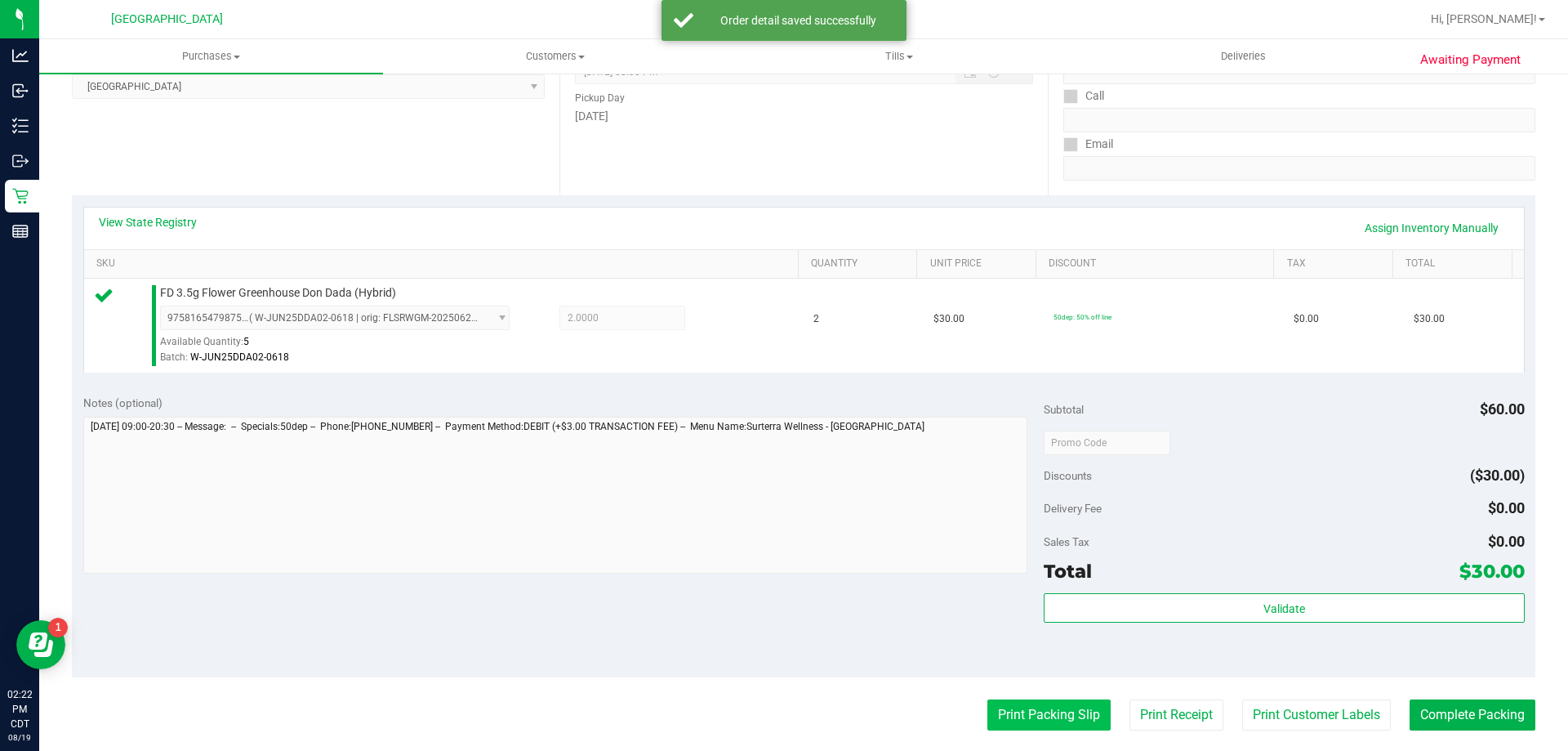
click at [1042, 713] on button "Print Packing Slip" at bounding box center [1049, 715] width 124 height 31
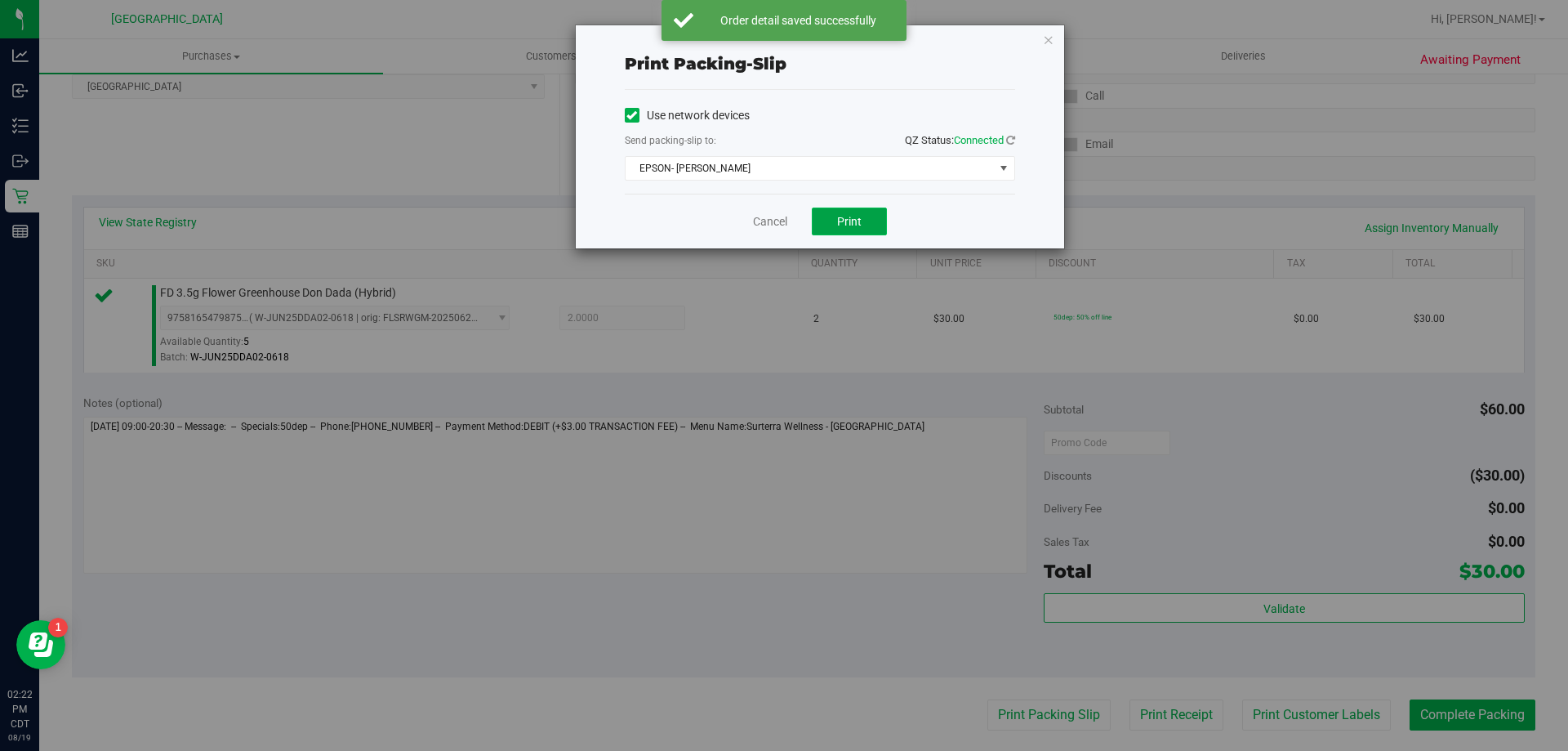
click at [854, 226] on span "Print" at bounding box center [850, 222] width 25 height 13
click at [769, 224] on link "Cancel" at bounding box center [770, 222] width 35 height 17
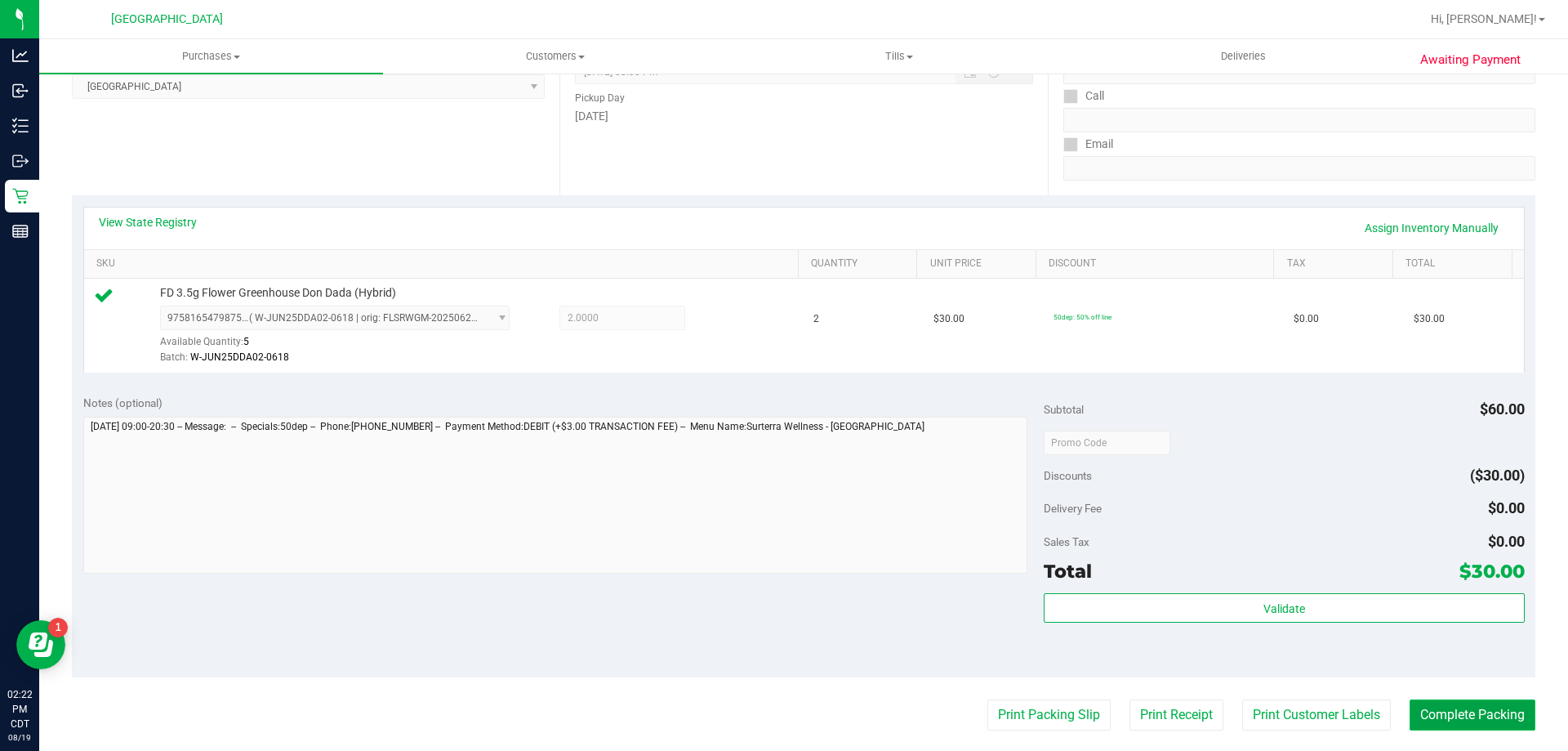
click at [1416, 724] on button "Complete Packing" at bounding box center [1472, 715] width 126 height 31
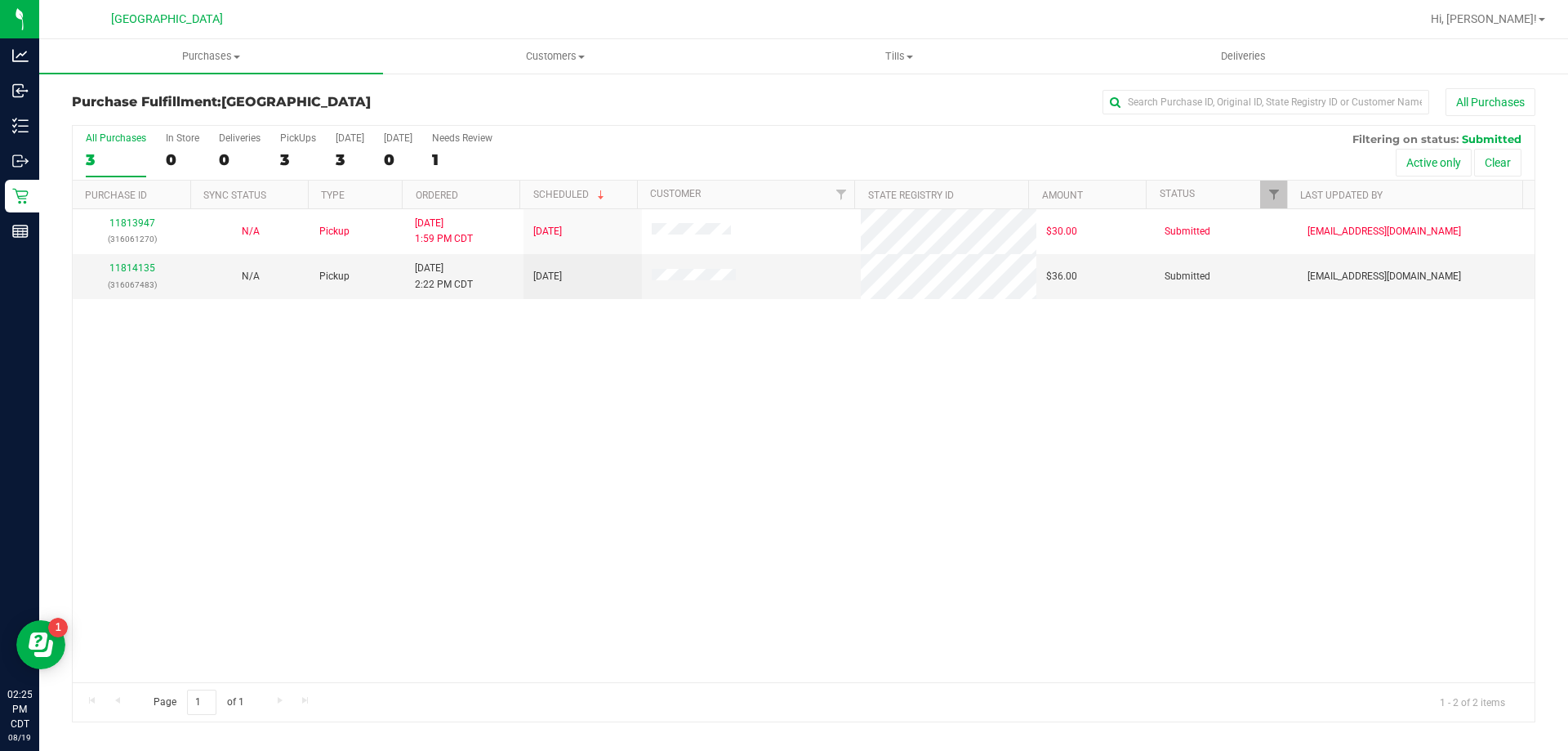
click at [378, 431] on div "11813947 (316061270) N/A Pickup 8/19/2025 1:59 PM CDT 8/19/2025 $30.00 Submitte…" at bounding box center [803, 446] width 1462 height 473
click at [138, 269] on link "11814135" at bounding box center [132, 268] width 45 height 12
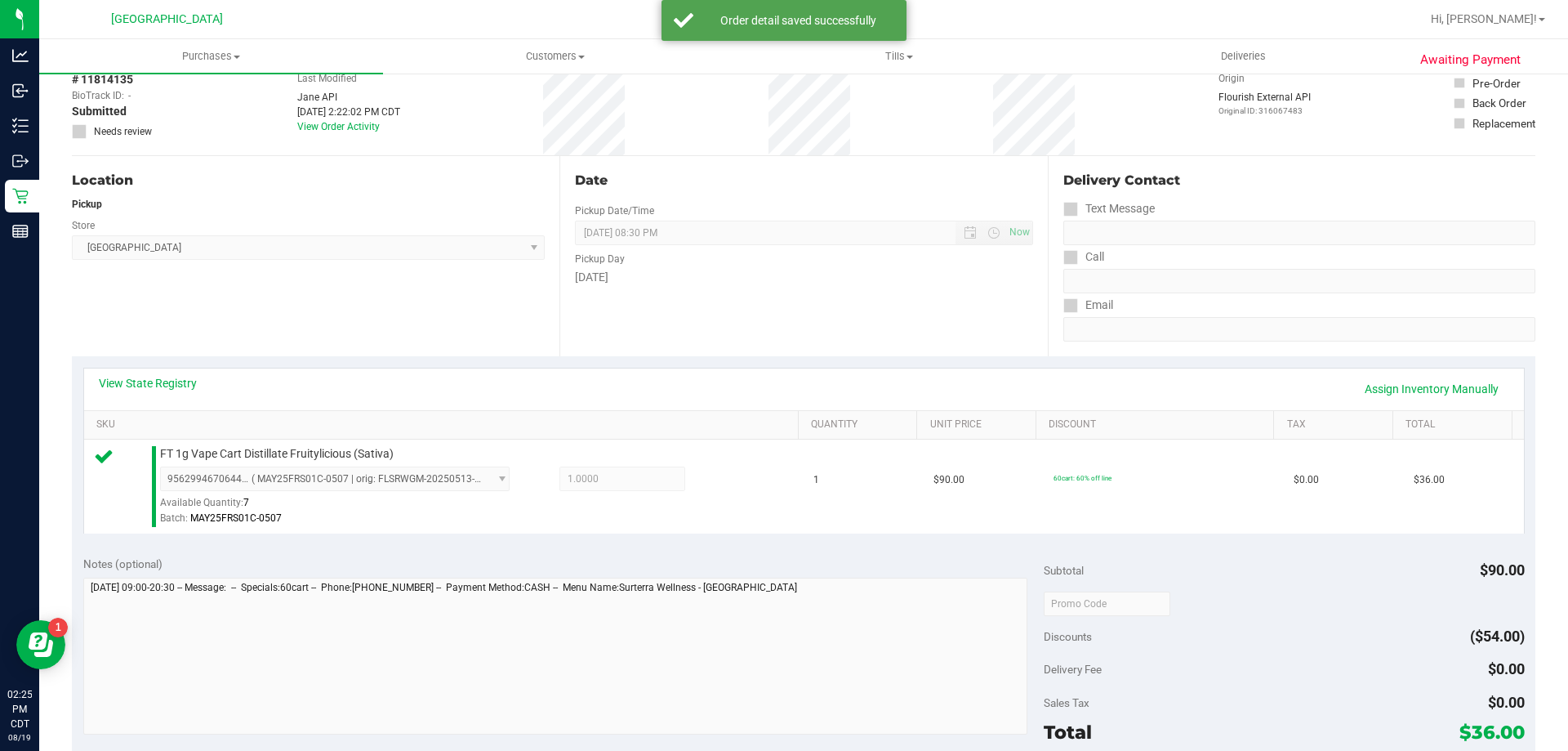
scroll to position [326, 0]
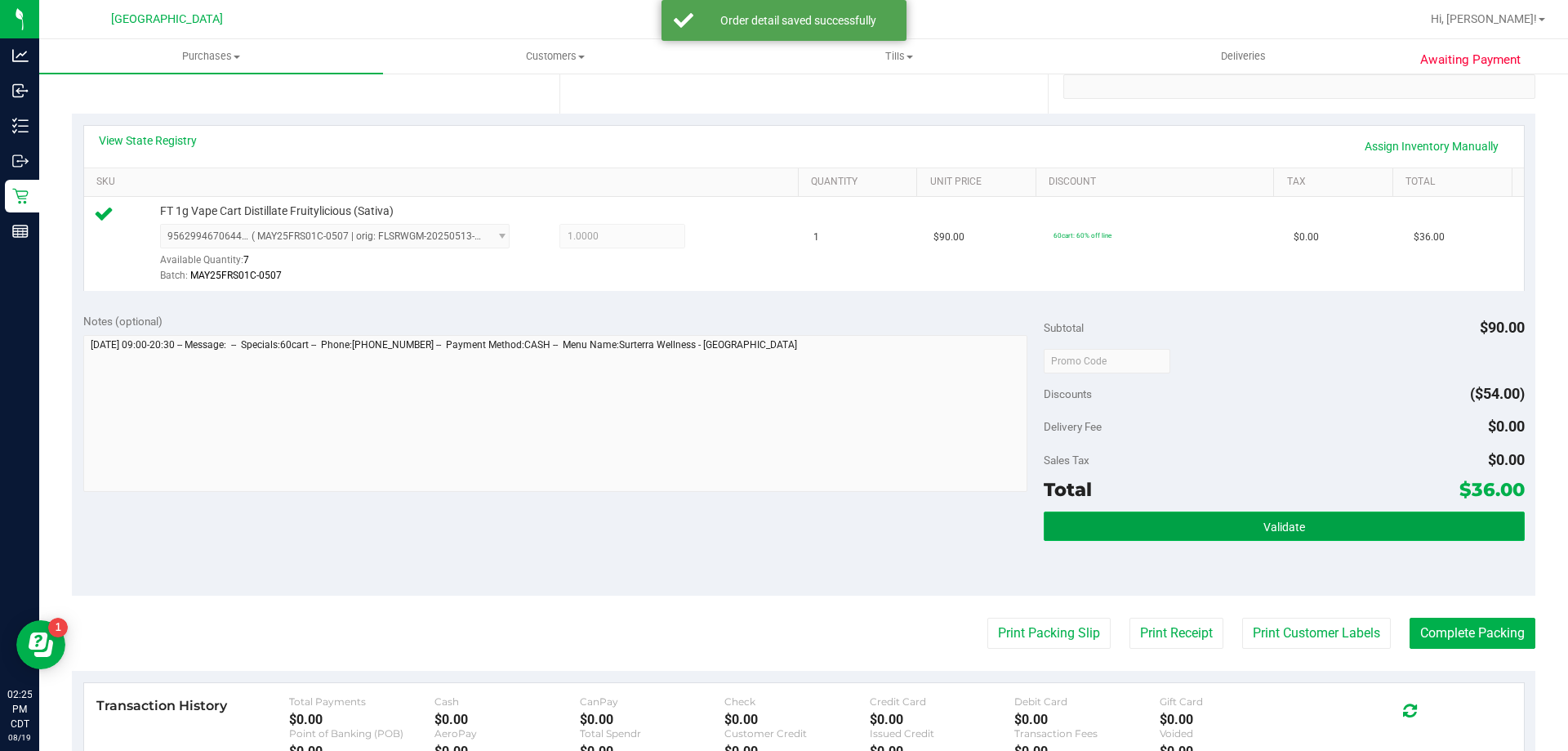
click at [1203, 533] on button "Validate" at bounding box center [1284, 526] width 480 height 30
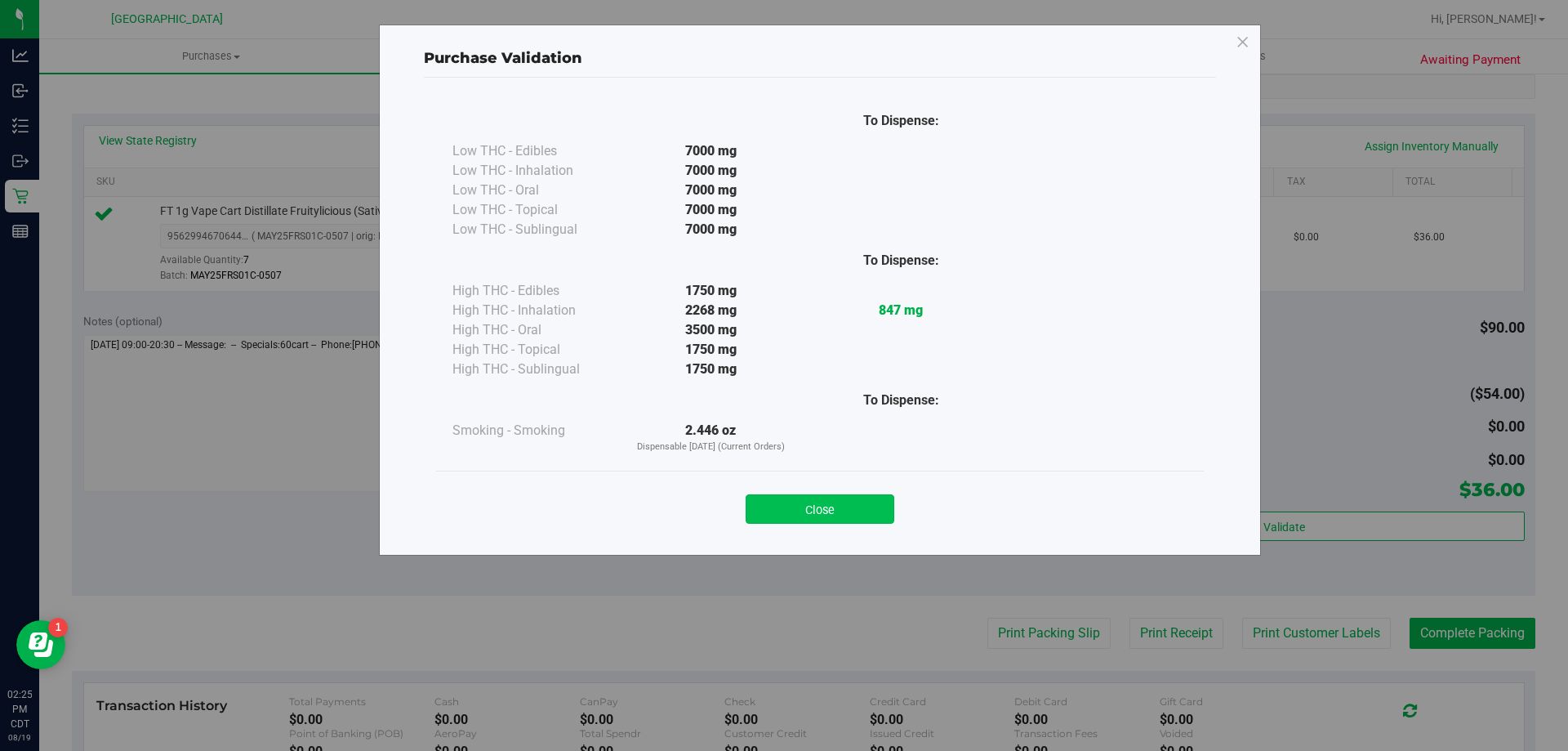
click at [880, 516] on button "Close" at bounding box center [820, 509] width 148 height 30
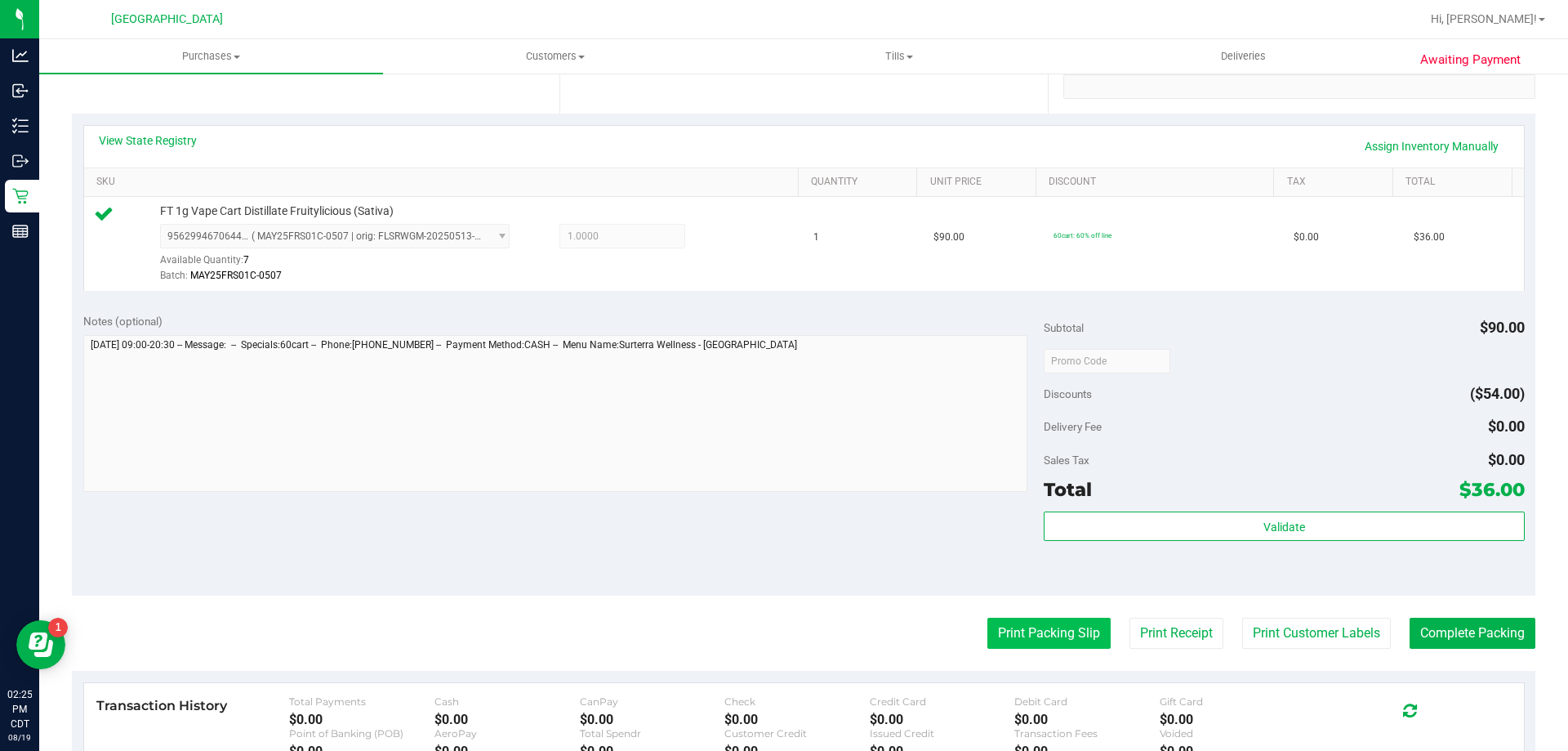
click at [1076, 639] on button "Print Packing Slip" at bounding box center [1049, 633] width 124 height 31
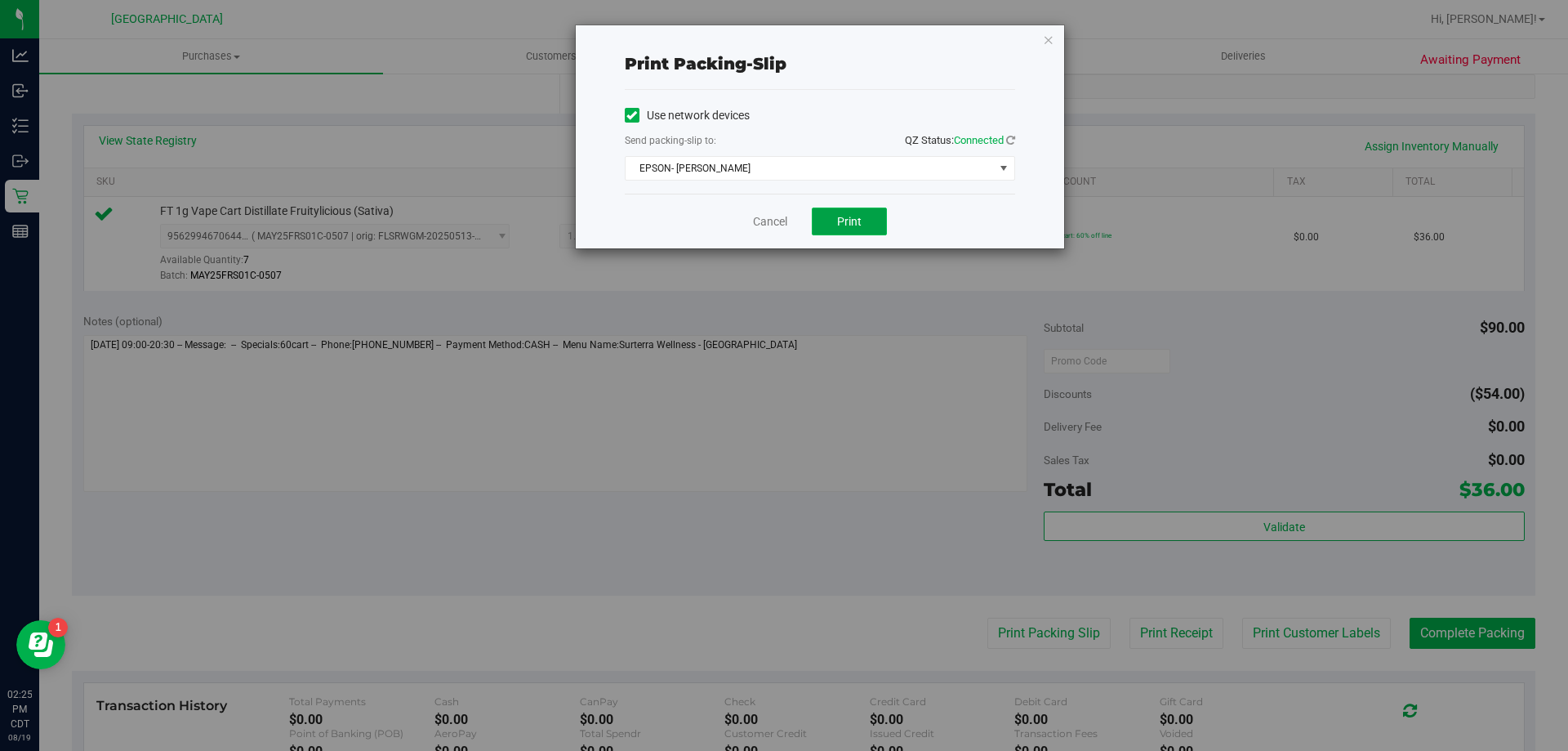
click at [833, 213] on button "Print" at bounding box center [849, 222] width 75 height 28
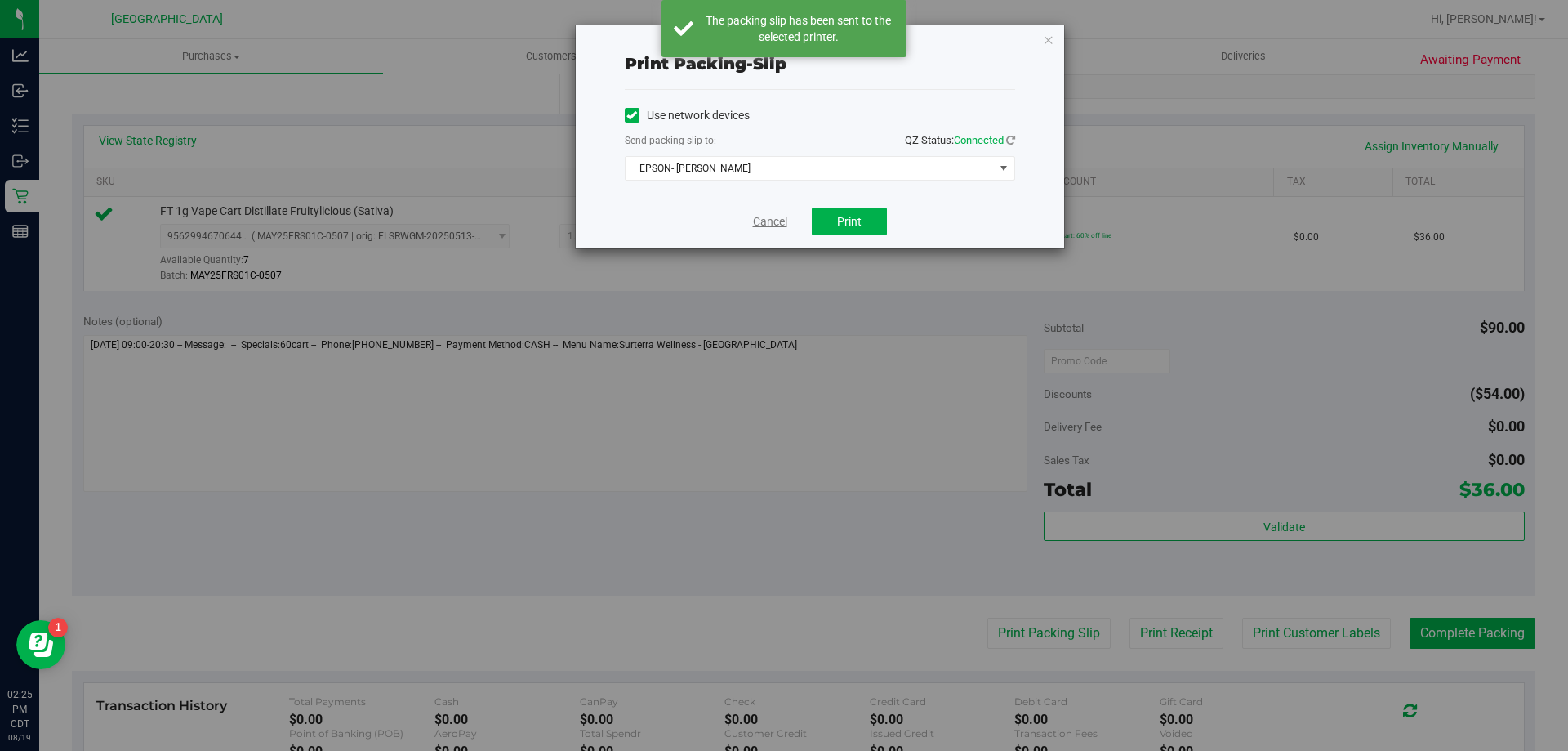
click at [770, 221] on link "Cancel" at bounding box center [770, 222] width 35 height 17
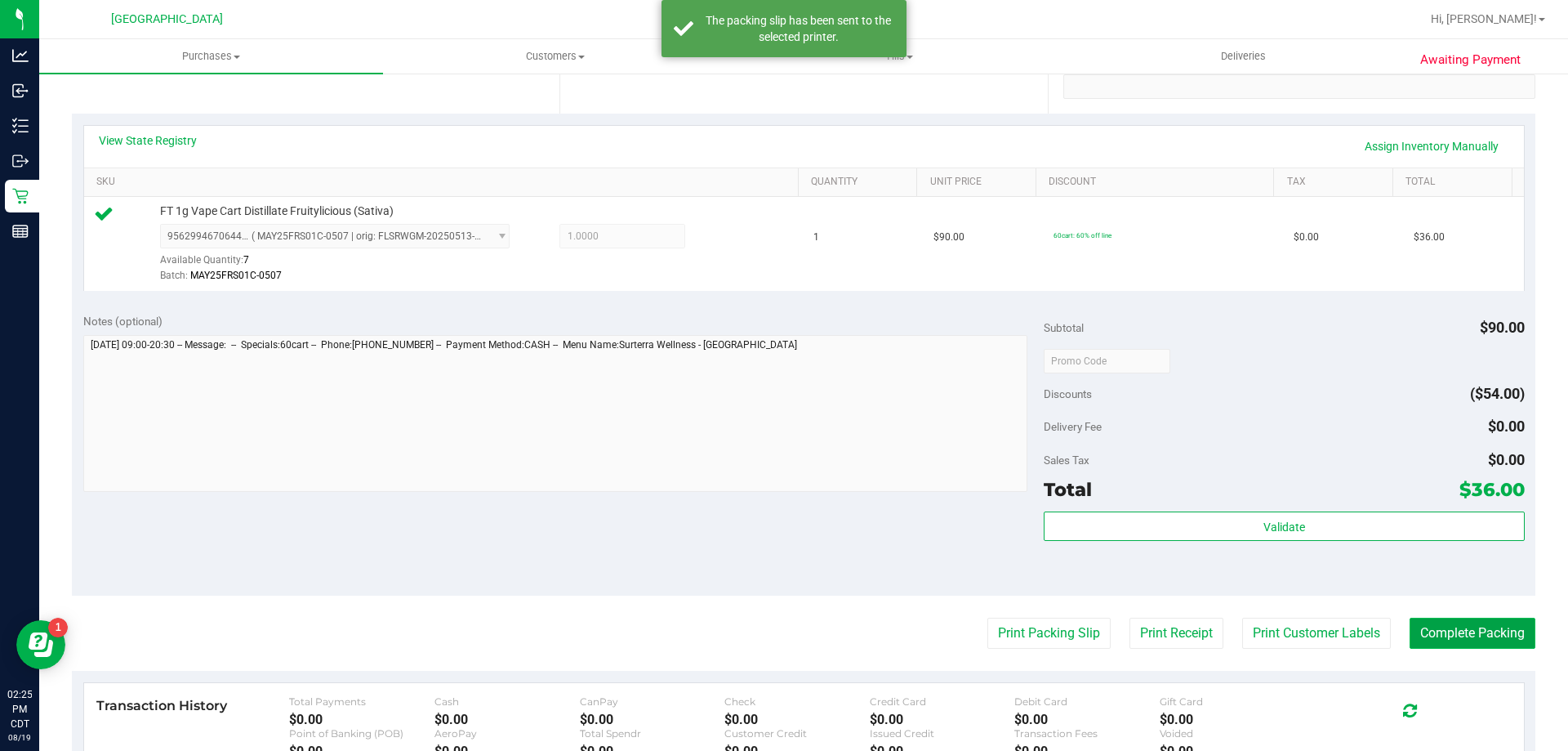
click at [1423, 637] on button "Complete Packing" at bounding box center [1472, 633] width 126 height 31
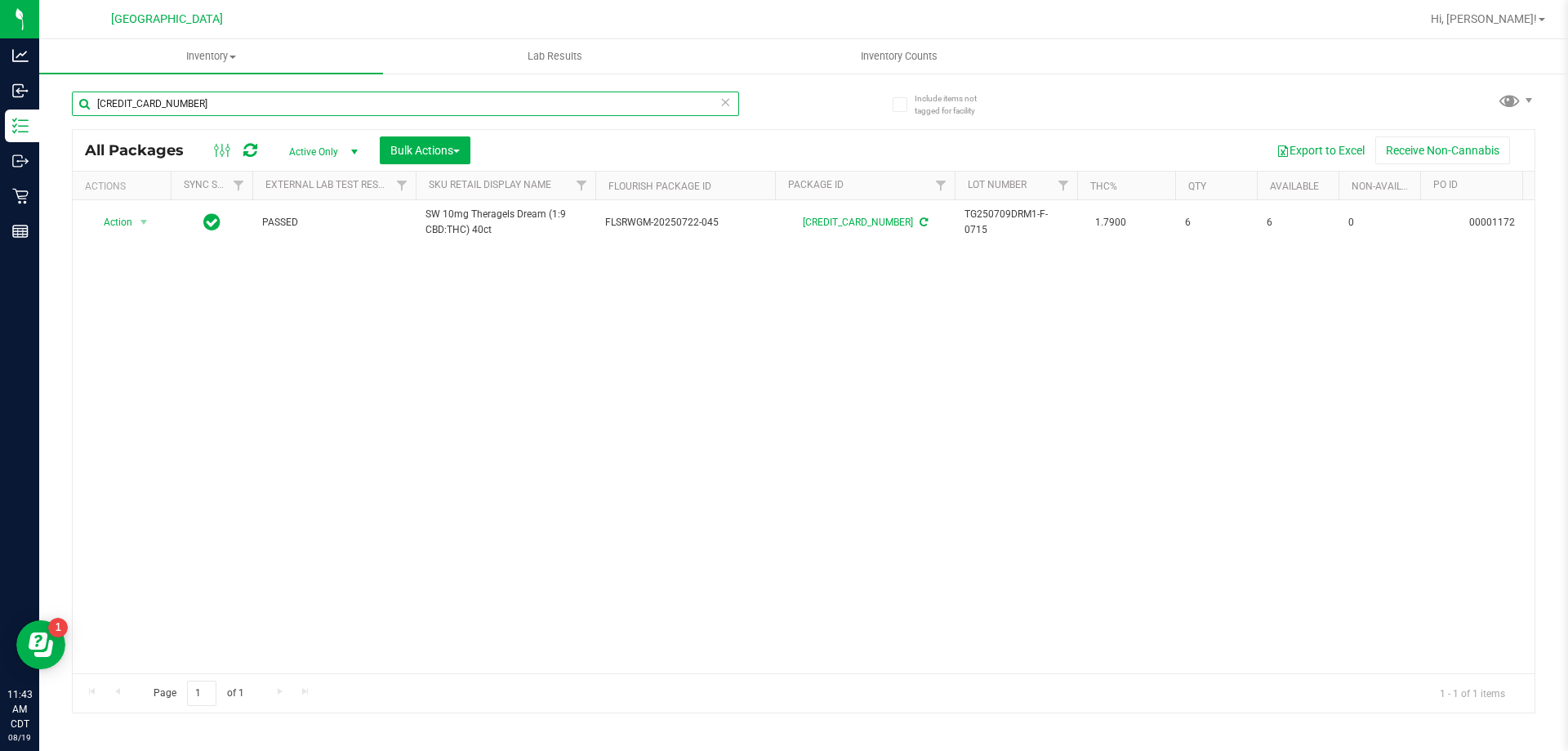
drag, startPoint x: 136, startPoint y: 114, endPoint x: 87, endPoint y: 123, distance: 49.8
click at [87, 123] on div "[CREDIT_CARD_NUMBER]" at bounding box center [405, 110] width 667 height 38
type input "pbs"
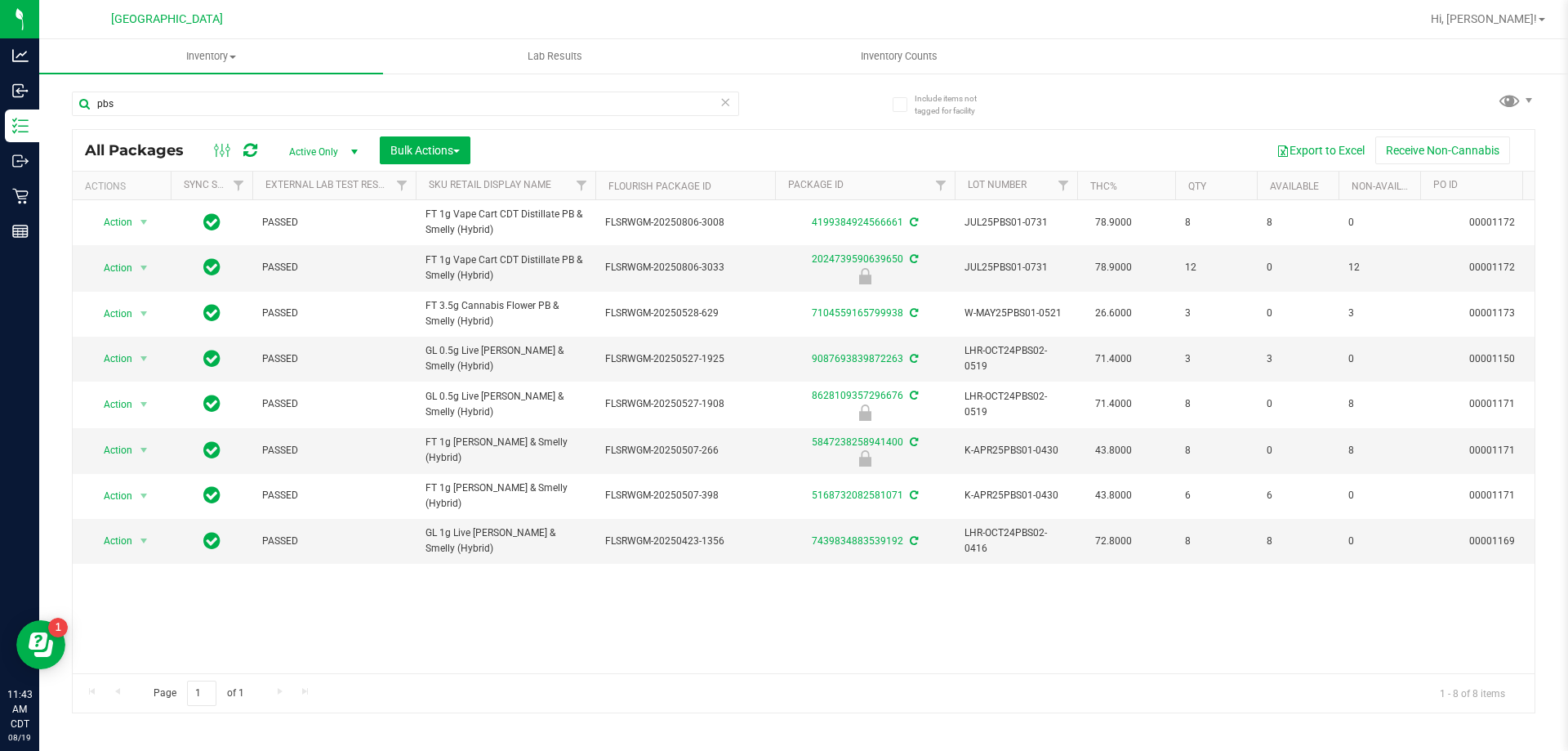
click at [723, 101] on icon at bounding box center [725, 101] width 12 height 20
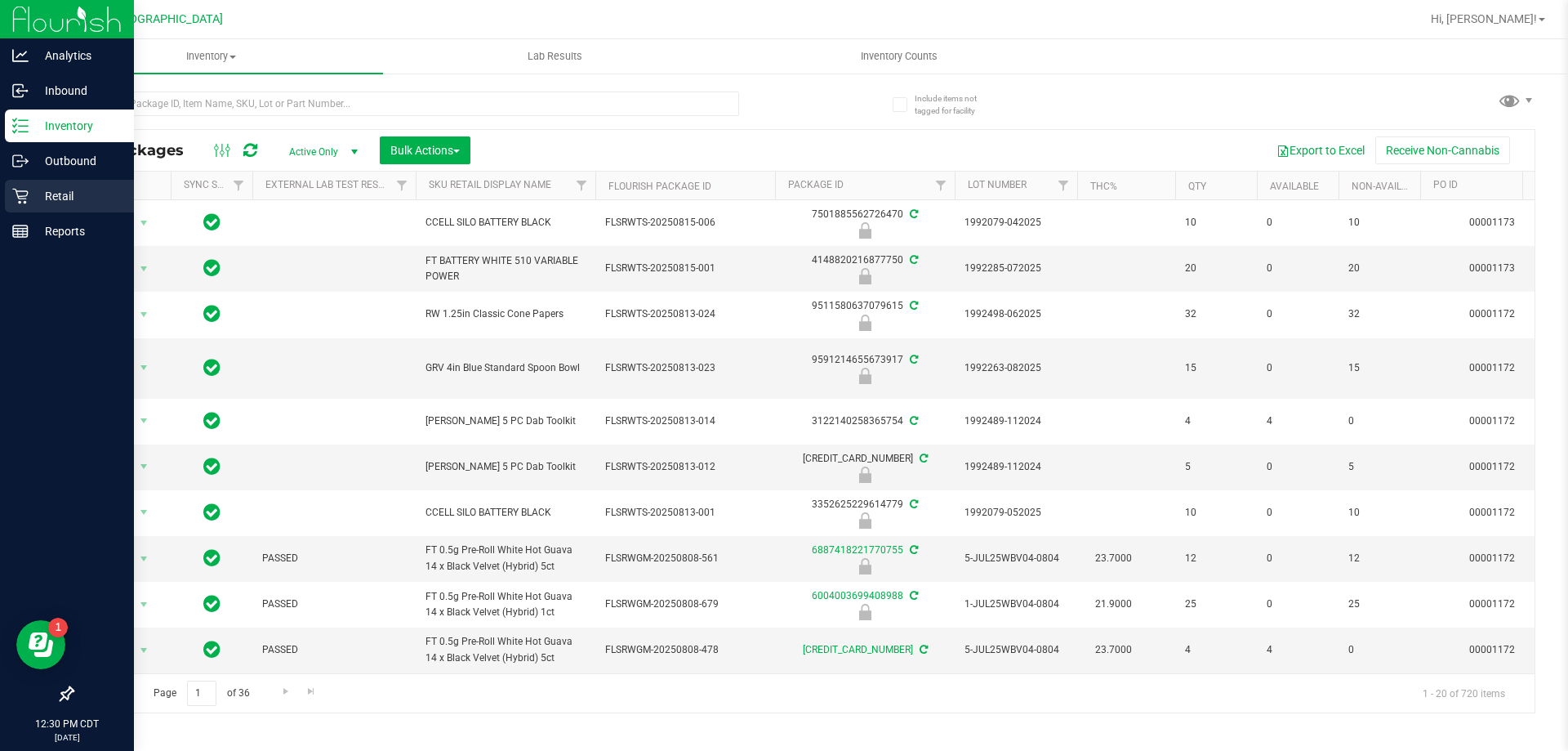
click at [68, 188] on p "Retail" at bounding box center [77, 196] width 98 height 20
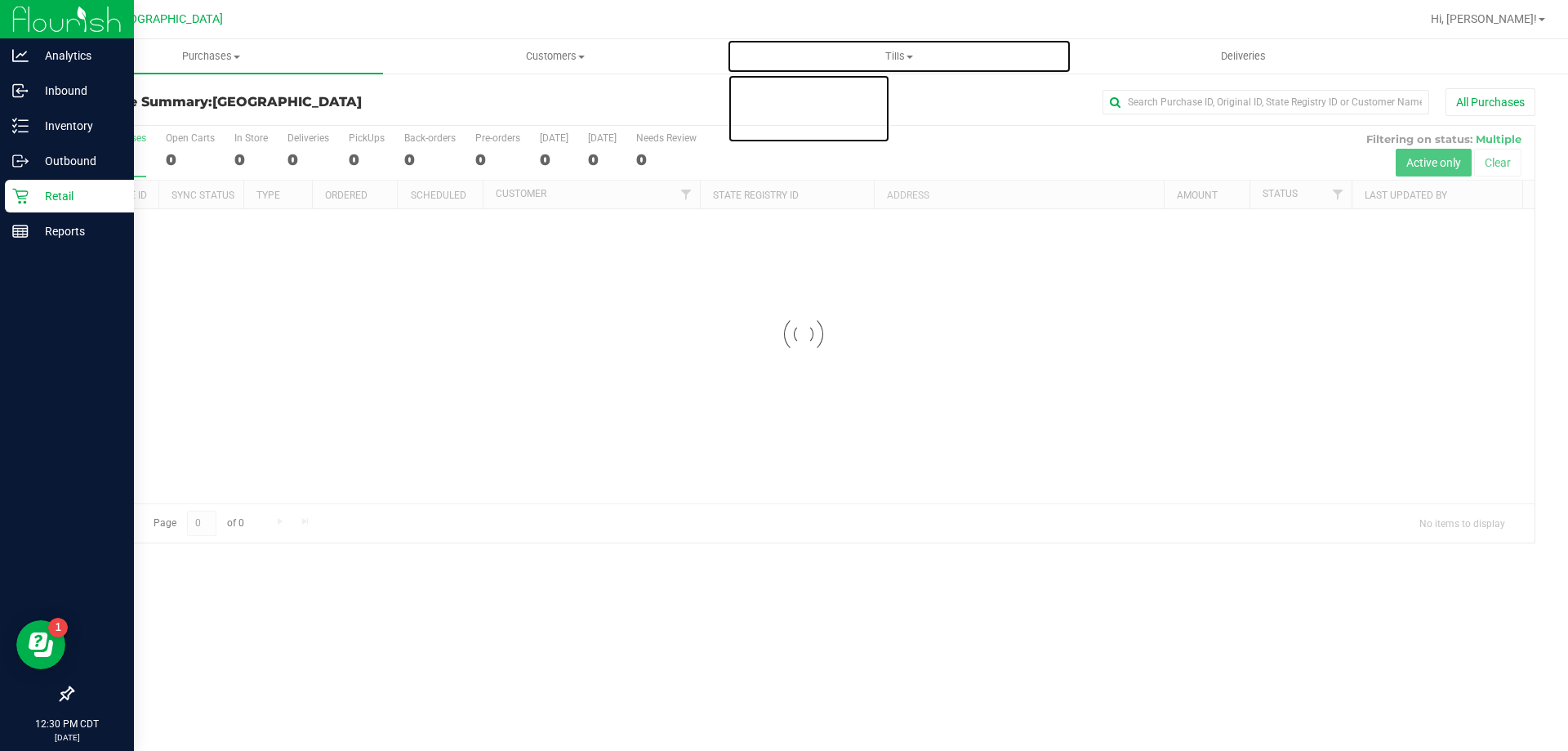
click at [906, 55] on span "Tills" at bounding box center [898, 56] width 342 height 15
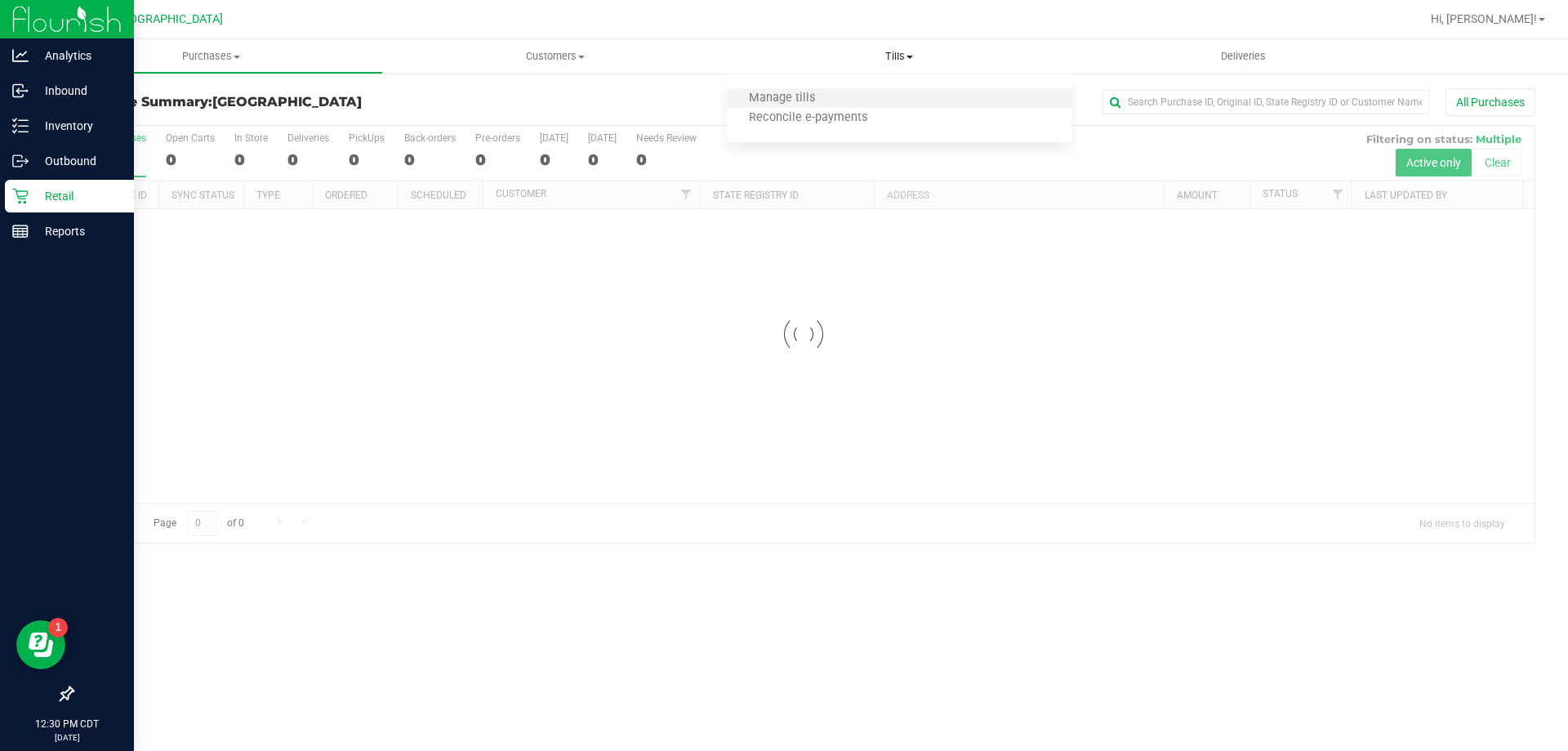
click at [845, 89] on li "Manage tills" at bounding box center [898, 99] width 344 height 20
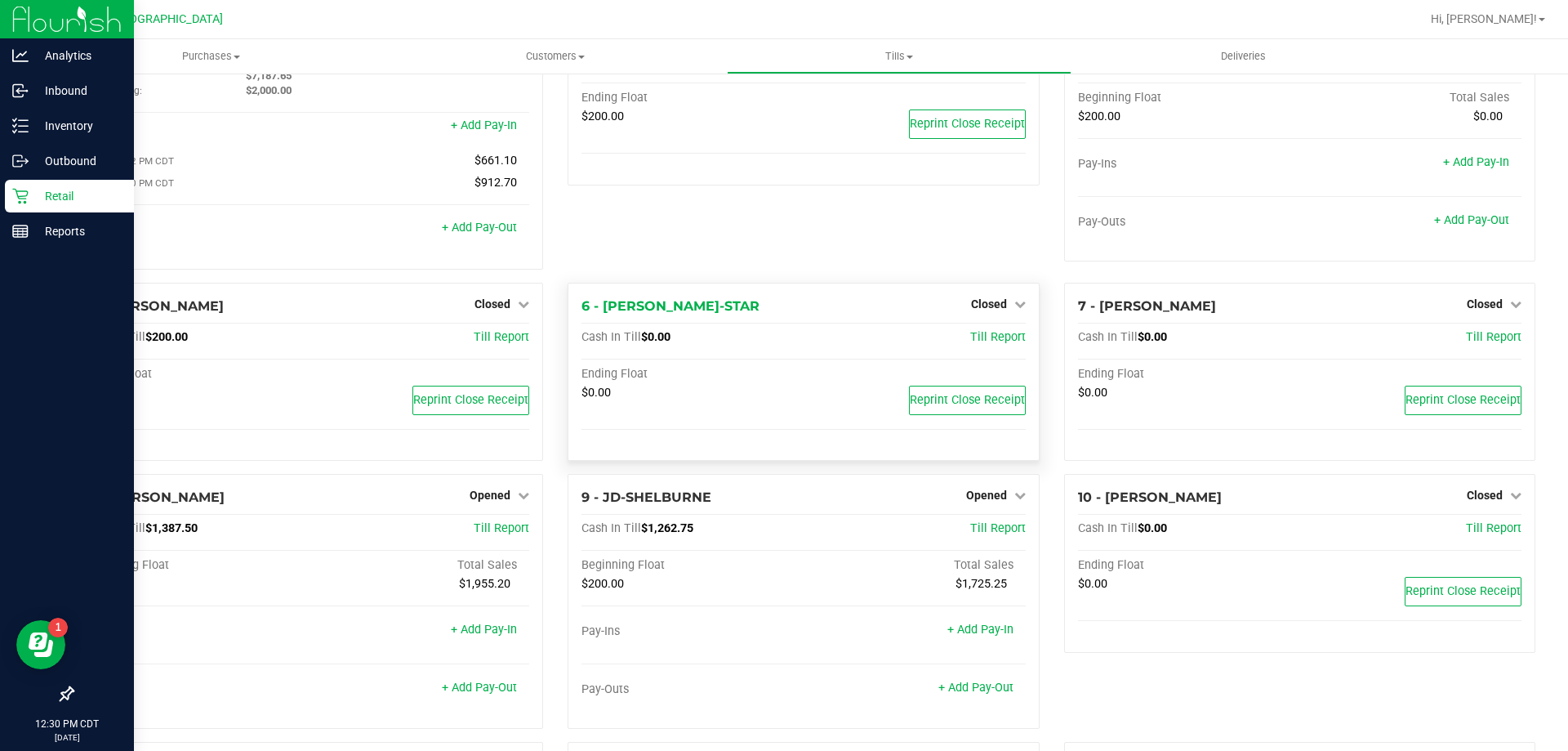
scroll to position [163, 0]
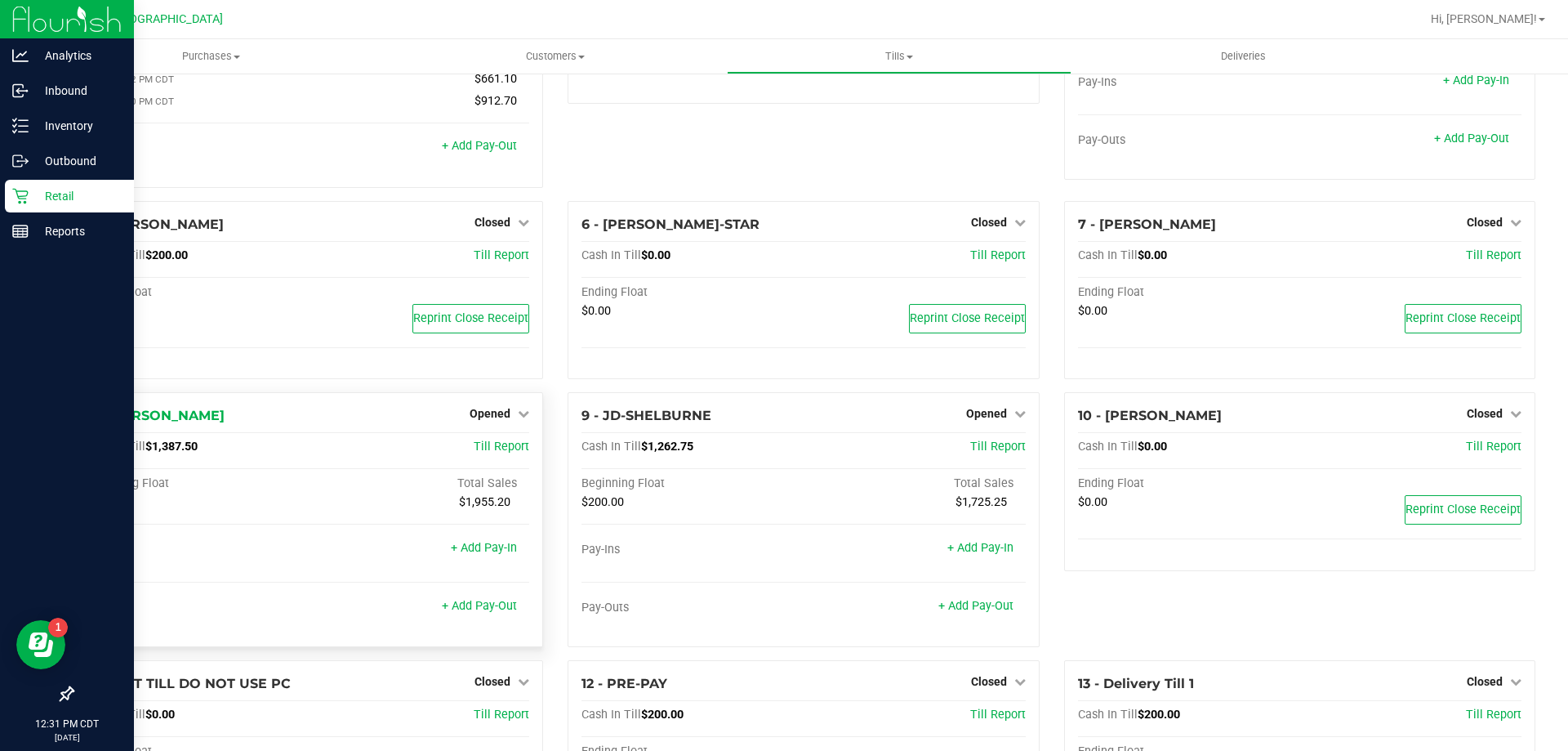
click at [480, 620] on div "Pay-Outs + Add Pay-Out" at bounding box center [307, 611] width 443 height 22
click at [480, 612] on link "+ Add Pay-Out" at bounding box center [479, 605] width 75 height 14
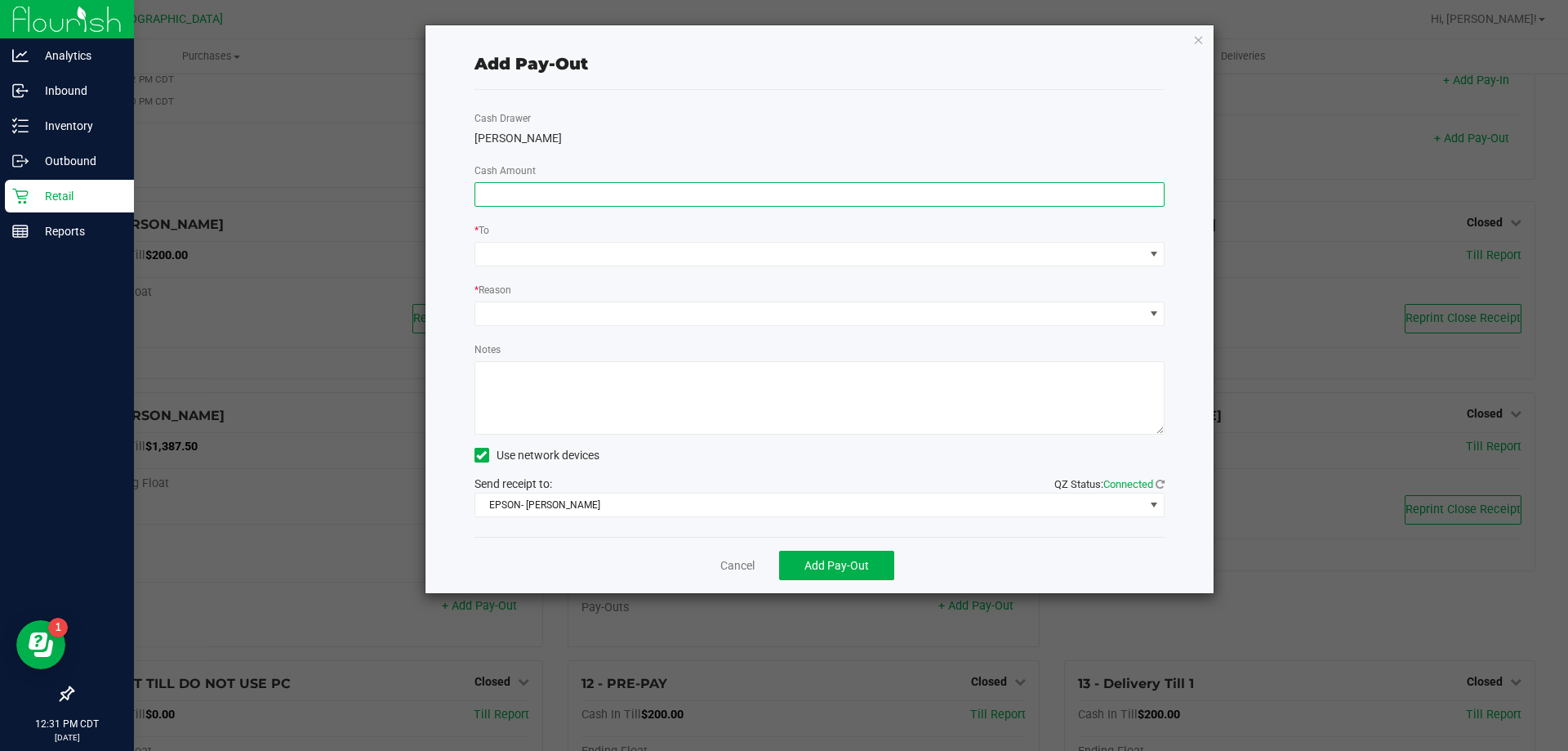
click at [623, 189] on input at bounding box center [820, 195] width 689 height 23
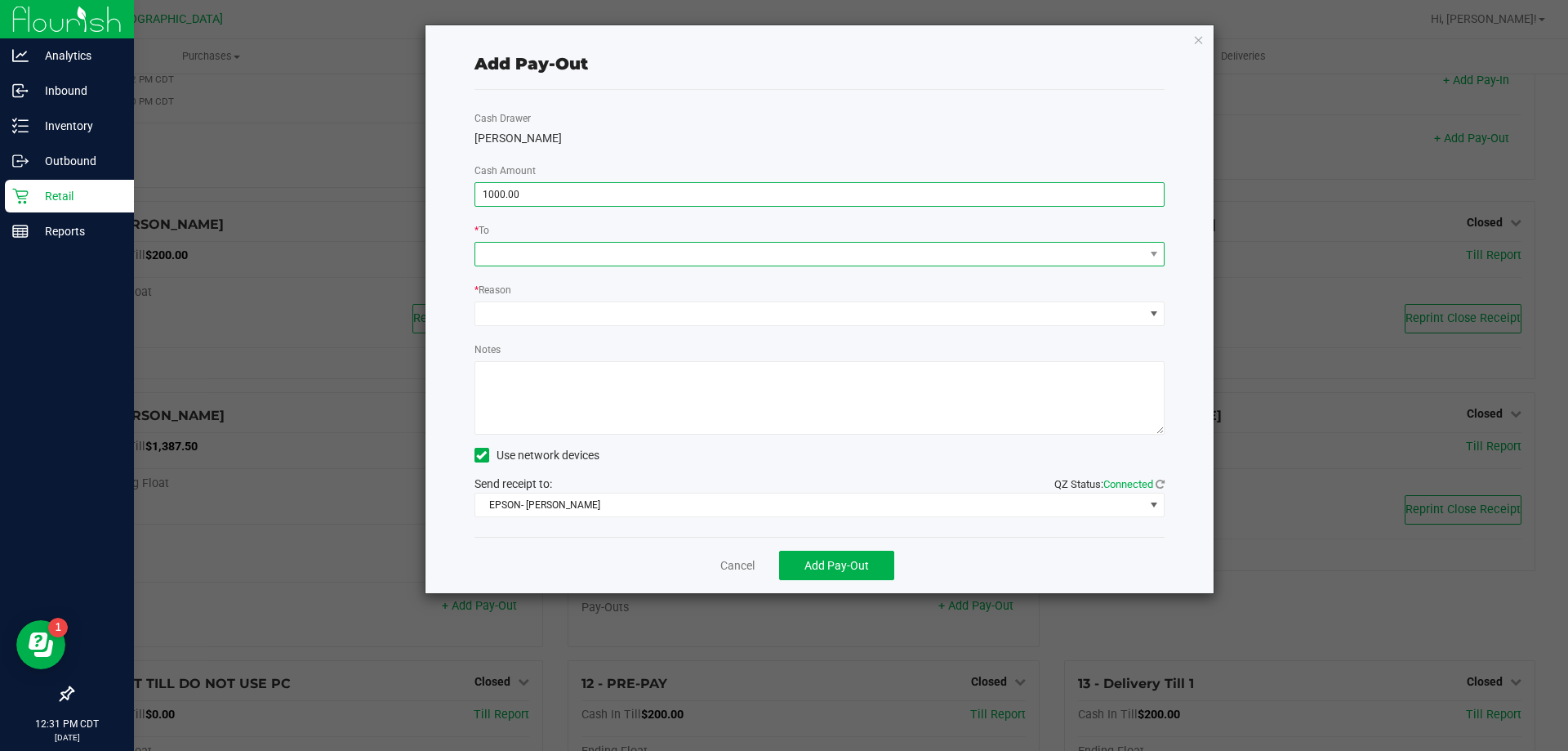
type input "$1,000.00"
click at [605, 242] on span at bounding box center [810, 254] width 669 height 23
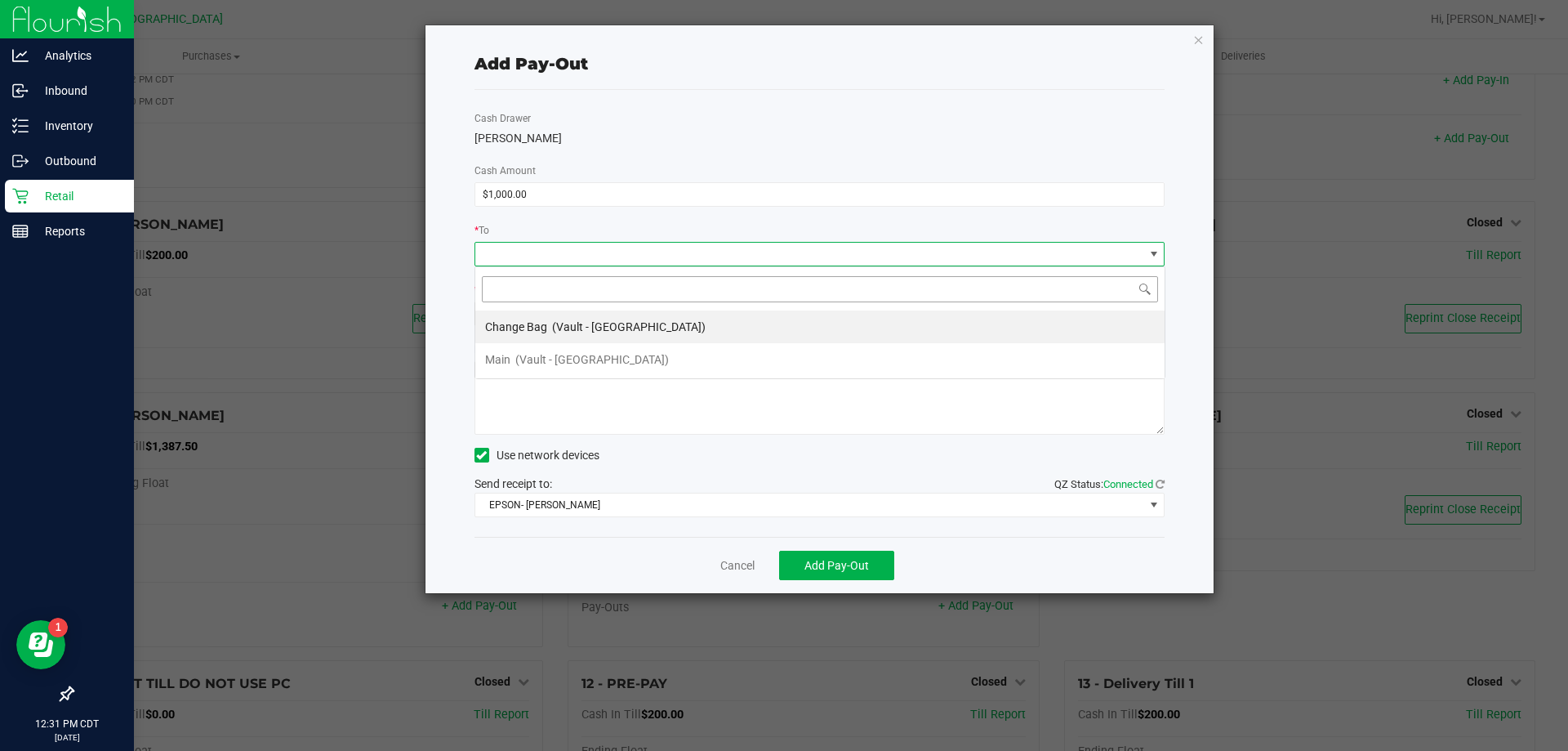
scroll to position [25, 690]
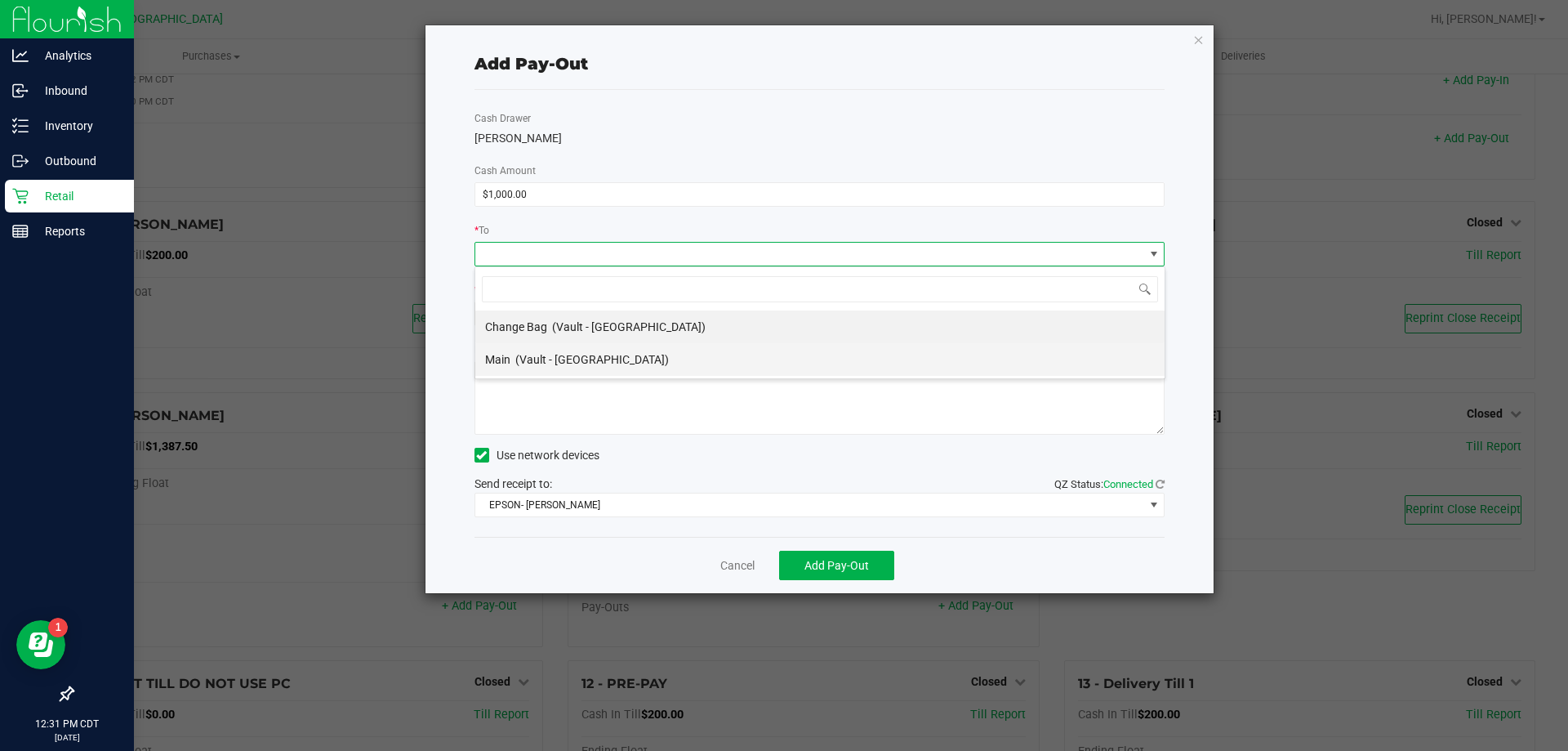
click at [573, 359] on span "(Vault - [GEOGRAPHIC_DATA])" at bounding box center [592, 359] width 153 height 13
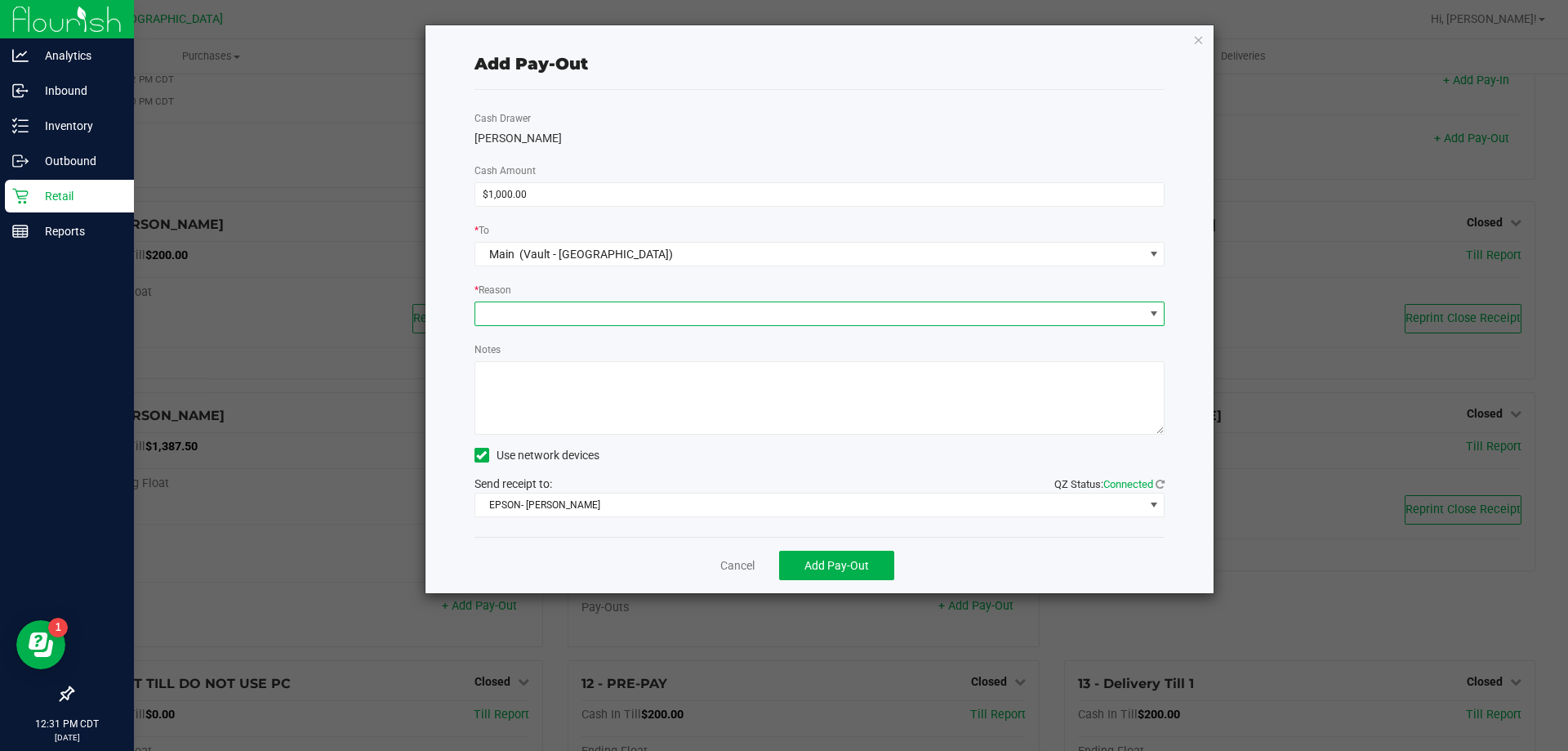
click at [573, 310] on span at bounding box center [810, 314] width 669 height 23
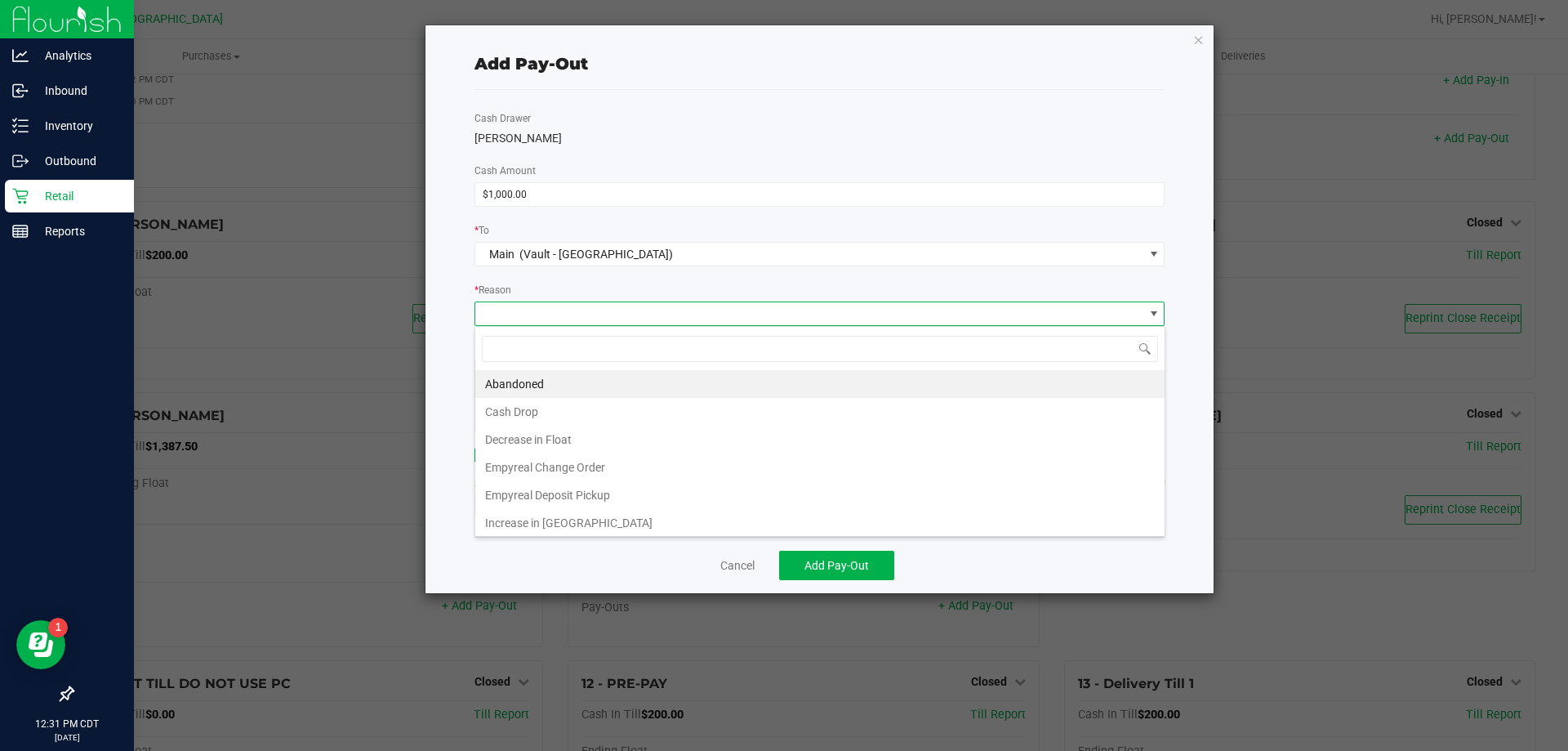
drag, startPoint x: 560, startPoint y: 411, endPoint x: 559, endPoint y: 397, distance: 14.0
click at [559, 406] on li "Cash Drop" at bounding box center [820, 412] width 689 height 28
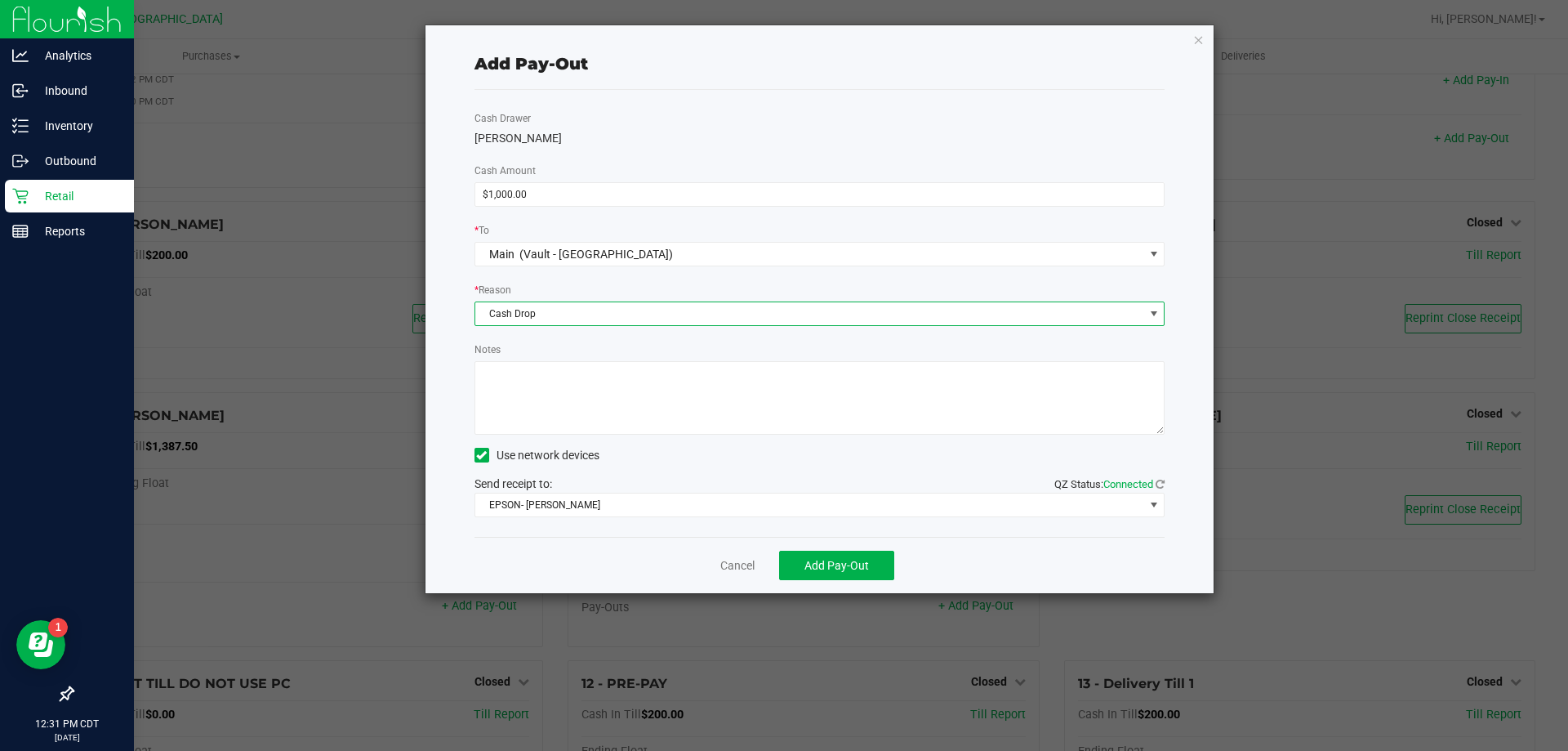
click at [559, 382] on textarea "Notes" at bounding box center [820, 397] width 690 height 73
type textarea "1000.00 -KA"
click at [868, 556] on button "Add Pay-Out" at bounding box center [836, 566] width 115 height 30
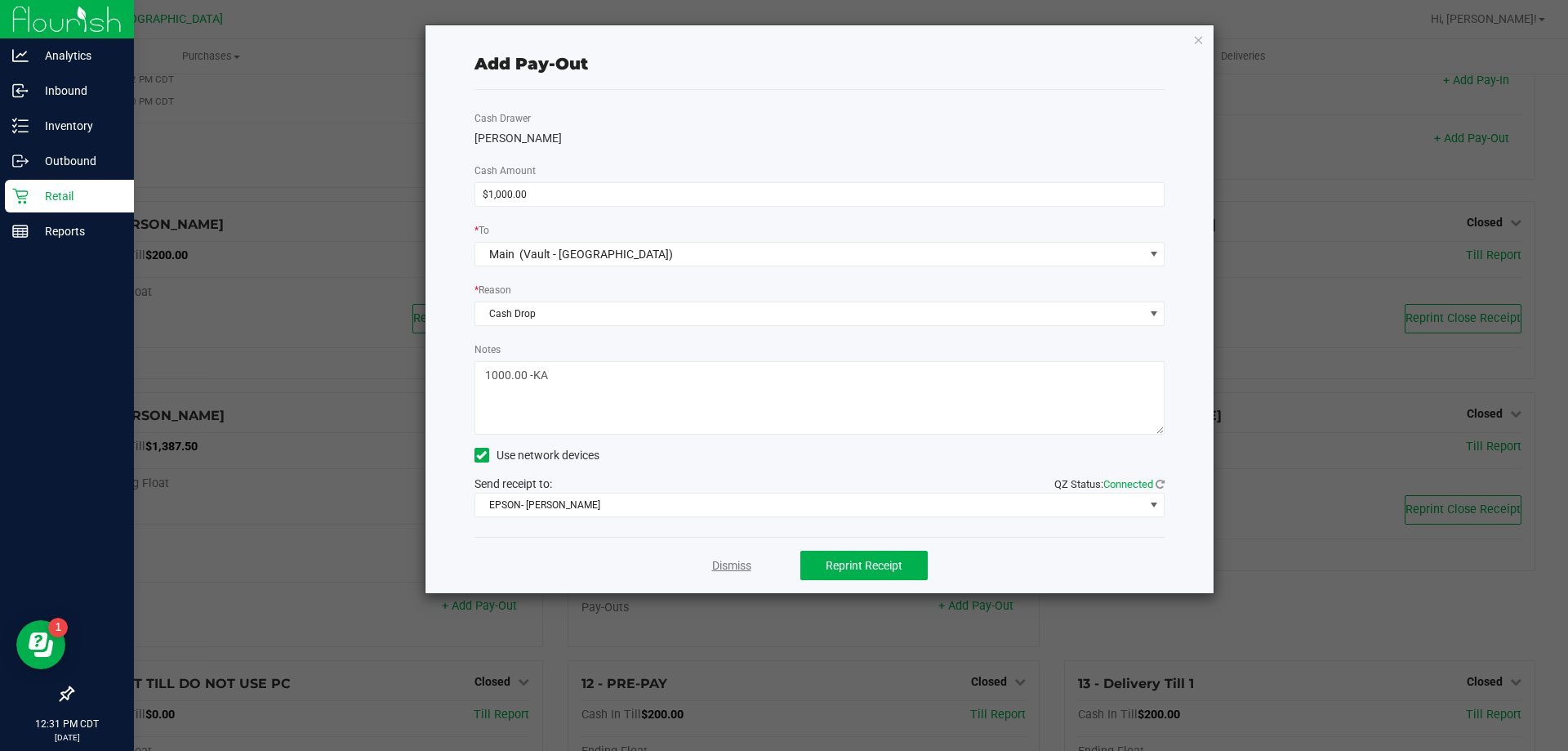
click at [719, 561] on link "Dismiss" at bounding box center [732, 566] width 40 height 17
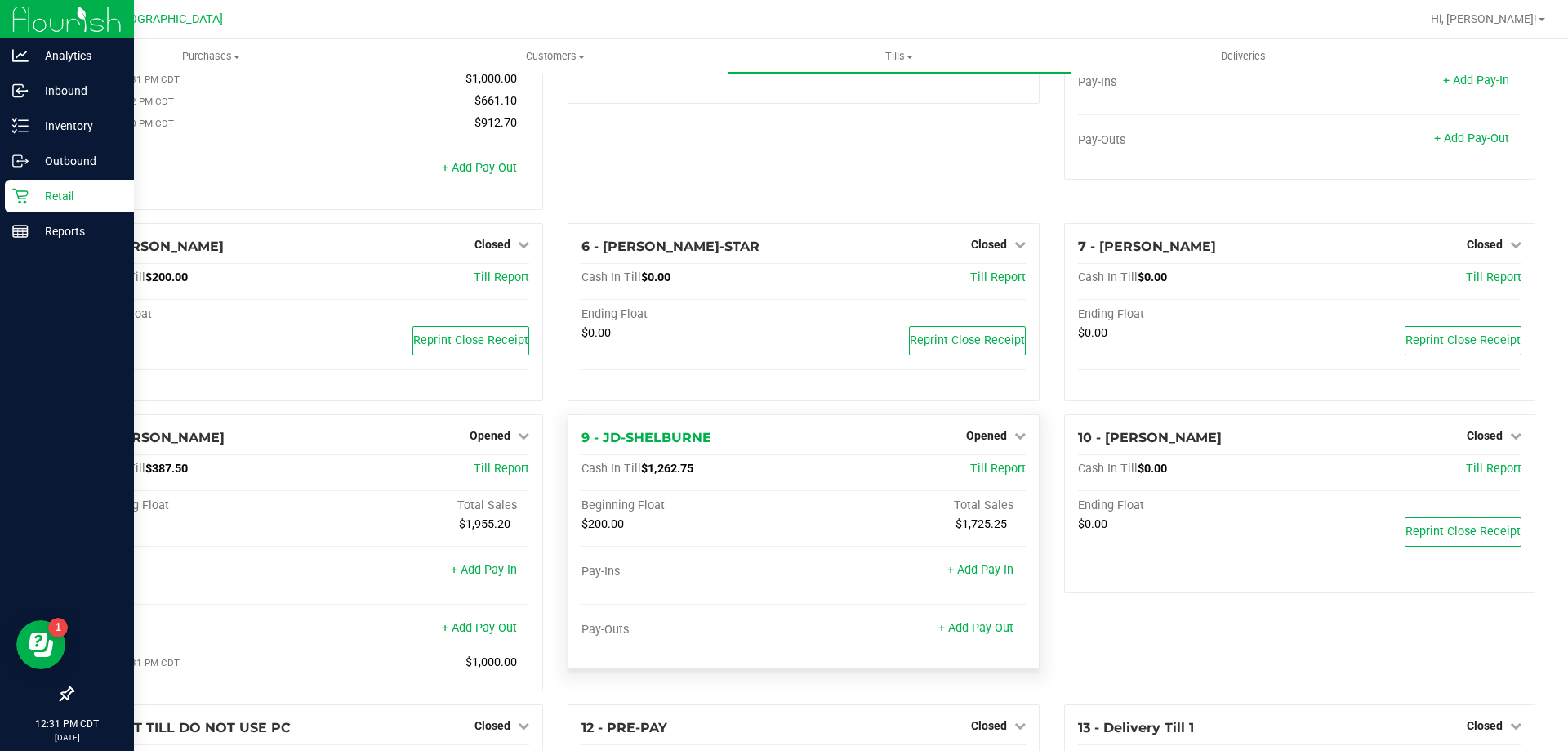
click at [981, 606] on div "+ Add Pay-Out" at bounding box center [976, 617] width 75 height 35
click at [985, 628] on link "+ Add Pay-Out" at bounding box center [976, 627] width 75 height 14
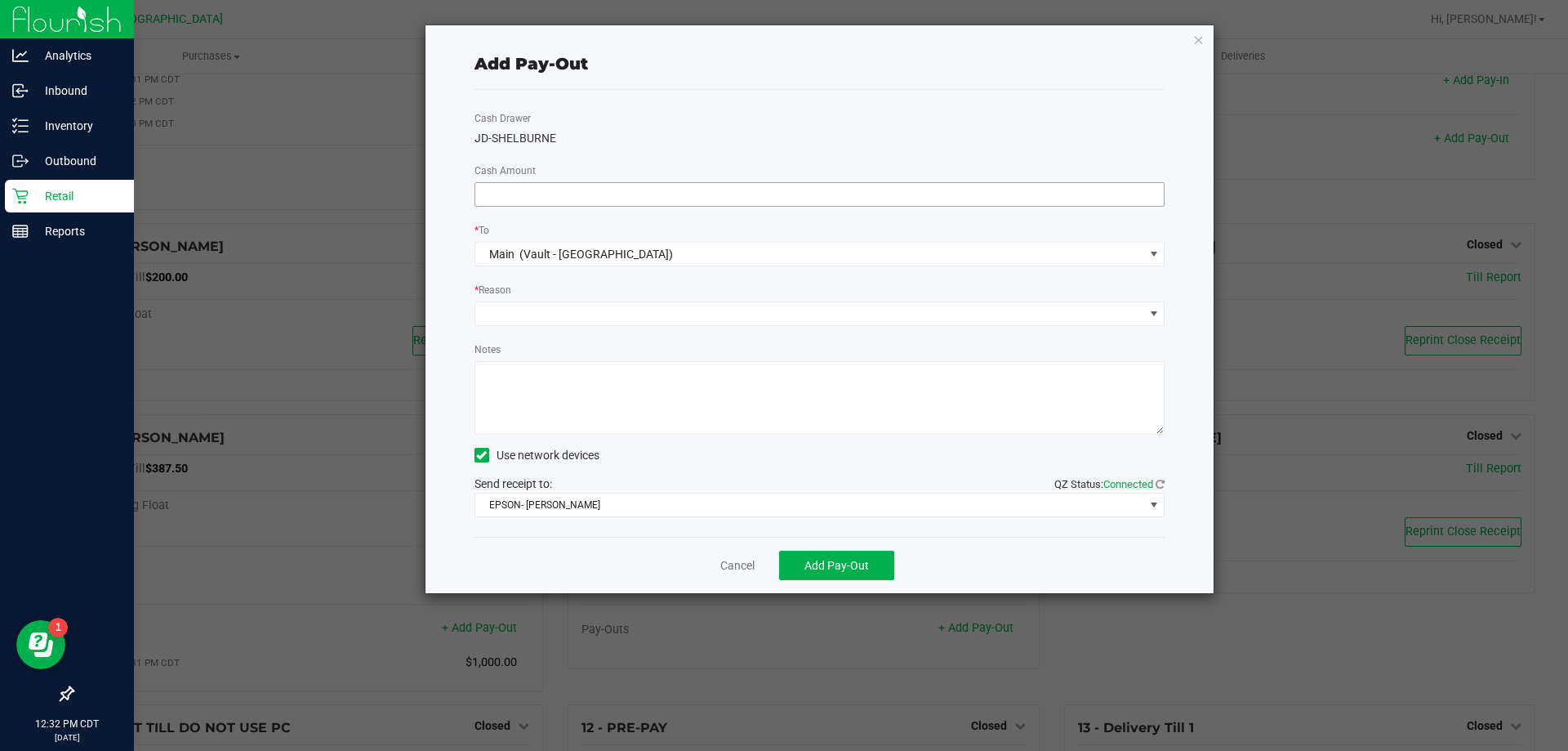
click at [615, 183] on input at bounding box center [820, 195] width 689 height 23
type input "$1,000.00"
click at [599, 312] on span at bounding box center [810, 314] width 669 height 23
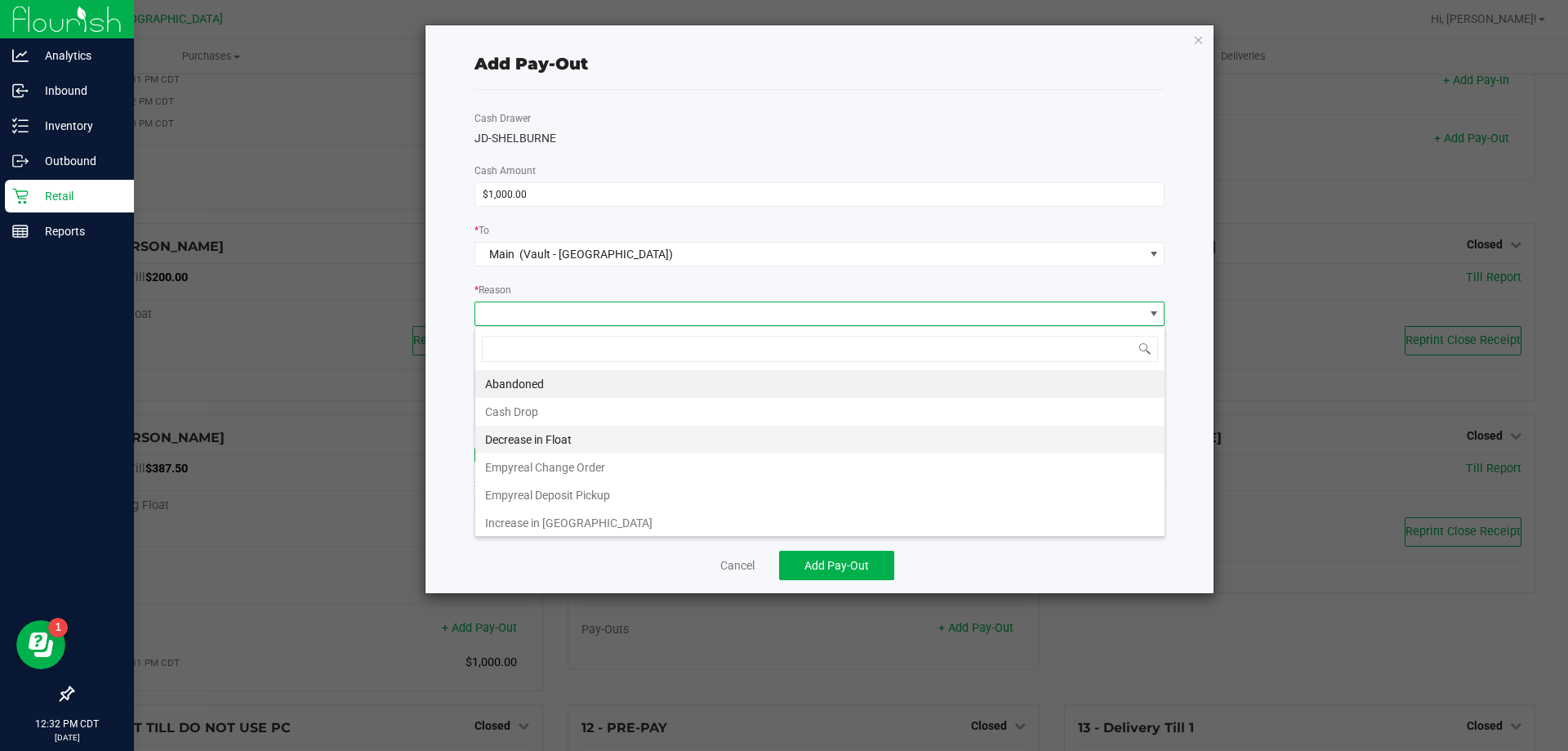
click at [567, 425] on li "Decrease in Float" at bounding box center [820, 439] width 689 height 28
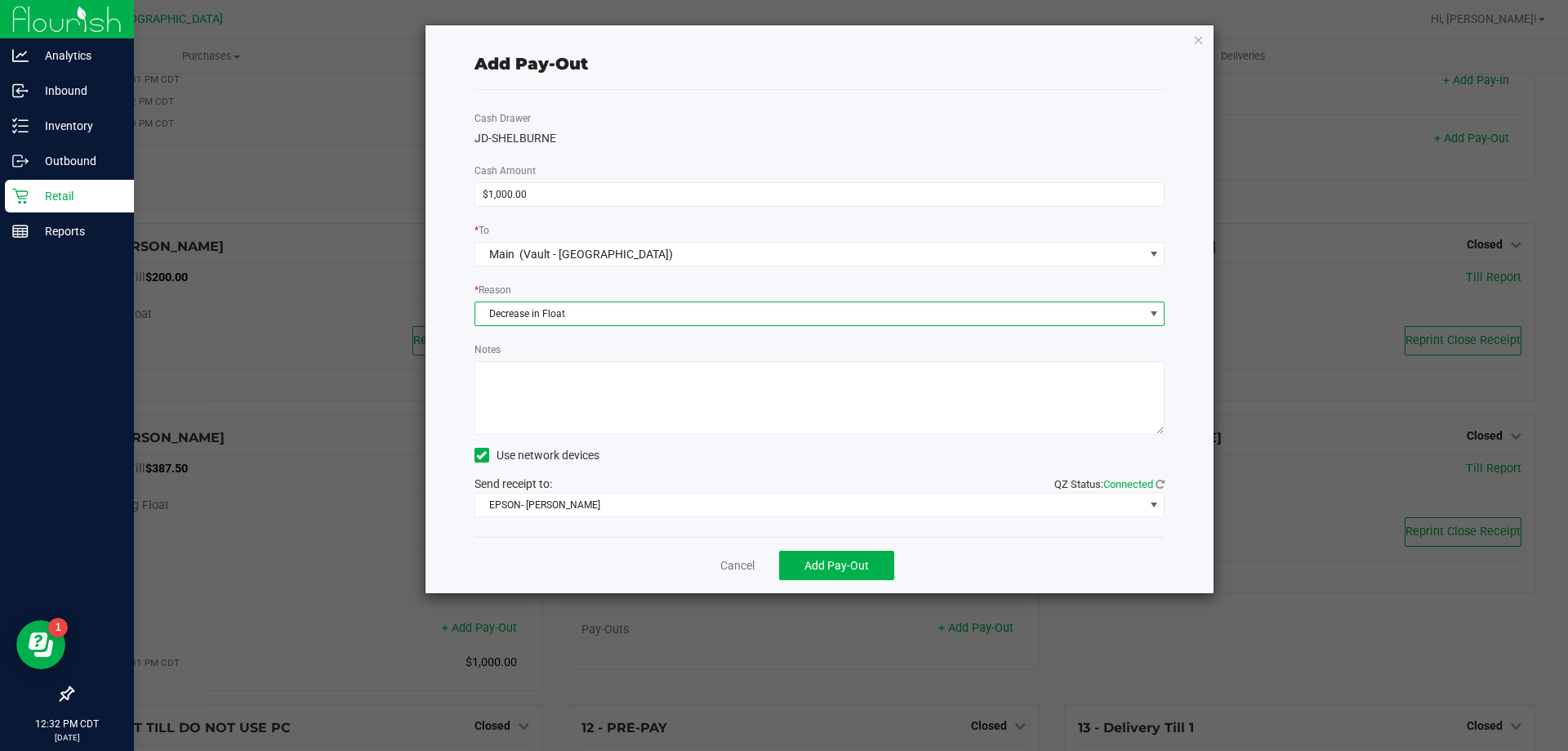
click at [559, 320] on span "Decrease in Float" at bounding box center [810, 314] width 669 height 23
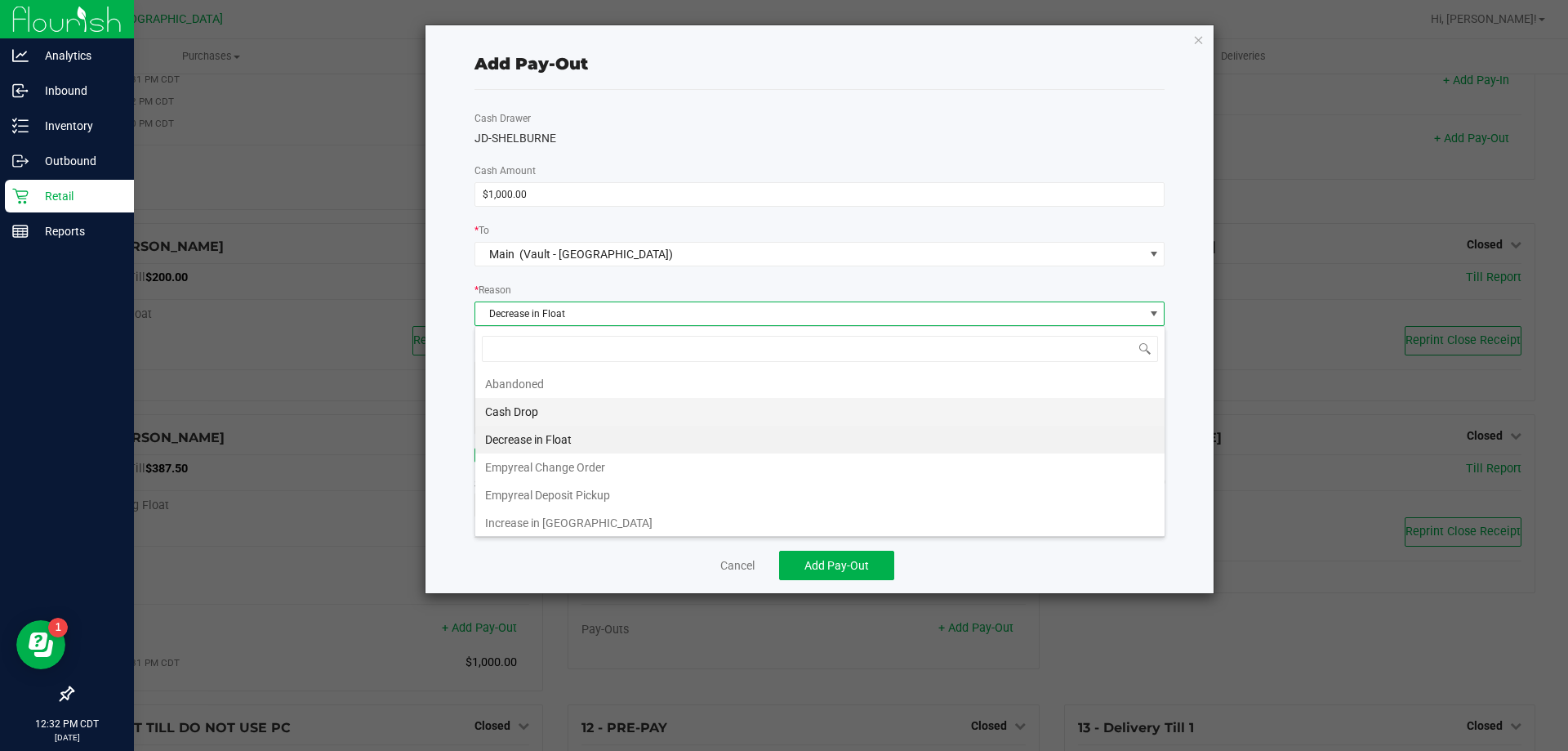
click at [534, 417] on li "Cash Drop" at bounding box center [820, 412] width 689 height 28
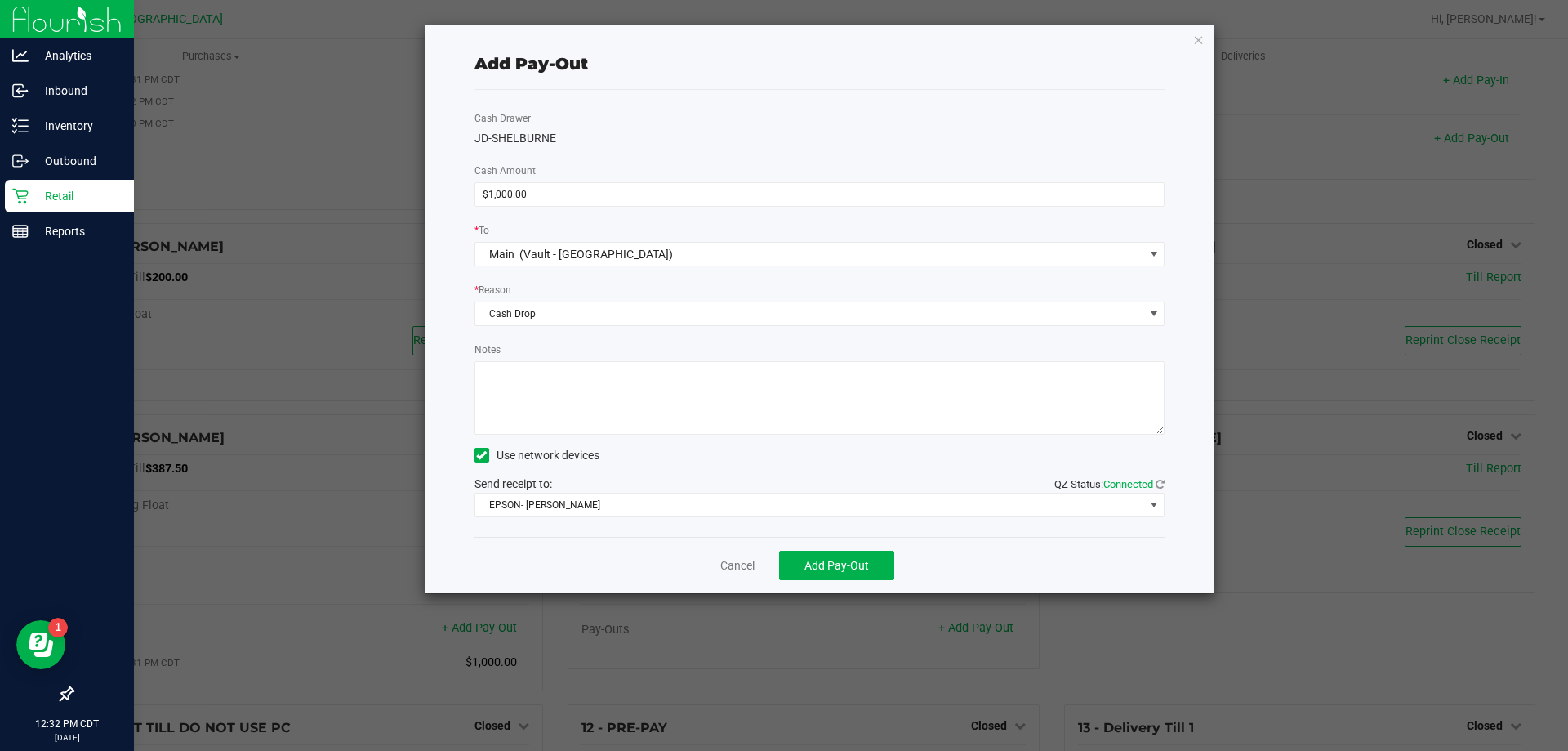
click at [534, 403] on textarea "Notes" at bounding box center [820, 397] width 690 height 73
type textarea "1000.00 -KA"
click at [856, 572] on span "Add Pay-Out" at bounding box center [836, 566] width 64 height 13
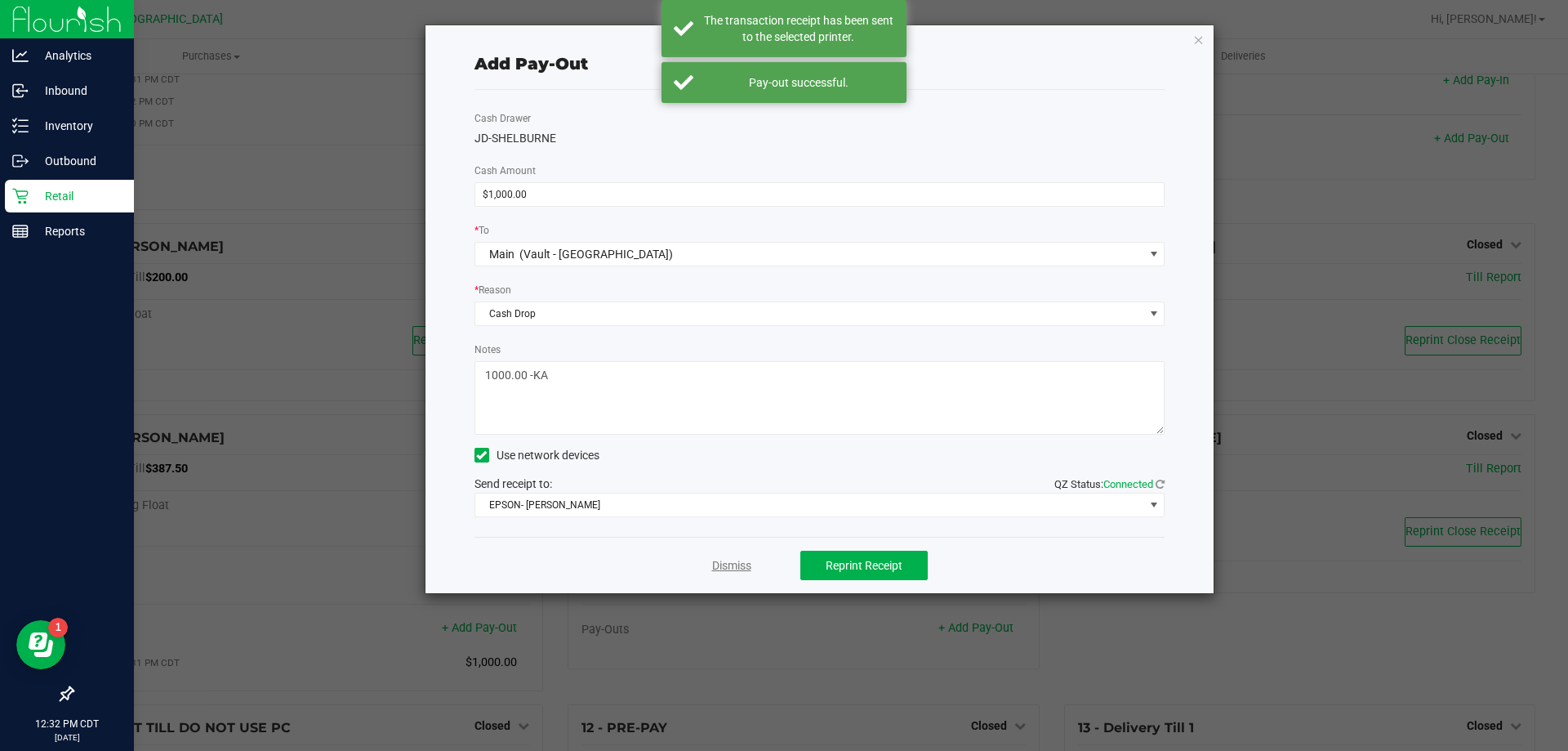
click at [748, 561] on link "Dismiss" at bounding box center [732, 566] width 40 height 17
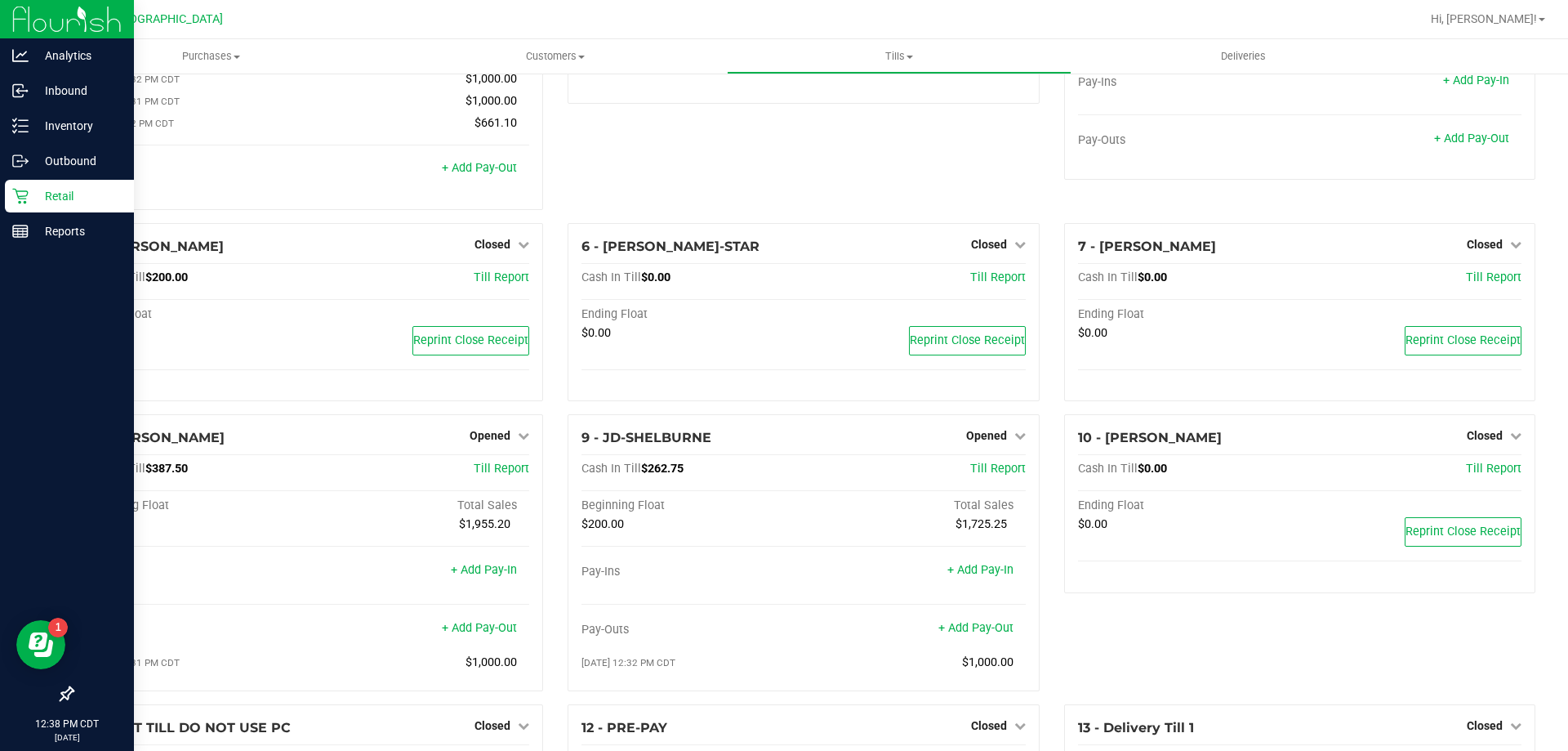
scroll to position [0, 0]
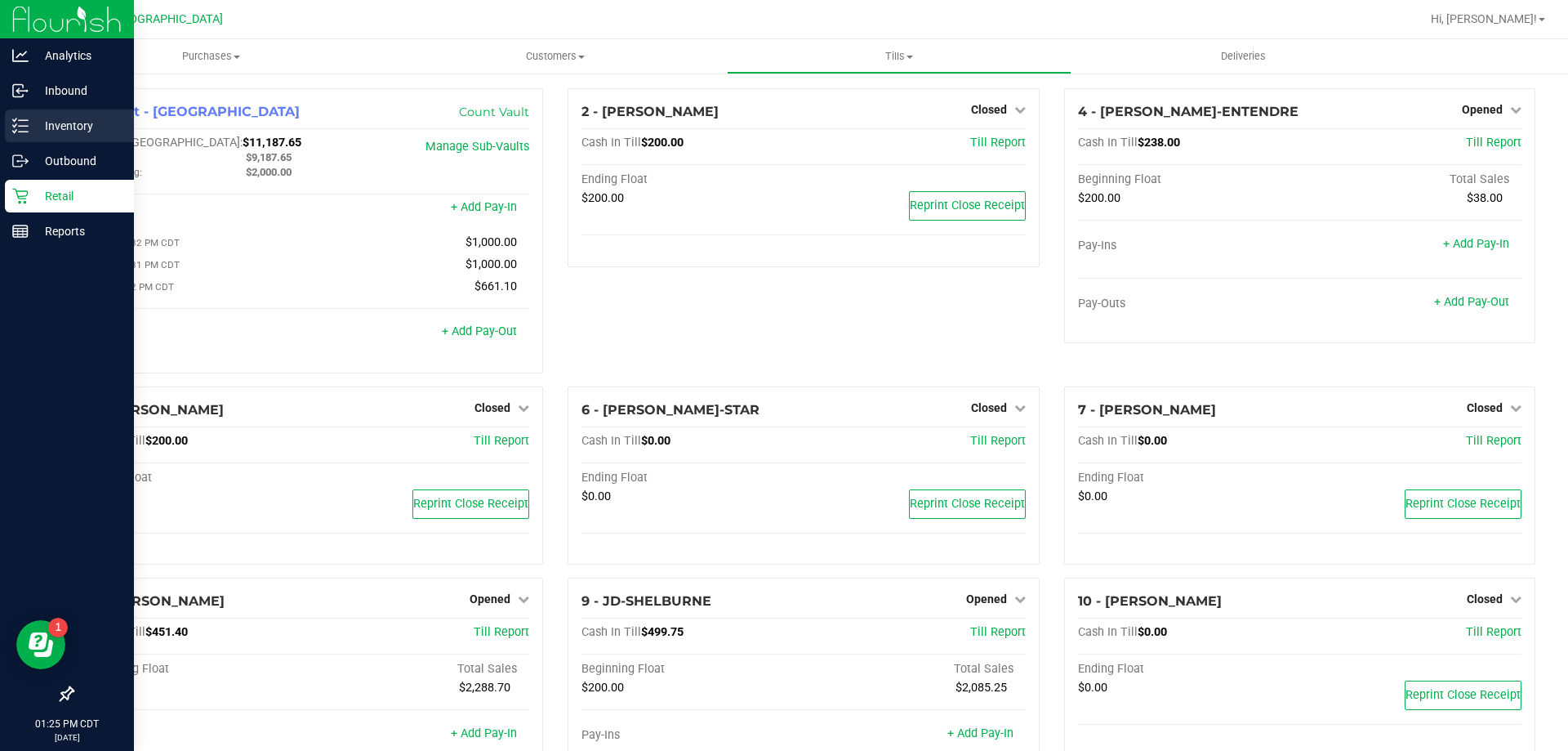
click at [40, 130] on p "Inventory" at bounding box center [77, 126] width 98 height 20
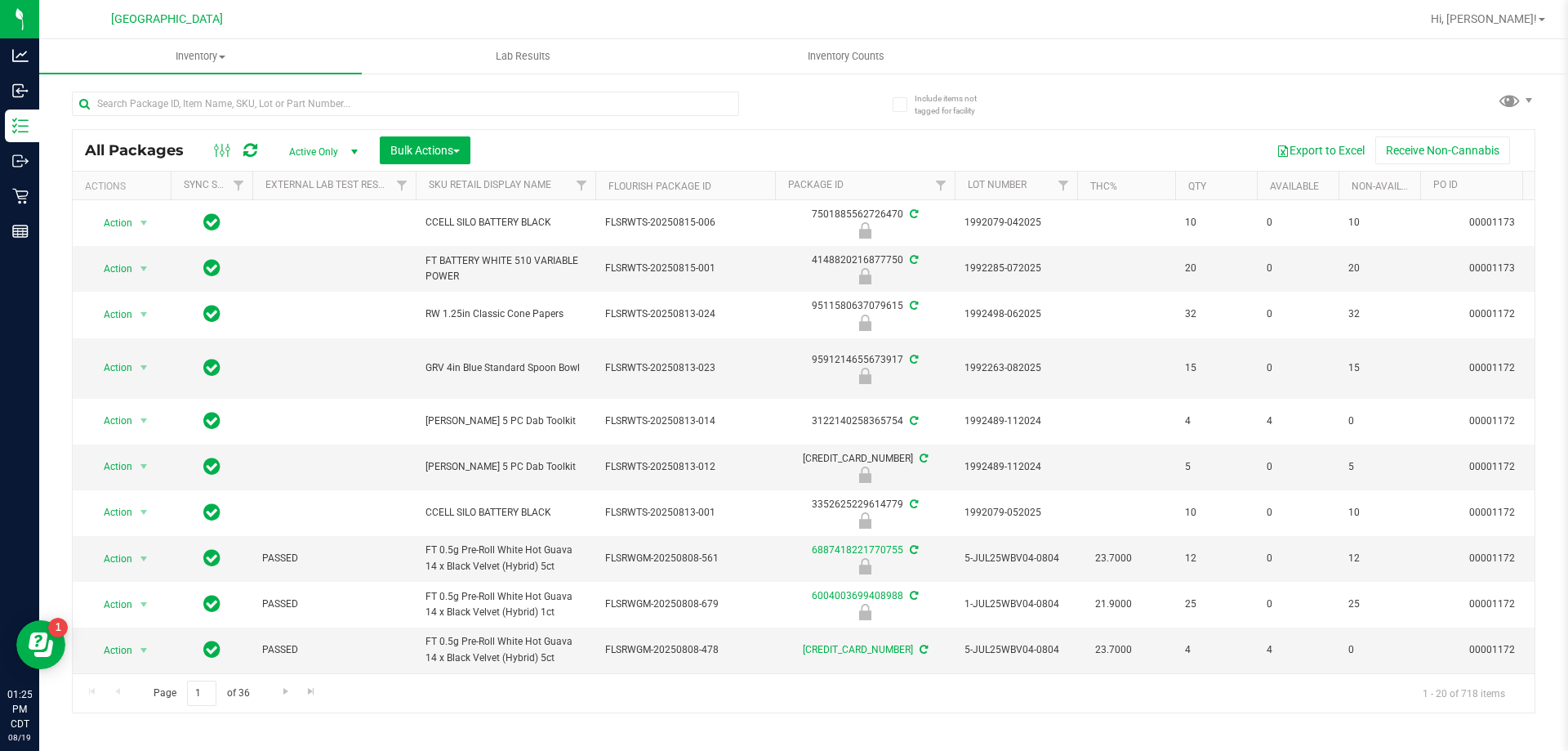
click at [422, 121] on div at bounding box center [405, 110] width 667 height 38
click at [420, 107] on input "text" at bounding box center [405, 104] width 667 height 25
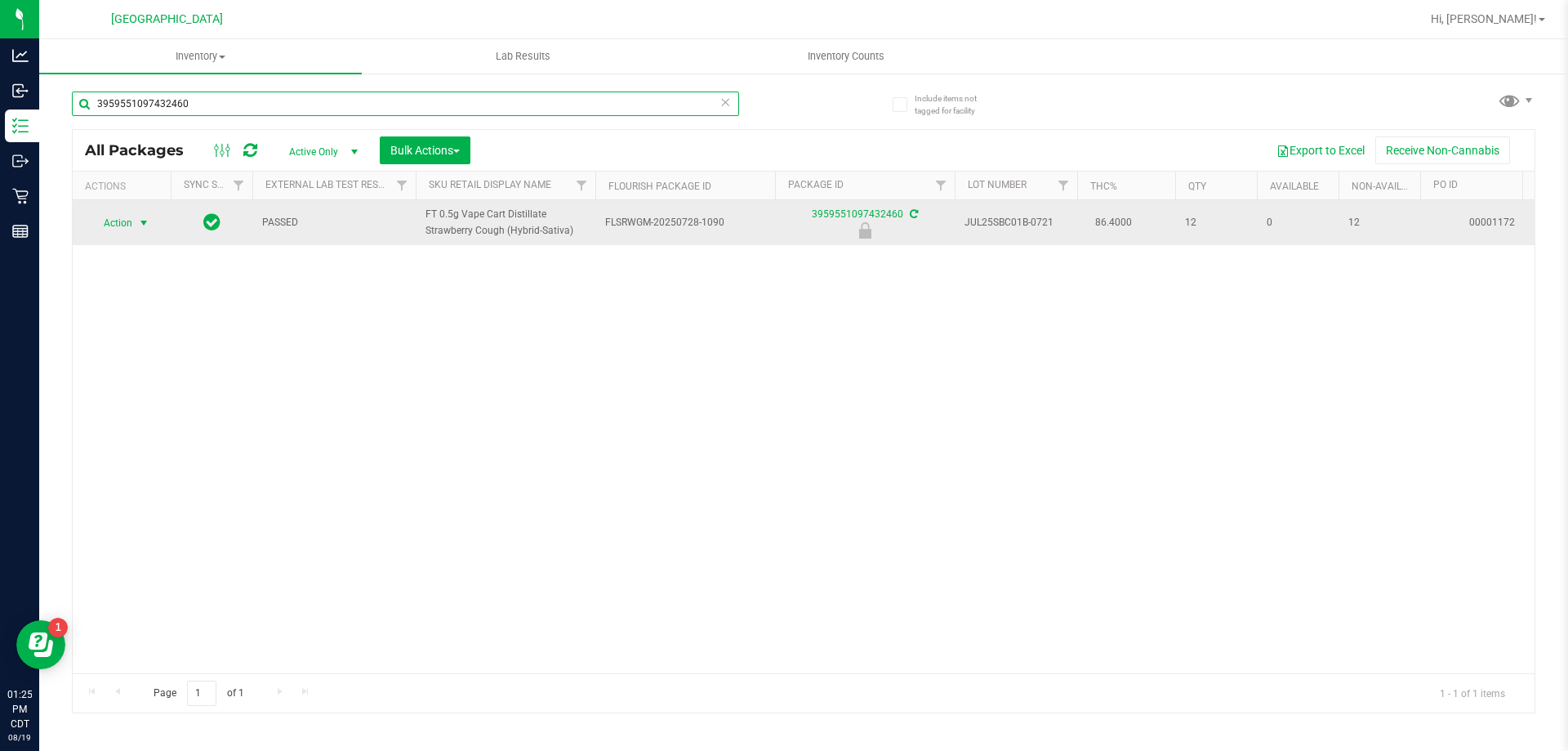
type input "3959551097432460"
click at [134, 221] on span "select" at bounding box center [144, 223] width 21 height 23
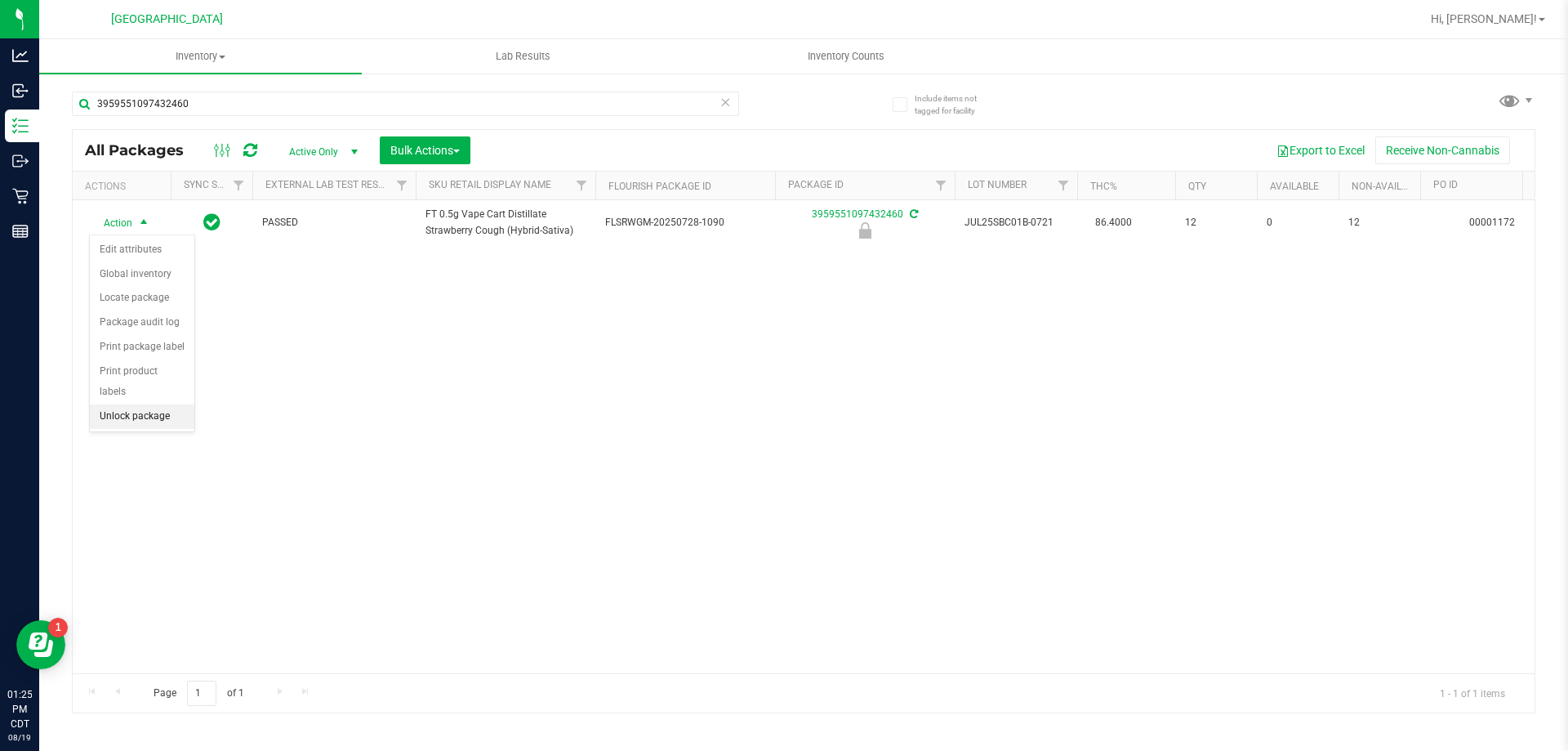
click at [130, 405] on li "Unlock package" at bounding box center [142, 417] width 105 height 25
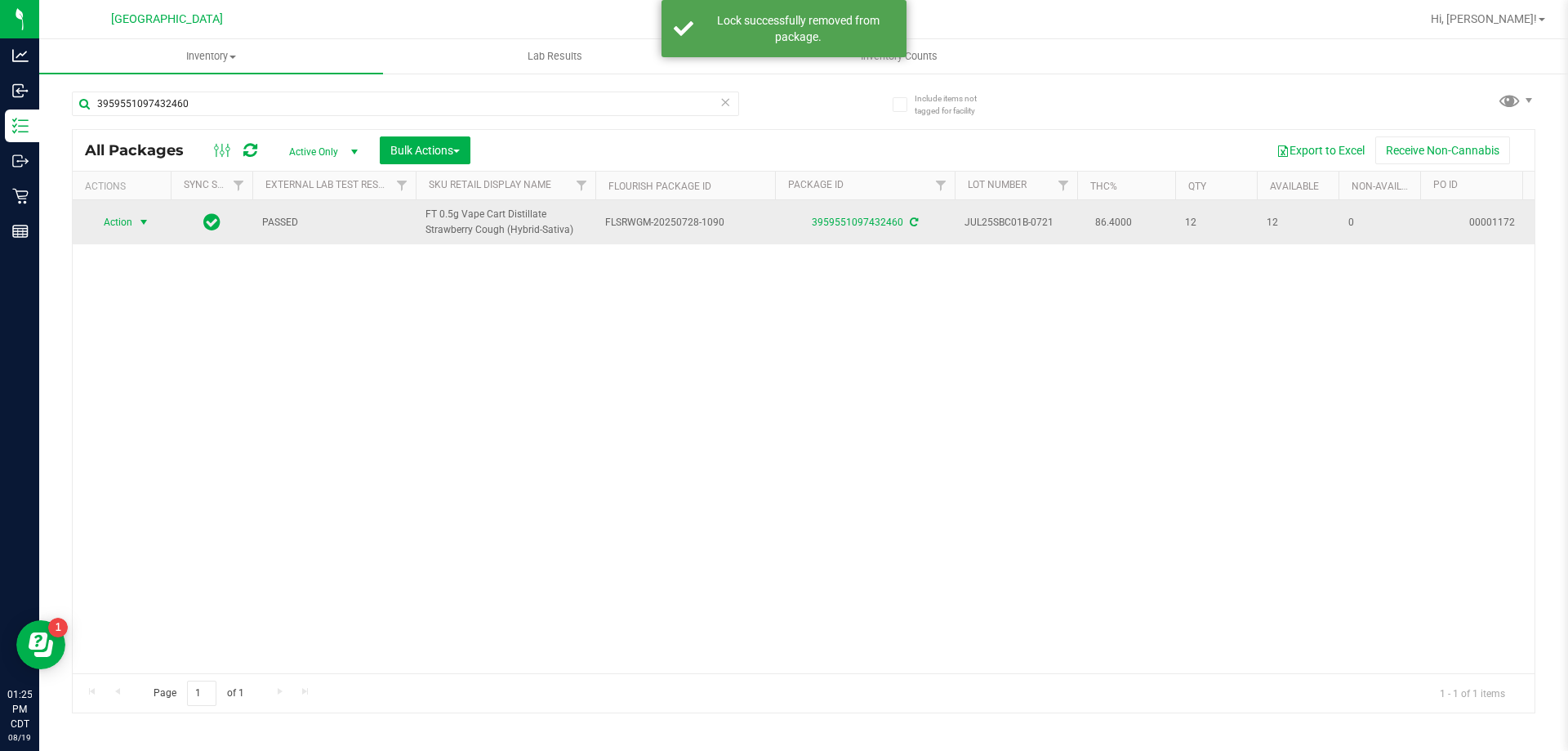
click at [128, 218] on span "Action" at bounding box center [111, 223] width 44 height 23
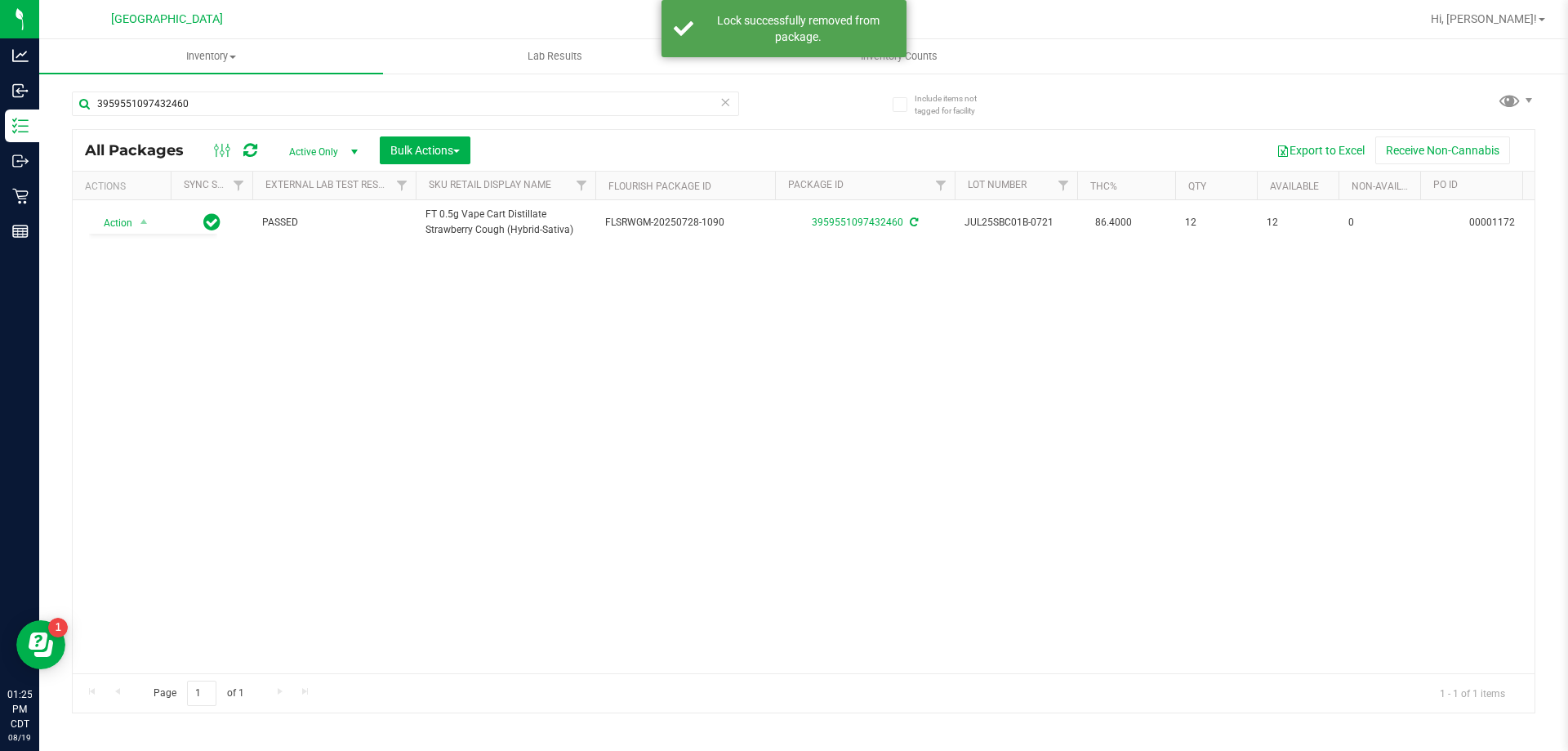
click at [404, 387] on div "Action Action Adjust qty Create package Edit attributes Global inventory Locate…" at bounding box center [803, 437] width 1462 height 473
click at [727, 111] on span at bounding box center [725, 102] width 12 height 21
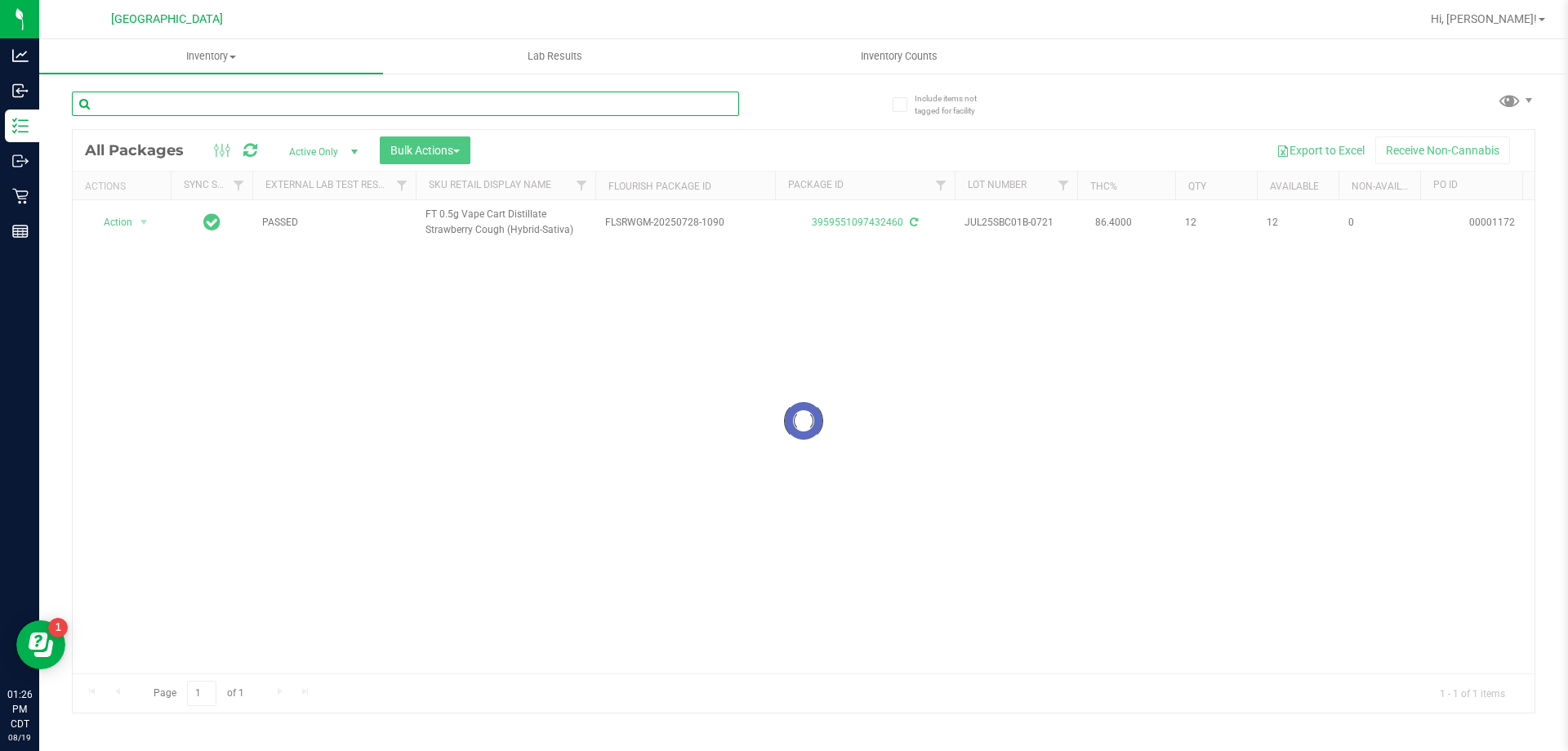
click at [684, 112] on input "text" at bounding box center [405, 104] width 667 height 25
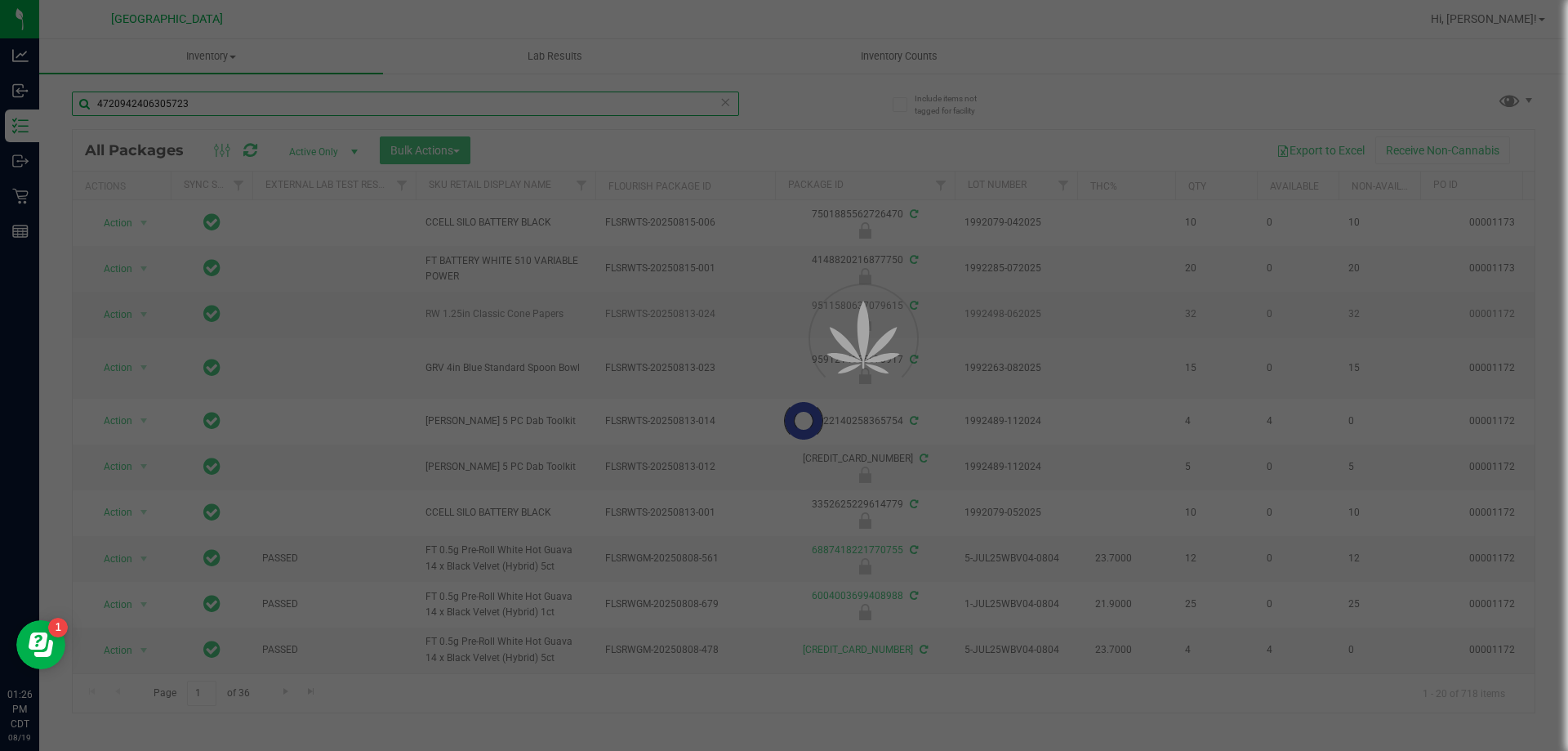
type input "4720942406305723"
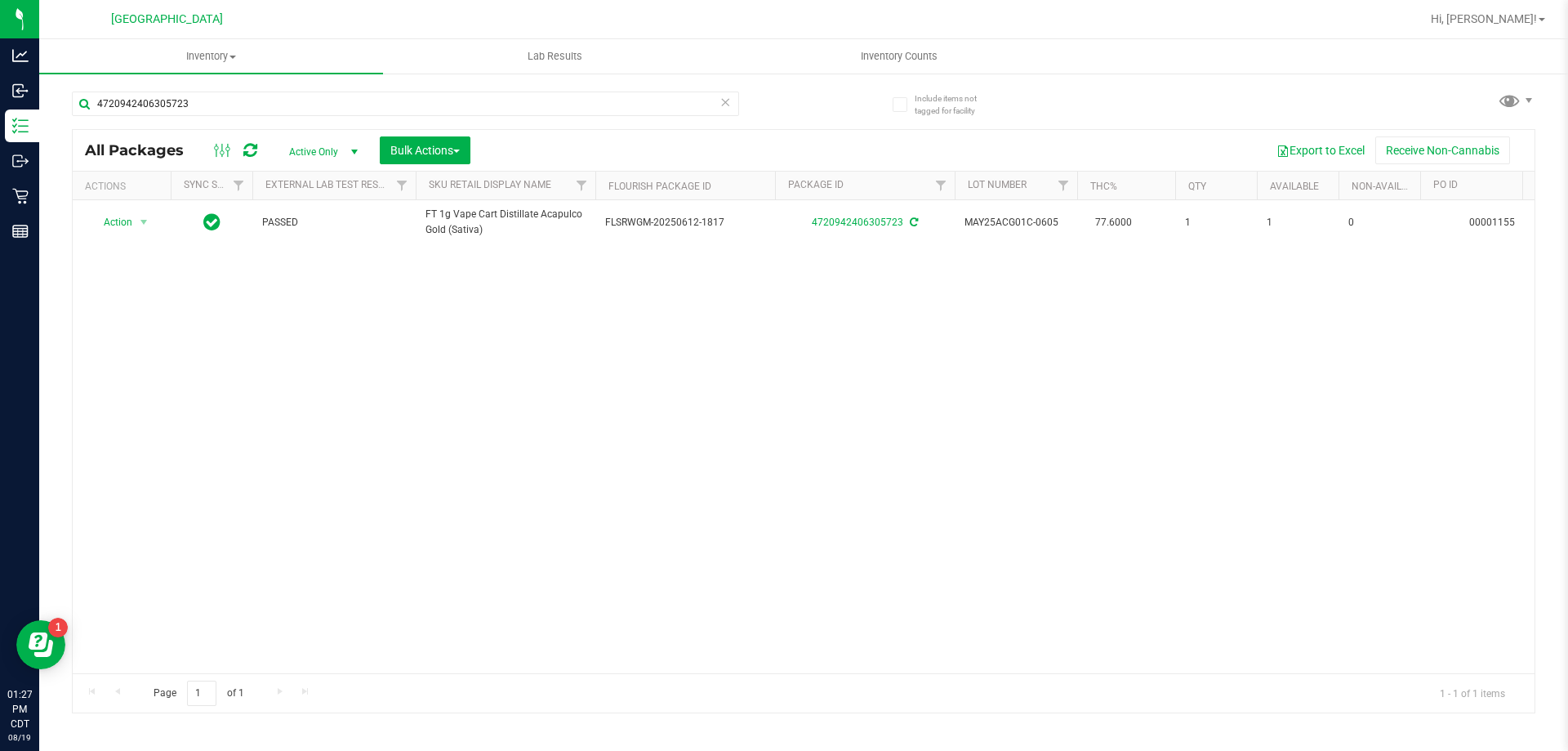
click at [726, 97] on icon at bounding box center [725, 101] width 12 height 20
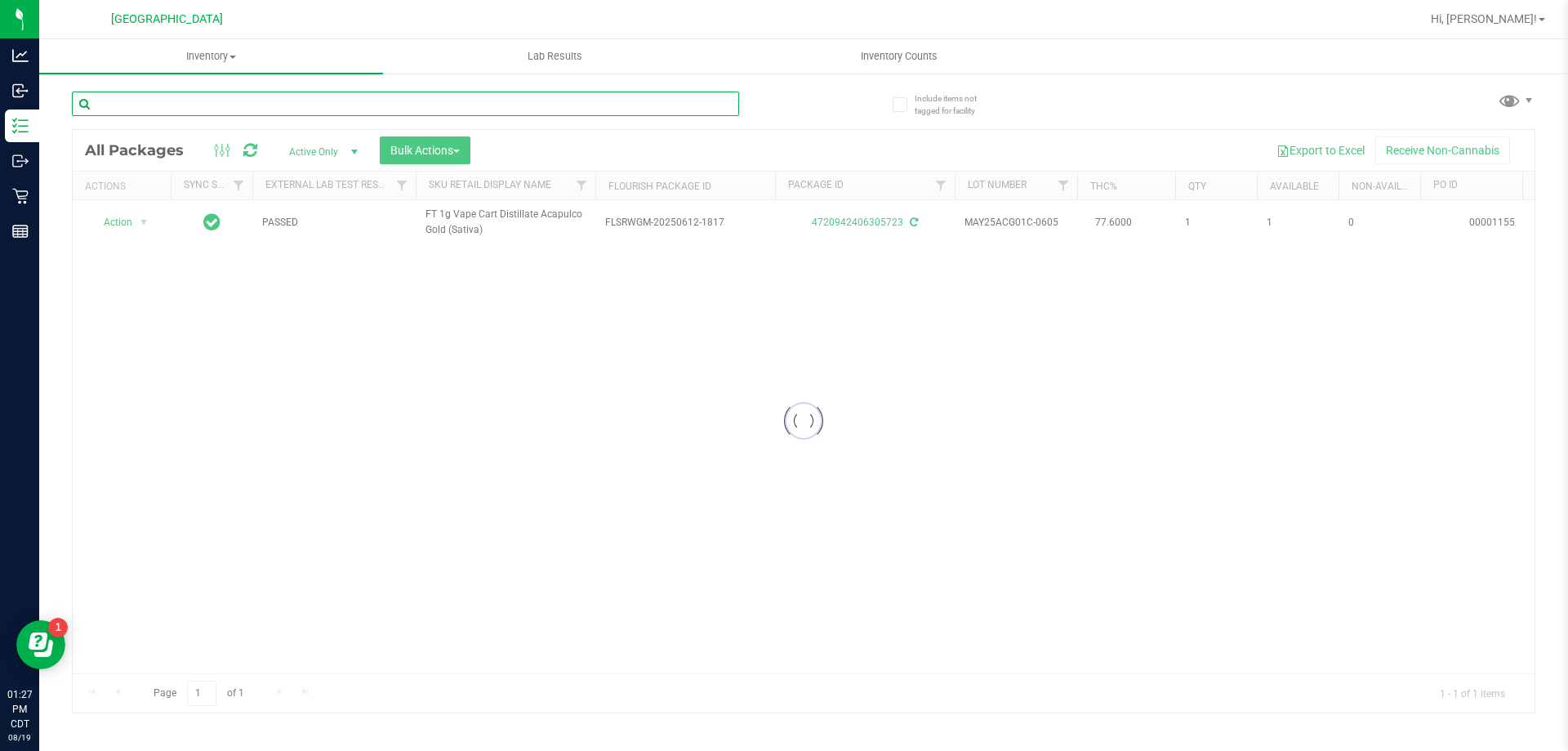
click at [686, 108] on input "text" at bounding box center [405, 104] width 667 height 25
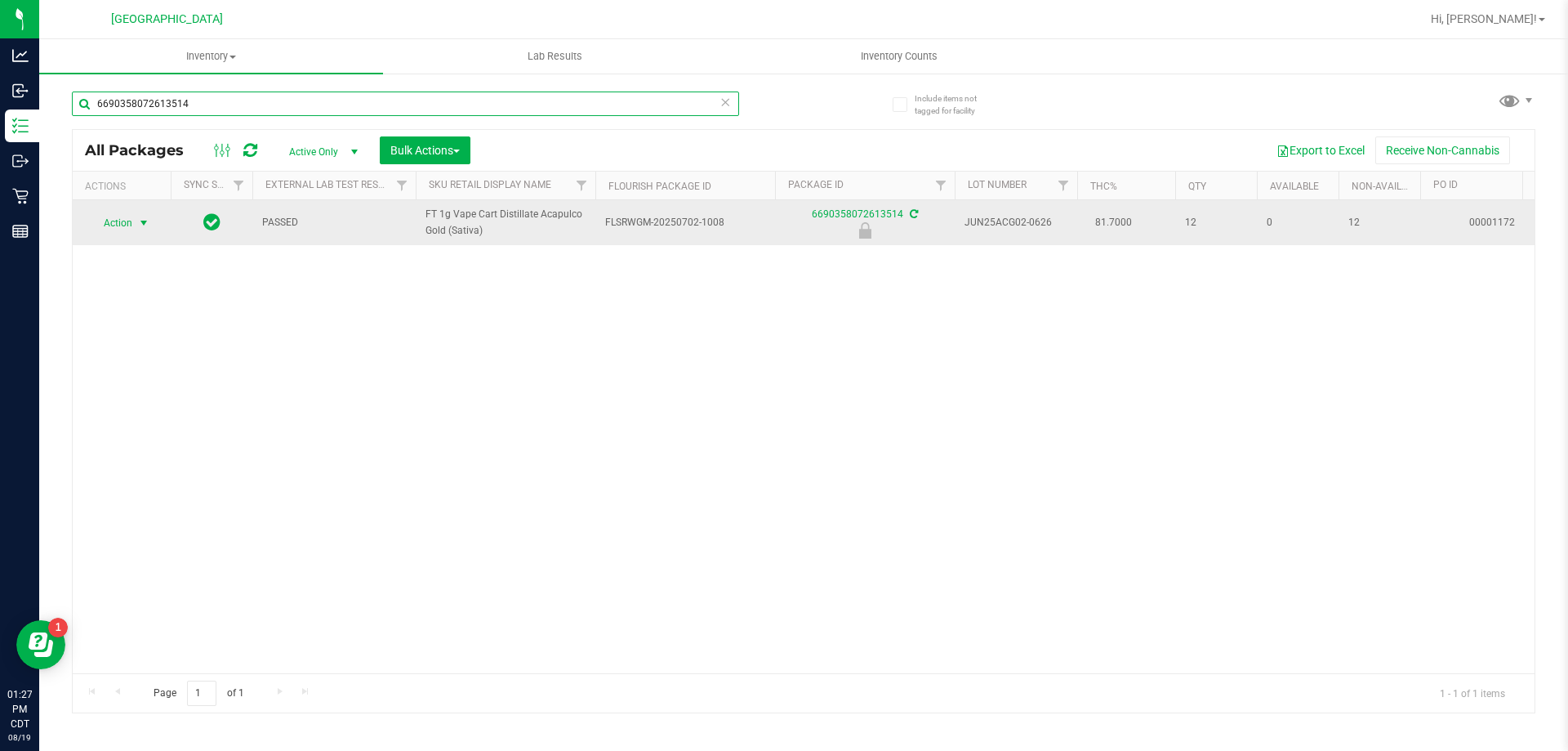
type input "6690358072613514"
click at [121, 221] on span "Action" at bounding box center [111, 223] width 44 height 23
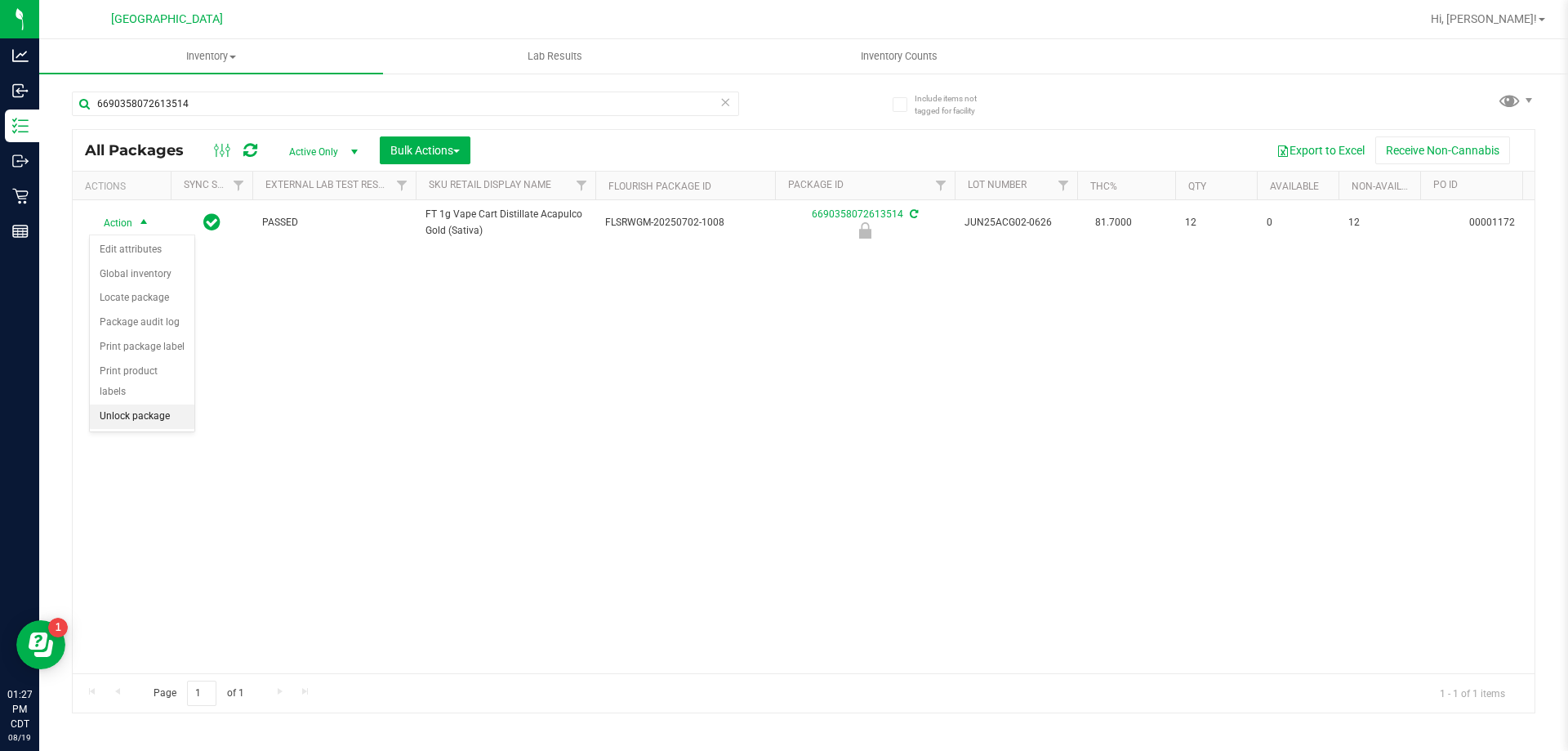
click at [167, 405] on li "Unlock package" at bounding box center [142, 417] width 105 height 25
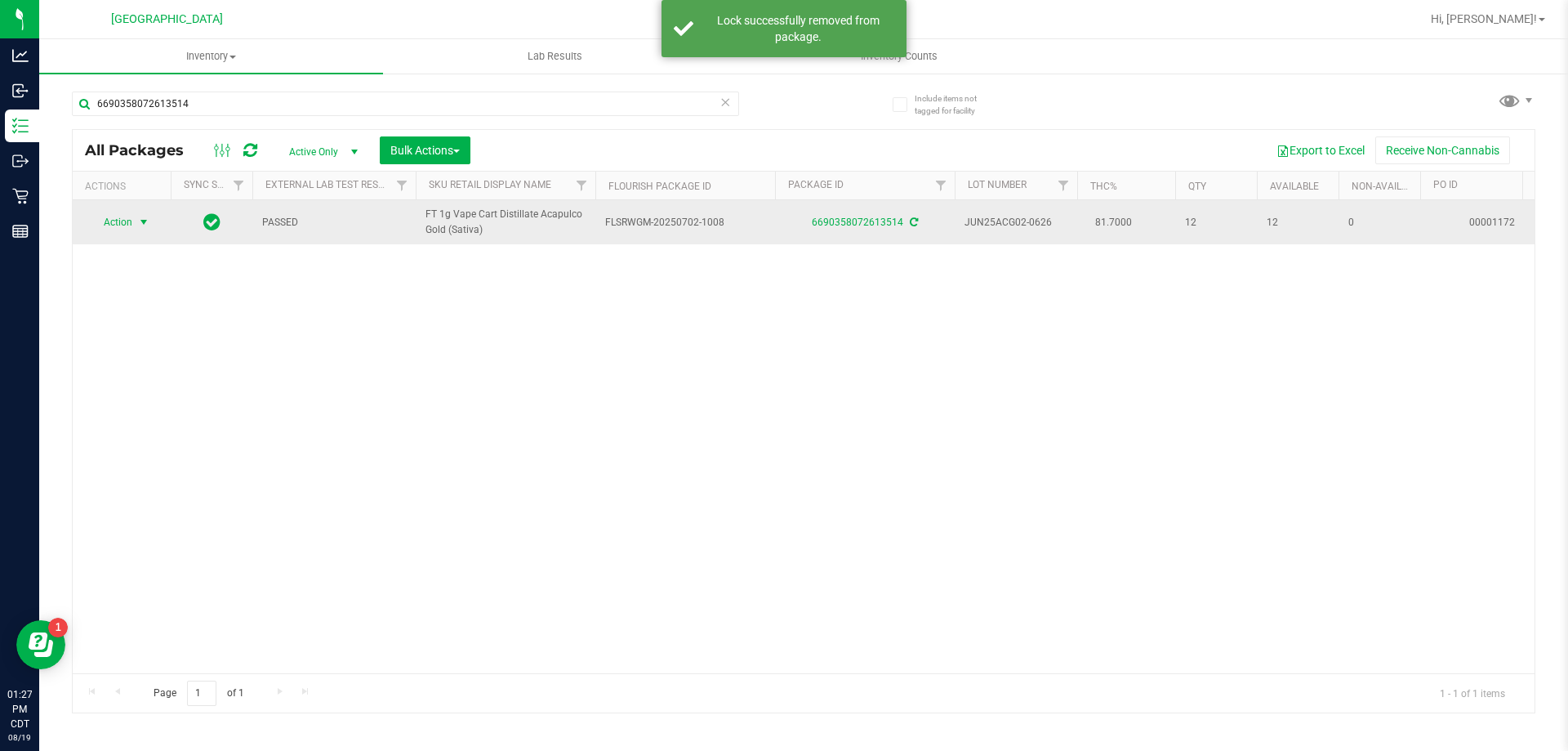
click at [105, 218] on span "Action" at bounding box center [111, 223] width 44 height 23
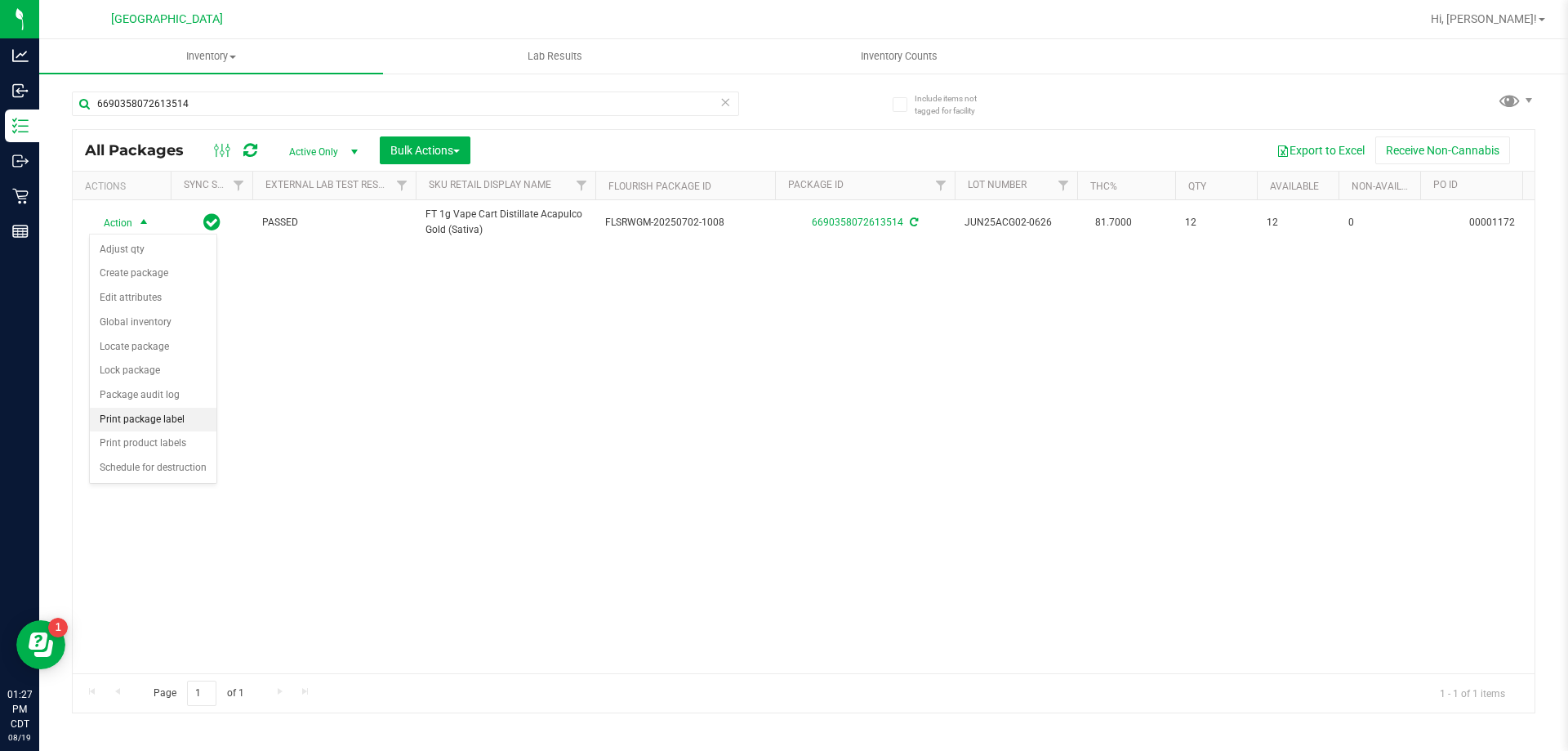
click at [157, 413] on li "Print package label" at bounding box center [153, 420] width 127 height 25
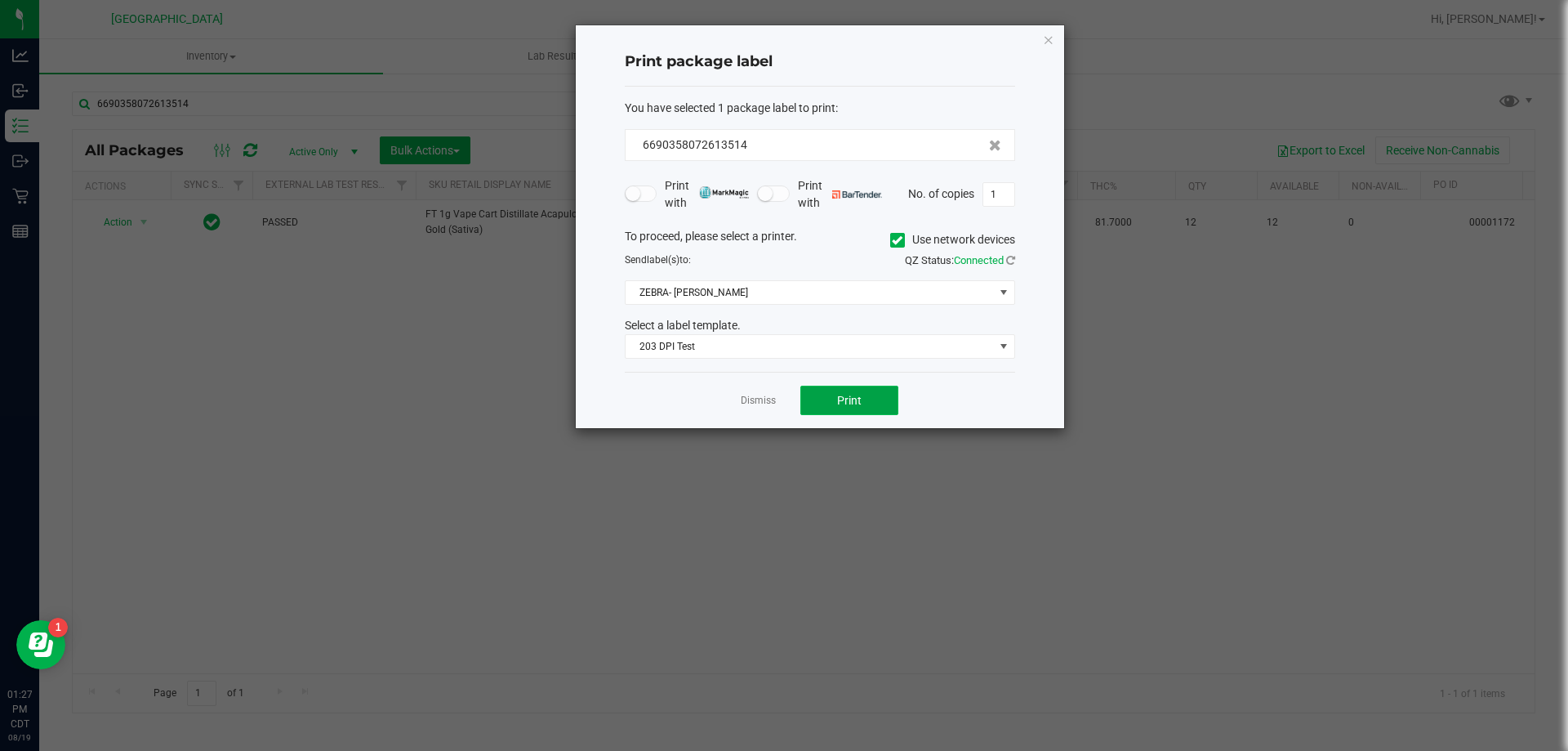
click at [850, 401] on span "Print" at bounding box center [850, 401] width 25 height 13
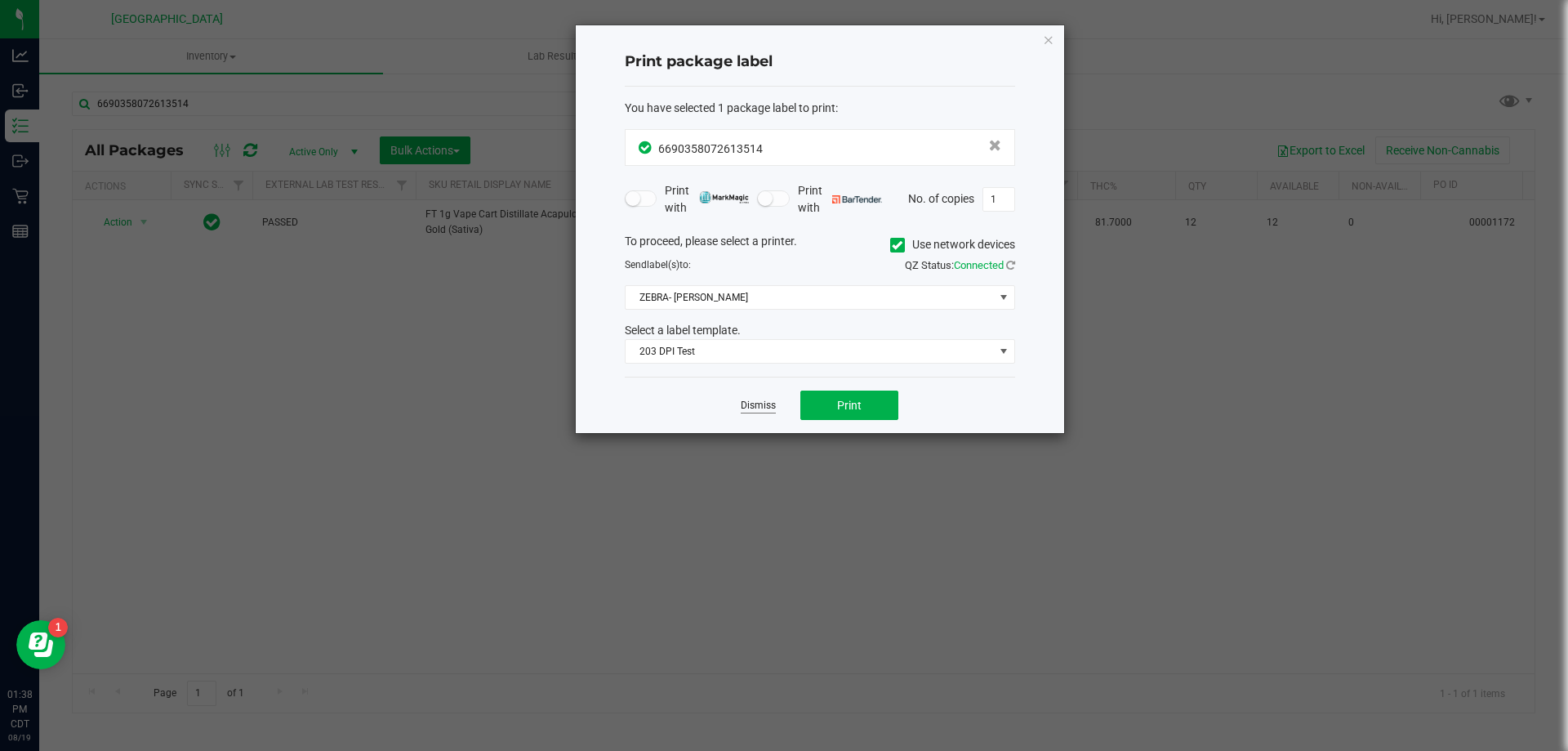
click at [761, 410] on link "Dismiss" at bounding box center [758, 406] width 35 height 14
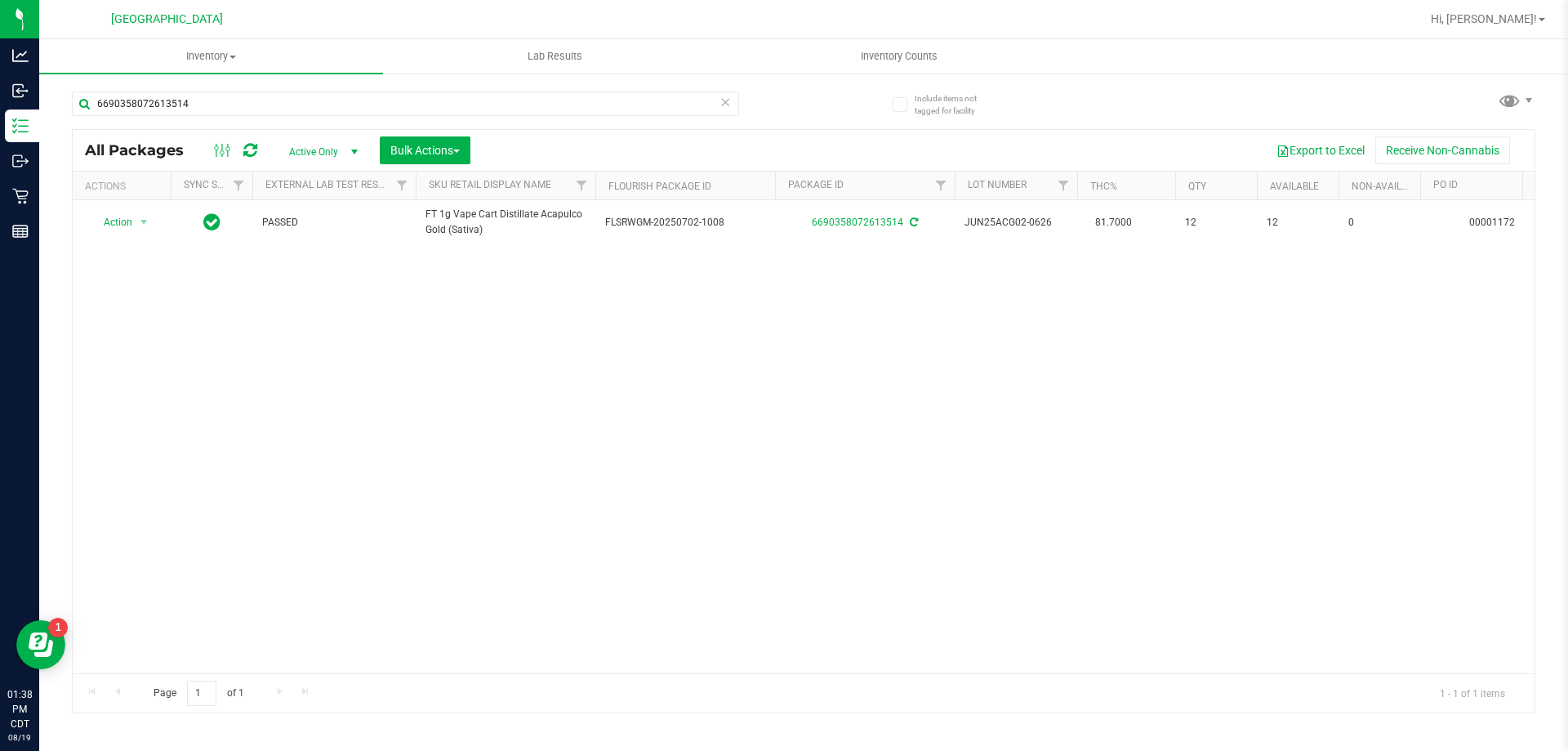
click at [614, 619] on div "Action Action Adjust qty Create package Edit attributes Global inventory Locate…" at bounding box center [803, 437] width 1462 height 473
click at [678, 387] on div "Action Action Adjust qty Create package Edit attributes Global inventory Locate…" at bounding box center [803, 437] width 1462 height 473
click at [725, 101] on icon at bounding box center [725, 101] width 12 height 20
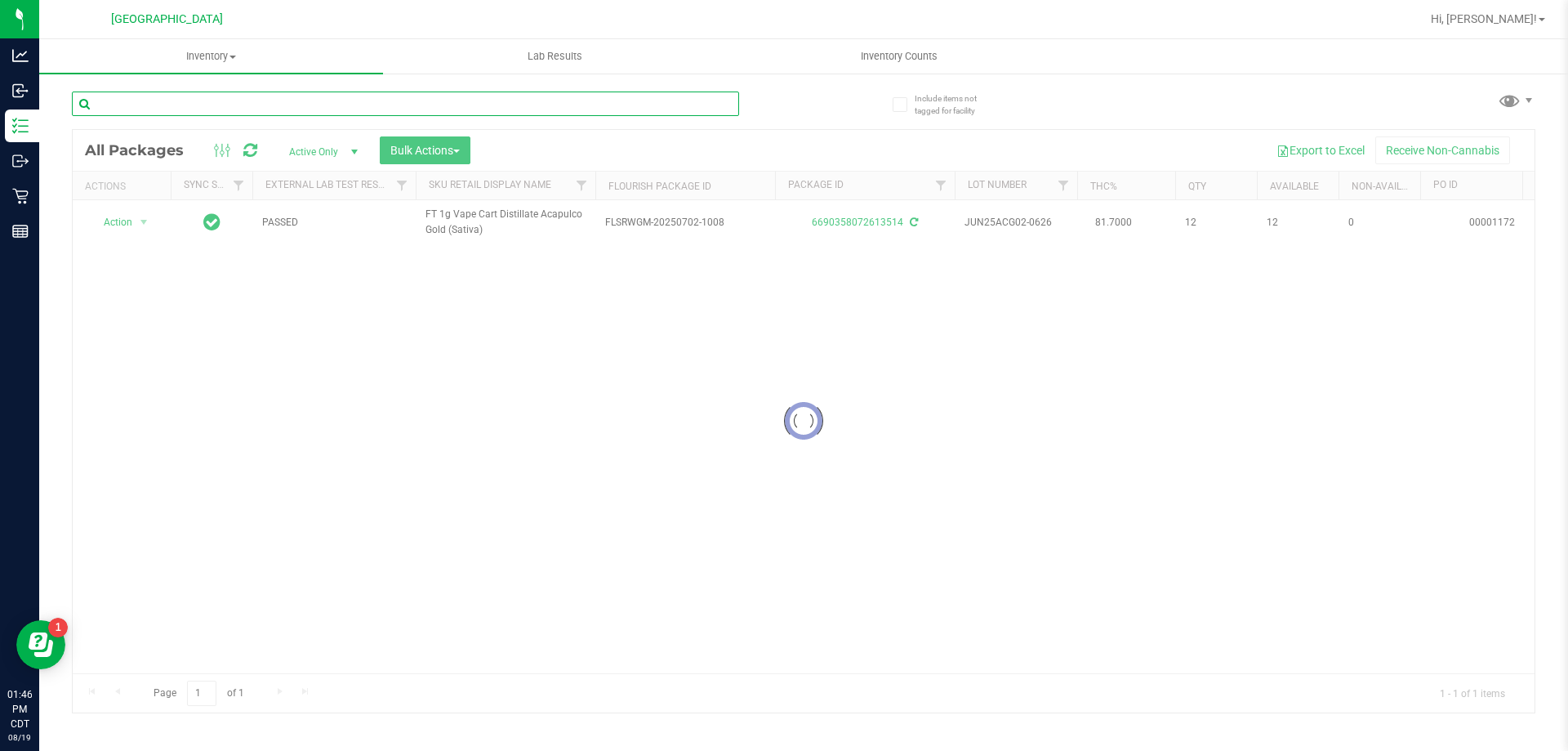
click at [685, 109] on input "text" at bounding box center [405, 104] width 667 height 25
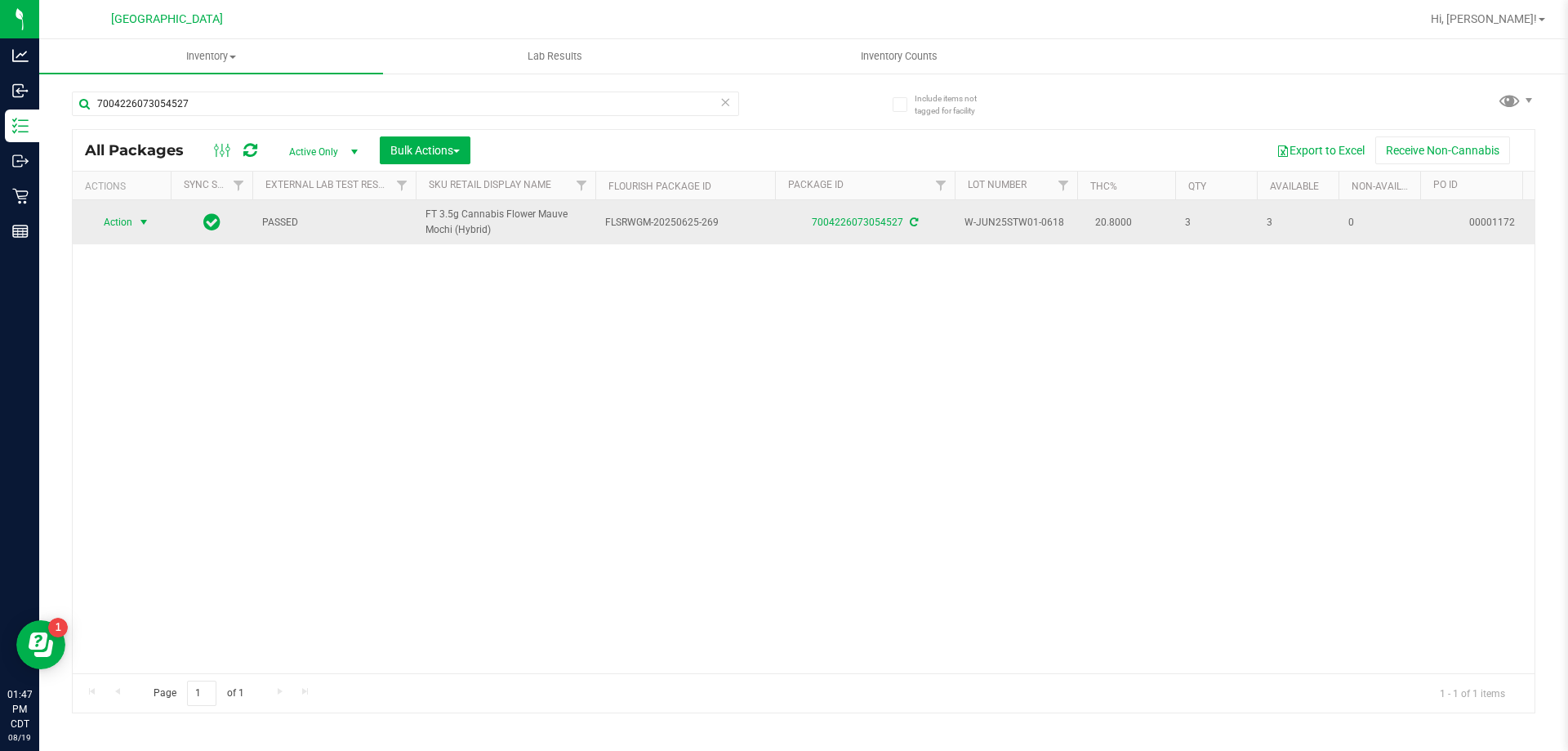
click at [115, 217] on span "Action" at bounding box center [111, 223] width 44 height 23
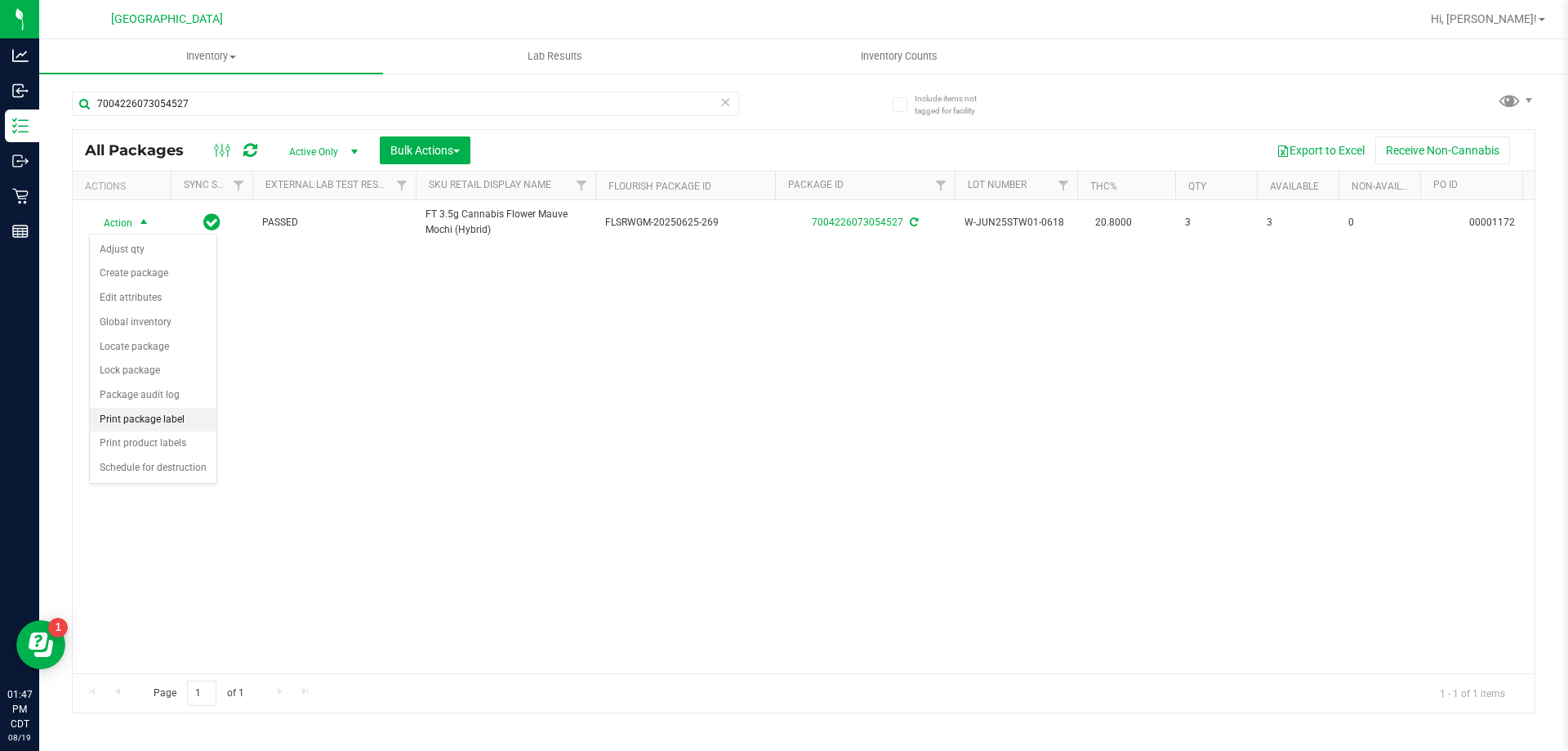
click at [175, 429] on li "Print package label" at bounding box center [153, 420] width 127 height 25
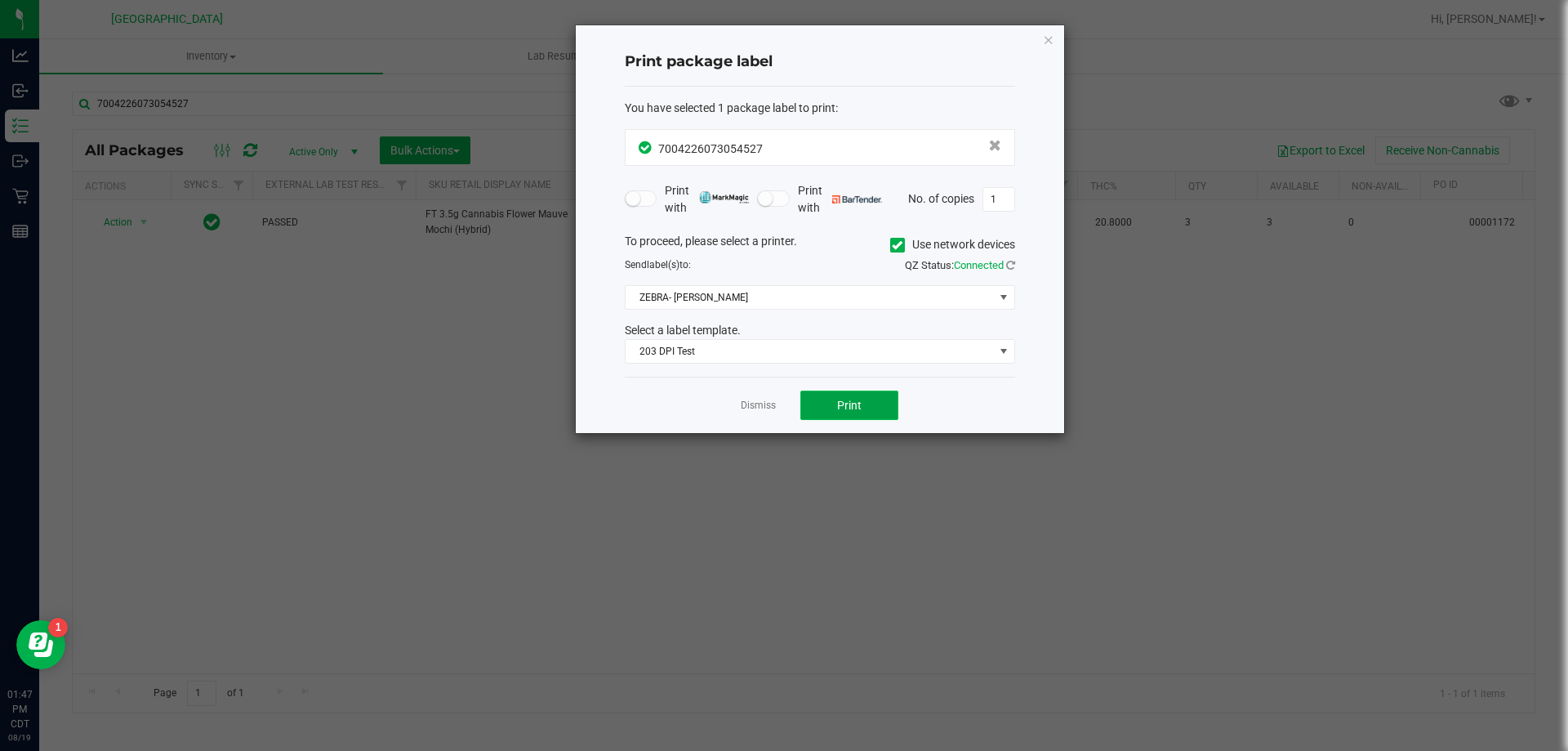
click at [856, 410] on span "Print" at bounding box center [850, 406] width 25 height 13
click at [763, 403] on link "Dismiss" at bounding box center [758, 406] width 35 height 14
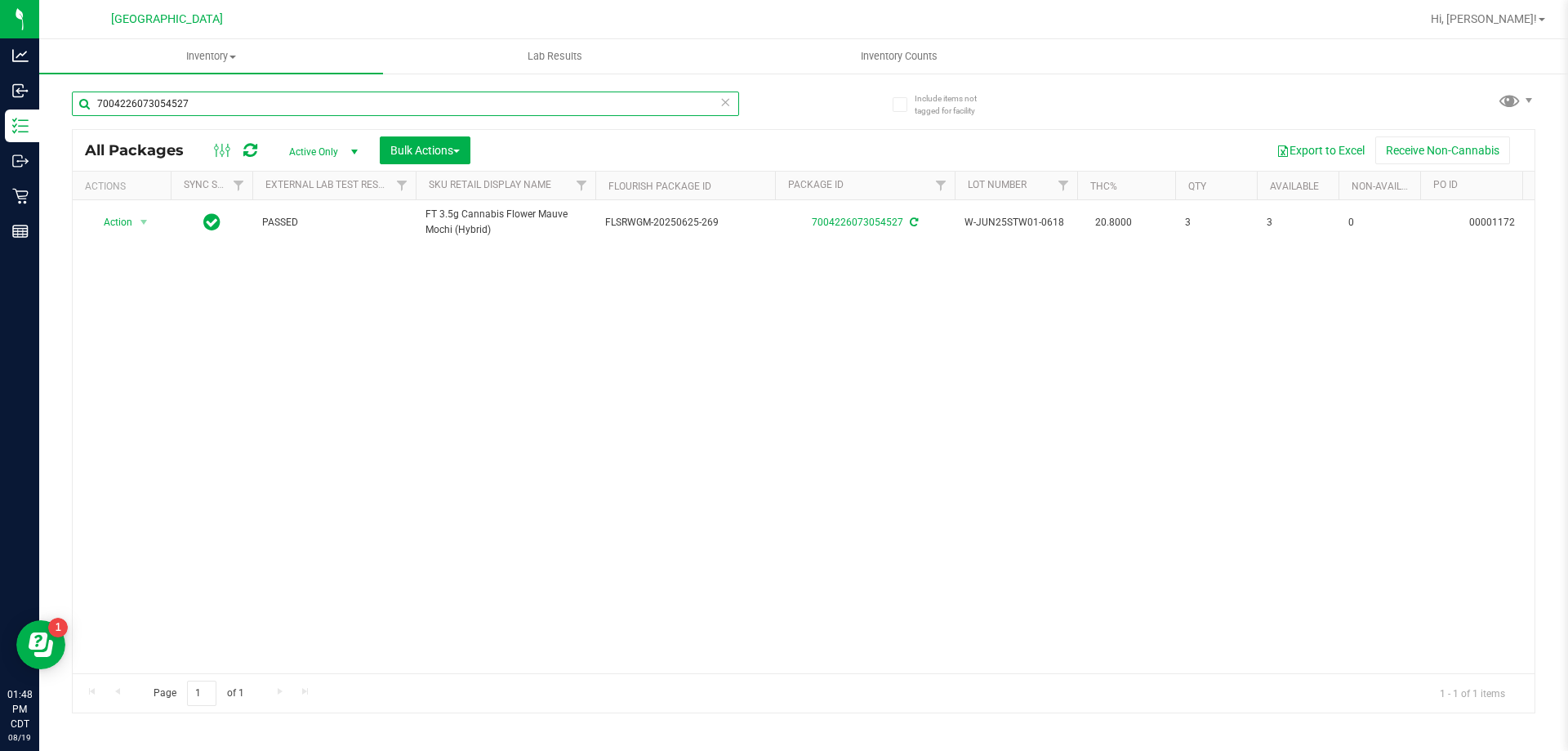
drag, startPoint x: 222, startPoint y: 102, endPoint x: 69, endPoint y: 98, distance: 153.1
click at [69, 98] on div "Include items not tagged for facility 7004226073054527 All Packages Active Only…" at bounding box center [803, 321] width 1528 height 499
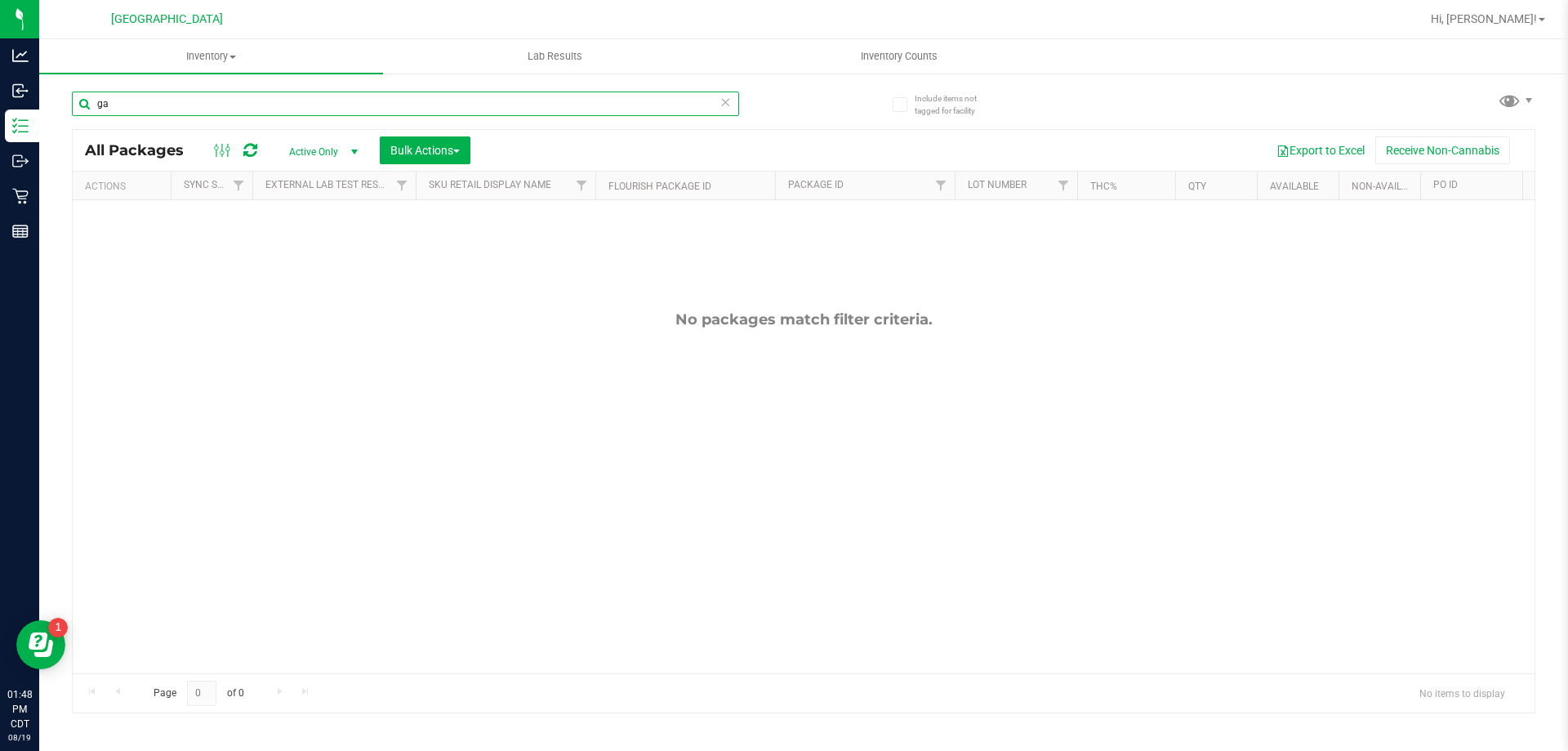
type input "g"
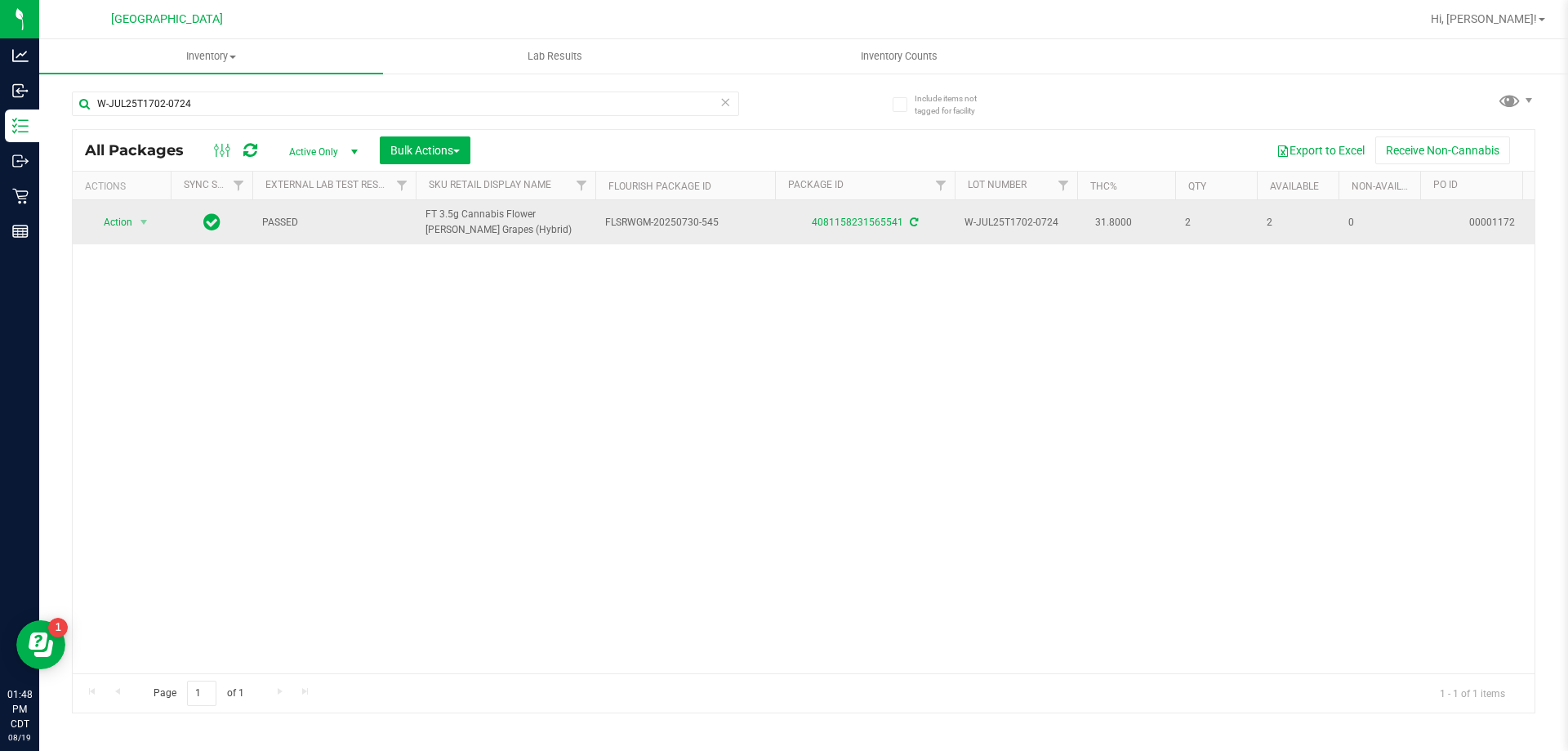
drag, startPoint x: 507, startPoint y: 235, endPoint x: 417, endPoint y: 212, distance: 92.9
click at [417, 212] on td "FT 3.5g Cannabis Flower [PERSON_NAME] Grapes (Hybrid)" at bounding box center [505, 223] width 180 height 45
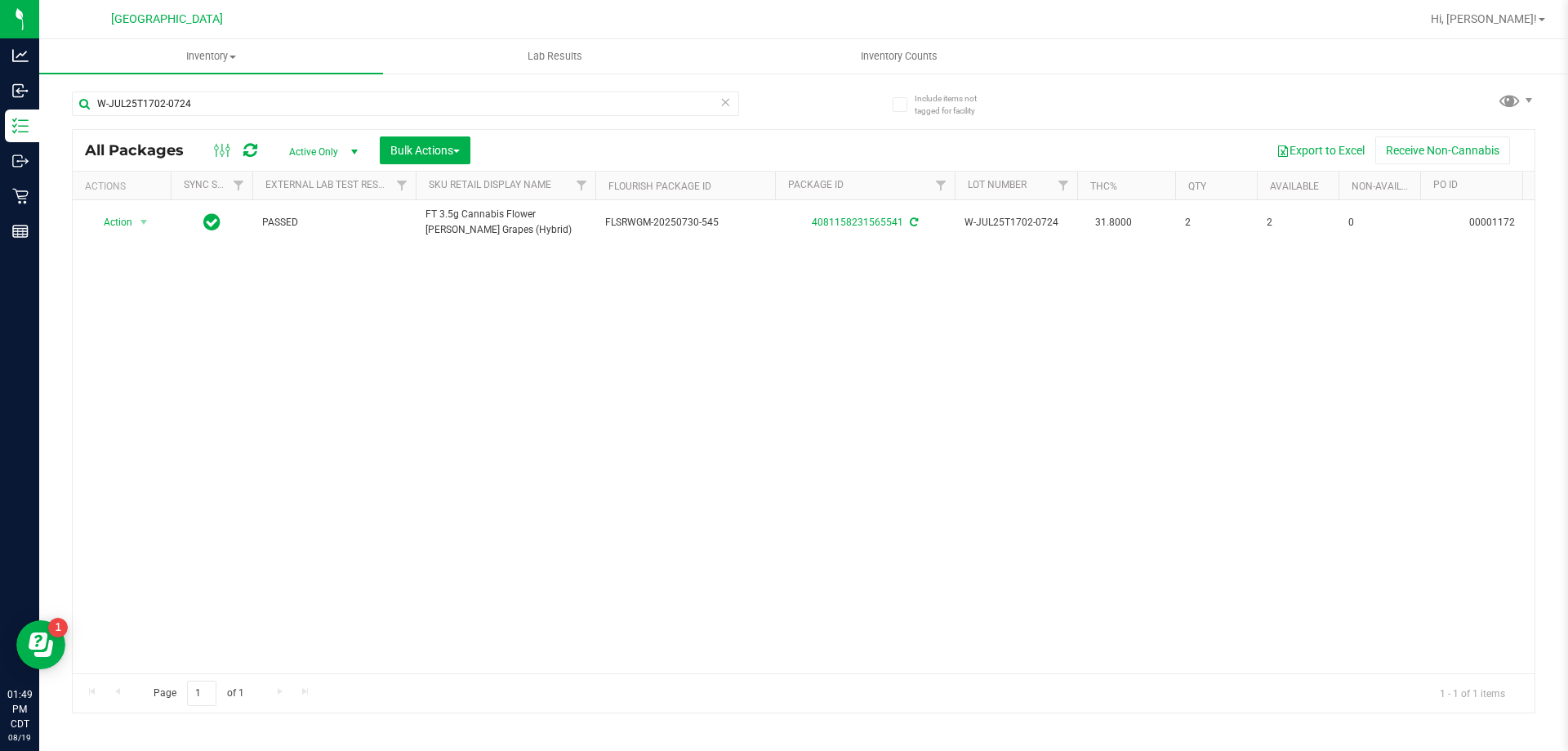
copy span "FT 3.5g Cannabis Flower [PERSON_NAME] Grapes (Hybrid)"
drag, startPoint x: 220, startPoint y: 82, endPoint x: 198, endPoint y: 92, distance: 24.2
click at [198, 87] on div "W-JUL25T1702-0724" at bounding box center [438, 102] width 732 height 52
drag, startPoint x: 203, startPoint y: 105, endPoint x: 67, endPoint y: 111, distance: 136.1
click at [67, 111] on div "Include items not tagged for facility W-JUL25T1702-0724 All Packages Active Onl…" at bounding box center [803, 321] width 1528 height 499
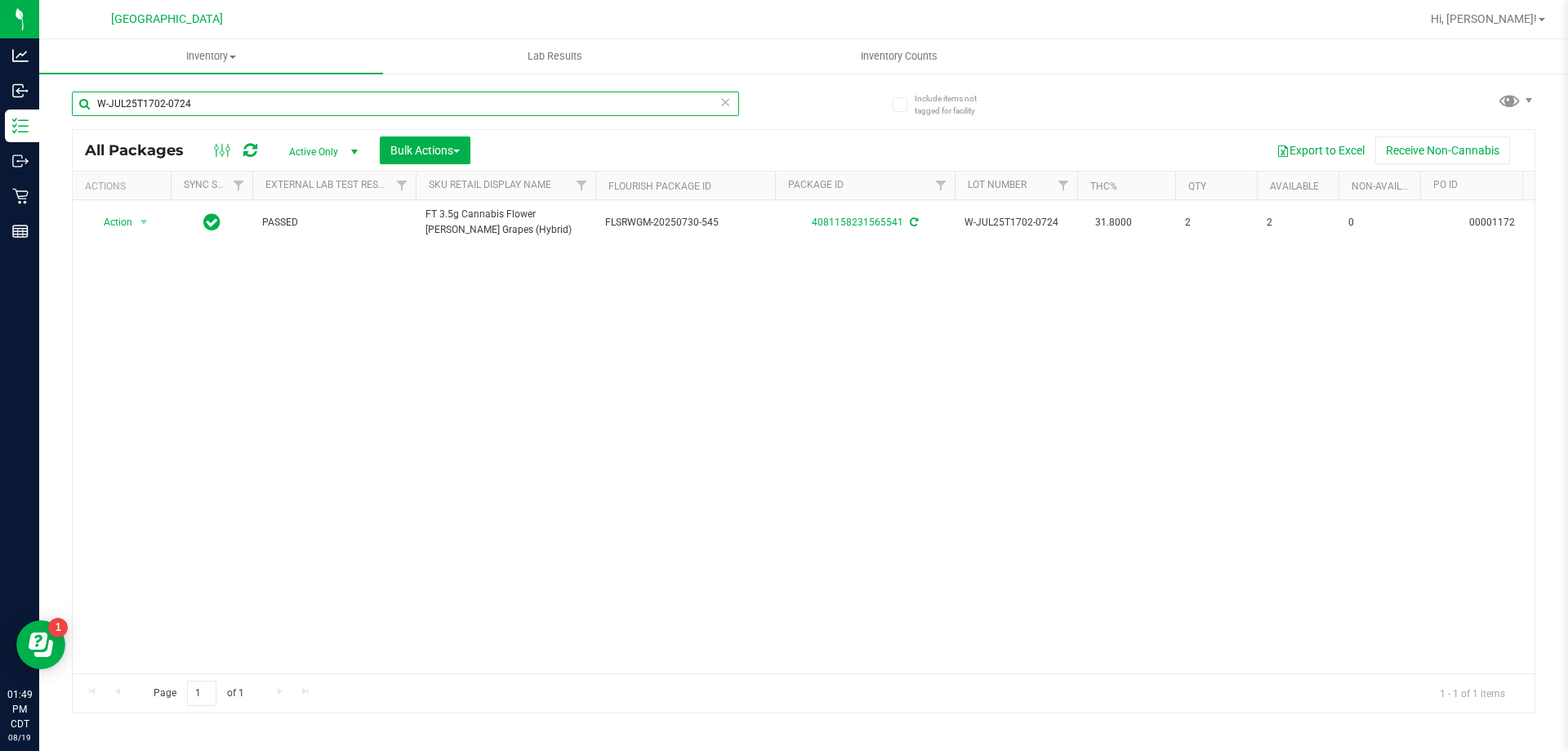
paste input "FT 3.5g Cannabis Flower [PERSON_NAME] Grapes (Hybrid)"
type input "FT 3.5g Cannabis Flower [PERSON_NAME] Grapes (Hybrid)"
click at [725, 105] on icon at bounding box center [725, 101] width 12 height 20
click at [620, 105] on input "text" at bounding box center [405, 104] width 667 height 25
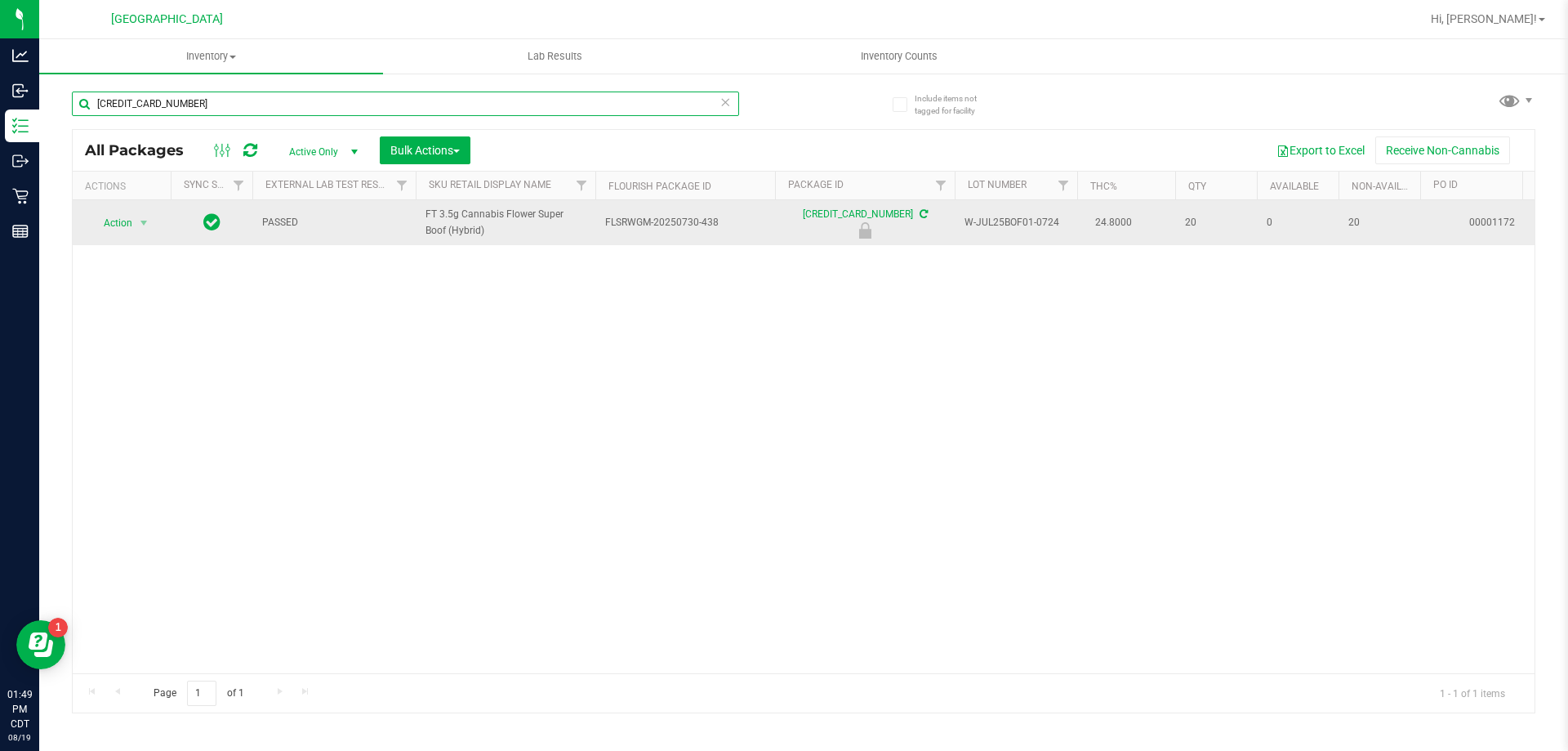
type input "[CREDIT_CARD_NUMBER]"
click at [111, 225] on span "Action" at bounding box center [111, 223] width 44 height 23
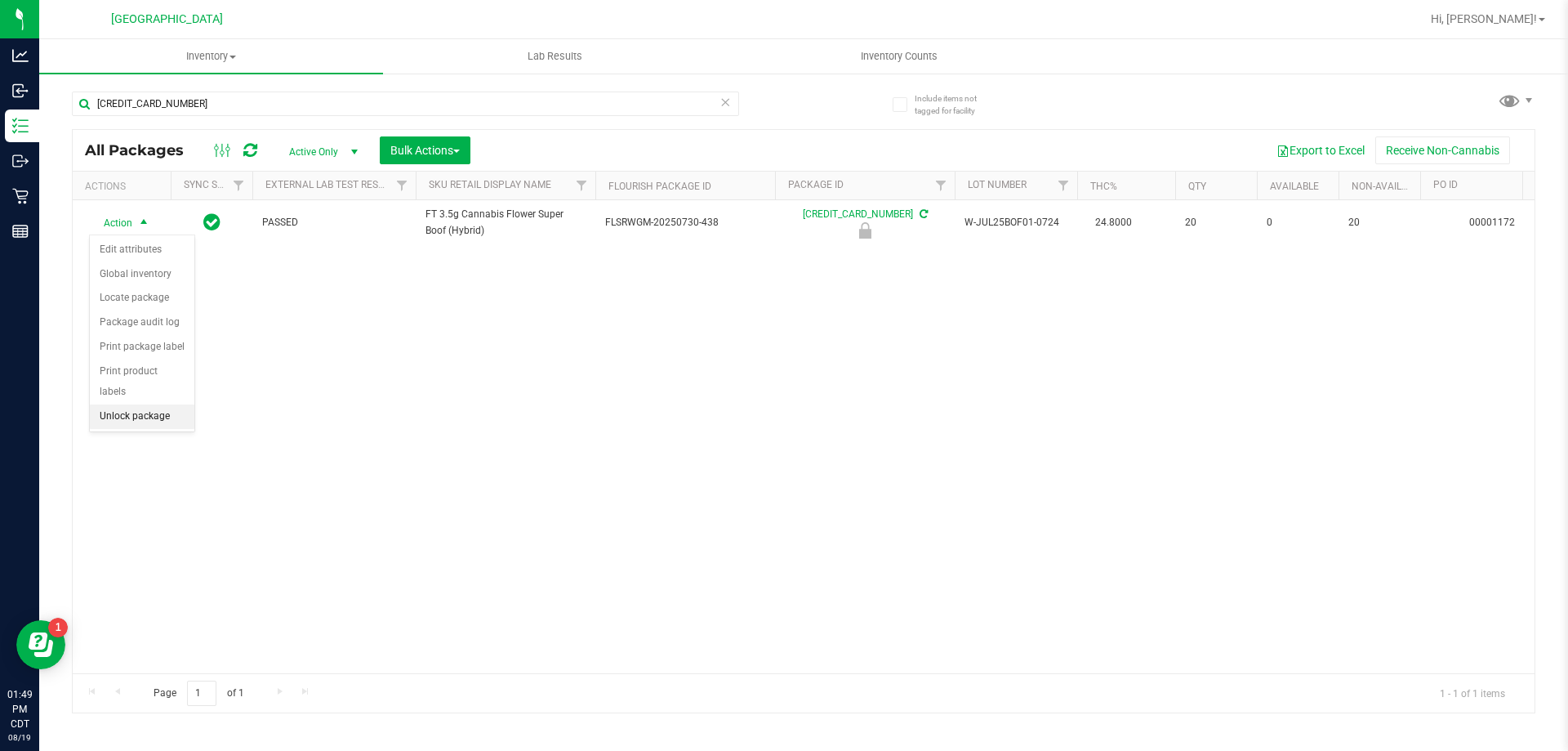
click at [138, 405] on li "Unlock package" at bounding box center [142, 417] width 105 height 25
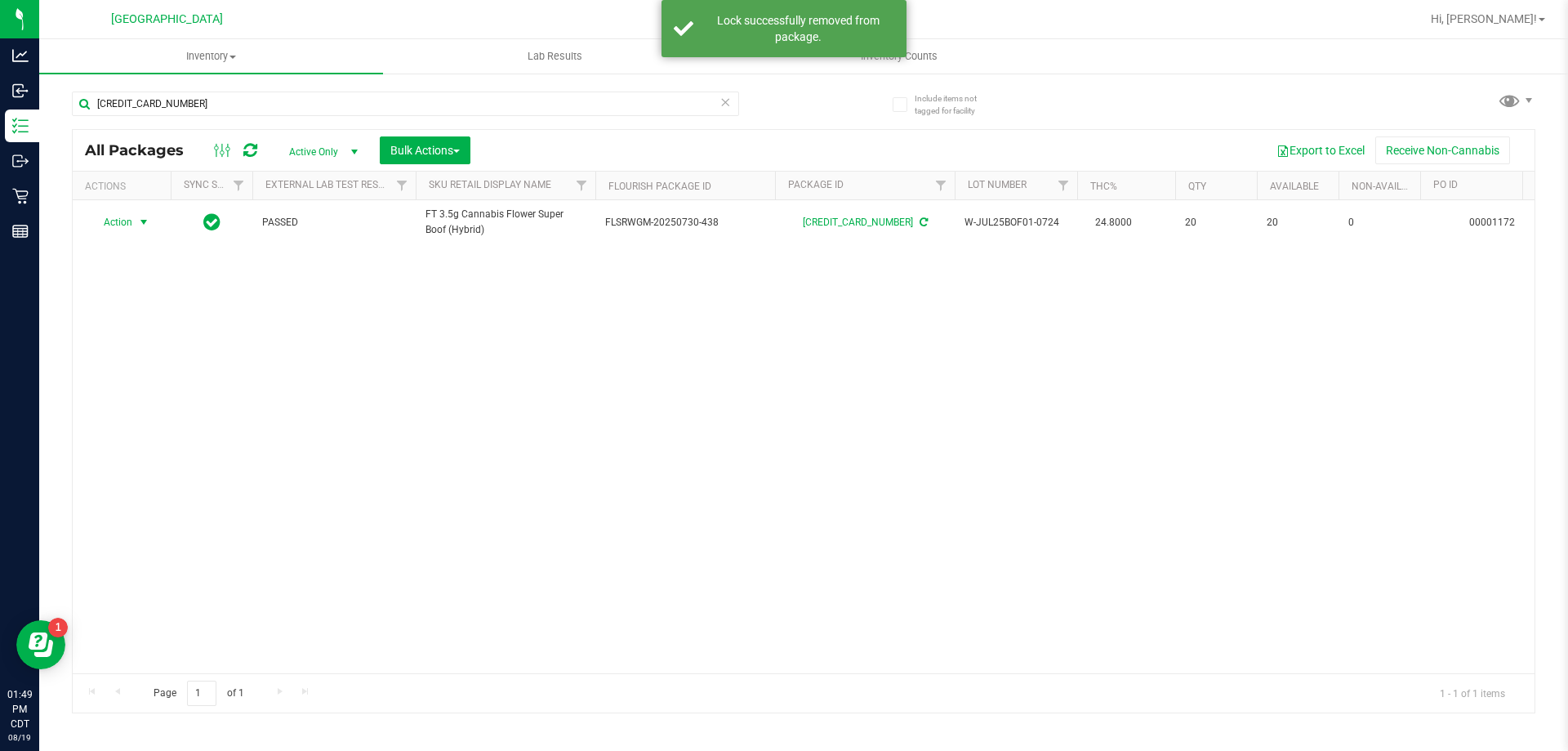
click at [123, 224] on span "Action" at bounding box center [111, 223] width 44 height 23
click at [123, 224] on span "Action" at bounding box center [111, 223] width 44 height 23
click at [123, 224] on span "Action" at bounding box center [111, 223] width 44 height 23
click at [133, 417] on li "Print package label" at bounding box center [153, 420] width 127 height 25
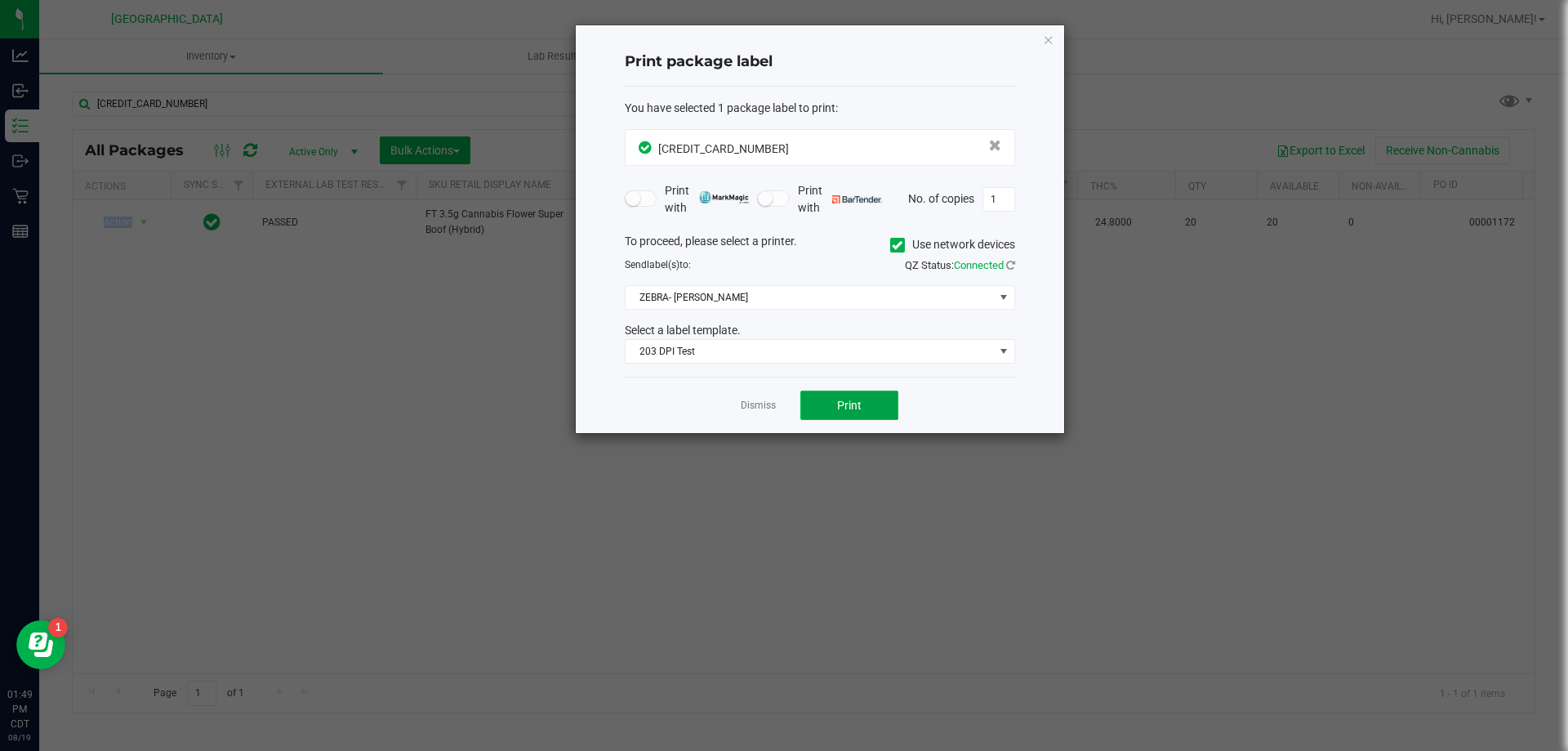
click at [886, 412] on button "Print" at bounding box center [849, 406] width 98 height 30
click at [745, 411] on link "Dismiss" at bounding box center [758, 406] width 35 height 14
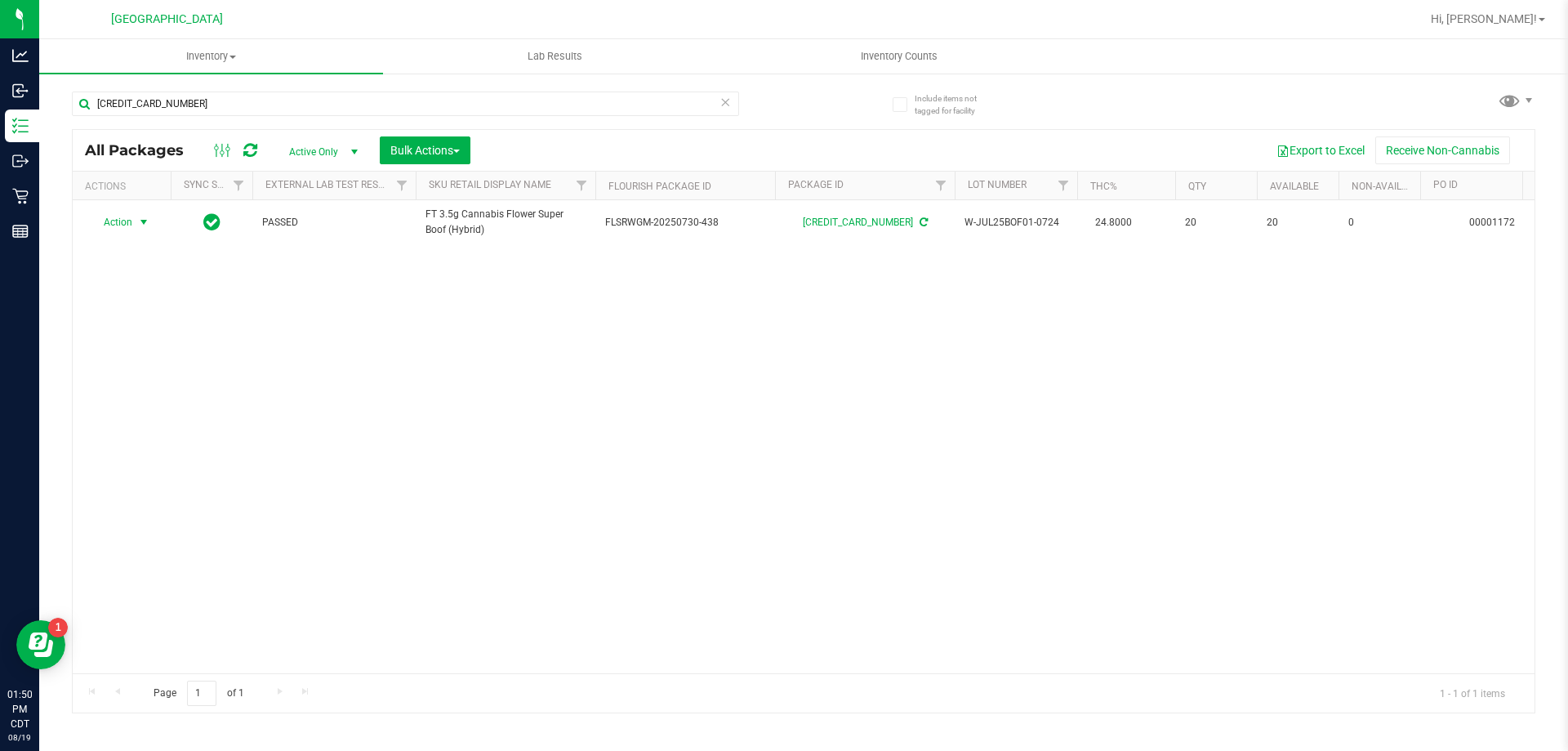
click at [726, 106] on icon at bounding box center [725, 101] width 12 height 20
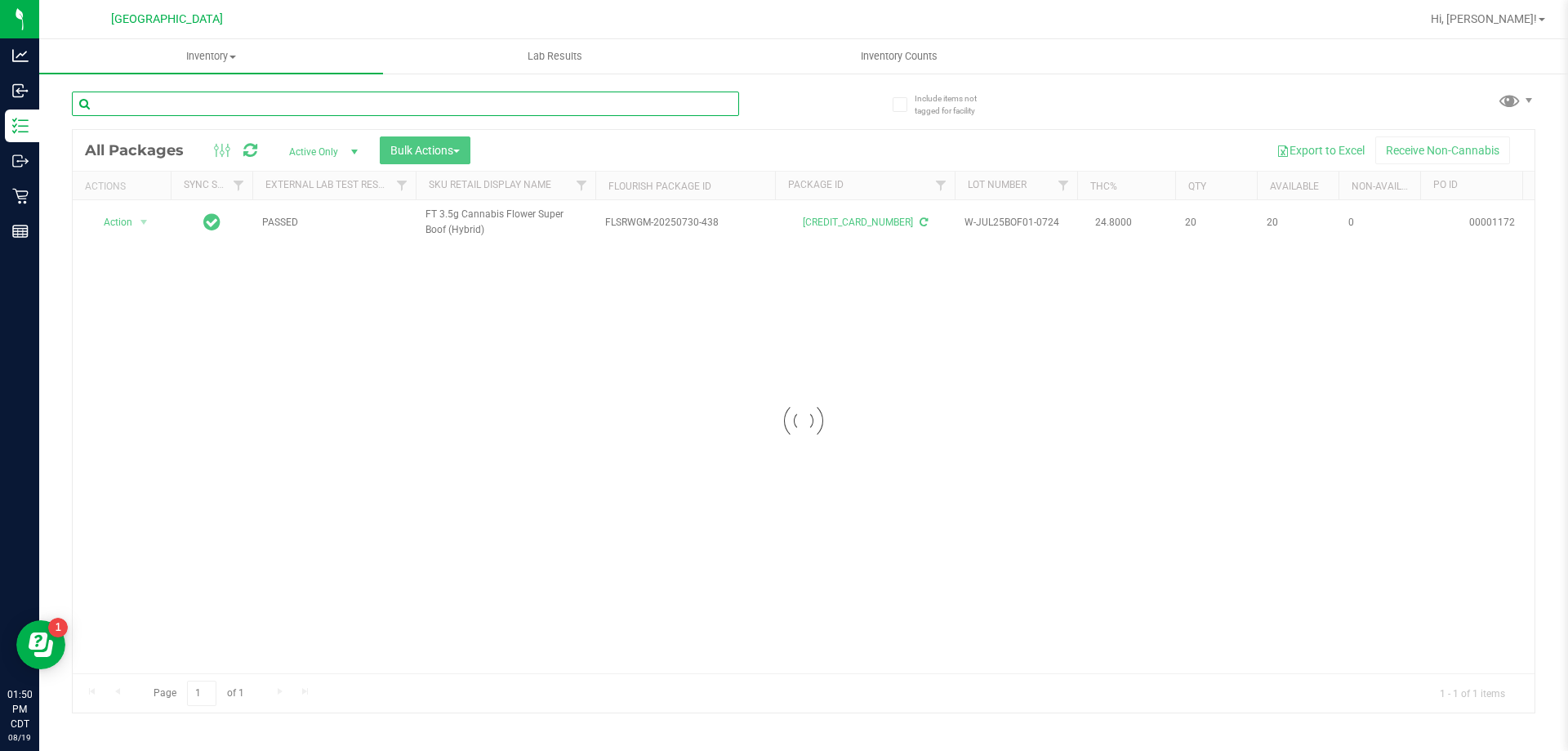
click at [664, 111] on input "text" at bounding box center [405, 104] width 667 height 25
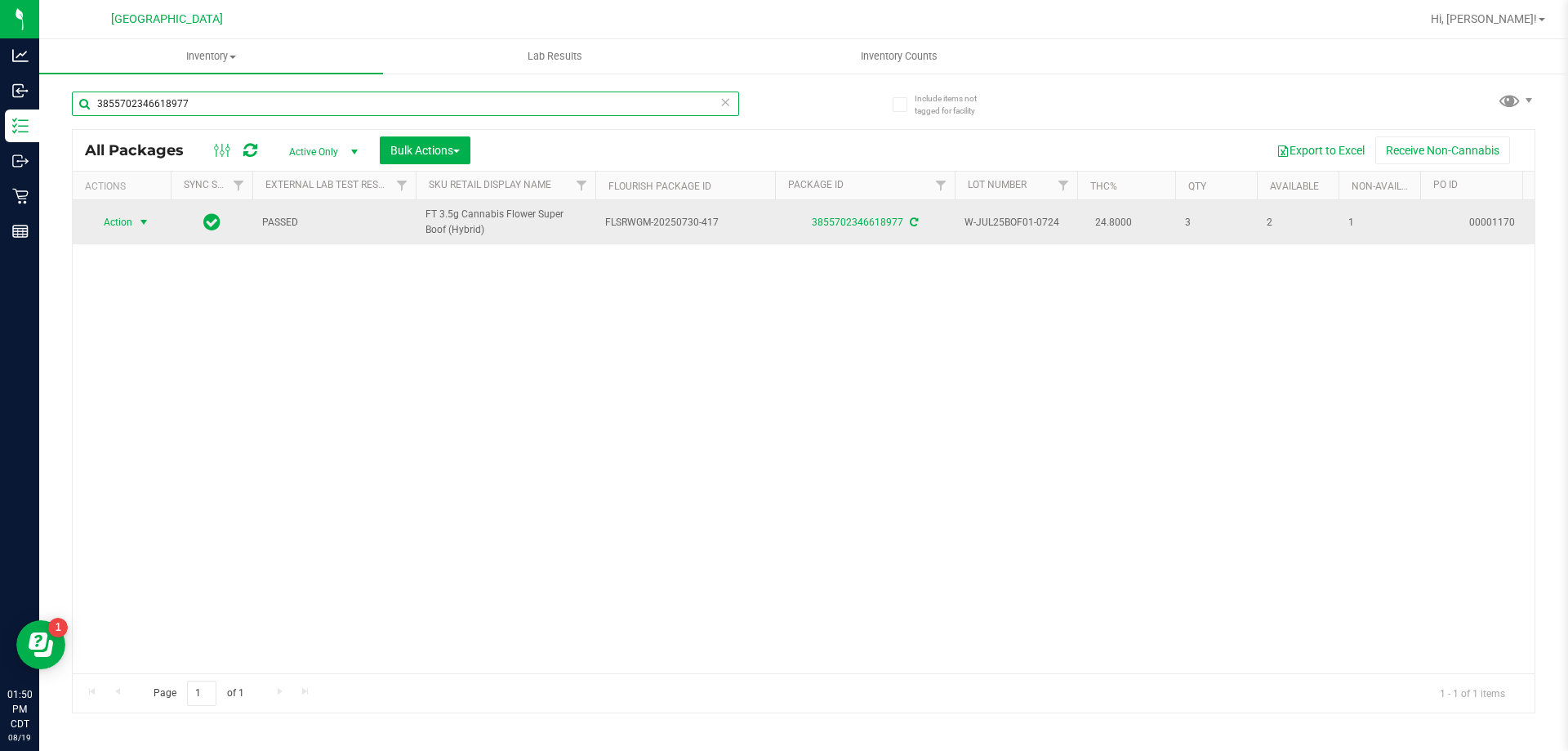
type input "3855702346618977"
click at [126, 222] on span "Action" at bounding box center [111, 223] width 44 height 23
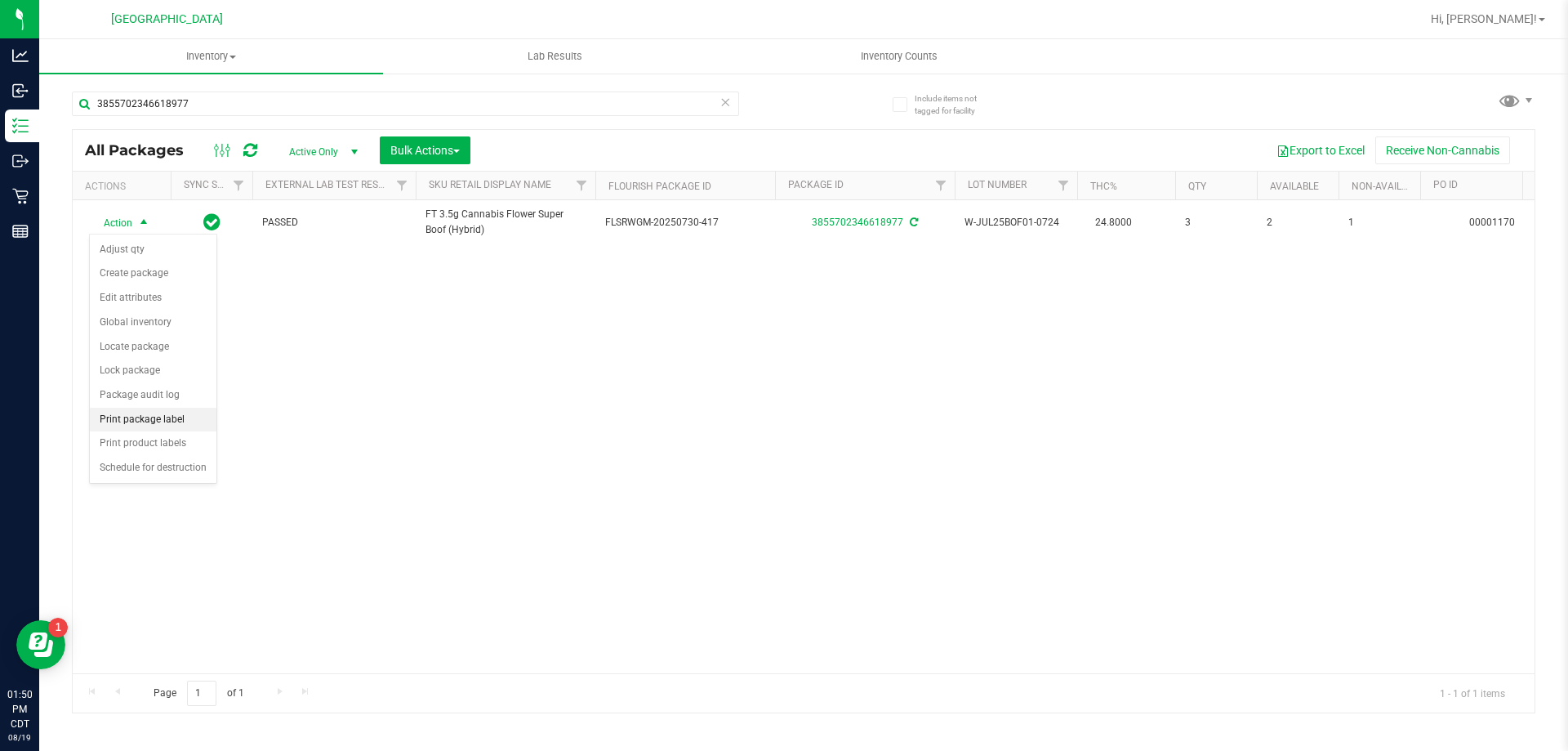
click at [146, 421] on li "Print package label" at bounding box center [153, 420] width 127 height 25
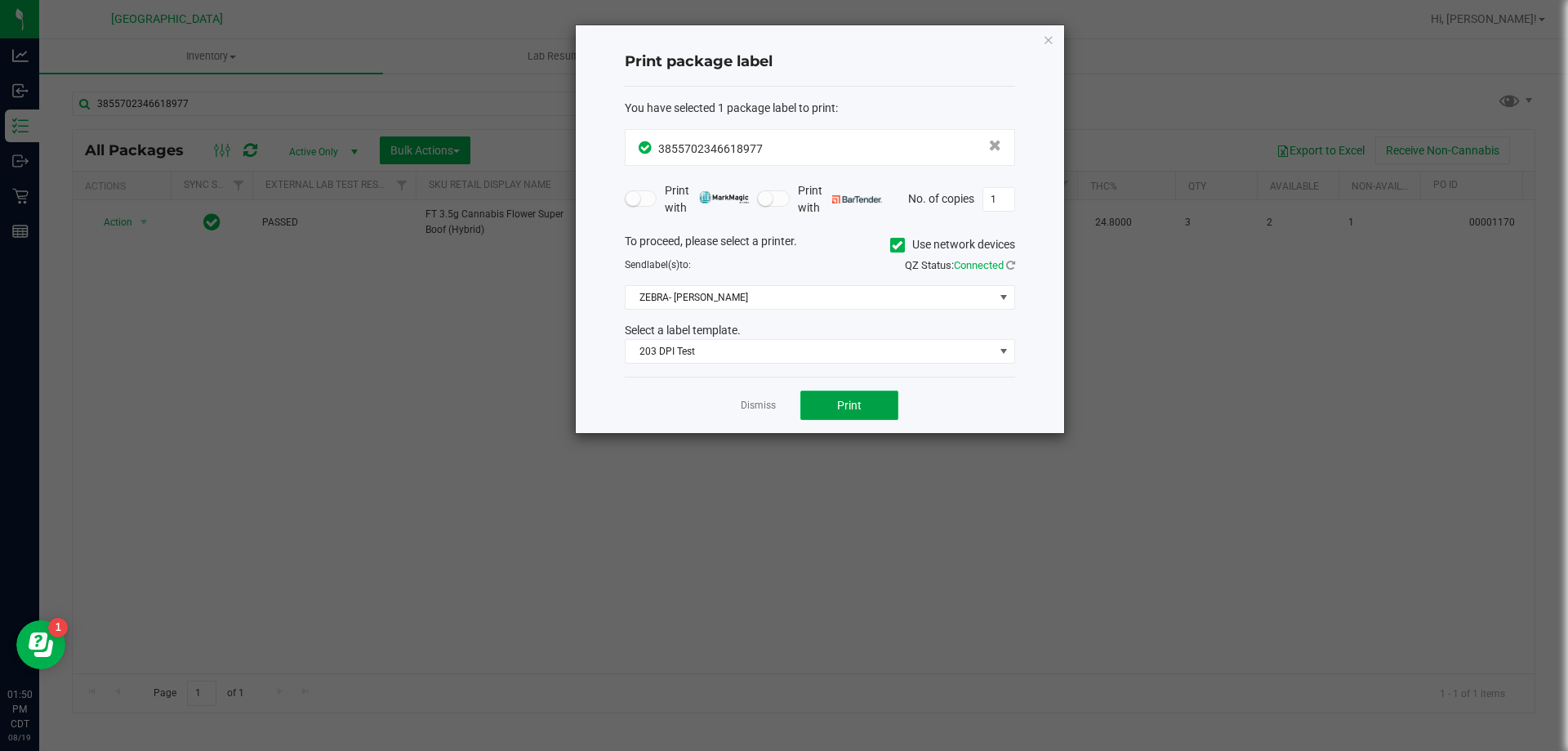
click at [855, 403] on span "Print" at bounding box center [850, 406] width 25 height 13
click at [757, 402] on link "Dismiss" at bounding box center [758, 406] width 35 height 14
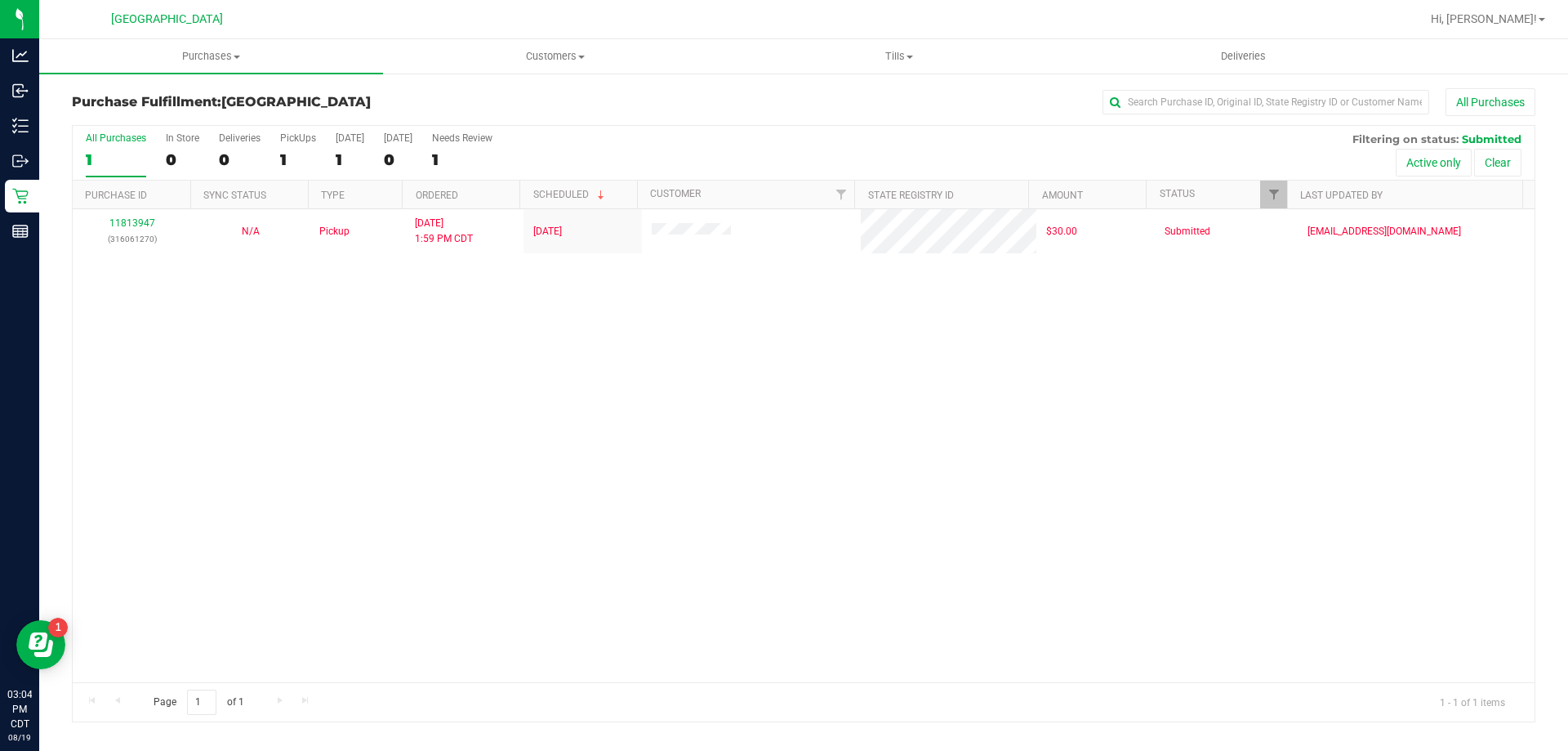
click at [403, 495] on div "11813947 (316061270) N/A Pickup [DATE] 1:59 PM CDT 8/19/2025 $30.00 Submitted […" at bounding box center [803, 446] width 1462 height 473
click at [249, 373] on div "11813947 (316061270) N/A Pickup [DATE] 1:59 PM CDT 8/19/2025 $30.00 Submitted […" at bounding box center [803, 446] width 1462 height 473
